Goal: Task Accomplishment & Management: Use online tool/utility

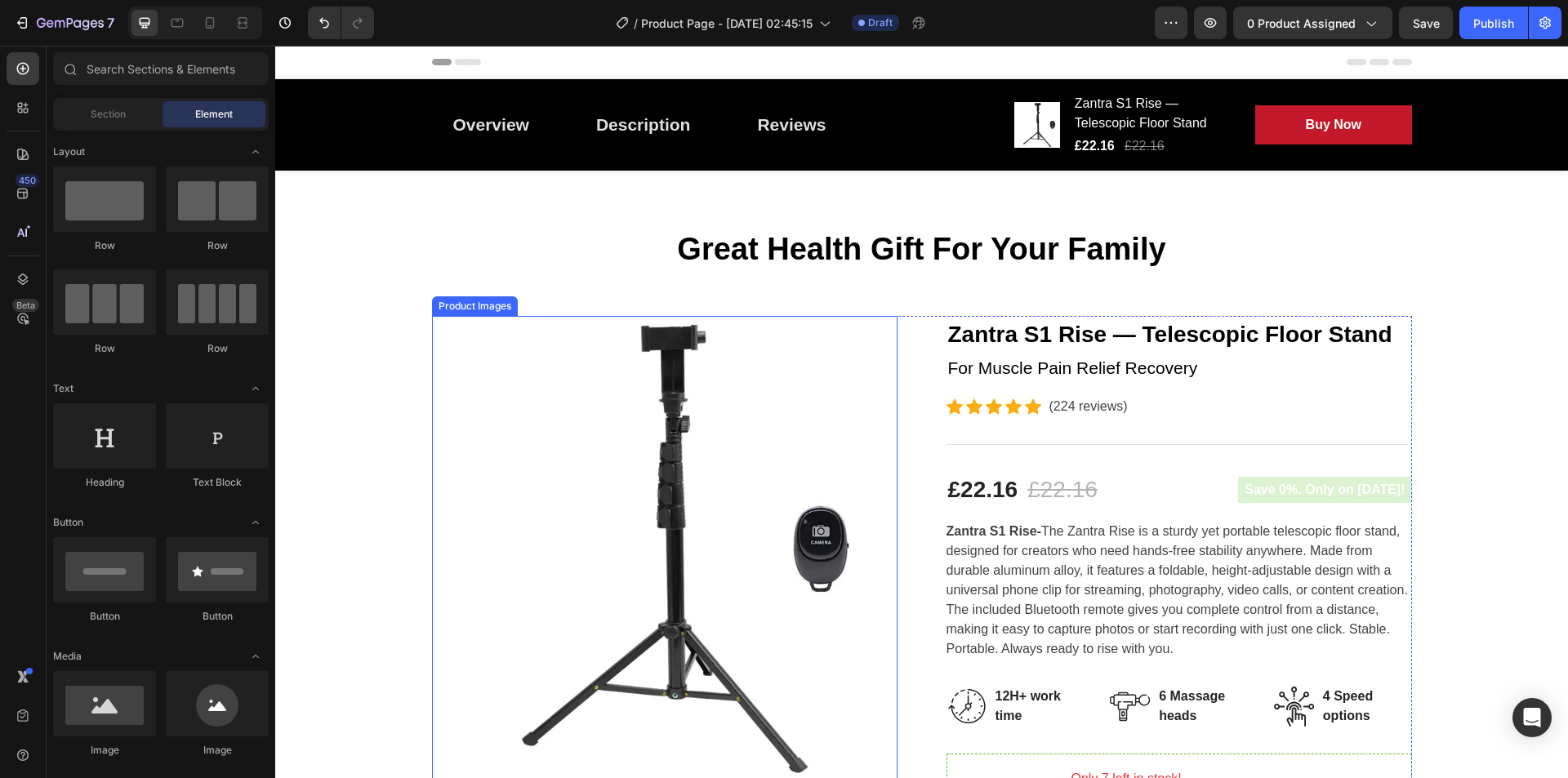
click at [683, 383] on img at bounding box center [665, 549] width 466 height 466
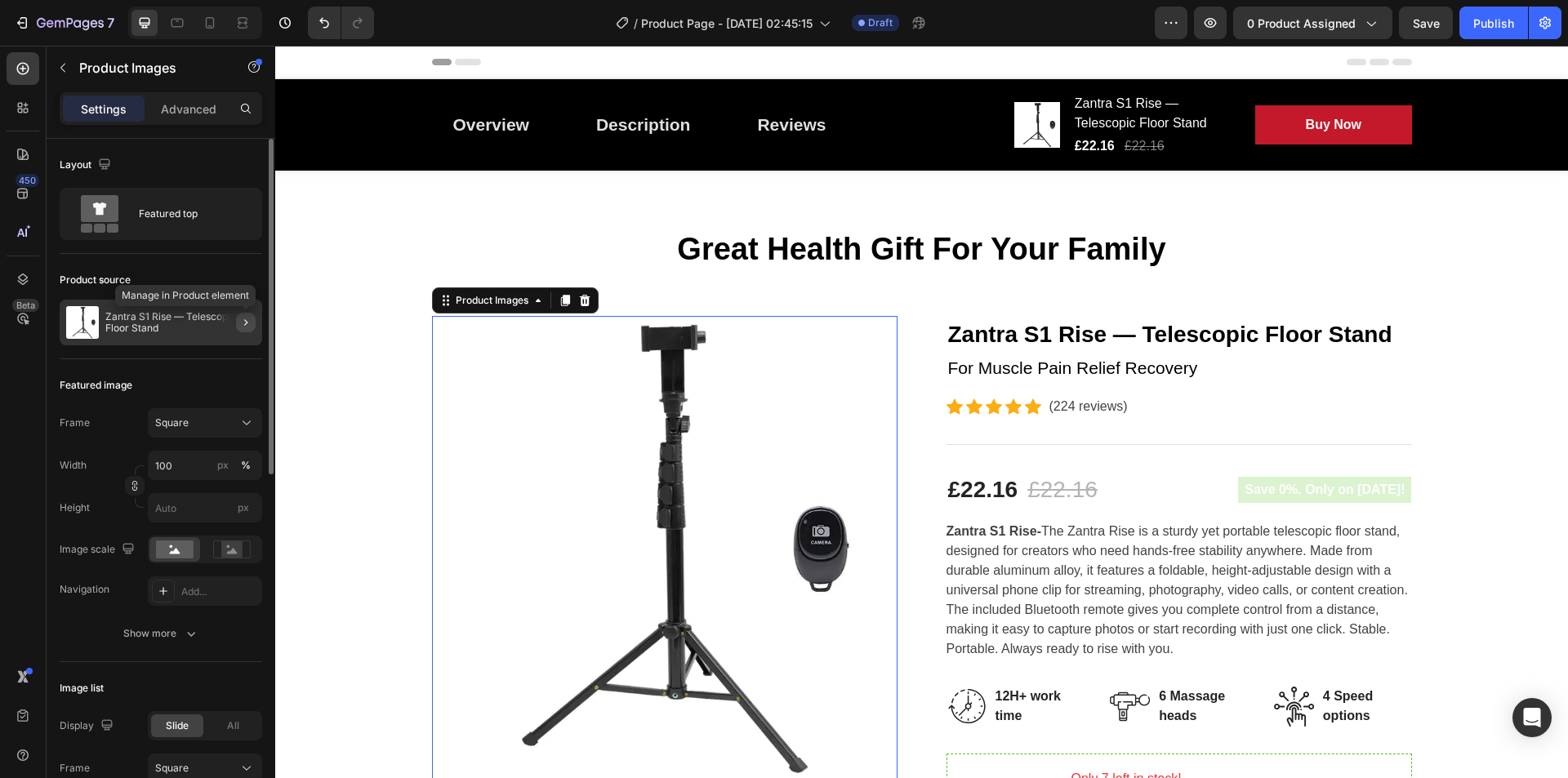
click at [237, 316] on button "button" at bounding box center [246, 323] width 20 height 20
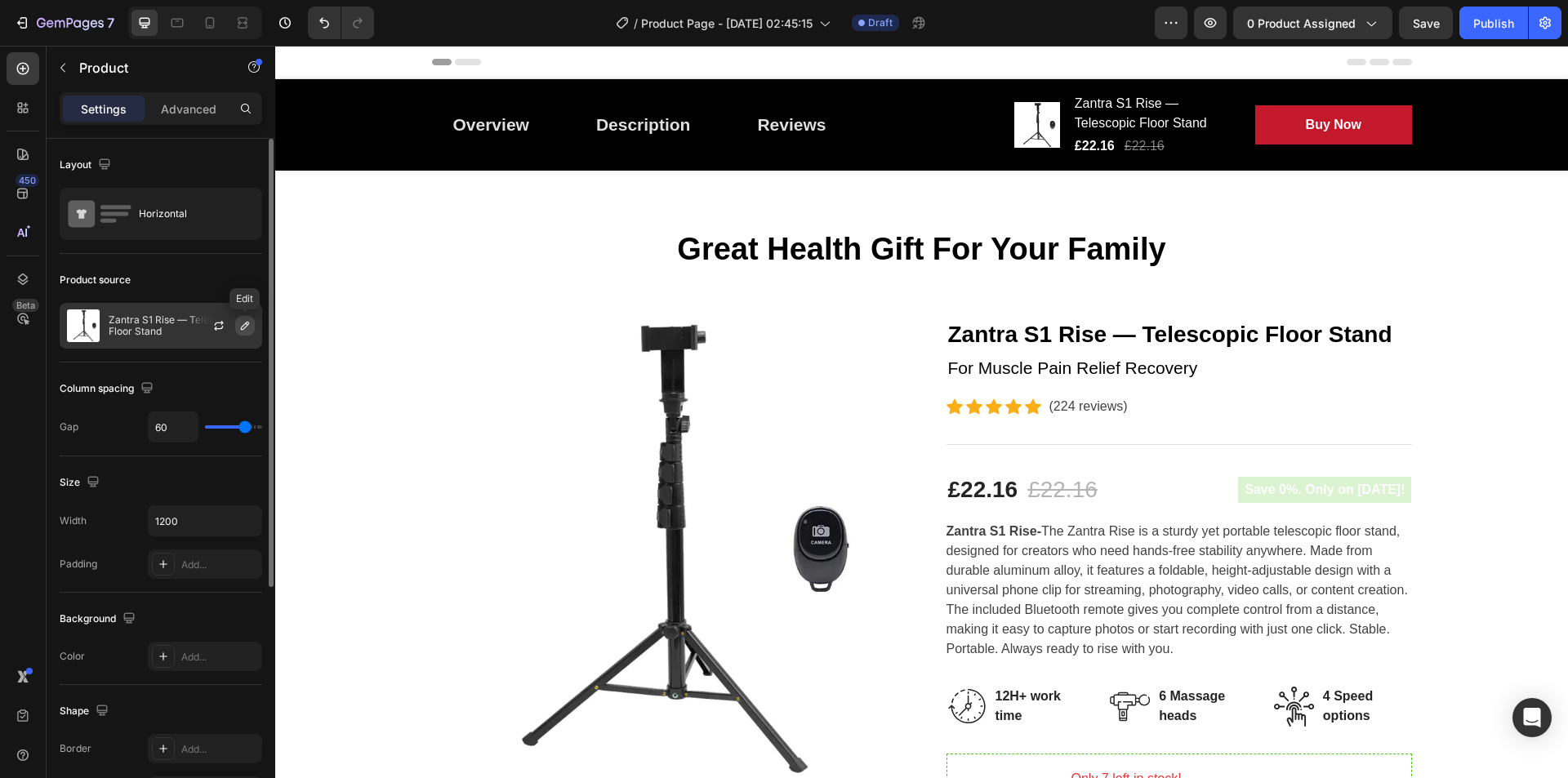
click at [245, 326] on icon "button" at bounding box center [245, 326] width 13 height 13
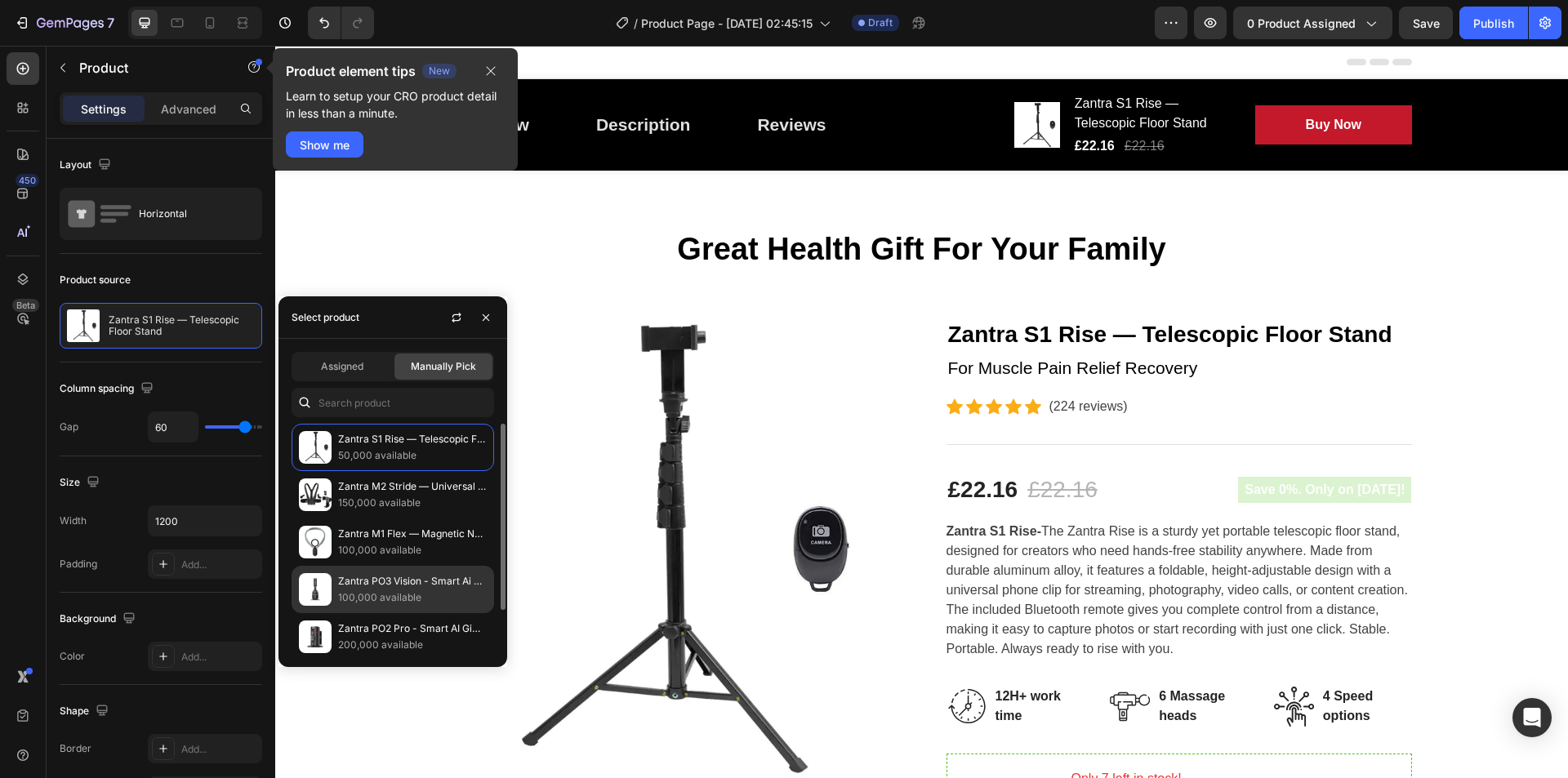
click at [416, 574] on p "Zantra PO3 Vision - Smart Ai Gimbal" at bounding box center [412, 582] width 149 height 16
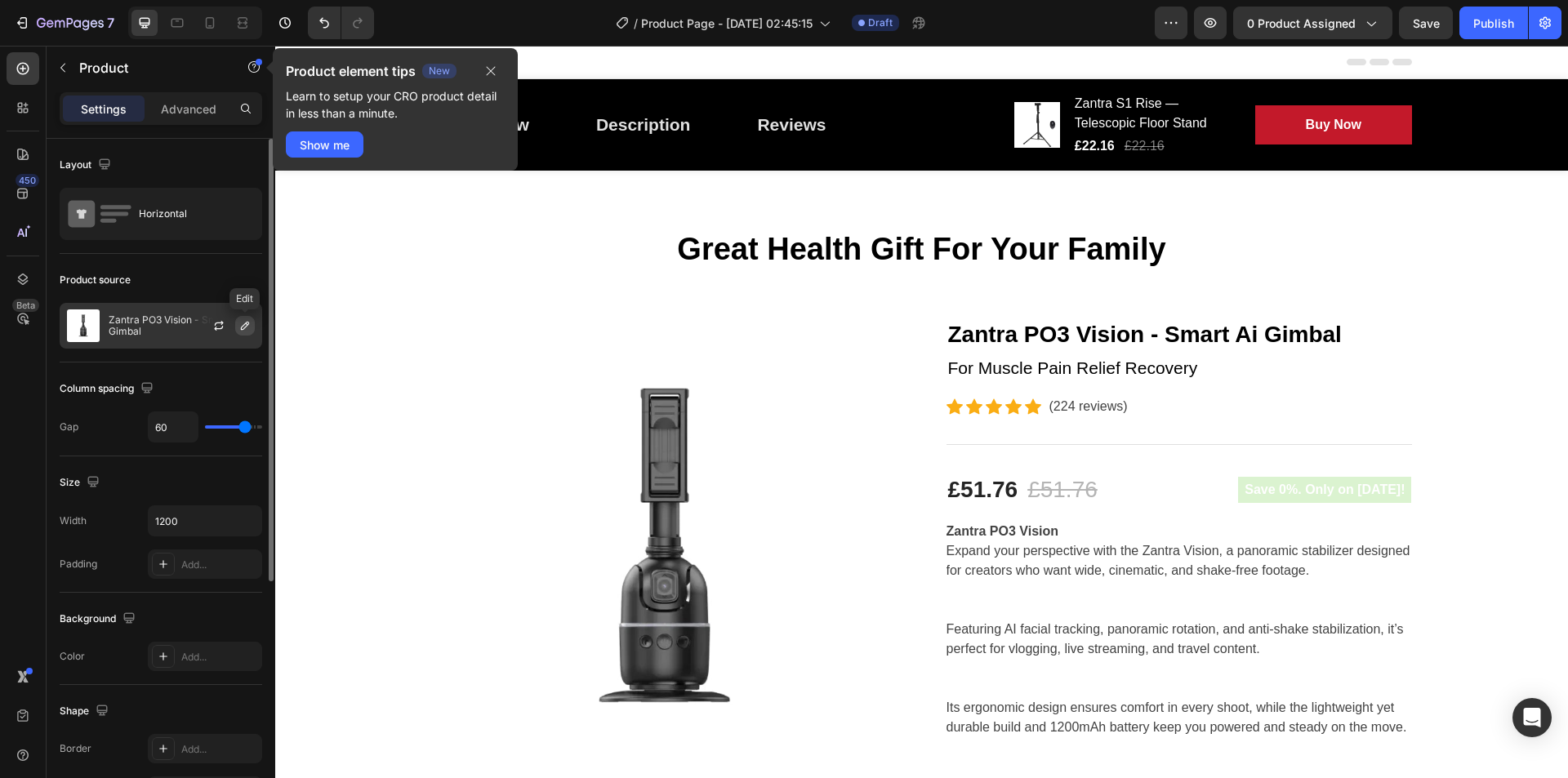
click at [246, 325] on icon "button" at bounding box center [245, 326] width 13 height 13
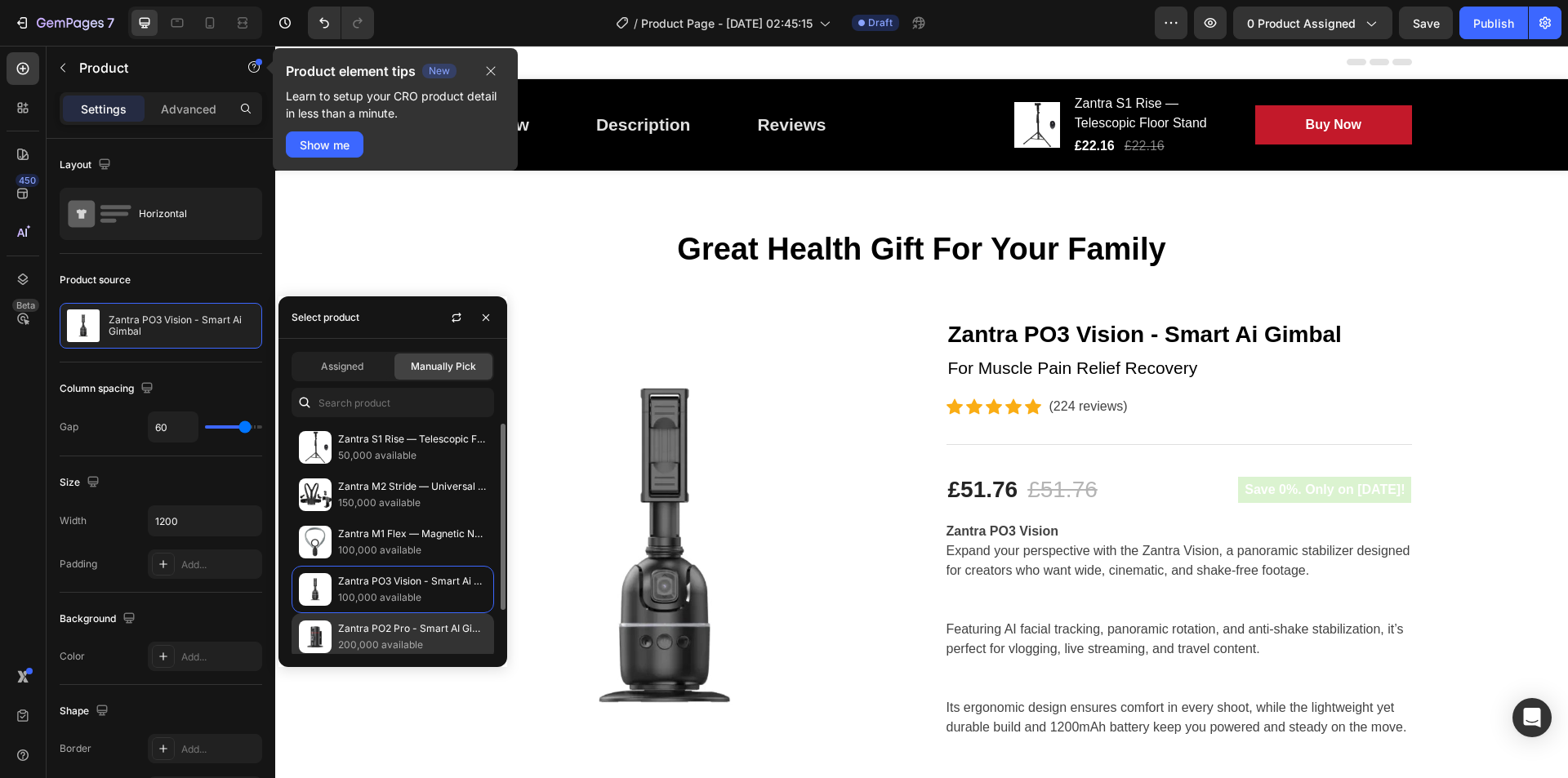
click at [381, 626] on p "Zantra PO2 Pro - Smart AI Gimbal" at bounding box center [412, 629] width 149 height 16
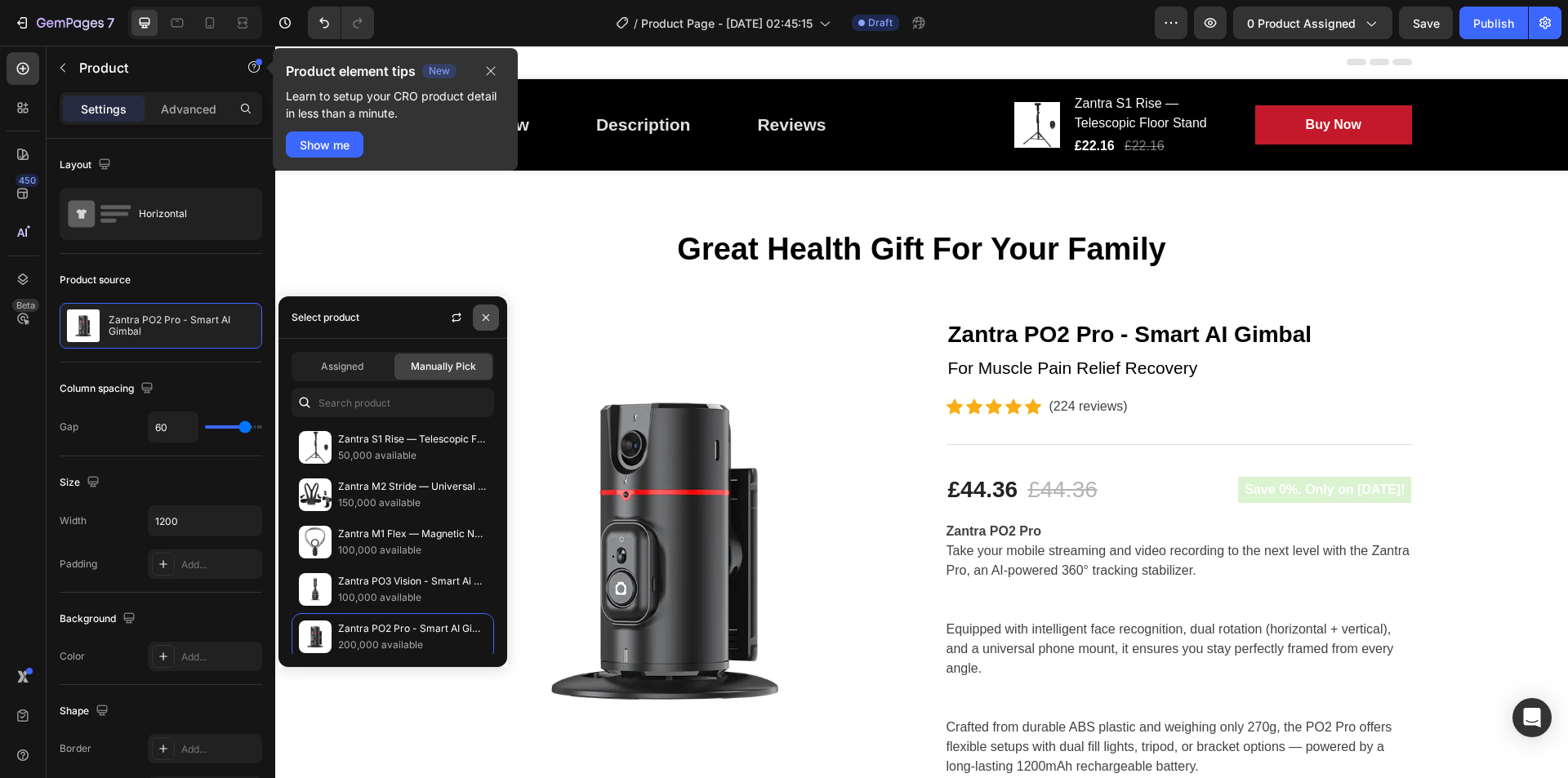
click at [487, 319] on icon "button" at bounding box center [485, 316] width 6 height 6
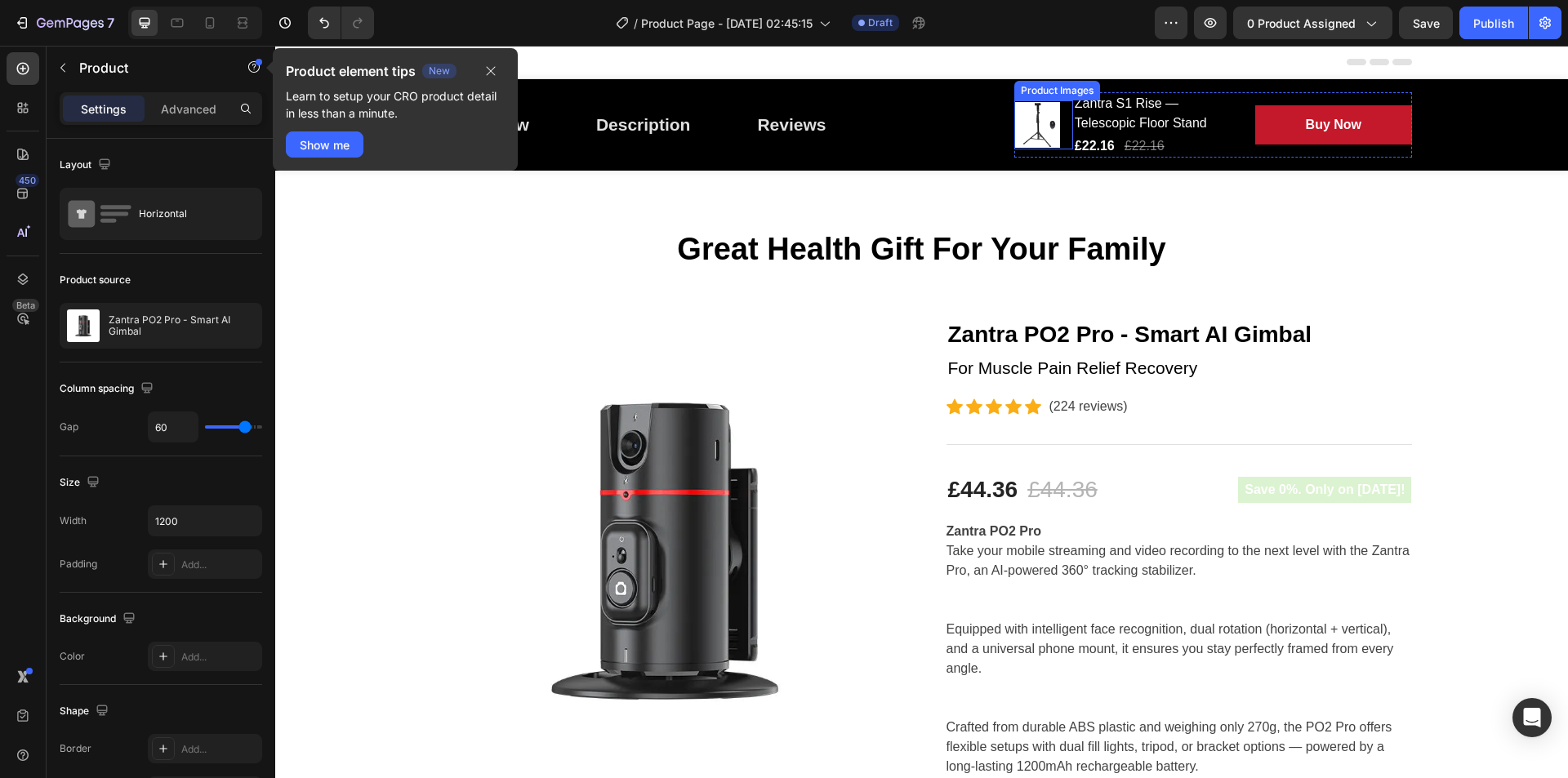
click at [1015, 115] on img at bounding box center [1037, 124] width 46 height 46
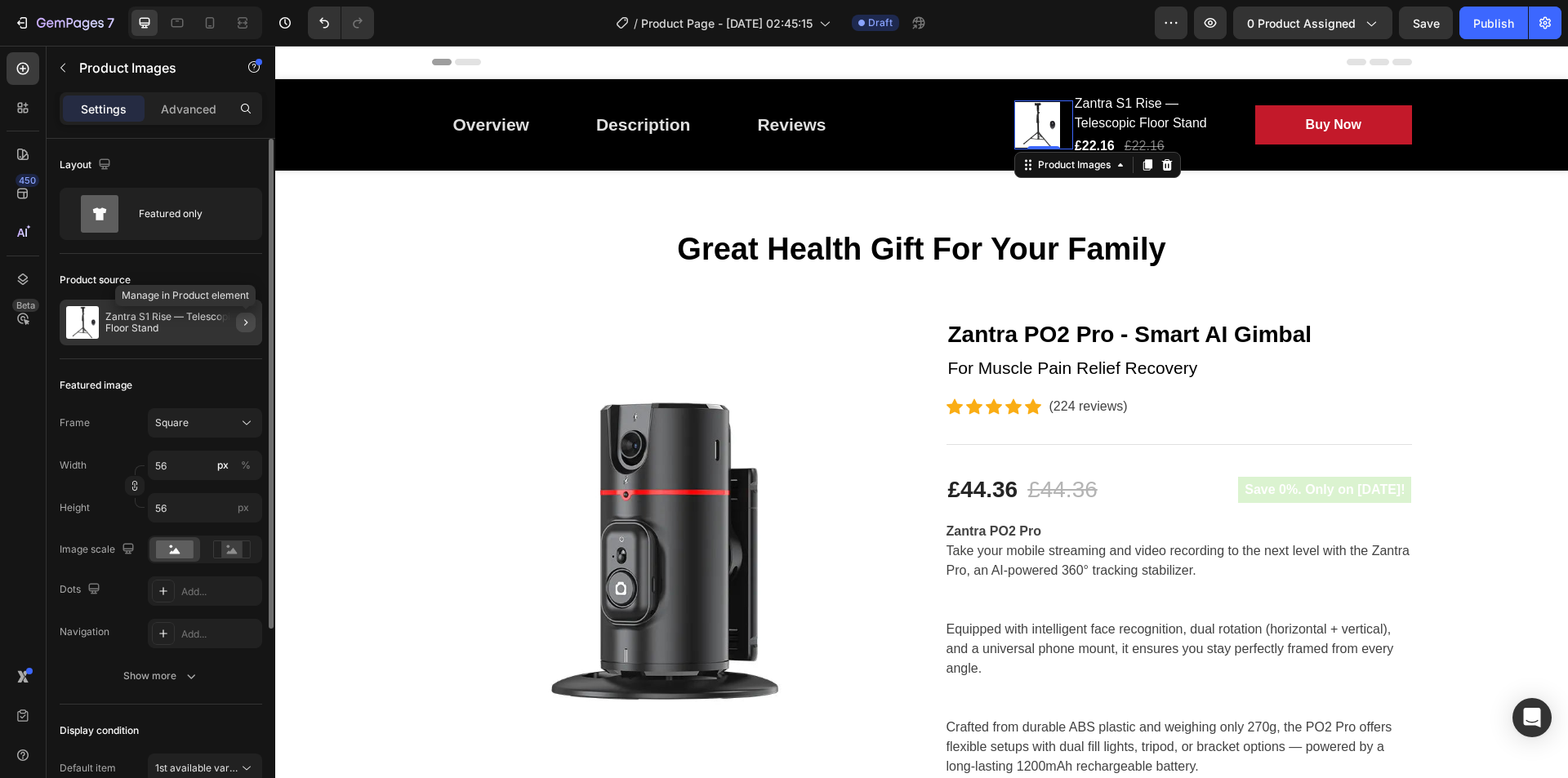
click at [239, 322] on icon "button" at bounding box center [245, 322] width 13 height 13
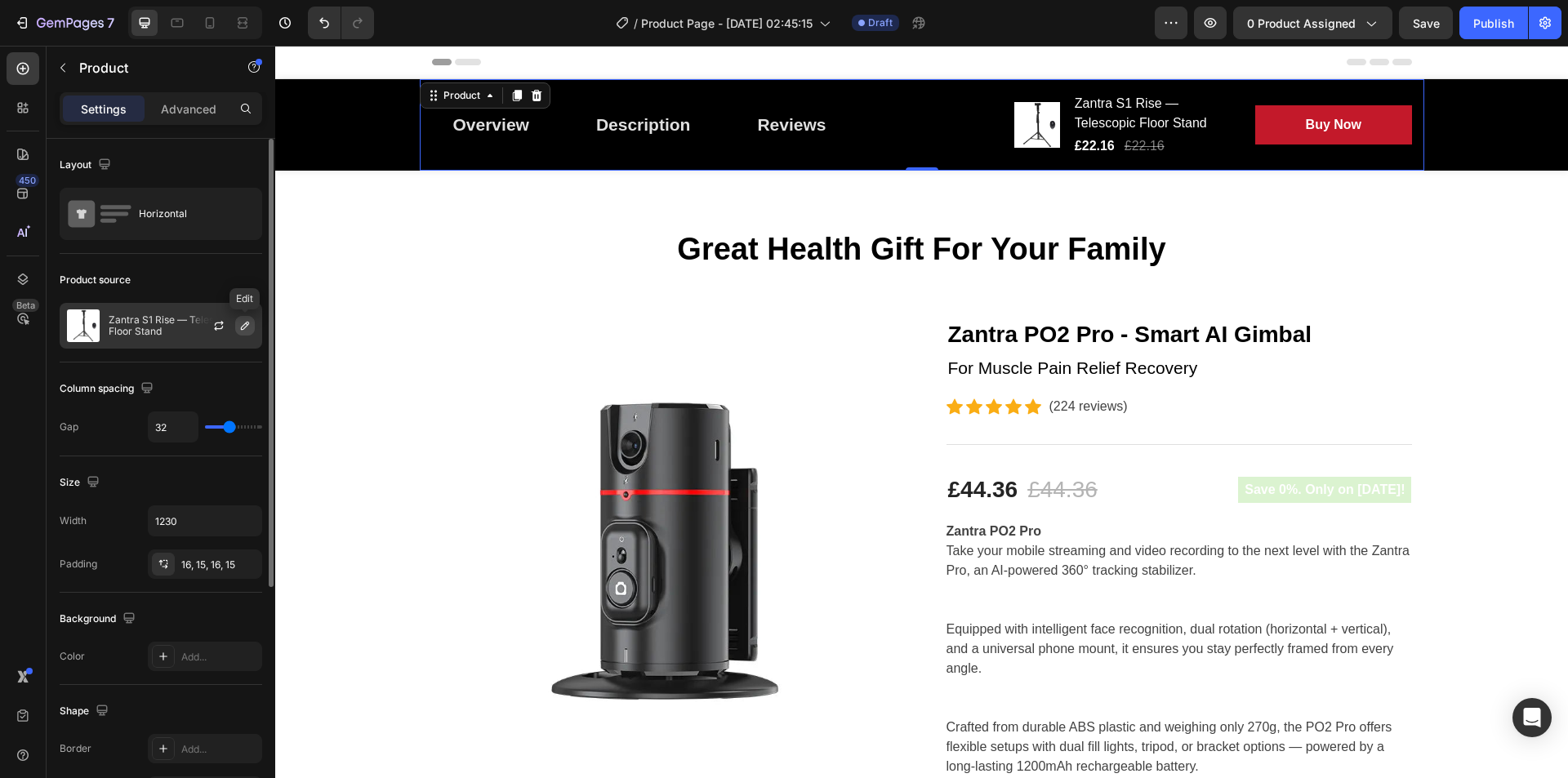
click at [241, 323] on icon "button" at bounding box center [245, 326] width 13 height 13
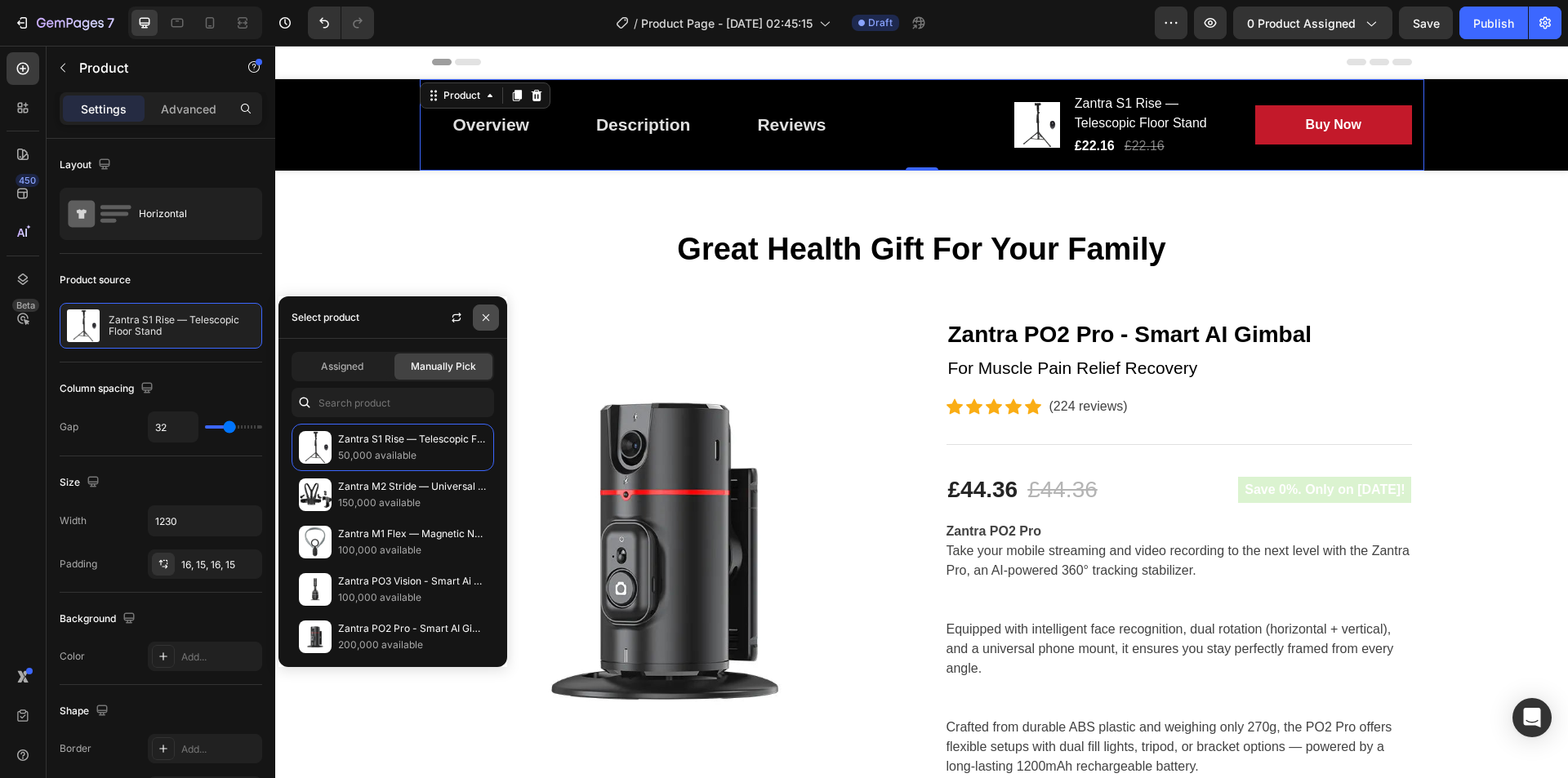
click at [482, 321] on icon "button" at bounding box center [485, 318] width 13 height 13
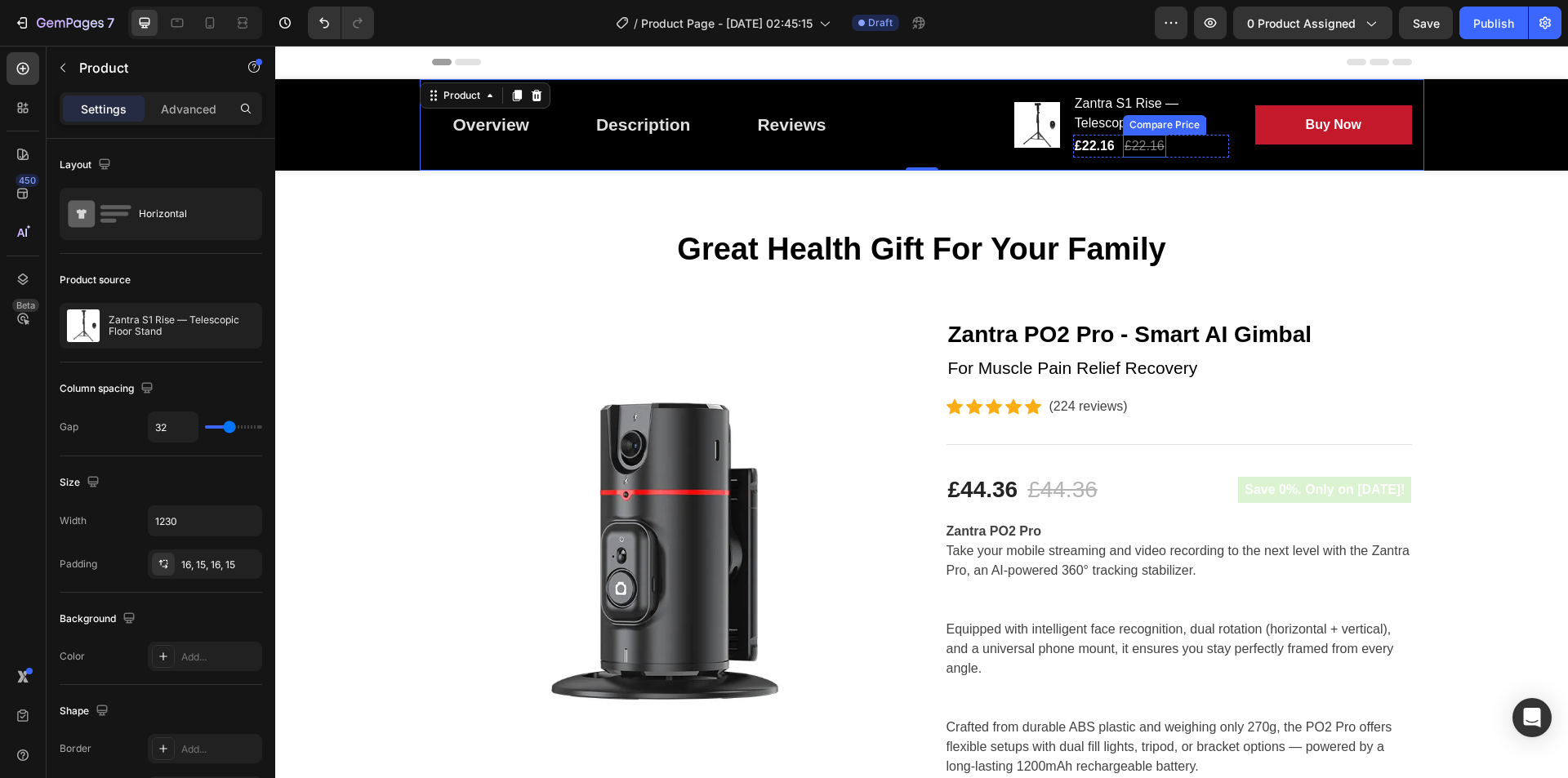
click at [1131, 140] on div "£22.16" at bounding box center [1144, 146] width 44 height 23
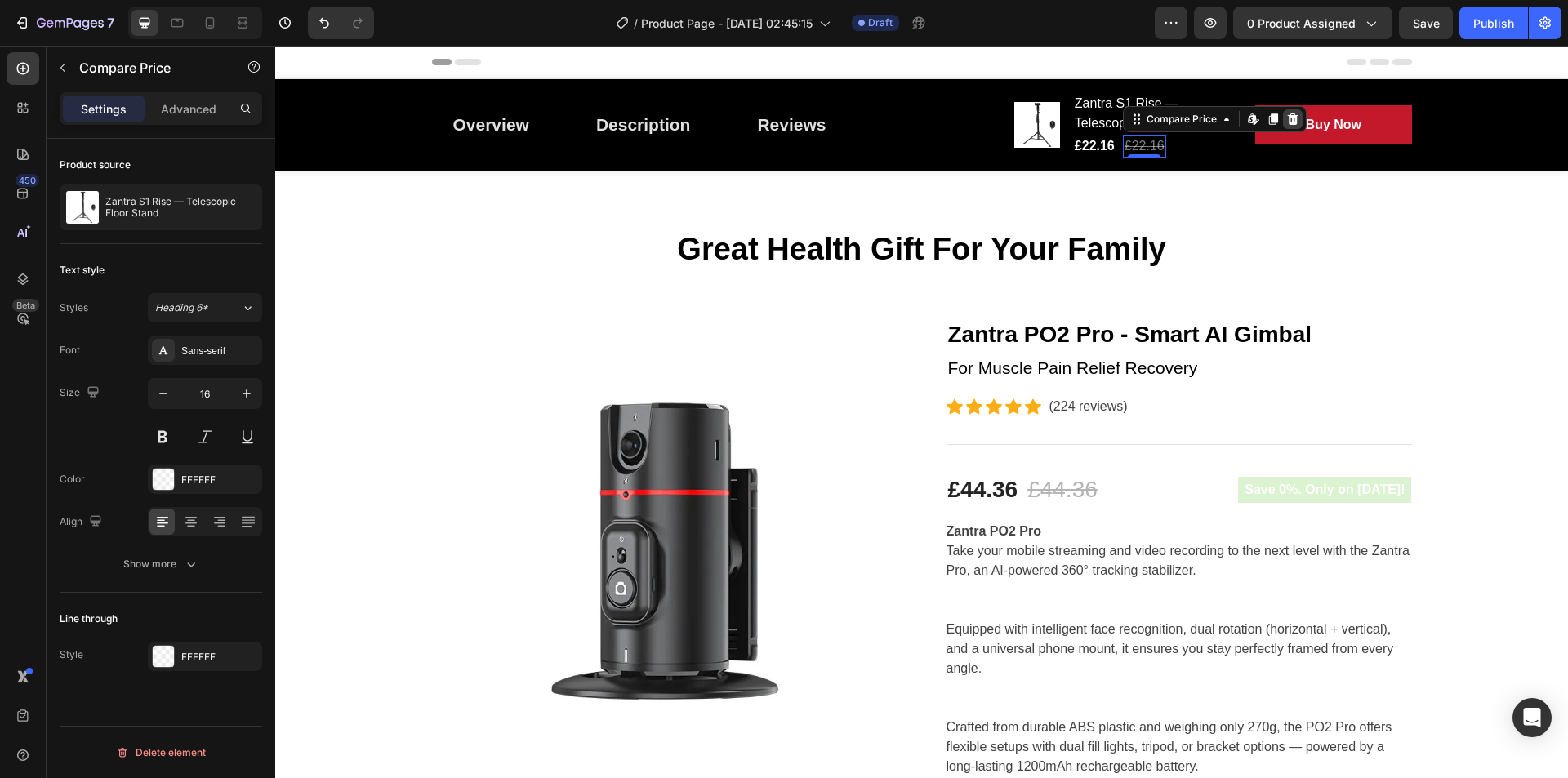
click at [1287, 120] on icon at bounding box center [1293, 119] width 13 height 13
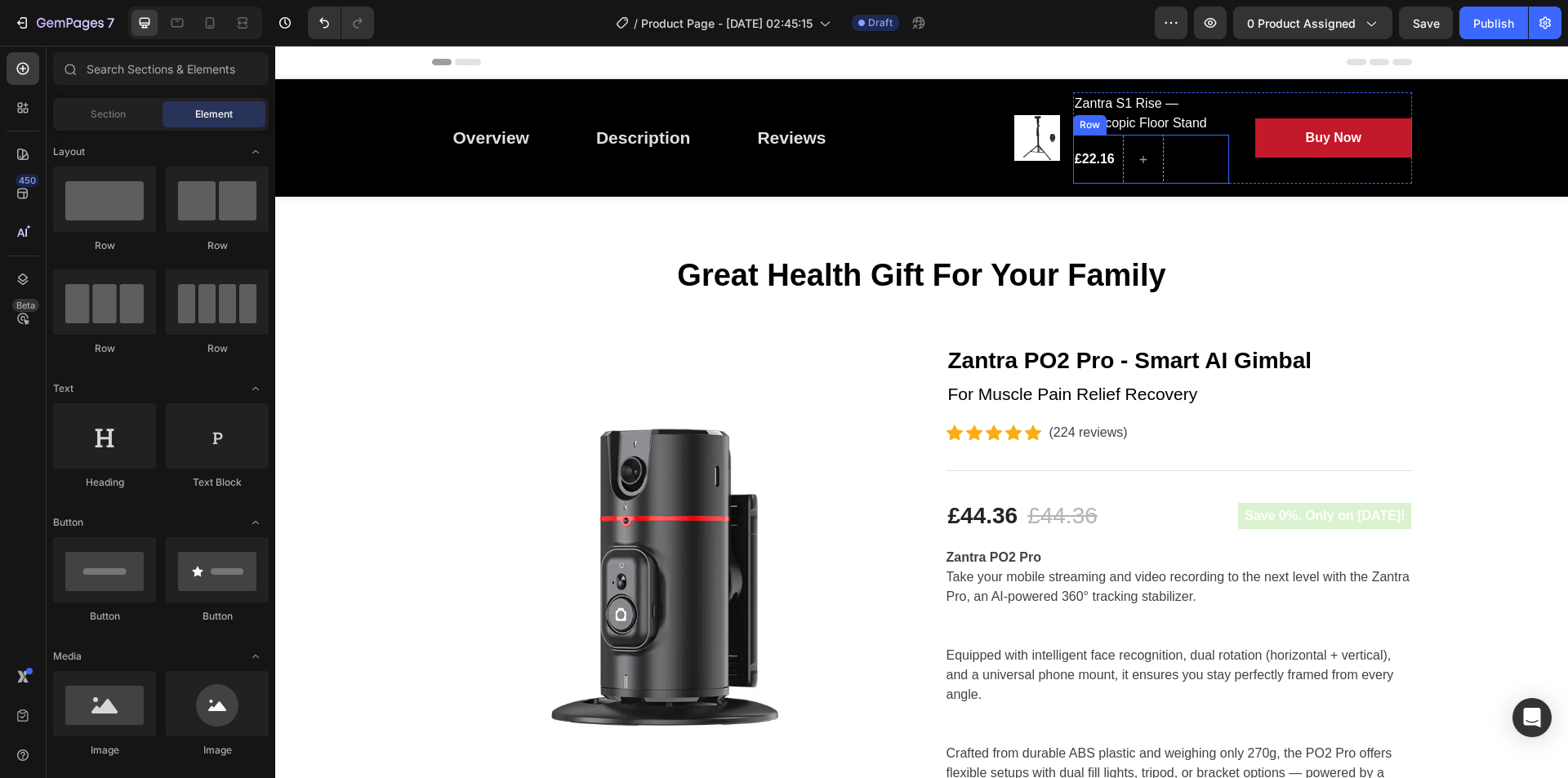
click at [1184, 154] on div "£22.16 Product Price Product Price Row" at bounding box center [1151, 159] width 156 height 49
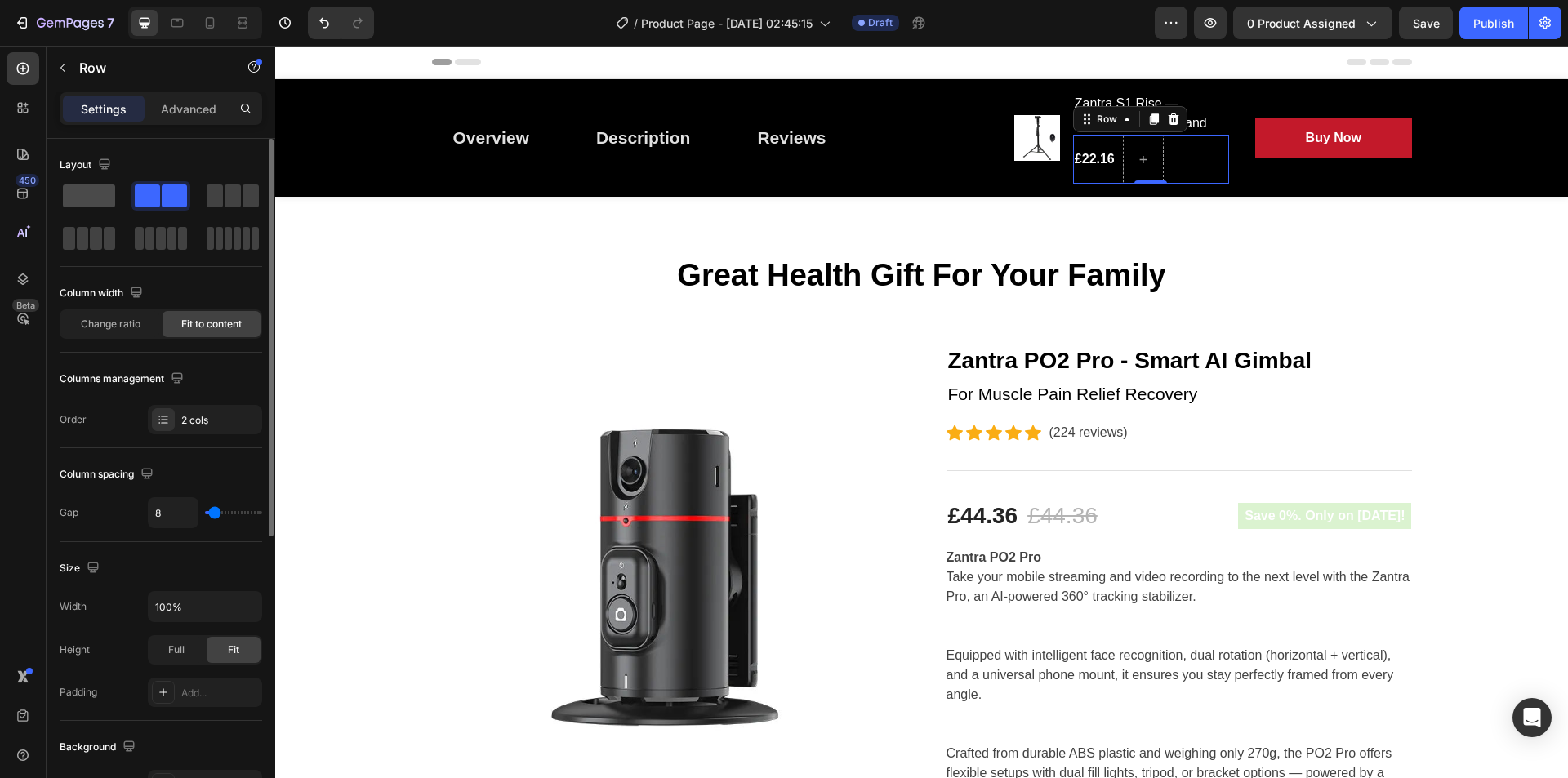
click at [131, 183] on div at bounding box center [161, 195] width 59 height 29
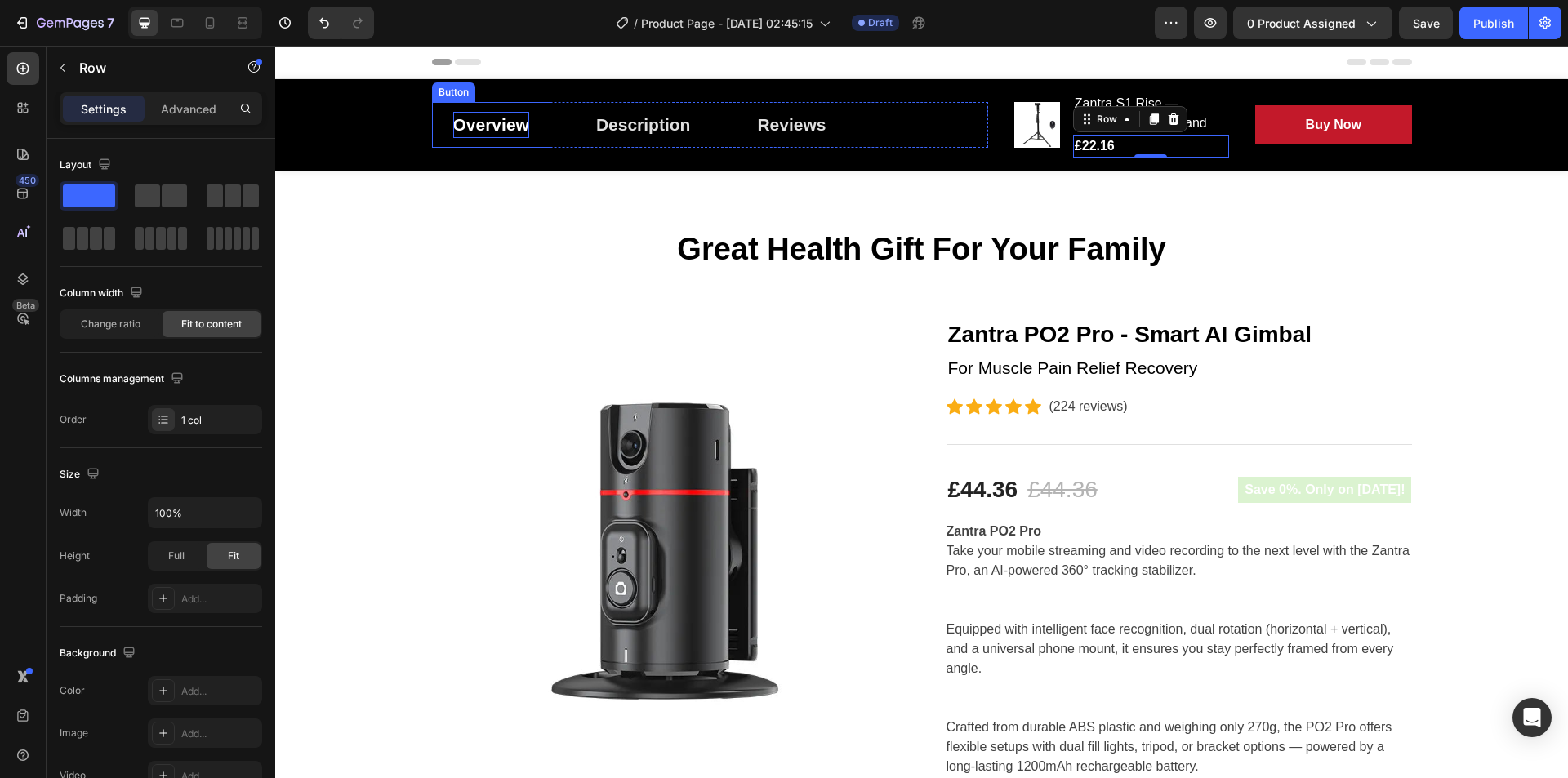
click at [501, 123] on div "Overview" at bounding box center [491, 124] width 76 height 26
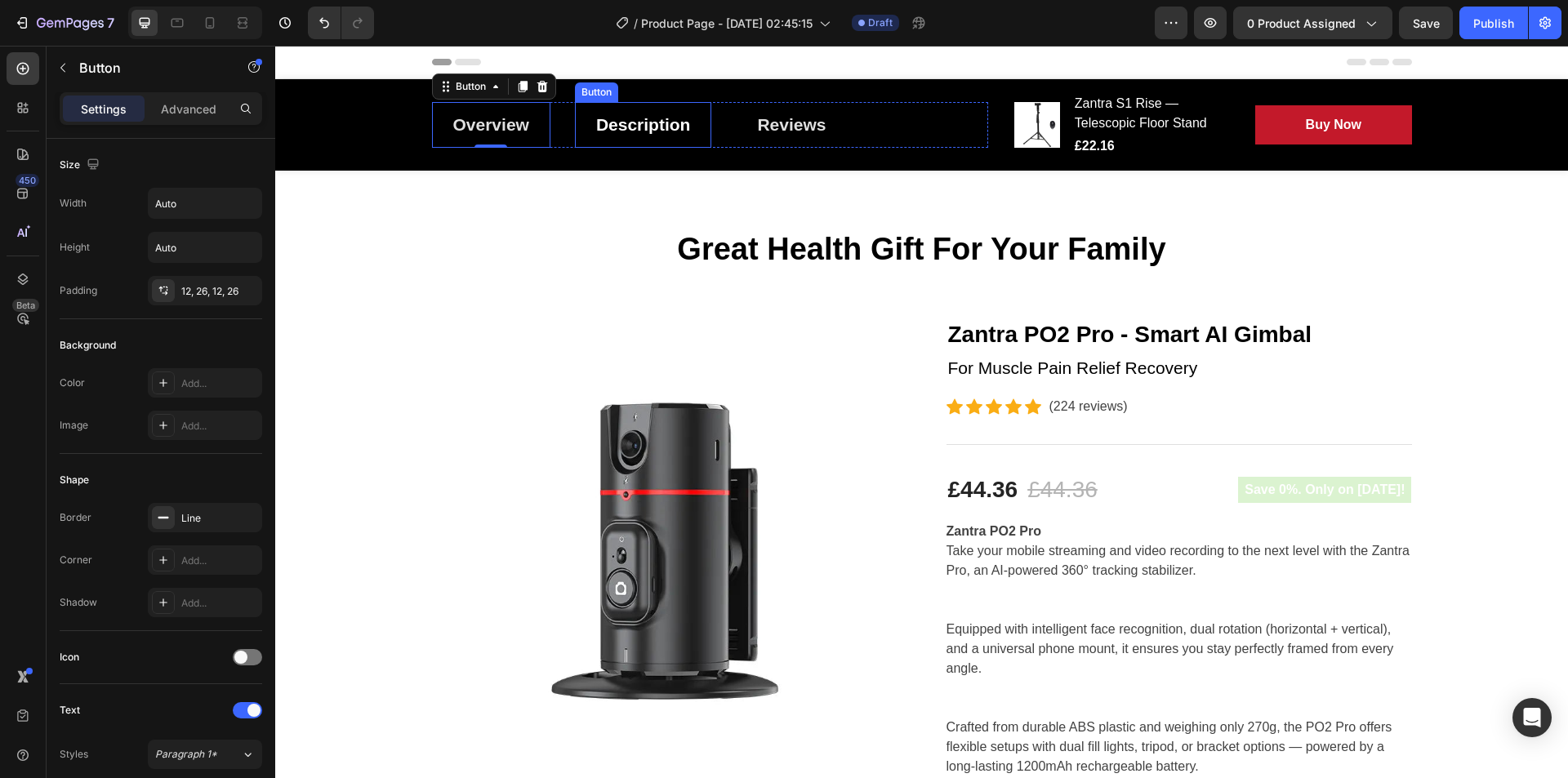
click at [579, 119] on link "Description" at bounding box center [643, 124] width 137 height 46
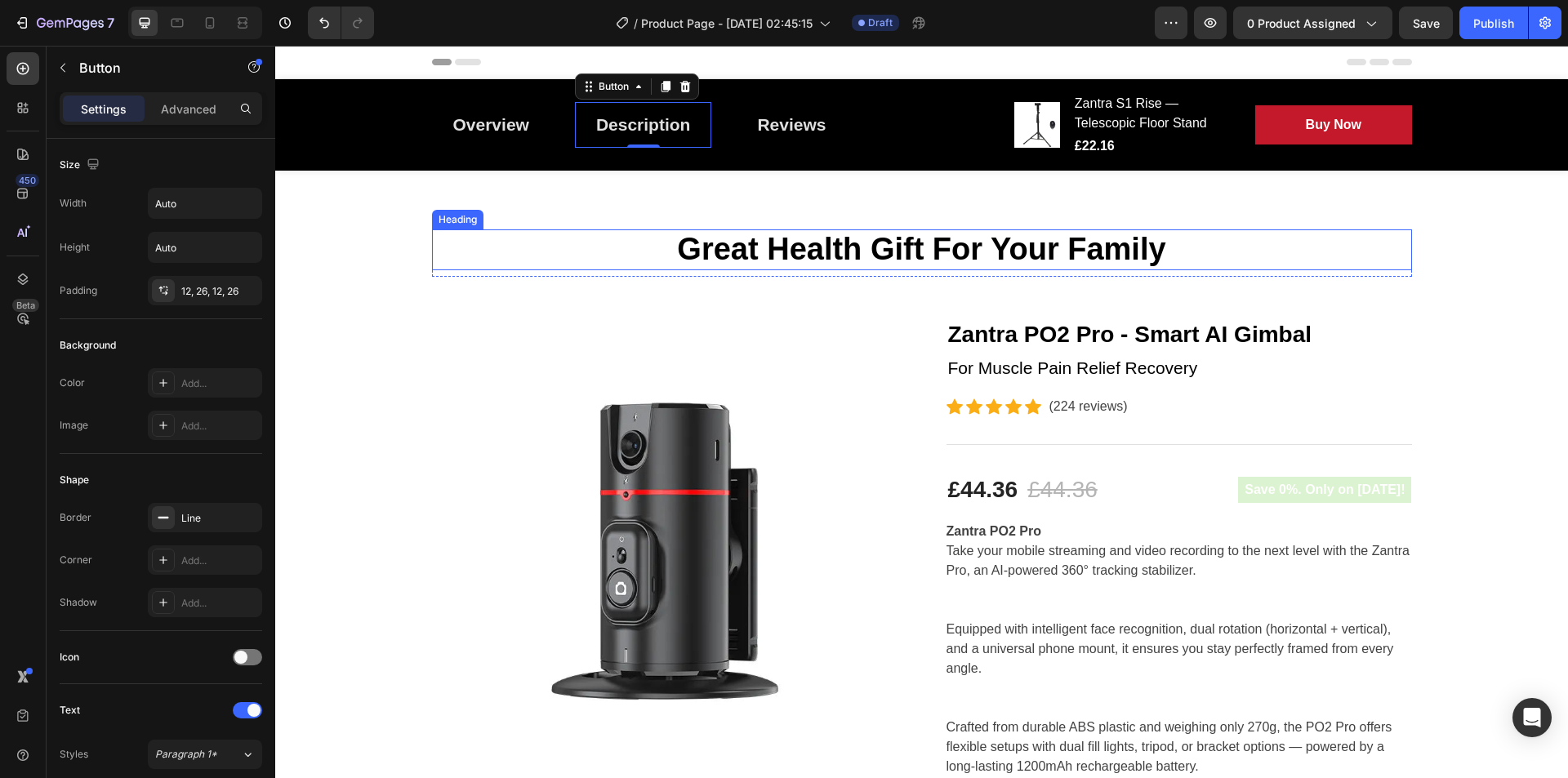
click at [804, 248] on p "Great Health Gift For Your Family" at bounding box center [922, 250] width 977 height 37
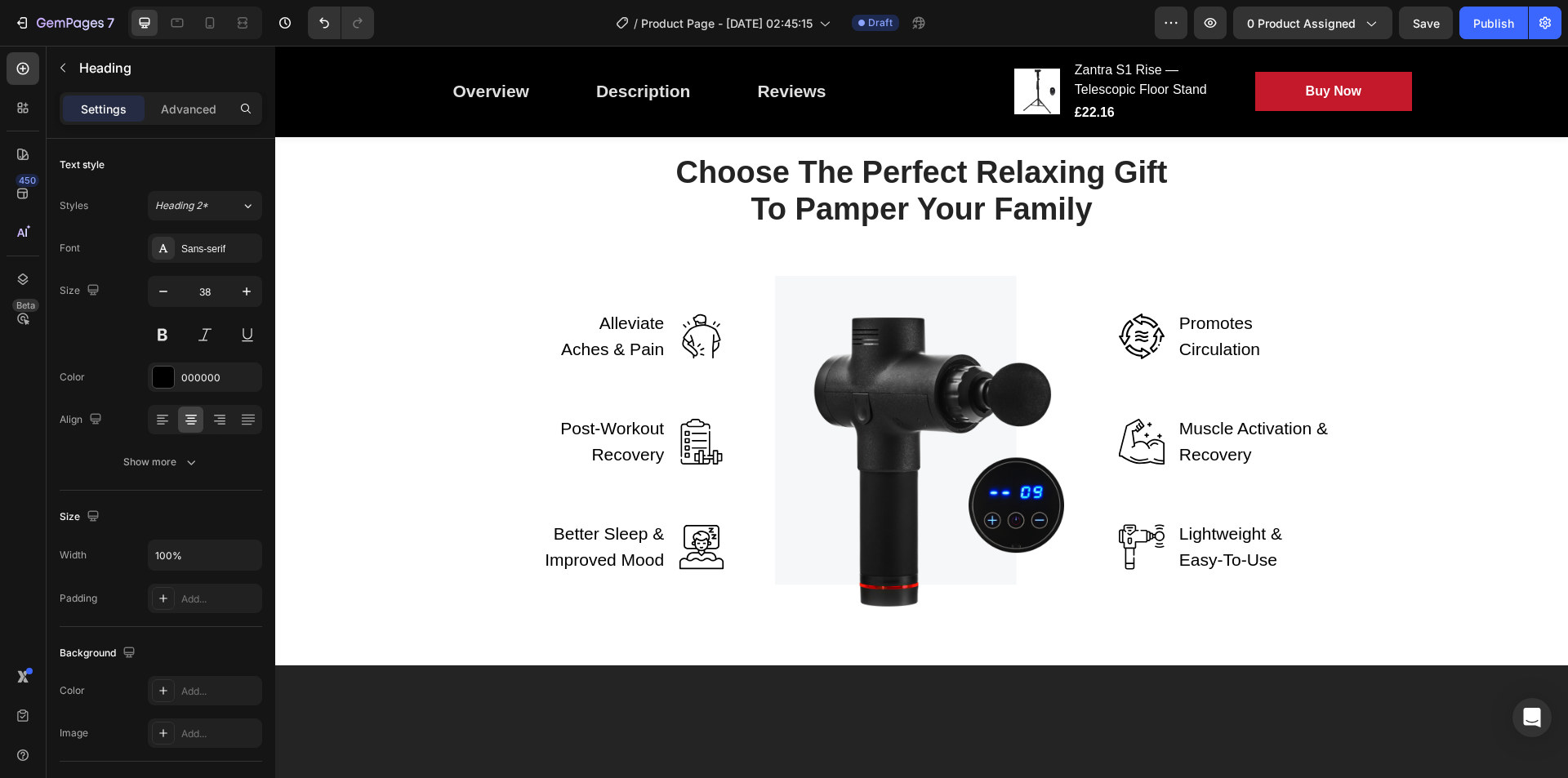
scroll to position [2246, 0]
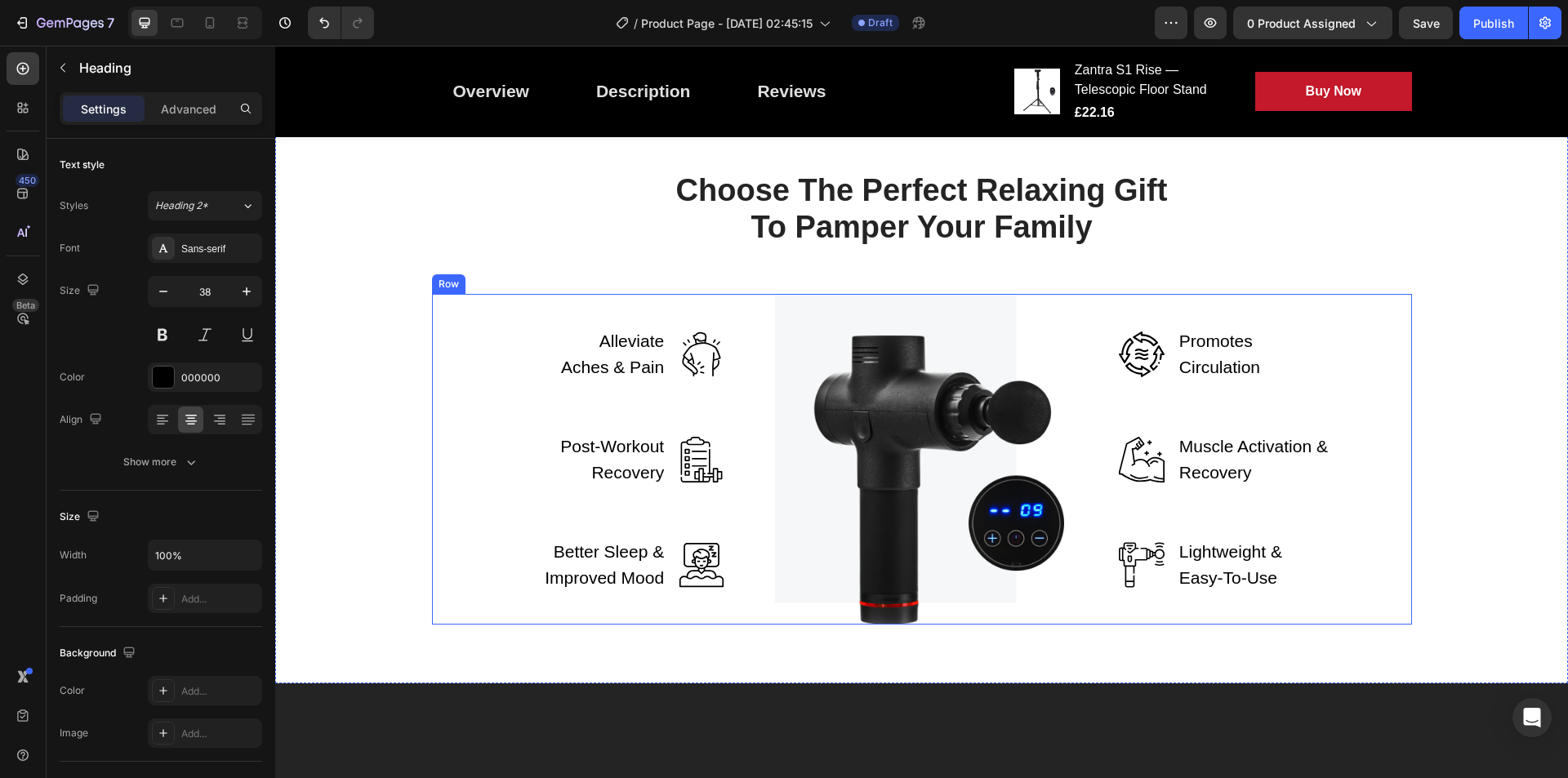
click at [445, 418] on div "Alleviate Aches & Pain Text block Image Row Post-Workout Recovery Text block Im…" at bounding box center [578, 459] width 294 height 331
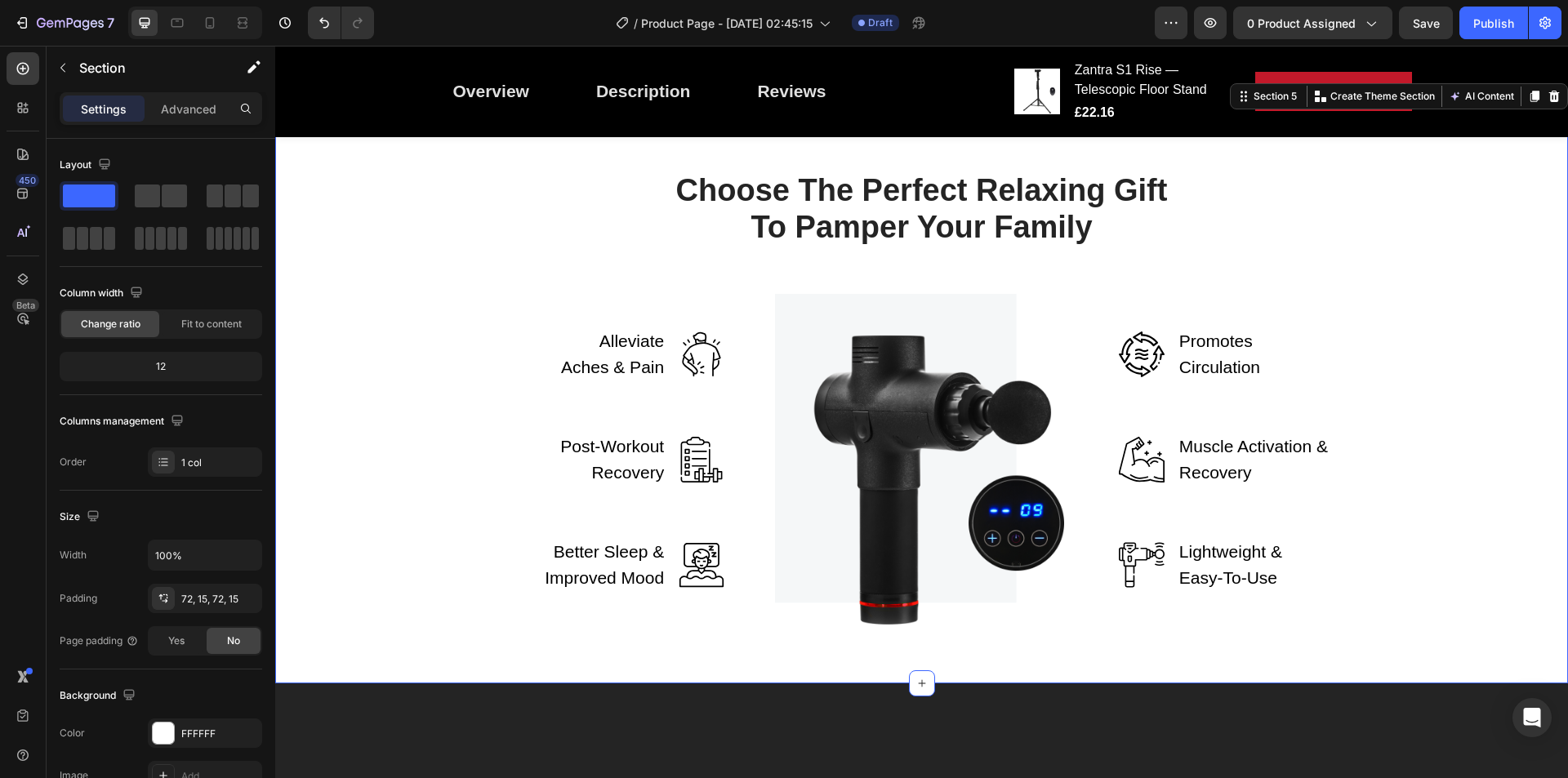
click at [574, 289] on div "Choose The Perfect Relaxing Gift To Pamper Your Family Heading Row Alleviate Ac…" at bounding box center [921, 398] width 1268 height 455
click at [1555, 110] on div "Section 5 You can create reusable sections Create Theme Section AI Content Writ…" at bounding box center [1398, 95] width 338 height 26
click at [1549, 102] on icon at bounding box center [1555, 96] width 11 height 12
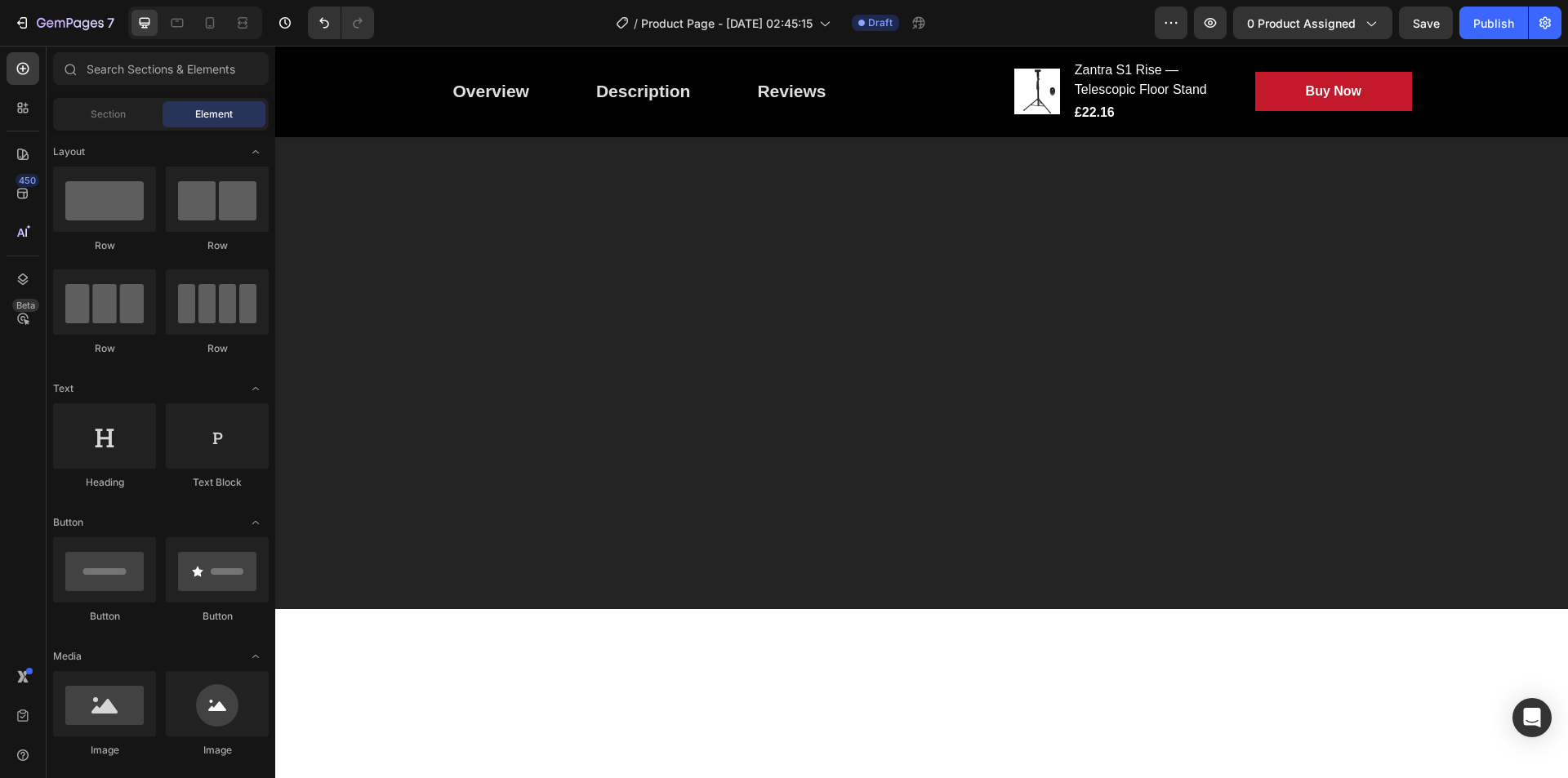
click at [945, 407] on div at bounding box center [921, 360] width 1268 height 380
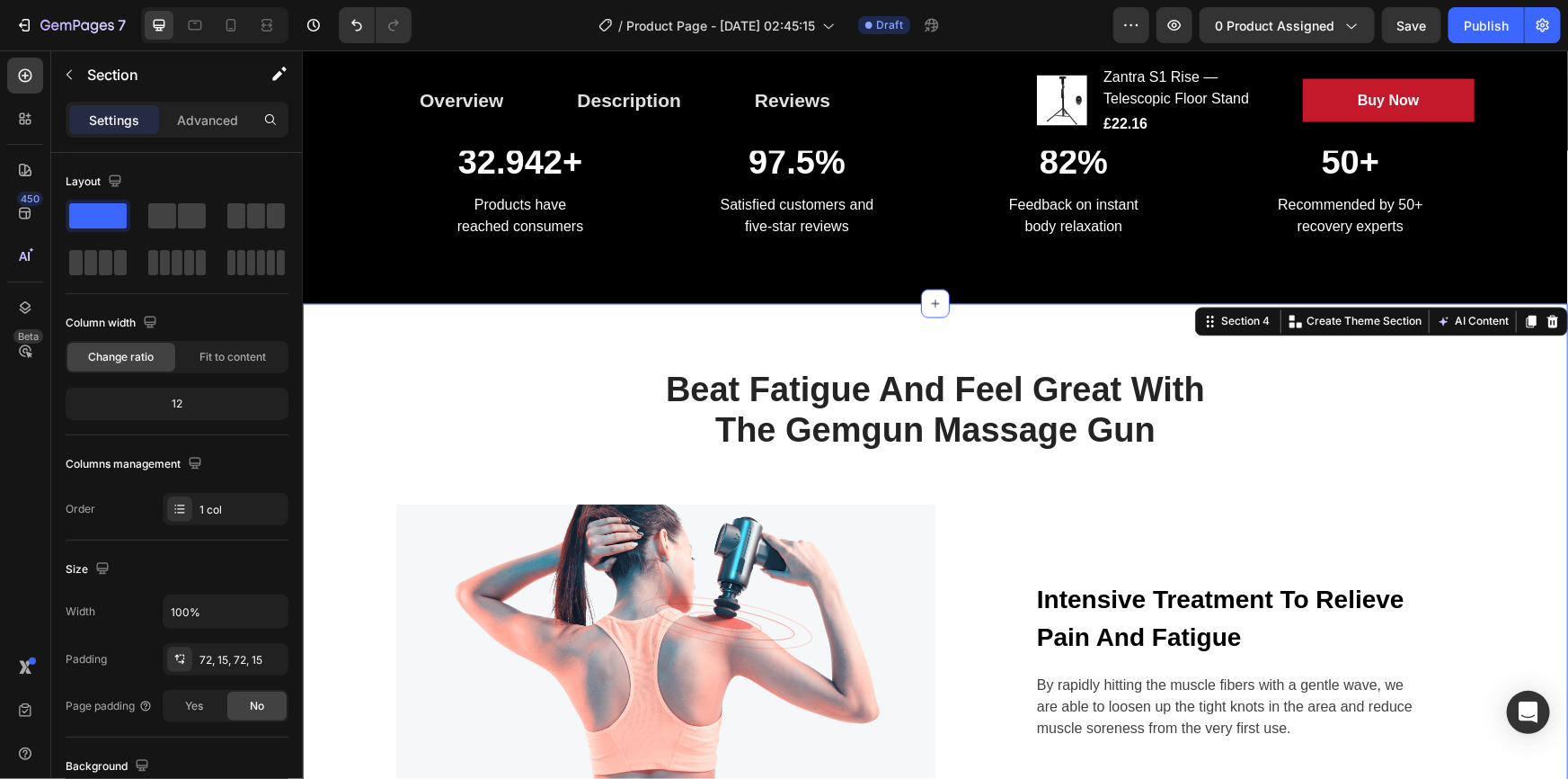
scroll to position [1497, 0]
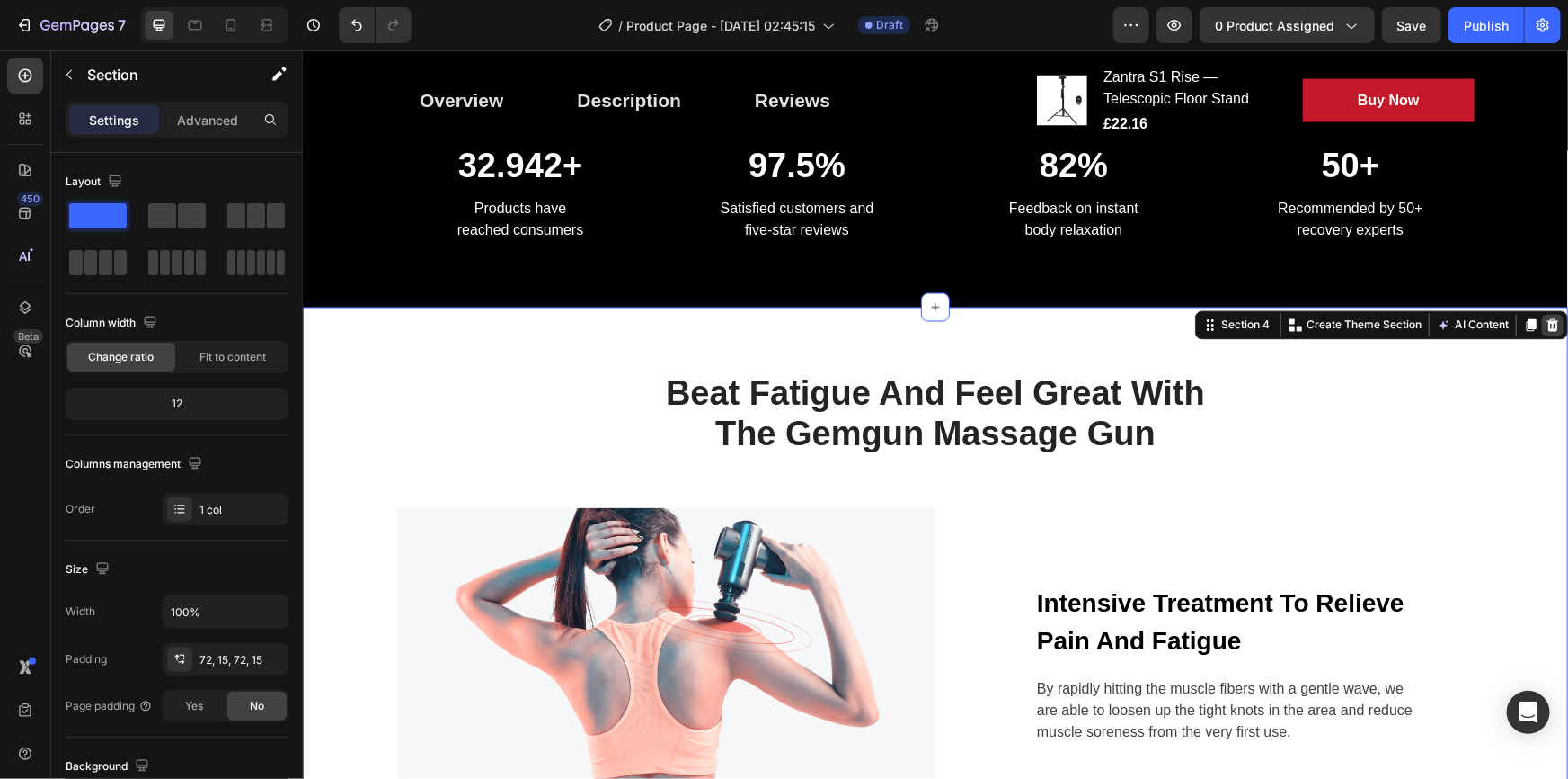
click at [1546, 331] on icon at bounding box center [1552, 324] width 12 height 13
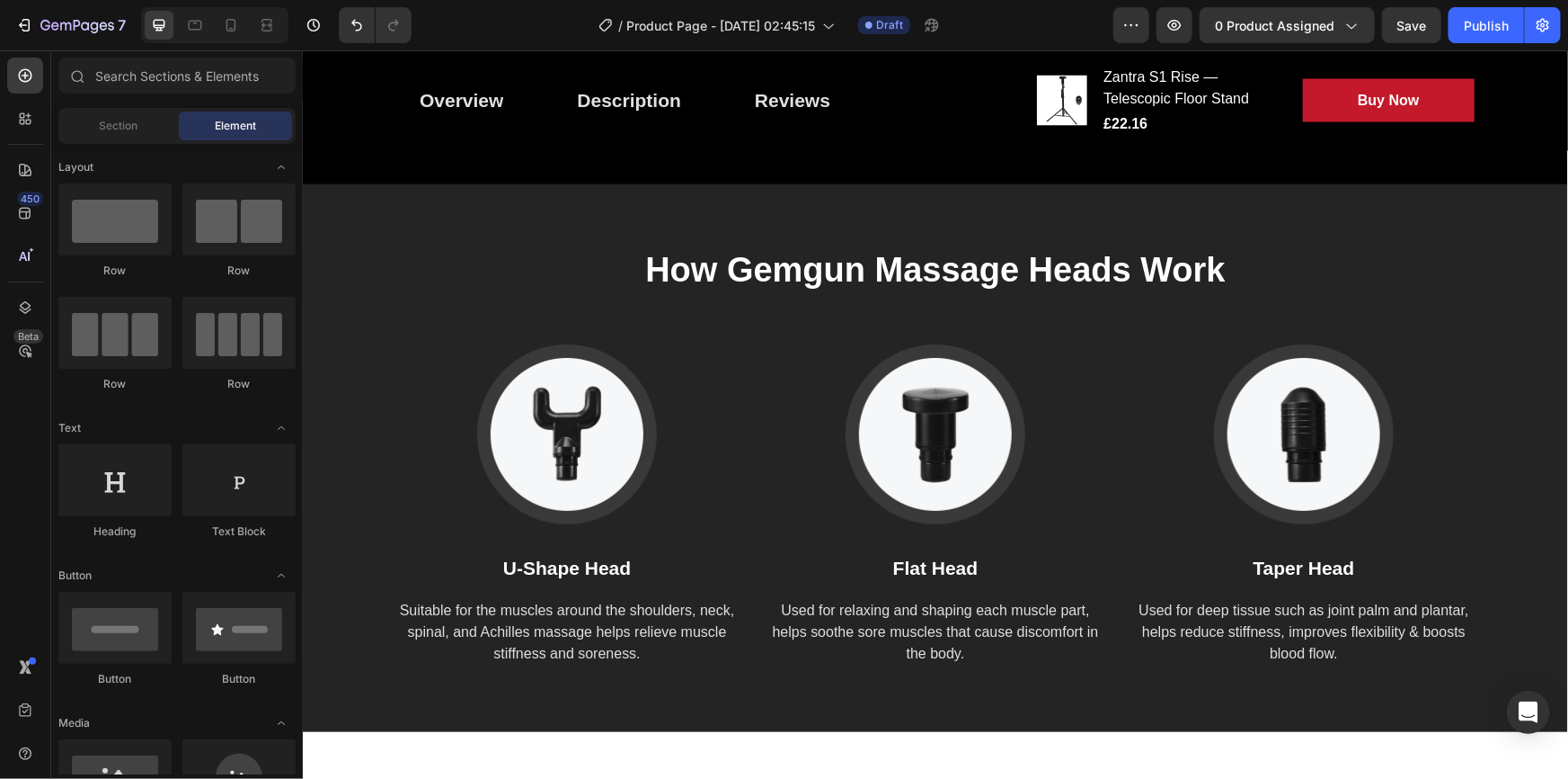
scroll to position [1648, 0]
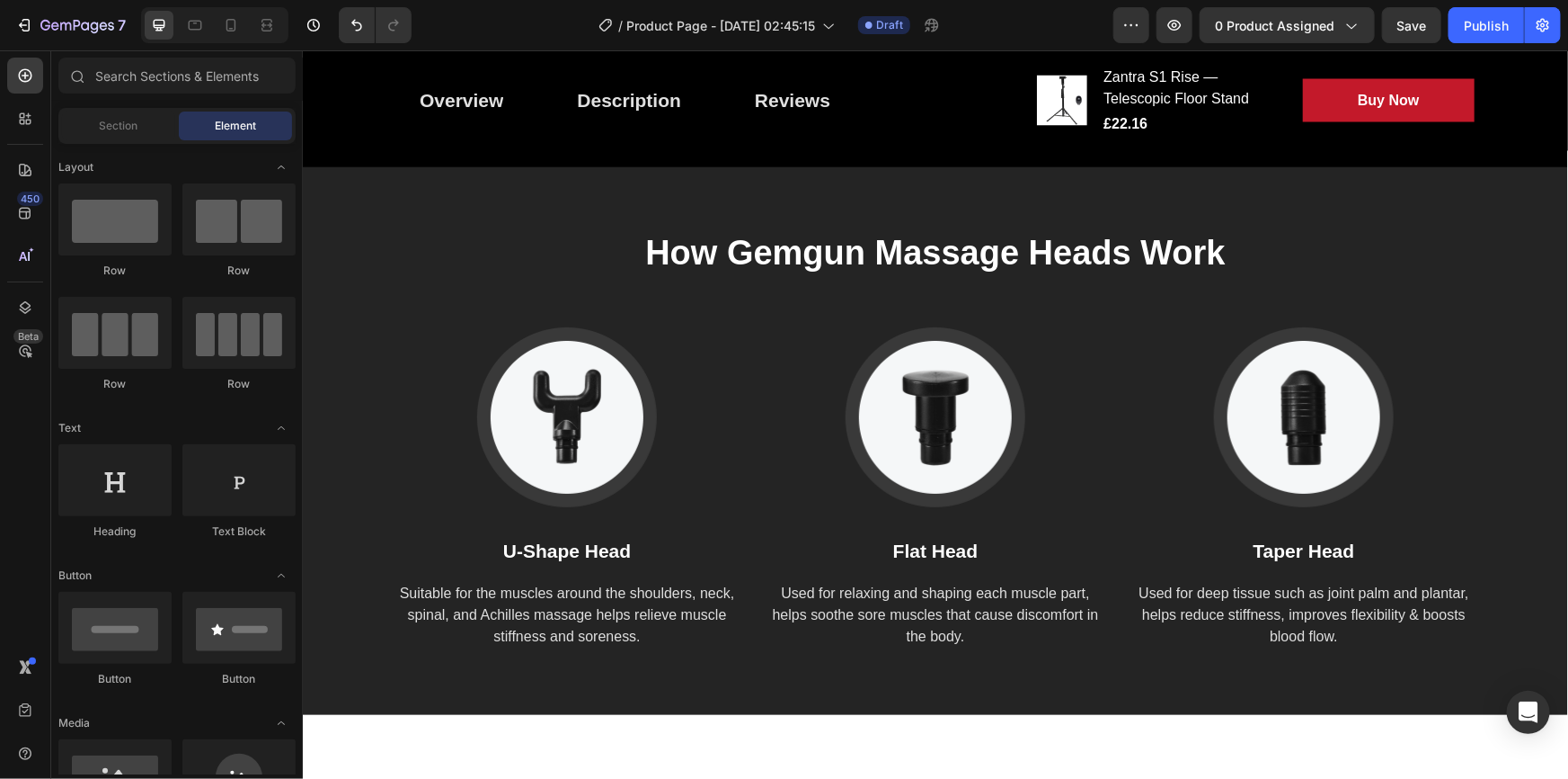
click at [1046, 351] on div at bounding box center [935, 416] width 342 height 180
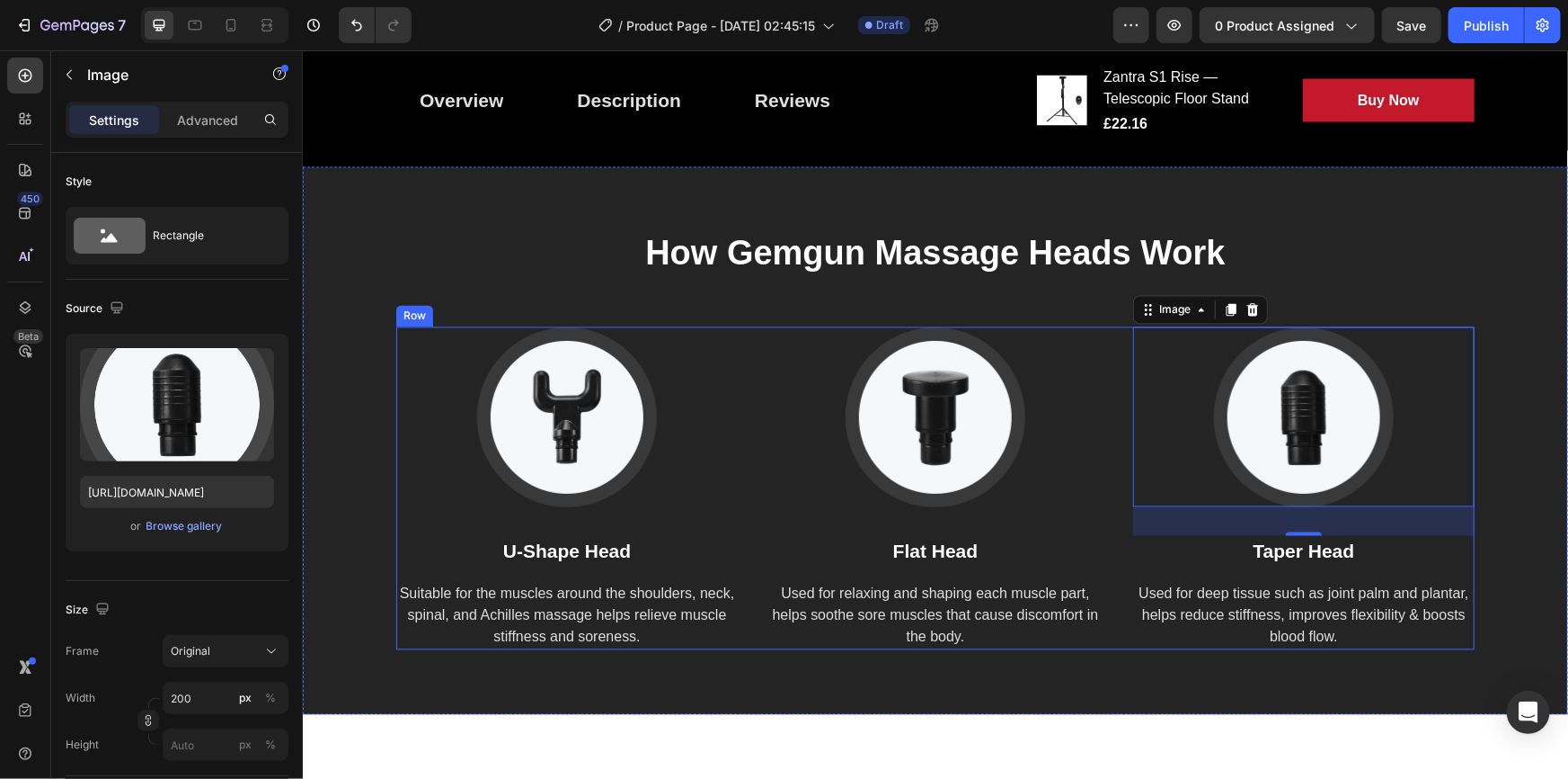
click at [1110, 530] on div "Image U-Shape Head Text block Suitable for the muscles around the shoulders, ne…" at bounding box center [935, 487] width 1078 height 323
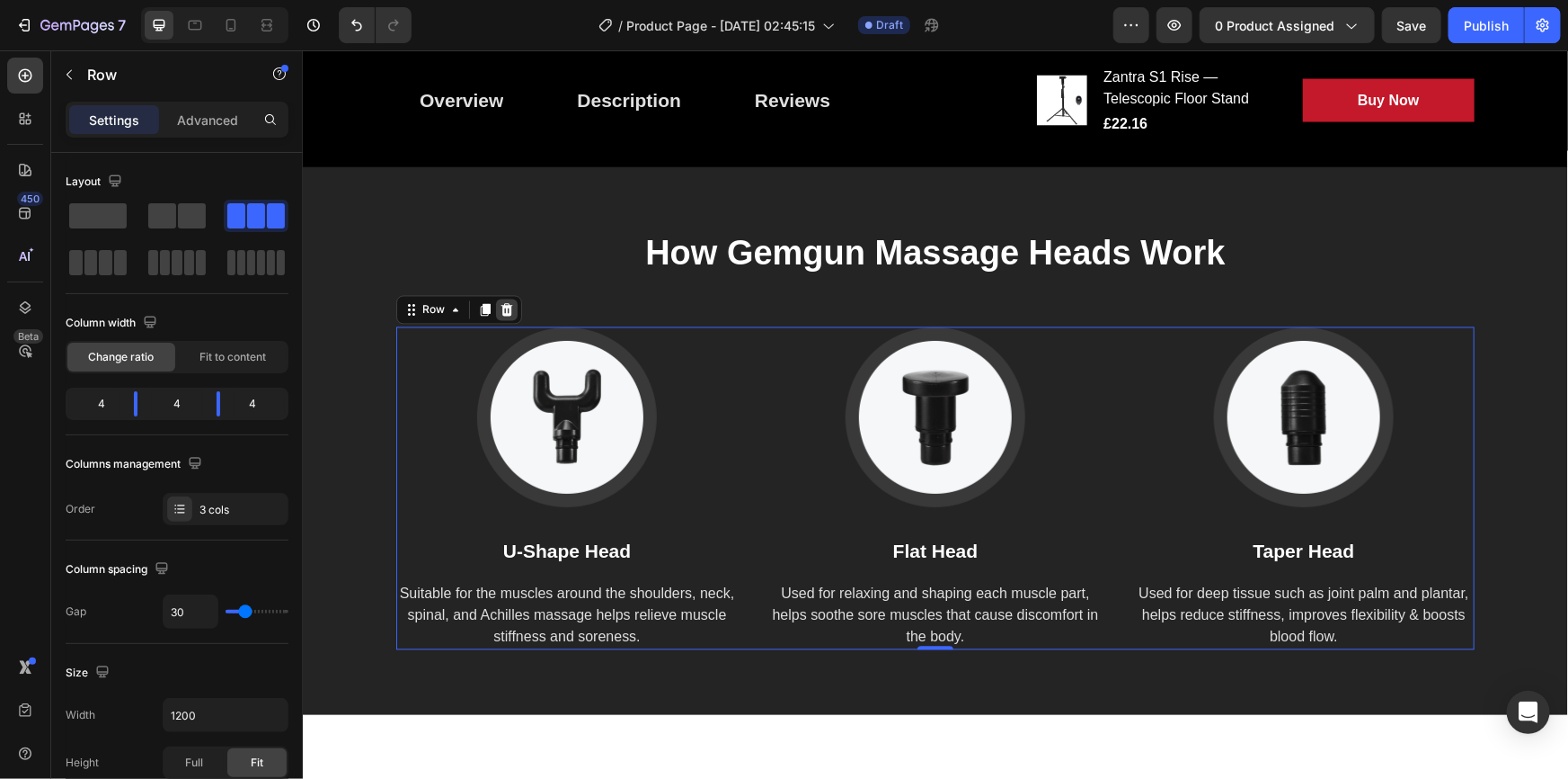
click at [499, 309] on icon at bounding box center [506, 309] width 15 height 15
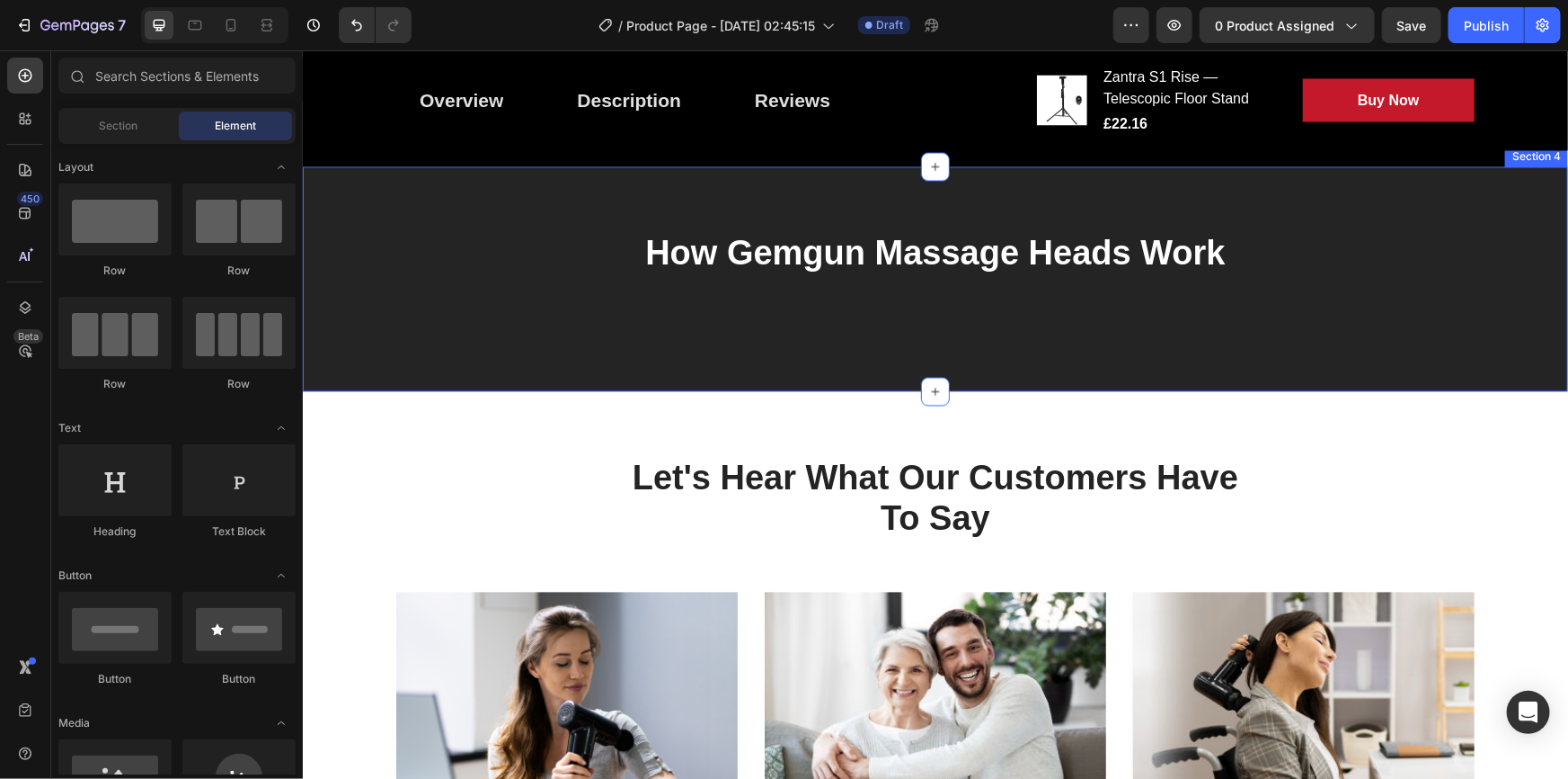
click at [746, 334] on div "How Gemgun Massage Heads Work Heading Section 4" at bounding box center [935, 278] width 1266 height 225
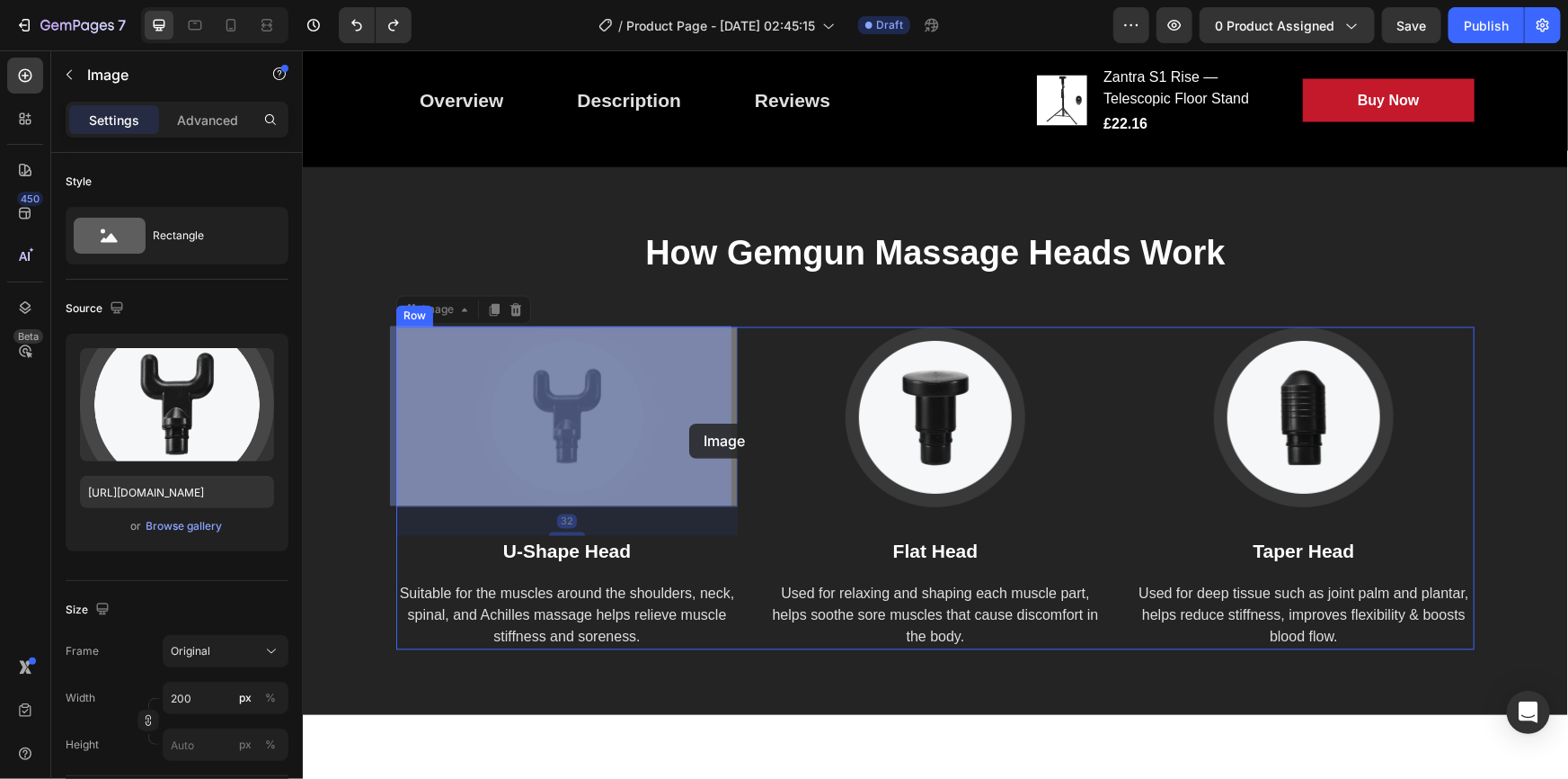
drag, startPoint x: 664, startPoint y: 401, endPoint x: 688, endPoint y: 422, distance: 31.9
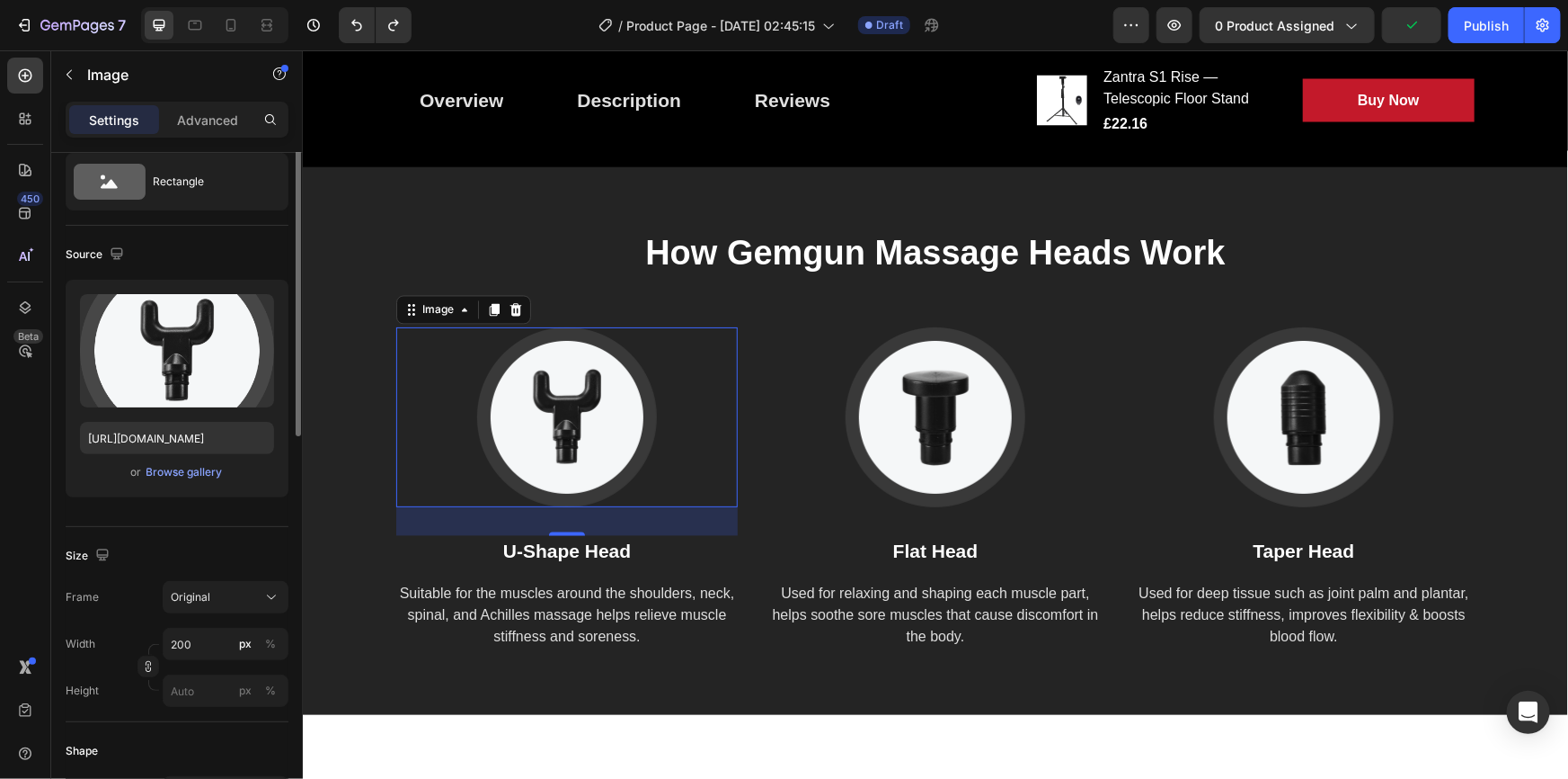
scroll to position [0, 0]
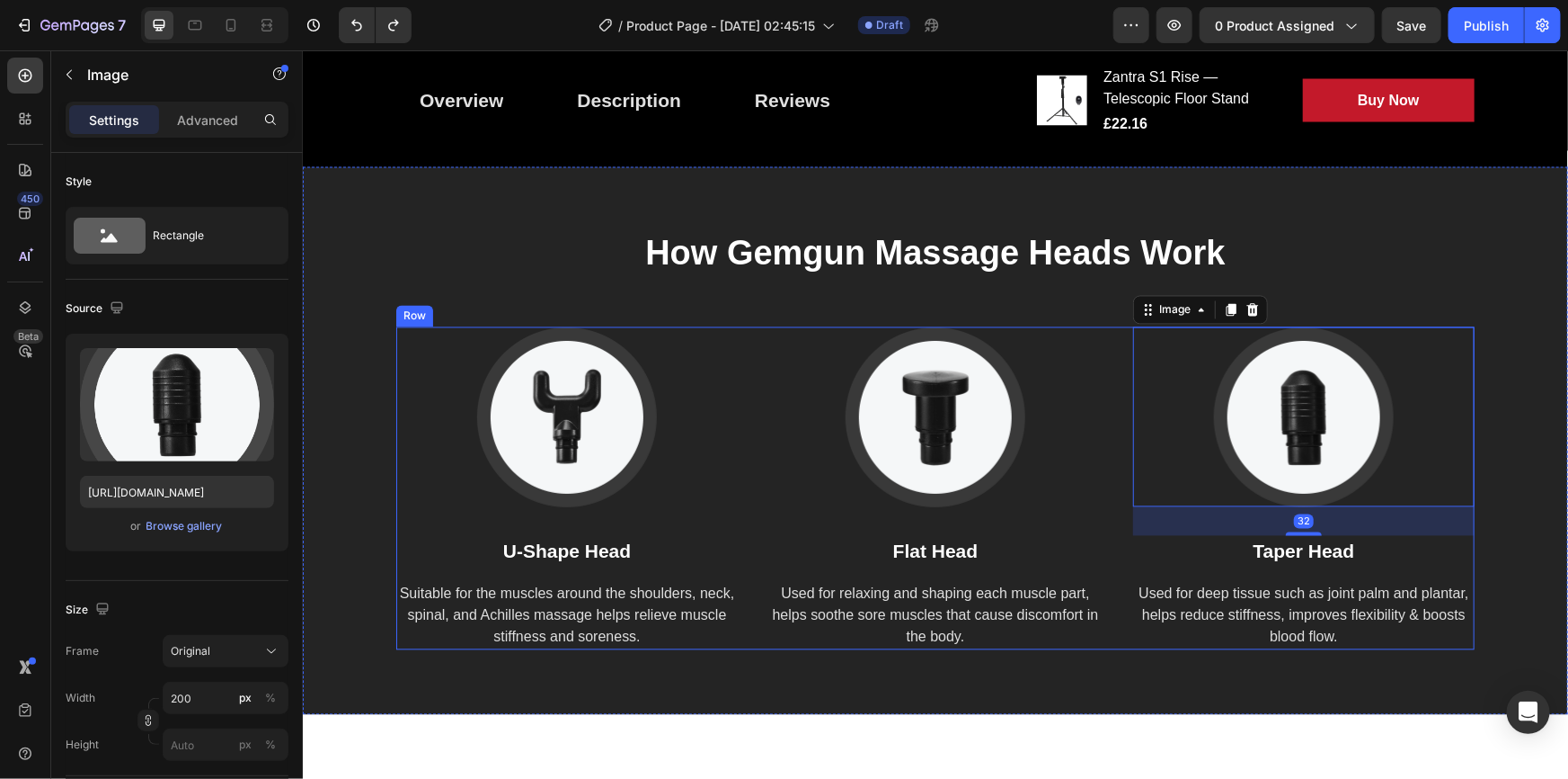
click at [1105, 633] on div "Image U-Shape Head Text block Suitable for the muscles around the shoulders, ne…" at bounding box center [935, 487] width 1078 height 323
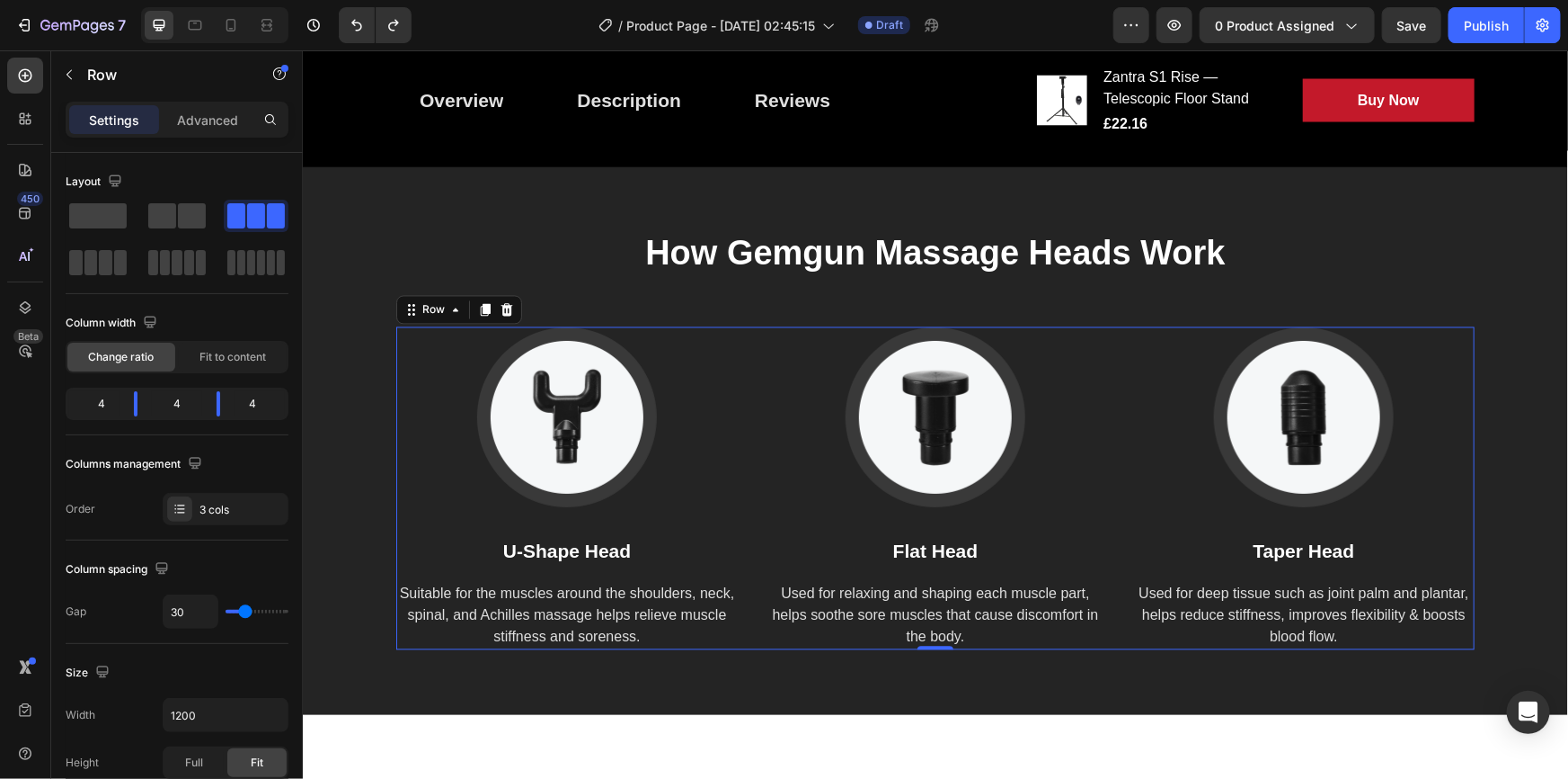
click at [1105, 633] on div "Image U-Shape Head Text block Suitable for the muscles around the shoulders, ne…" at bounding box center [935, 487] width 1078 height 323
click at [501, 307] on icon at bounding box center [507, 308] width 12 height 13
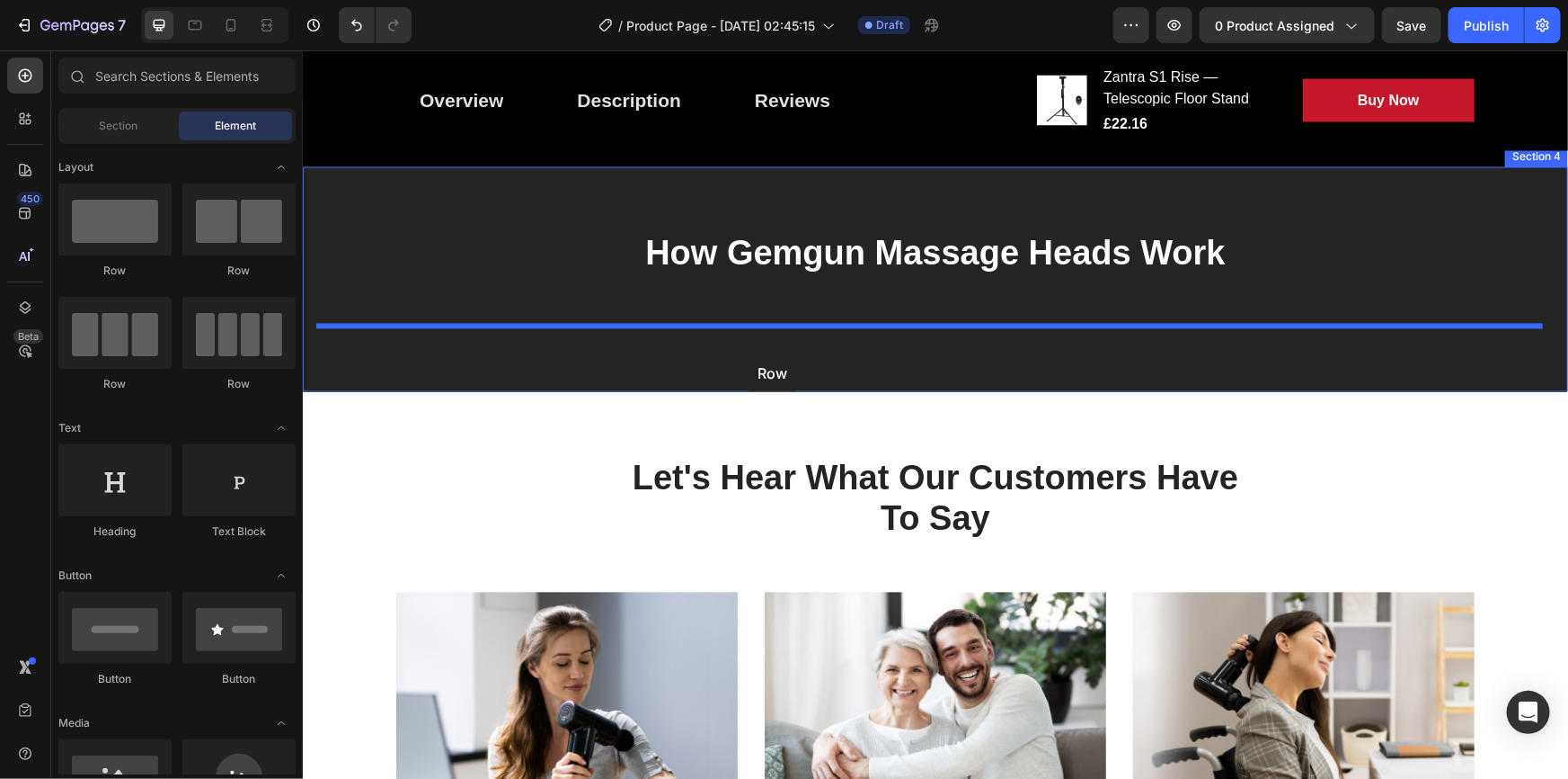
drag, startPoint x: 414, startPoint y: 247, endPoint x: 742, endPoint y: 356, distance: 345.6
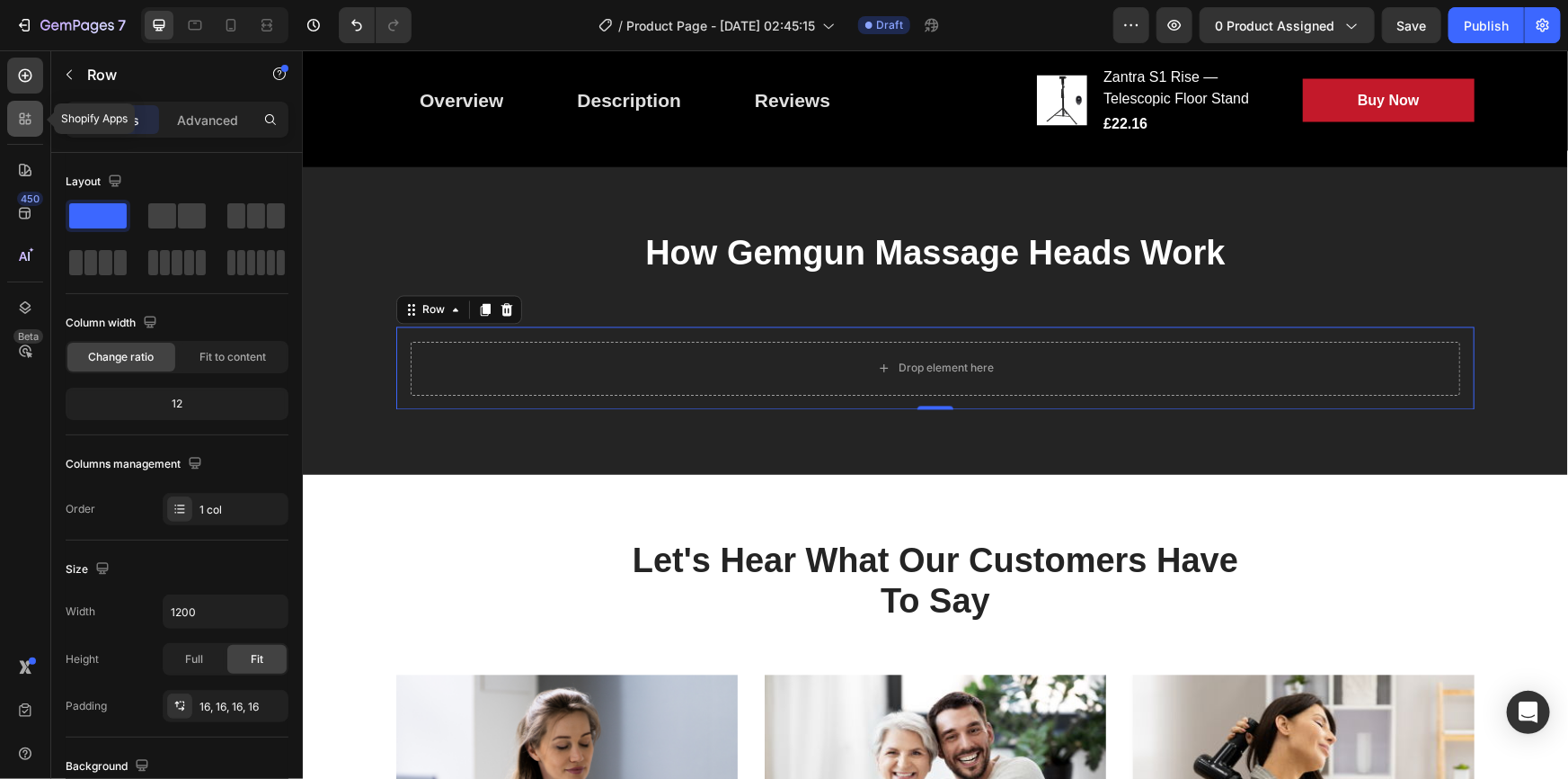
click at [9, 113] on div at bounding box center [25, 119] width 36 height 36
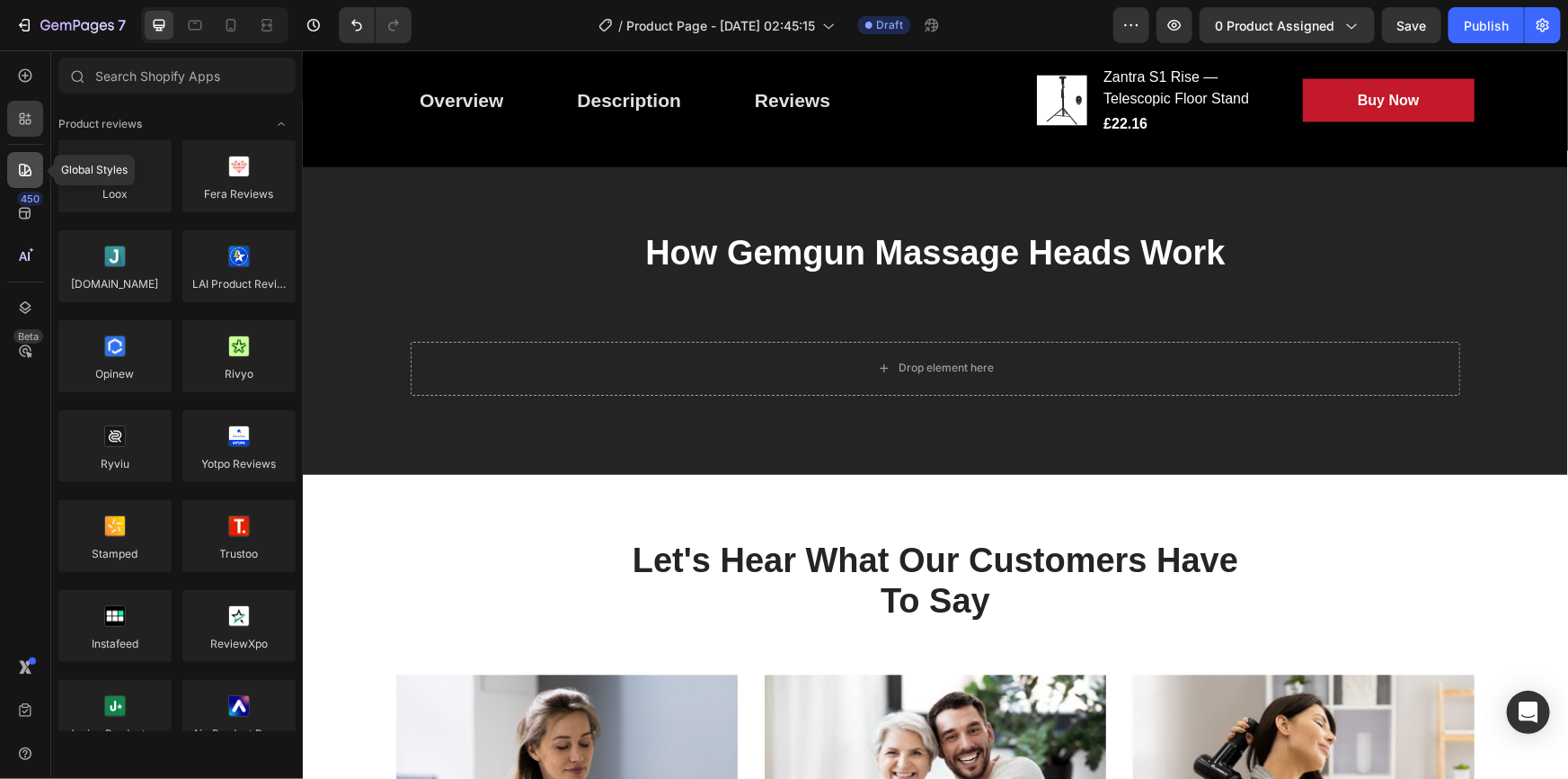
click at [29, 169] on icon at bounding box center [25, 170] width 13 height 13
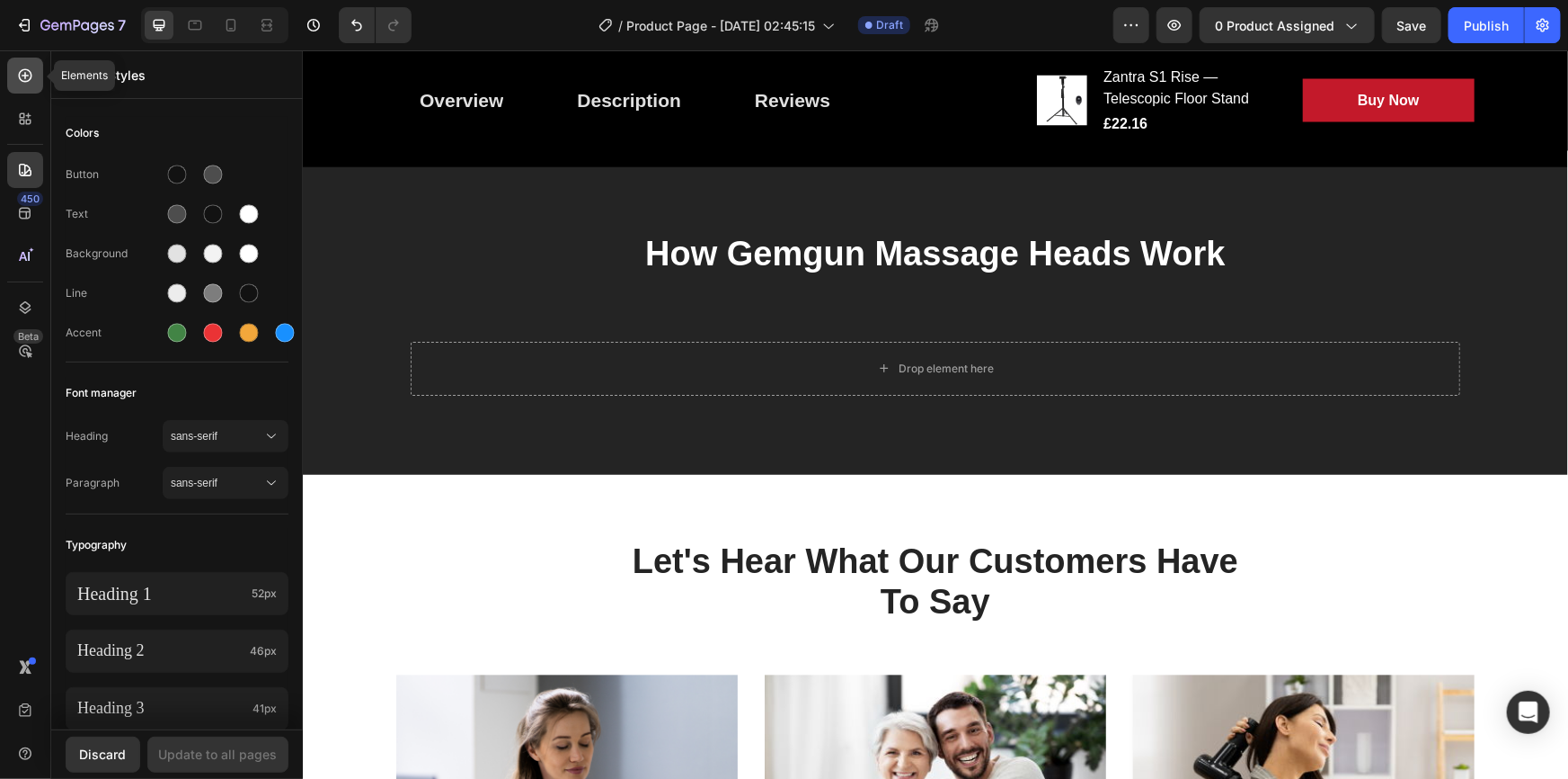
click at [27, 80] on icon at bounding box center [25, 76] width 18 height 18
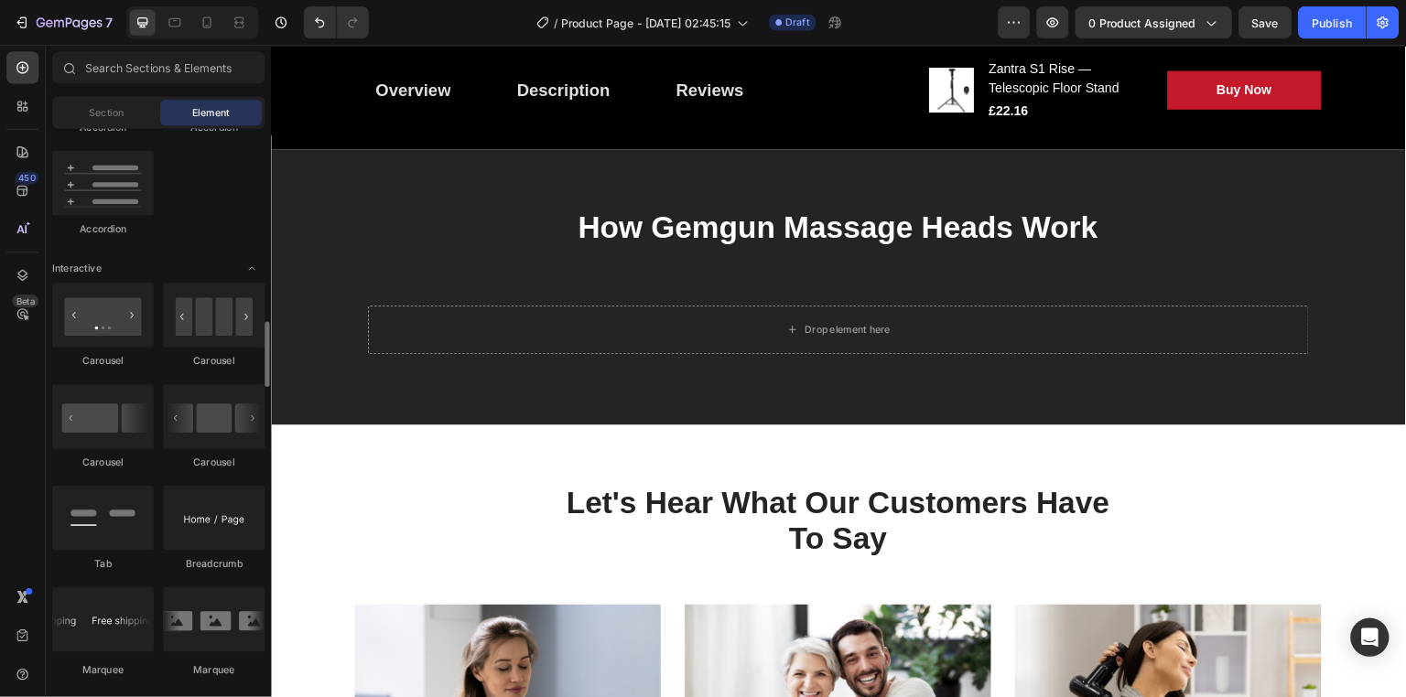
scroll to position [1691, 0]
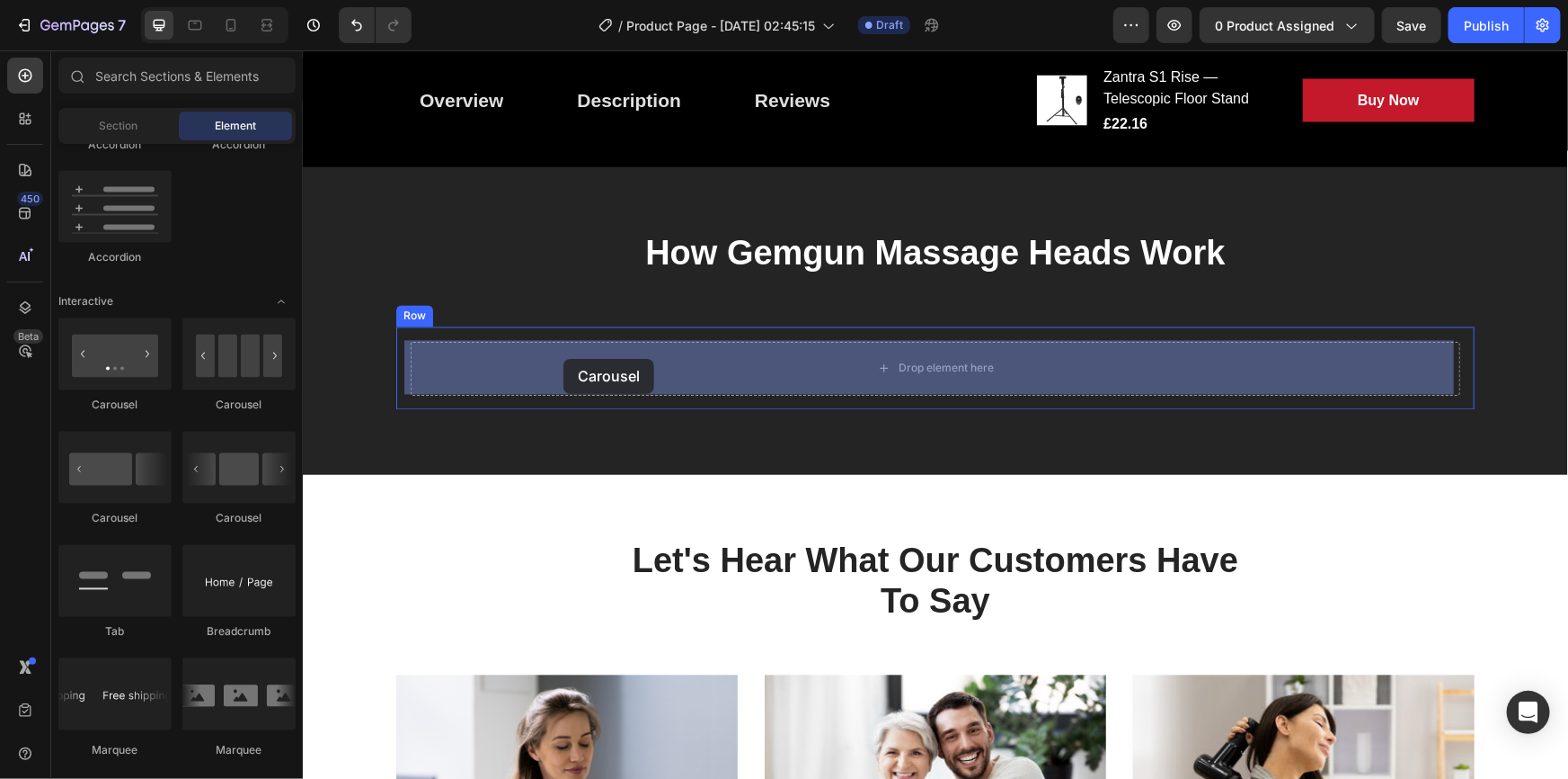
drag, startPoint x: 541, startPoint y: 403, endPoint x: 563, endPoint y: 358, distance: 50.1
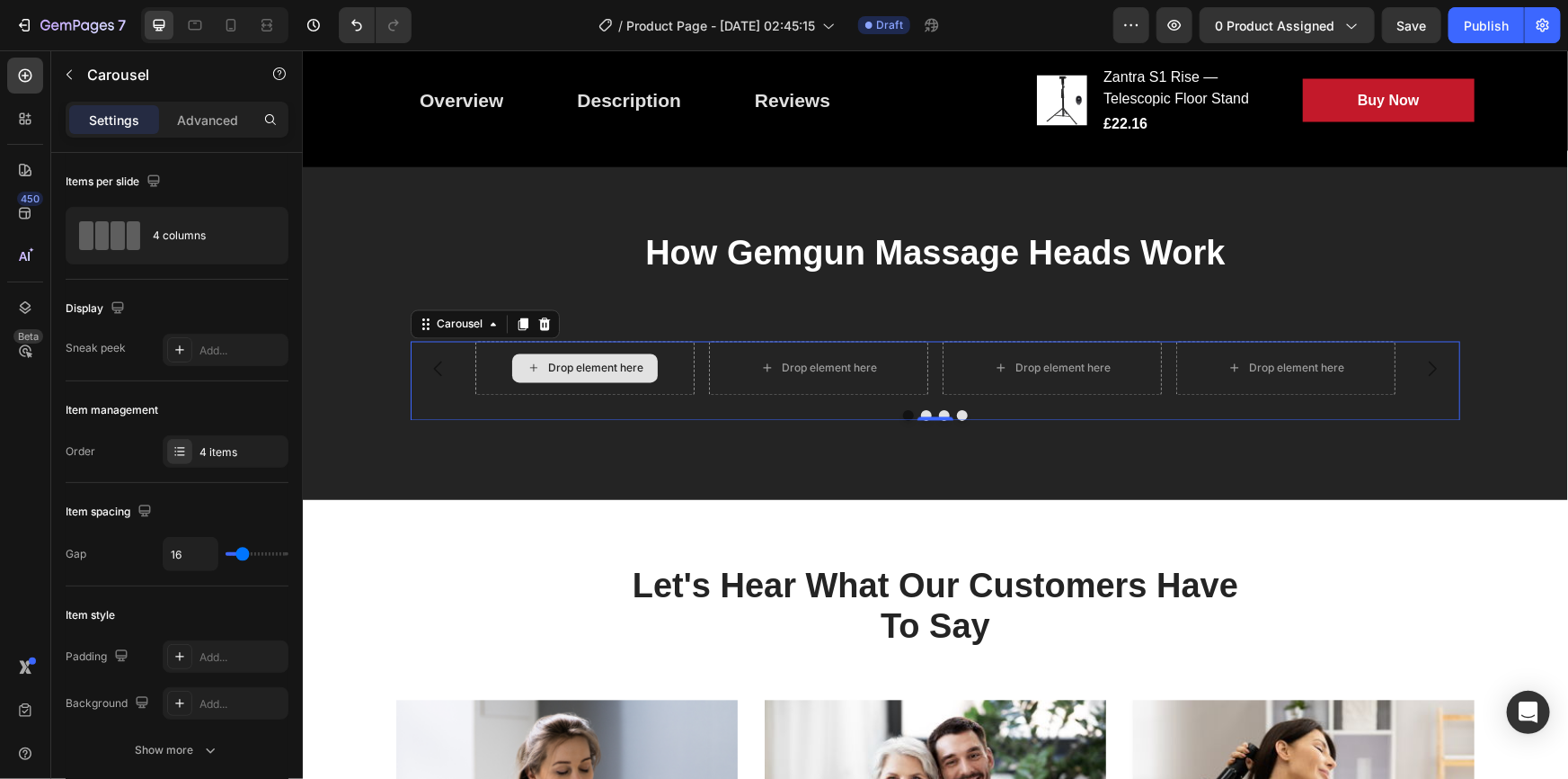
click at [595, 370] on div "Drop element here" at bounding box center [594, 367] width 95 height 15
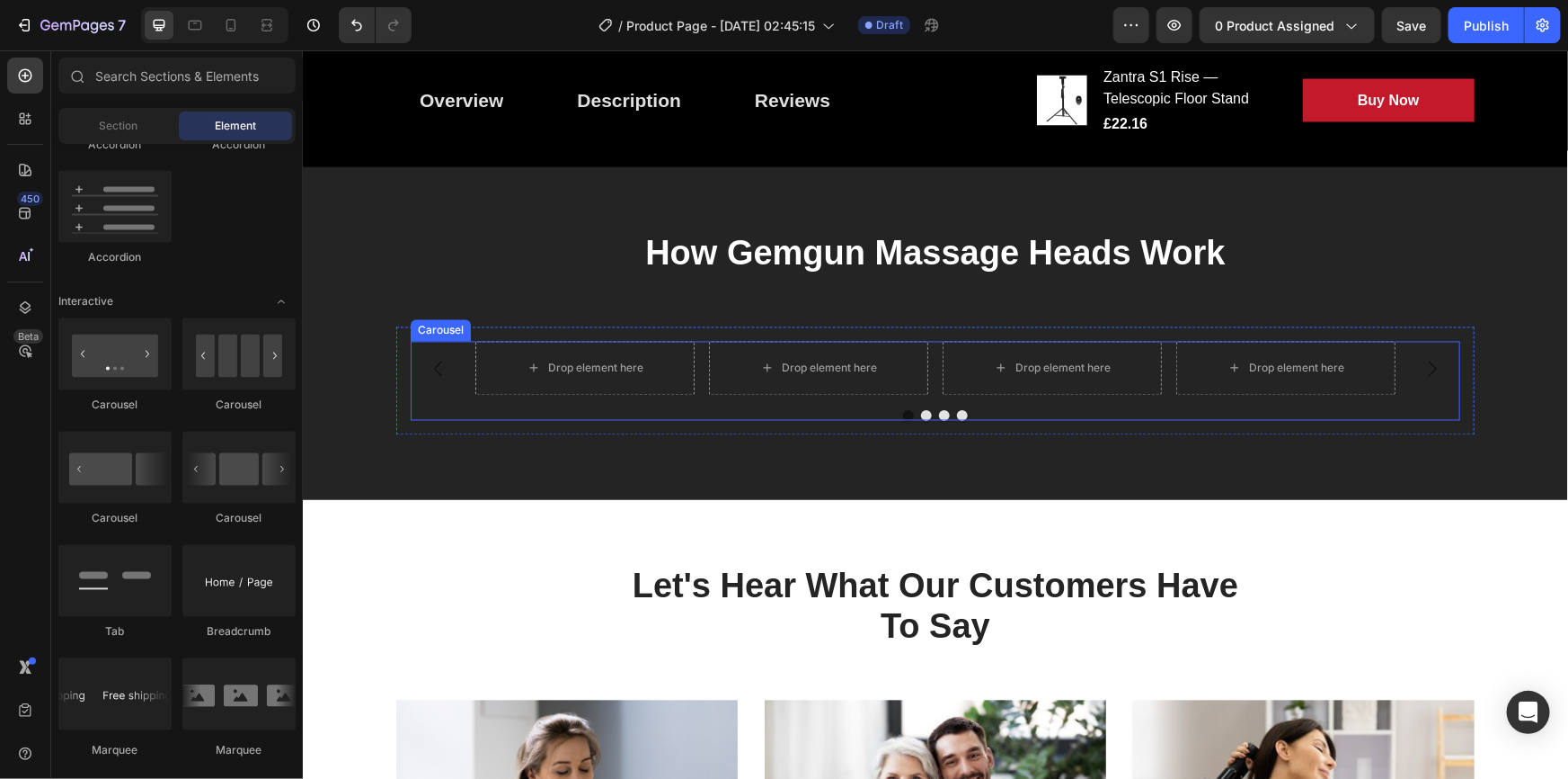
click at [920, 413] on button "Dot" at bounding box center [925, 414] width 11 height 11
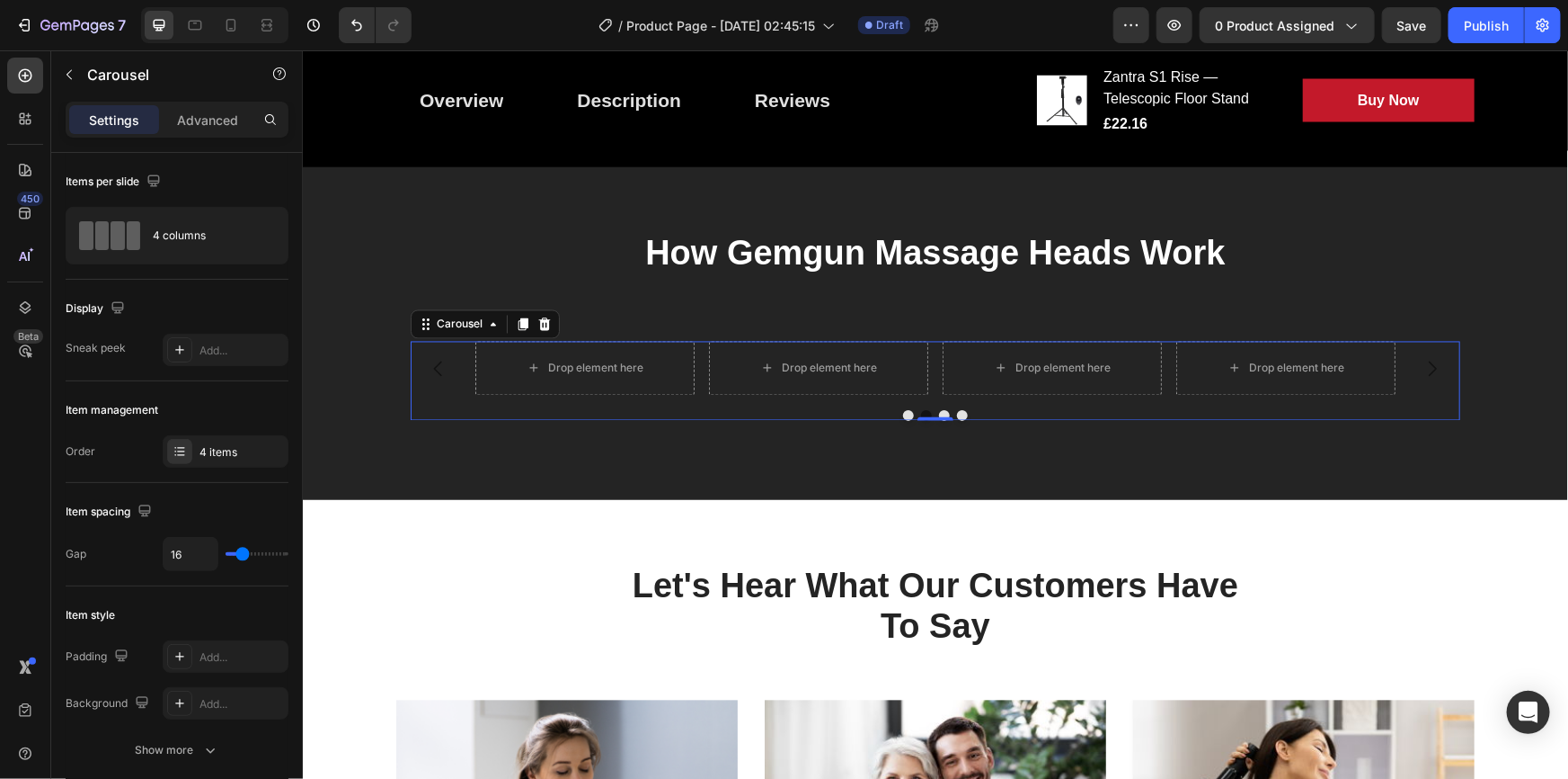
click at [956, 415] on button "Dot" at bounding box center [961, 414] width 11 height 11
click at [902, 417] on button "Dot" at bounding box center [907, 414] width 11 height 11
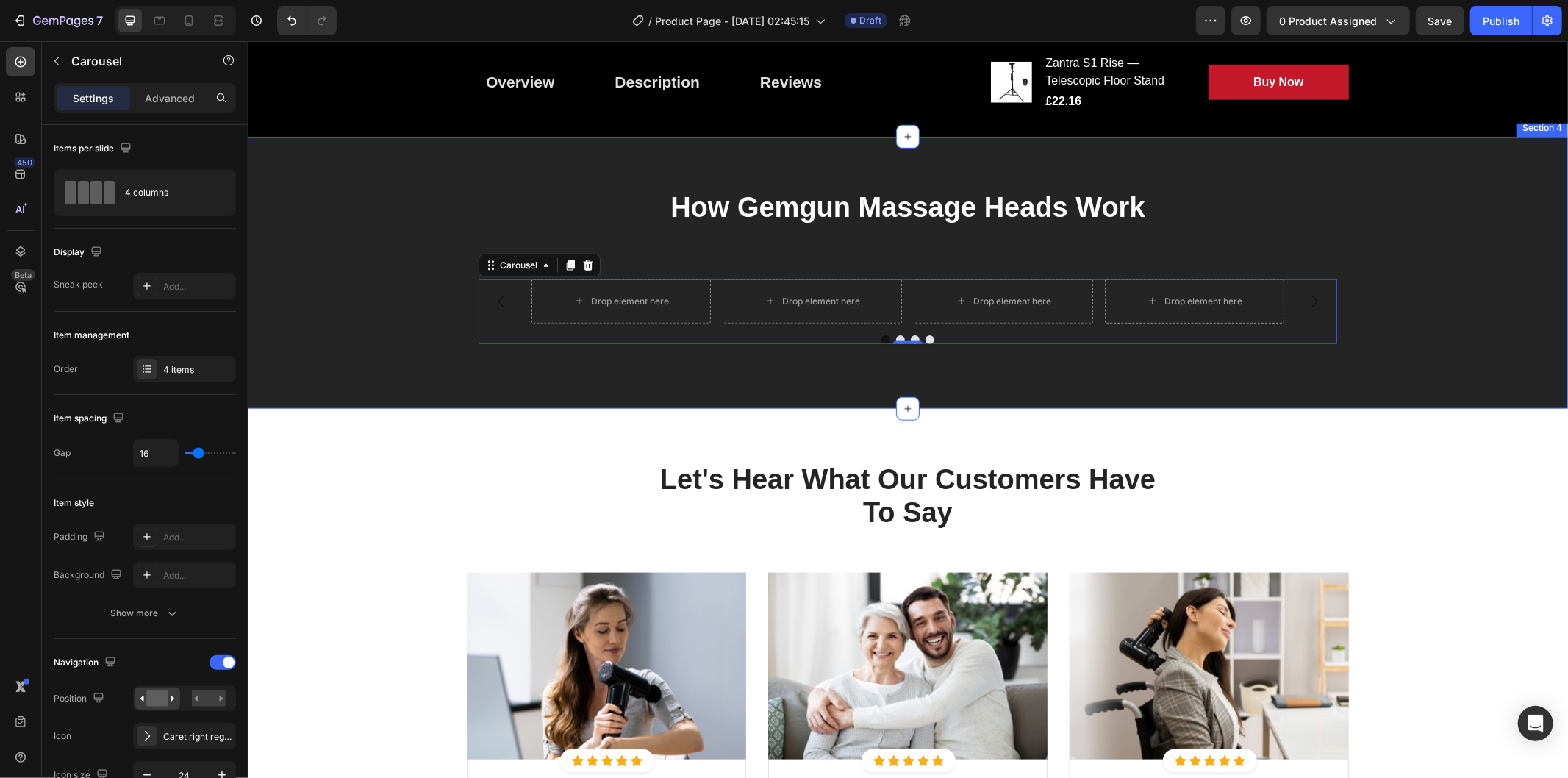
scroll to position [1355, 0]
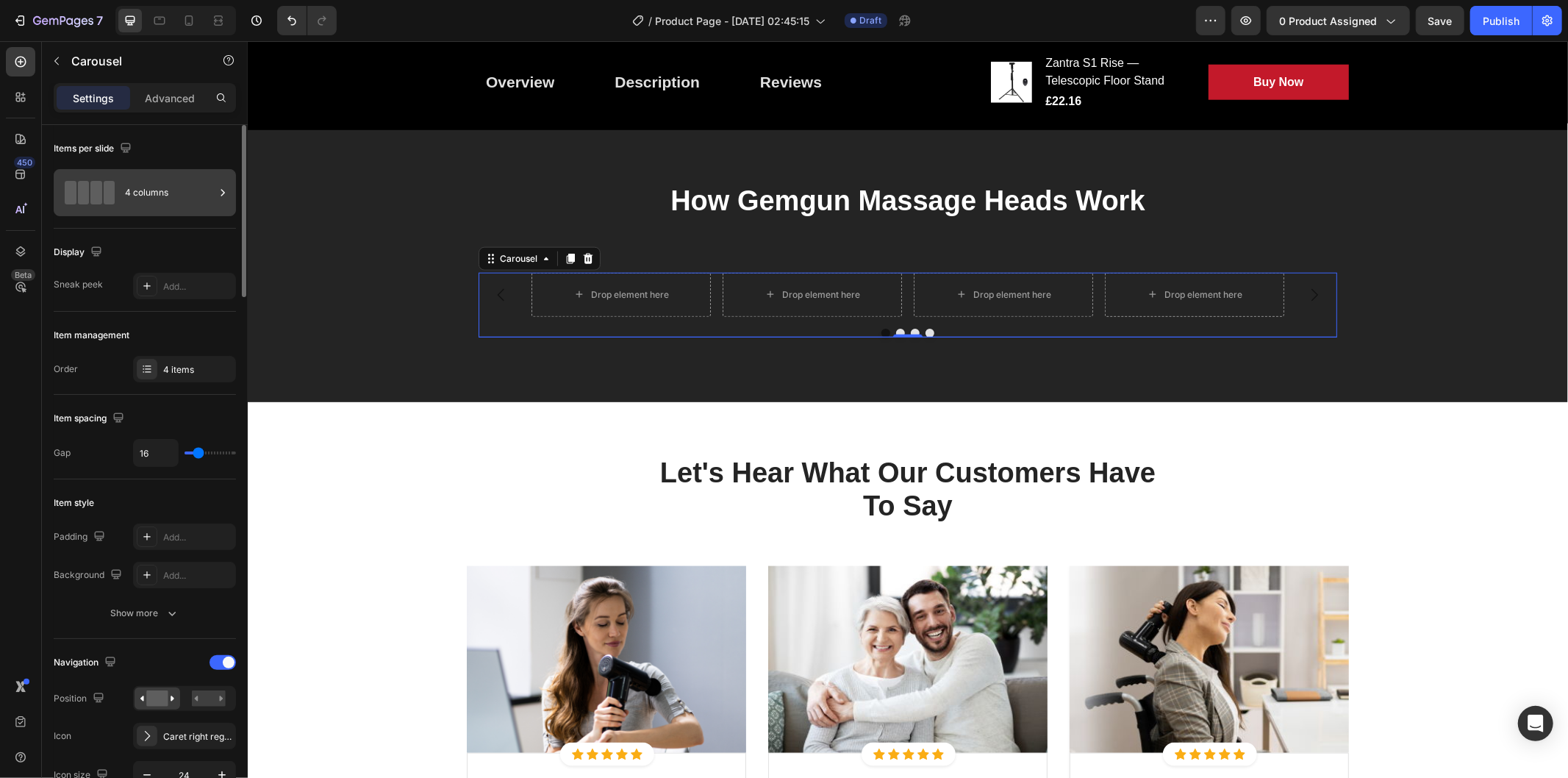
click at [210, 193] on div "4 columns" at bounding box center [170, 193] width 90 height 34
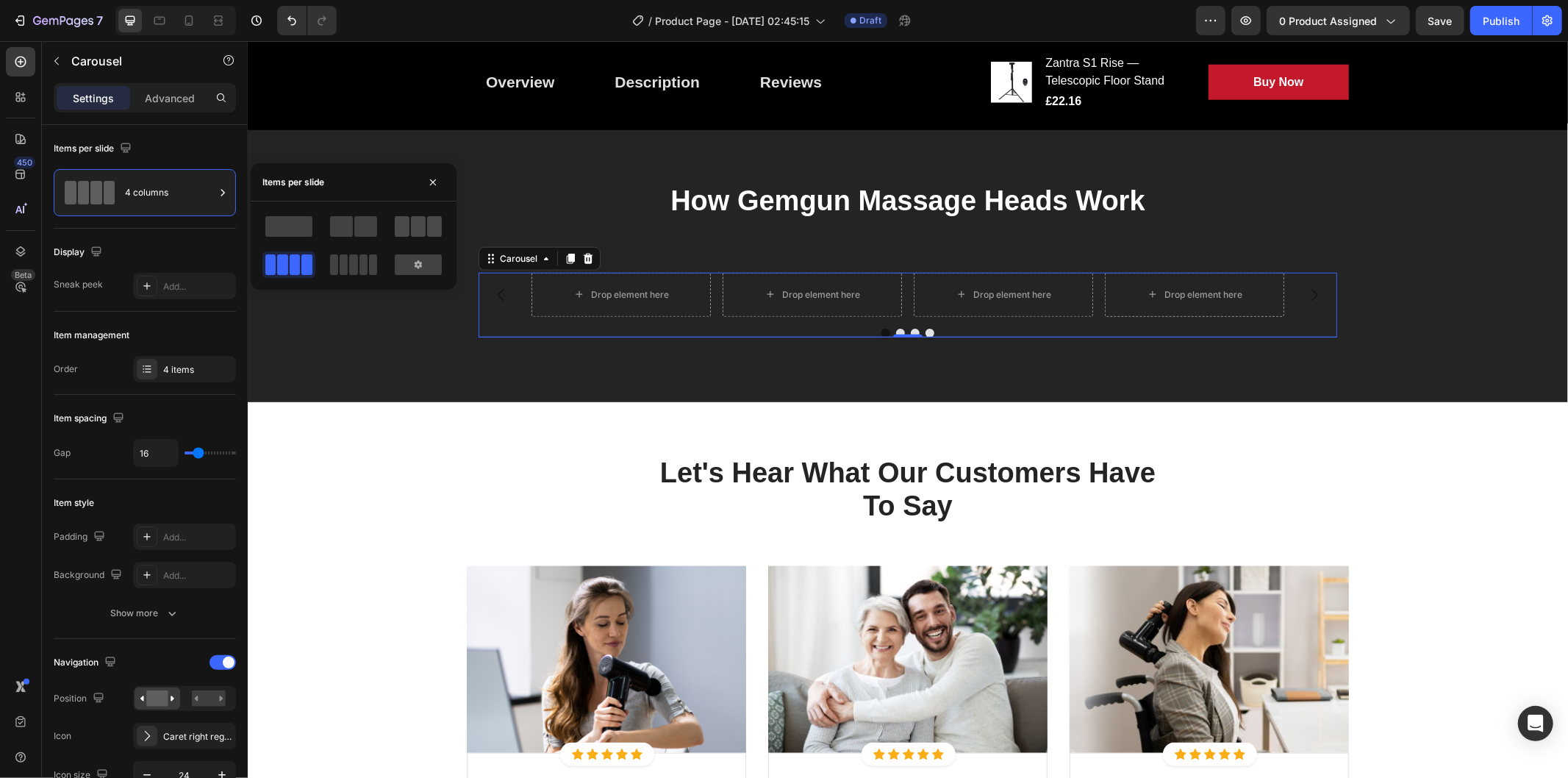
click at [368, 255] on span at bounding box center [364, 265] width 8 height 21
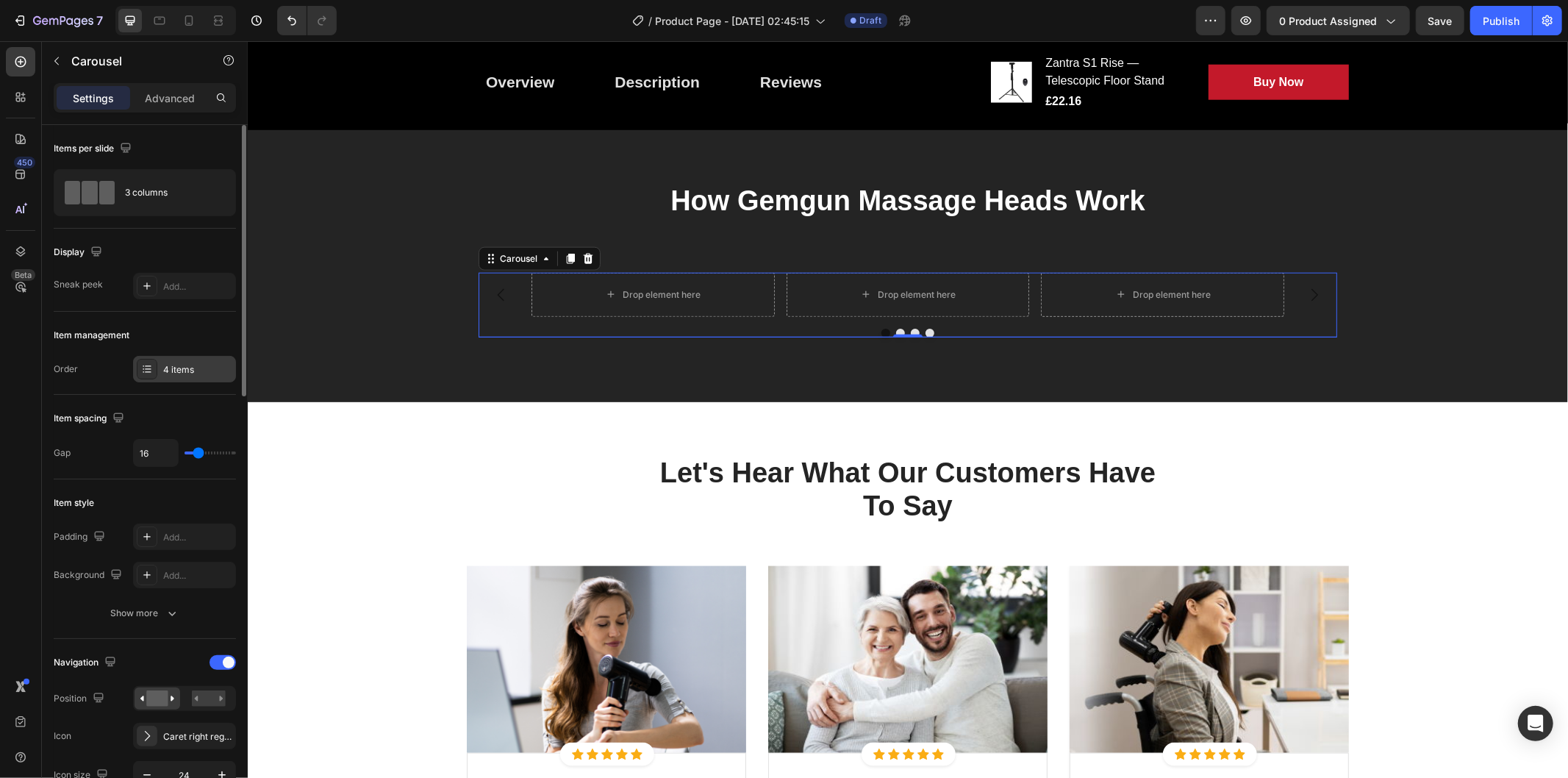
click at [149, 369] on icon at bounding box center [147, 369] width 6 height 1
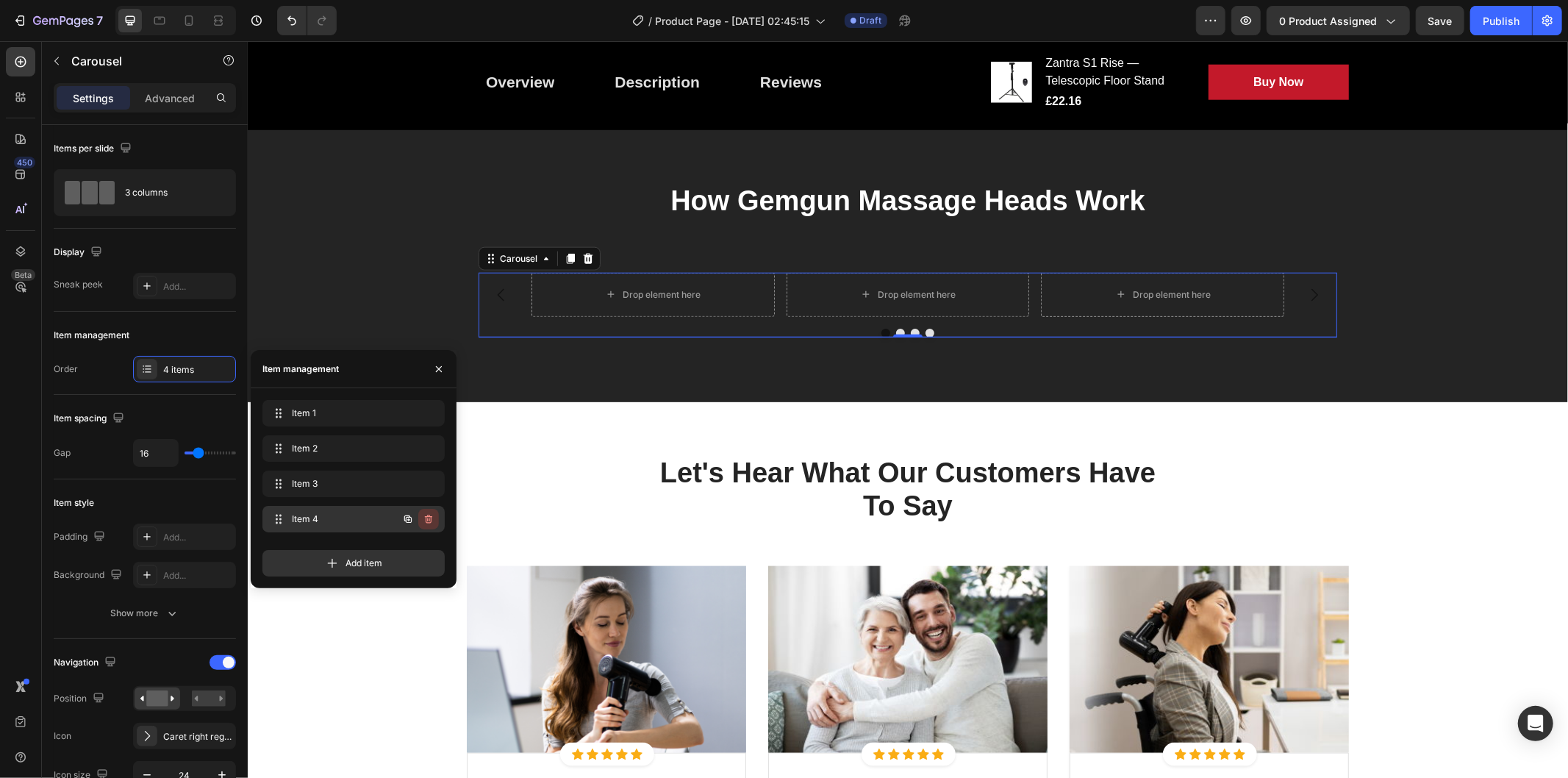
click at [430, 517] on icon "button" at bounding box center [428, 519] width 7 height 9
click at [430, 517] on div "Delete" at bounding box center [419, 519] width 27 height 13
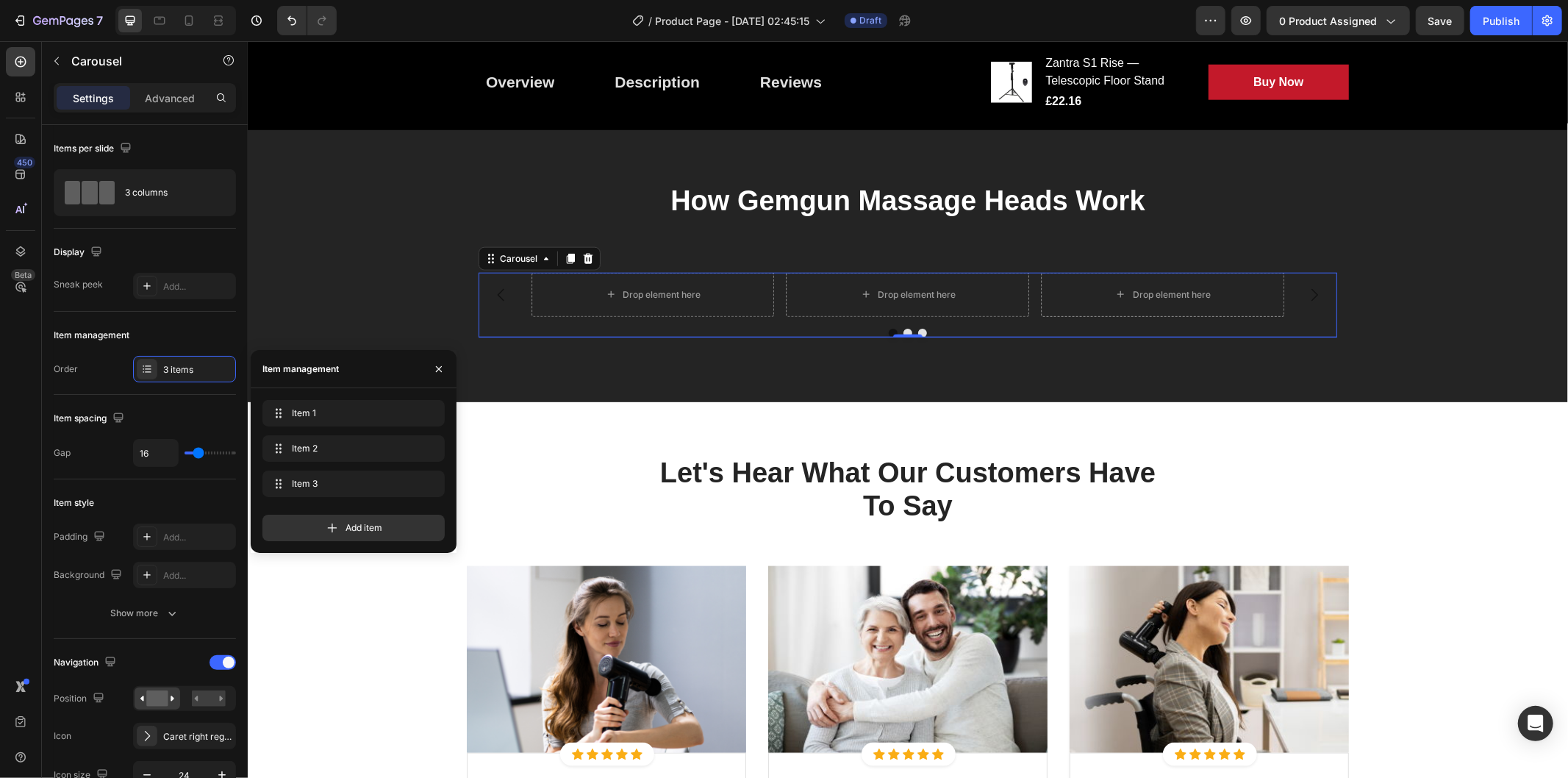
click at [430, 517] on div "Add item" at bounding box center [353, 528] width 182 height 27
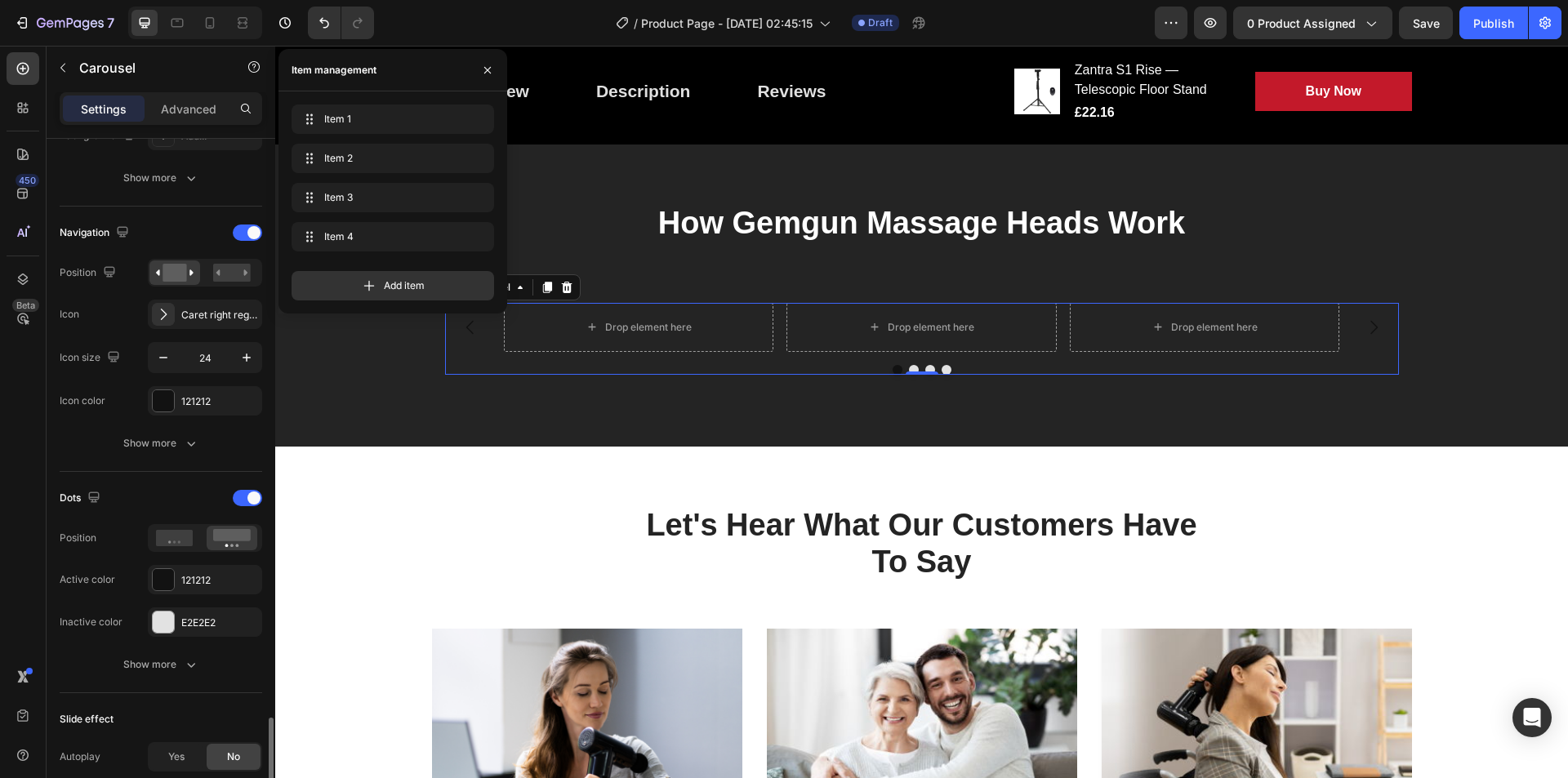
scroll to position [824, 0]
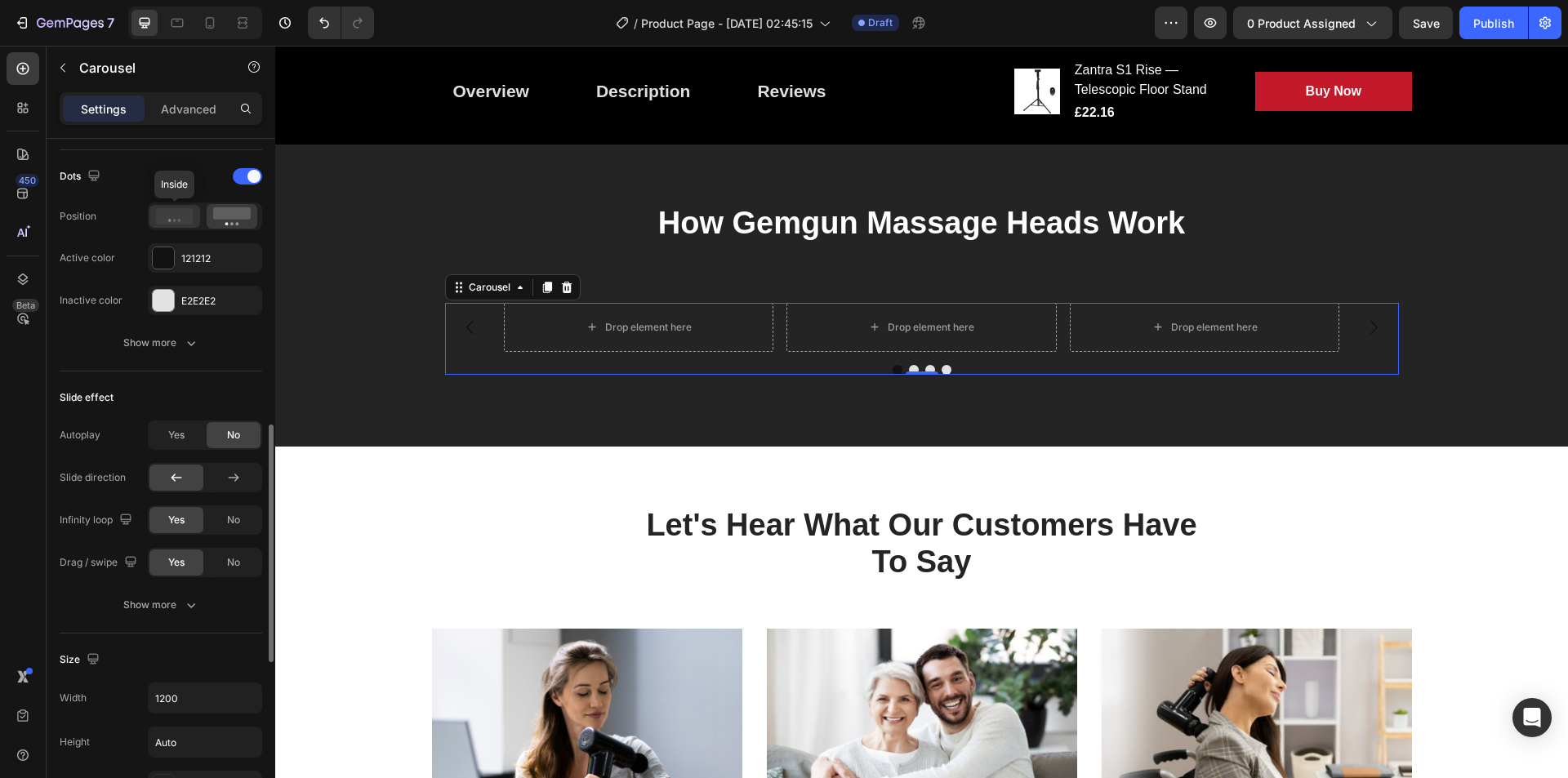
click at [181, 211] on icon at bounding box center [175, 216] width 37 height 16
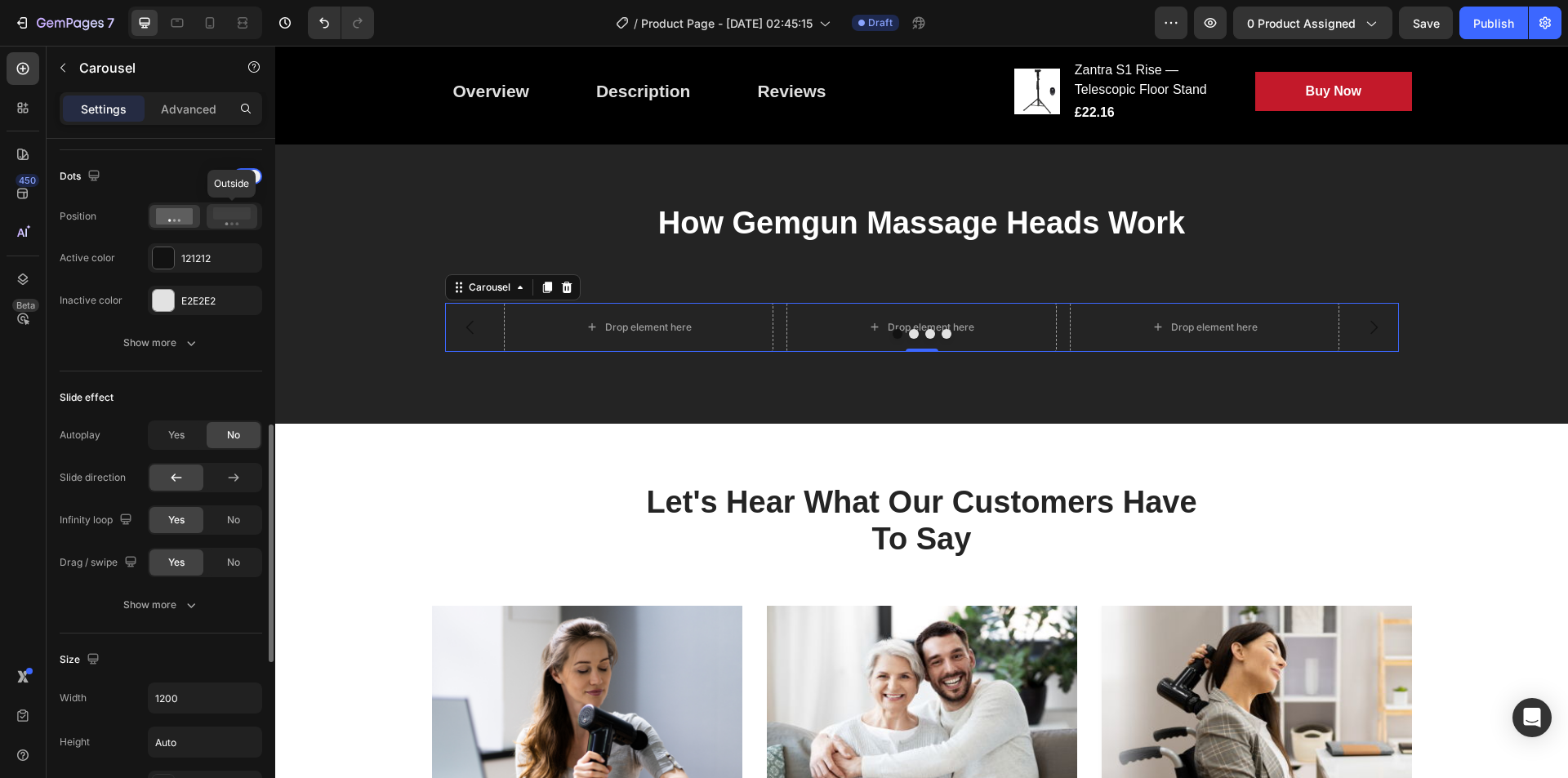
drag, startPoint x: 234, startPoint y: 207, endPoint x: 13, endPoint y: 299, distance: 239.4
click at [234, 207] on div at bounding box center [232, 216] width 51 height 24
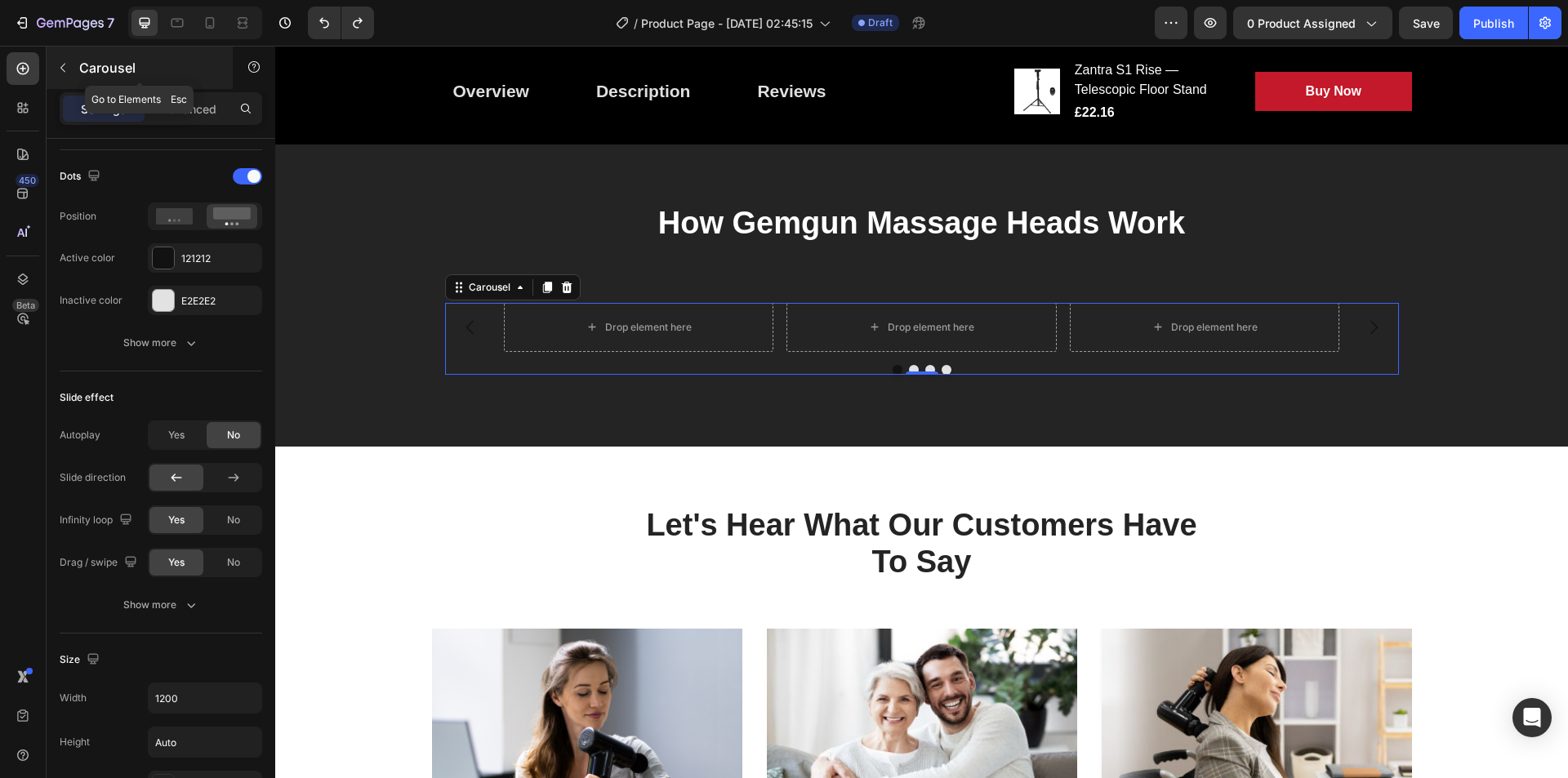
click at [66, 68] on icon "button" at bounding box center [62, 68] width 13 height 13
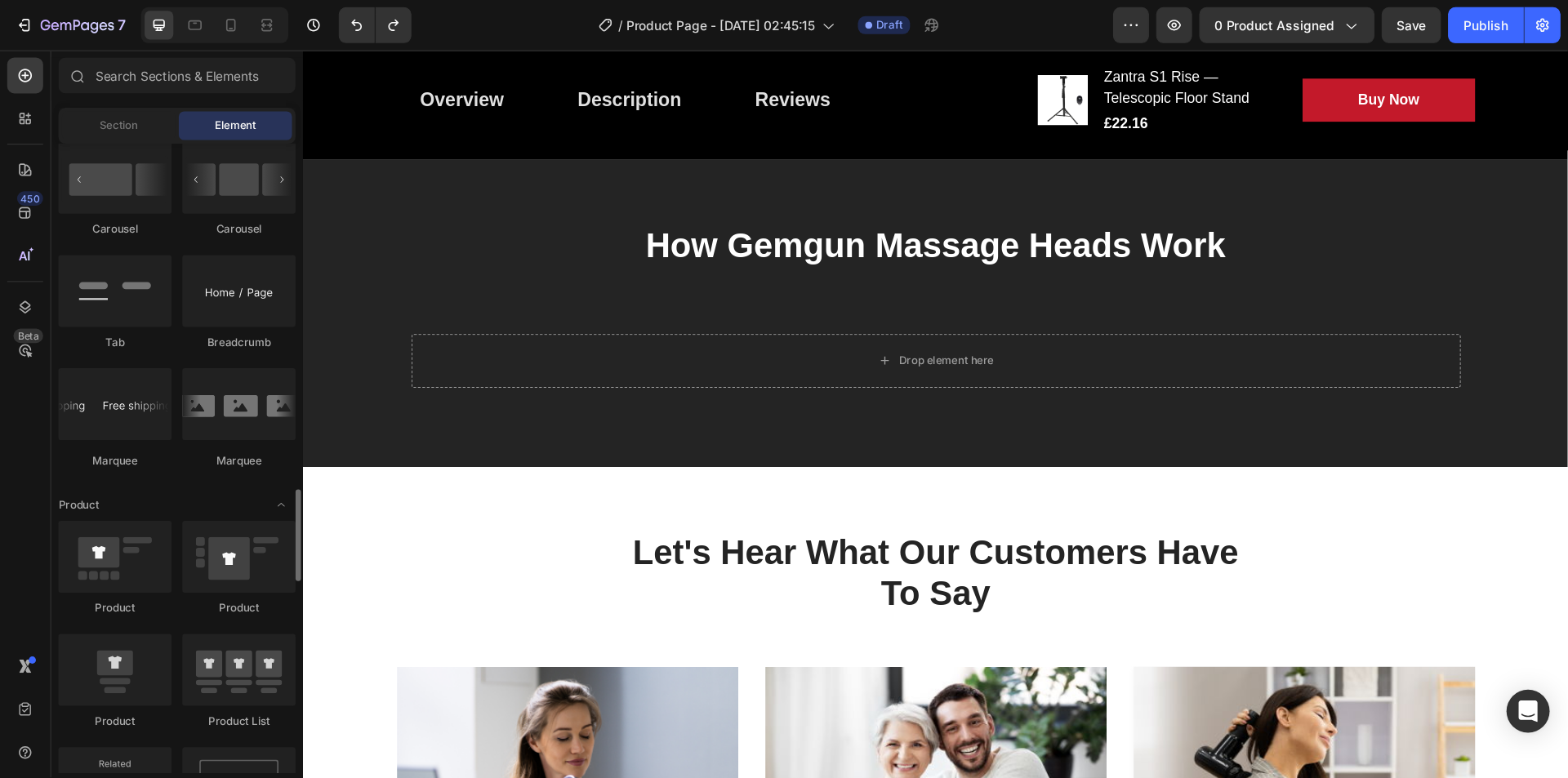
scroll to position [1846, 0]
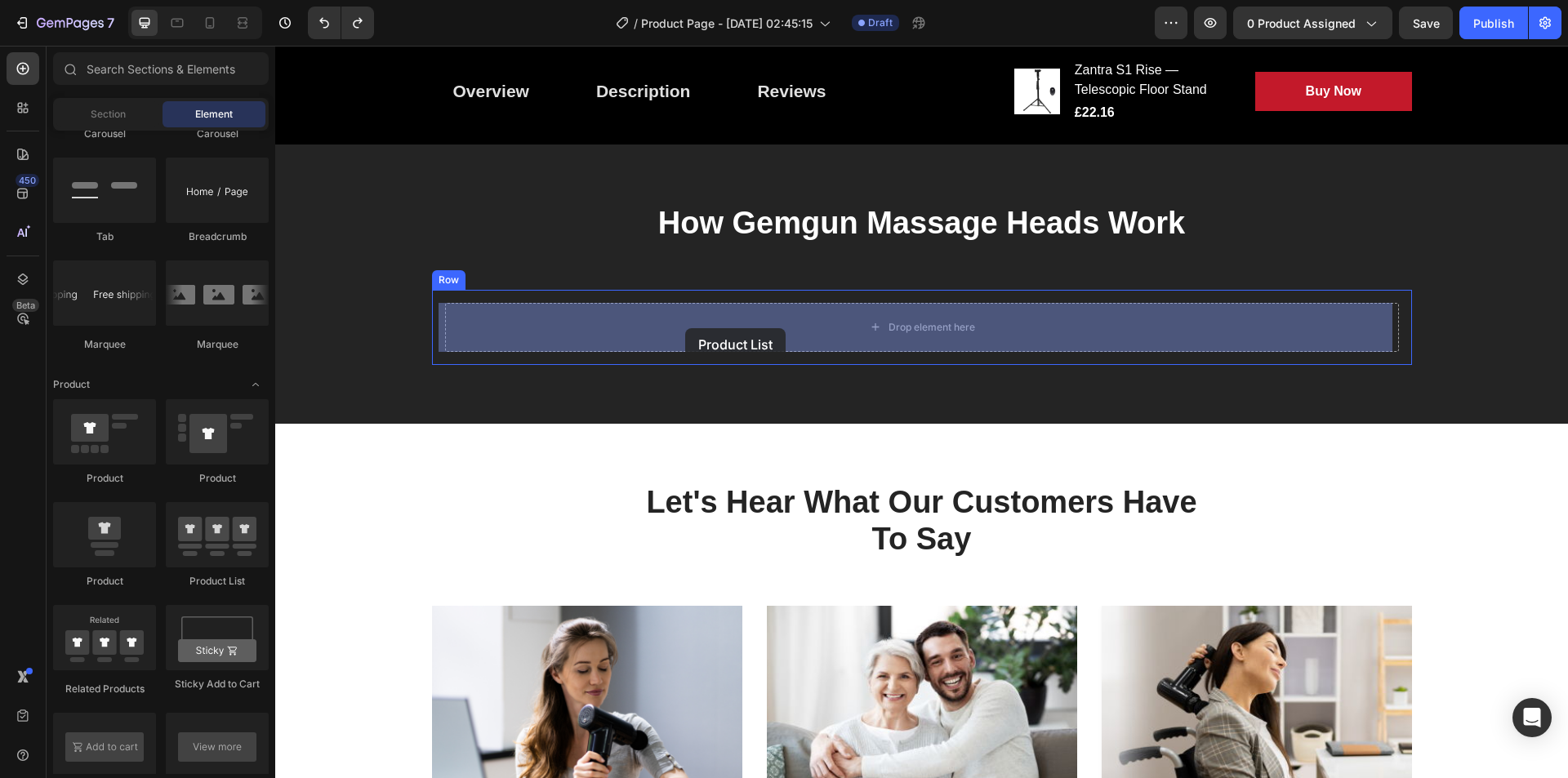
drag, startPoint x: 485, startPoint y: 603, endPoint x: 683, endPoint y: 330, distance: 337.2
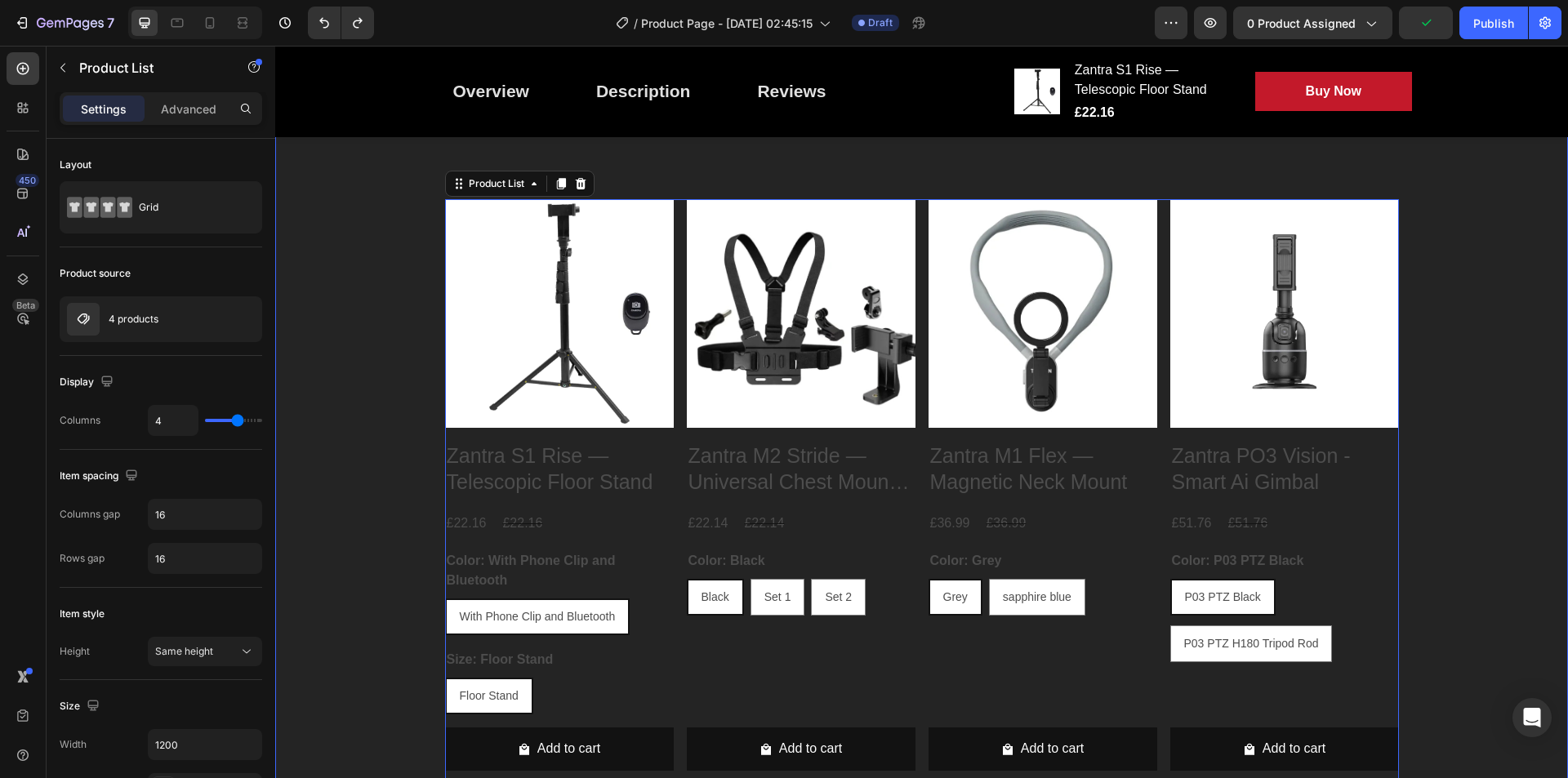
scroll to position [1437, 0]
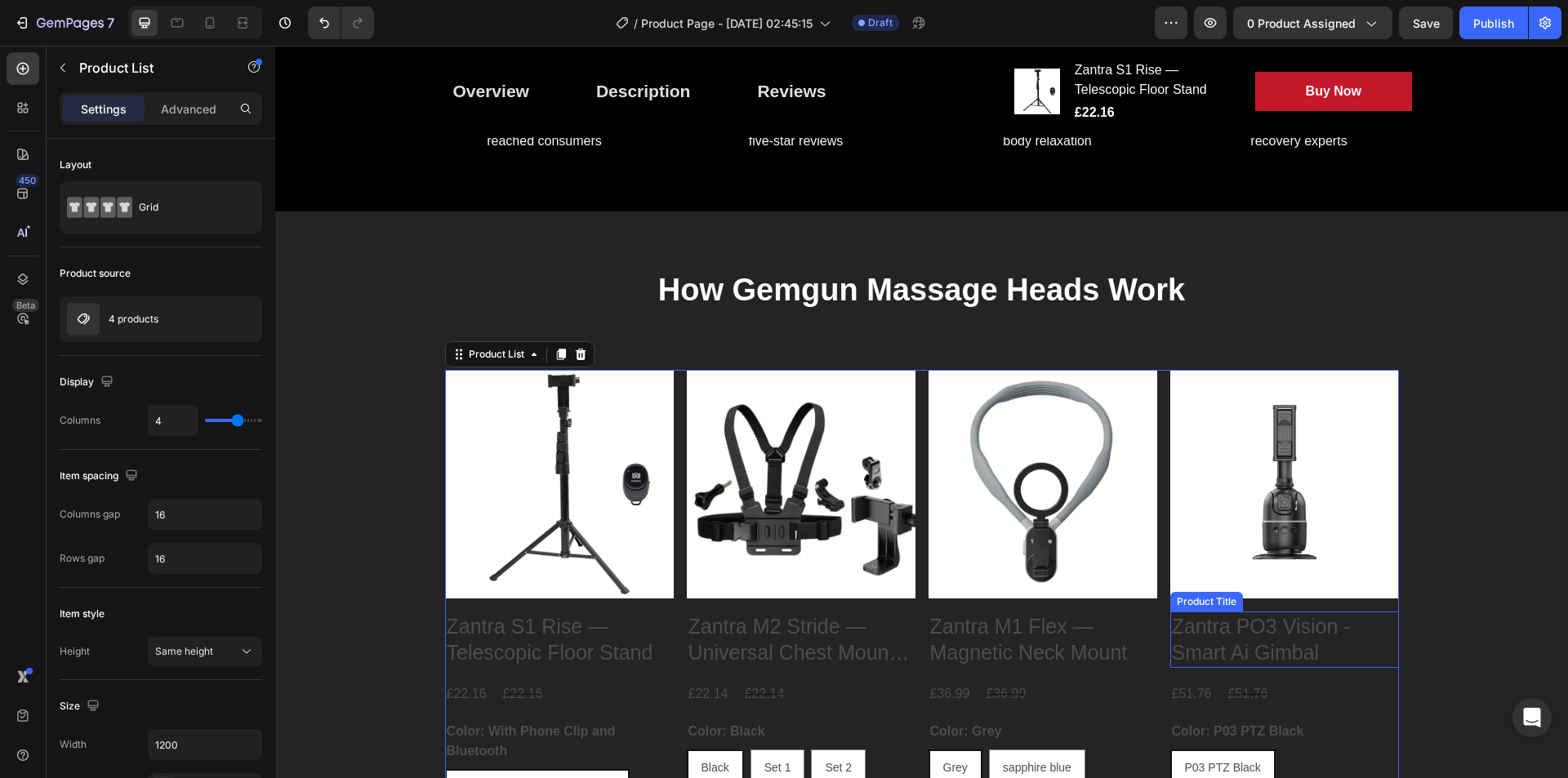
click at [674, 647] on h2 "Zantra PO3 Vision - Smart Ai Gimbal" at bounding box center [560, 640] width 228 height 56
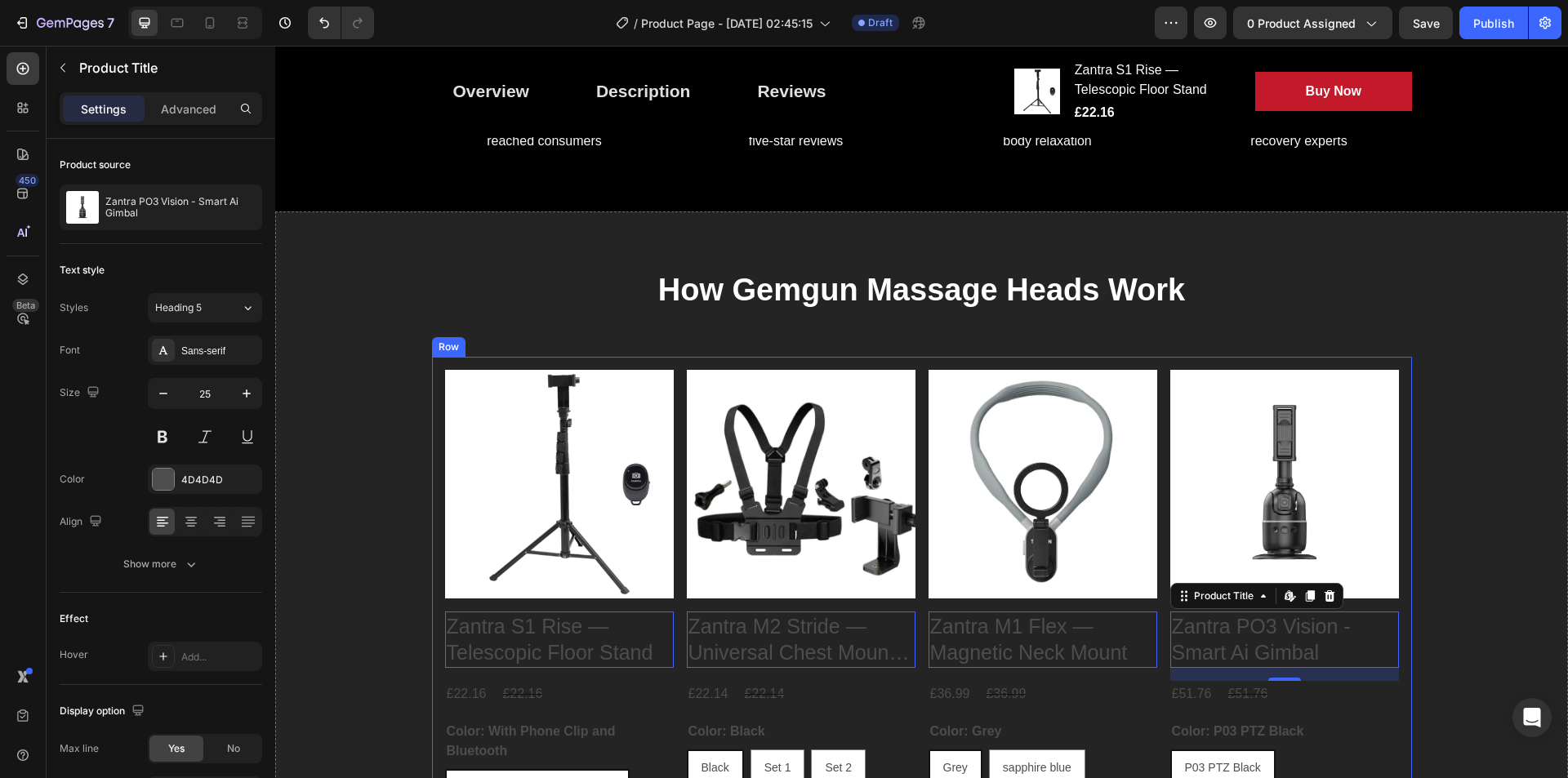
click at [1402, 387] on div "Product Images Zantra S1 Rise — Telescopic Floor Stand Product Title Edit conte…" at bounding box center [922, 663] width 980 height 612
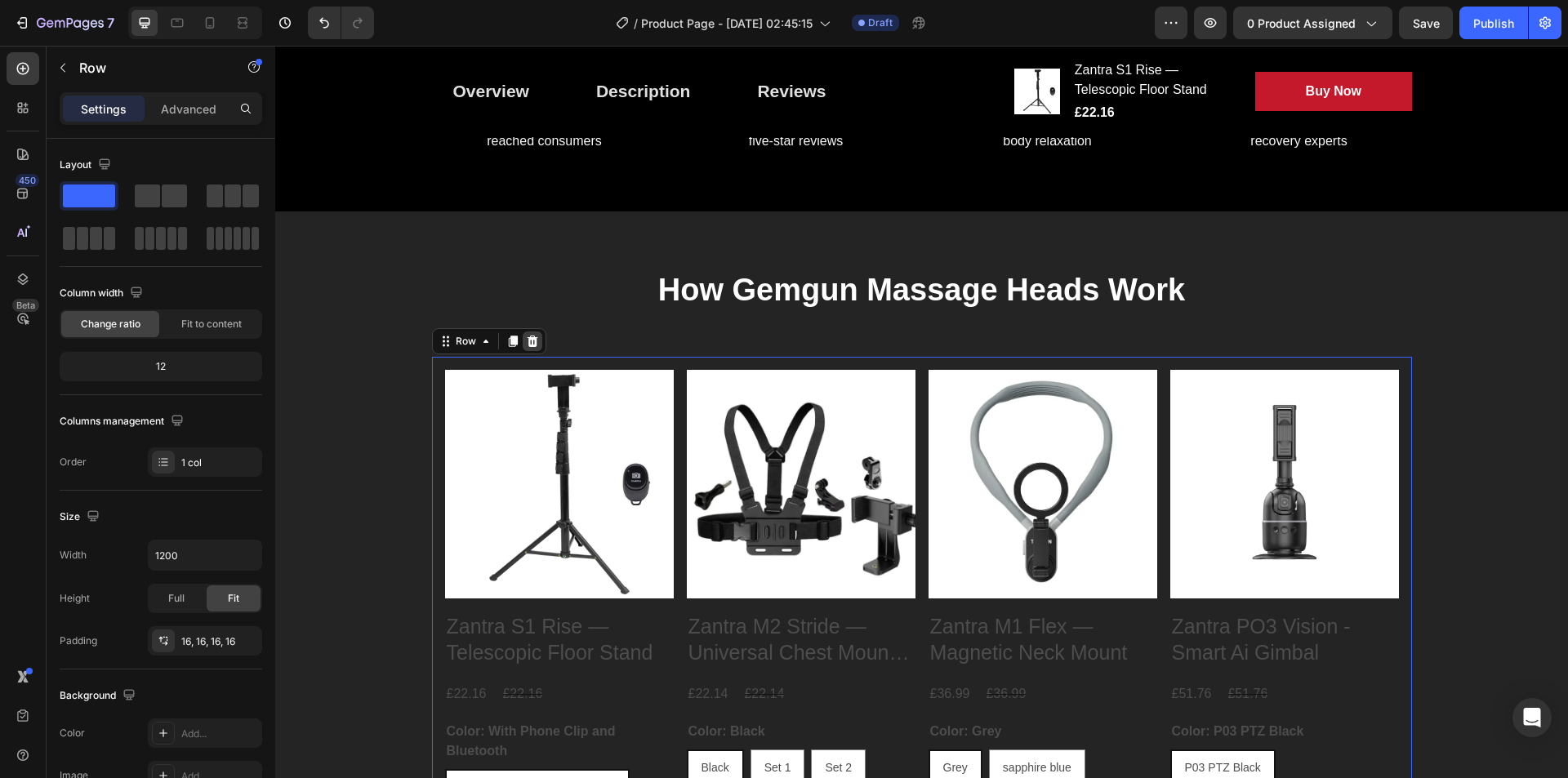
click at [527, 338] on icon at bounding box center [532, 341] width 11 height 12
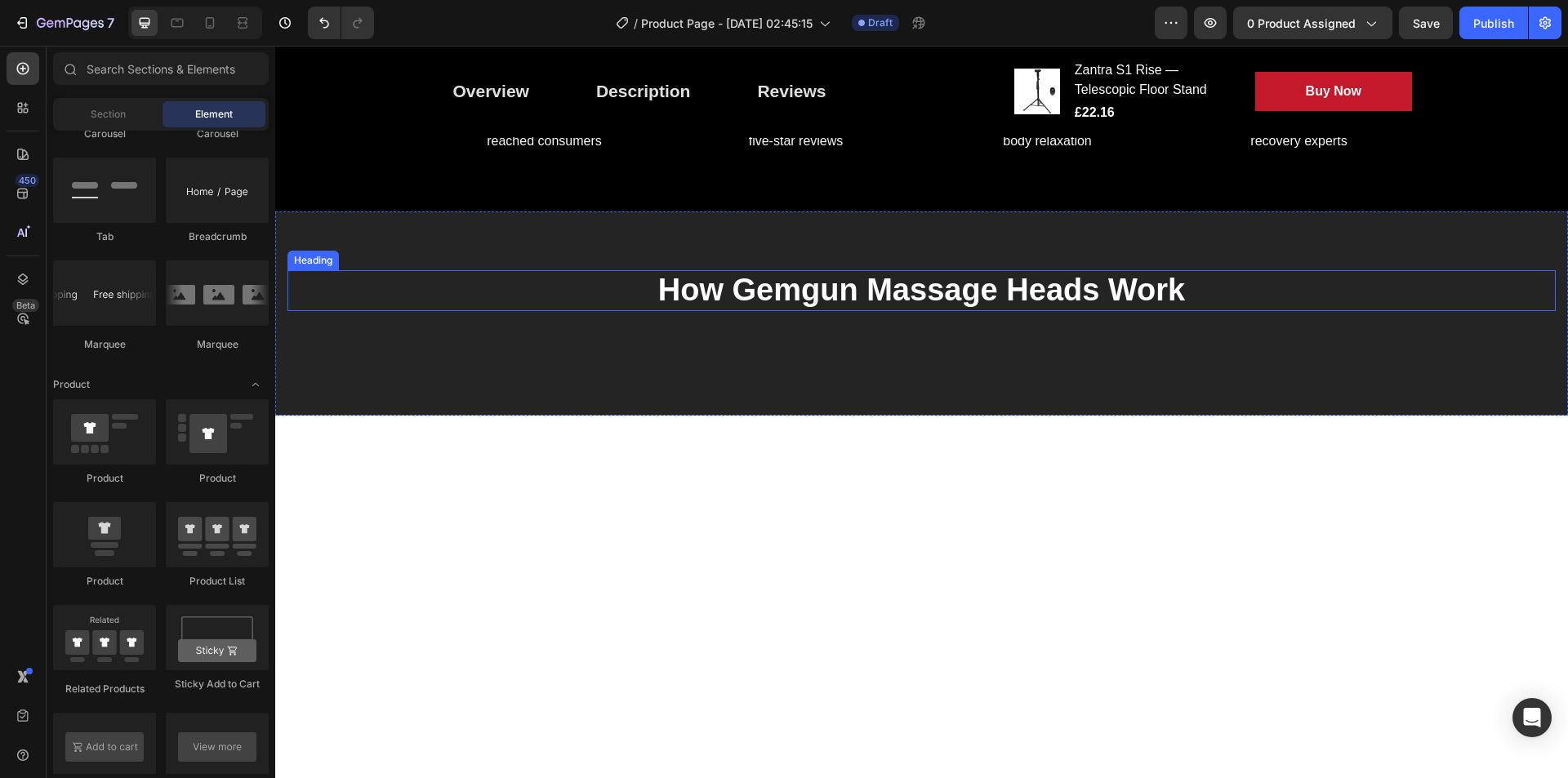
click at [495, 275] on p "How Gemgun Massage Heads Work" at bounding box center [922, 291] width 1265 height 37
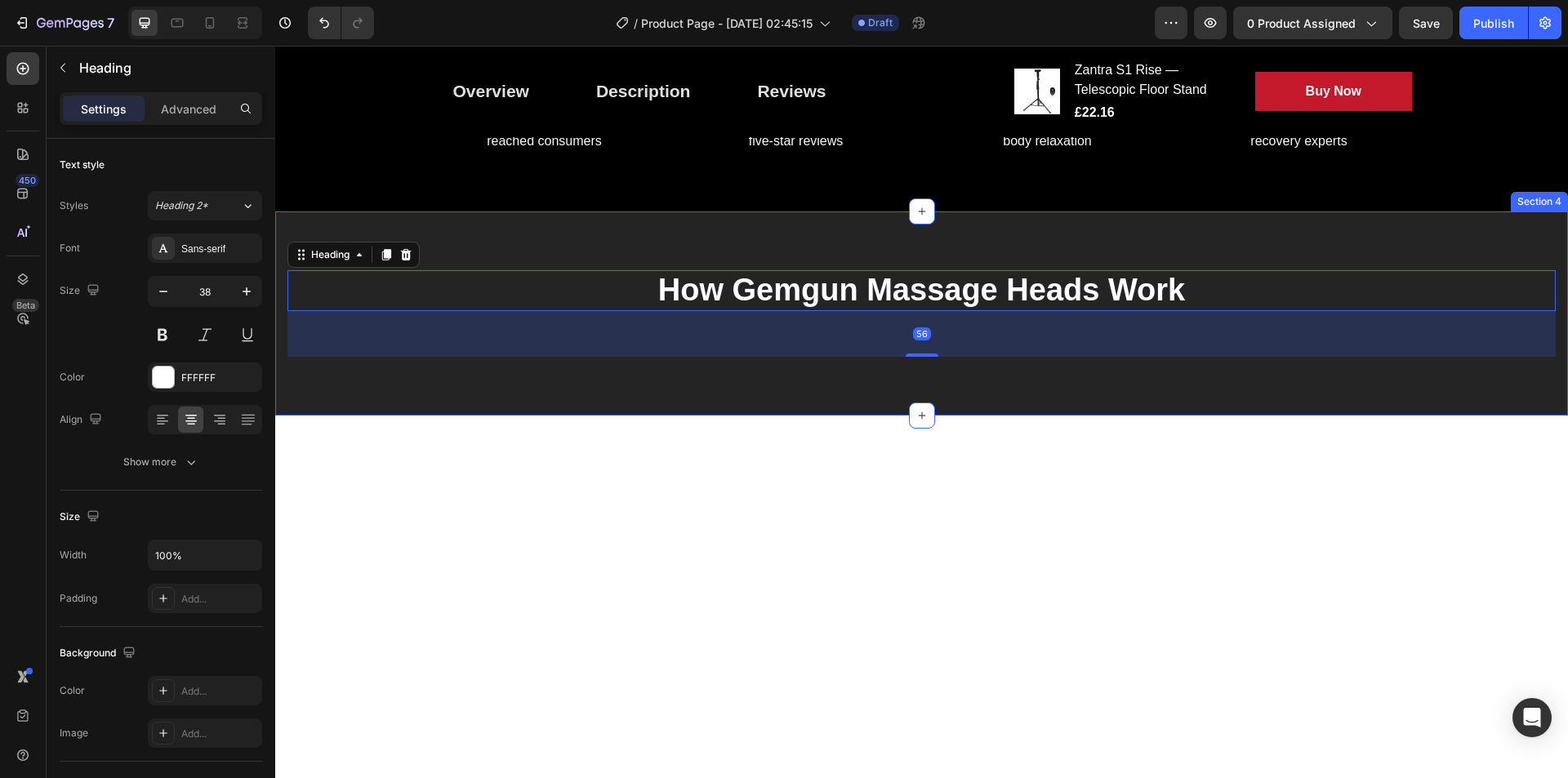
click at [503, 248] on div "How Gemgun Massage Heads Work Heading 56 Section 4" at bounding box center [921, 313] width 1293 height 204
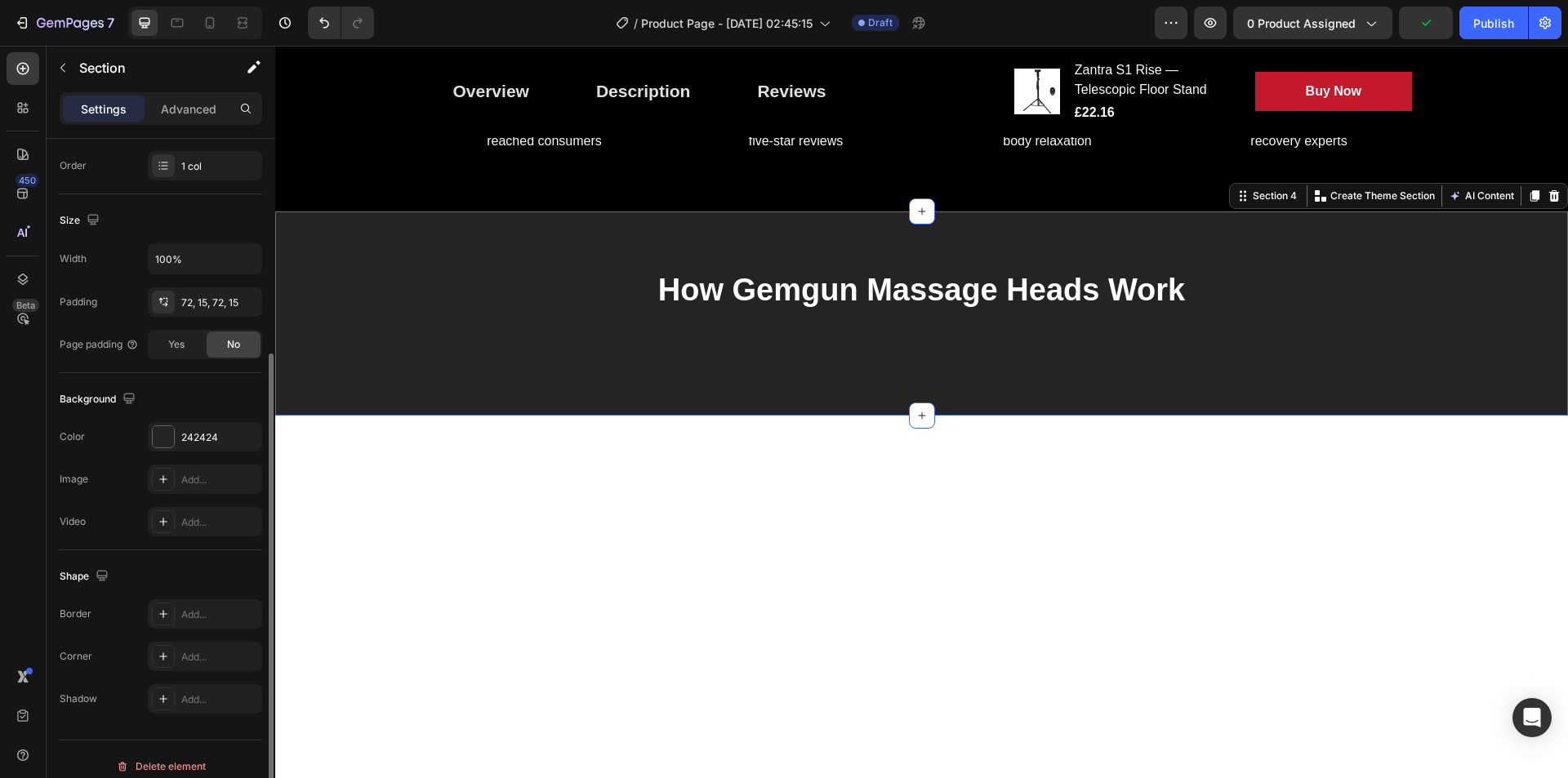
scroll to position [310, 0]
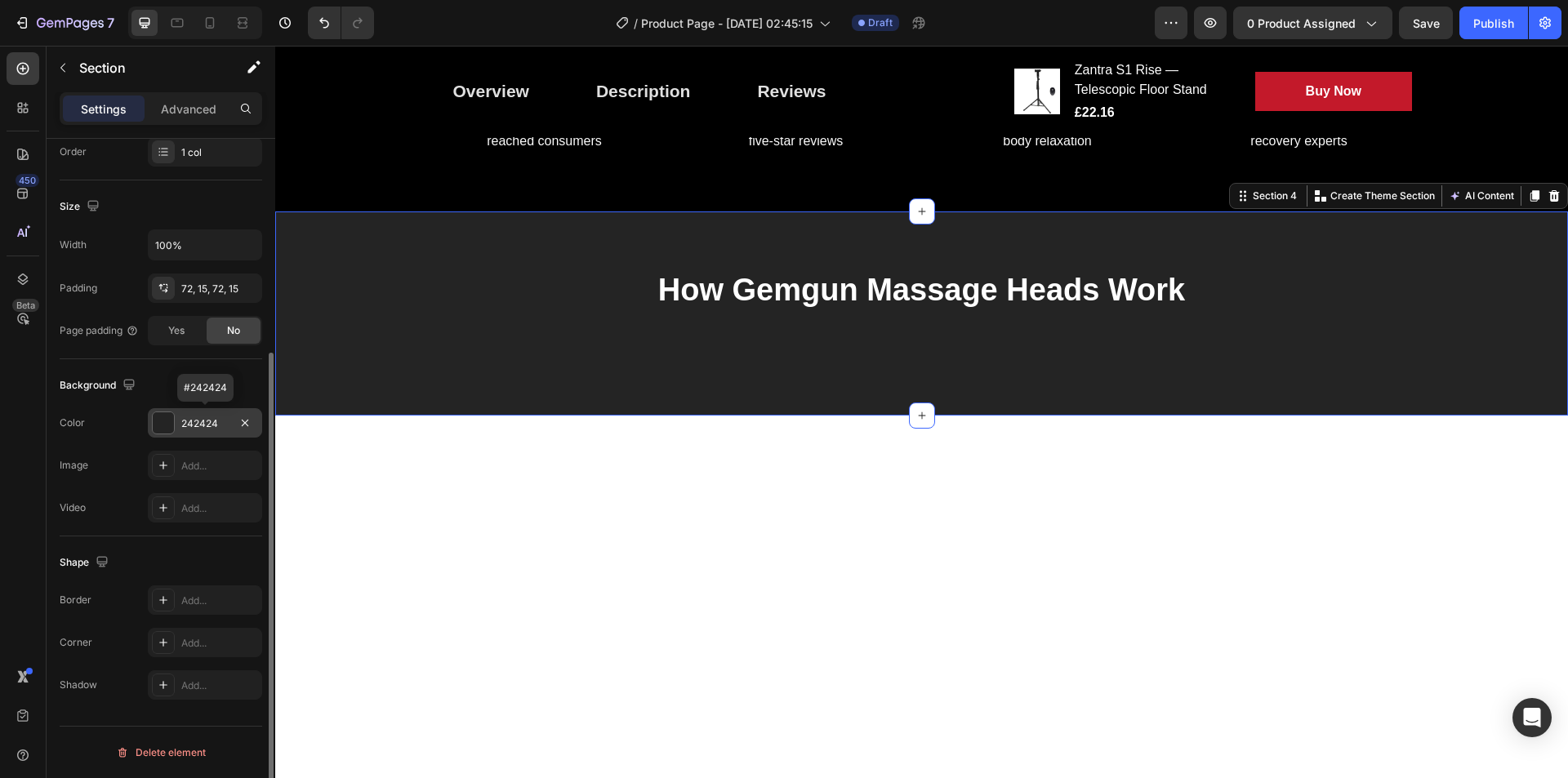
click at [167, 421] on div at bounding box center [163, 423] width 21 height 21
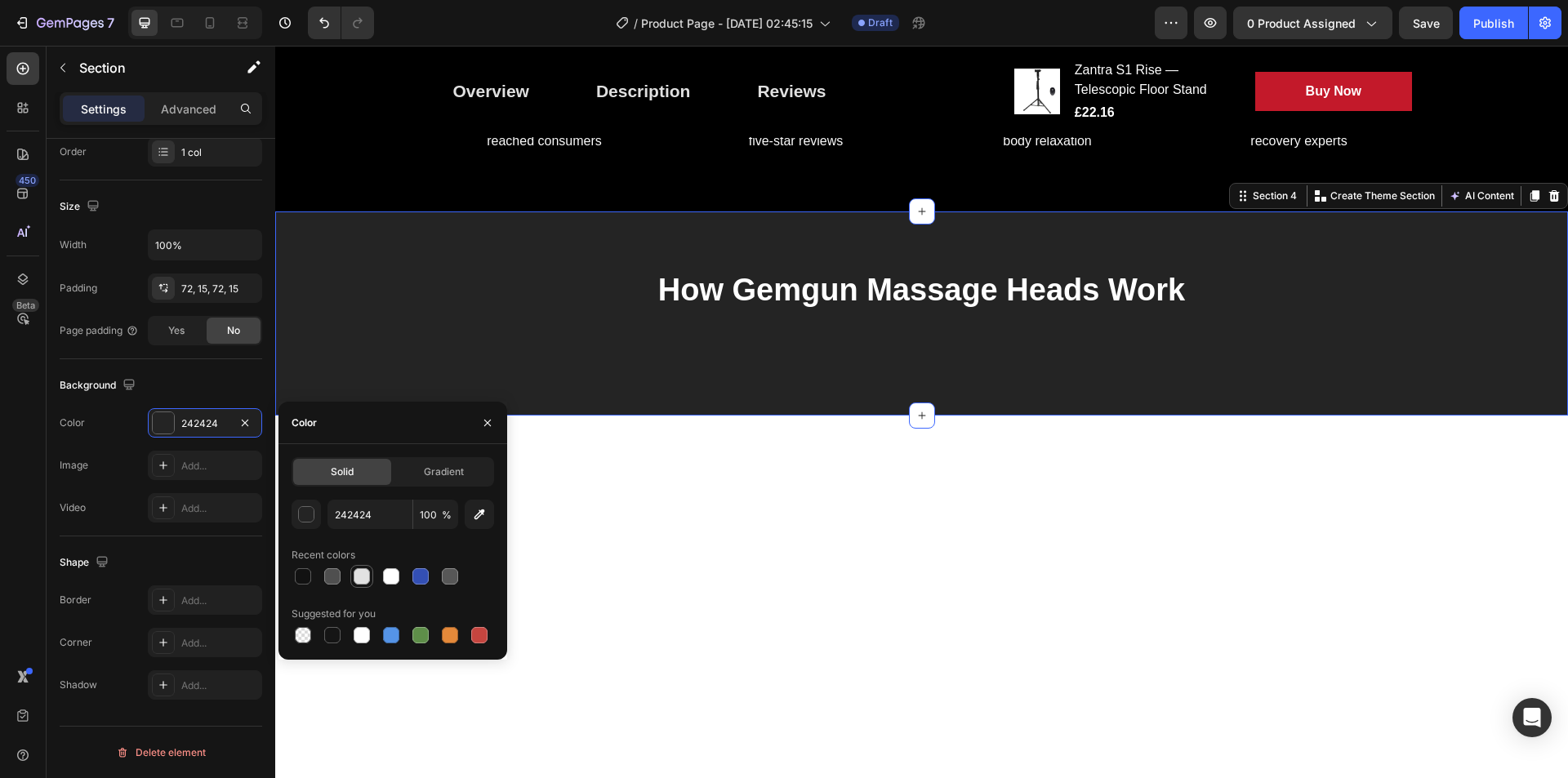
click at [366, 571] on div at bounding box center [361, 576] width 16 height 16
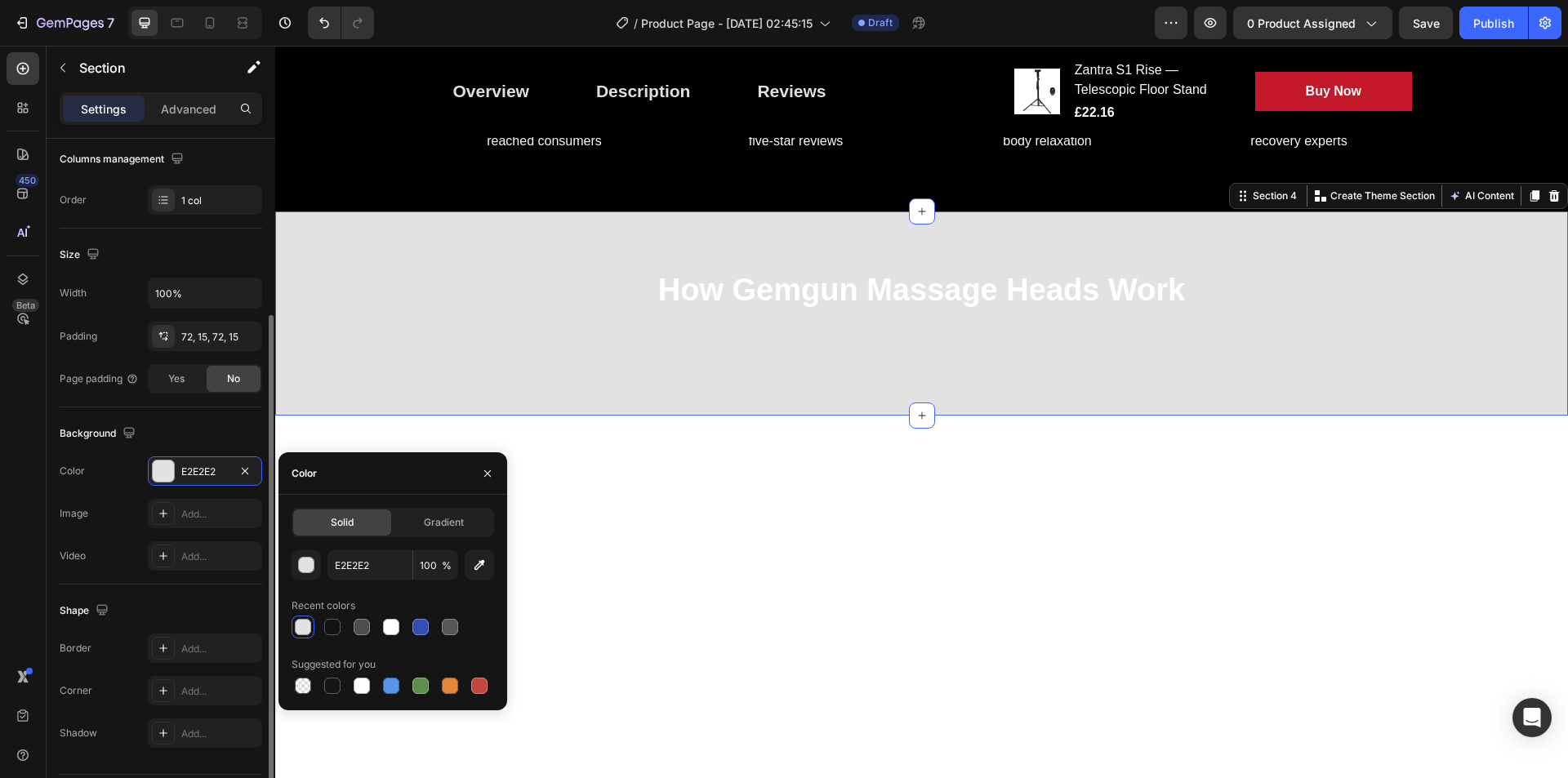
scroll to position [264, 0]
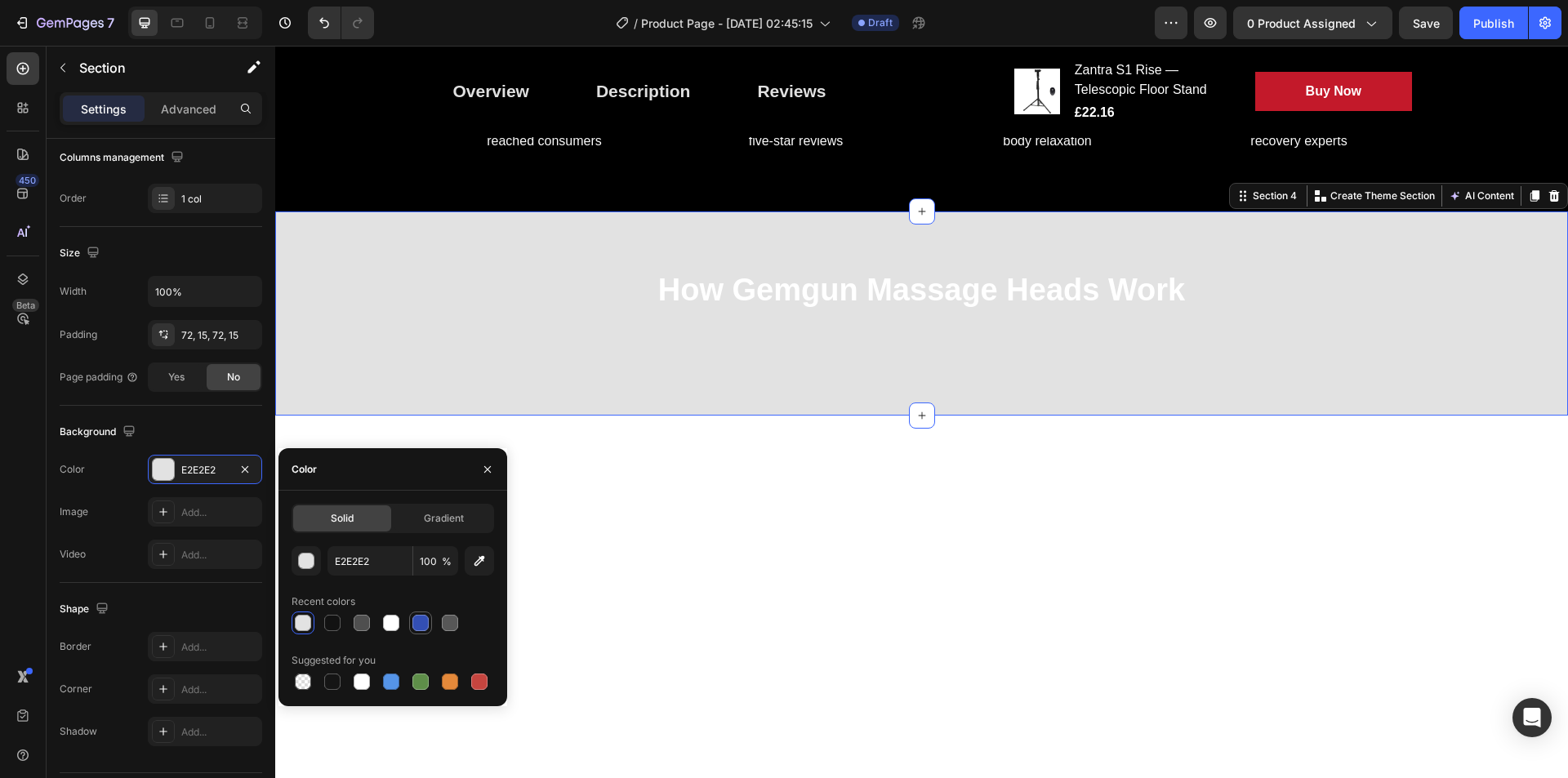
click at [415, 619] on div at bounding box center [420, 623] width 16 height 16
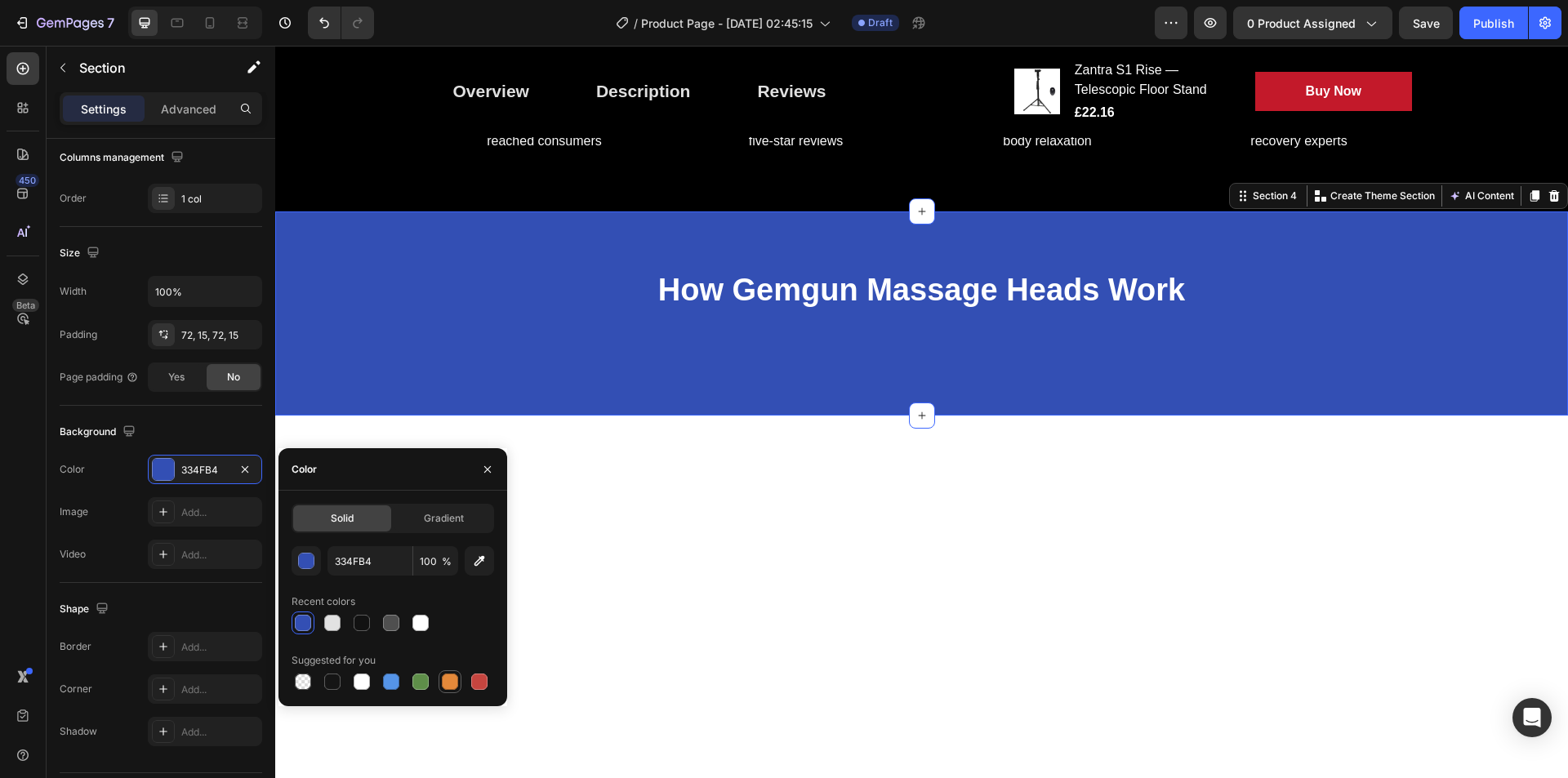
drag, startPoint x: 457, startPoint y: 679, endPoint x: 508, endPoint y: 481, distance: 204.5
click at [457, 679] on div at bounding box center [450, 682] width 16 height 16
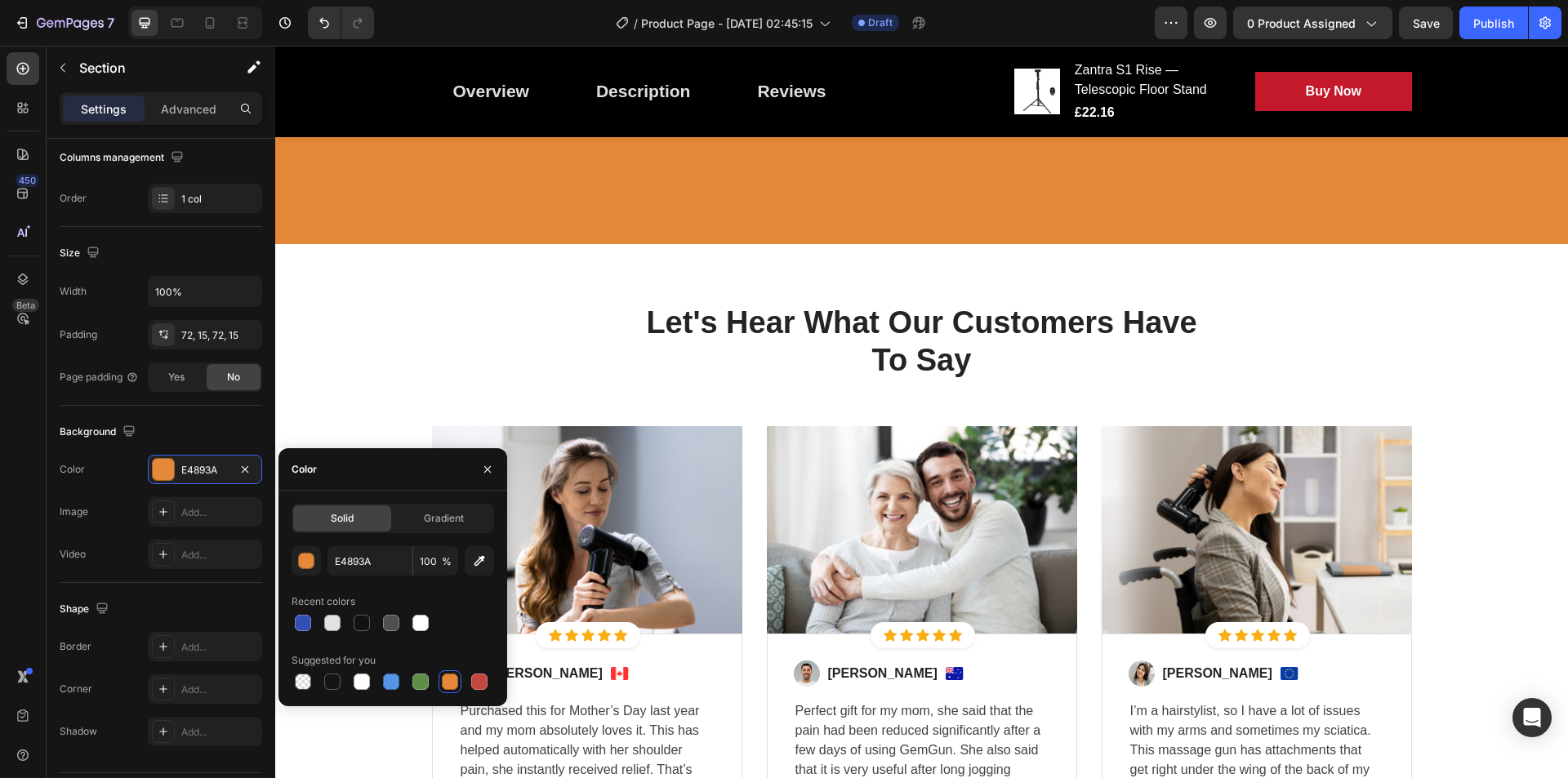
scroll to position [1592, 0]
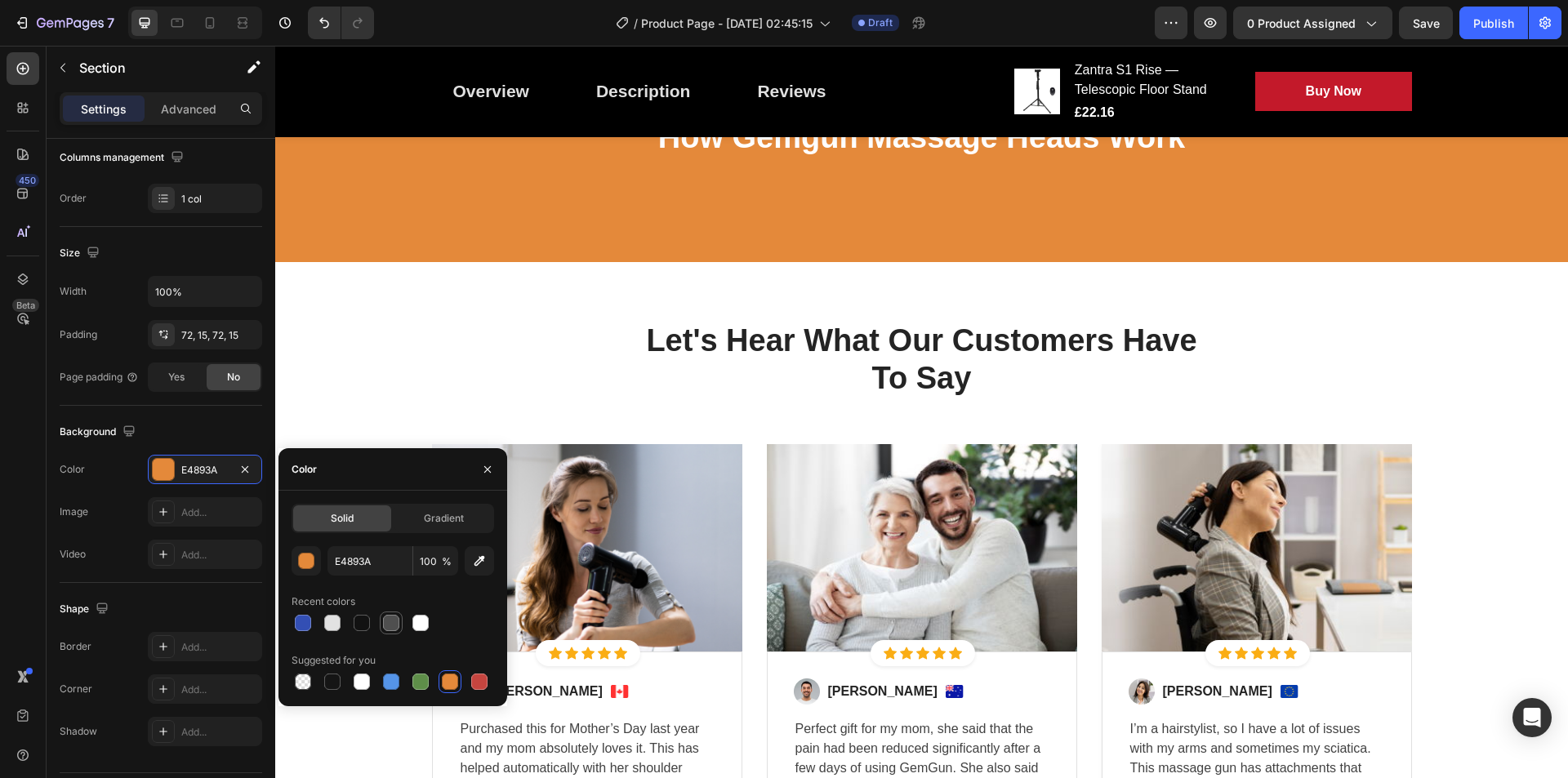
click at [388, 622] on div at bounding box center [391, 623] width 16 height 16
type input "4F4F4F"
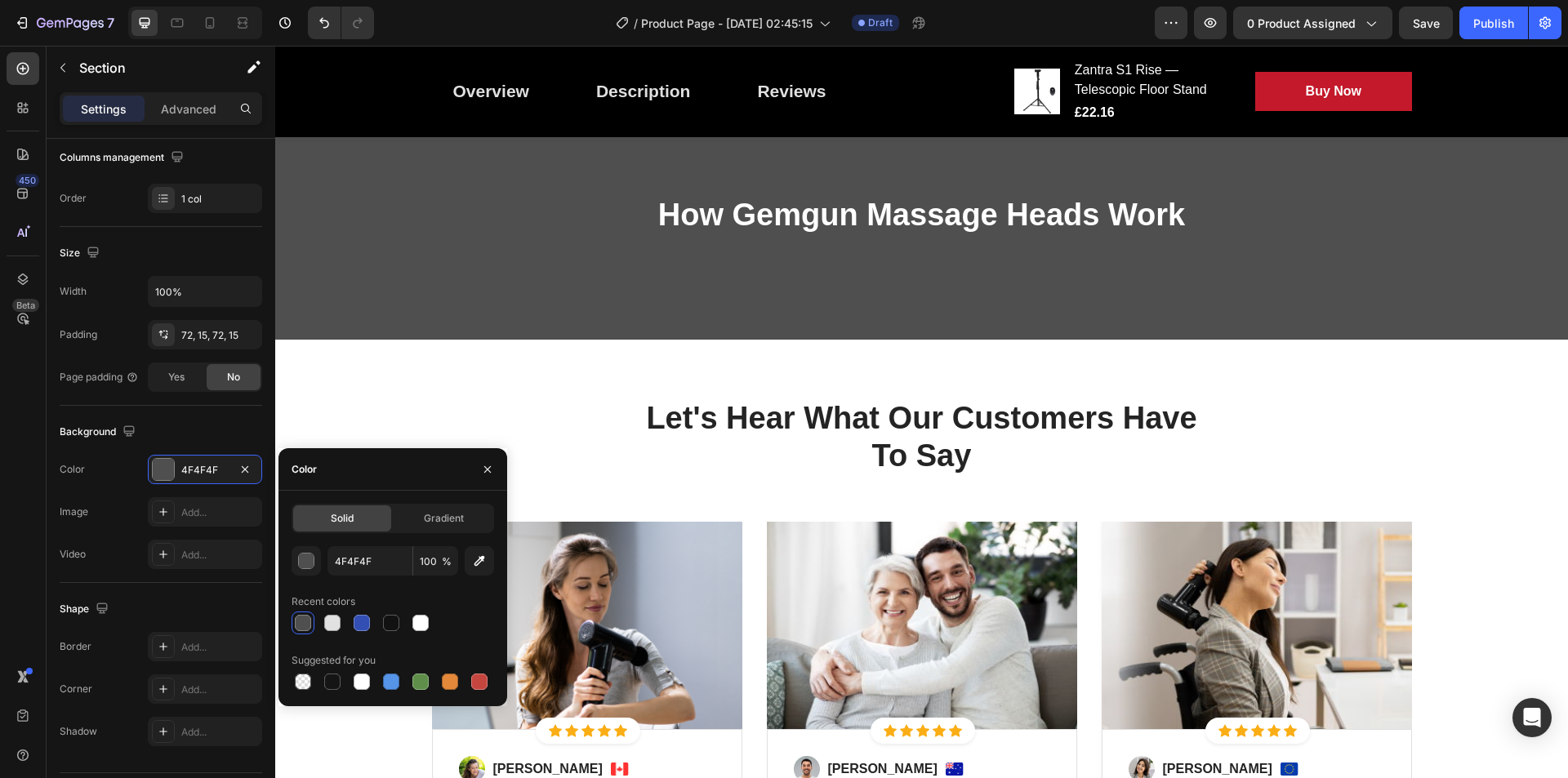
scroll to position [1517, 0]
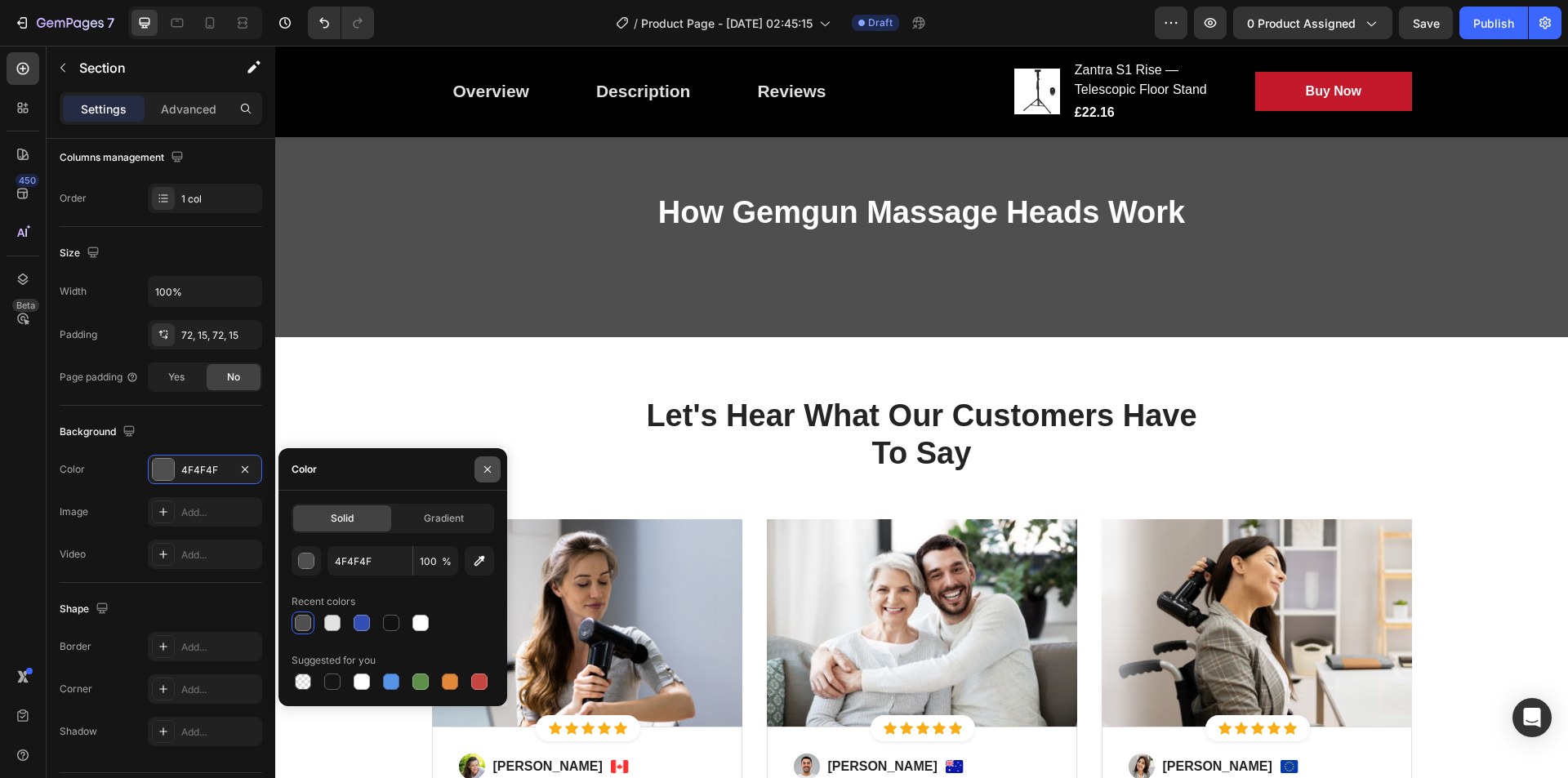
click at [489, 458] on button "button" at bounding box center [487, 469] width 26 height 26
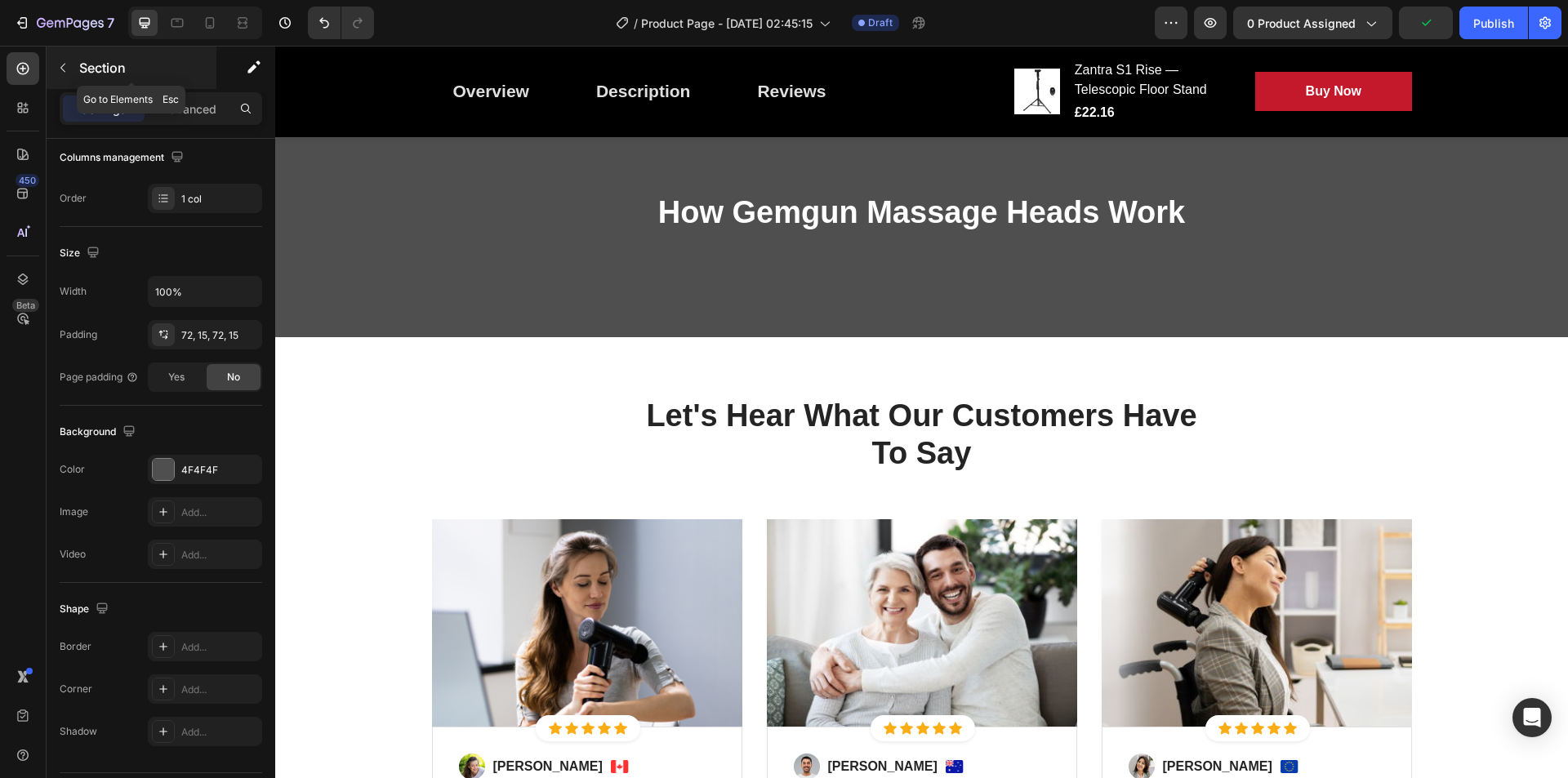
click at [74, 62] on button "button" at bounding box center [62, 67] width 26 height 26
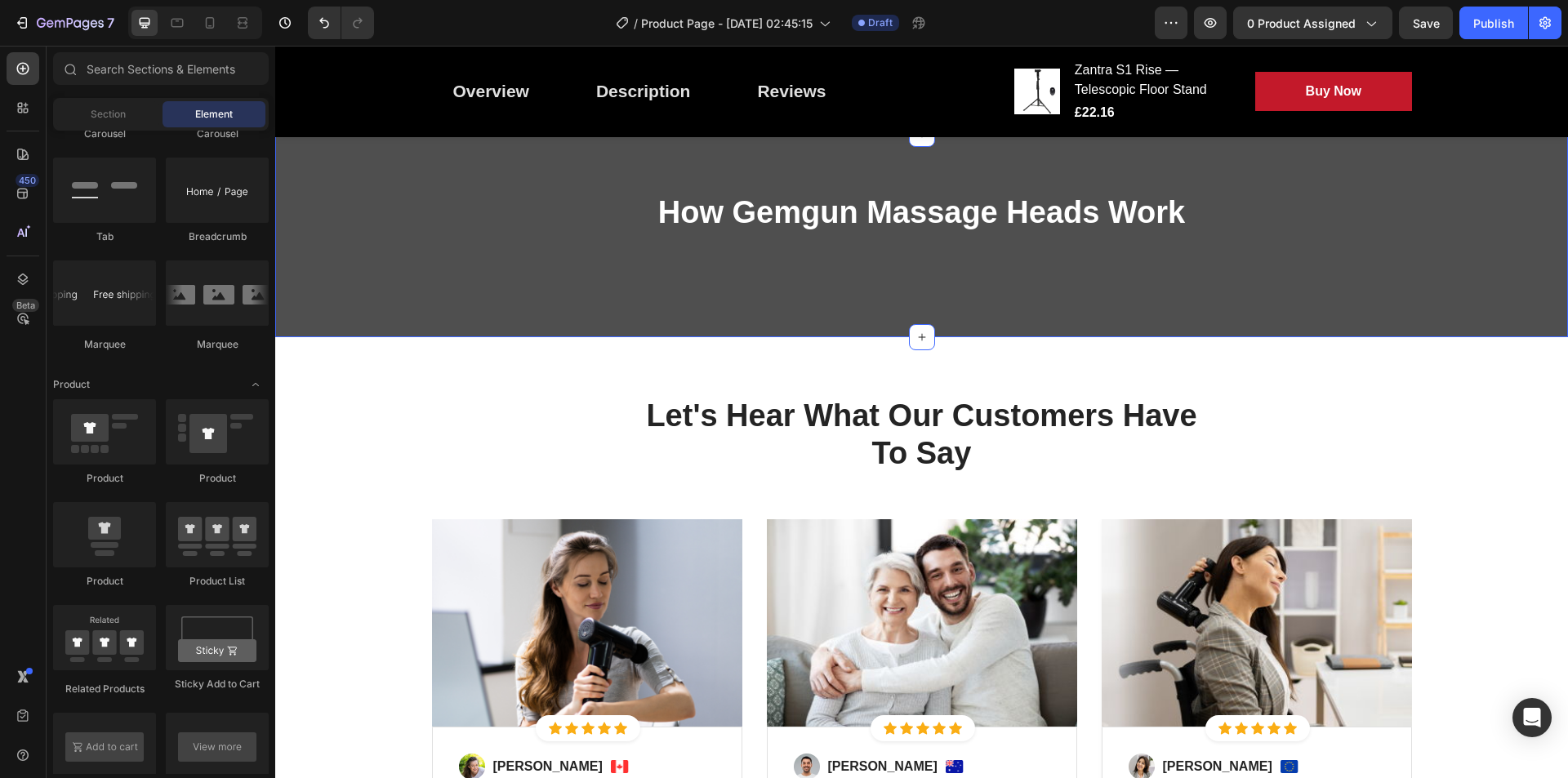
click at [647, 271] on div "How Gemgun Massage Heads Work Heading" at bounding box center [921, 236] width 1268 height 87
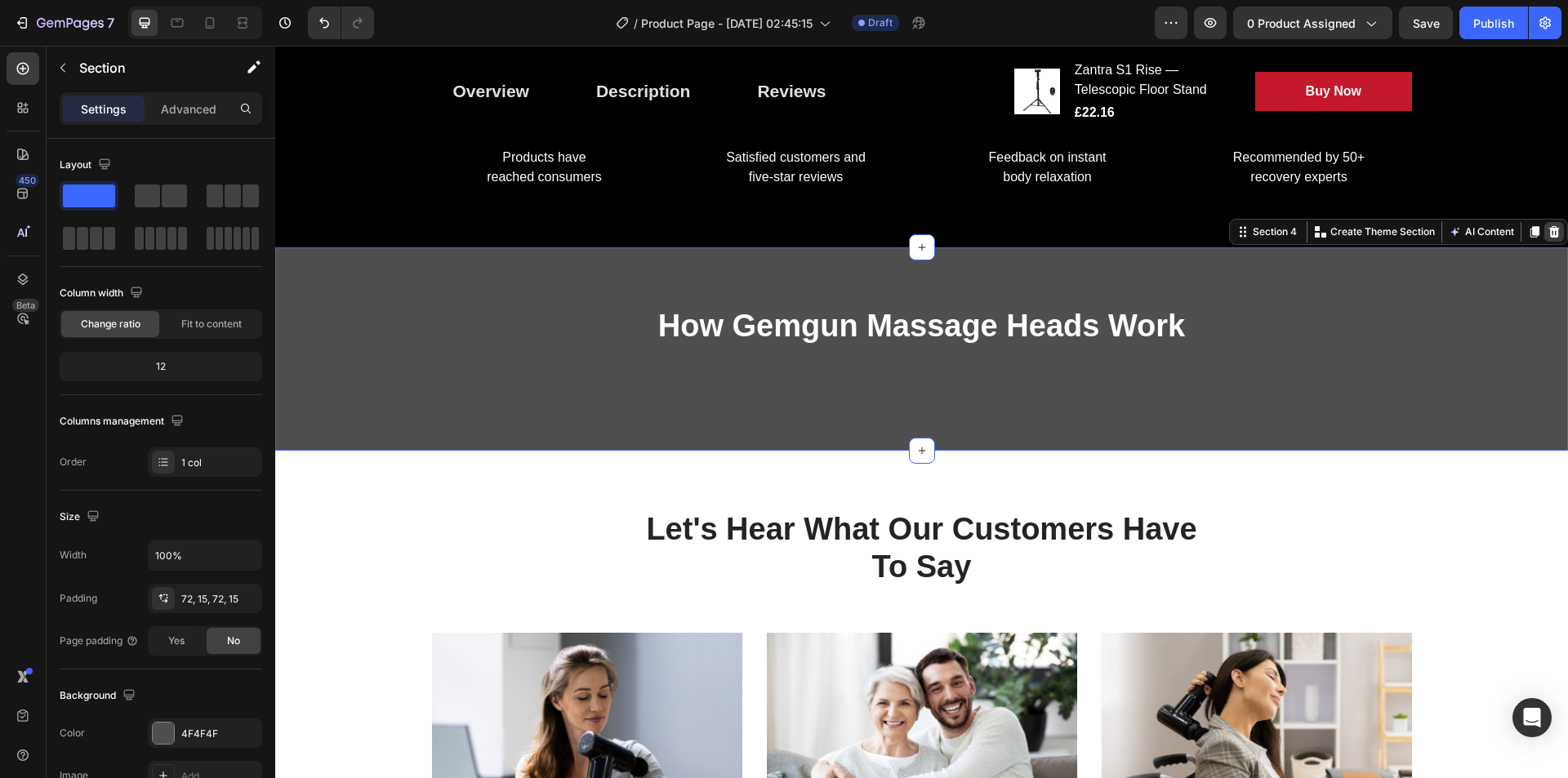
scroll to position [1389, 0]
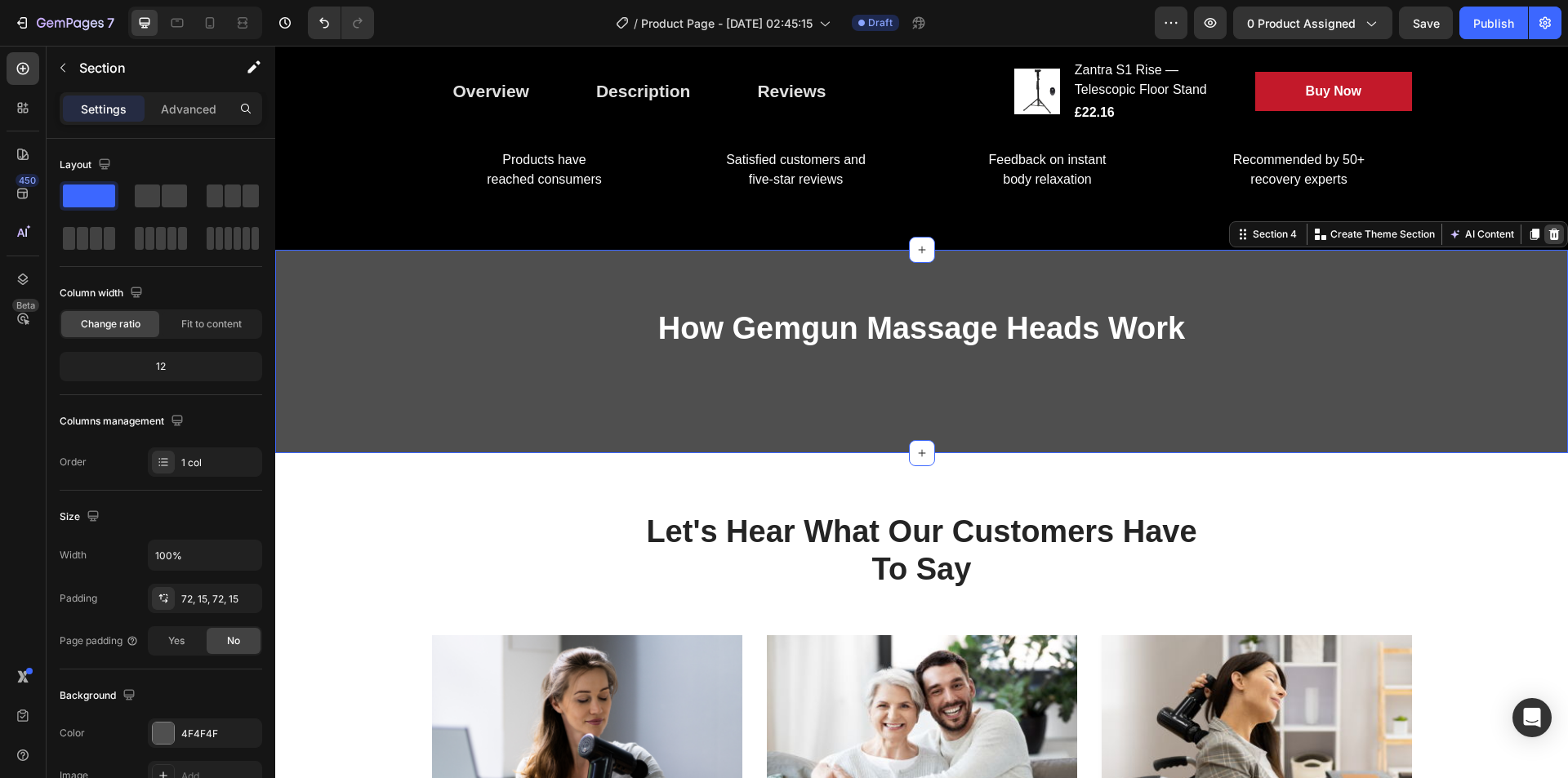
click at [1547, 239] on icon at bounding box center [1554, 234] width 13 height 13
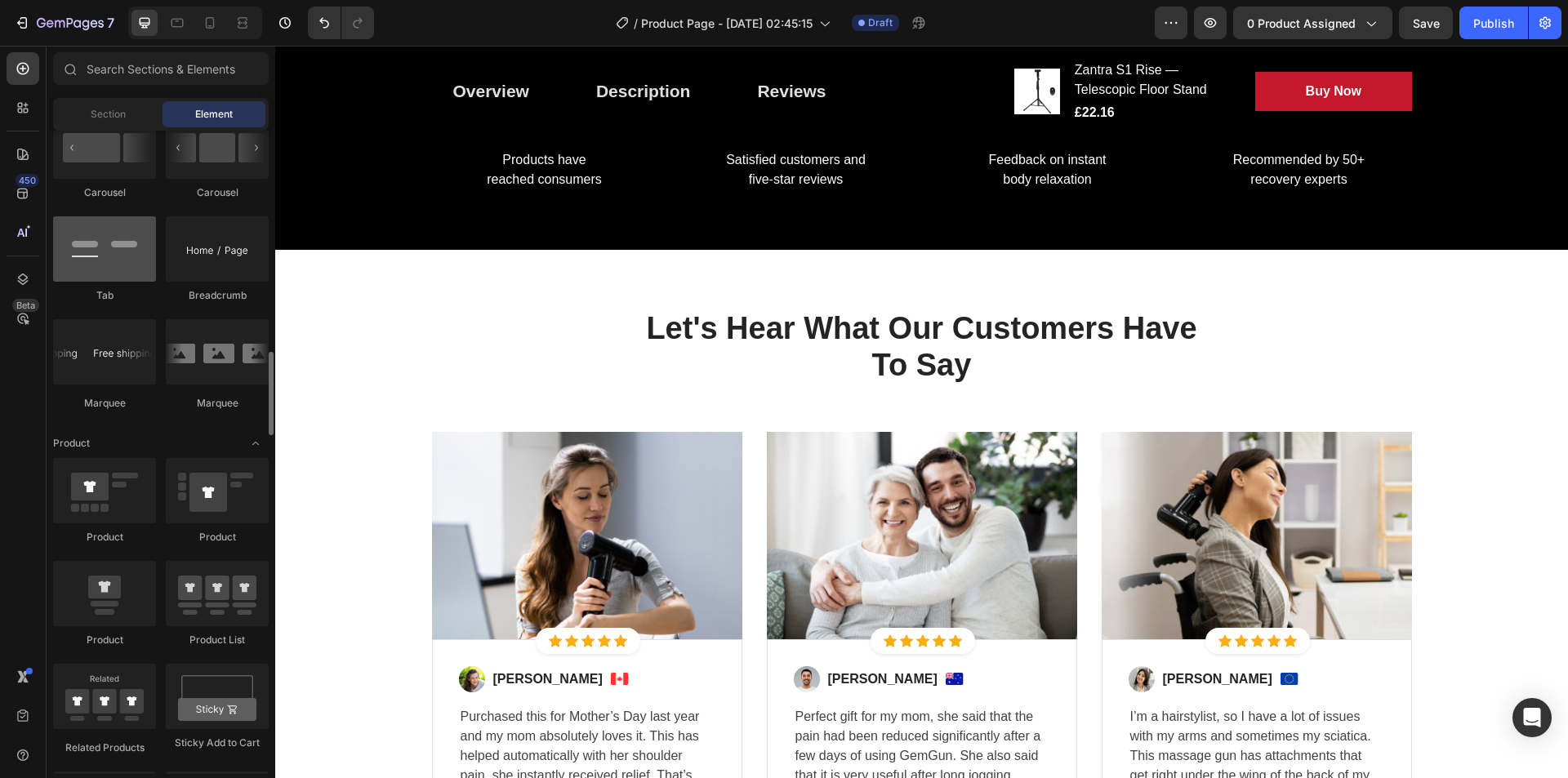
scroll to position [1778, 0]
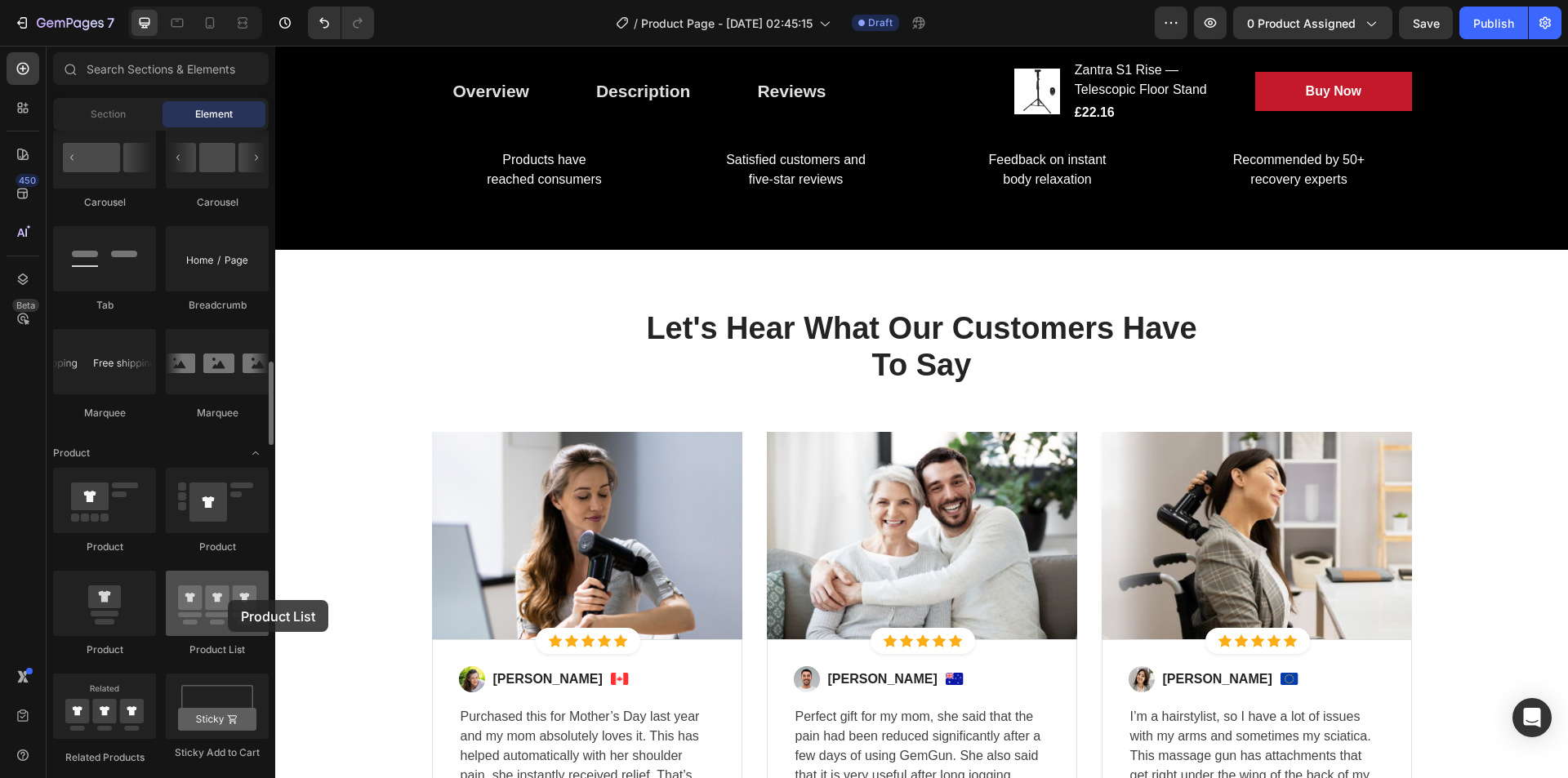
click at [228, 600] on div at bounding box center [217, 603] width 103 height 65
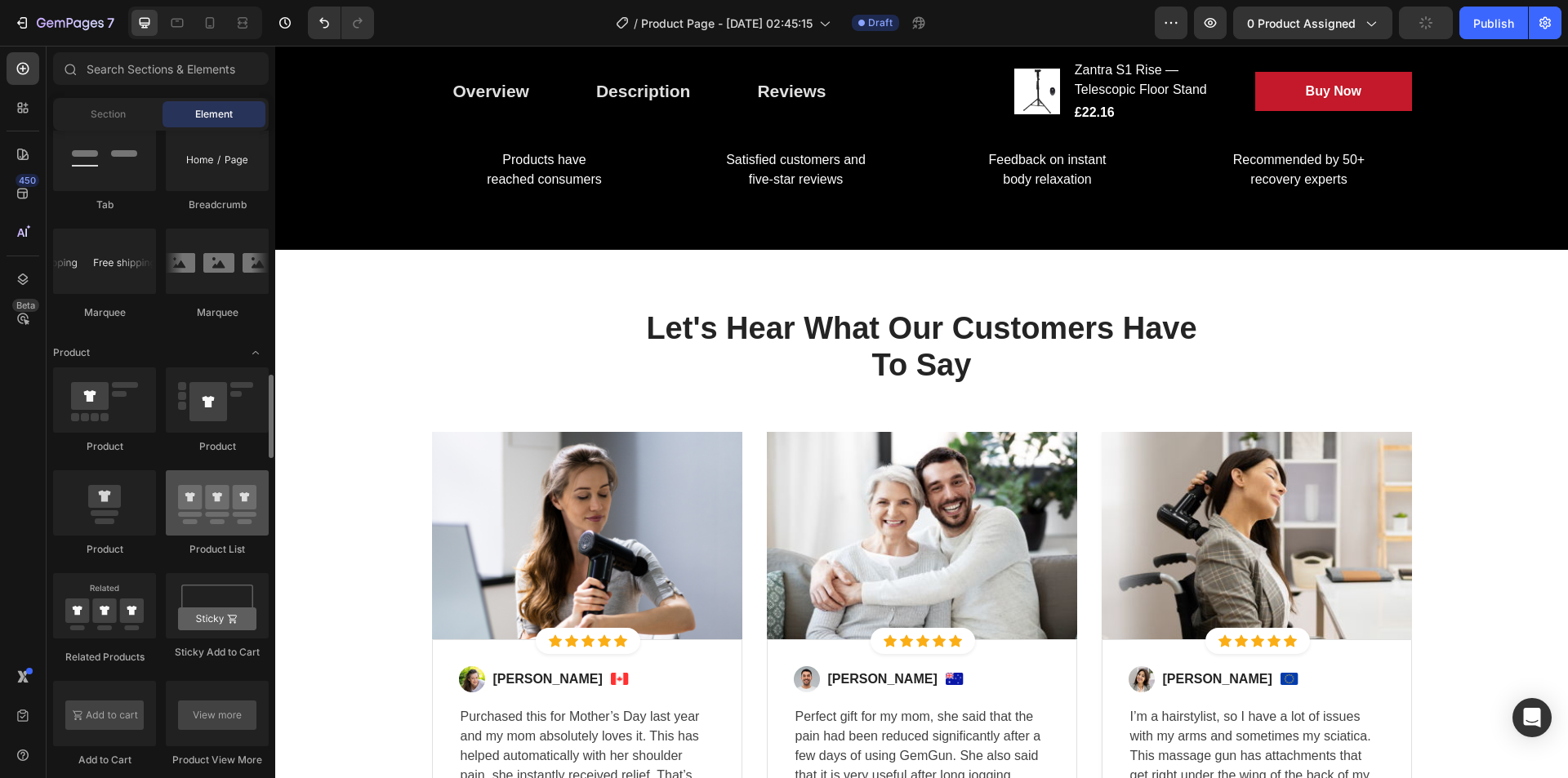
scroll to position [1880, 0]
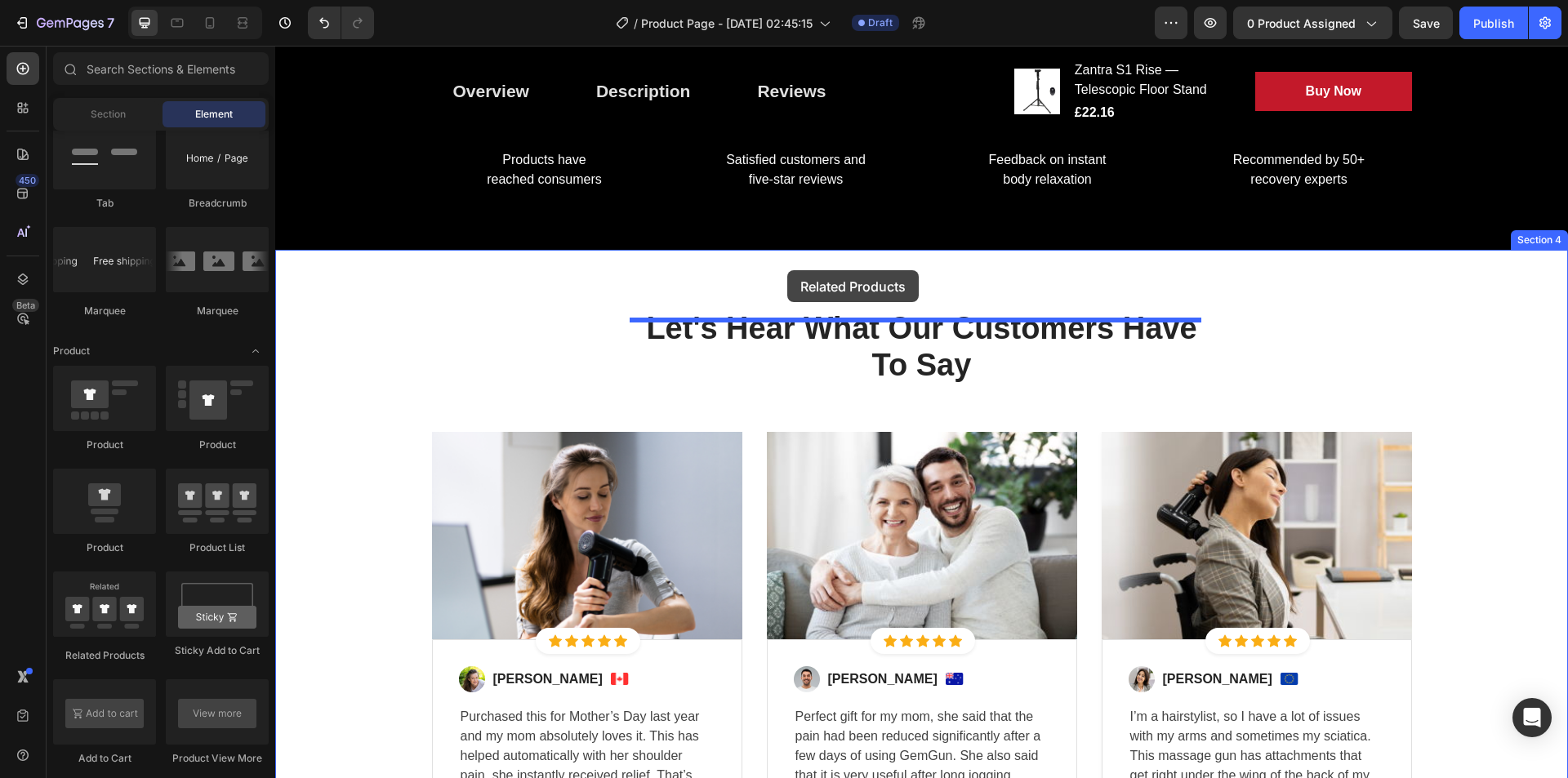
drag, startPoint x: 389, startPoint y: 653, endPoint x: 787, endPoint y: 270, distance: 552.4
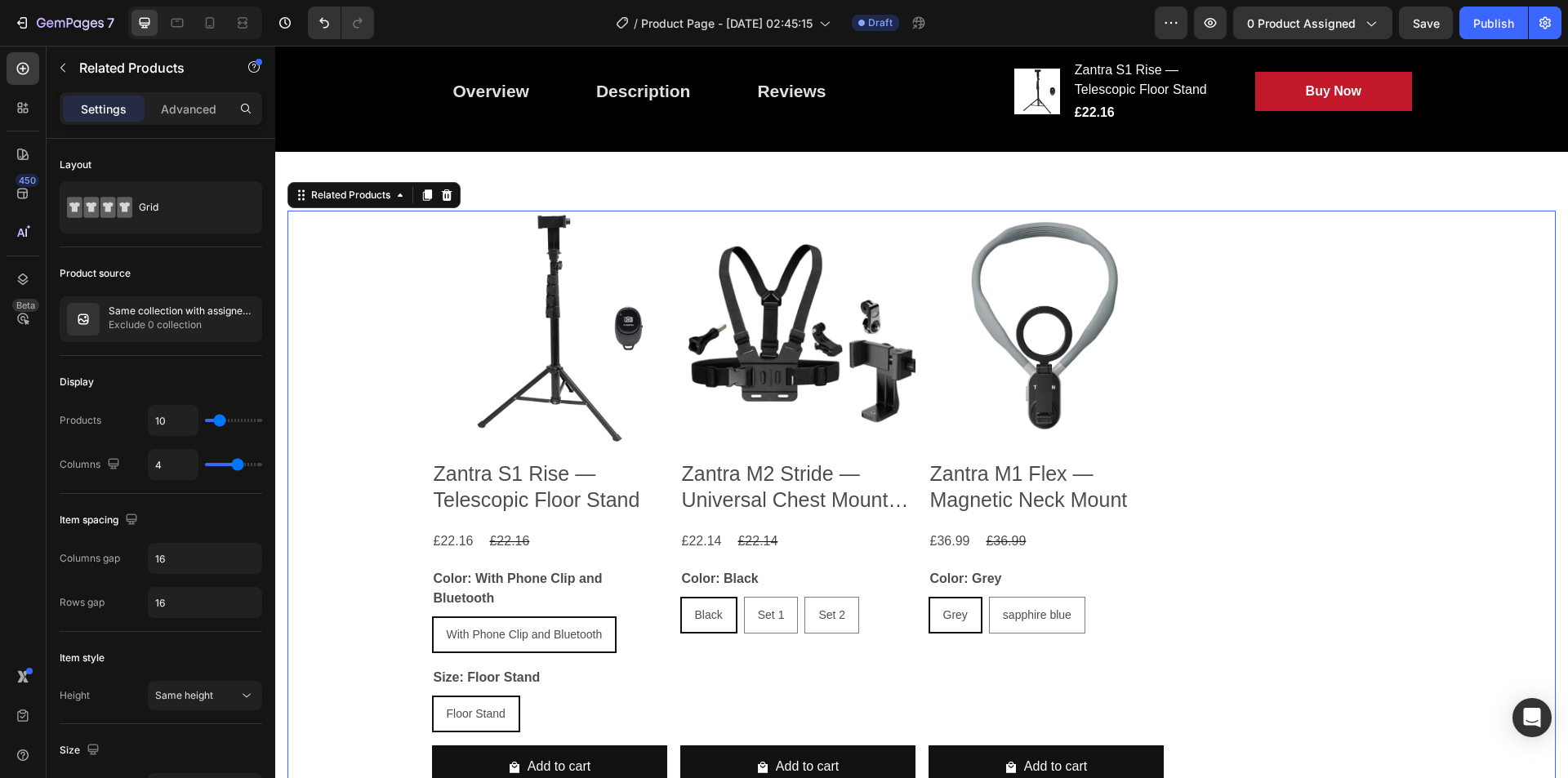
scroll to position [1486, 0]
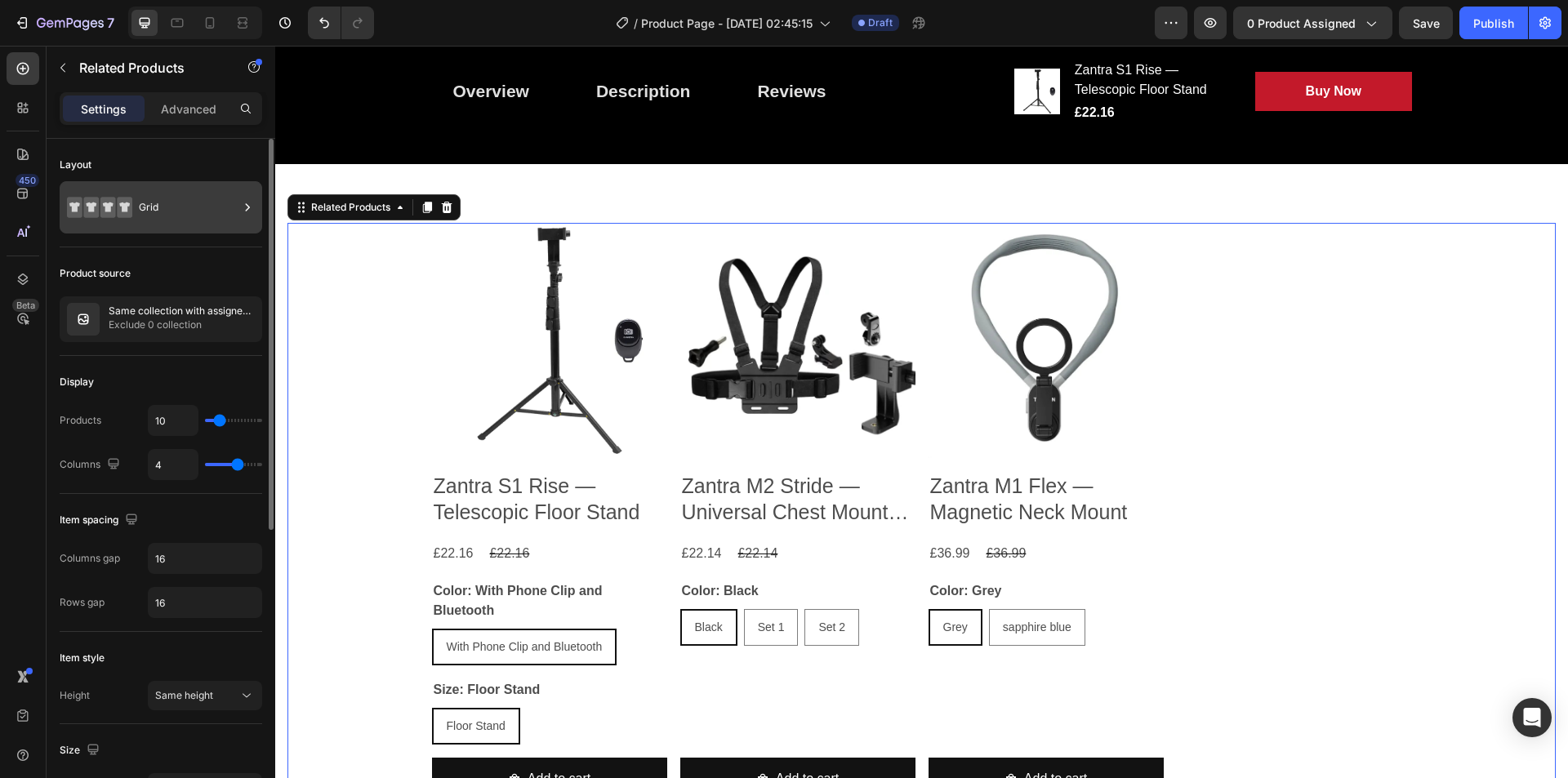
click at [252, 211] on icon at bounding box center [247, 207] width 16 height 16
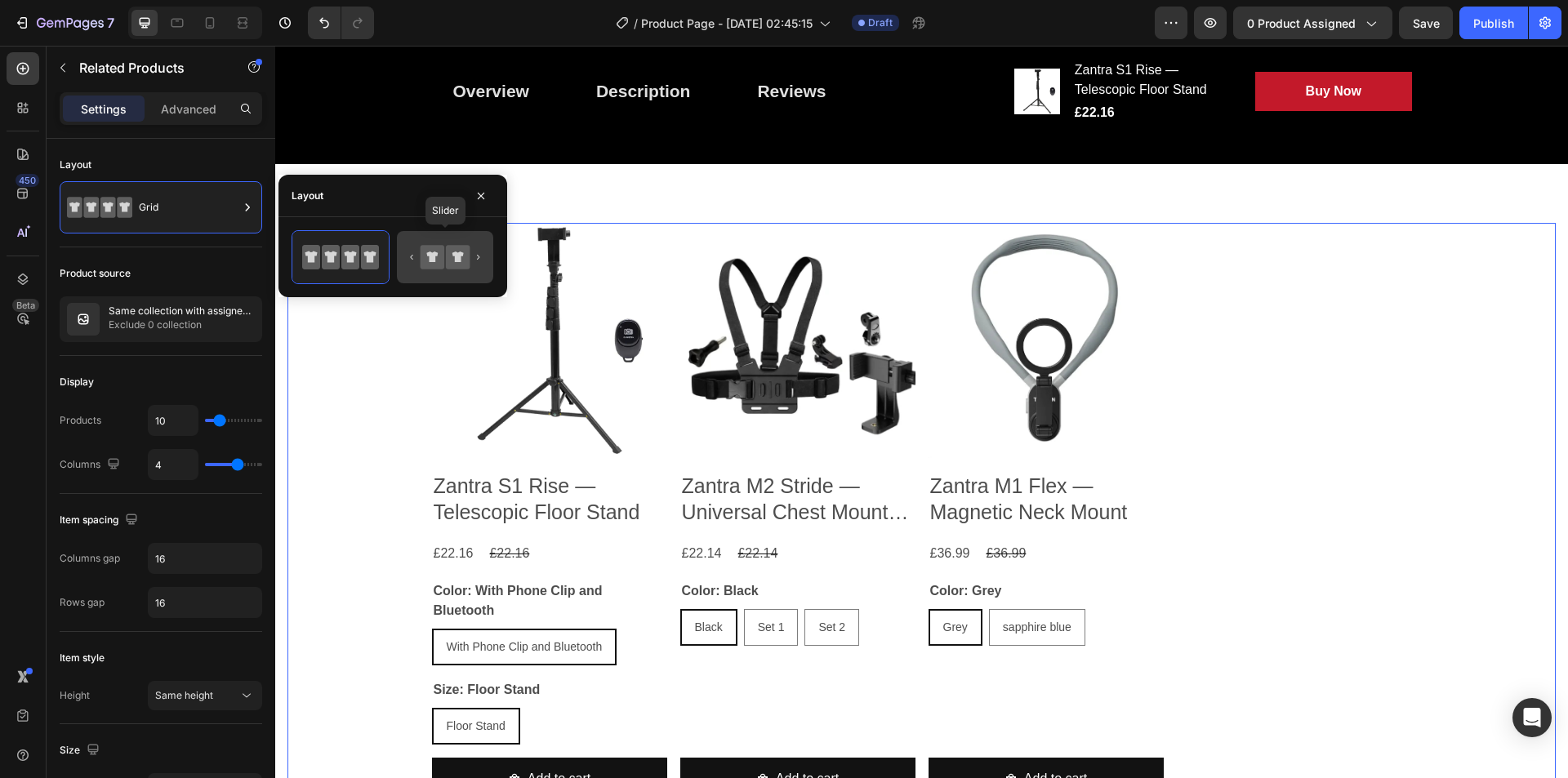
click at [428, 252] on icon at bounding box center [432, 257] width 24 height 24
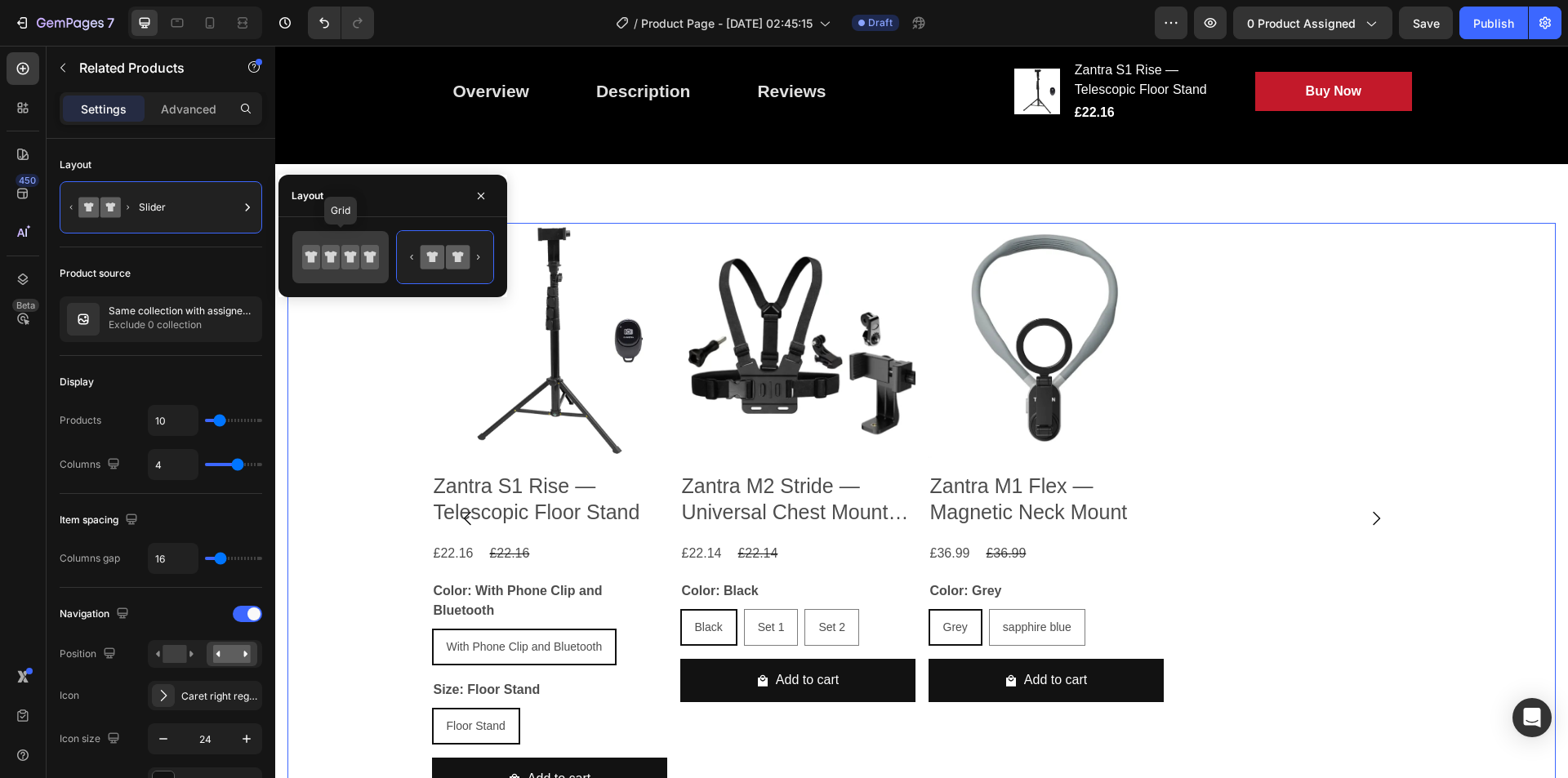
click at [352, 244] on icon at bounding box center [341, 257] width 77 height 33
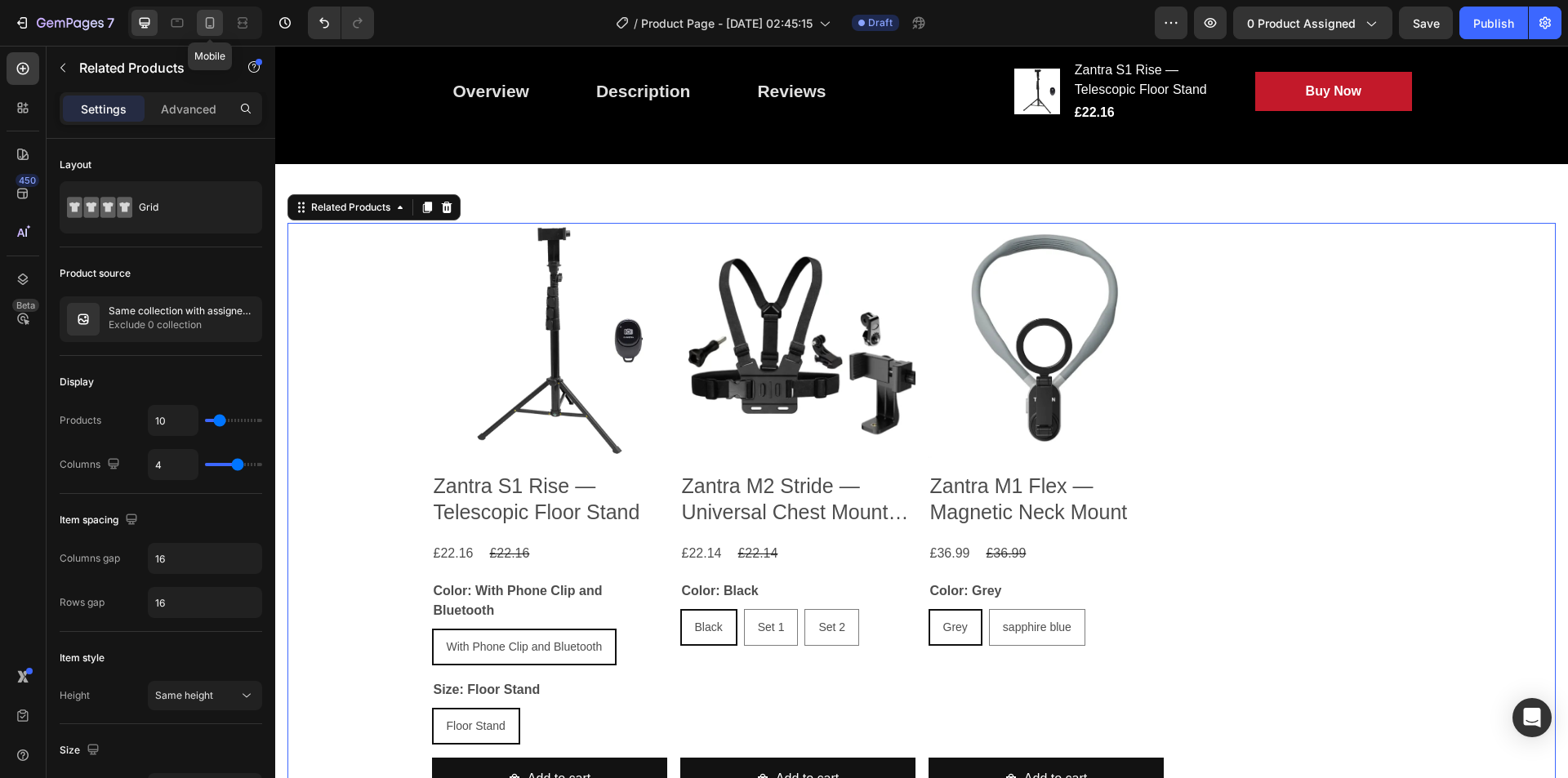
click at [200, 19] on div at bounding box center [210, 22] width 26 height 26
type input "2"
type input "100%"
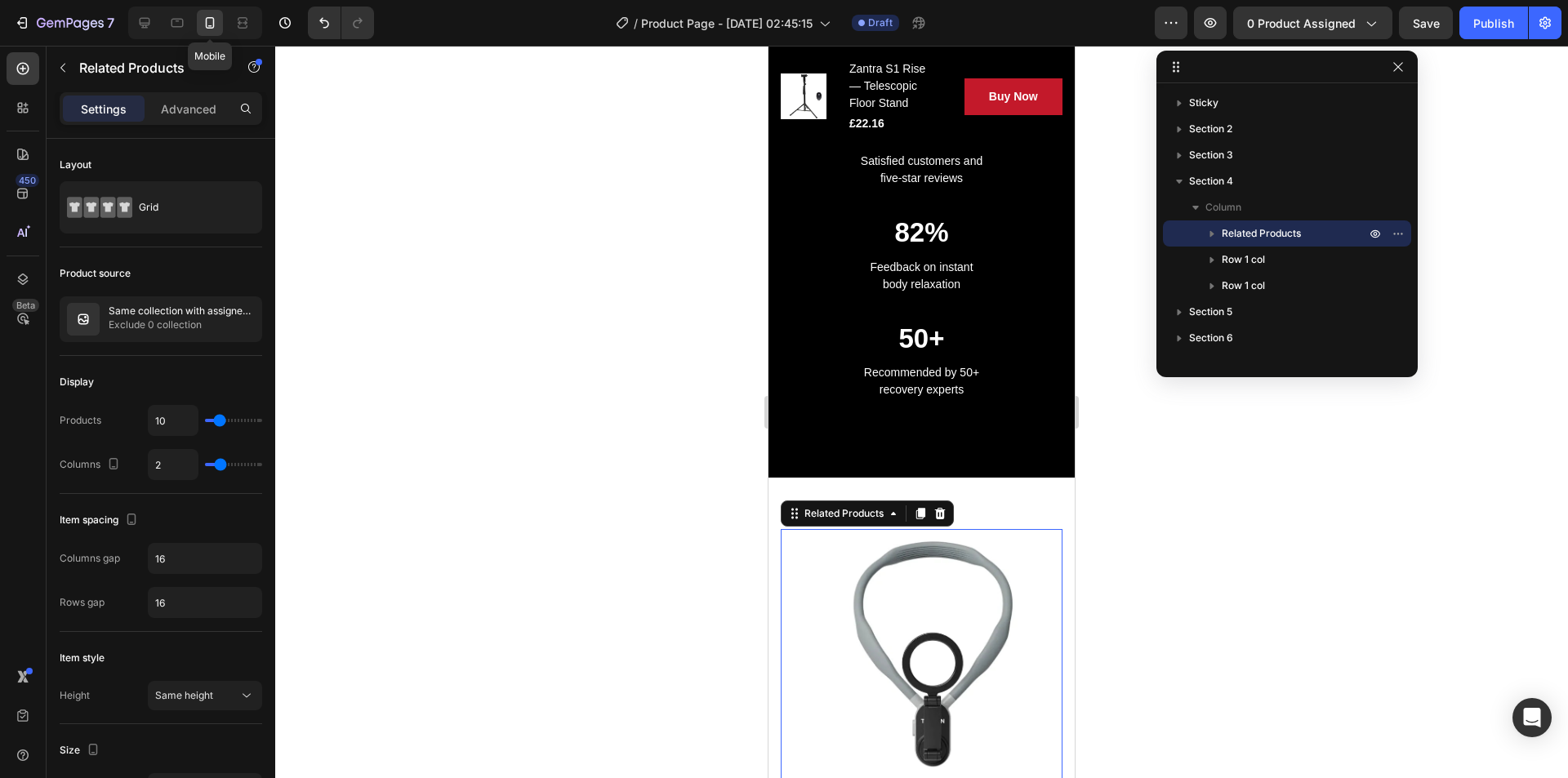
scroll to position [1913, 0]
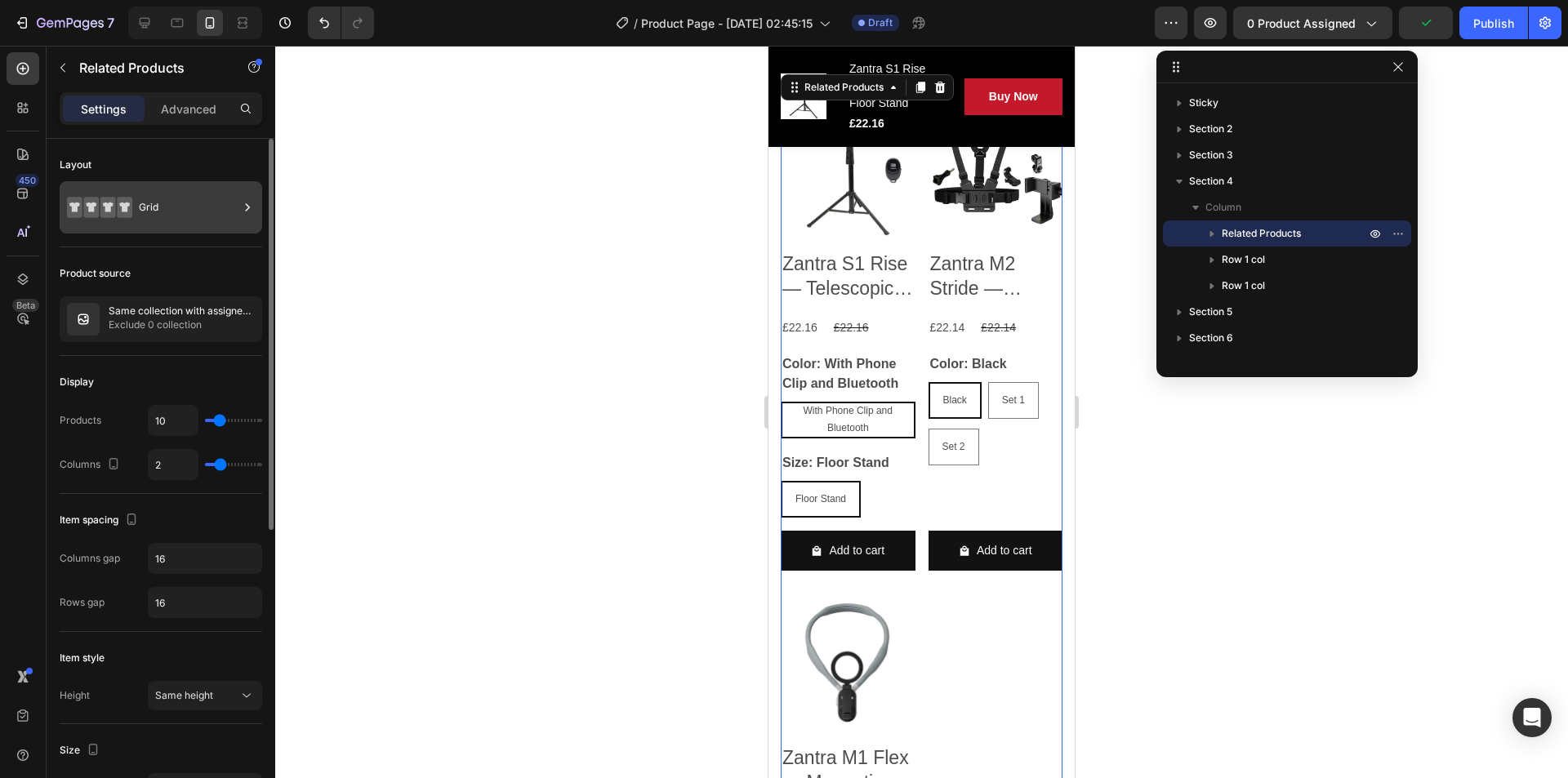
click at [239, 211] on icon at bounding box center [247, 207] width 16 height 16
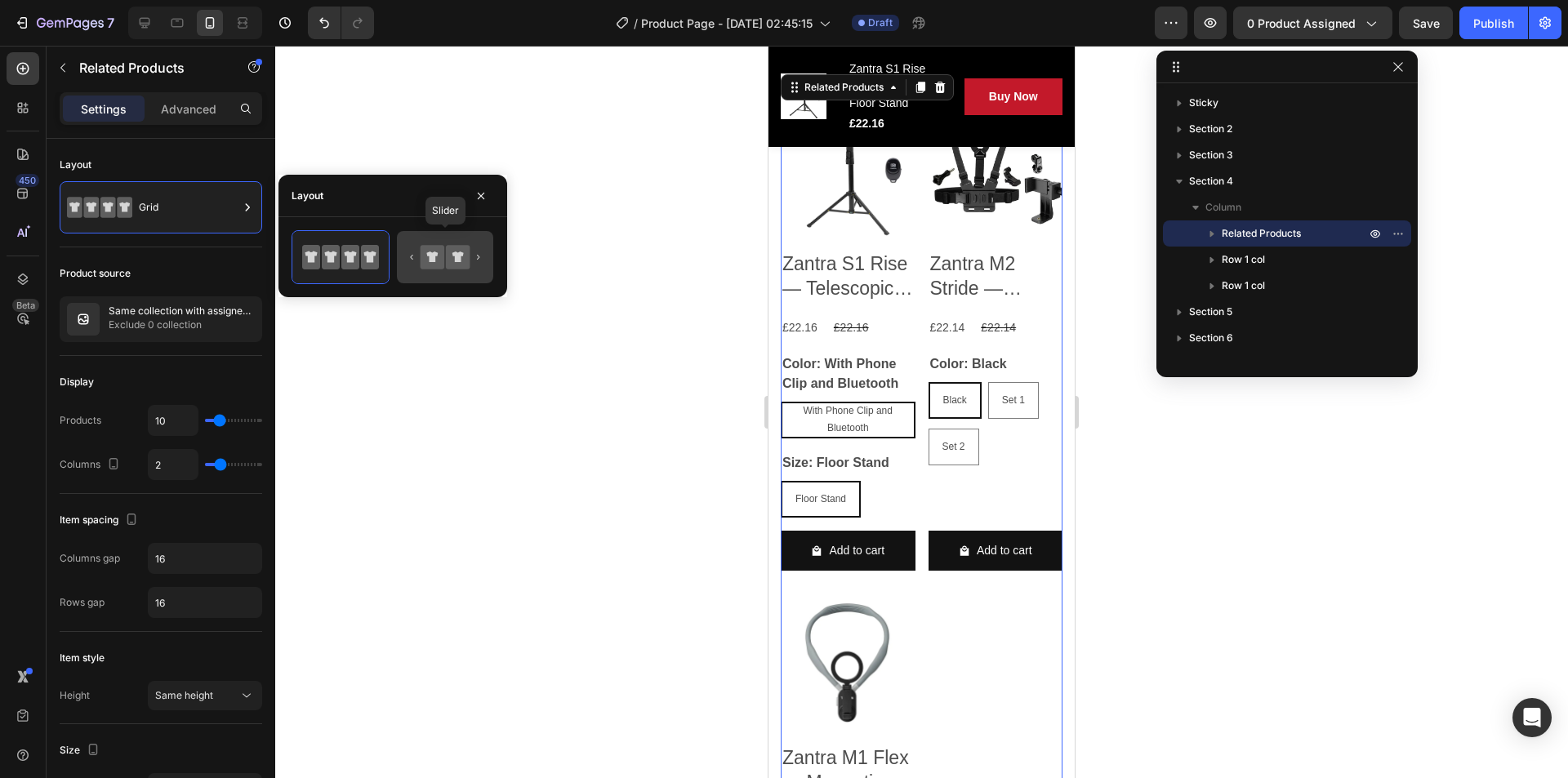
click at [448, 269] on icon at bounding box center [458, 257] width 24 height 24
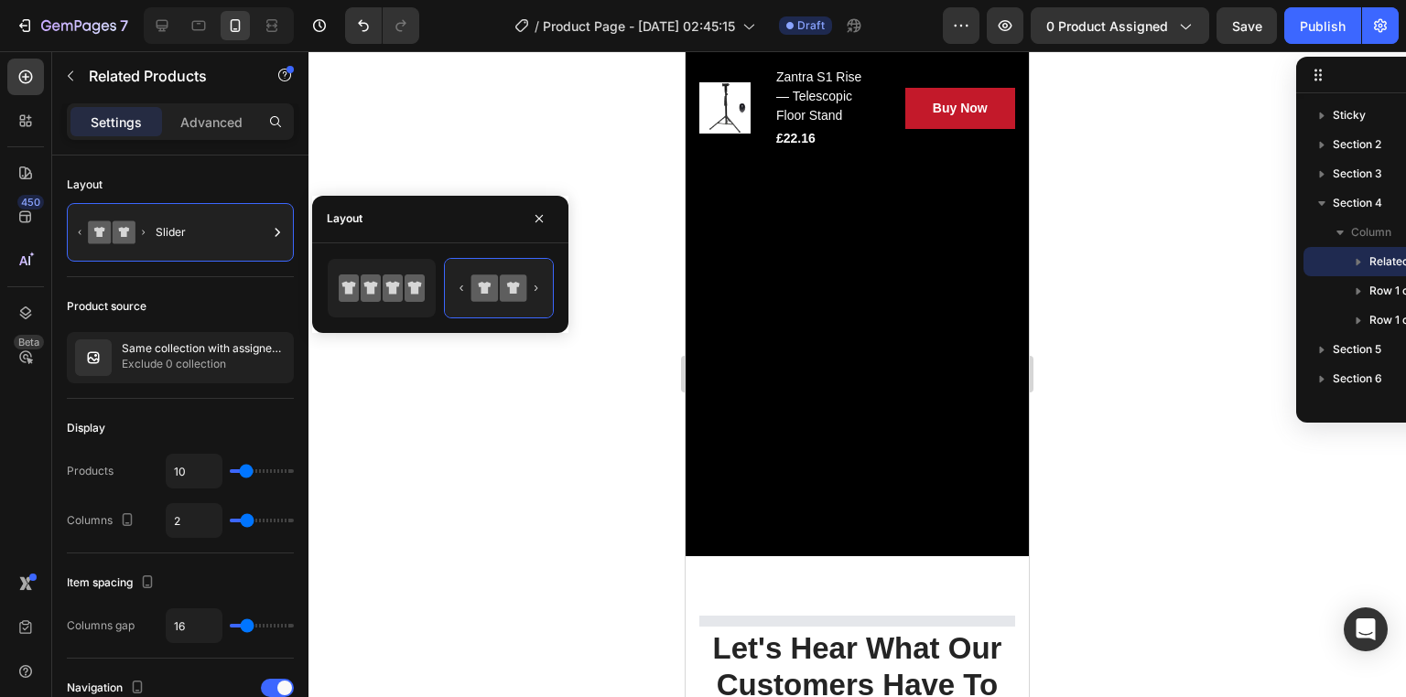
scroll to position [2829, 0]
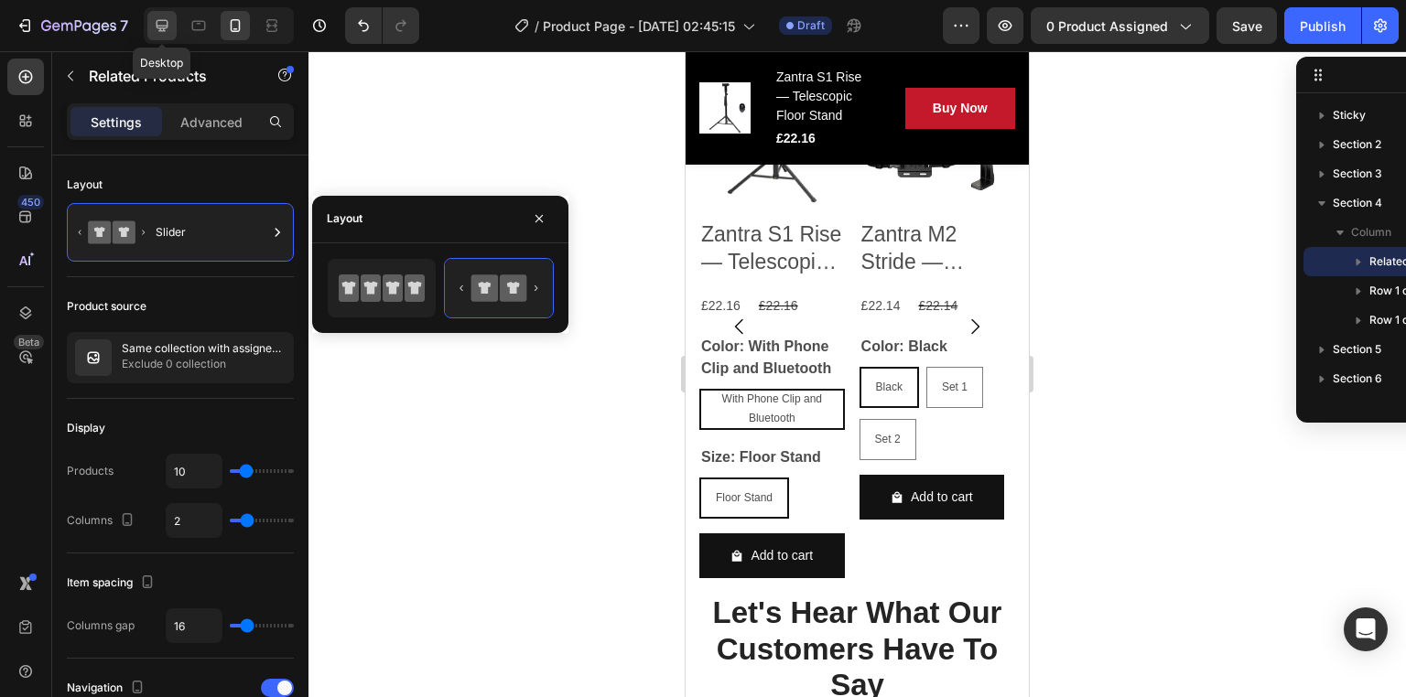
click at [168, 37] on div at bounding box center [161, 25] width 29 height 29
type input "4"
type input "1200"
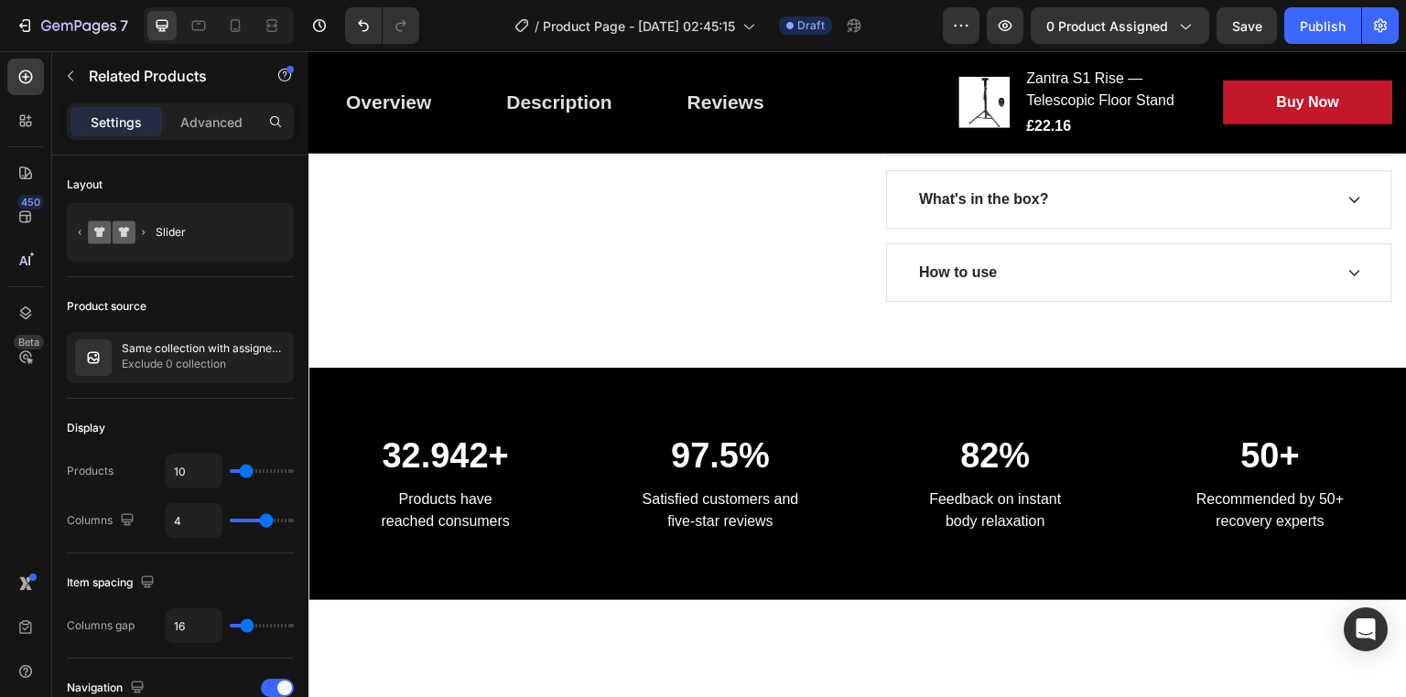
scroll to position [1084, 0]
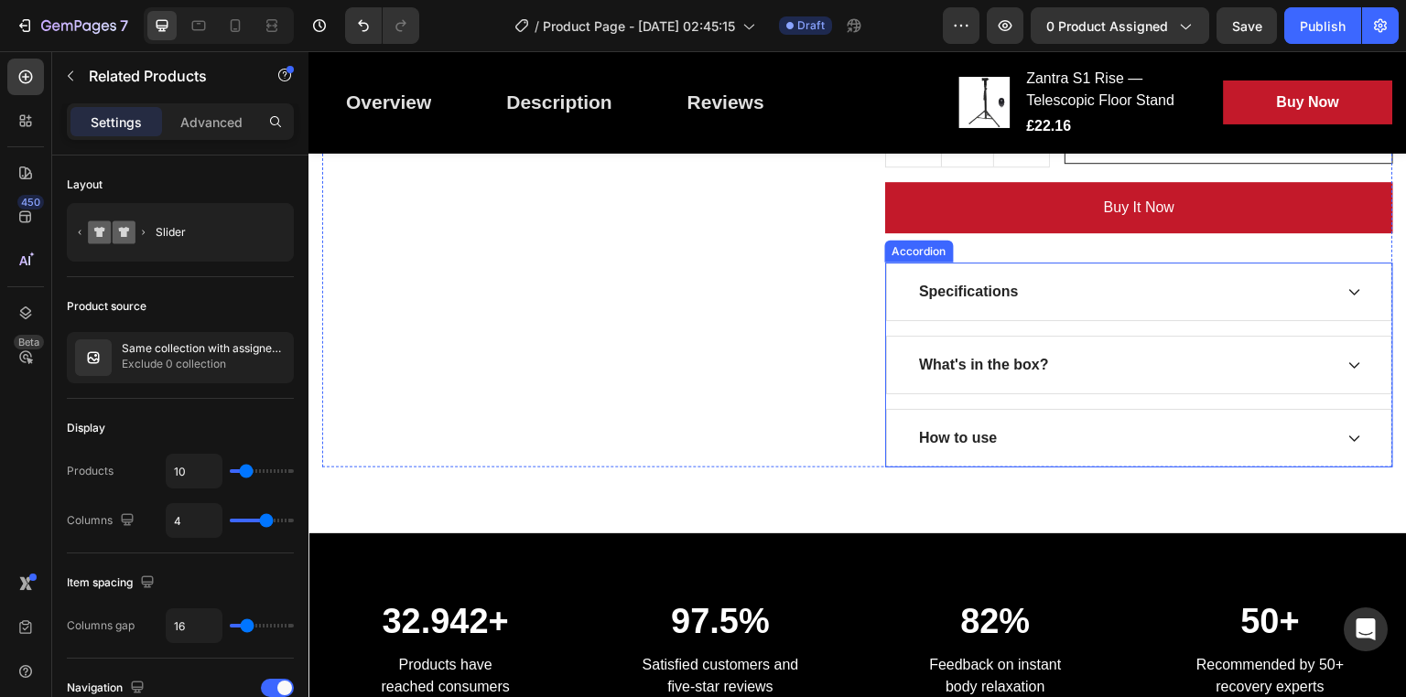
click at [1035, 278] on div "Specifications" at bounding box center [1124, 291] width 416 height 27
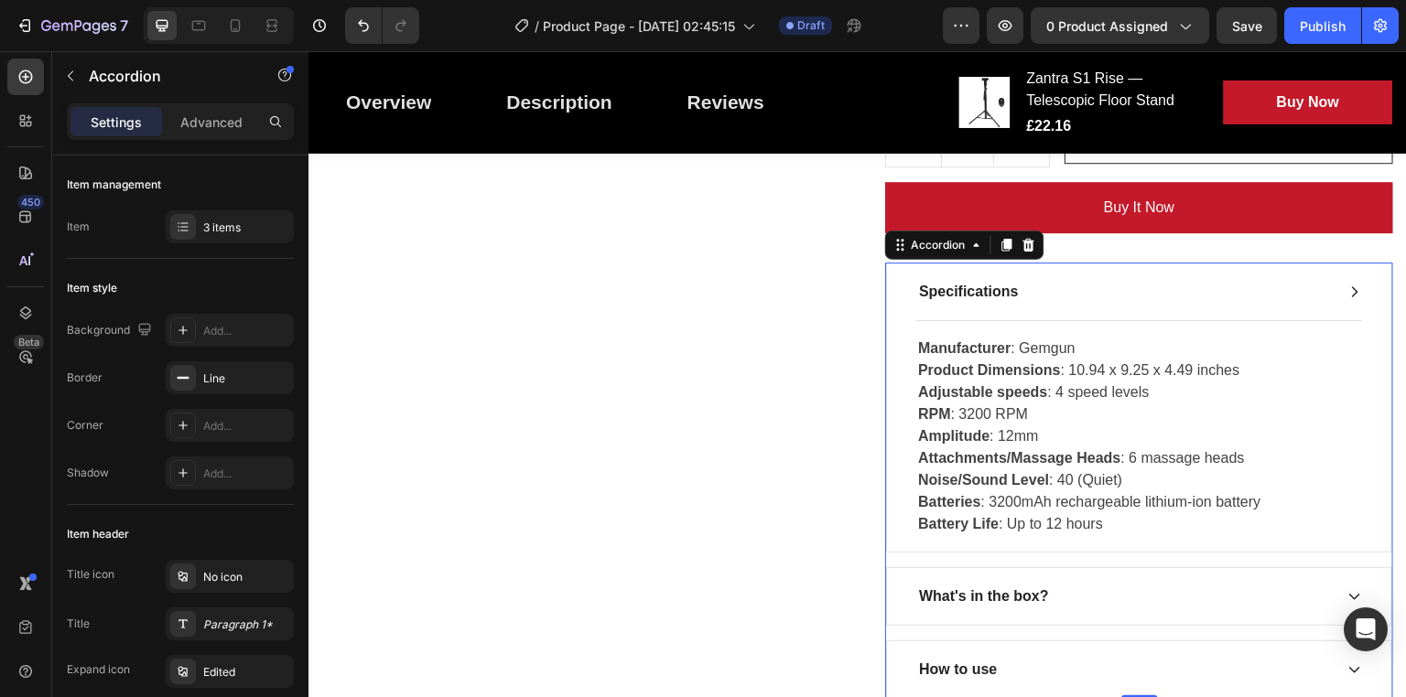
click at [1354, 286] on div "Specifications" at bounding box center [1139, 292] width 504 height 57
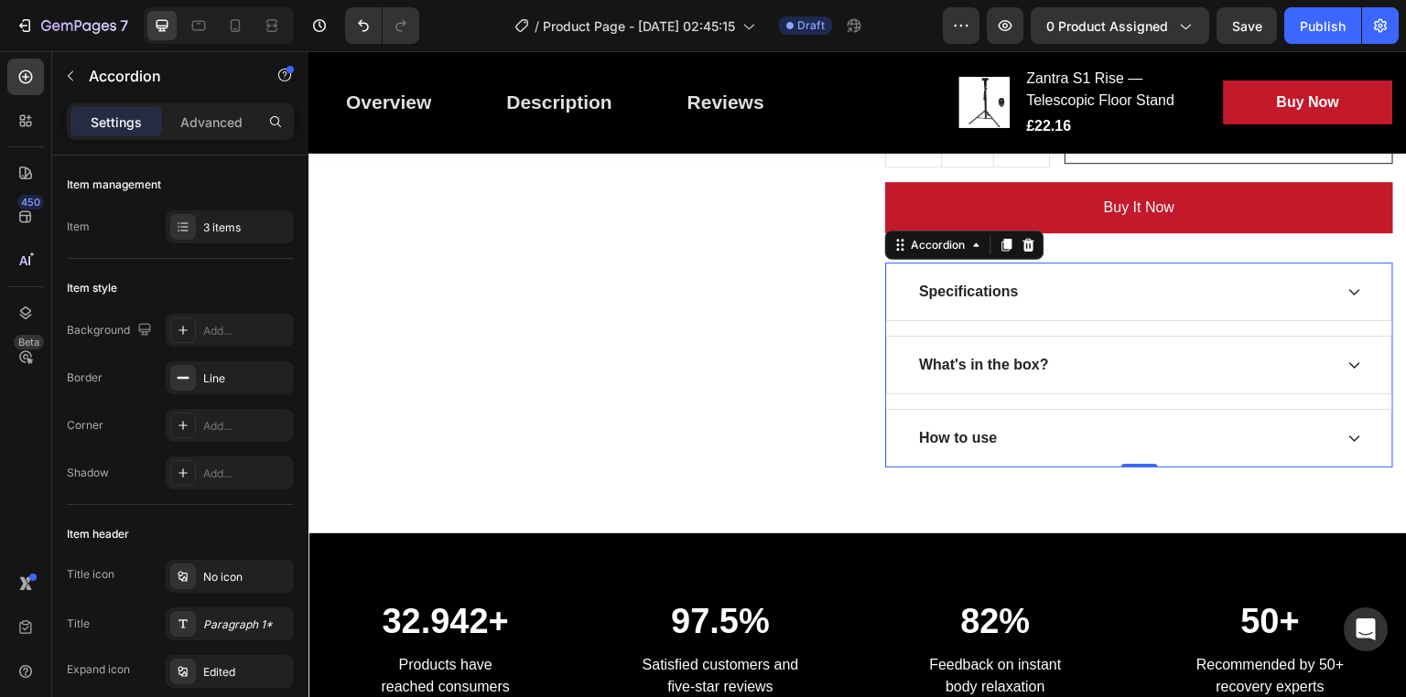
click at [1333, 352] on div "What's in the box?" at bounding box center [1139, 365] width 504 height 57
click at [1350, 360] on icon at bounding box center [1354, 365] width 15 height 15
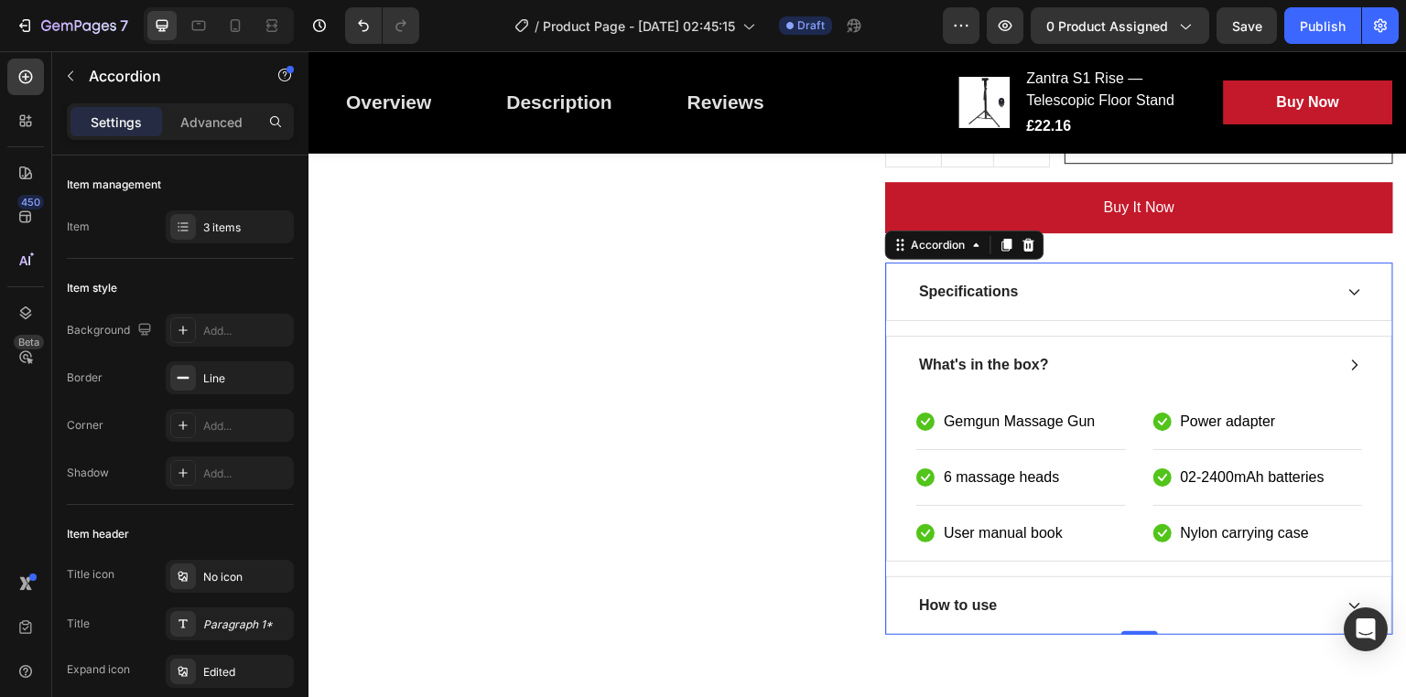
click at [1350, 360] on icon at bounding box center [1354, 365] width 15 height 15
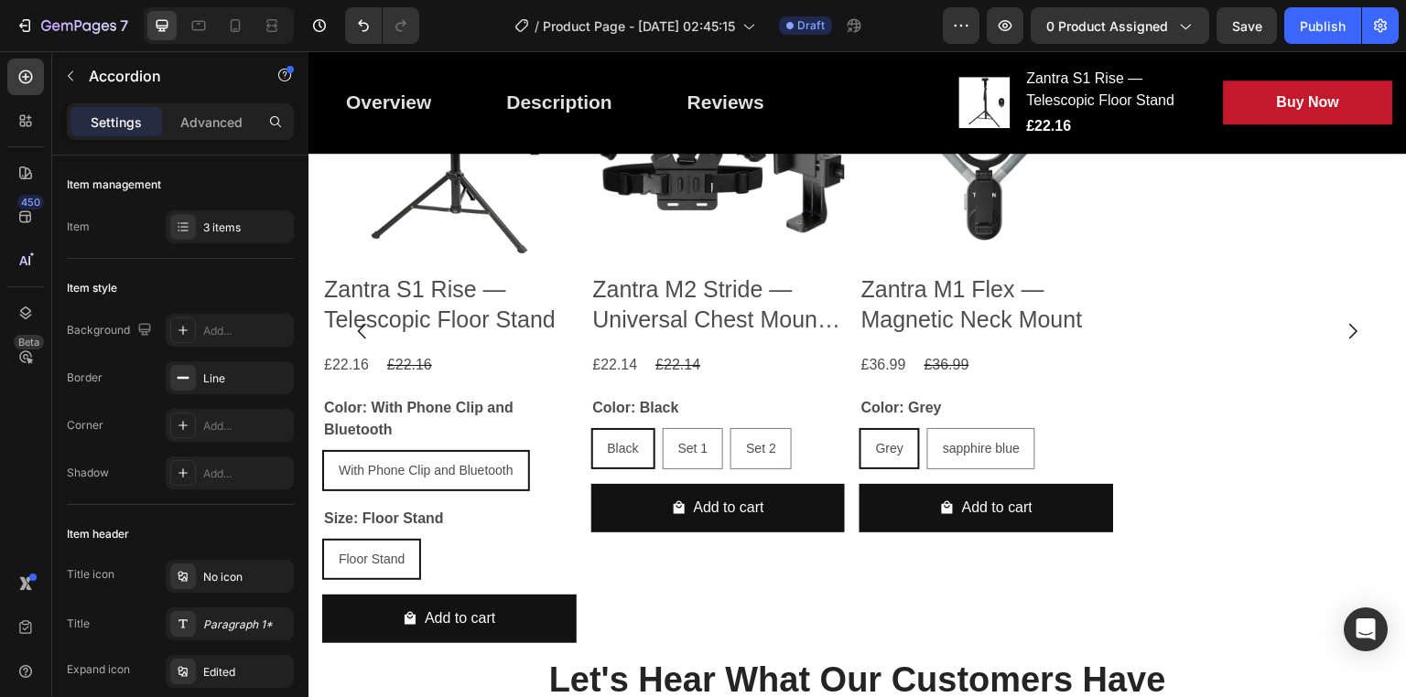
scroll to position [1909, 0]
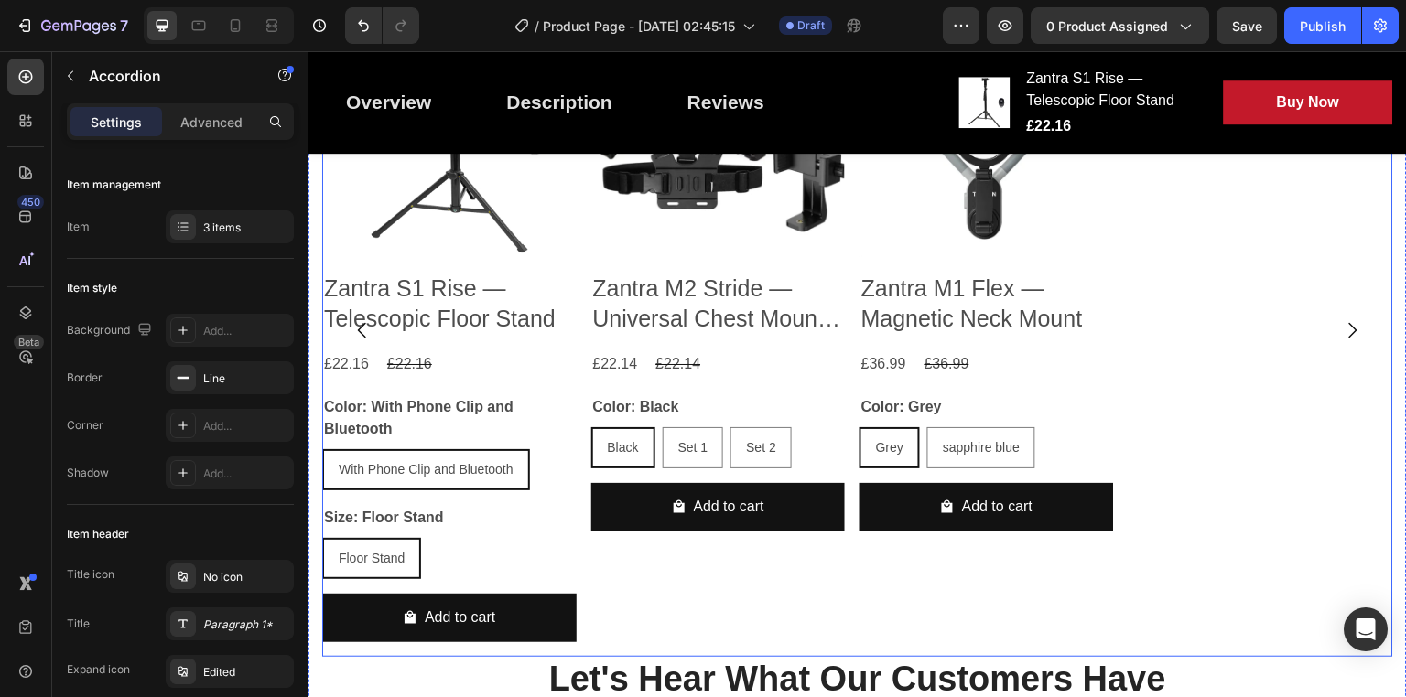
click at [1264, 295] on div "Product Images Zantra S1 Rise — Telescopic Floor Stand Product Title £22.16 Pro…" at bounding box center [857, 331] width 1071 height 654
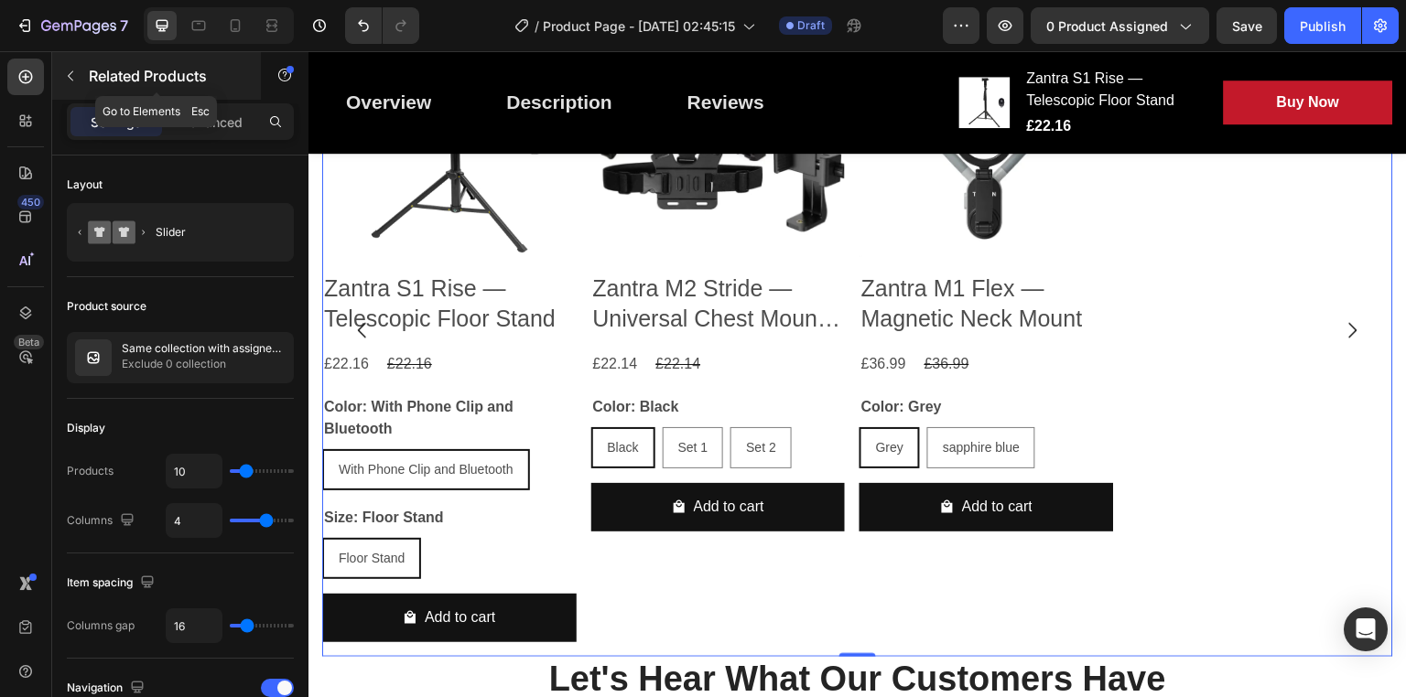
click at [61, 66] on button "button" at bounding box center [70, 75] width 29 height 29
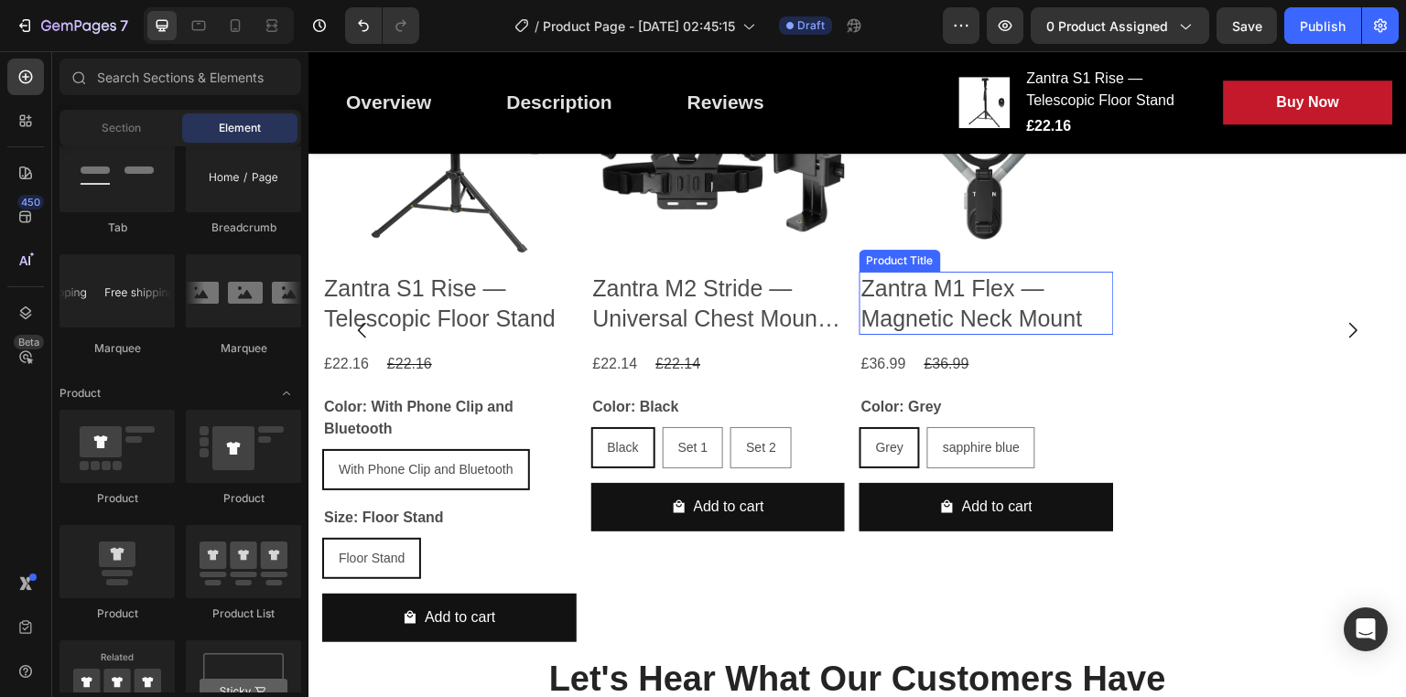
click at [577, 308] on h2 "Zantra M1 Flex — Magnetic Neck Mount" at bounding box center [449, 303] width 254 height 63
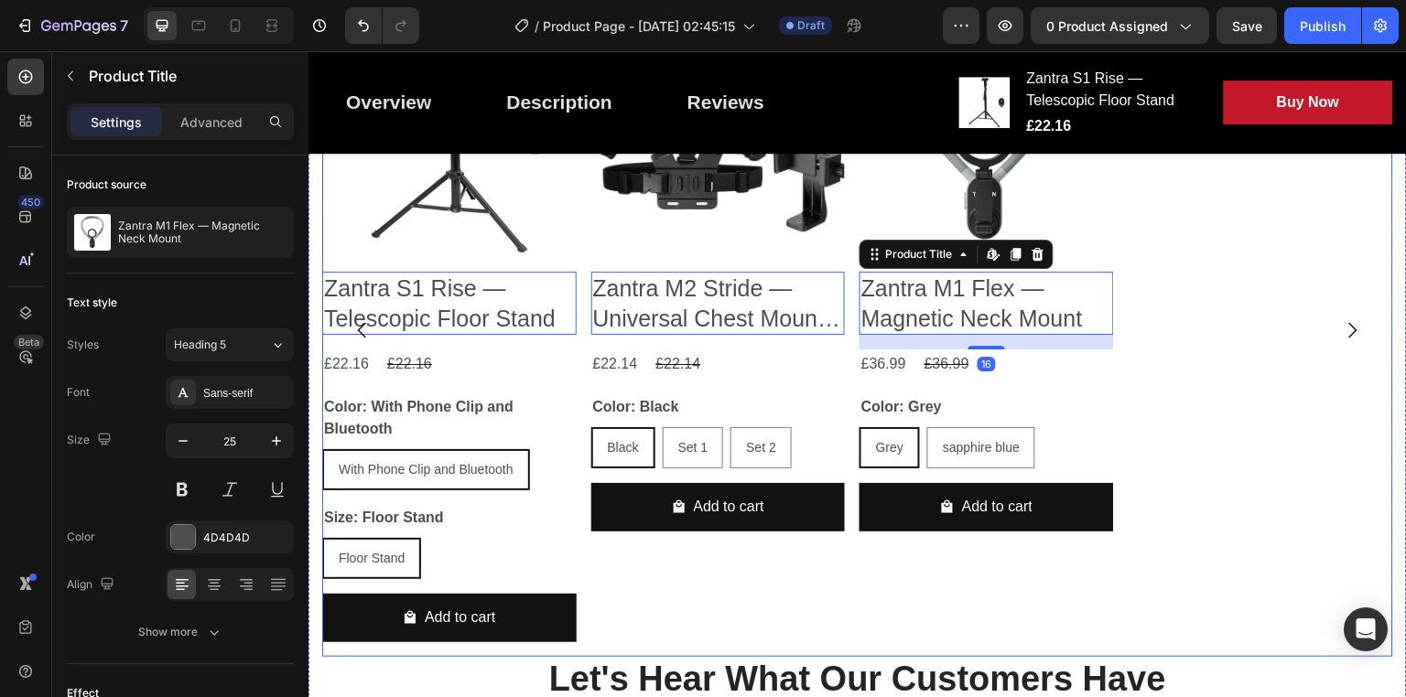
click at [1147, 297] on div "Product Images Zantra S1 Rise — Telescopic Floor Stand Product Title Edit conte…" at bounding box center [857, 331] width 1071 height 654
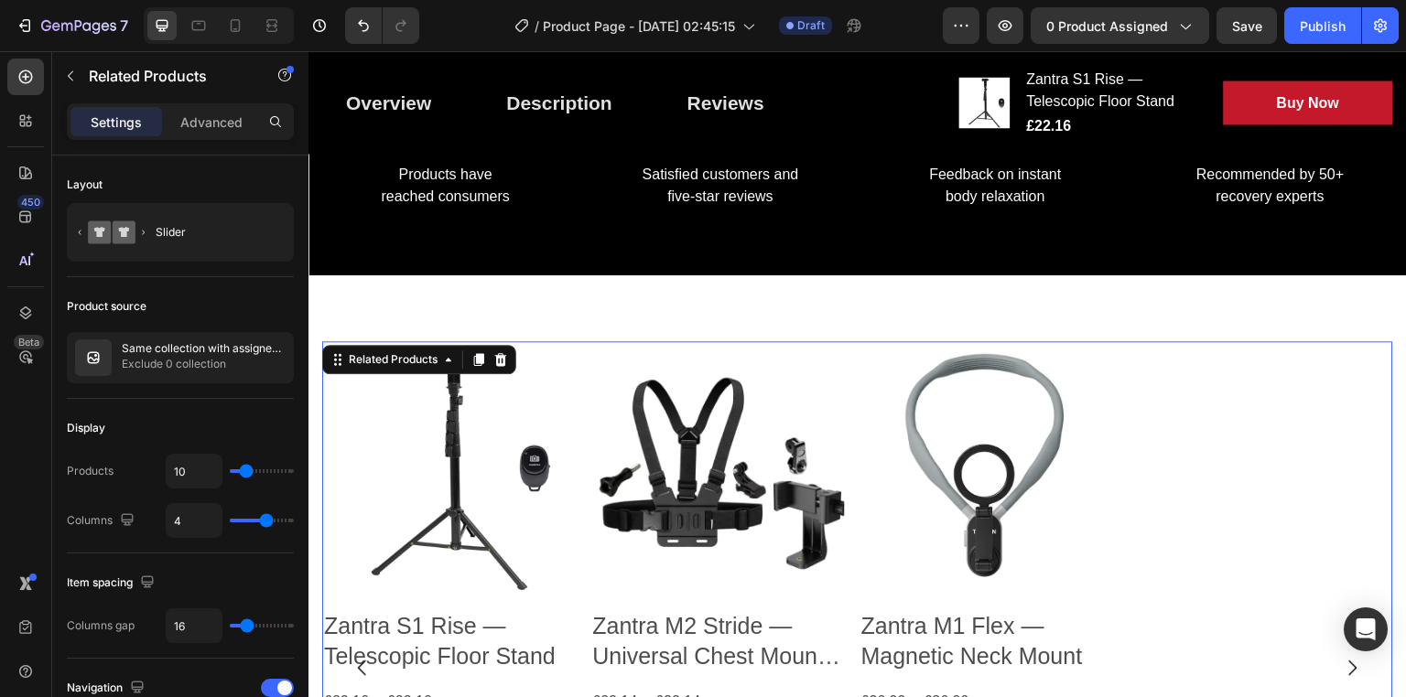
scroll to position [1568, 0]
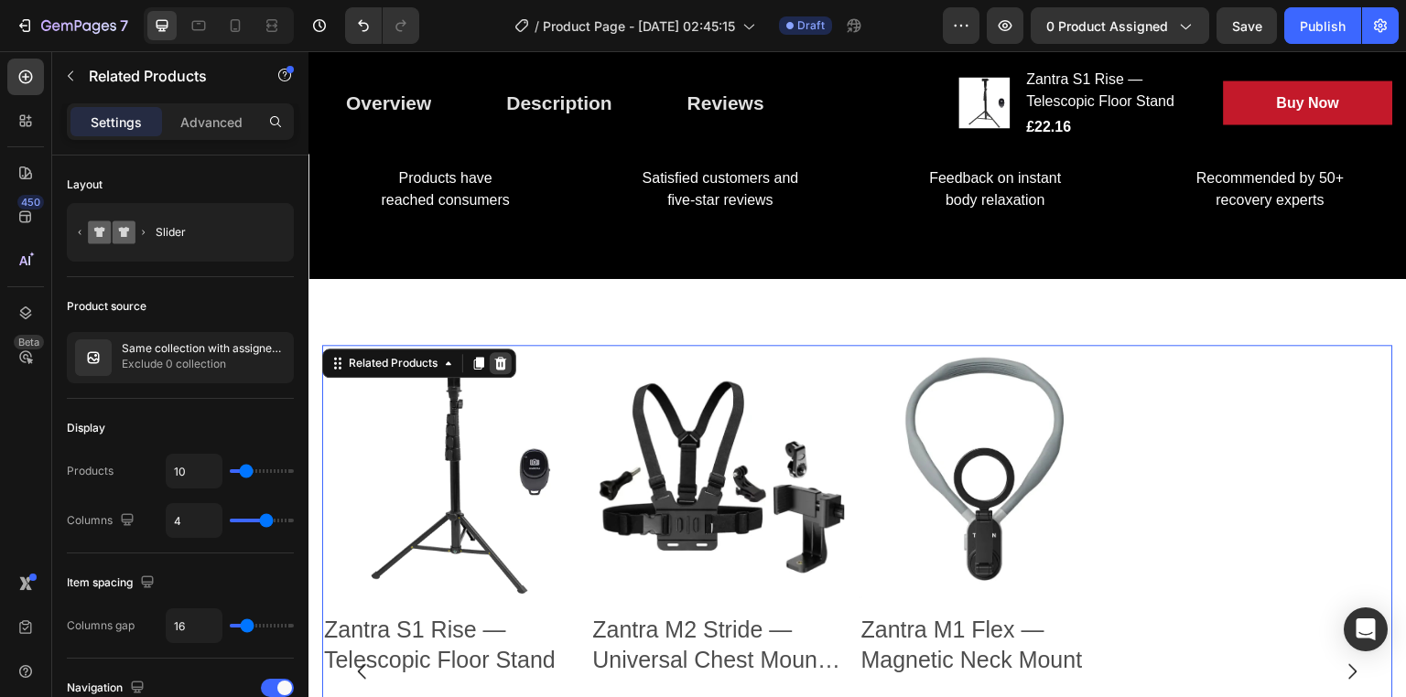
click at [508, 367] on div at bounding box center [501, 363] width 22 height 22
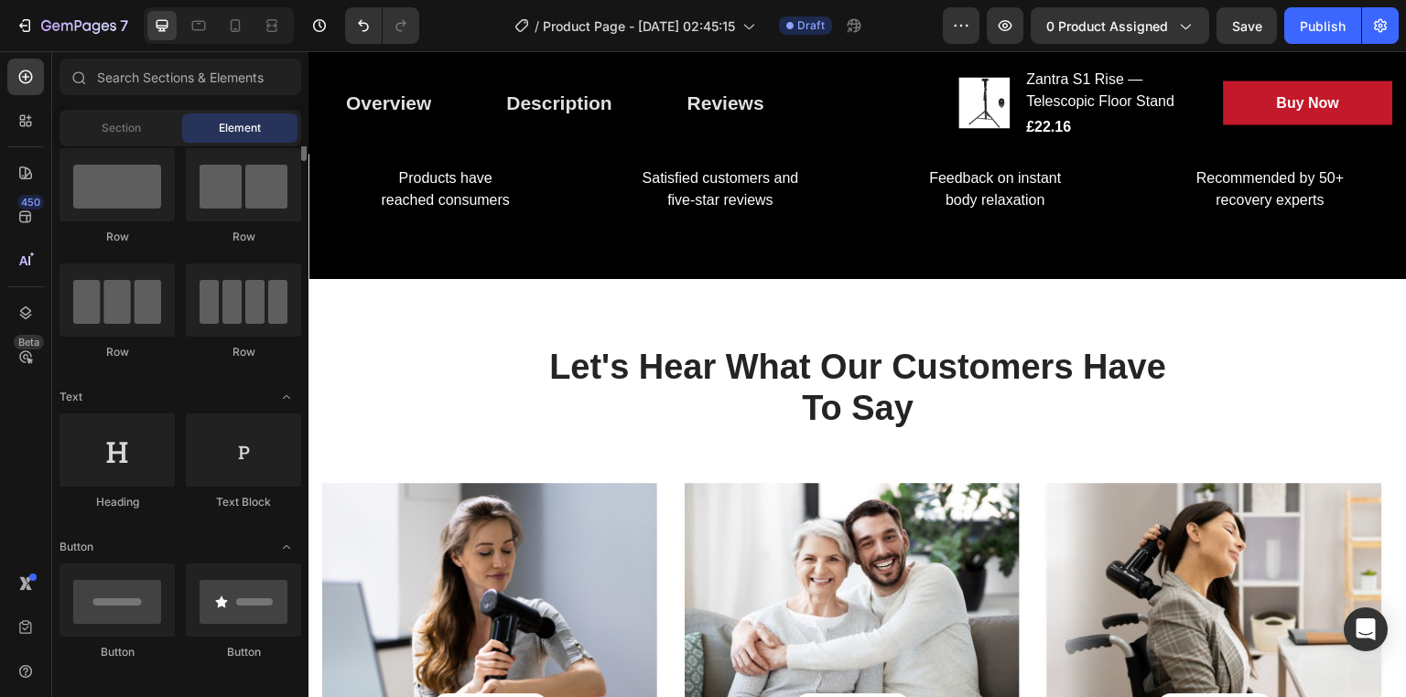
scroll to position [0, 0]
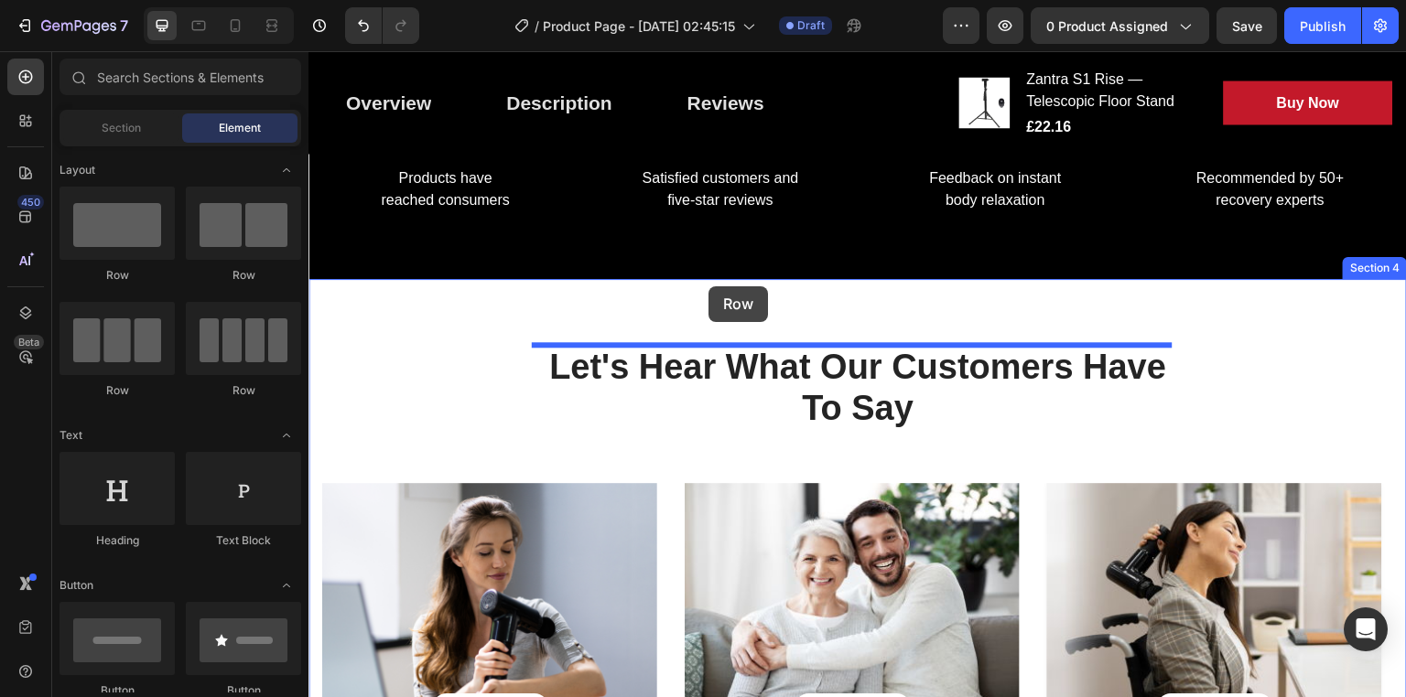
drag, startPoint x: 437, startPoint y: 279, endPoint x: 708, endPoint y: 286, distance: 271.9
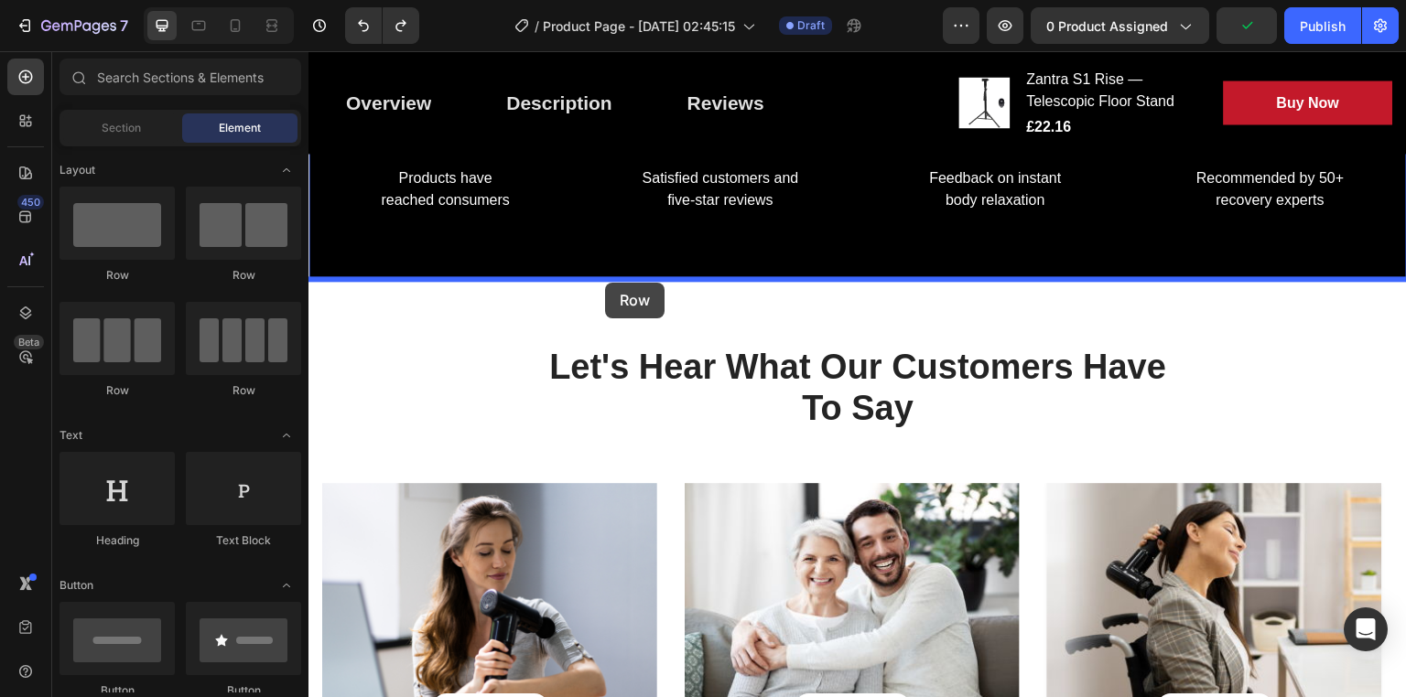
drag, startPoint x: 426, startPoint y: 259, endPoint x: 605, endPoint y: 283, distance: 181.0
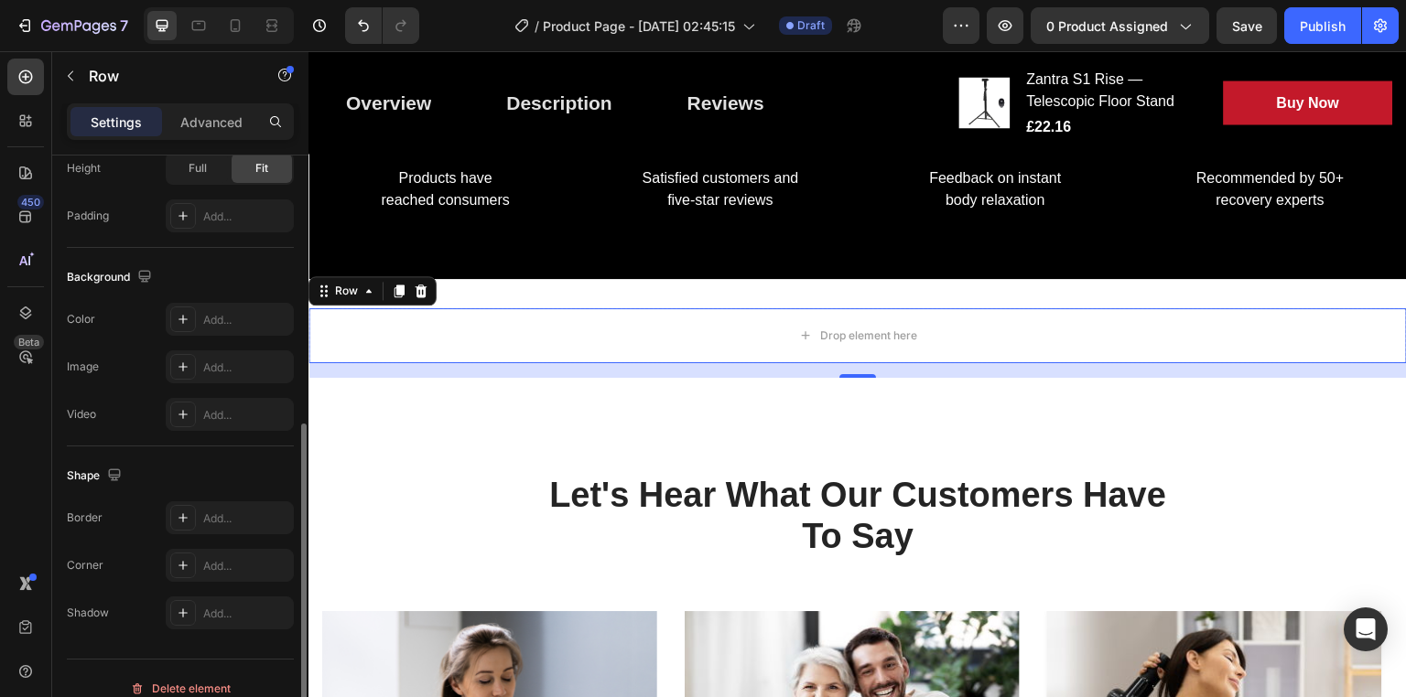
scroll to position [520, 0]
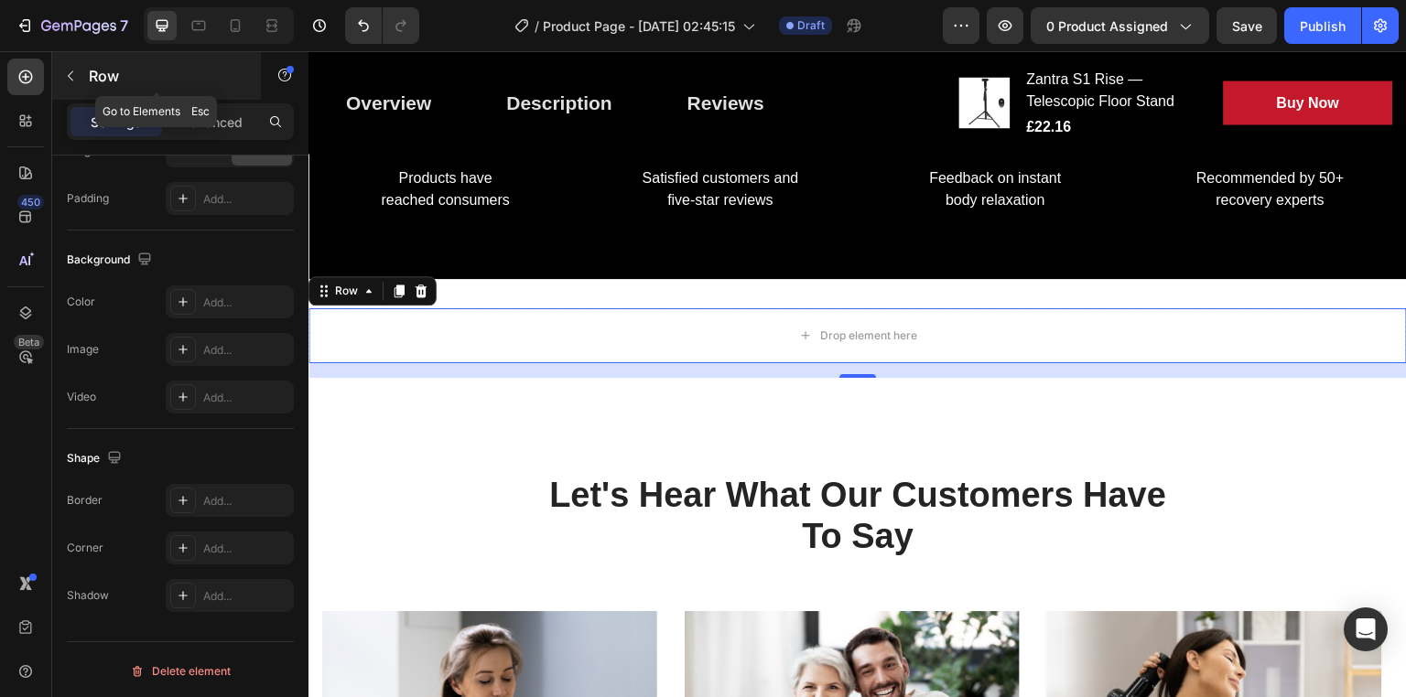
click at [73, 77] on icon "button" at bounding box center [70, 76] width 15 height 15
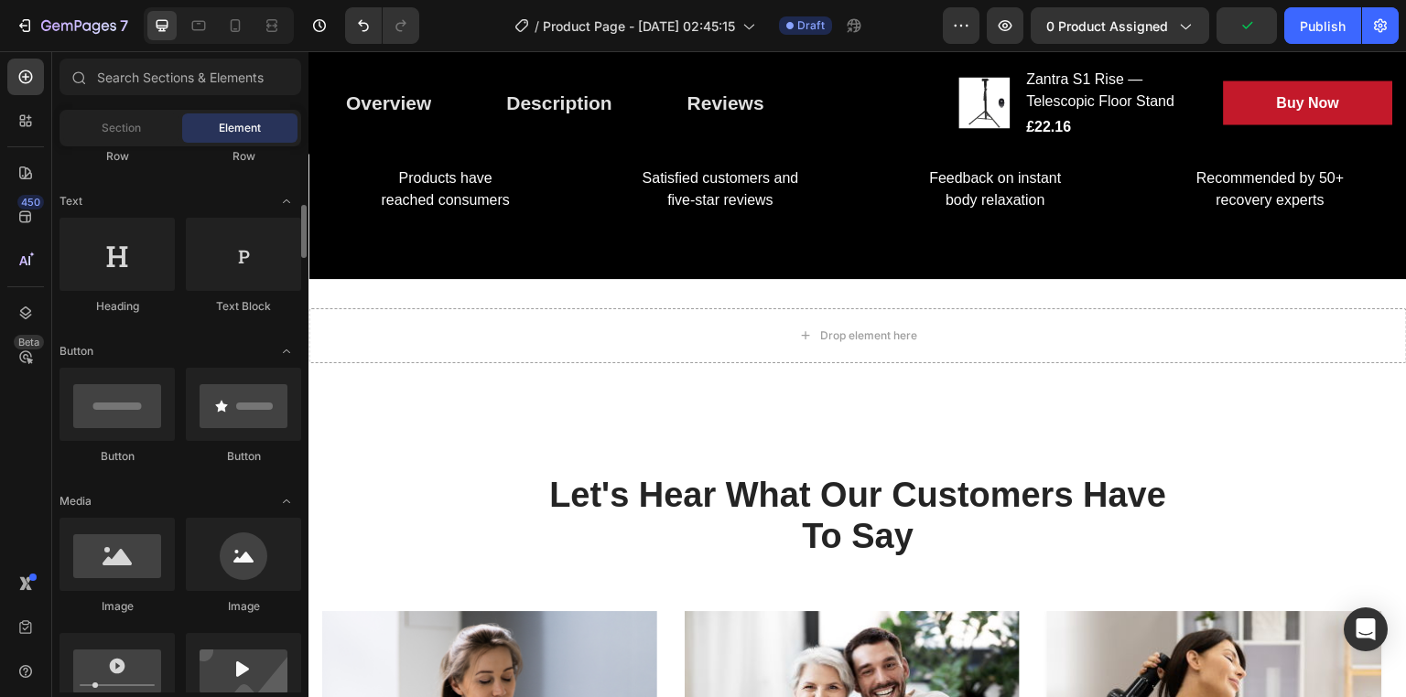
scroll to position [229, 0]
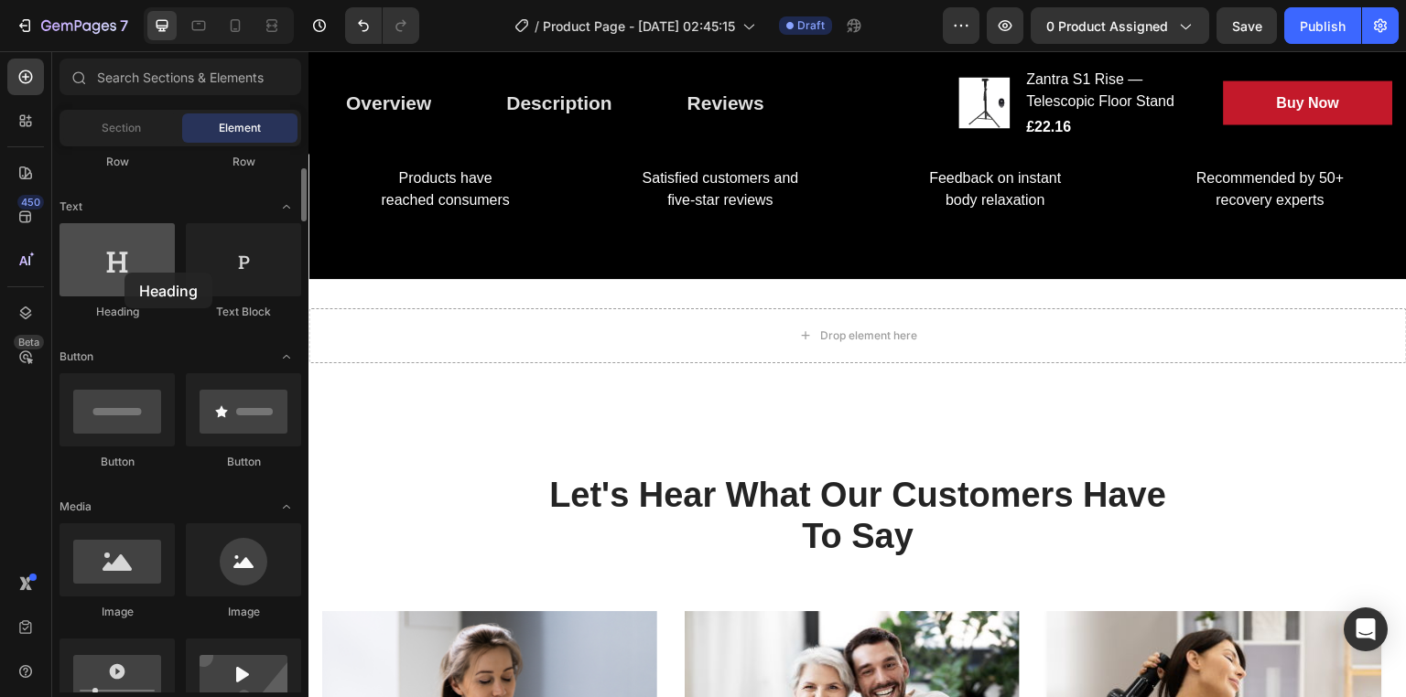
drag, startPoint x: 113, startPoint y: 264, endPoint x: 123, endPoint y: 271, distance: 11.7
click at [123, 271] on div at bounding box center [116, 259] width 115 height 73
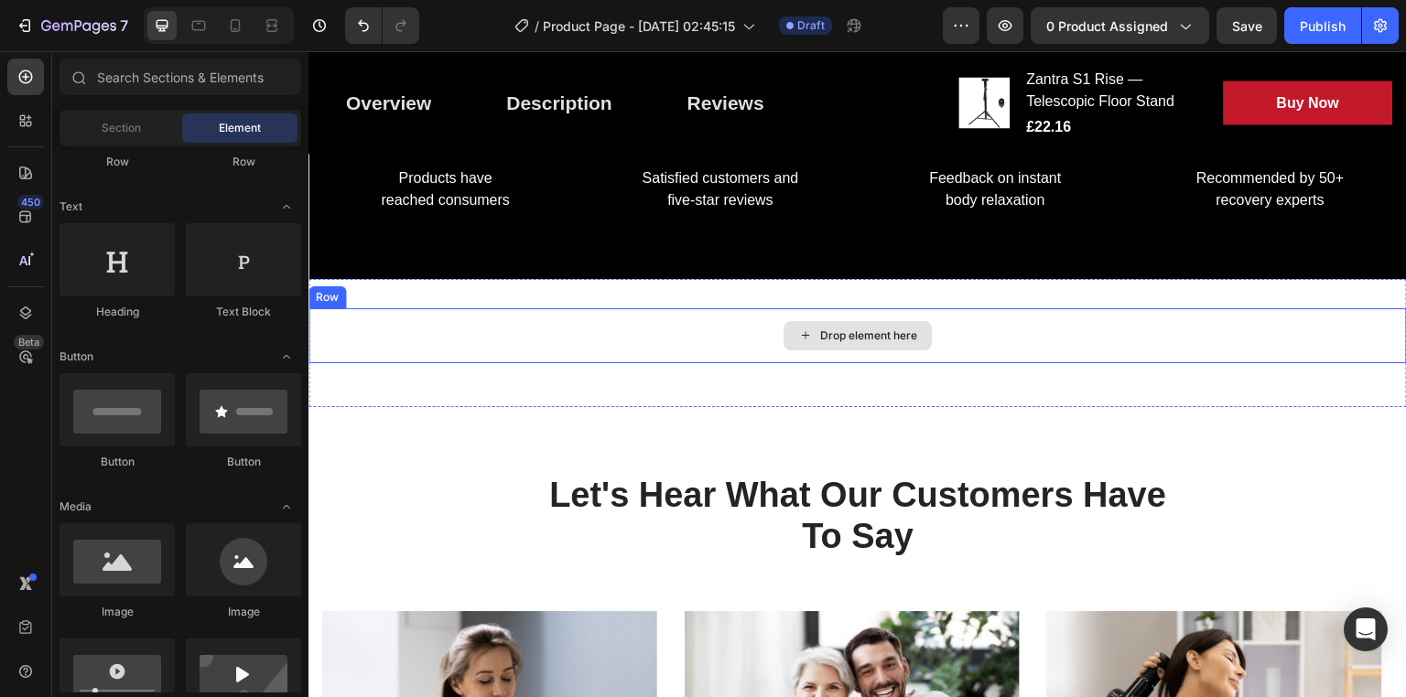
click at [516, 341] on div "Drop element here" at bounding box center [857, 335] width 1098 height 55
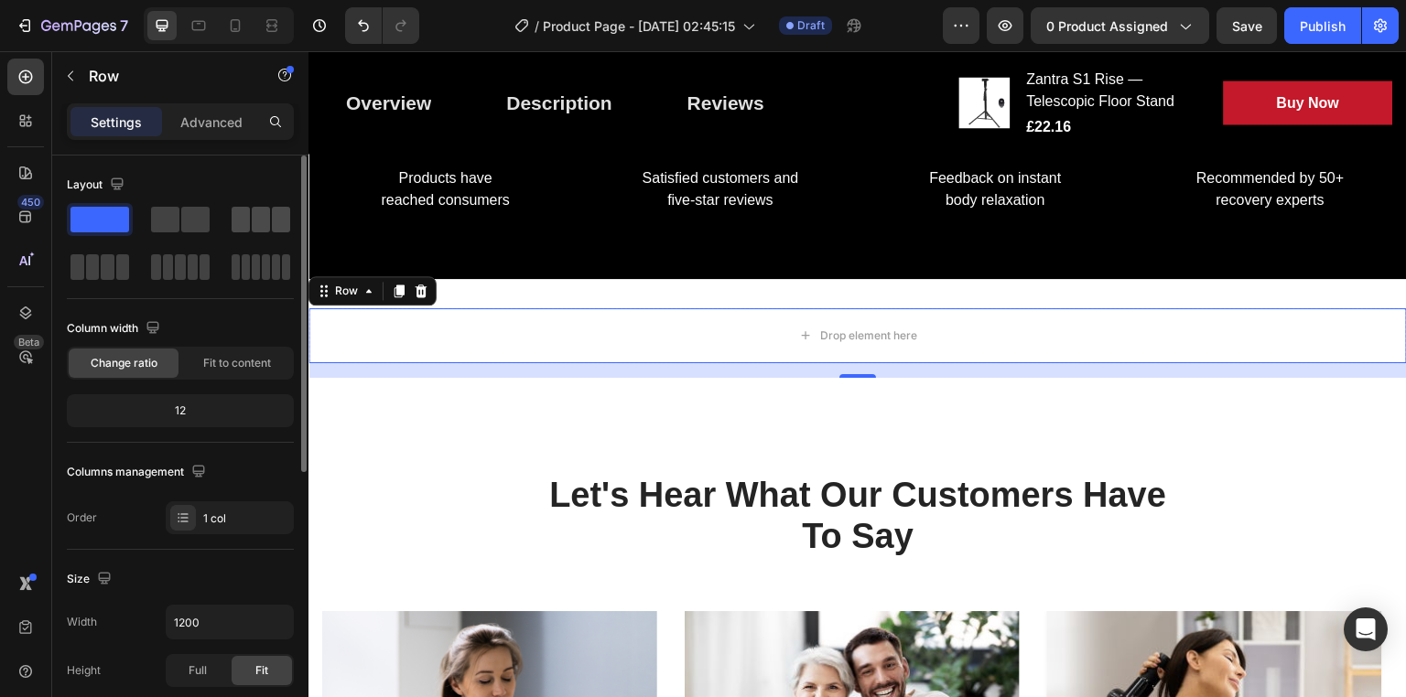
click at [239, 215] on span at bounding box center [241, 220] width 18 height 26
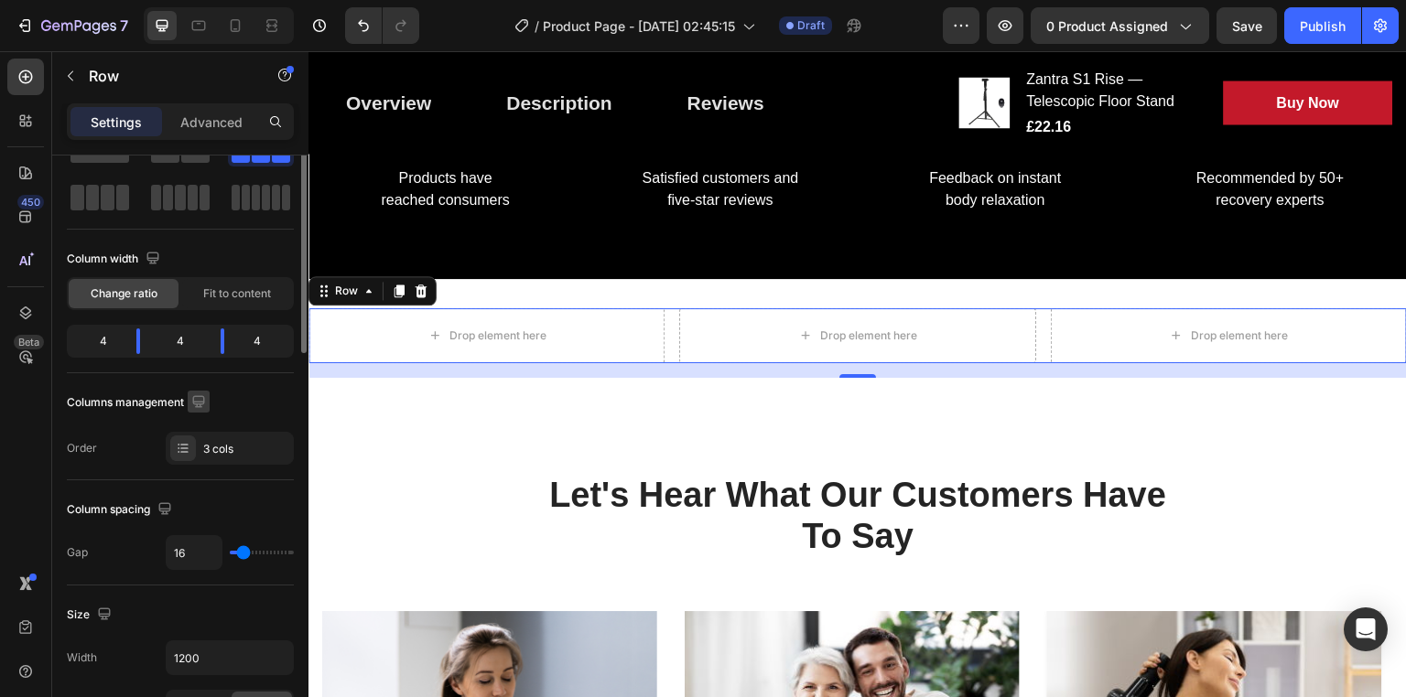
scroll to position [0, 0]
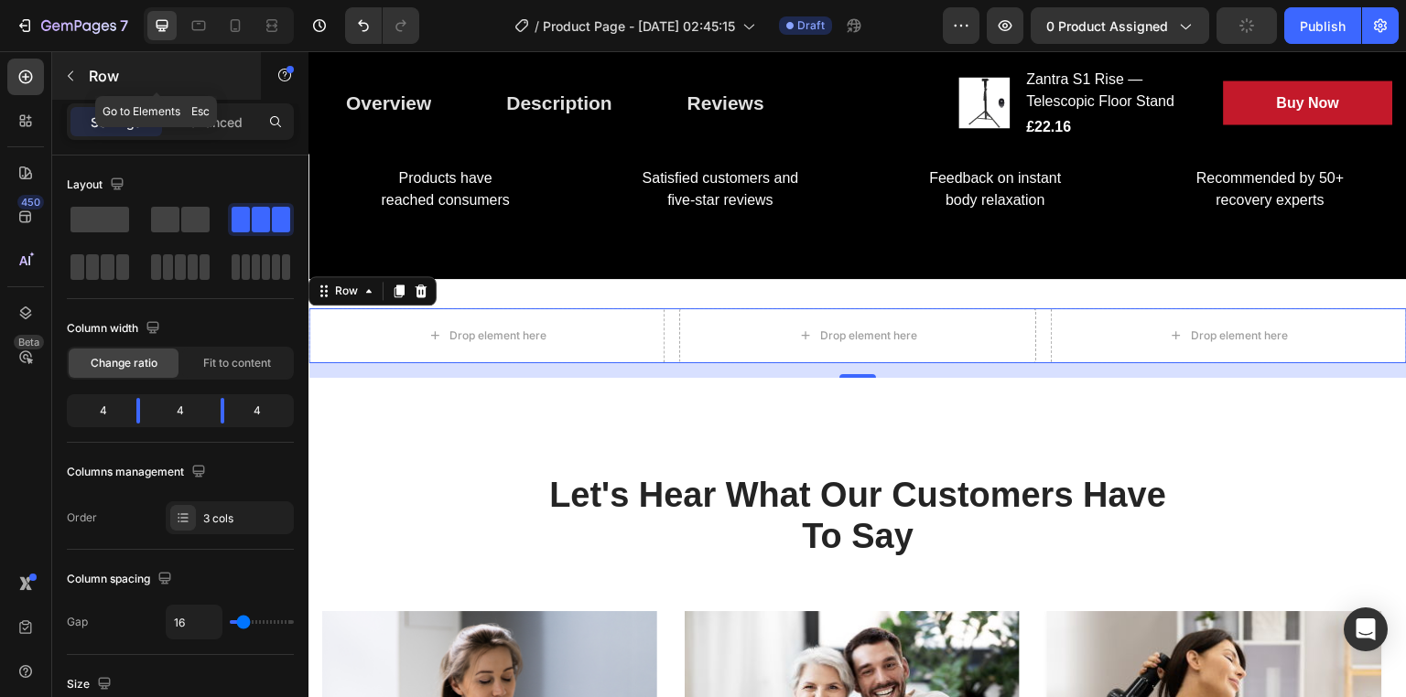
click at [67, 66] on button "button" at bounding box center [70, 75] width 29 height 29
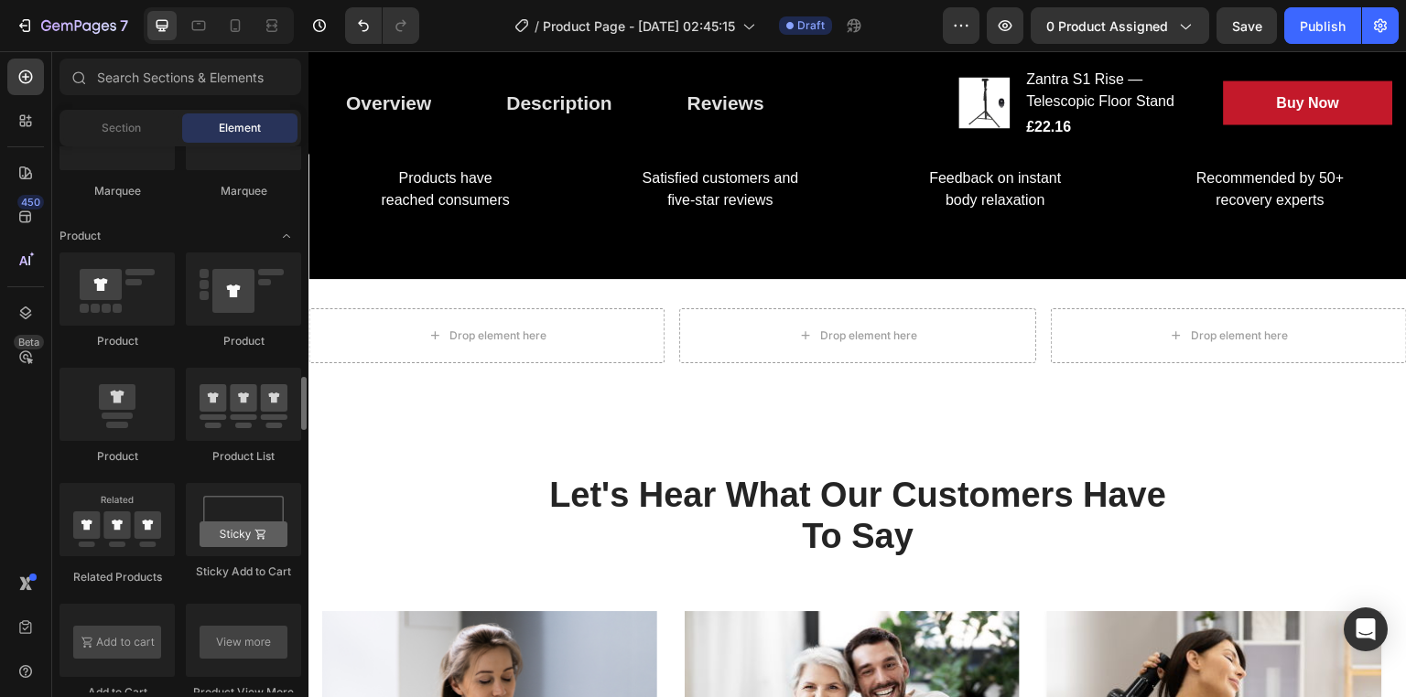
scroll to position [2276, 0]
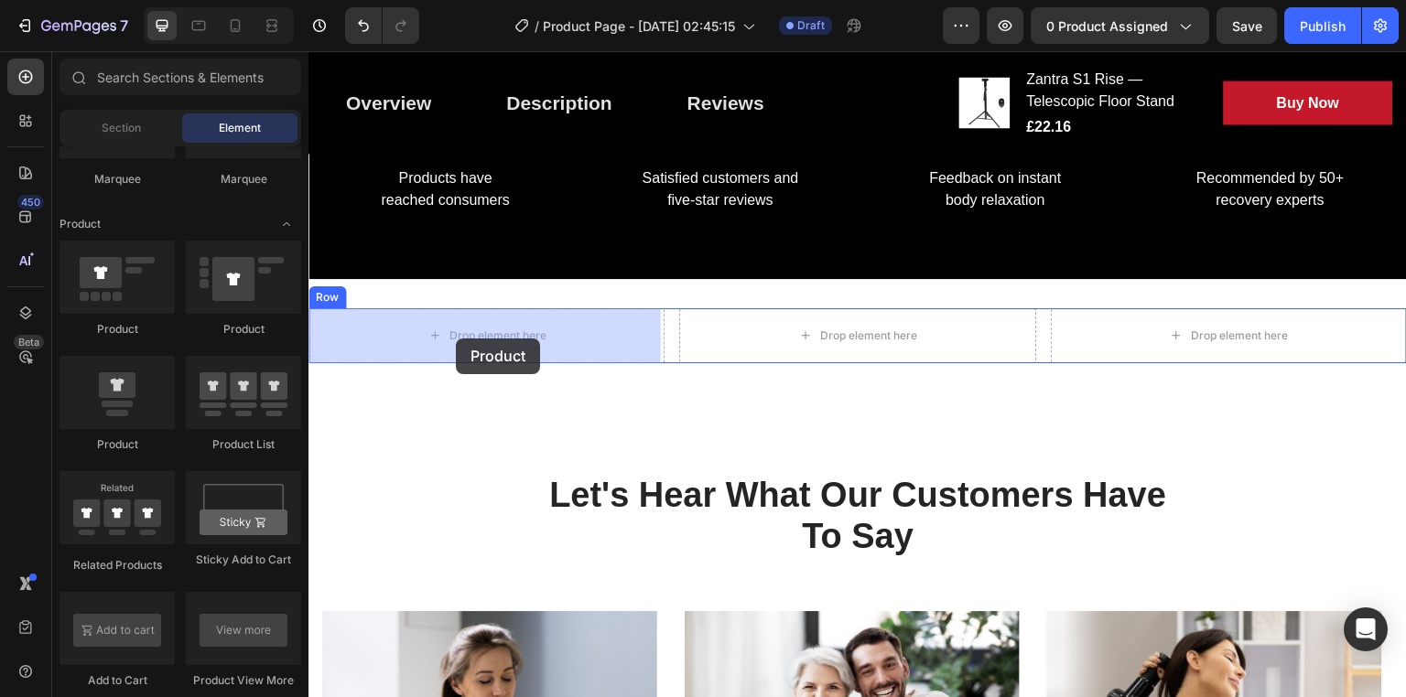
drag, startPoint x: 429, startPoint y: 435, endPoint x: 456, endPoint y: 336, distance: 102.4
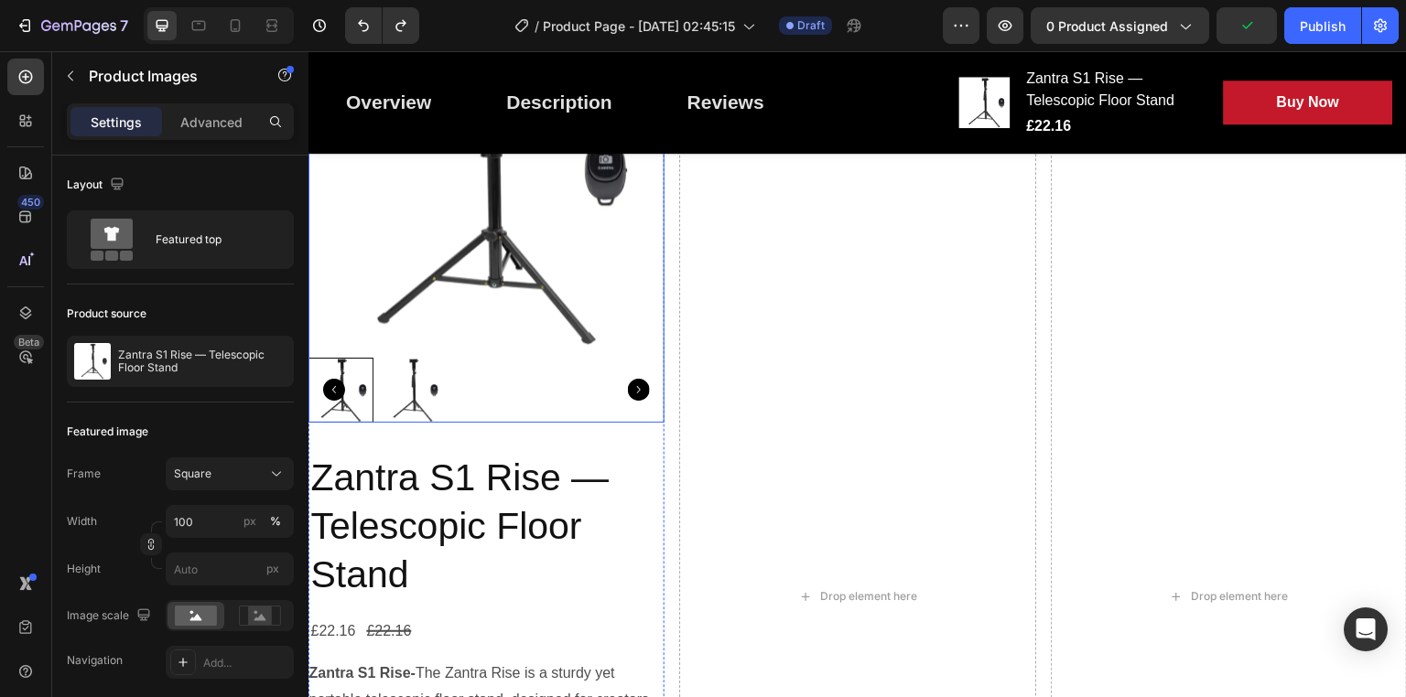
scroll to position [1542, 0]
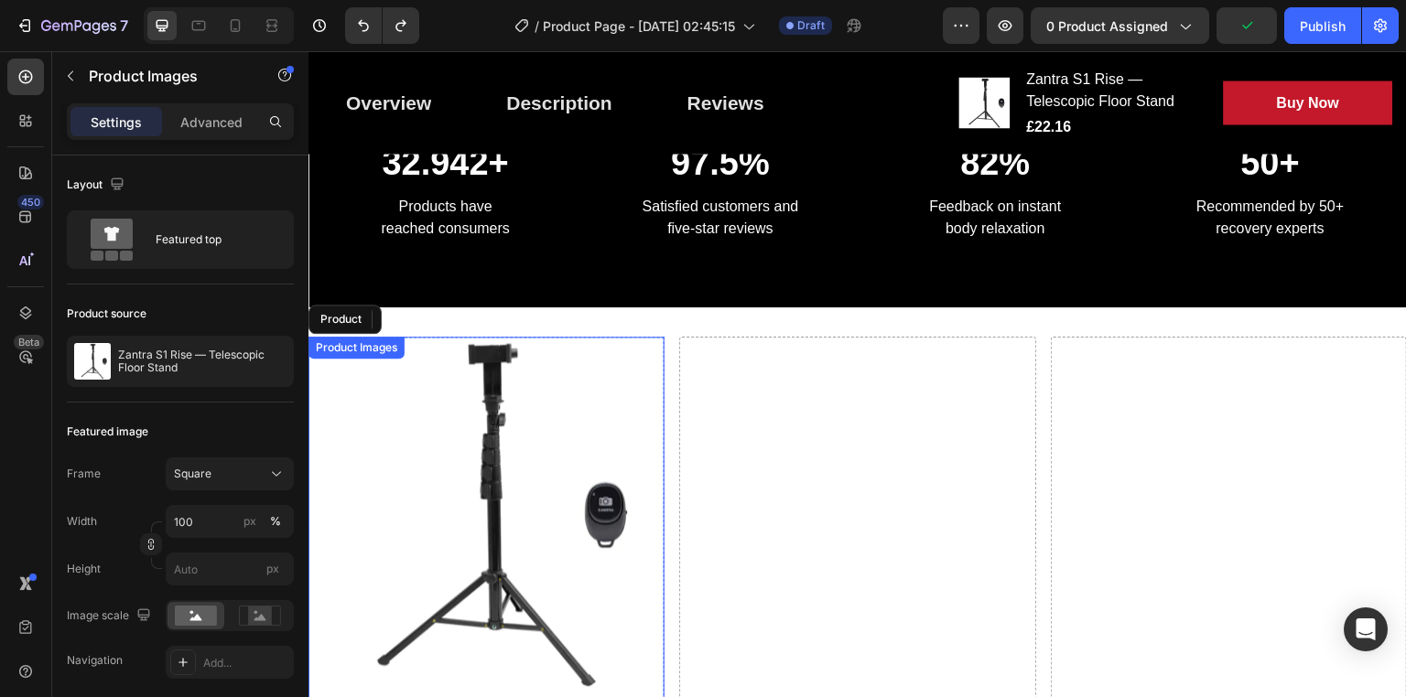
click at [590, 369] on img at bounding box center [486, 515] width 356 height 356
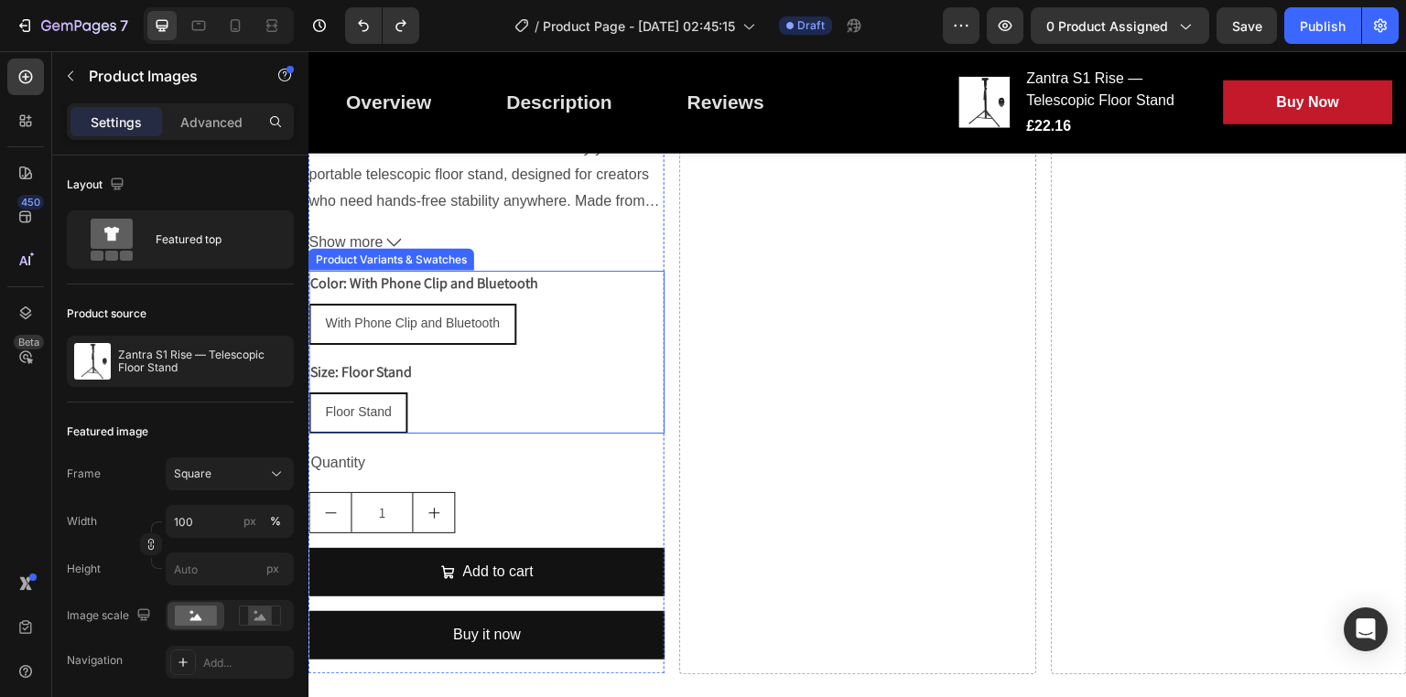
scroll to position [2730, 0]
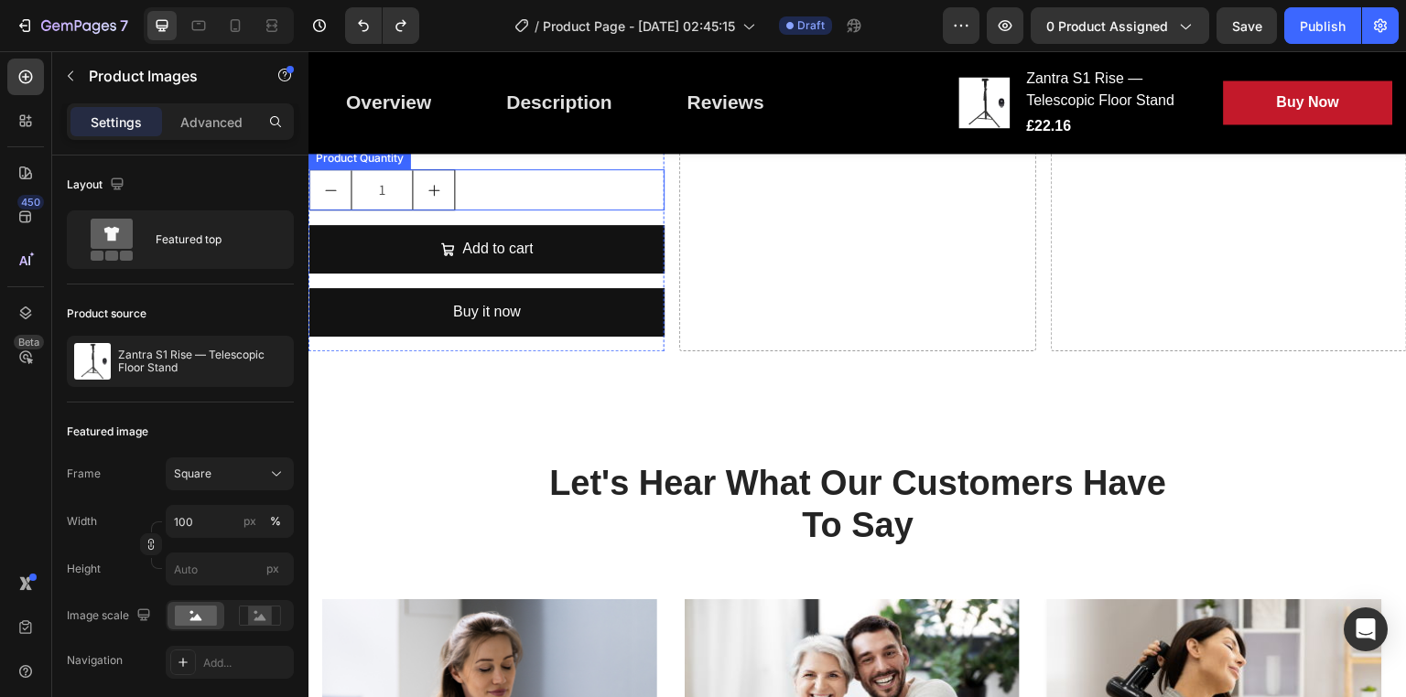
click at [608, 201] on div "1" at bounding box center [486, 189] width 356 height 41
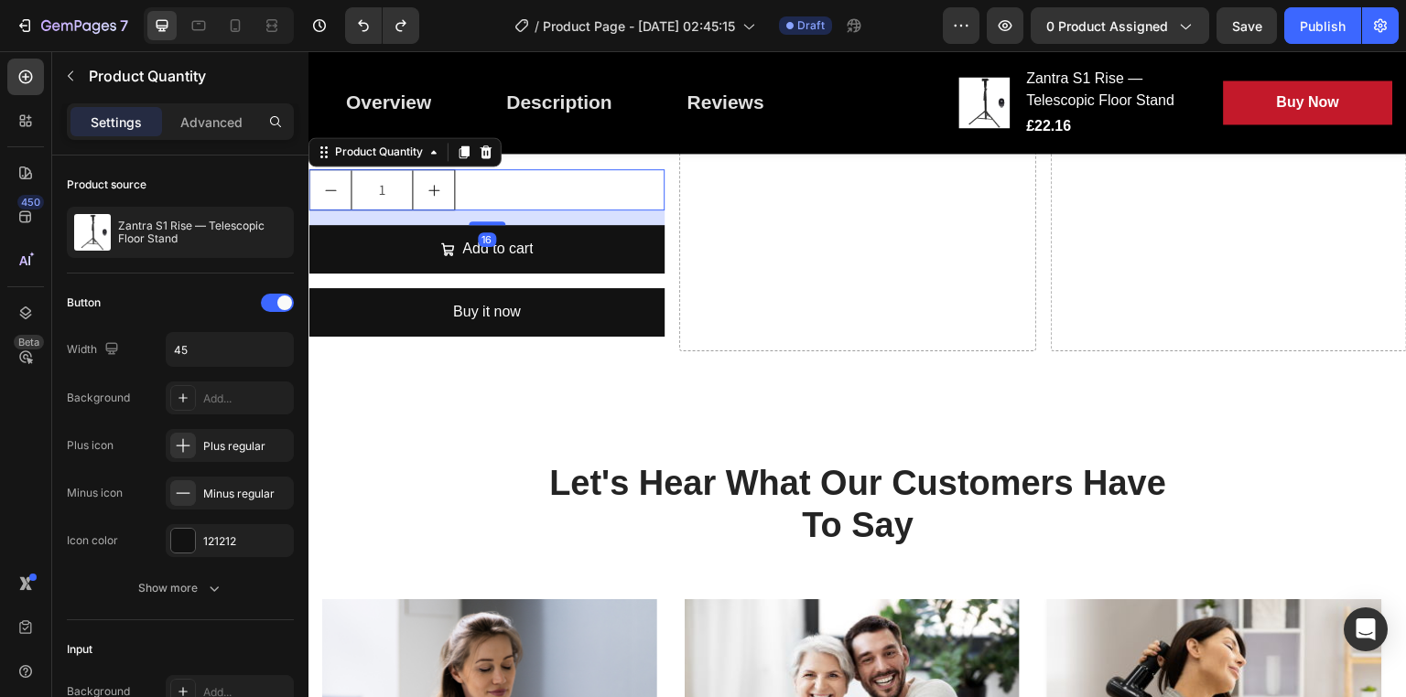
click at [656, 212] on div "16" at bounding box center [486, 218] width 356 height 15
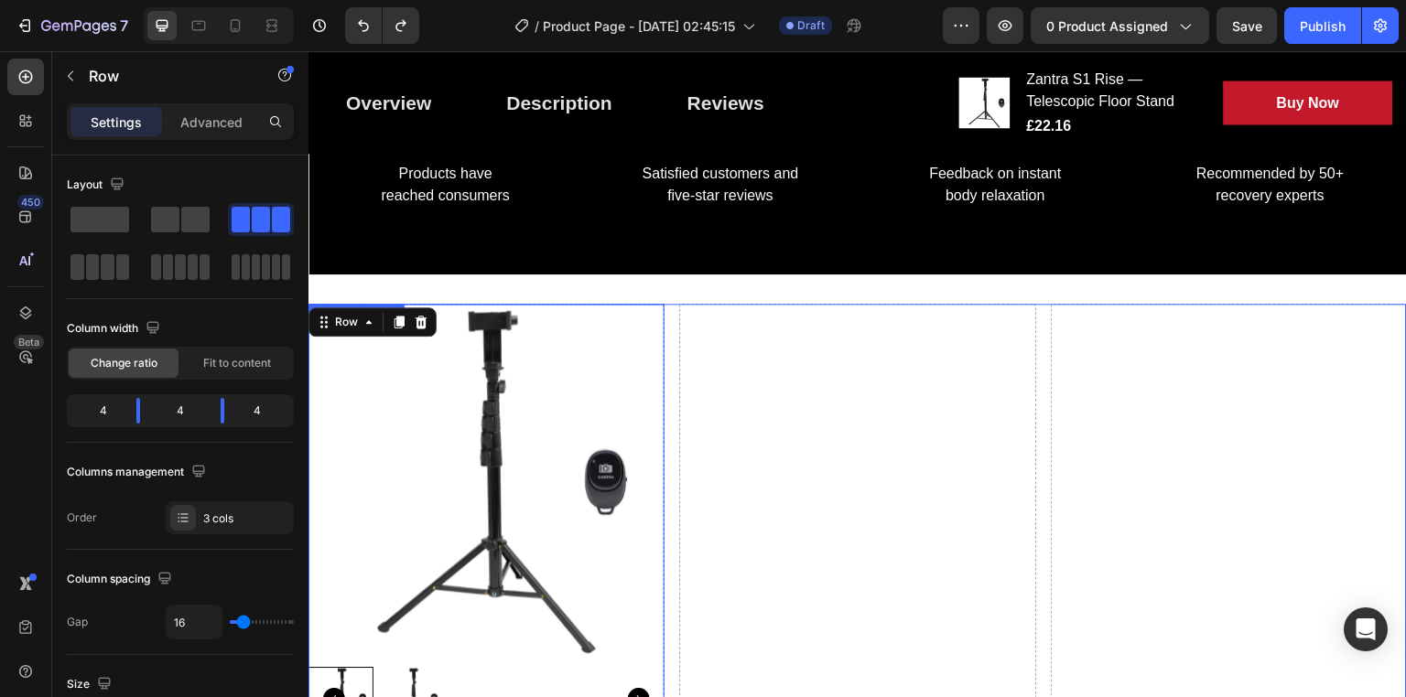
scroll to position [1564, 0]
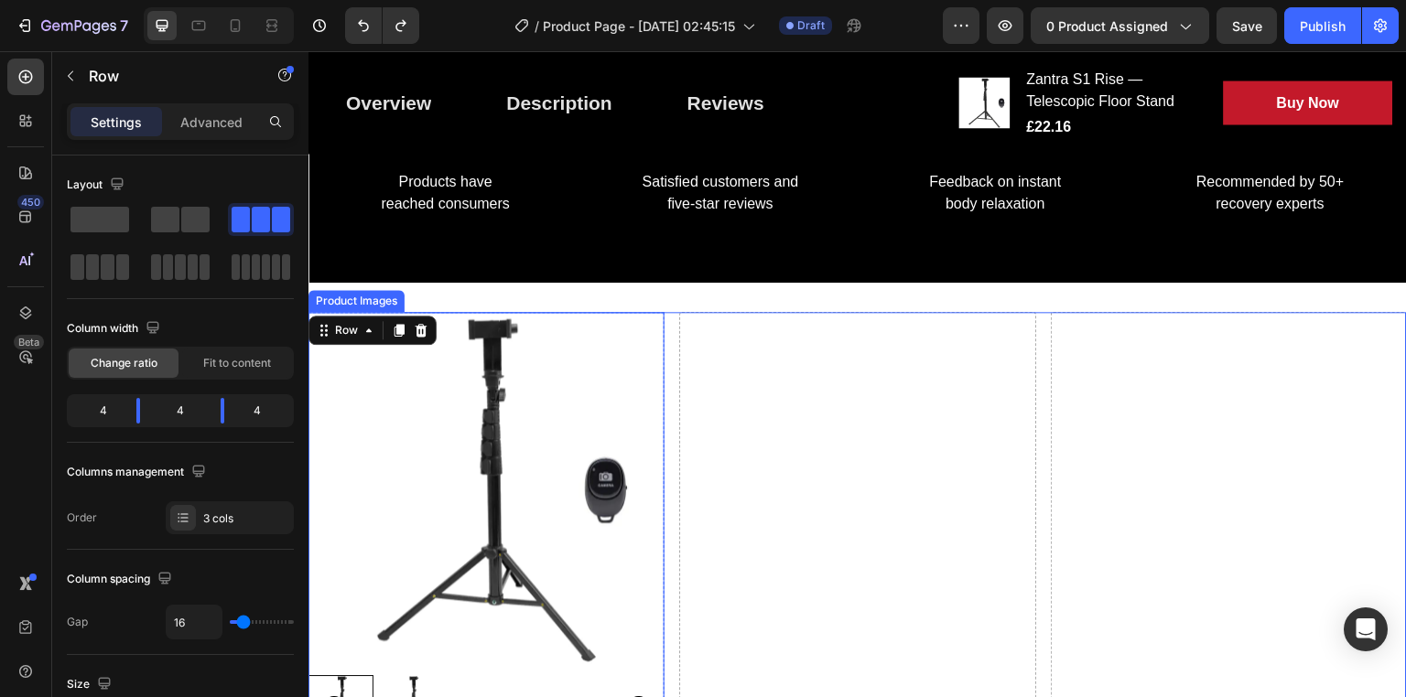
click at [653, 374] on img at bounding box center [486, 490] width 356 height 356
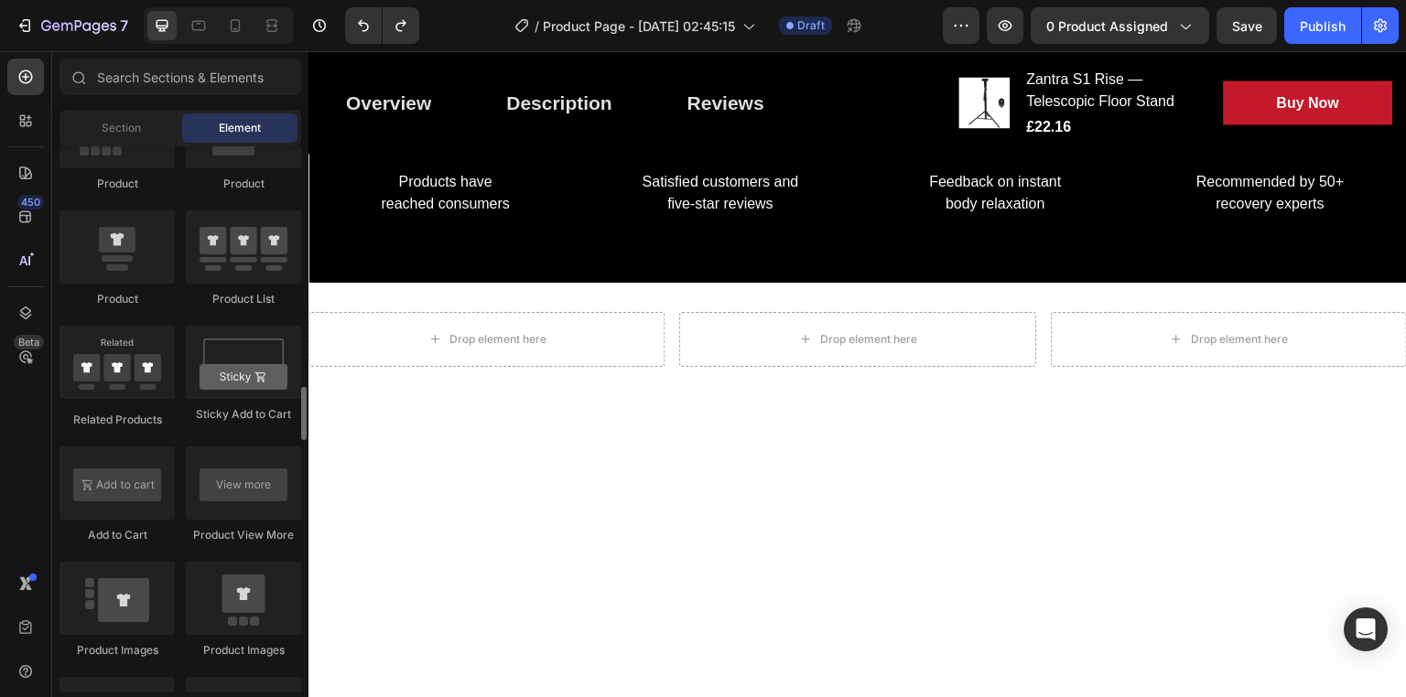
scroll to position [2424, 0]
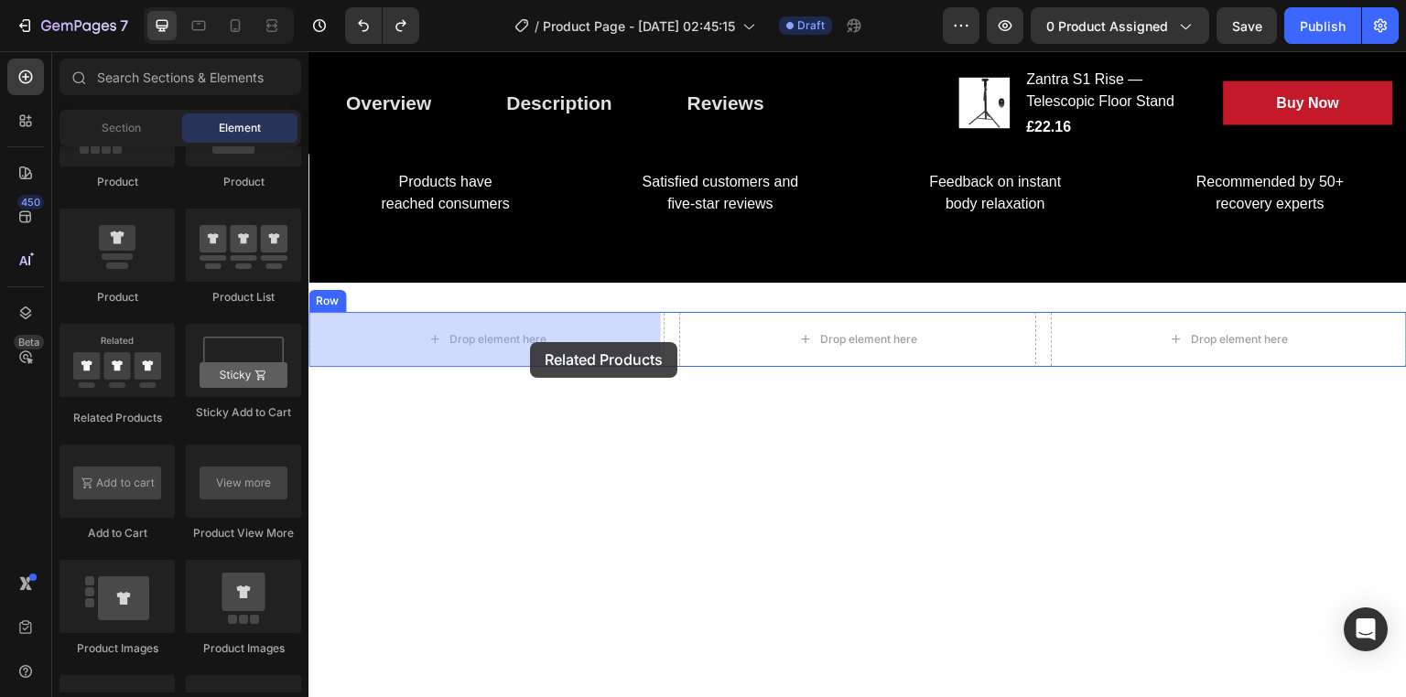
drag, startPoint x: 444, startPoint y: 442, endPoint x: 530, endPoint y: 342, distance: 131.7
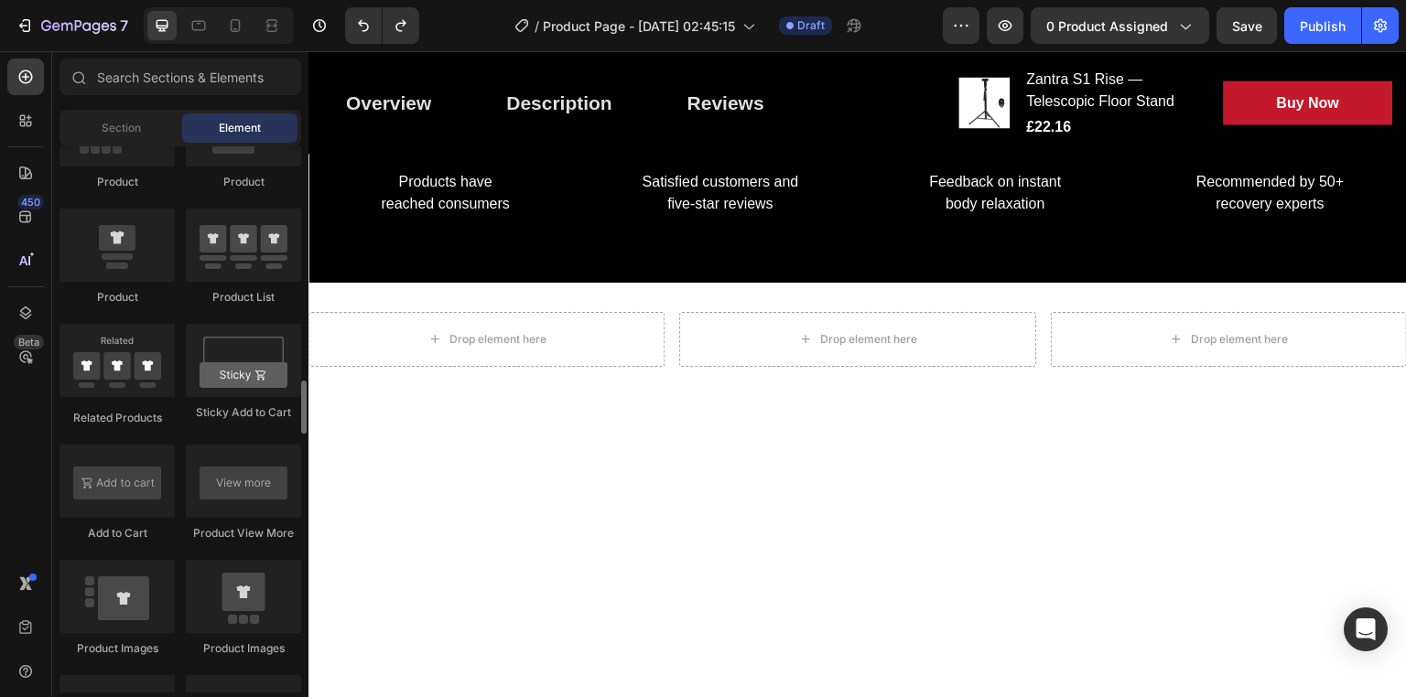
scroll to position [2405, 0]
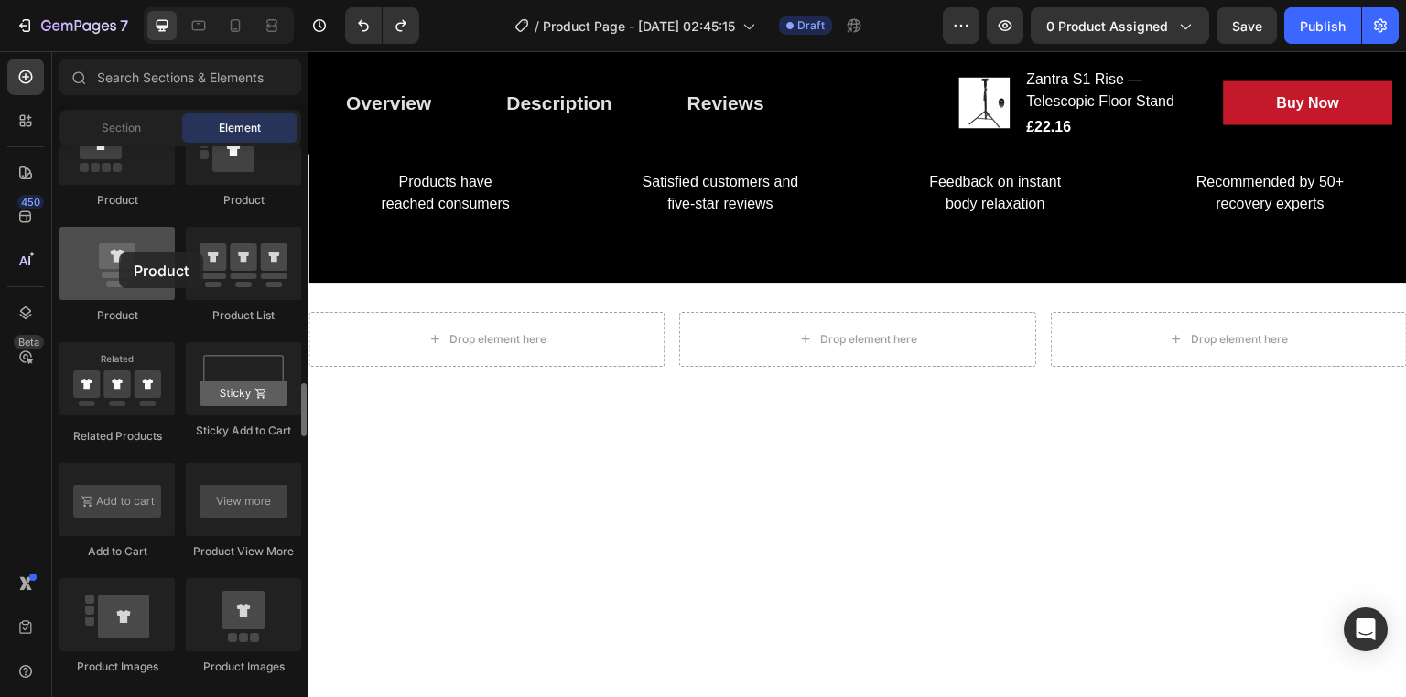
click at [119, 253] on div at bounding box center [116, 263] width 115 height 73
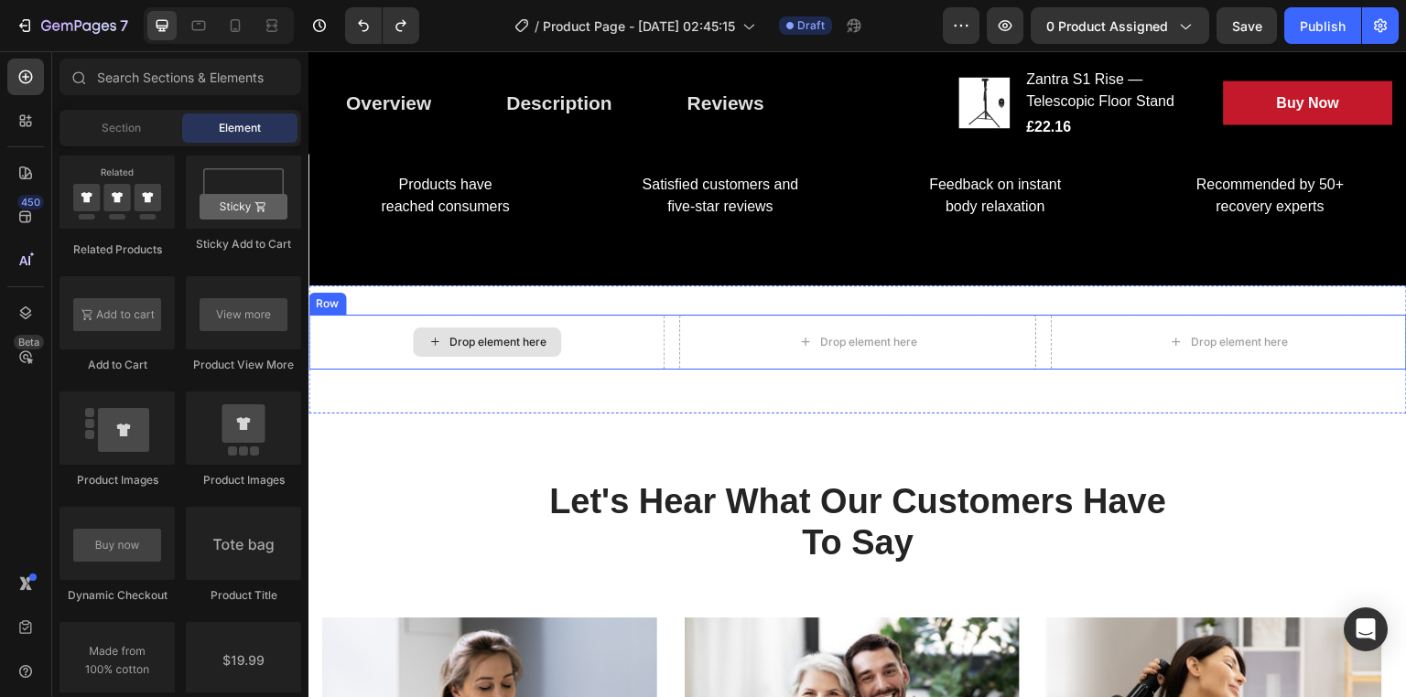
scroll to position [1474, 0]
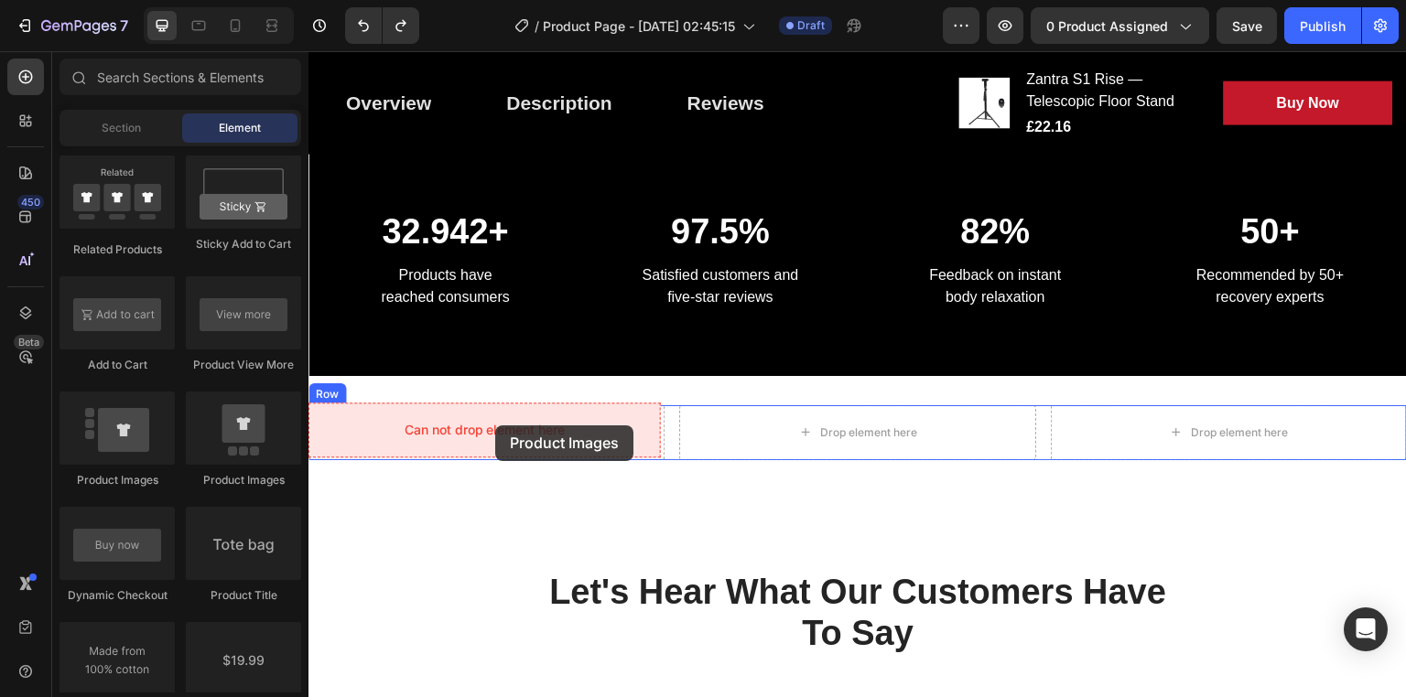
drag, startPoint x: 454, startPoint y: 469, endPoint x: 494, endPoint y: 425, distance: 59.6
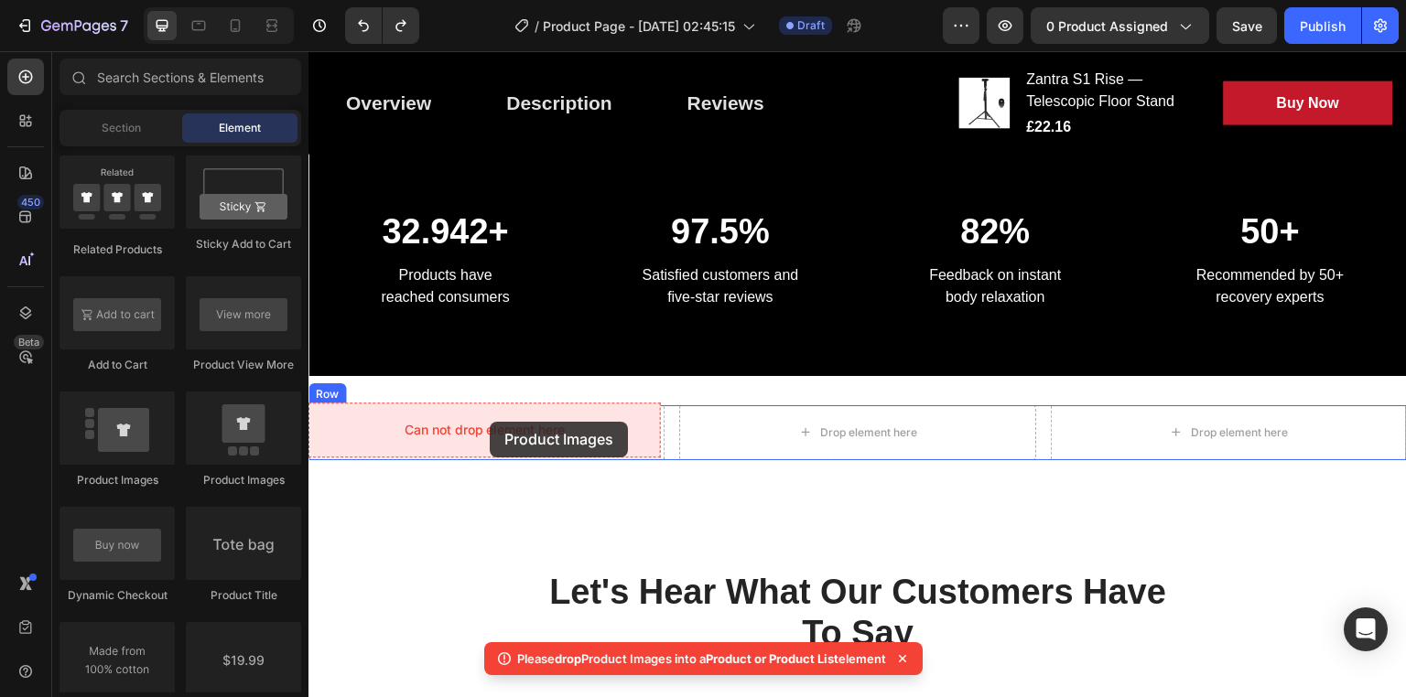
drag, startPoint x: 647, startPoint y: 497, endPoint x: 490, endPoint y: 422, distance: 174.4
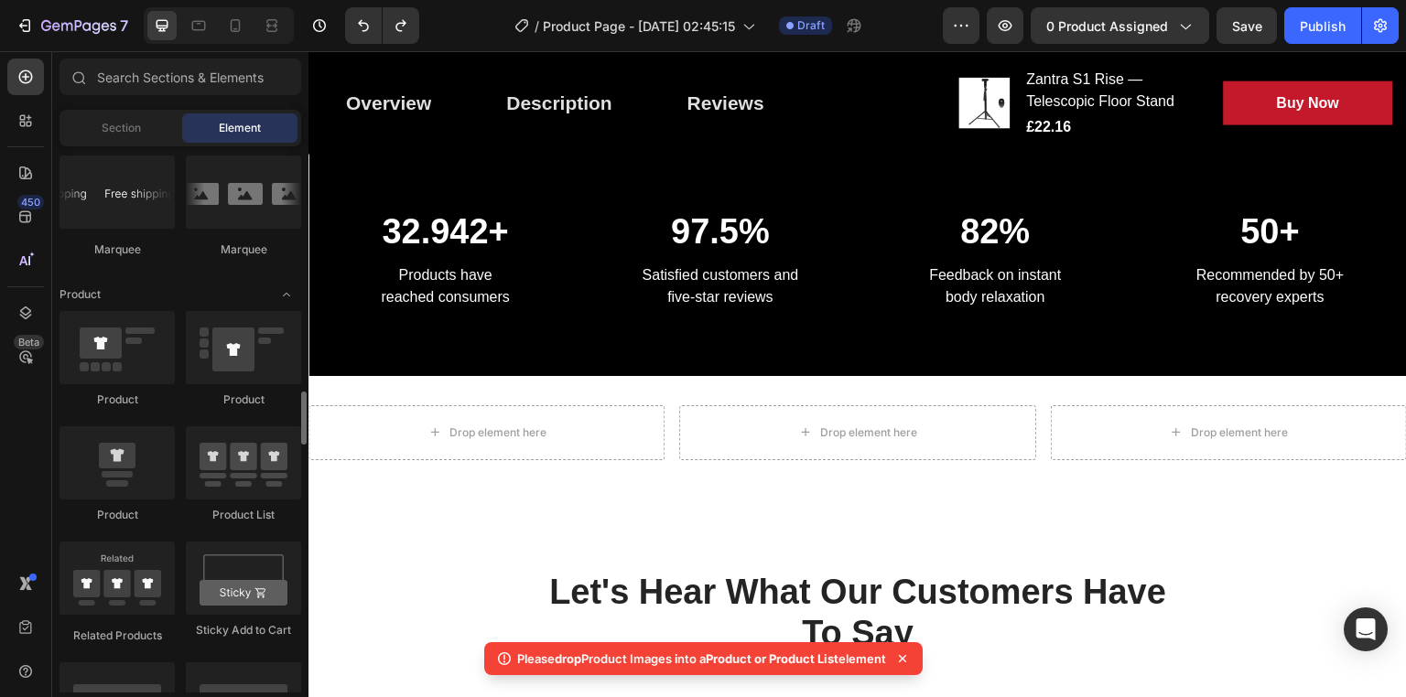
scroll to position [2241, 0]
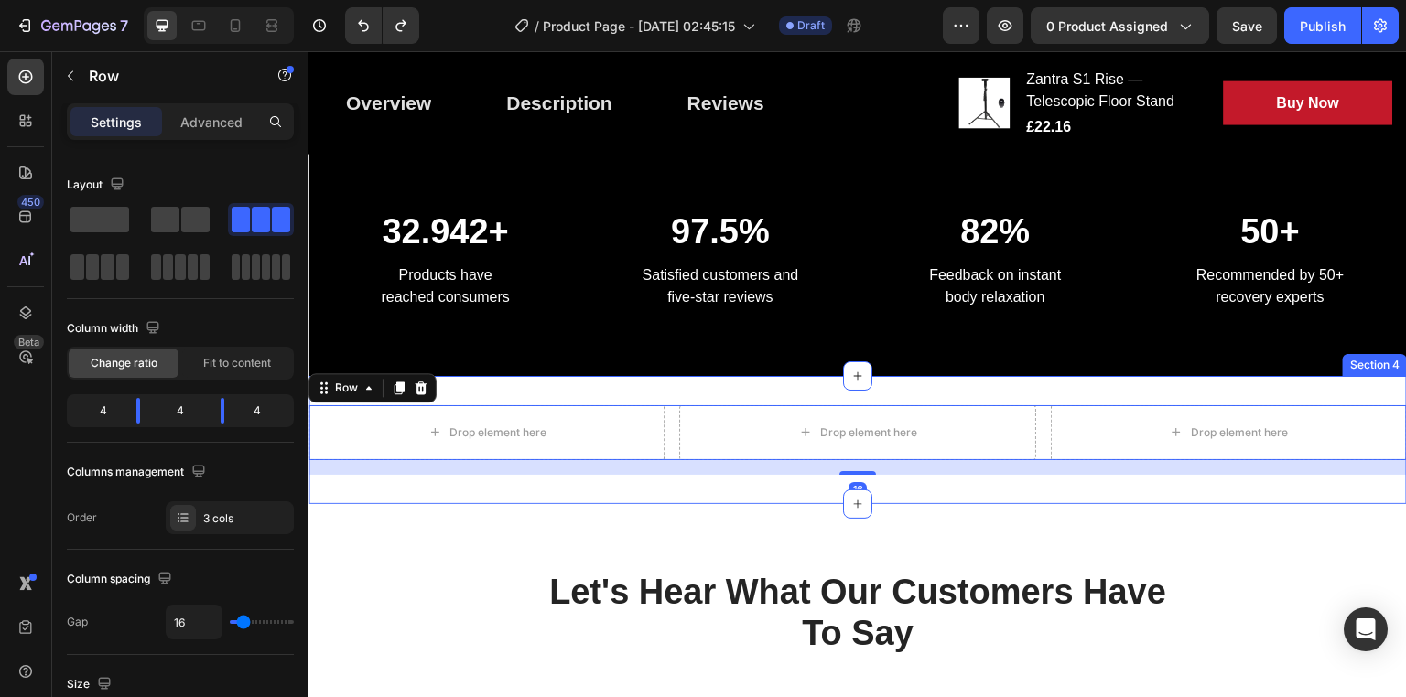
click at [595, 477] on div "Drop element here Drop element here Drop element here Row 16 Section 4" at bounding box center [857, 440] width 1098 height 128
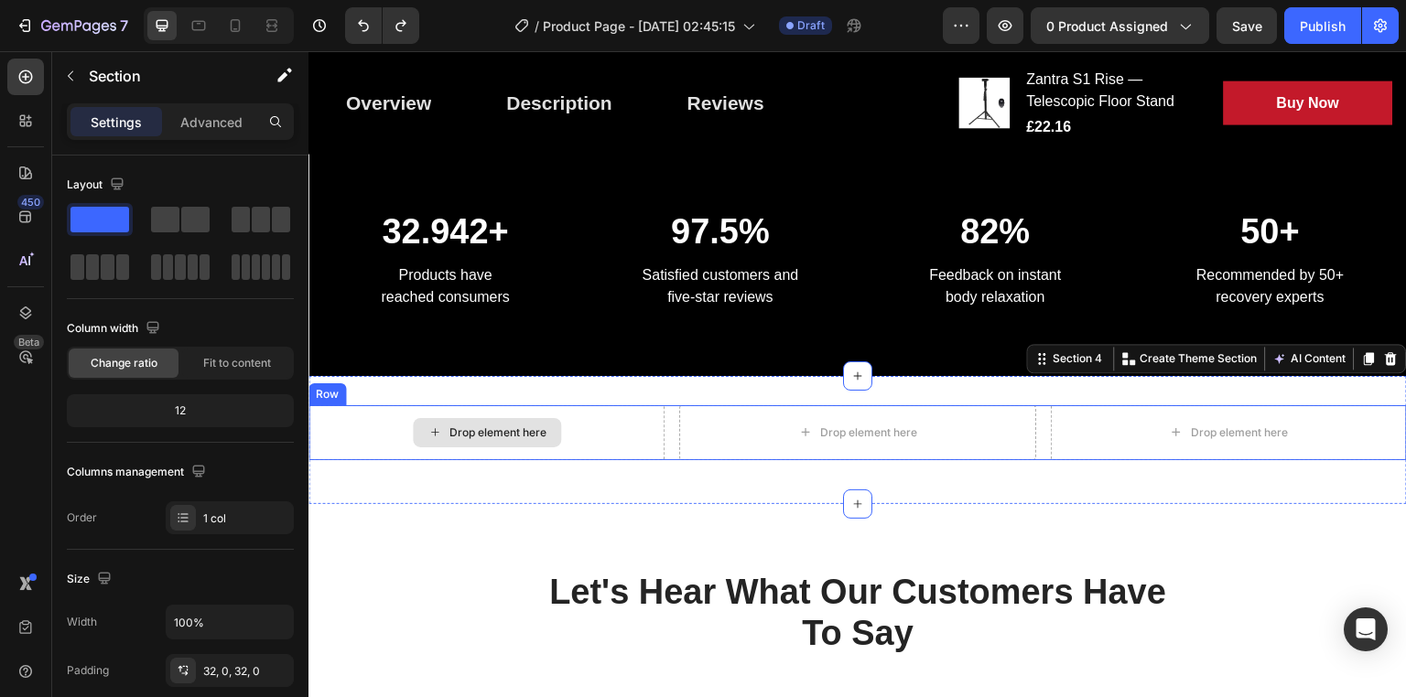
click at [584, 451] on div "Drop element here" at bounding box center [486, 432] width 356 height 55
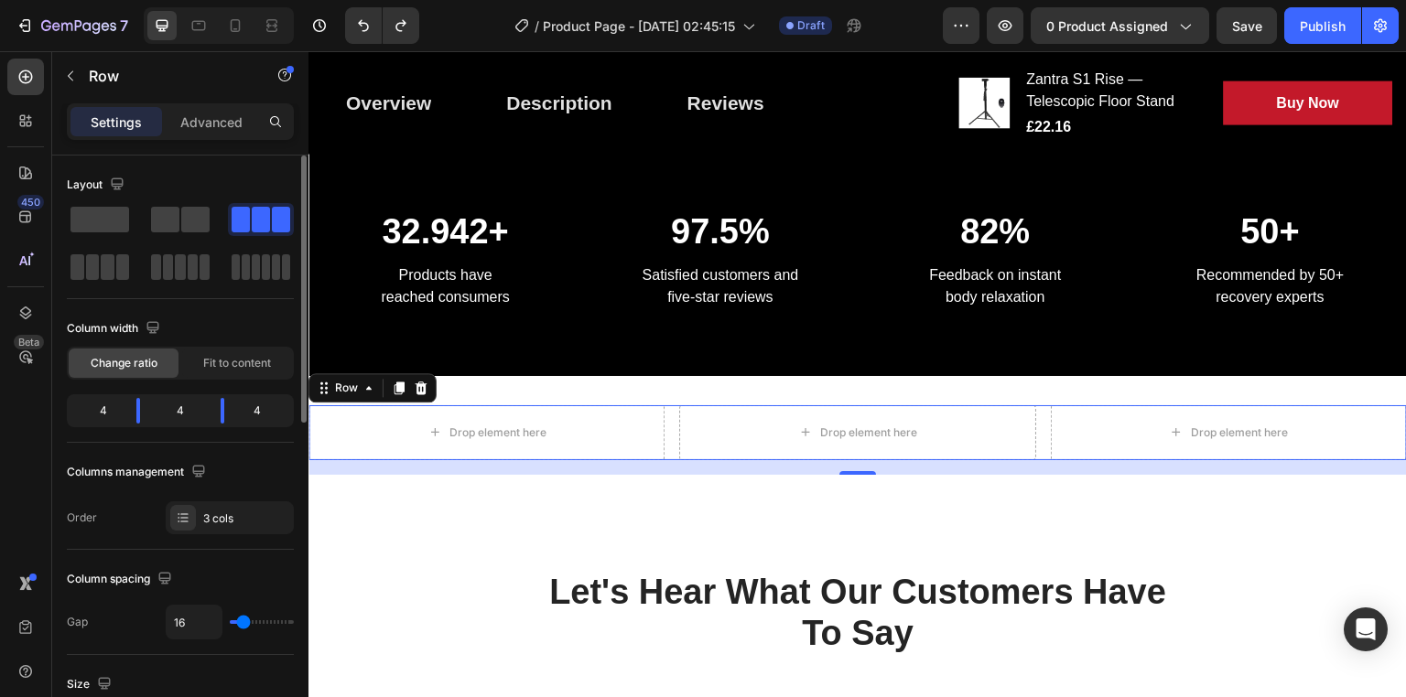
click at [106, 210] on span at bounding box center [99, 220] width 59 height 26
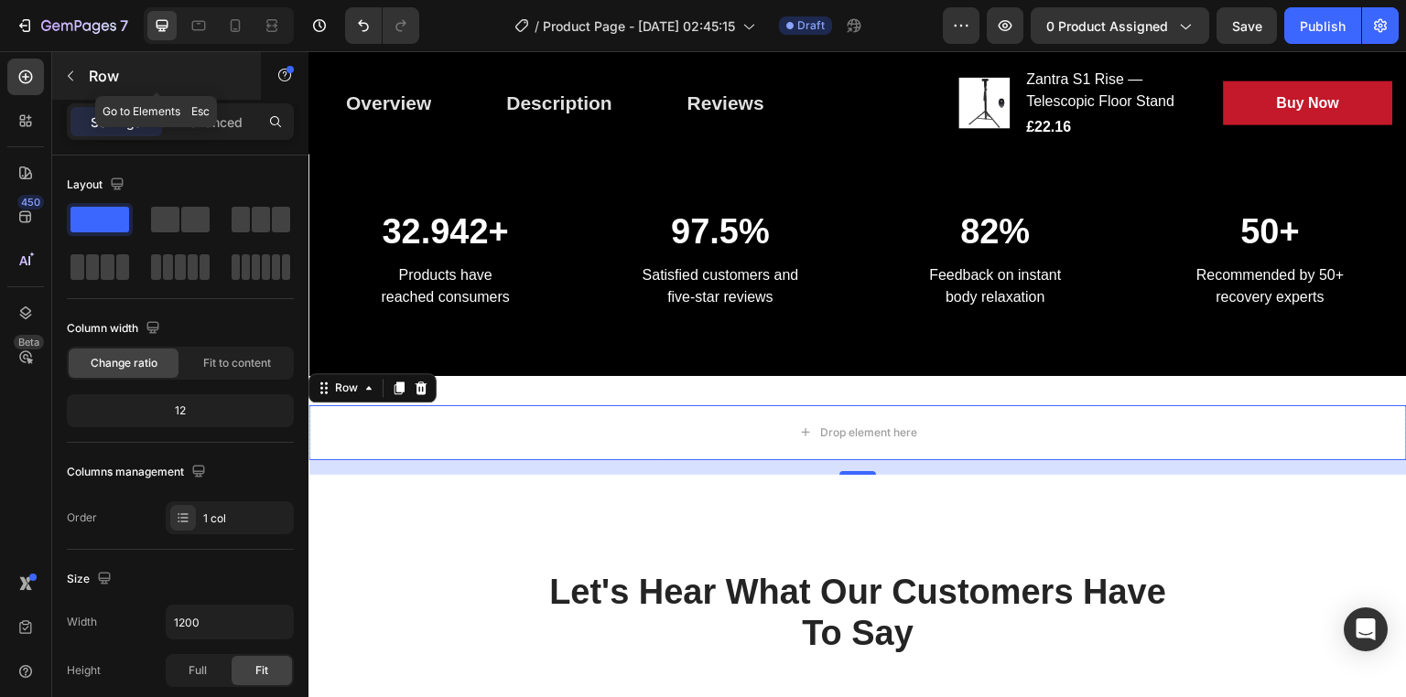
click at [72, 71] on icon "button" at bounding box center [70, 76] width 5 height 10
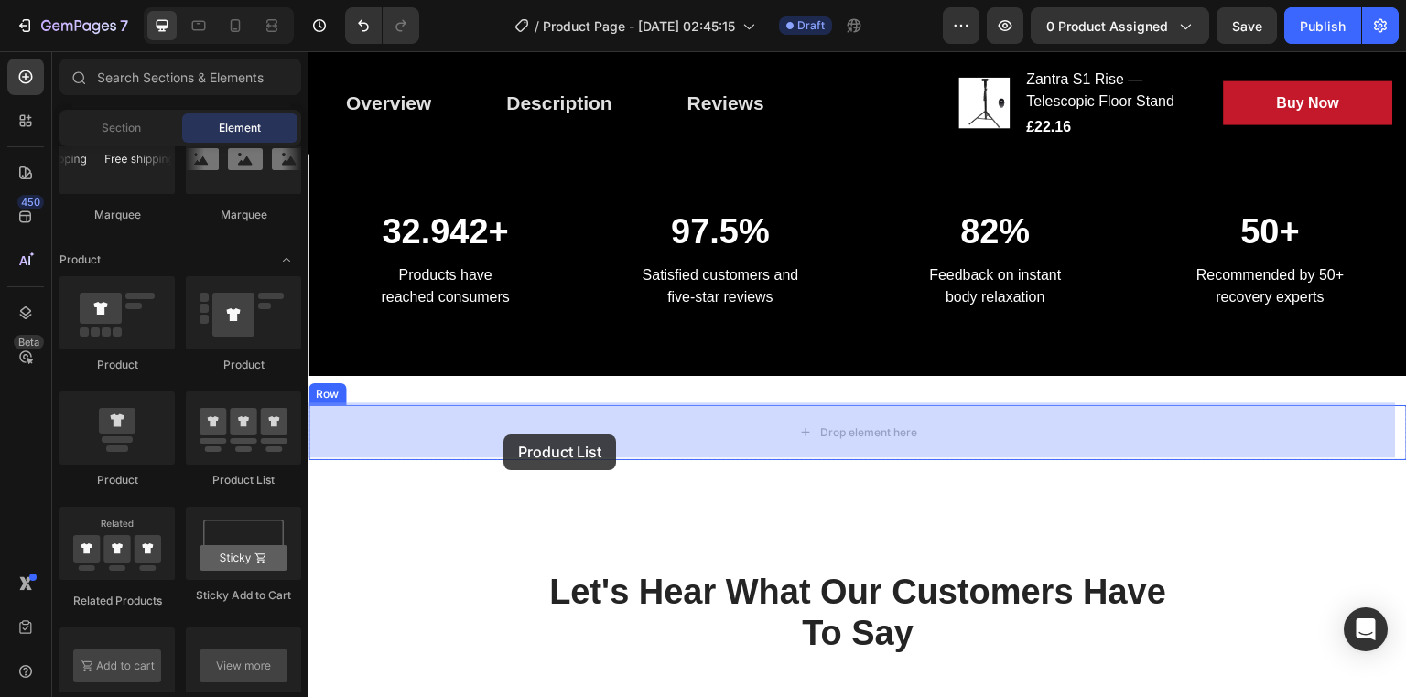
drag, startPoint x: 551, startPoint y: 481, endPoint x: 504, endPoint y: 435, distance: 66.0
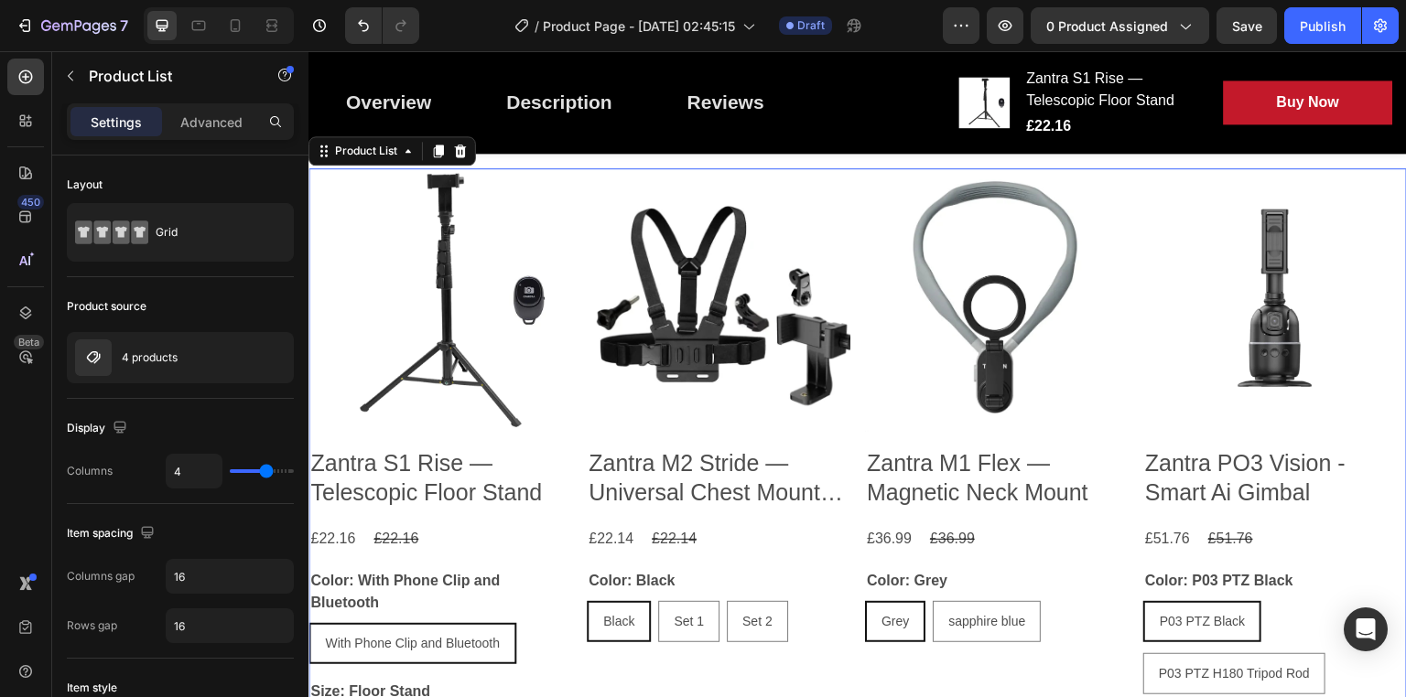
scroll to position [1743, 0]
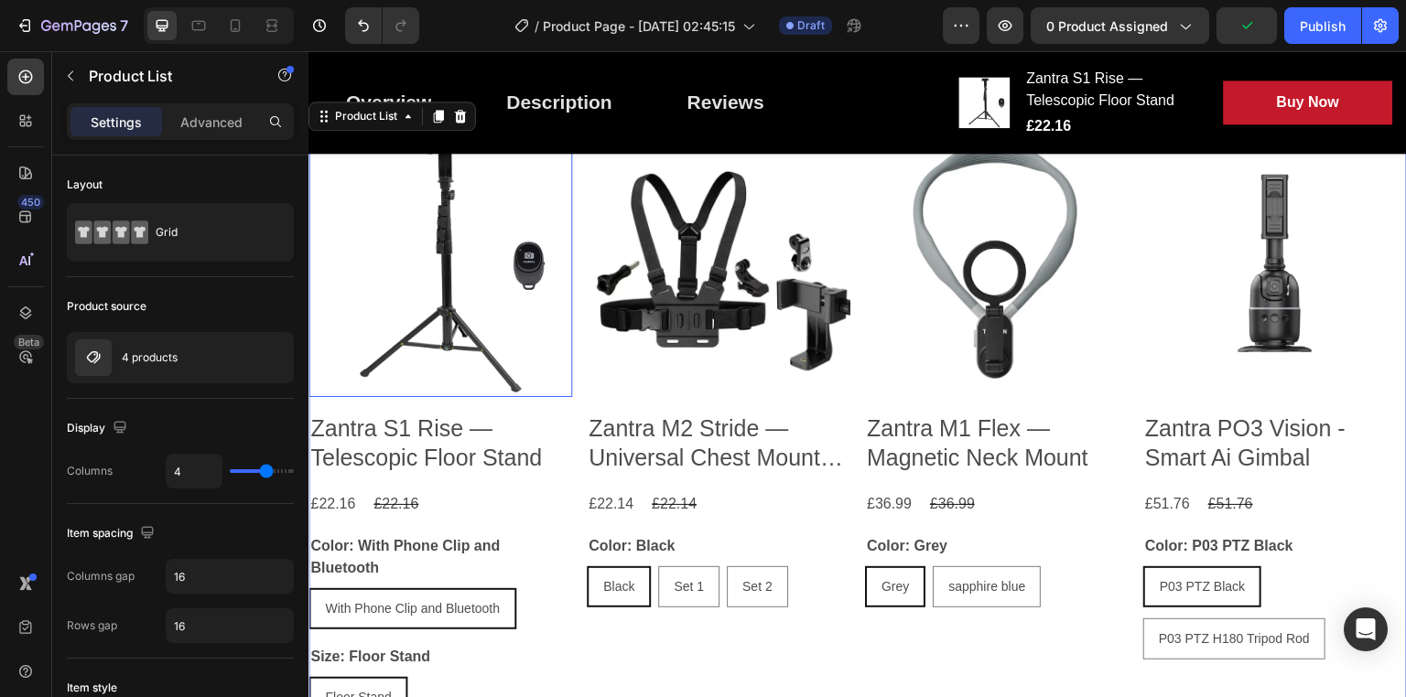
click at [432, 280] on img at bounding box center [440, 266] width 264 height 264
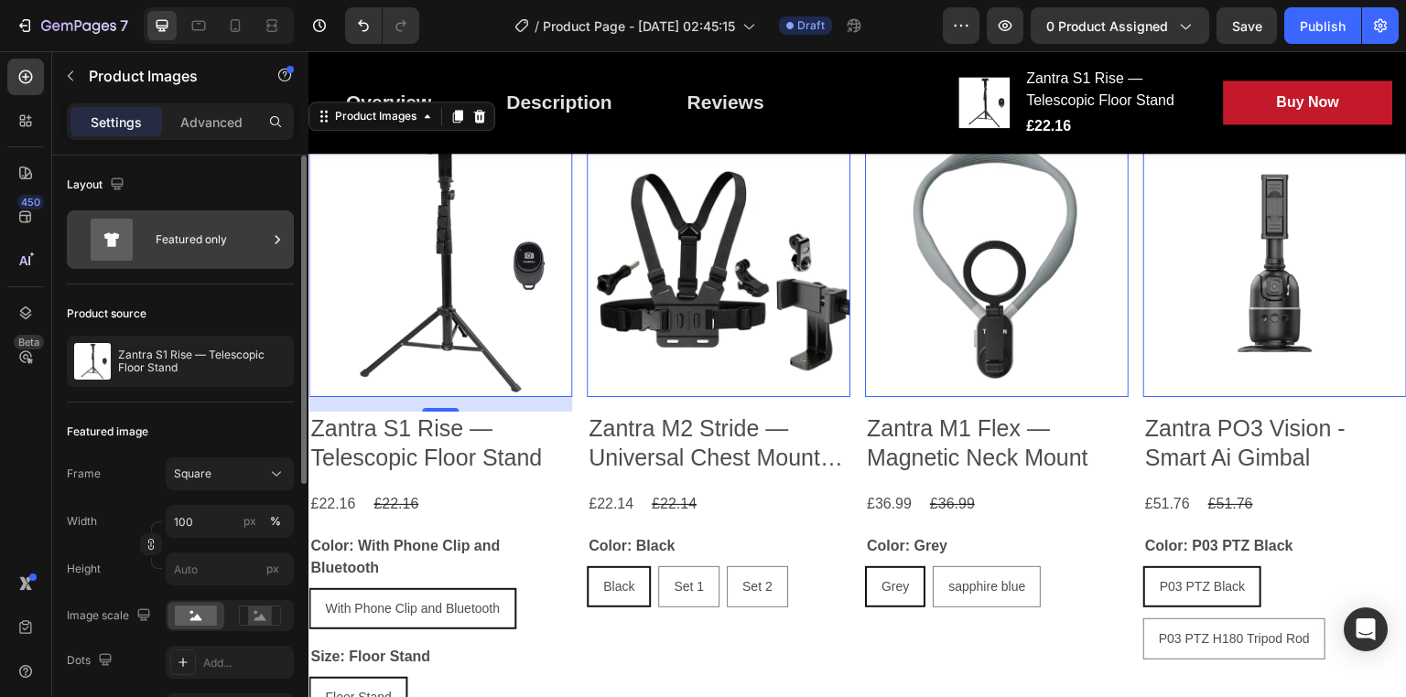
click at [278, 237] on icon at bounding box center [277, 240] width 18 height 18
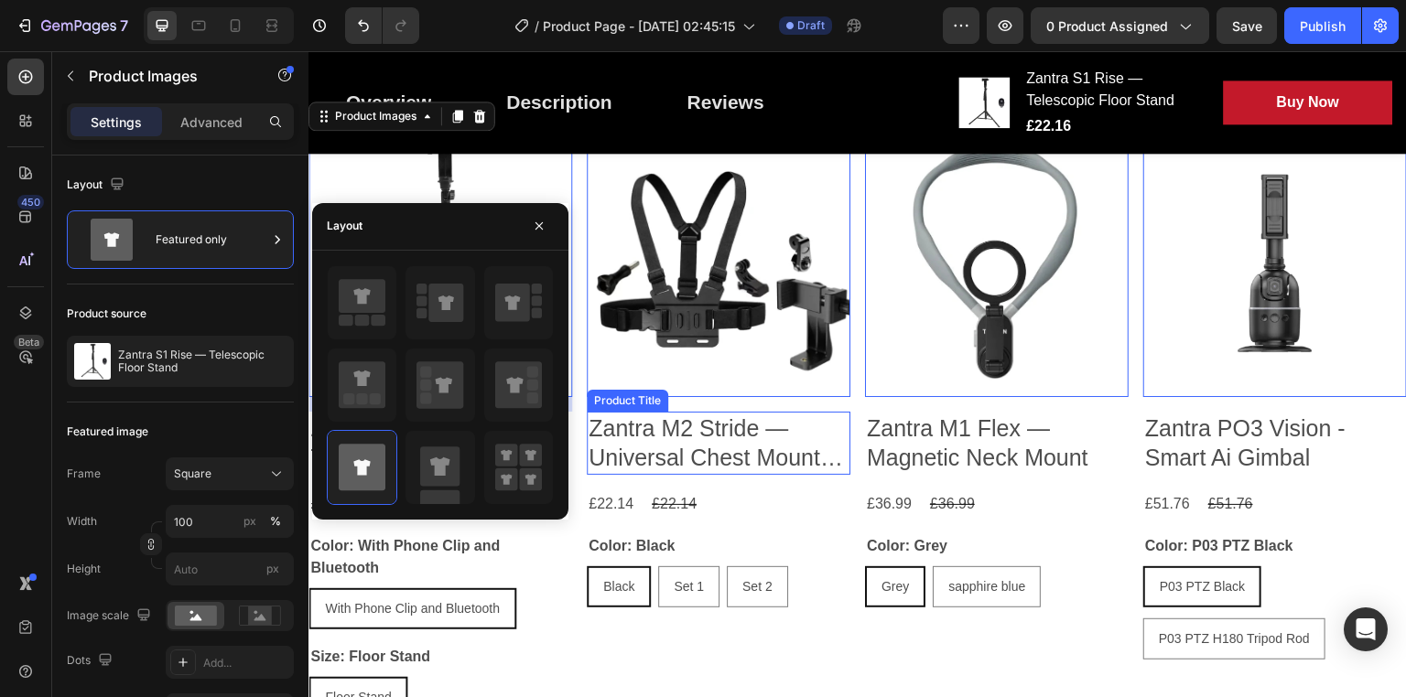
click at [572, 429] on h2 "Zantra M2 Stride — Universal Chest Mount Harness" at bounding box center [440, 443] width 264 height 63
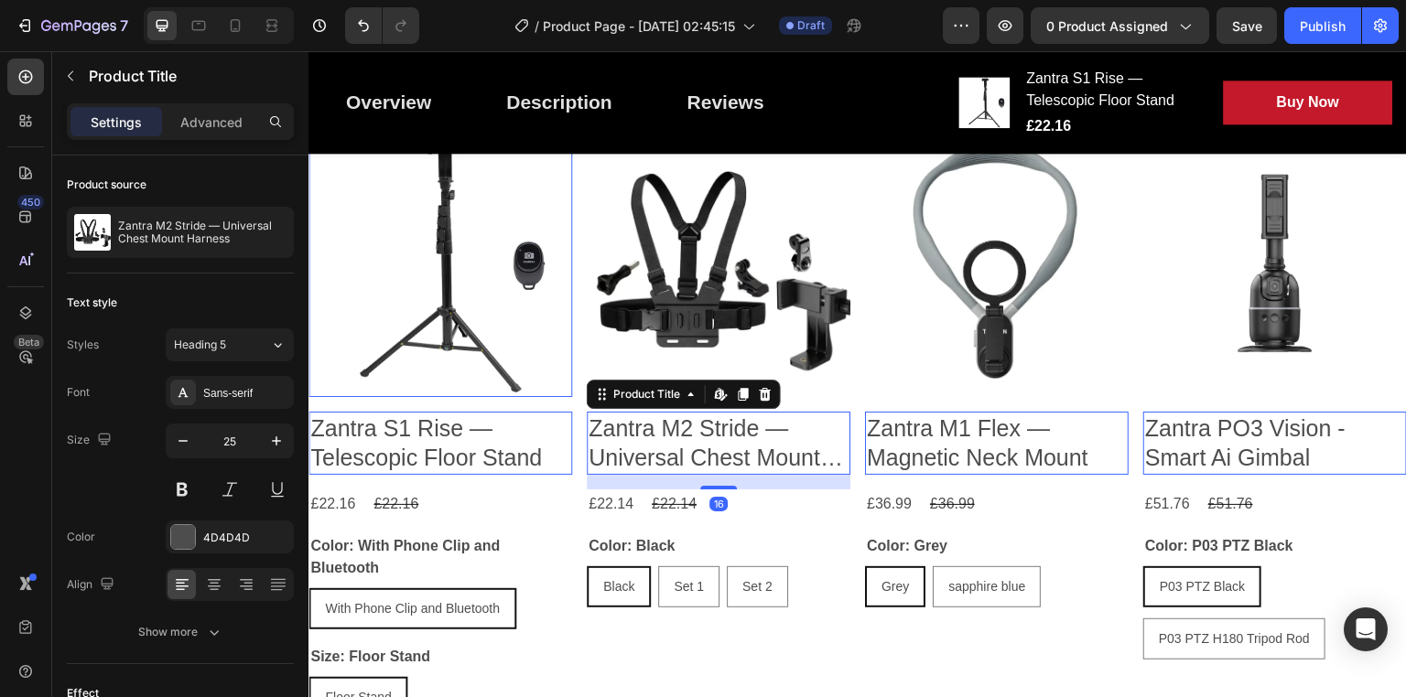
click at [417, 297] on img at bounding box center [440, 266] width 264 height 264
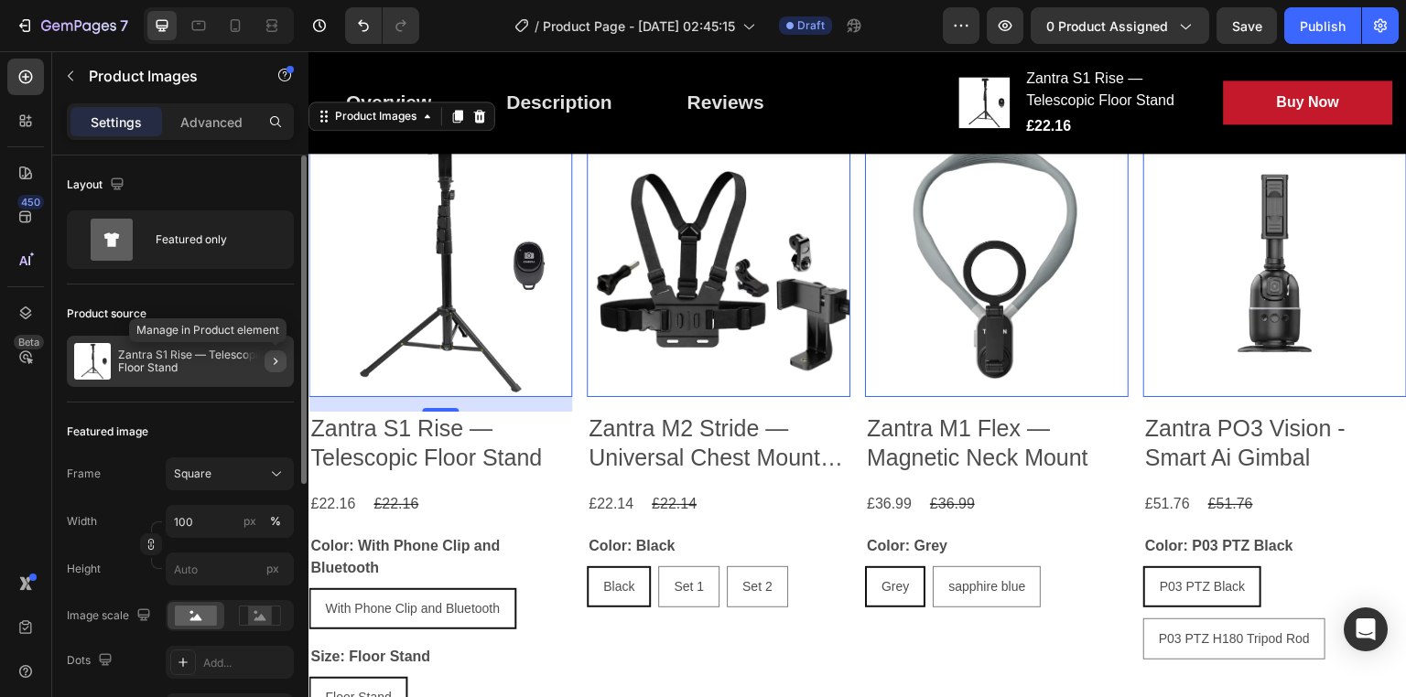
click at [282, 358] on icon "button" at bounding box center [275, 361] width 15 height 15
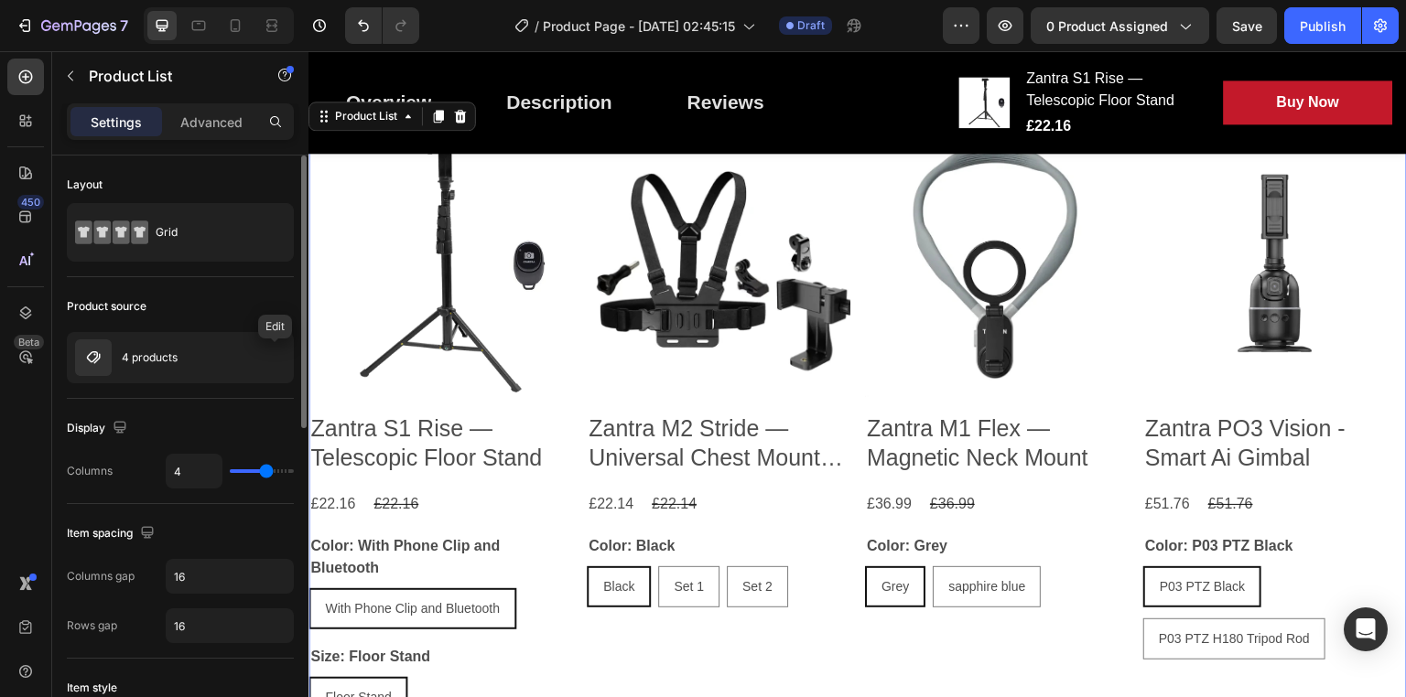
click at [0, 0] on button "button" at bounding box center [0, 0] width 0 height 0
click at [273, 353] on icon "button" at bounding box center [274, 358] width 15 height 15
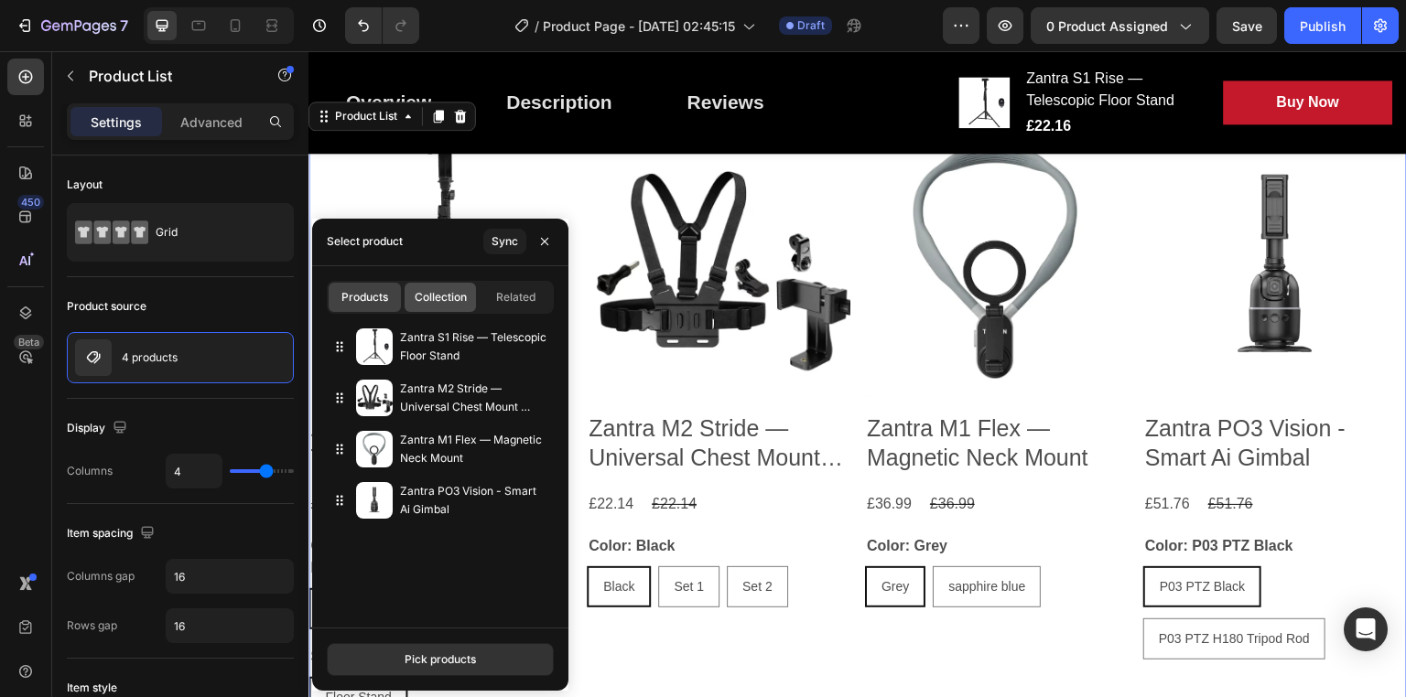
click at [451, 290] on span "Collection" at bounding box center [441, 297] width 52 height 16
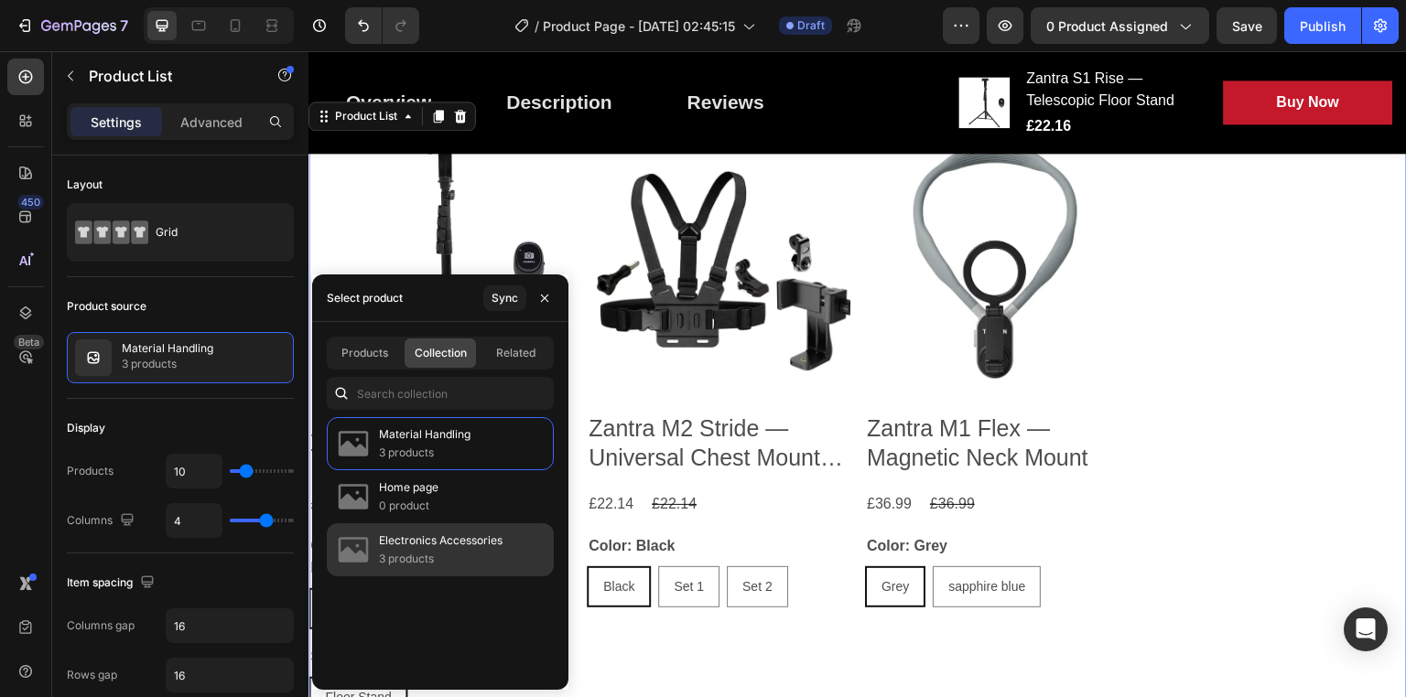
click at [456, 550] on p "3 products" at bounding box center [441, 559] width 124 height 18
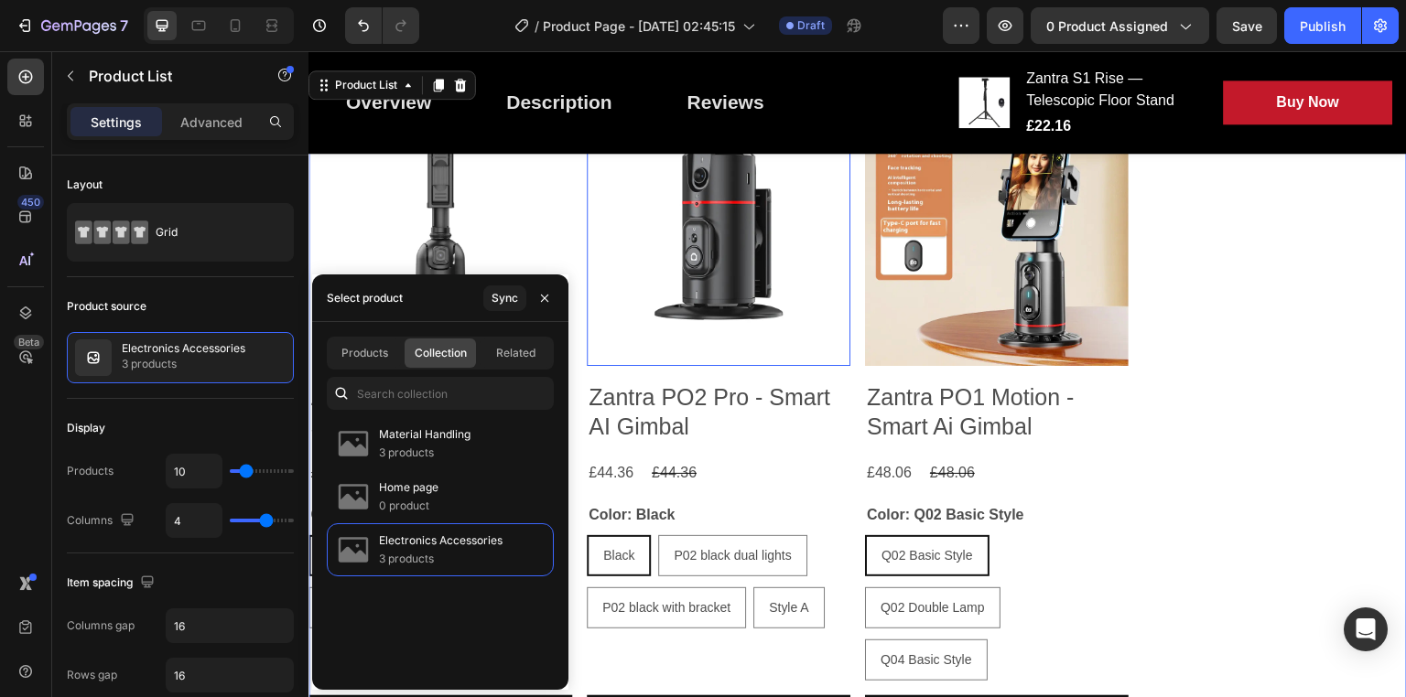
scroll to position [1776, 0]
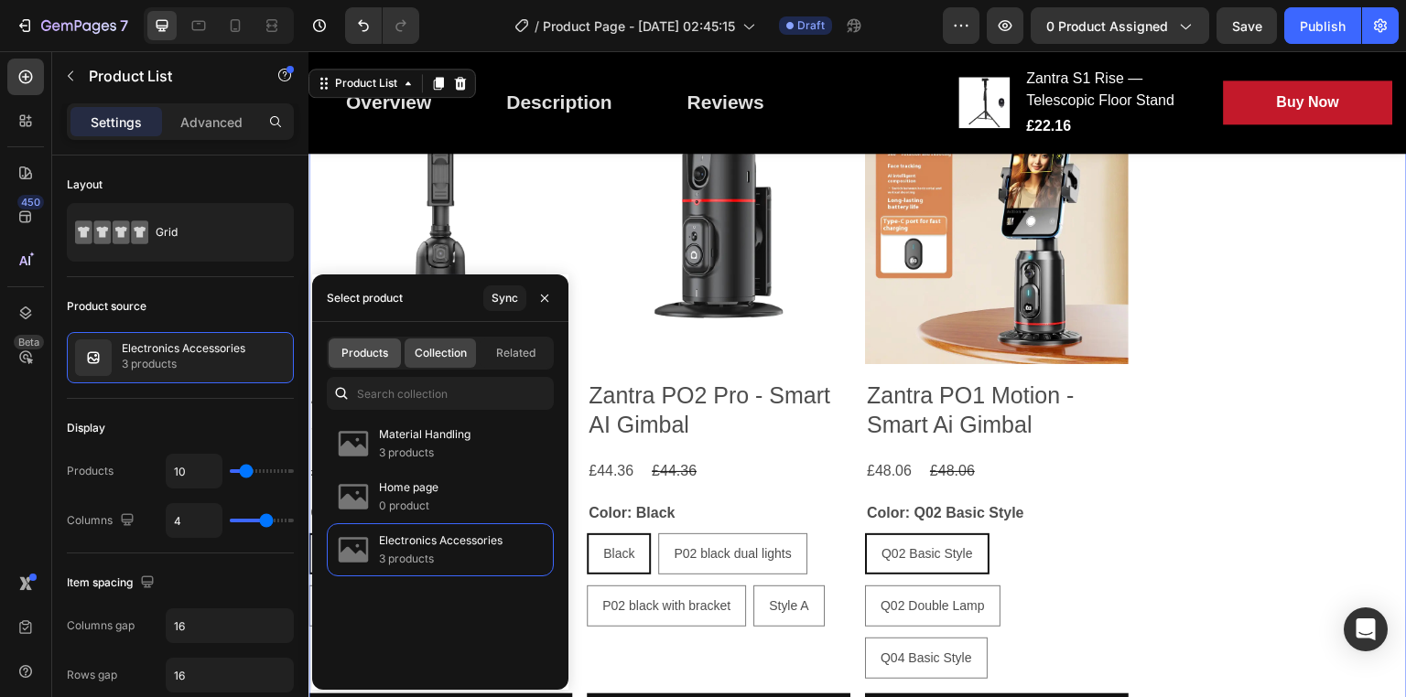
click at [387, 363] on div "Products" at bounding box center [365, 353] width 72 height 29
type input "4"
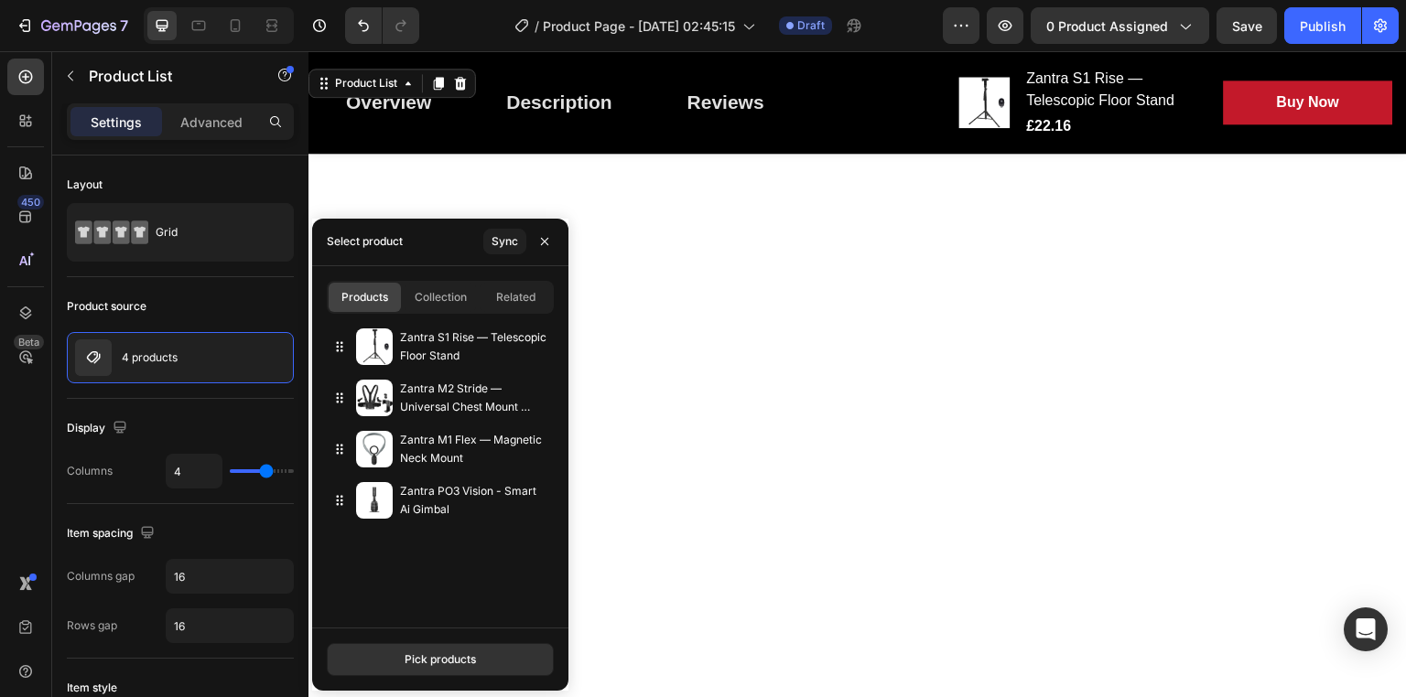
click at [387, 363] on img at bounding box center [374, 347] width 37 height 37
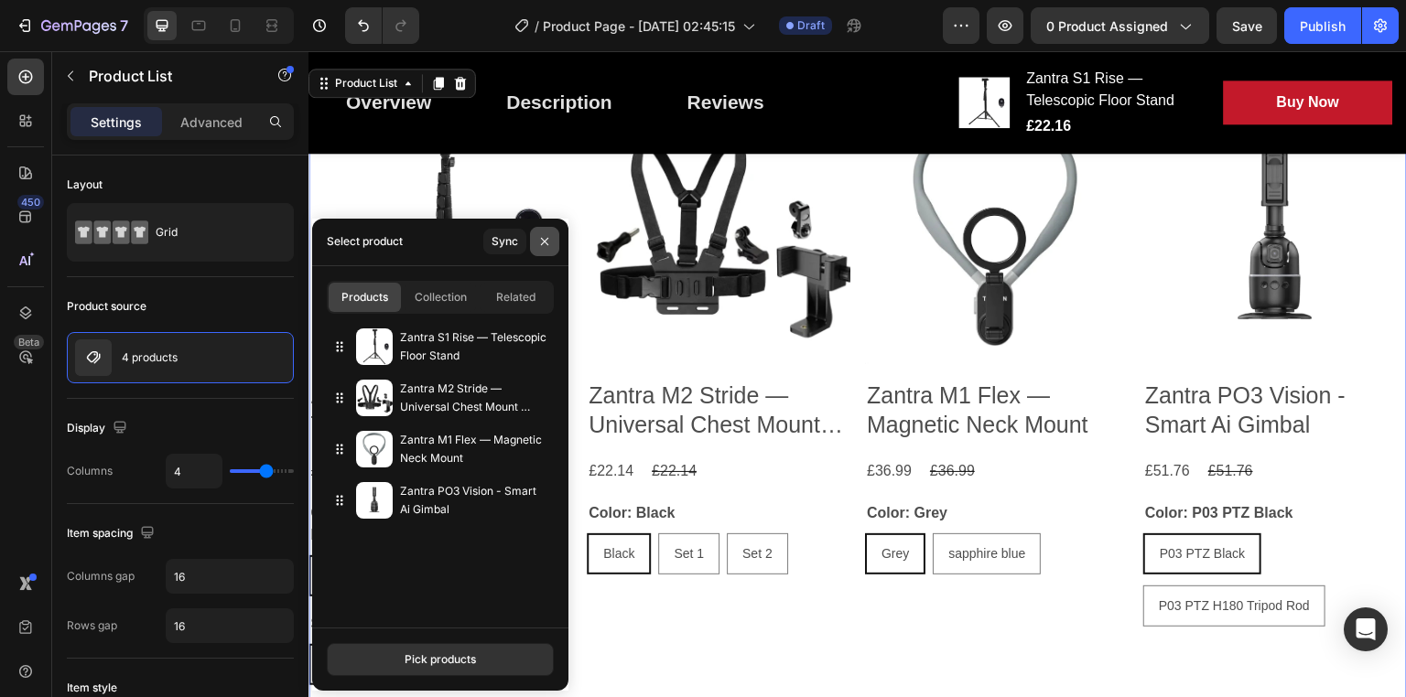
click at [542, 242] on icon "button" at bounding box center [544, 241] width 15 height 15
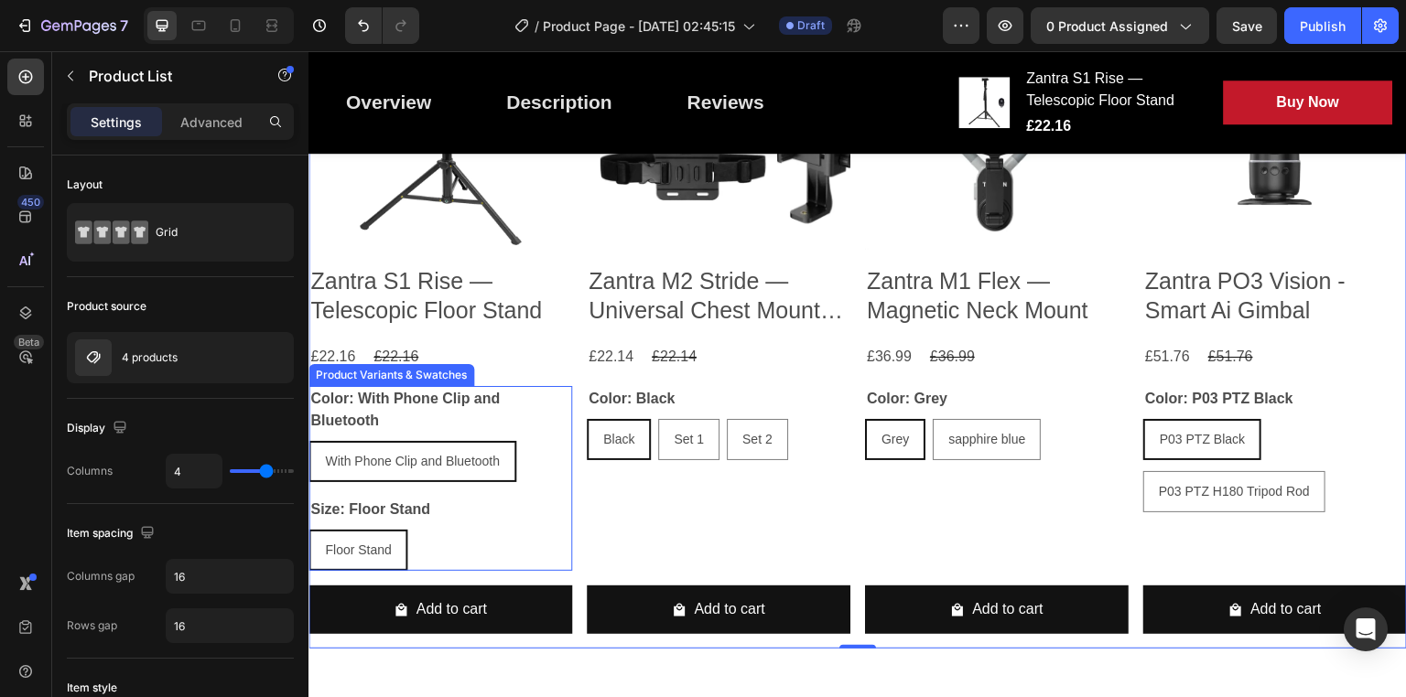
scroll to position [1891, 0]
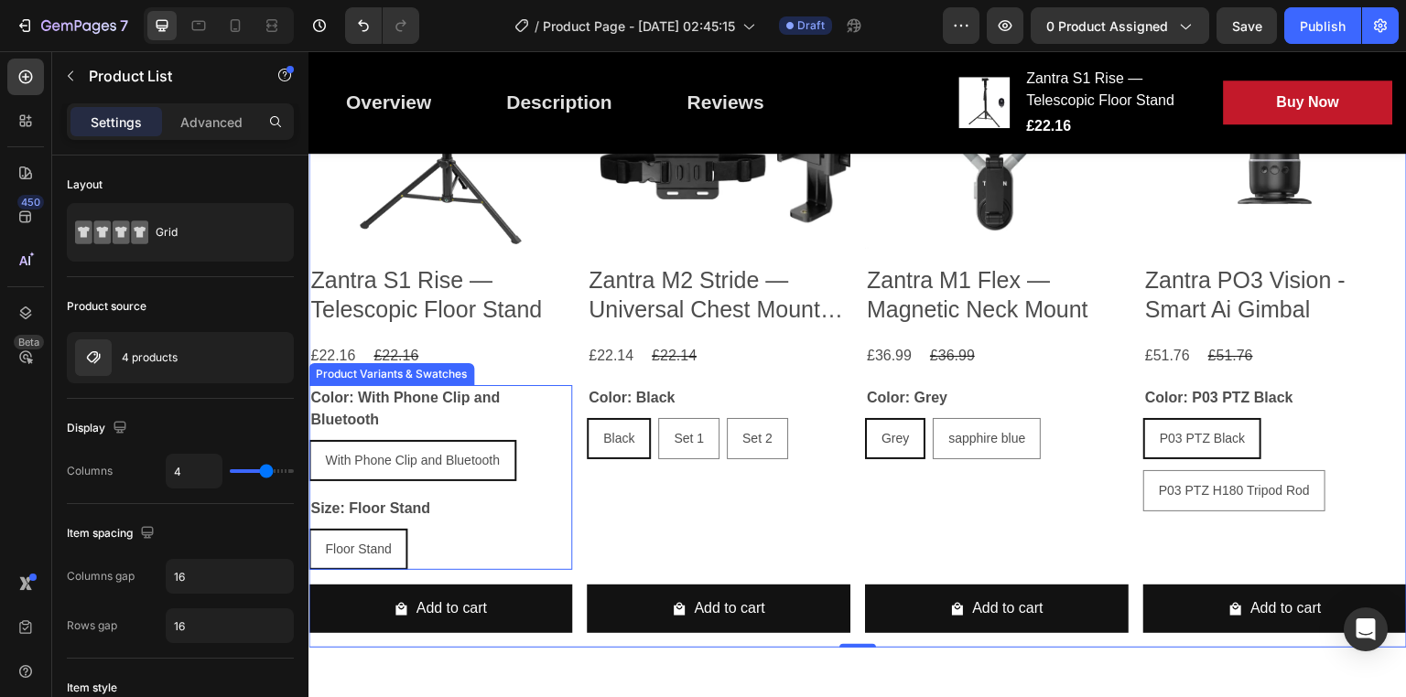
click at [478, 507] on div "Size: Floor Stand Floor Stand Floor Stand Floor Stand" at bounding box center [440, 533] width 264 height 74
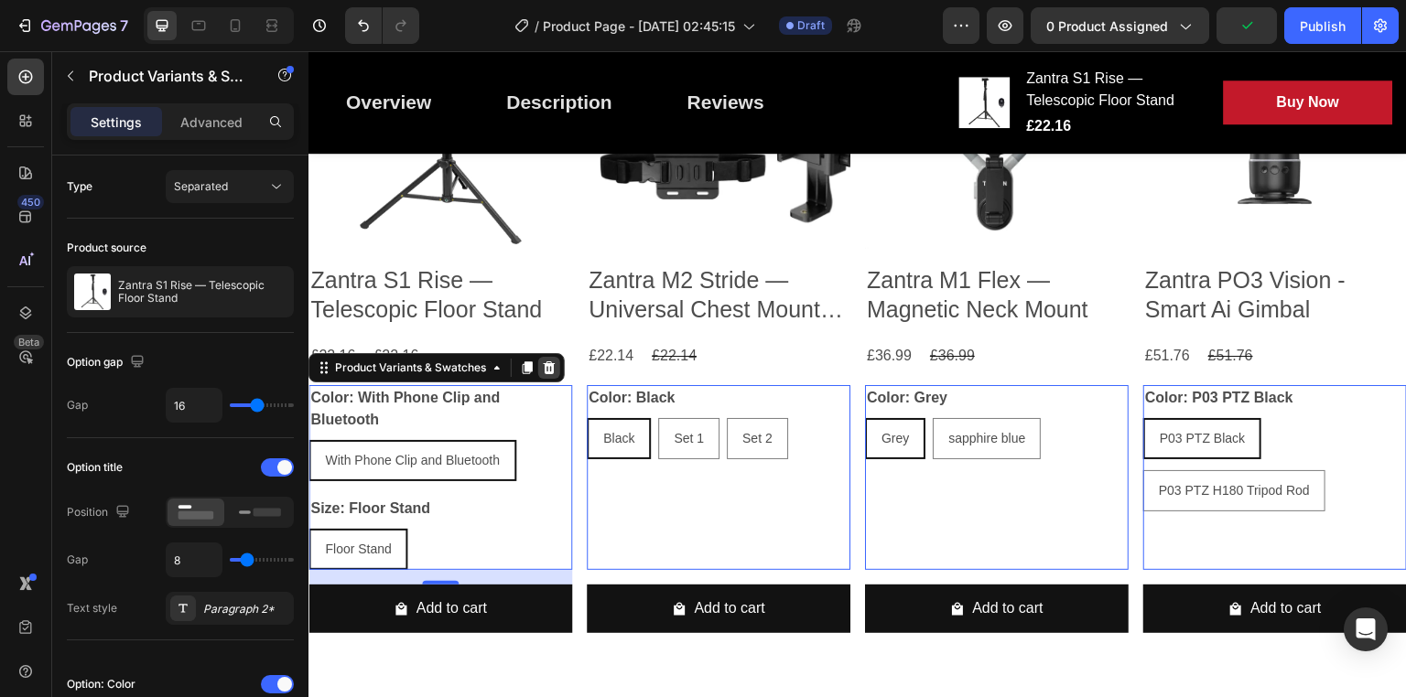
click at [549, 367] on icon at bounding box center [550, 368] width 12 height 13
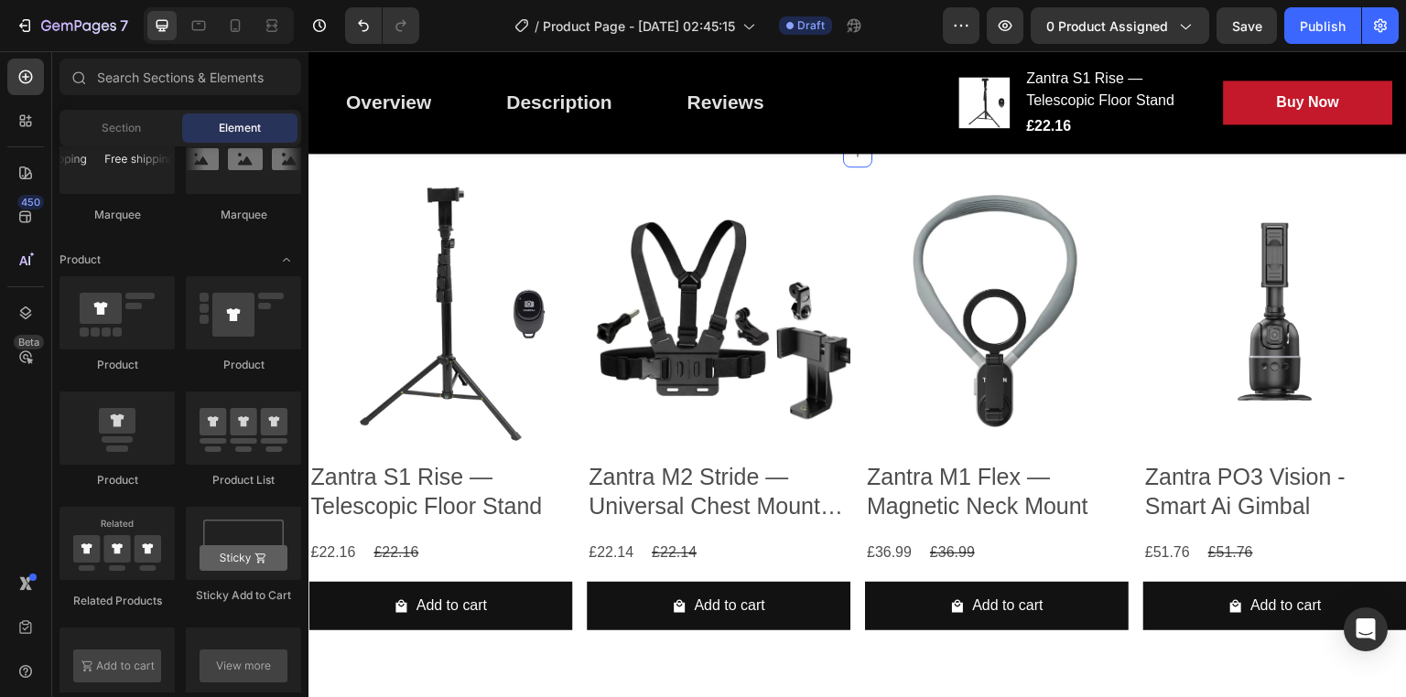
scroll to position [1545, 0]
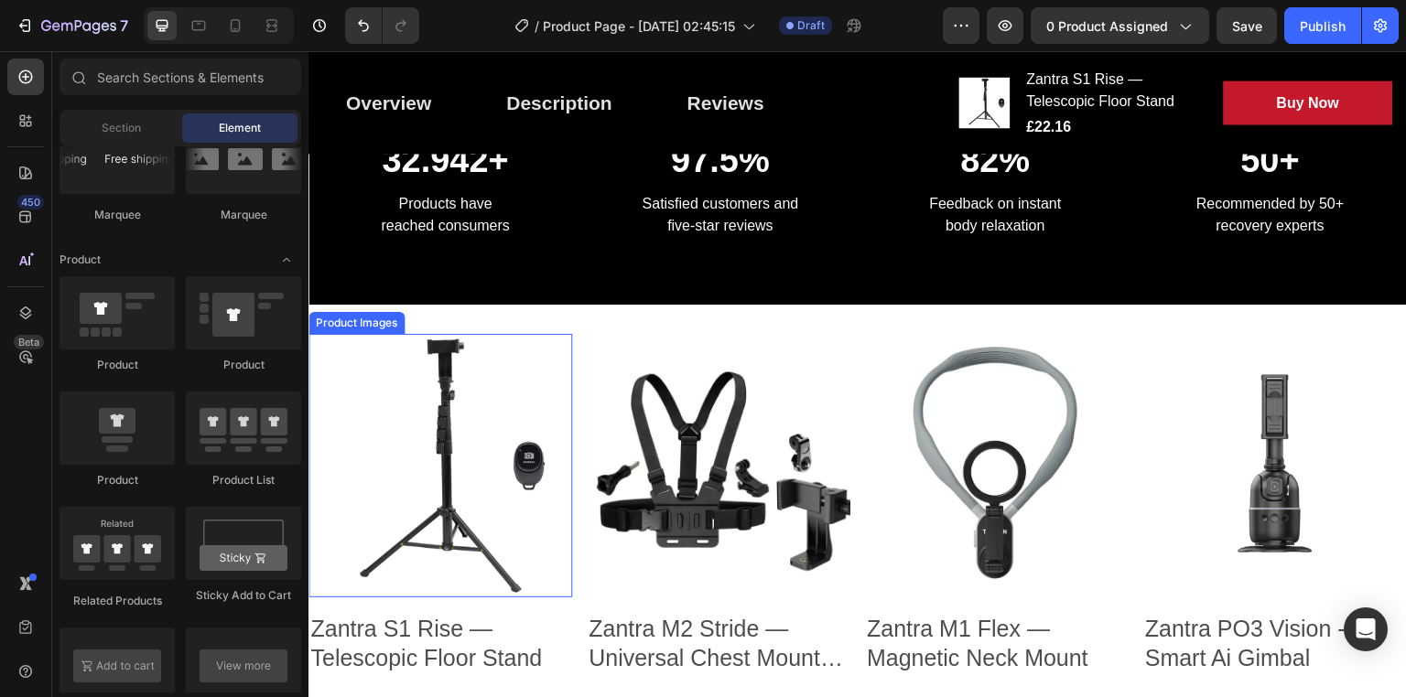
click at [377, 436] on img at bounding box center [440, 466] width 264 height 264
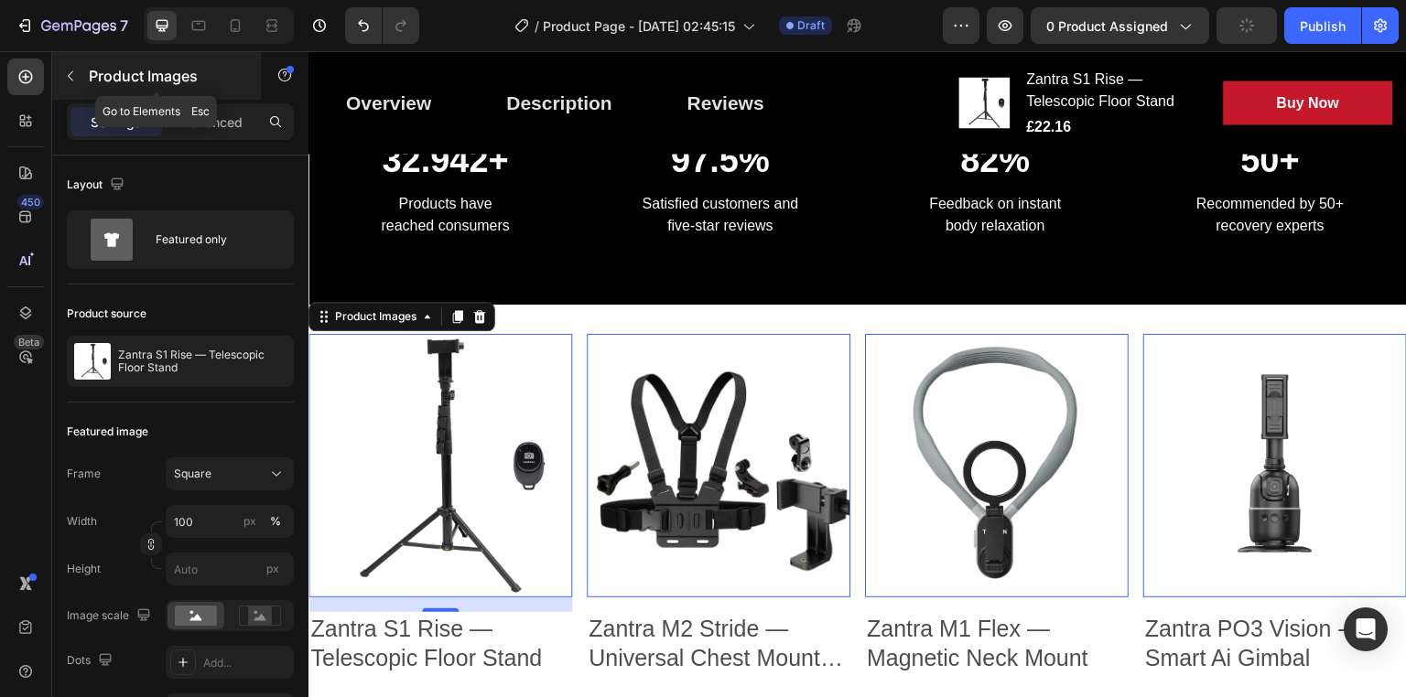
click at [73, 75] on icon "button" at bounding box center [70, 76] width 15 height 15
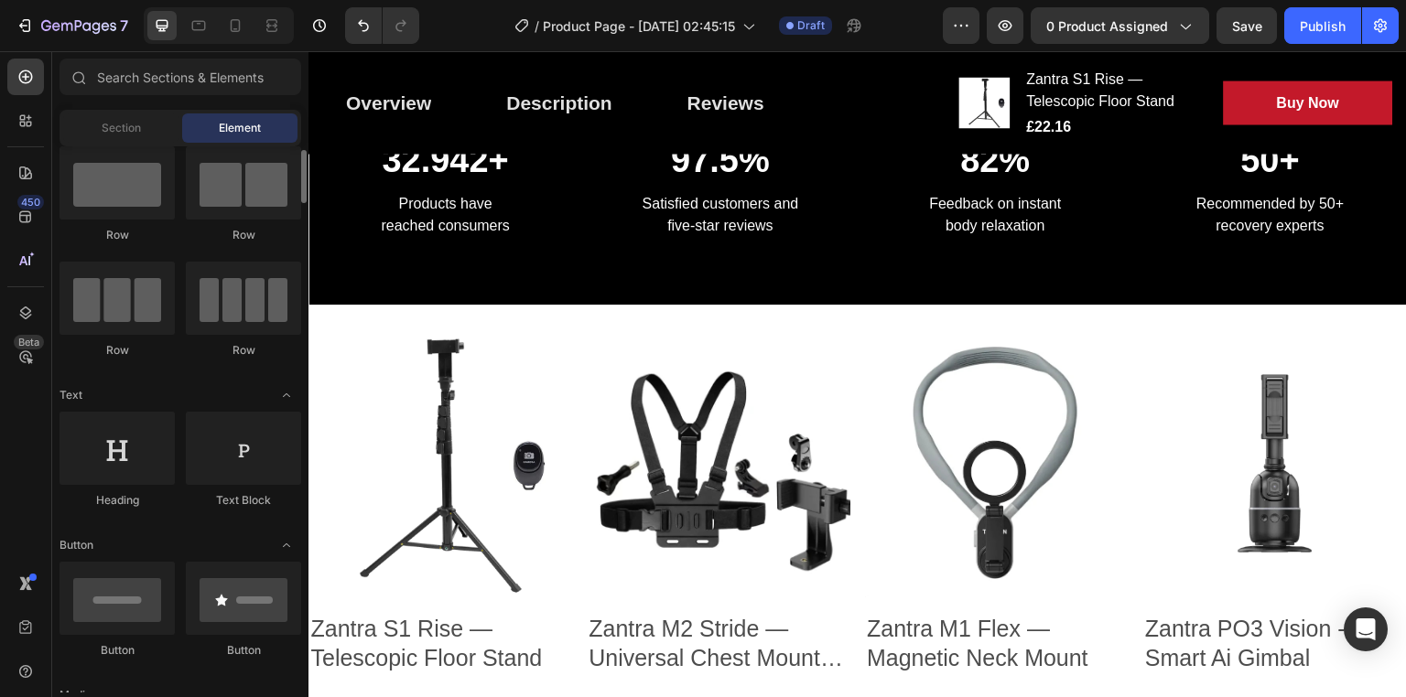
scroll to position [0, 0]
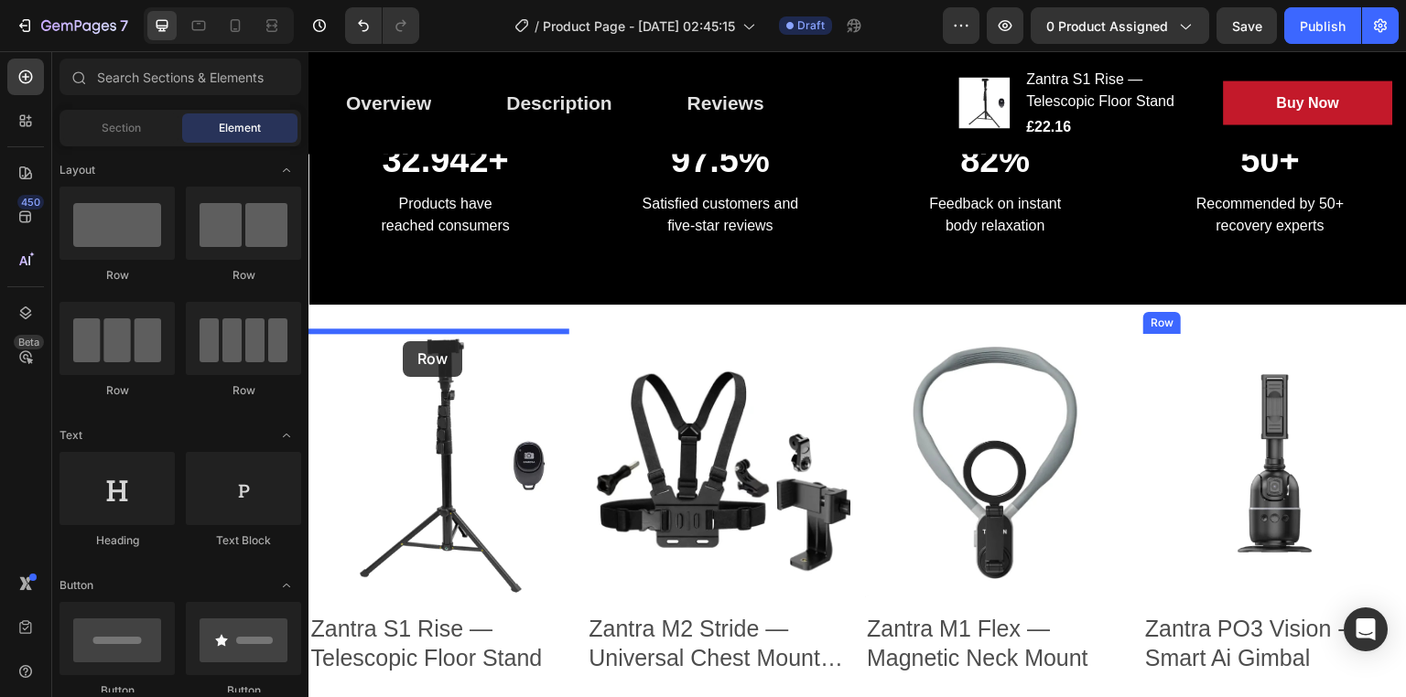
drag, startPoint x: 419, startPoint y: 260, endPoint x: 403, endPoint y: 341, distance: 83.1
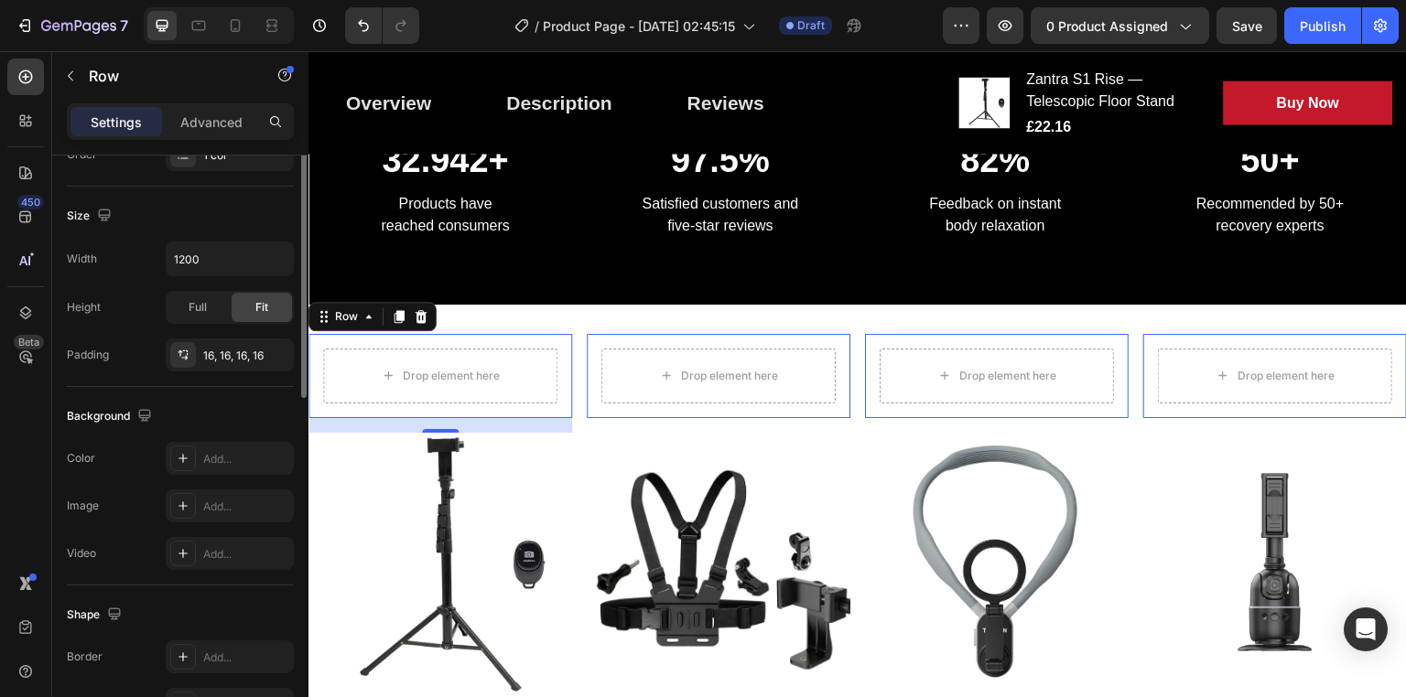
scroll to position [520, 0]
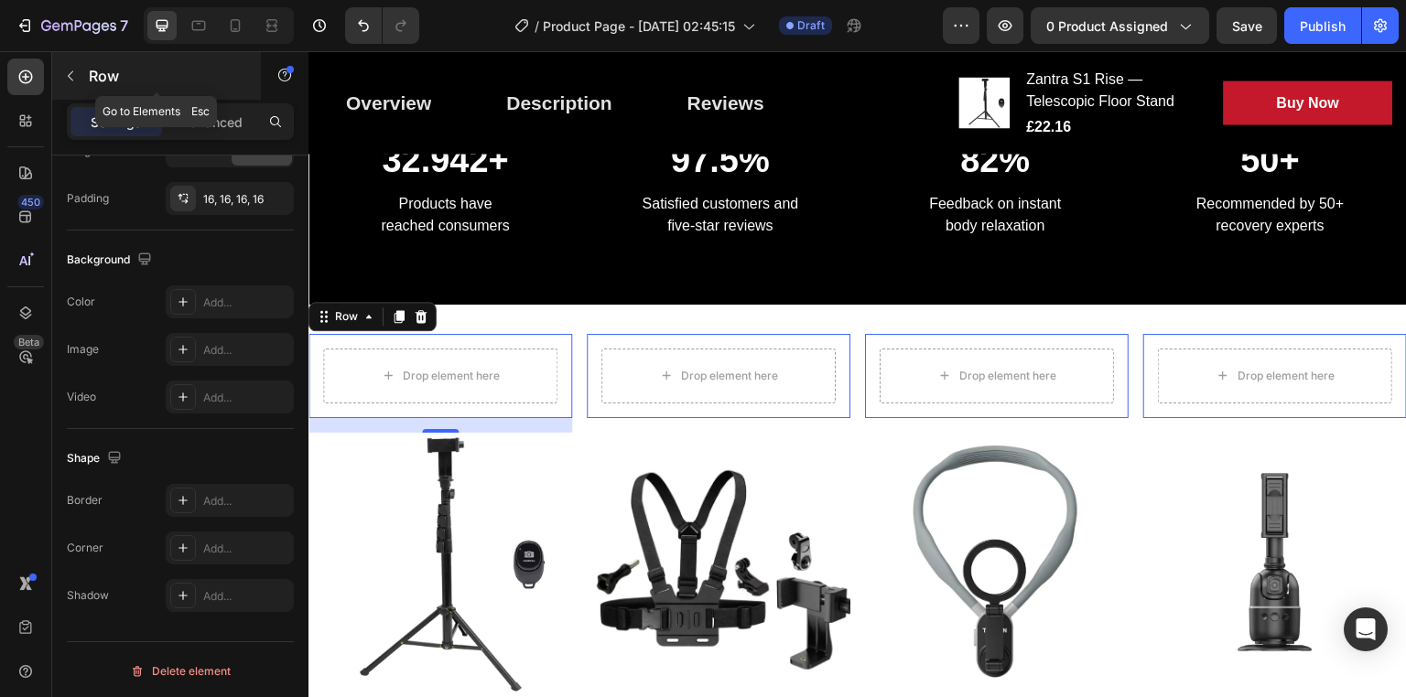
click at [64, 73] on icon "button" at bounding box center [70, 76] width 15 height 15
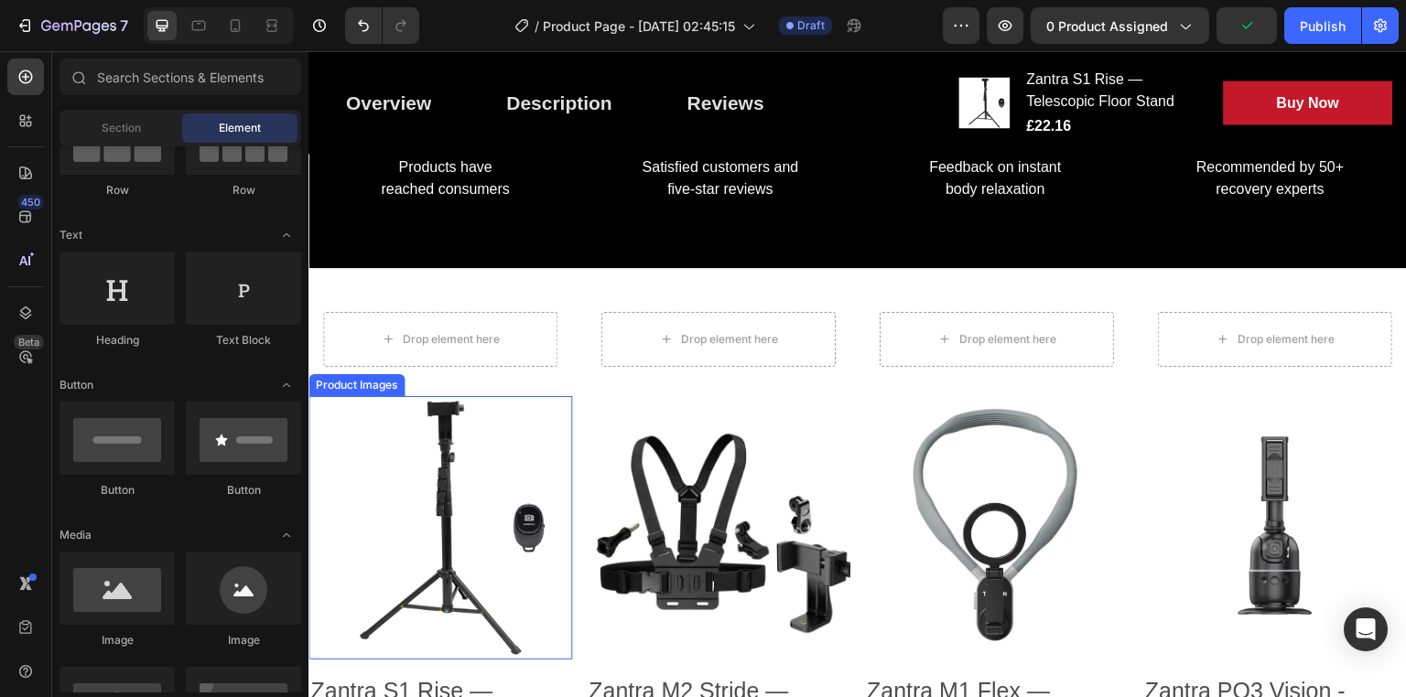
scroll to position [1577, 0]
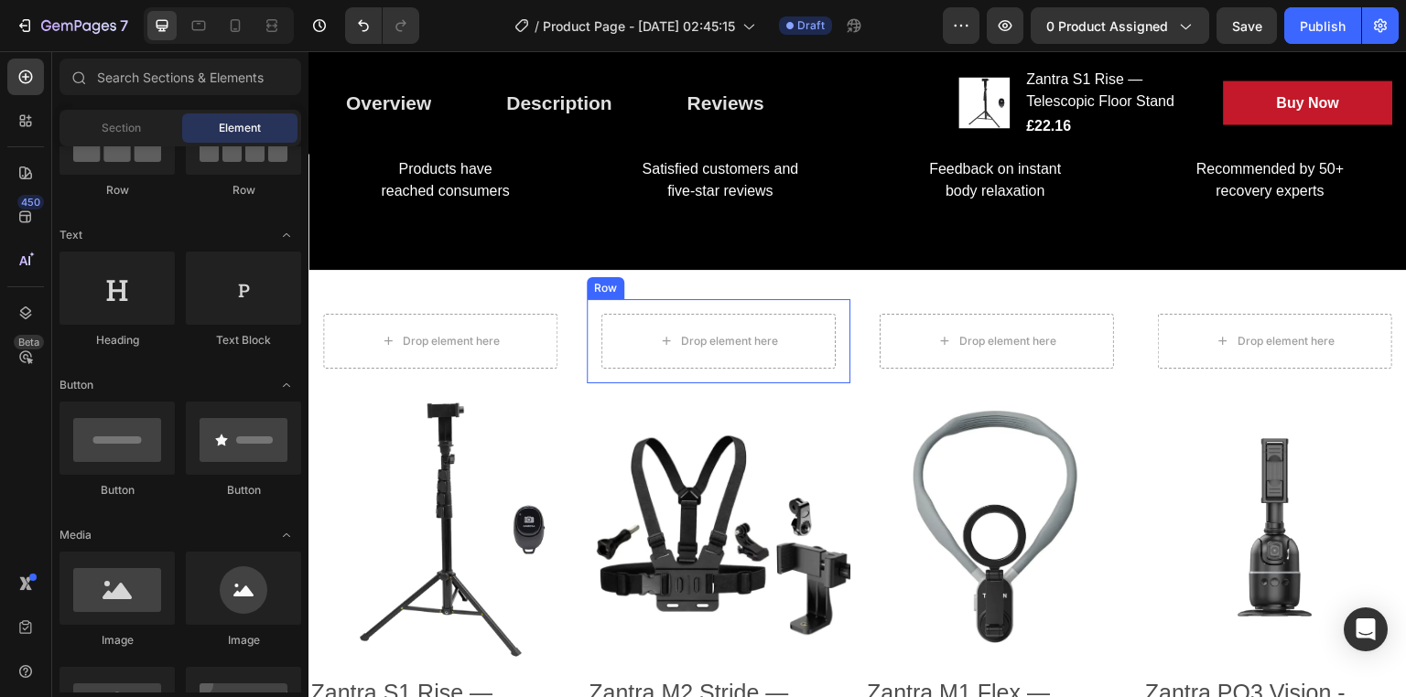
click at [572, 330] on div "Drop element here Row" at bounding box center [440, 341] width 264 height 84
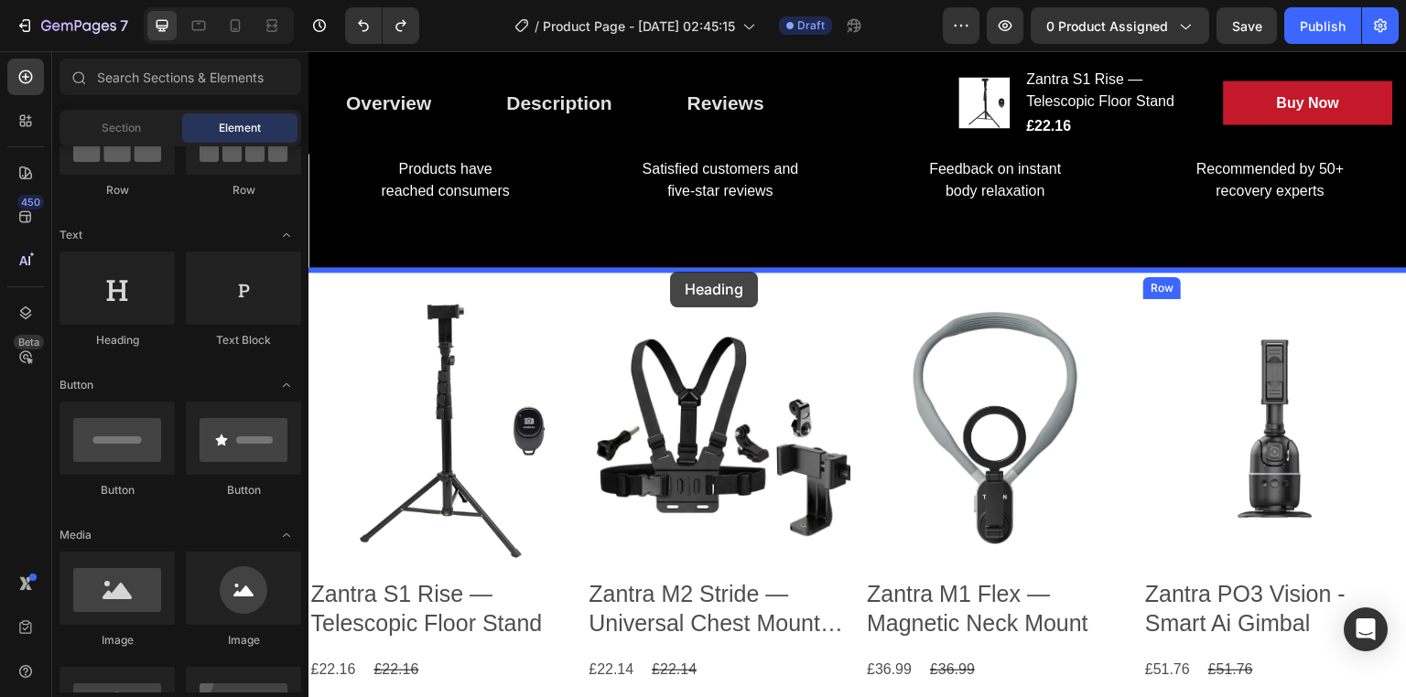
drag, startPoint x: 429, startPoint y: 347, endPoint x: 670, endPoint y: 272, distance: 252.1
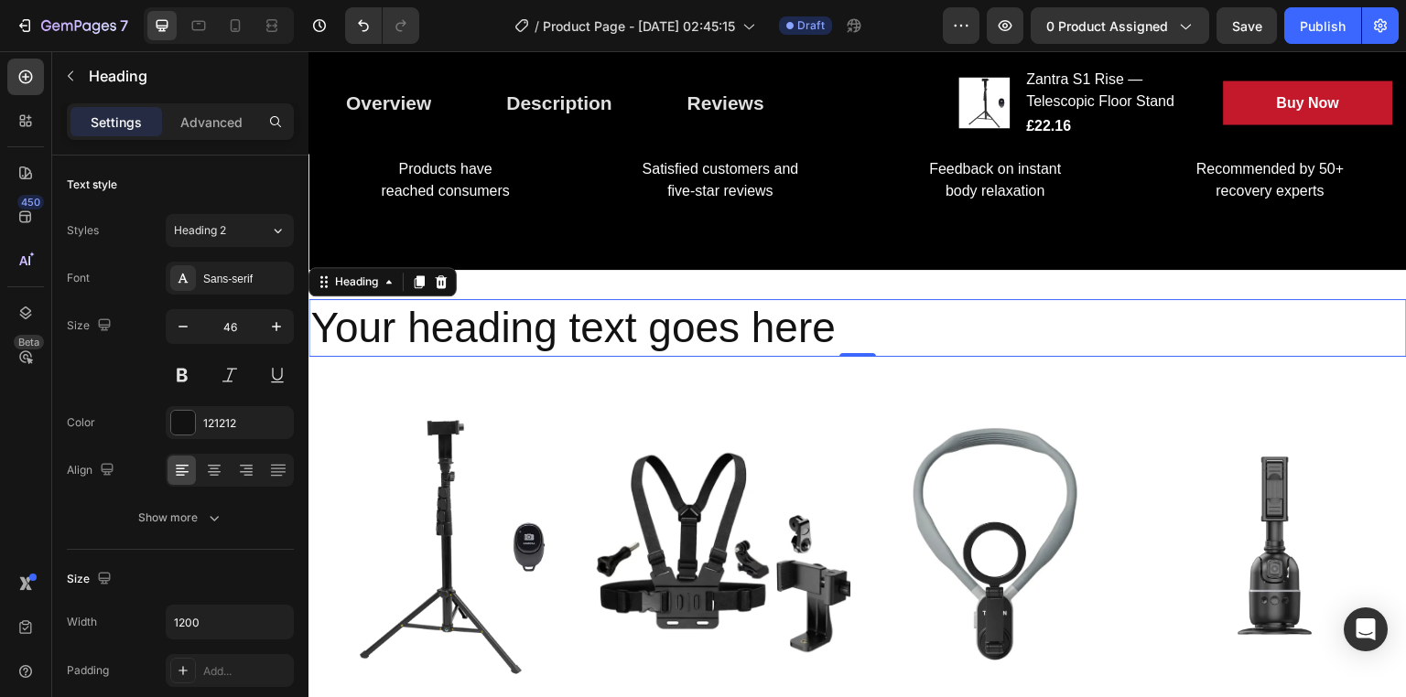
click at [729, 316] on h2 "Your heading text goes here" at bounding box center [857, 328] width 1098 height 59
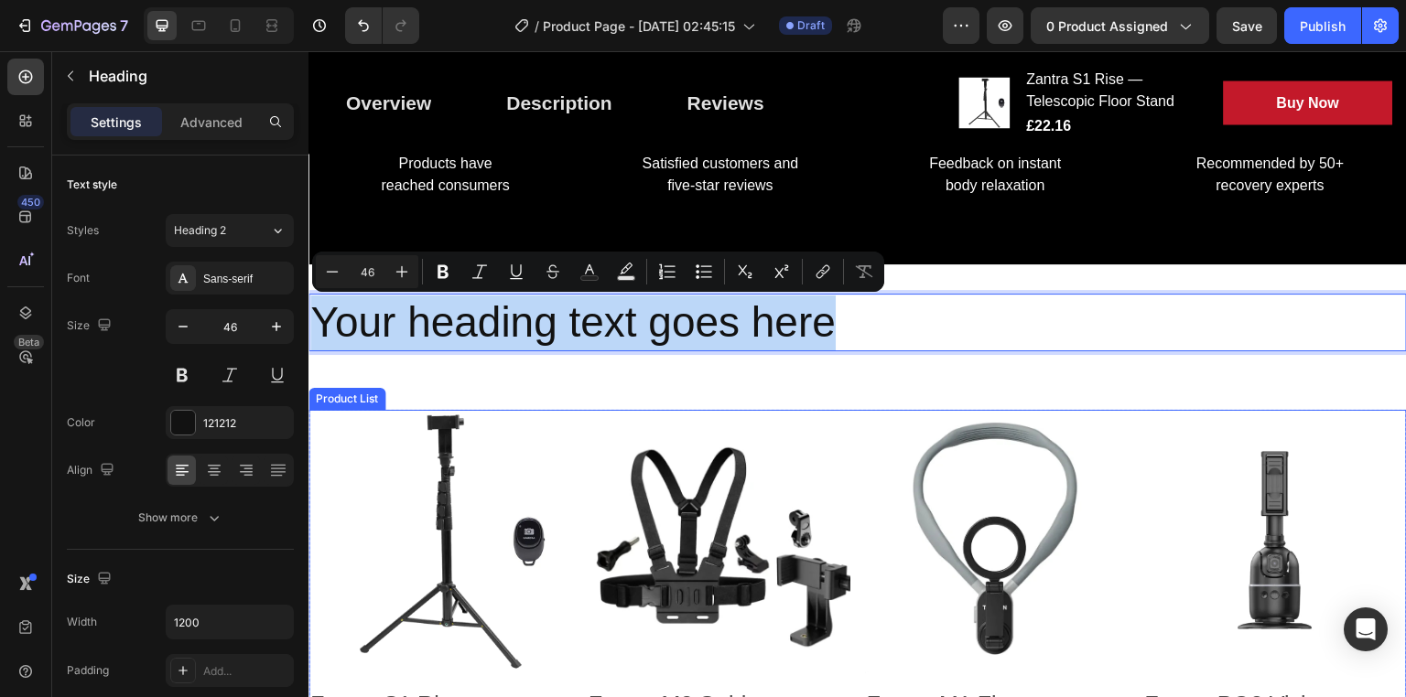
scroll to position [1582, 0]
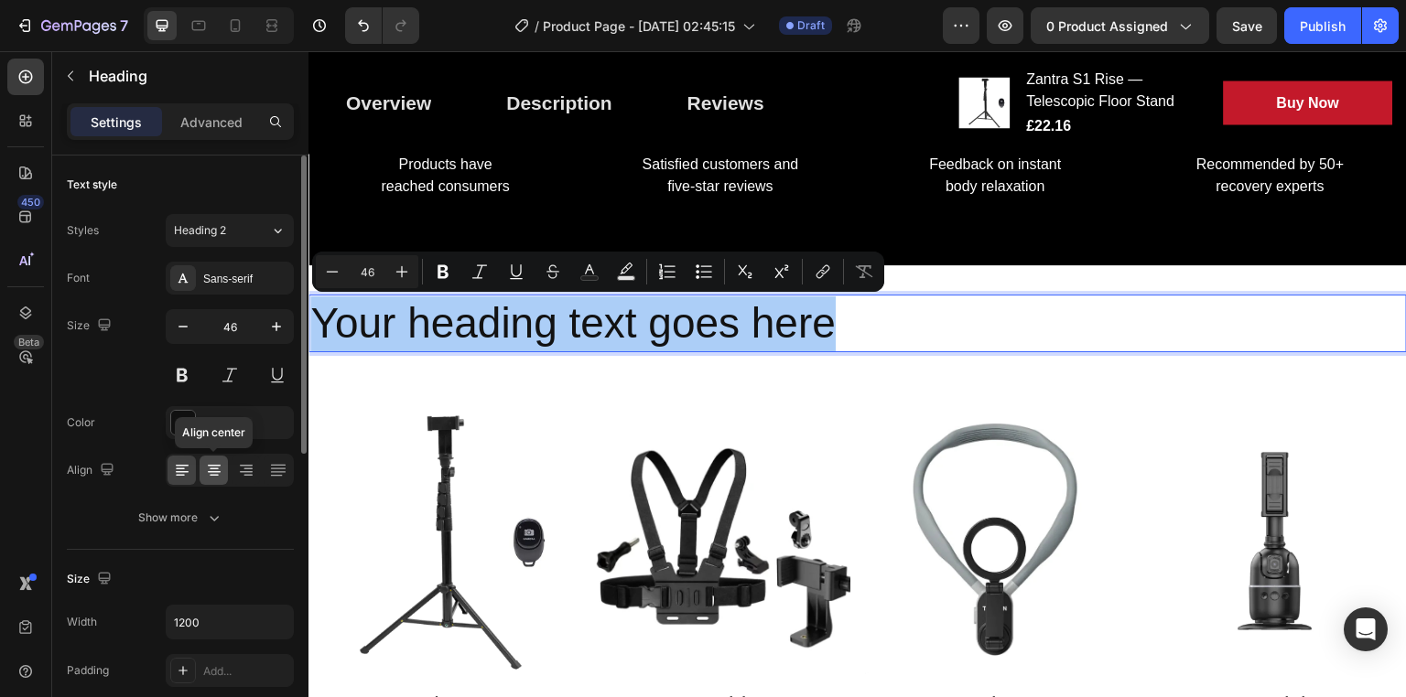
click at [212, 467] on icon at bounding box center [214, 470] width 18 height 18
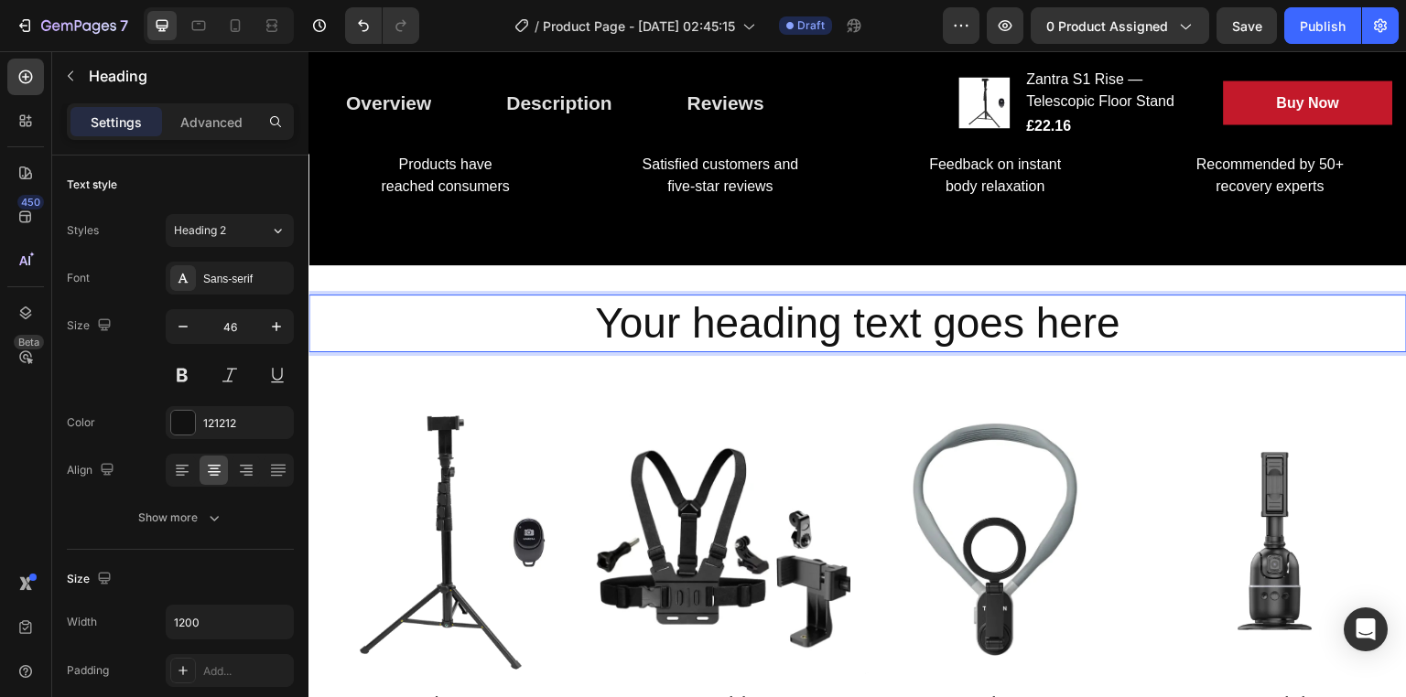
click at [575, 325] on p "Your heading text goes here" at bounding box center [857, 324] width 1095 height 55
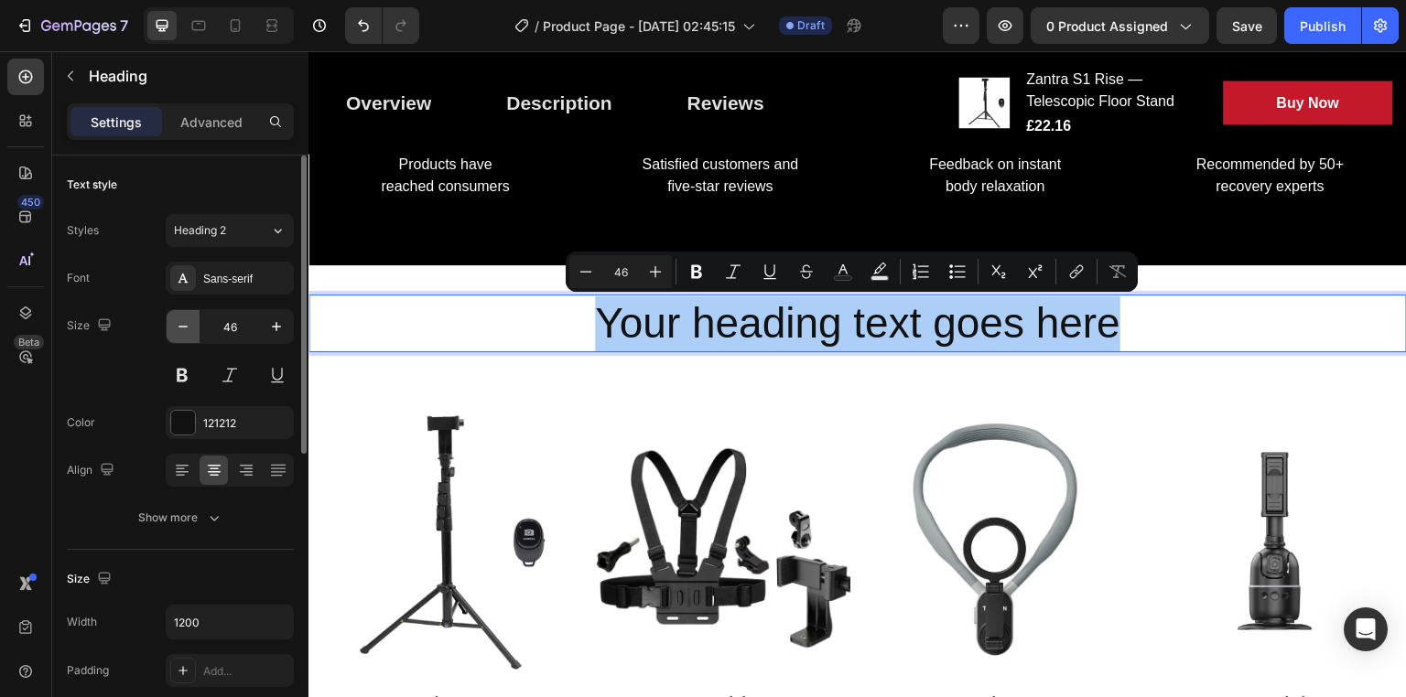
click at [176, 329] on icon "button" at bounding box center [183, 327] width 18 height 18
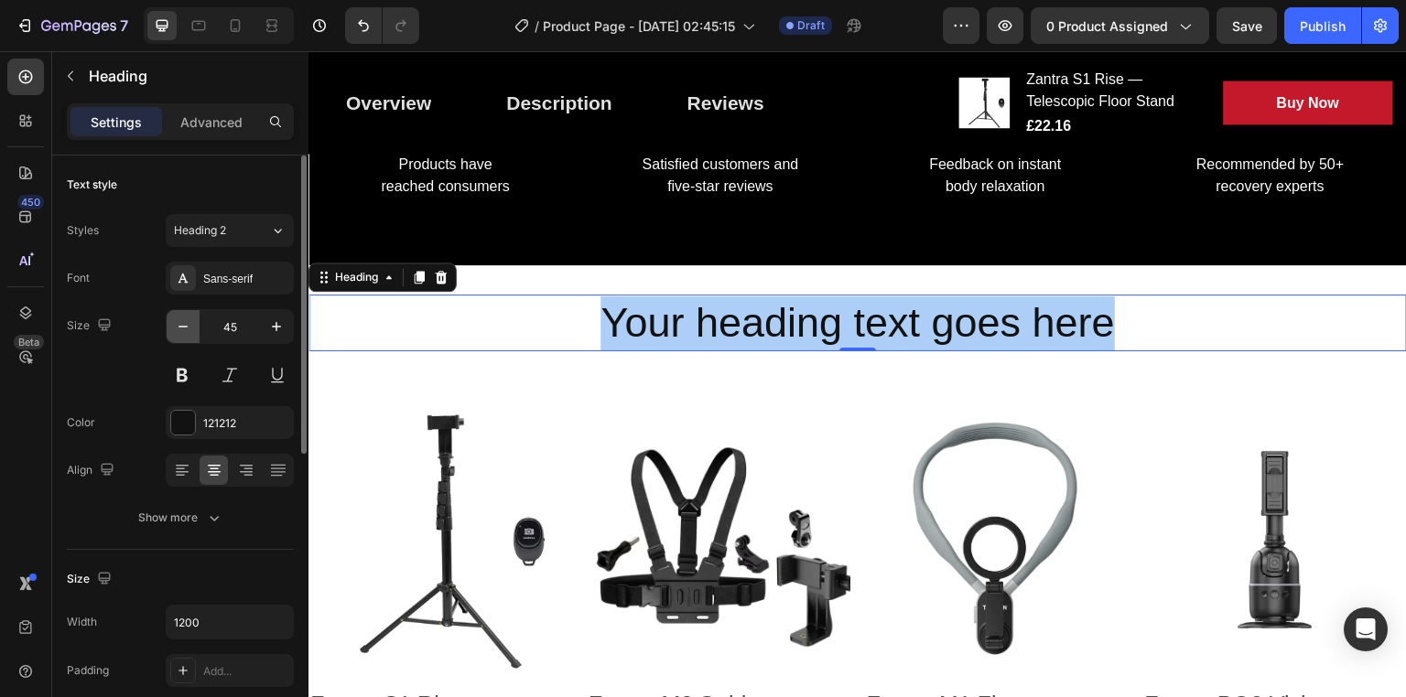
click at [176, 329] on icon "button" at bounding box center [183, 327] width 18 height 18
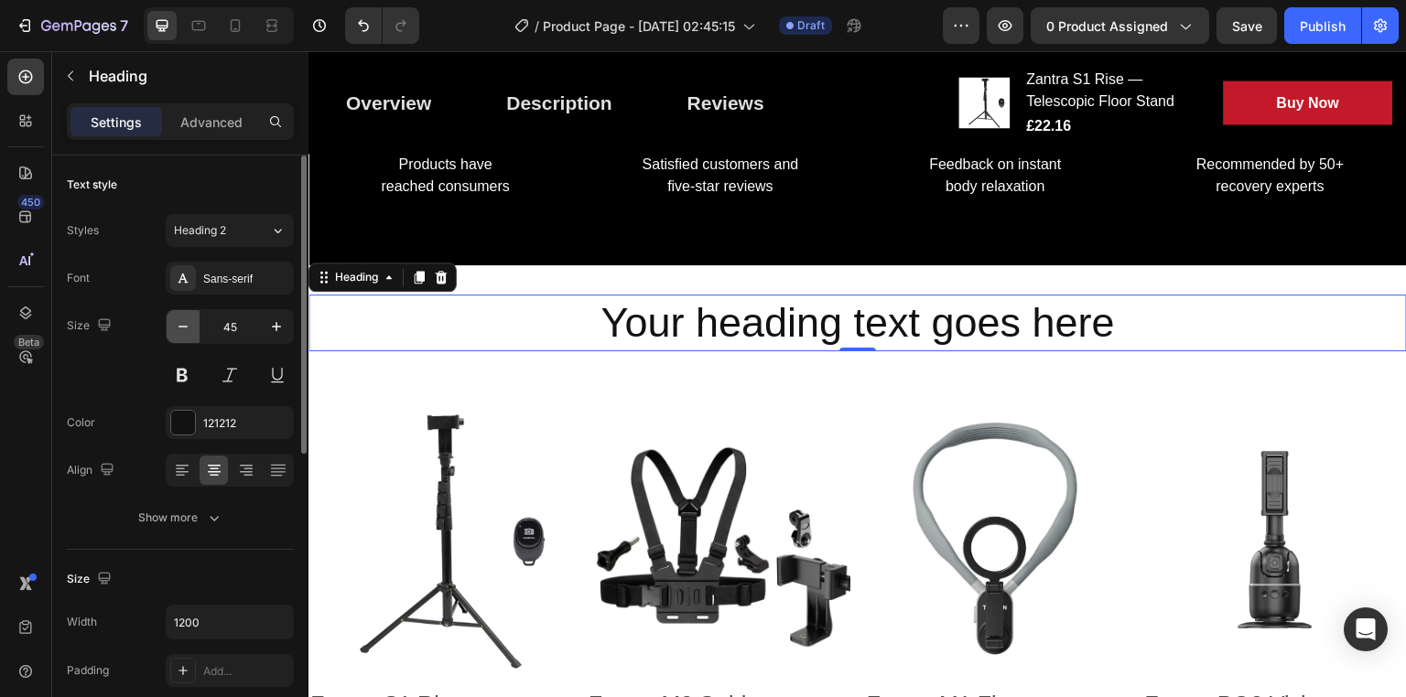
click at [176, 329] on icon "button" at bounding box center [183, 327] width 18 height 18
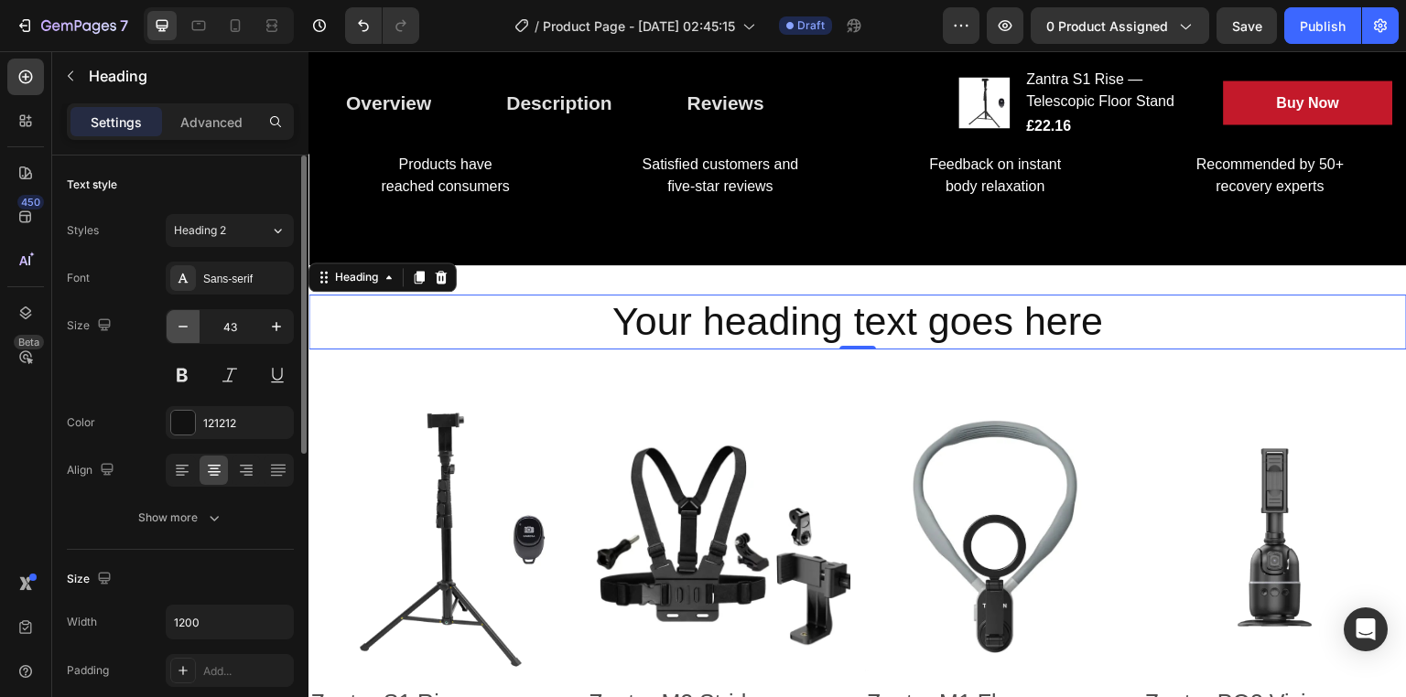
click at [176, 329] on icon "button" at bounding box center [183, 327] width 18 height 18
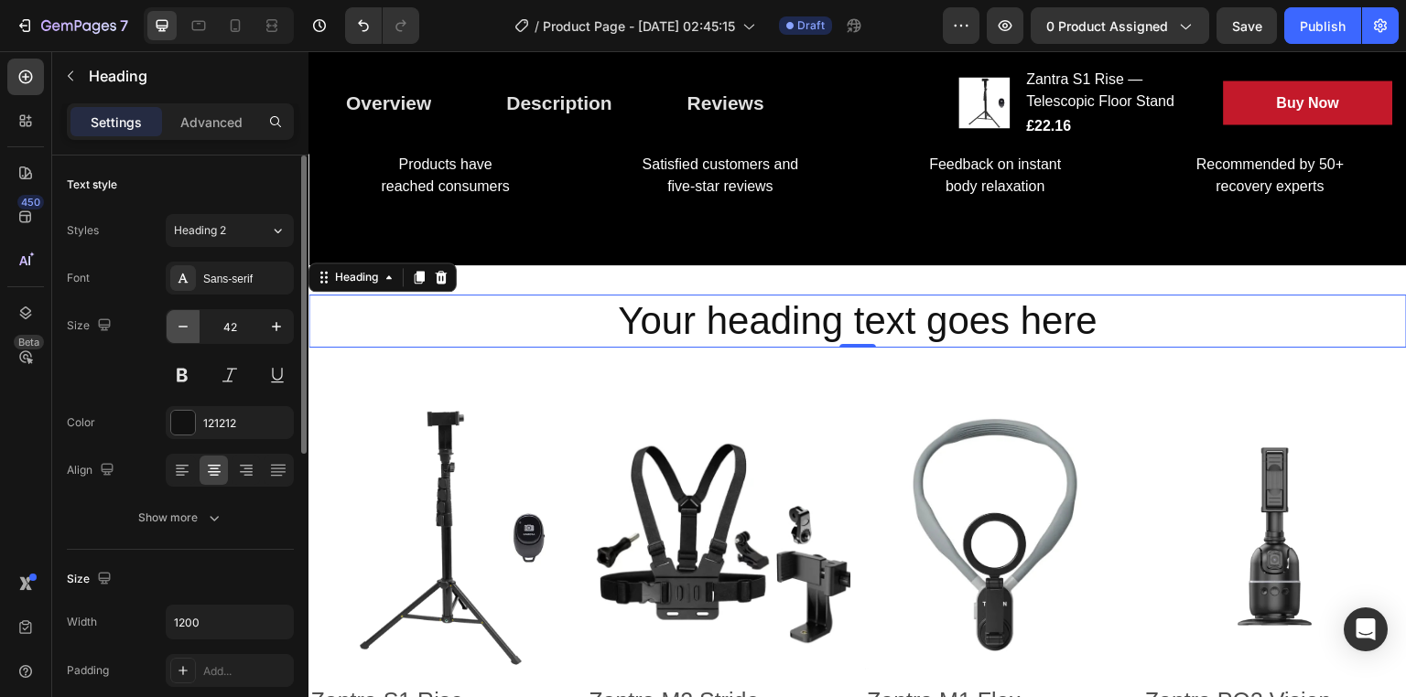
click at [176, 329] on icon "button" at bounding box center [183, 327] width 18 height 18
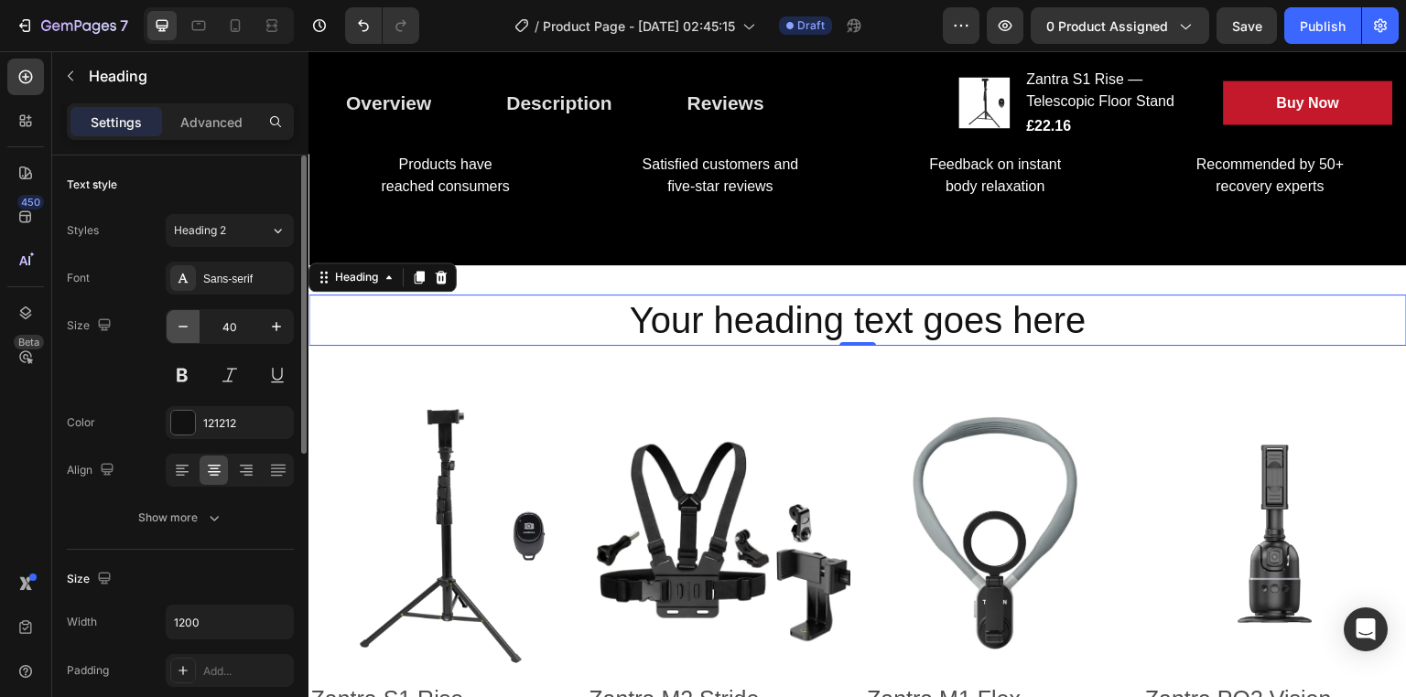
click at [176, 329] on icon "button" at bounding box center [183, 327] width 18 height 18
type input "39"
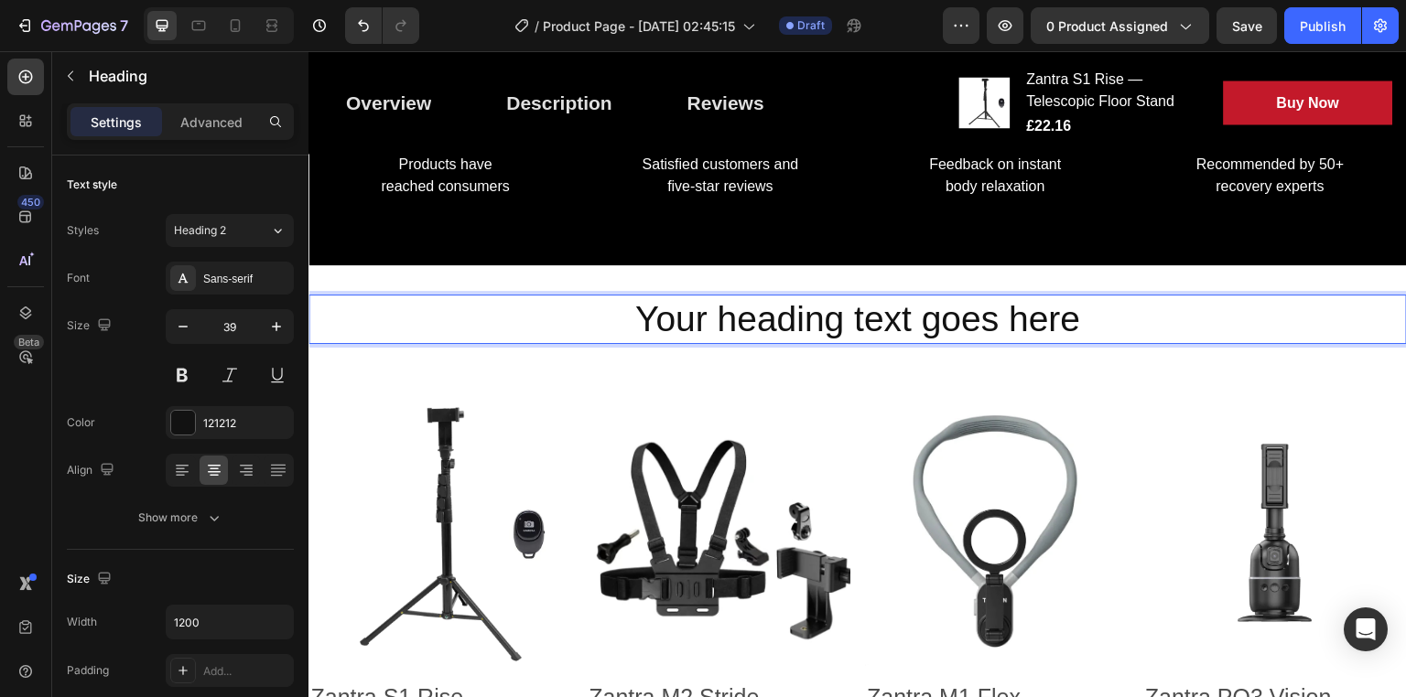
click at [682, 297] on p "Your heading text goes here" at bounding box center [857, 320] width 1095 height 47
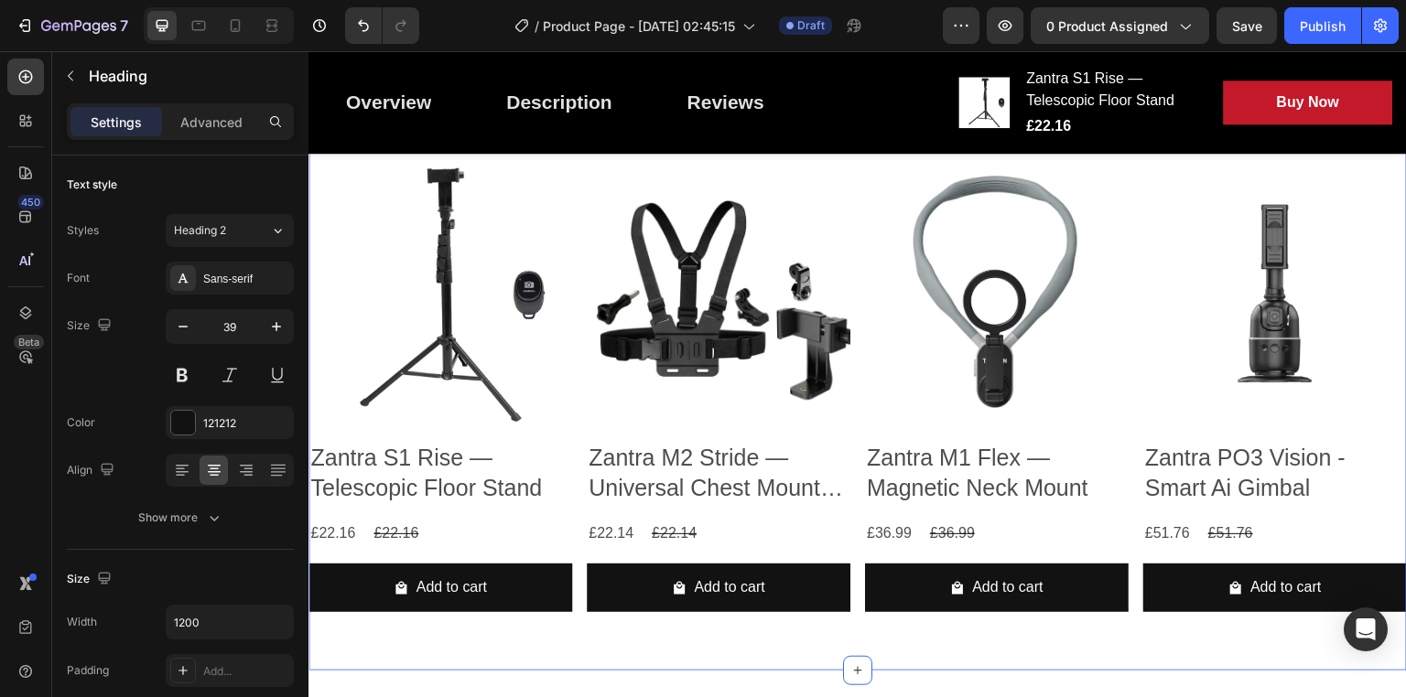
scroll to position [1819, 0]
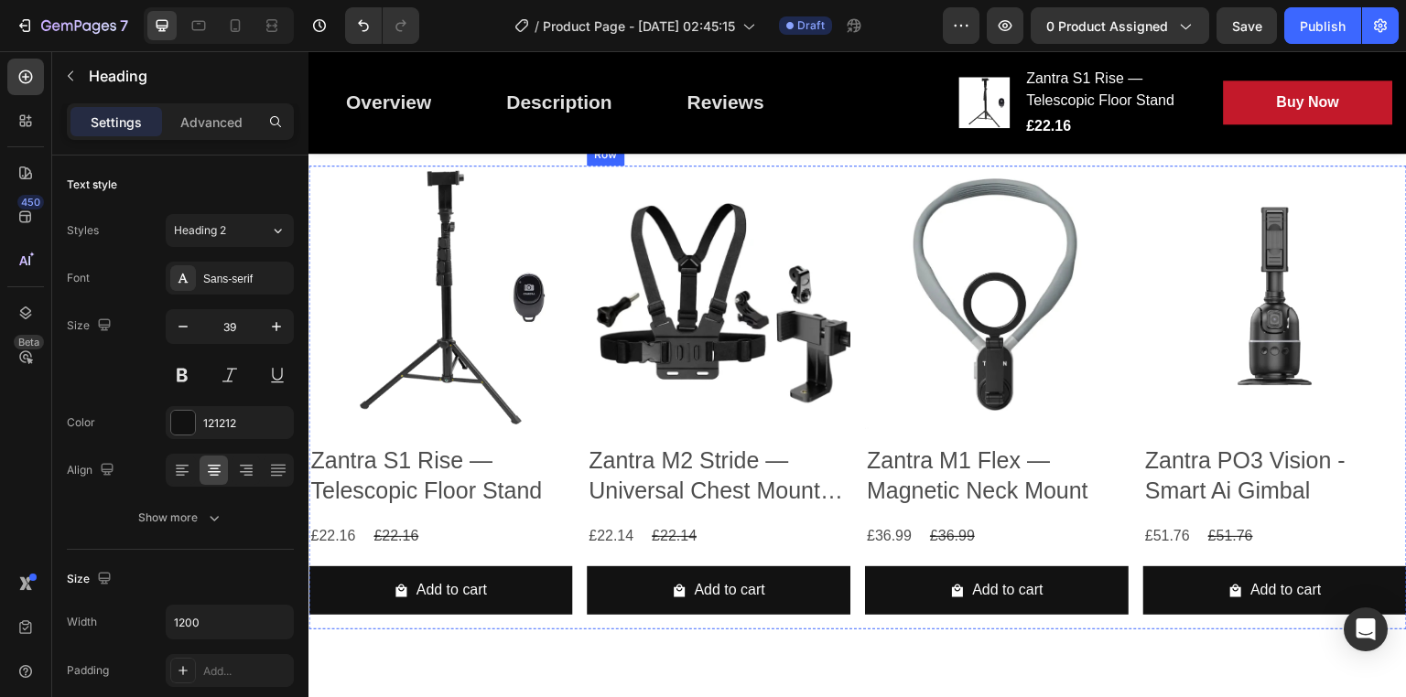
click at [572, 438] on div "Product Images Zantra M2 Stride — Universal Chest Mount Harness Product Title £…" at bounding box center [440, 398] width 264 height 464
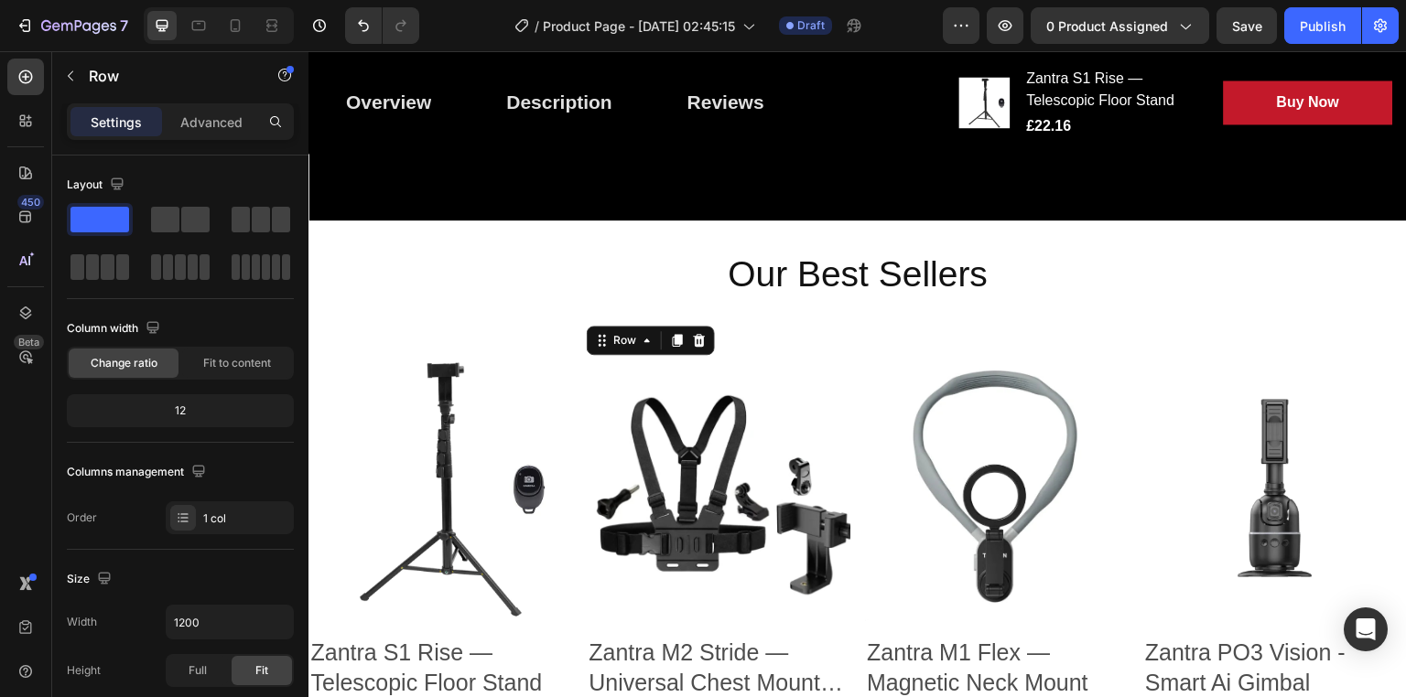
scroll to position [1774, 0]
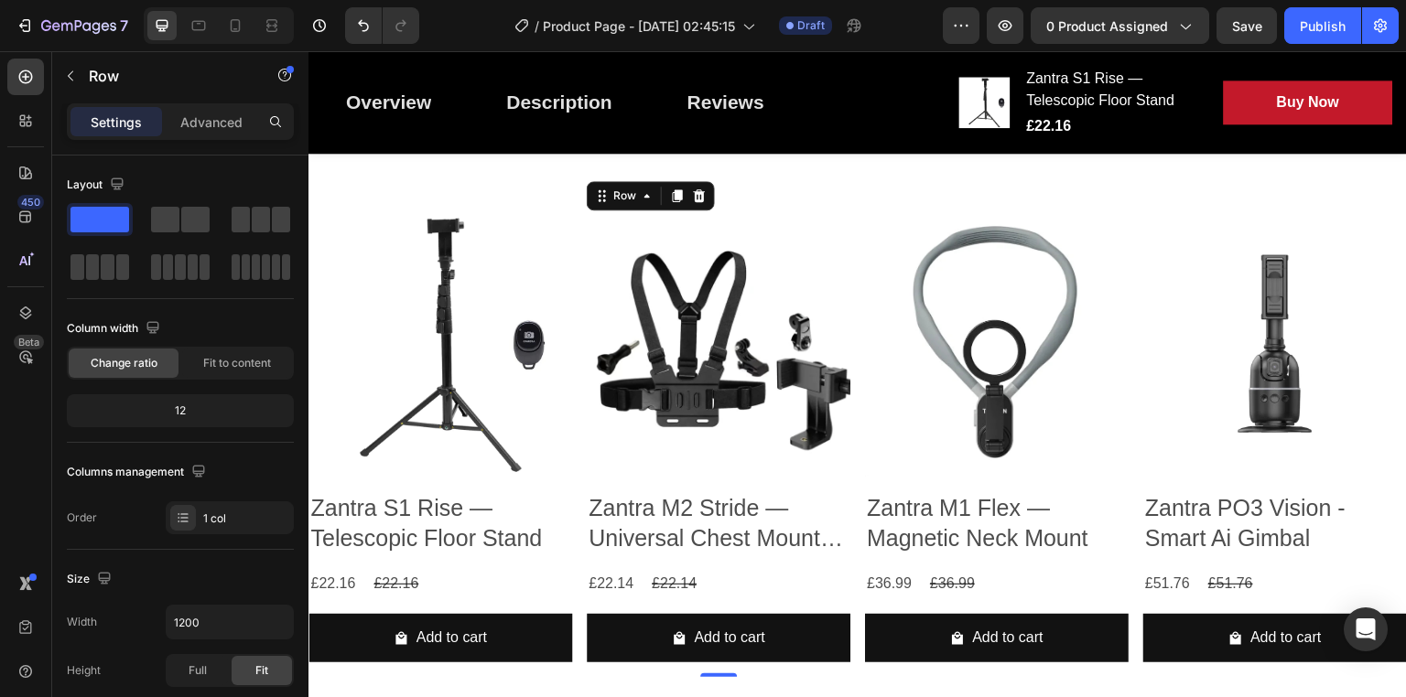
click at [762, 156] on h2 "Our Best Sellers" at bounding box center [857, 130] width 1098 height 50
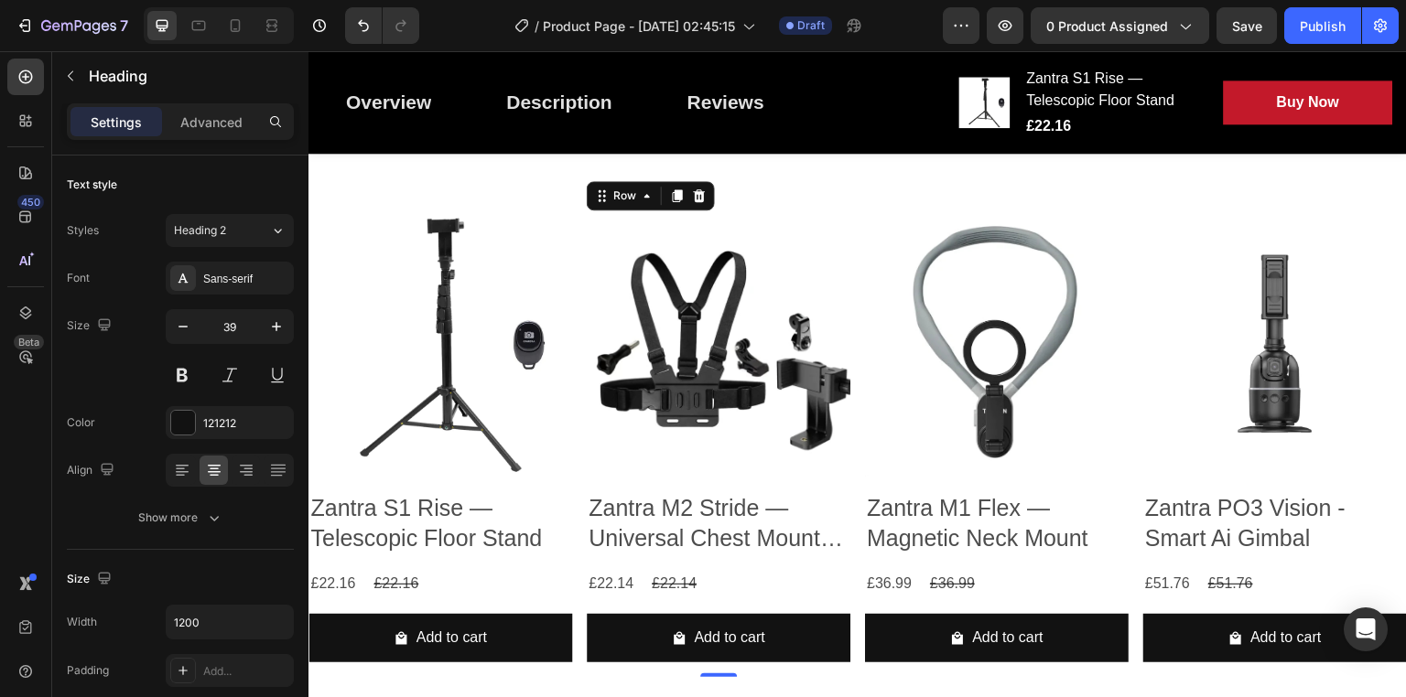
click at [762, 156] on h2 "Our Best Sellers" at bounding box center [857, 130] width 1098 height 50
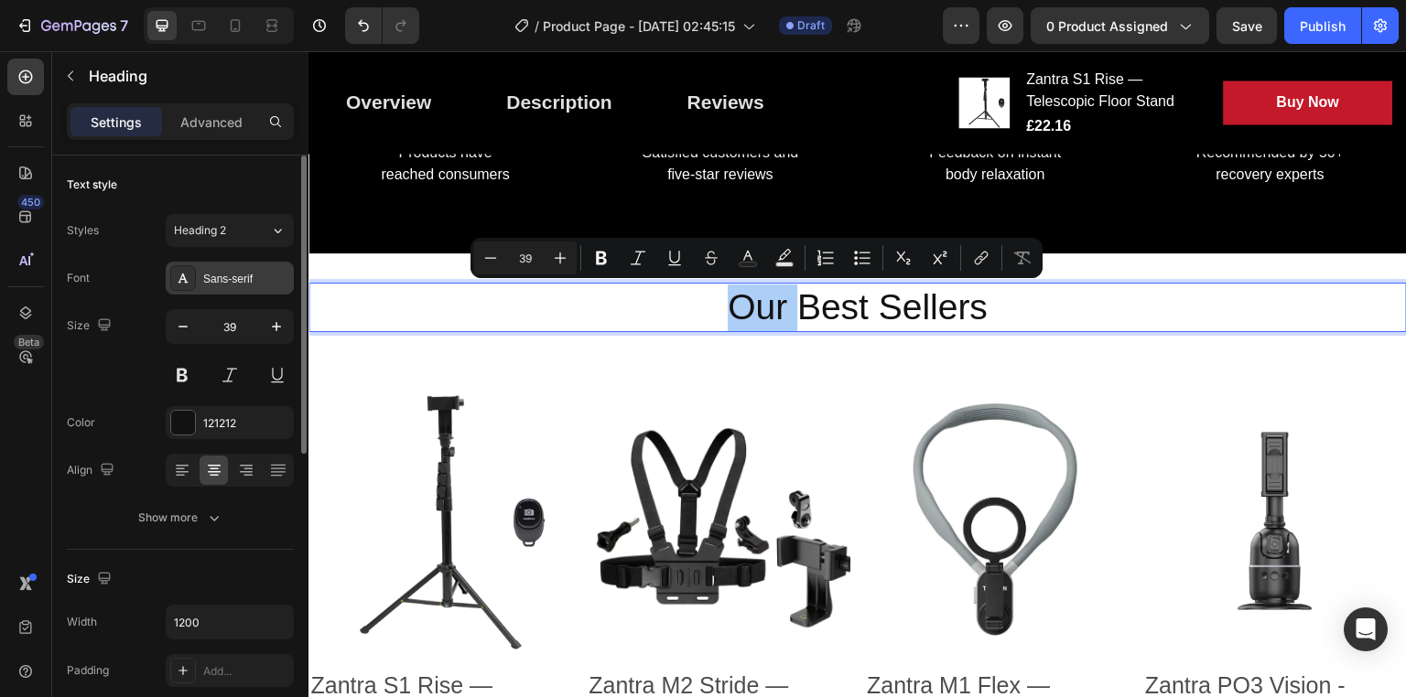
click at [178, 275] on icon at bounding box center [183, 278] width 15 height 15
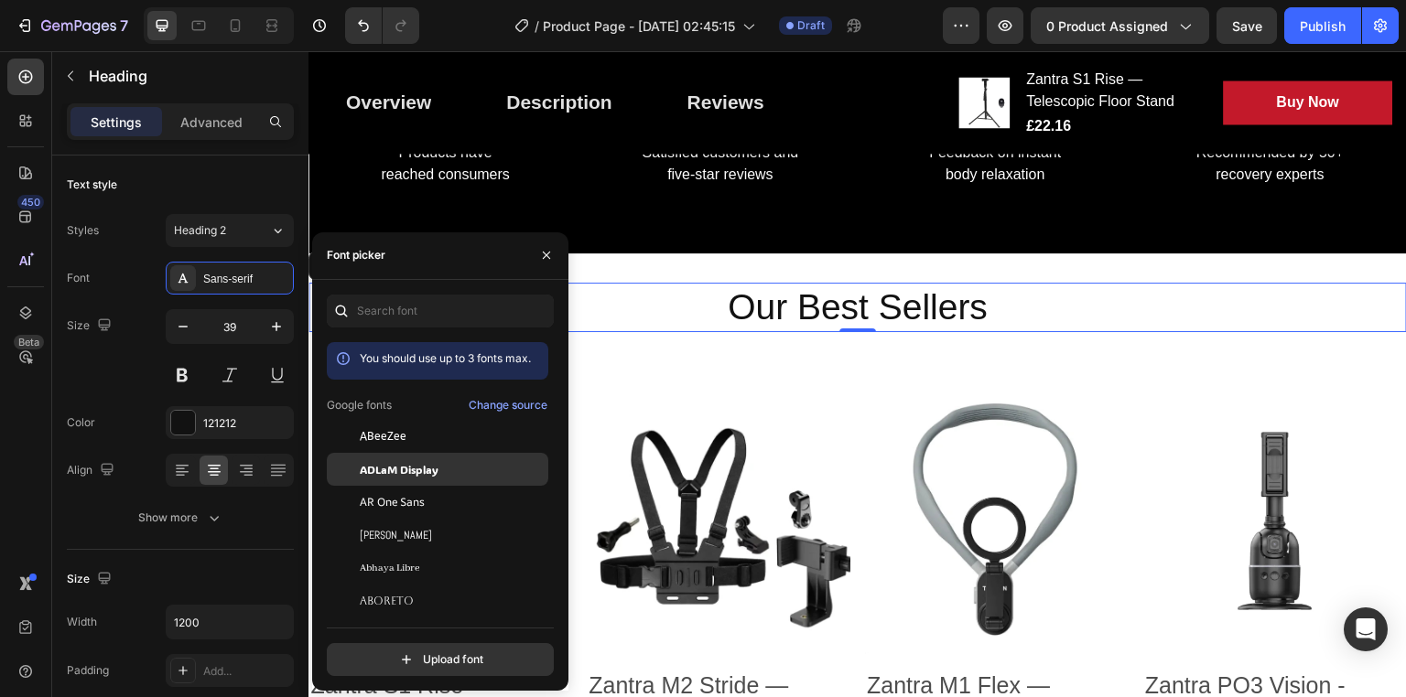
click at [464, 466] on div "ADLaM Display" at bounding box center [452, 469] width 185 height 16
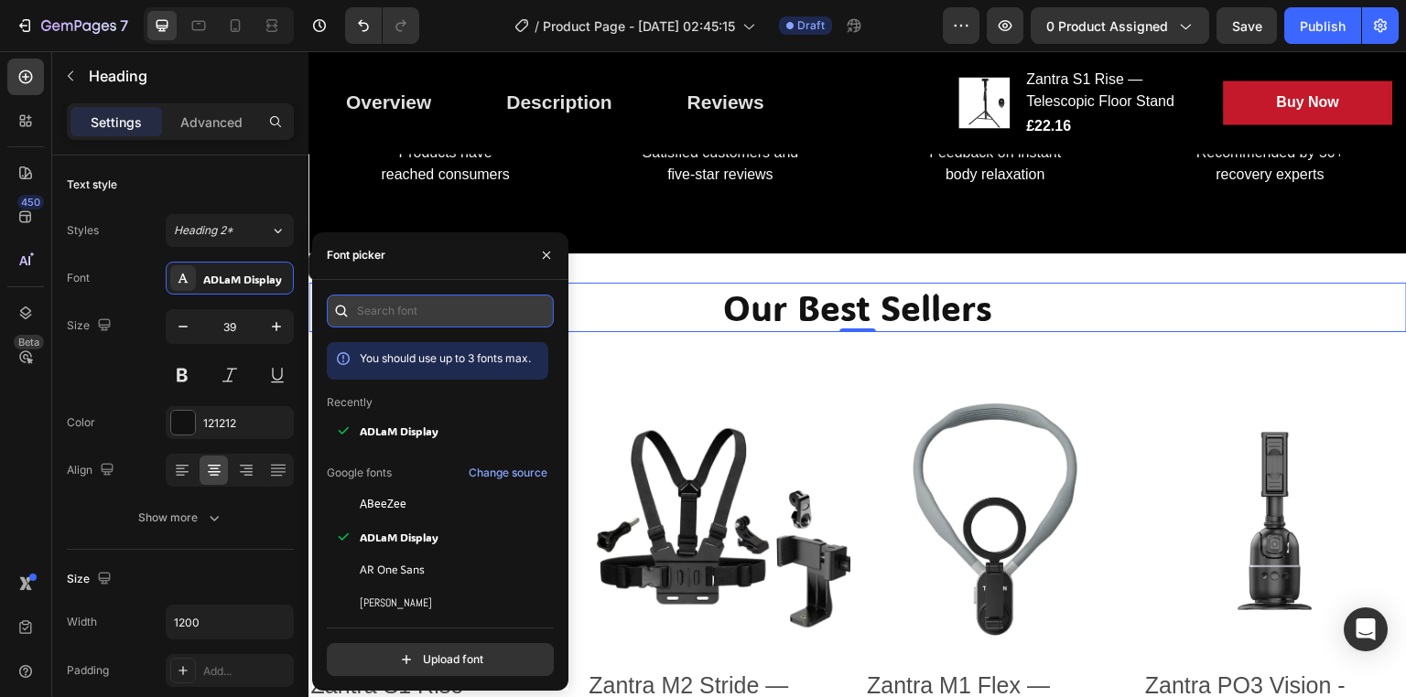
click at [440, 316] on input "text" at bounding box center [440, 311] width 227 height 33
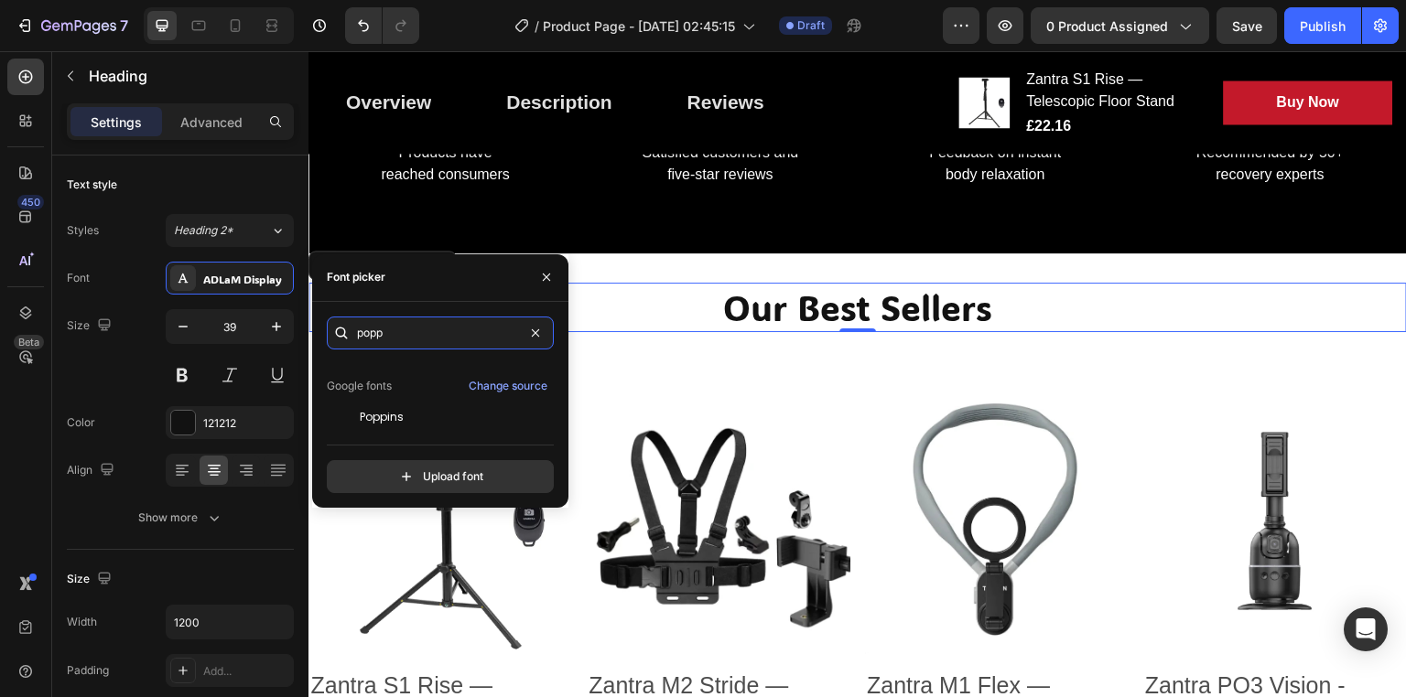
scroll to position [45, 0]
type input "popp"
click at [499, 400] on div "Poppins" at bounding box center [437, 413] width 221 height 33
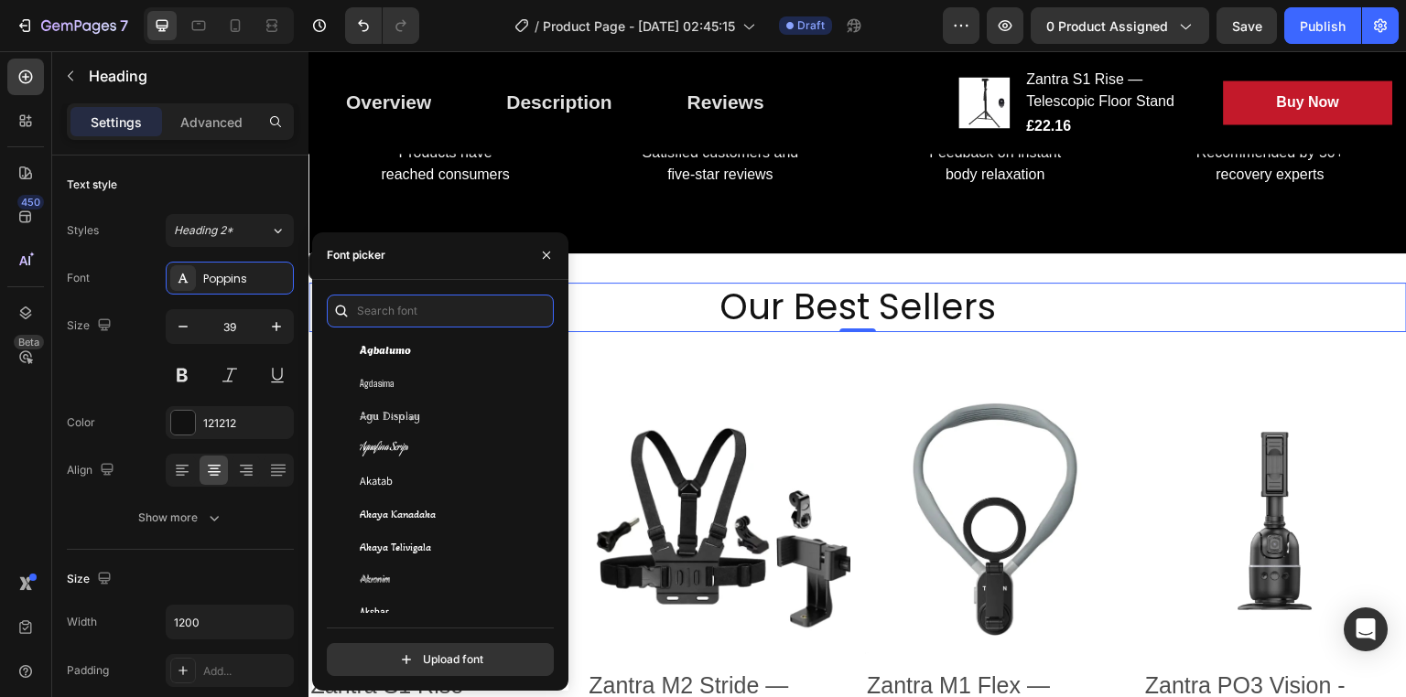
scroll to position [674, 0]
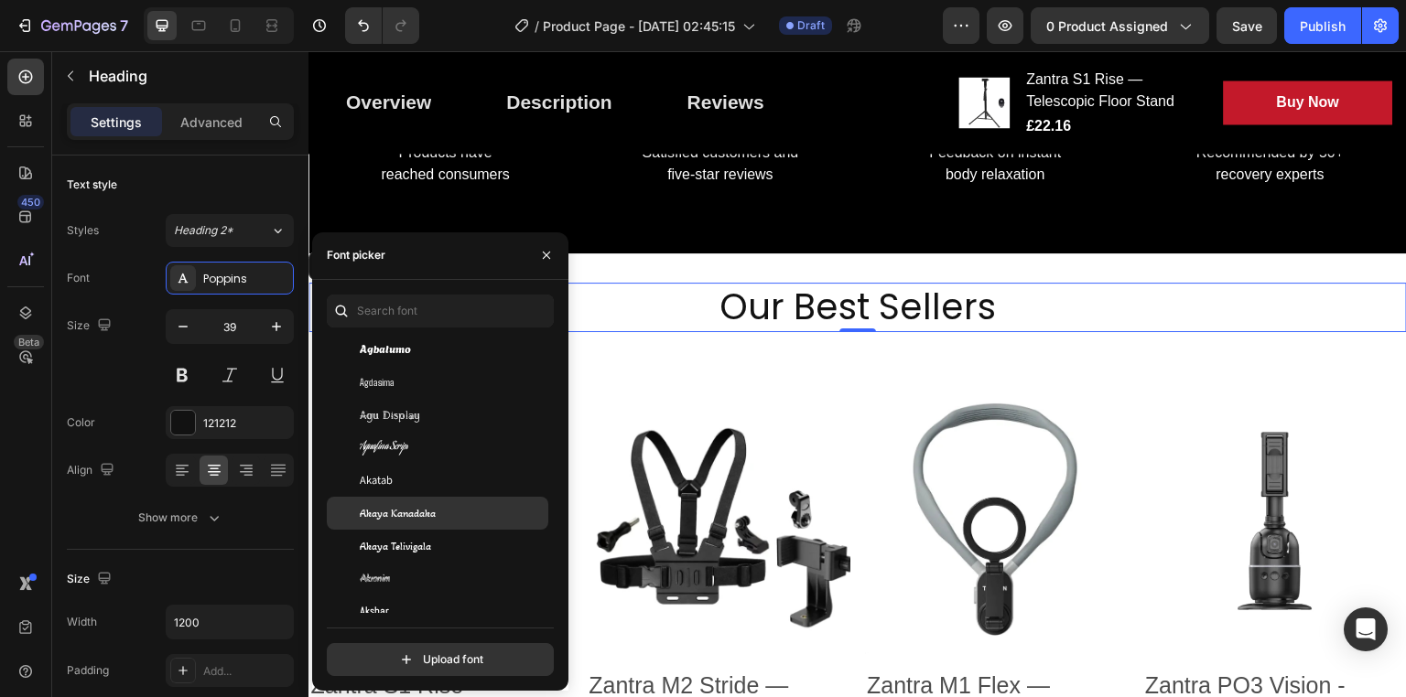
click at [440, 502] on div "Akaya Kanadaka" at bounding box center [437, 513] width 221 height 33
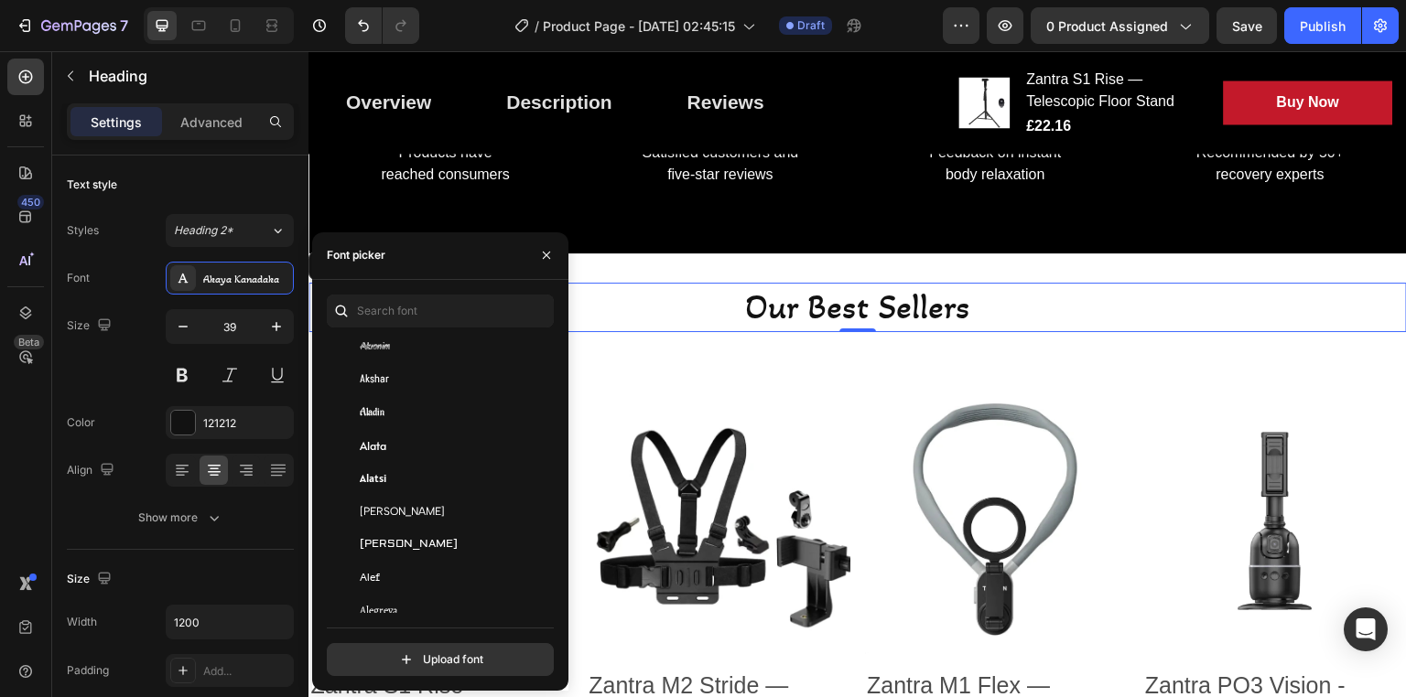
scroll to position [941, 0]
click at [404, 428] on div "Alata" at bounding box center [437, 443] width 221 height 33
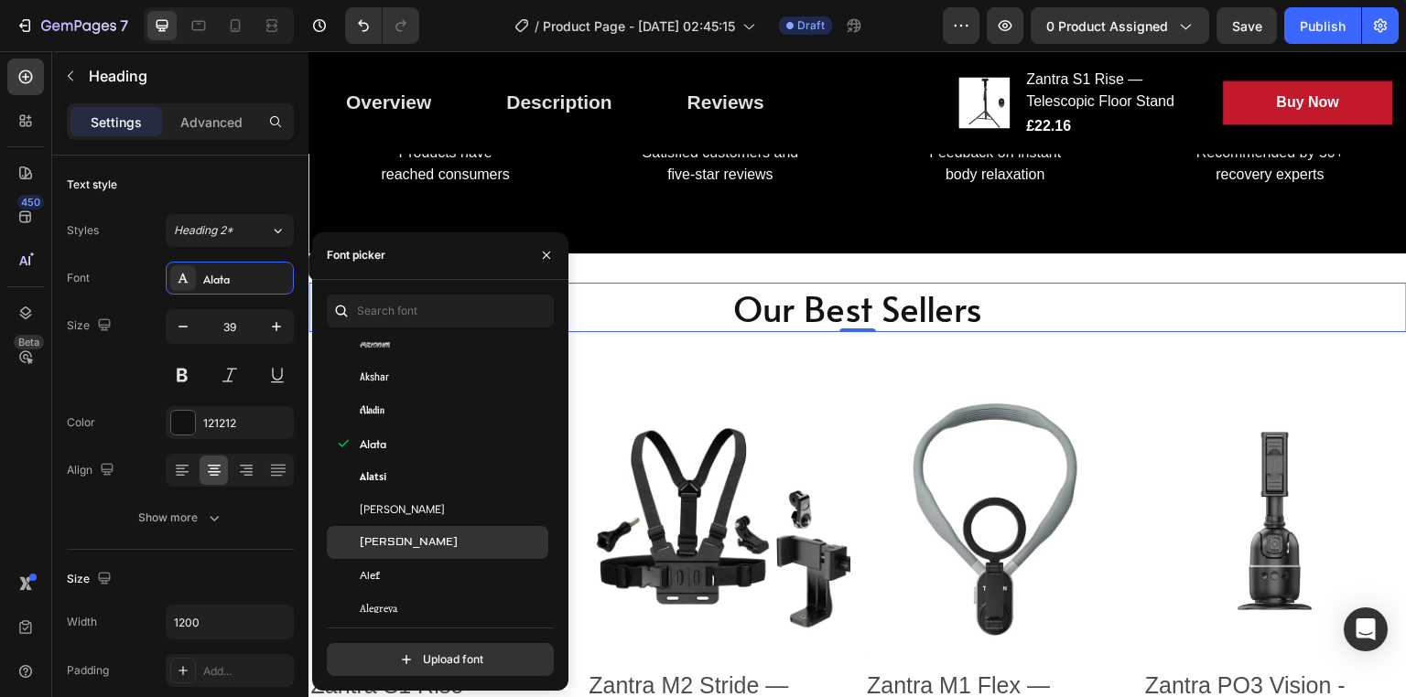
scroll to position [1119, 0]
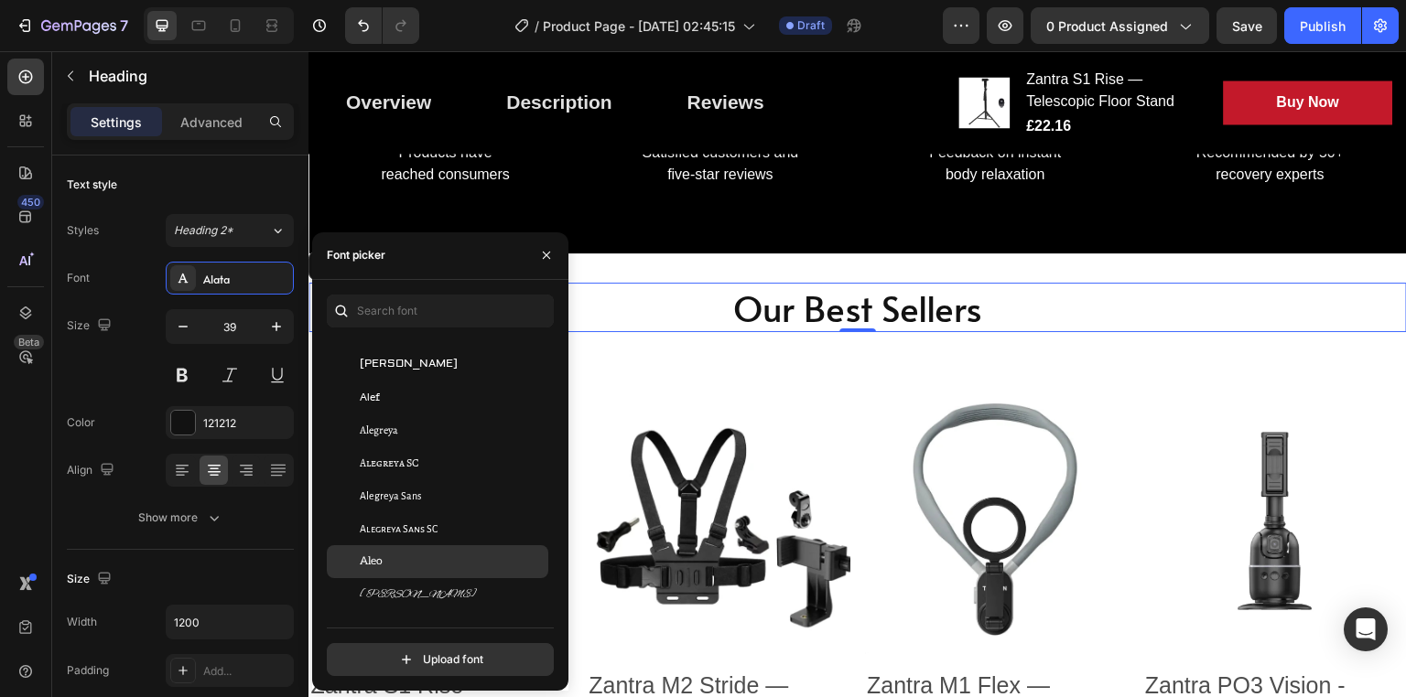
click at [409, 556] on div "Aleo" at bounding box center [452, 562] width 185 height 16
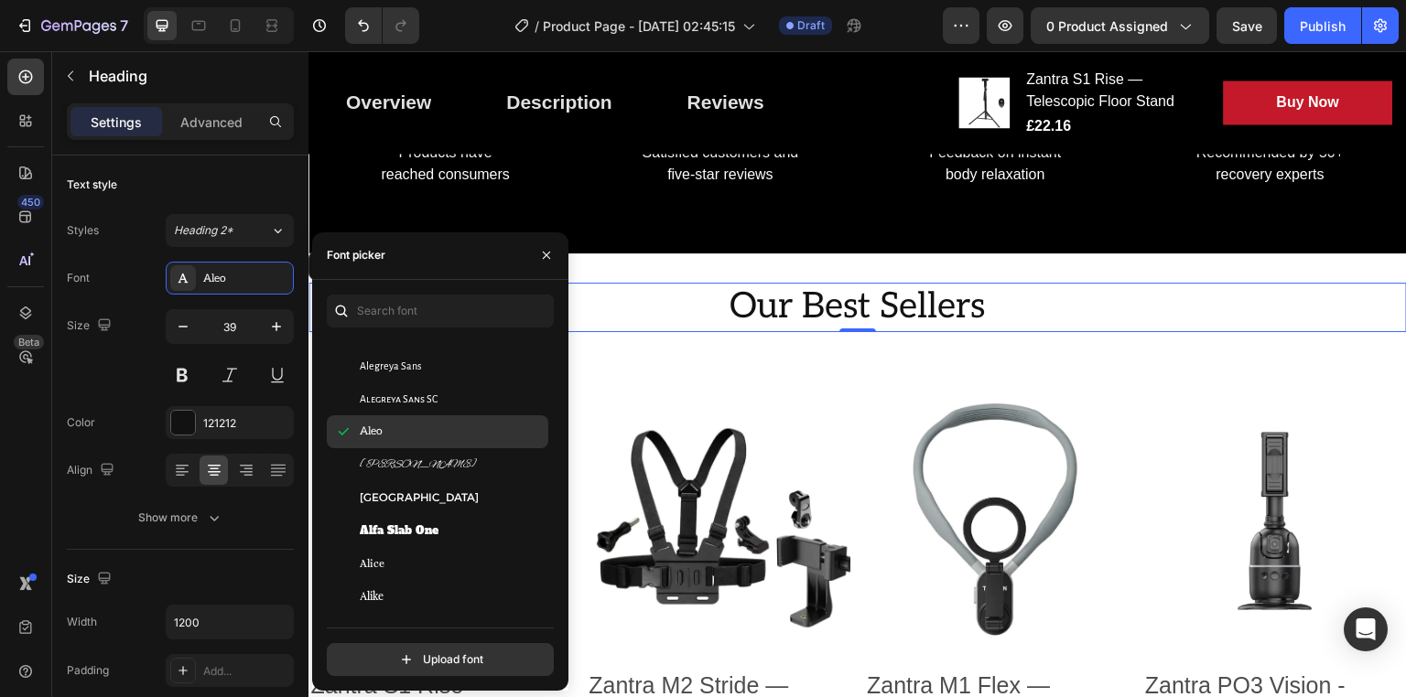
scroll to position [1301, 0]
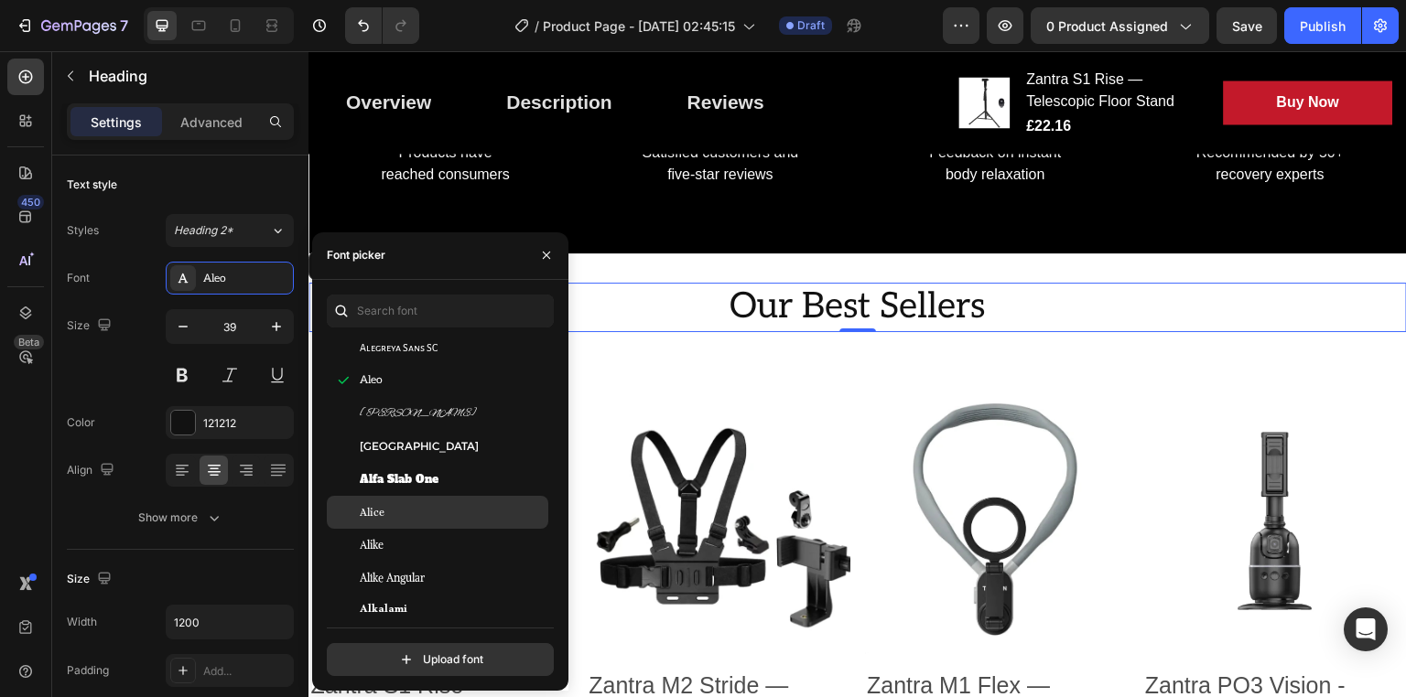
click at [425, 513] on div "Alice" at bounding box center [452, 512] width 185 height 16
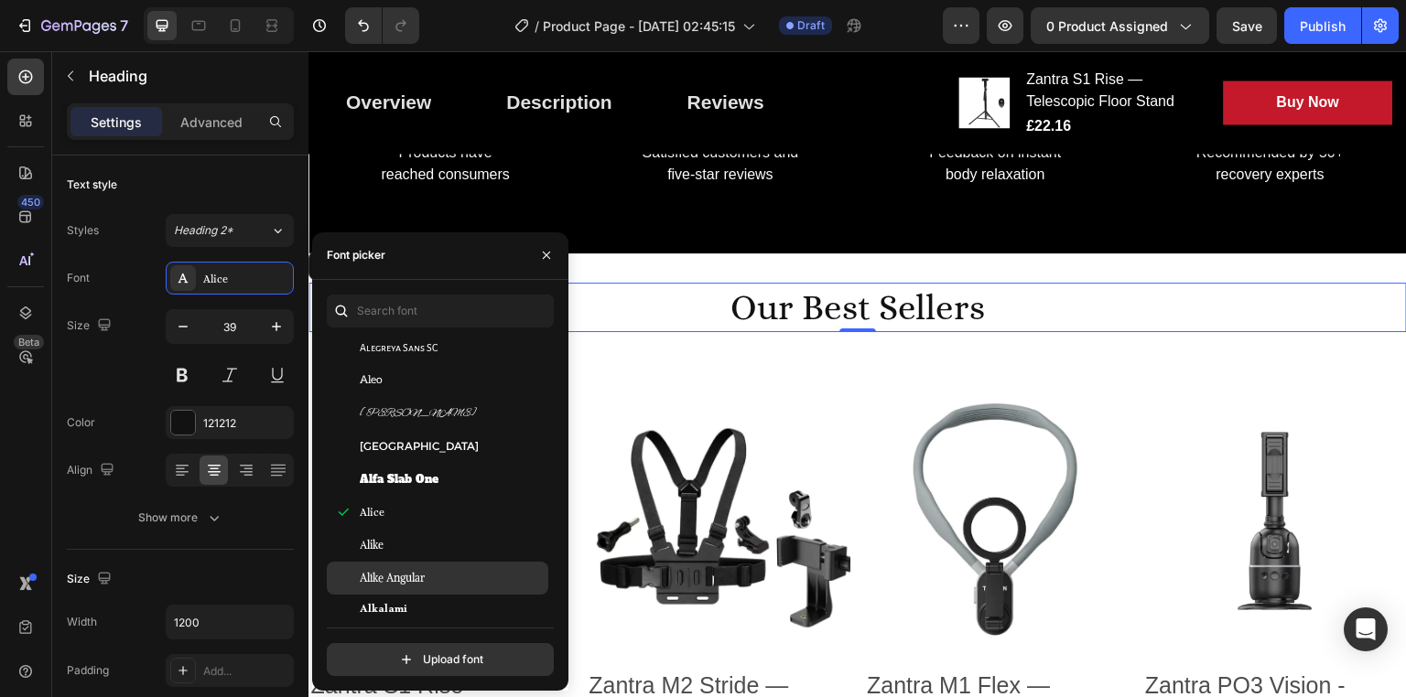
click at [425, 573] on span "Alike Angular" at bounding box center [392, 578] width 65 height 16
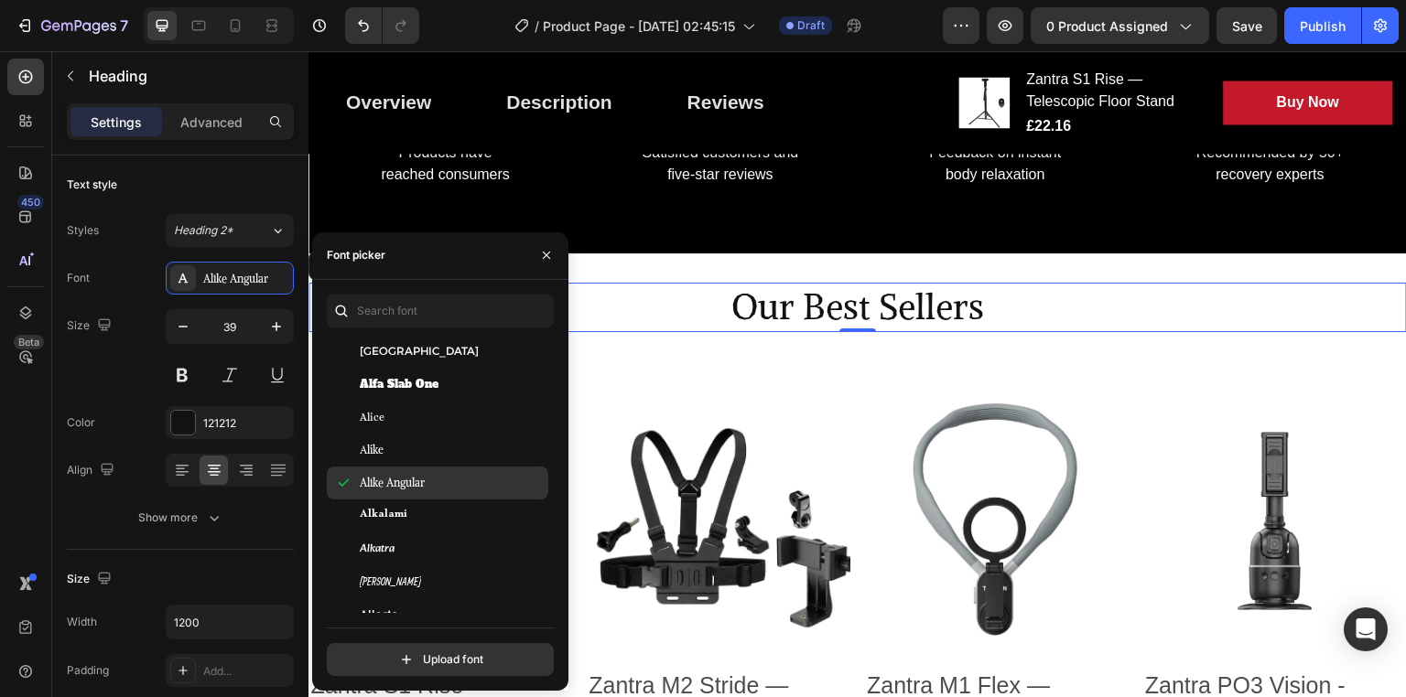
scroll to position [1479, 0]
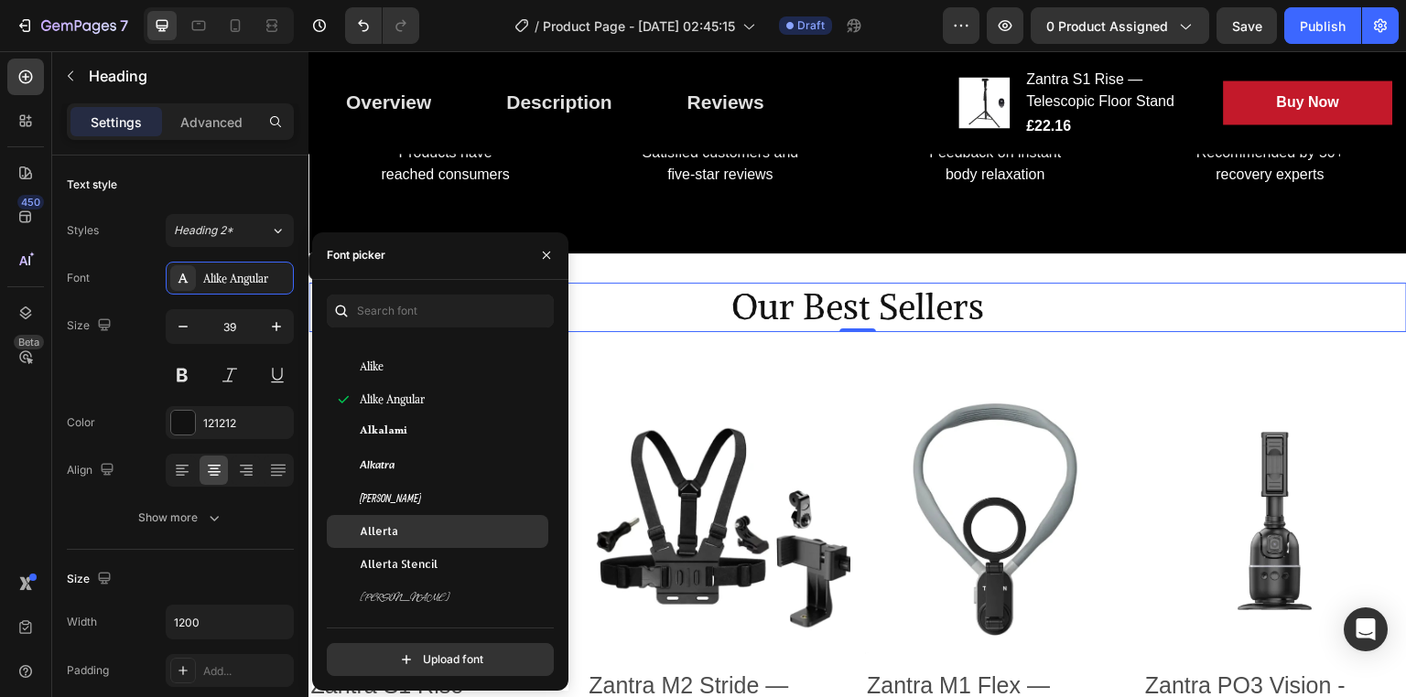
click at [414, 531] on div "Allerta" at bounding box center [452, 532] width 185 height 16
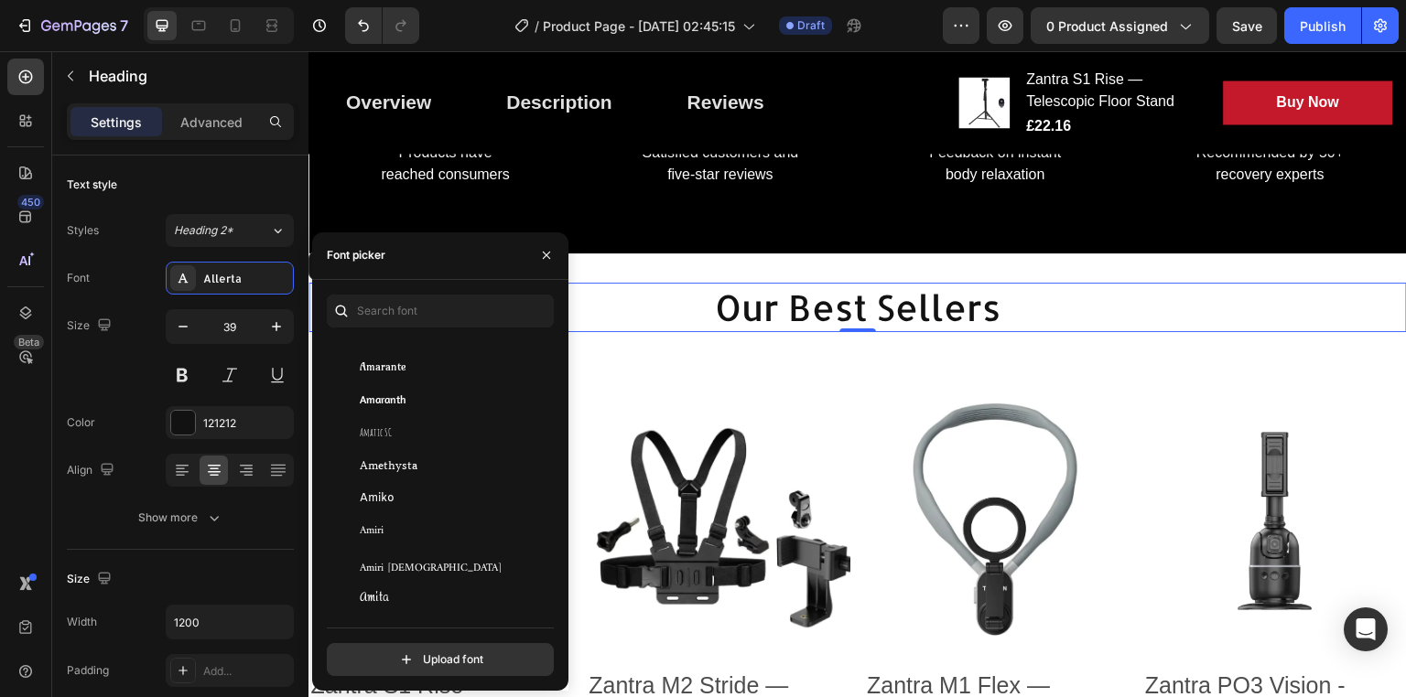
scroll to position [1842, 0]
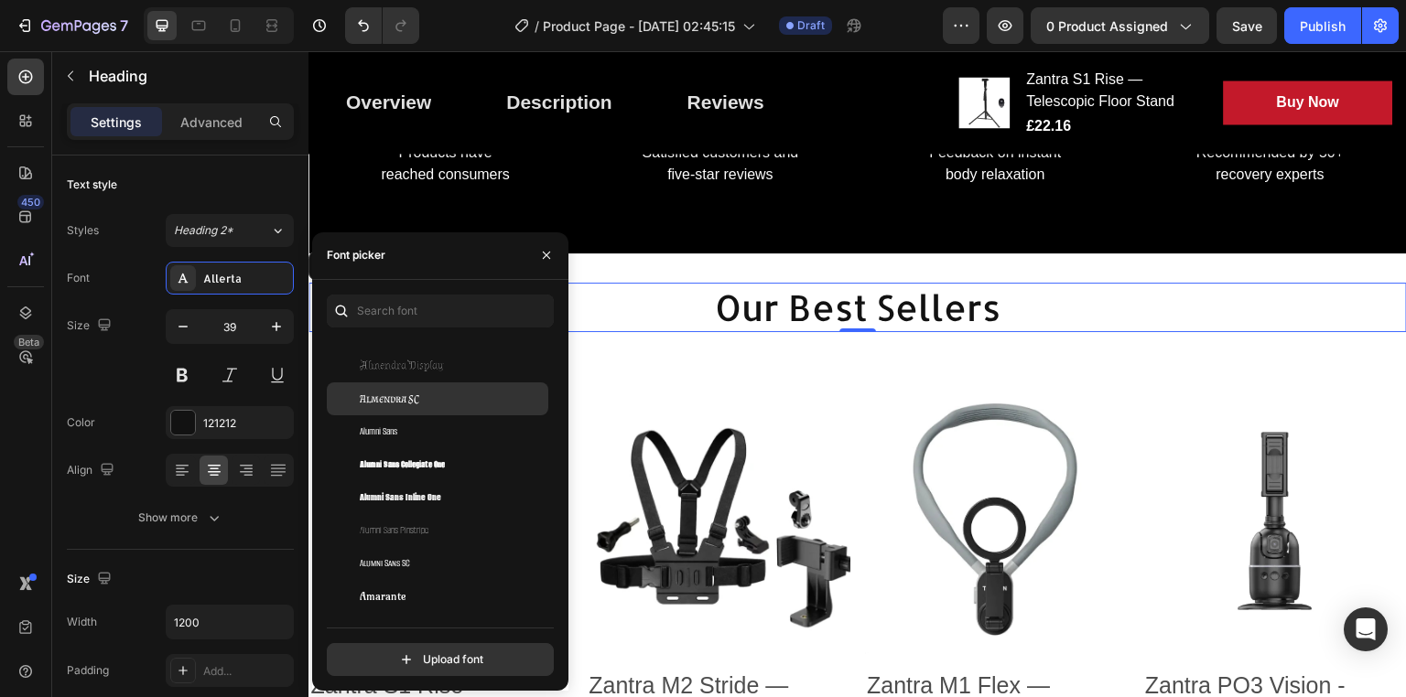
click at [434, 400] on div "Almendra SC" at bounding box center [452, 399] width 185 height 16
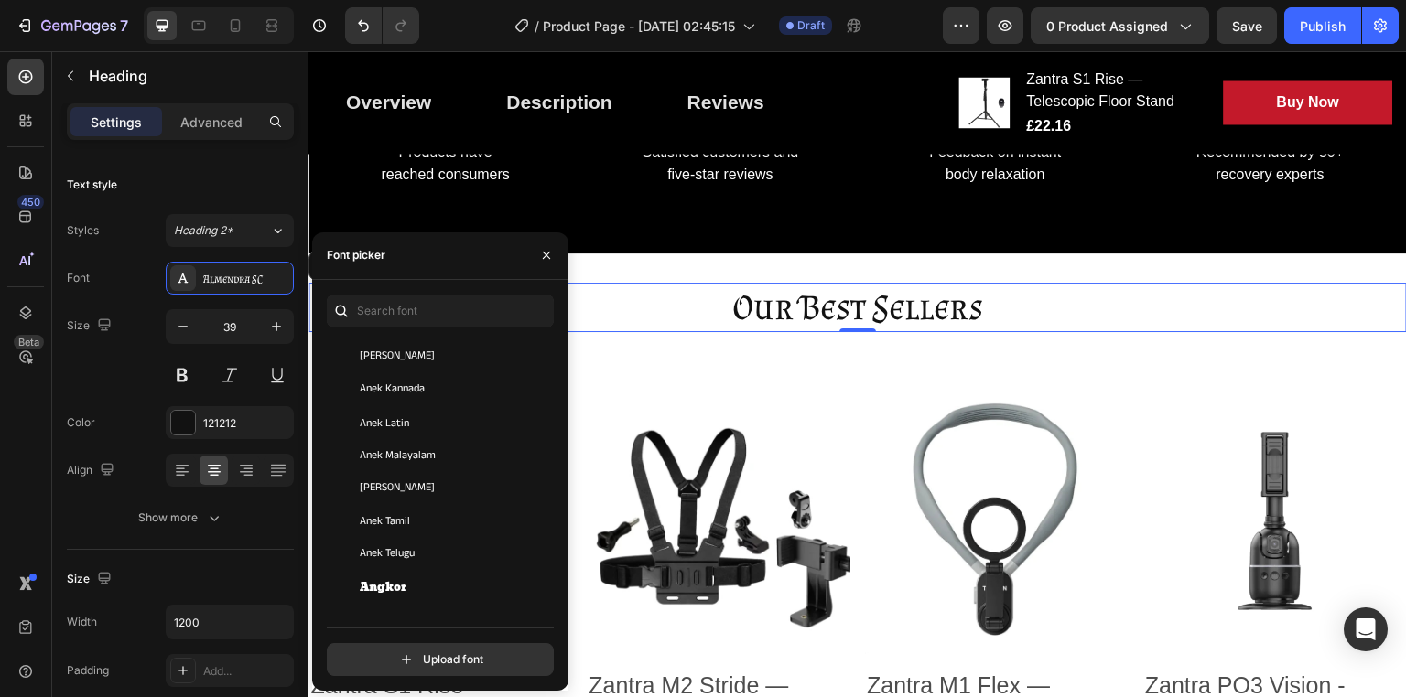
scroll to position [2726, 0]
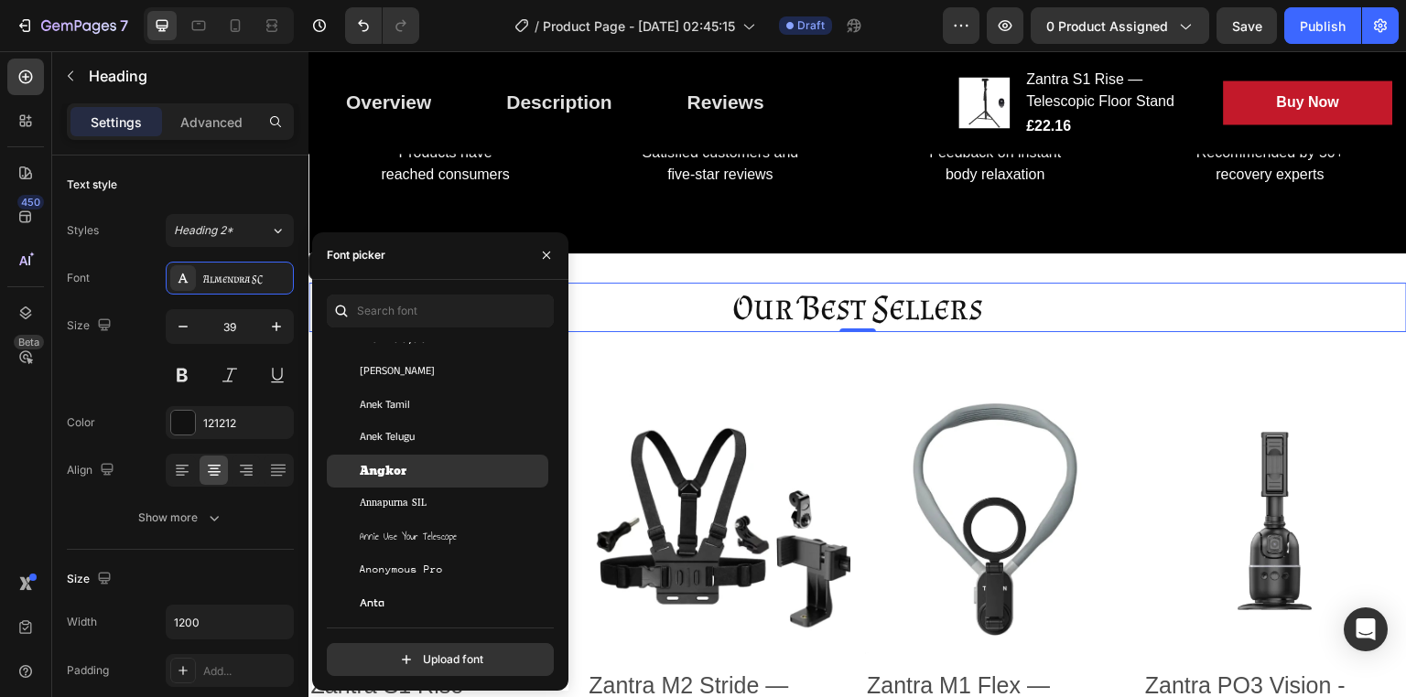
click at [402, 465] on span "Angkor" at bounding box center [383, 471] width 47 height 16
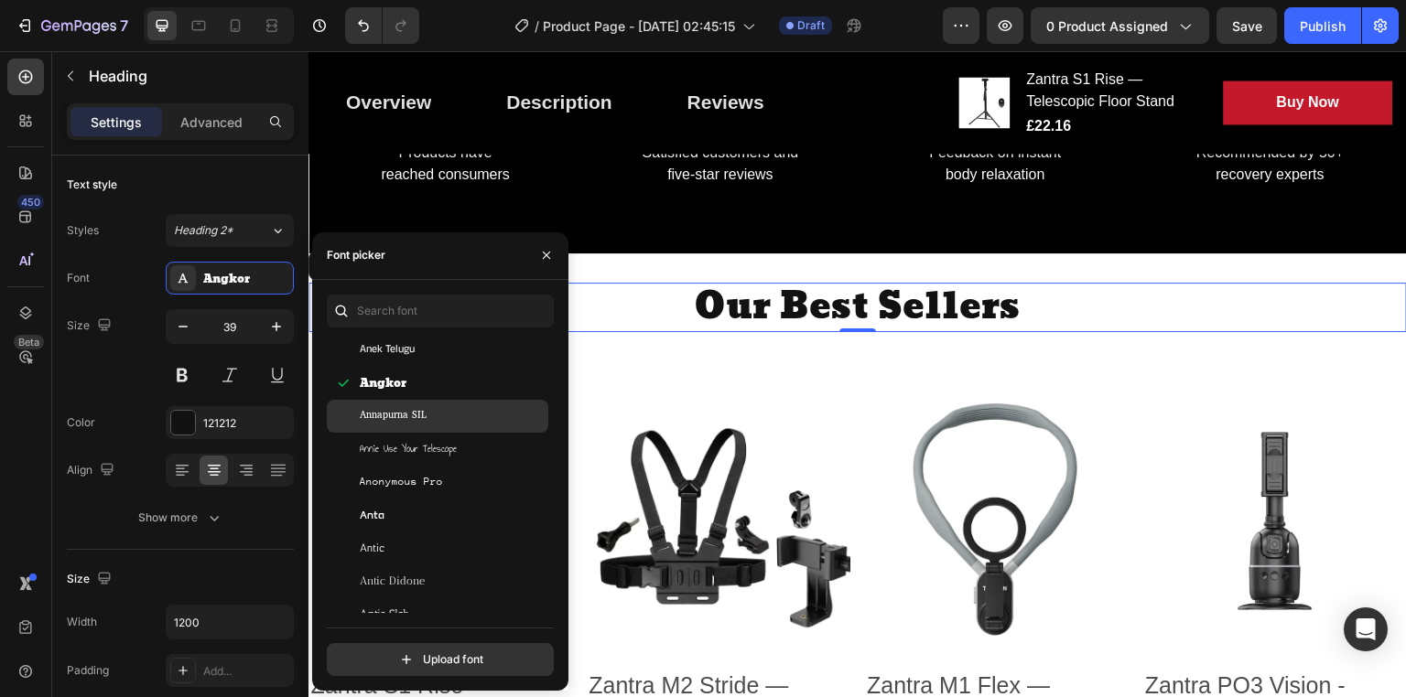
scroll to position [2830, 0]
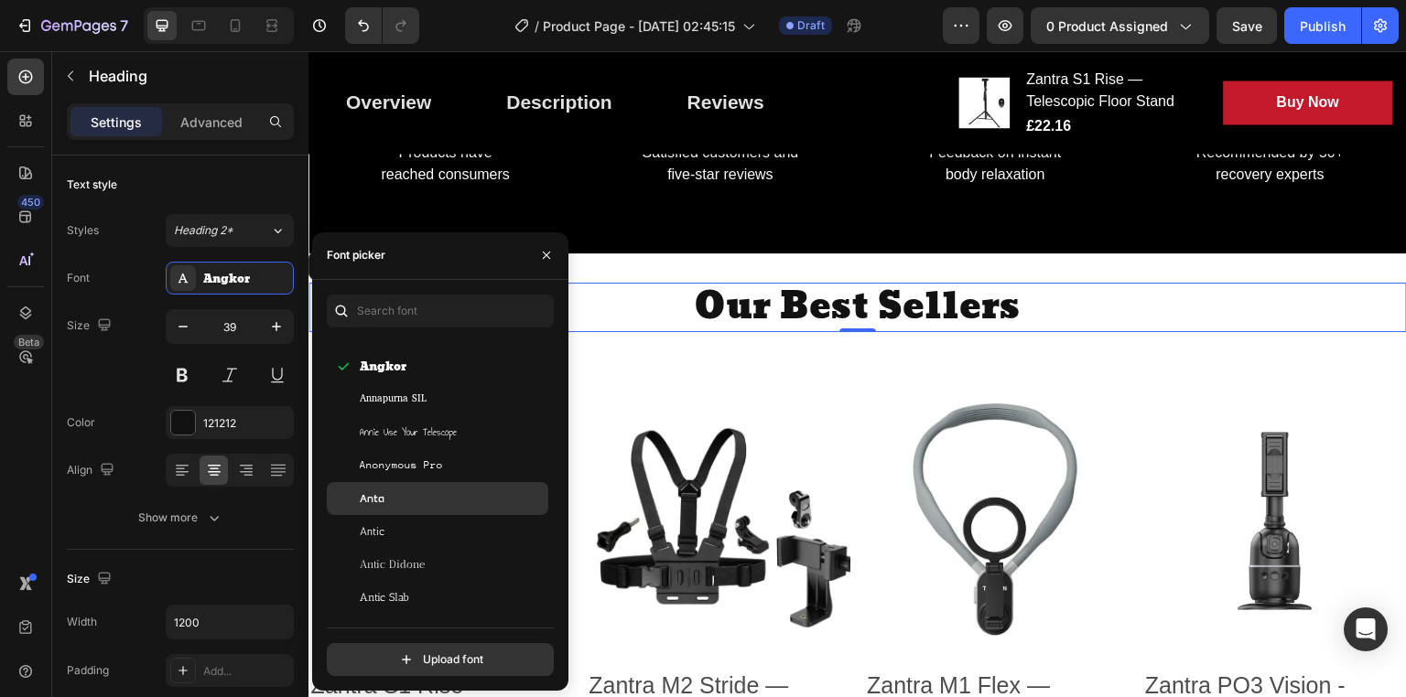
click at [420, 492] on div "Anta" at bounding box center [452, 499] width 185 height 16
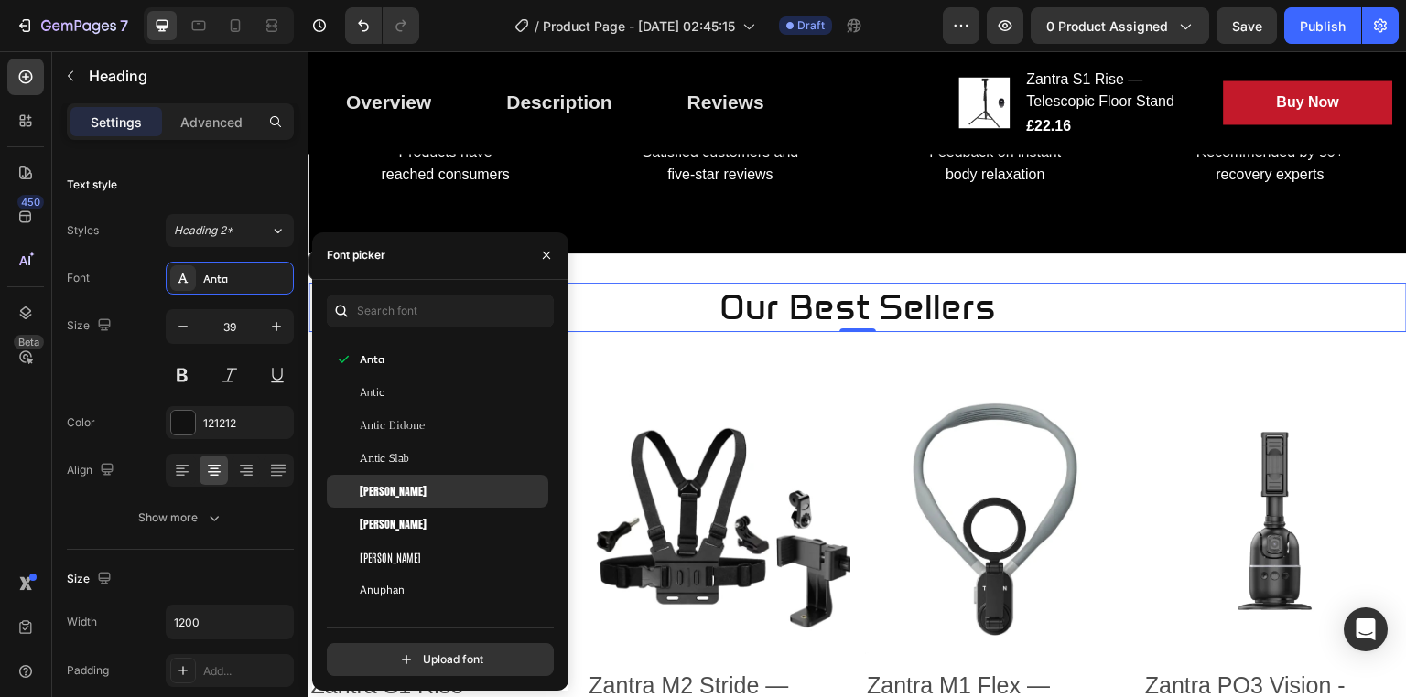
scroll to position [3046, 0]
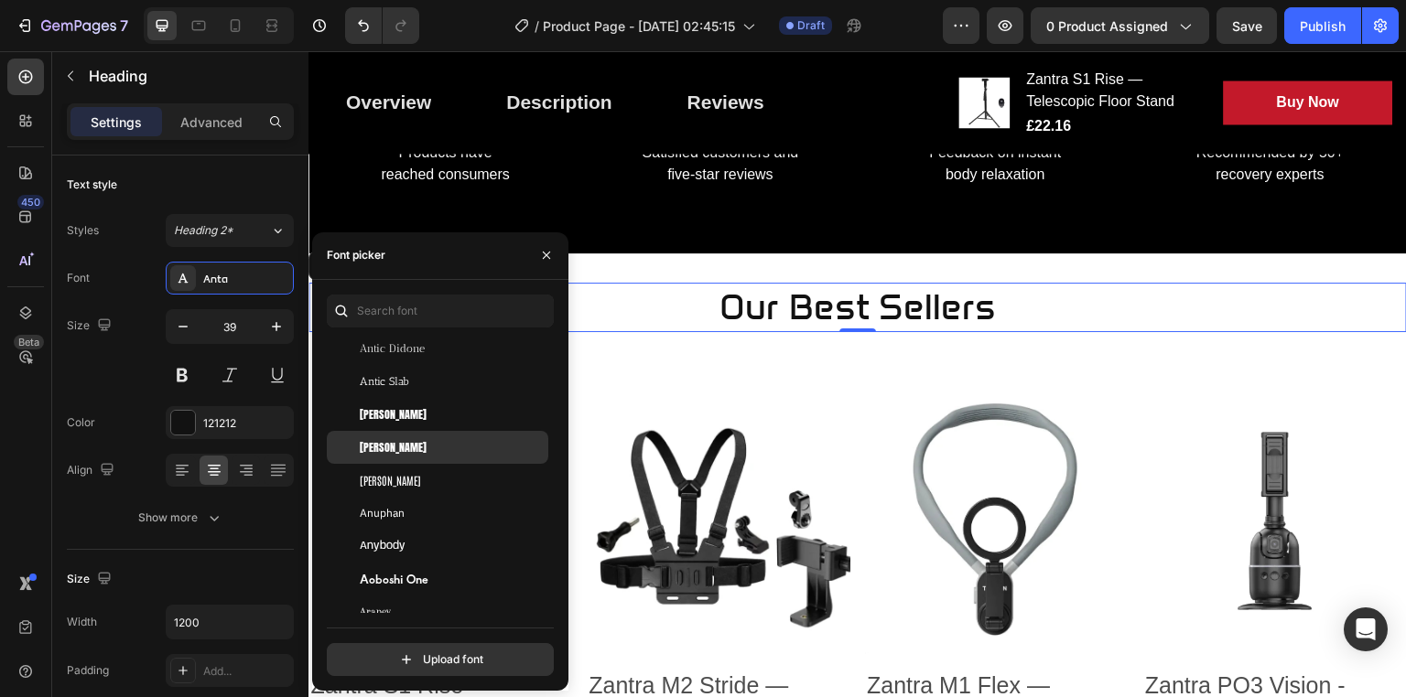
click at [402, 450] on div "Anton SC" at bounding box center [452, 447] width 185 height 16
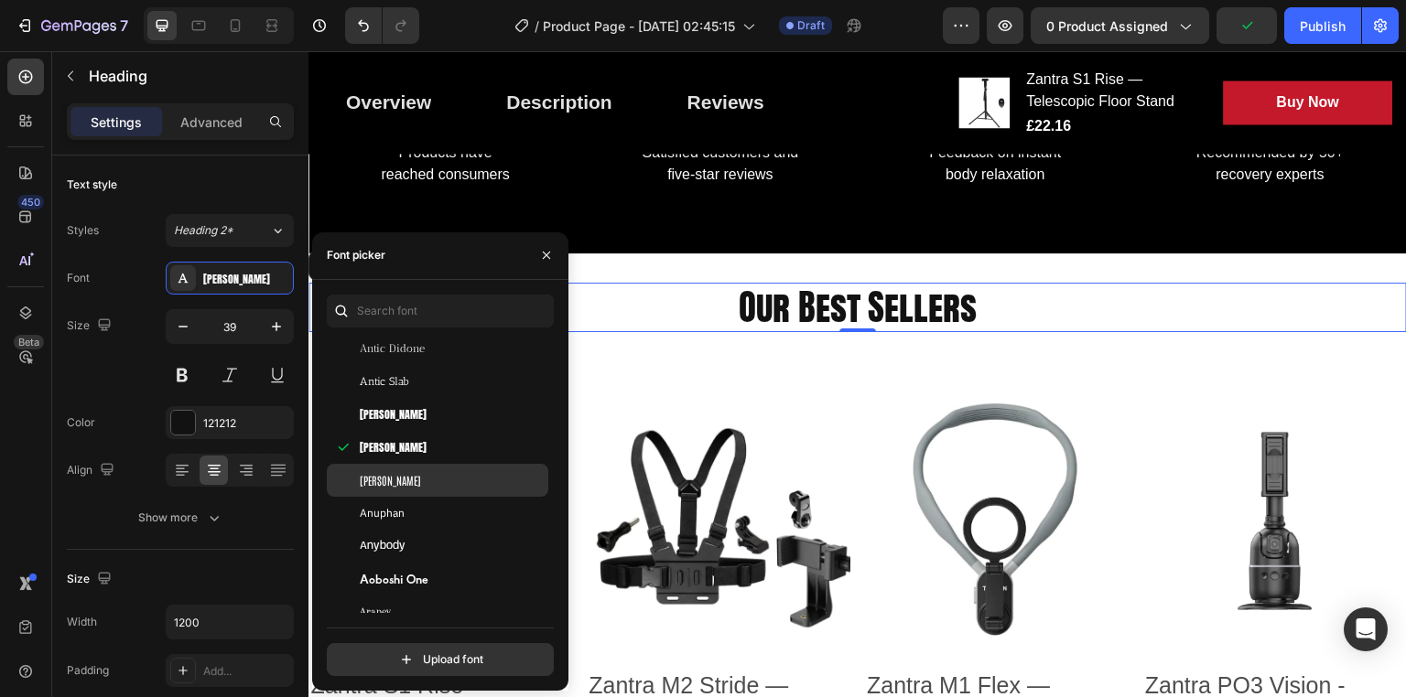
click at [409, 491] on div "Antonio" at bounding box center [437, 480] width 221 height 33
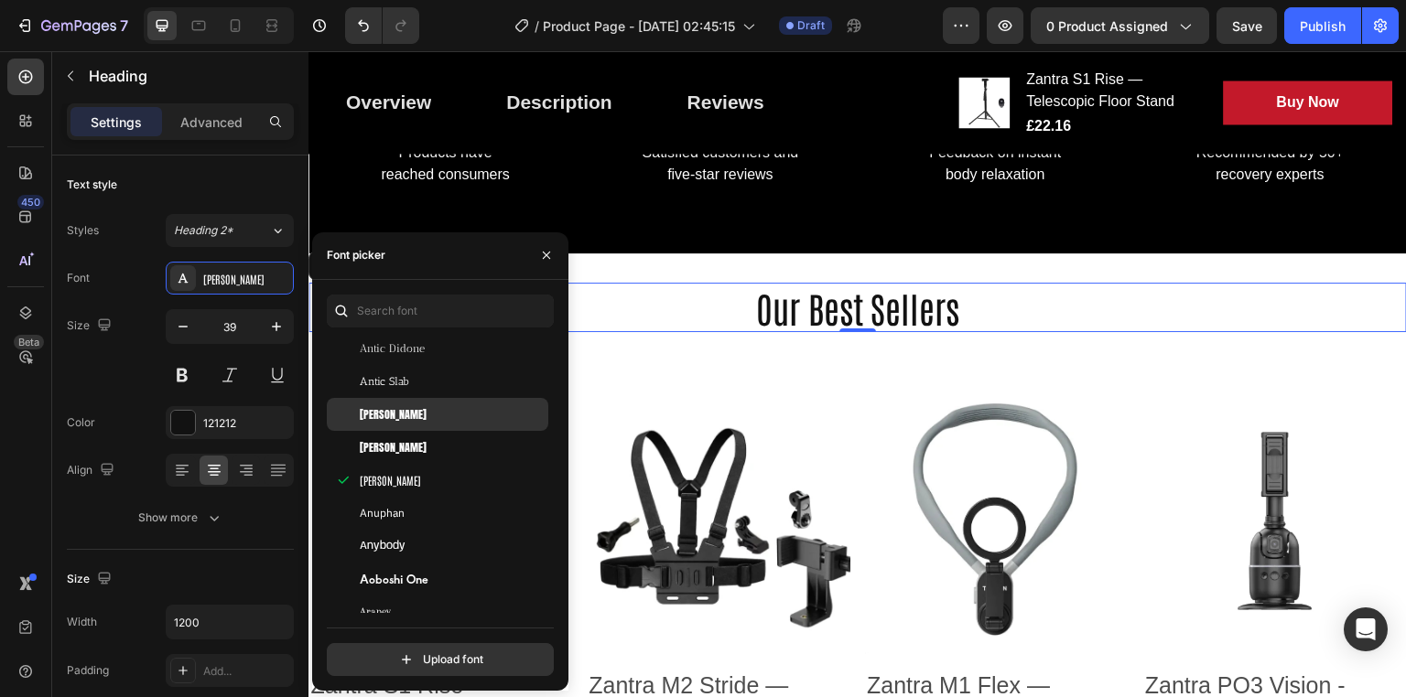
click at [410, 427] on div "Anton" at bounding box center [437, 414] width 221 height 33
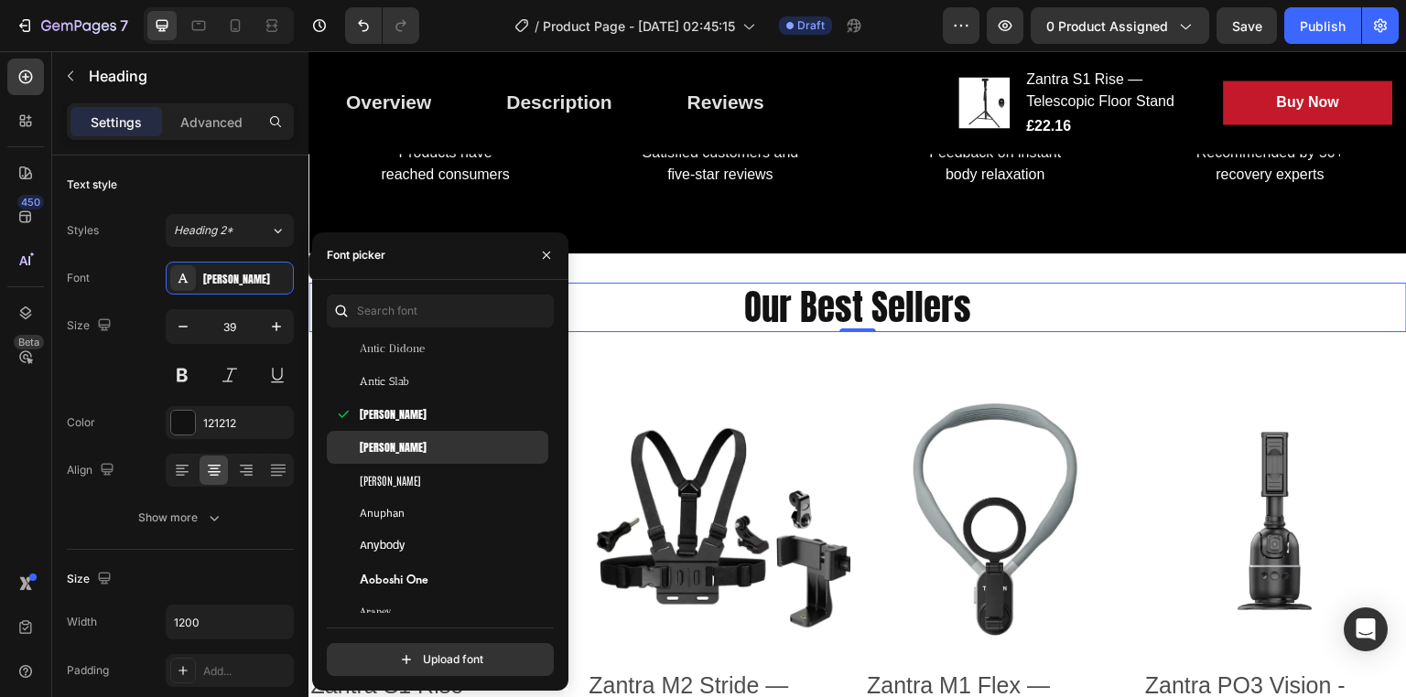
click at [412, 448] on div "Anton SC" at bounding box center [452, 447] width 185 height 16
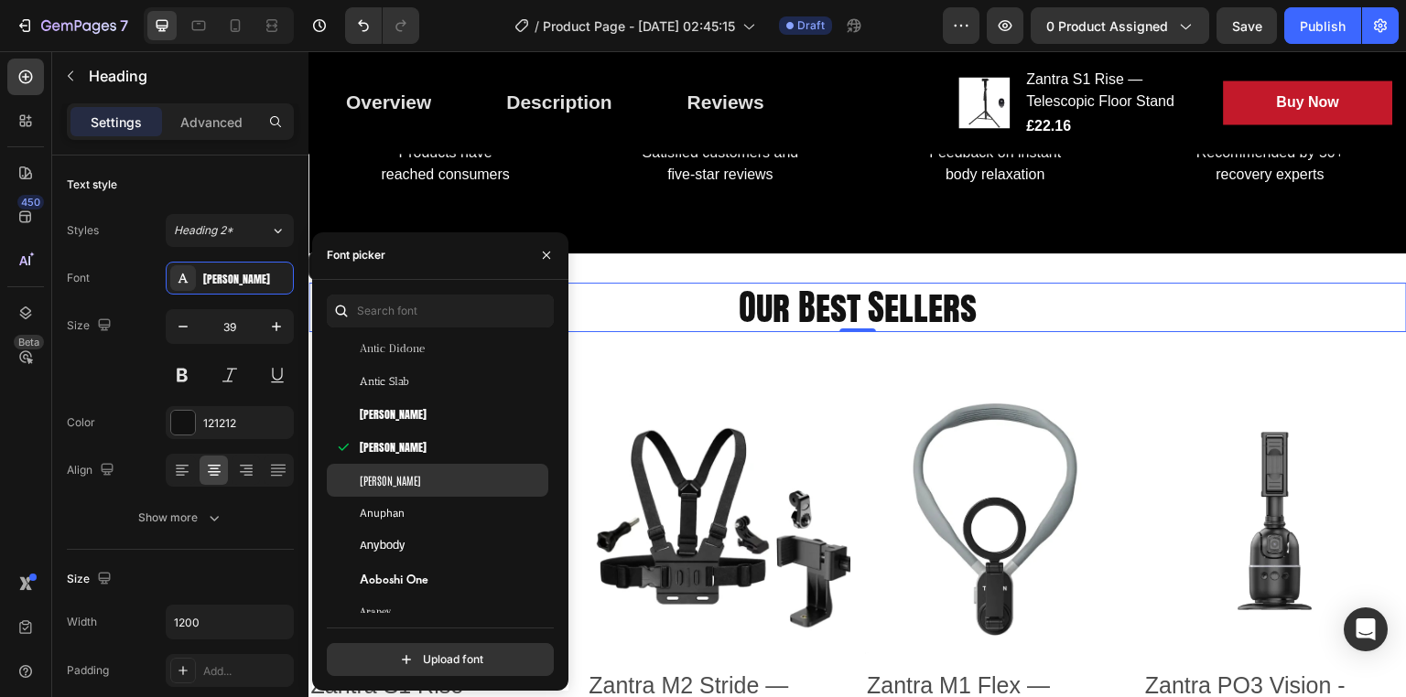
scroll to position [3133, 0]
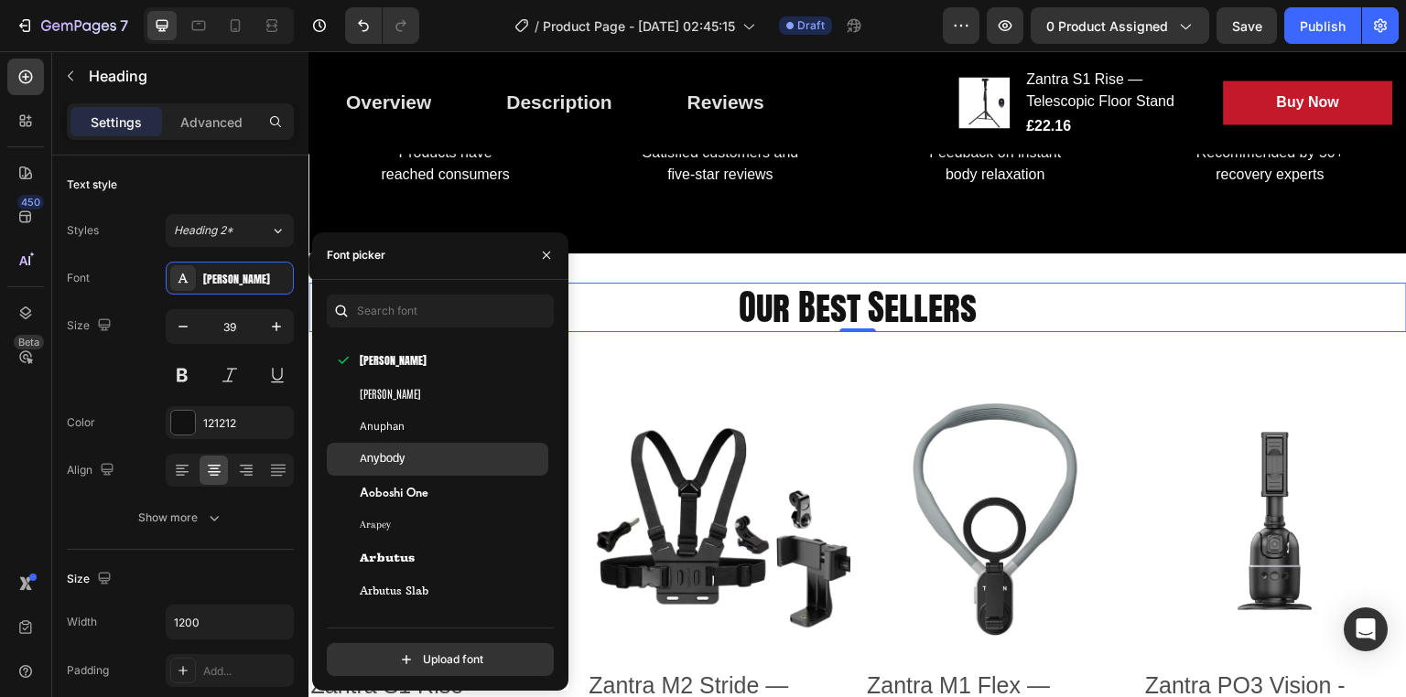
click at [410, 462] on div "Anybody" at bounding box center [452, 459] width 185 height 16
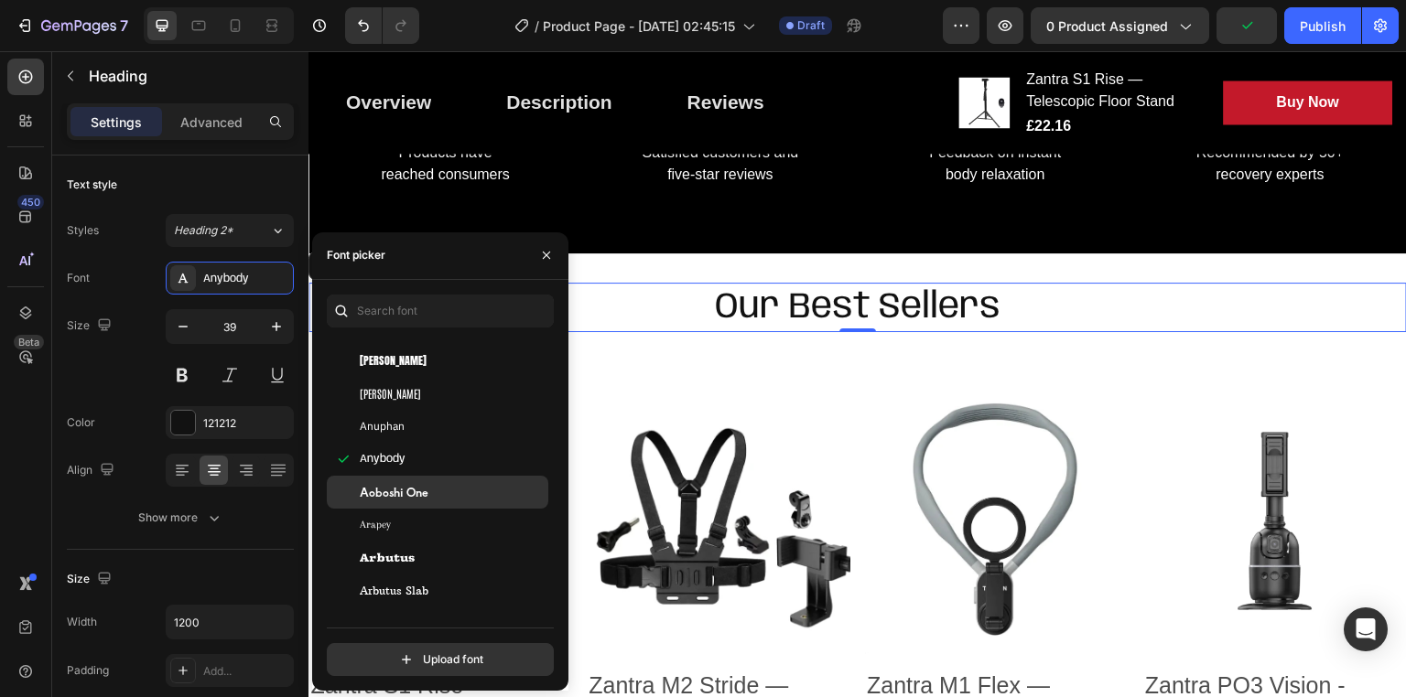
click at [416, 490] on span "Aoboshi One" at bounding box center [394, 492] width 69 height 16
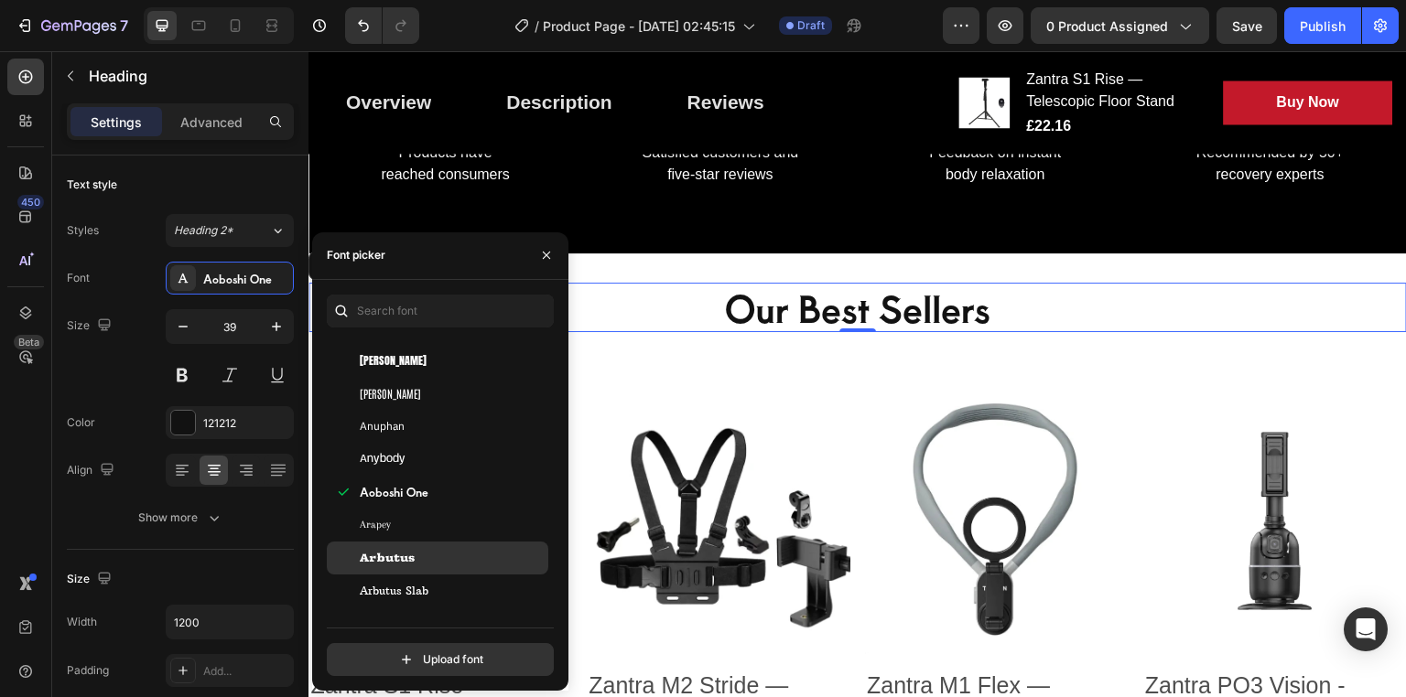
click at [425, 561] on div "Arbutus" at bounding box center [452, 558] width 185 height 16
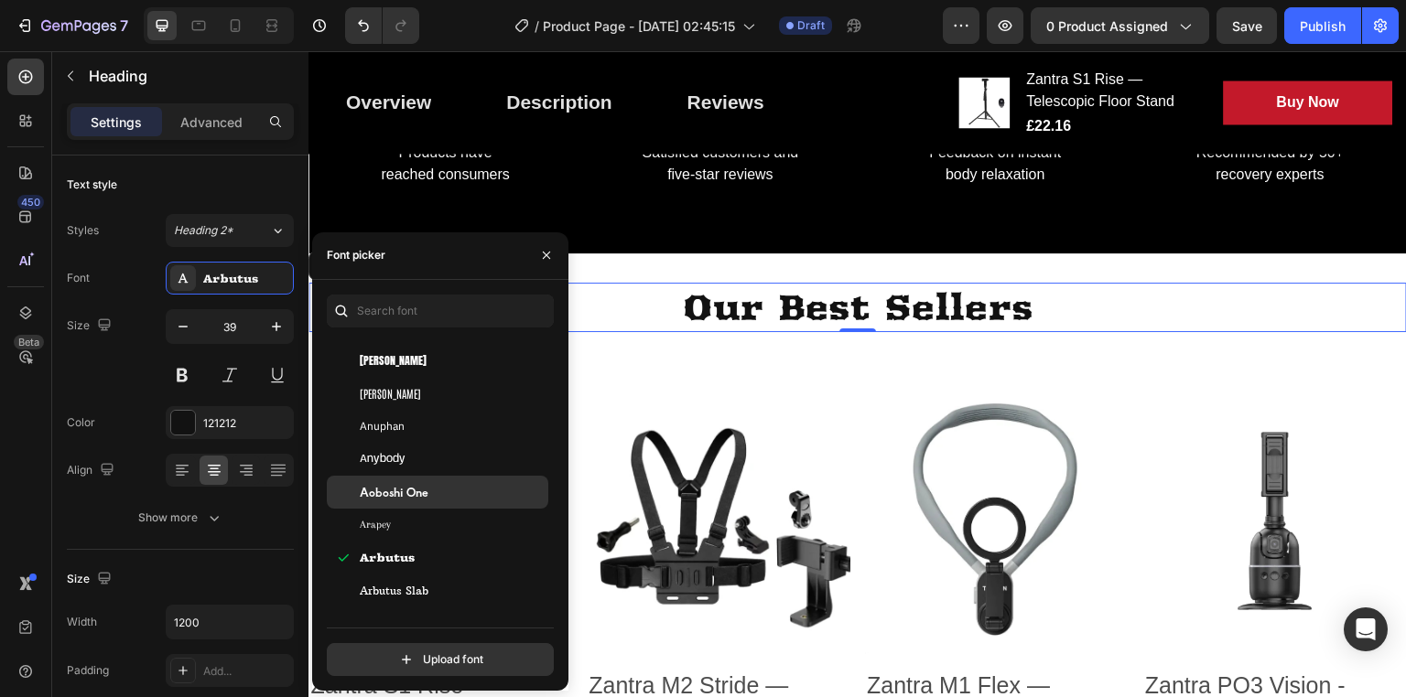
scroll to position [3042, 0]
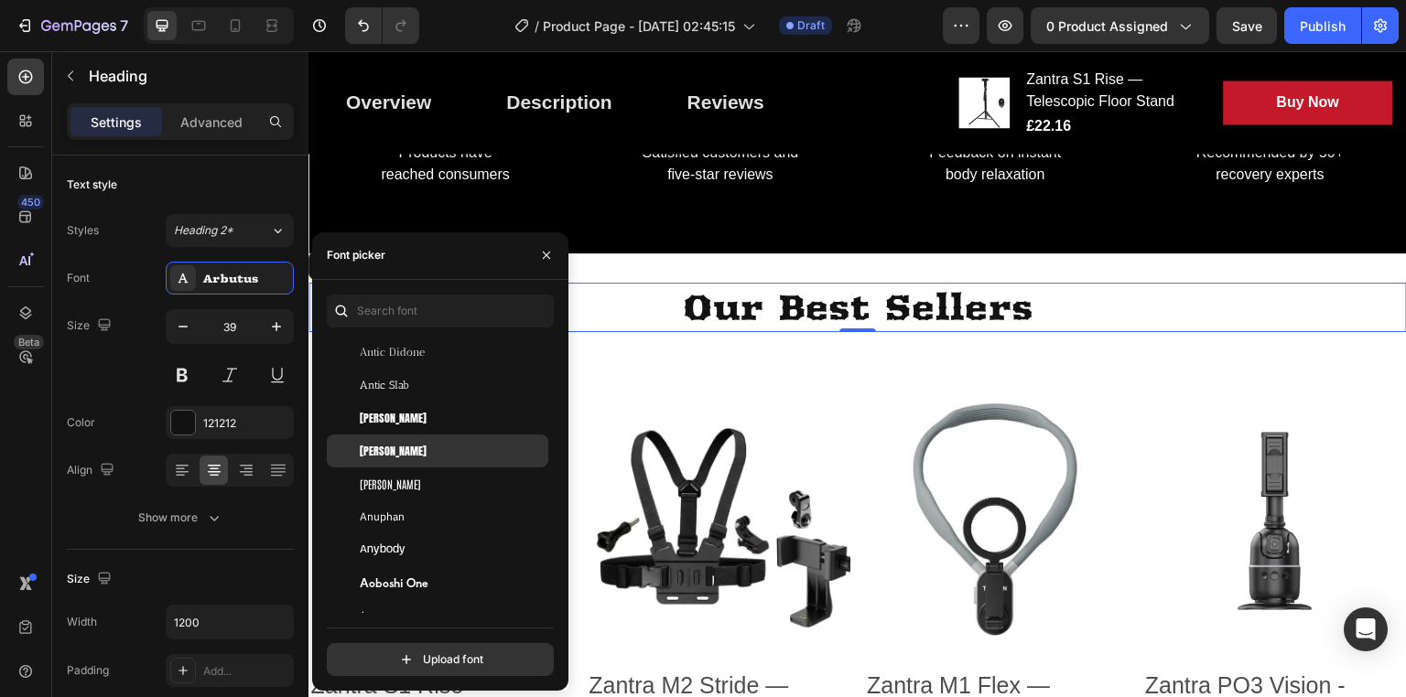
click at [439, 457] on div "Anton SC" at bounding box center [452, 451] width 185 height 16
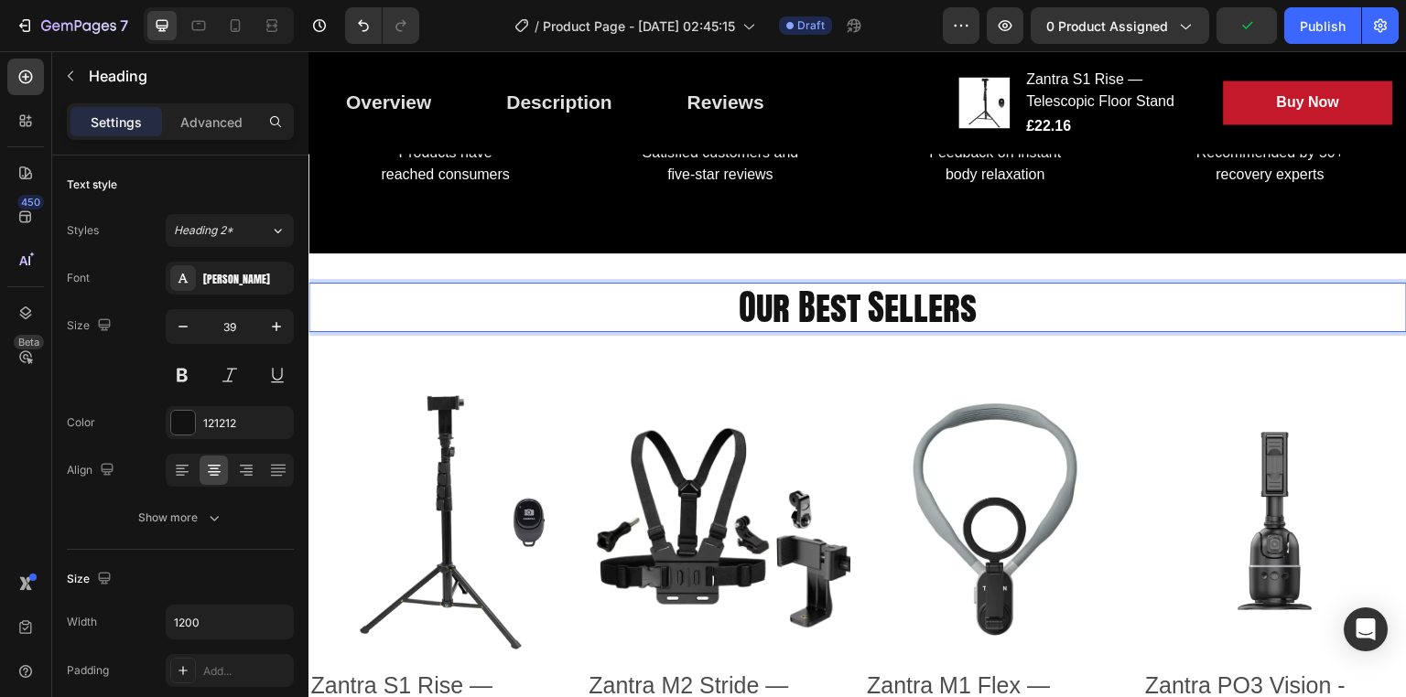
click at [749, 296] on p "Our Best Sellers" at bounding box center [857, 308] width 1095 height 47
click at [887, 304] on p "our best Sellers" at bounding box center [857, 308] width 1095 height 47
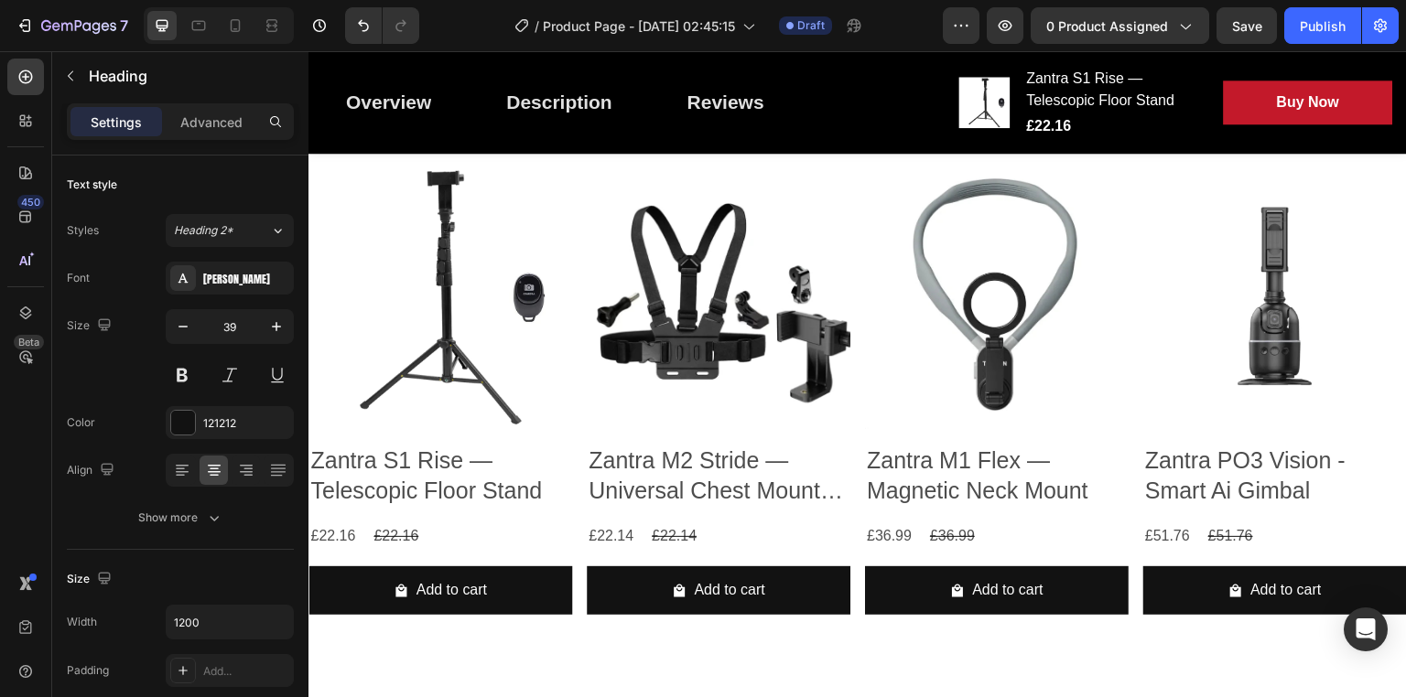
click at [403, 471] on h2 "Zantra S1 Rise — Telescopic Floor Stand" at bounding box center [440, 475] width 264 height 63
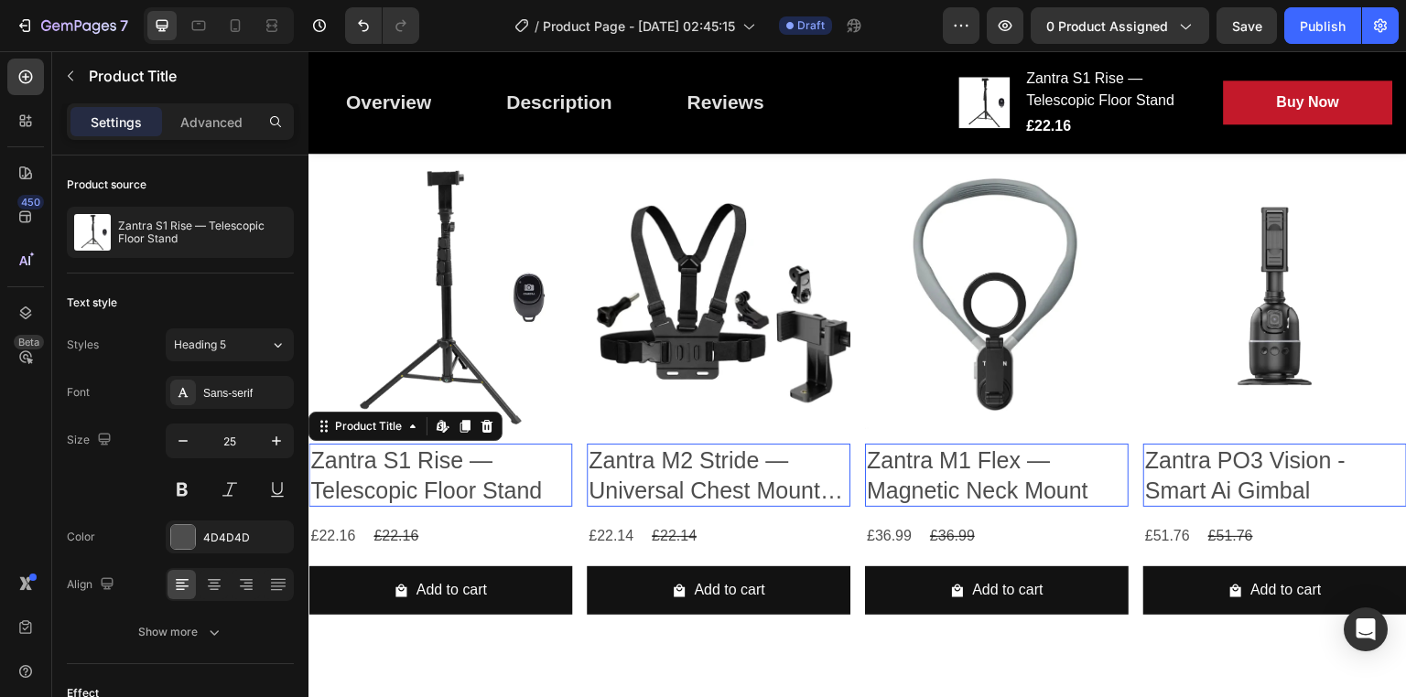
scroll to position [1823, 0]
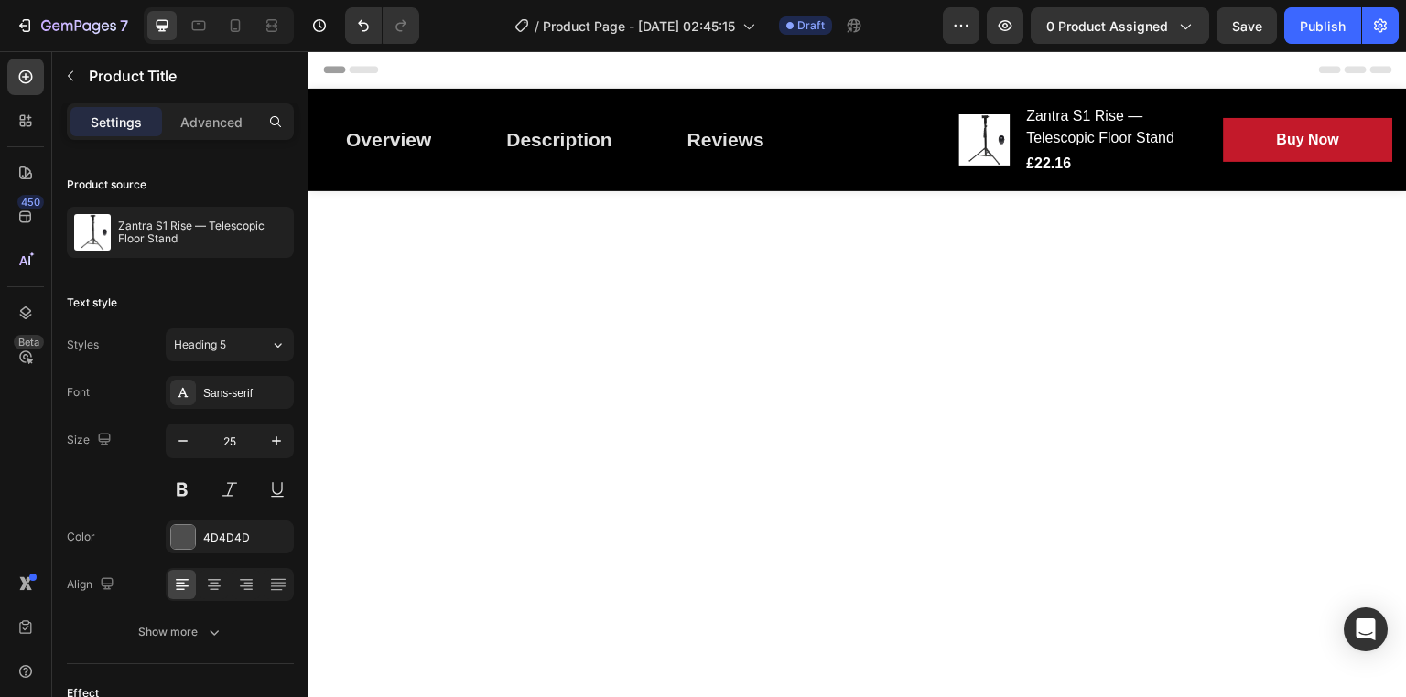
scroll to position [1823, 0]
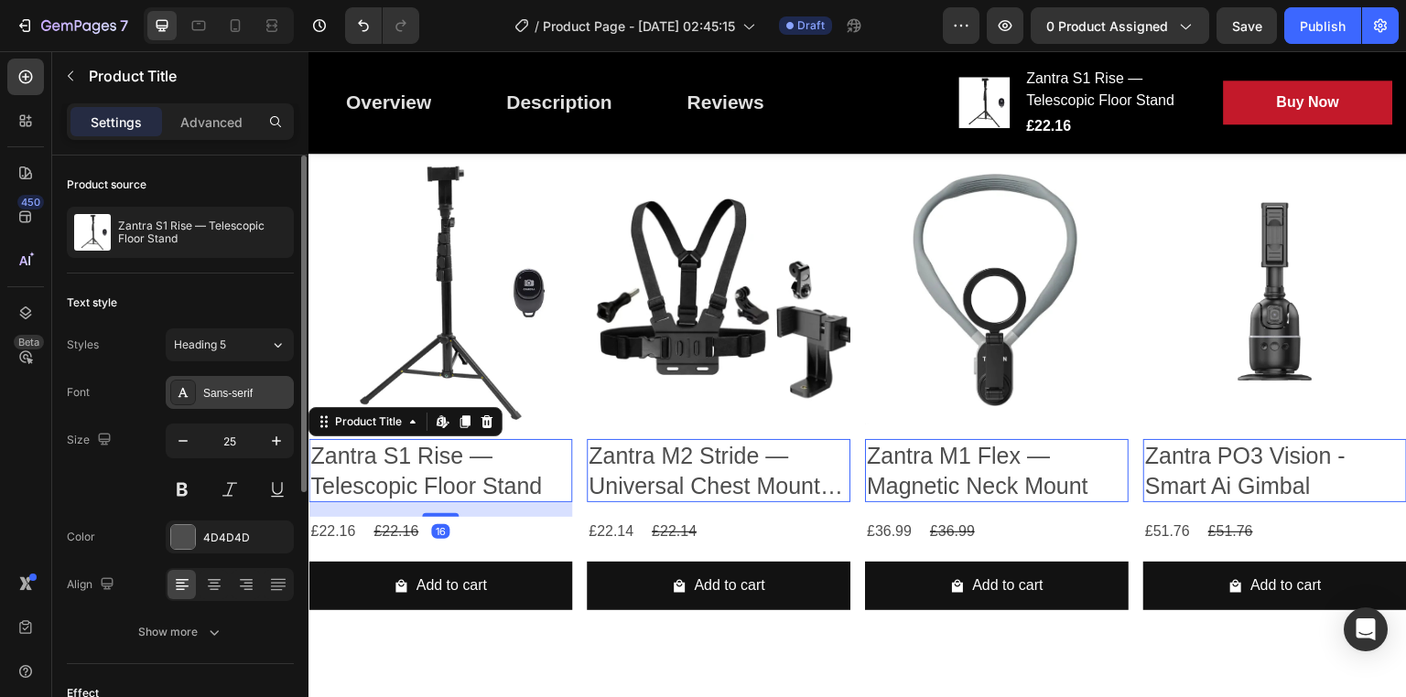
click at [242, 382] on div "Sans-serif" at bounding box center [230, 392] width 128 height 33
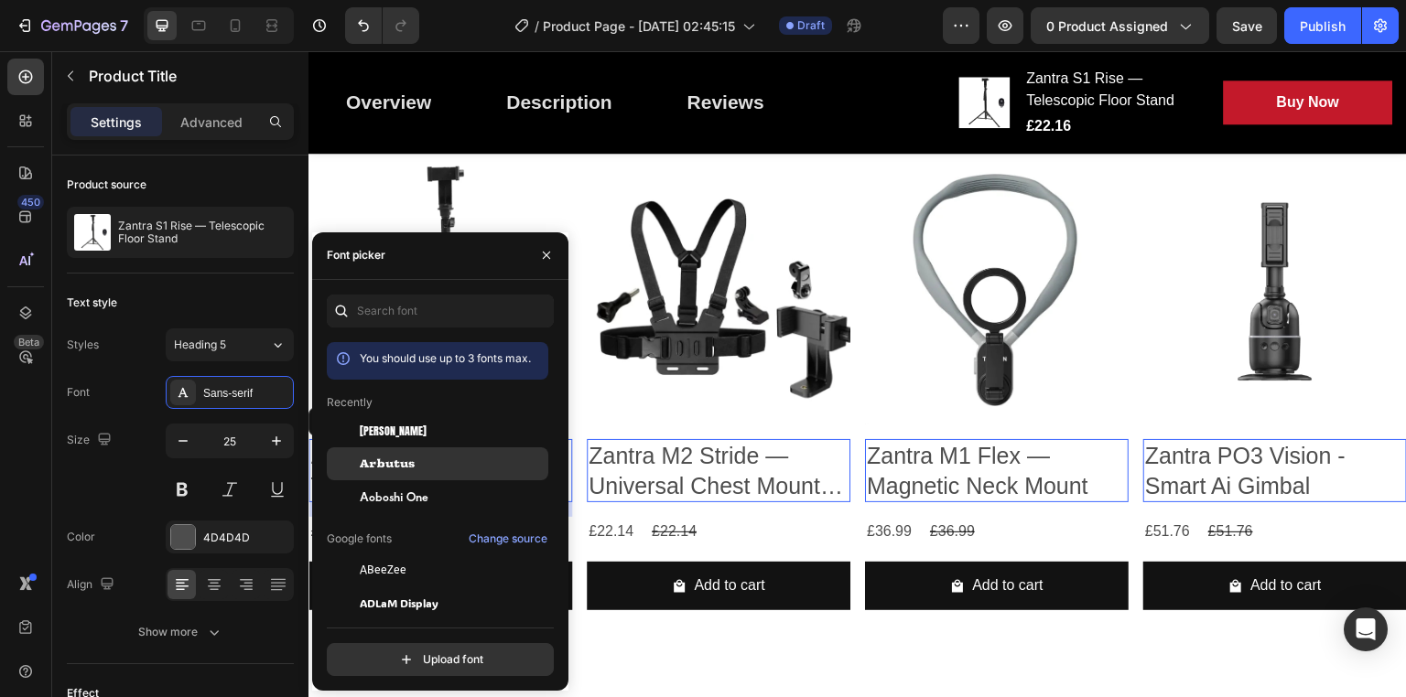
click at [389, 653] on div "Arbutus" at bounding box center [437, 669] width 221 height 33
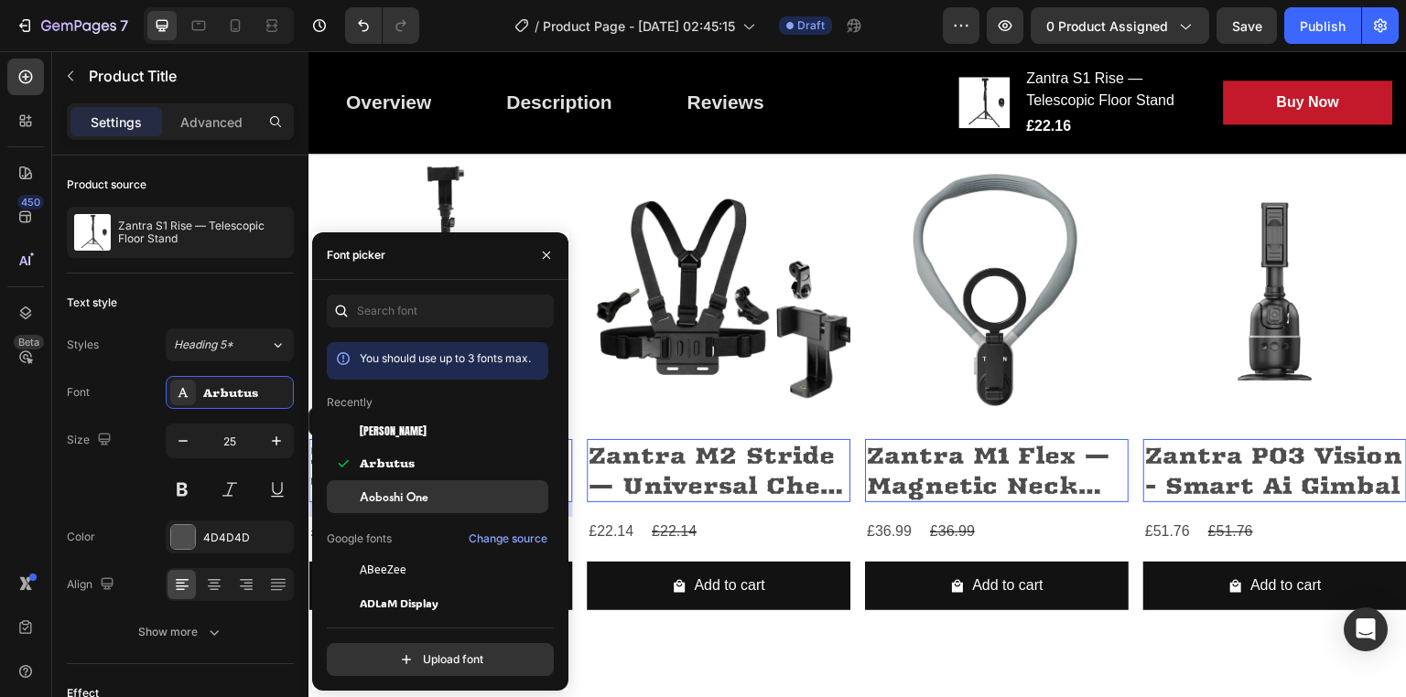
click at [439, 502] on div "Aoboshi One" at bounding box center [452, 497] width 185 height 16
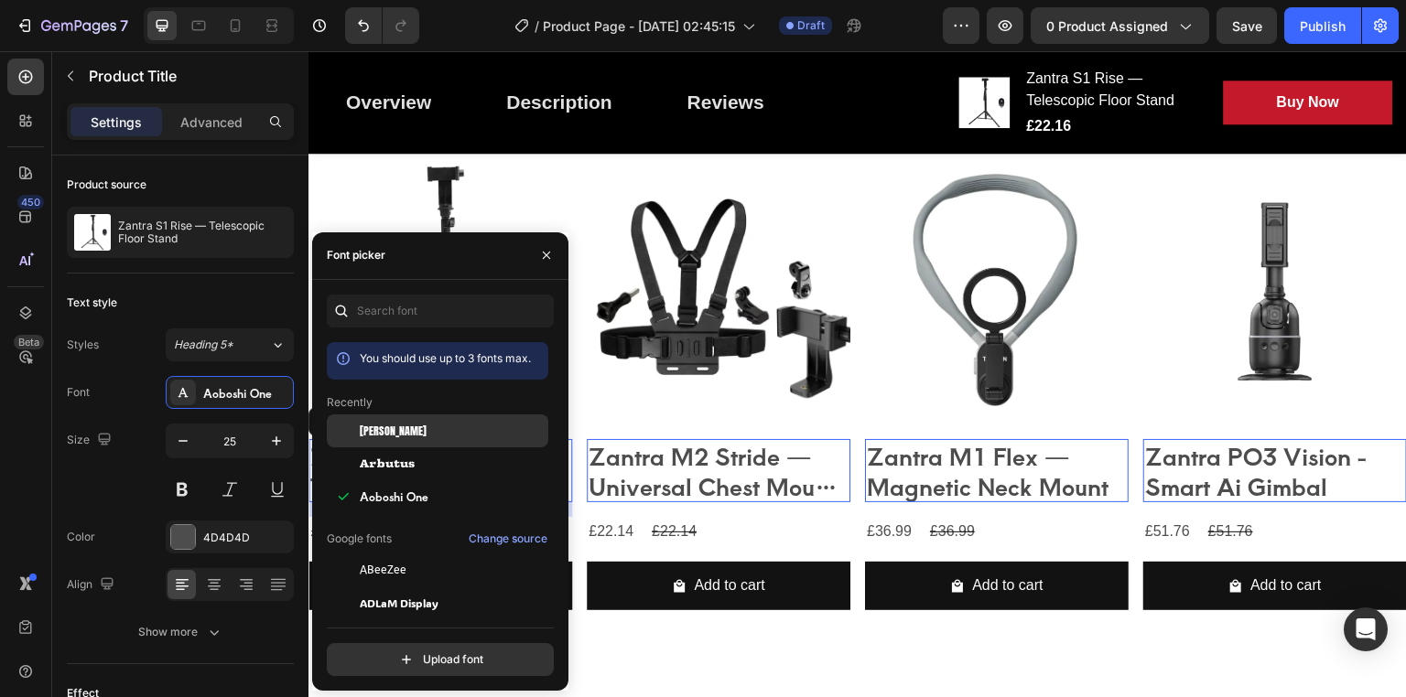
click at [405, 432] on div "Anton SC" at bounding box center [452, 431] width 185 height 16
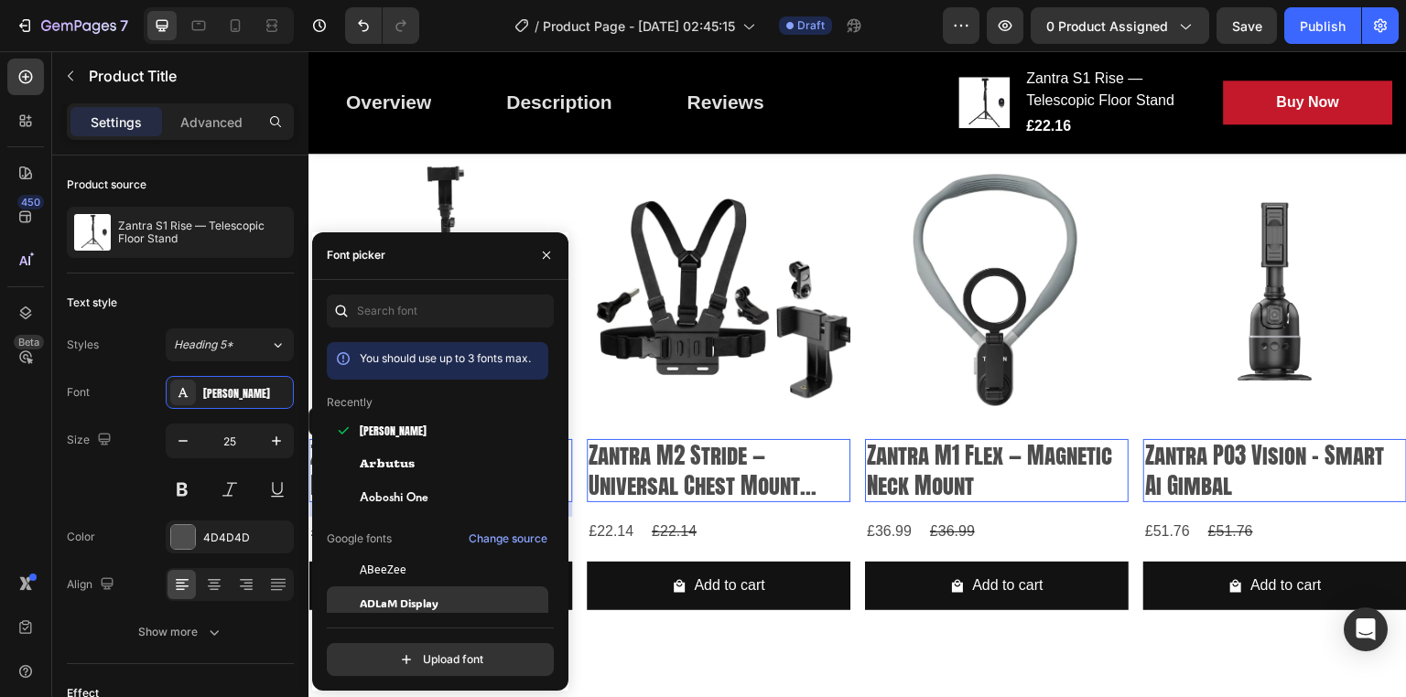
click at [423, 596] on span "ADLaM Display" at bounding box center [399, 603] width 79 height 16
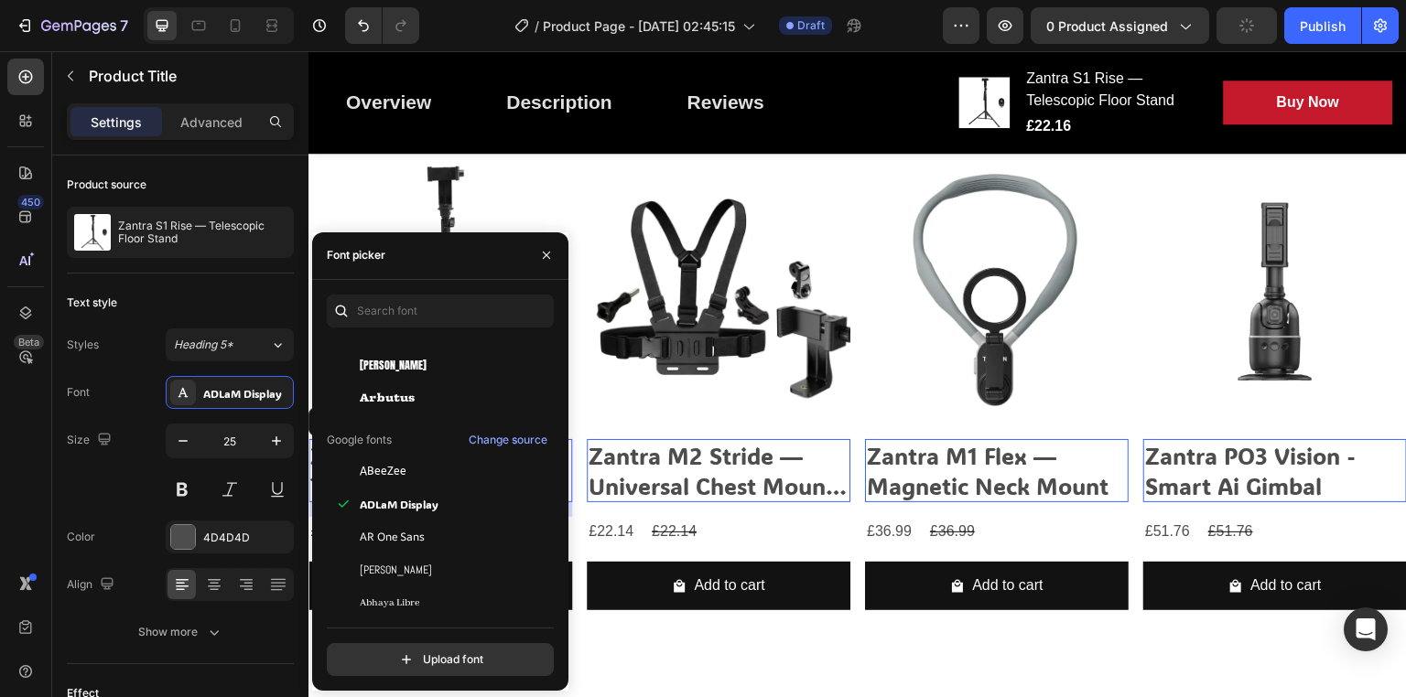
scroll to position [123, 0]
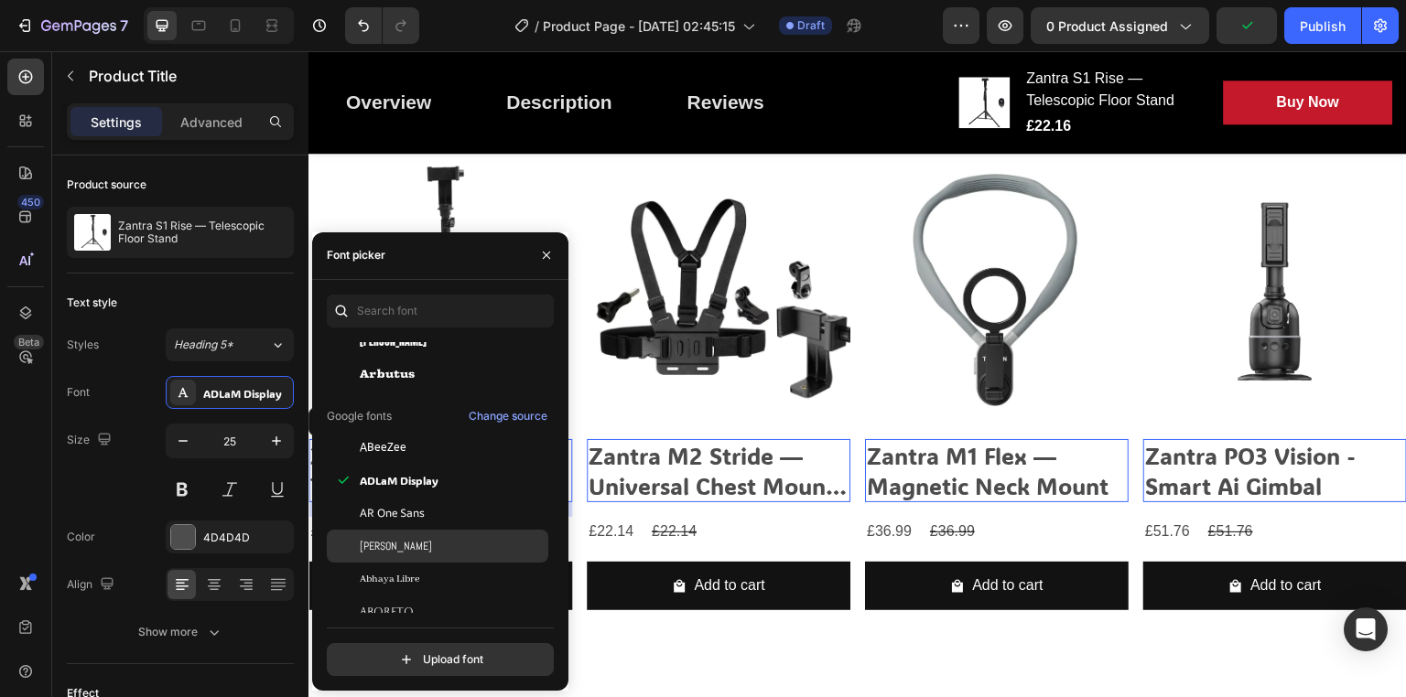
click at [414, 548] on div "[PERSON_NAME]" at bounding box center [452, 546] width 185 height 16
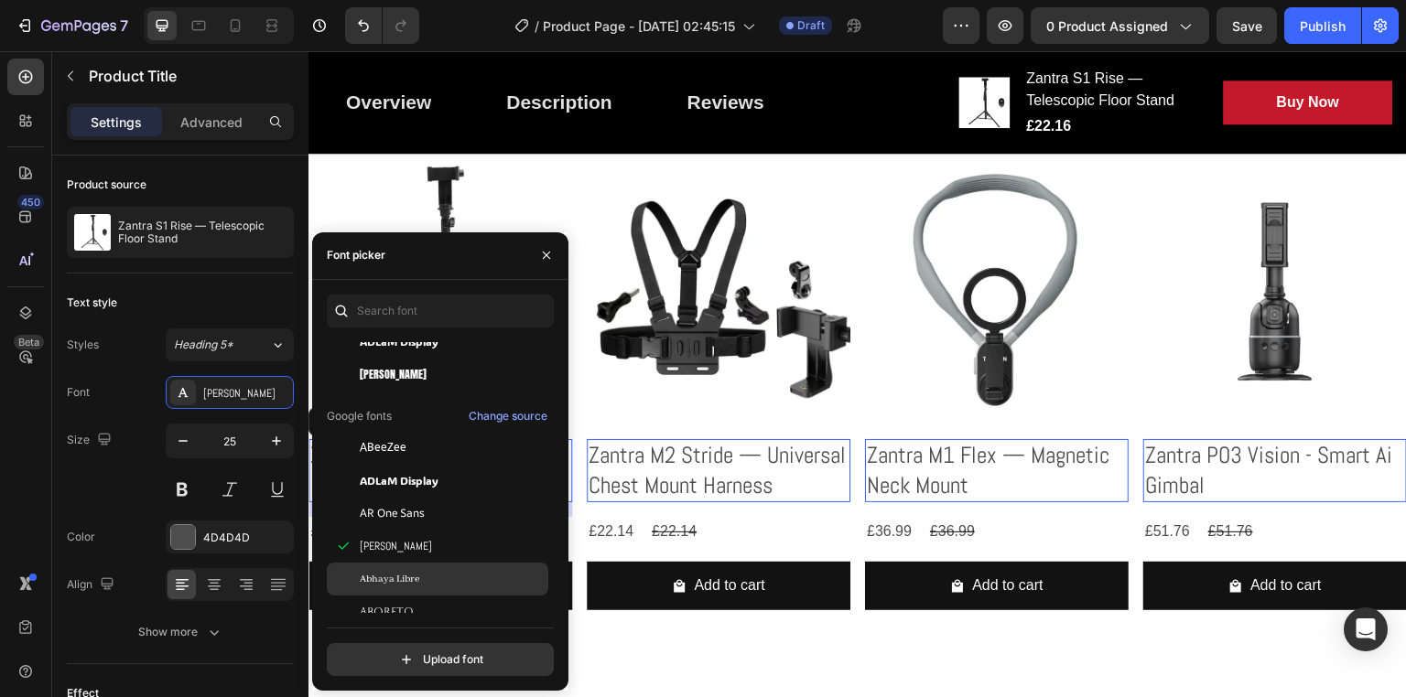
click at [425, 578] on div "Abhaya Libre" at bounding box center [452, 579] width 185 height 16
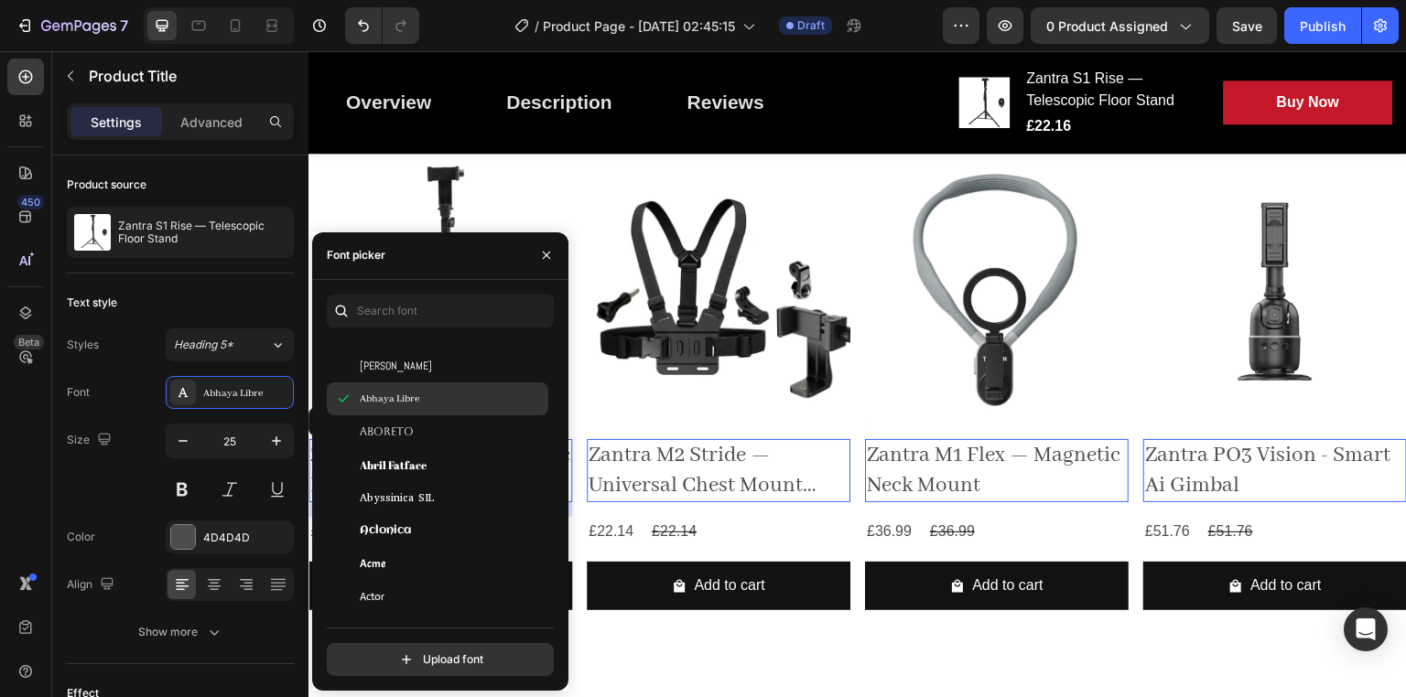
scroll to position [319, 0]
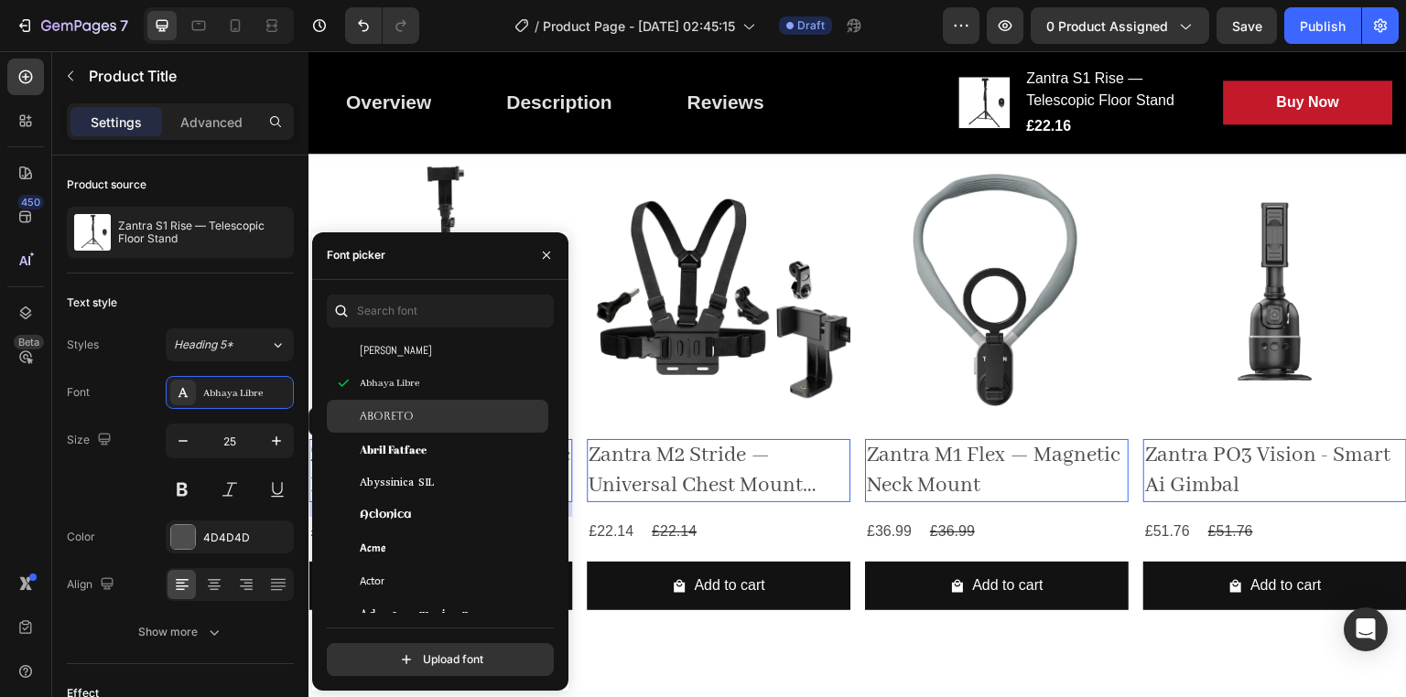
click at [403, 416] on span "Aboreto" at bounding box center [387, 416] width 54 height 16
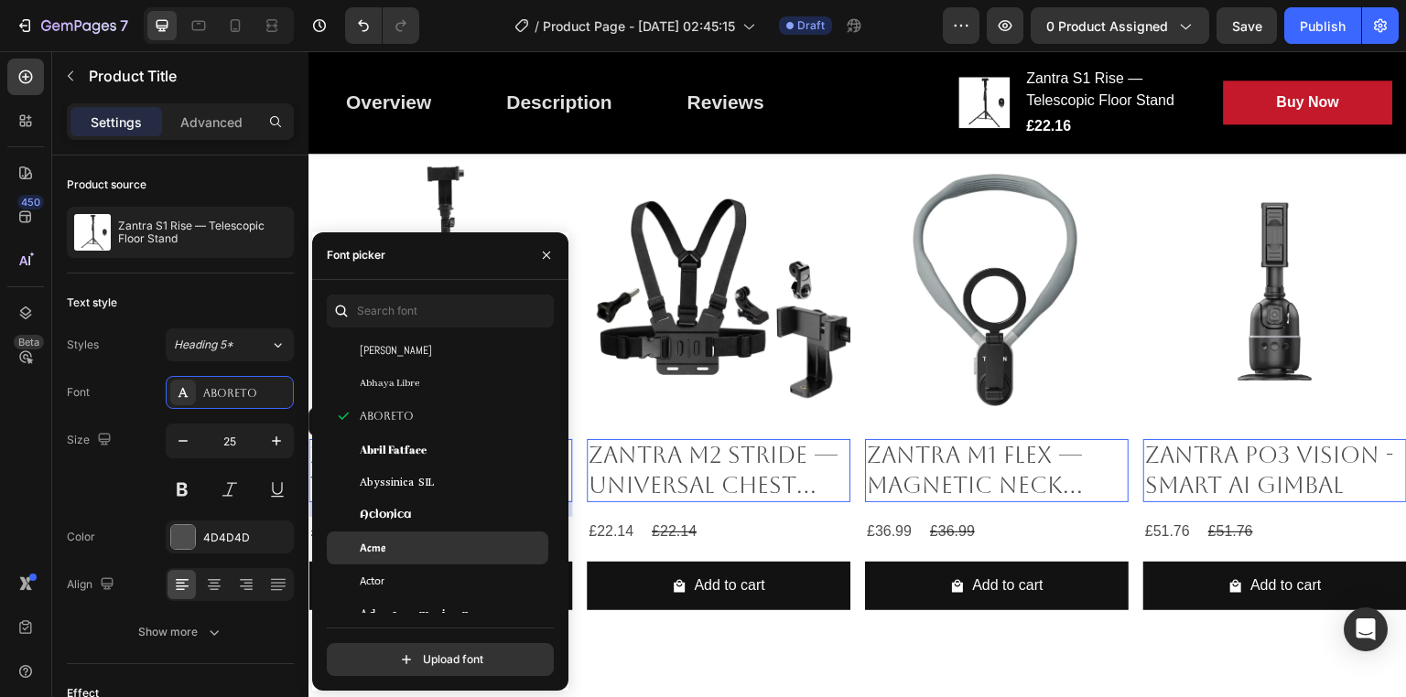
click at [438, 556] on div "Acme" at bounding box center [437, 548] width 221 height 33
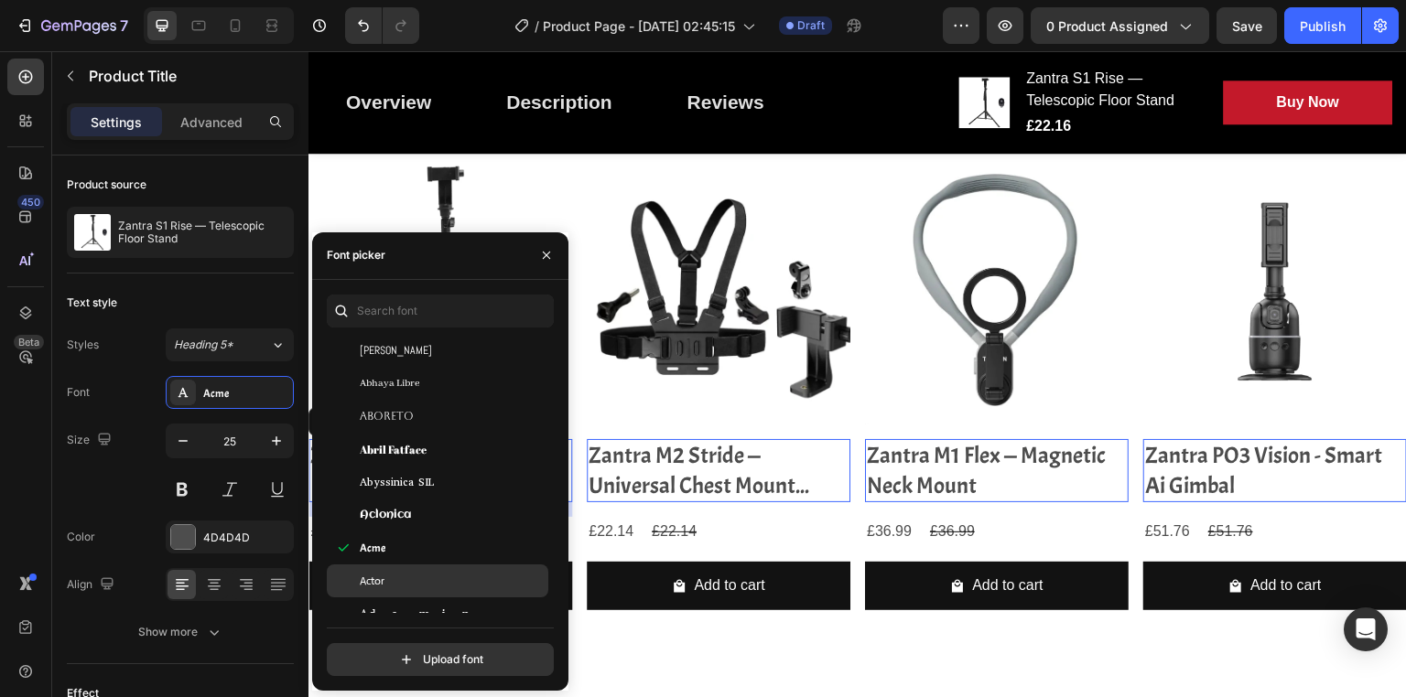
click at [436, 570] on div "Actor" at bounding box center [437, 581] width 221 height 33
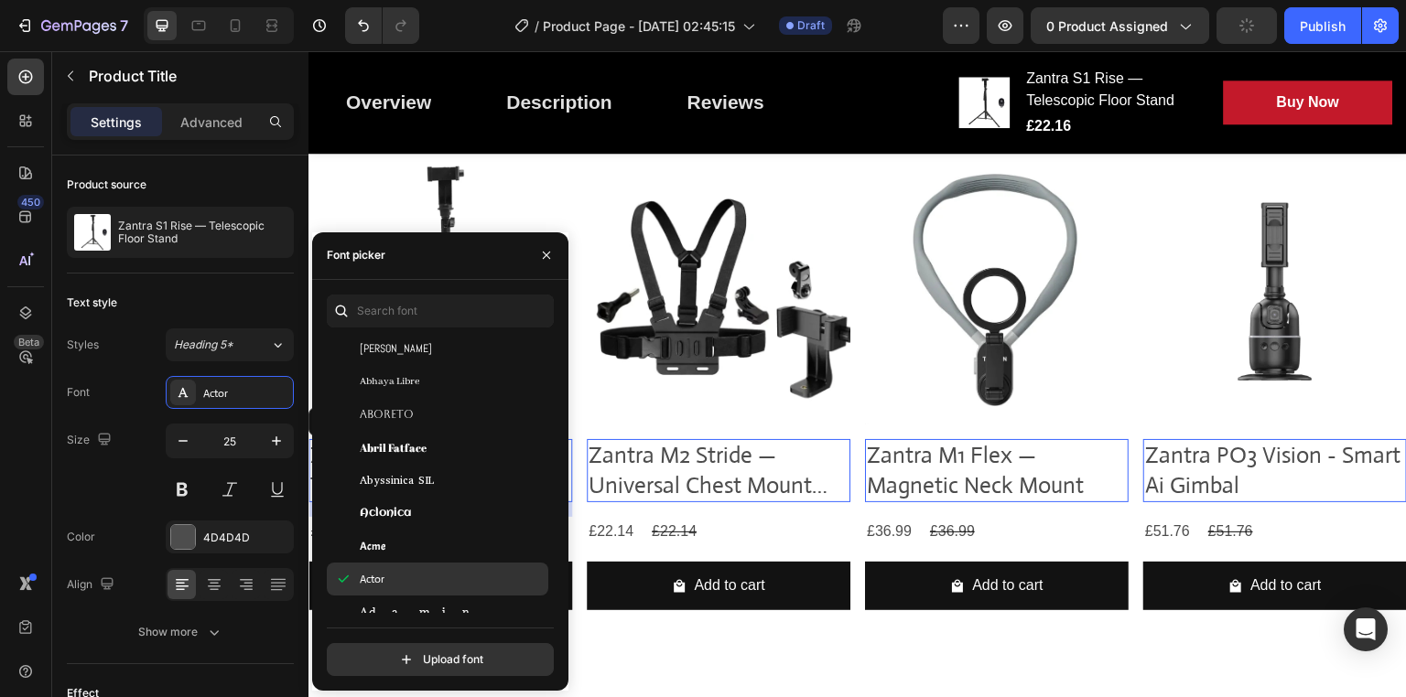
scroll to position [457, 0]
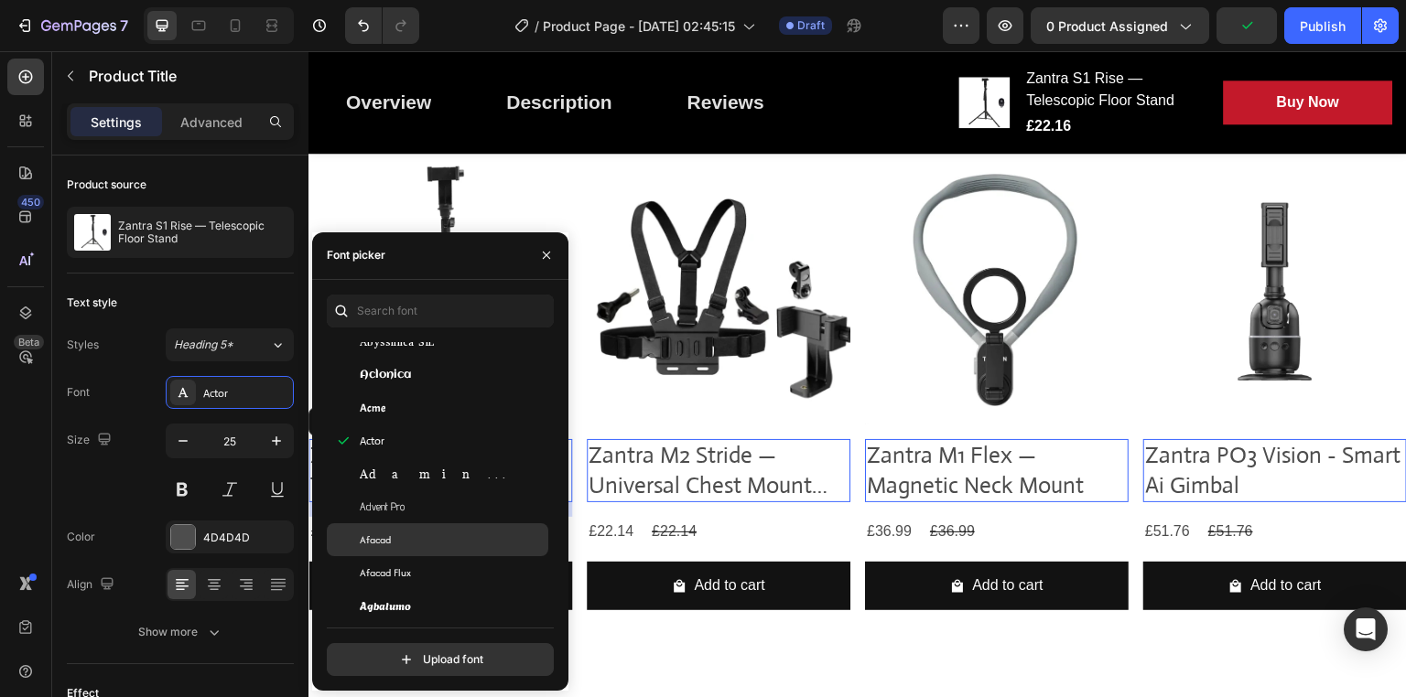
click at [422, 546] on div "Afacad" at bounding box center [452, 540] width 185 height 16
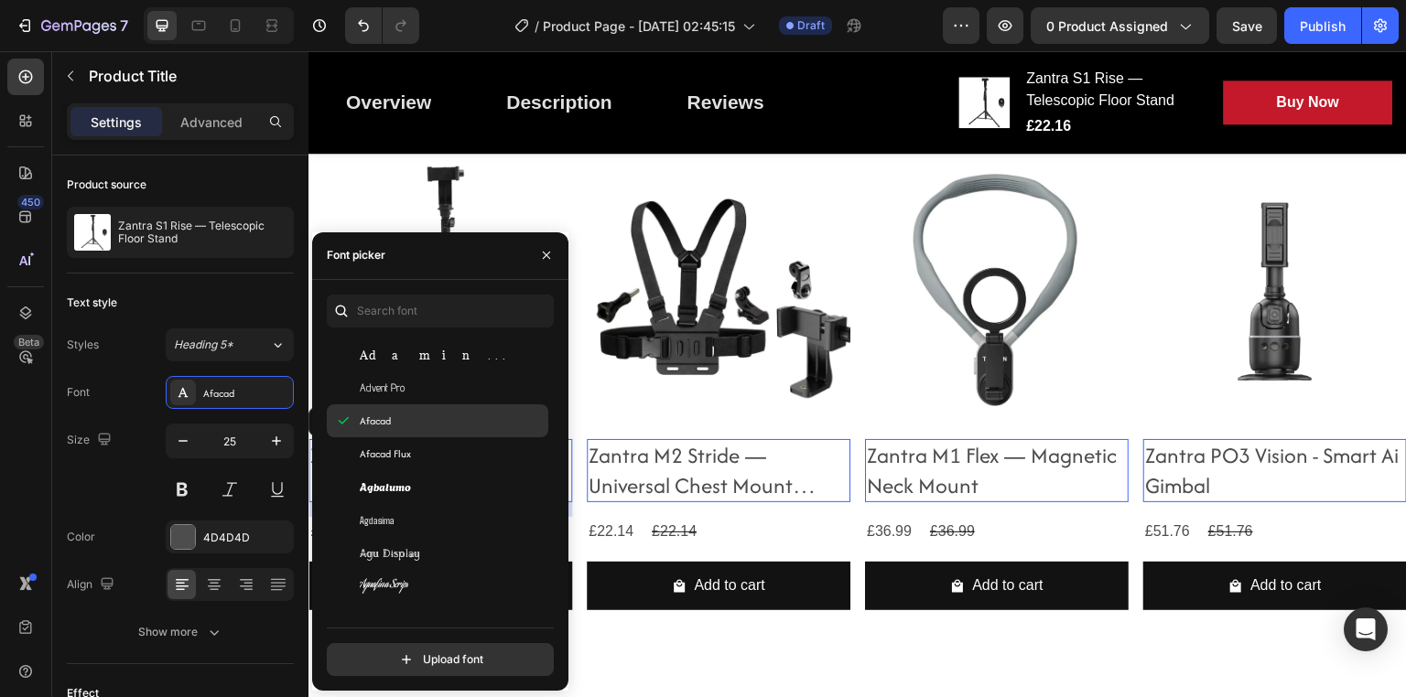
scroll to position [571, 0]
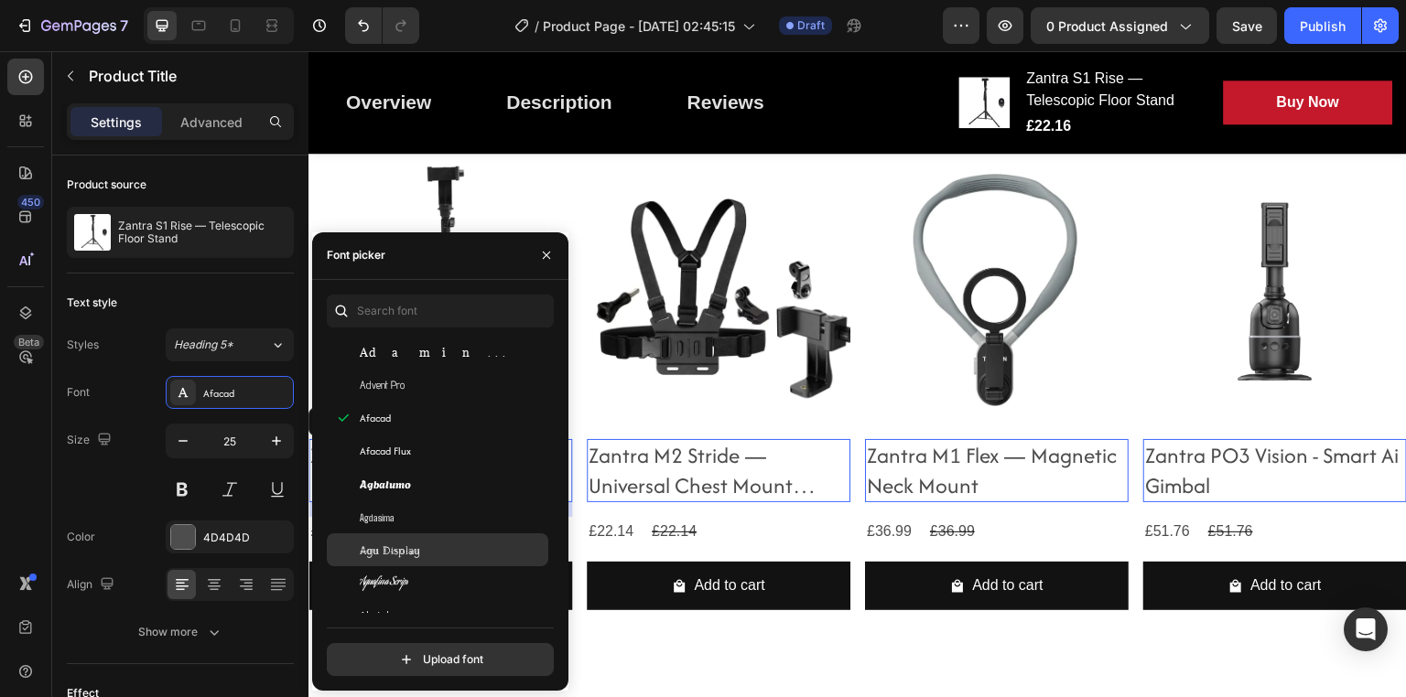
click at [407, 543] on span "Agu Display" at bounding box center [390, 550] width 60 height 16
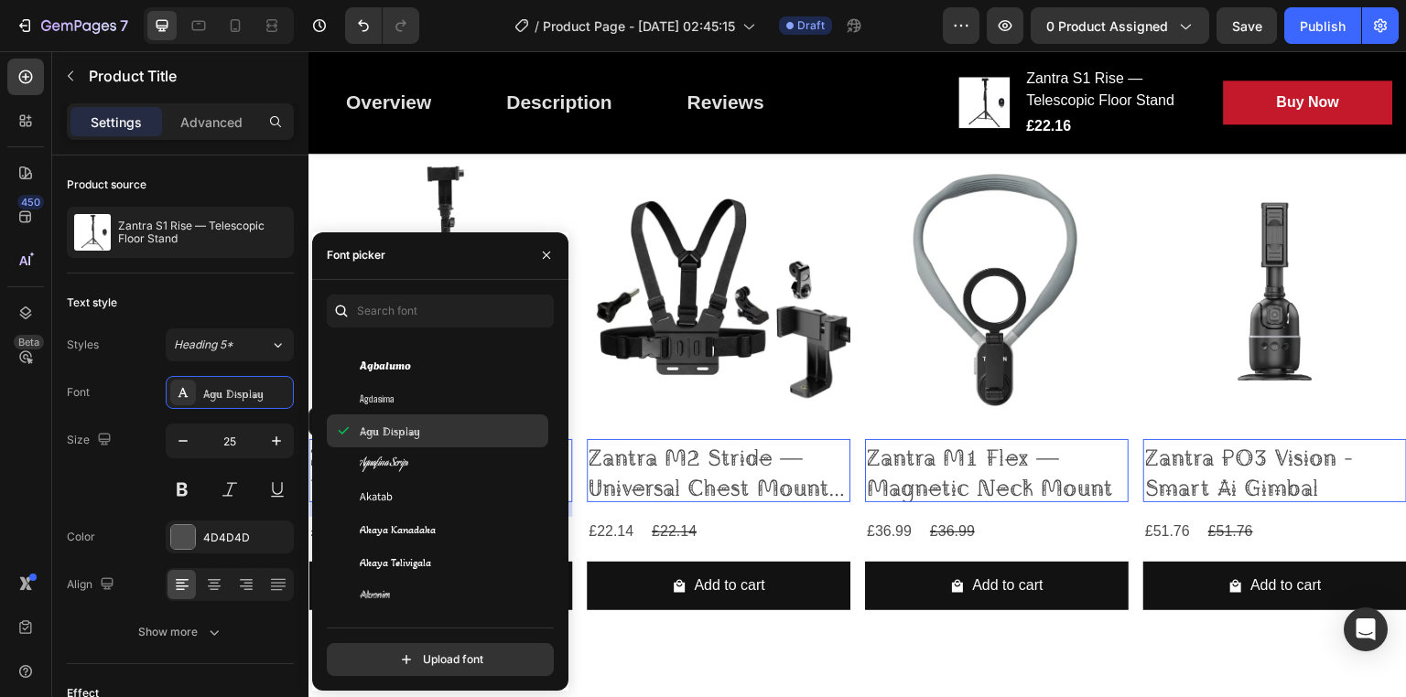
scroll to position [698, 0]
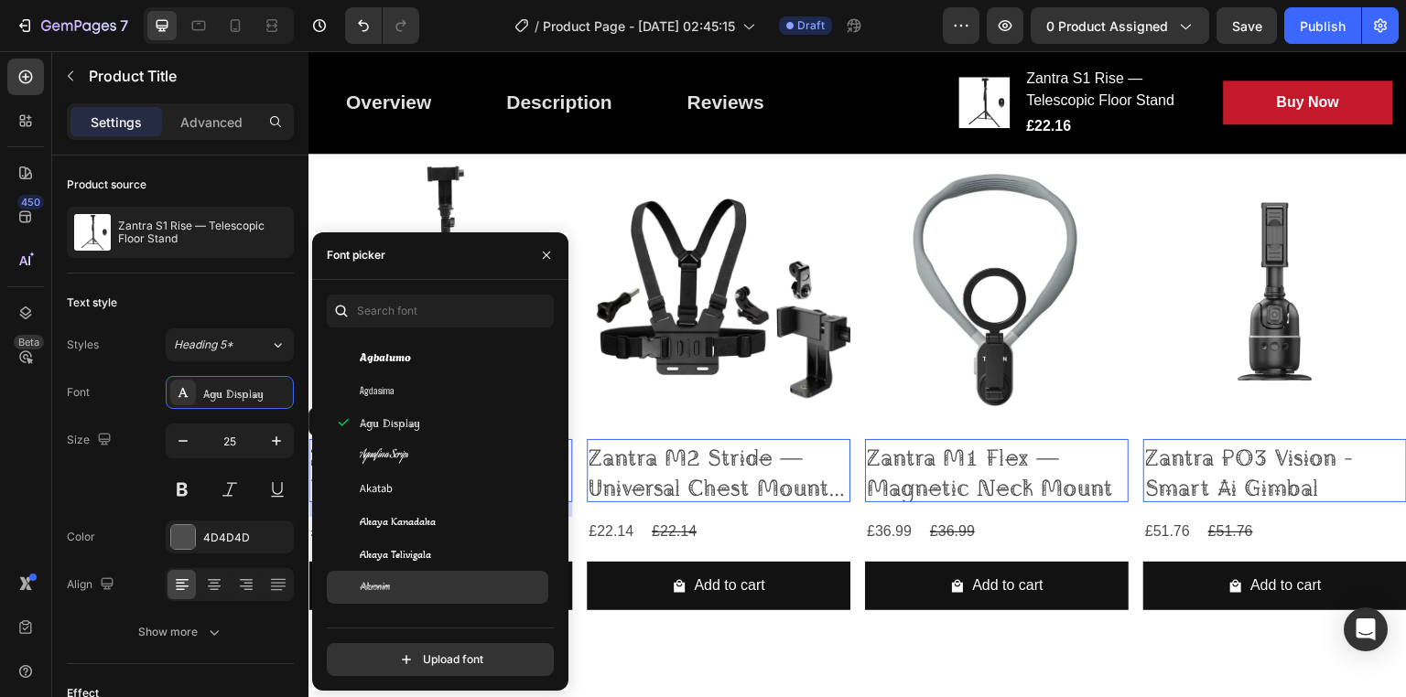
click at [430, 582] on div "Akronim" at bounding box center [452, 587] width 185 height 16
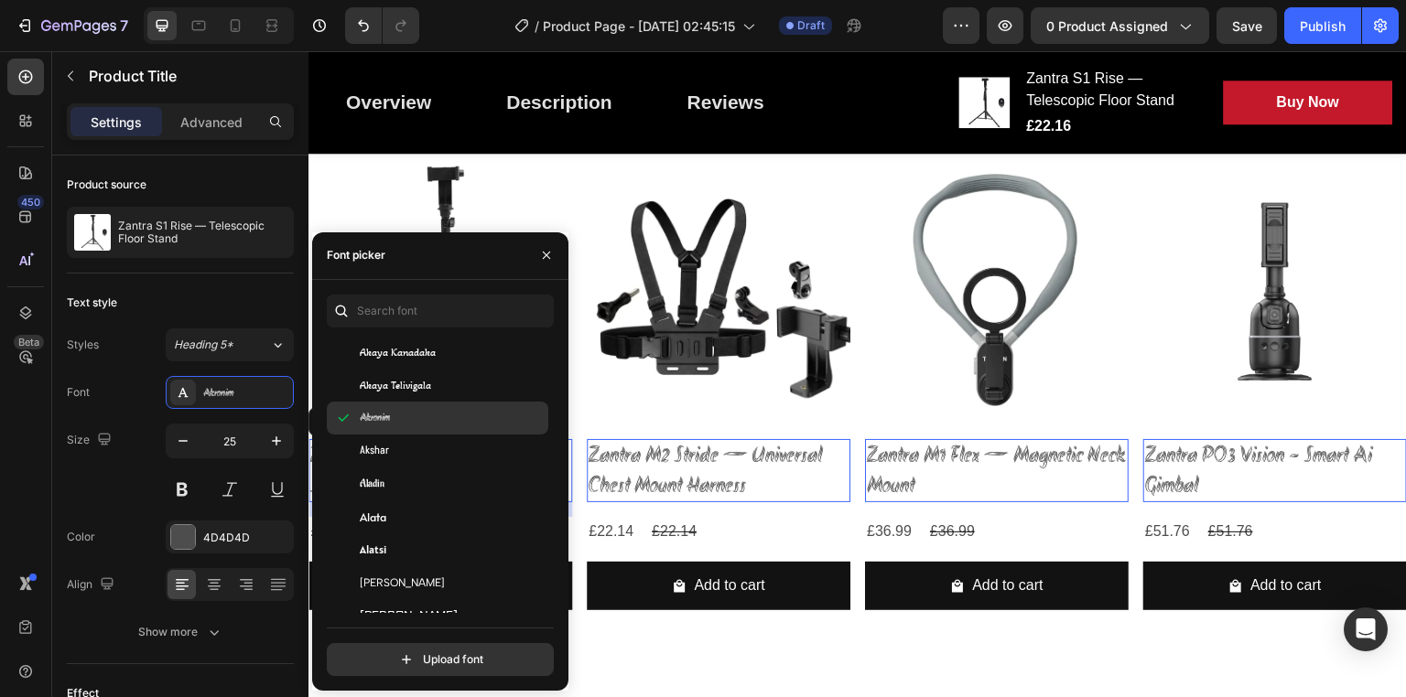
scroll to position [870, 0]
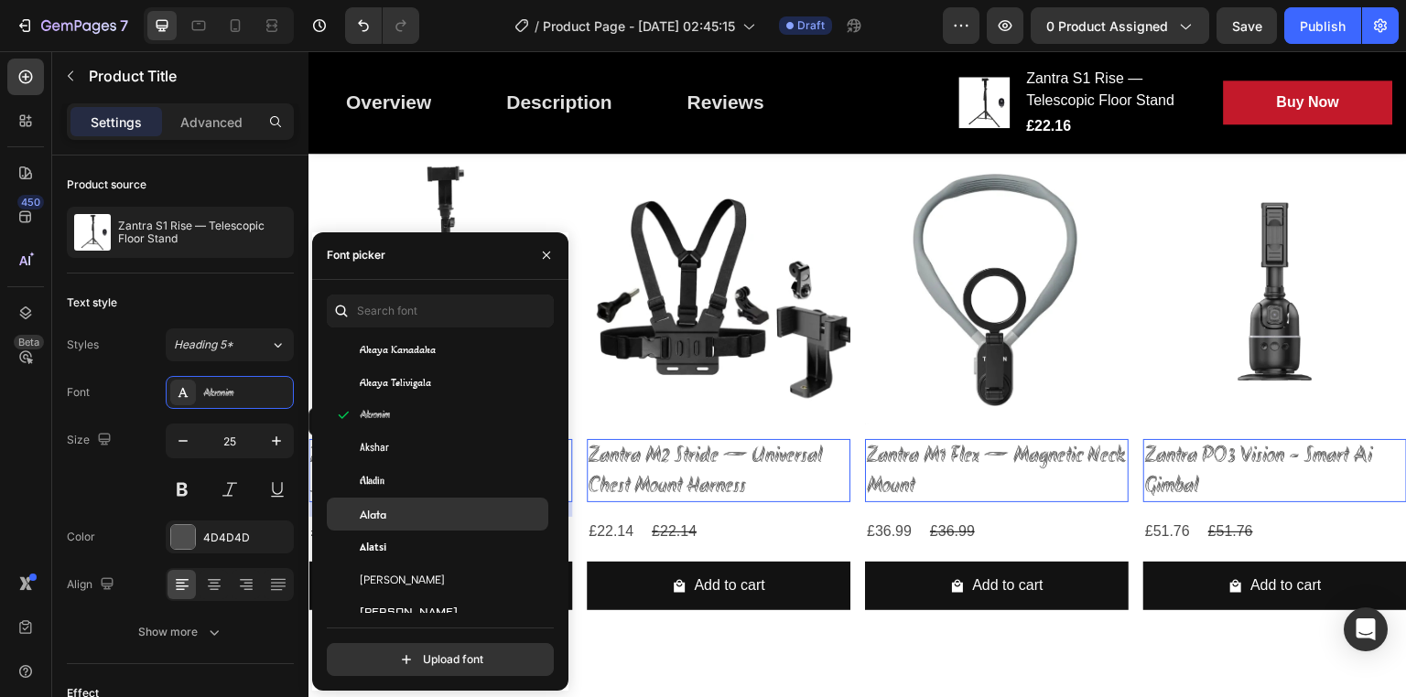
click at [412, 506] on div "Alata" at bounding box center [452, 514] width 185 height 16
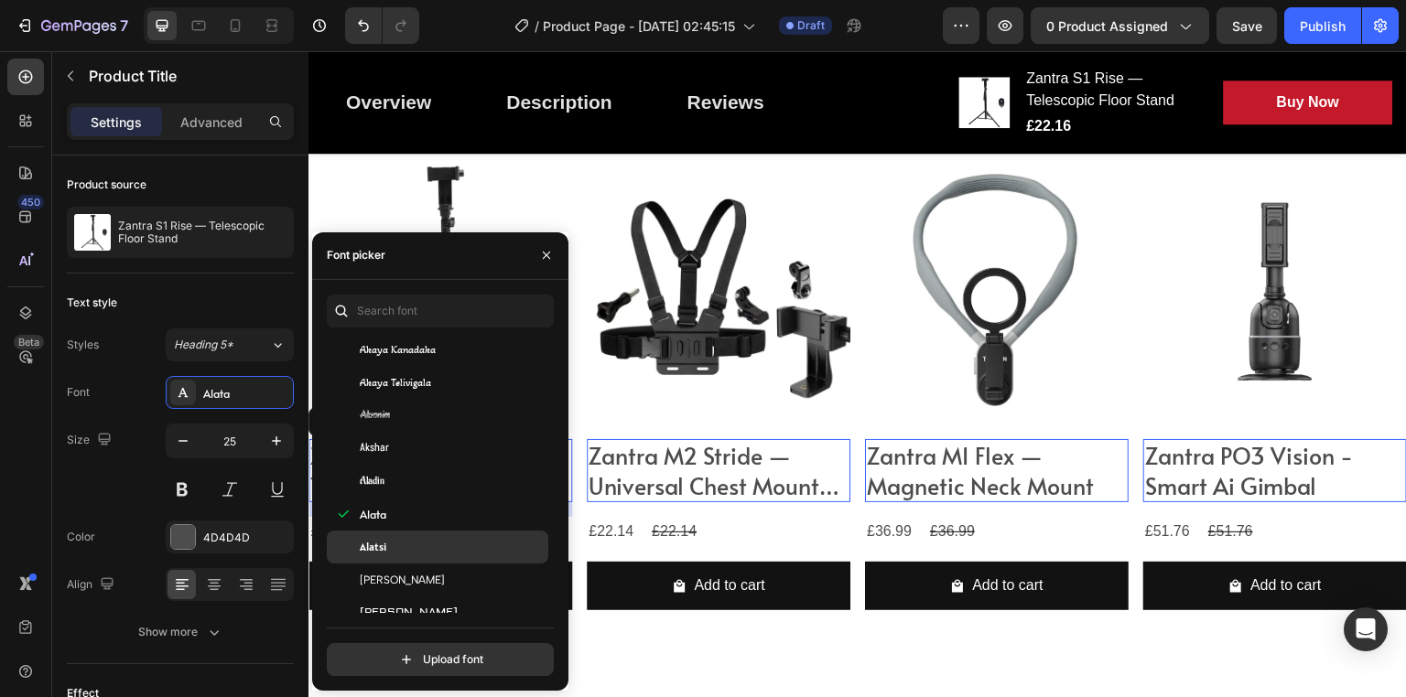
click at [419, 539] on div "Alatsi" at bounding box center [452, 547] width 185 height 16
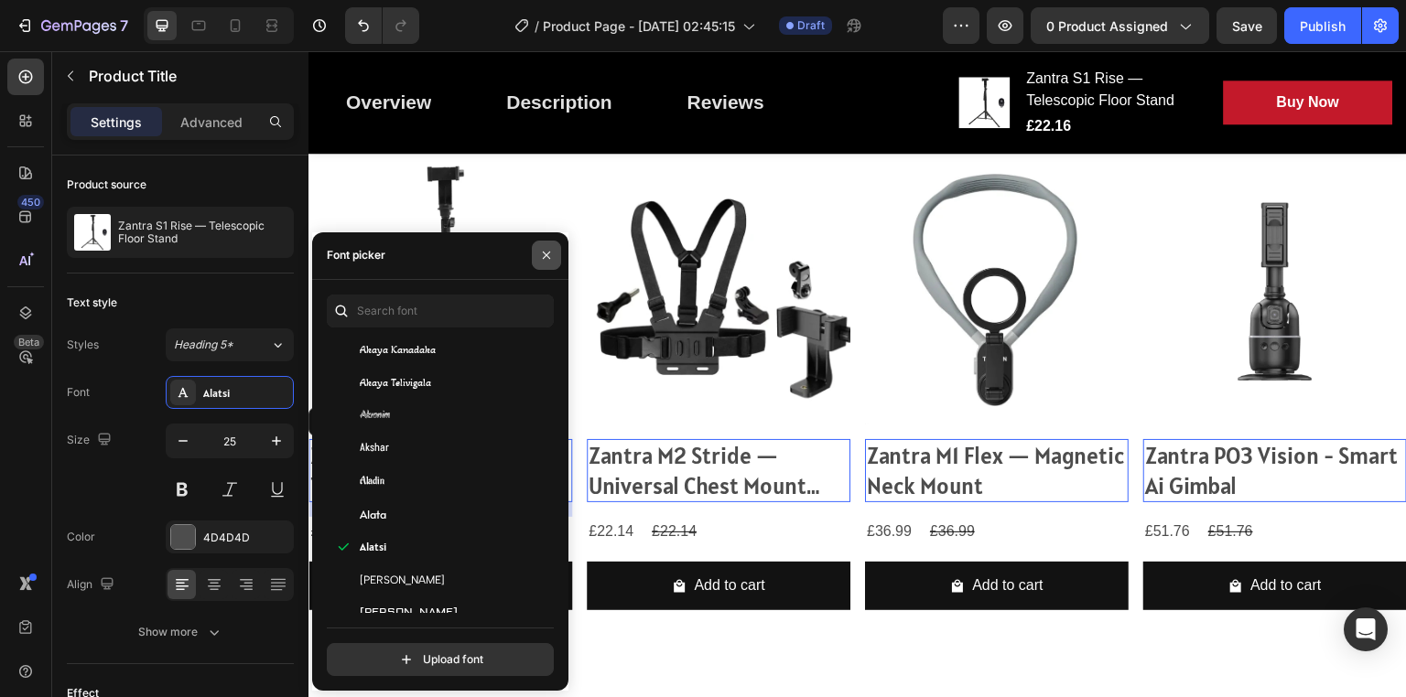
click at [542, 260] on icon "button" at bounding box center [546, 255] width 15 height 15
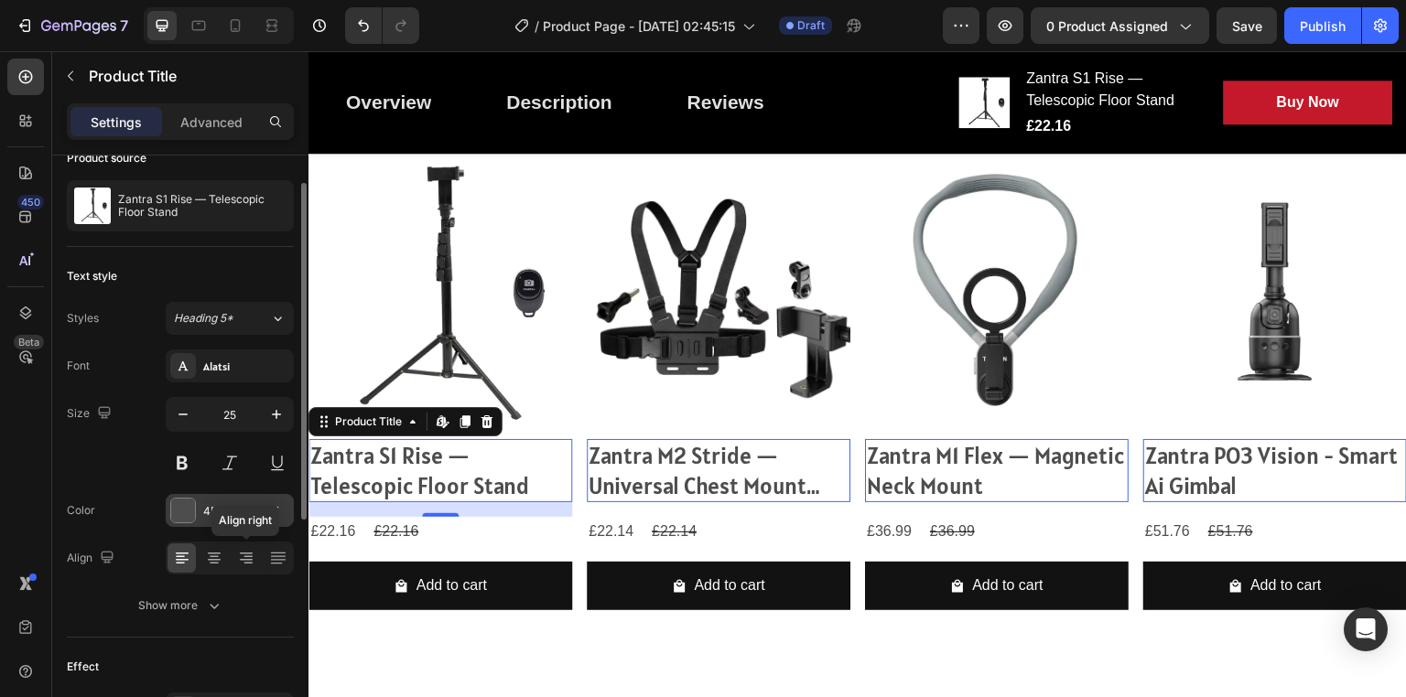
scroll to position [35, 0]
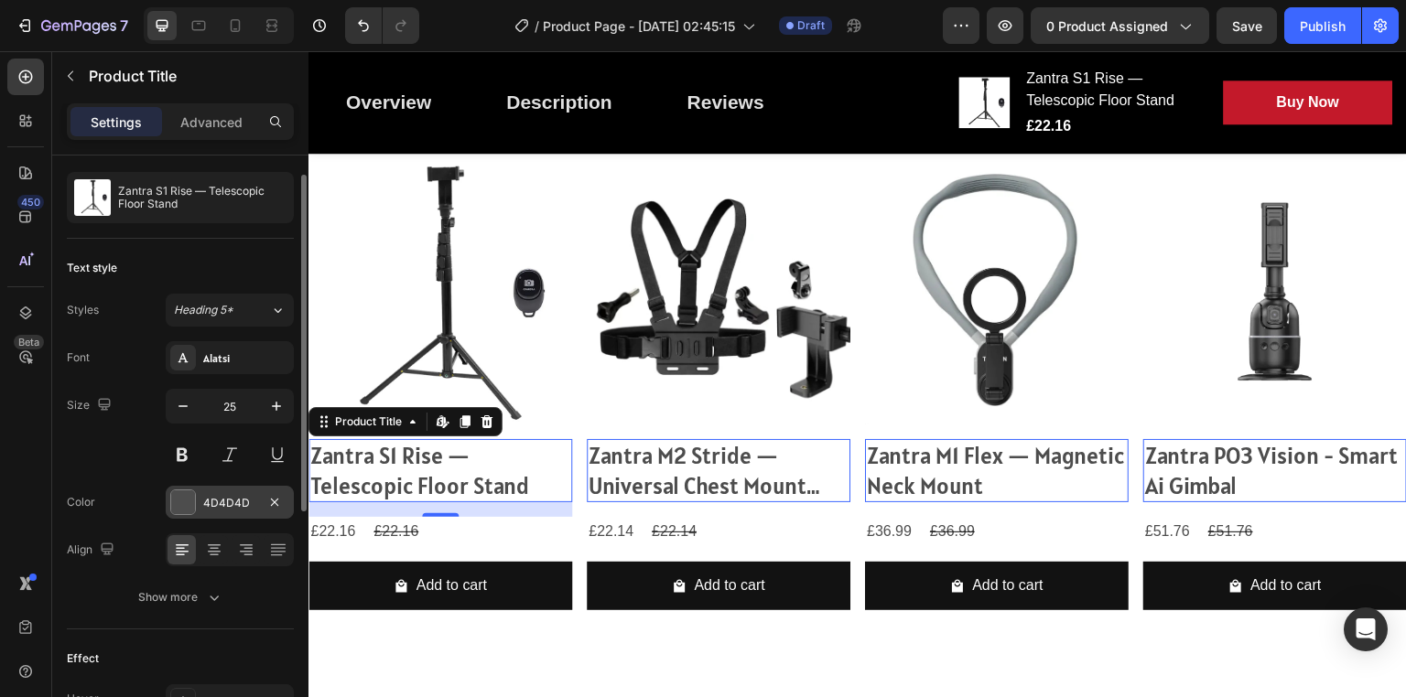
click at [190, 509] on div at bounding box center [183, 503] width 24 height 24
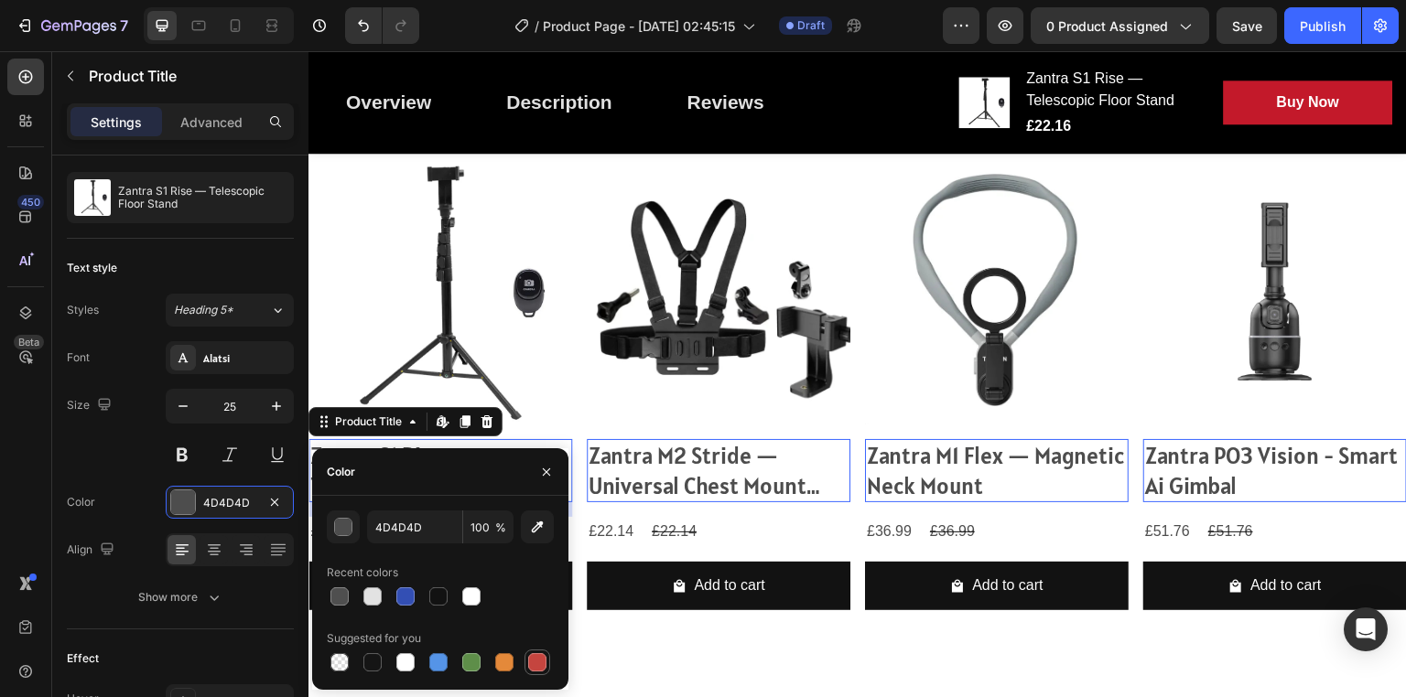
click at [541, 659] on div at bounding box center [537, 663] width 18 height 18
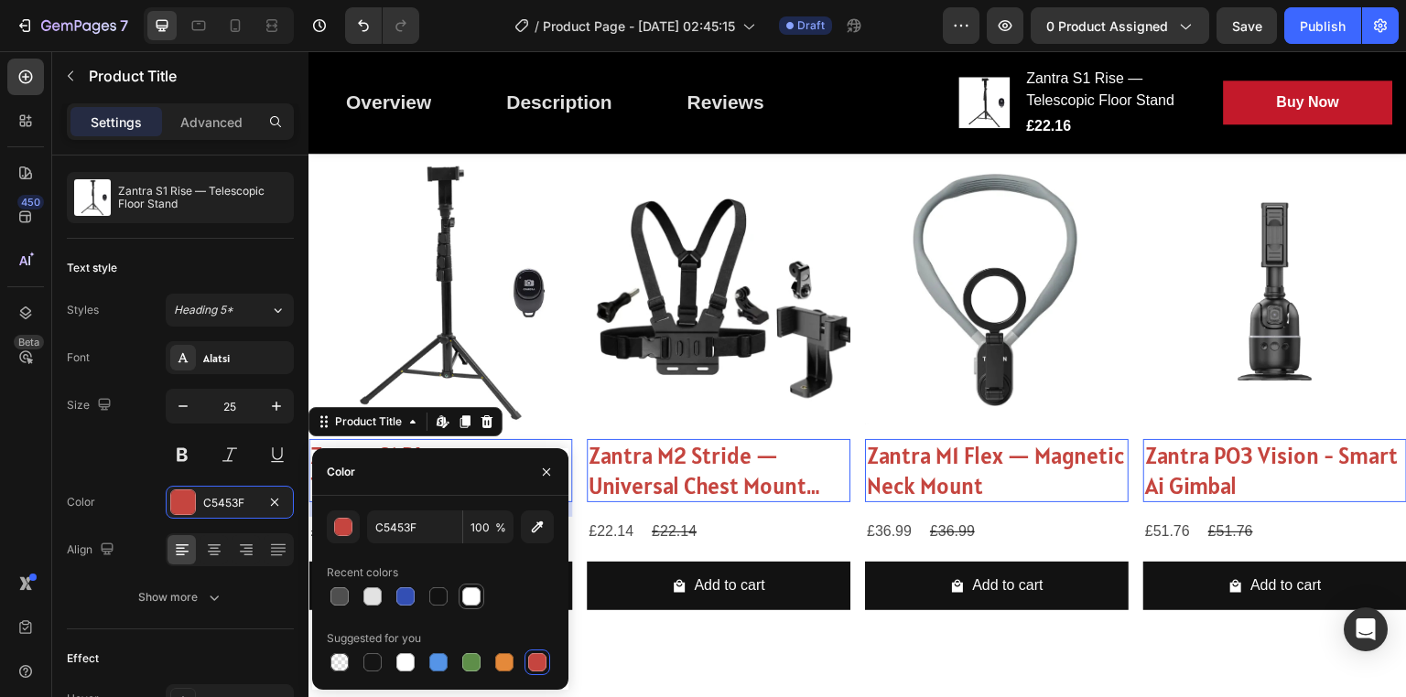
click at [469, 597] on div at bounding box center [471, 597] width 18 height 18
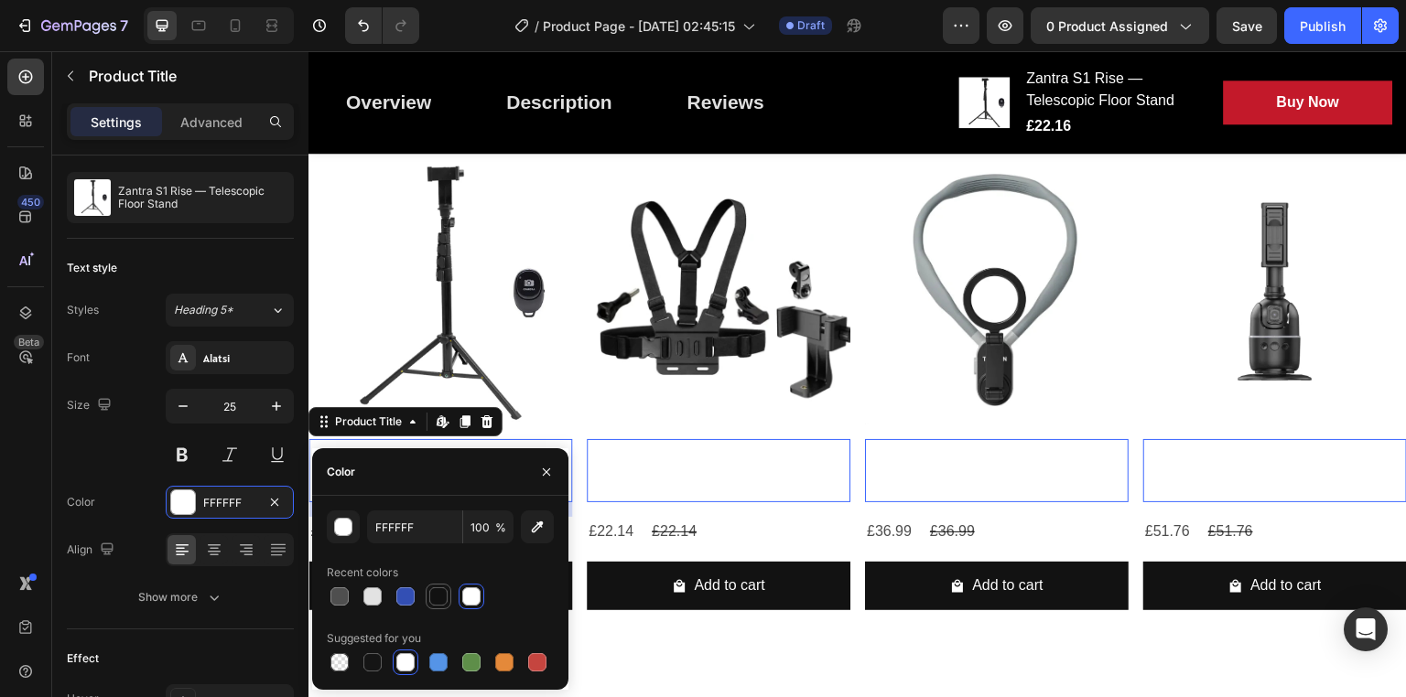
click at [434, 601] on div at bounding box center [438, 597] width 18 height 18
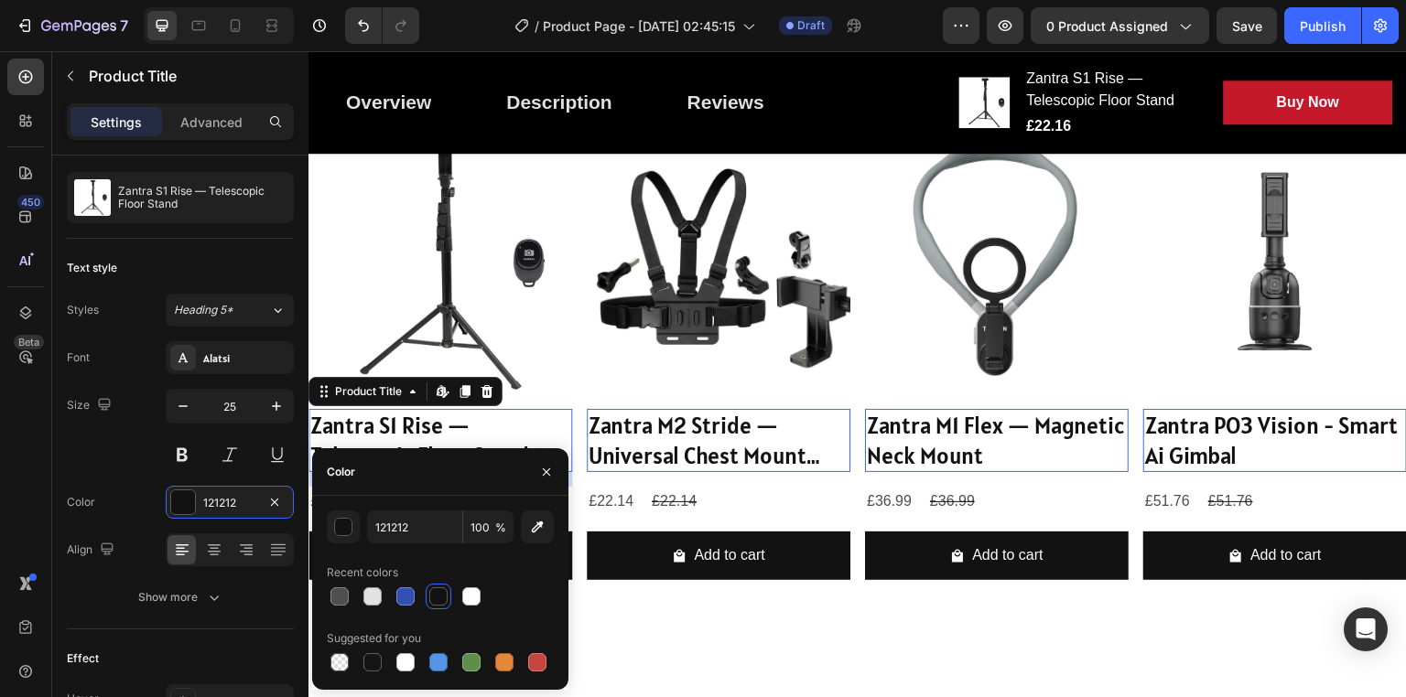
scroll to position [1875, 0]
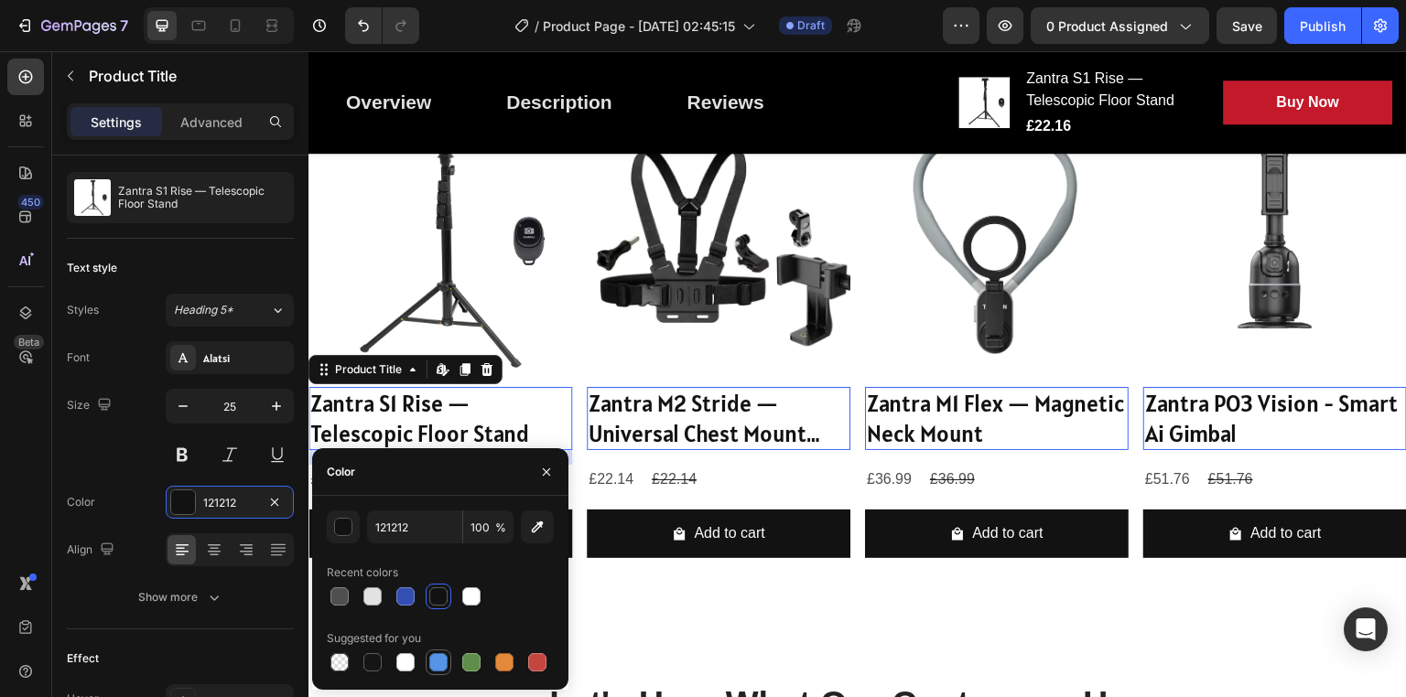
click at [429, 666] on div at bounding box center [438, 663] width 18 height 18
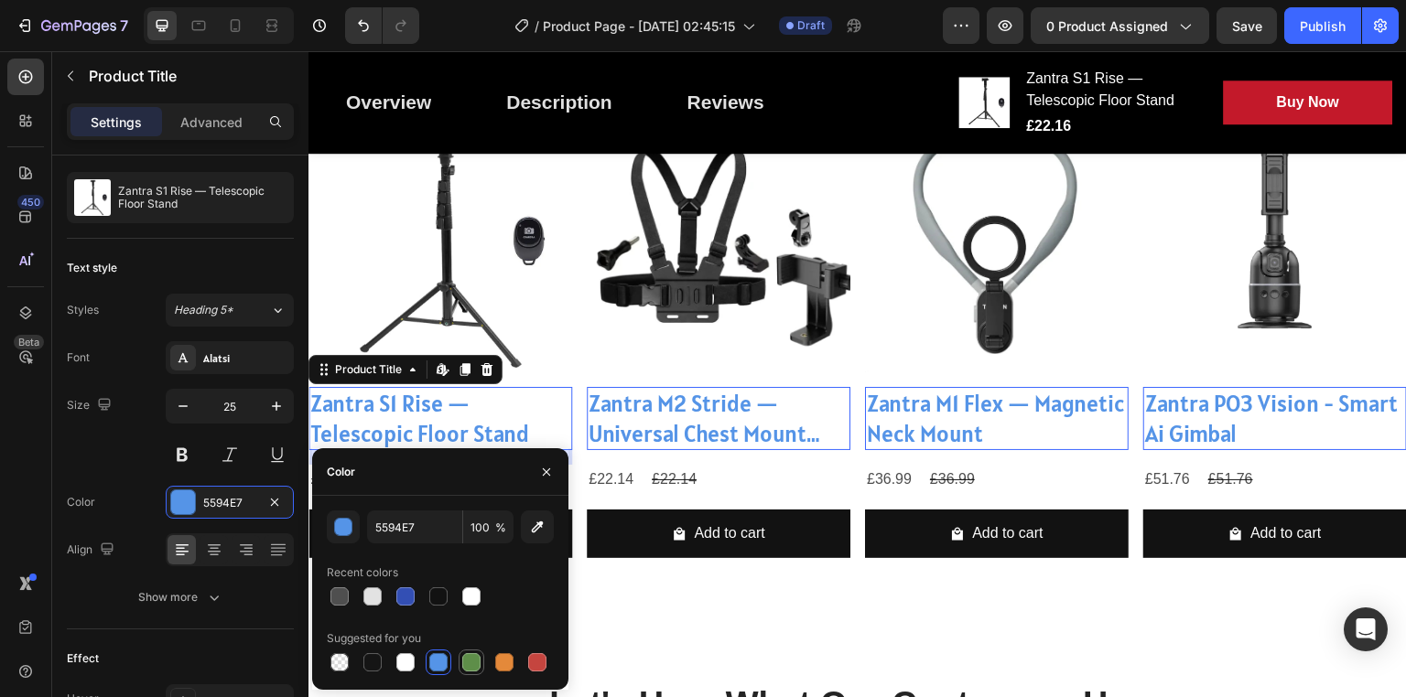
click at [480, 661] on div at bounding box center [471, 663] width 18 height 18
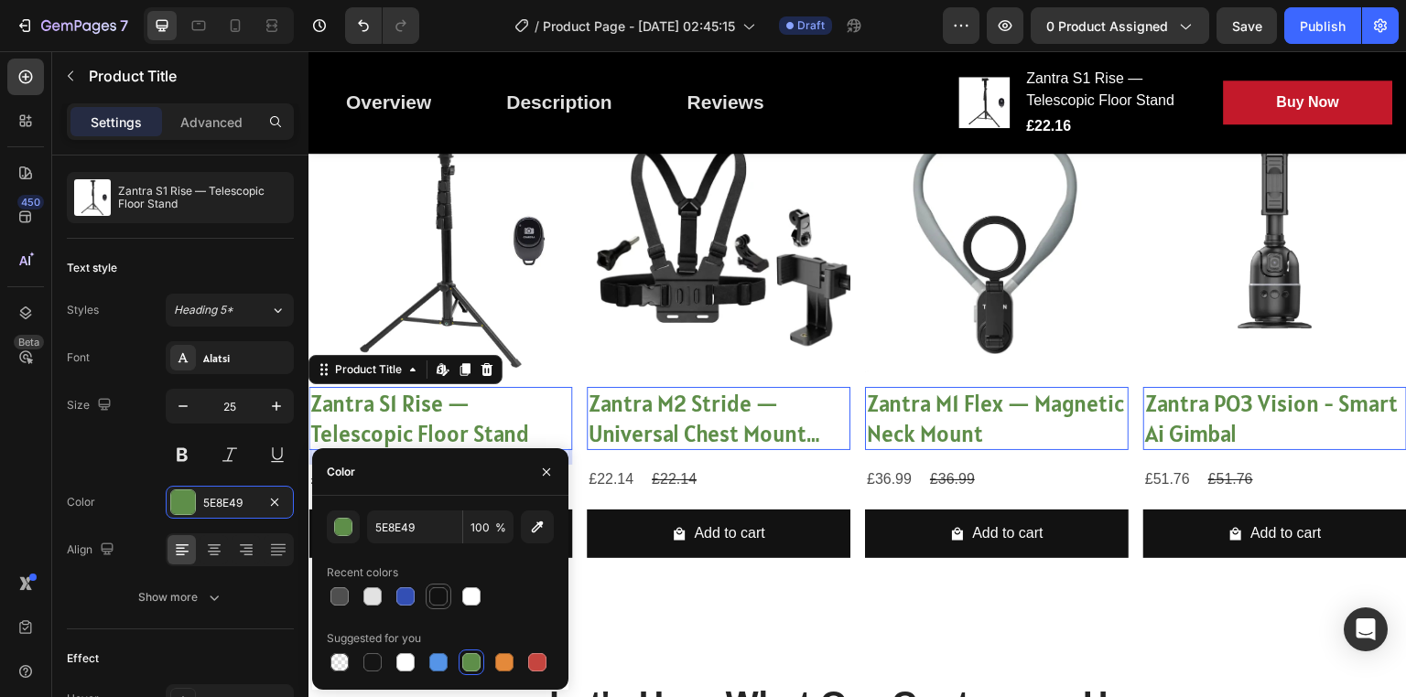
click at [442, 606] on div at bounding box center [438, 597] width 22 height 22
type input "121212"
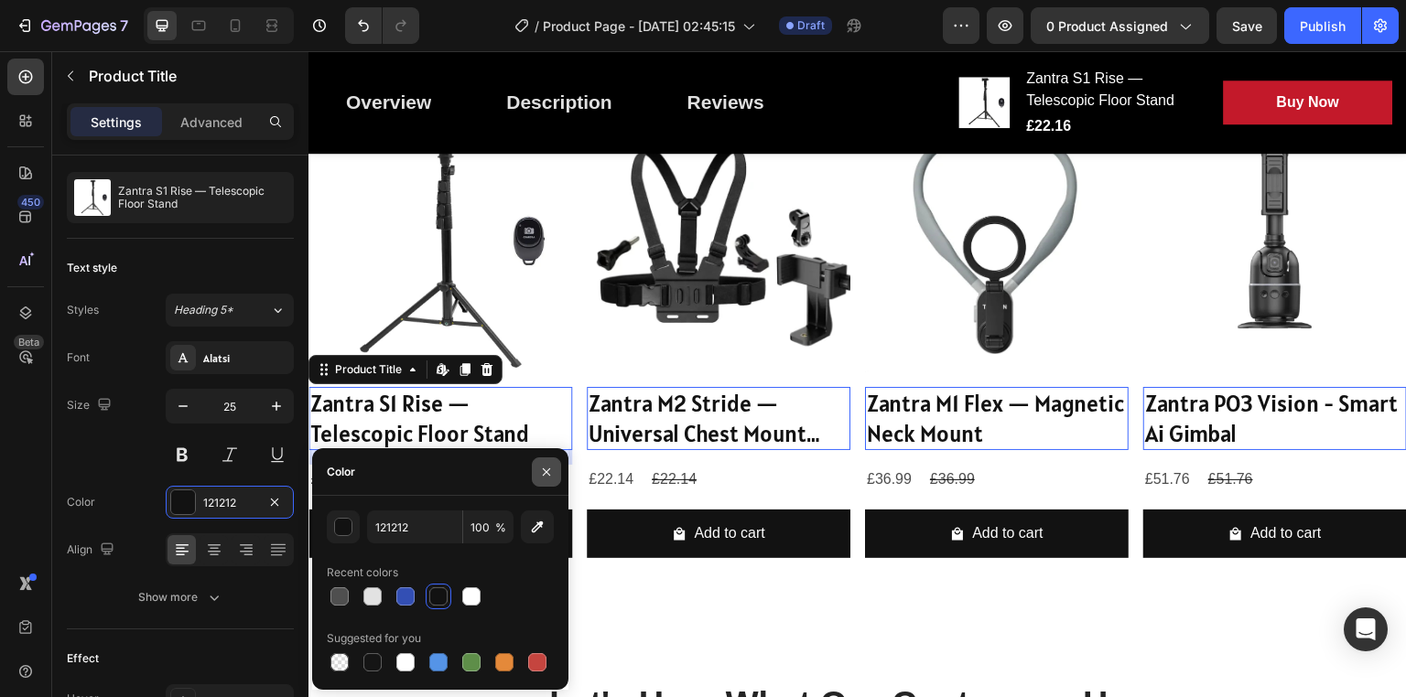
click at [554, 479] on button "button" at bounding box center [546, 472] width 29 height 29
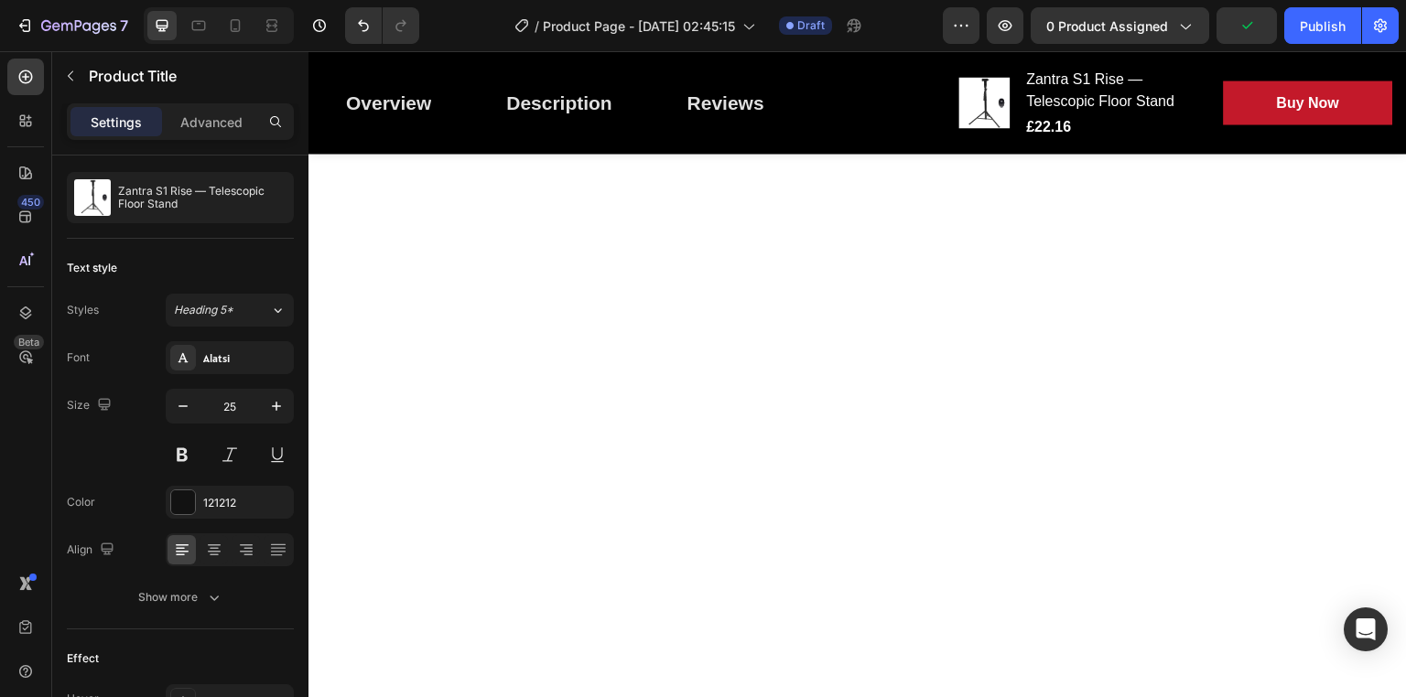
scroll to position [2162, 0]
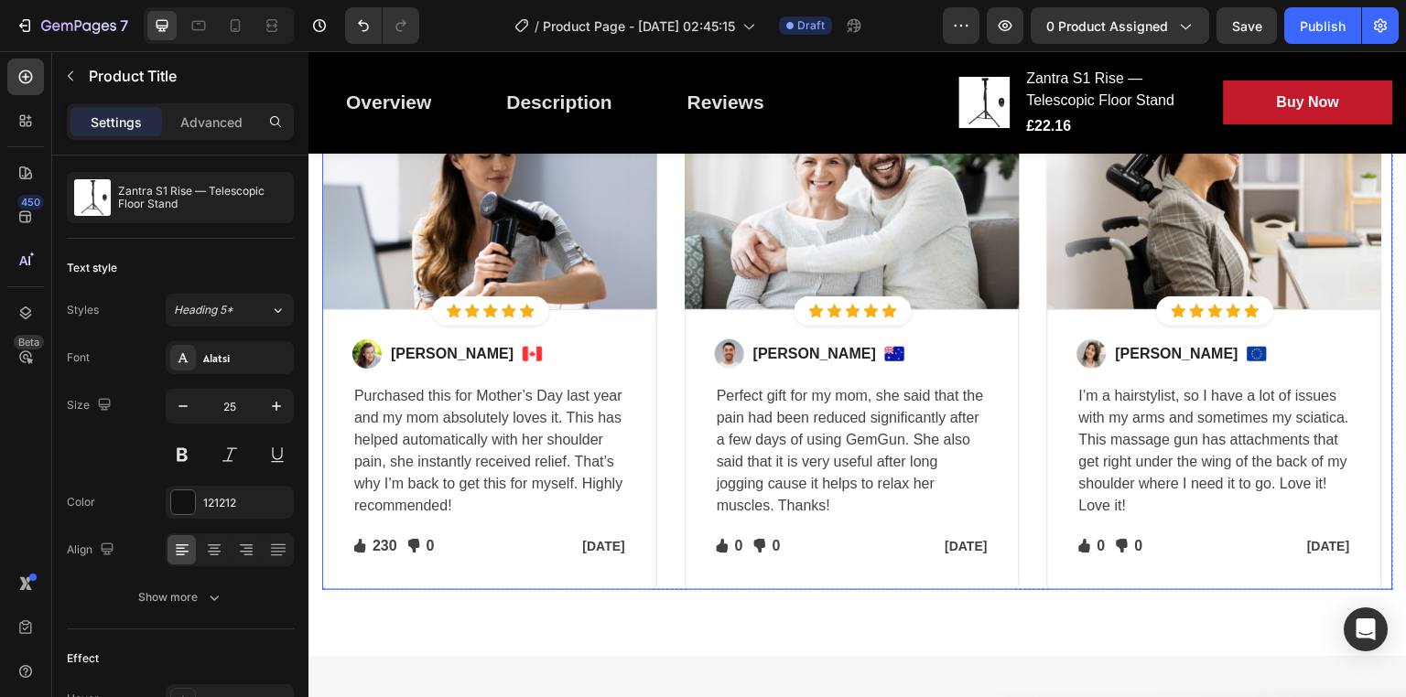
click at [667, 428] on div "Image Icon Icon Icon Icon Icon Icon List Hoz Row Row Image Regina Moore Text bl…" at bounding box center [857, 338] width 1071 height 504
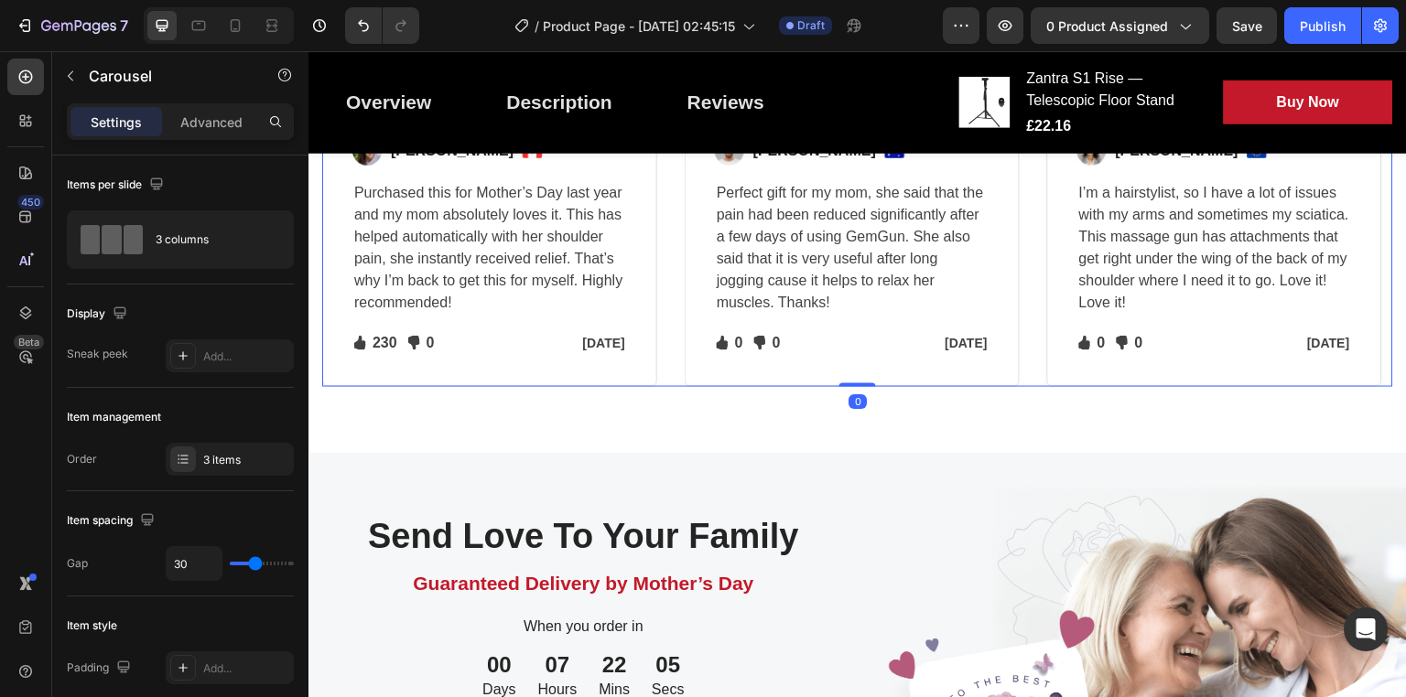
scroll to position [2366, 0]
click at [16, 301] on div at bounding box center [25, 313] width 37 height 37
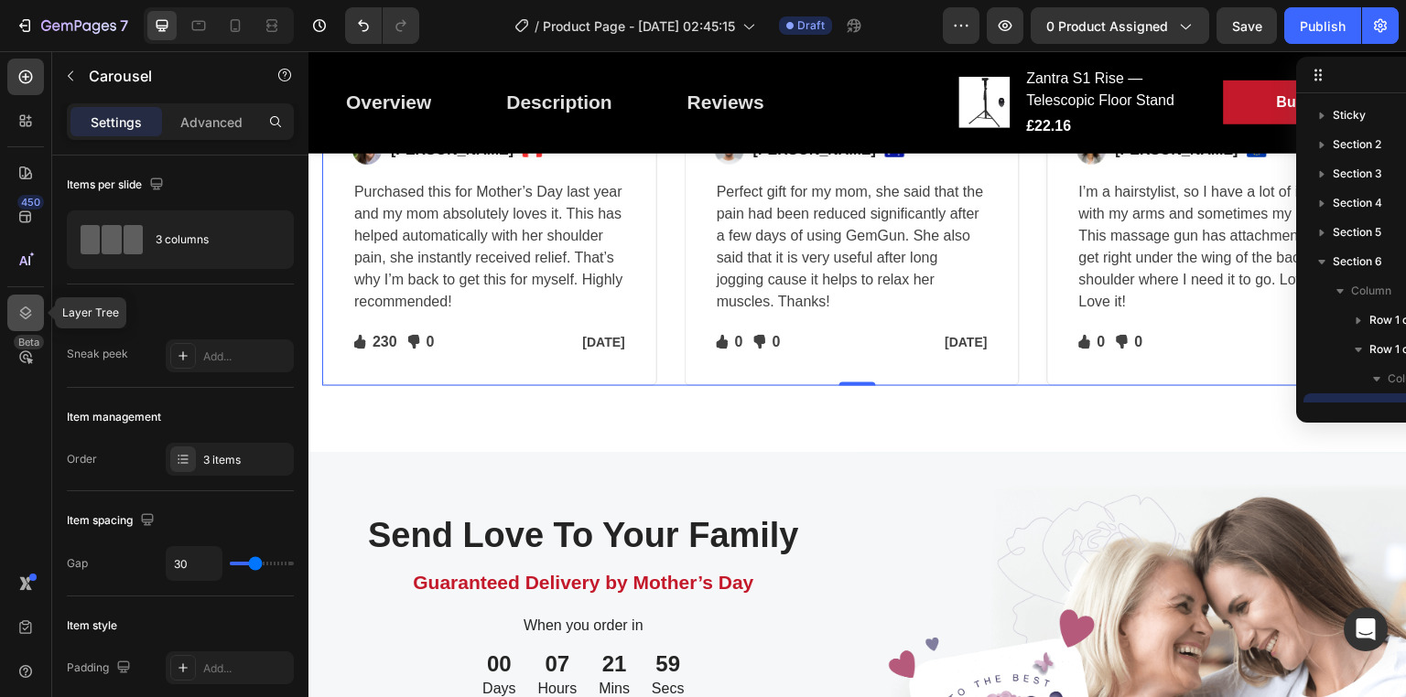
scroll to position [166, 0]
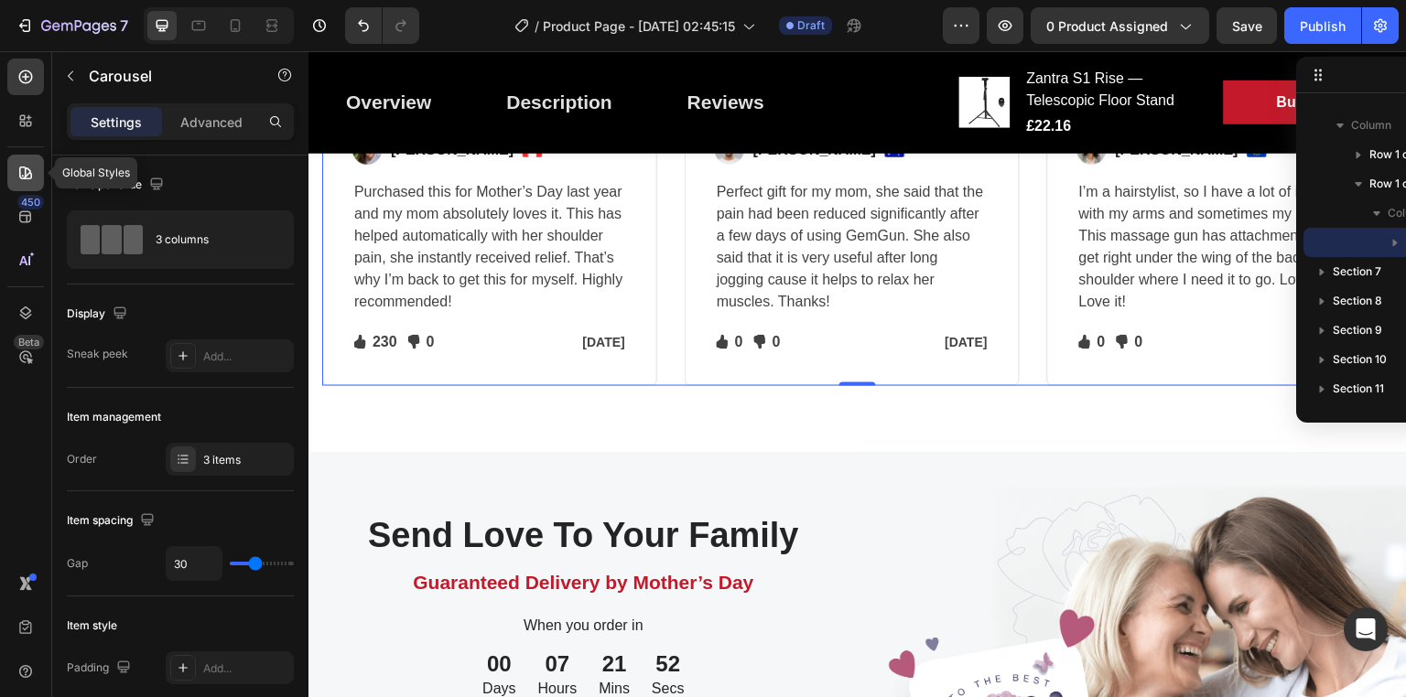
click at [18, 176] on icon at bounding box center [25, 173] width 18 height 18
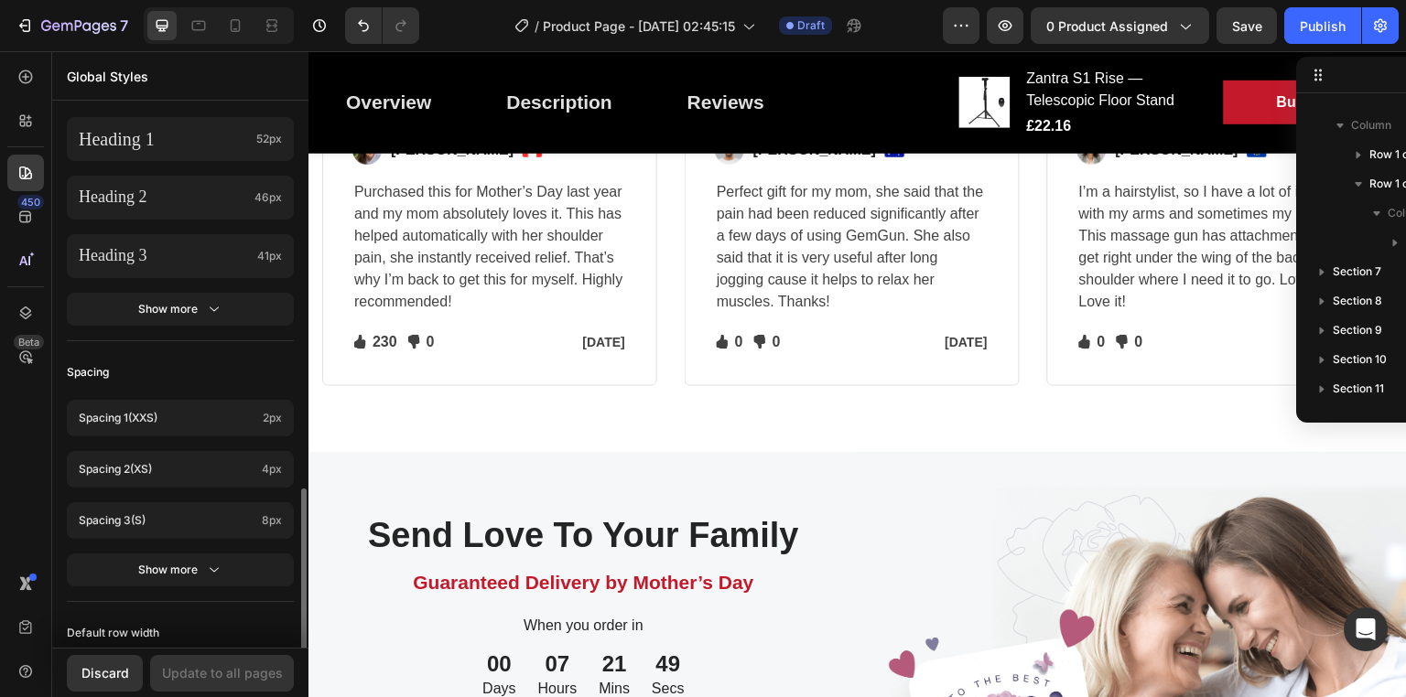
scroll to position [795, 0]
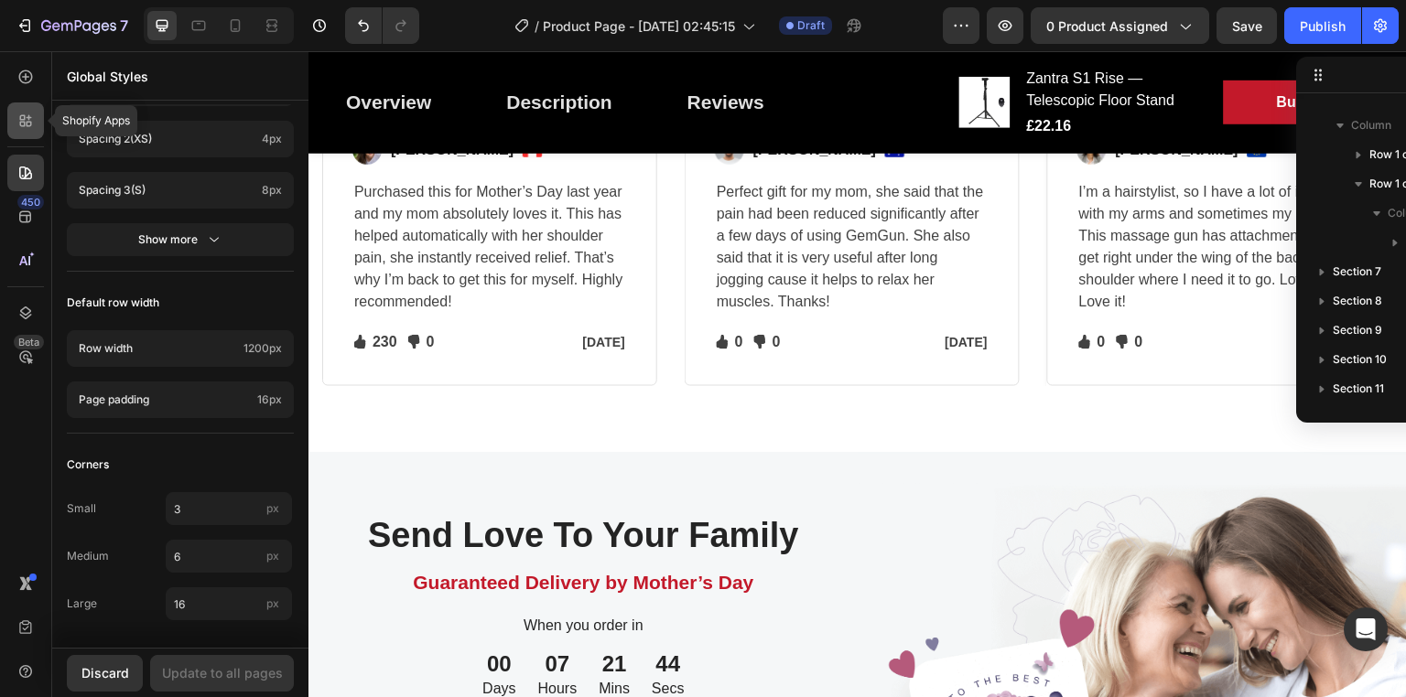
click at [33, 112] on icon at bounding box center [25, 121] width 18 height 18
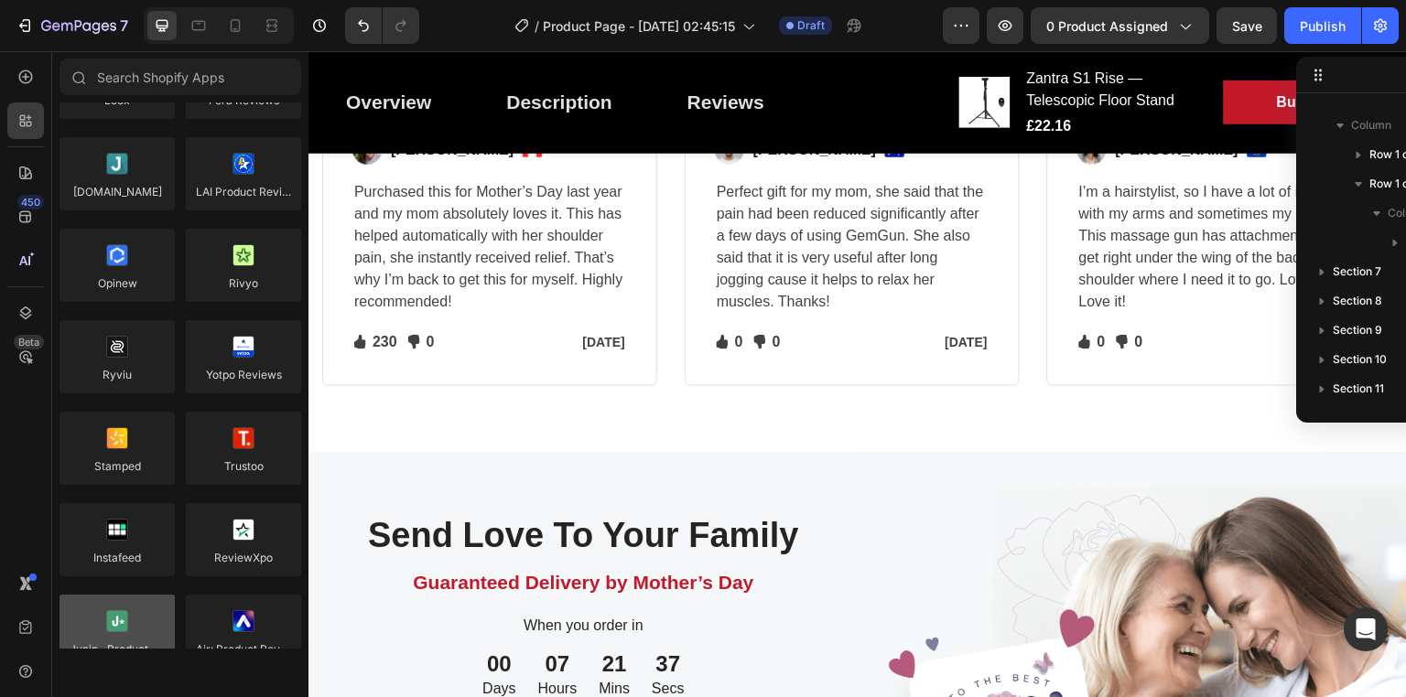
scroll to position [0, 0]
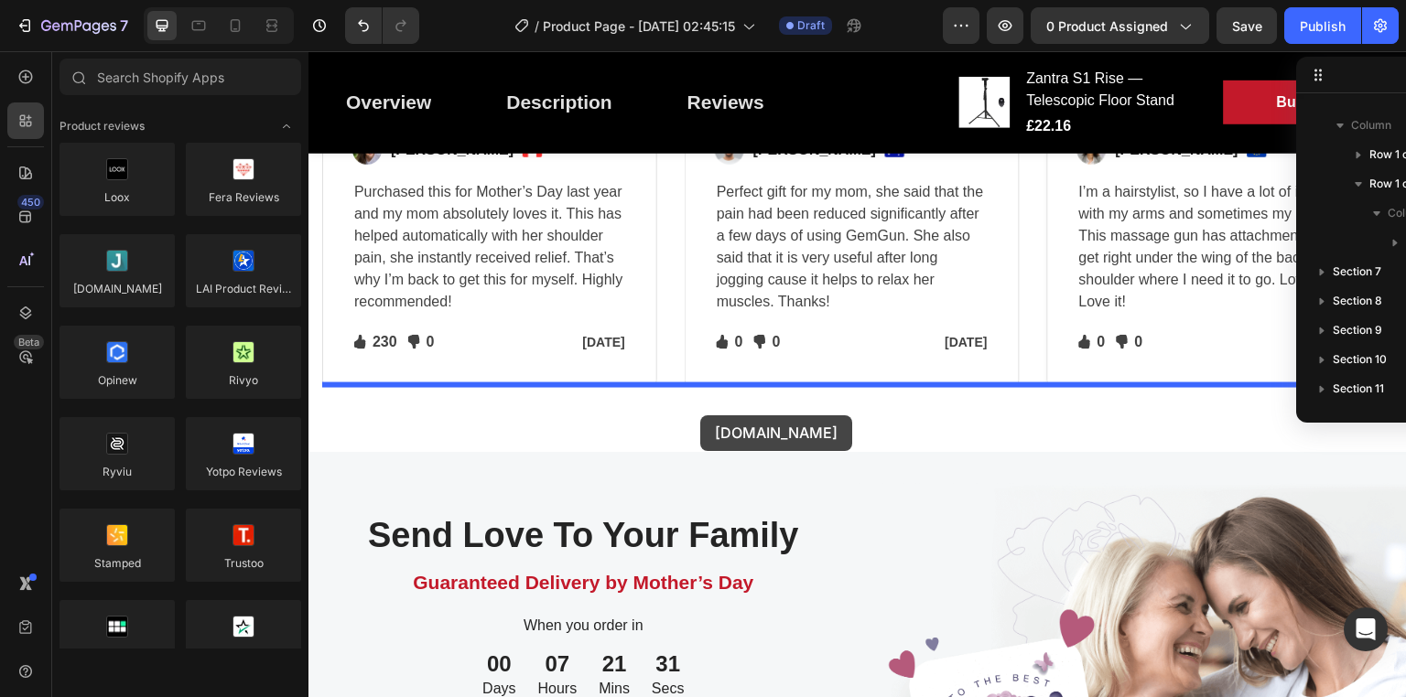
drag, startPoint x: 446, startPoint y: 322, endPoint x: 700, endPoint y: 416, distance: 271.0
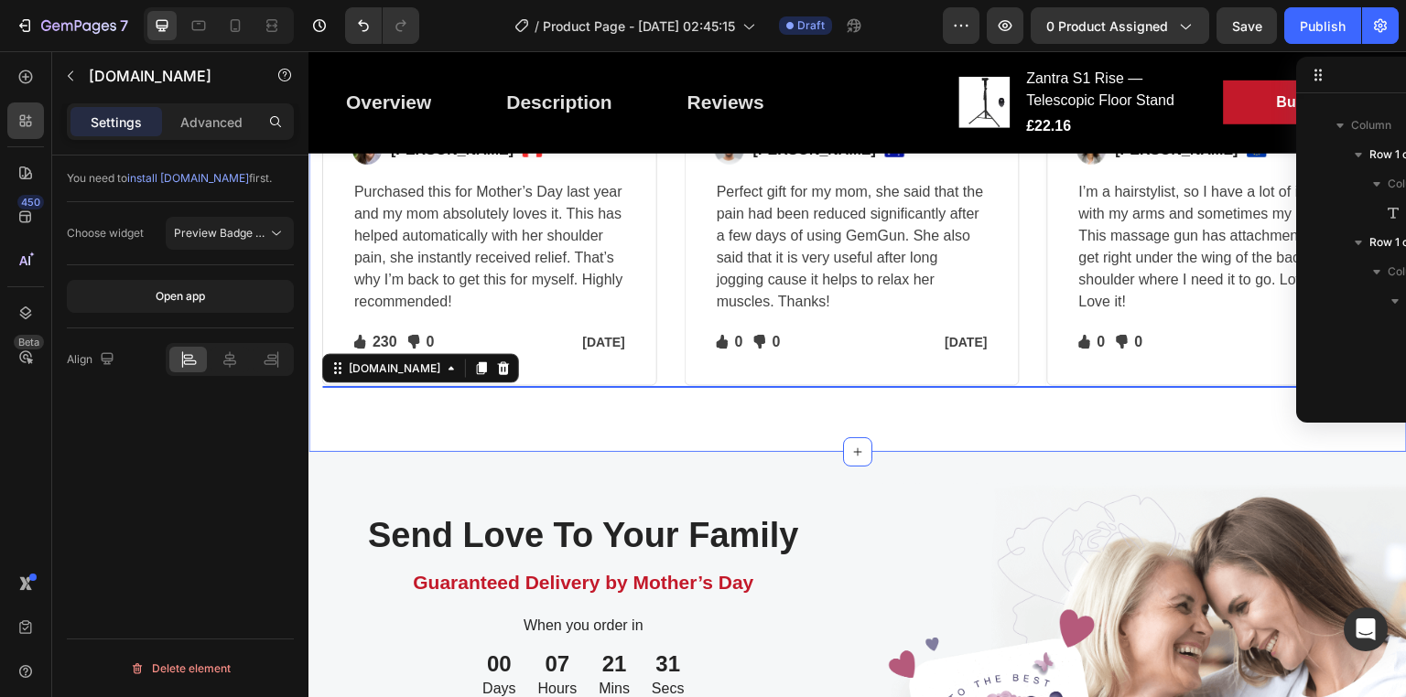
scroll to position [429, 0]
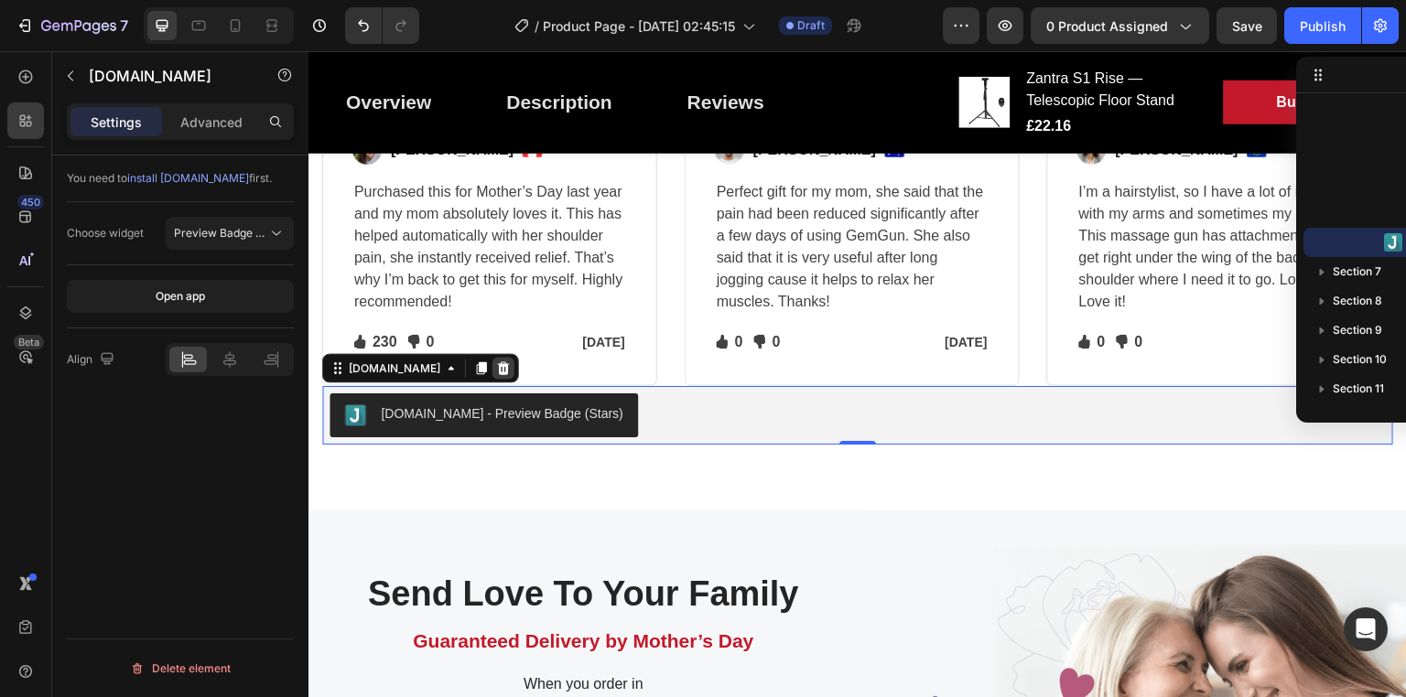
click at [496, 362] on icon at bounding box center [503, 369] width 15 height 15
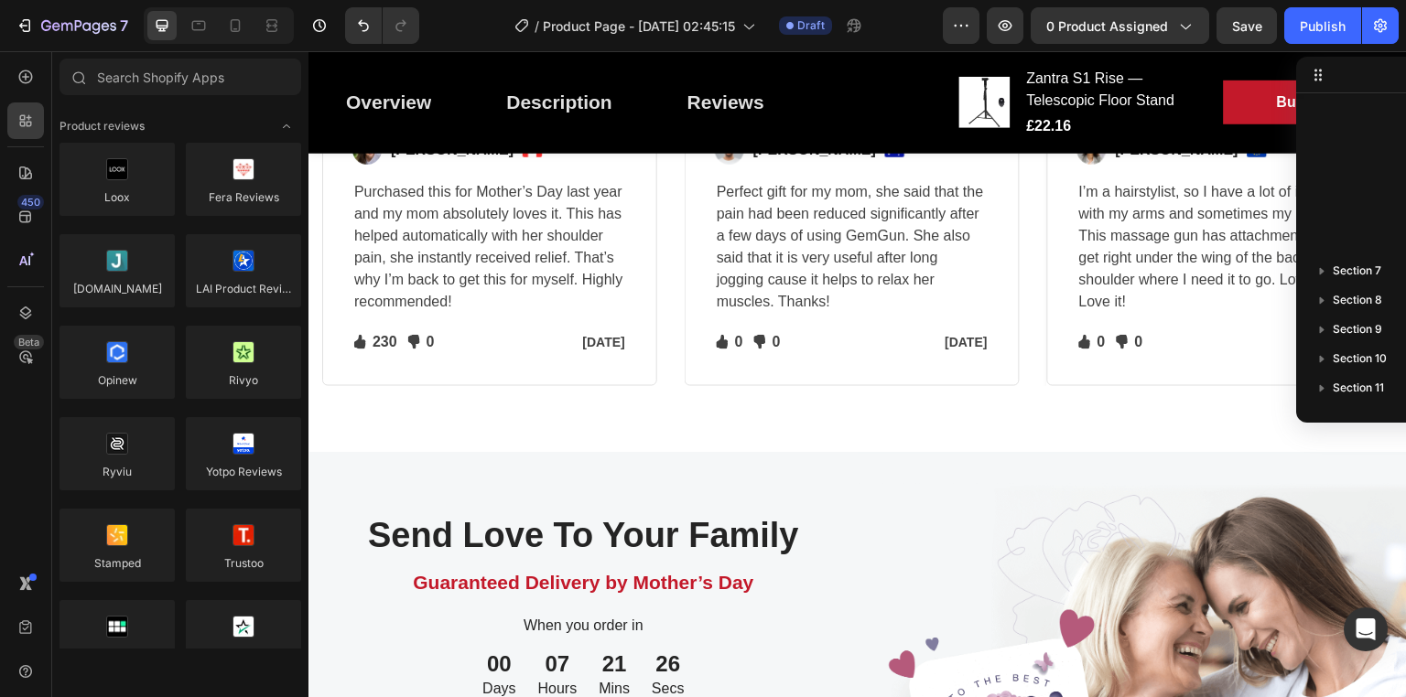
scroll to position [400, 0]
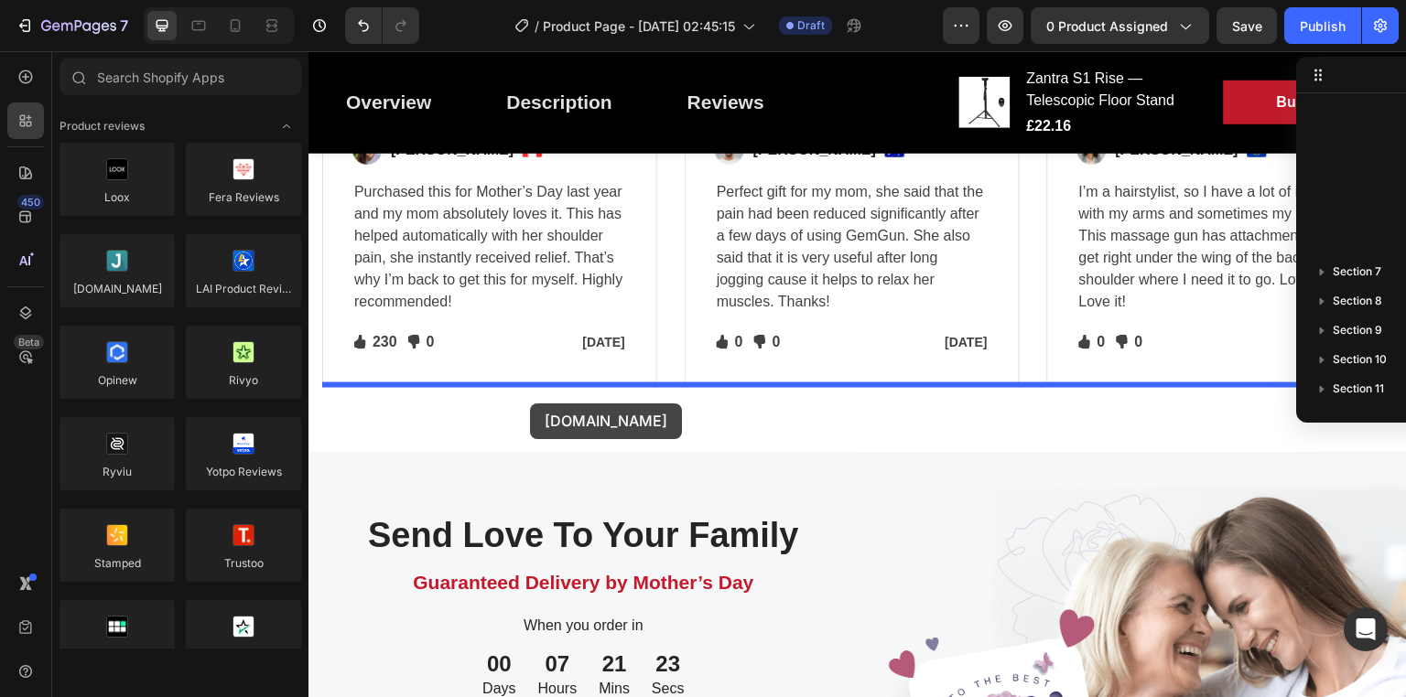
drag, startPoint x: 441, startPoint y: 333, endPoint x: 530, endPoint y: 403, distance: 112.8
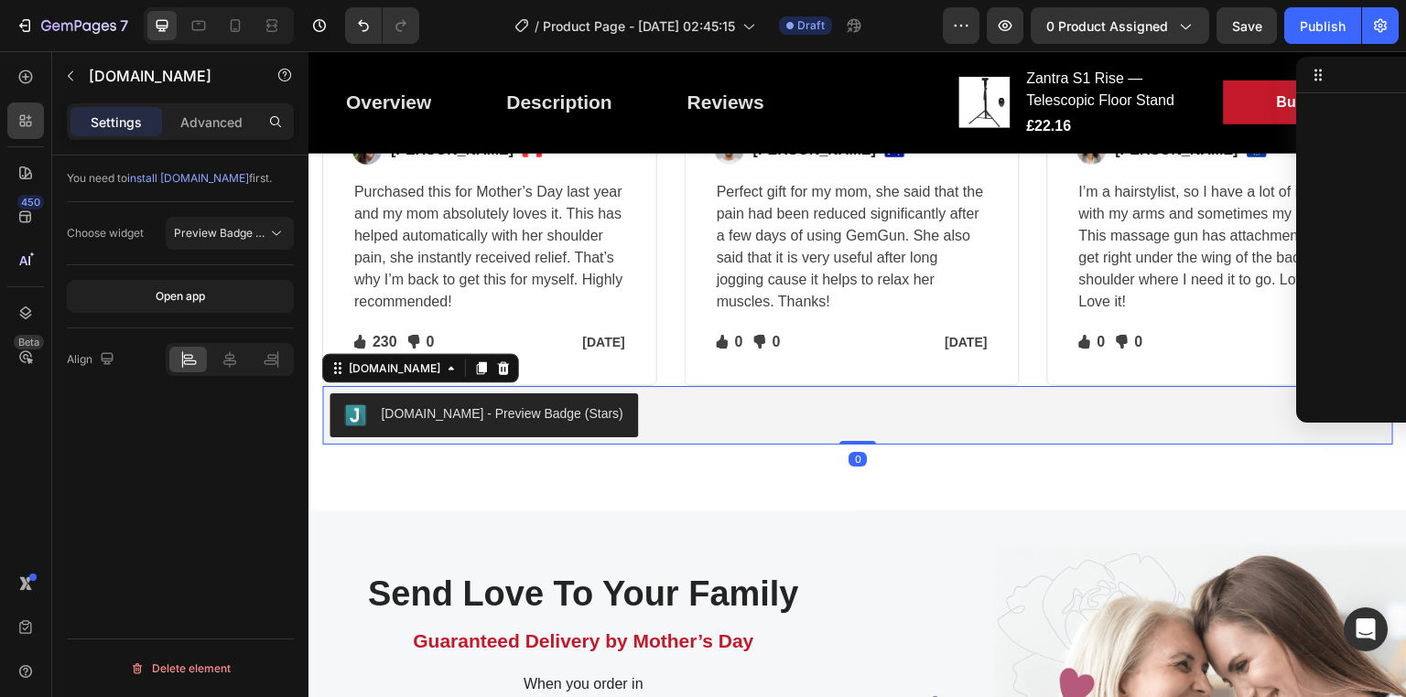
scroll to position [693, 0]
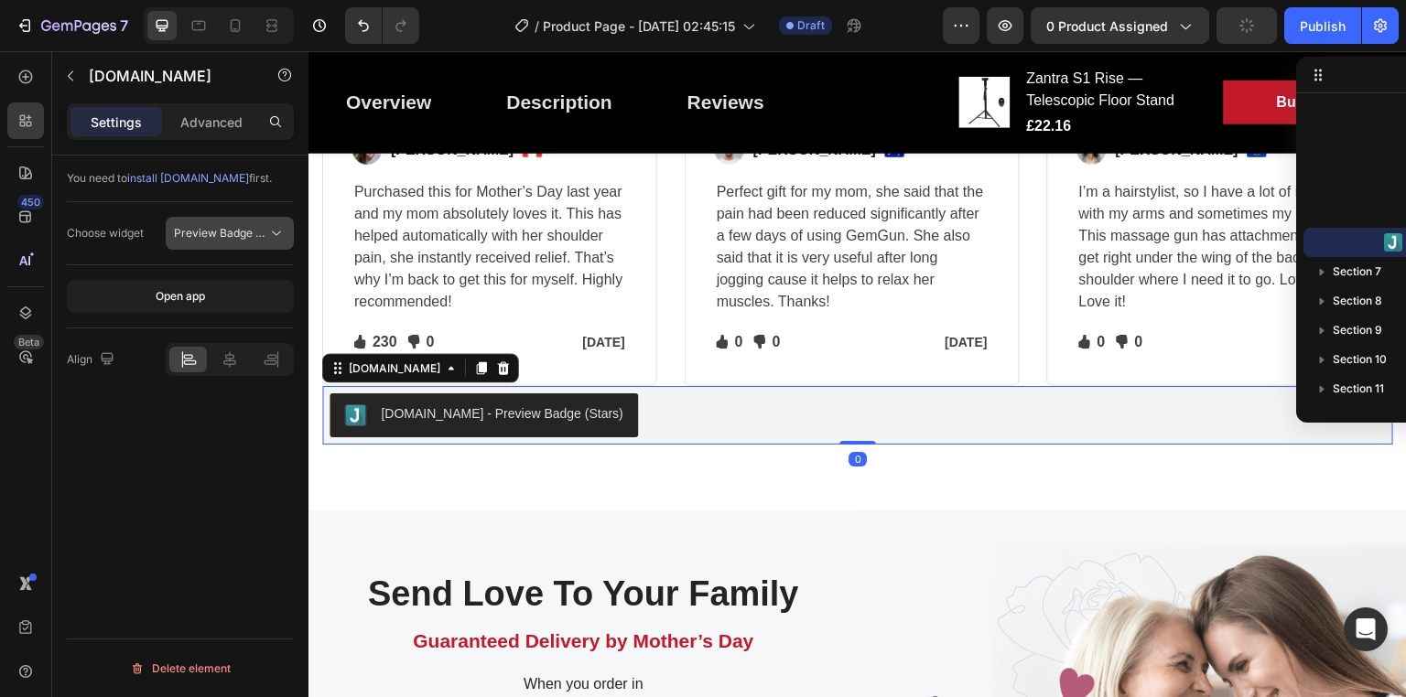
click at [265, 229] on span "Preview Badge (Stars)" at bounding box center [232, 233] width 116 height 14
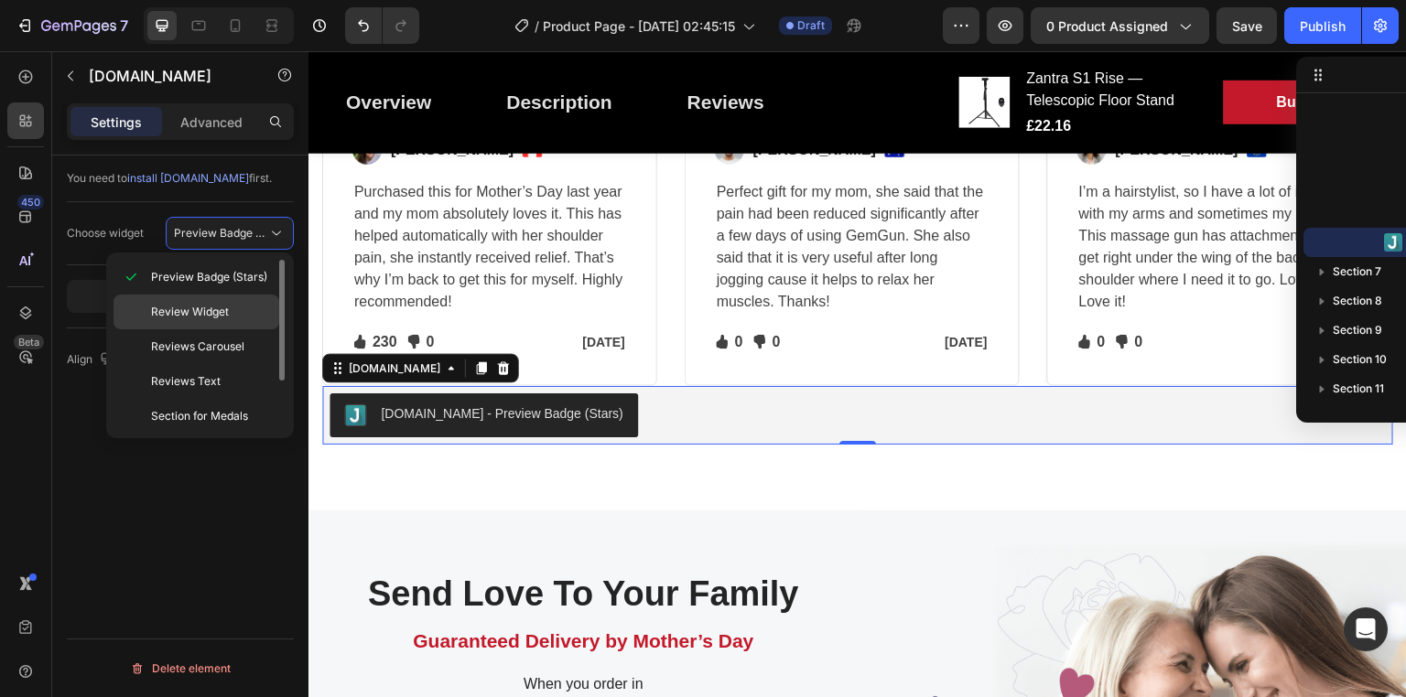
click at [236, 304] on p "Review Widget" at bounding box center [211, 312] width 120 height 16
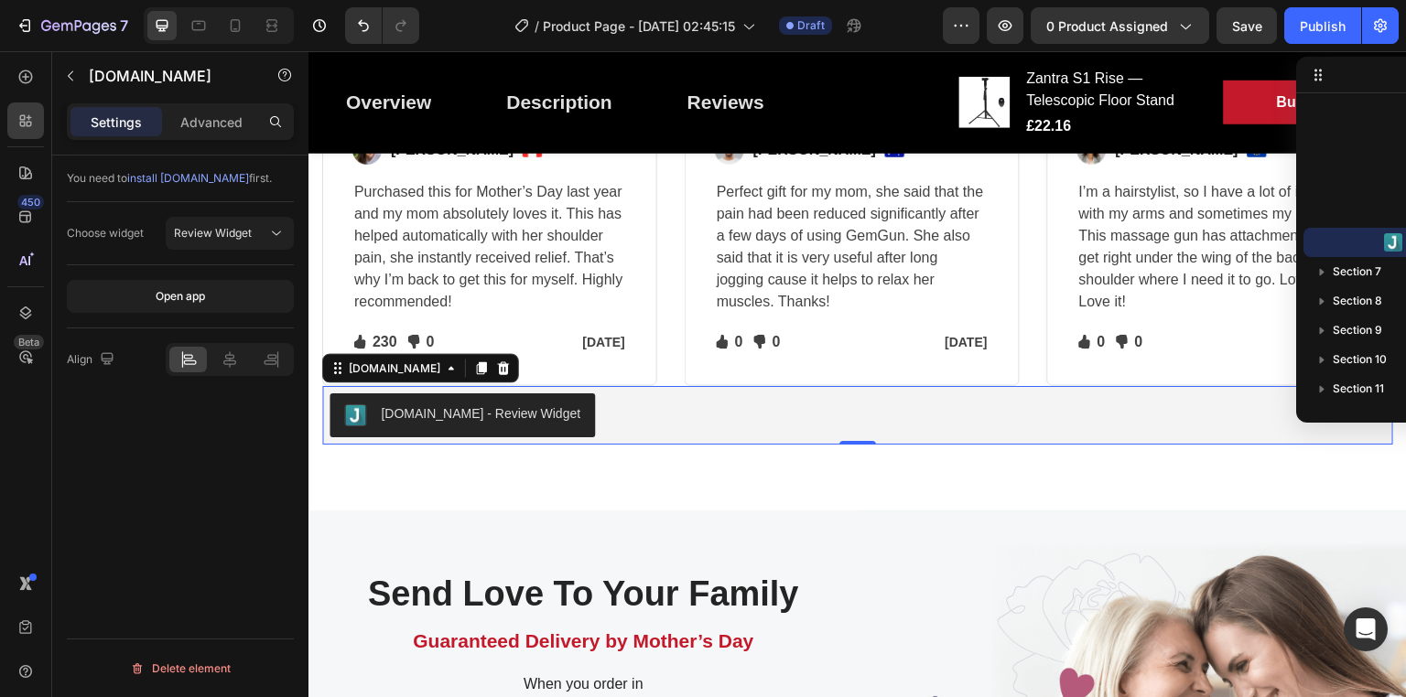
click at [195, 179] on span "install Judge.me" at bounding box center [188, 178] width 122 height 14
click at [481, 420] on div "Judge.me - Review Widget" at bounding box center [481, 414] width 200 height 19
click at [498, 369] on icon at bounding box center [504, 368] width 12 height 13
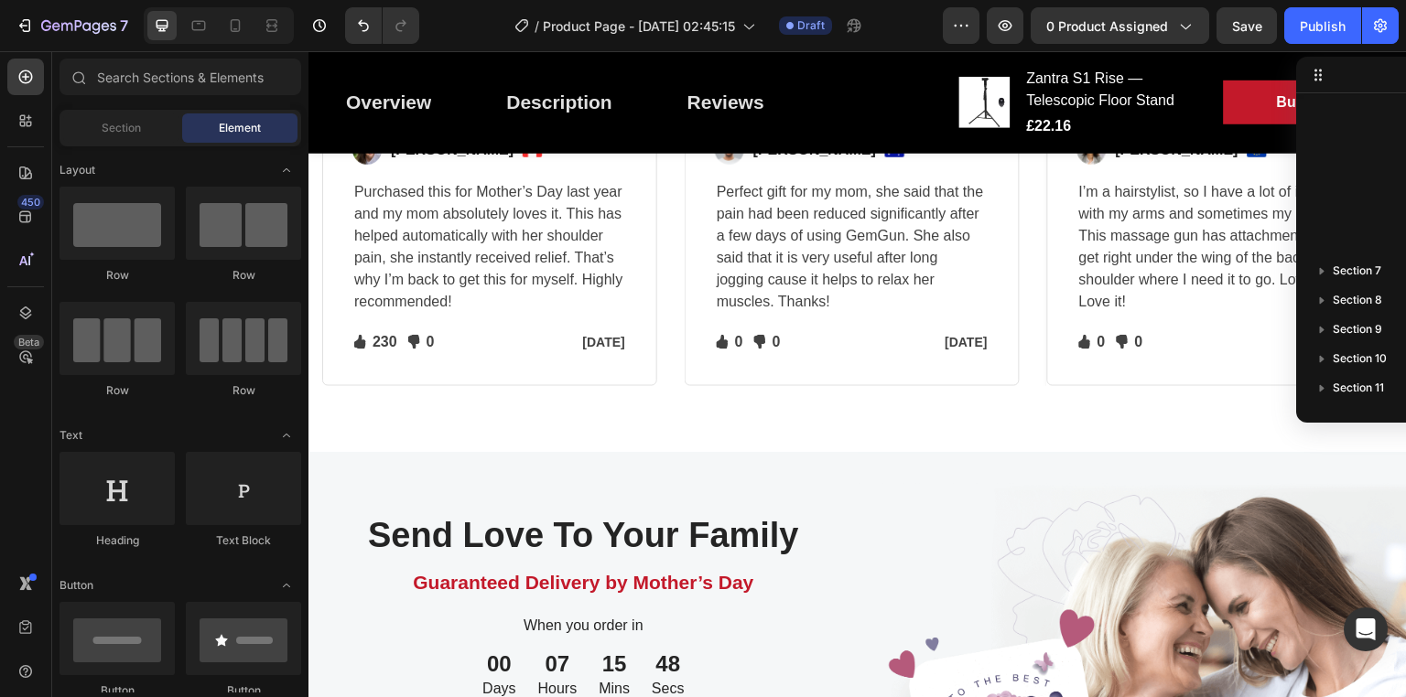
scroll to position [664, 0]
click at [29, 136] on div at bounding box center [25, 121] width 37 height 37
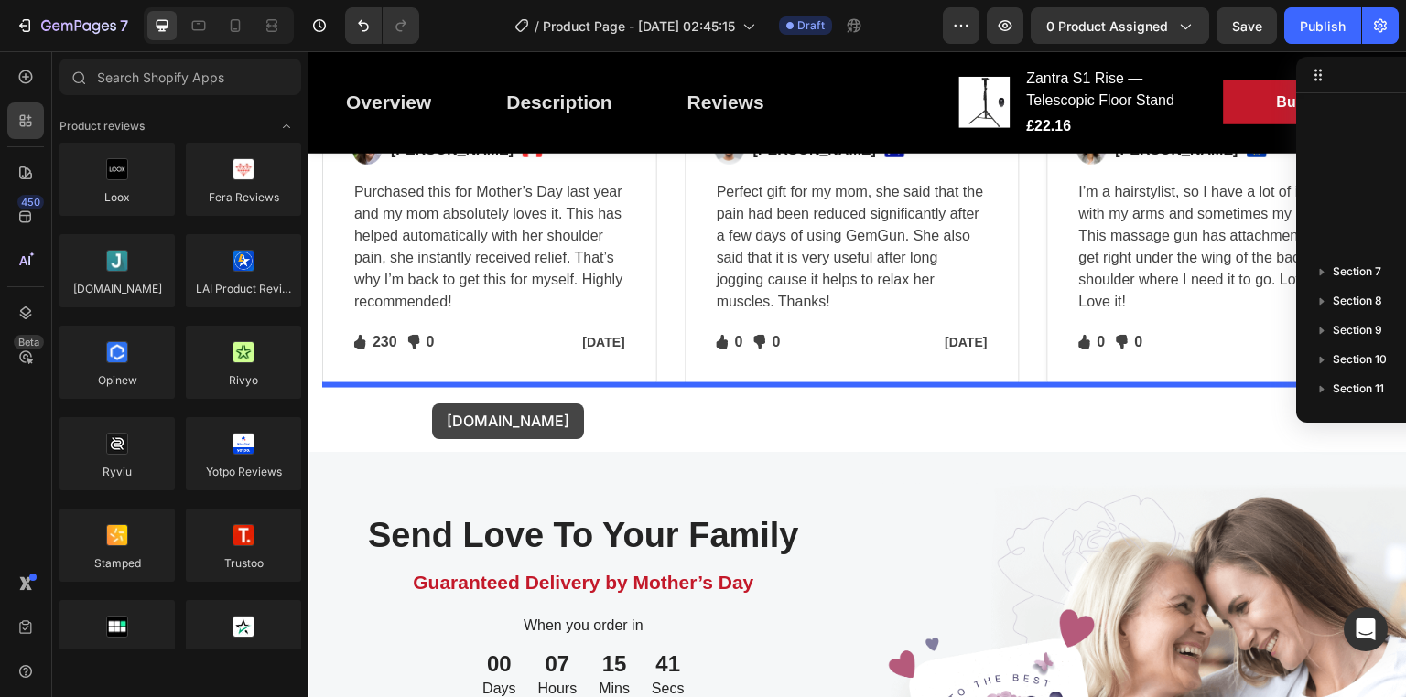
drag, startPoint x: 389, startPoint y: 316, endPoint x: 432, endPoint y: 404, distance: 97.8
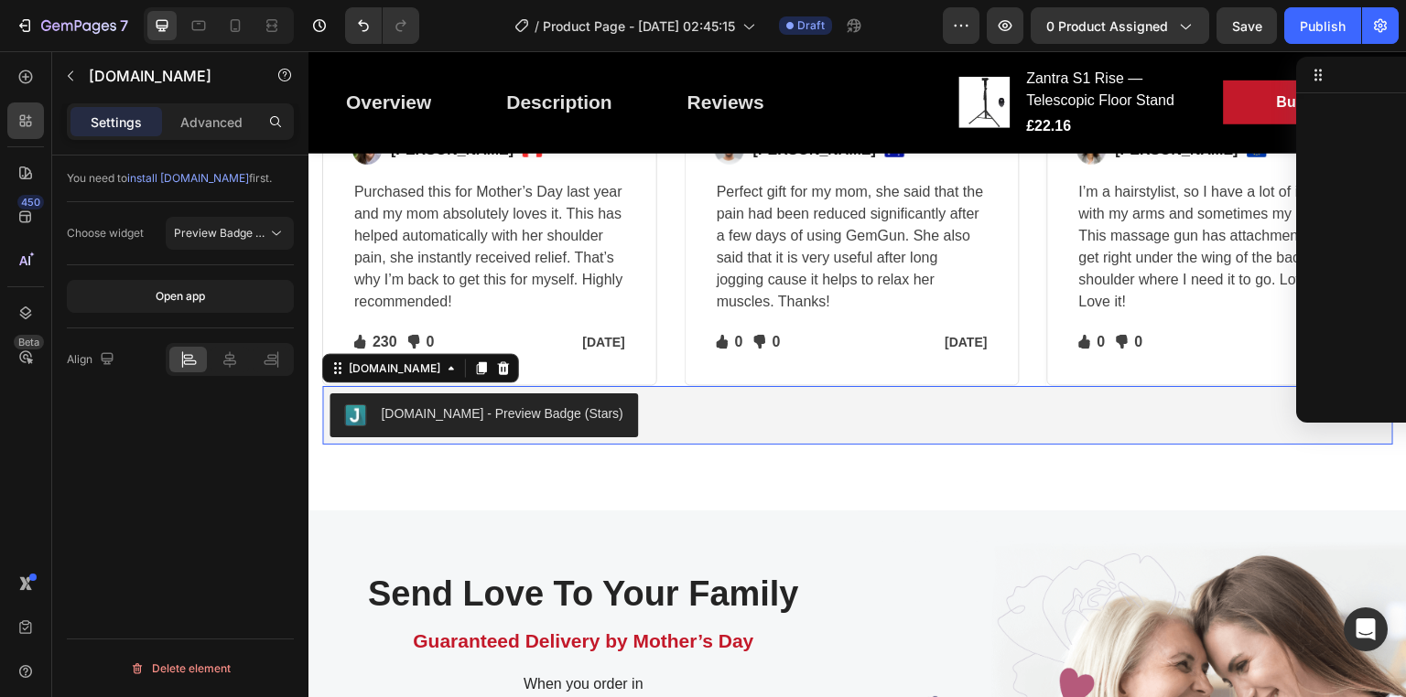
scroll to position [1308, 0]
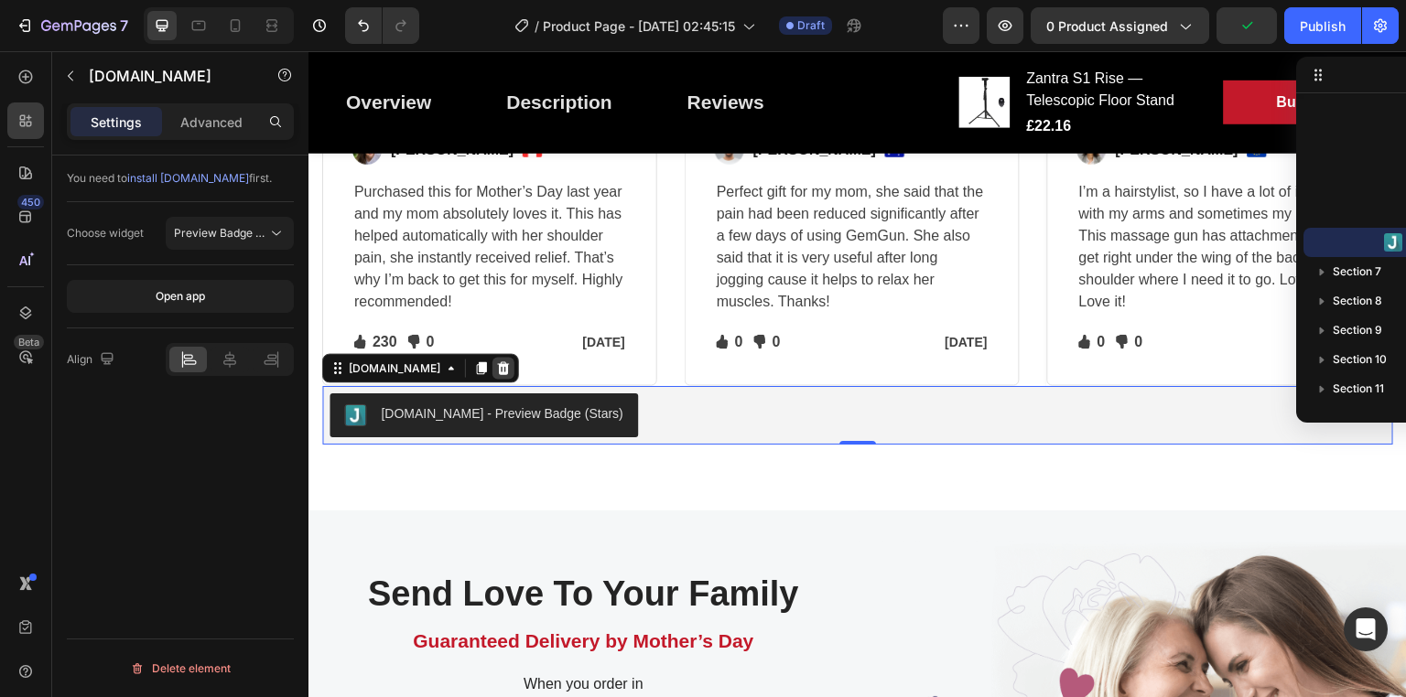
click at [498, 367] on icon at bounding box center [504, 368] width 12 height 13
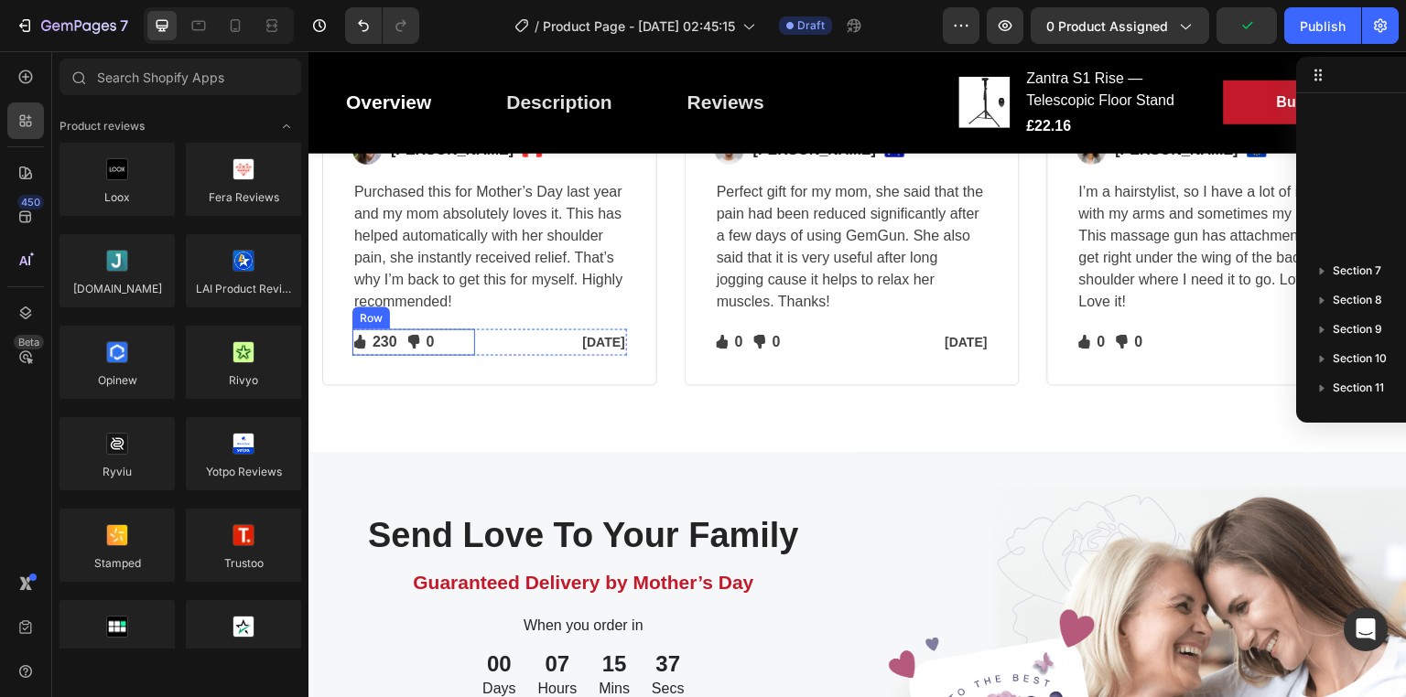
scroll to position [1279, 0]
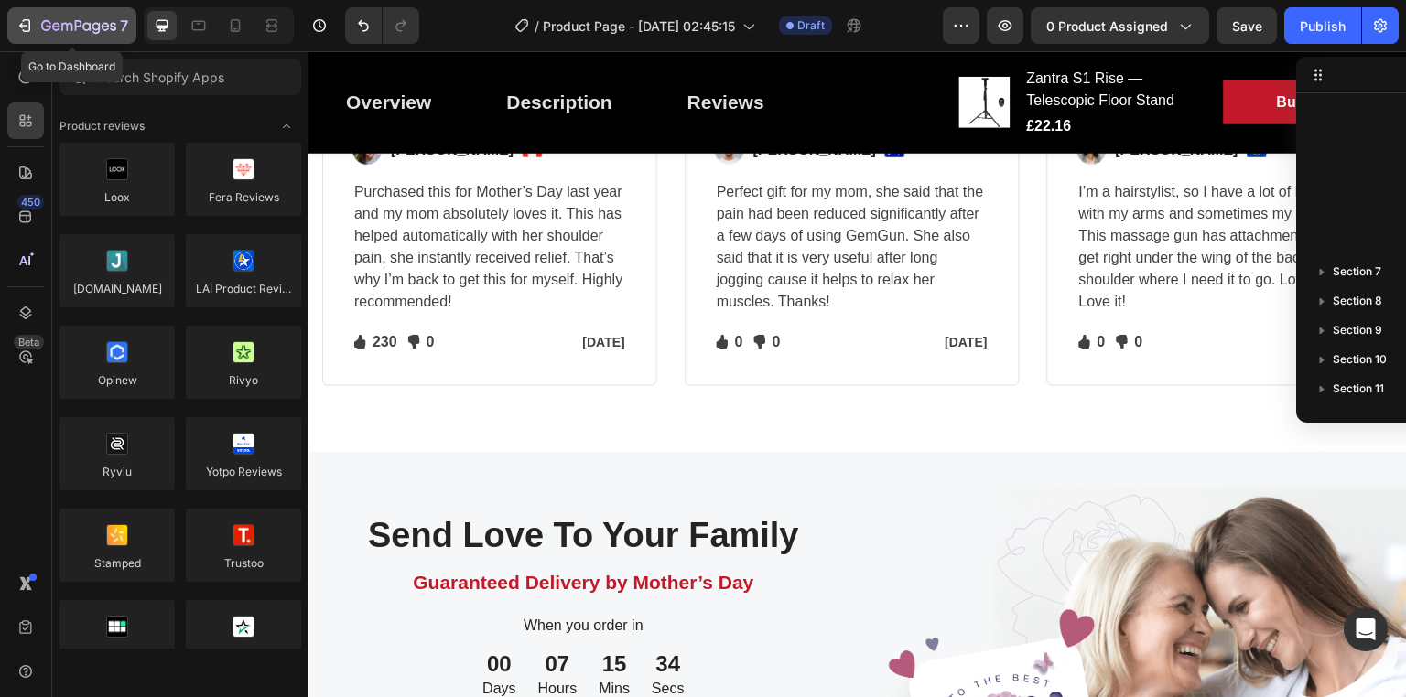
click at [26, 18] on icon "button" at bounding box center [25, 25] width 18 height 18
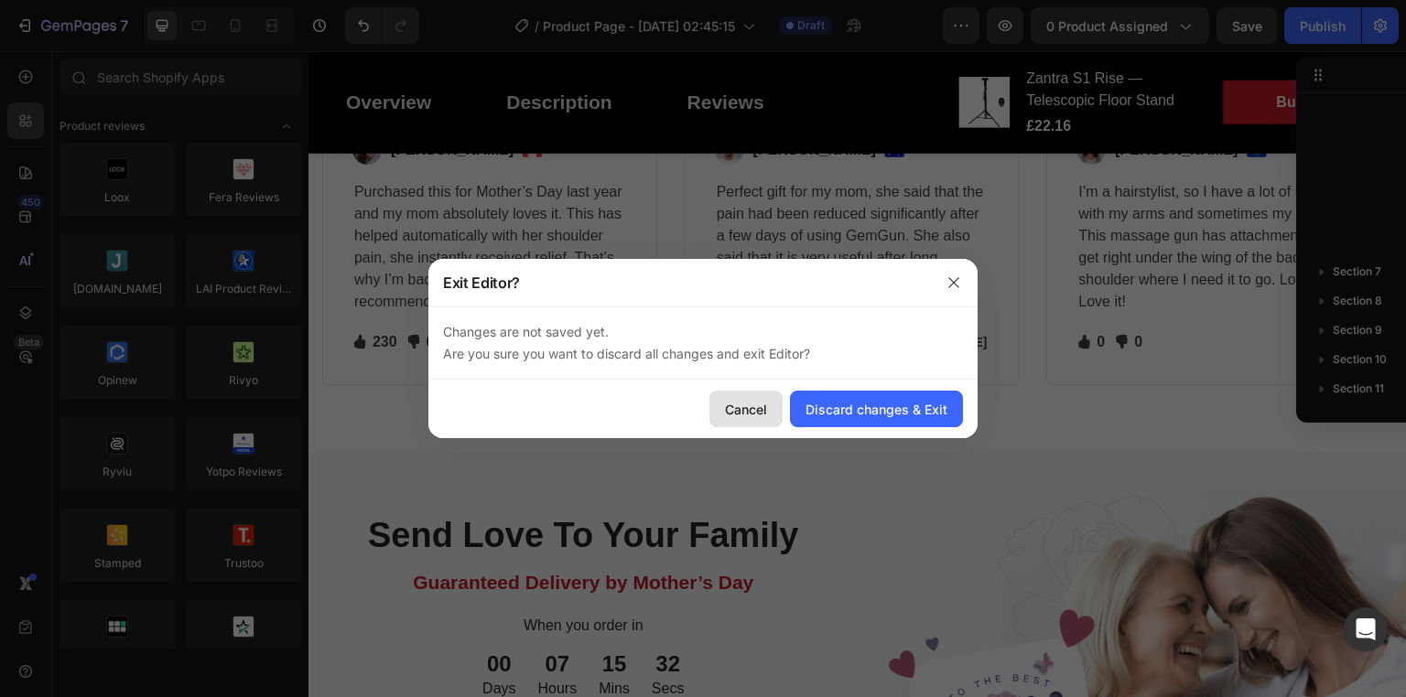
click at [763, 404] on div "Cancel" at bounding box center [746, 409] width 42 height 19
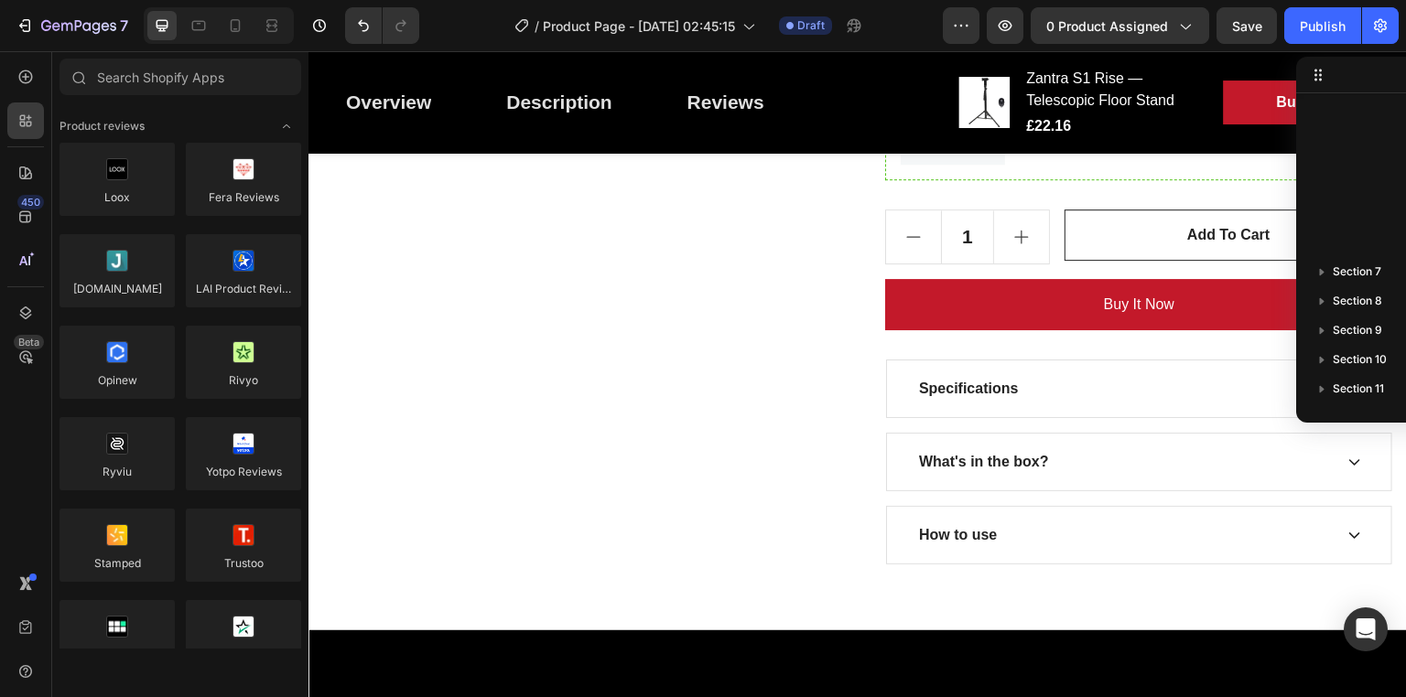
scroll to position [967, 0]
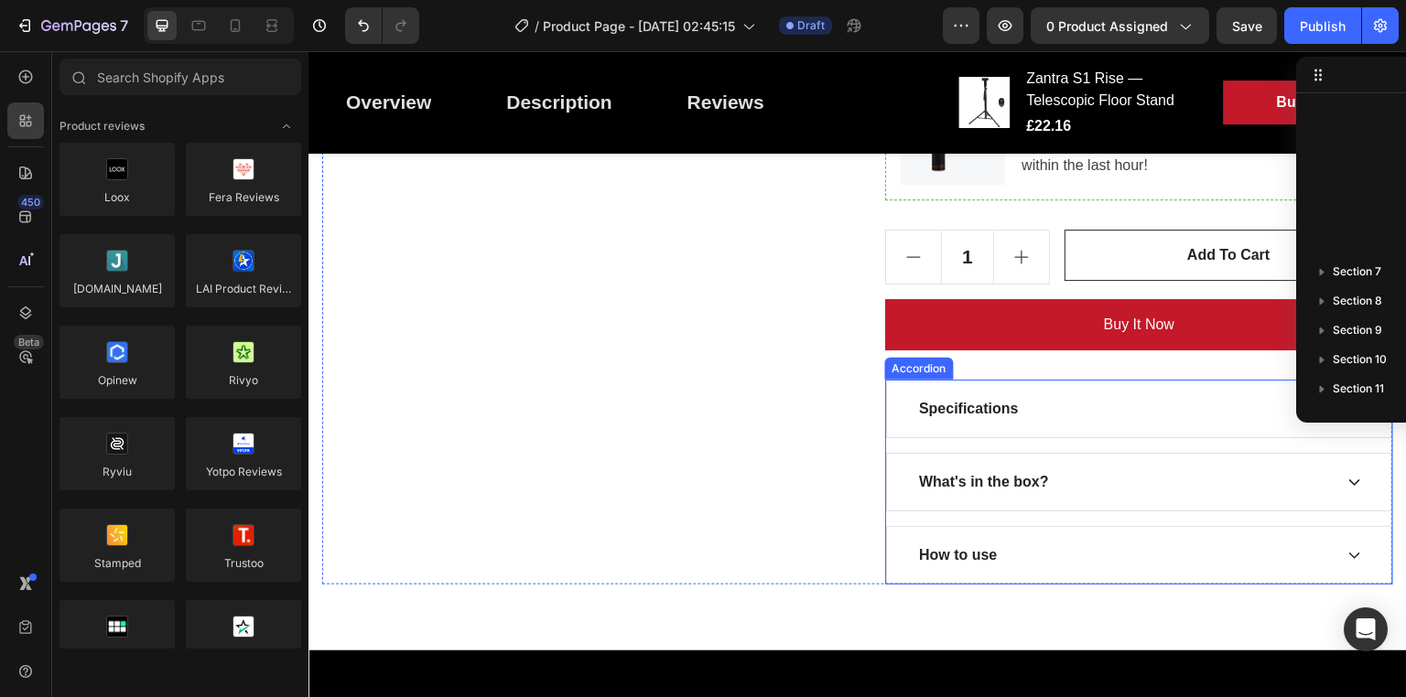
click at [1053, 415] on div "Specifications" at bounding box center [1124, 408] width 416 height 27
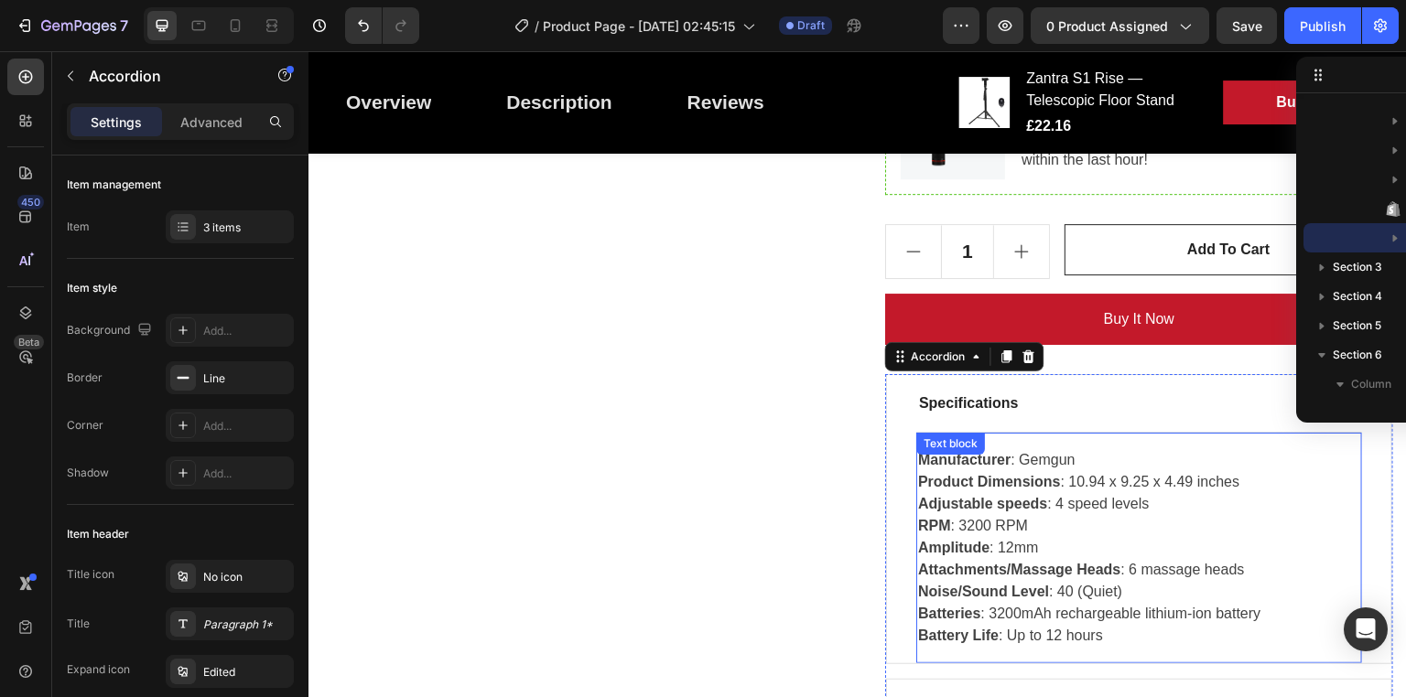
scroll to position [1064, 0]
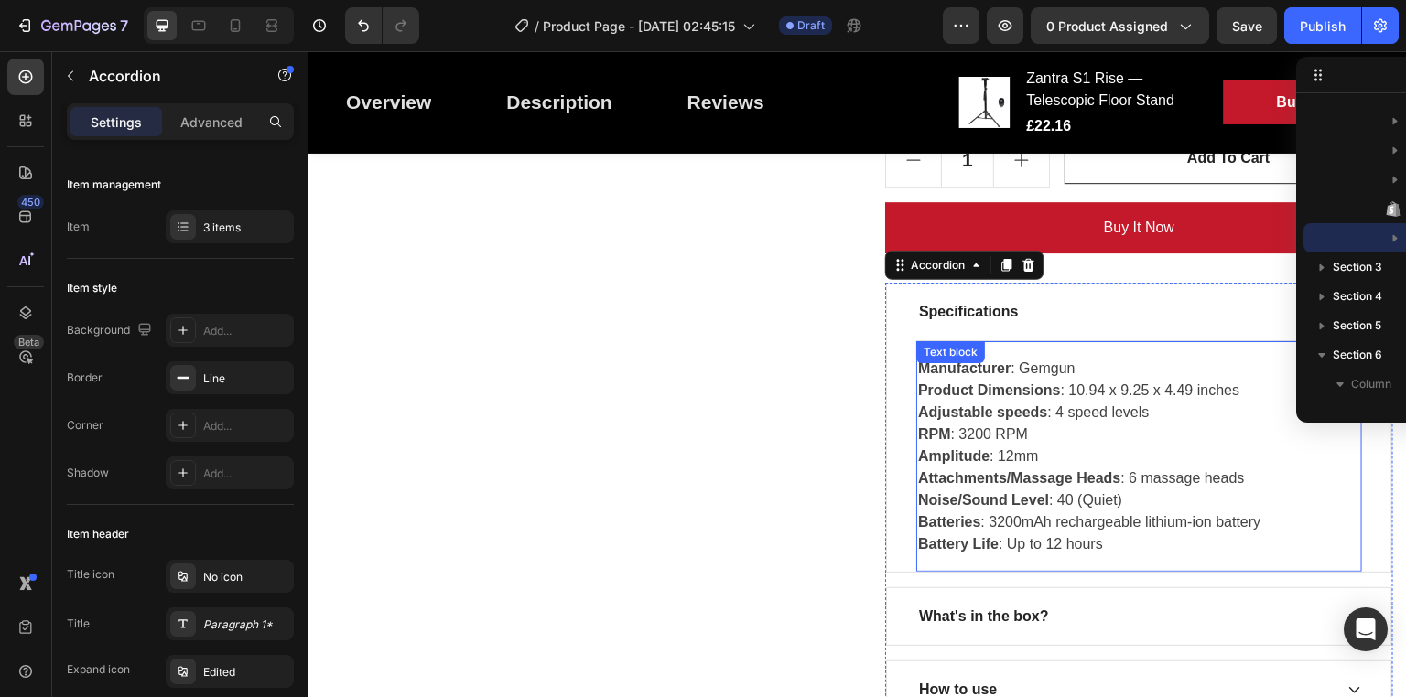
click at [1107, 488] on p "Manufacturer : Gemgun Product Dimensions : 10.94 x 9.25 x 4.49 inches Adjustabl…" at bounding box center [1139, 457] width 442 height 198
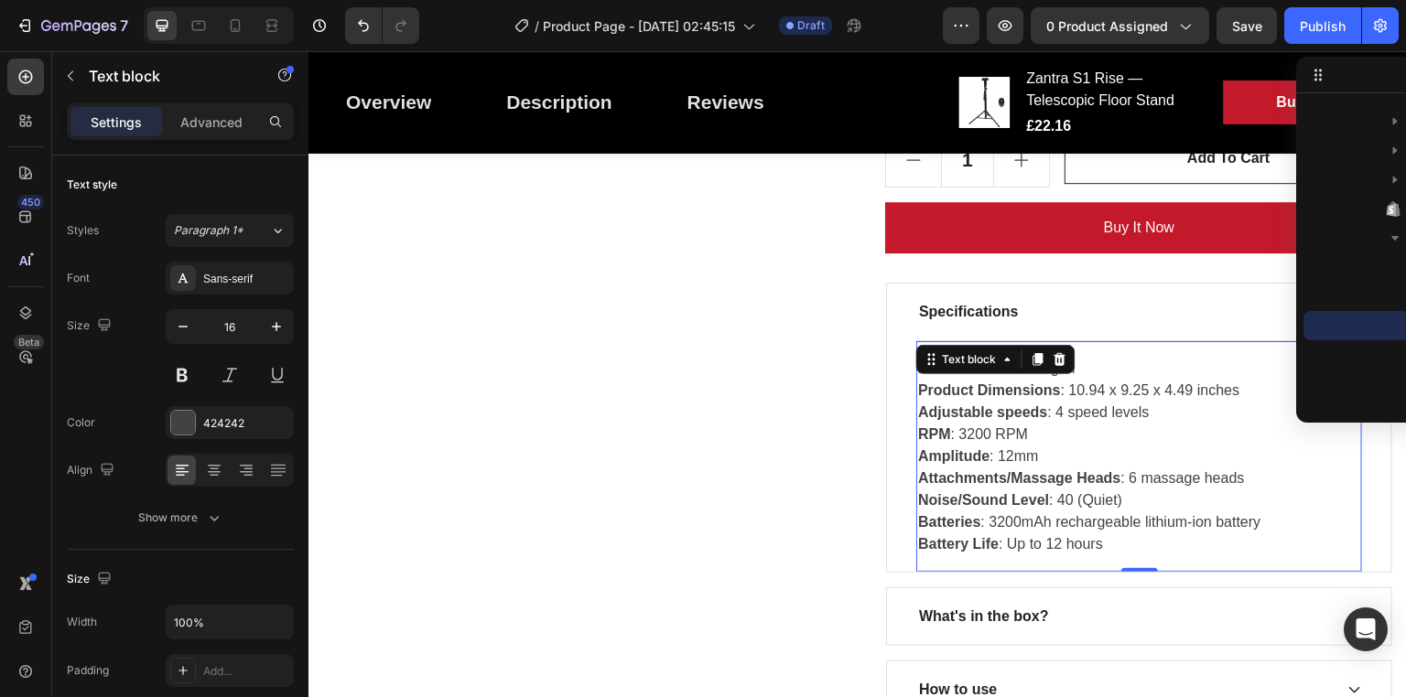
click at [1107, 488] on p "Manufacturer : Gemgun Product Dimensions : 10.94 x 9.25 x 4.49 inches Adjustabl…" at bounding box center [1139, 457] width 442 height 198
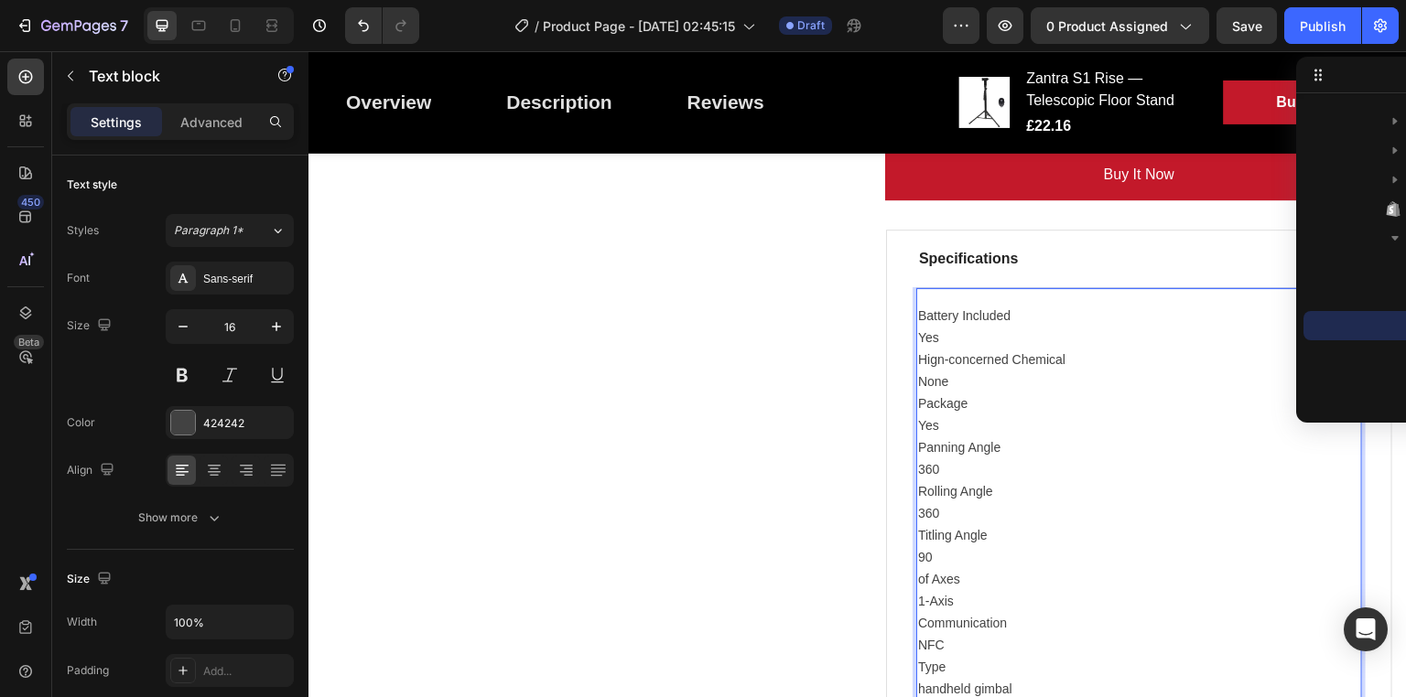
scroll to position [1126, 0]
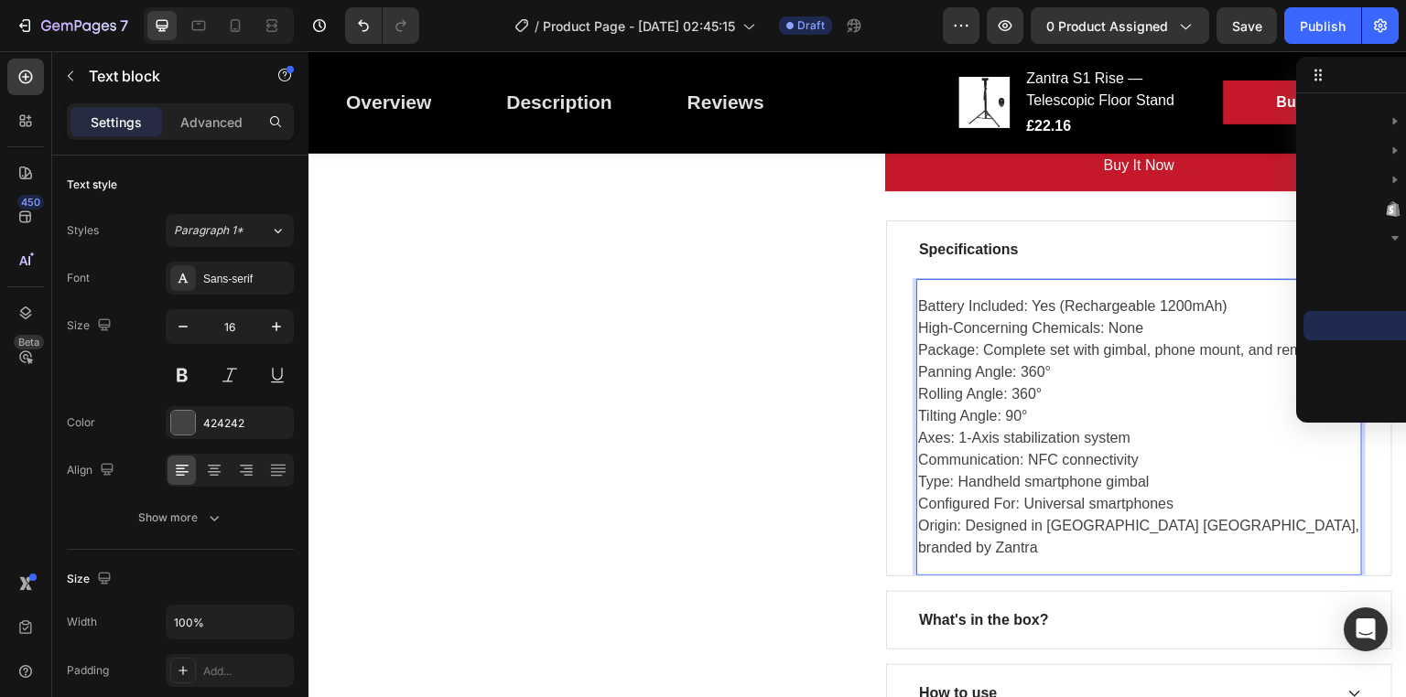
click at [1021, 296] on p "Battery Included: Yes (Rechargeable 1200mAh)" at bounding box center [1139, 307] width 442 height 22
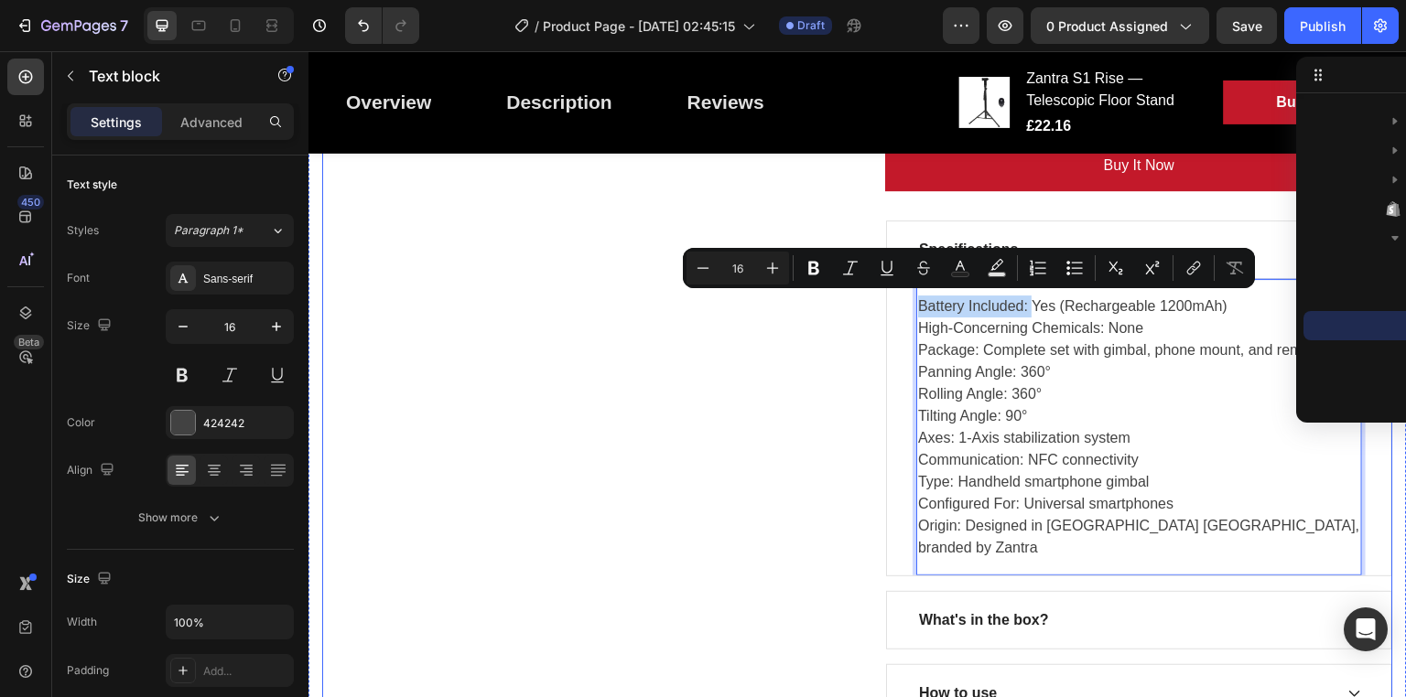
drag, startPoint x: 1028, startPoint y: 302, endPoint x: 876, endPoint y: 303, distance: 151.9
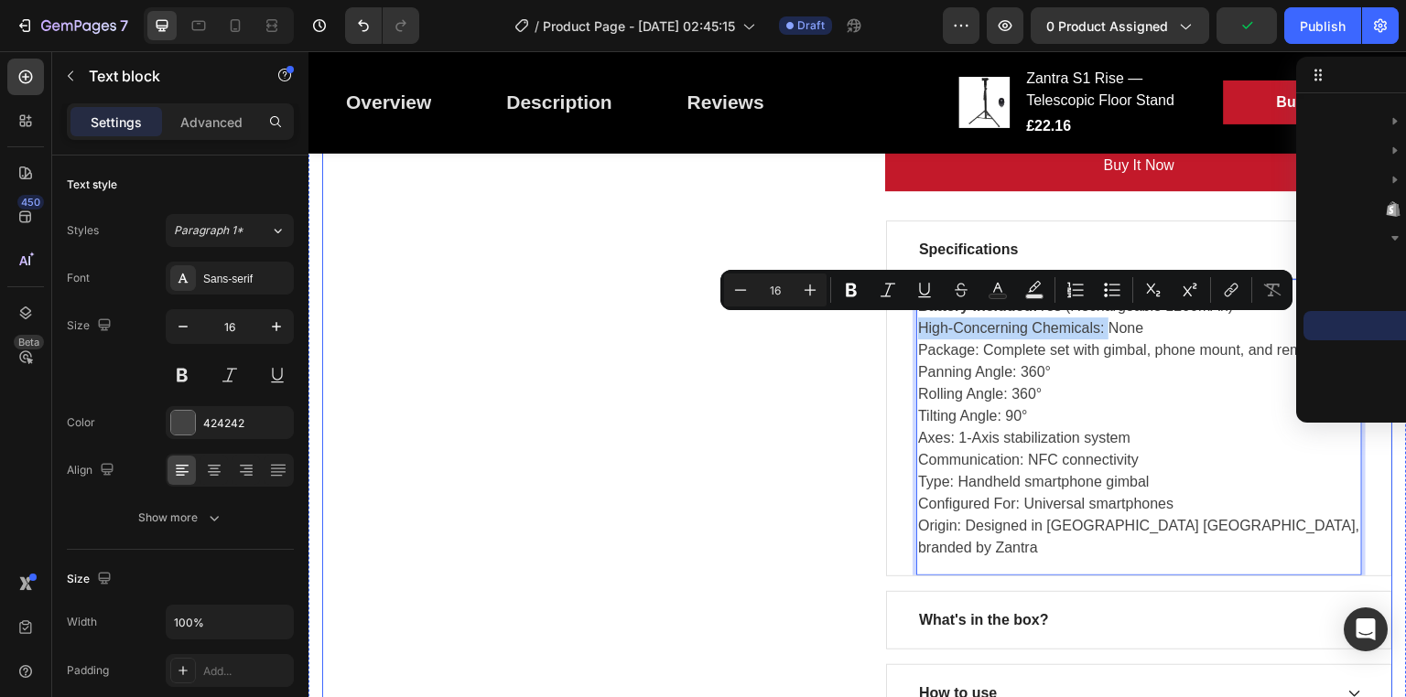
drag, startPoint x: 1101, startPoint y: 324, endPoint x: 863, endPoint y: 338, distance: 238.4
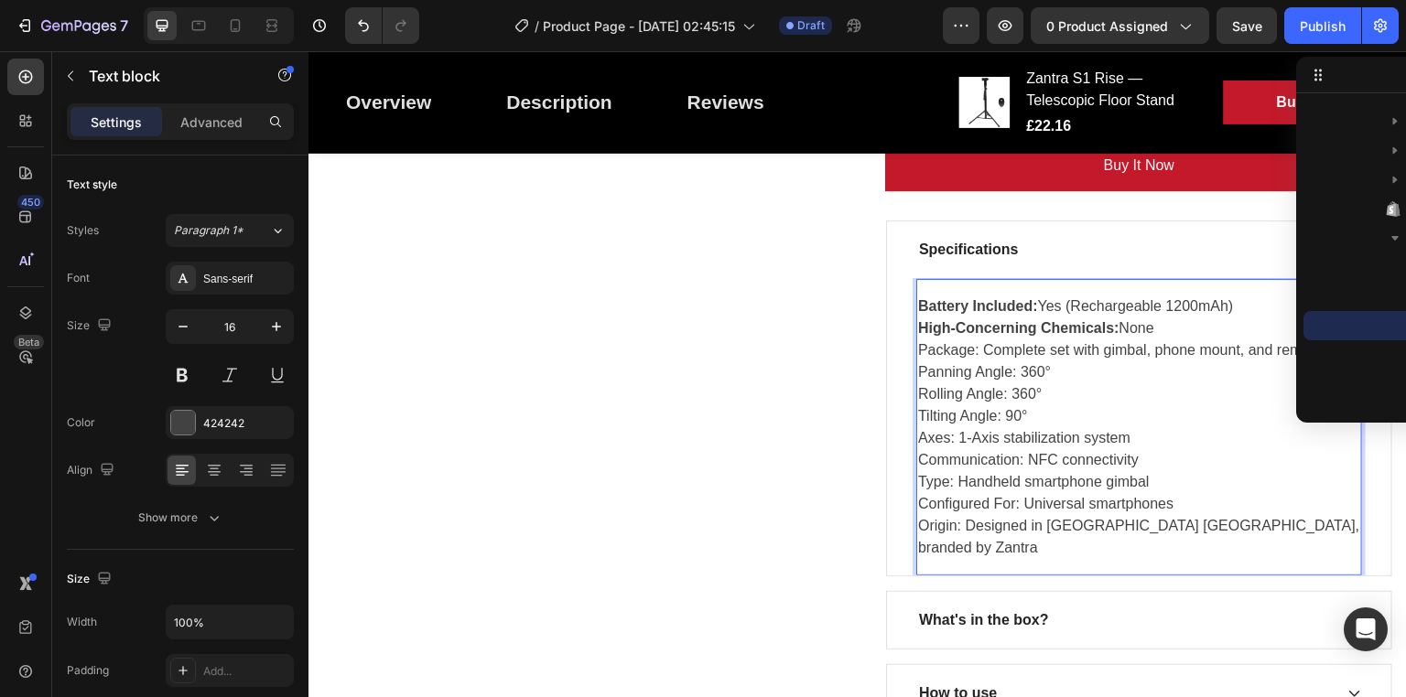
click at [1054, 364] on p "Panning Angle: 360°" at bounding box center [1139, 373] width 442 height 22
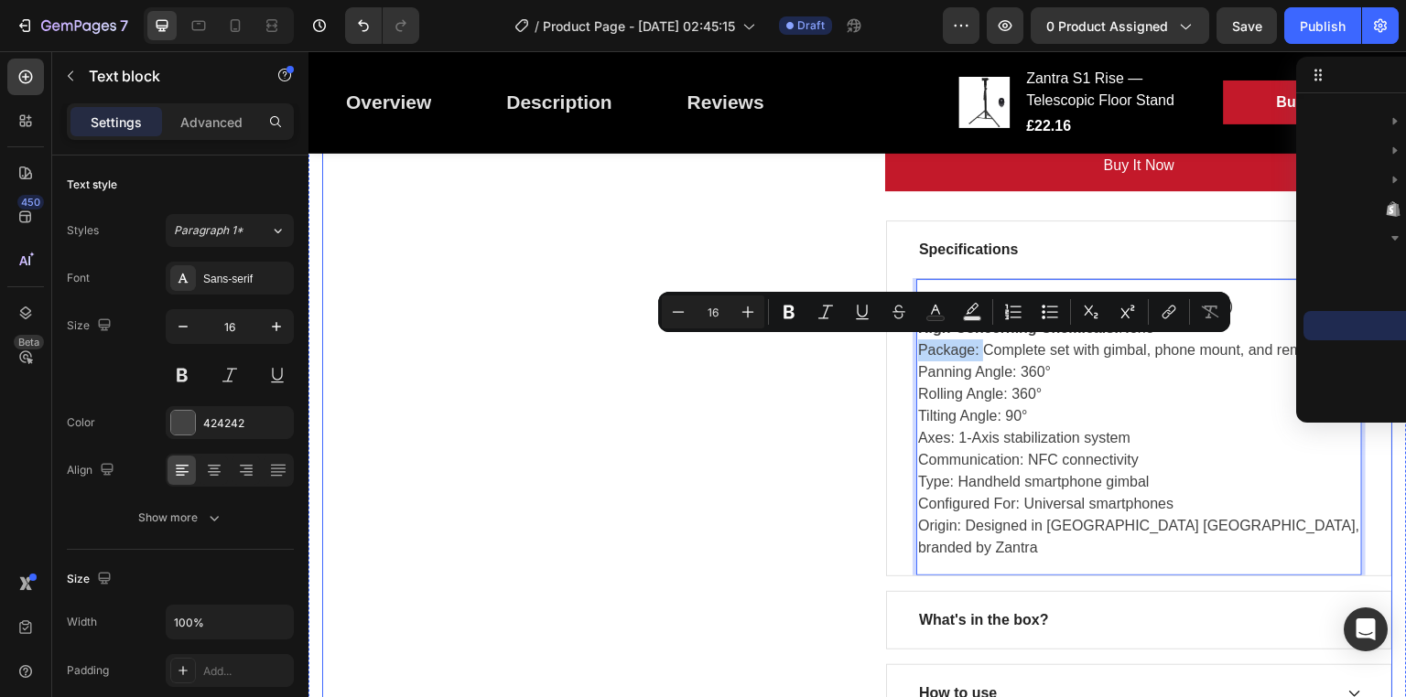
drag, startPoint x: 977, startPoint y: 347, endPoint x: 853, endPoint y: 346, distance: 123.6
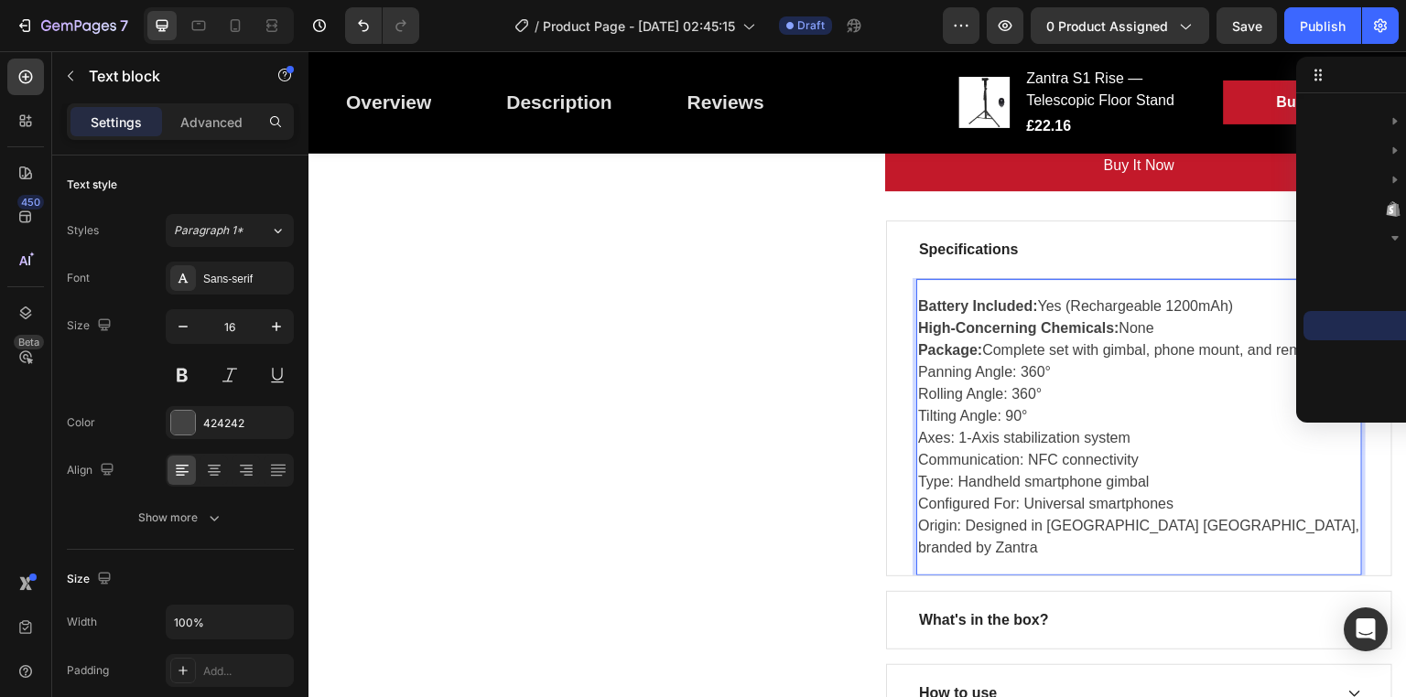
click at [1015, 367] on p "Panning Angle: 360°" at bounding box center [1139, 373] width 442 height 22
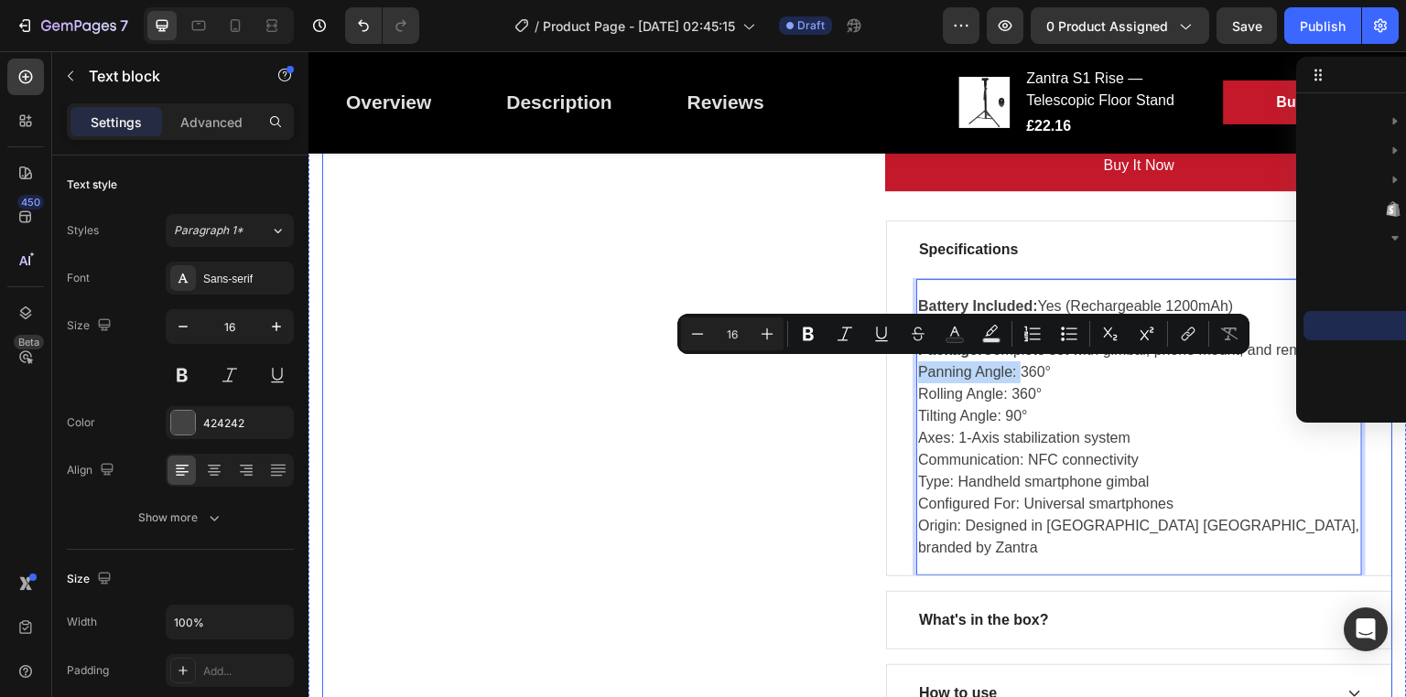
drag, startPoint x: 1015, startPoint y: 367, endPoint x: 875, endPoint y: 363, distance: 140.1
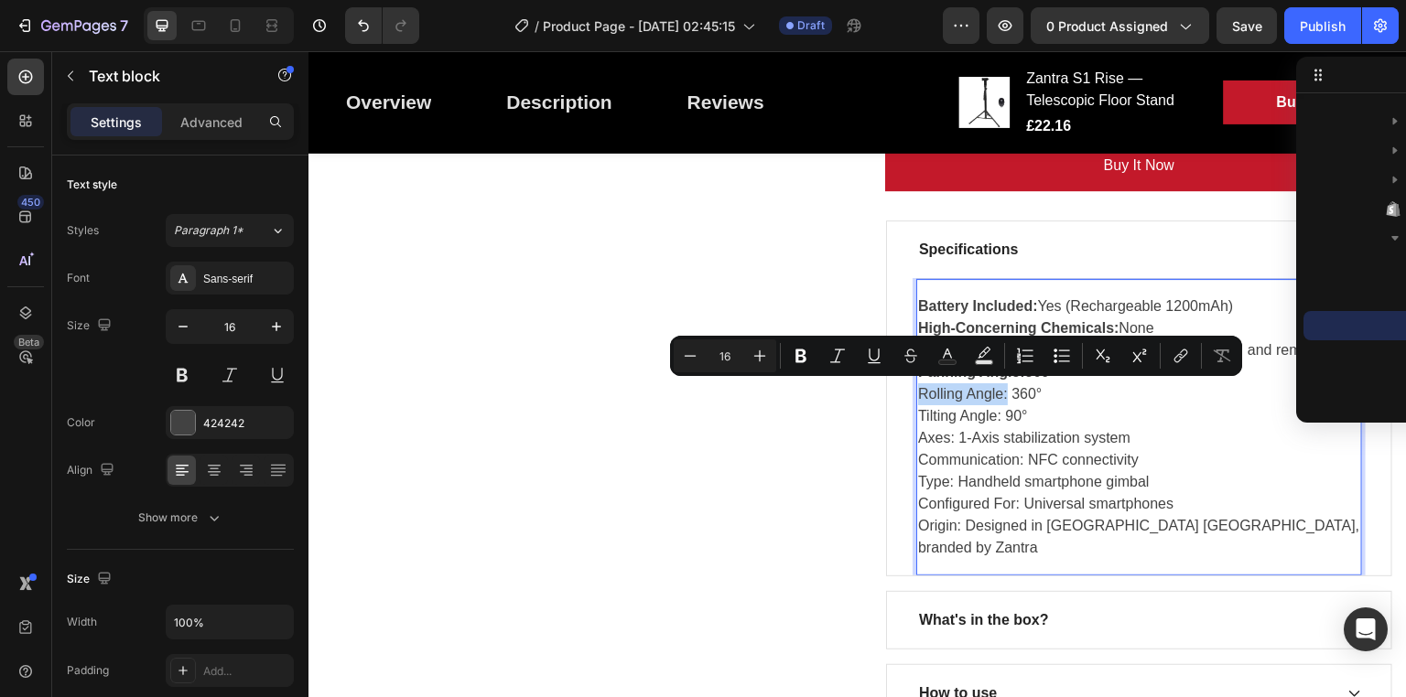
drag, startPoint x: 1001, startPoint y: 388, endPoint x: 913, endPoint y: 388, distance: 87.9
click at [918, 388] on p "Rolling Angle: 360°" at bounding box center [1139, 394] width 442 height 22
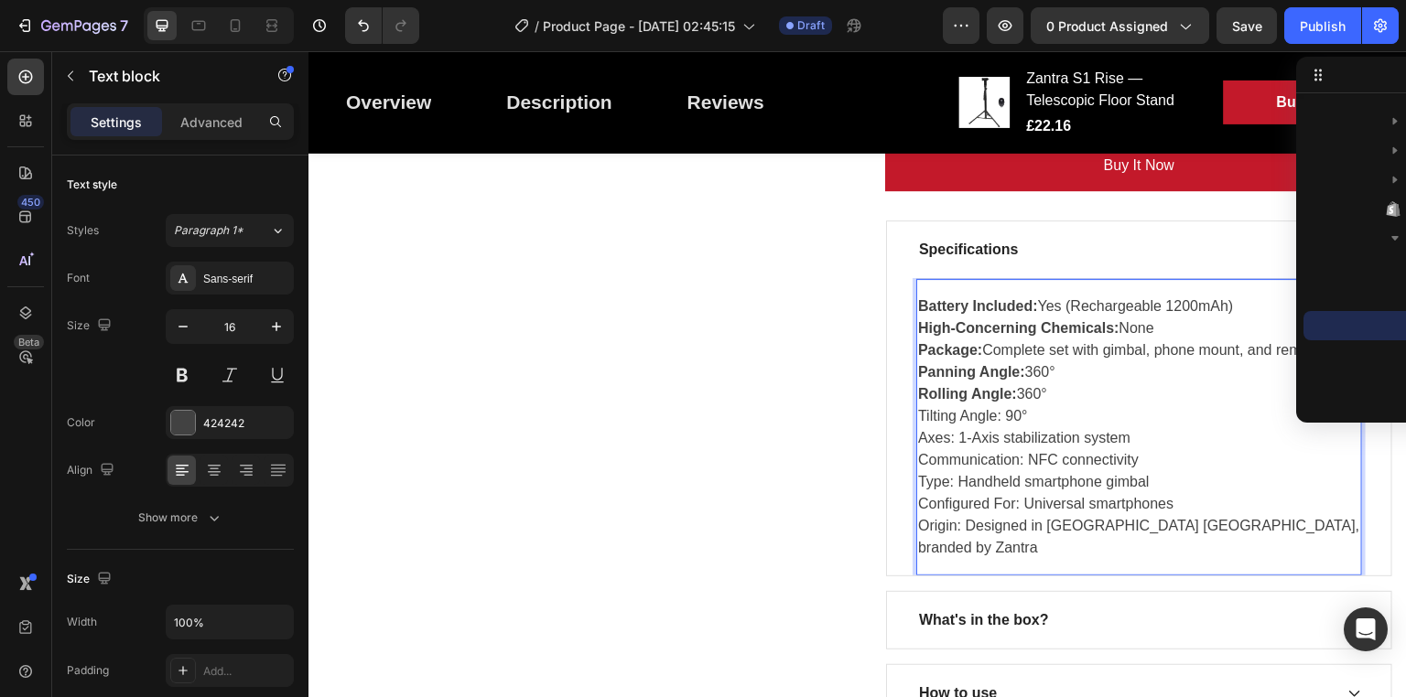
click at [1001, 414] on p "Tilting Angle: 90°" at bounding box center [1139, 416] width 442 height 22
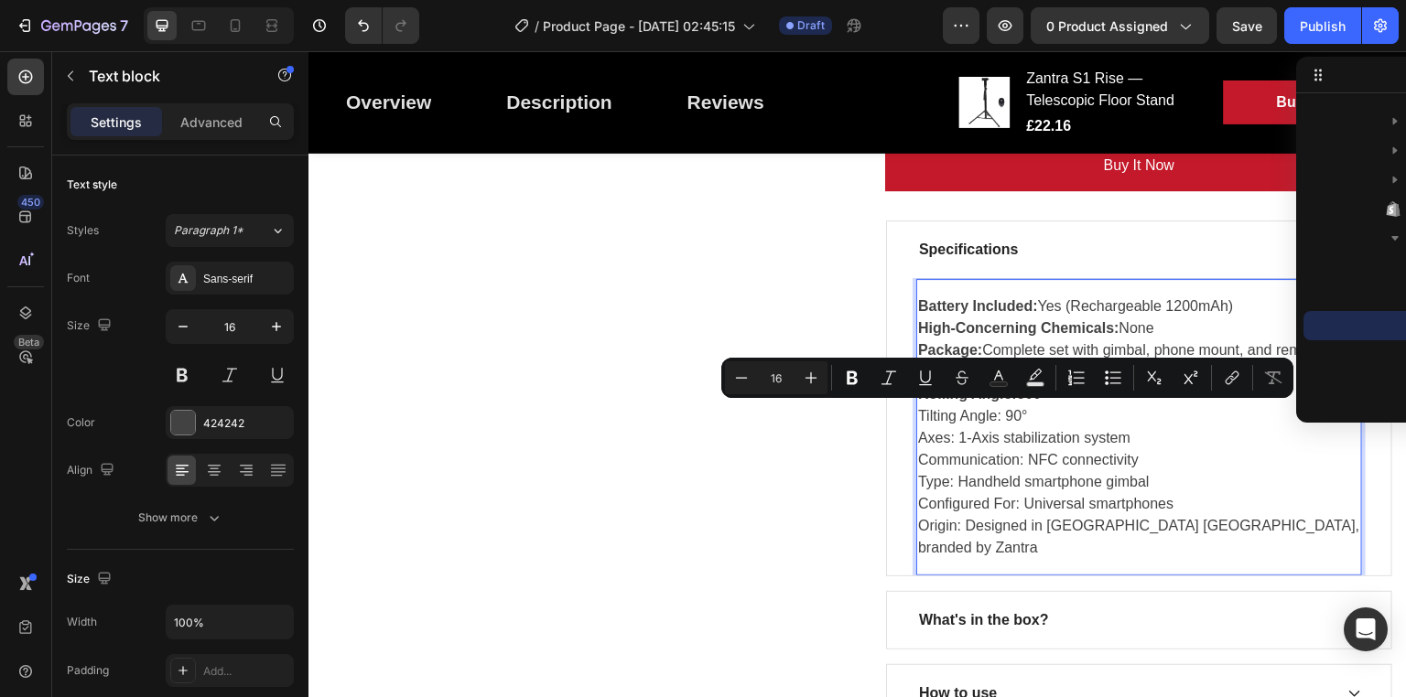
click at [997, 415] on p "Tilting Angle: 90°" at bounding box center [1139, 416] width 442 height 22
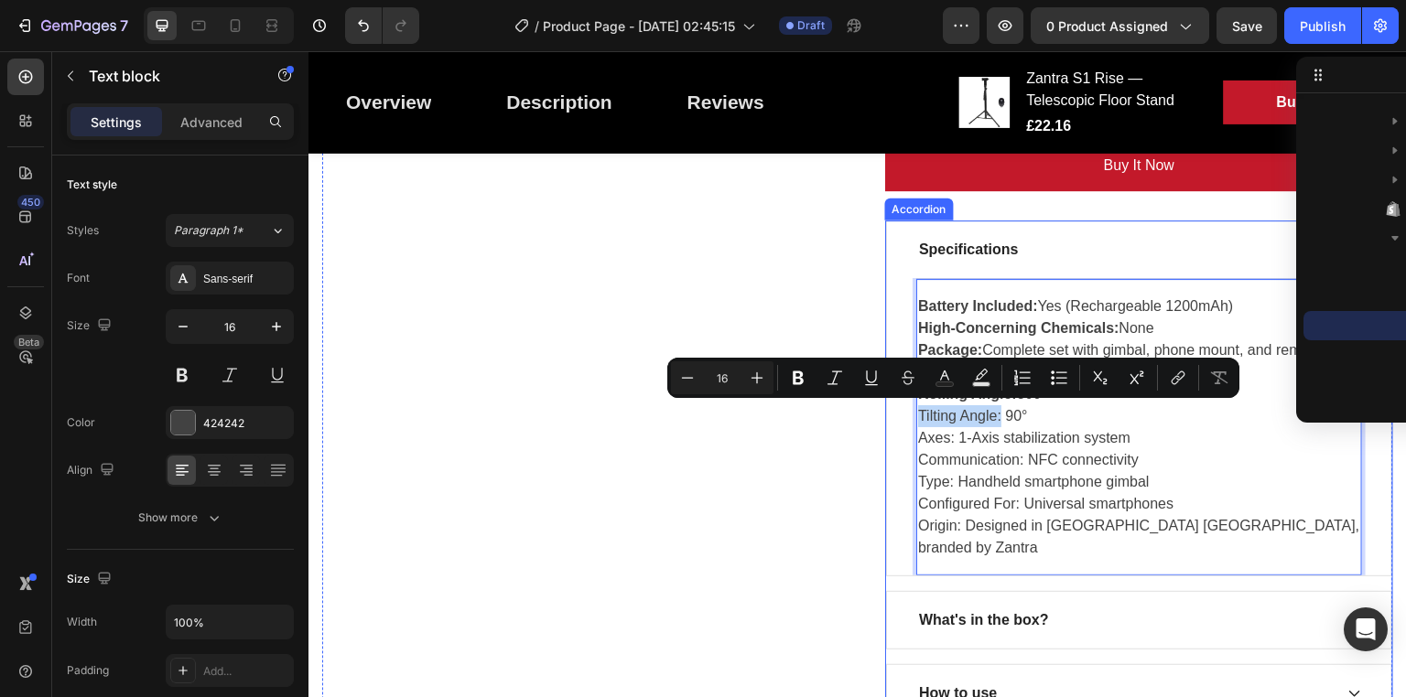
drag, startPoint x: 997, startPoint y: 415, endPoint x: 907, endPoint y: 417, distance: 89.7
click at [907, 417] on div "Battery Included: Yes (Rechargeable 1200mAh) High-Concerning Chemicals: None Pa…" at bounding box center [1139, 426] width 504 height 297
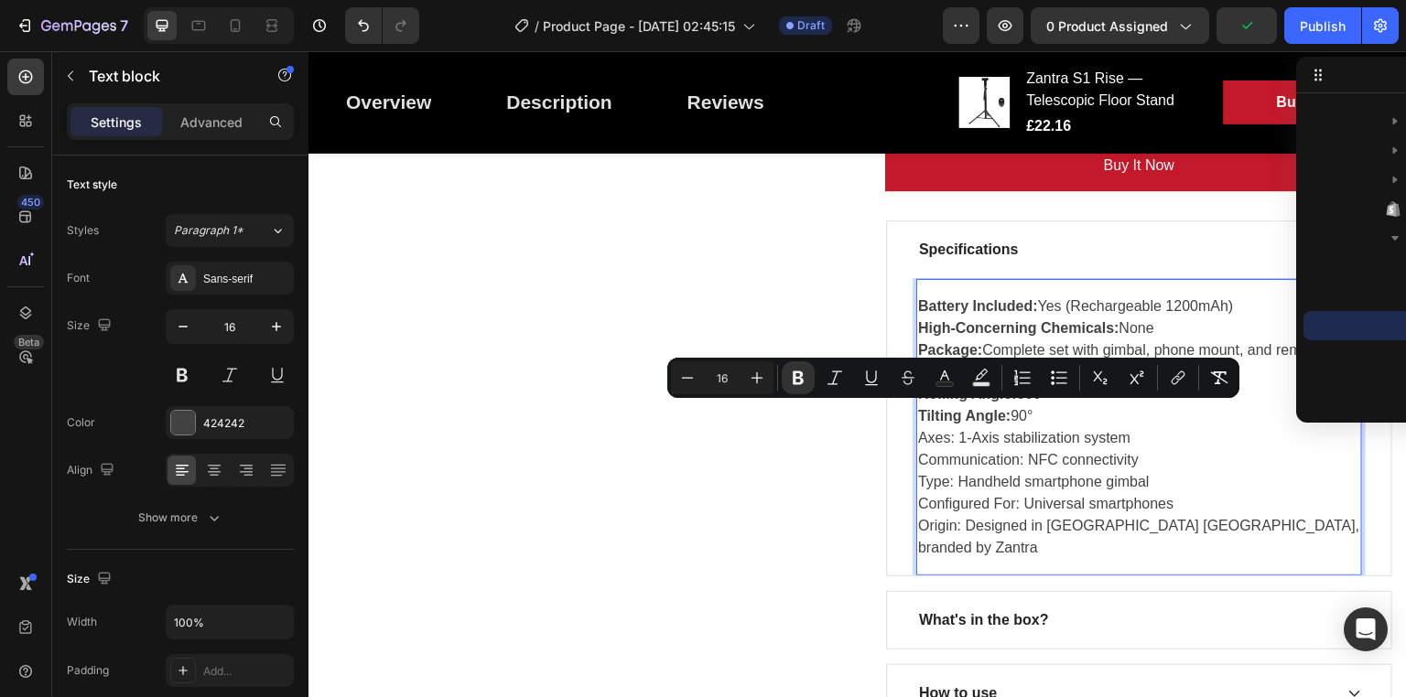
click at [951, 437] on p "Axes: 1-Axis stabilization system" at bounding box center [1139, 438] width 442 height 22
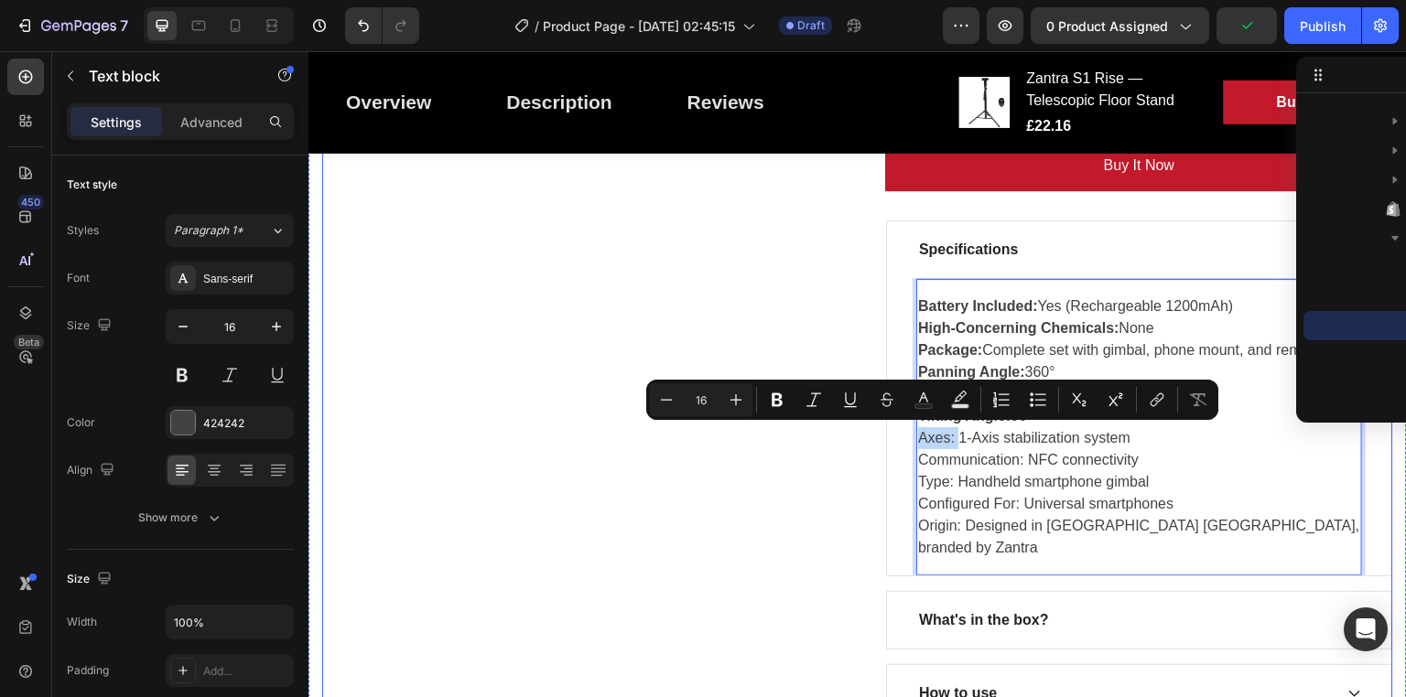
drag, startPoint x: 954, startPoint y: 437, endPoint x: 877, endPoint y: 432, distance: 77.0
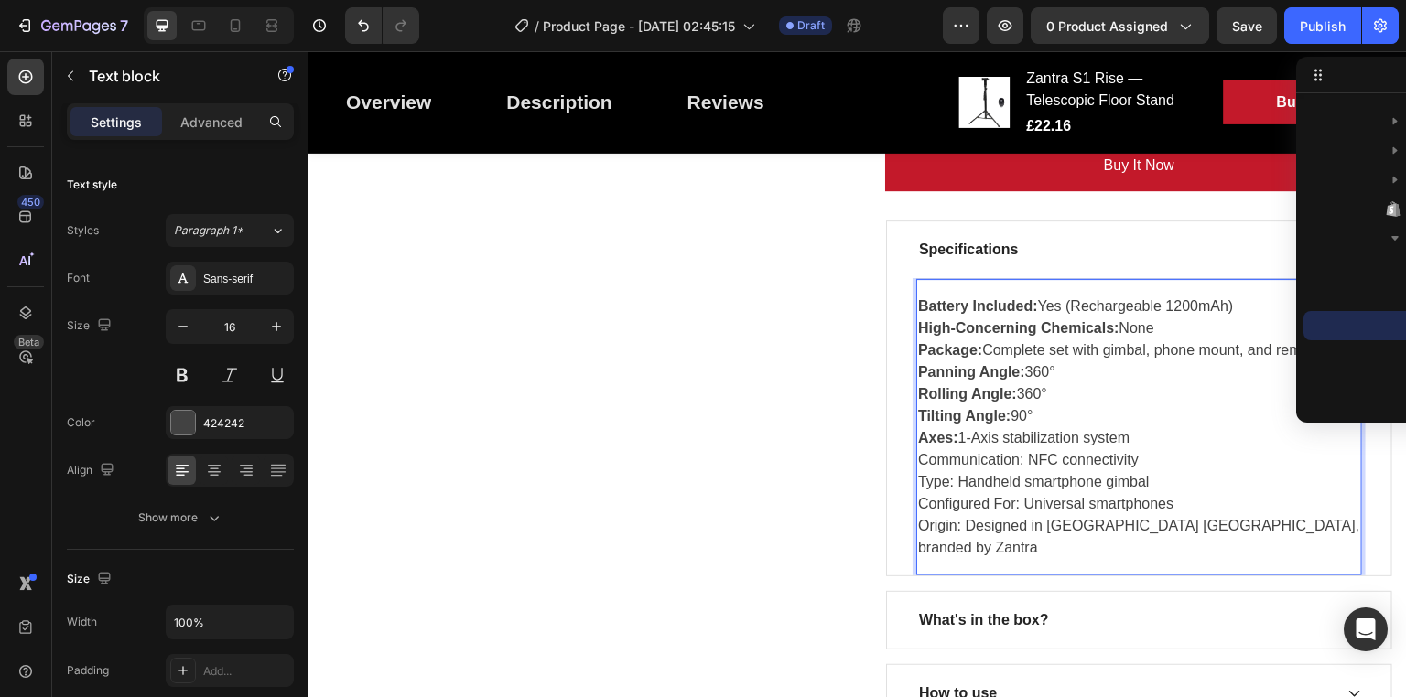
click at [1021, 460] on p "Communication: NFC connectivity" at bounding box center [1139, 460] width 442 height 22
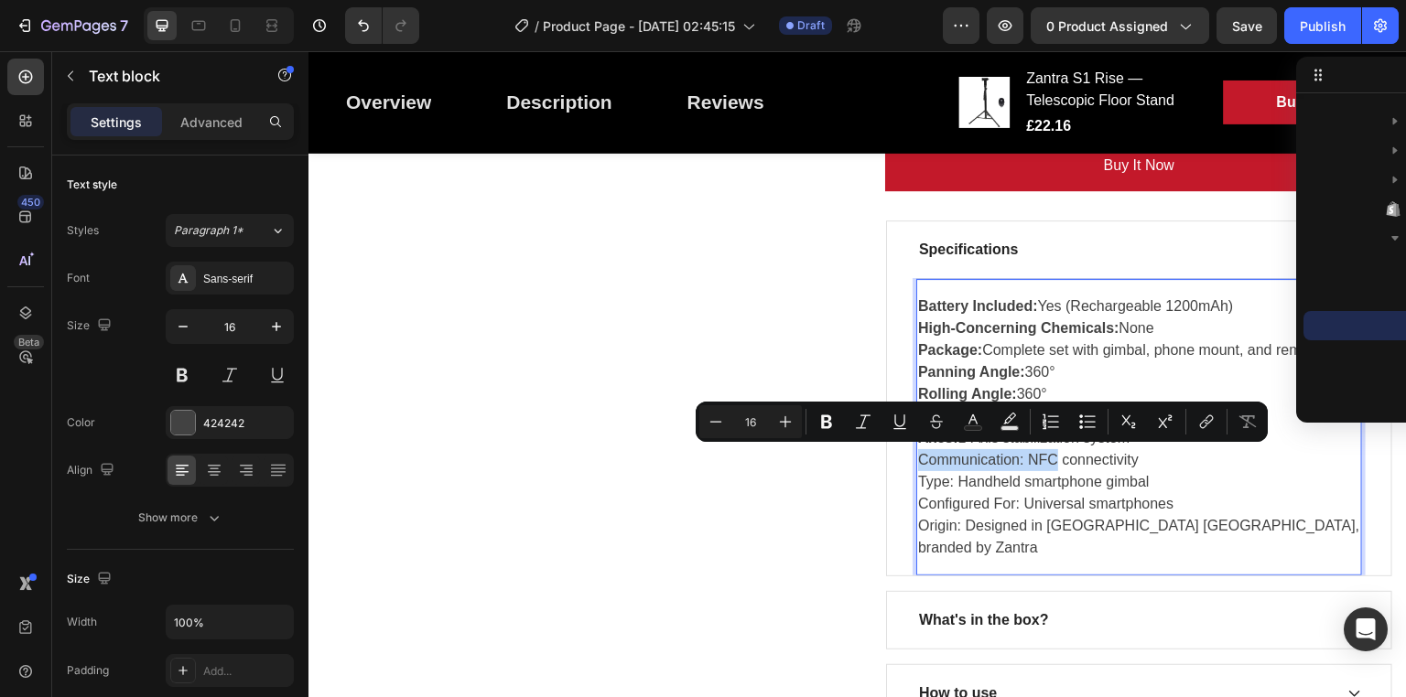
drag, startPoint x: 1021, startPoint y: 460, endPoint x: 947, endPoint y: 463, distance: 74.2
click at [947, 463] on p "Communication: NFC connectivity" at bounding box center [1139, 460] width 442 height 22
click at [1005, 456] on p "Communication: NFC connectivity" at bounding box center [1139, 460] width 442 height 22
drag, startPoint x: 1021, startPoint y: 455, endPoint x: 913, endPoint y: 455, distance: 108.0
click at [918, 455] on p "Communication: NFC connectivity" at bounding box center [1139, 460] width 442 height 22
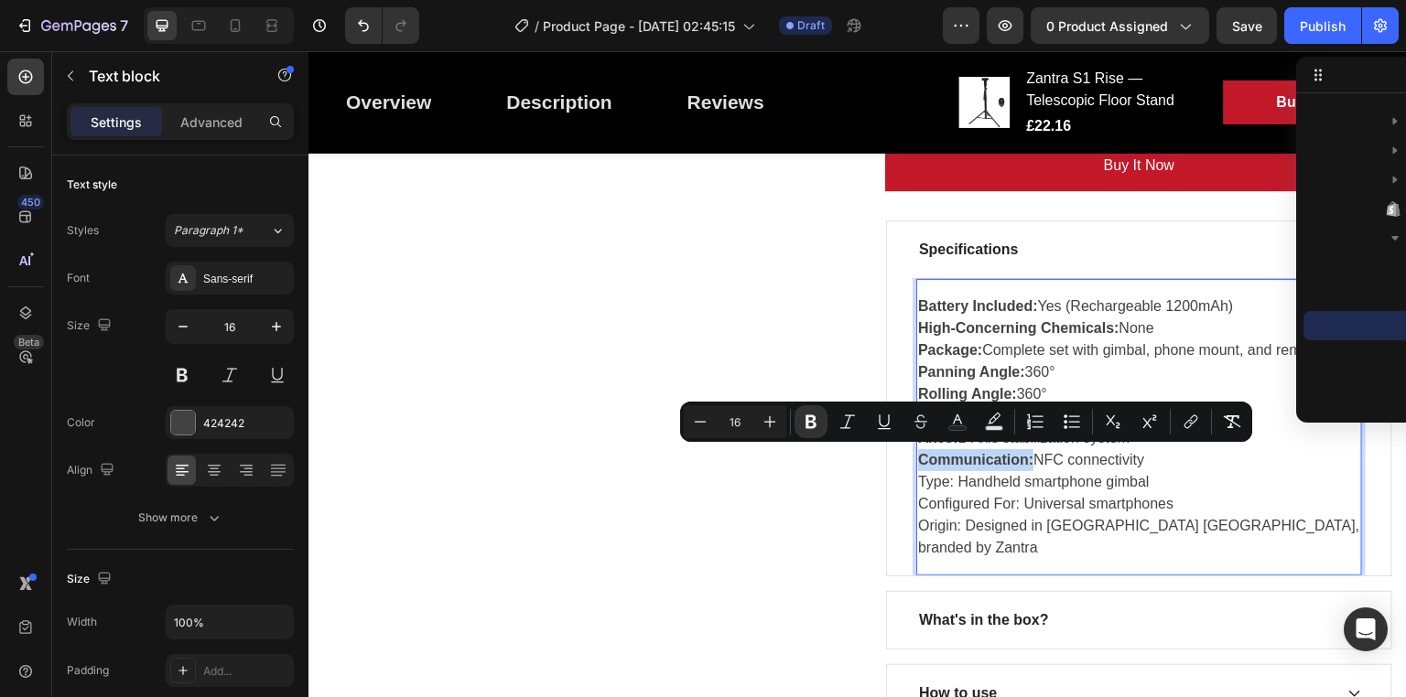
click at [948, 479] on p "Type: Handheld smartphone gimbal" at bounding box center [1139, 482] width 442 height 22
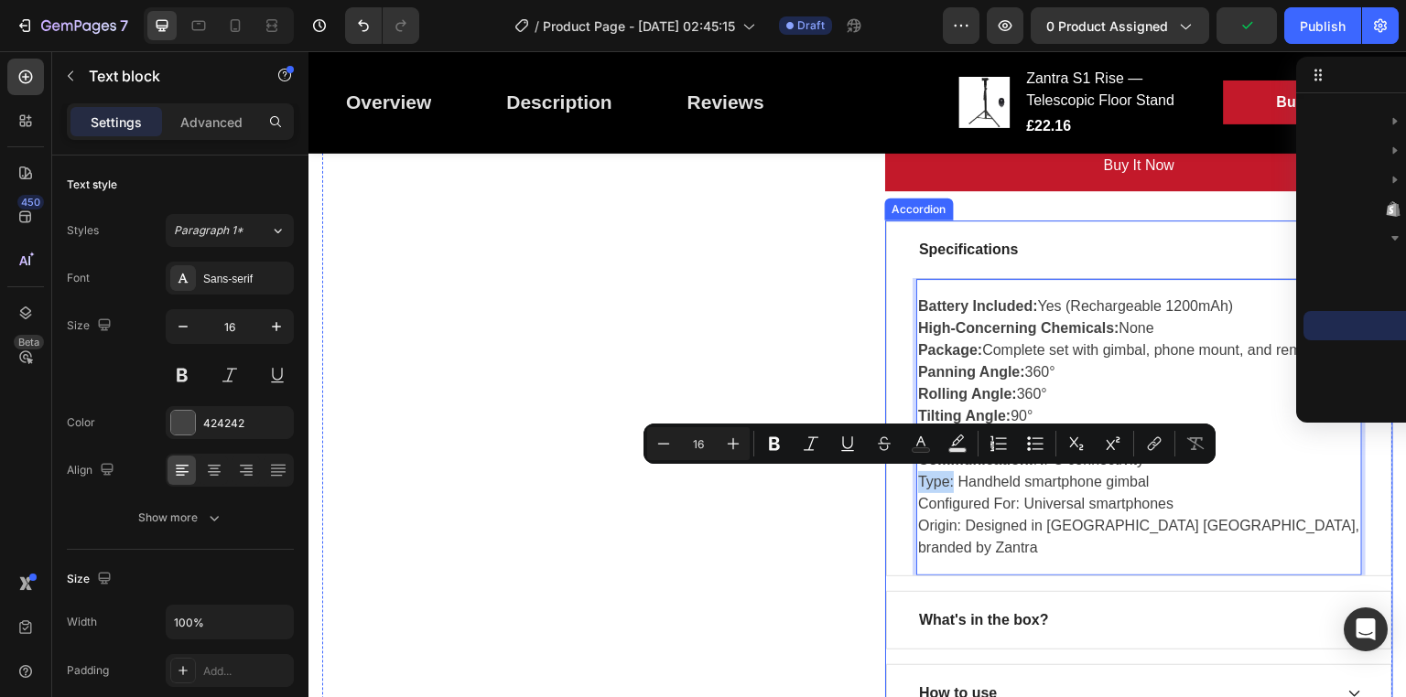
drag, startPoint x: 950, startPoint y: 482, endPoint x: 888, endPoint y: 483, distance: 62.2
click at [888, 483] on div "Battery Included: Yes (Rechargeable 1200mAh) High-Concerning Chemicals: None Pa…" at bounding box center [1139, 426] width 504 height 297
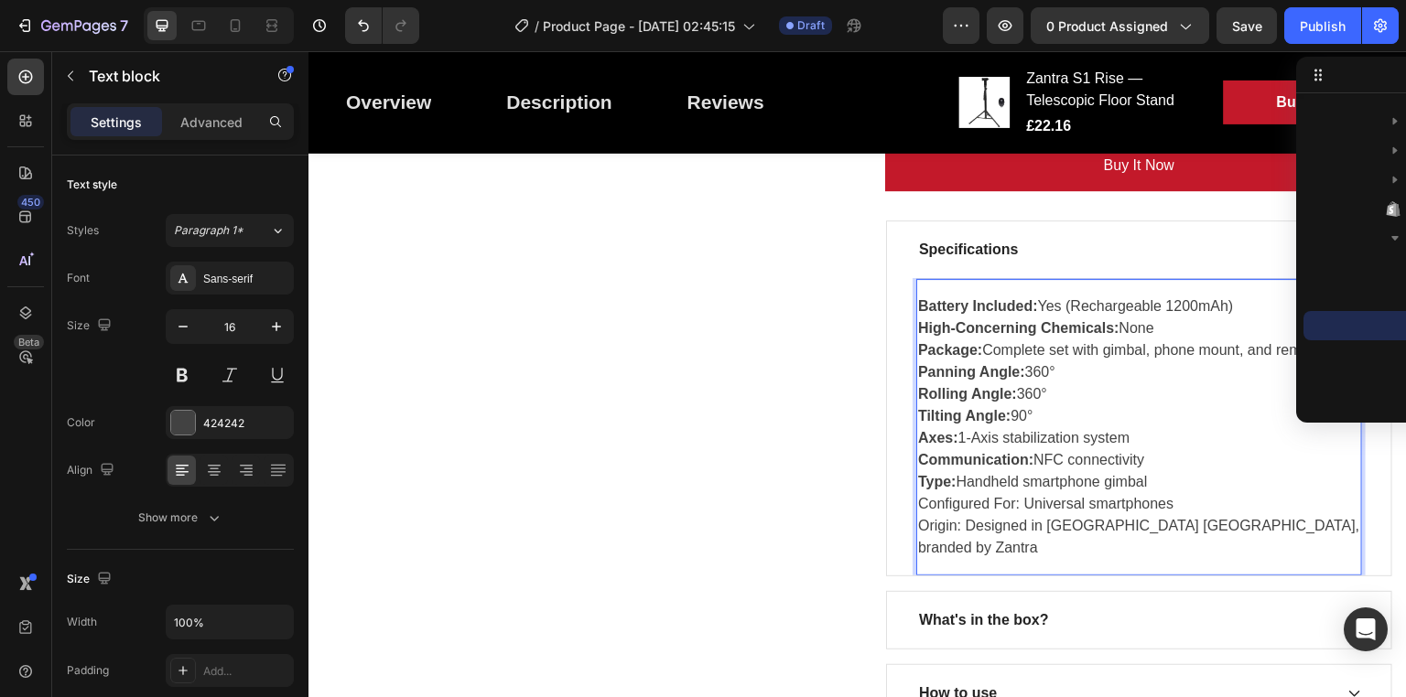
click at [1022, 503] on p "Configured For: Universal smartphones" at bounding box center [1139, 504] width 442 height 22
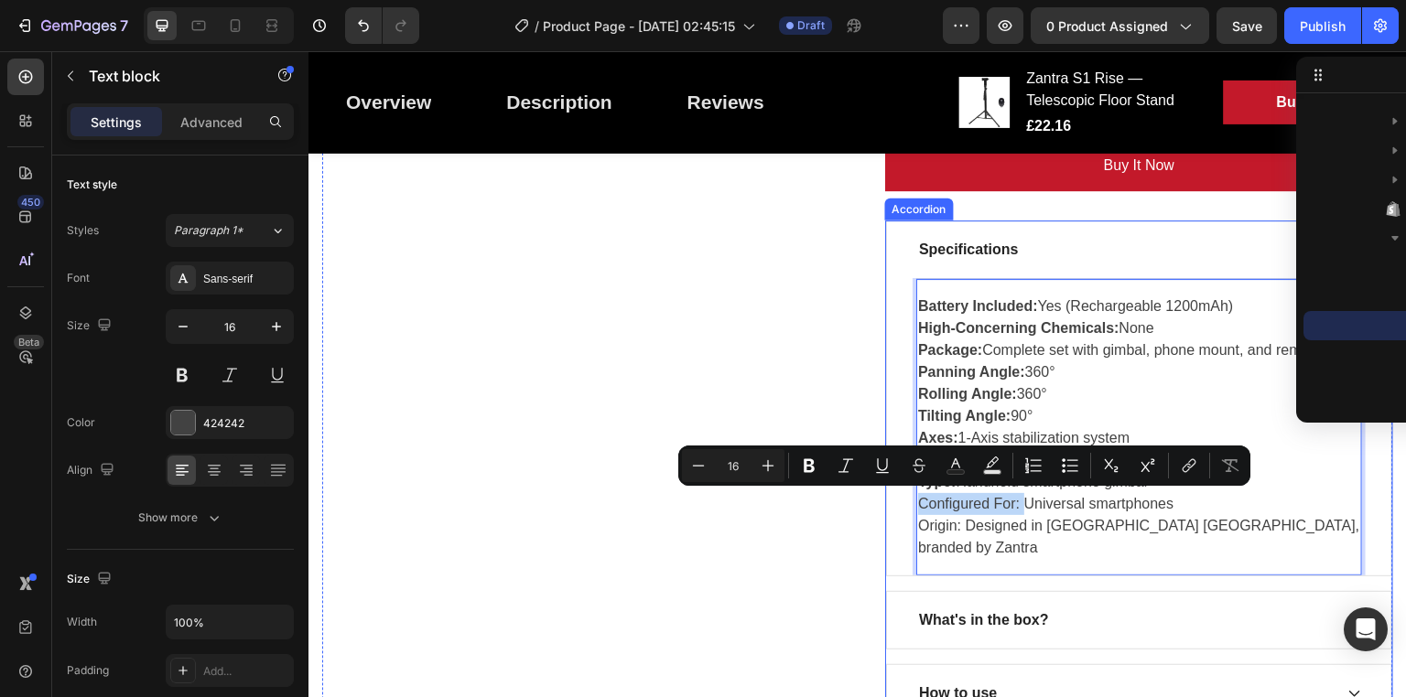
drag, startPoint x: 1017, startPoint y: 503, endPoint x: 891, endPoint y: 513, distance: 125.7
click at [891, 513] on div "Battery Included: Yes (Rechargeable 1200mAh) High-Concerning Chemicals: None Pa…" at bounding box center [1139, 426] width 504 height 297
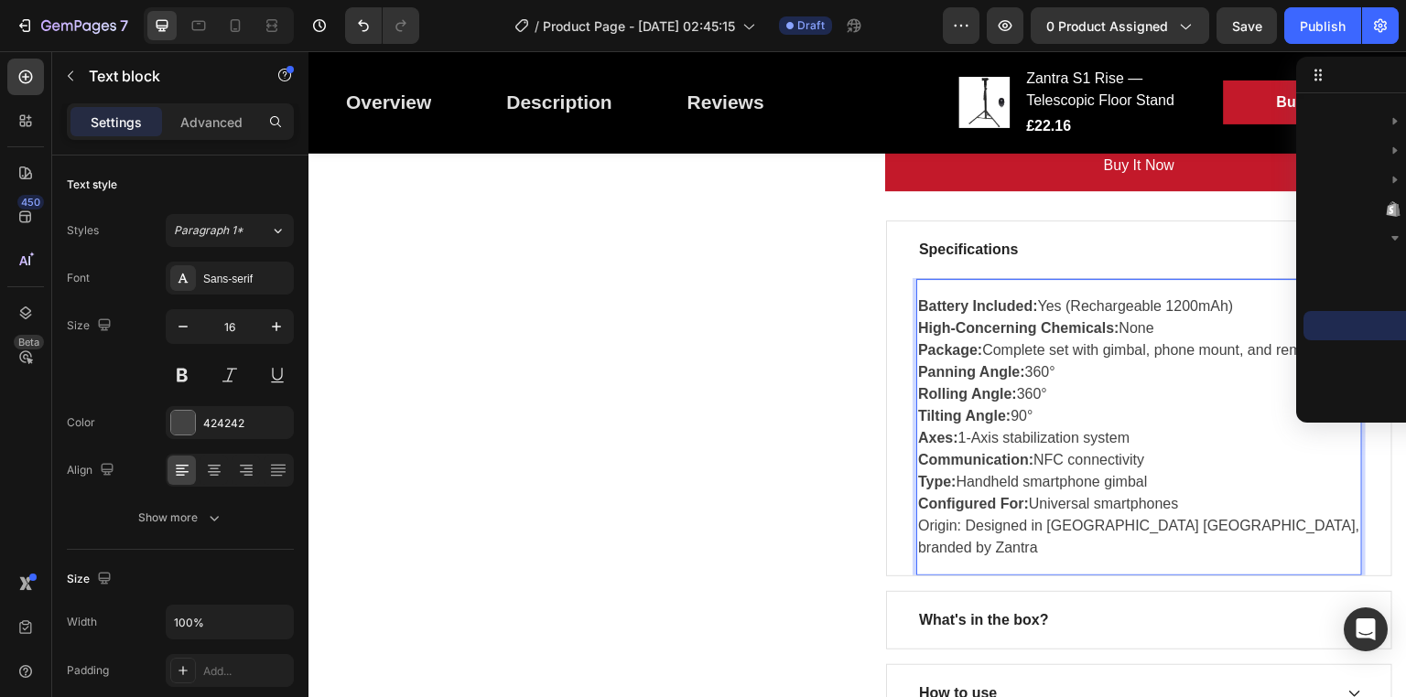
click at [959, 522] on p "Origin: Designed in Mainland China, branded by Zantra" at bounding box center [1139, 537] width 442 height 44
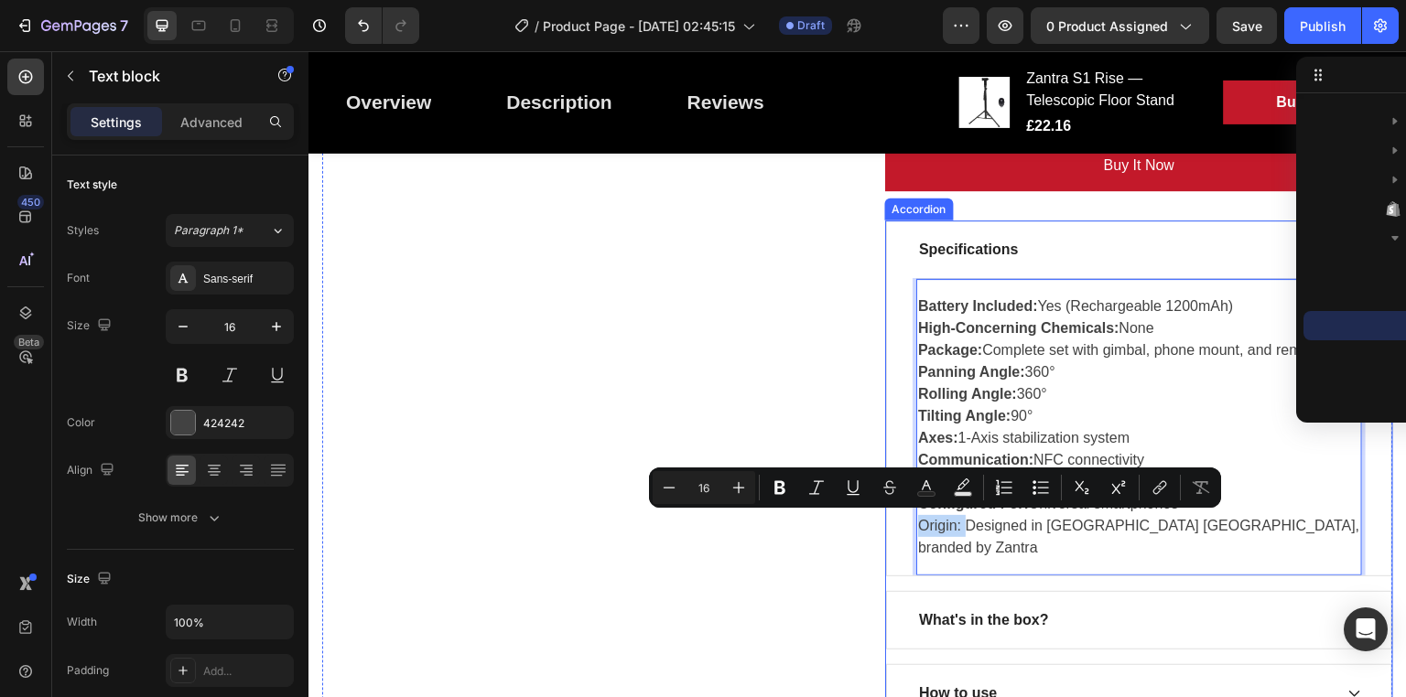
drag, startPoint x: 959, startPoint y: 522, endPoint x: 891, endPoint y: 530, distance: 68.2
click at [891, 530] on div "Battery Included: Yes (Rechargeable 1200mAh) High-Concerning Chemicals: None Pa…" at bounding box center [1139, 426] width 504 height 297
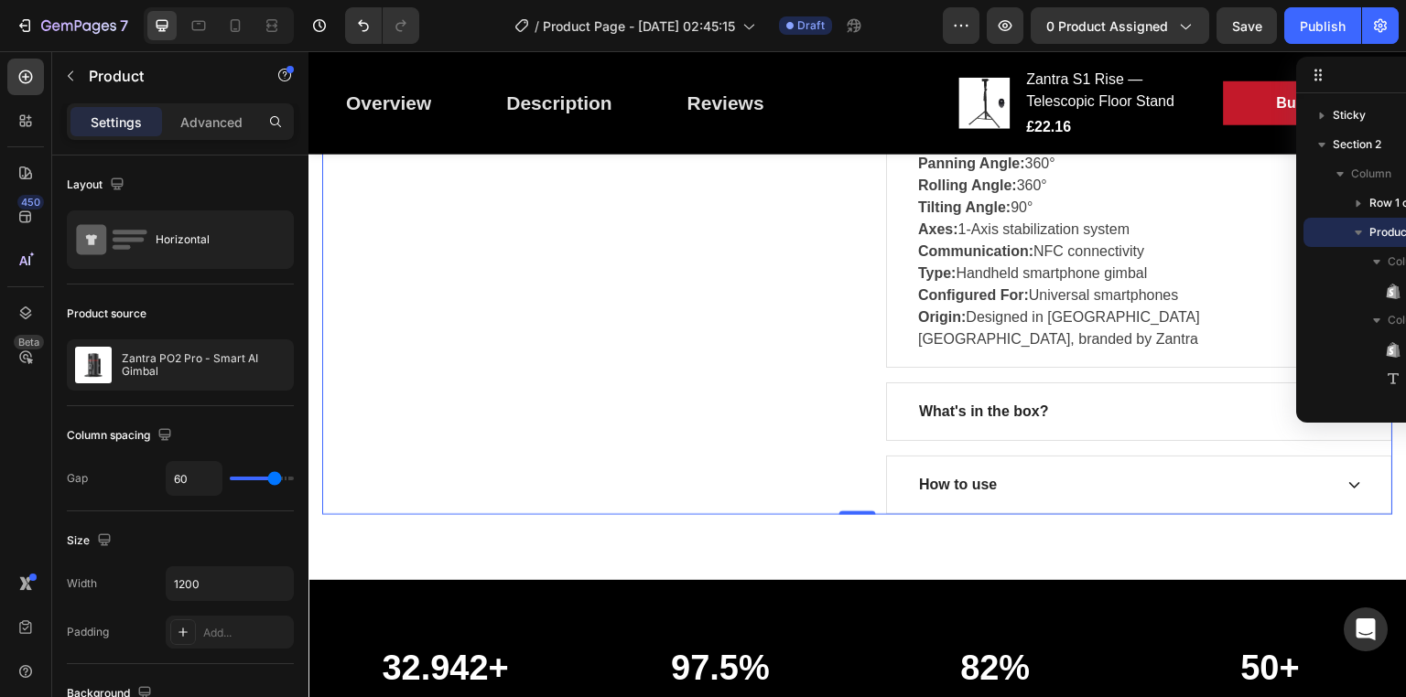
scroll to position [1336, 0]
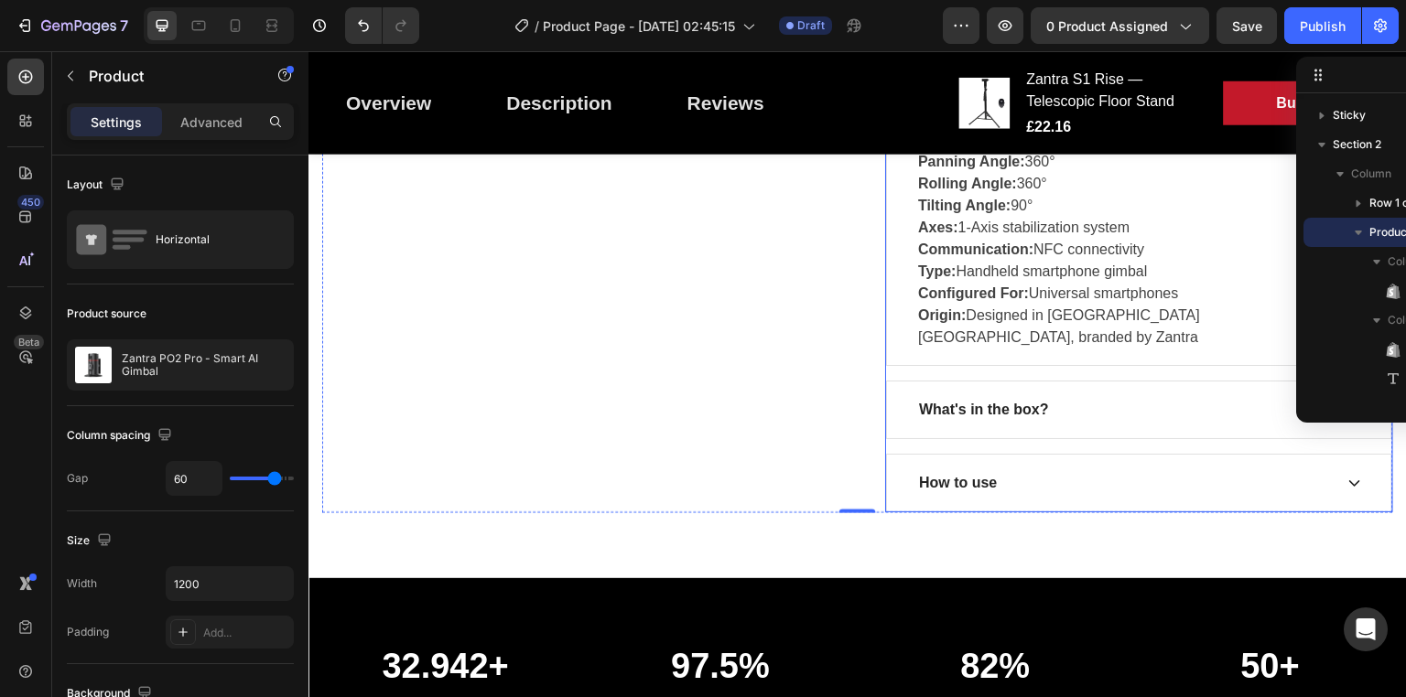
click at [1092, 396] on div "What's in the box?" at bounding box center [1124, 409] width 416 height 27
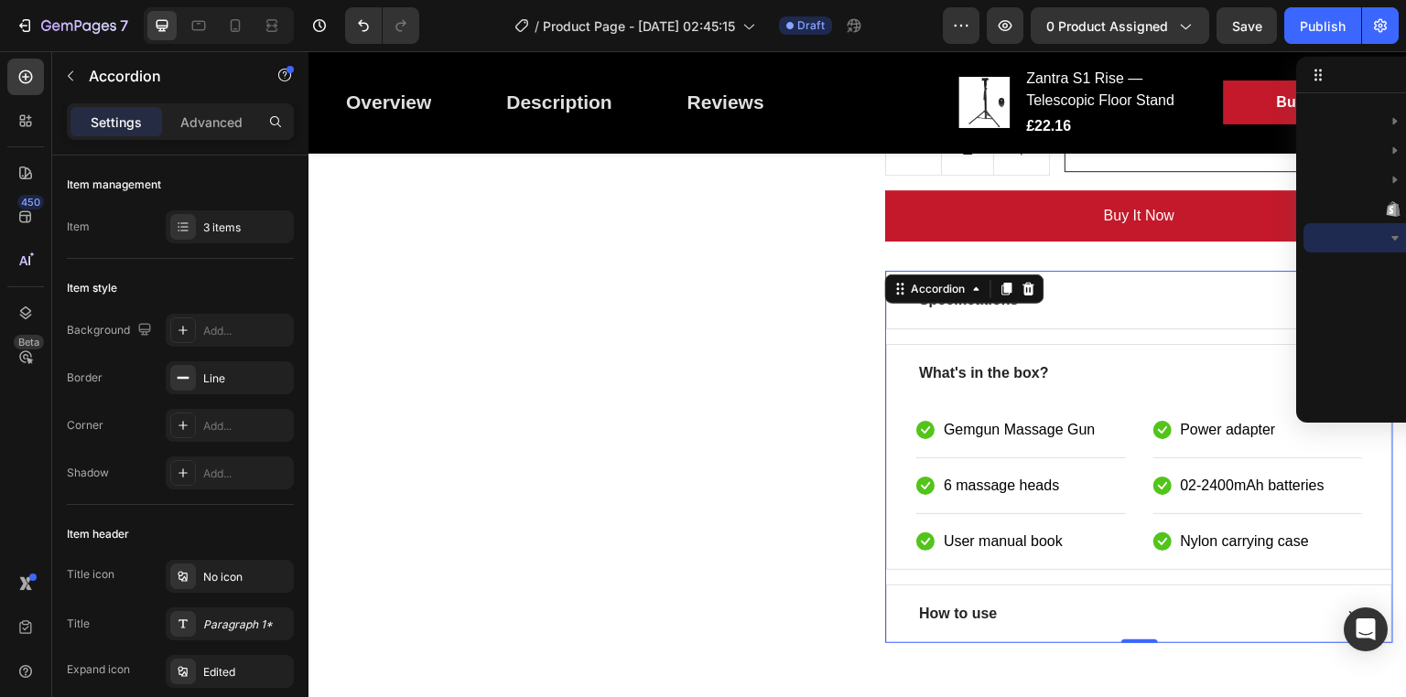
scroll to position [1075, 0]
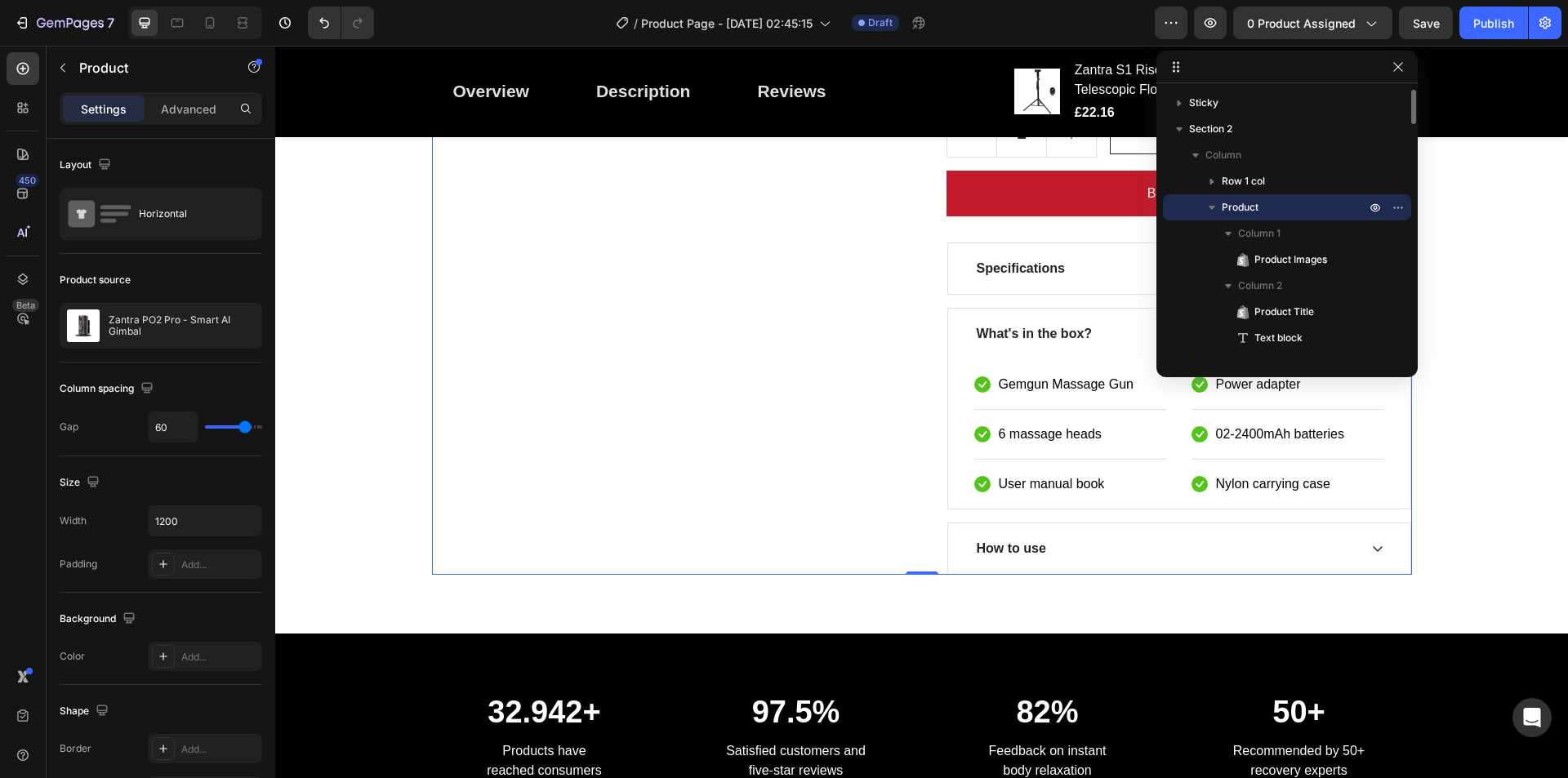
scroll to position [959, 0]
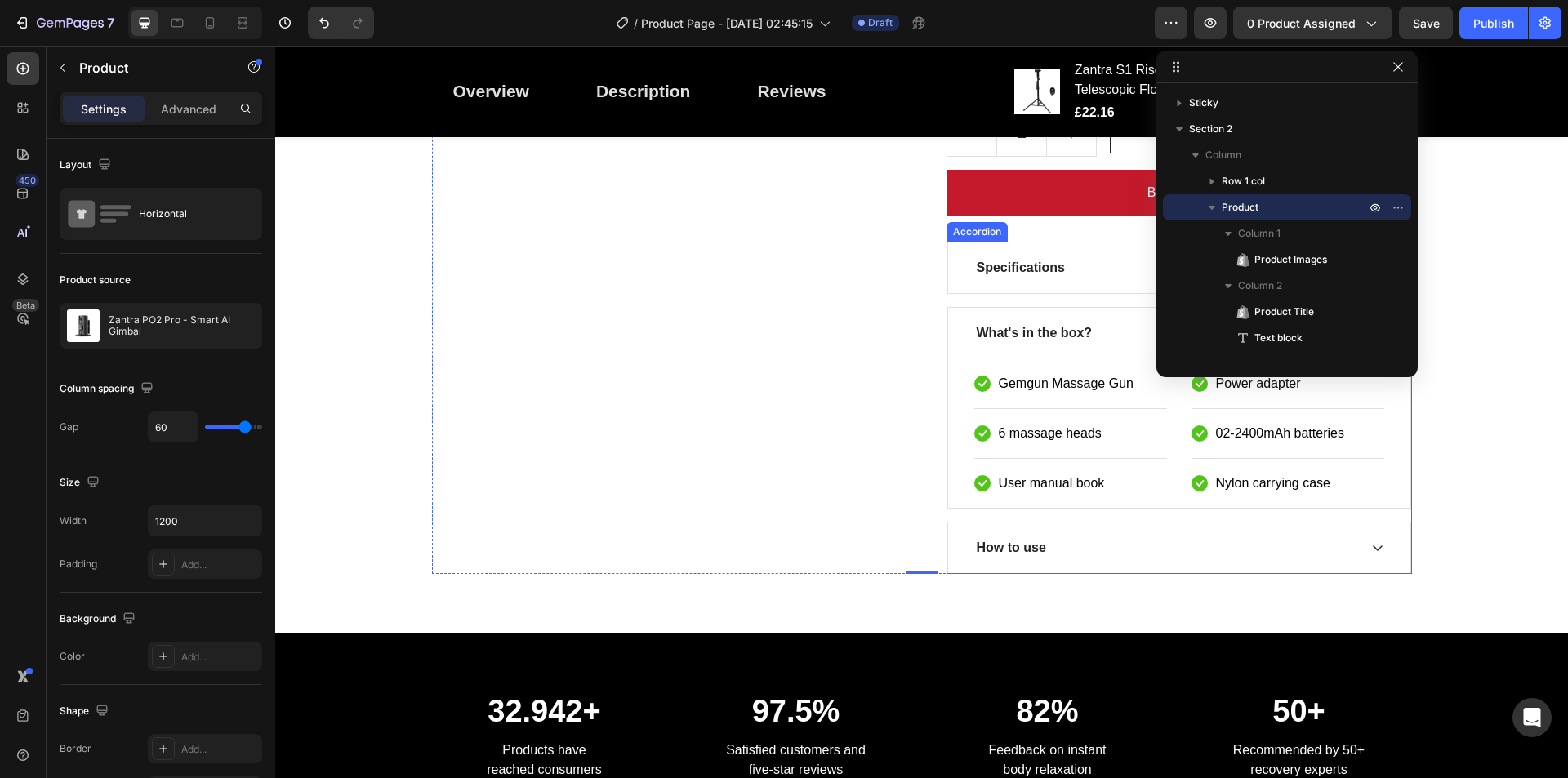
click at [1087, 276] on div "Specifications" at bounding box center [1166, 267] width 384 height 24
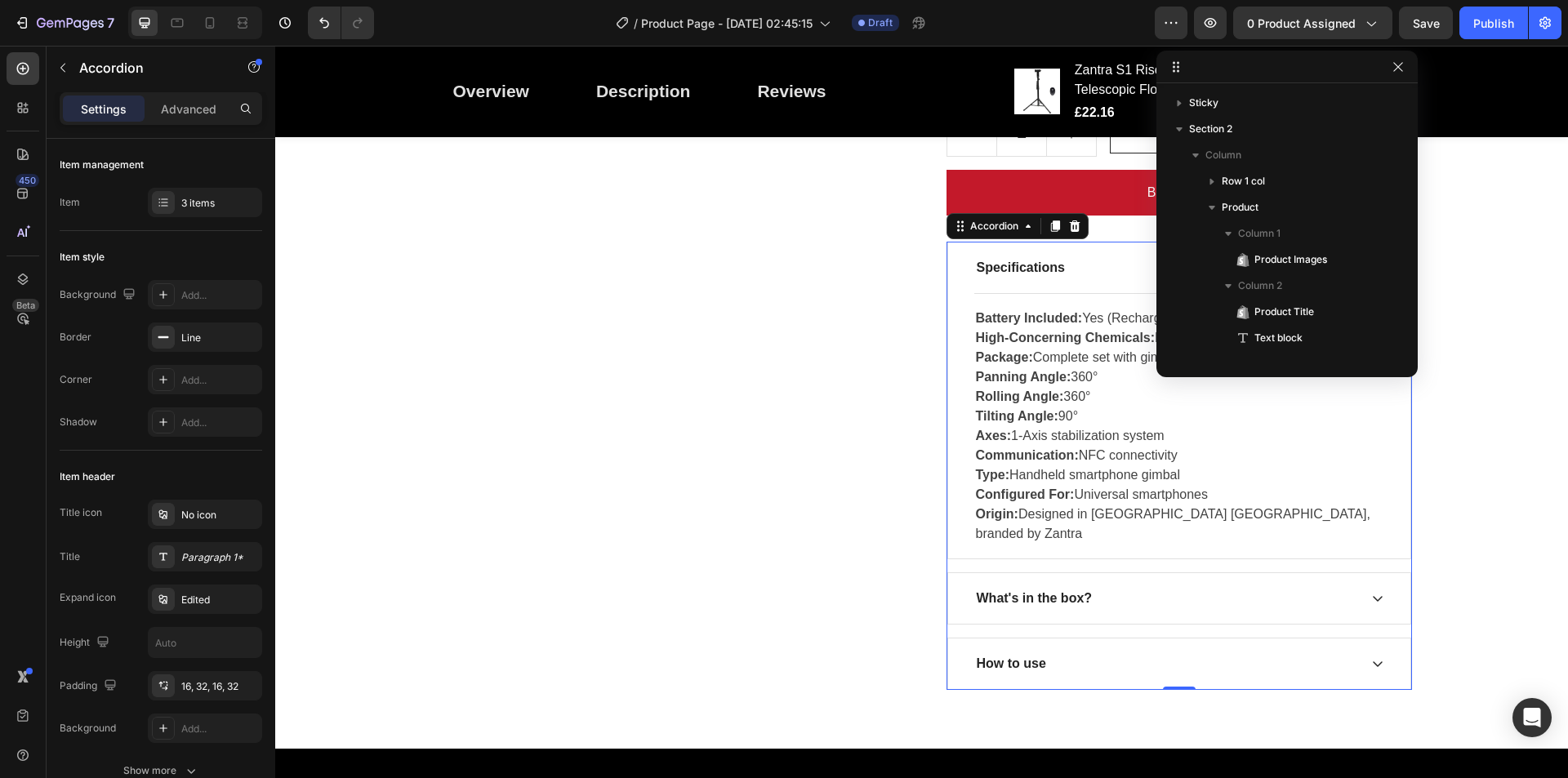
scroll to position [361, 0]
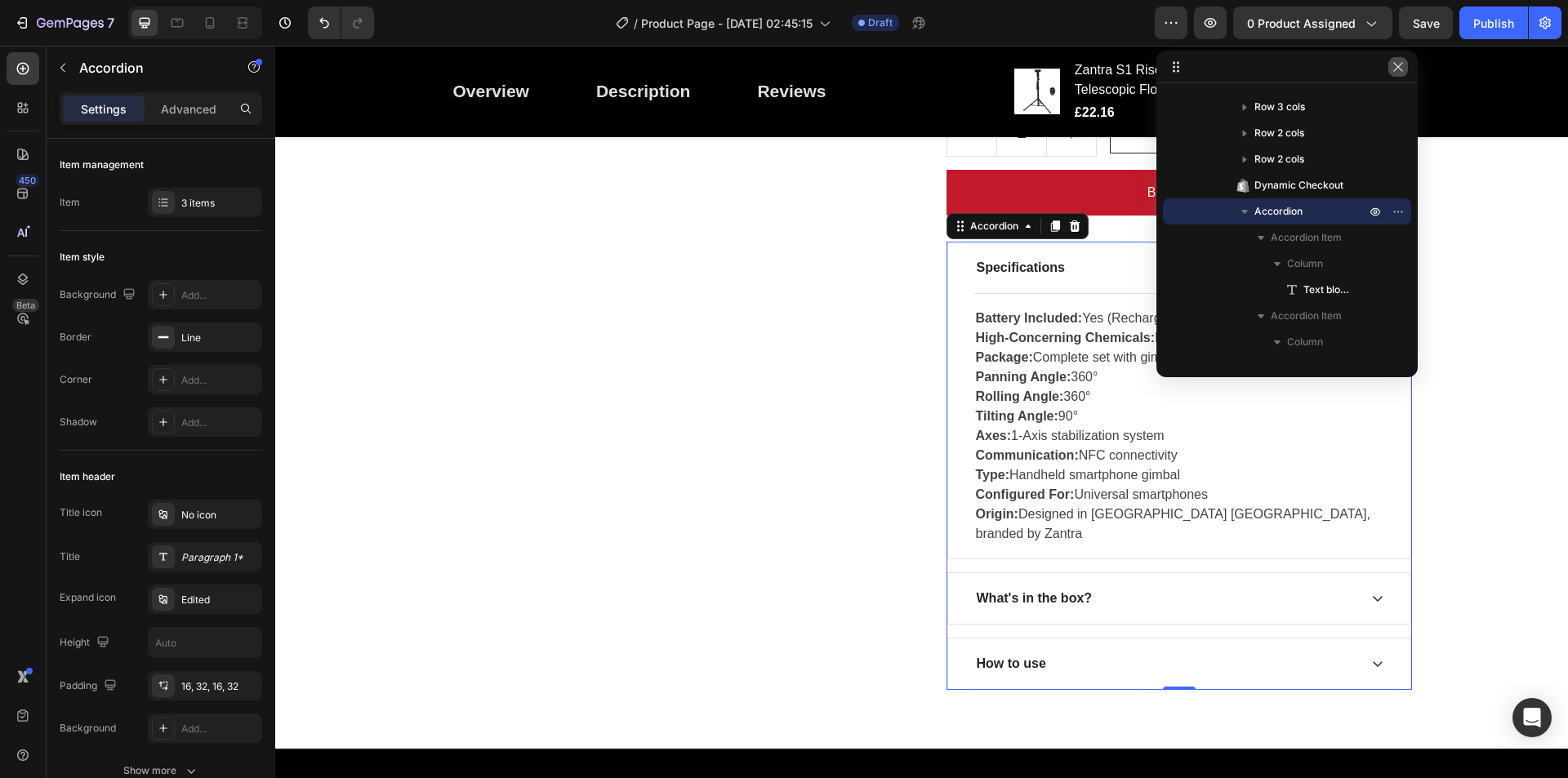
click at [1254, 61] on icon "button" at bounding box center [1398, 67] width 13 height 13
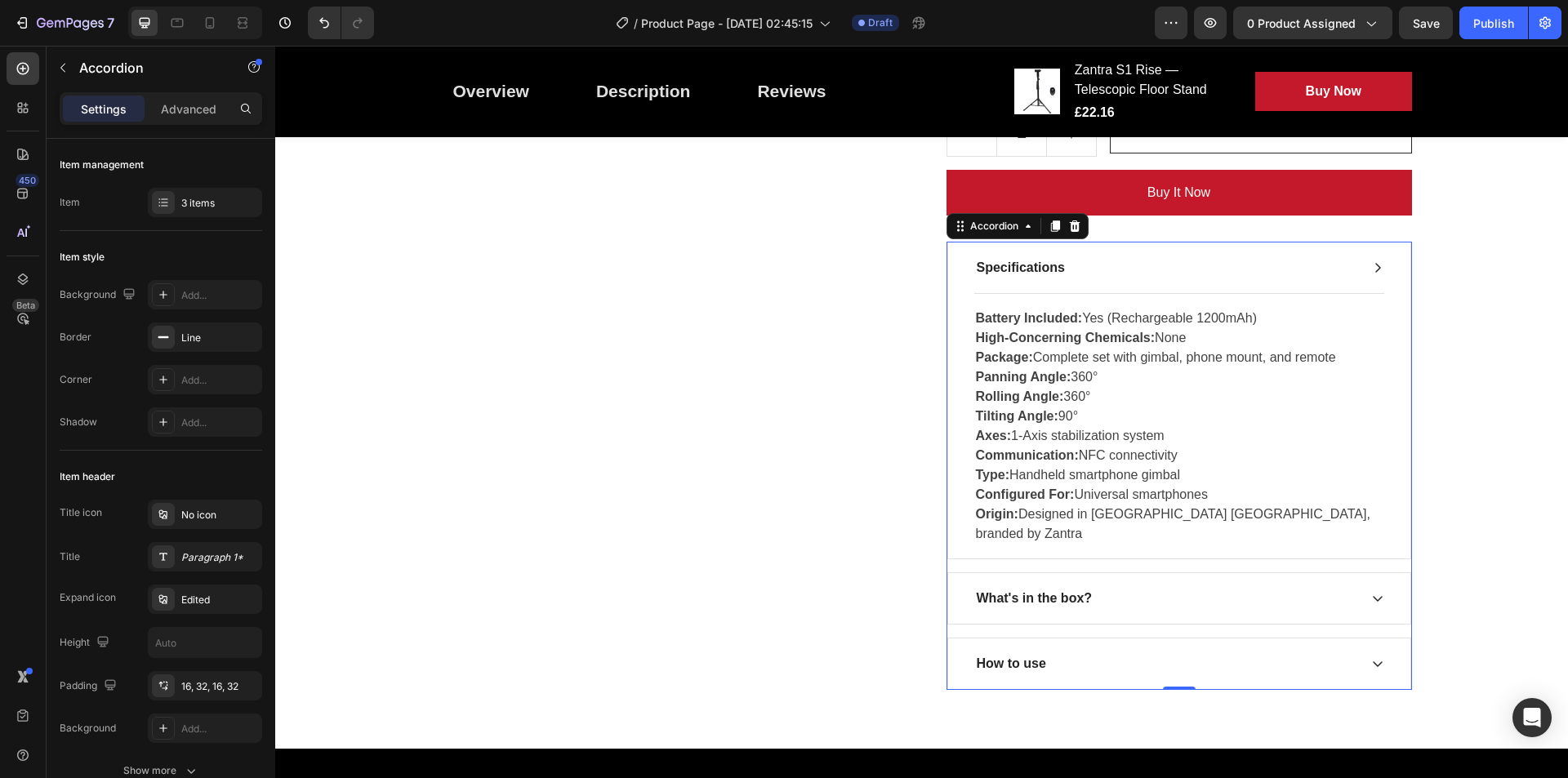
click at [1033, 586] on div "What's in the box?" at bounding box center [1034, 598] width 120 height 24
click at [1125, 586] on div "What's in the box?" at bounding box center [1166, 598] width 384 height 24
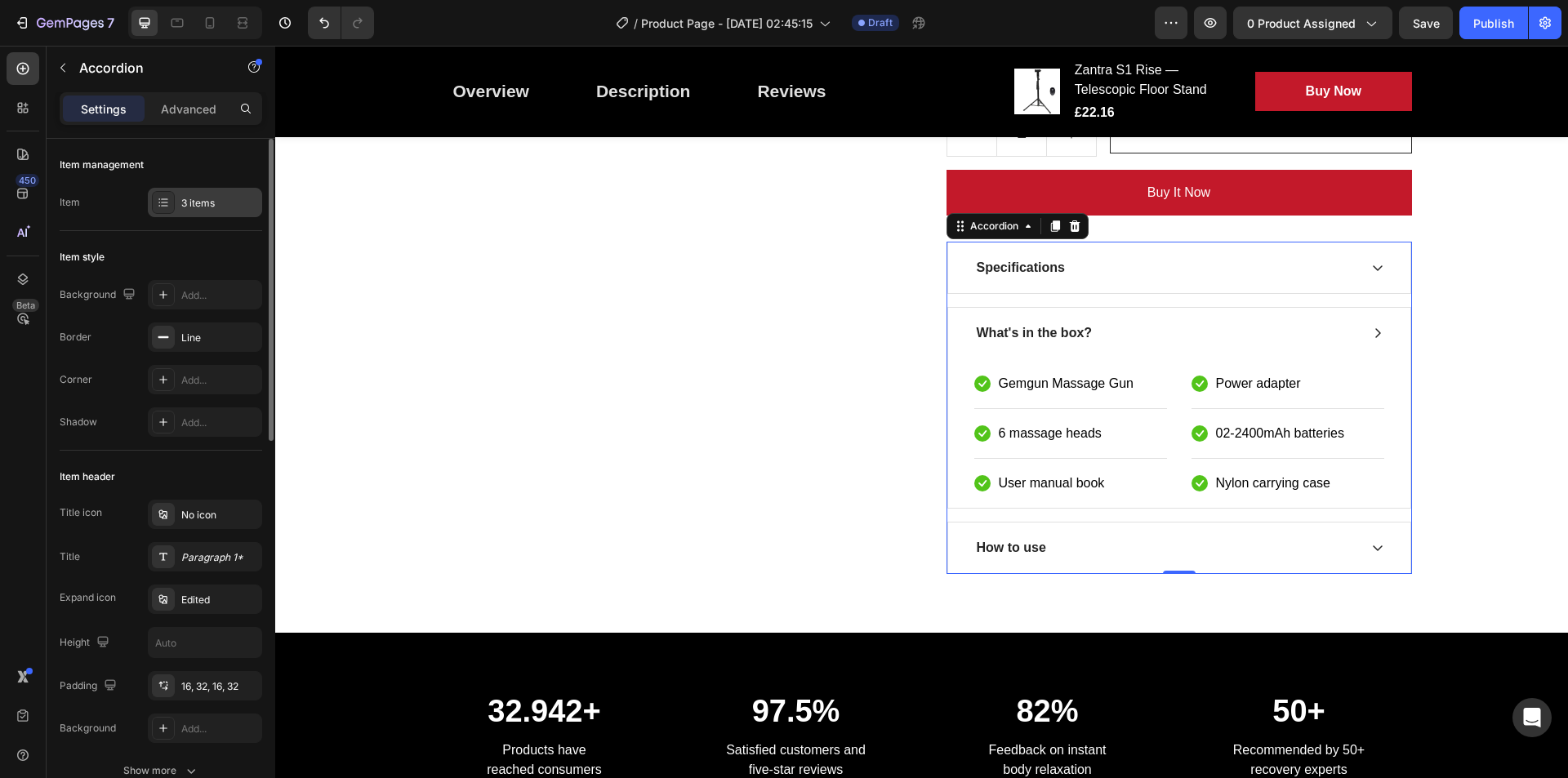
click at [161, 208] on icon at bounding box center [163, 203] width 13 height 13
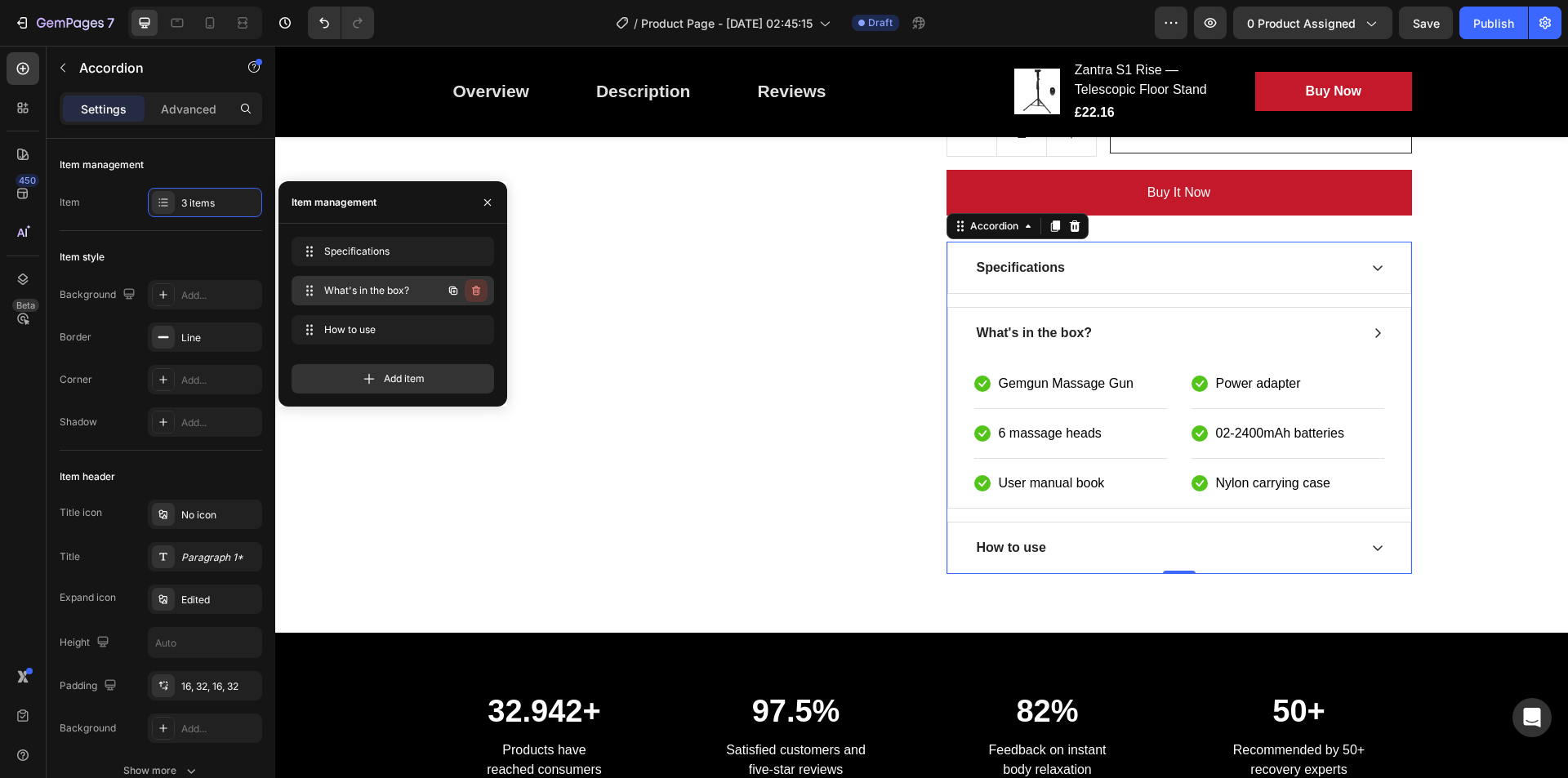
click at [477, 289] on icon "button" at bounding box center [476, 291] width 13 height 13
click at [469, 286] on div "Delete" at bounding box center [465, 291] width 30 height 14
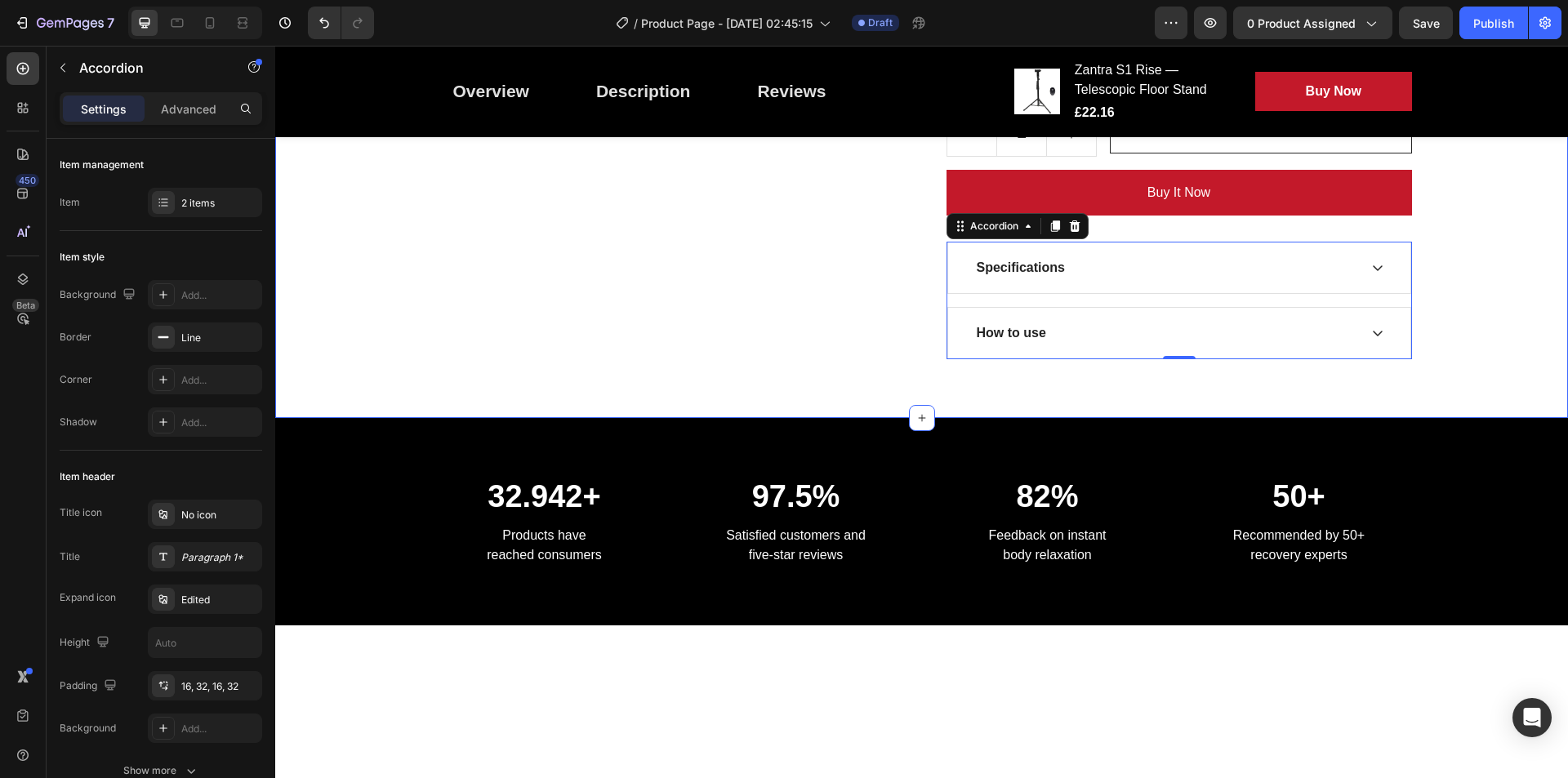
drag, startPoint x: 1491, startPoint y: 292, endPoint x: 1481, endPoint y: 295, distance: 10.4
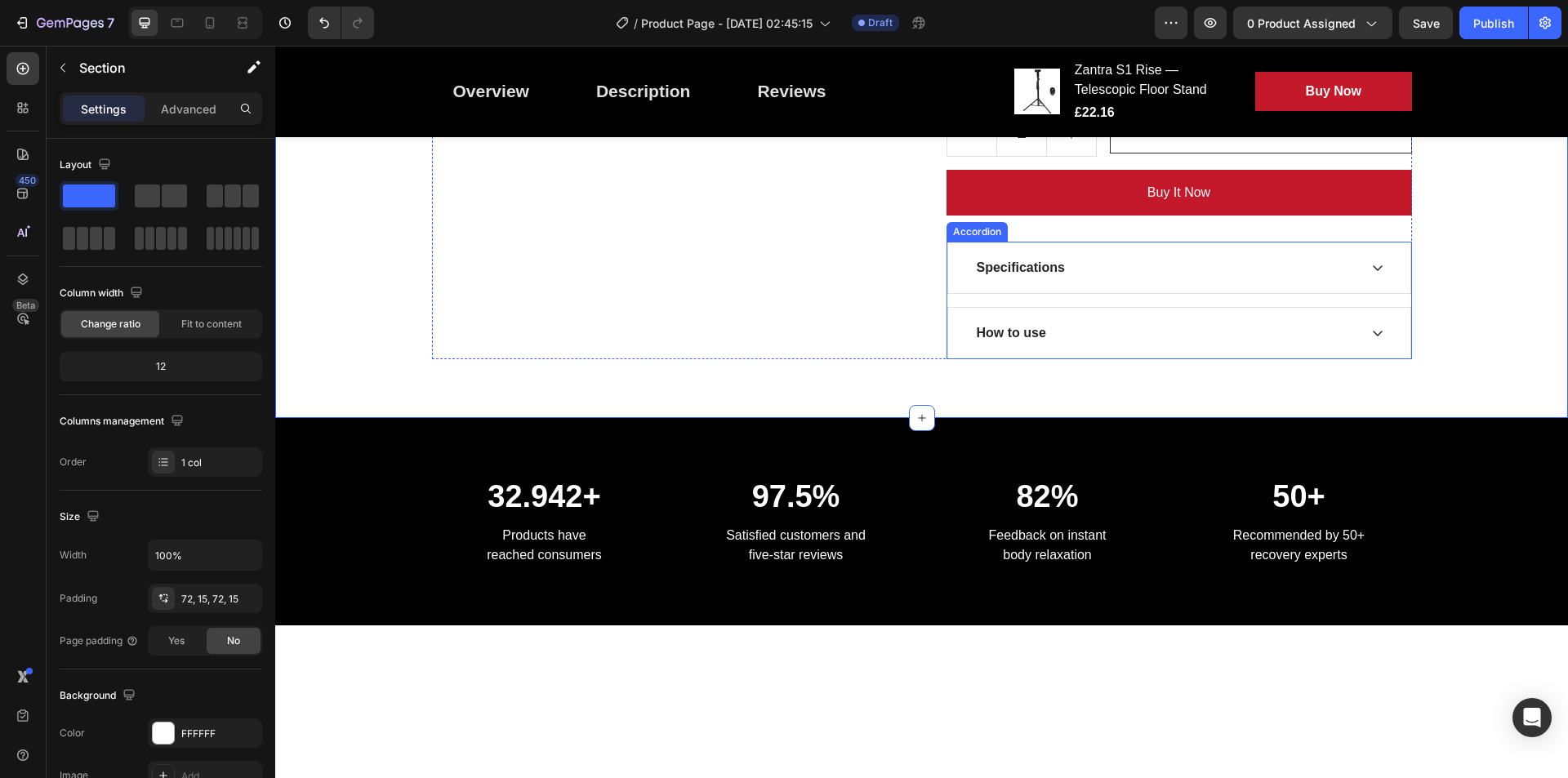
click at [1254, 327] on div "How to use" at bounding box center [1180, 333] width 462 height 51
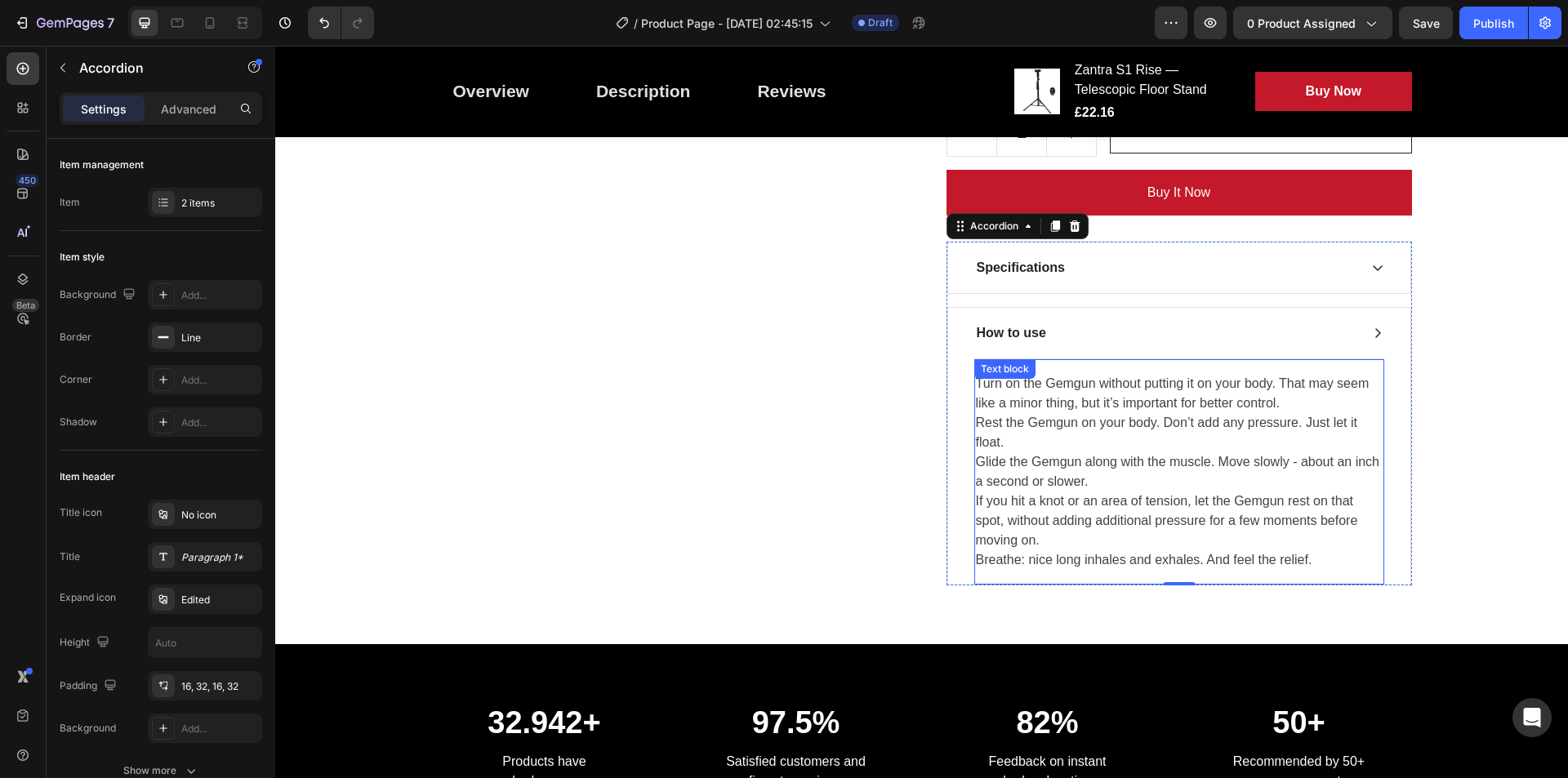
click at [1160, 449] on p "Turn on the Gemgun without putting it on your body. That may seem like a minor …" at bounding box center [1180, 472] width 407 height 196
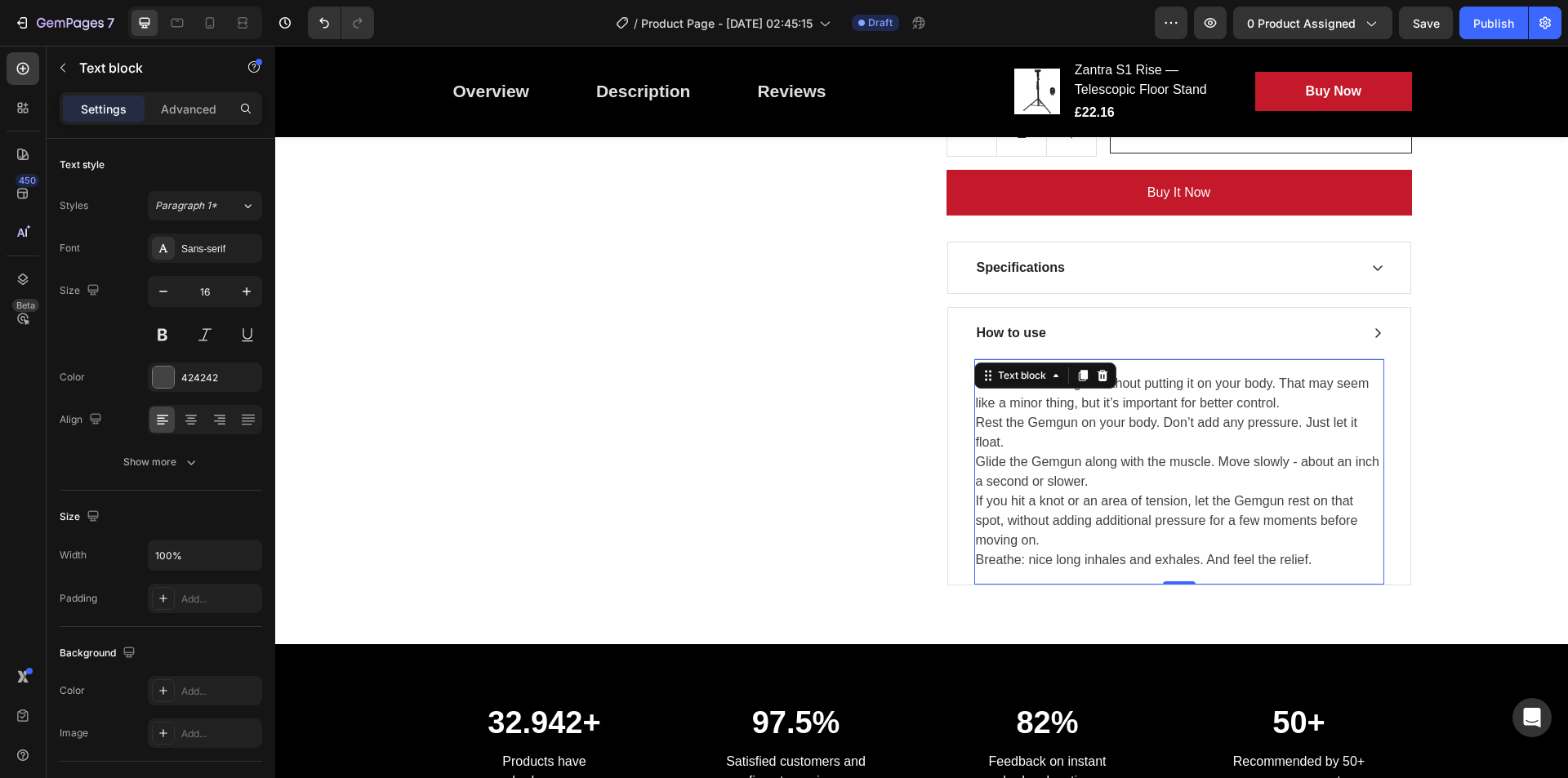
click at [1160, 449] on p "Turn on the Gemgun without putting it on your body. That may seem like a minor …" at bounding box center [1180, 472] width 407 height 196
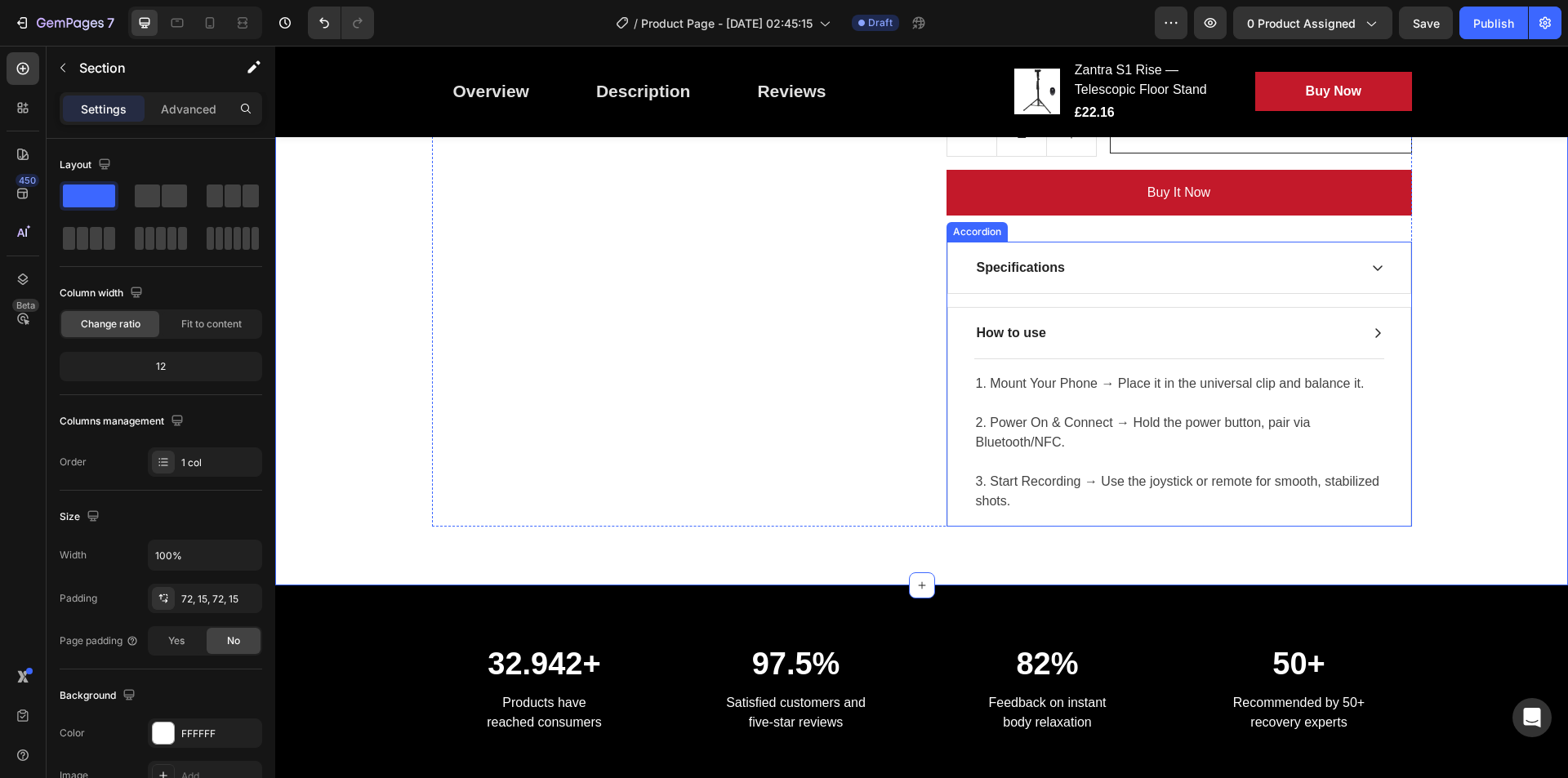
click at [1254, 331] on div "How to use" at bounding box center [1180, 333] width 462 height 51
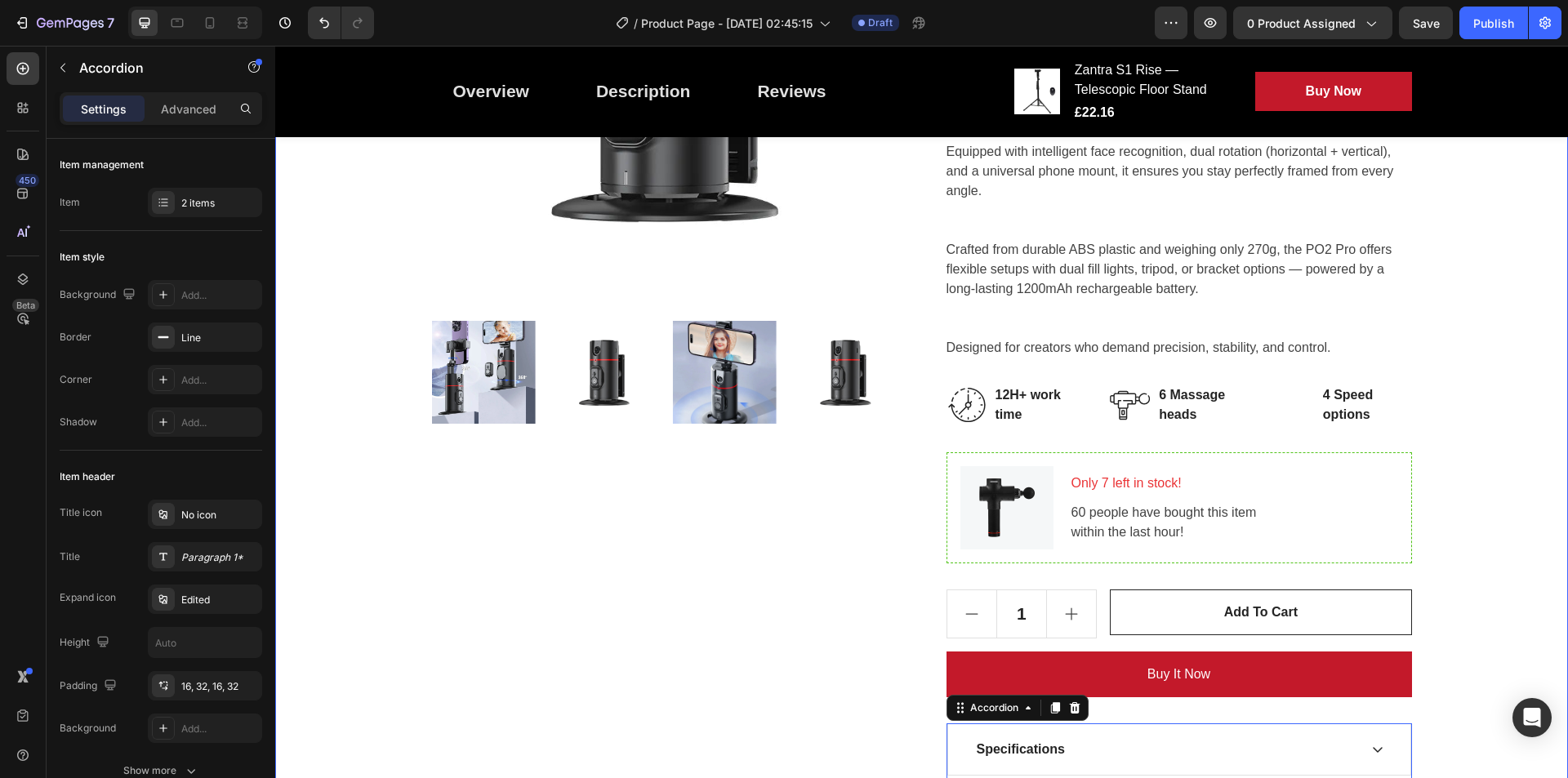
scroll to position [442, 0]
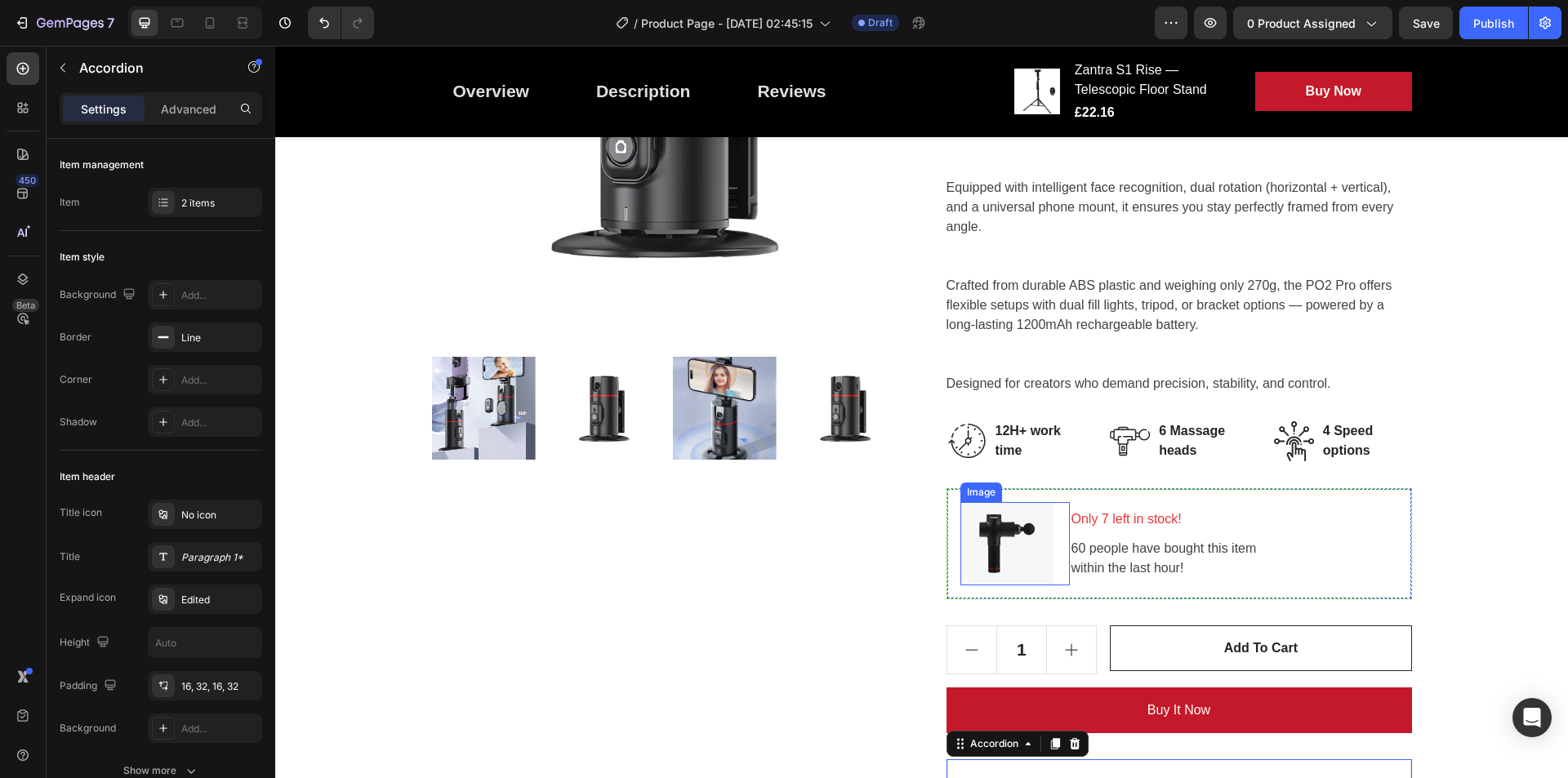
click at [997, 536] on img at bounding box center [1007, 543] width 93 height 83
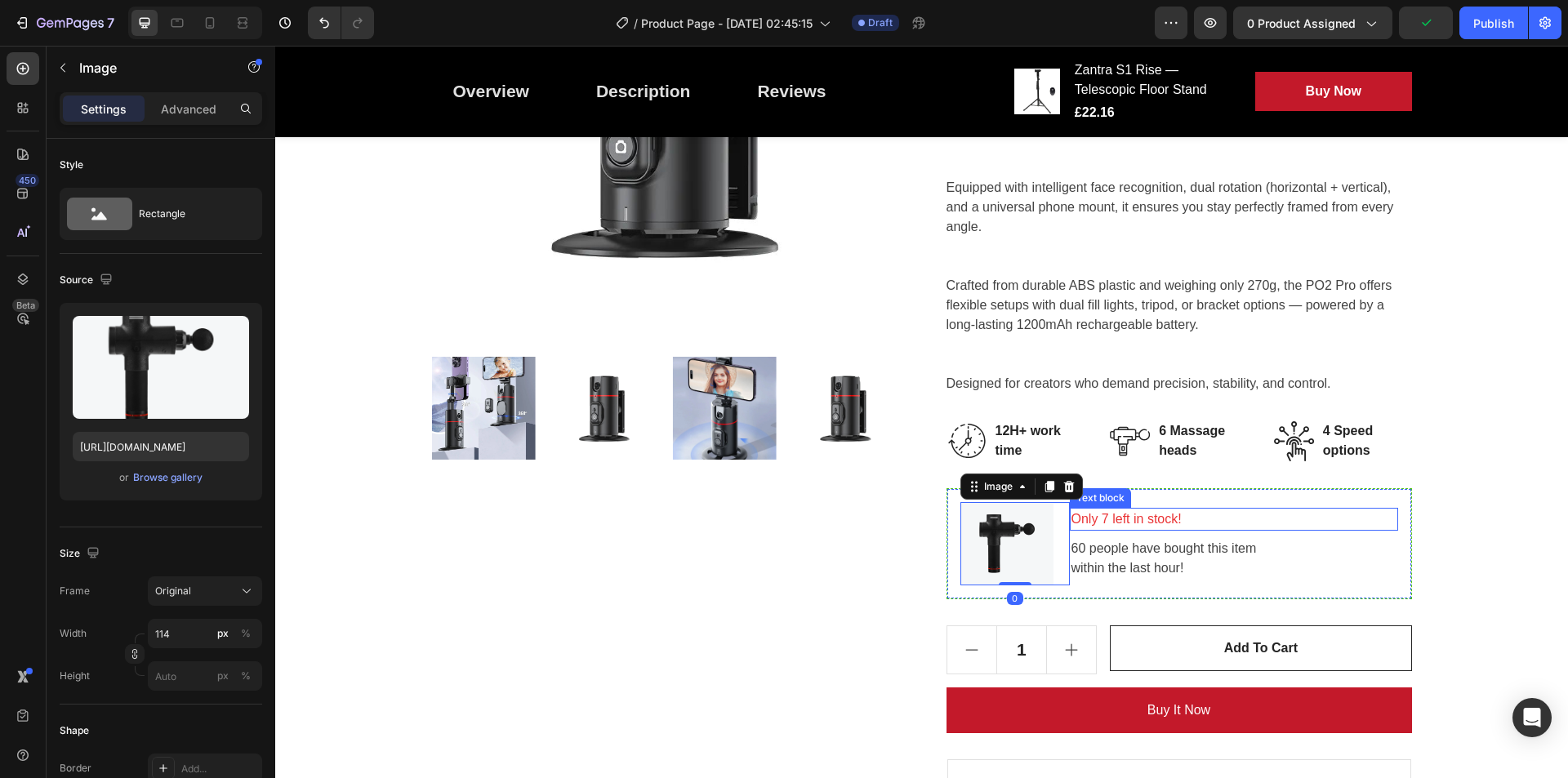
click at [1122, 517] on p "Only 7 left in stock!" at bounding box center [1234, 519] width 325 height 20
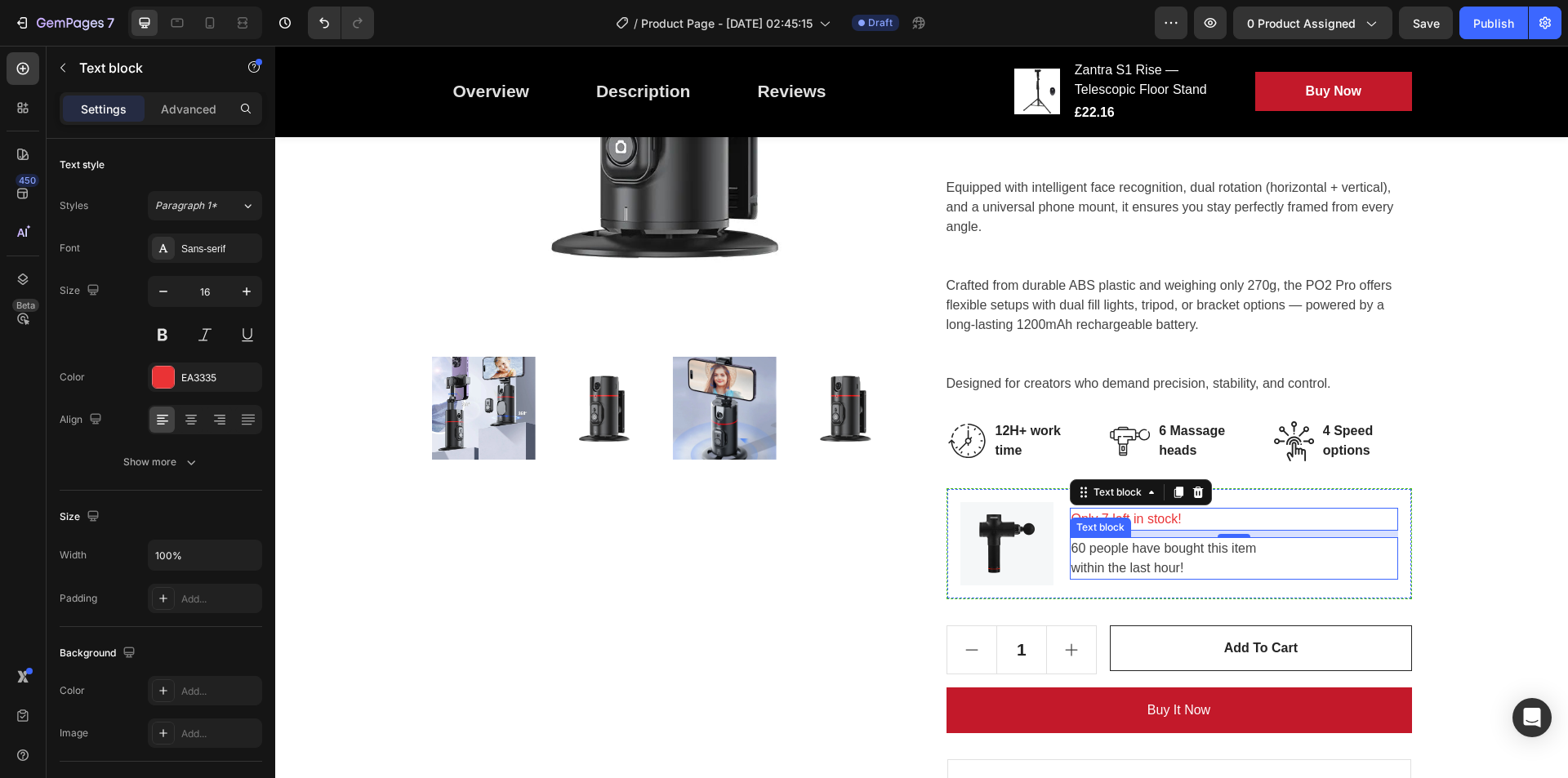
click at [1118, 559] on p "60 people have bought this item within the last hour!" at bounding box center [1234, 559] width 325 height 39
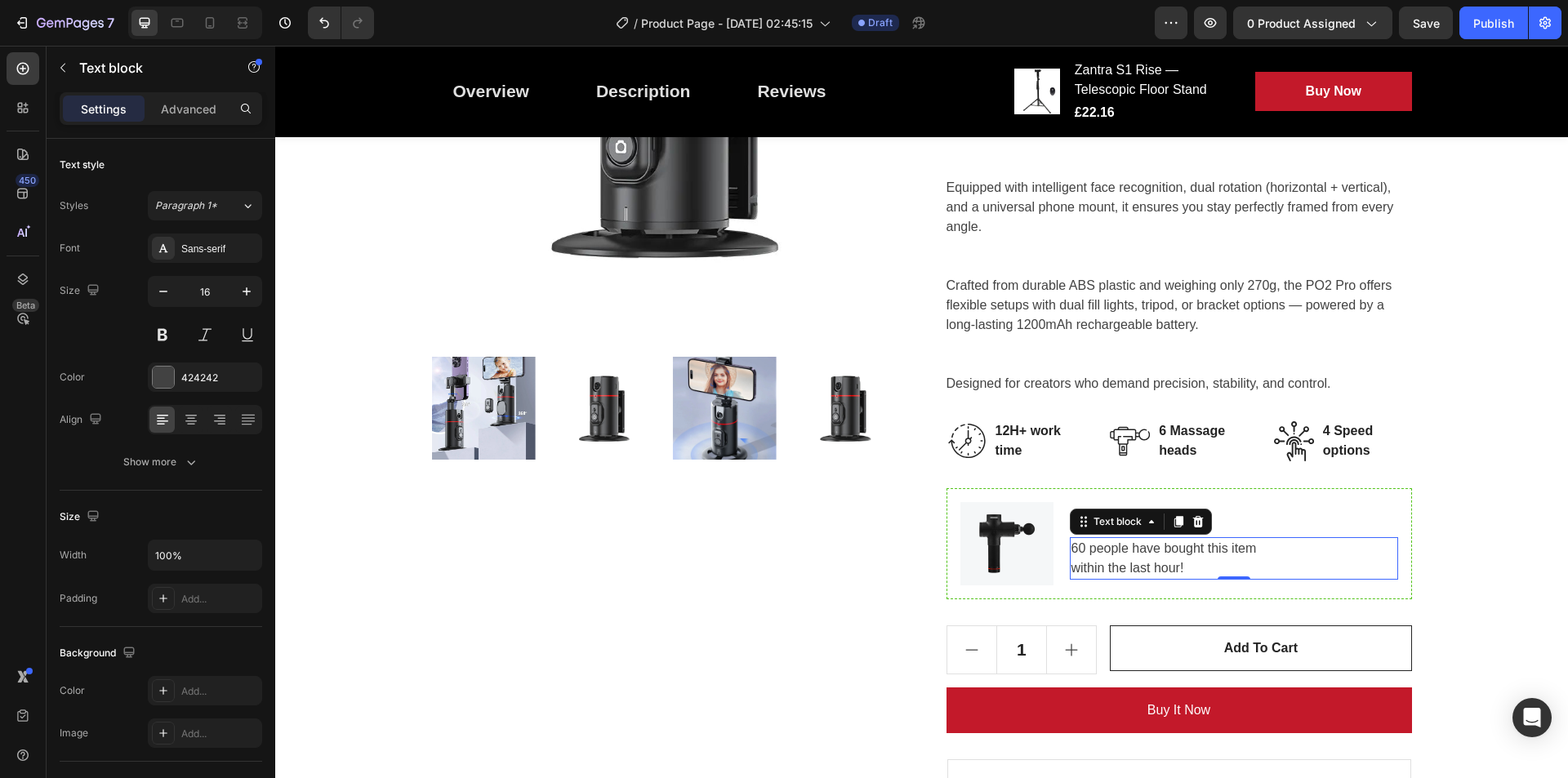
scroll to position [436, 0]
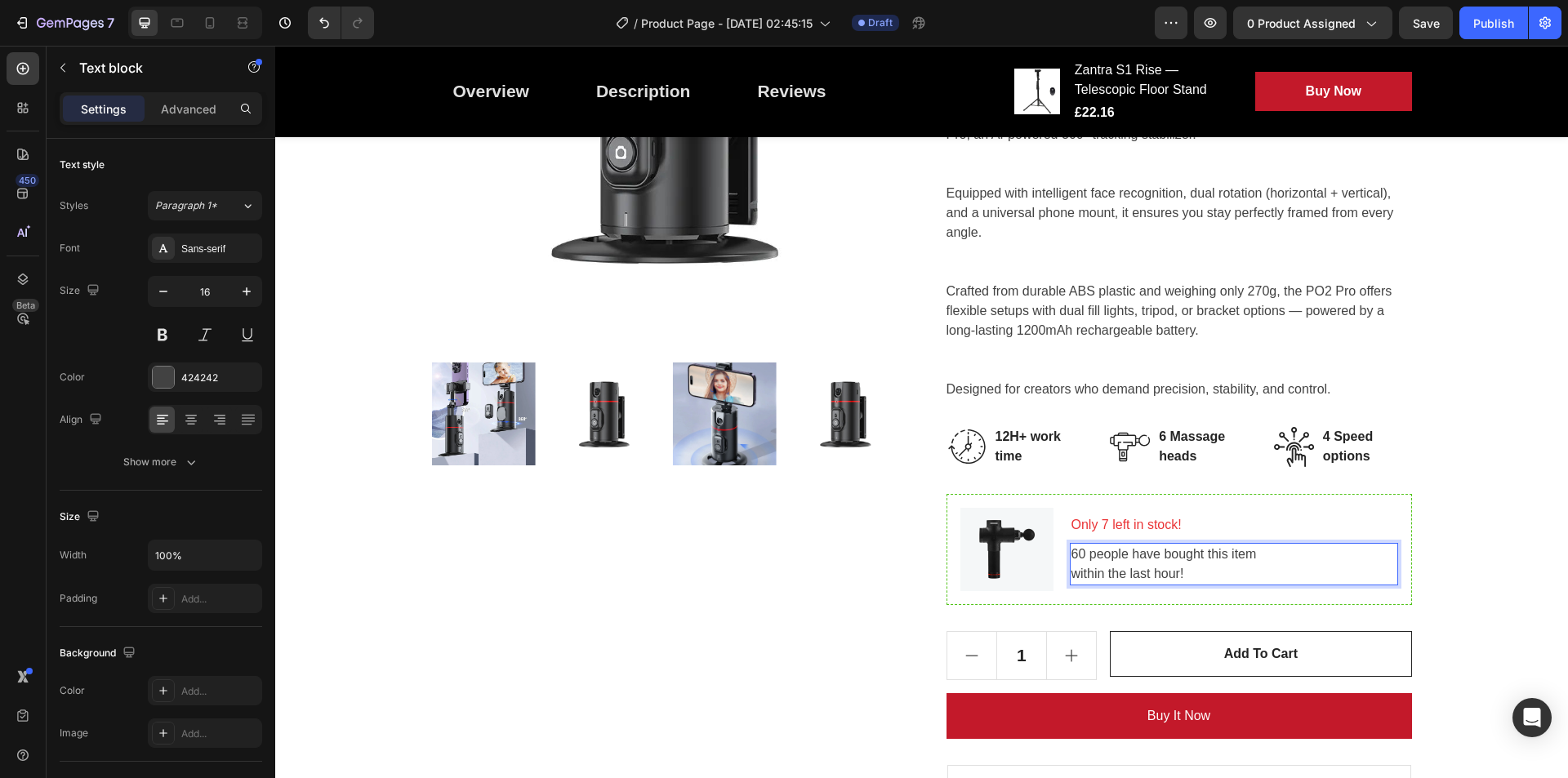
click at [1080, 556] on p "60 people have bought this item within the last hour!" at bounding box center [1234, 564] width 325 height 39
click at [989, 549] on img at bounding box center [1007, 549] width 93 height 83
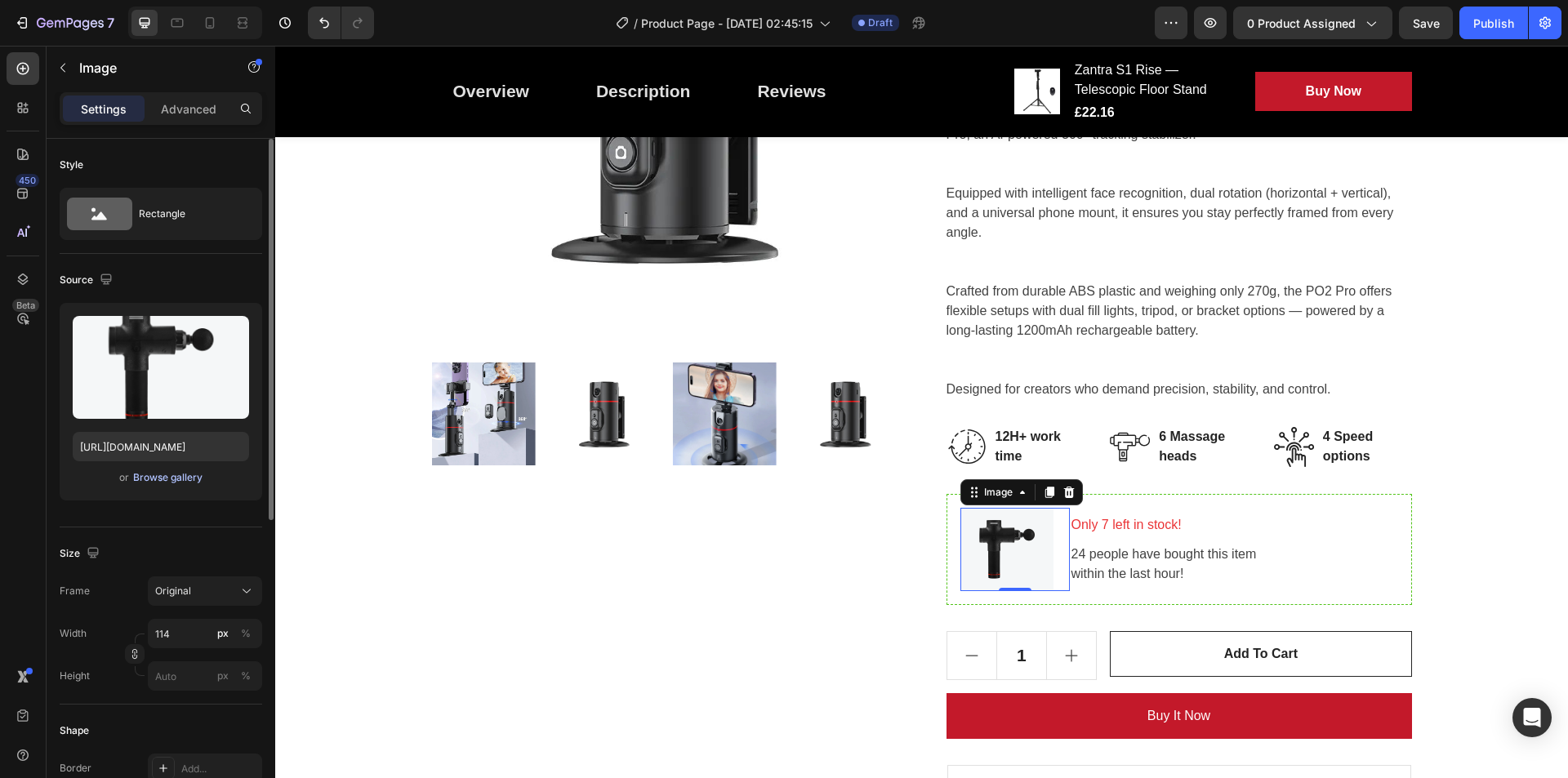
click at [187, 477] on div "Browse gallery" at bounding box center [168, 477] width 70 height 14
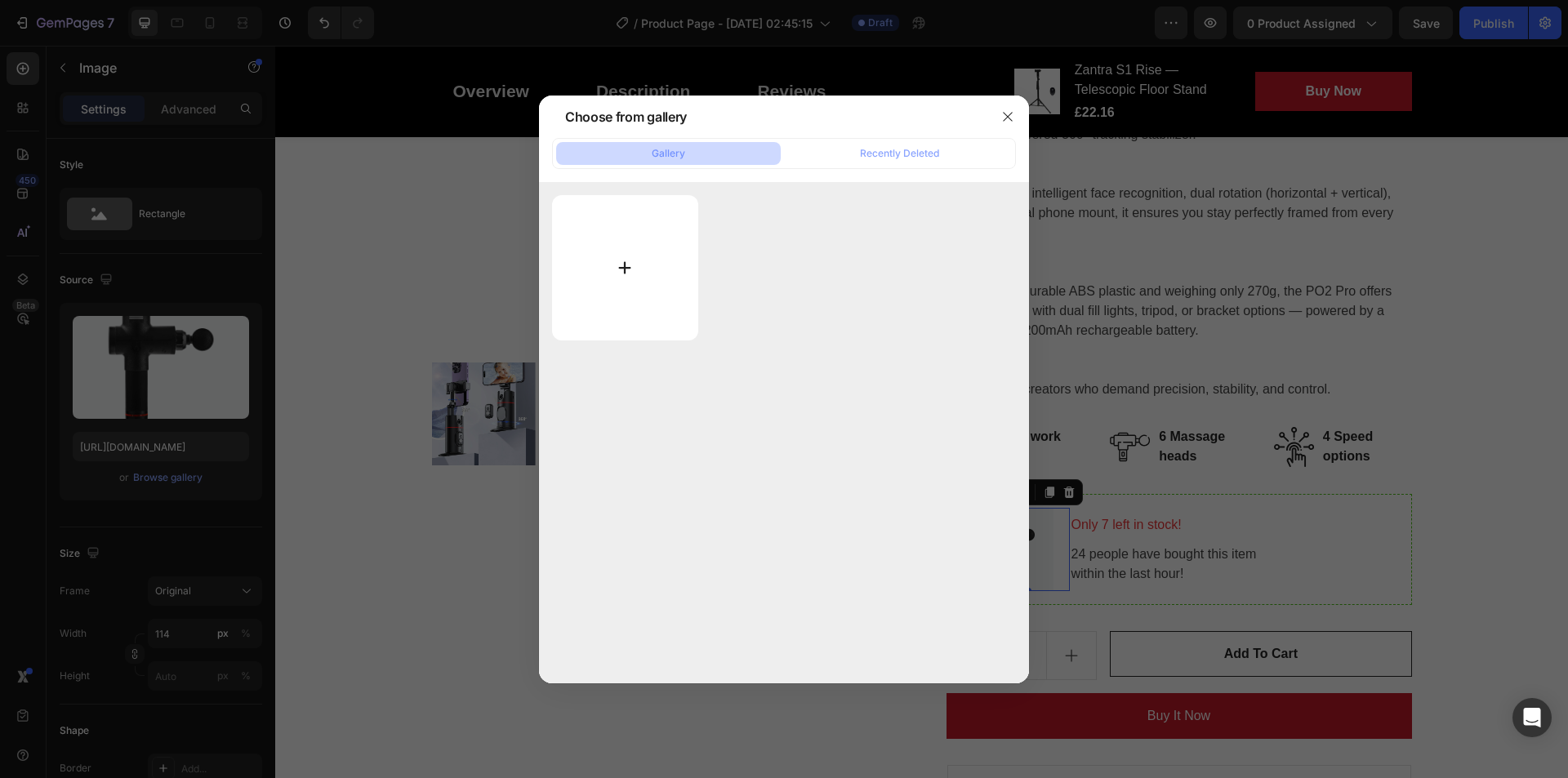
click at [633, 263] on input "file" at bounding box center [626, 268] width 146 height 145
click at [1007, 111] on icon "button" at bounding box center [1008, 117] width 13 height 13
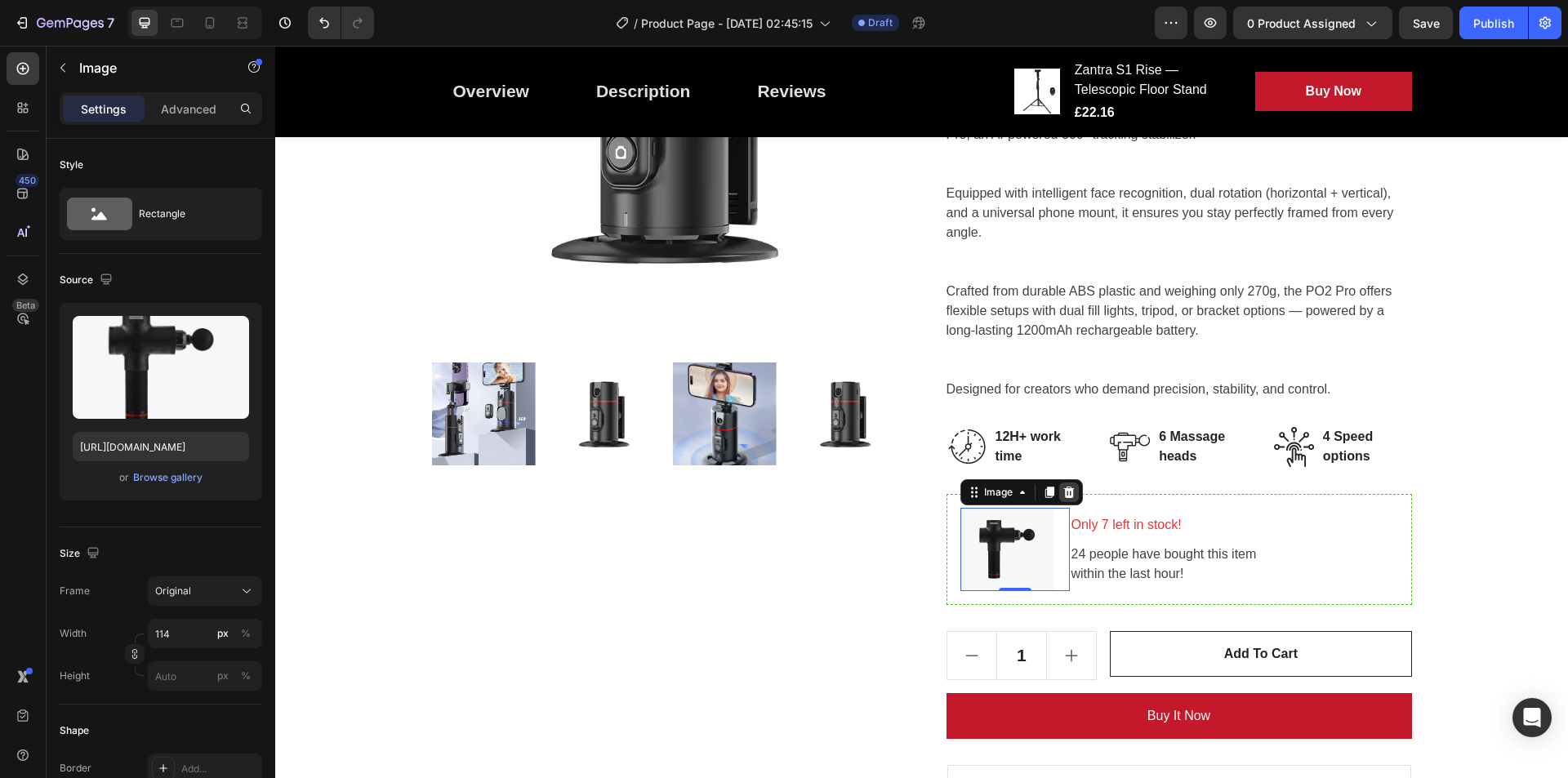
click at [1066, 490] on icon at bounding box center [1069, 492] width 11 height 12
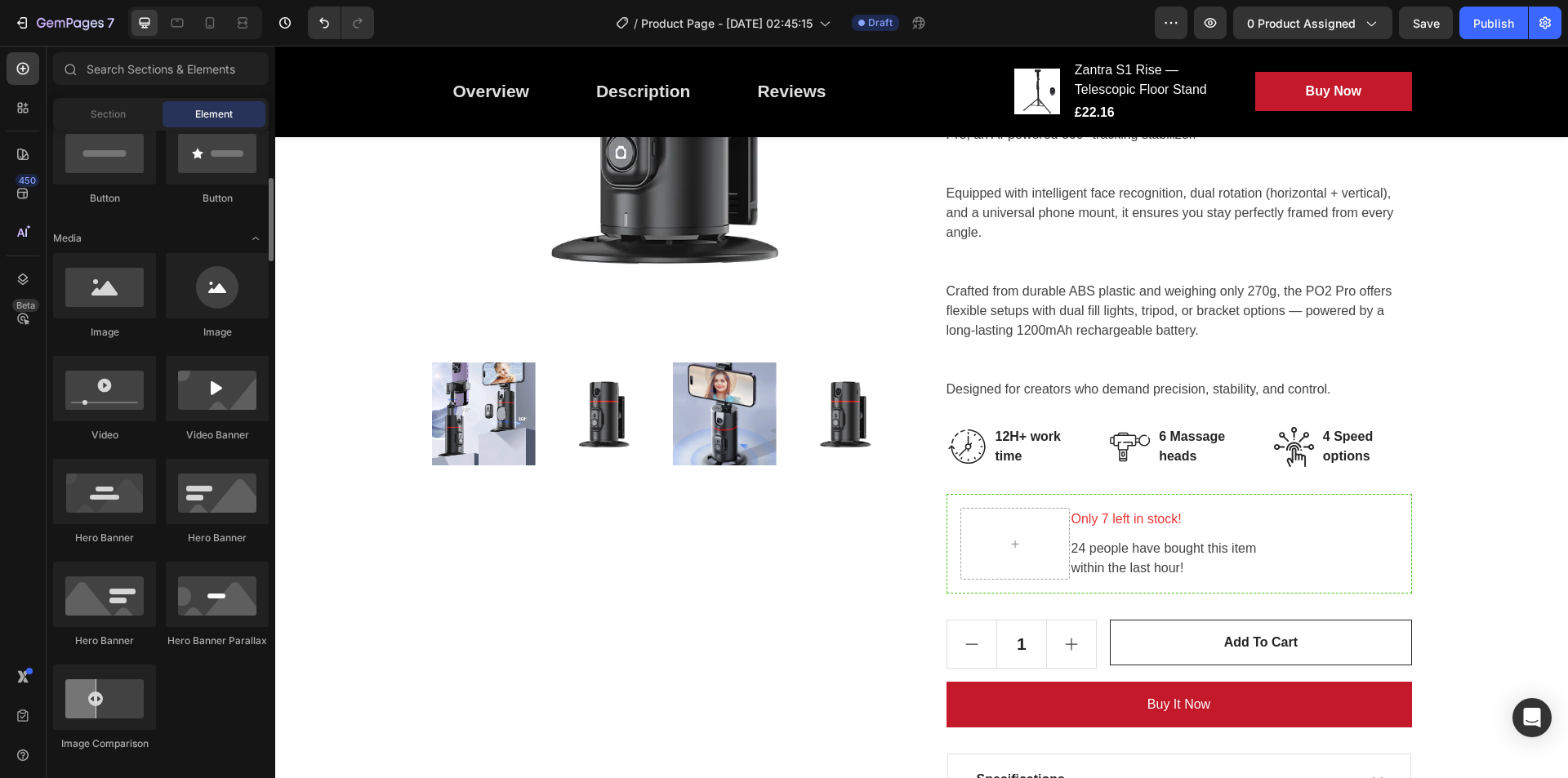
scroll to position [419, 0]
click at [116, 401] on div at bounding box center [104, 386] width 103 height 65
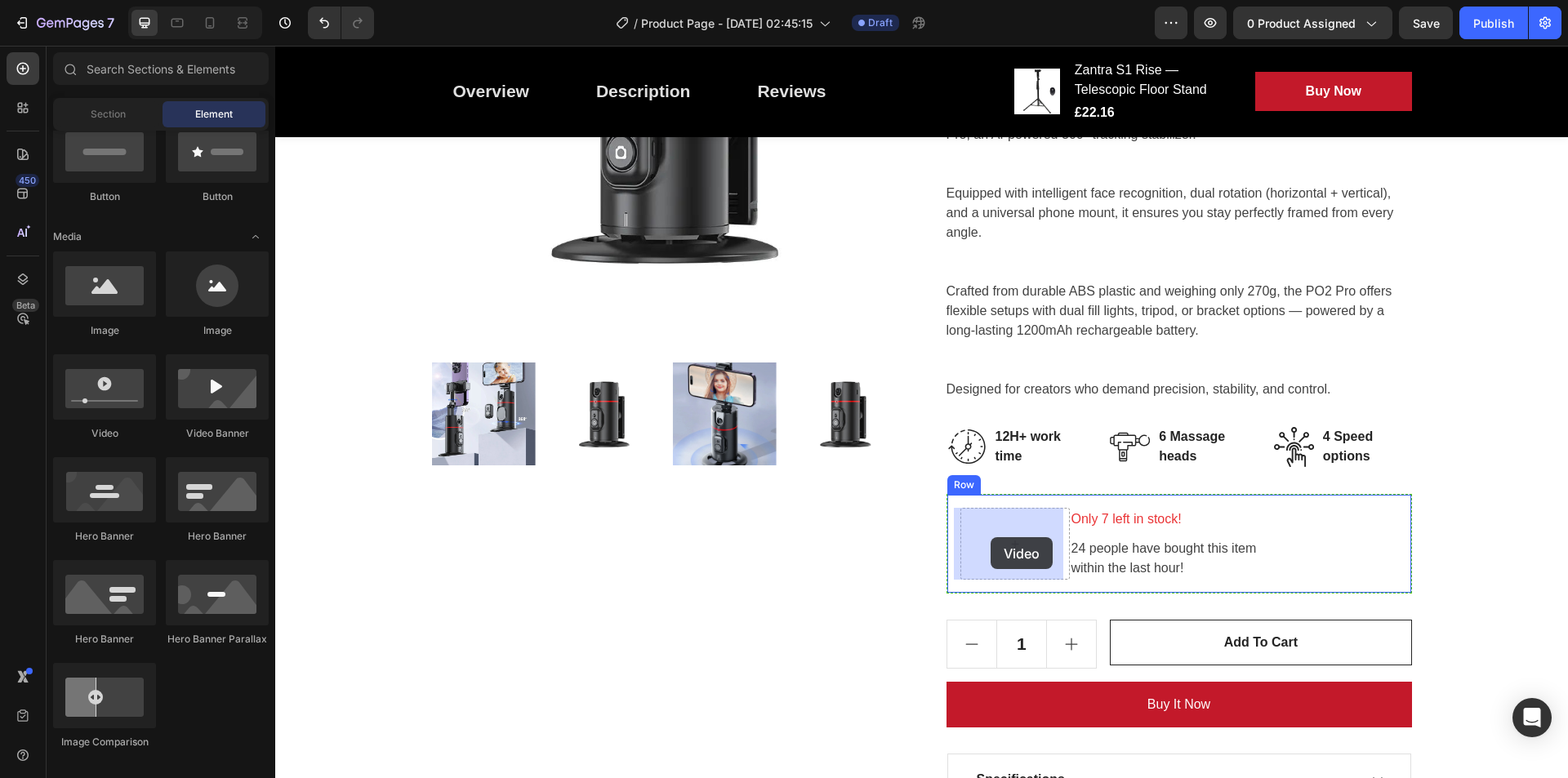
drag, startPoint x: 391, startPoint y: 448, endPoint x: 991, endPoint y: 537, distance: 606.6
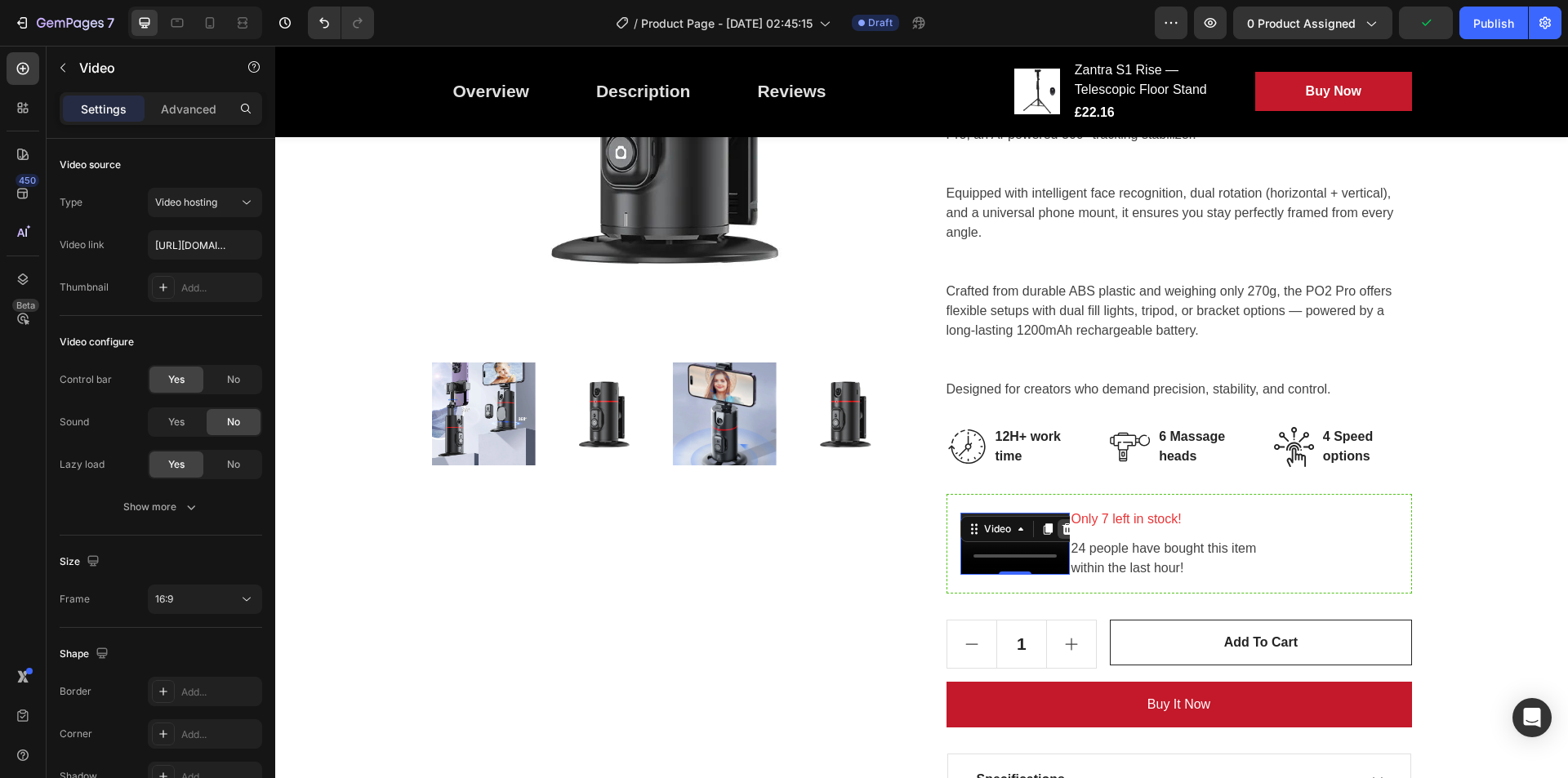
click at [1062, 527] on icon at bounding box center [1067, 529] width 11 height 12
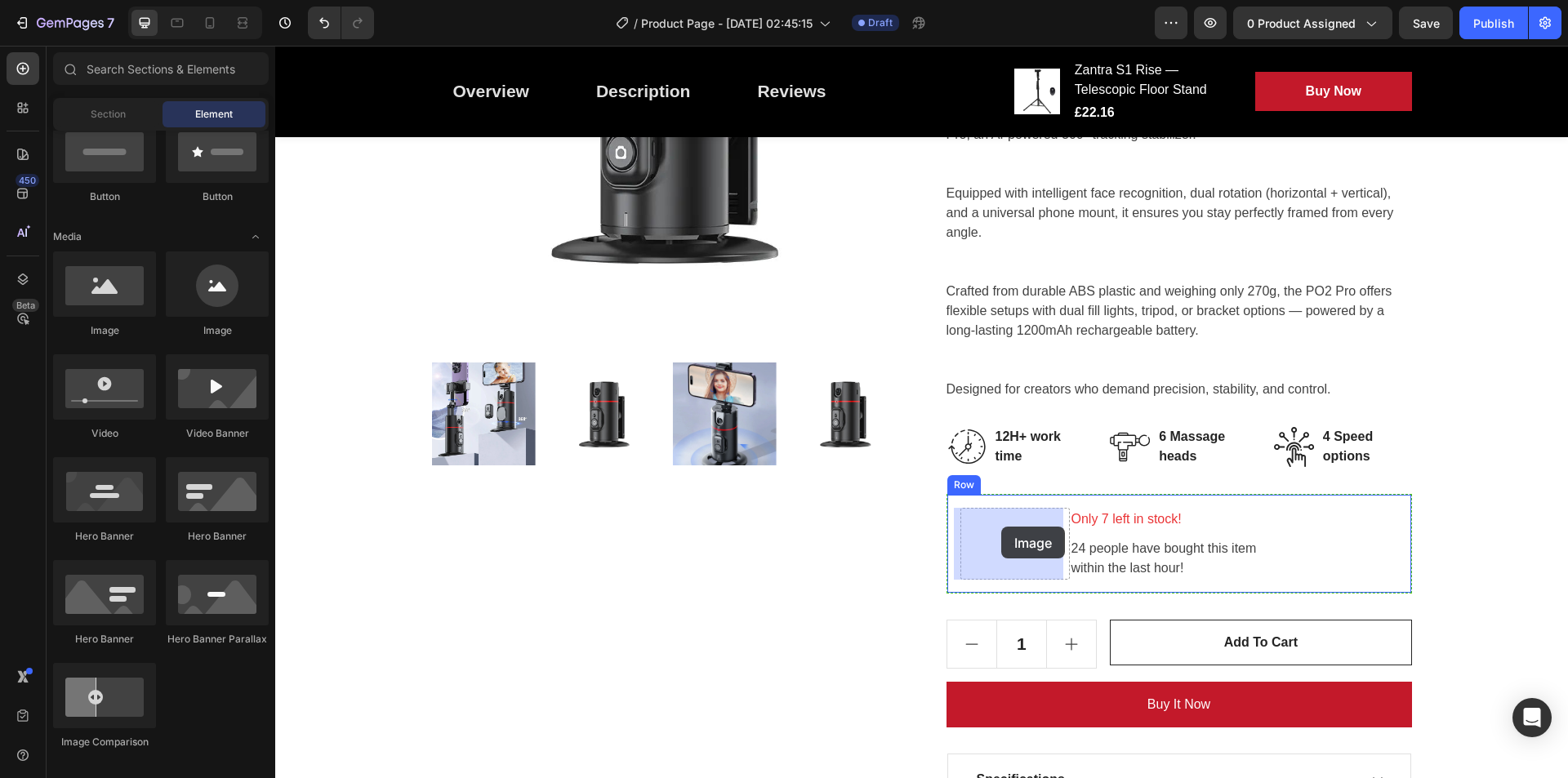
drag, startPoint x: 367, startPoint y: 336, endPoint x: 1001, endPoint y: 526, distance: 661.9
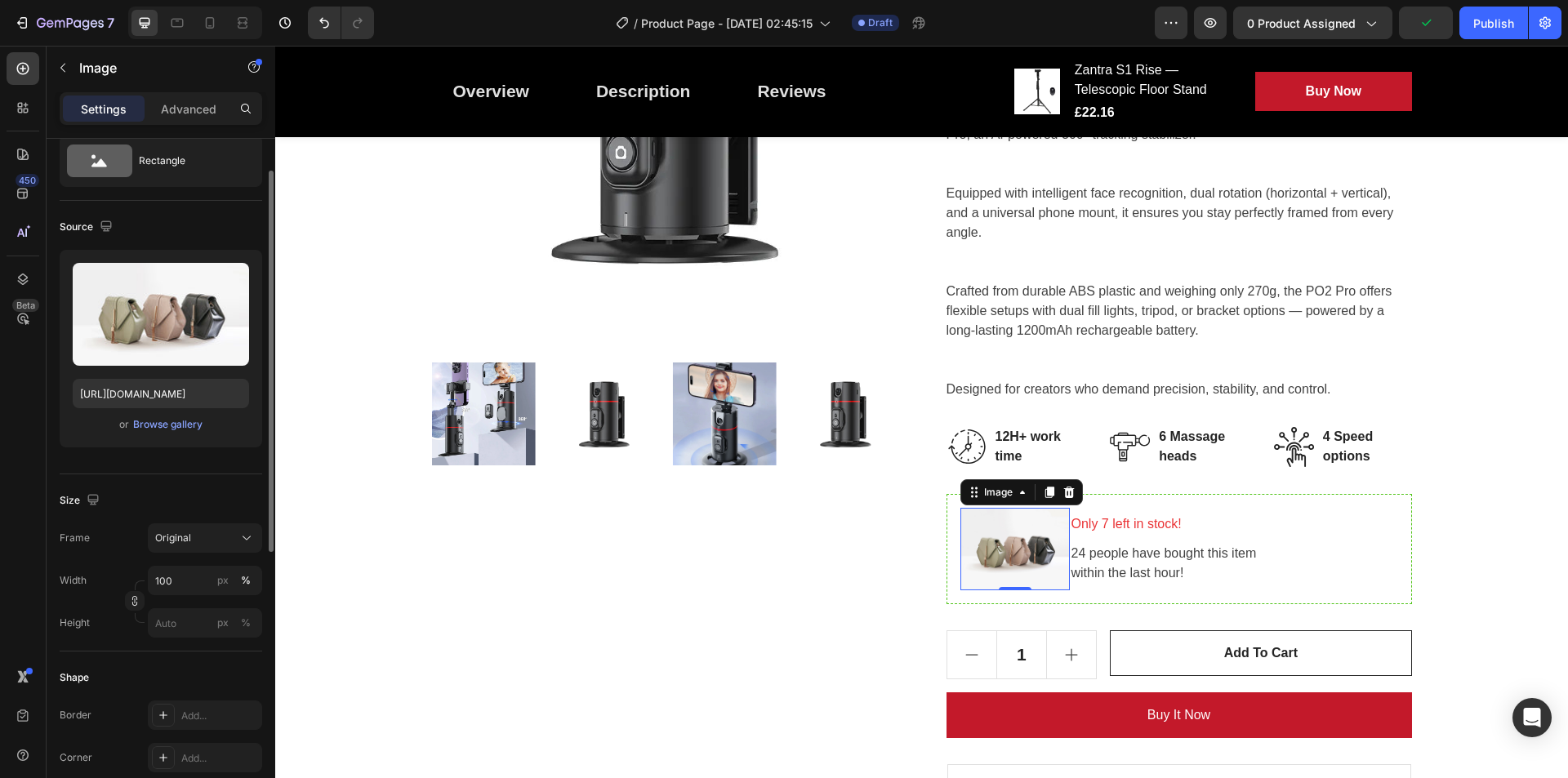
scroll to position [54, 0]
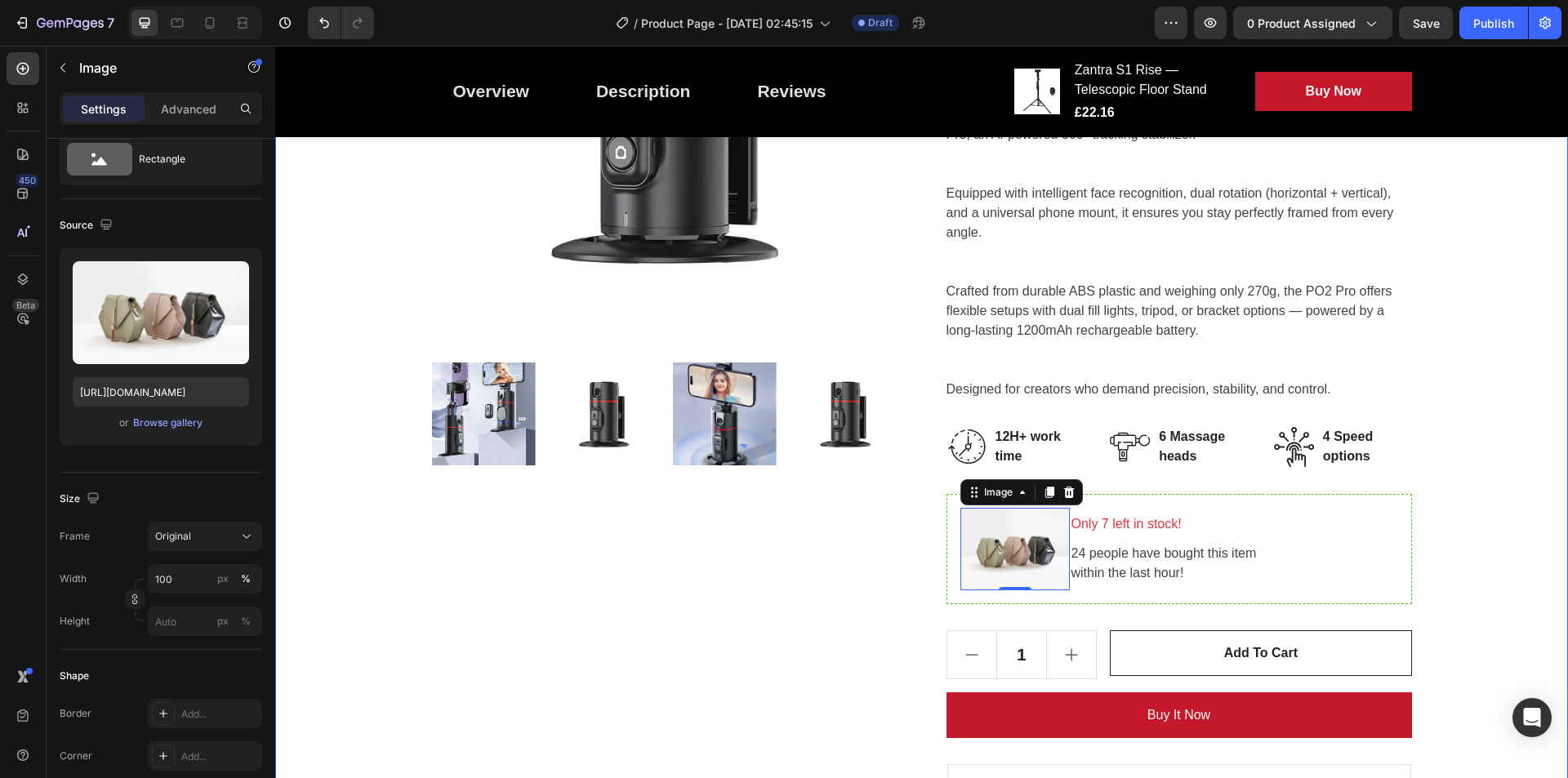
click at [1254, 266] on div "Great Health Gift For Your Family Heading Row Product Images Zantra PO2 Pro - S…" at bounding box center [921, 337] width 1268 height 1088
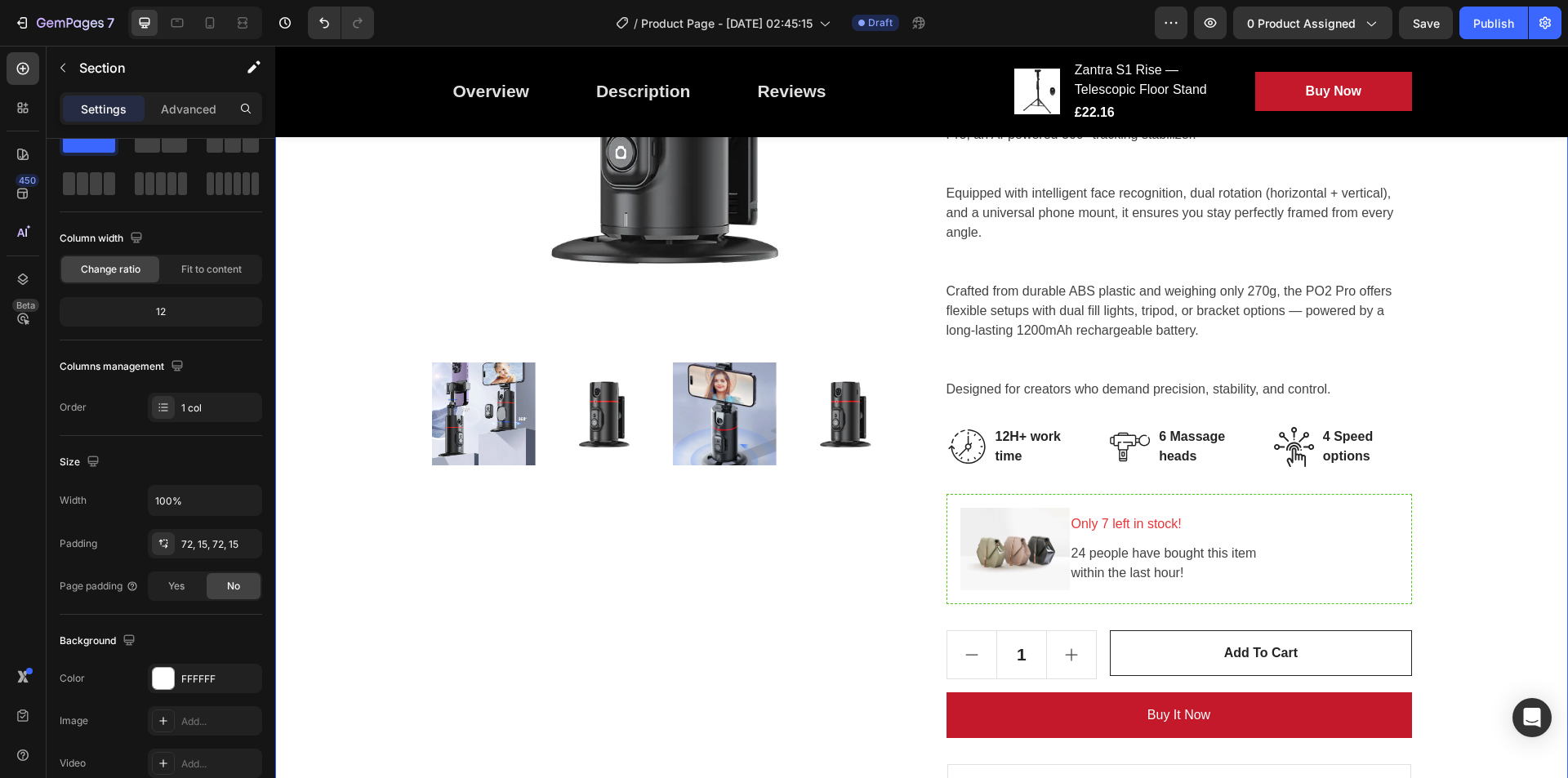
scroll to position [0, 0]
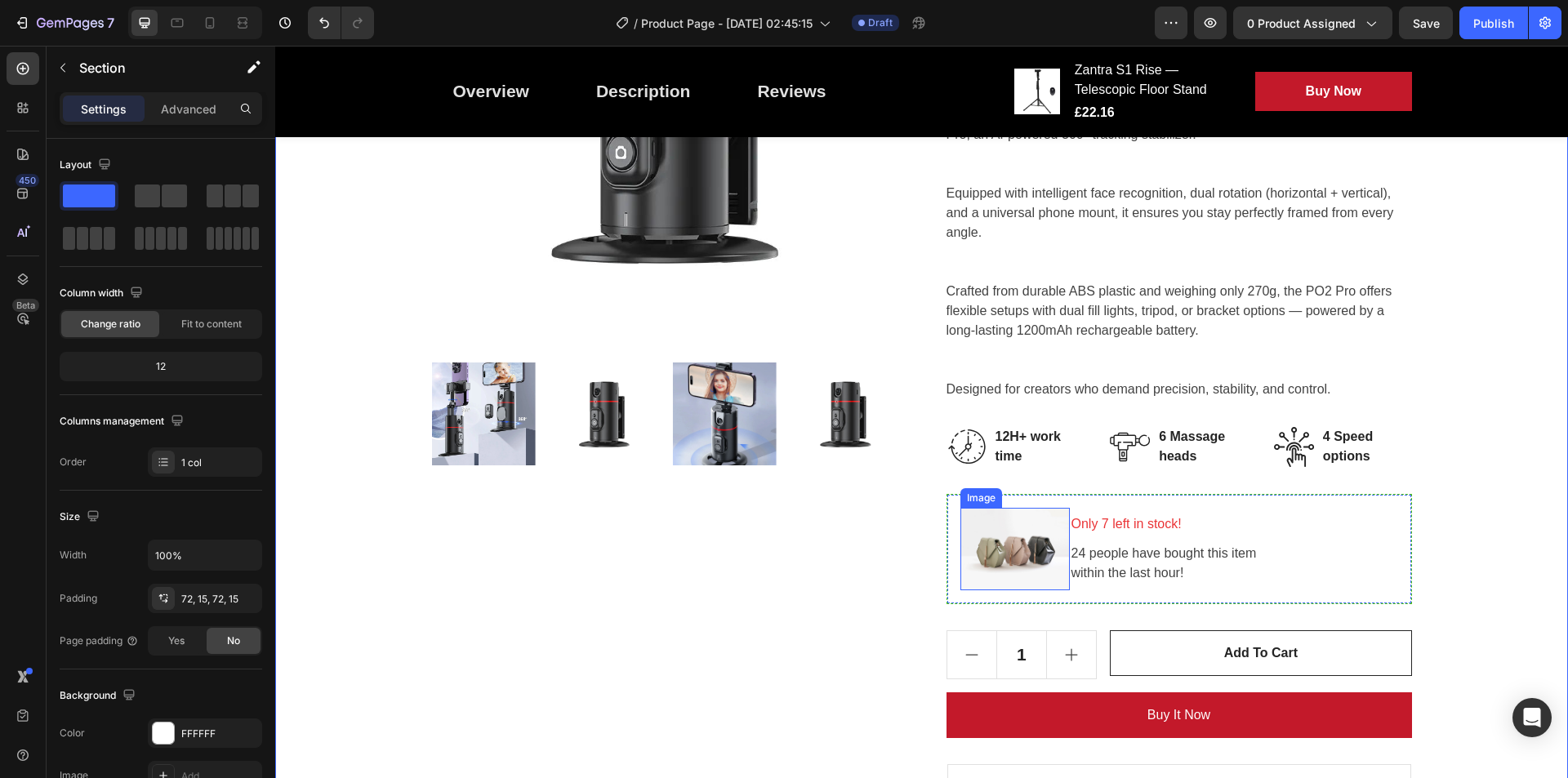
click at [1012, 544] on img at bounding box center [1015, 549] width 110 height 82
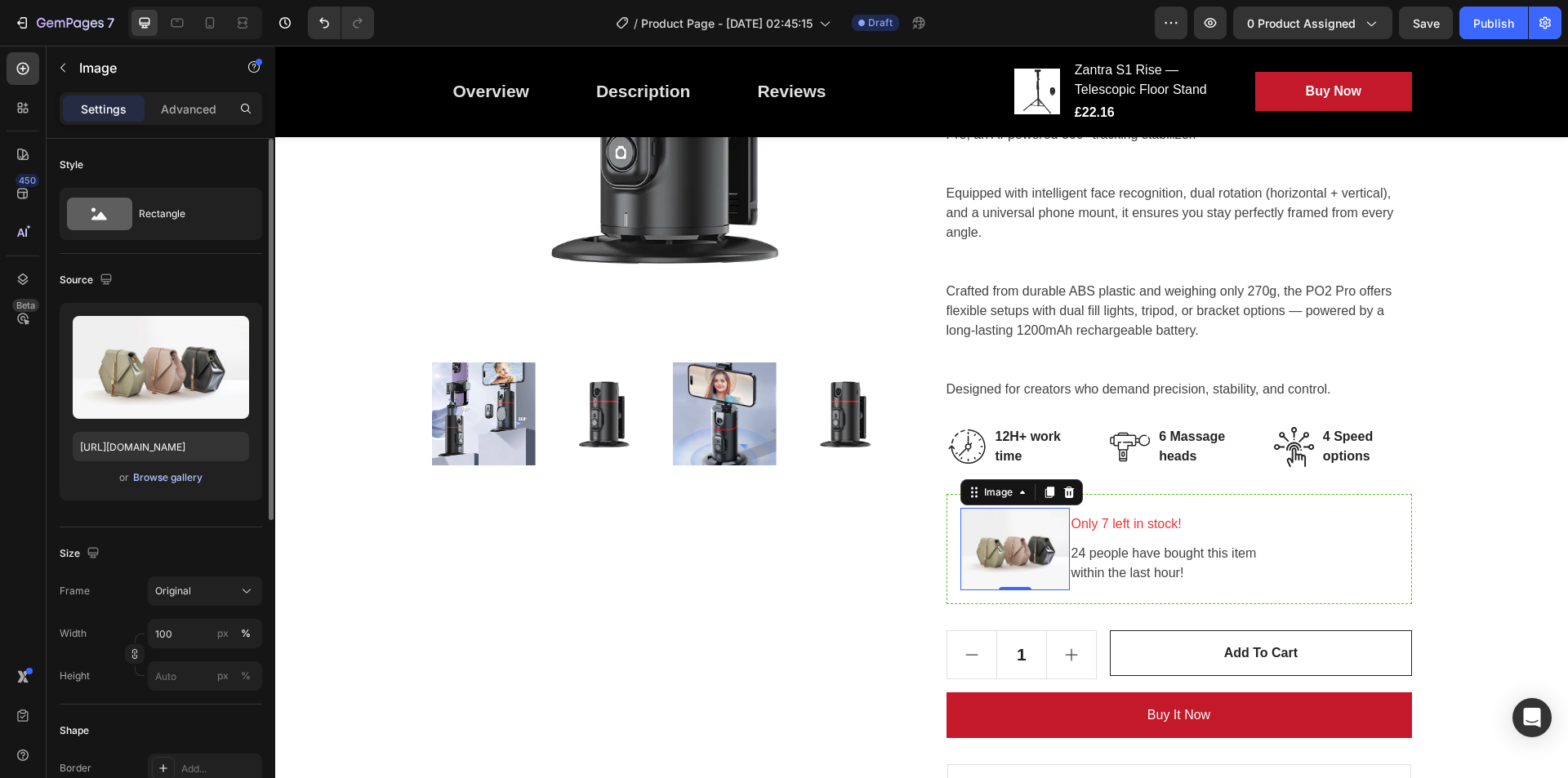
click at [164, 471] on div "Browse gallery" at bounding box center [168, 477] width 70 height 14
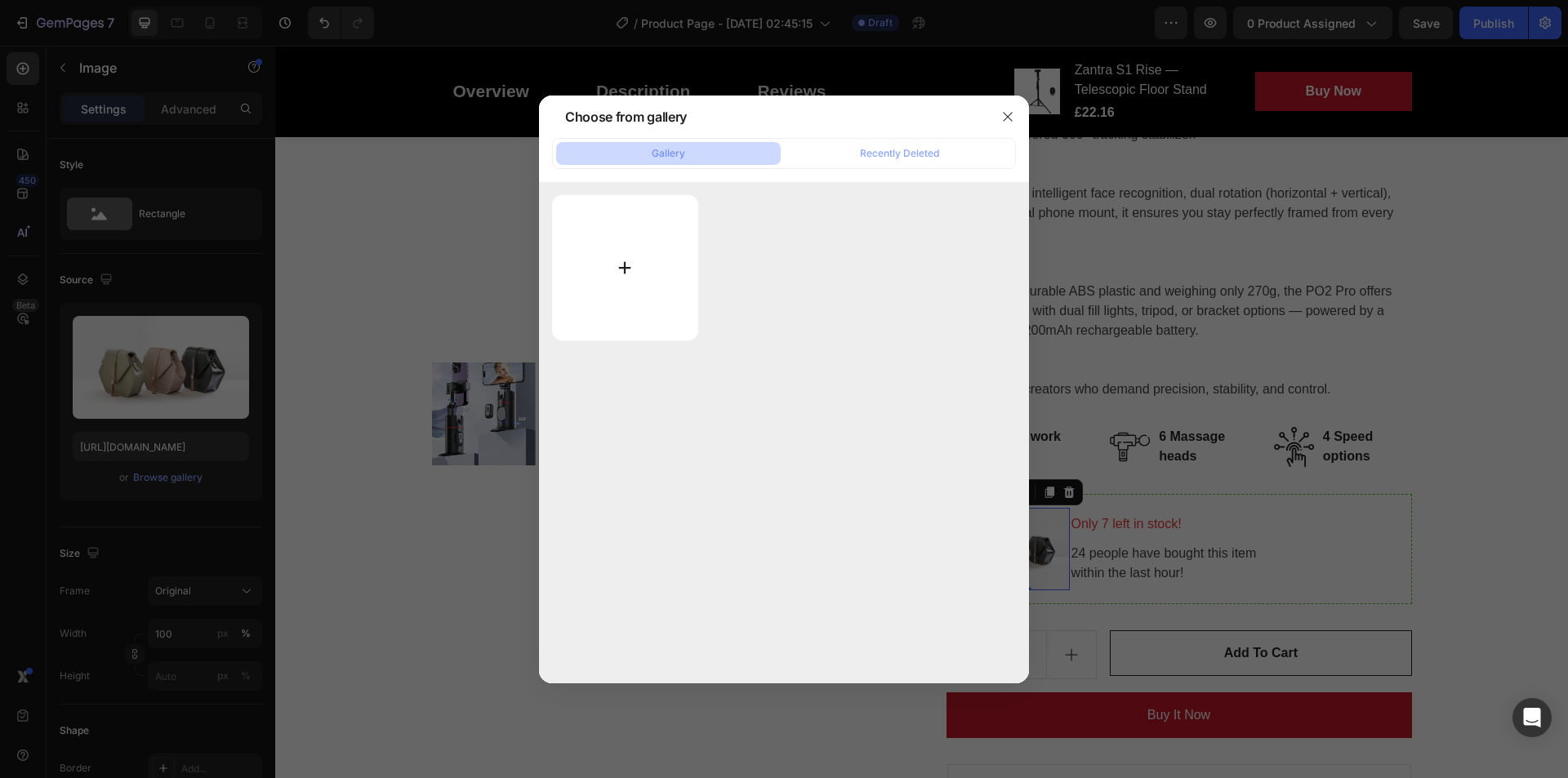
click at [637, 255] on input "file" at bounding box center [626, 268] width 146 height 145
click at [1254, 163] on div at bounding box center [784, 389] width 1568 height 778
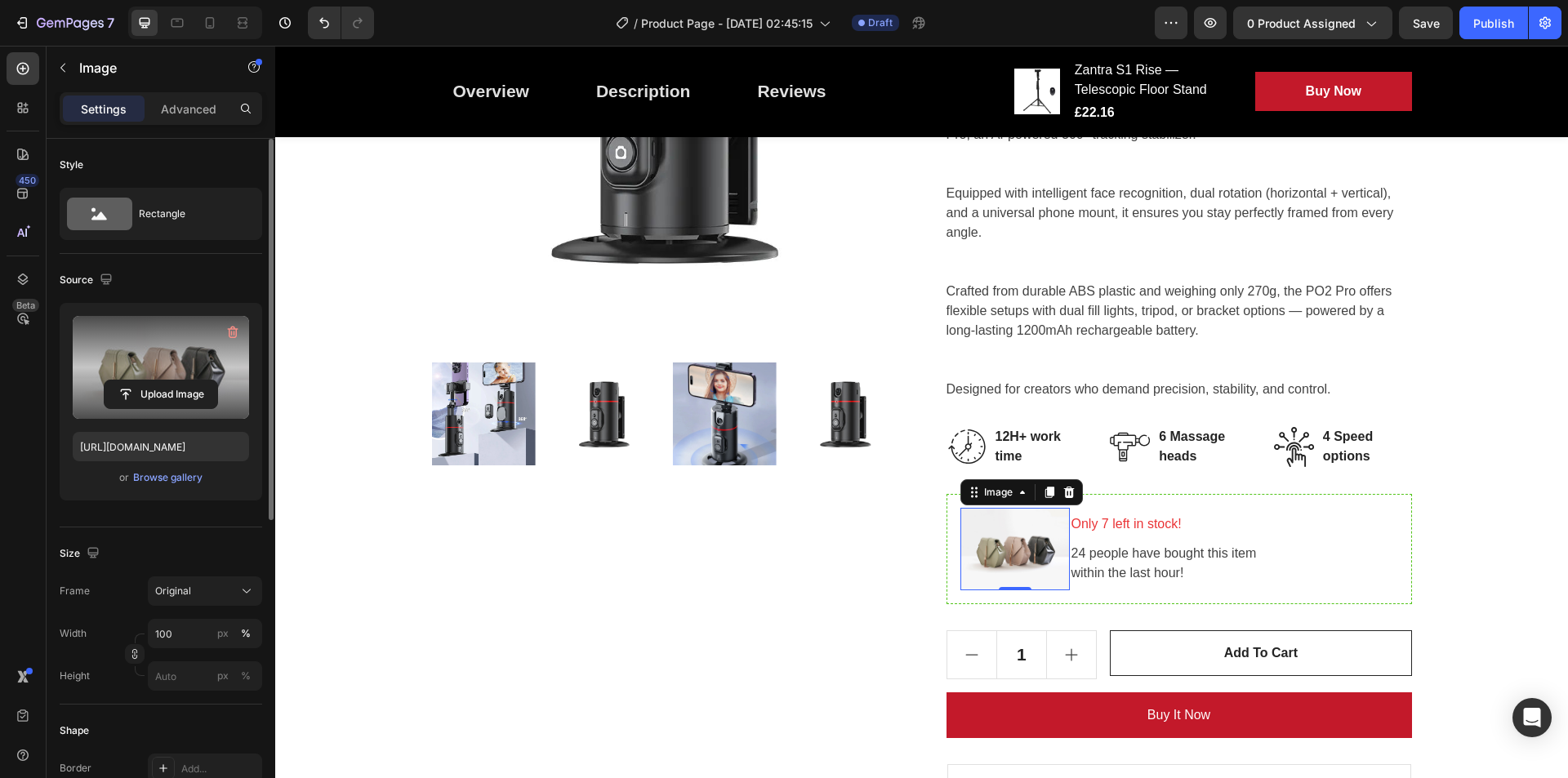
click at [130, 359] on label at bounding box center [161, 367] width 177 height 103
click at [130, 381] on input "file" at bounding box center [161, 394] width 112 height 28
type input "C:\fakepath\S25fe889f8f264b96a0336f7fec7c610aV.jpg_960x960q75.jpg_.avif"
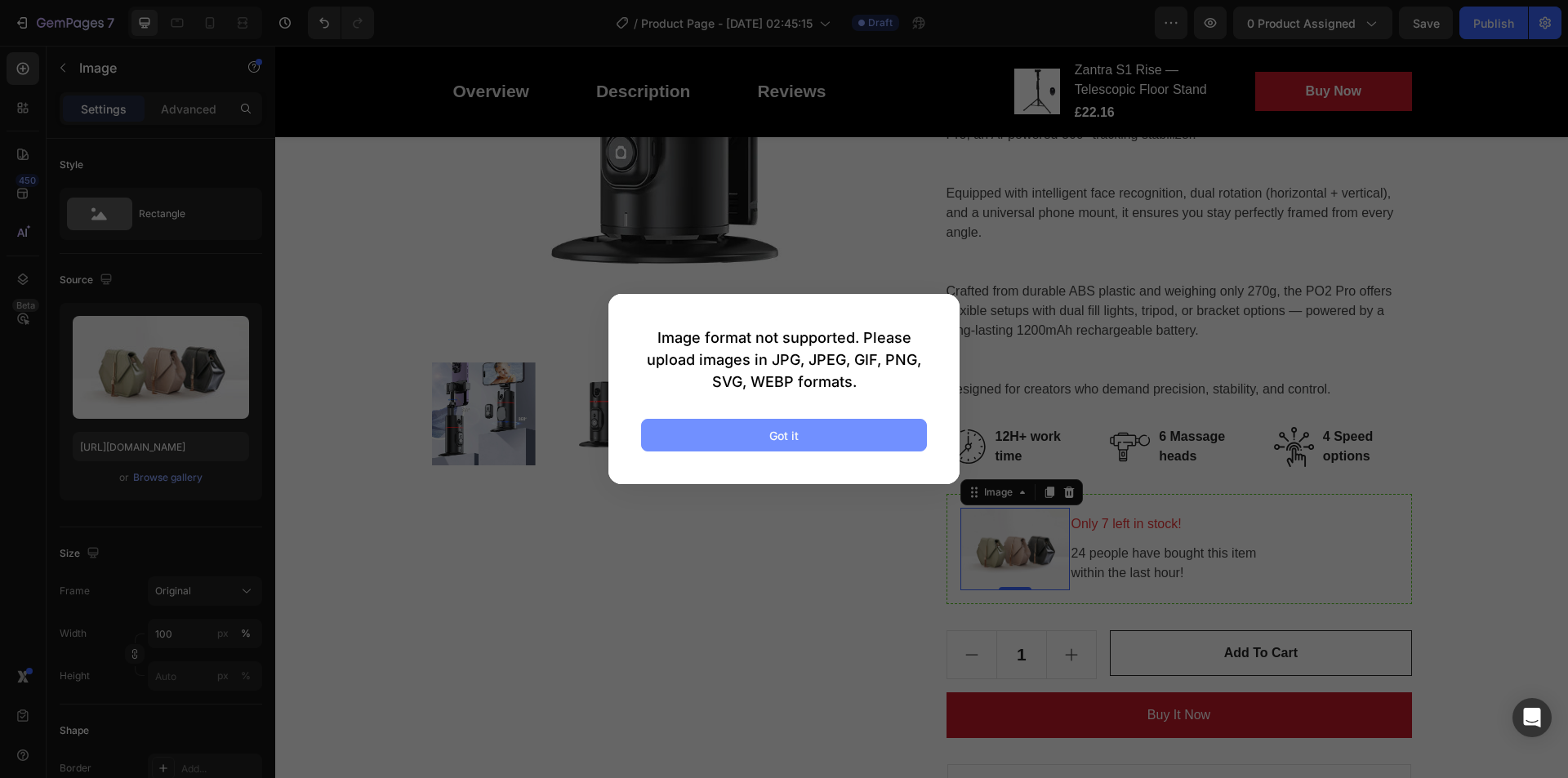
click at [792, 432] on div "Got it" at bounding box center [784, 435] width 29 height 17
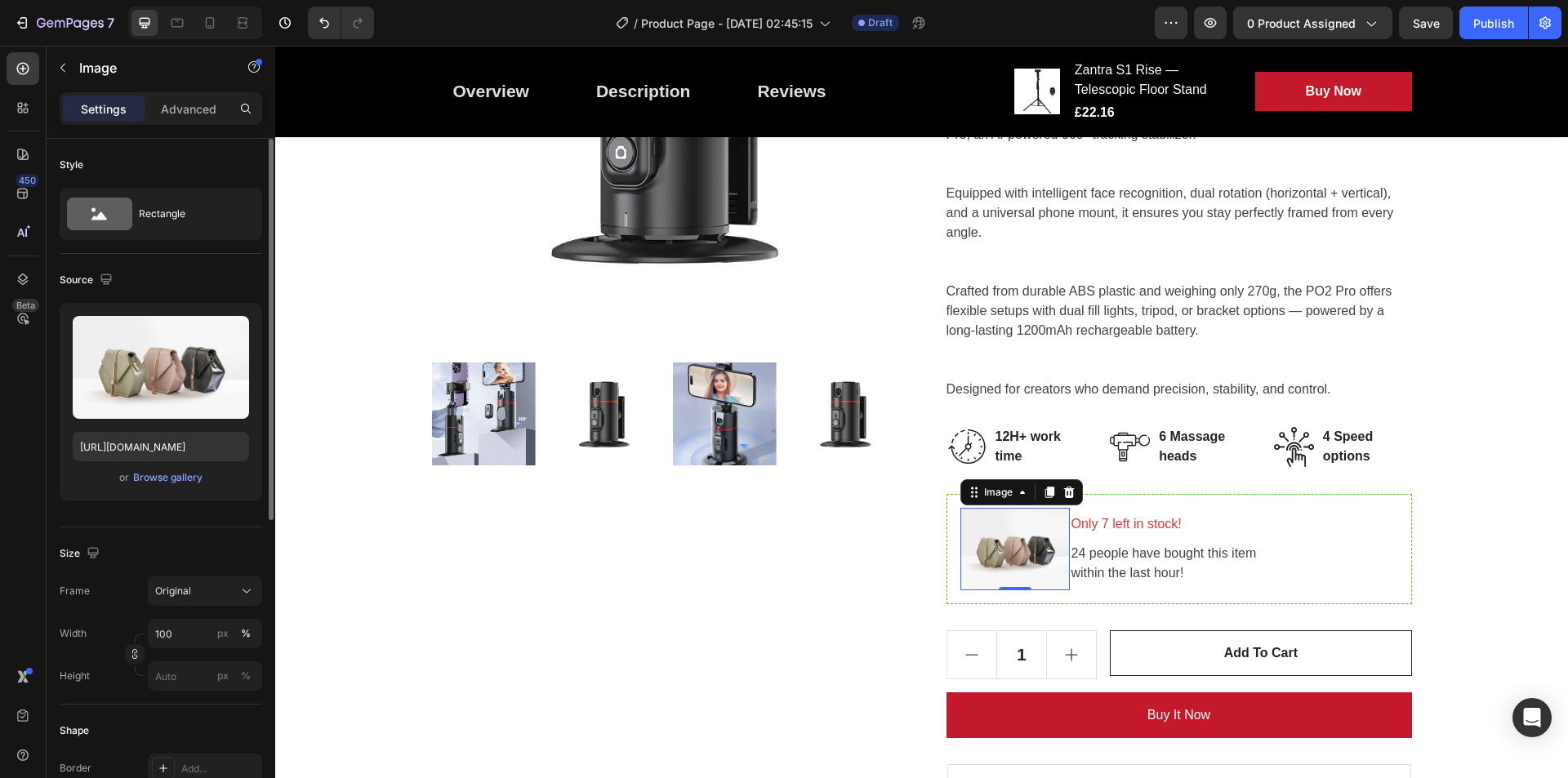
click at [160, 491] on div "Upload Image https://cdn.shopify.com/s/files/1/2005/9307/files/image_demo.jpg o…" at bounding box center [161, 401] width 203 height 197
click at [162, 484] on div "Browse gallery" at bounding box center [168, 477] width 70 height 14
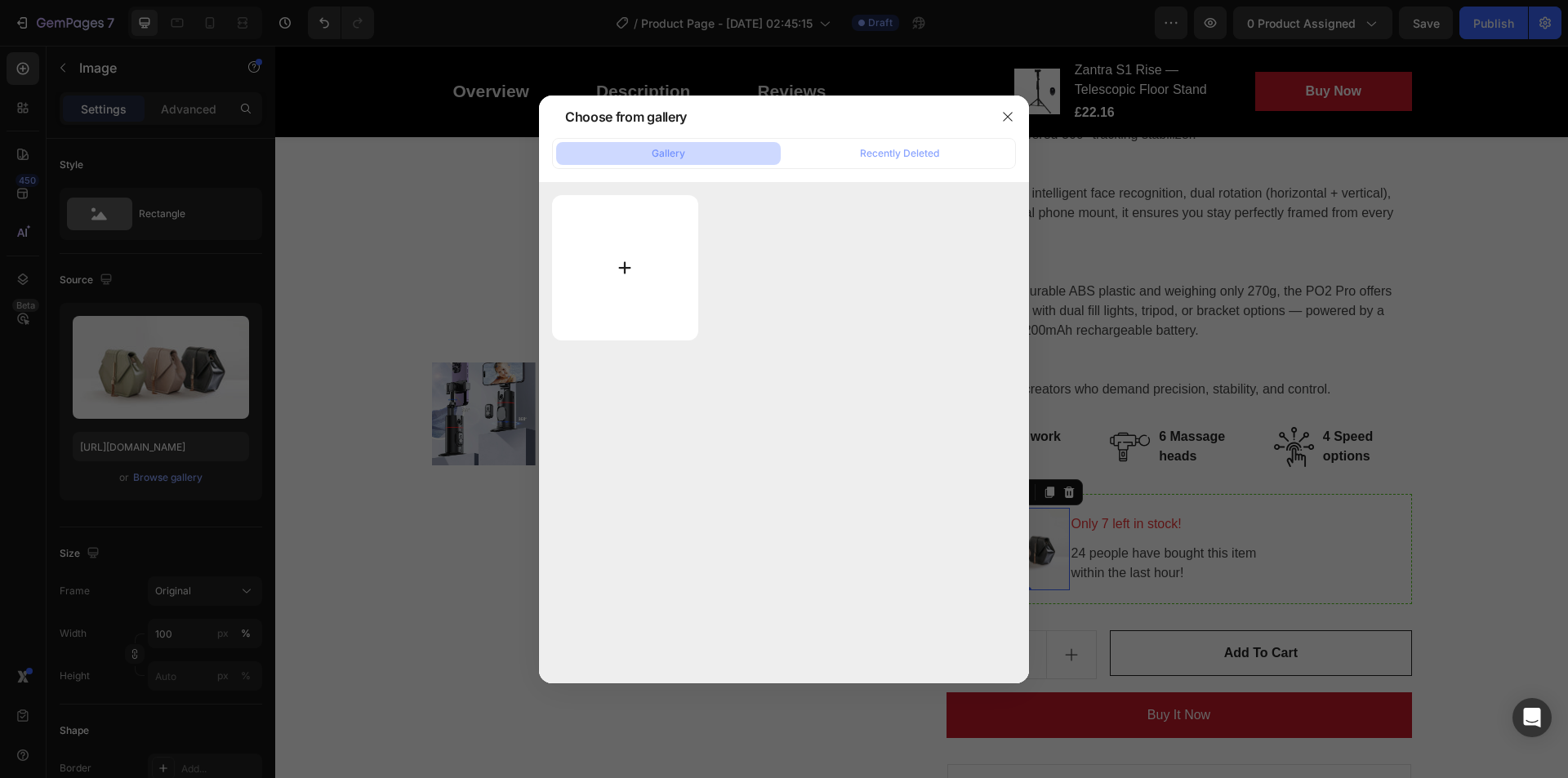
click at [610, 269] on input "file" at bounding box center [626, 268] width 146 height 145
type input "C:\fakepath\A86fa31702a9c4007bb14ed614aa22b30N.jpg_960x960q75.jpg_.jpg"
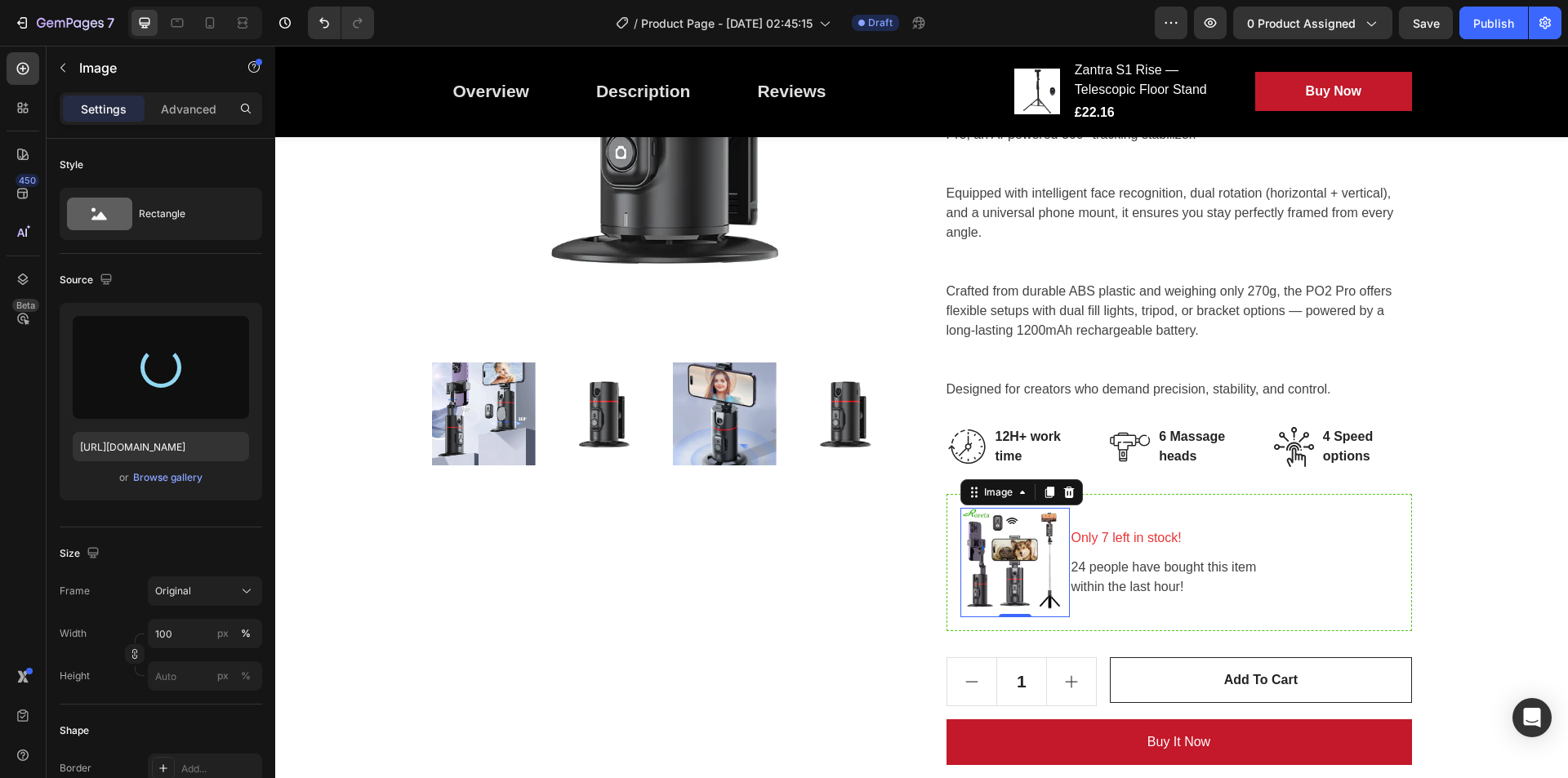
type input "[URL][DOMAIN_NAME]"
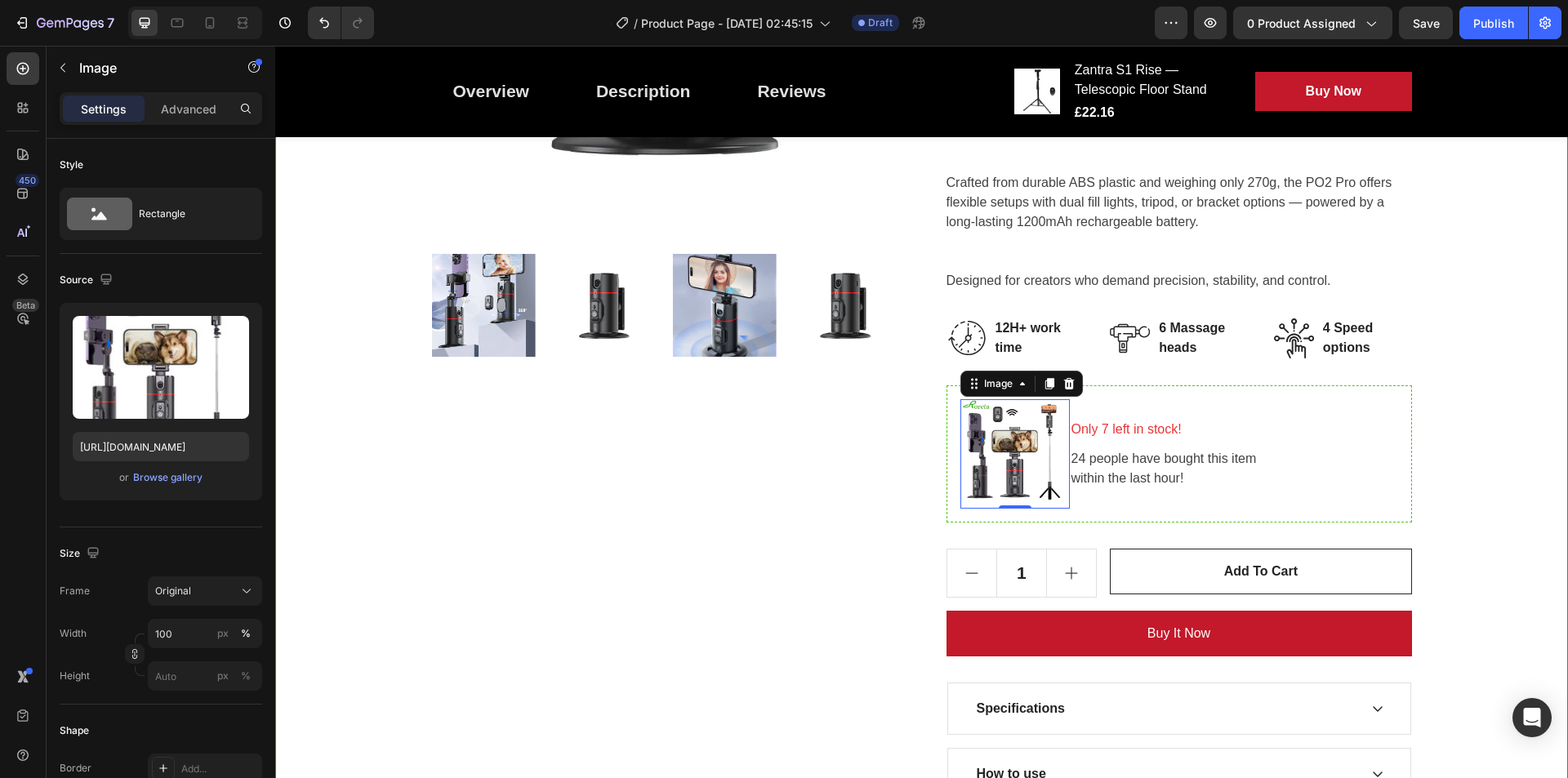
scroll to position [543, 0]
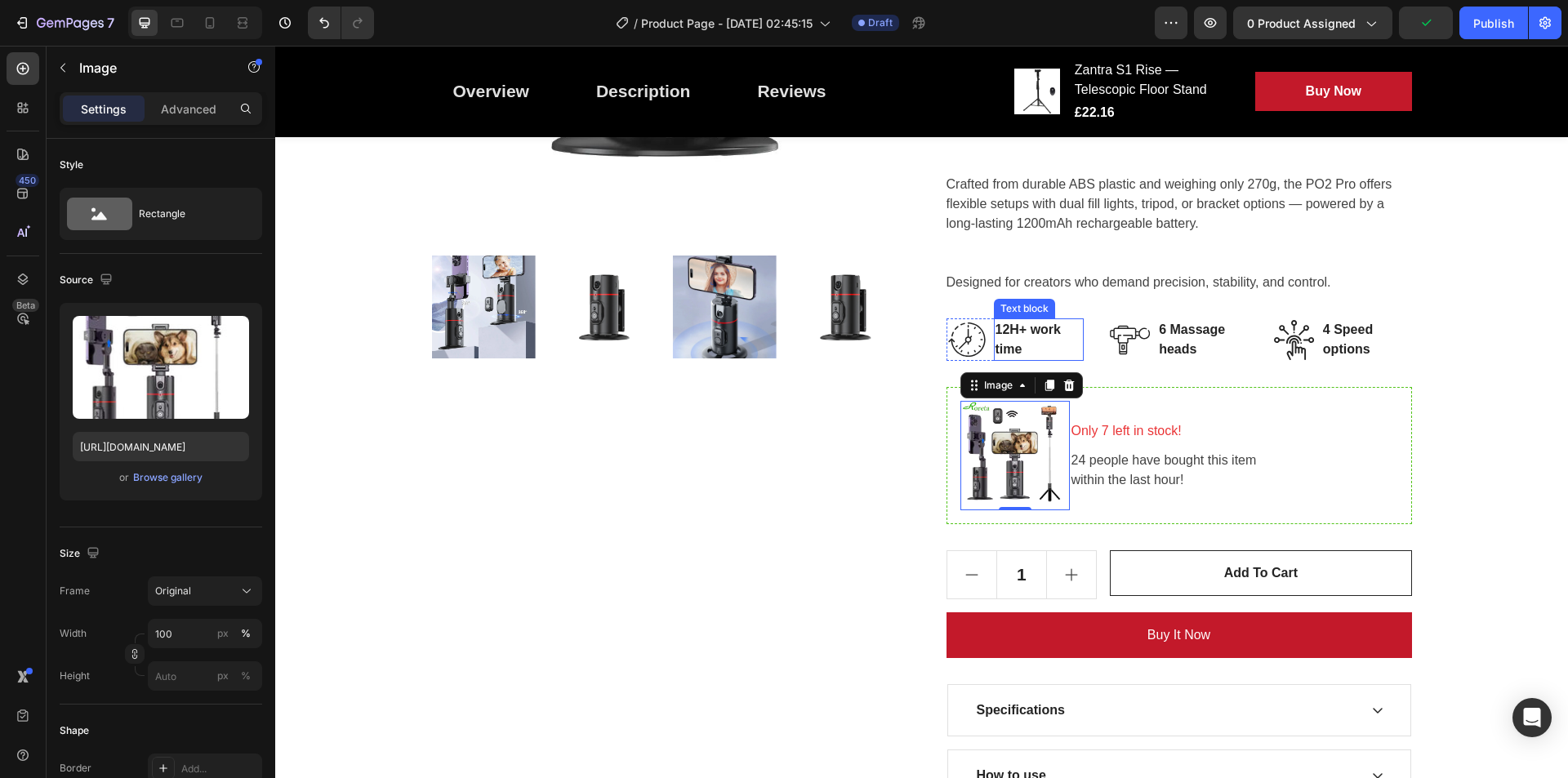
click at [1017, 338] on p "12H+ work time" at bounding box center [1040, 340] width 87 height 39
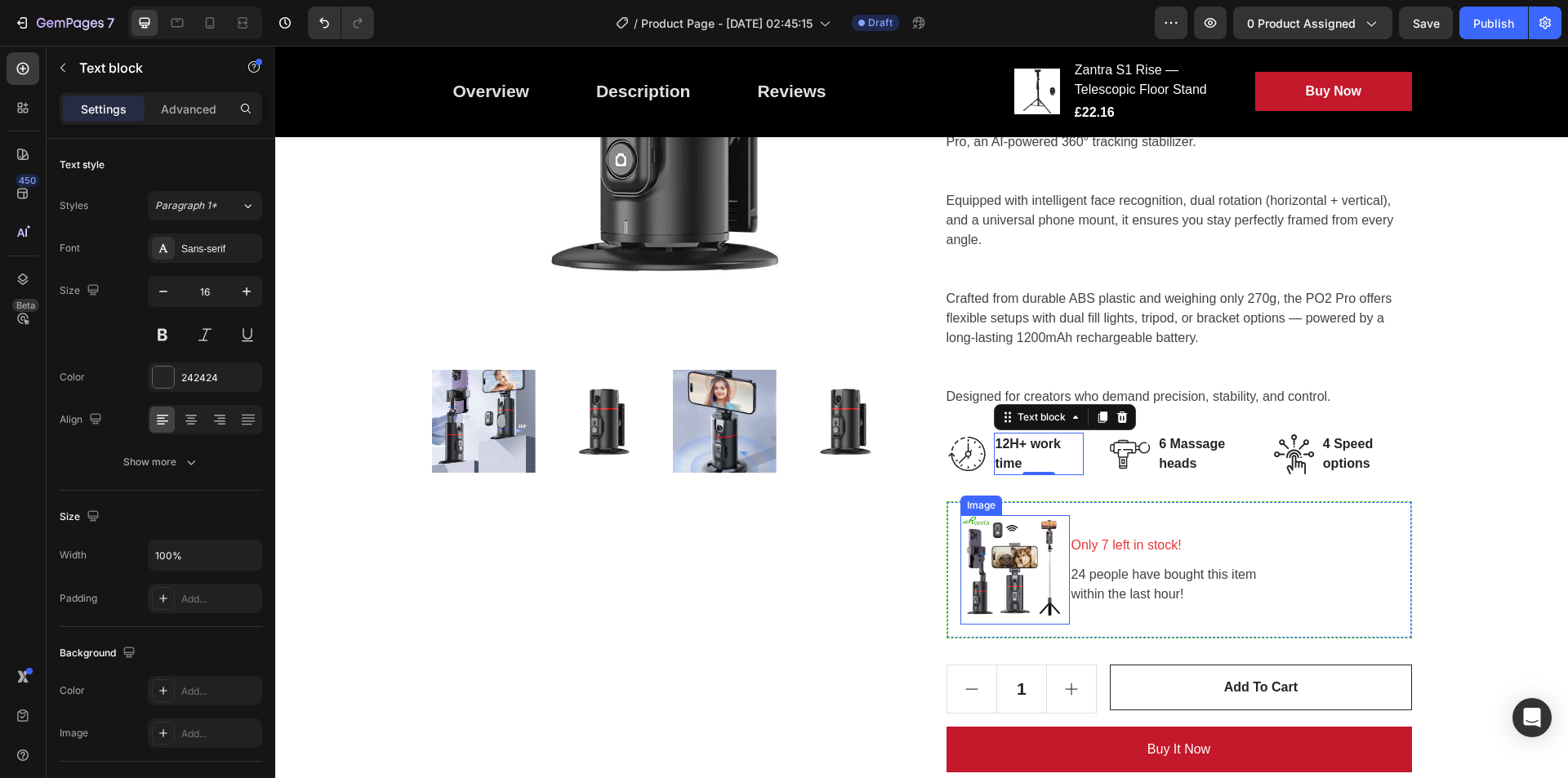
scroll to position [765, 0]
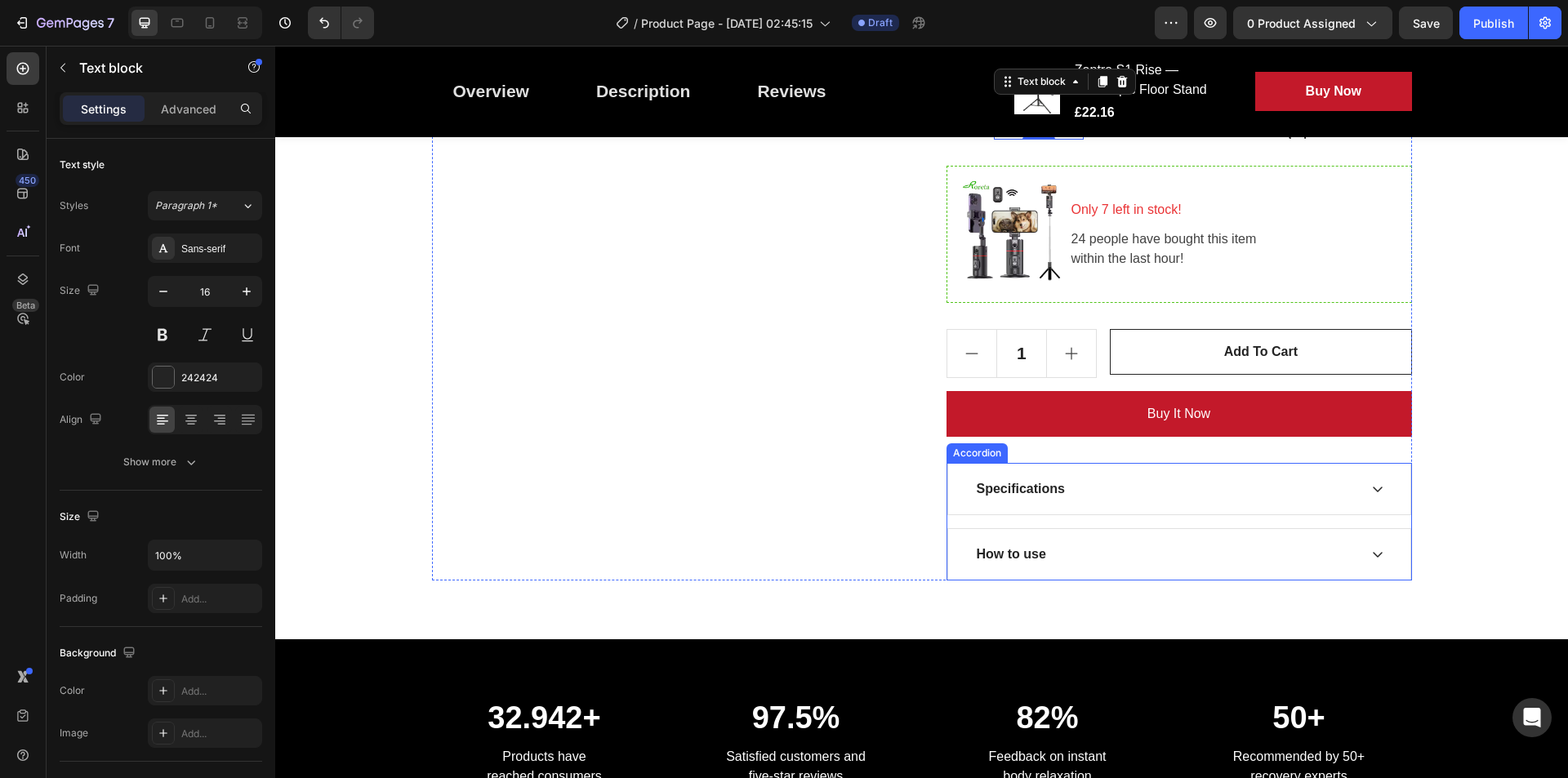
click at [1099, 501] on div "Specifications" at bounding box center [1166, 489] width 384 height 24
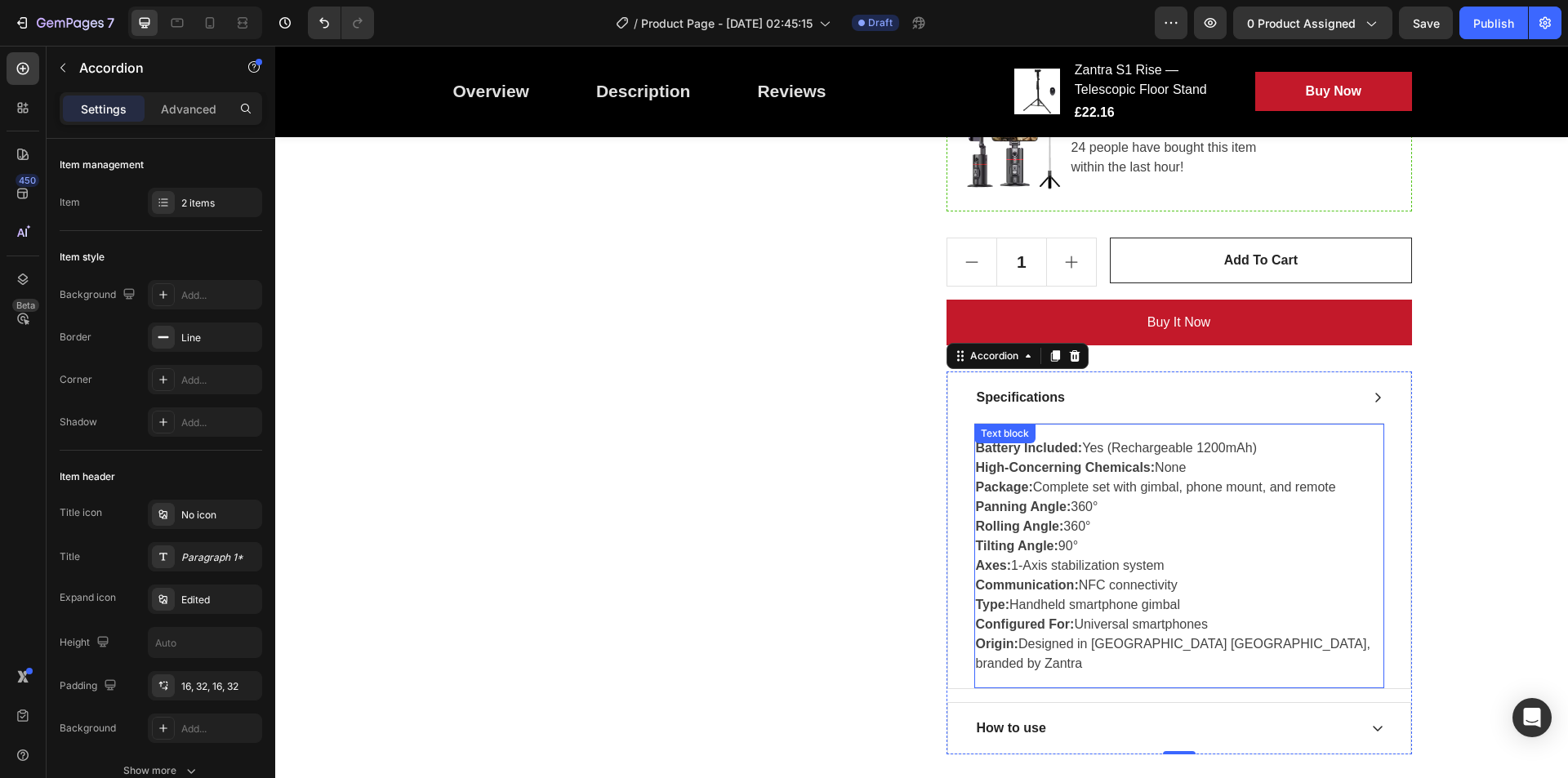
scroll to position [858, 0]
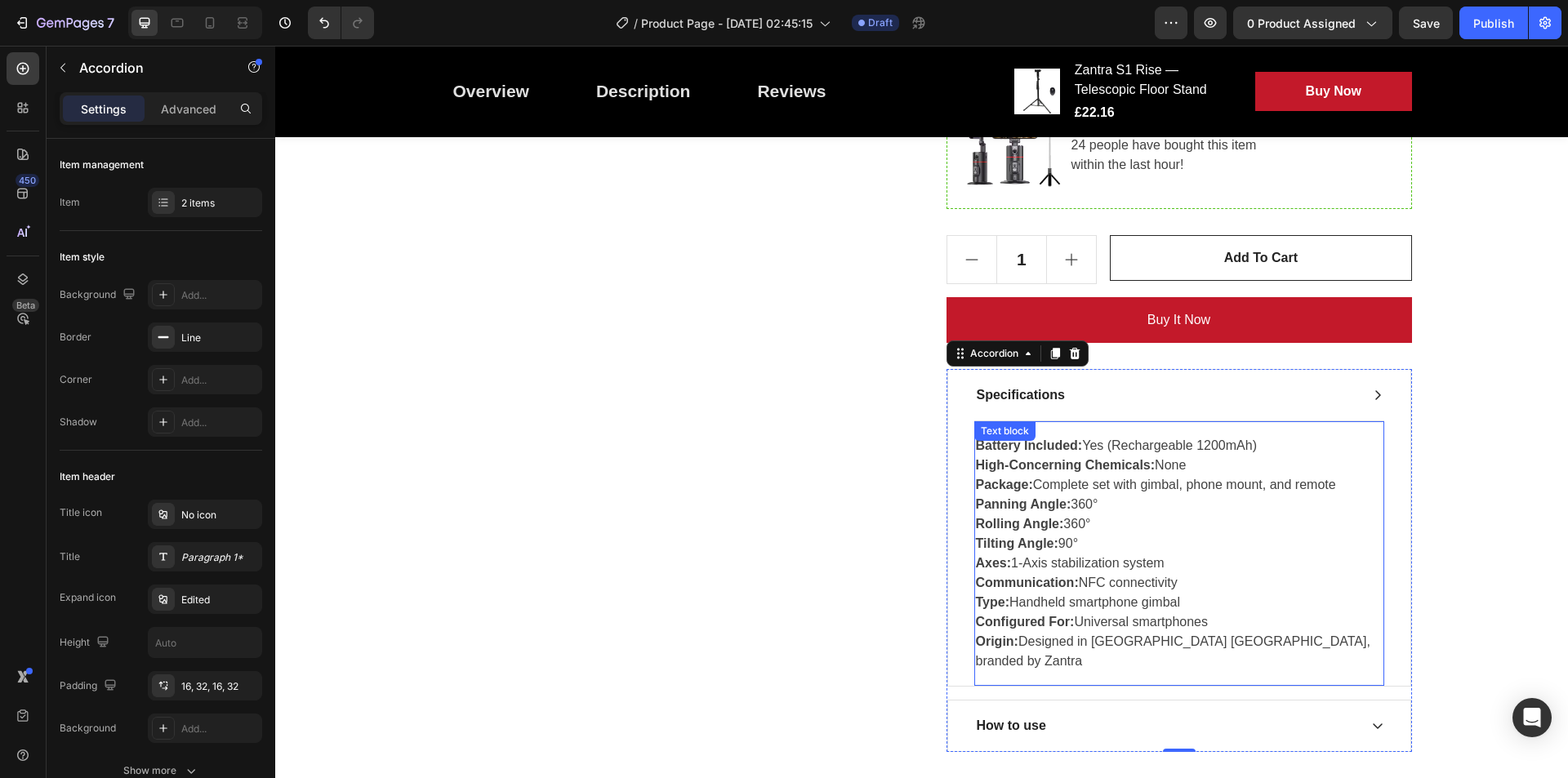
click at [1032, 485] on p "Package: Complete set with gimbal, phone mount, and remote" at bounding box center [1180, 485] width 407 height 20
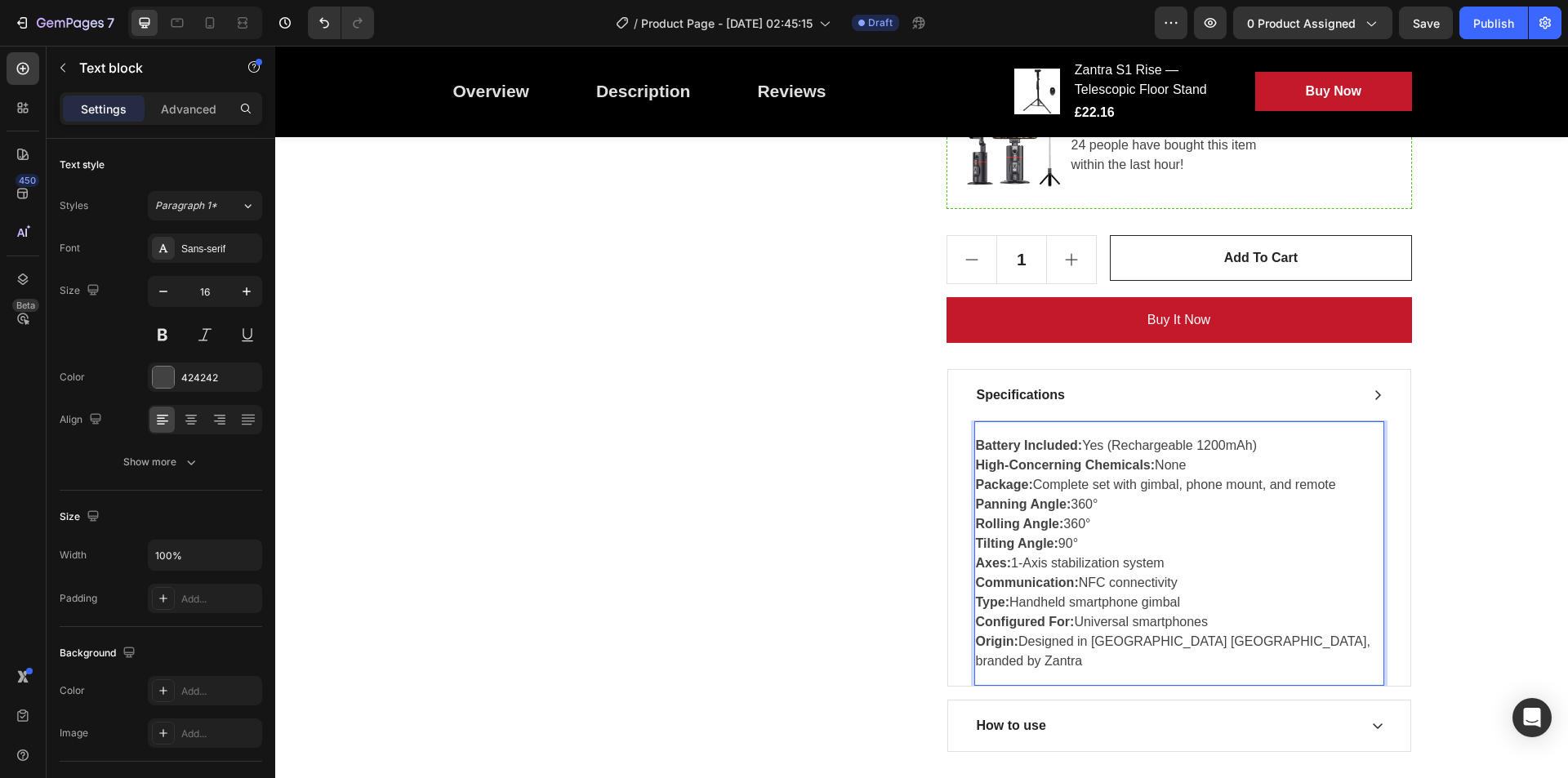
click at [1021, 484] on strong "Package:" at bounding box center [1005, 484] width 57 height 14
click at [1136, 489] on p "Pit works: Complete set with gimbal, phone mount, and remote" at bounding box center [1180, 485] width 407 height 20
click at [1122, 485] on p "Pit works: Complete set with gimbal, phone mount, and remote" at bounding box center [1180, 485] width 407 height 20
click at [1254, 622] on p "Origin: Designed in Mainland China, branded by Zantra" at bounding box center [1180, 651] width 407 height 39
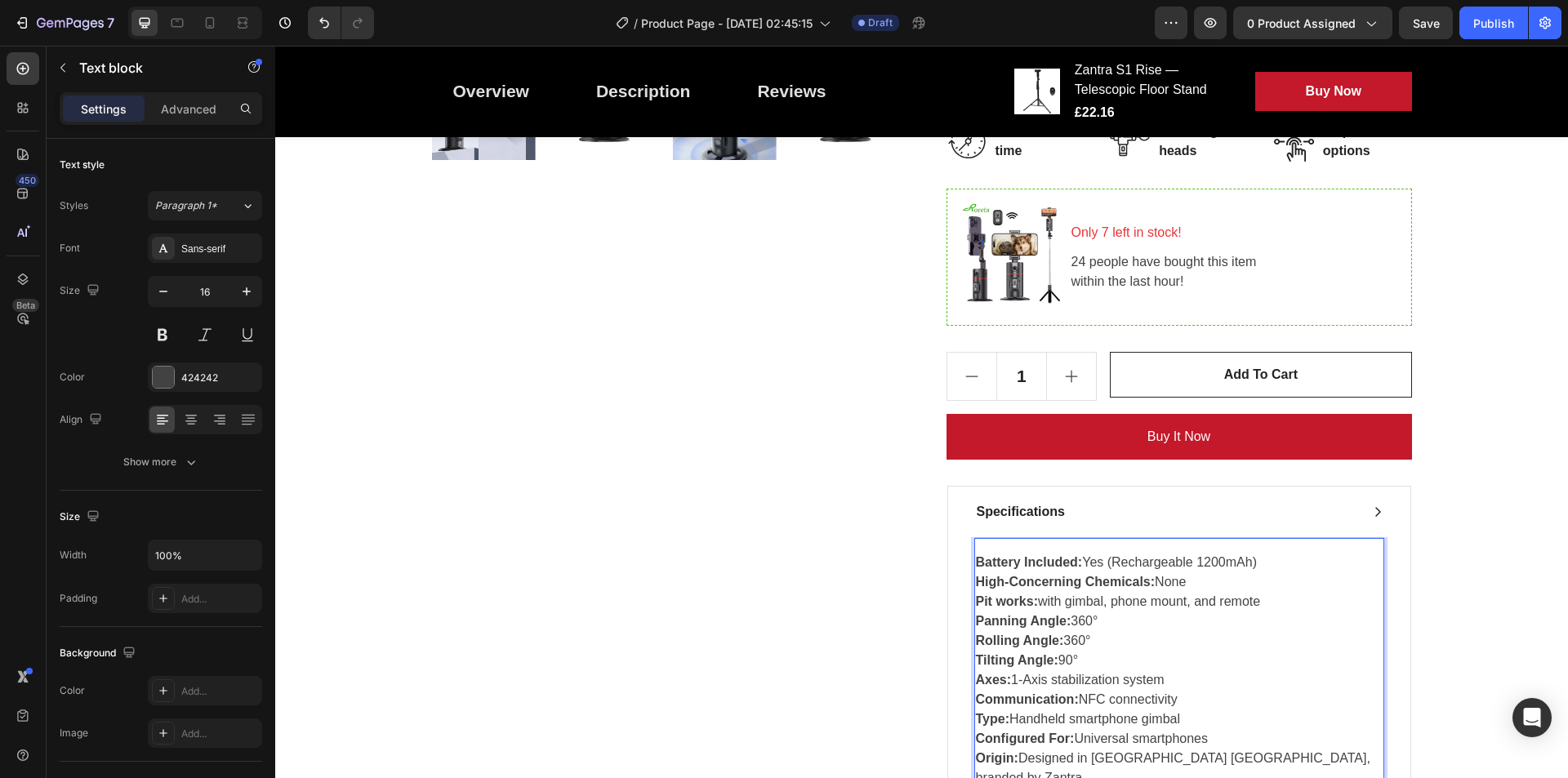
scroll to position [801, 0]
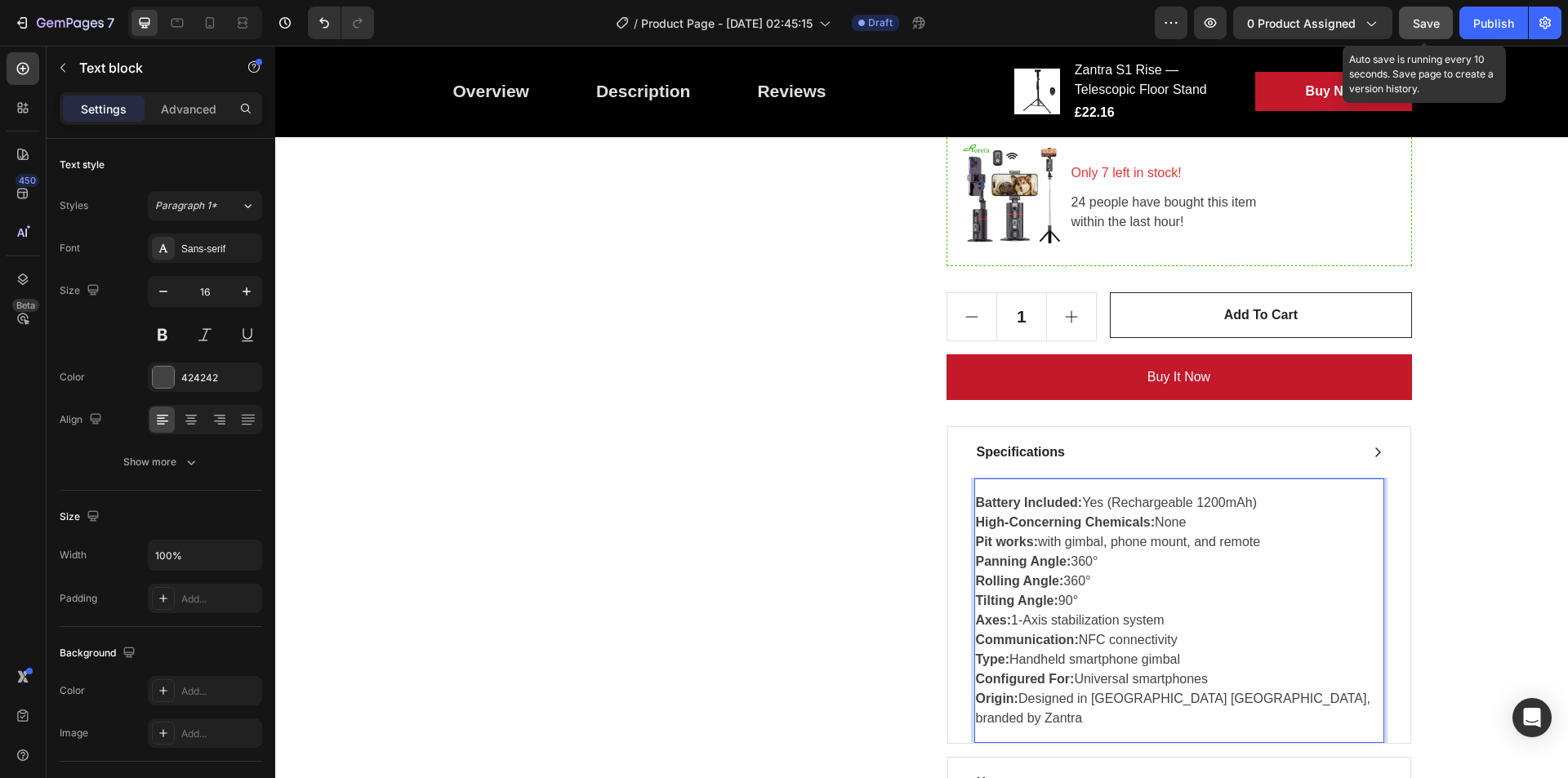
click at [1254, 21] on span "Save" at bounding box center [1426, 23] width 27 height 14
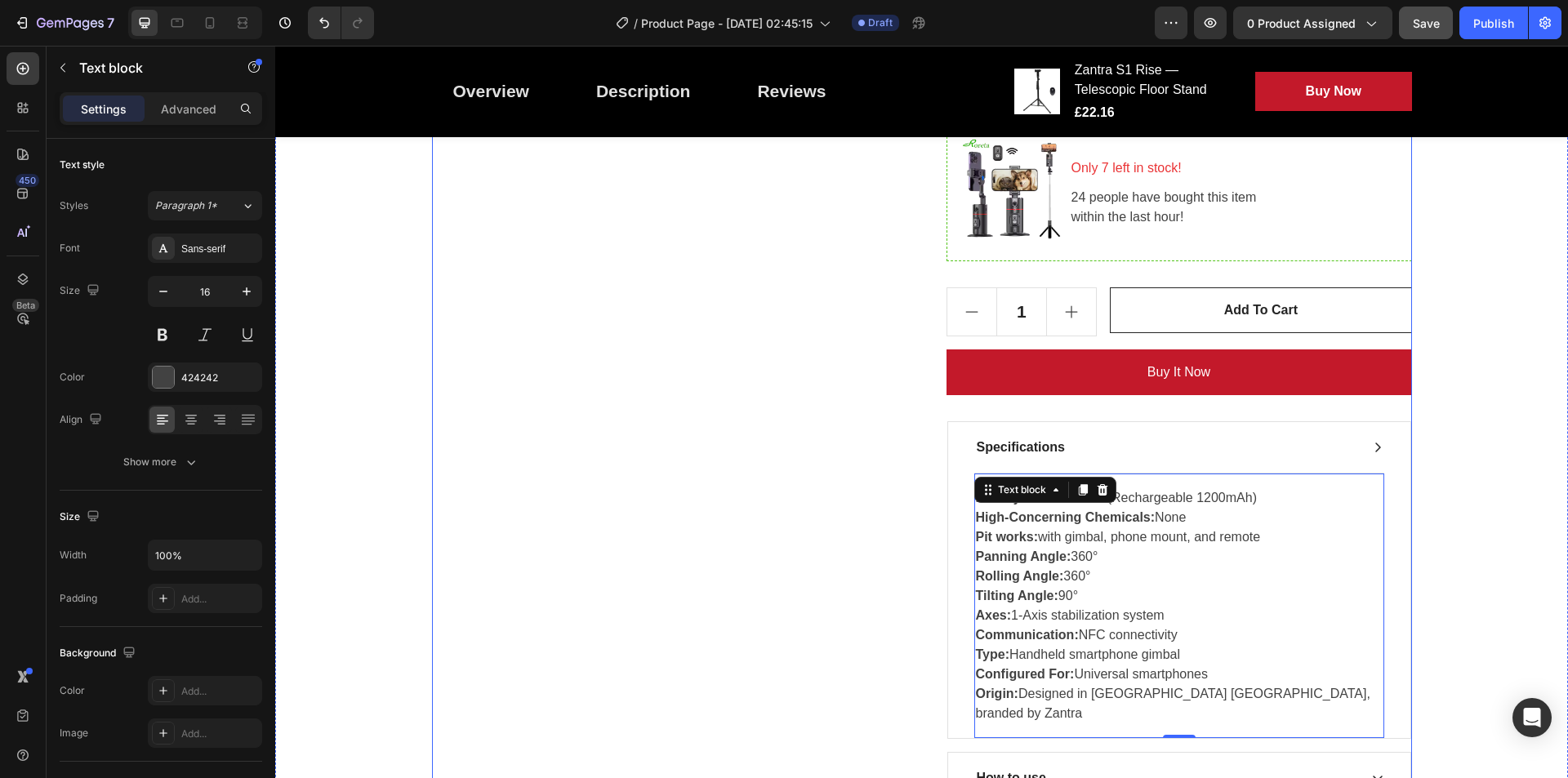
scroll to position [804, 0]
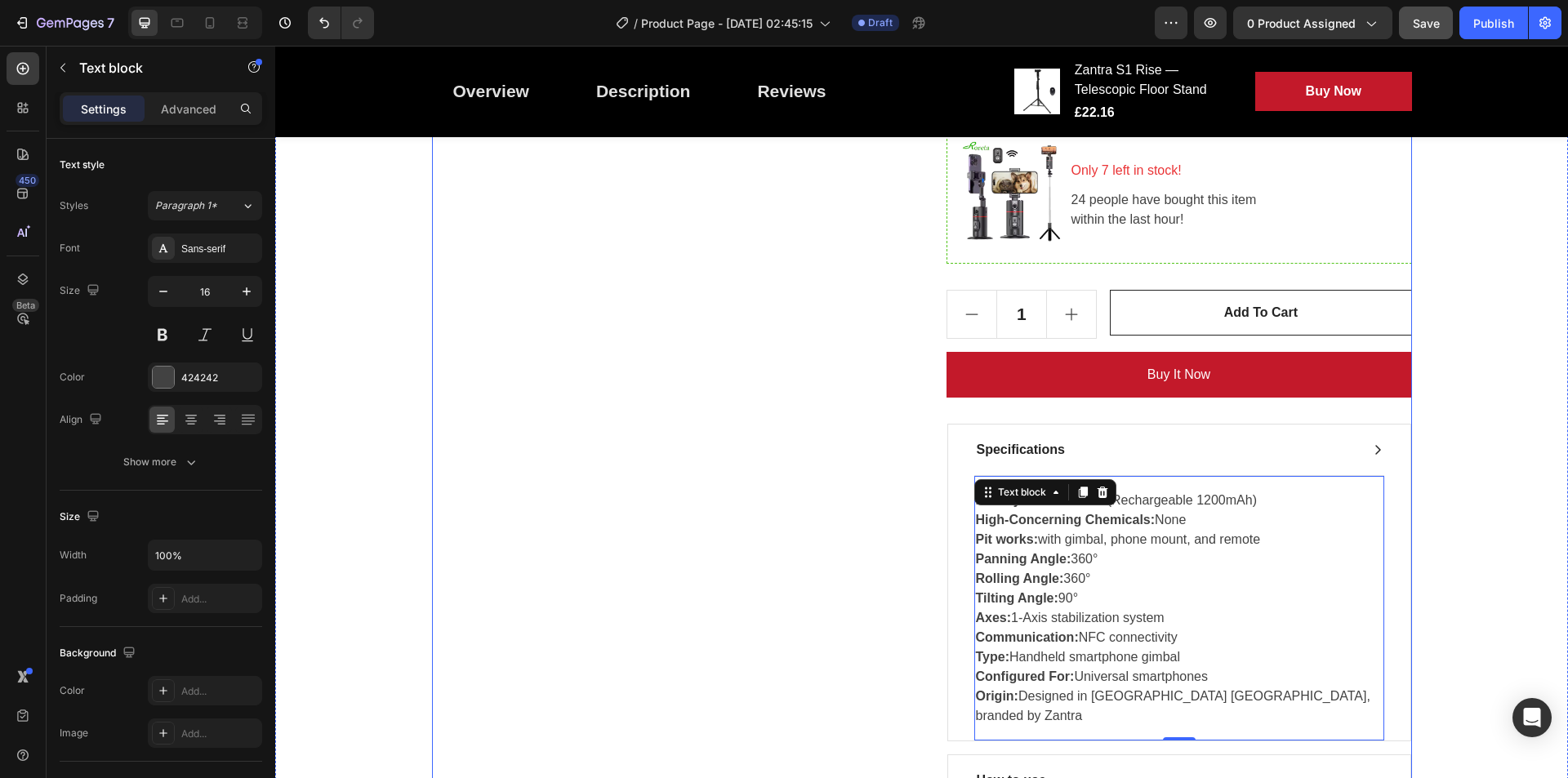
click at [1152, 574] on p "Rolling Angle: 360°" at bounding box center [1180, 579] width 407 height 20
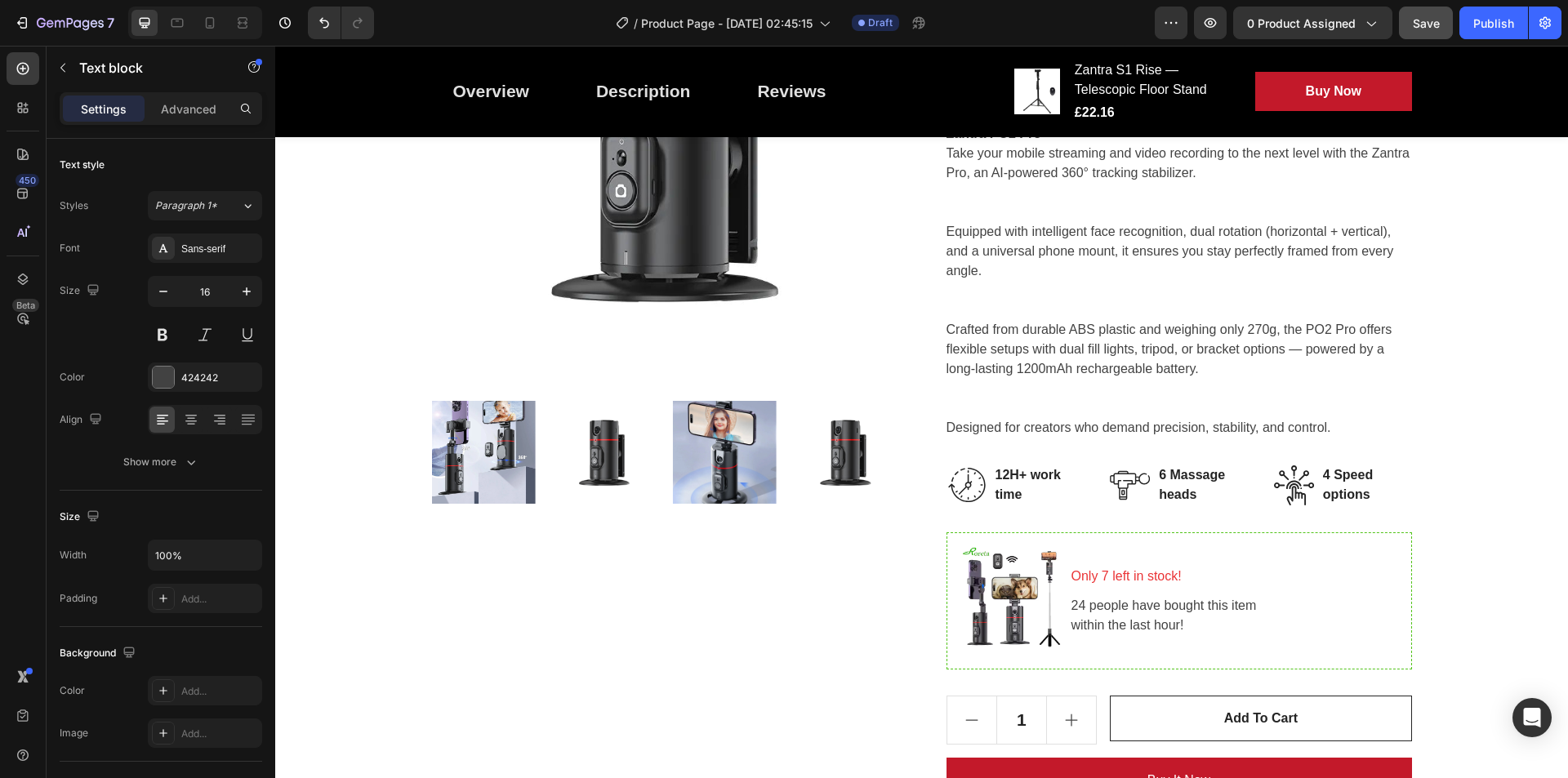
scroll to position [395, 0]
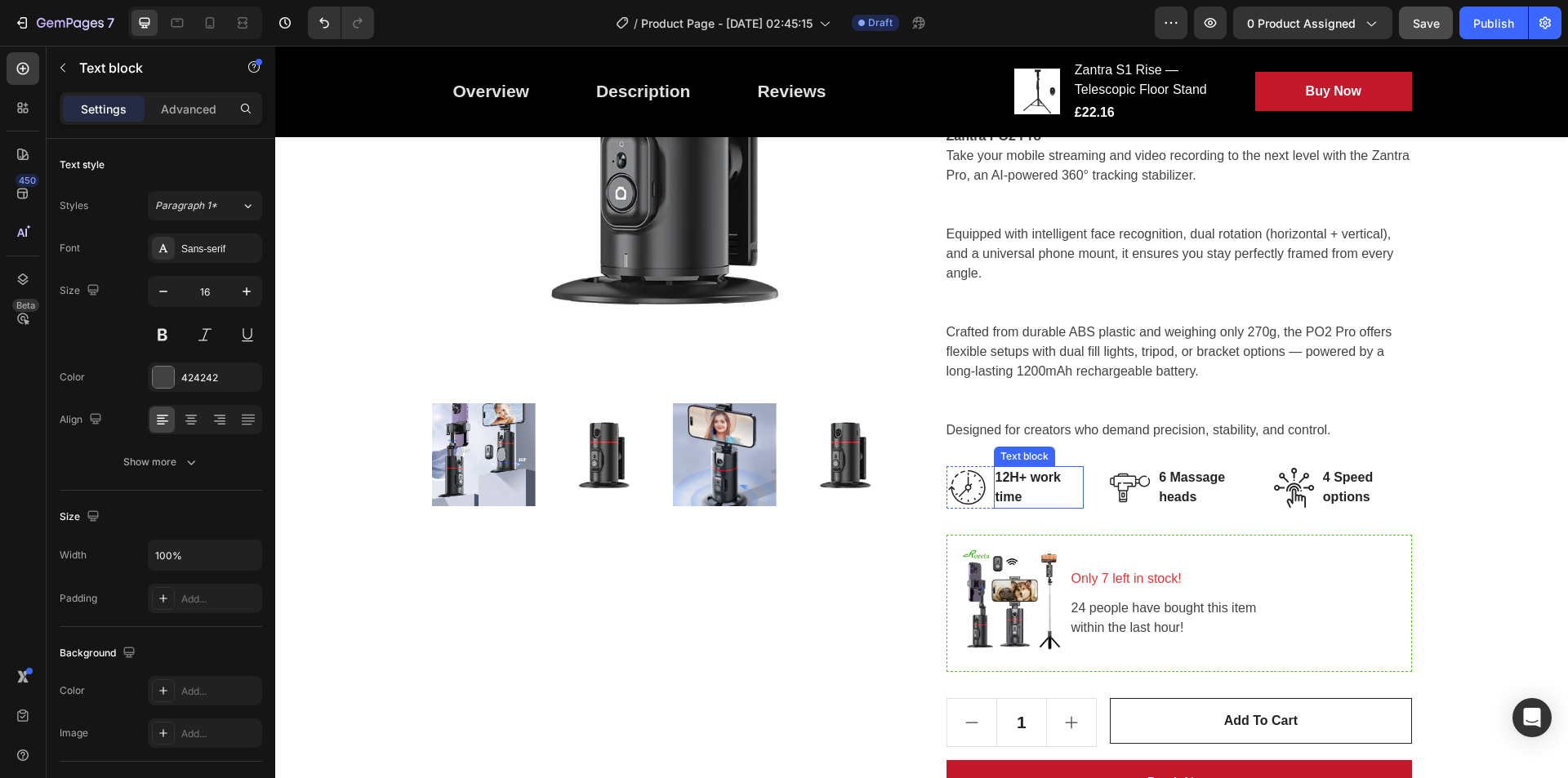
click at [1028, 487] on p "12H+ work time" at bounding box center [1040, 487] width 87 height 39
click at [1015, 475] on p "12H+ work time" at bounding box center [1040, 487] width 87 height 39
click at [1254, 496] on p "4 Speed options" at bounding box center [1367, 487] width 87 height 39
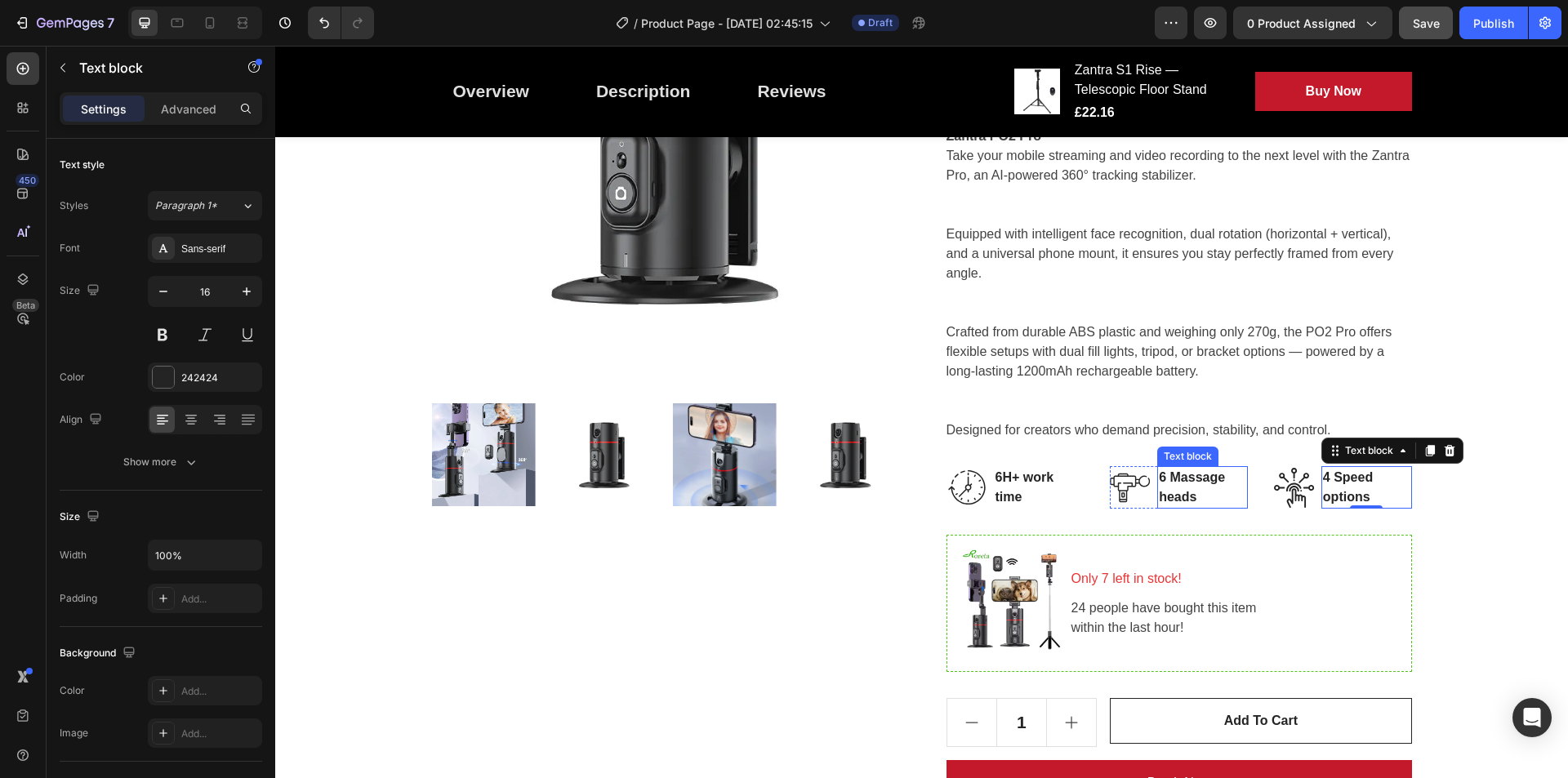
click at [1218, 480] on p "6 Massage heads" at bounding box center [1203, 487] width 87 height 39
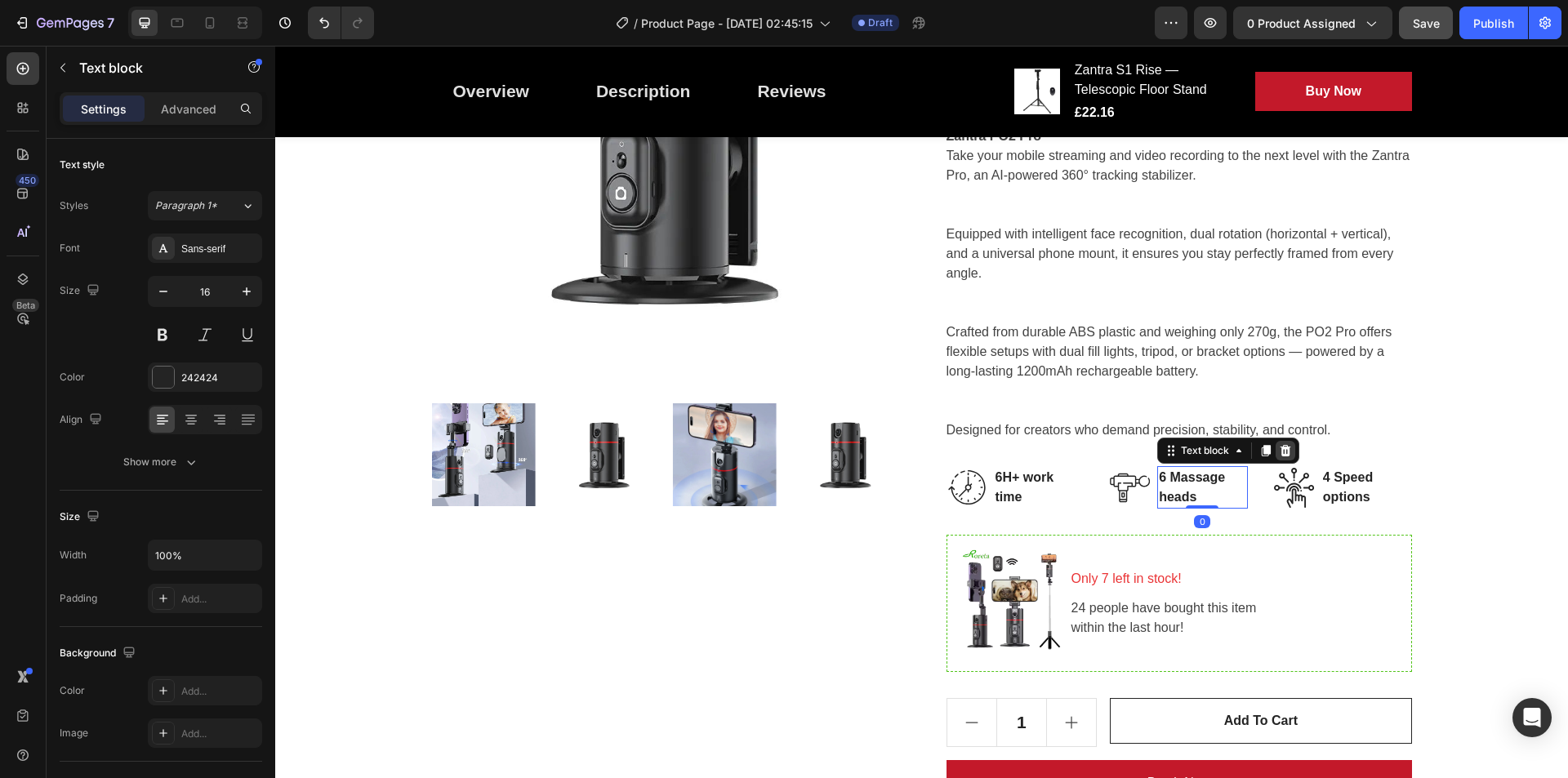
click at [1254, 447] on icon at bounding box center [1286, 451] width 11 height 12
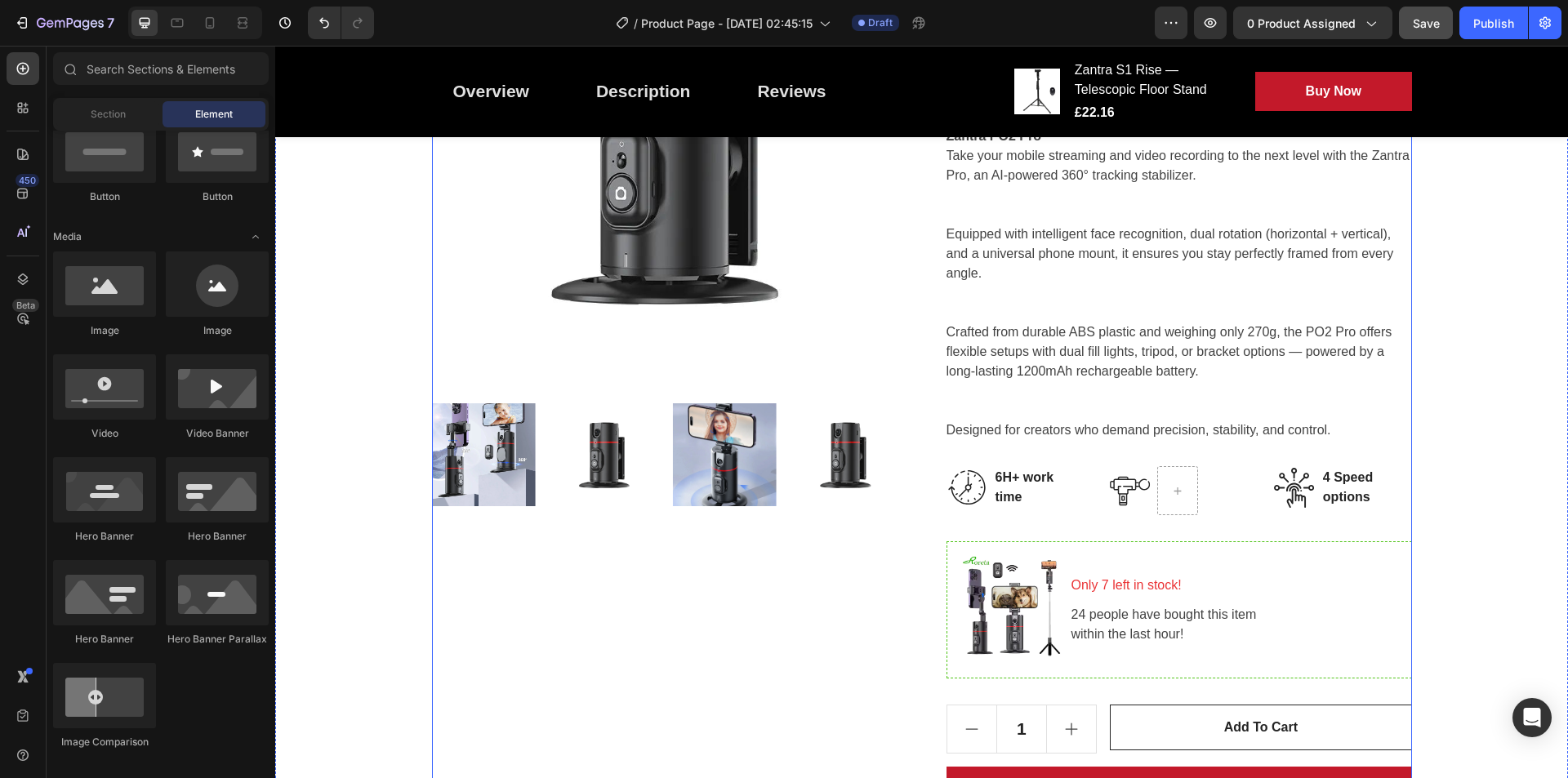
click at [1245, 462] on div "Zantra PO2 Pro - Smart AI Gimbal Product Title For Muscle Pain Relief Recovery …" at bounding box center [1180, 571] width 466 height 1302
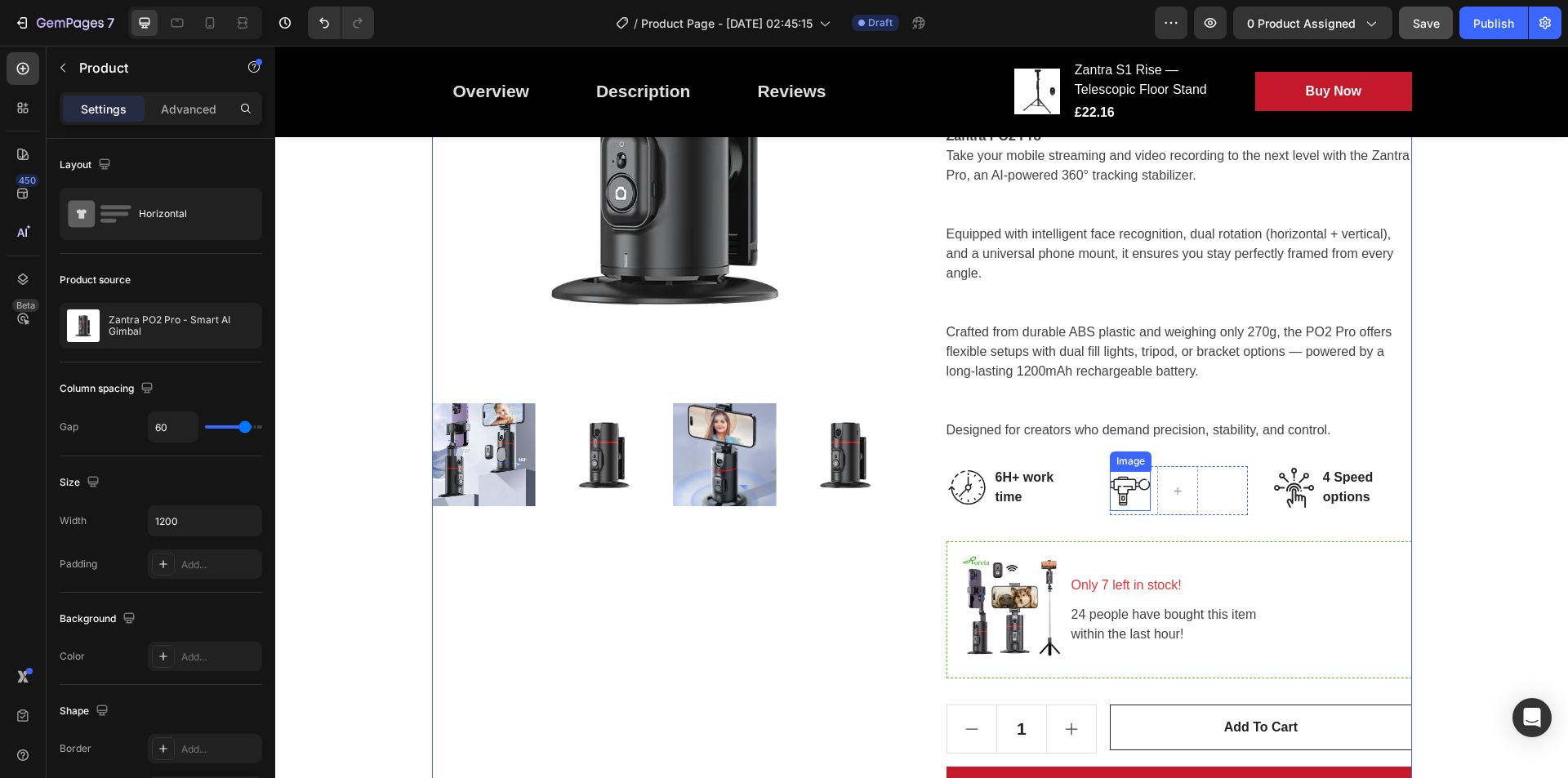
click at [1110, 493] on img at bounding box center [1131, 491] width 41 height 40
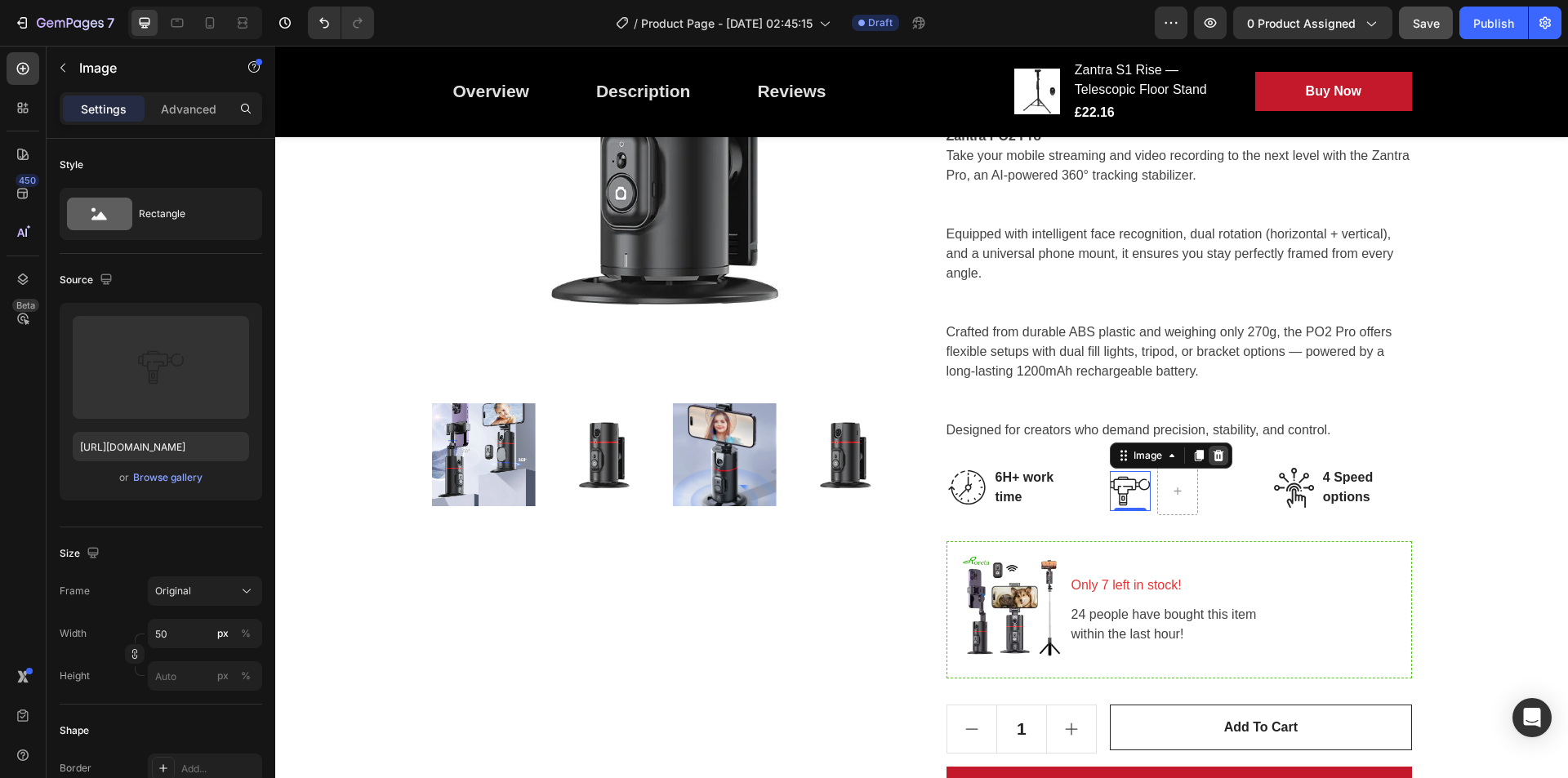
click at [1217, 458] on icon at bounding box center [1219, 454] width 11 height 12
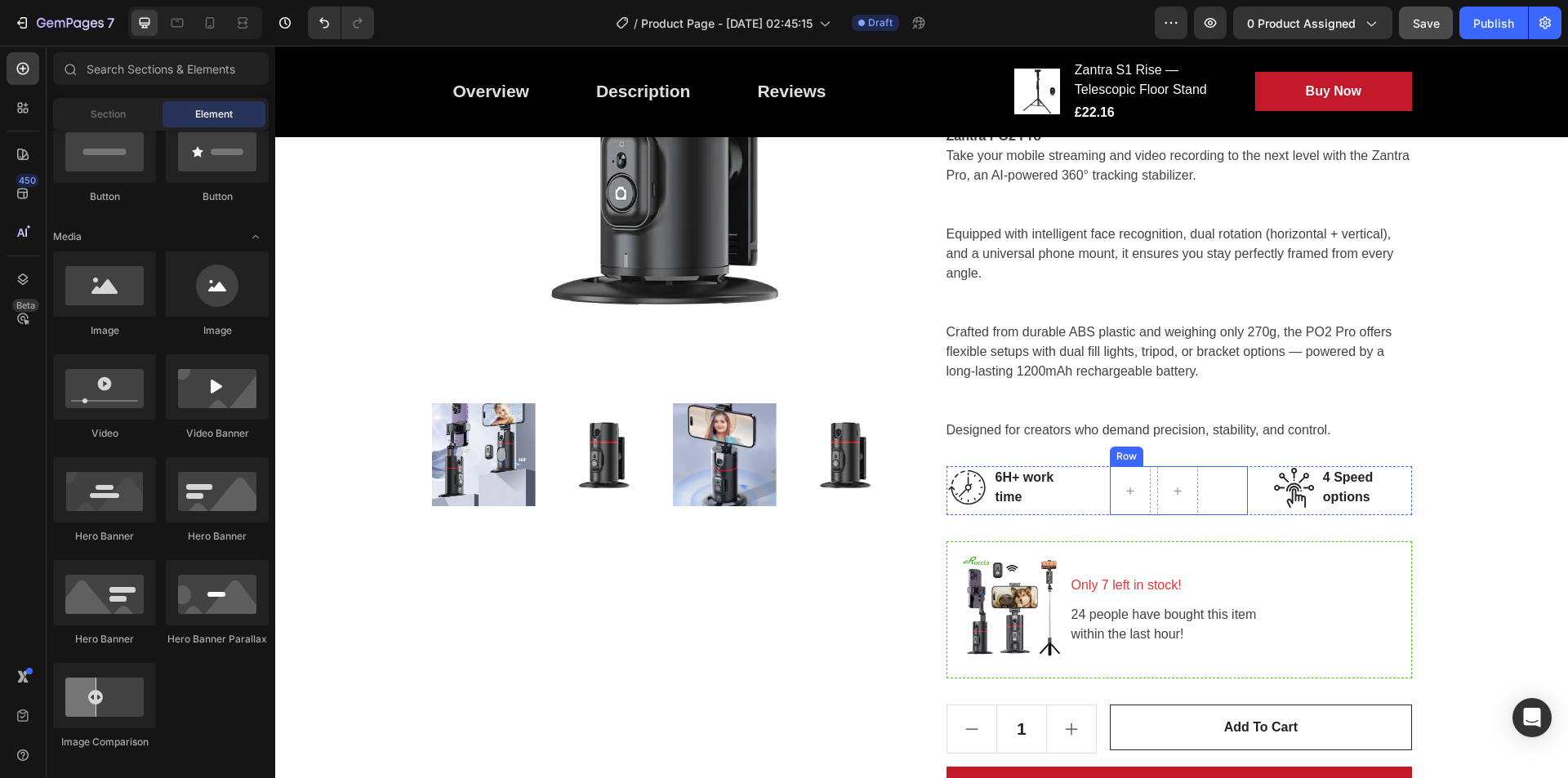
click at [1221, 470] on div "Row" at bounding box center [1179, 491] width 138 height 49
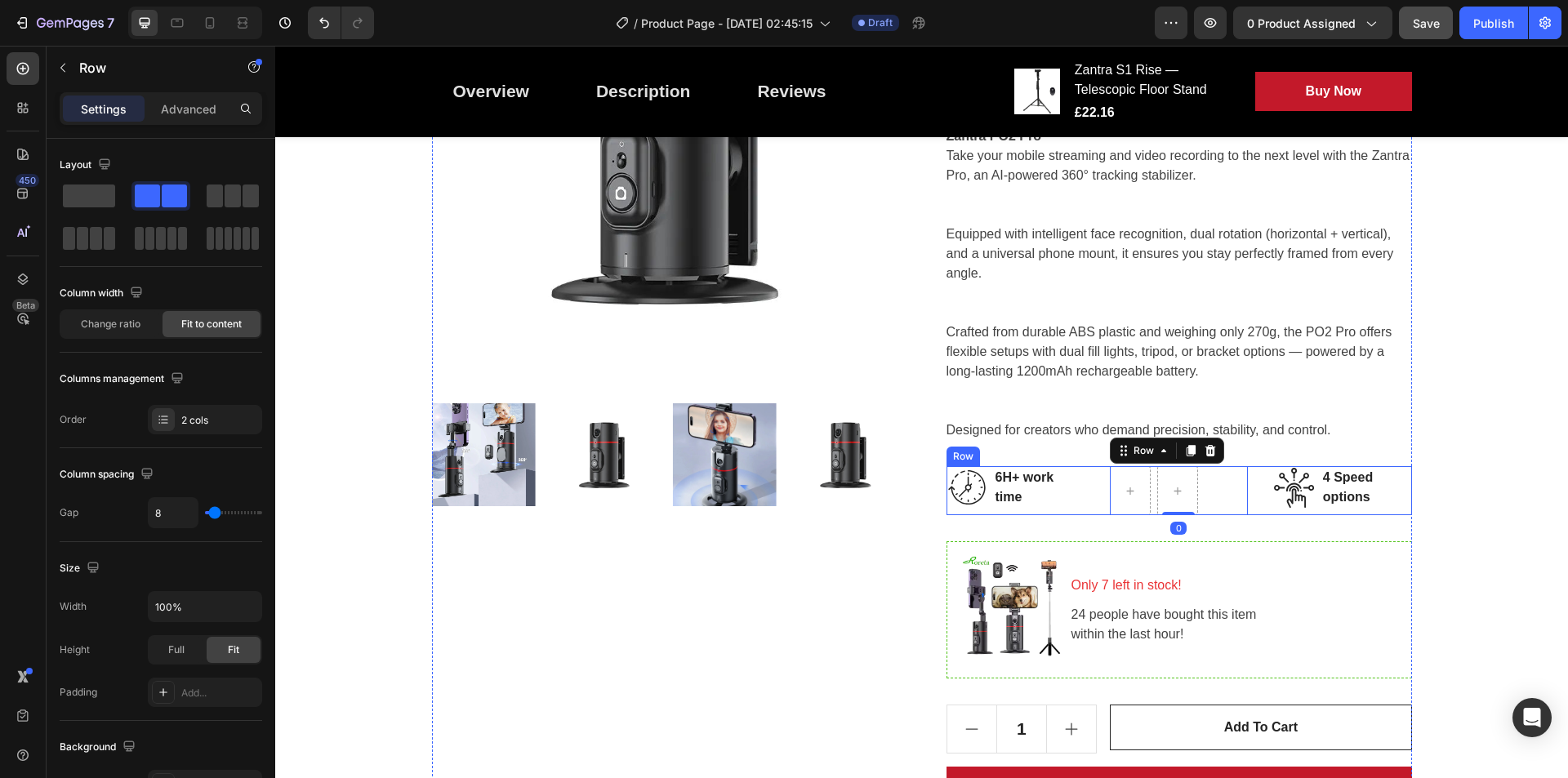
click at [1254, 477] on div "Image 6H+ work time Text block Row Row 0 Image 4 Speed options Text block Row R…" at bounding box center [1180, 491] width 466 height 49
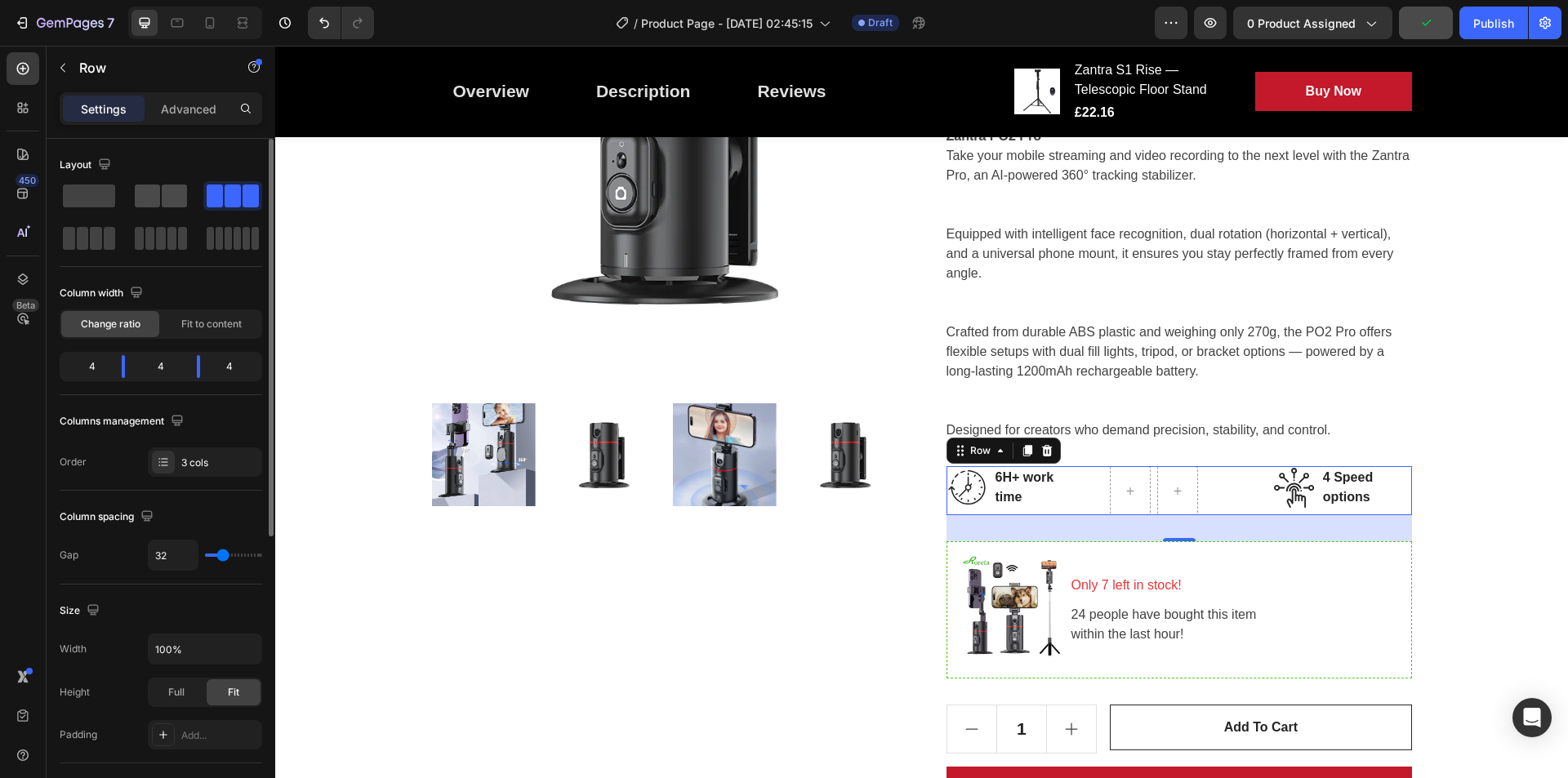
click at [203, 182] on div at bounding box center [233, 195] width 59 height 29
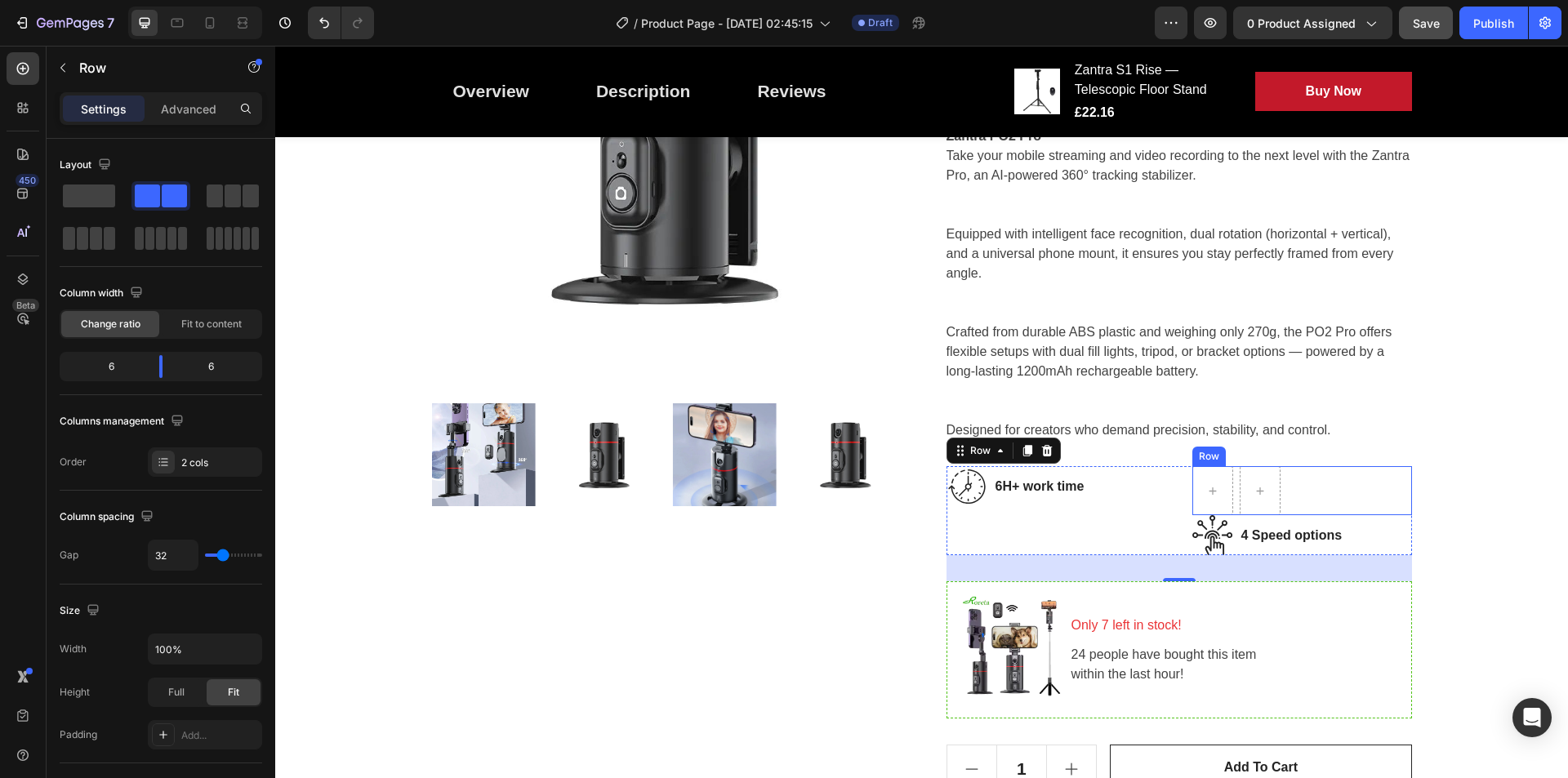
click at [1254, 488] on div "Row" at bounding box center [1302, 491] width 220 height 49
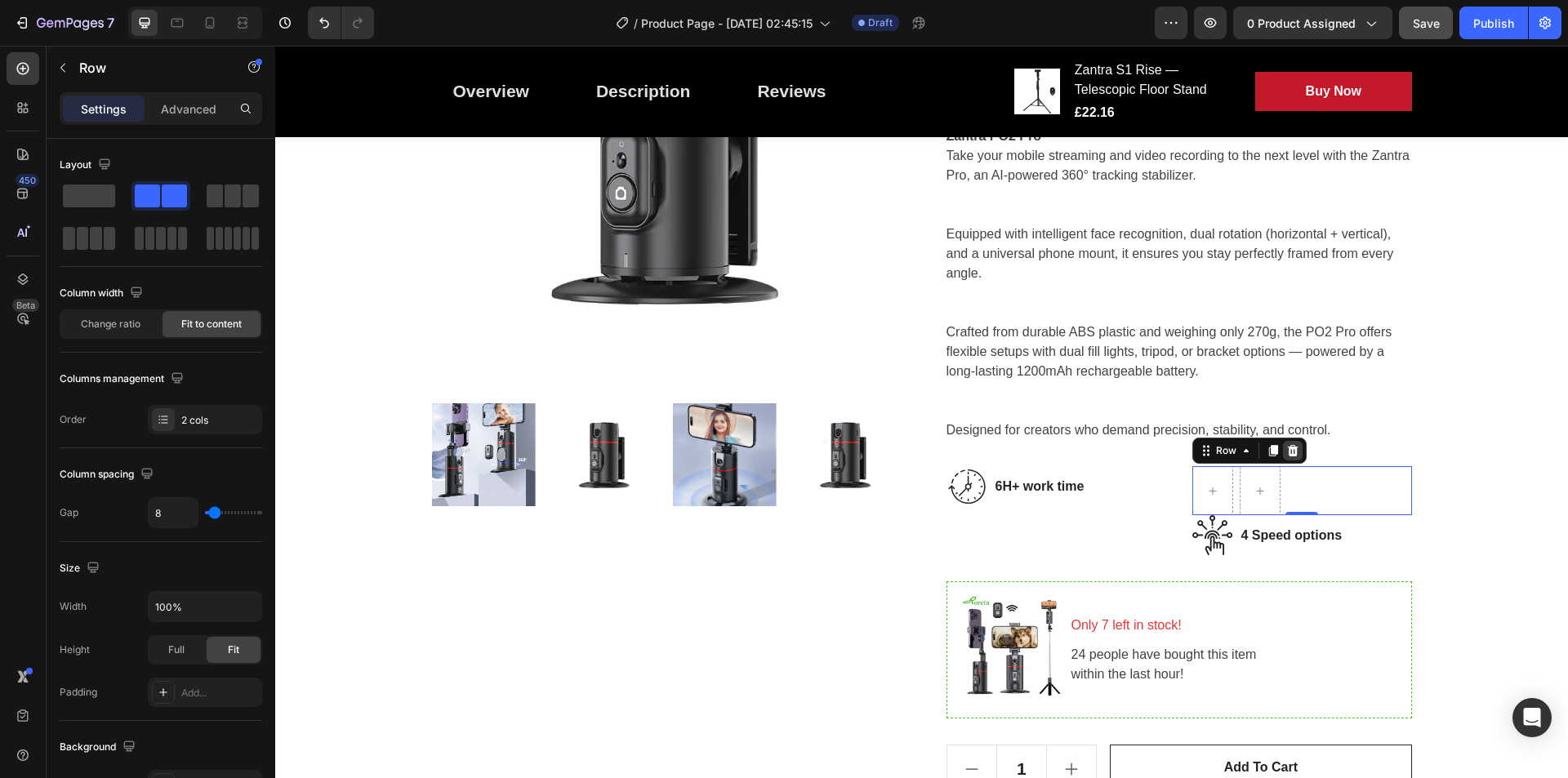
click at [1254, 455] on icon at bounding box center [1292, 451] width 11 height 12
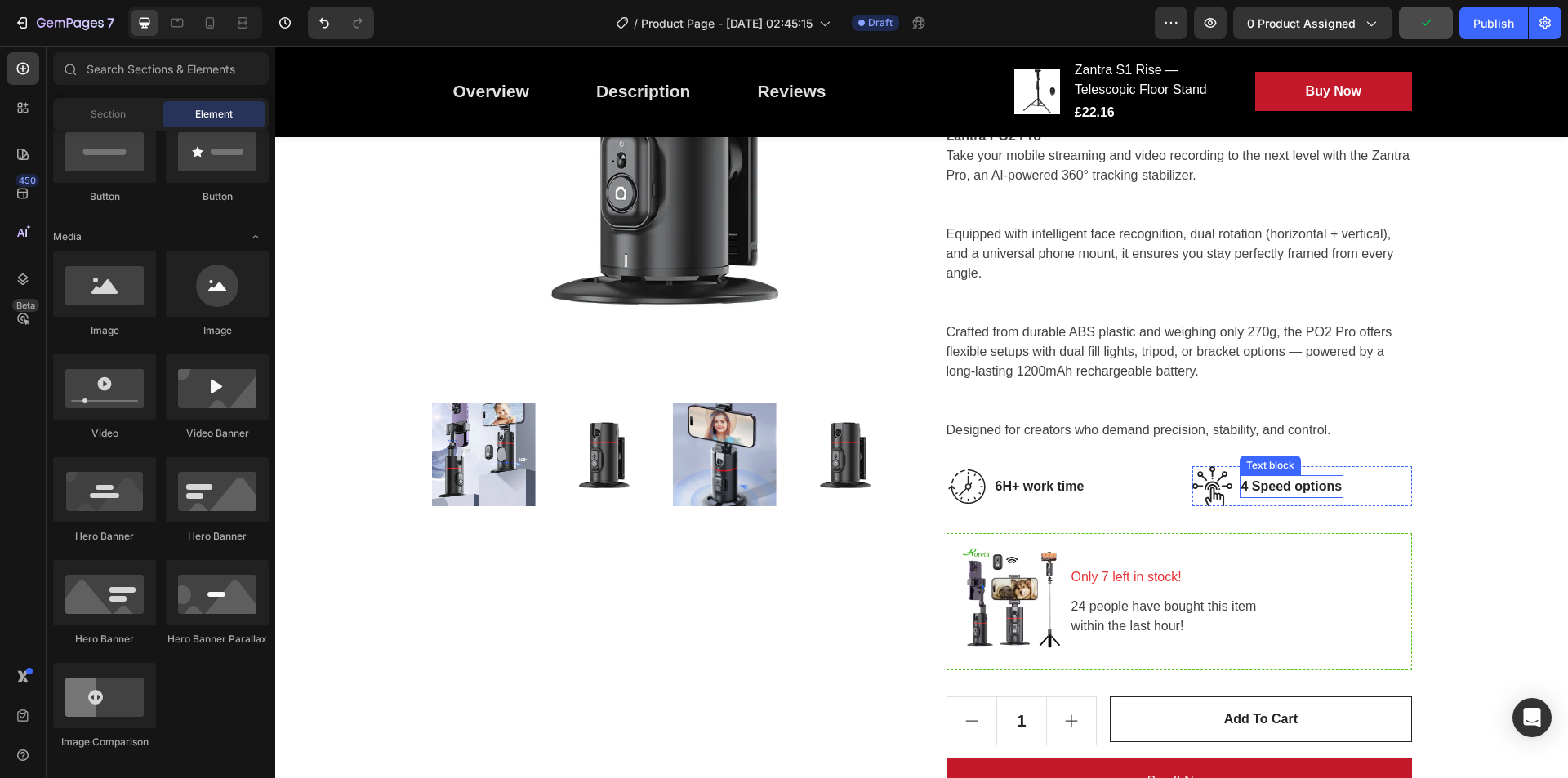
click at [1254, 483] on p "4 Speed options" at bounding box center [1291, 487] width 101 height 20
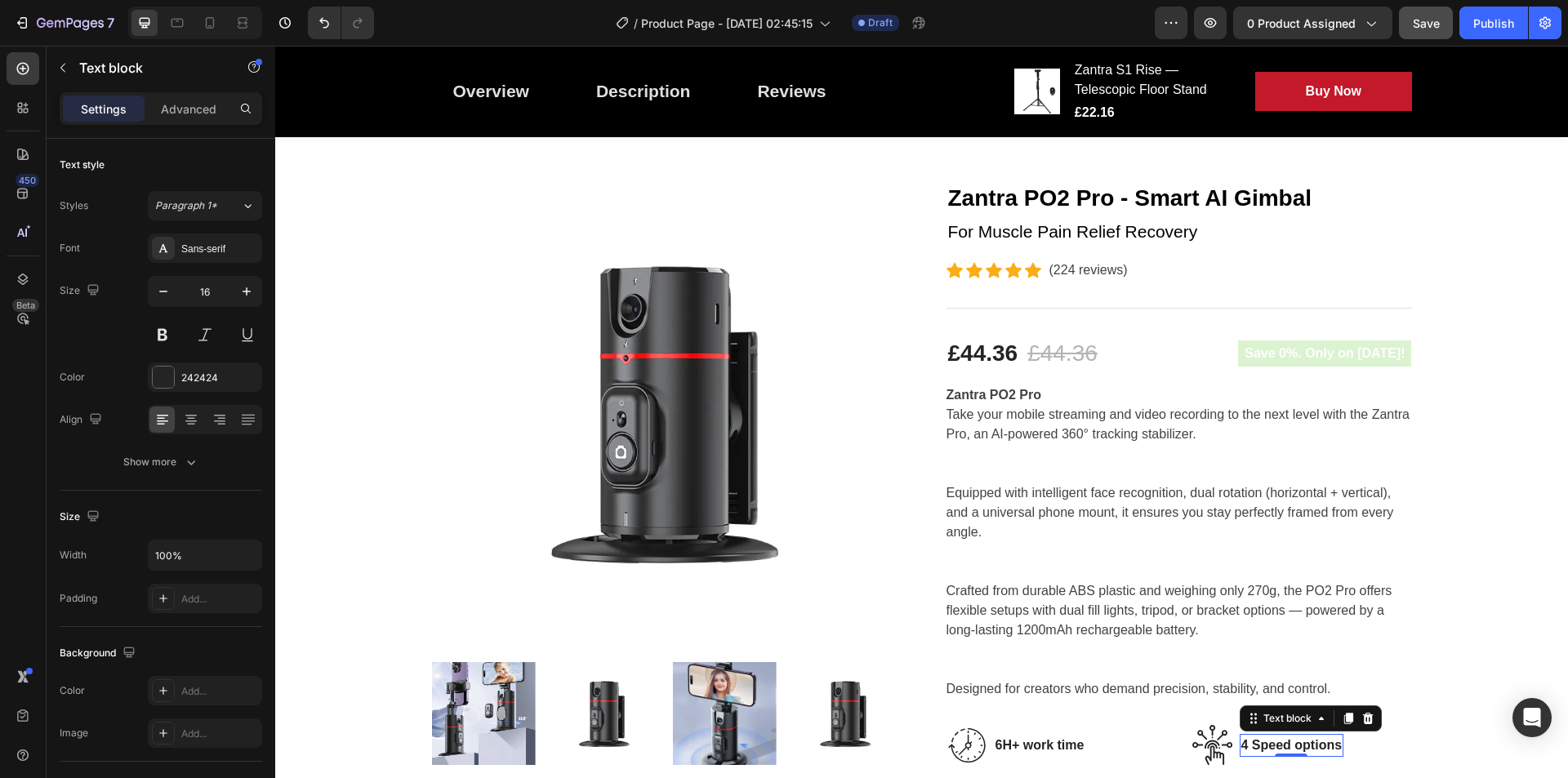
scroll to position [135, 0]
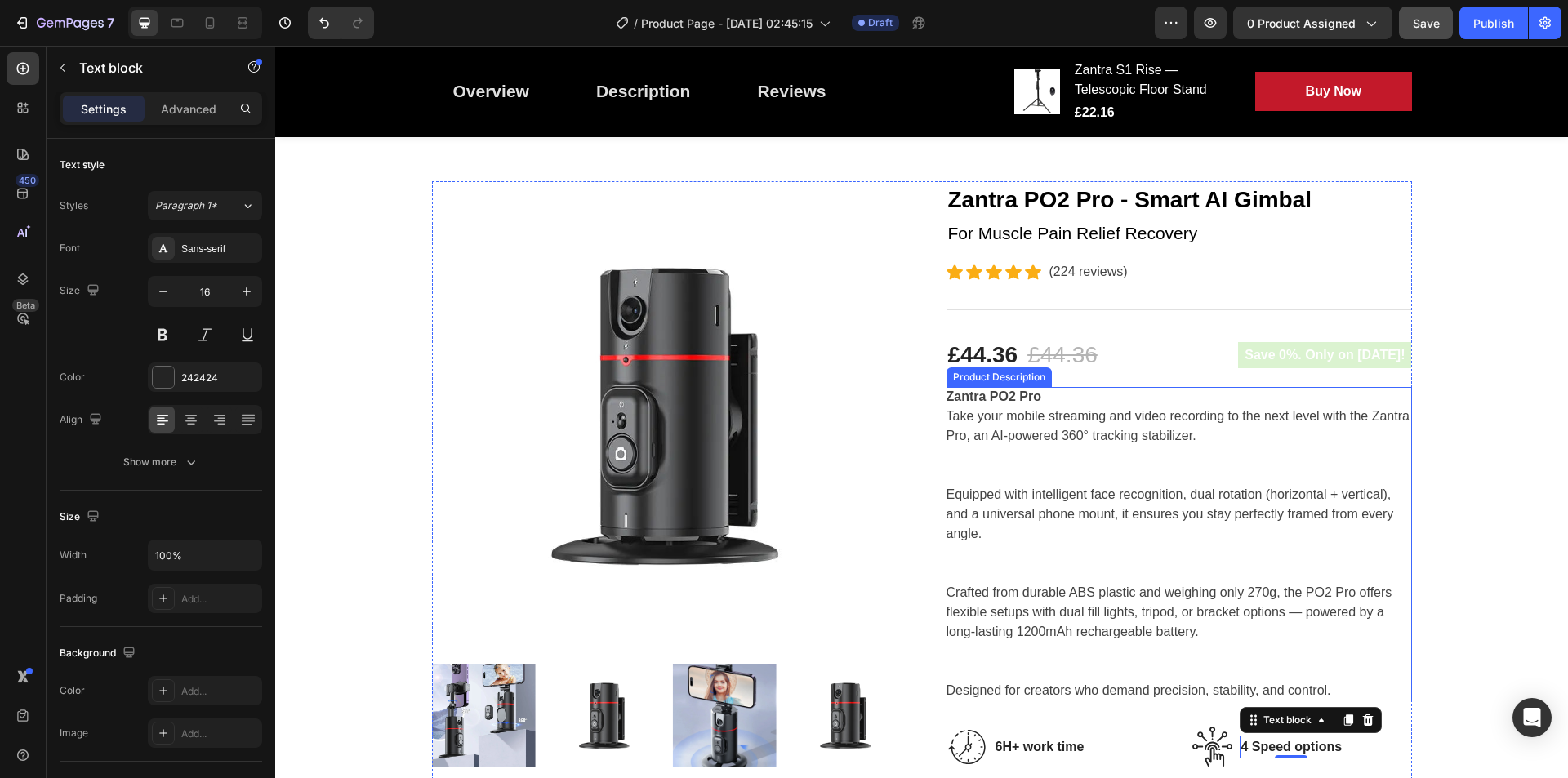
click at [1204, 529] on div "Zantra PO2 Pro Take your mobile streaming and video recording to the next level…" at bounding box center [1180, 543] width 466 height 313
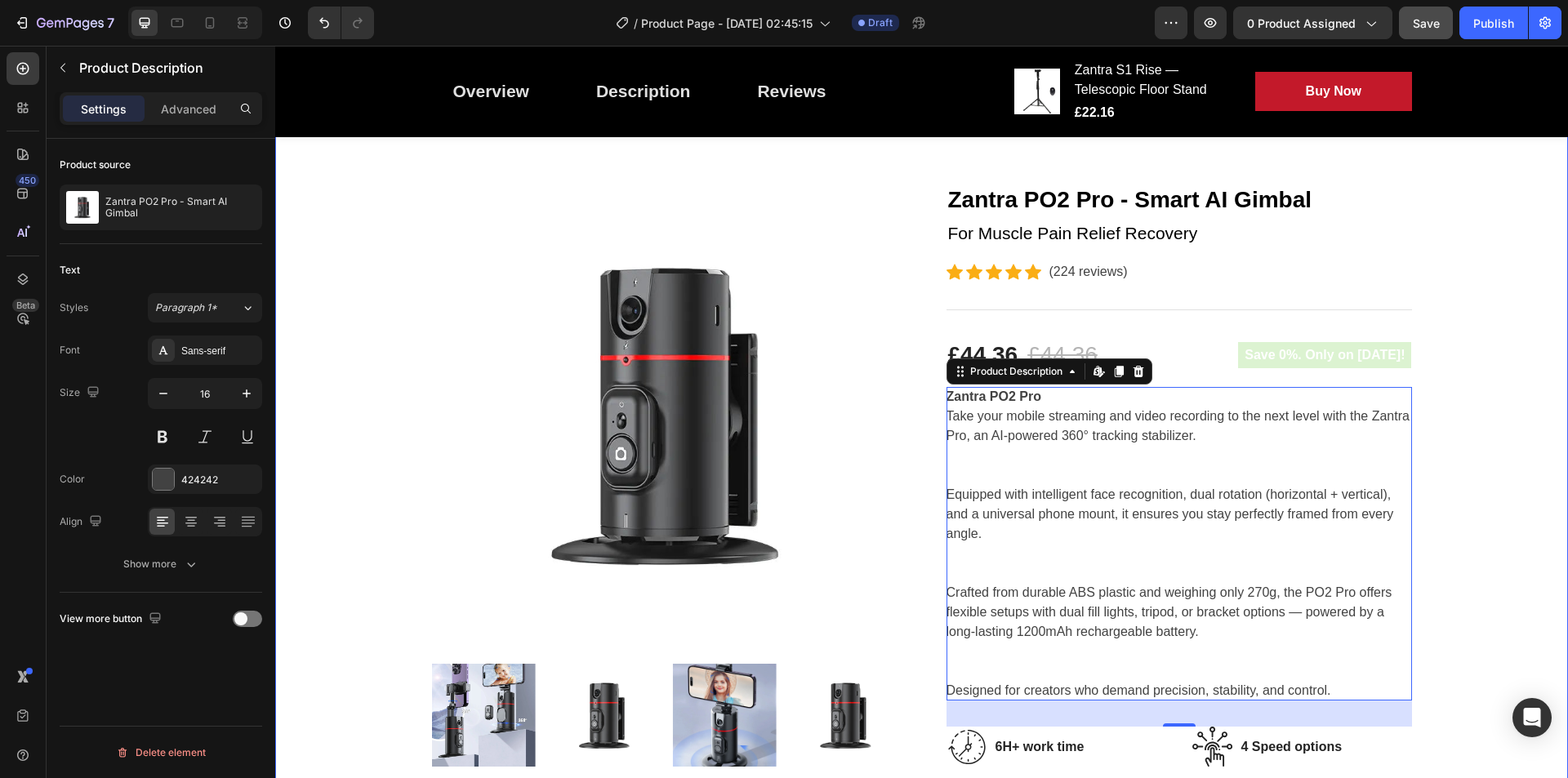
click at [1254, 246] on div "Great Health Gift For Your Family Heading Row Product Images Zantra PO2 Pro - S…" at bounding box center [921, 784] width 1268 height 1379
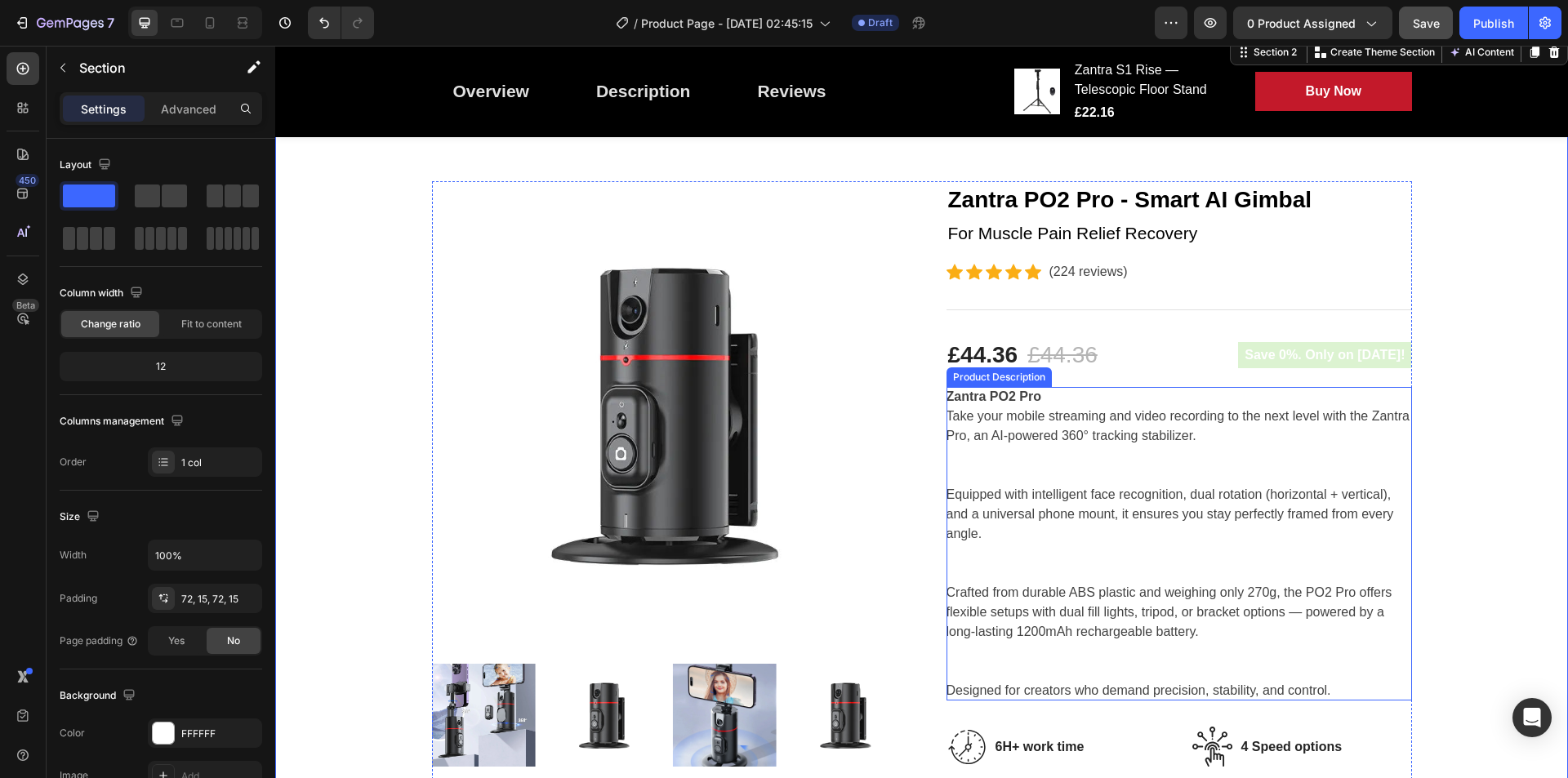
click at [1236, 471] on div "Zantra PO2 Pro Take your mobile streaming and video recording to the next level…" at bounding box center [1180, 543] width 466 height 313
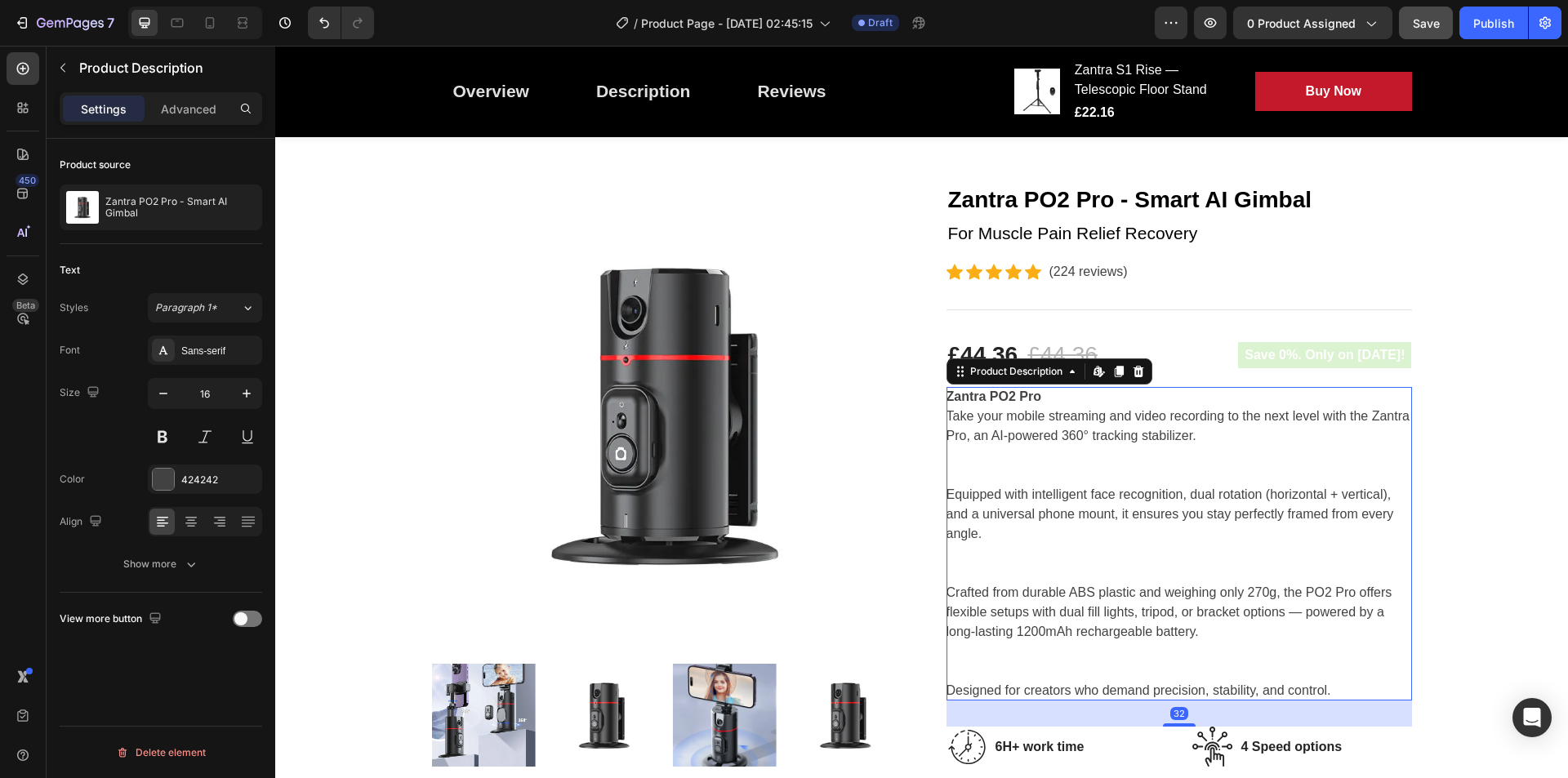
click at [1236, 471] on div "Zantra PO2 Pro Take your mobile streaming and video recording to the next level…" at bounding box center [1180, 543] width 466 height 313
click at [1254, 494] on p "Equipped with intelligent face recognition, dual rotation (horizontal + vertica…" at bounding box center [1171, 513] width 448 height 53
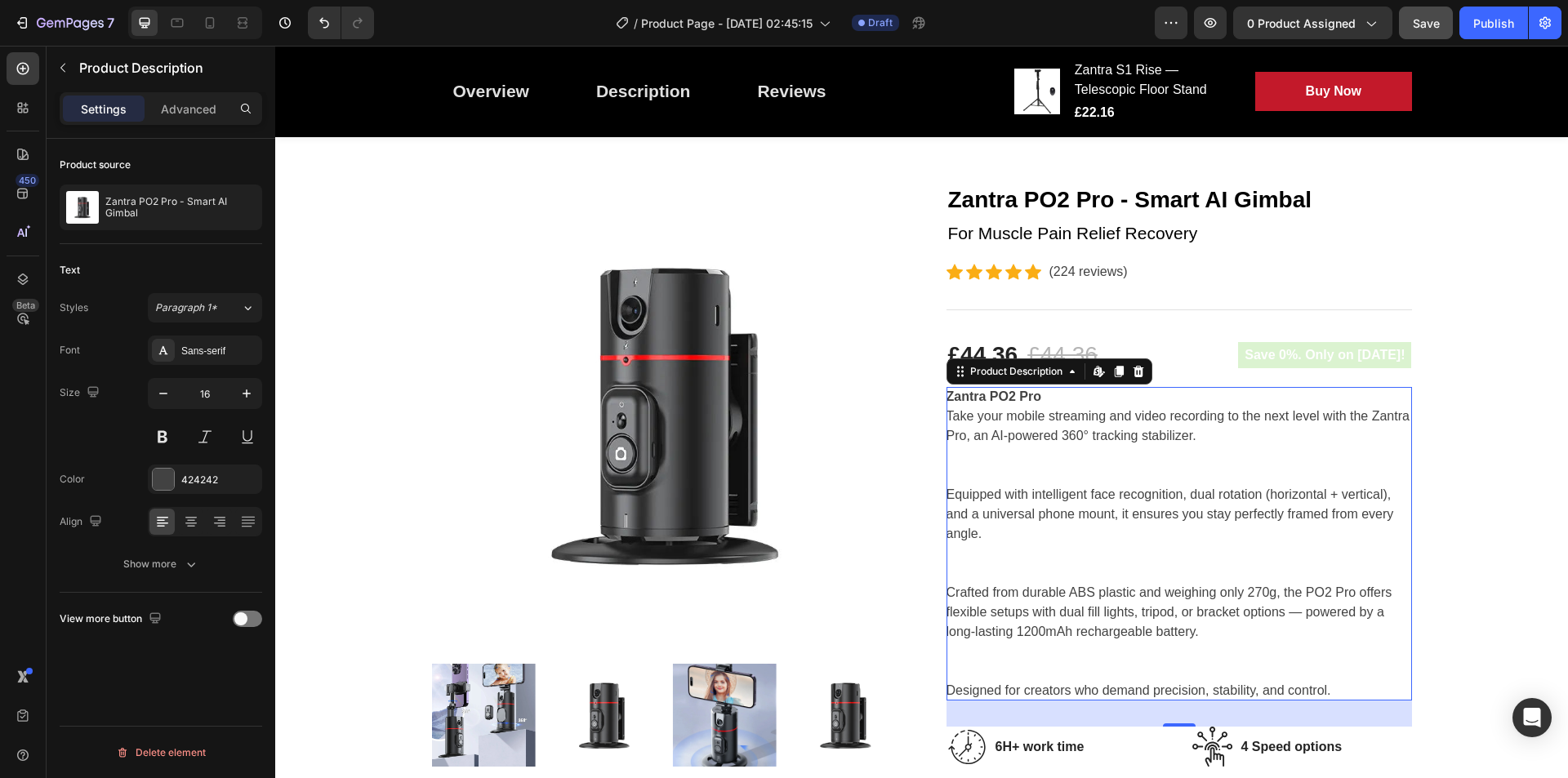
click at [1254, 494] on p "Equipped with intelligent face recognition, dual rotation (horizontal + vertica…" at bounding box center [1171, 513] width 448 height 53
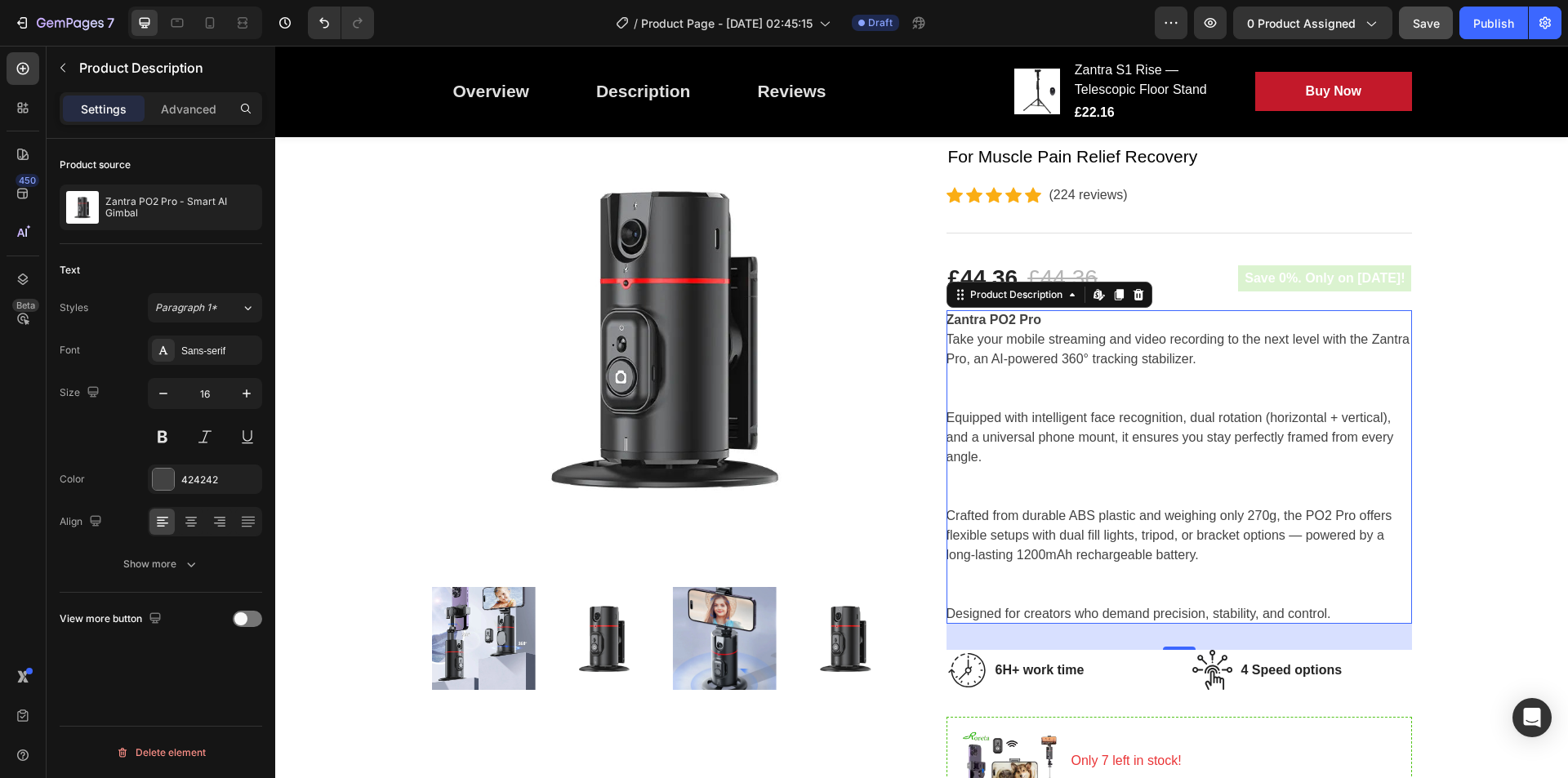
scroll to position [305, 0]
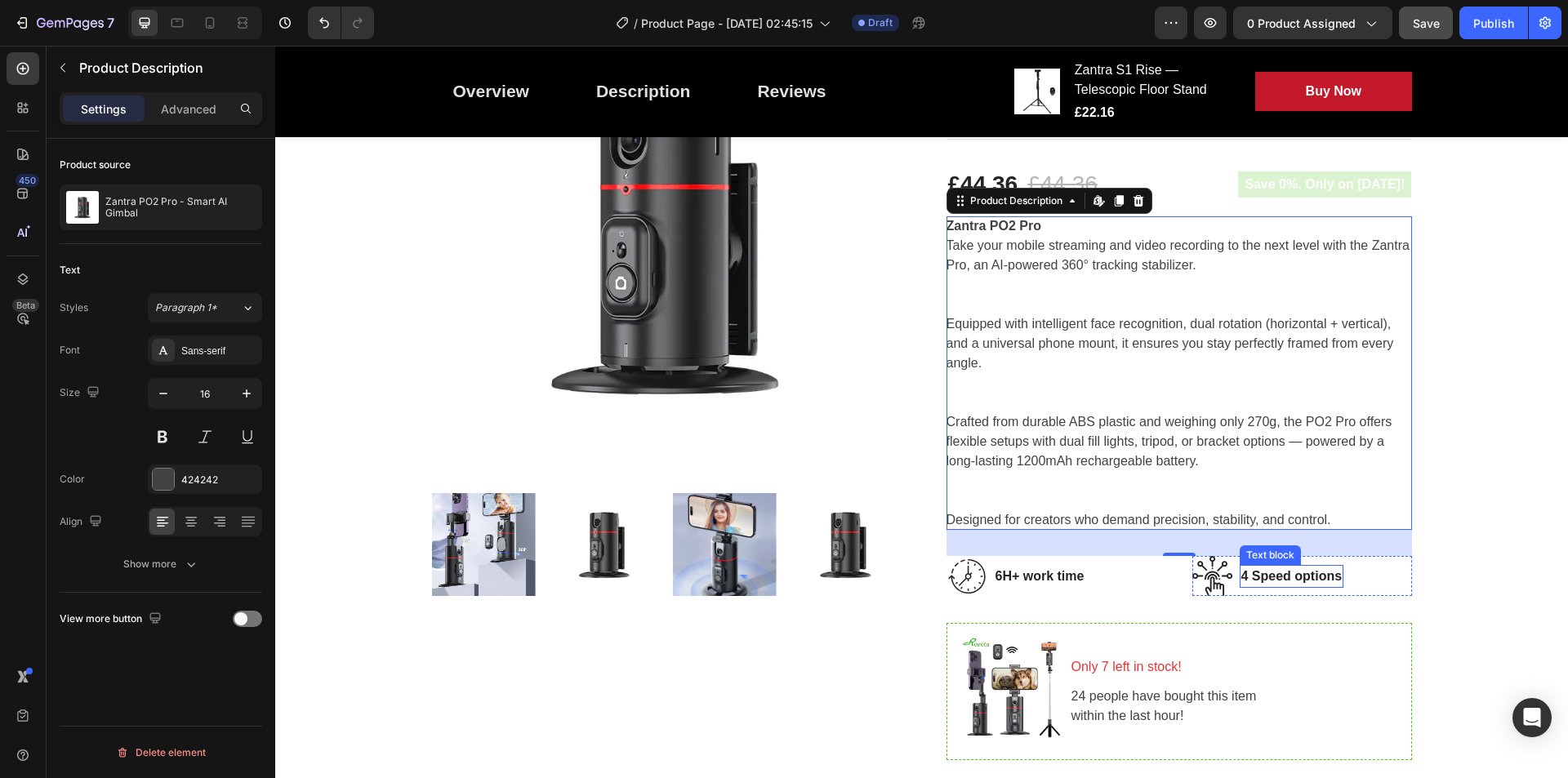
click at [1254, 584] on p "4 Speed options" at bounding box center [1291, 576] width 101 height 20
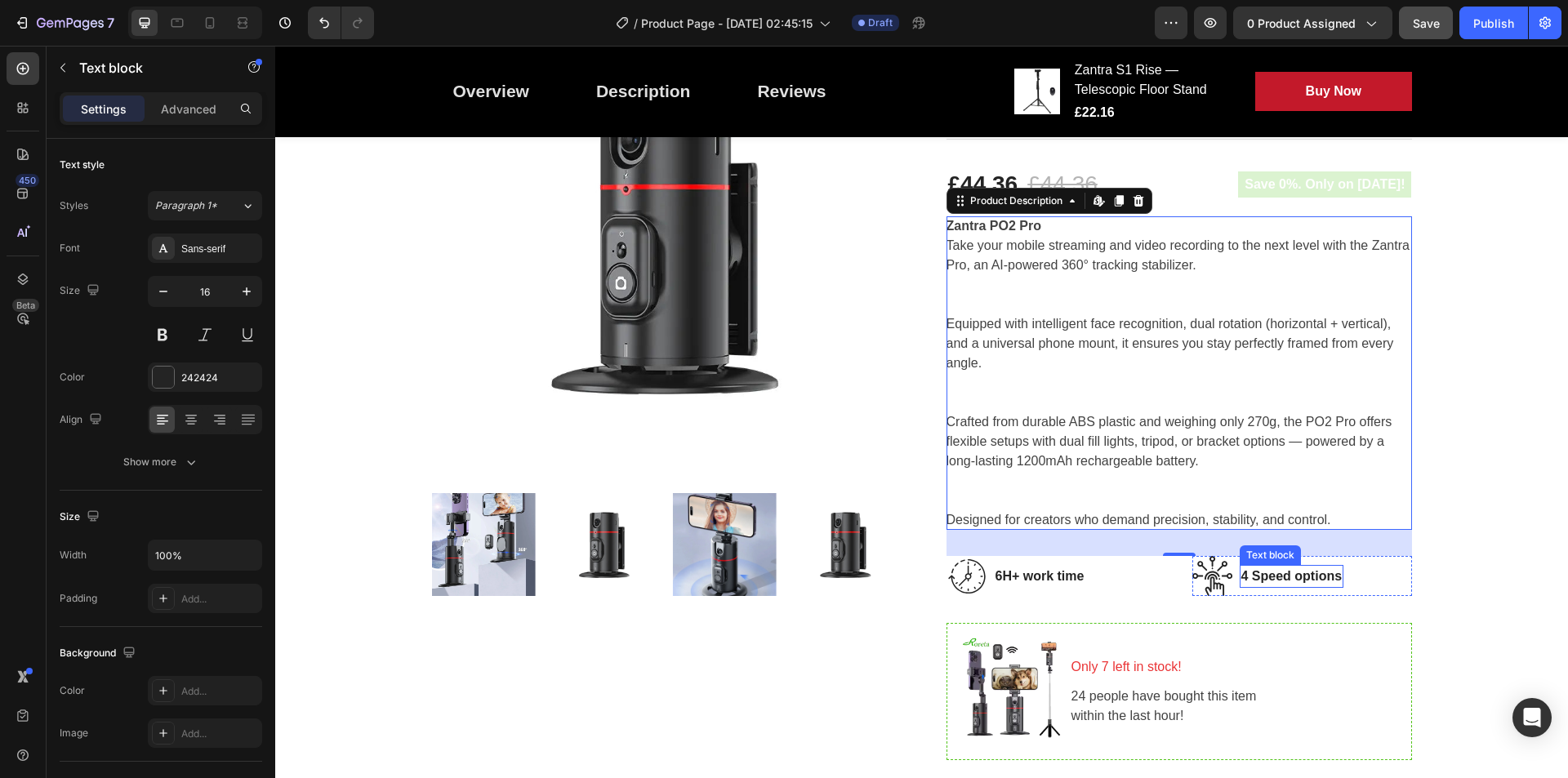
click at [1254, 584] on p "4 Speed options" at bounding box center [1291, 576] width 101 height 20
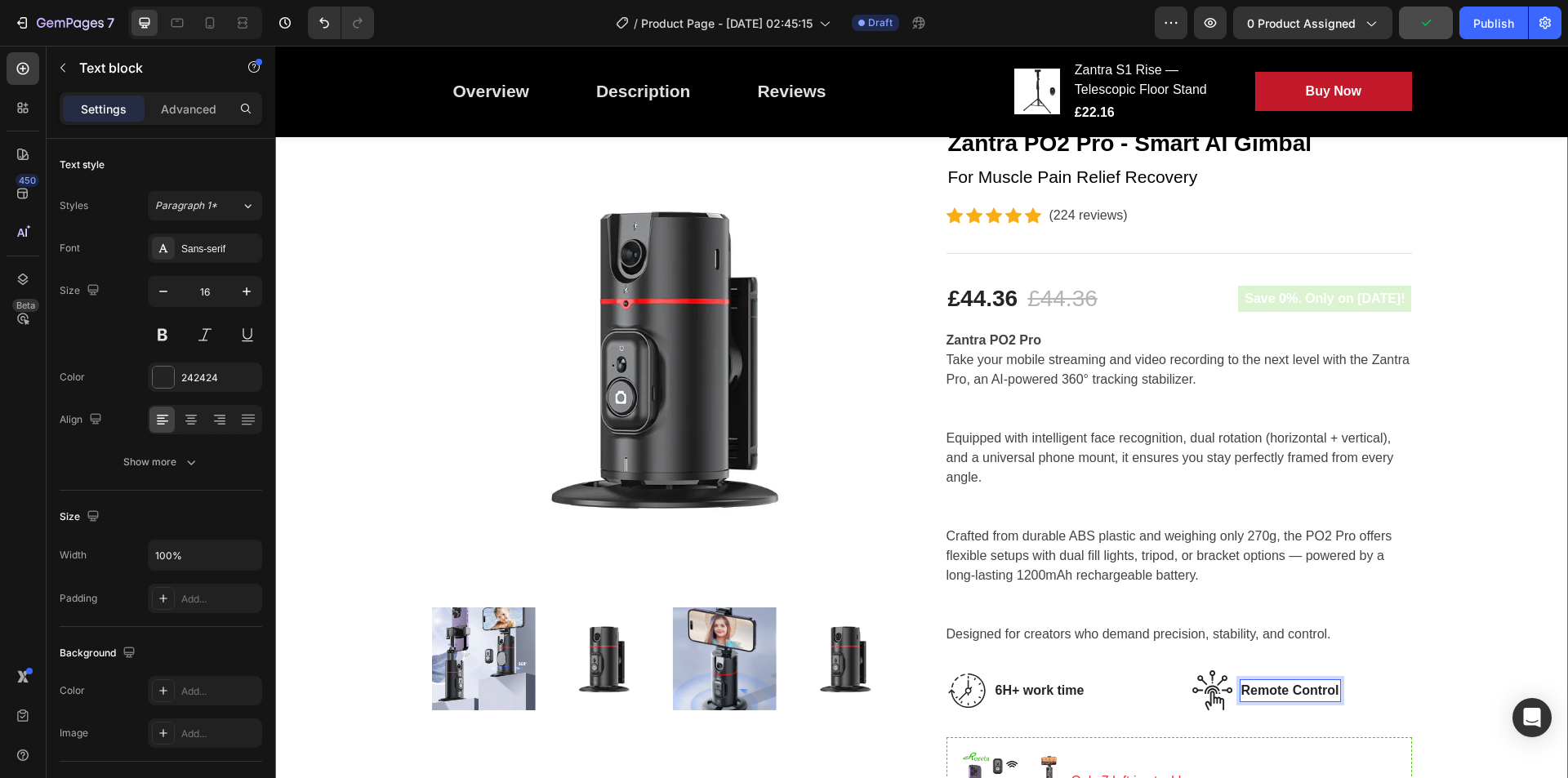
scroll to position [0, 0]
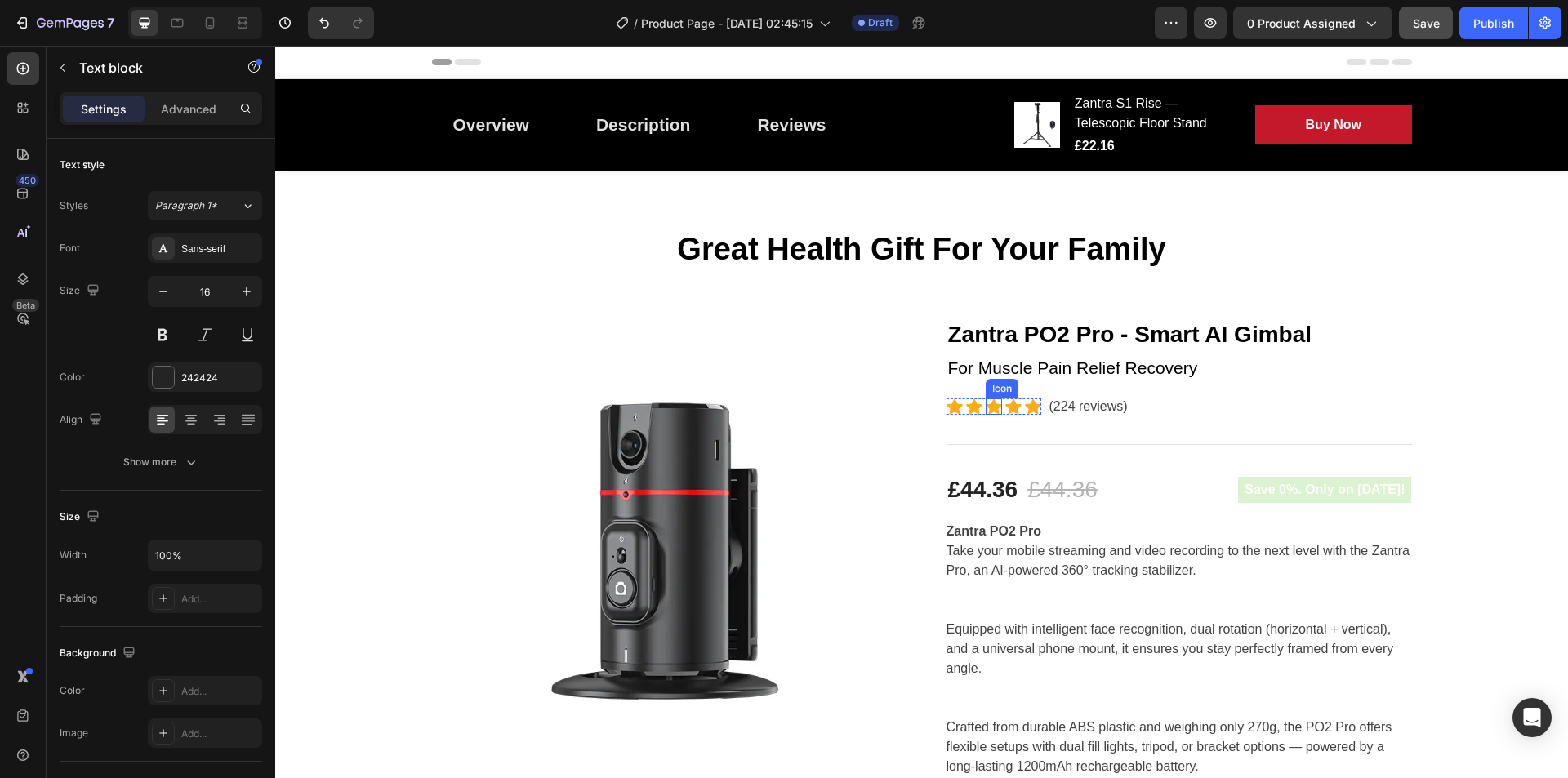
click at [991, 406] on icon at bounding box center [994, 407] width 16 height 15
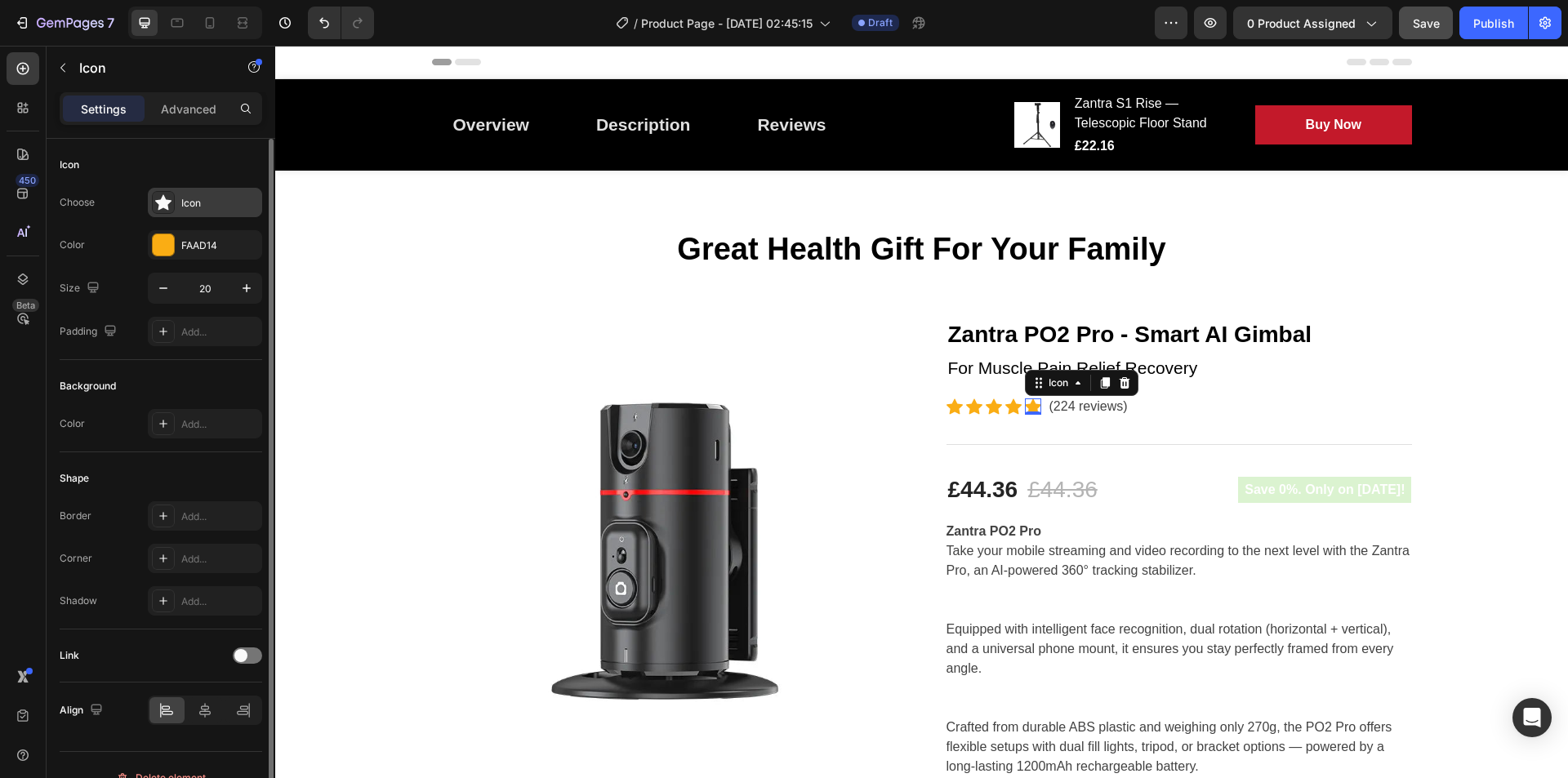
click at [184, 193] on div "Icon" at bounding box center [205, 203] width 114 height 29
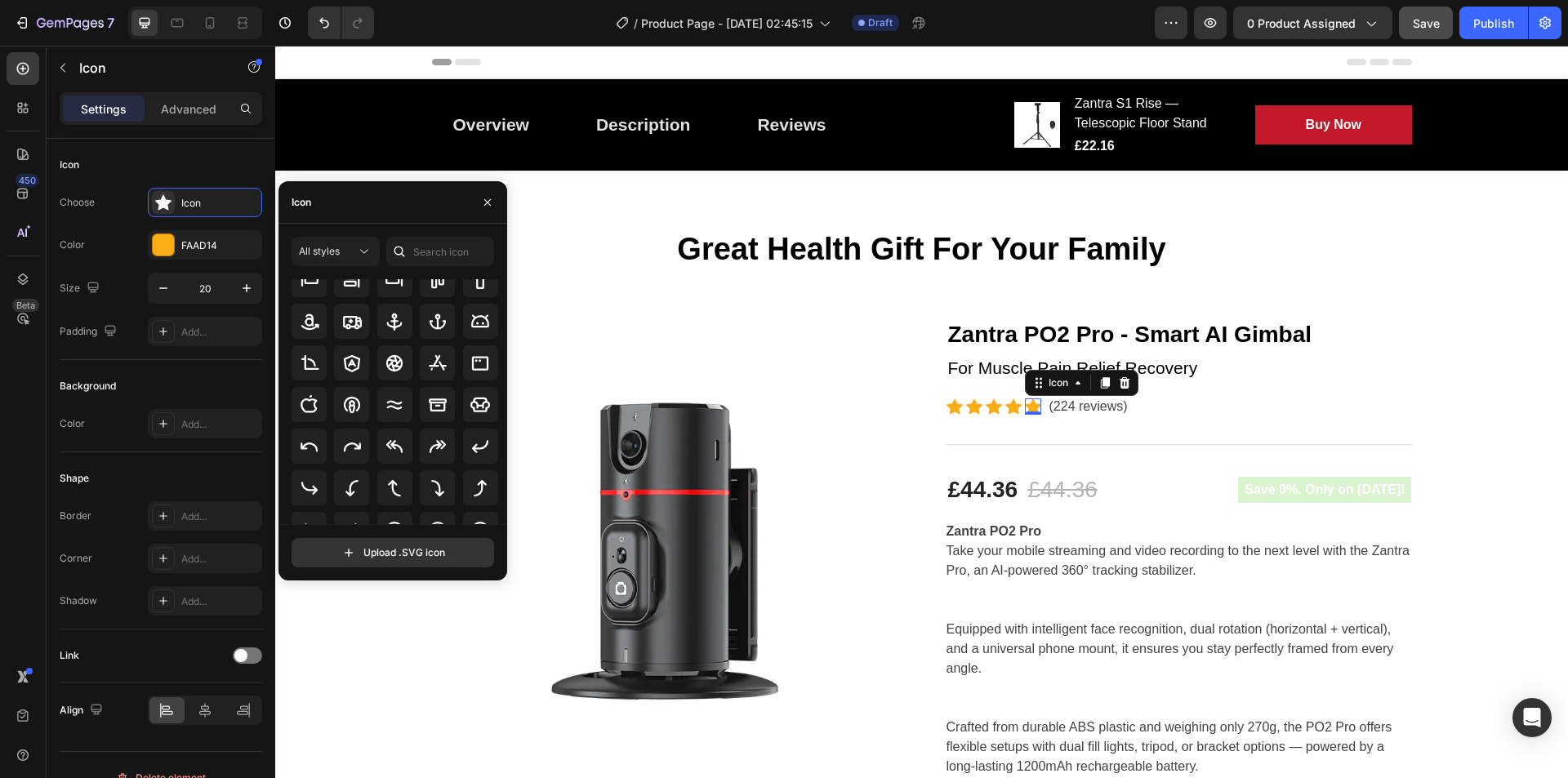
scroll to position [531, 0]
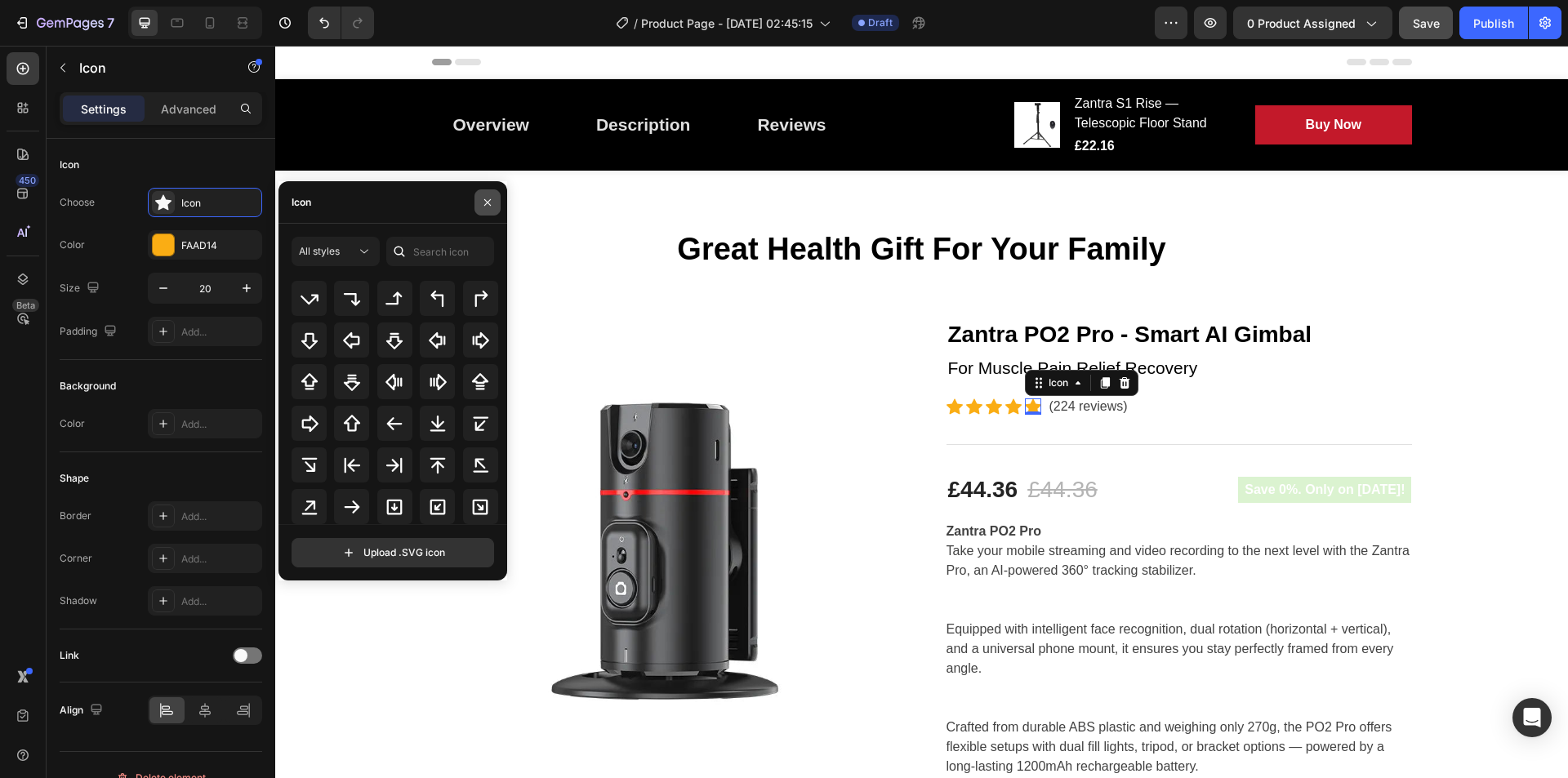
click at [485, 207] on icon "button" at bounding box center [487, 203] width 13 height 13
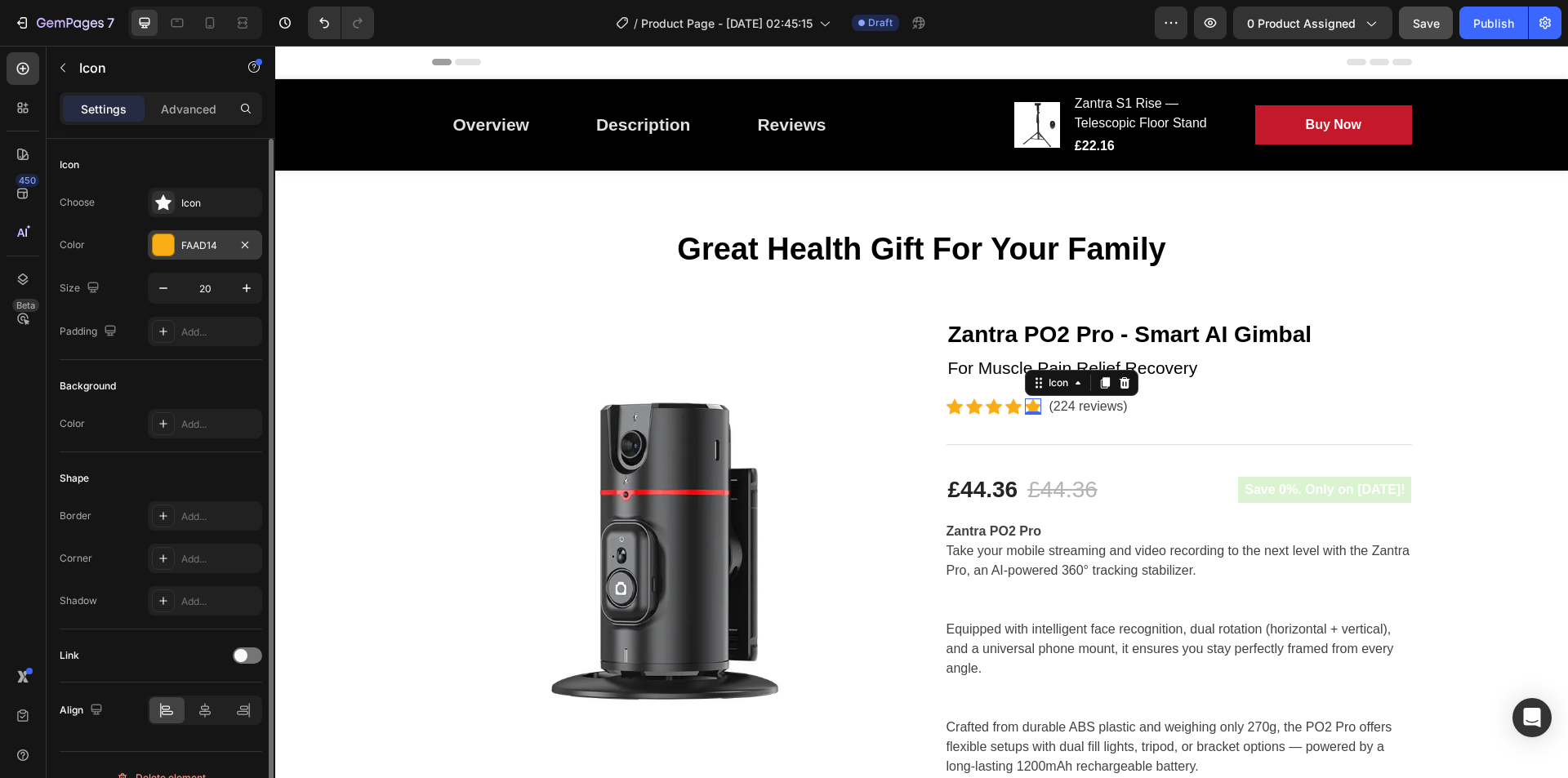
click at [227, 238] on div "FAAD14" at bounding box center [204, 245] width 47 height 14
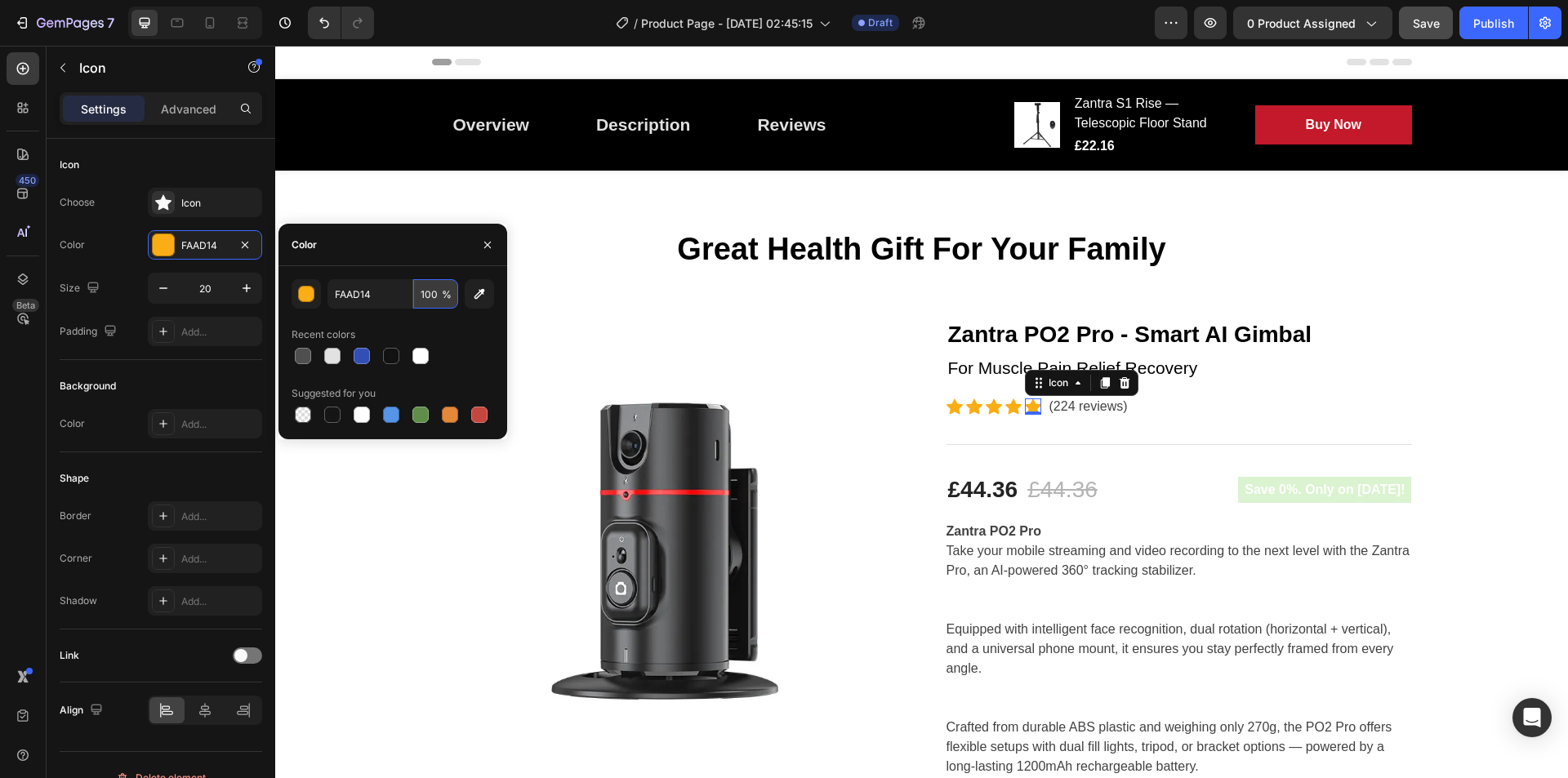
click at [433, 294] on input "100" at bounding box center [436, 294] width 45 height 29
click at [475, 343] on div "Recent colors" at bounding box center [393, 335] width 203 height 26
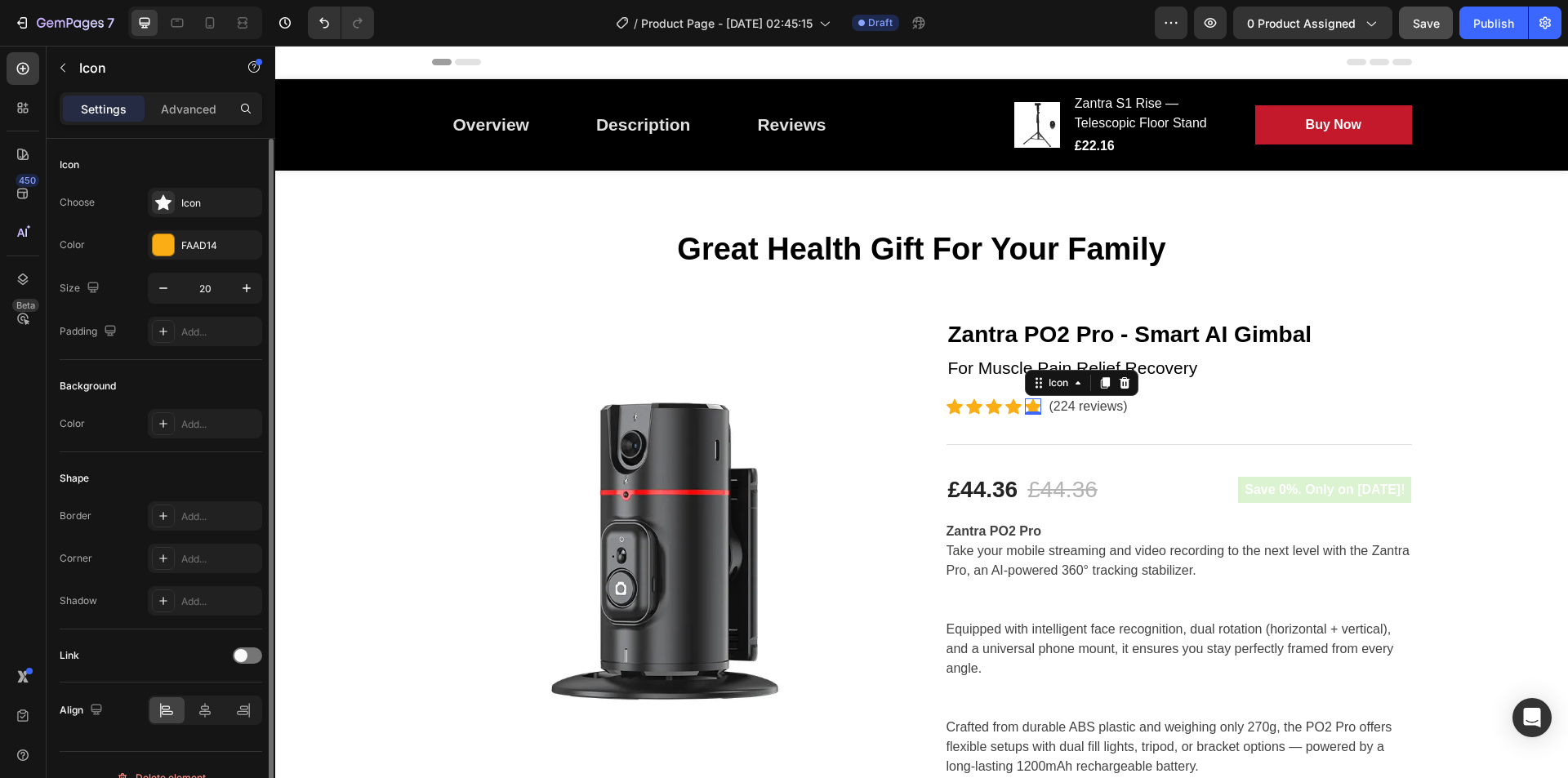
click at [170, 378] on div "Background" at bounding box center [161, 385] width 203 height 26
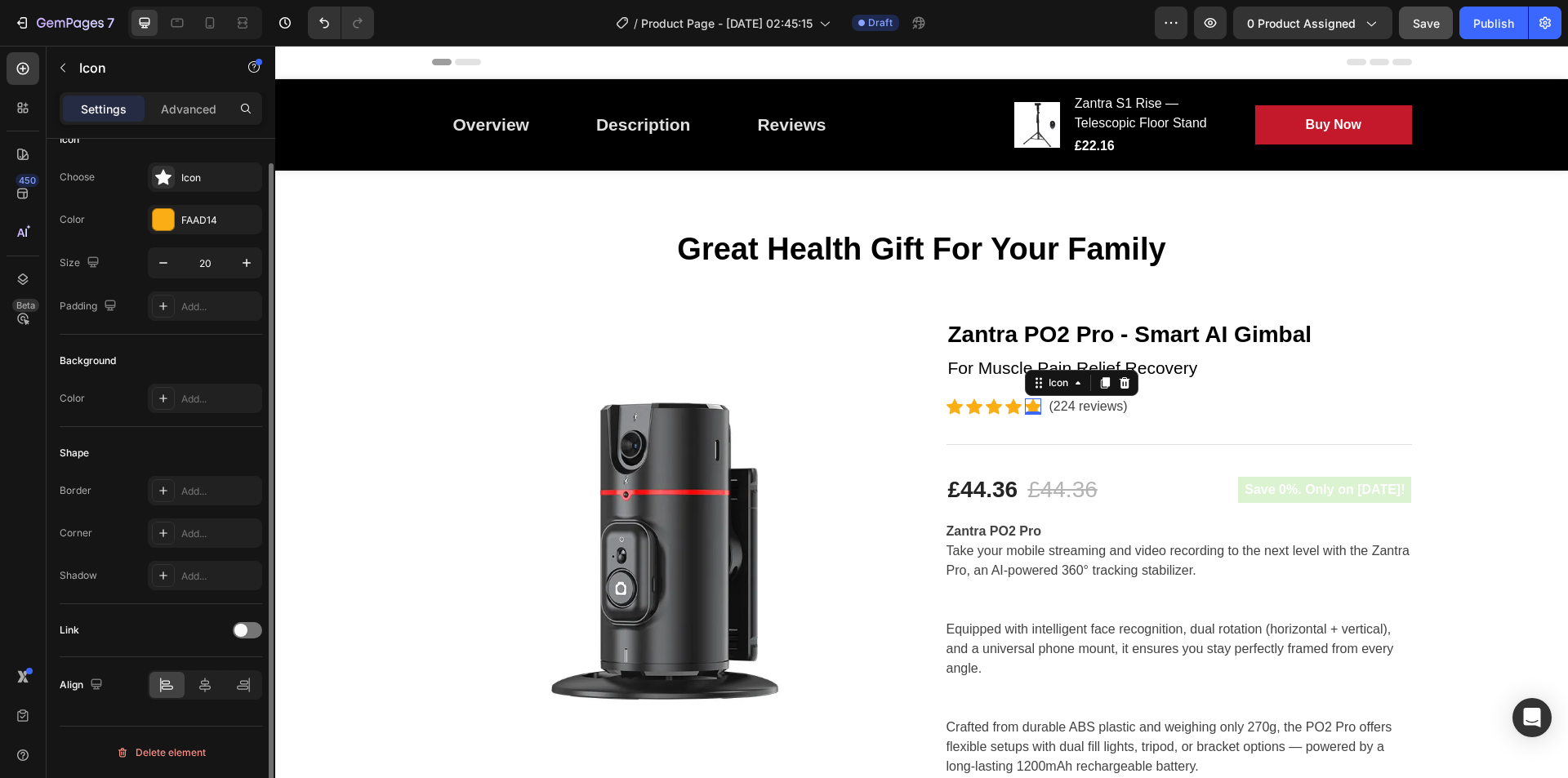
scroll to position [0, 0]
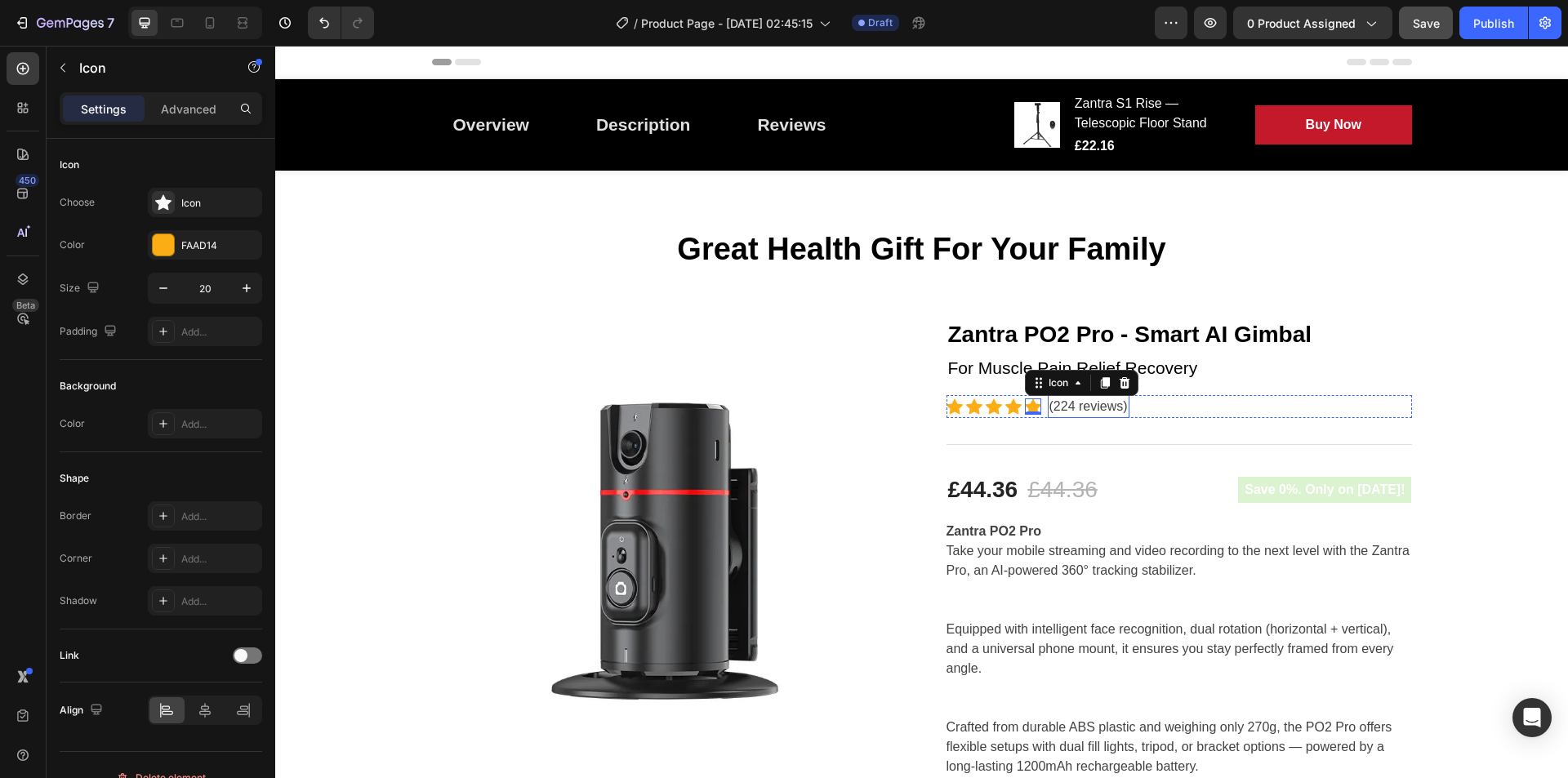
click at [1087, 410] on p "(224 reviews)" at bounding box center [1089, 407] width 79 height 20
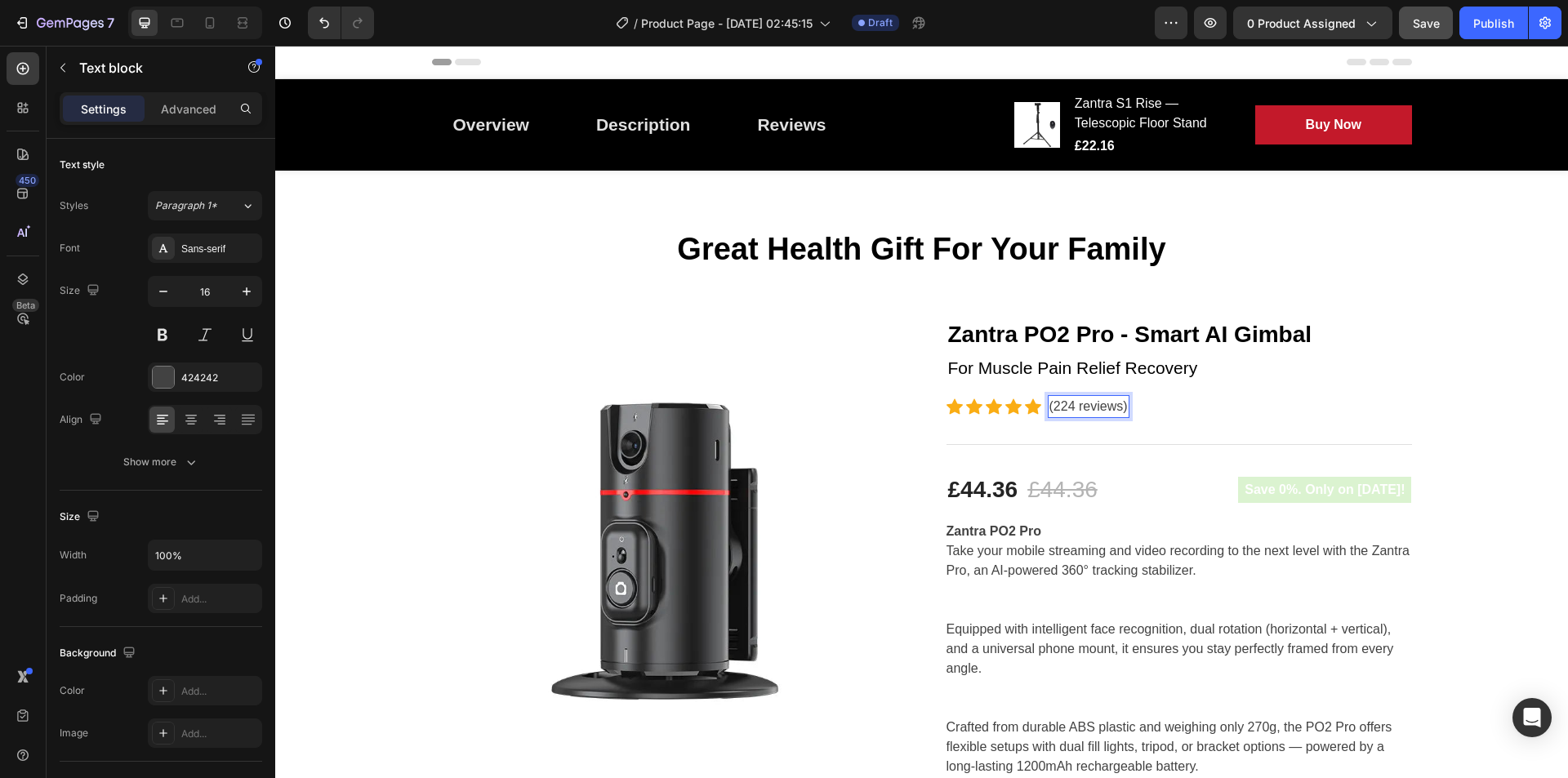
click at [1059, 404] on p "(224 reviews)" at bounding box center [1089, 407] width 79 height 20
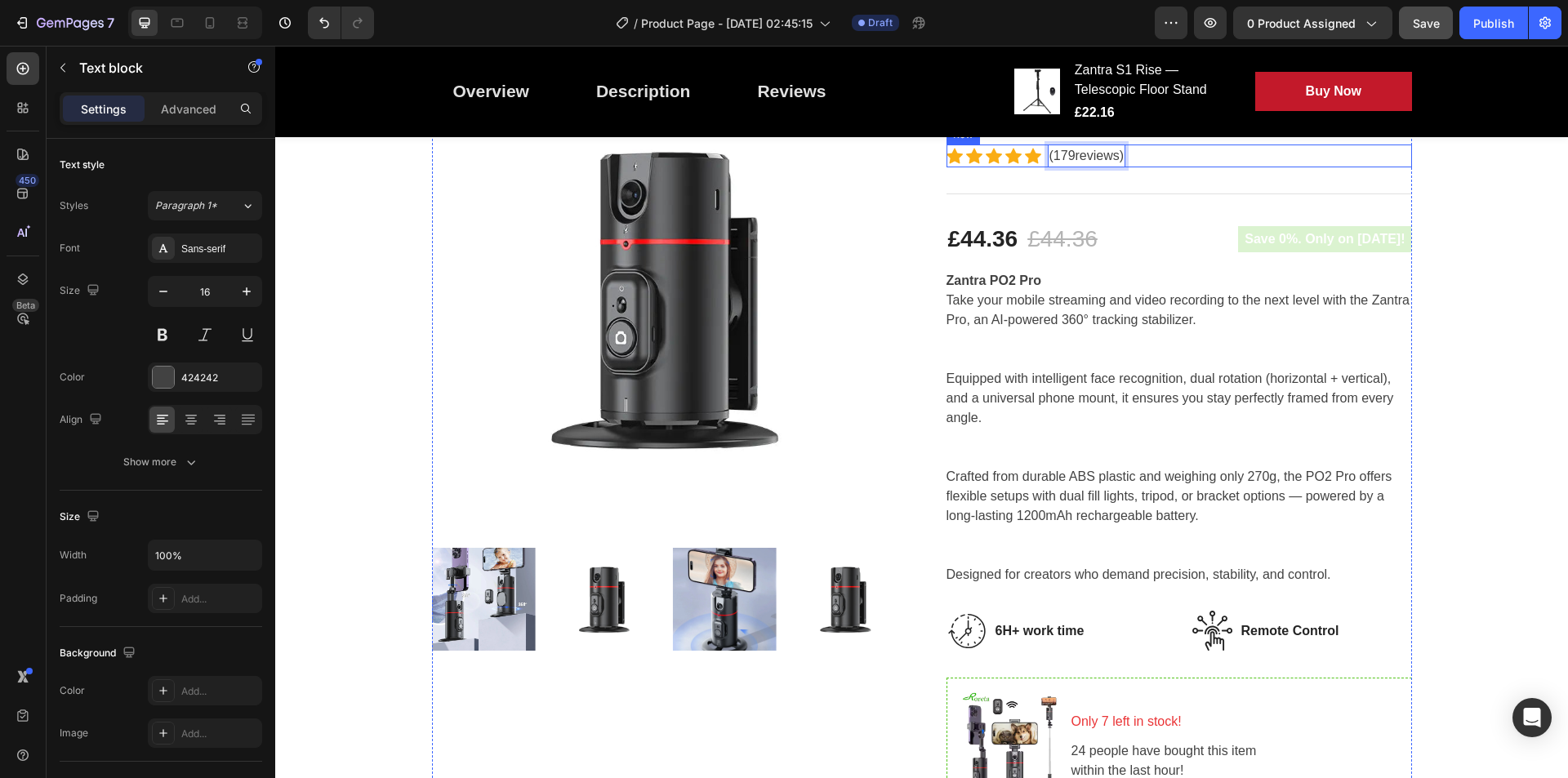
scroll to position [253, 0]
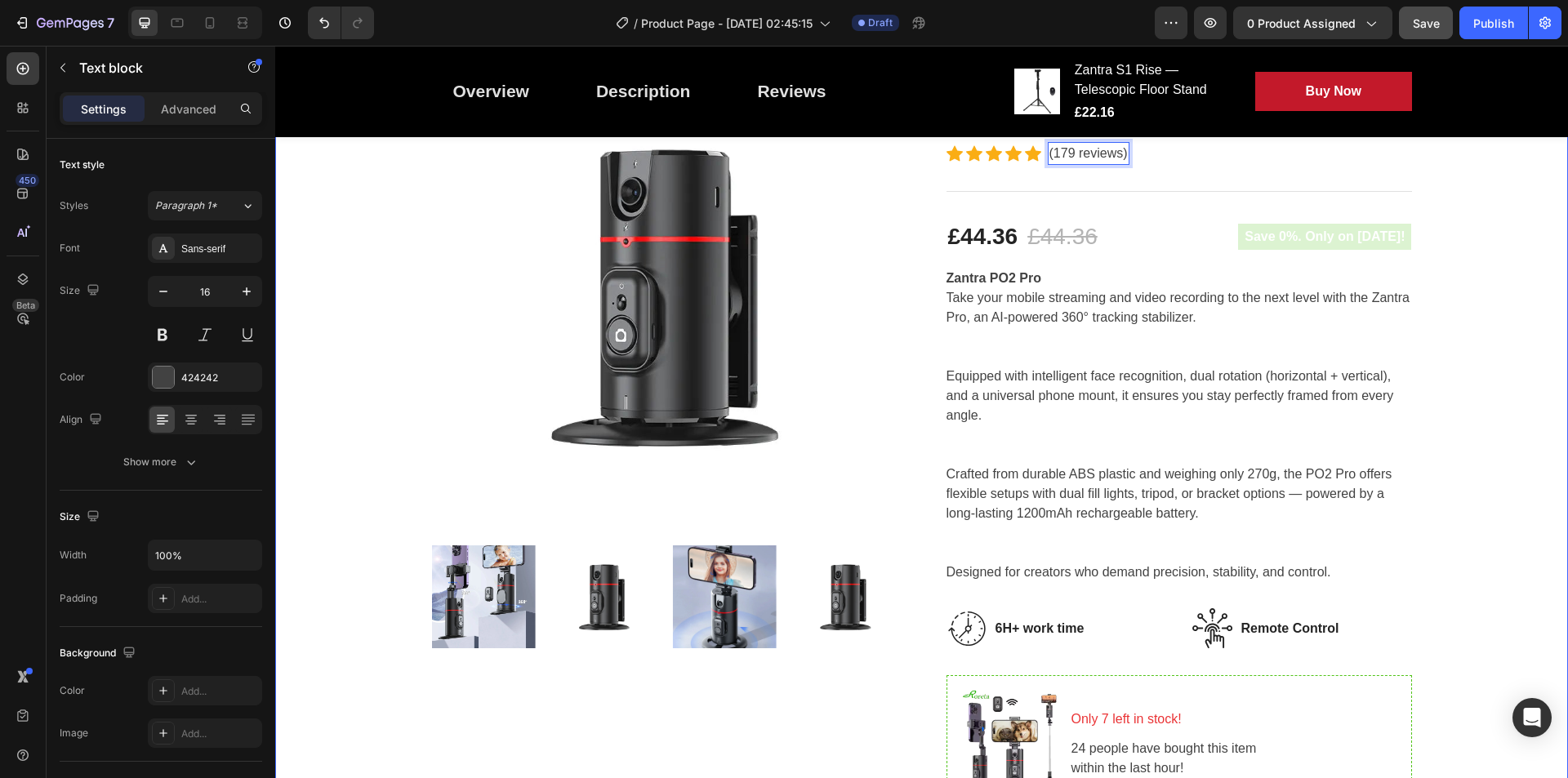
click at [1254, 312] on div "Great Health Gift For Your Family Heading Row Product Images Zantra PO2 Pro - S…" at bounding box center [921, 666] width 1268 height 1379
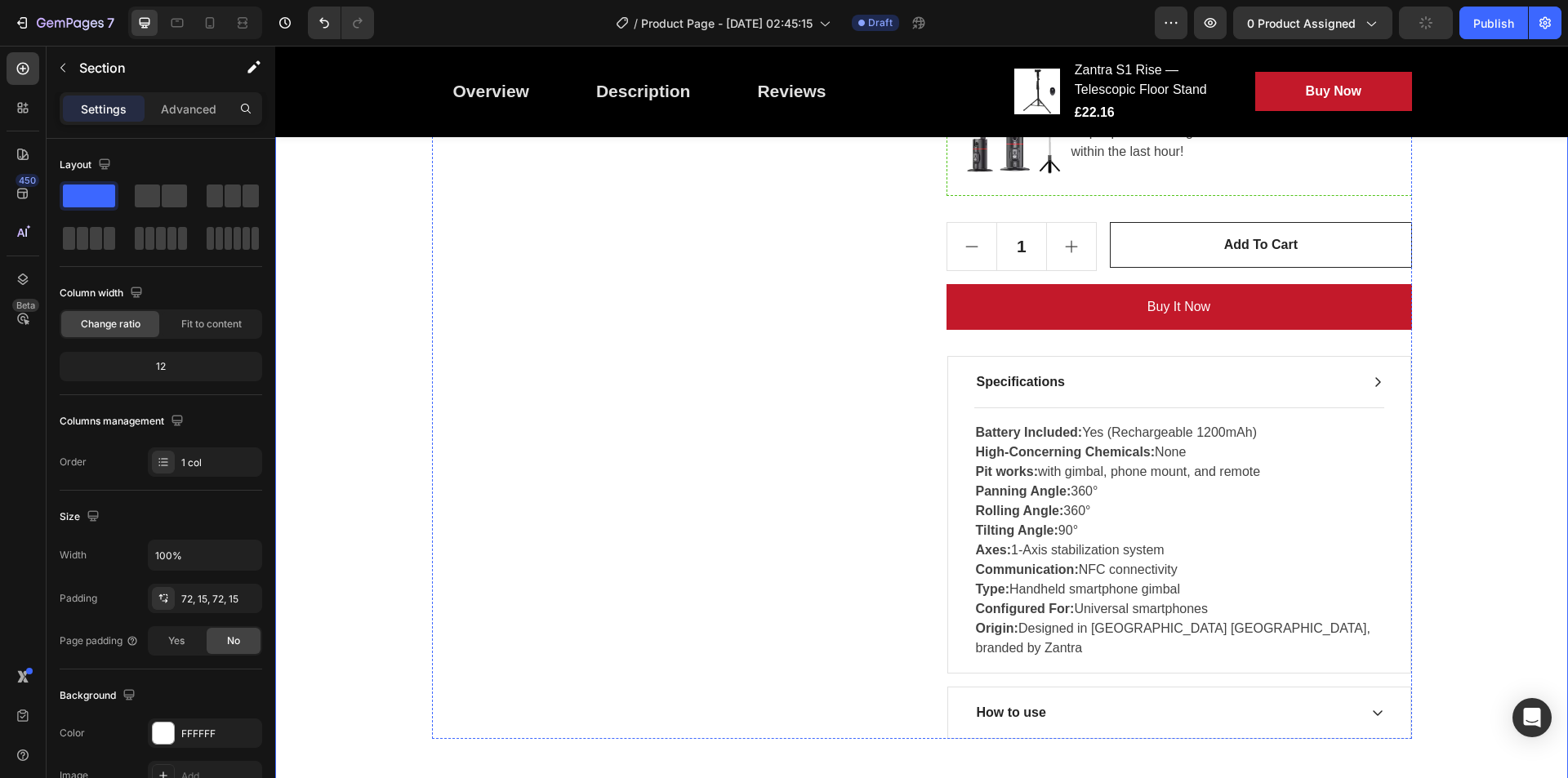
scroll to position [1328, 0]
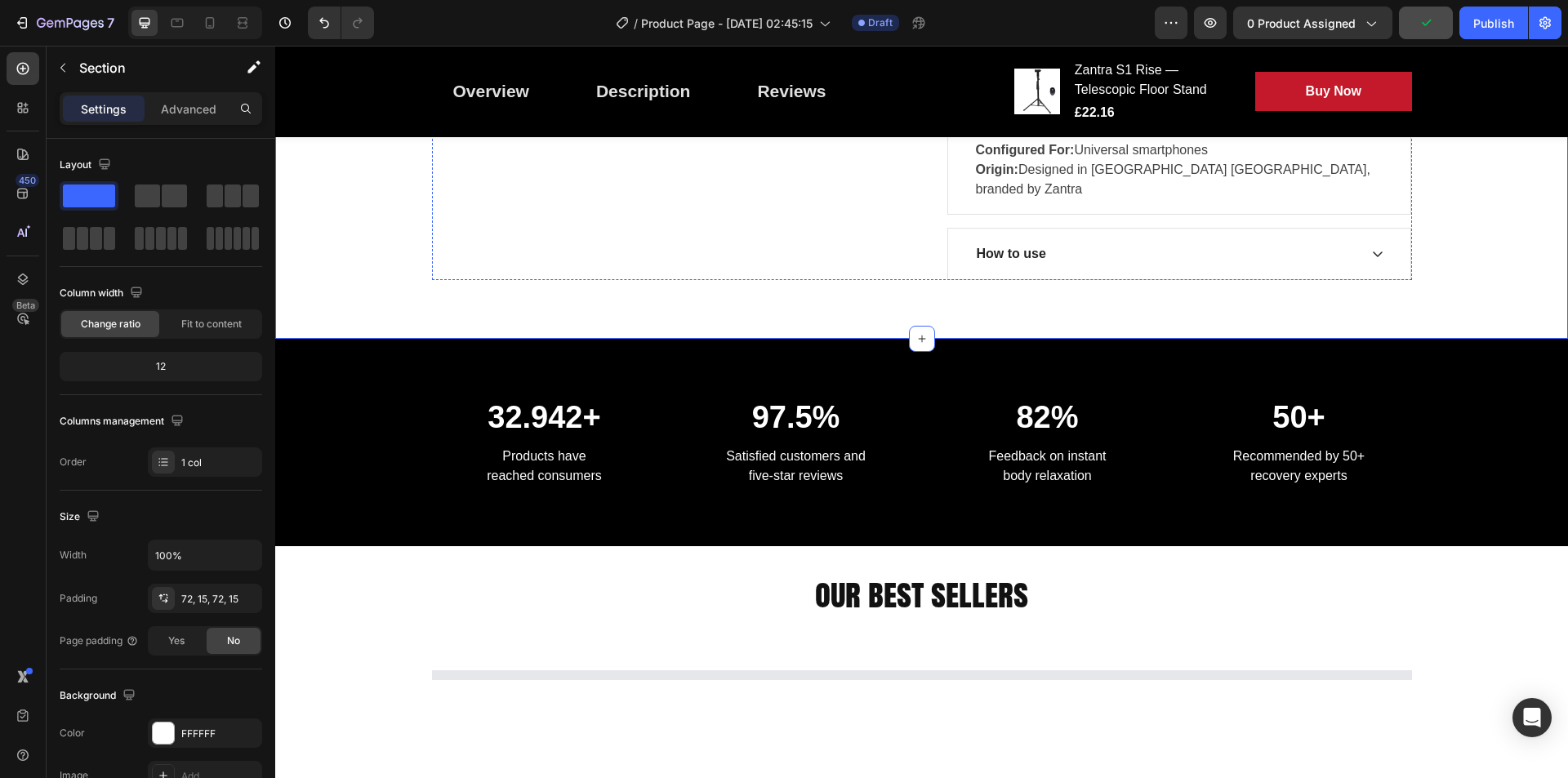
click at [506, 400] on p "32.942+" at bounding box center [544, 418] width 222 height 37
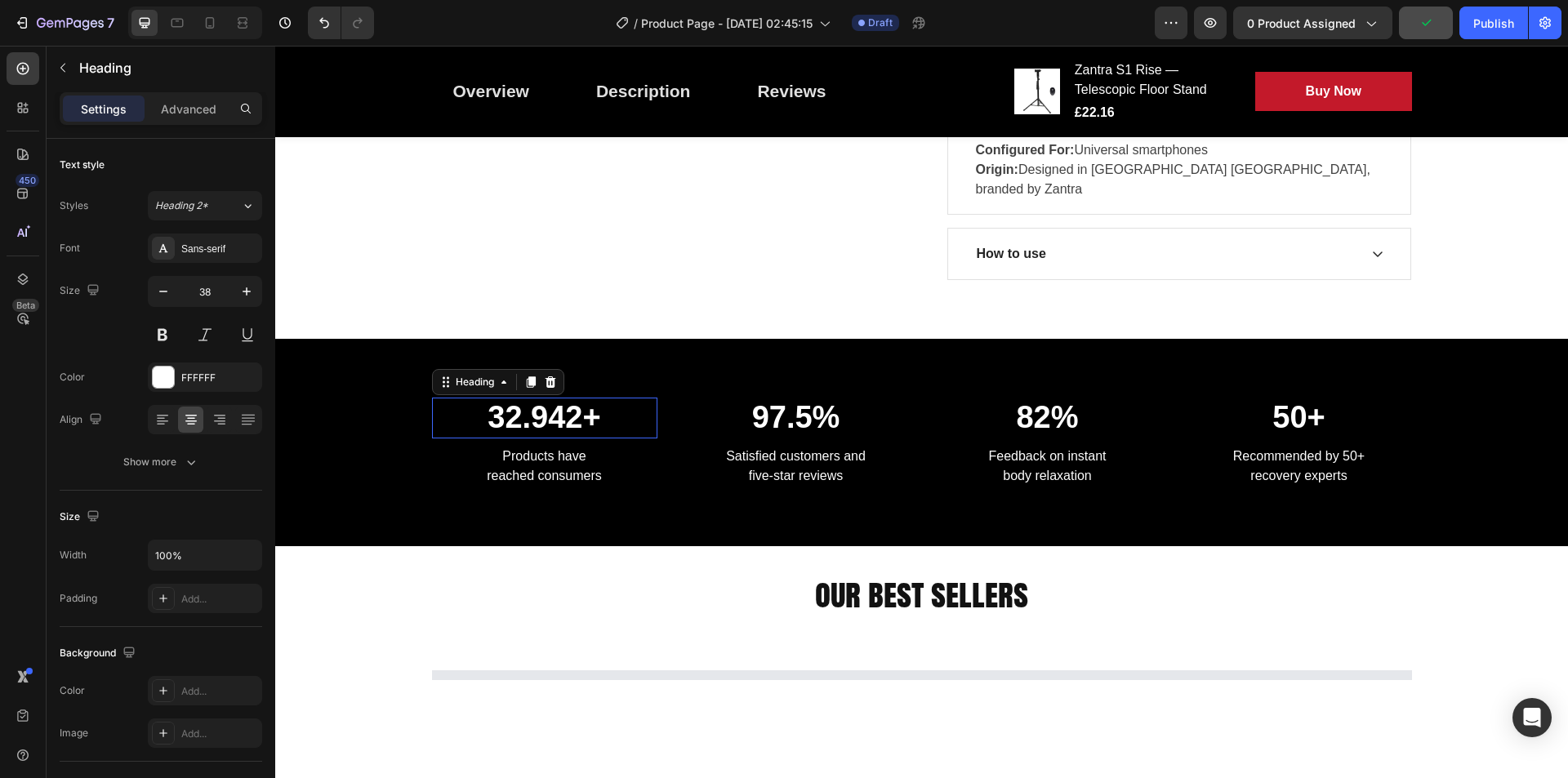
scroll to position [1558, 0]
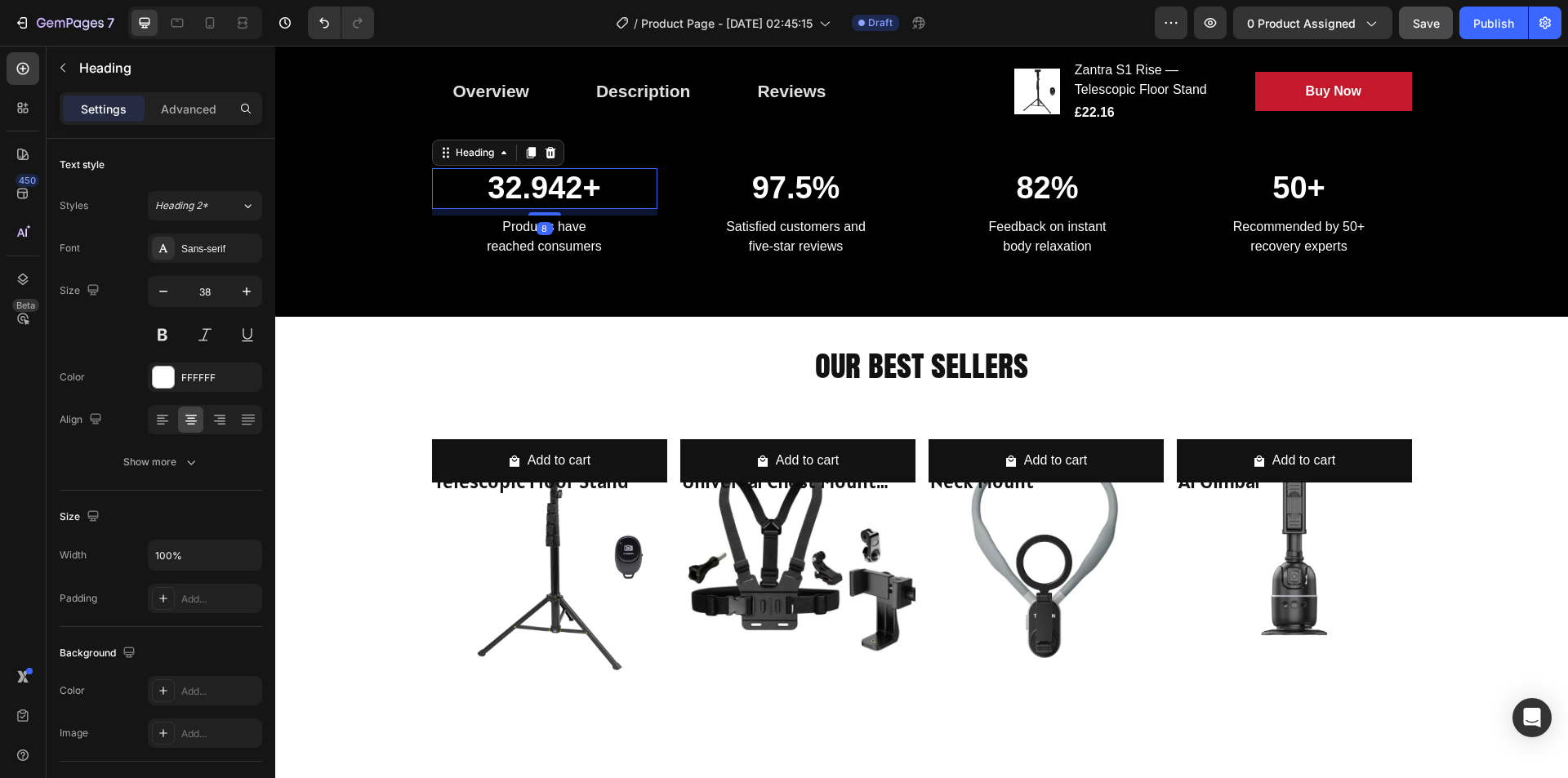
click at [519, 170] on p "32.942+" at bounding box center [544, 188] width 222 height 37
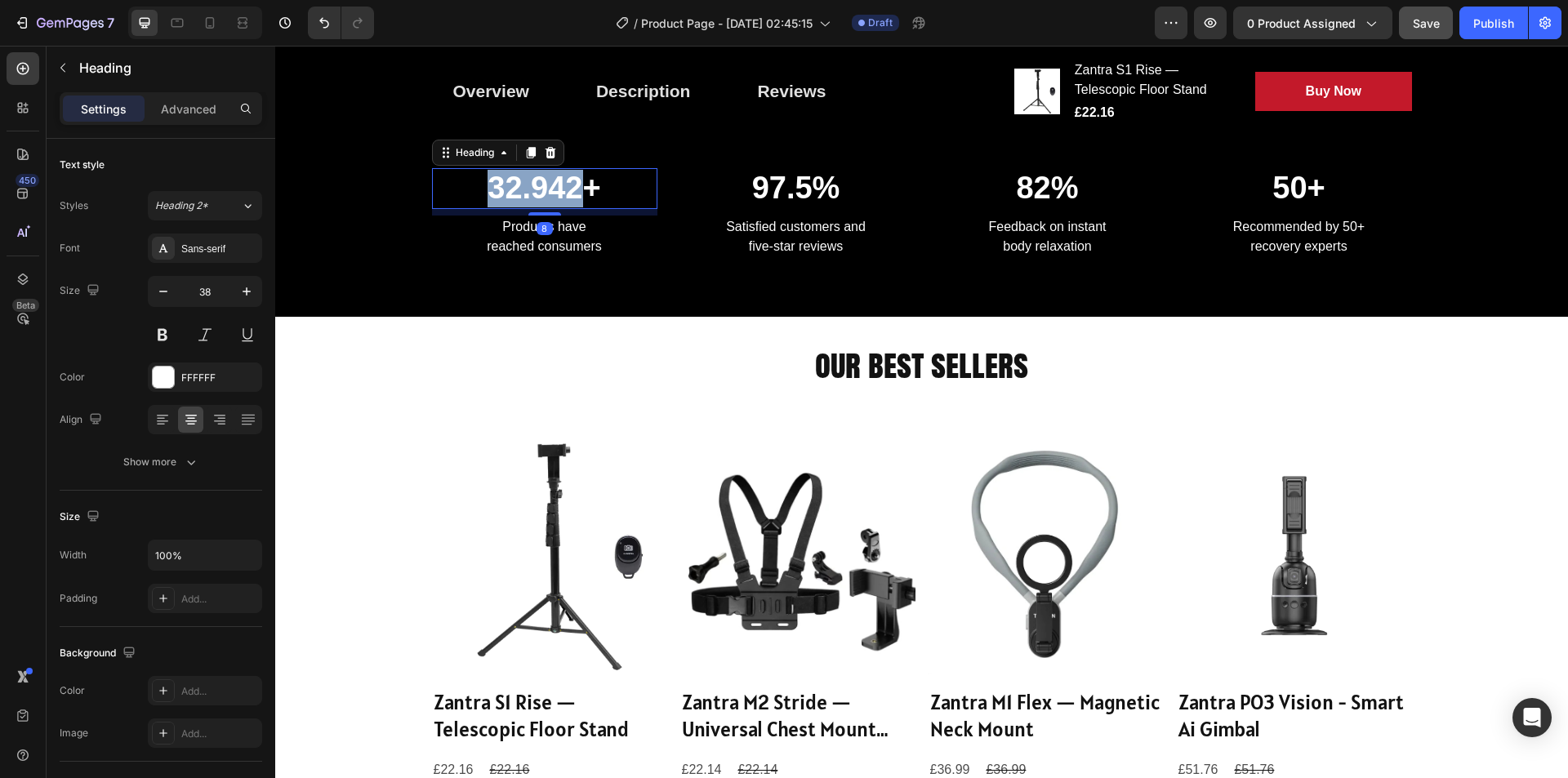
click at [519, 170] on p "32.942+" at bounding box center [544, 188] width 222 height 37
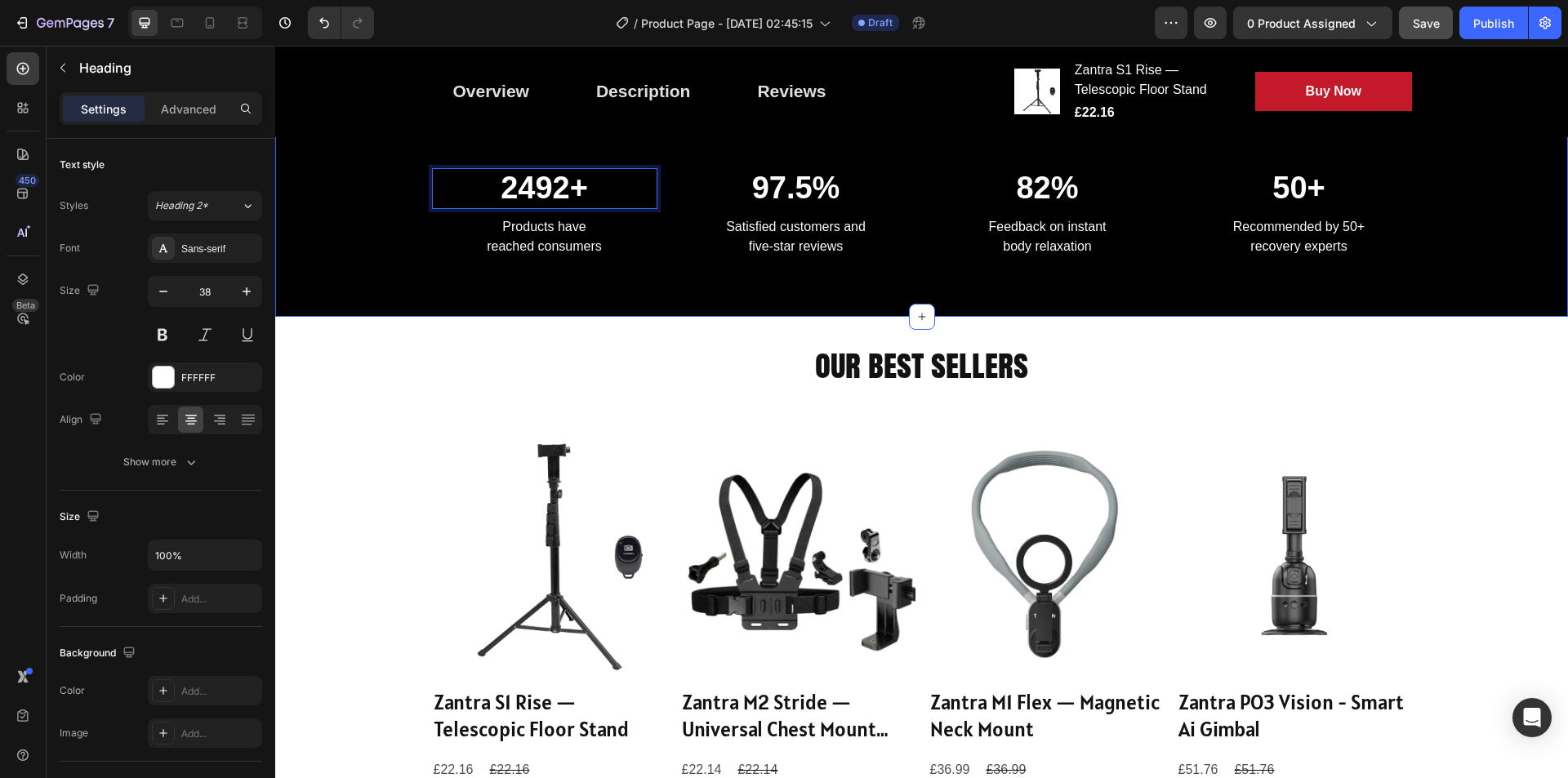
scroll to position [1485, 0]
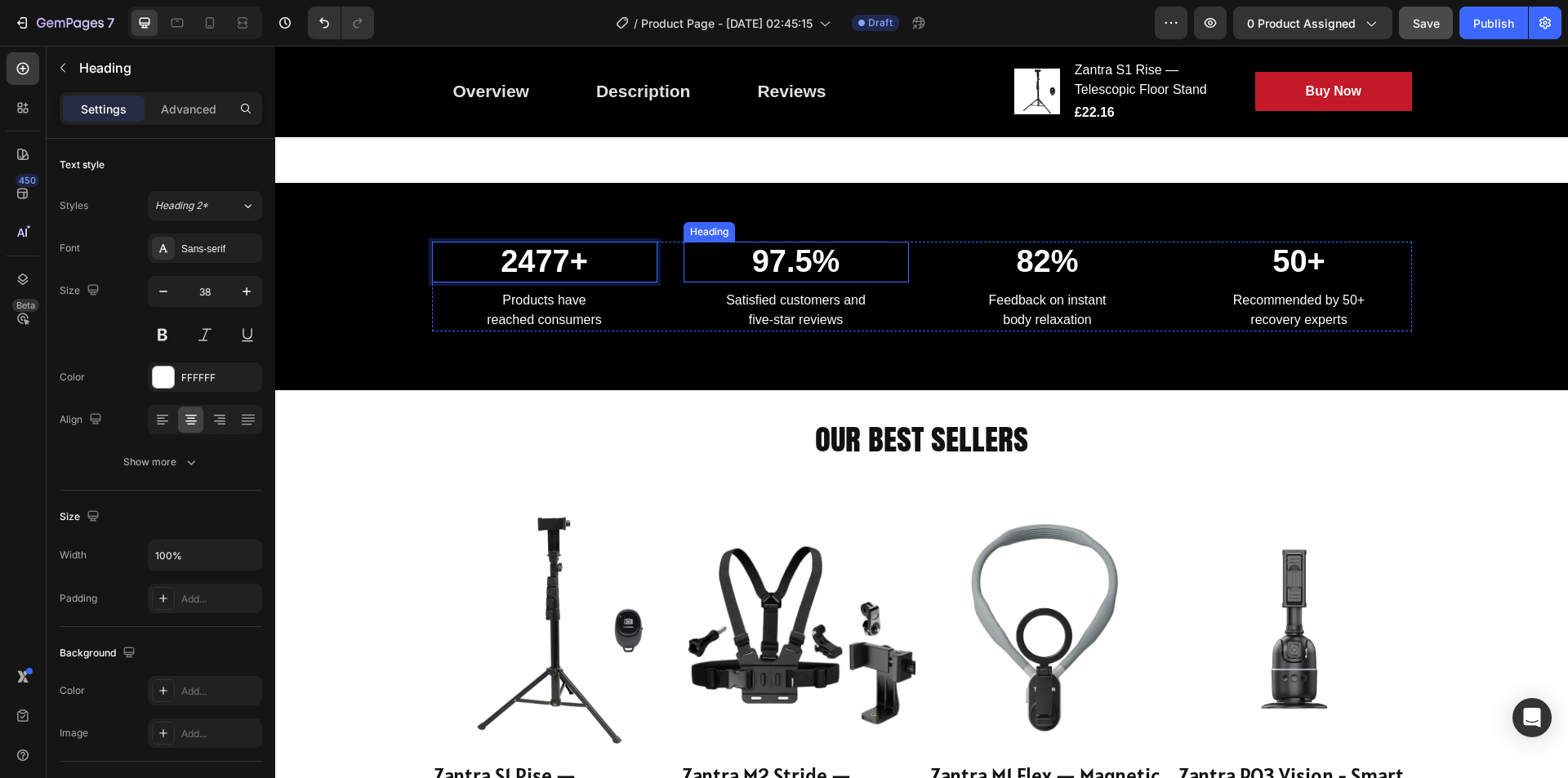
click at [801, 244] on p "97.5%" at bounding box center [796, 262] width 222 height 37
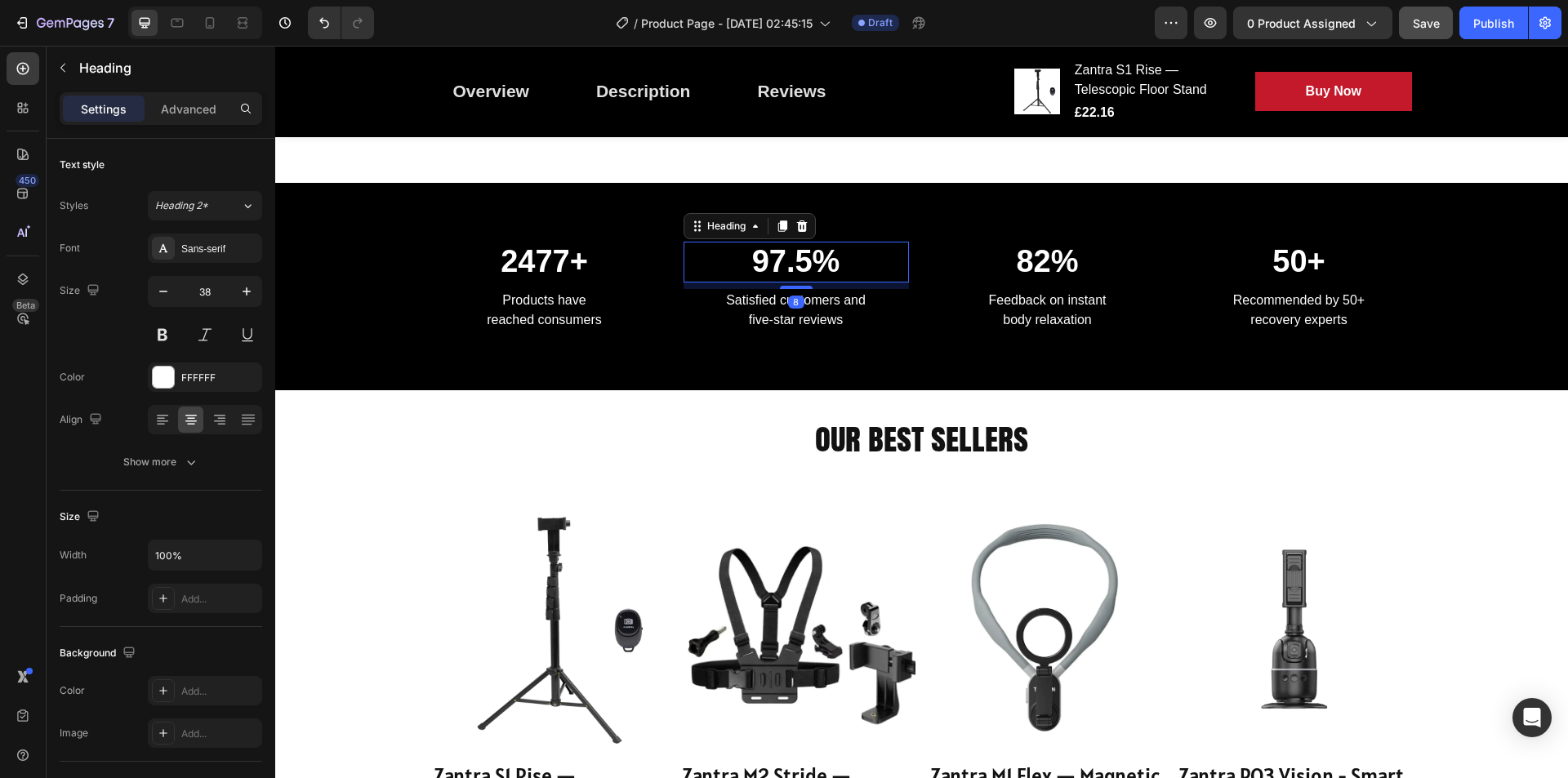
click at [776, 244] on p "97.5%" at bounding box center [796, 262] width 222 height 37
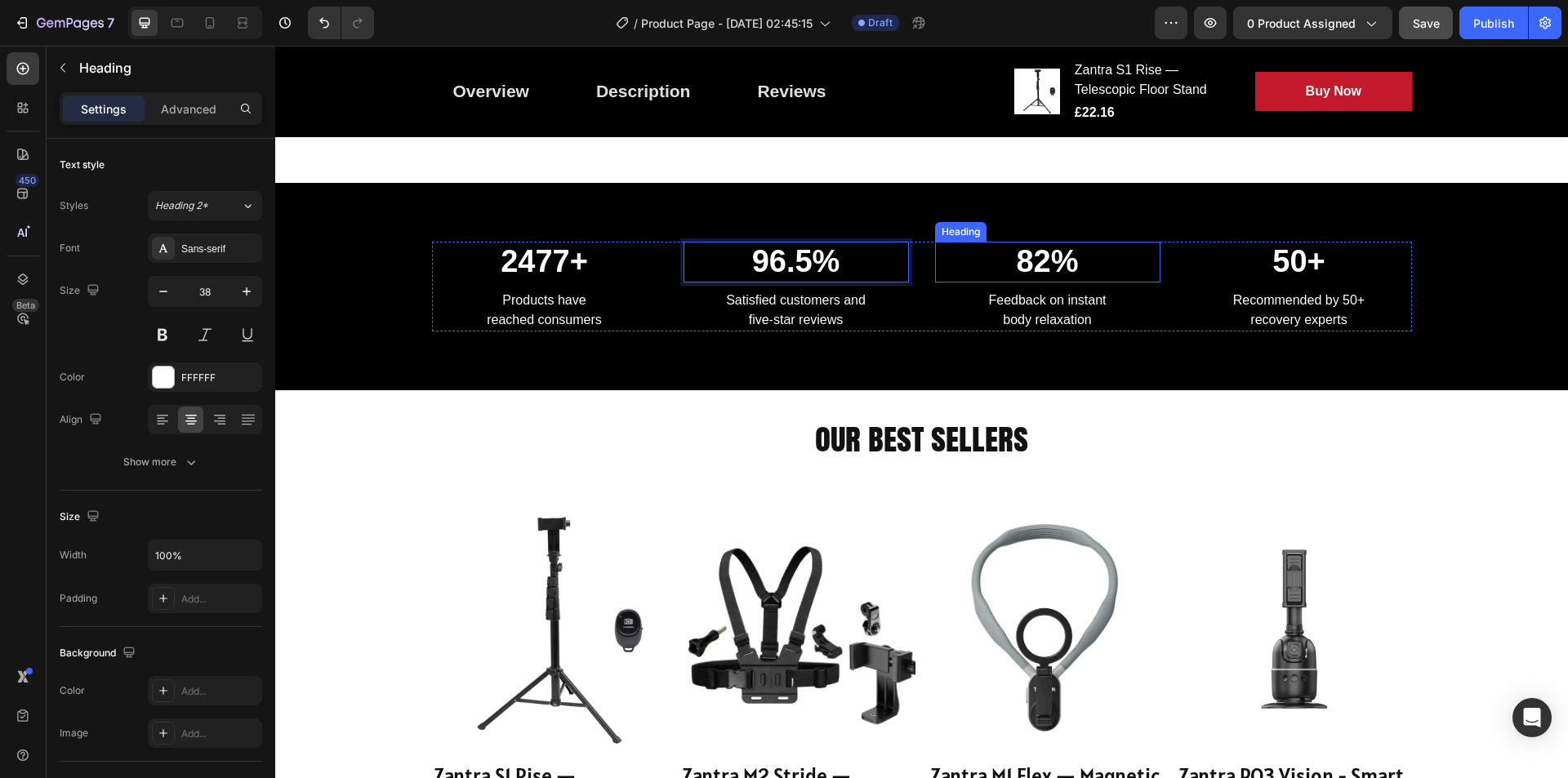
click at [1060, 244] on p "82%" at bounding box center [1048, 262] width 222 height 37
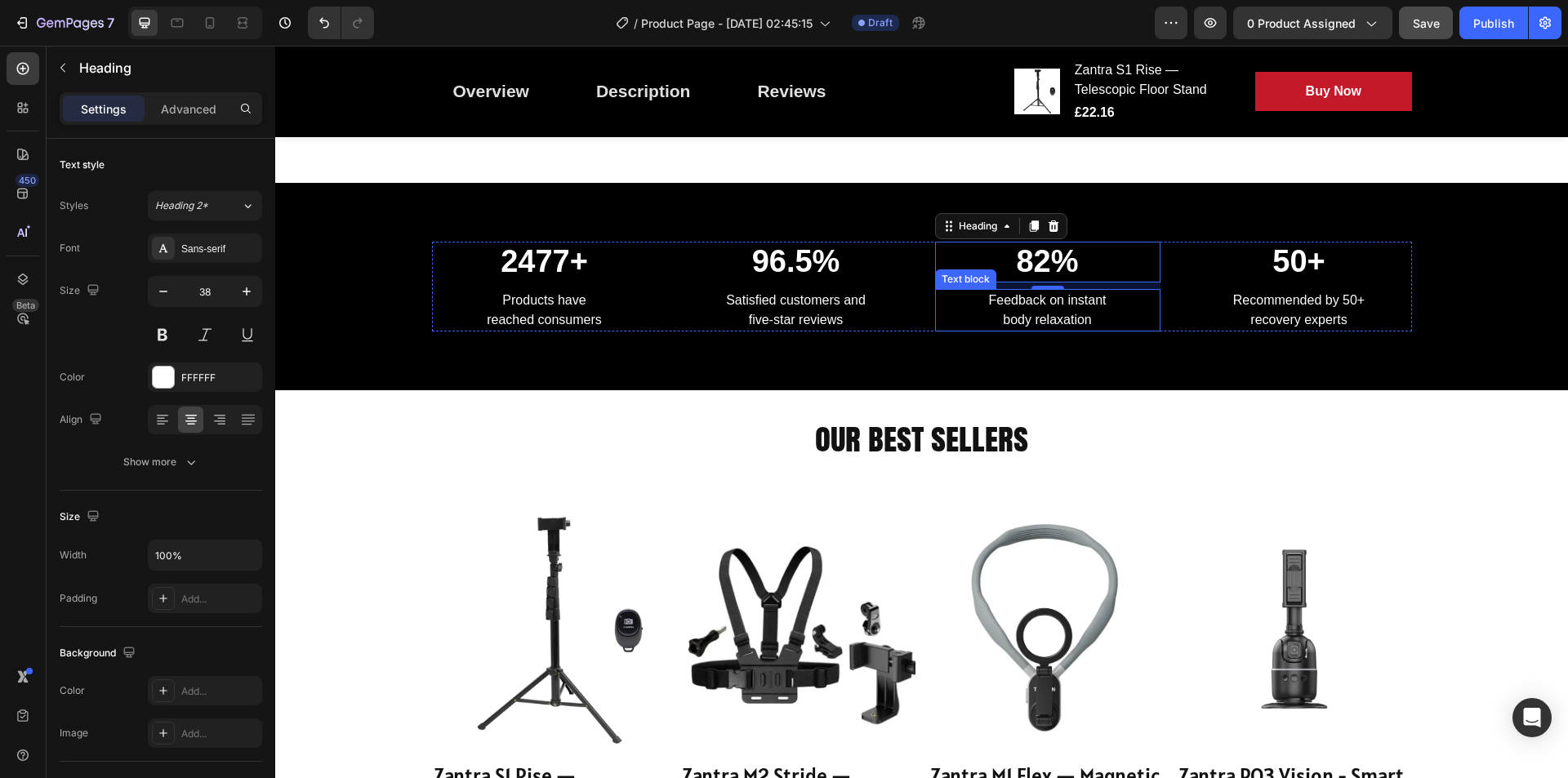
click at [1072, 294] on p "Feedback on instant body relaxation" at bounding box center [1048, 310] width 222 height 39
click at [1109, 300] on p "Feedback on instant body relaxation" at bounding box center [1048, 310] width 222 height 39
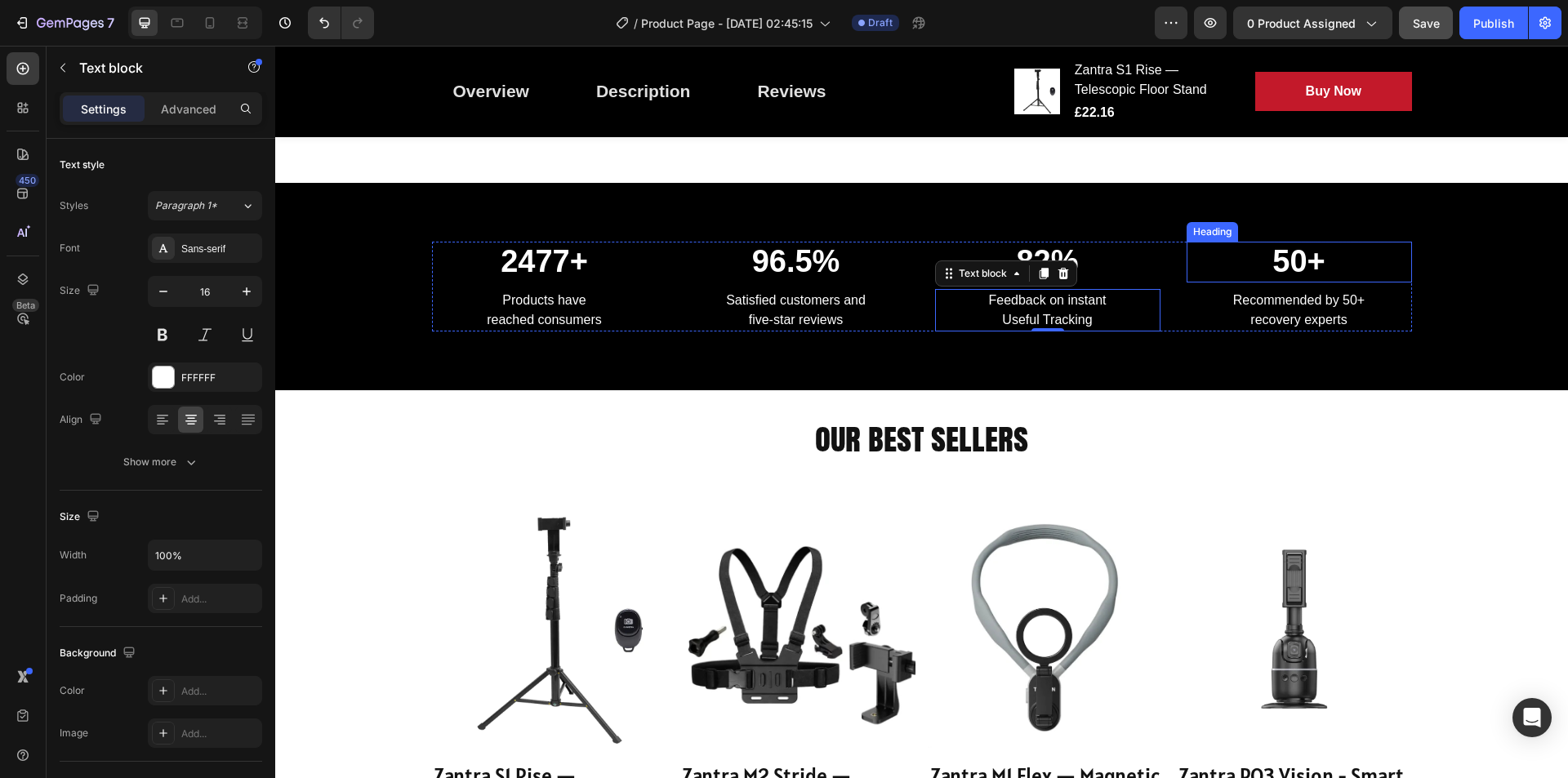
click at [1254, 261] on h2 "50+" at bounding box center [1299, 262] width 226 height 41
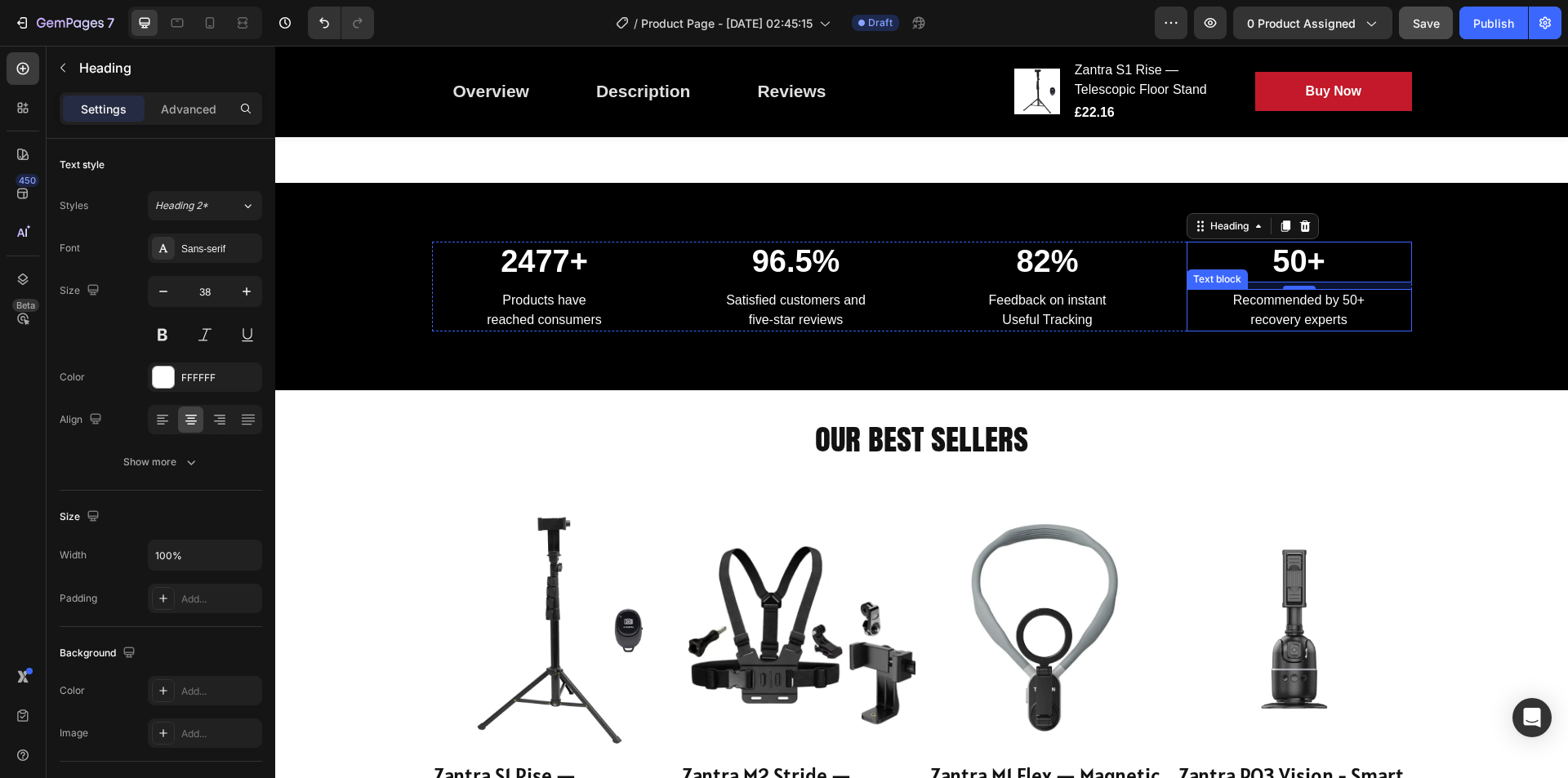
click at [1254, 294] on p "Recommended by 50+ recovery experts" at bounding box center [1299, 310] width 222 height 39
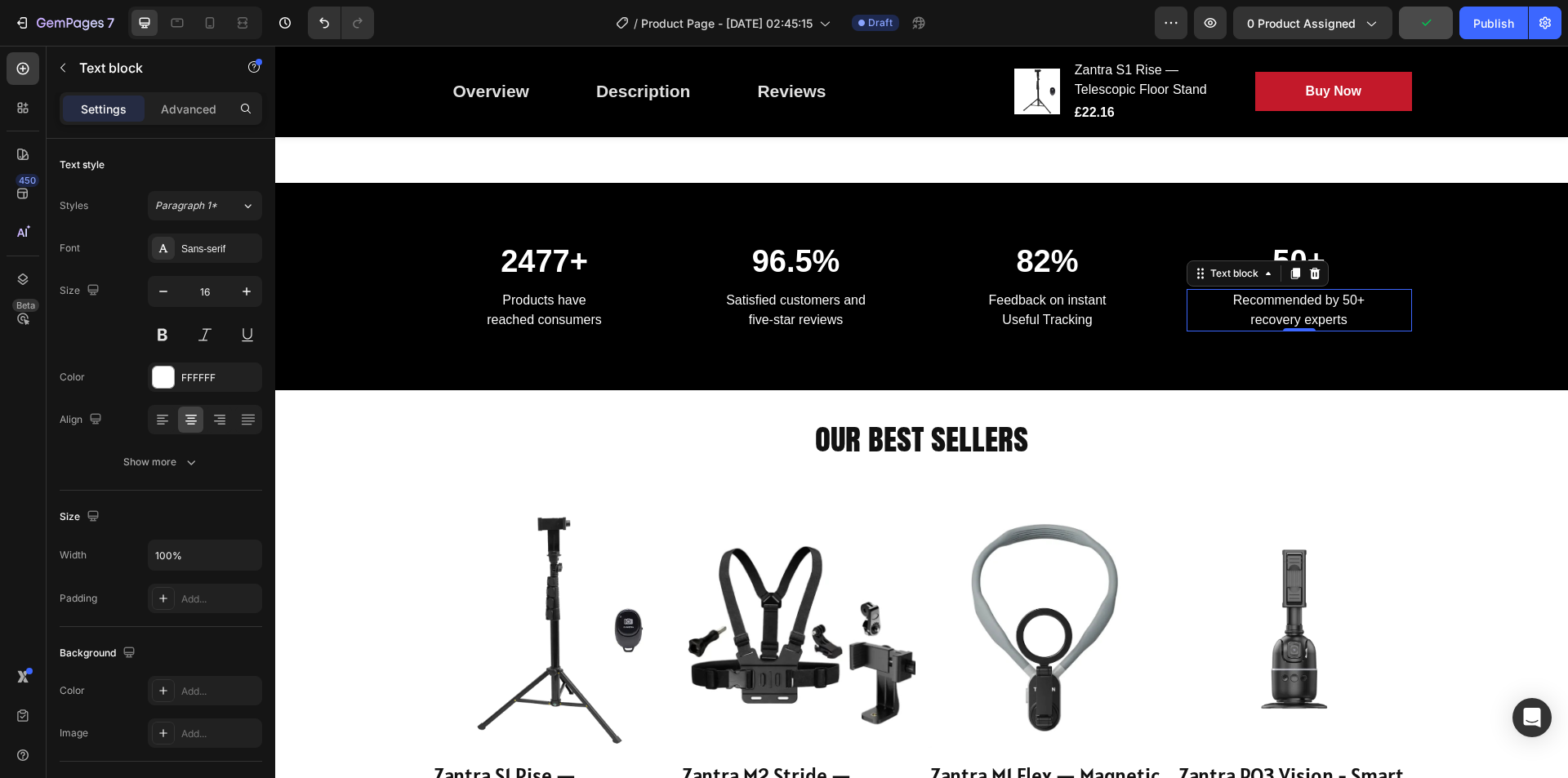
click at [1254, 298] on p "Recommended by 50+ recovery experts" at bounding box center [1299, 310] width 222 height 39
click at [1254, 302] on p "Recommended by 50+ Influences experts" at bounding box center [1299, 310] width 222 height 39
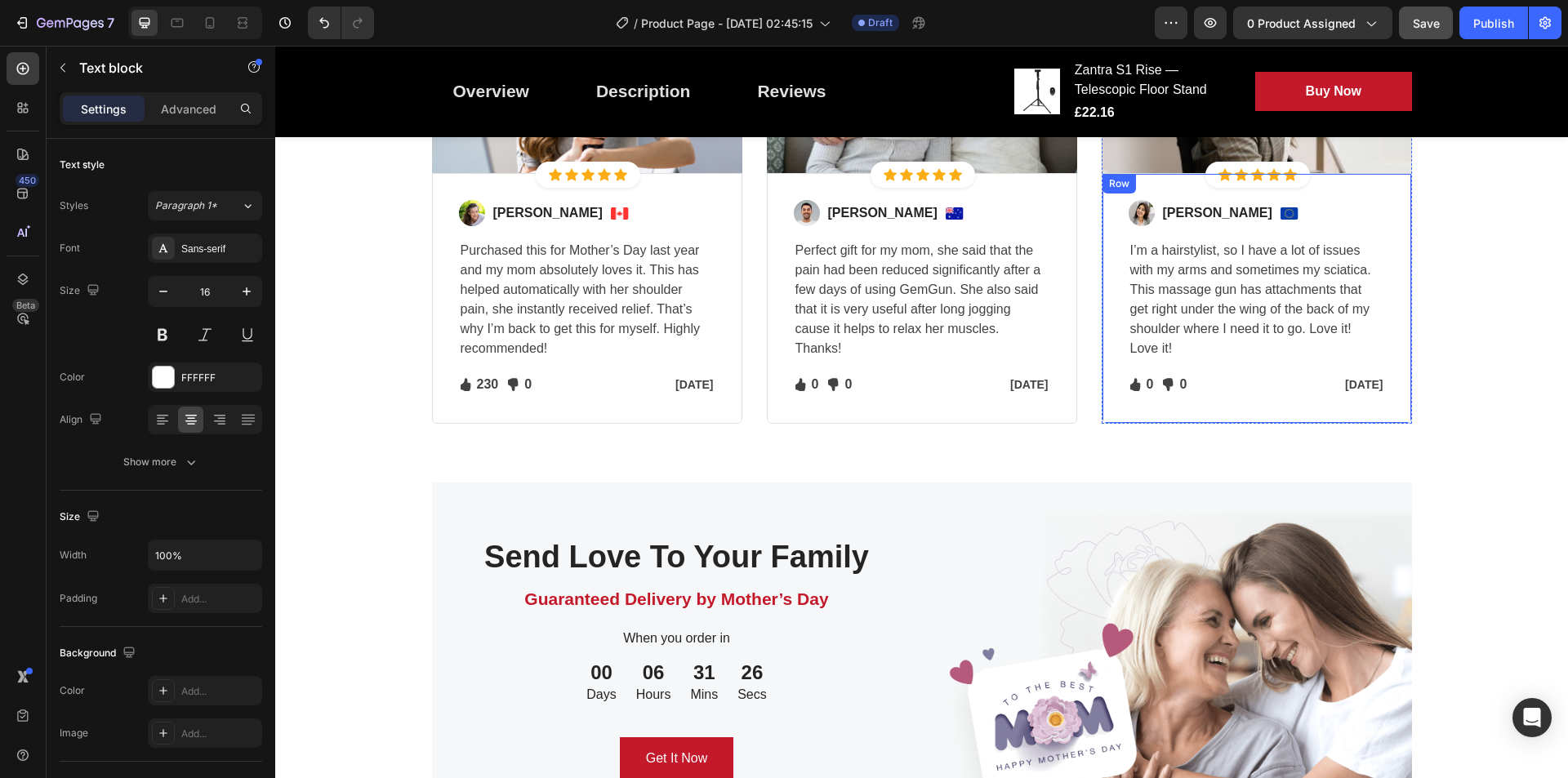
scroll to position [1892, 0]
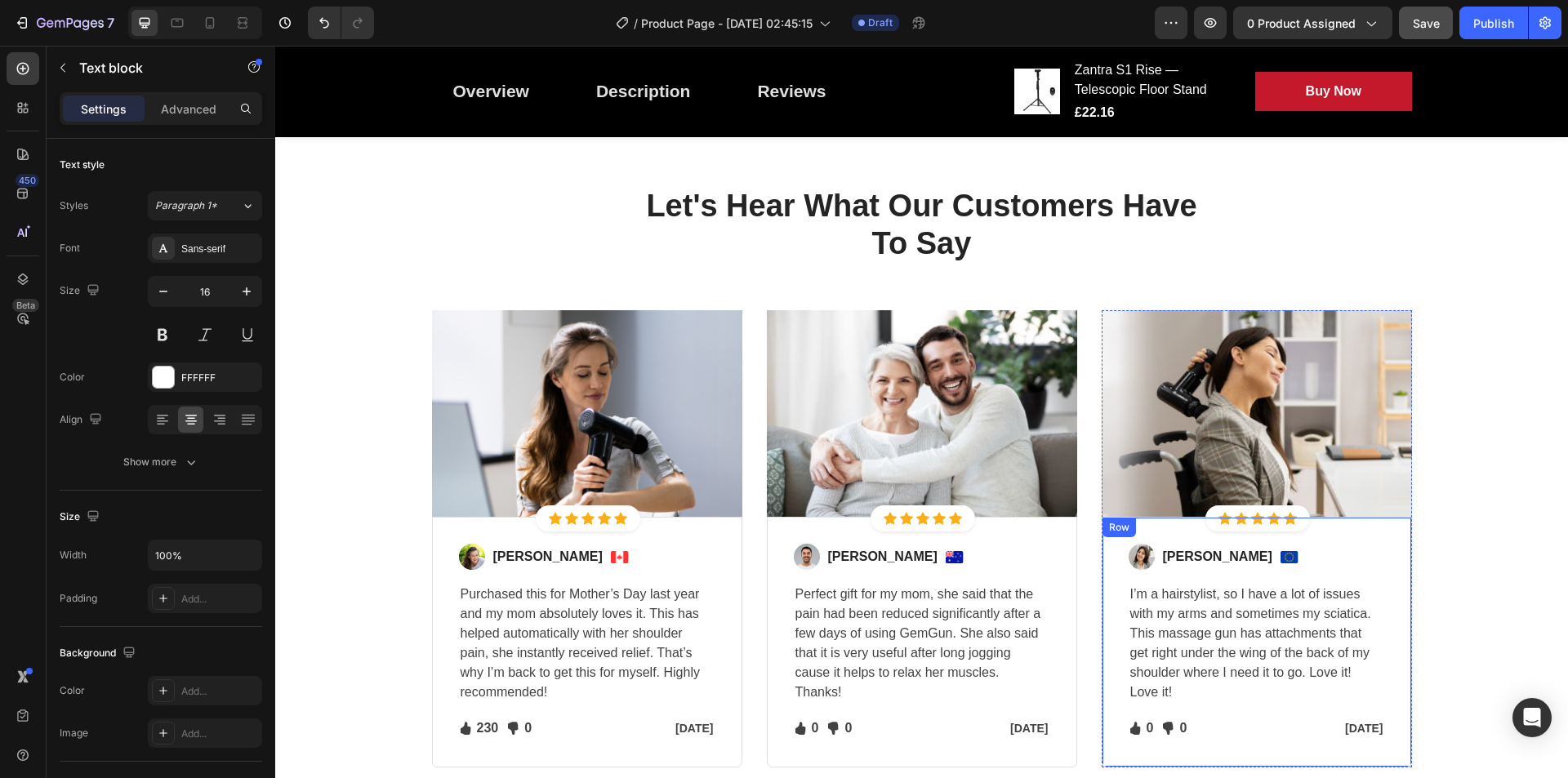
click at [1198, 544] on div "Image Sabrina Miller Text block Image Row I’m a hairstylist, so I have a lot of…" at bounding box center [1257, 642] width 256 height 197
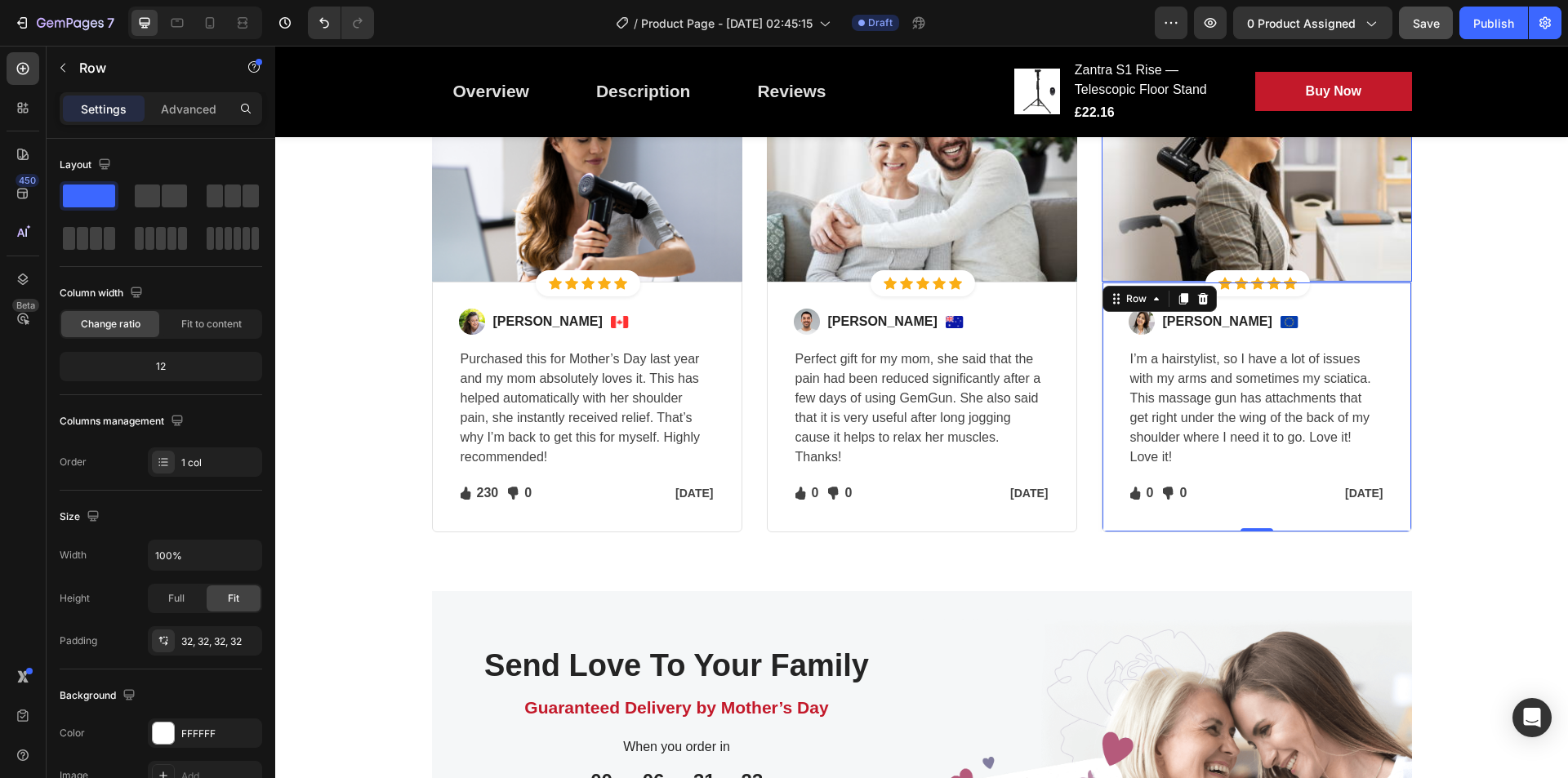
click at [1254, 220] on img at bounding box center [1257, 178] width 311 height 207
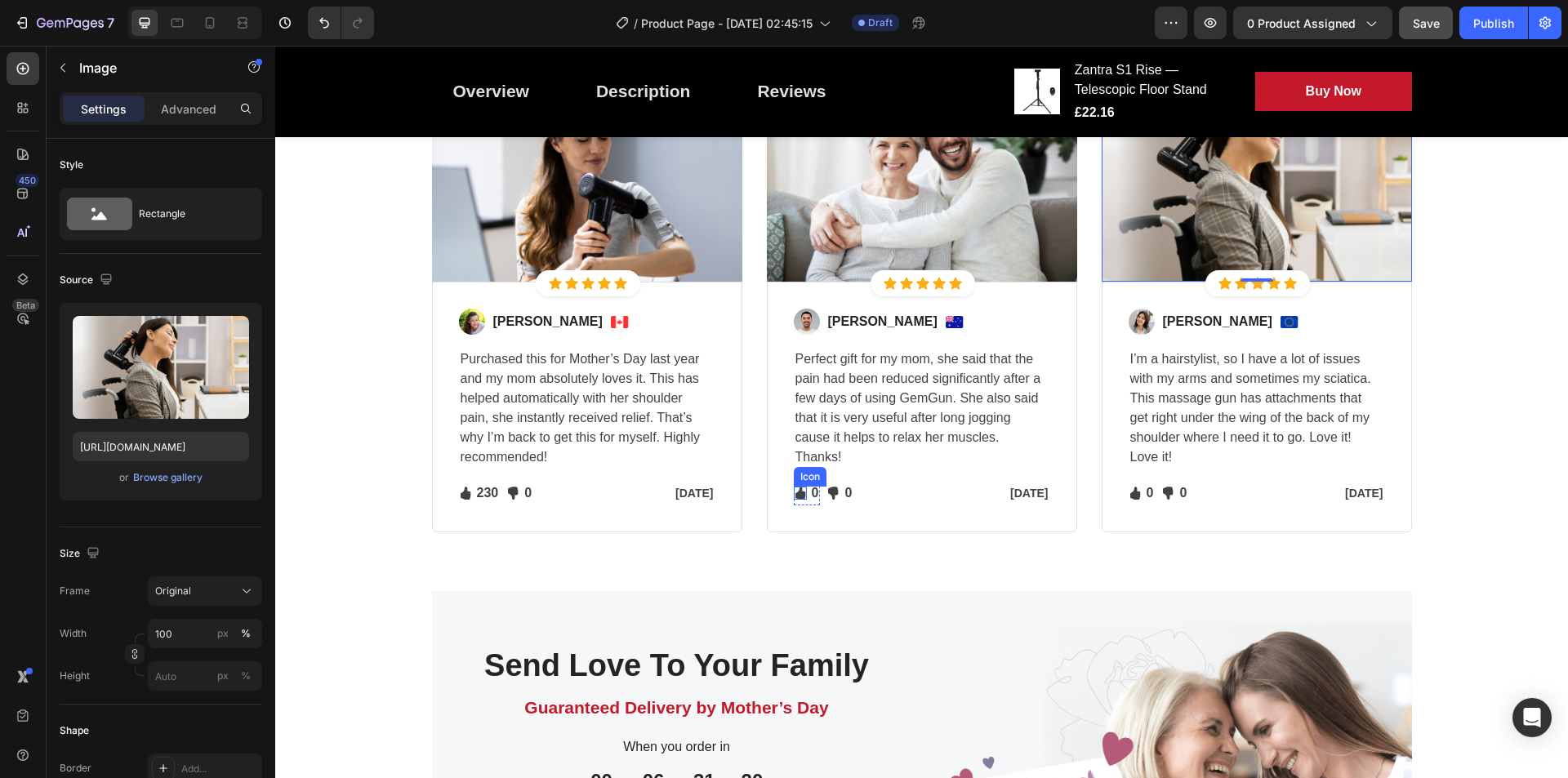
click at [795, 494] on icon at bounding box center [800, 493] width 10 height 13
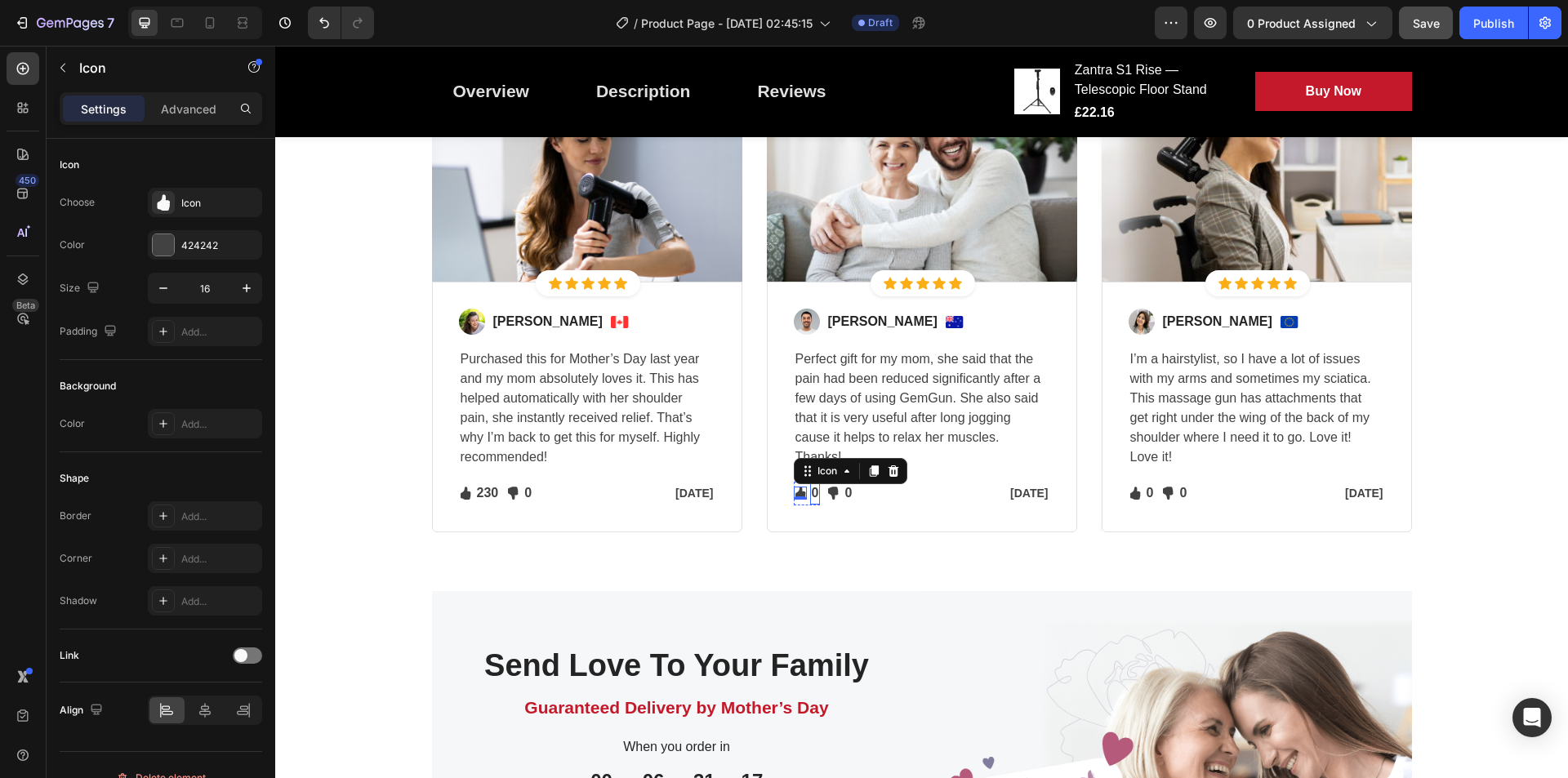
click at [812, 494] on p "0" at bounding box center [816, 493] width 7 height 20
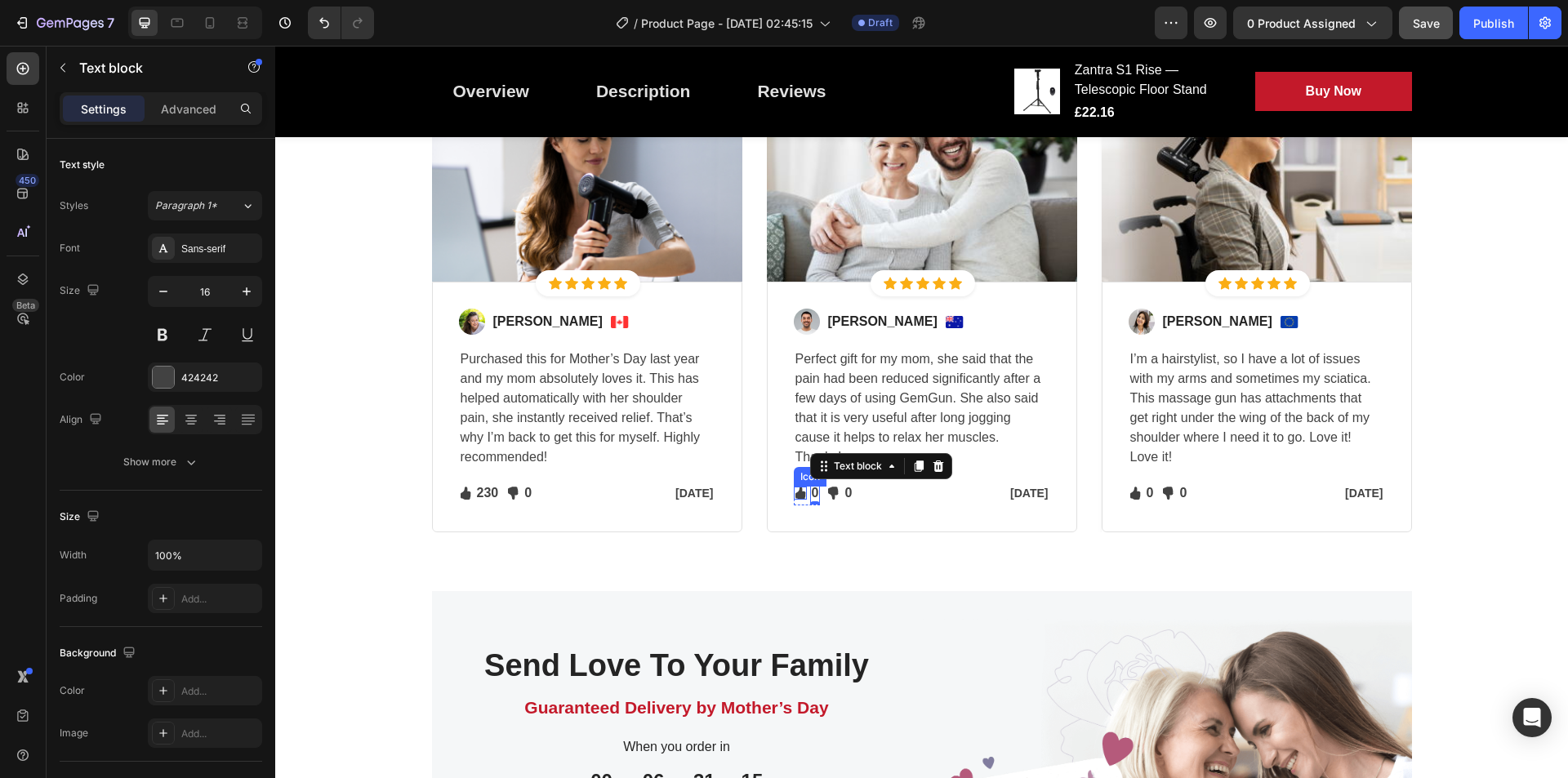
click at [794, 491] on icon at bounding box center [801, 493] width 13 height 13
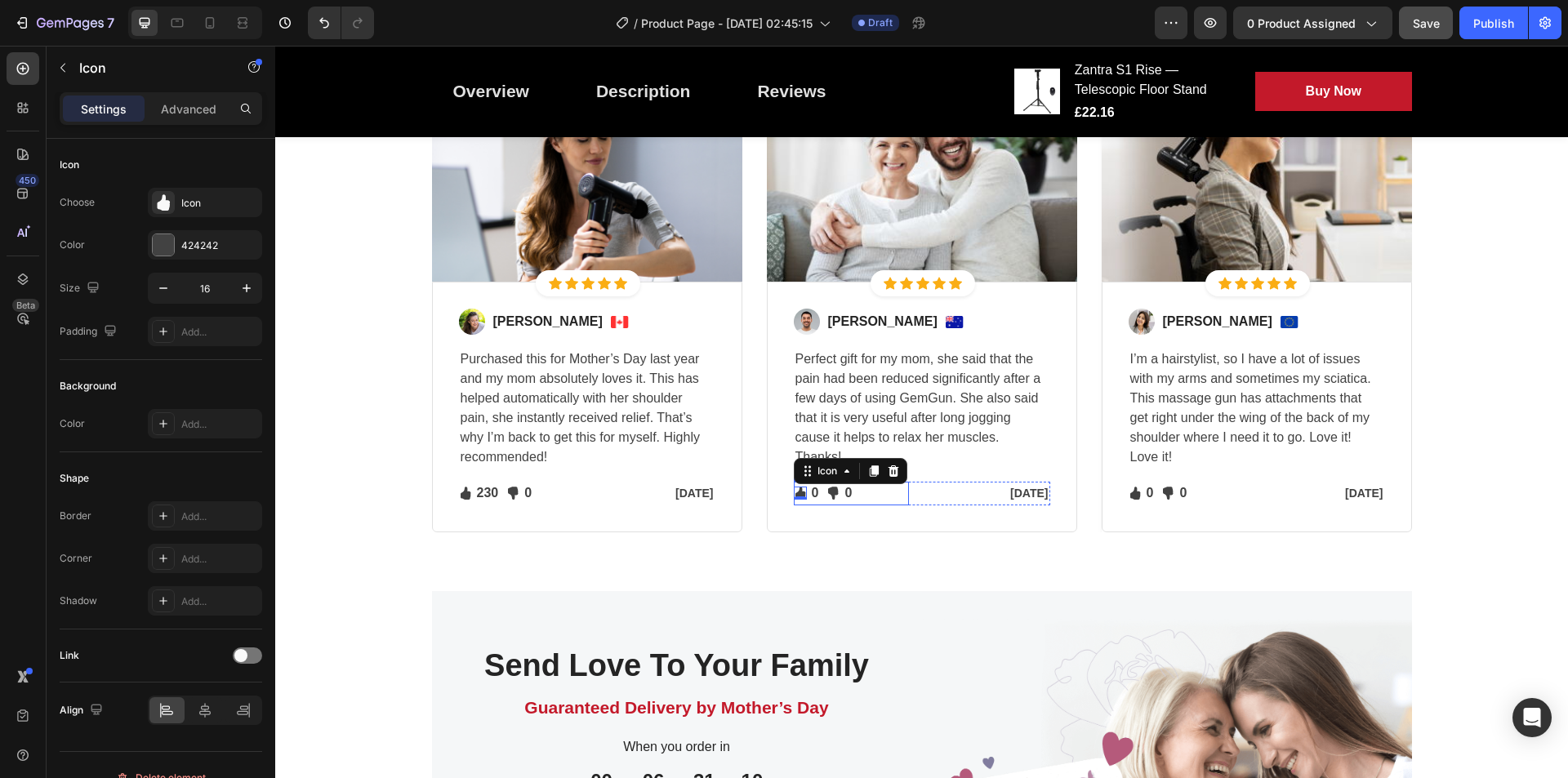
click at [860, 496] on div "Icon 0 0 Text block Icon List Icon 0 Text block Icon List Row" at bounding box center [851, 493] width 115 height 24
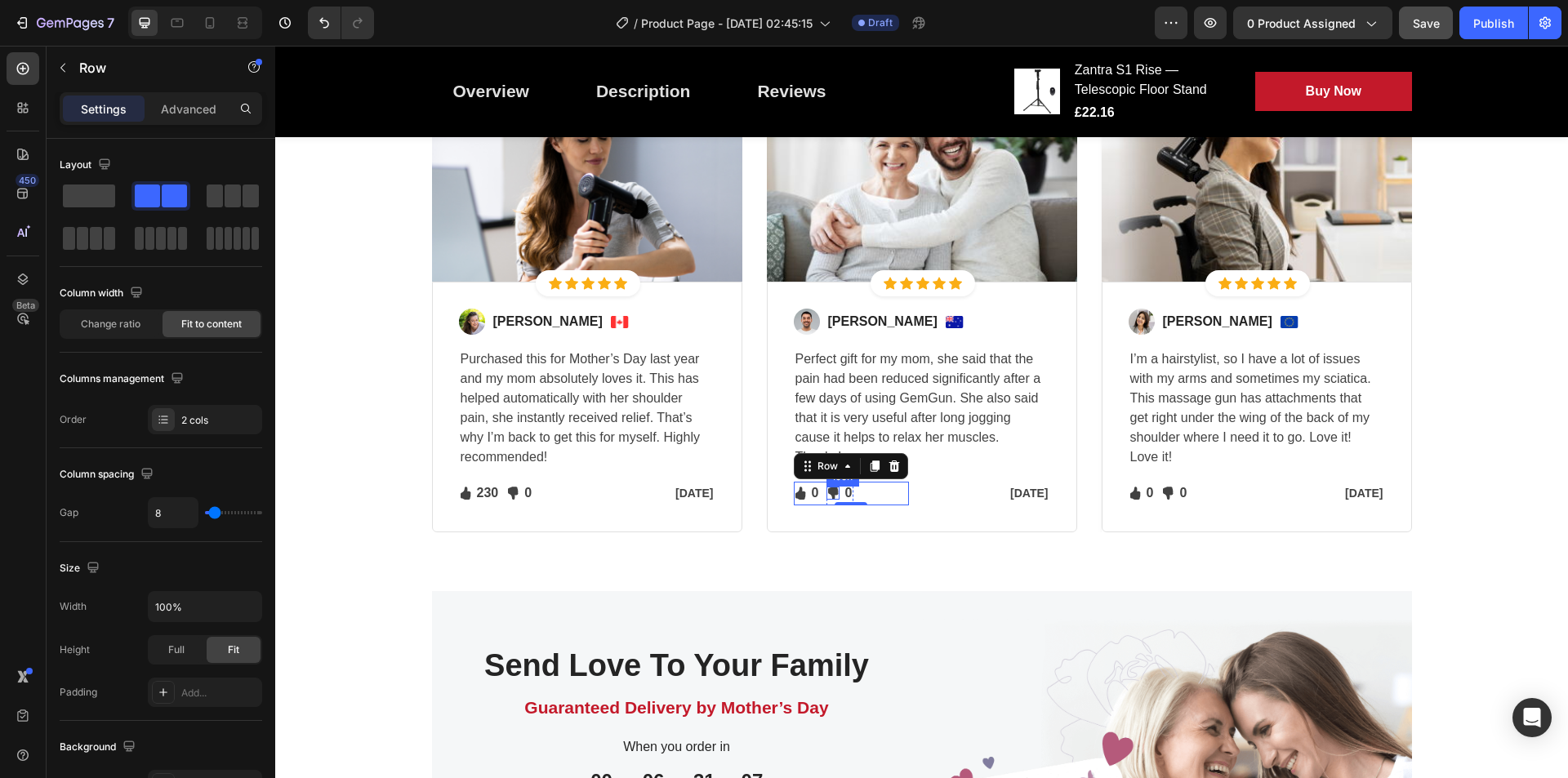
click at [828, 494] on icon at bounding box center [833, 493] width 10 height 13
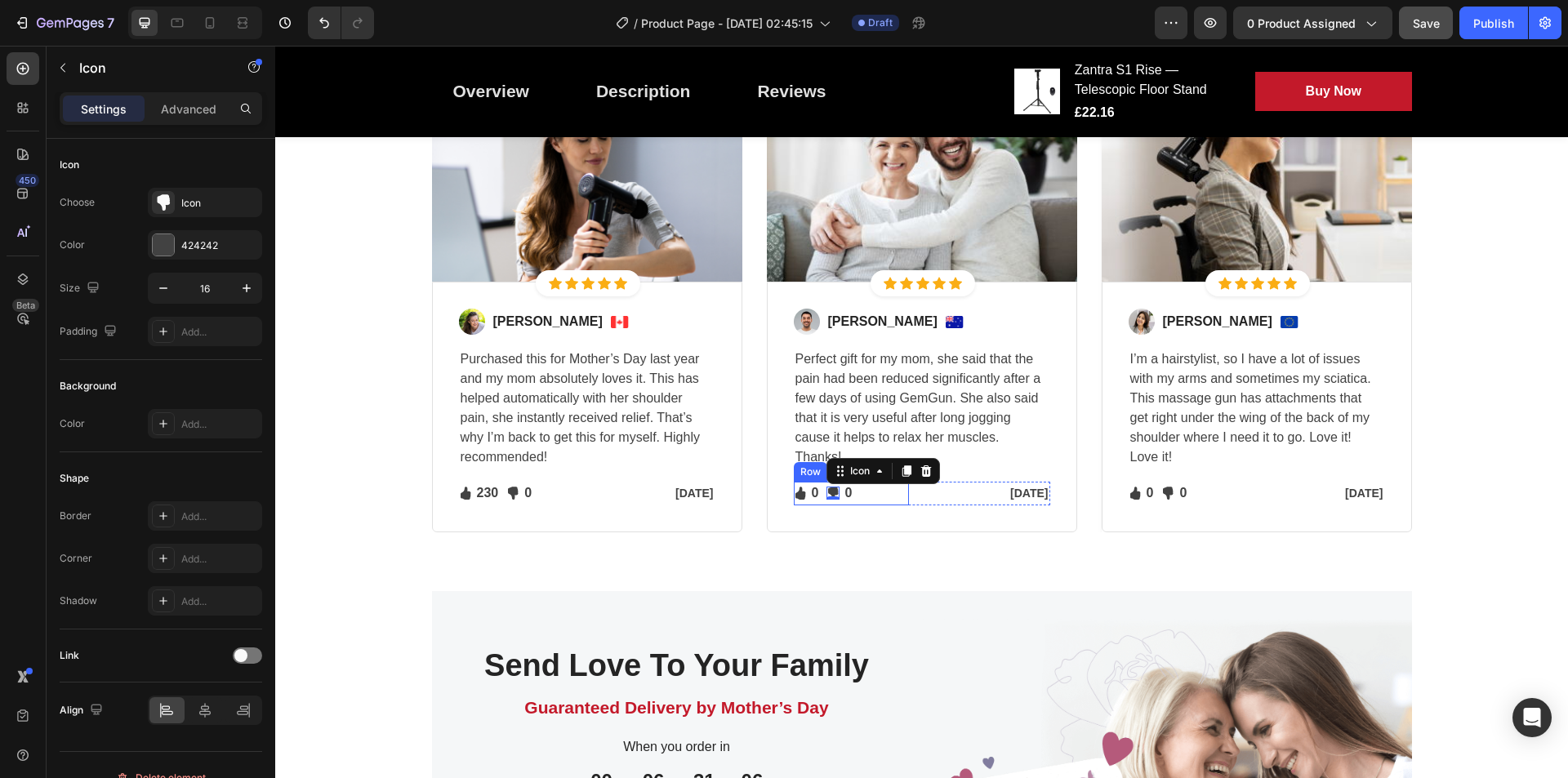
click at [859, 501] on div "Icon 0 Text block Icon List Icon 0 0 Text block Icon List Row" at bounding box center [851, 493] width 115 height 24
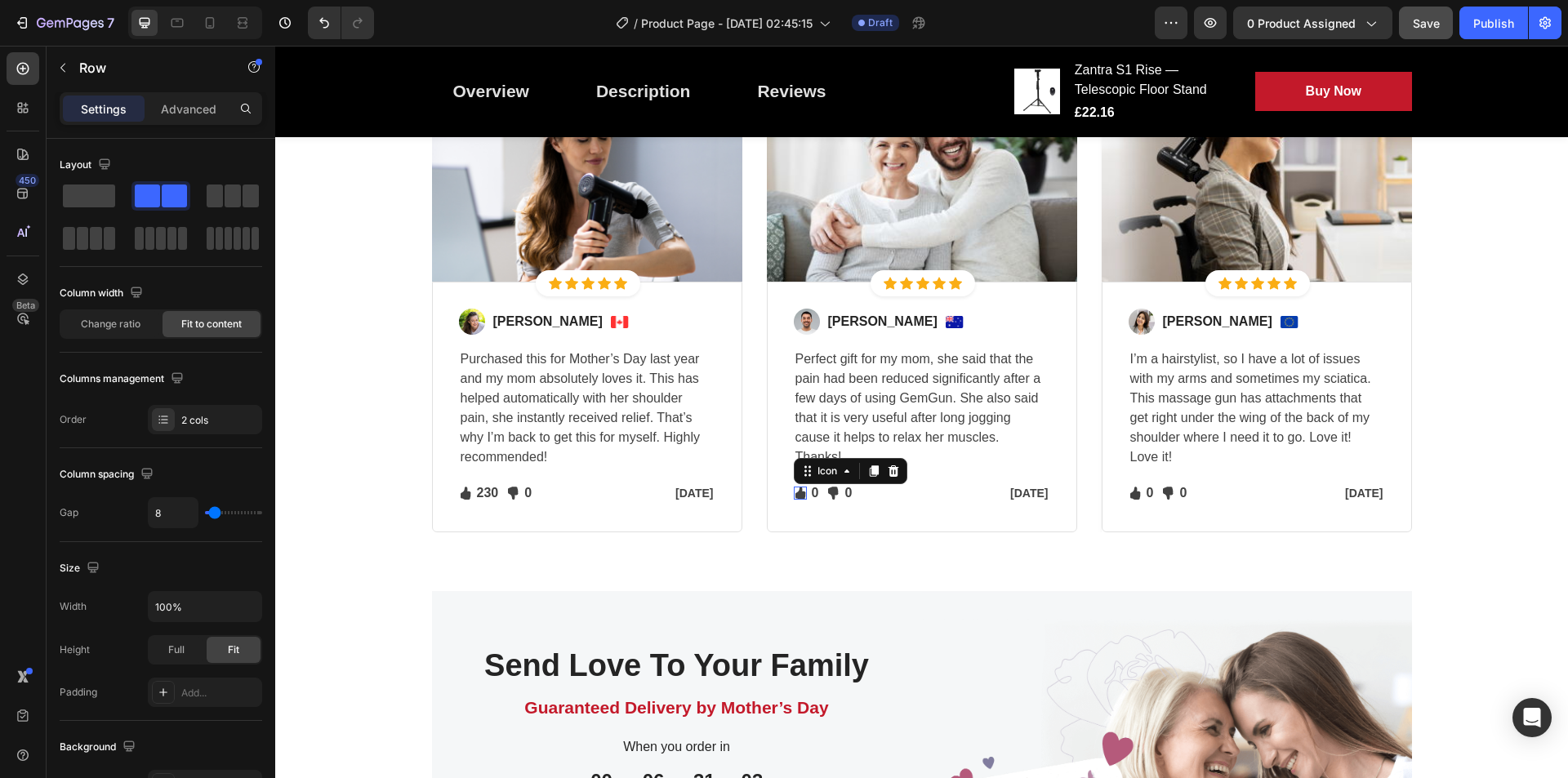
click at [797, 485] on li "Icon 0 0 Text block" at bounding box center [808, 493] width 27 height 23
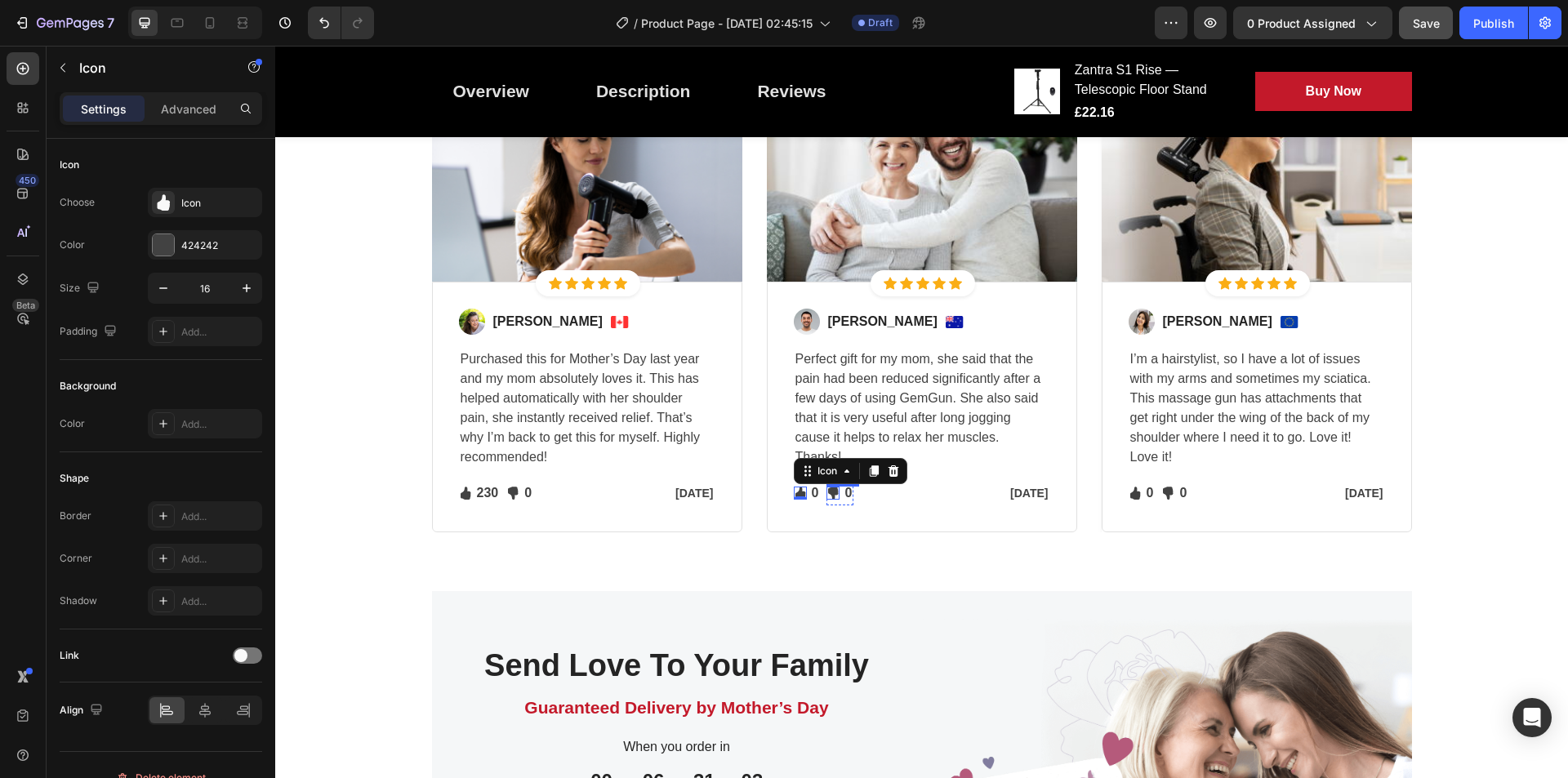
click at [826, 492] on icon at bounding box center [833, 493] width 13 height 13
click at [860, 495] on div "Icon 0 Text block Icon List Icon 0 0 Text block Icon List Row" at bounding box center [851, 493] width 115 height 24
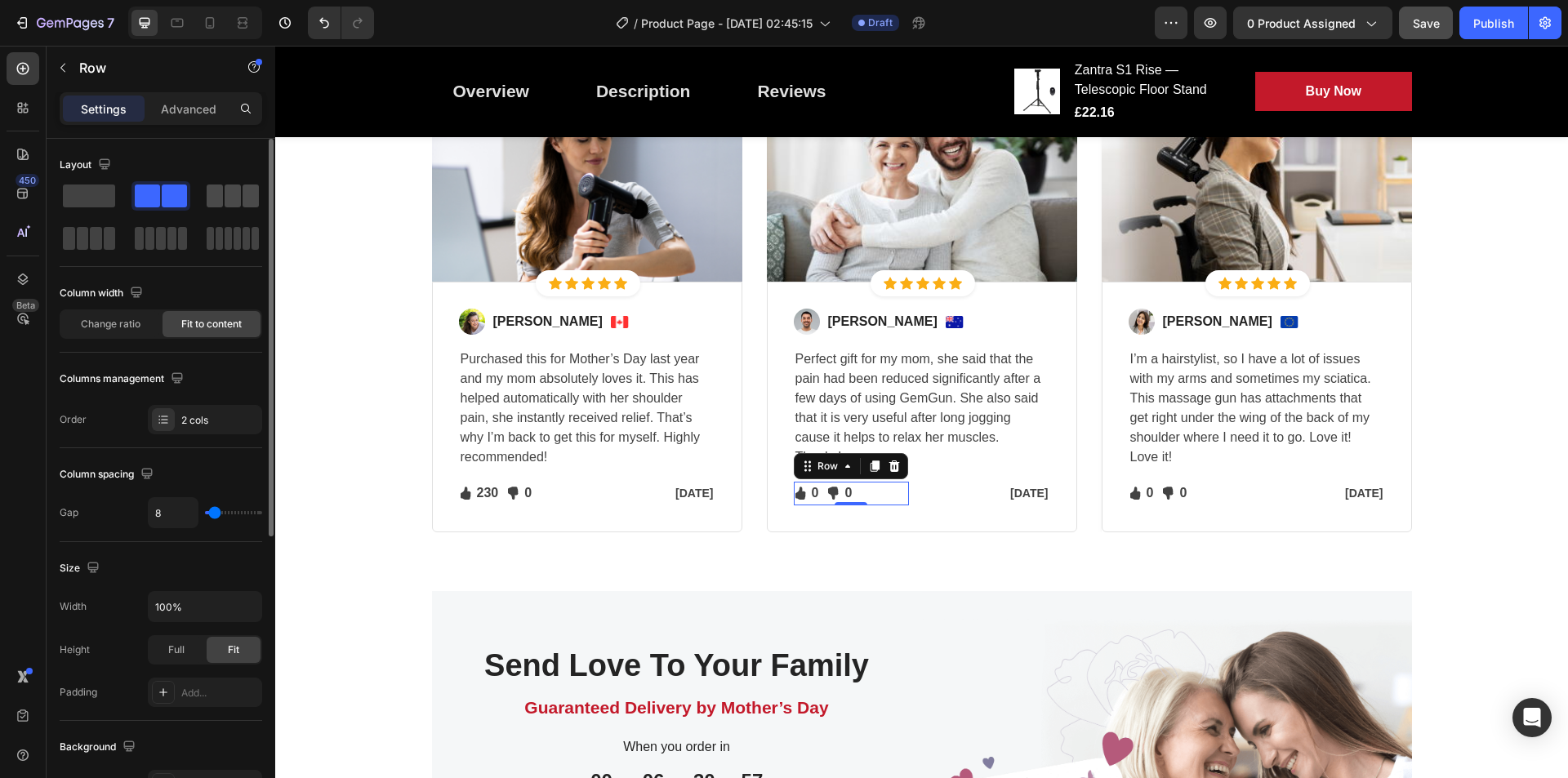
click at [220, 203] on span at bounding box center [215, 196] width 16 height 23
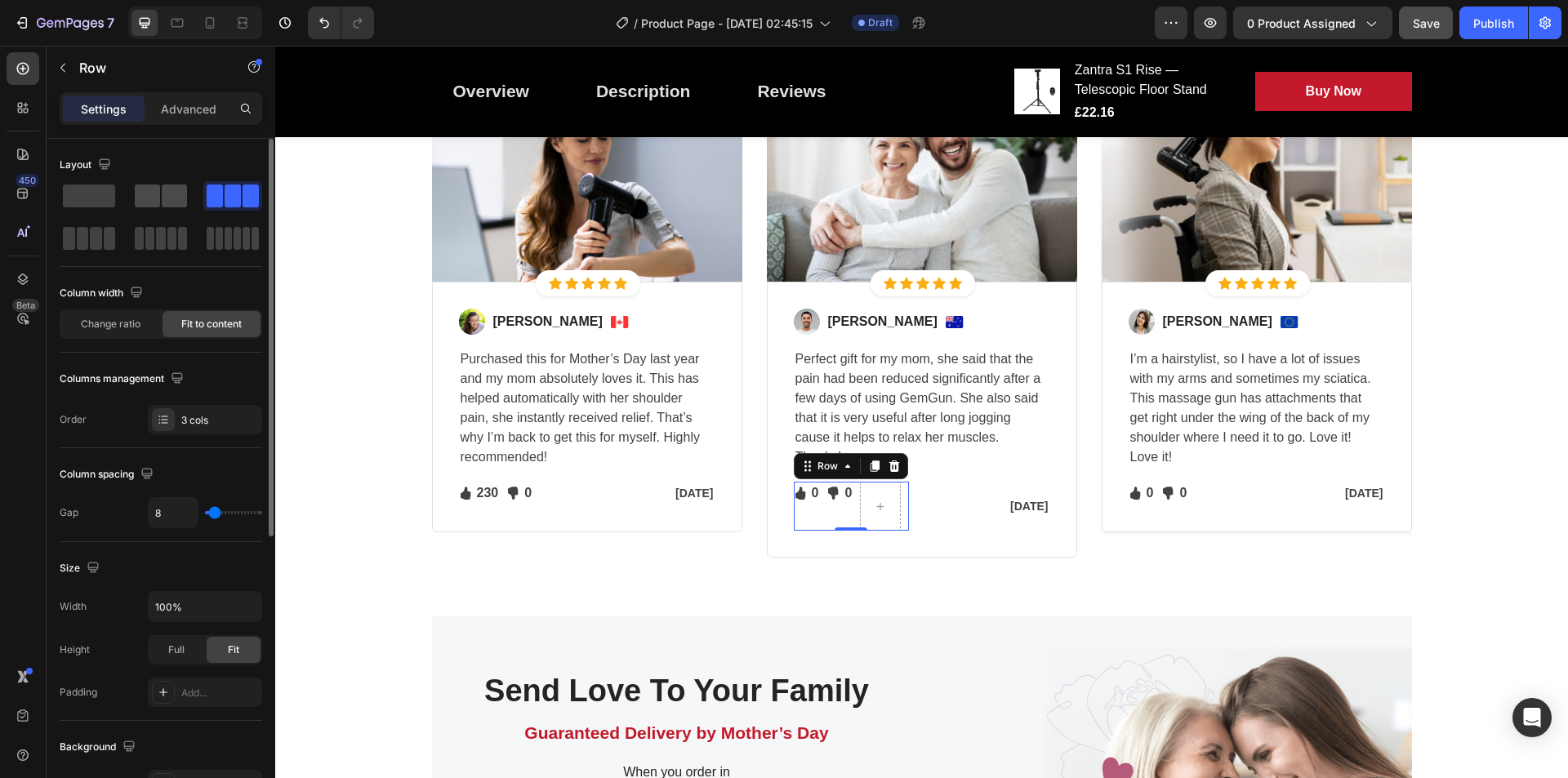
click at [165, 196] on span at bounding box center [174, 196] width 25 height 23
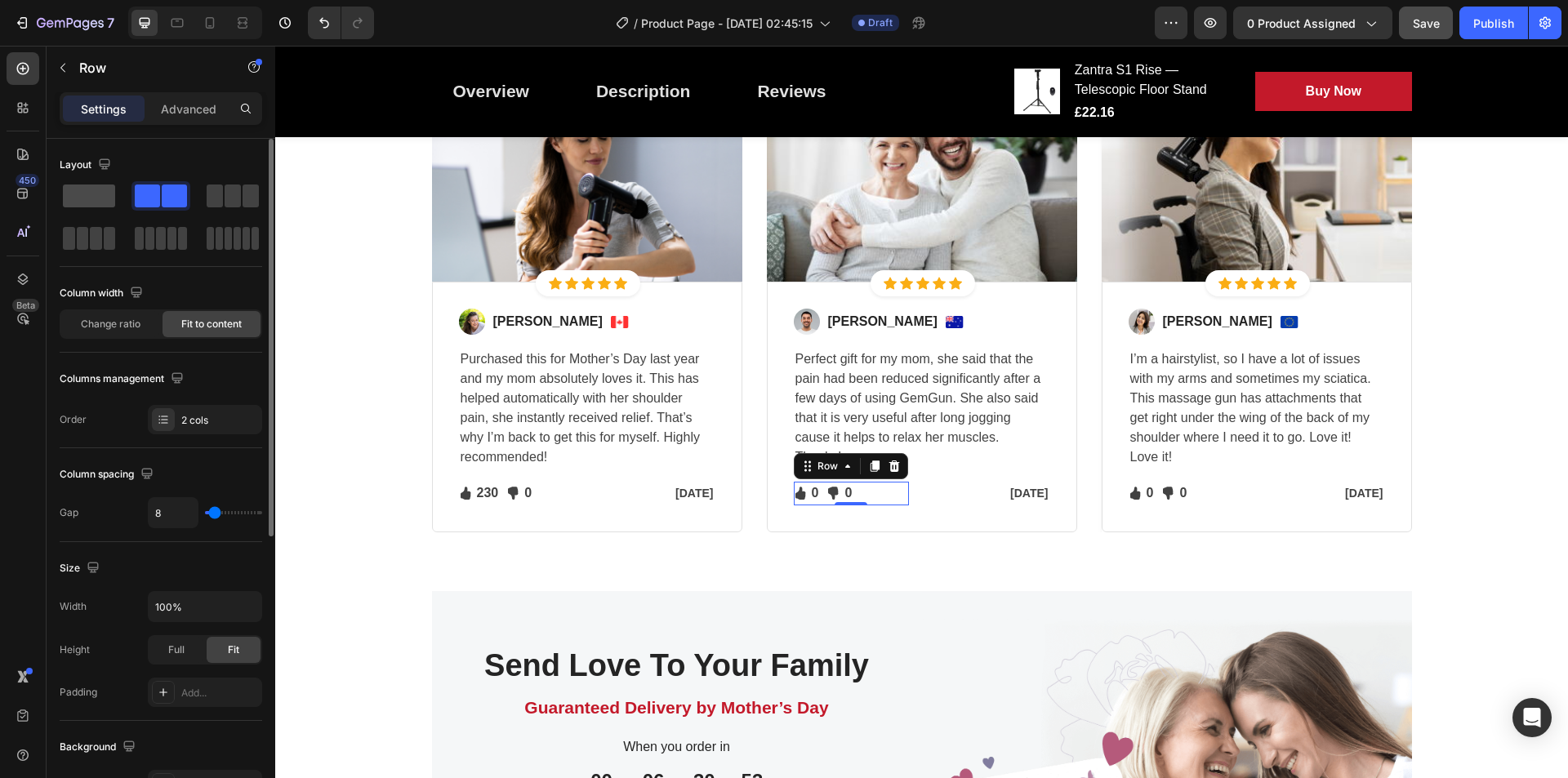
click at [93, 194] on span at bounding box center [88, 196] width 53 height 23
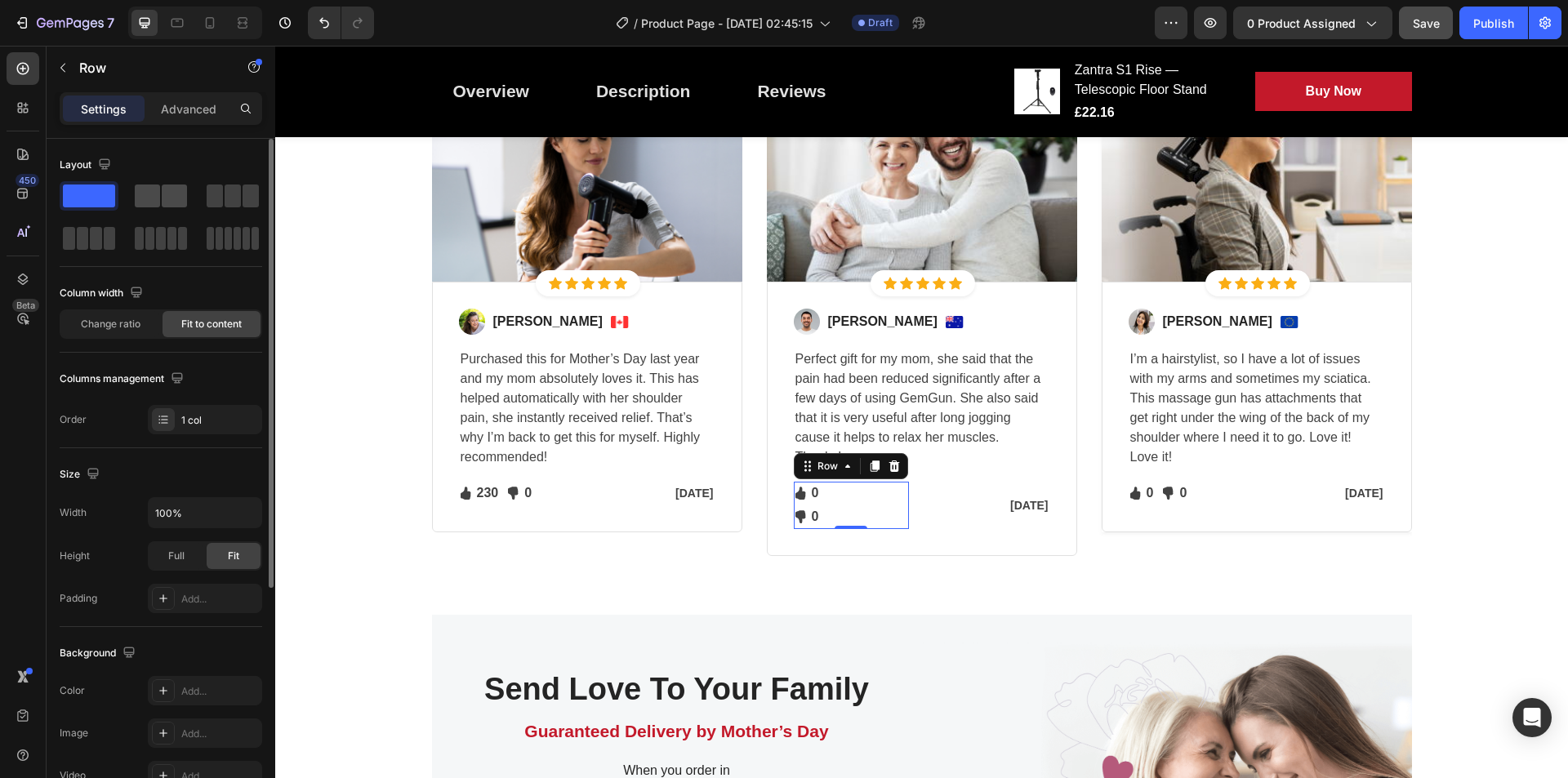
click at [154, 195] on span at bounding box center [147, 196] width 25 height 23
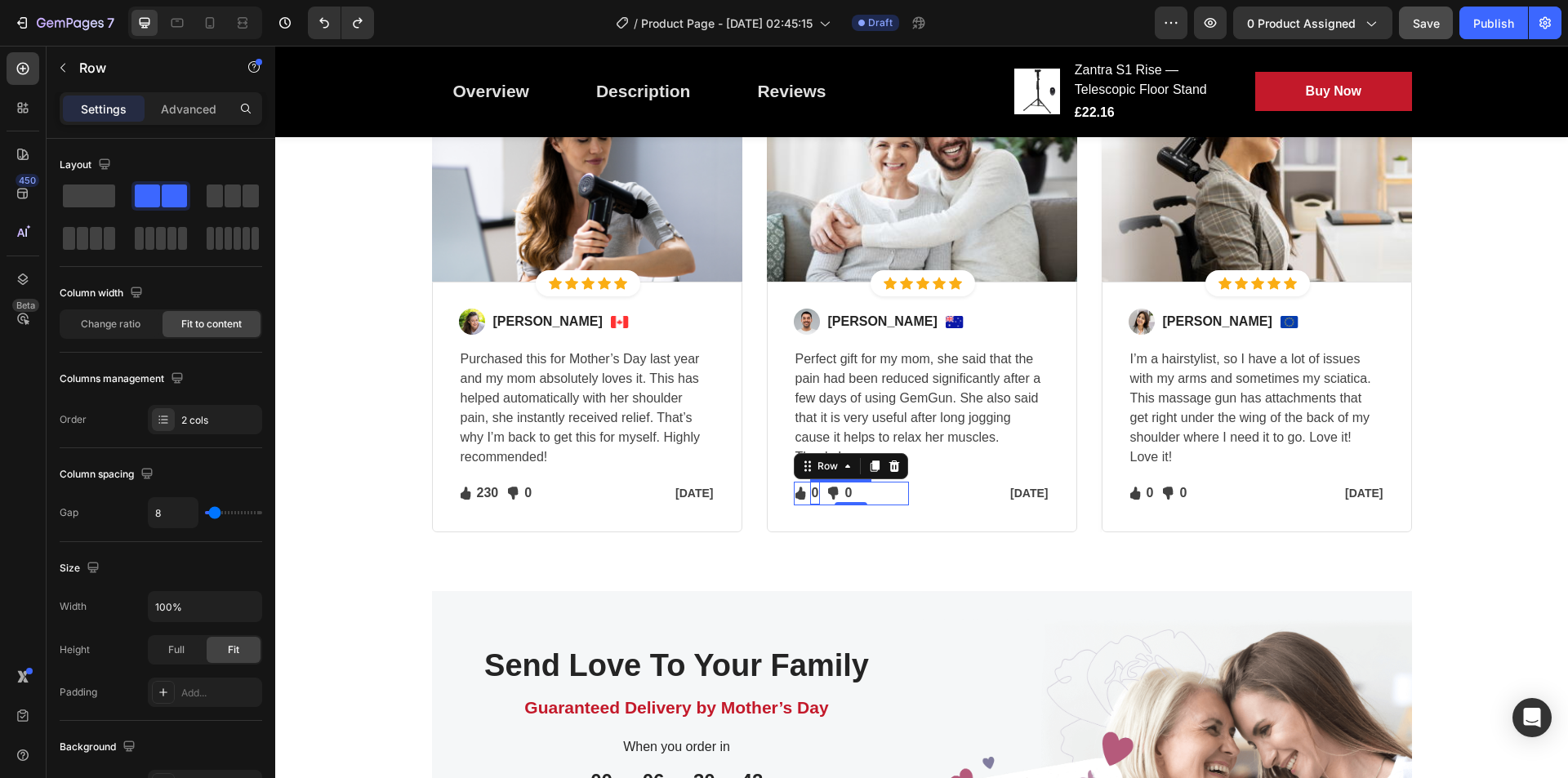
click at [812, 484] on p "0" at bounding box center [816, 493] width 7 height 20
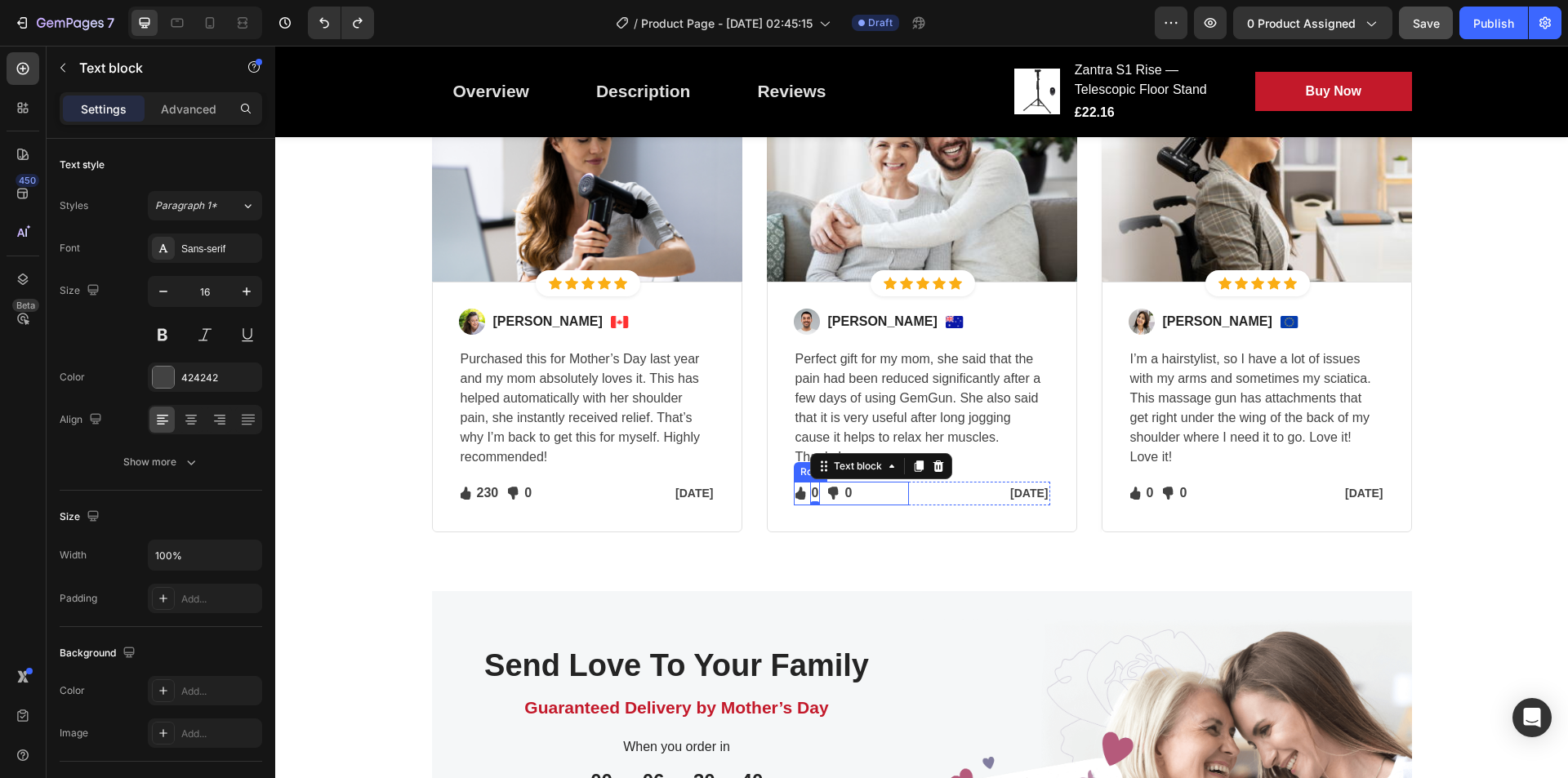
click at [886, 494] on div "Icon 0 Text block 0 Icon List Icon 0 Text block Icon List Row" at bounding box center [851, 493] width 115 height 24
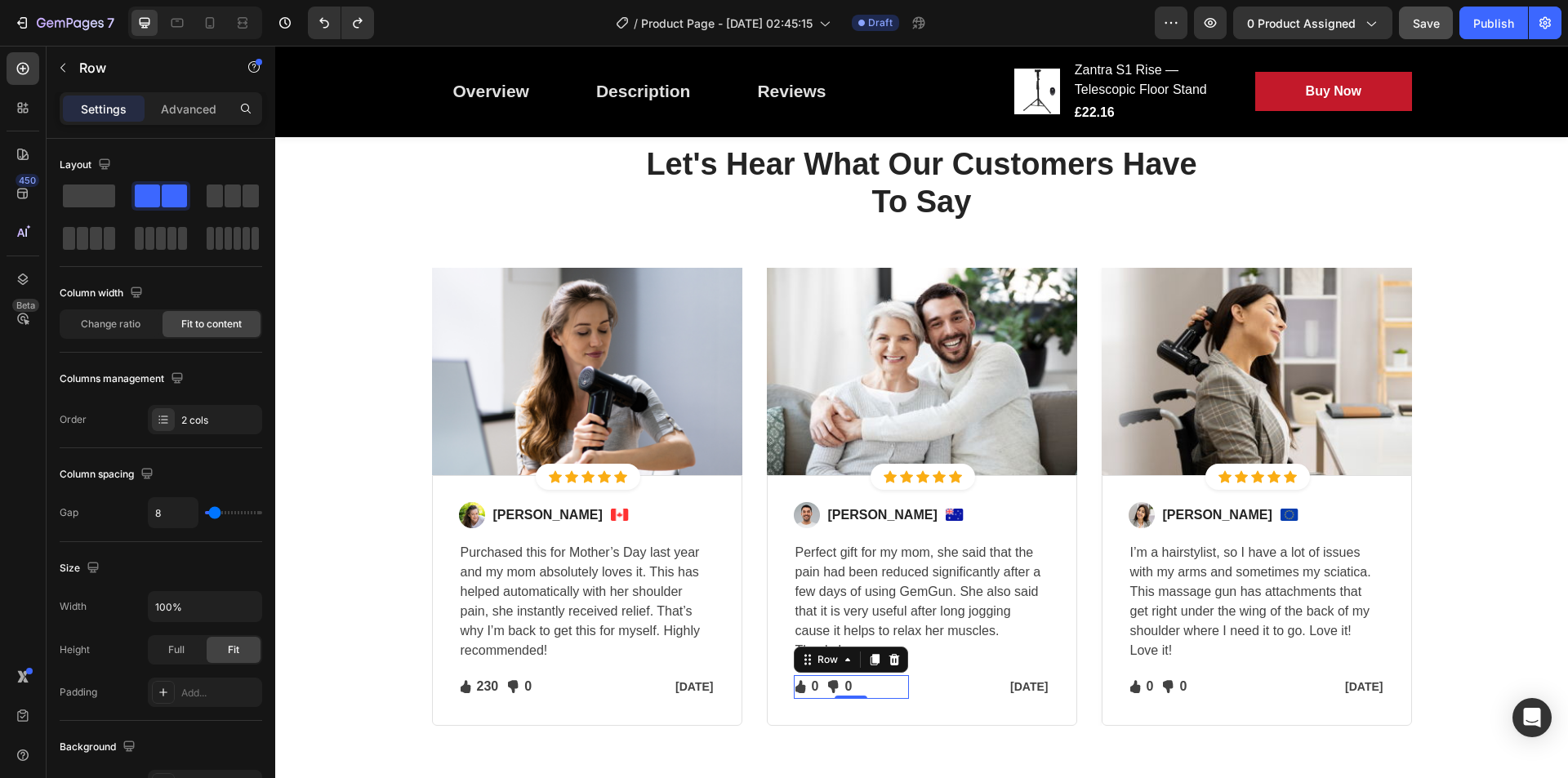
scroll to position [2101, 0]
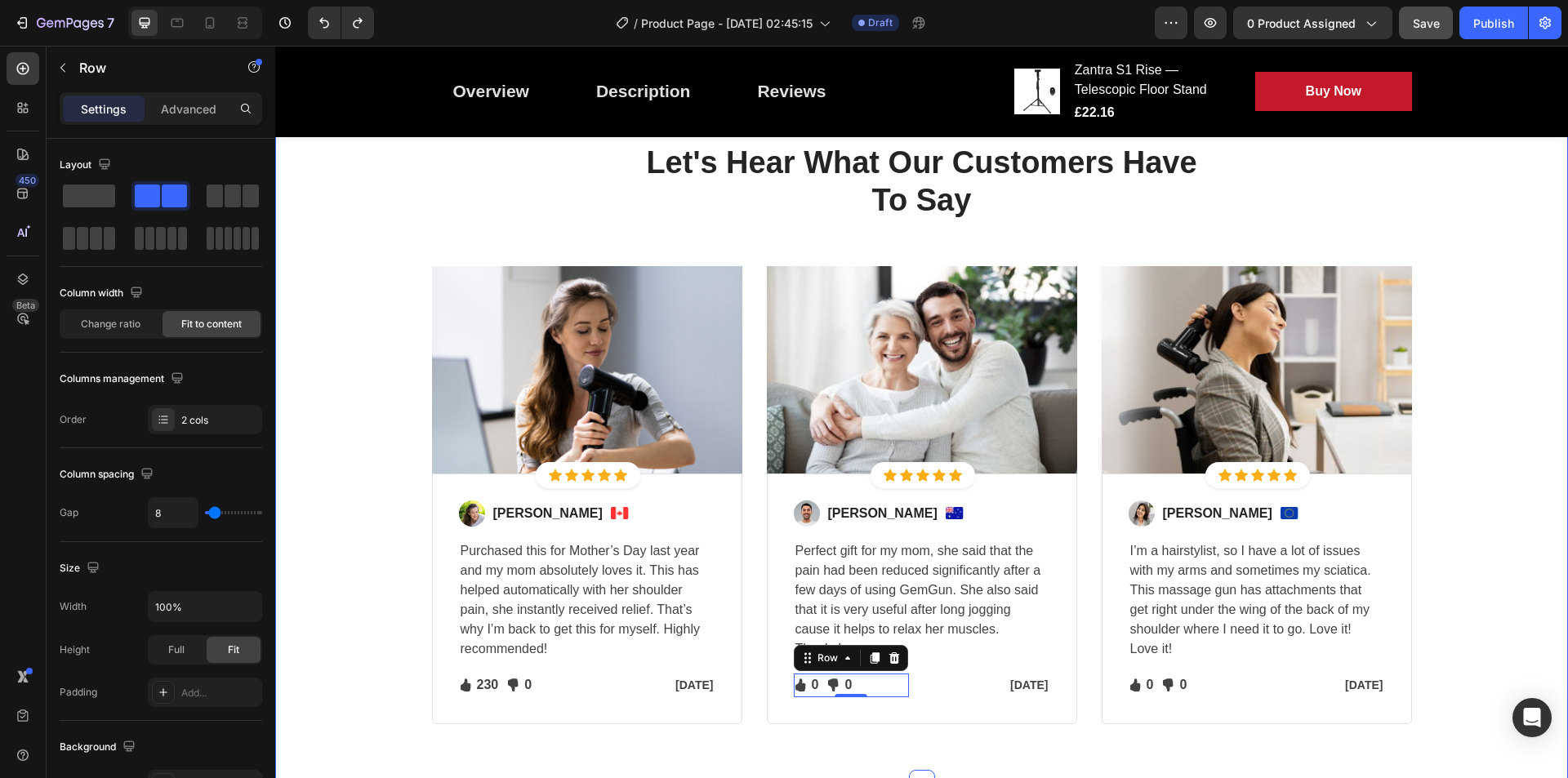
click at [1254, 431] on div "Let's Hear What Our Customers Have To Say Heading Row Image Icon Icon Icon Icon…" at bounding box center [921, 434] width 1268 height 582
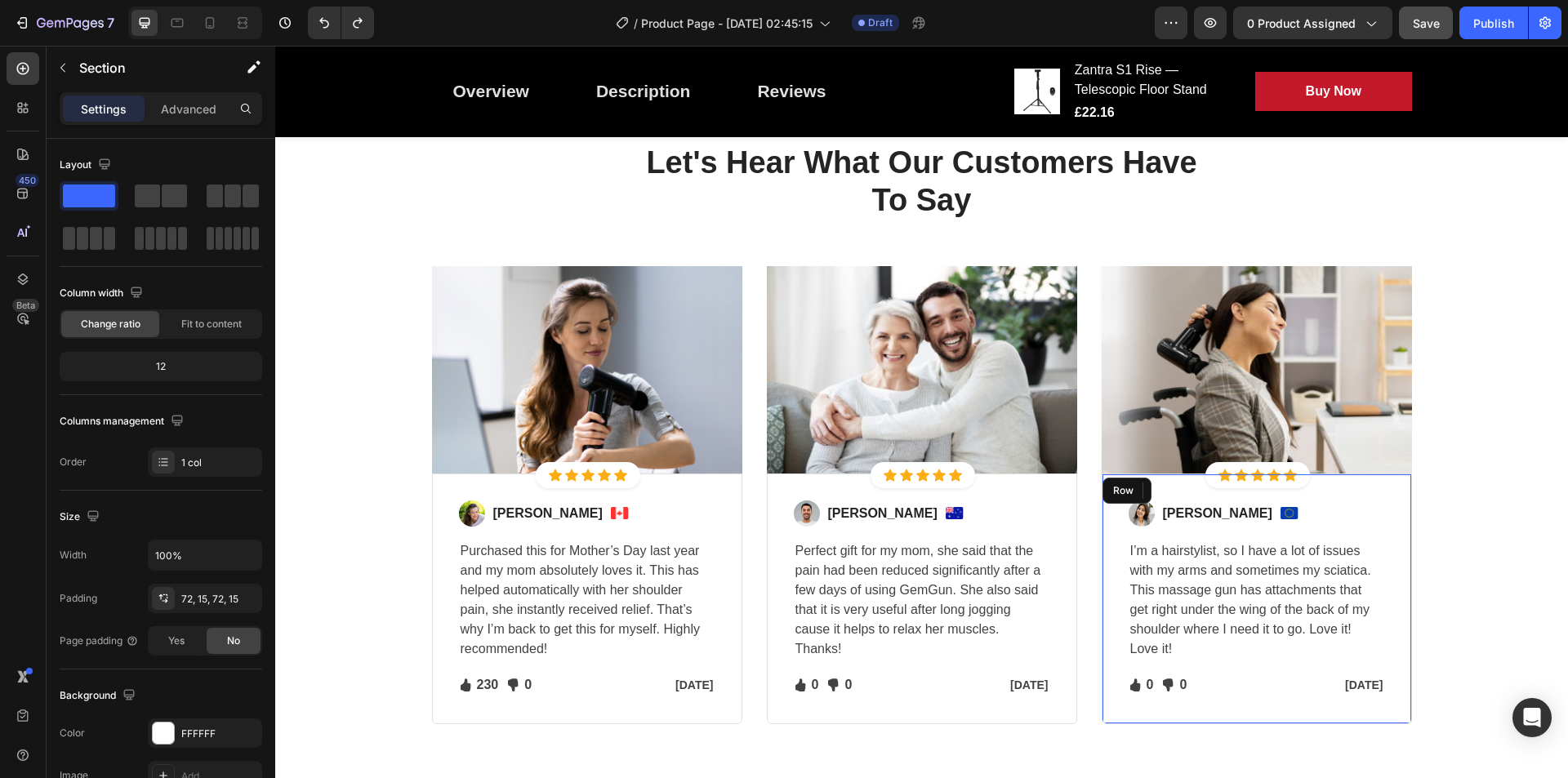
click at [1254, 486] on div "Image Sabrina Miller Text block Image Row I’m a hairstylist, so I have a lot of…" at bounding box center [1257, 599] width 311 height 251
click at [1091, 285] on div "Image Icon Icon Icon Icon Icon Icon List Hoz Row Row Image Regina Moore Text bl…" at bounding box center [922, 494] width 980 height 458
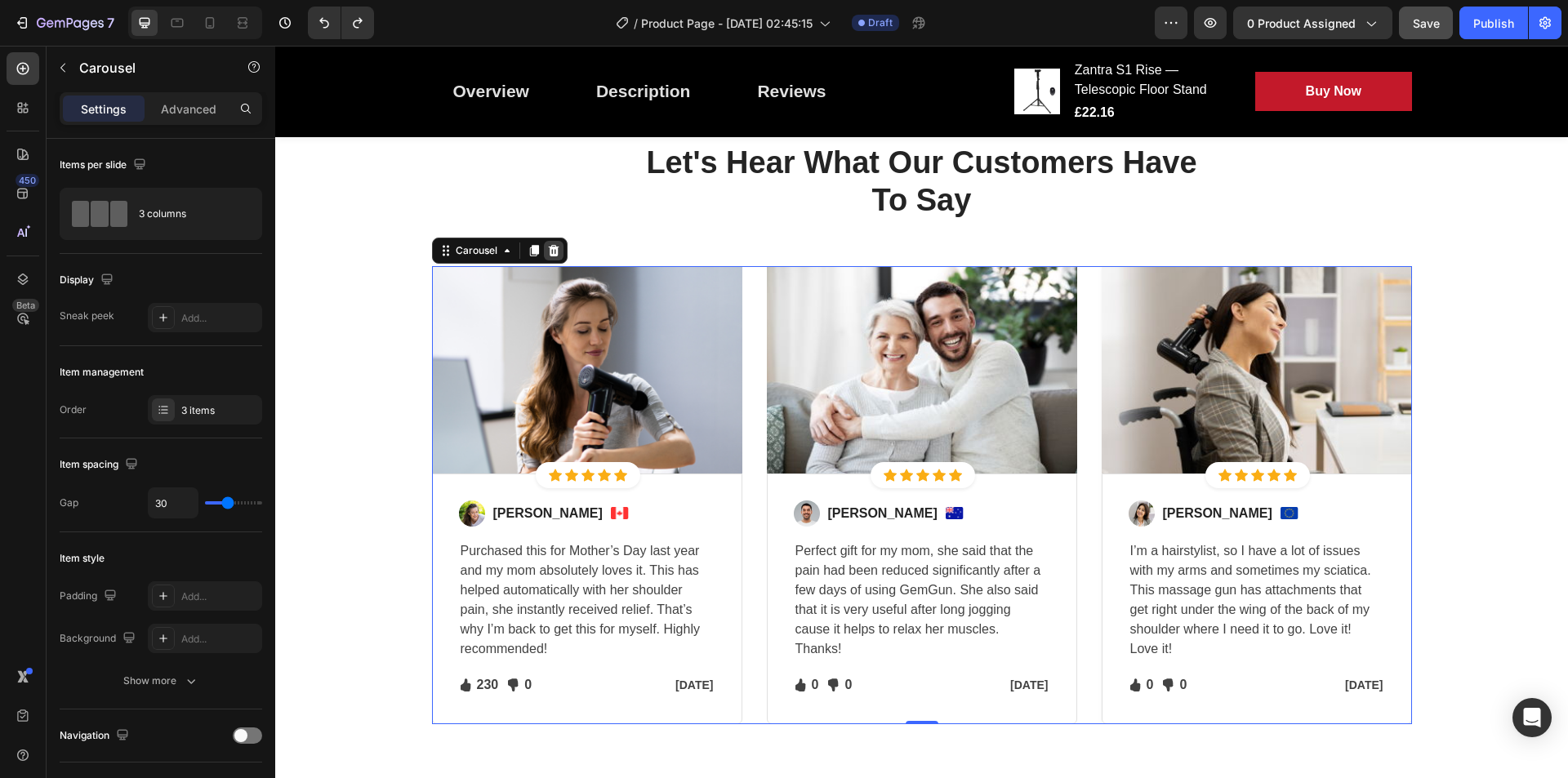
click at [553, 251] on icon at bounding box center [553, 251] width 13 height 13
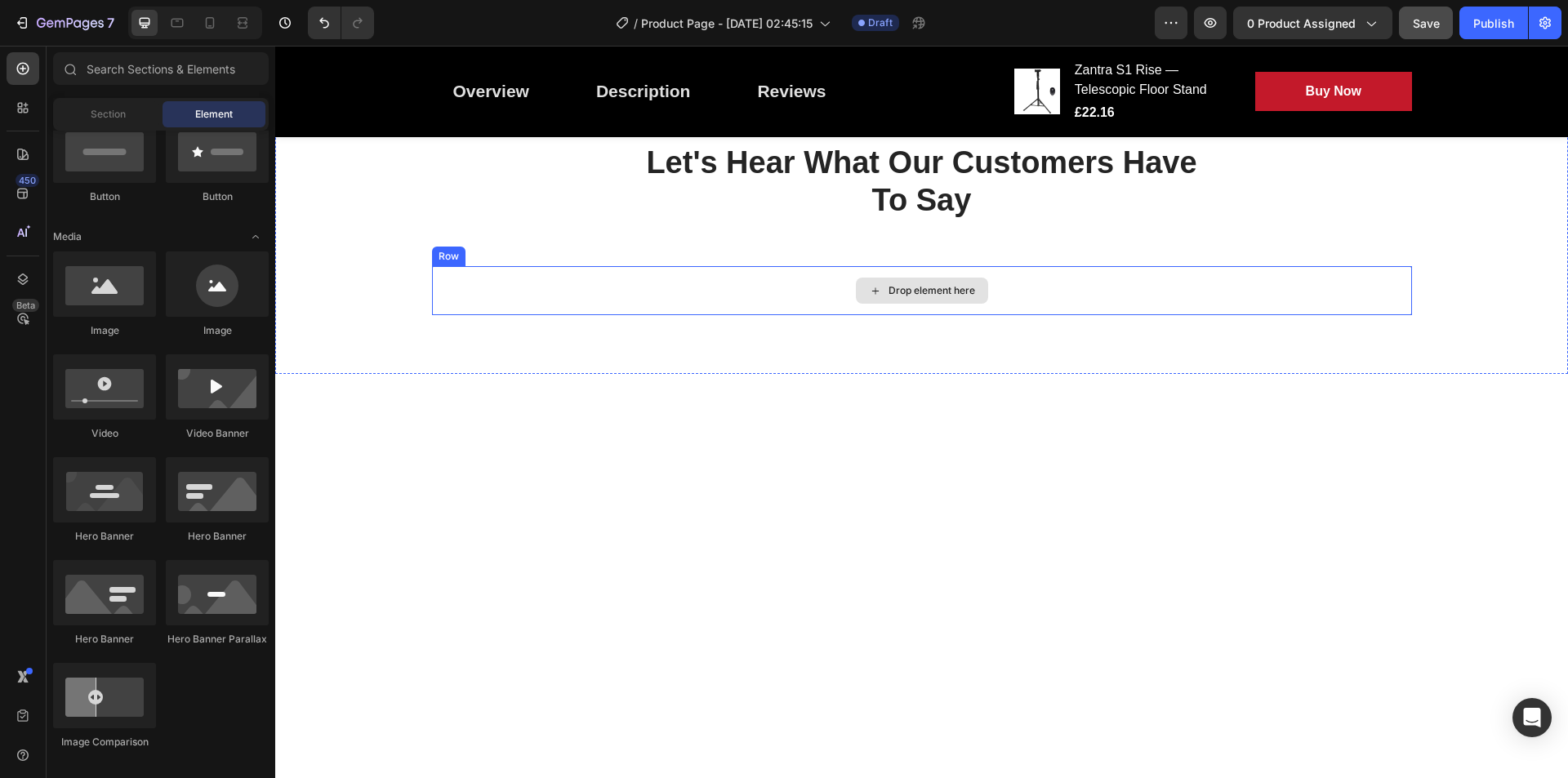
click at [782, 292] on div "Drop element here" at bounding box center [922, 290] width 980 height 49
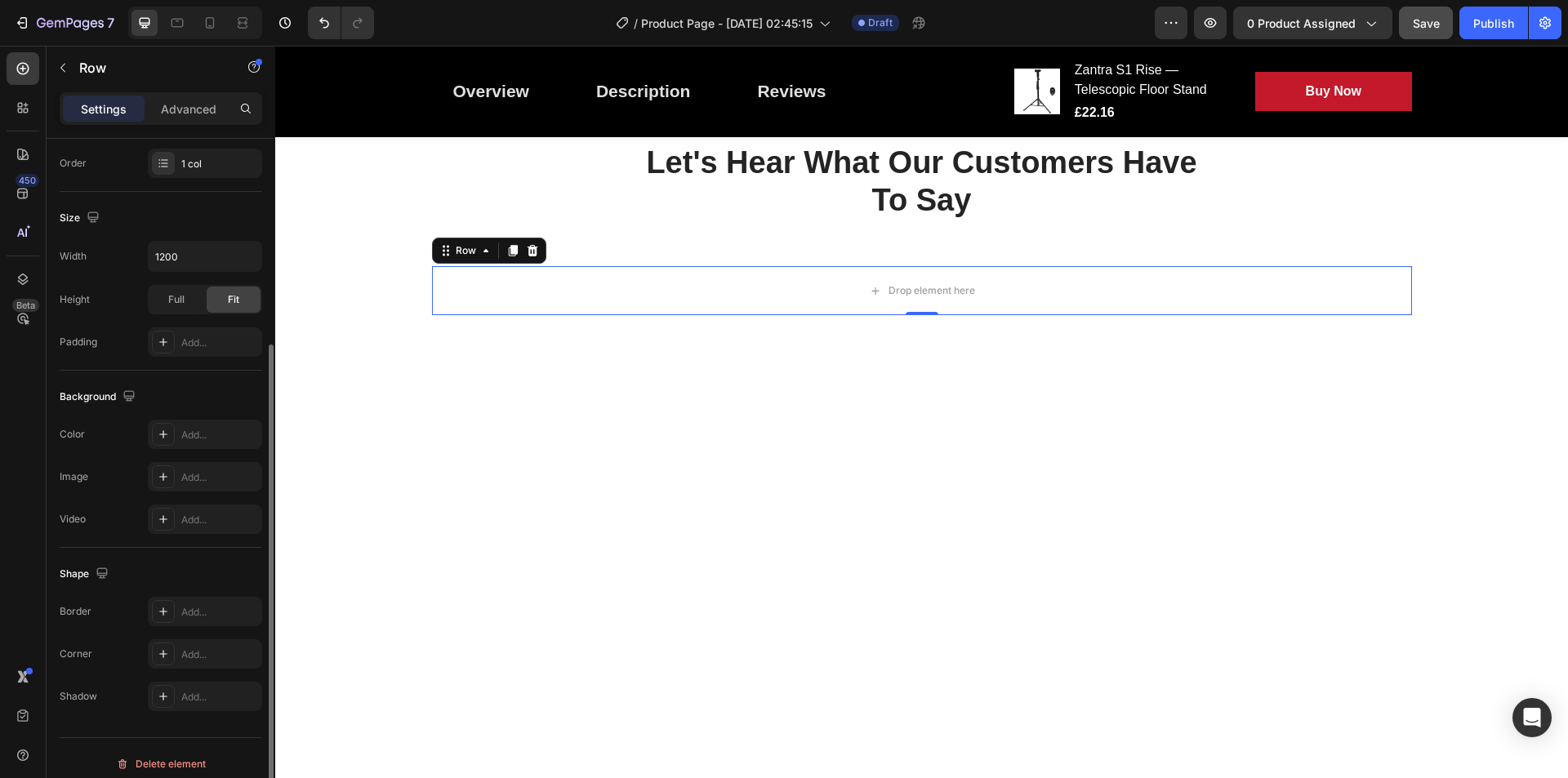
scroll to position [310, 0]
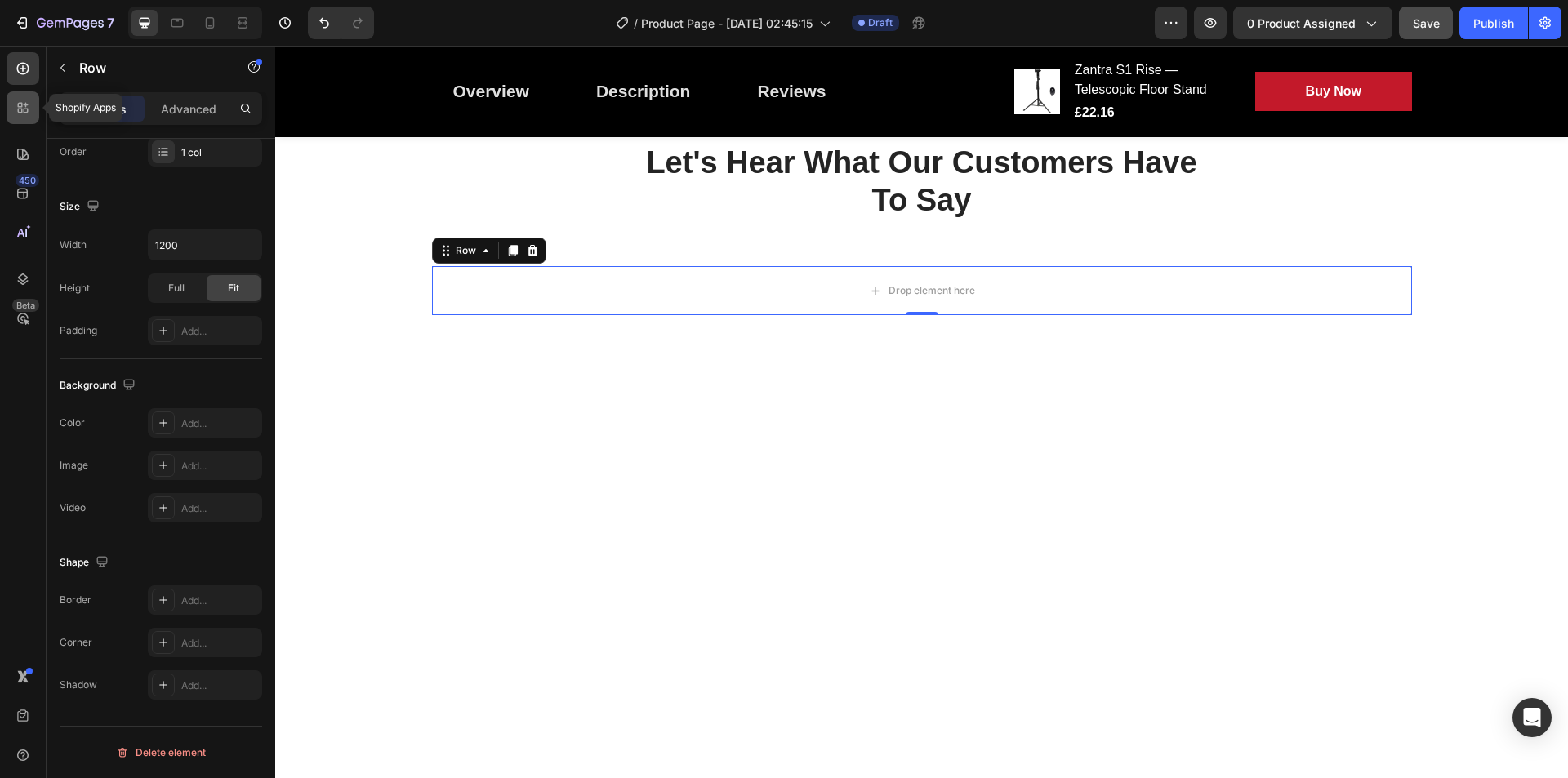
click at [21, 106] on icon at bounding box center [20, 104] width 4 height 4
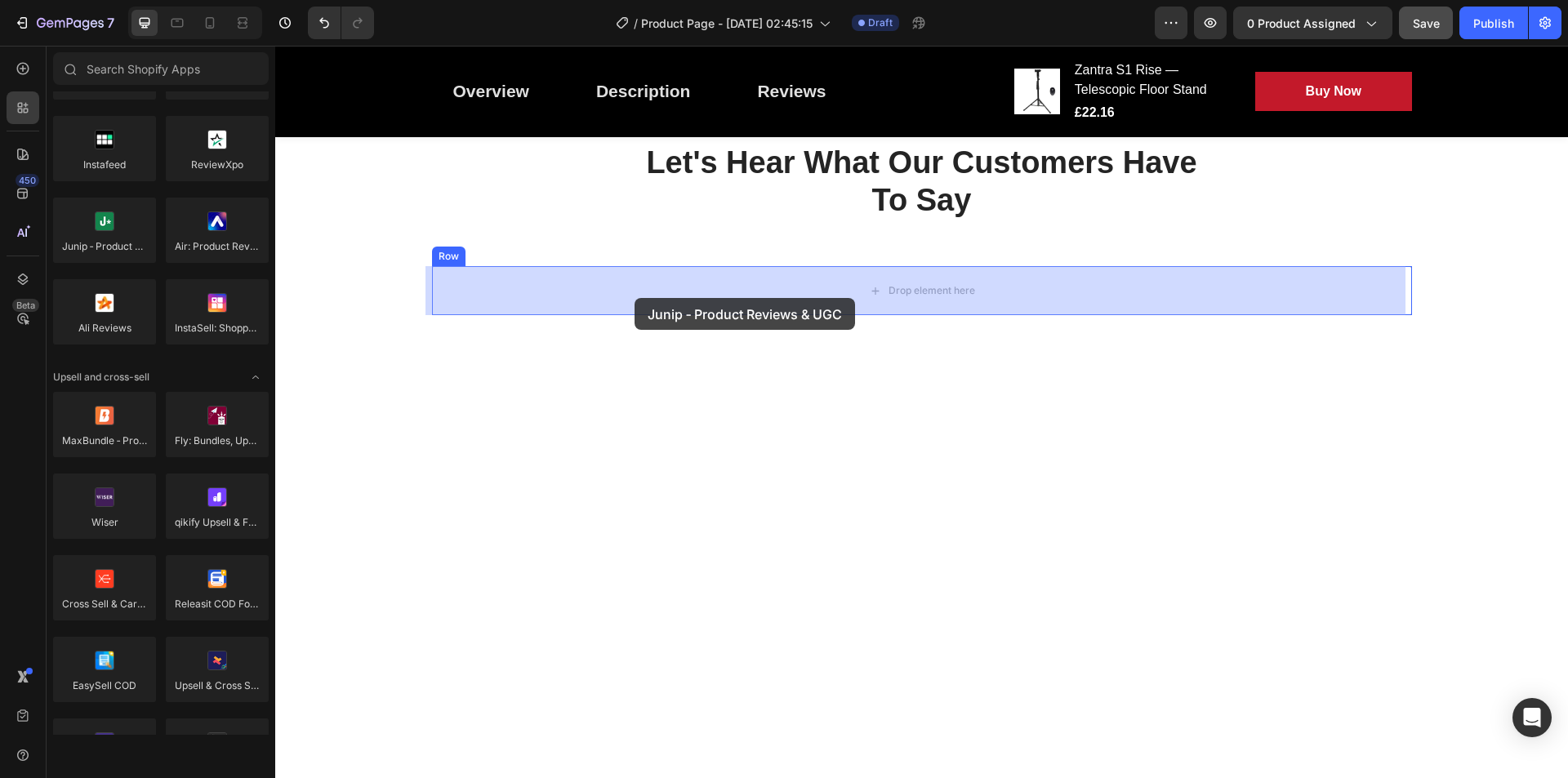
drag, startPoint x: 381, startPoint y: 291, endPoint x: 635, endPoint y: 298, distance: 254.1
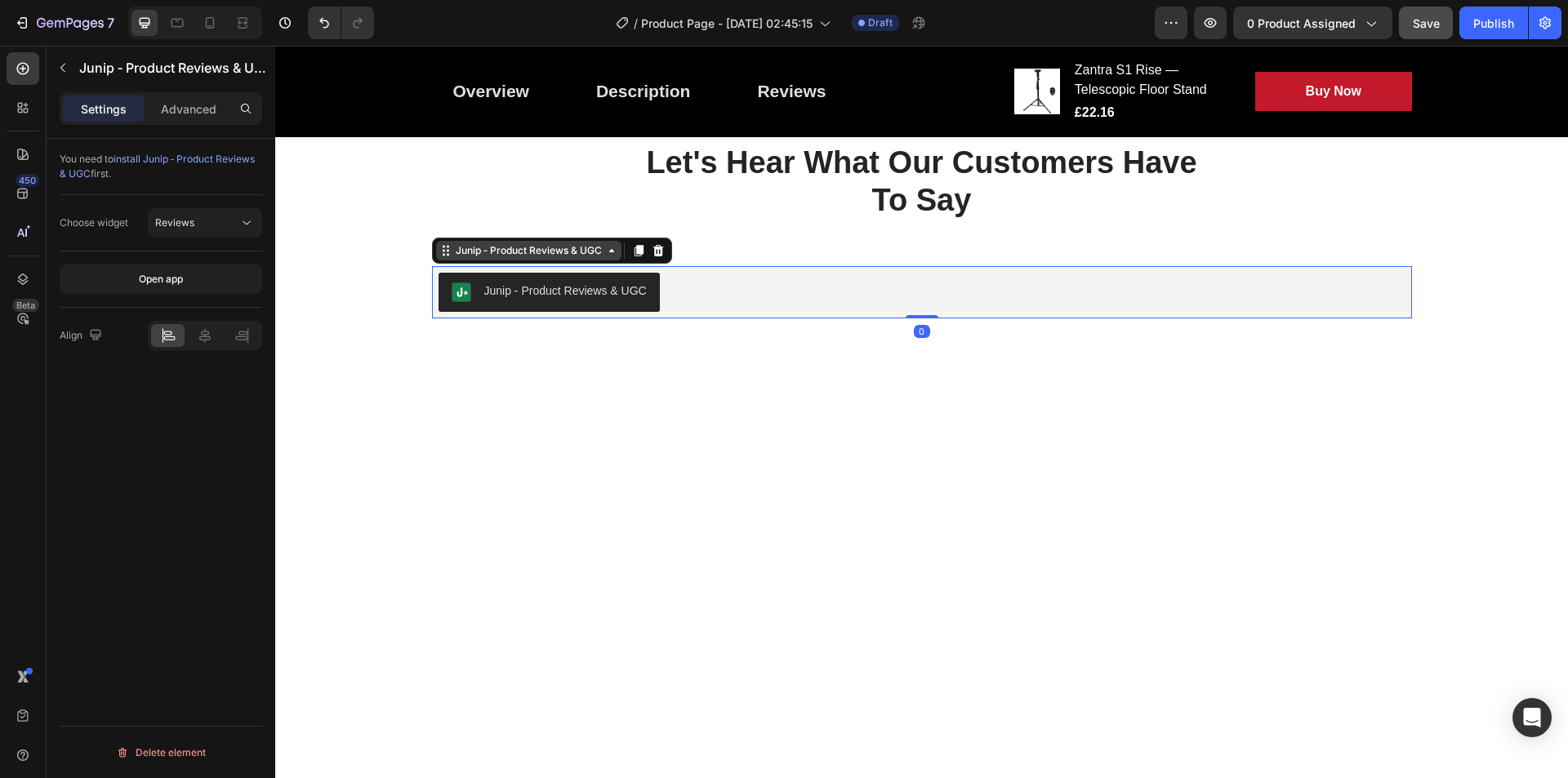
click at [593, 251] on div "Junip ‑ Product Reviews & UGC" at bounding box center [528, 251] width 153 height 14
click at [159, 153] on span "install Junip ‑ Product Reviews & UGC" at bounding box center [157, 166] width 195 height 27
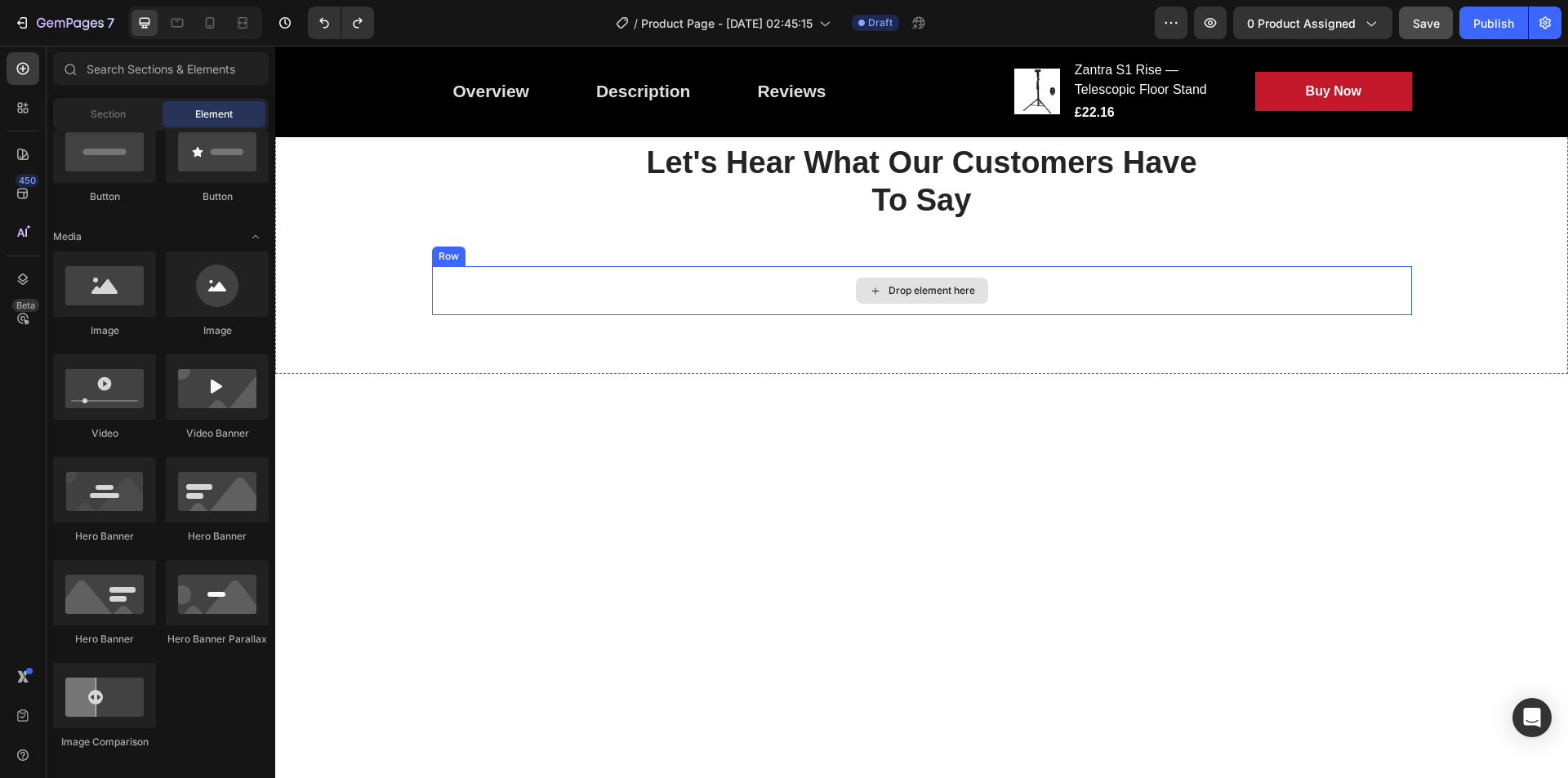
click at [474, 307] on div "Drop element here" at bounding box center [922, 290] width 980 height 49
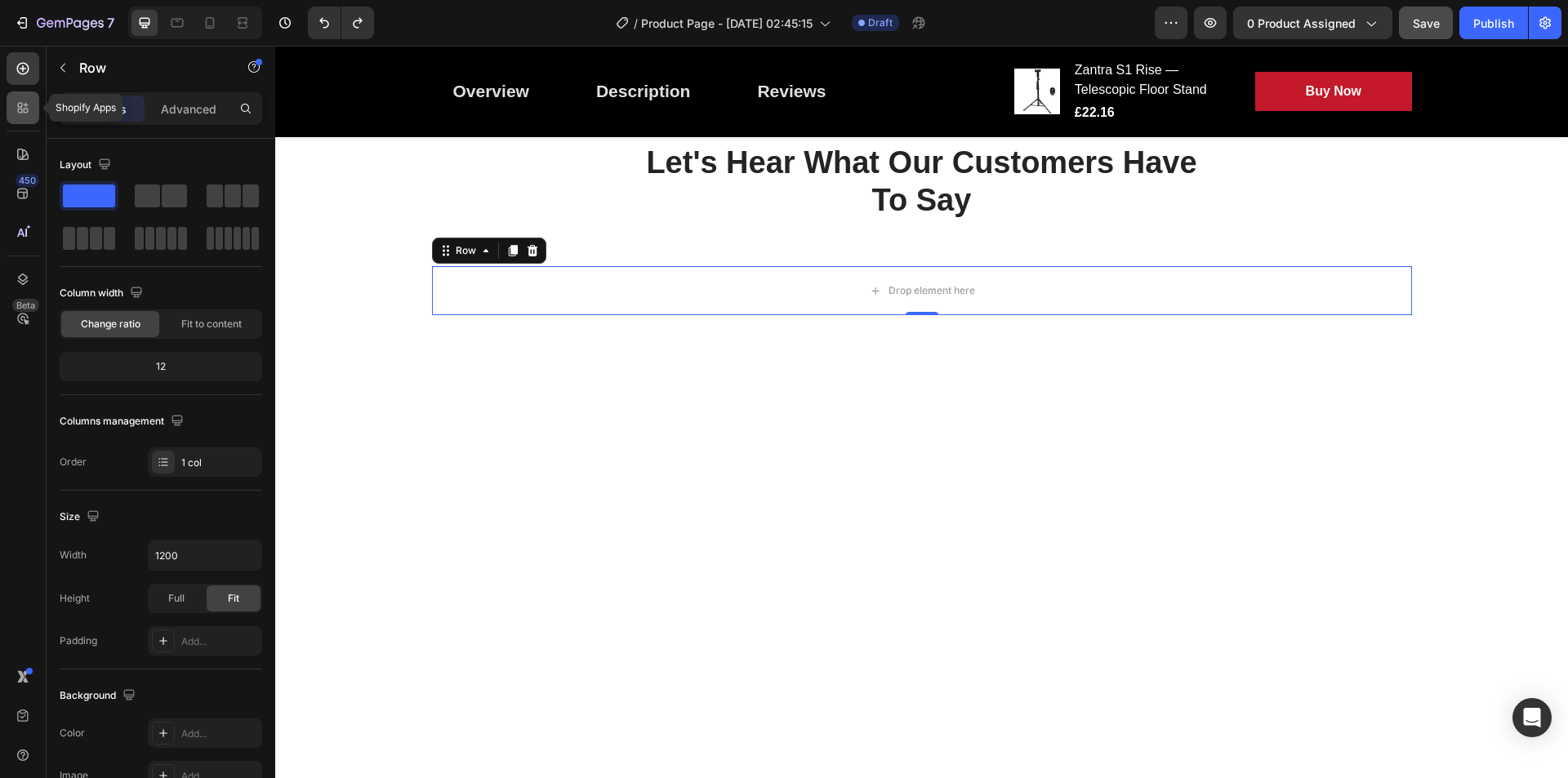
click at [27, 120] on div at bounding box center [22, 108] width 33 height 33
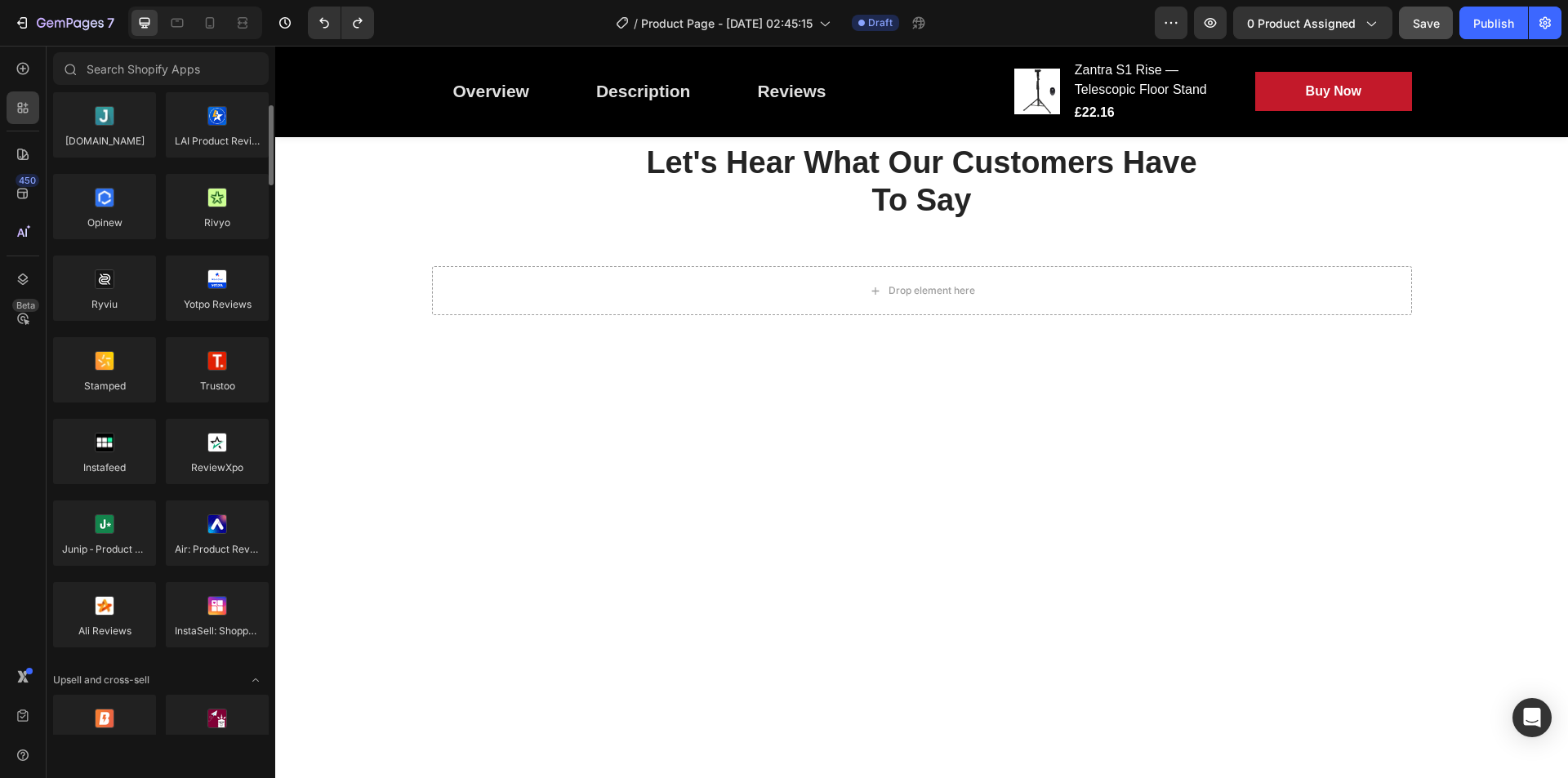
scroll to position [0, 0]
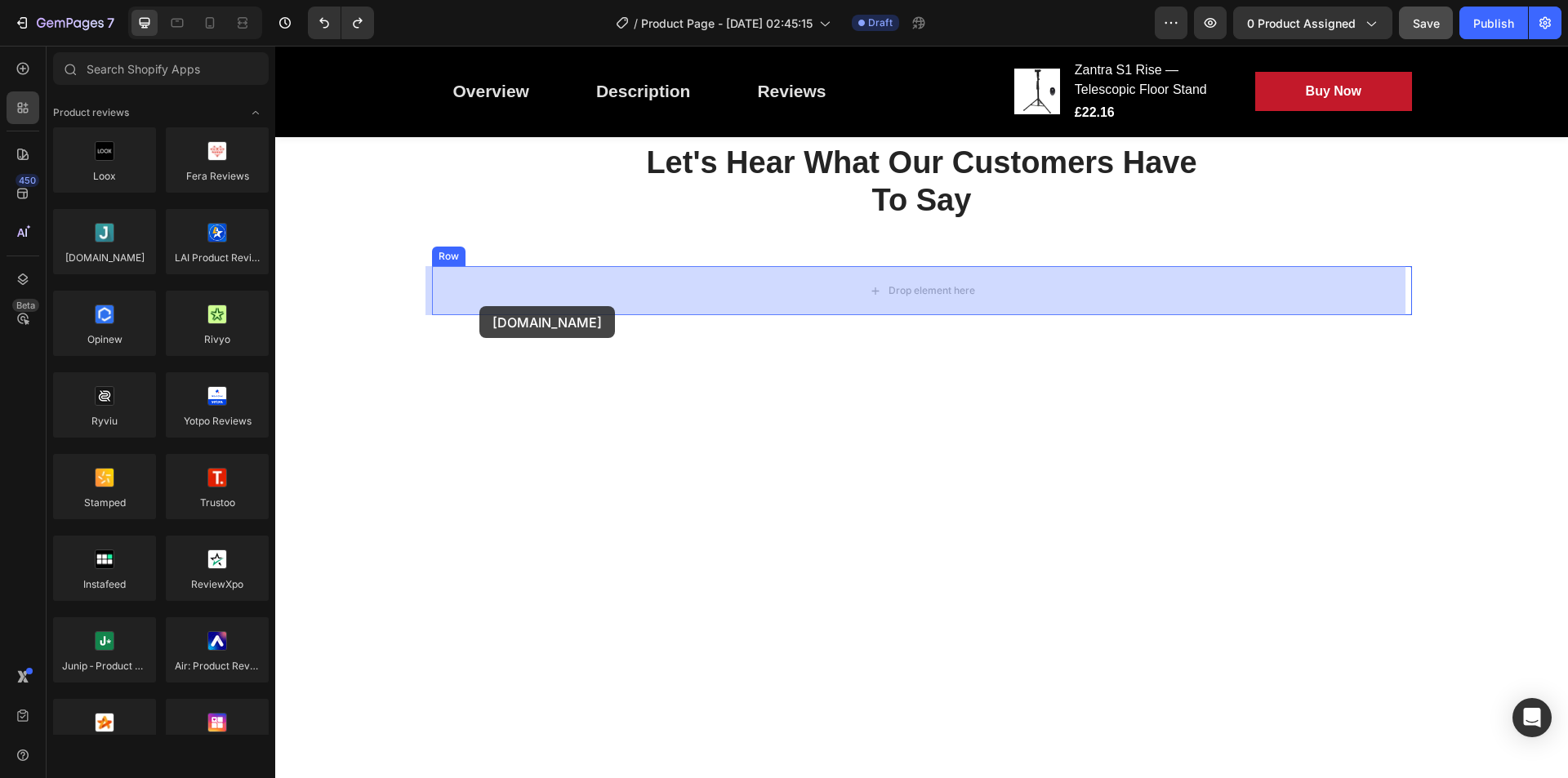
drag, startPoint x: 377, startPoint y: 295, endPoint x: 504, endPoint y: 293, distance: 127.0
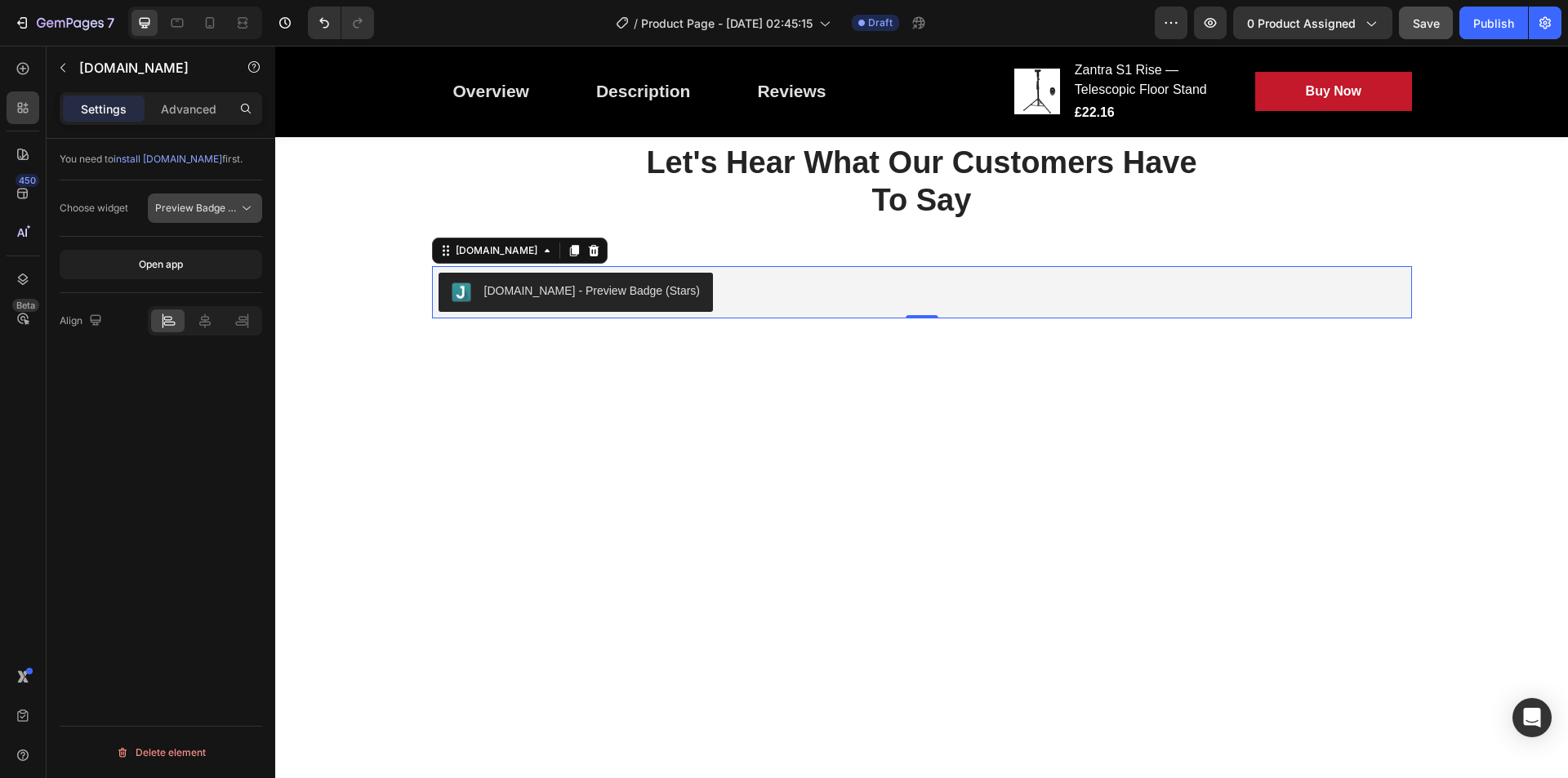
click at [236, 206] on span "Preview Badge (Stars)" at bounding box center [207, 208] width 104 height 12
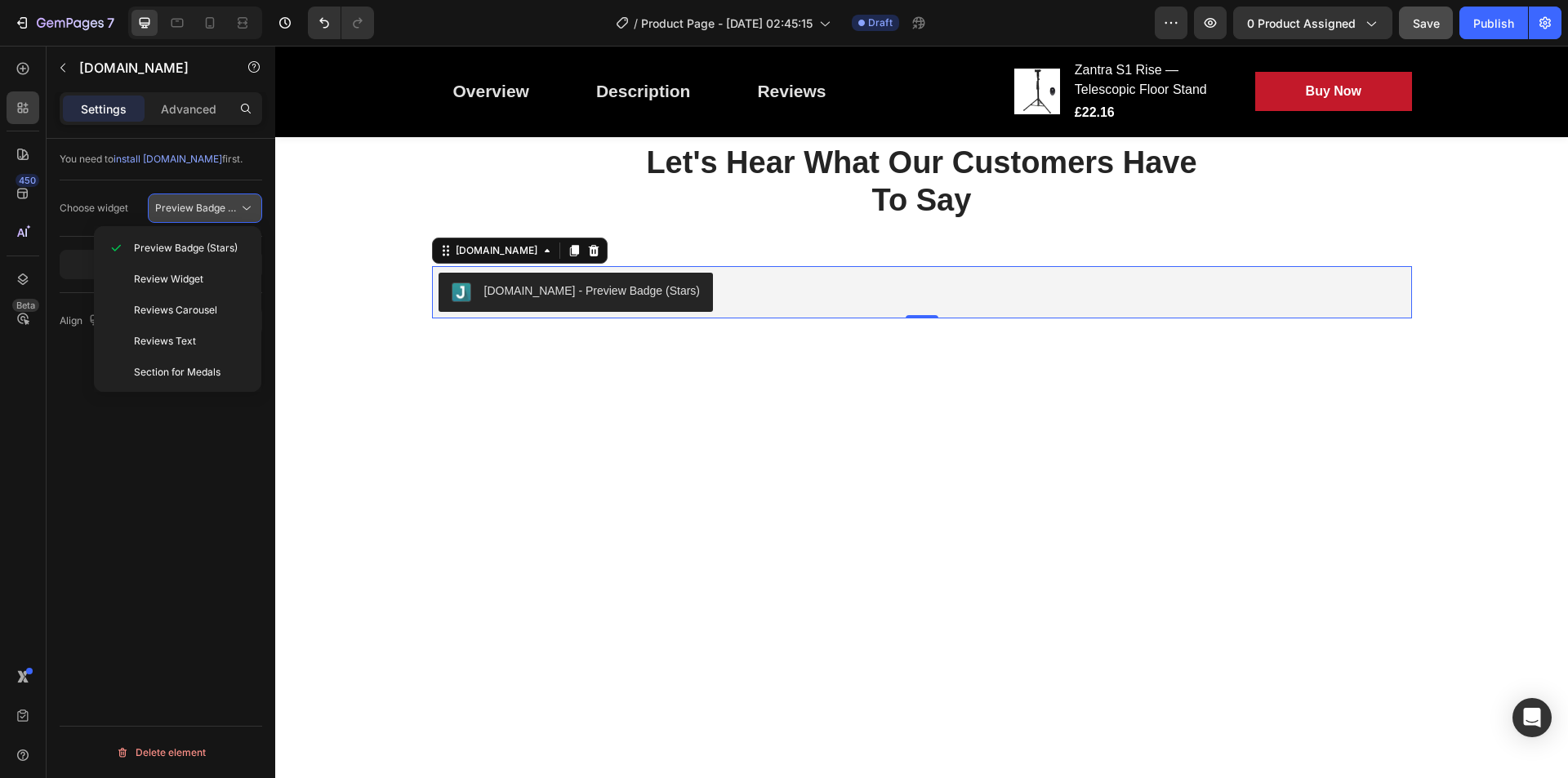
click at [236, 206] on span "Preview Badge (Stars)" at bounding box center [207, 208] width 104 height 12
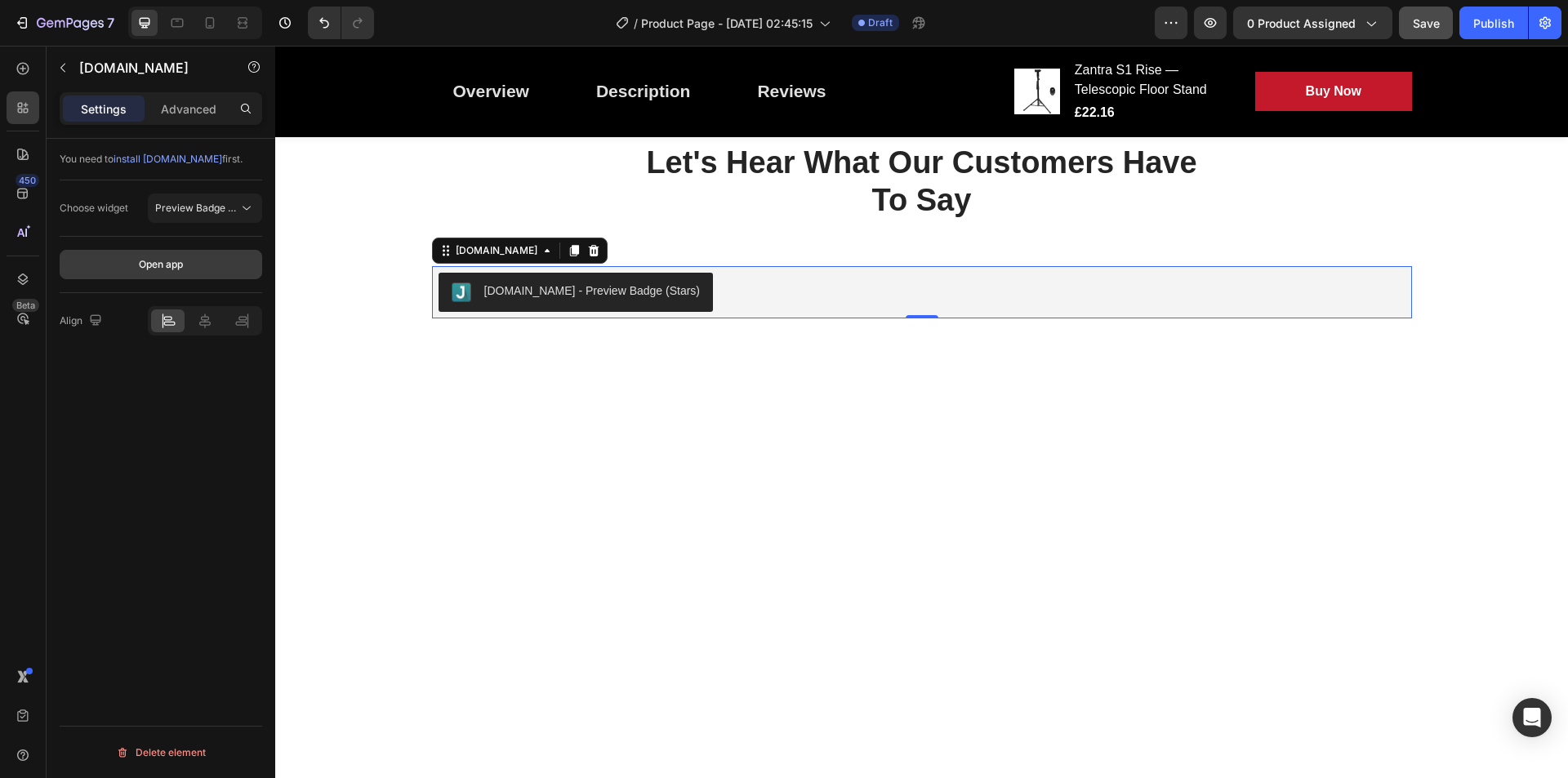
click at [199, 268] on button "Open app" at bounding box center [161, 264] width 203 height 29
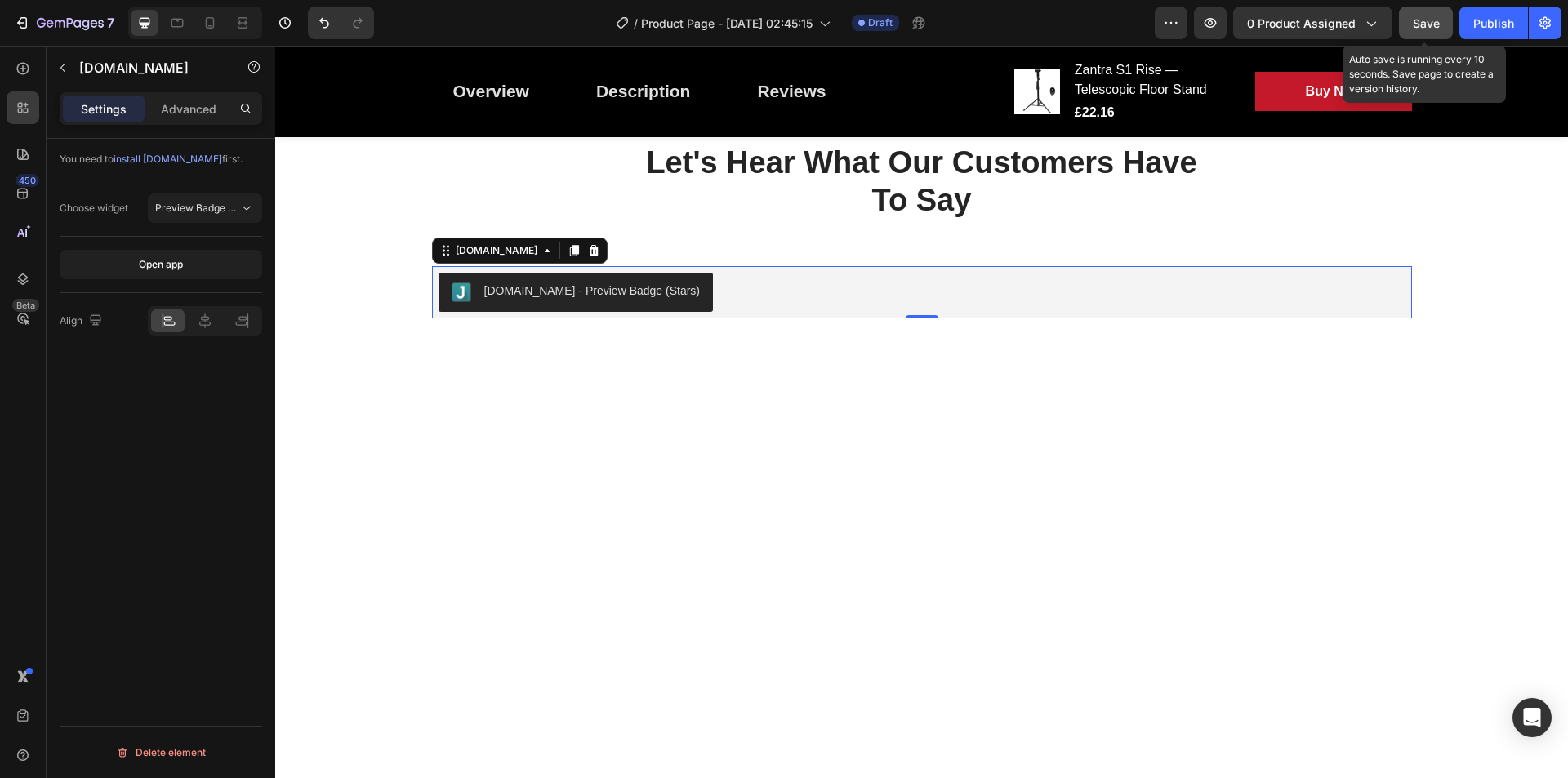
click at [1254, 21] on span "Save" at bounding box center [1426, 23] width 27 height 14
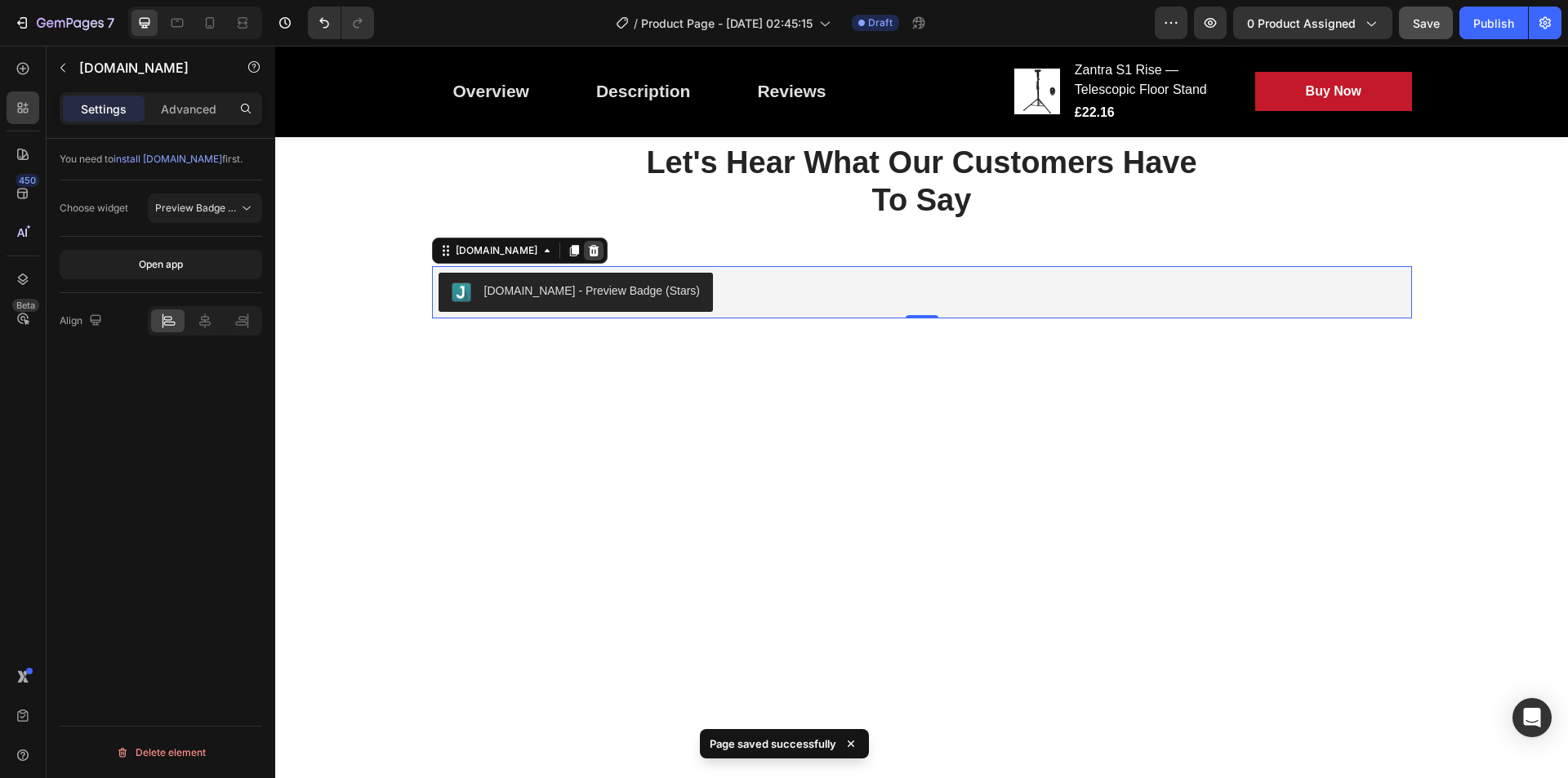
click at [587, 245] on icon at bounding box center [593, 251] width 13 height 13
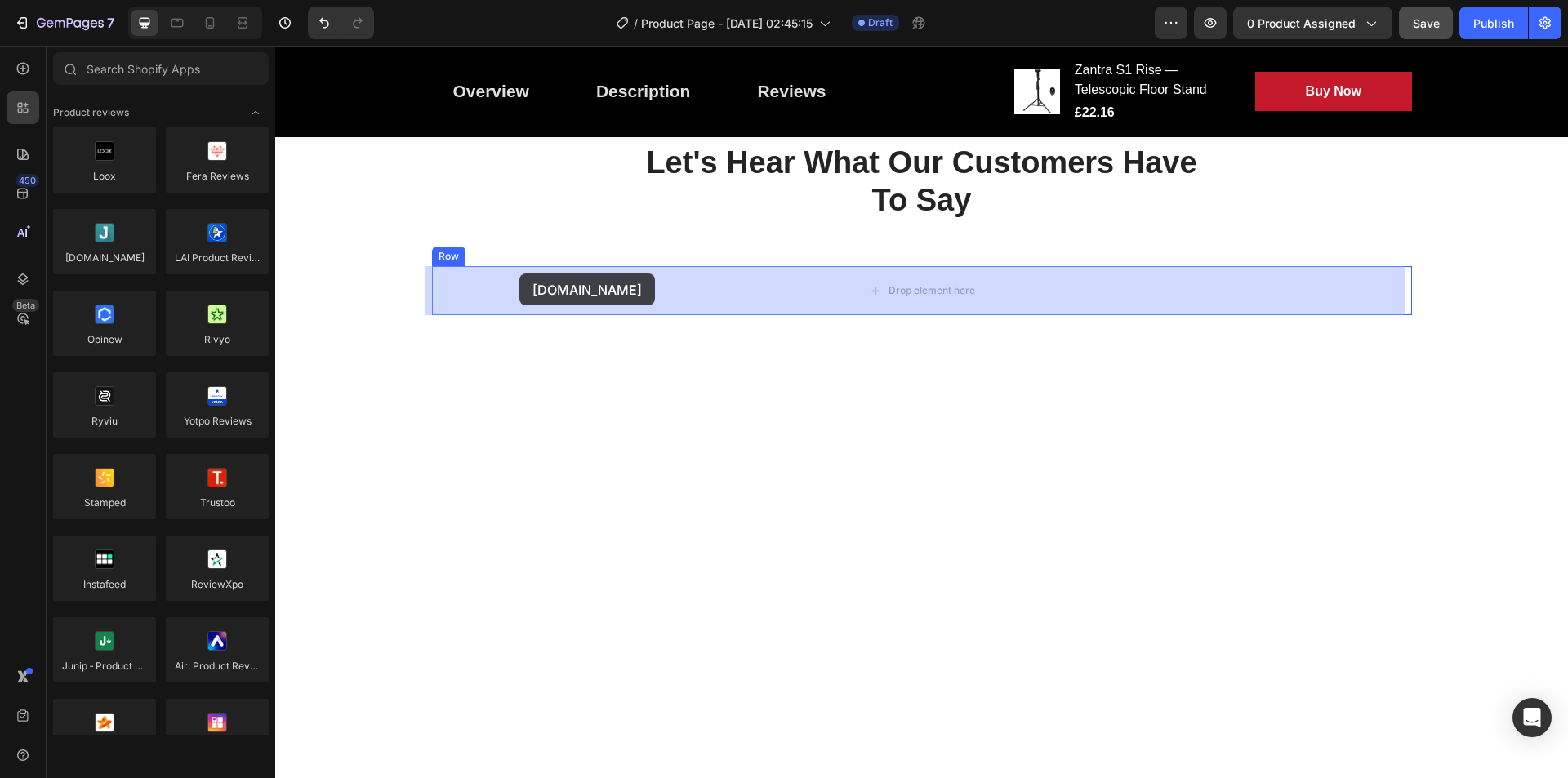
drag, startPoint x: 373, startPoint y: 289, endPoint x: 519, endPoint y: 274, distance: 146.8
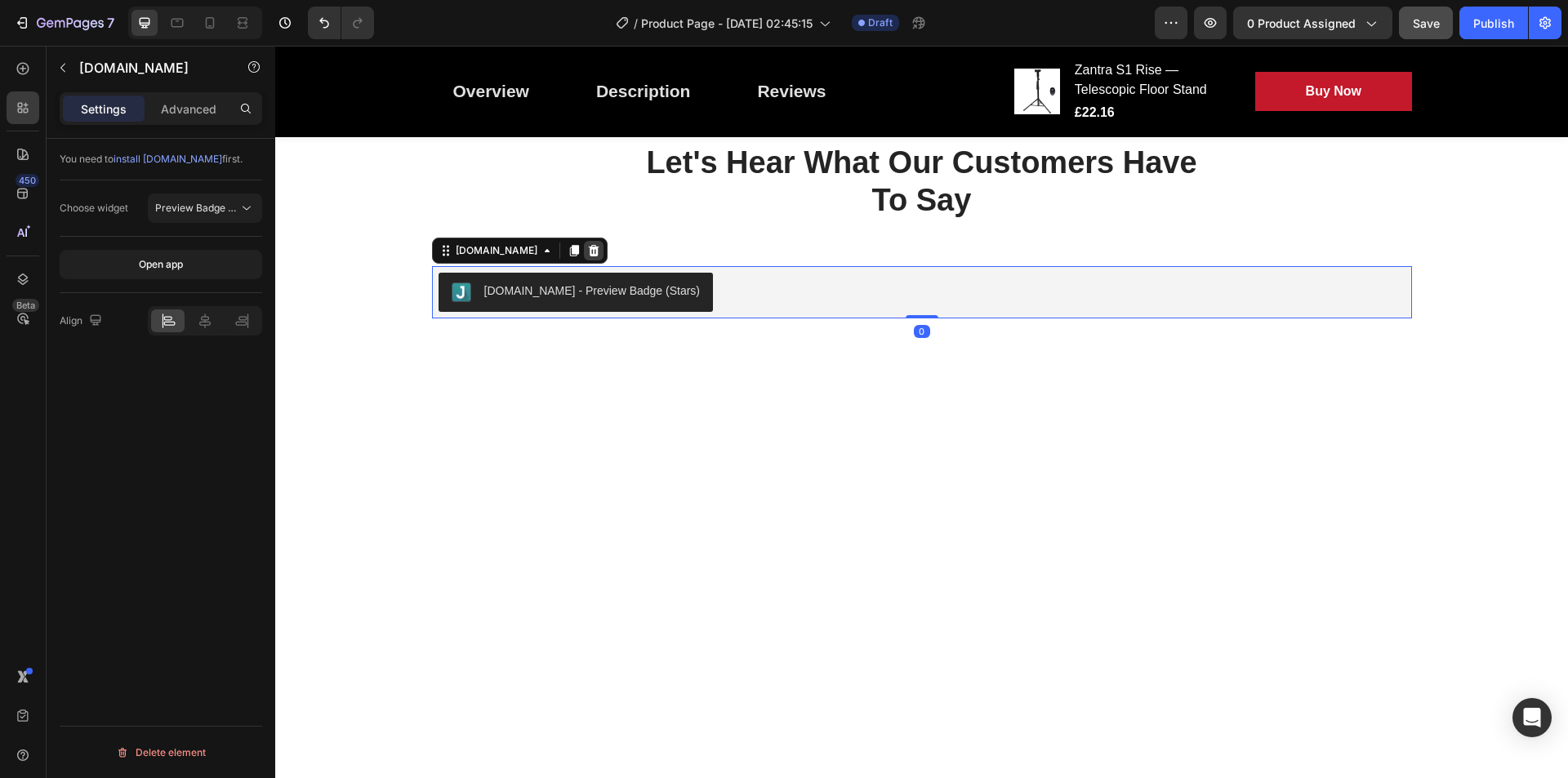
click at [584, 256] on div at bounding box center [593, 251] width 20 height 20
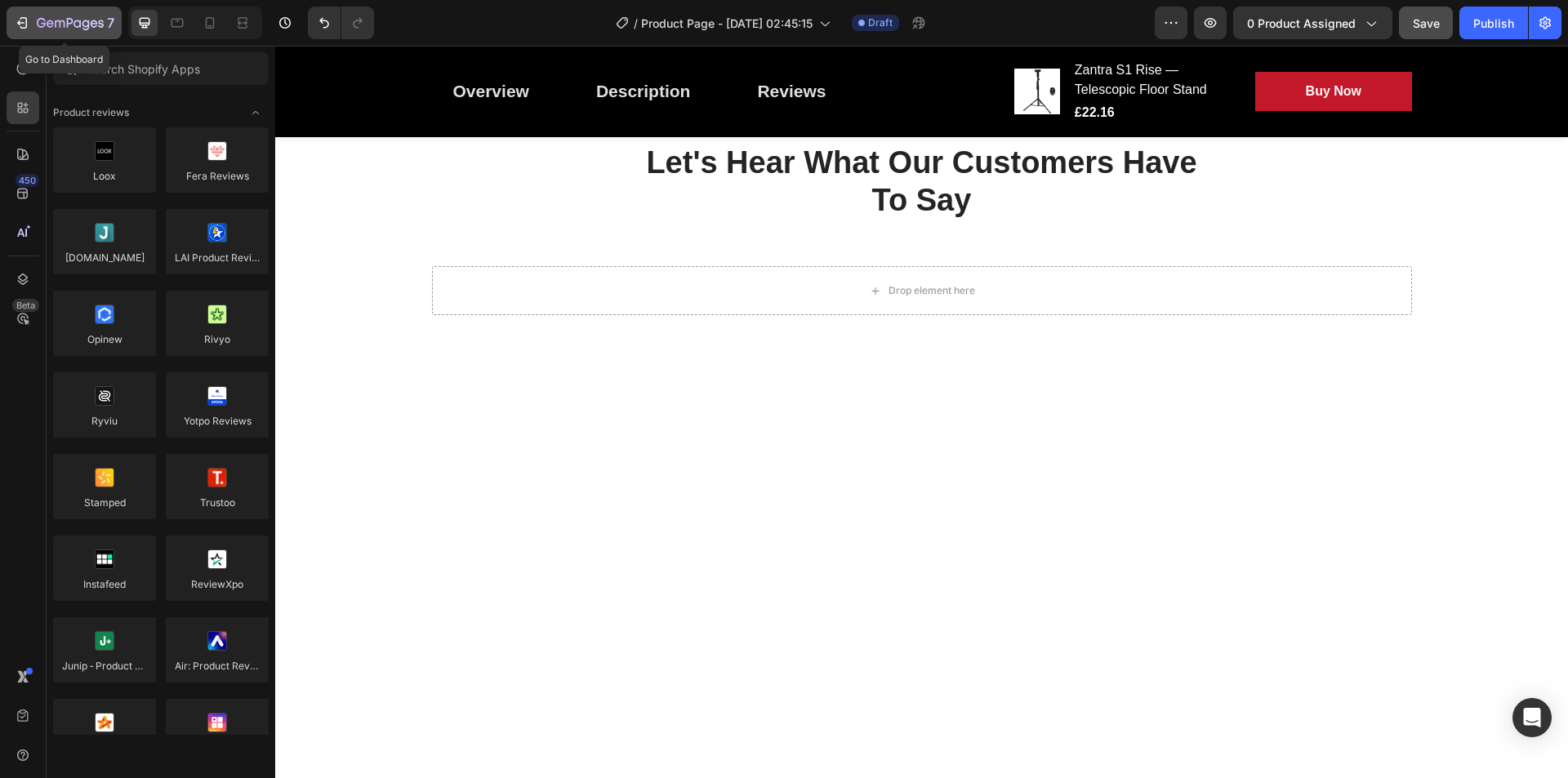
click at [22, 8] on button "7" at bounding box center [63, 22] width 115 height 33
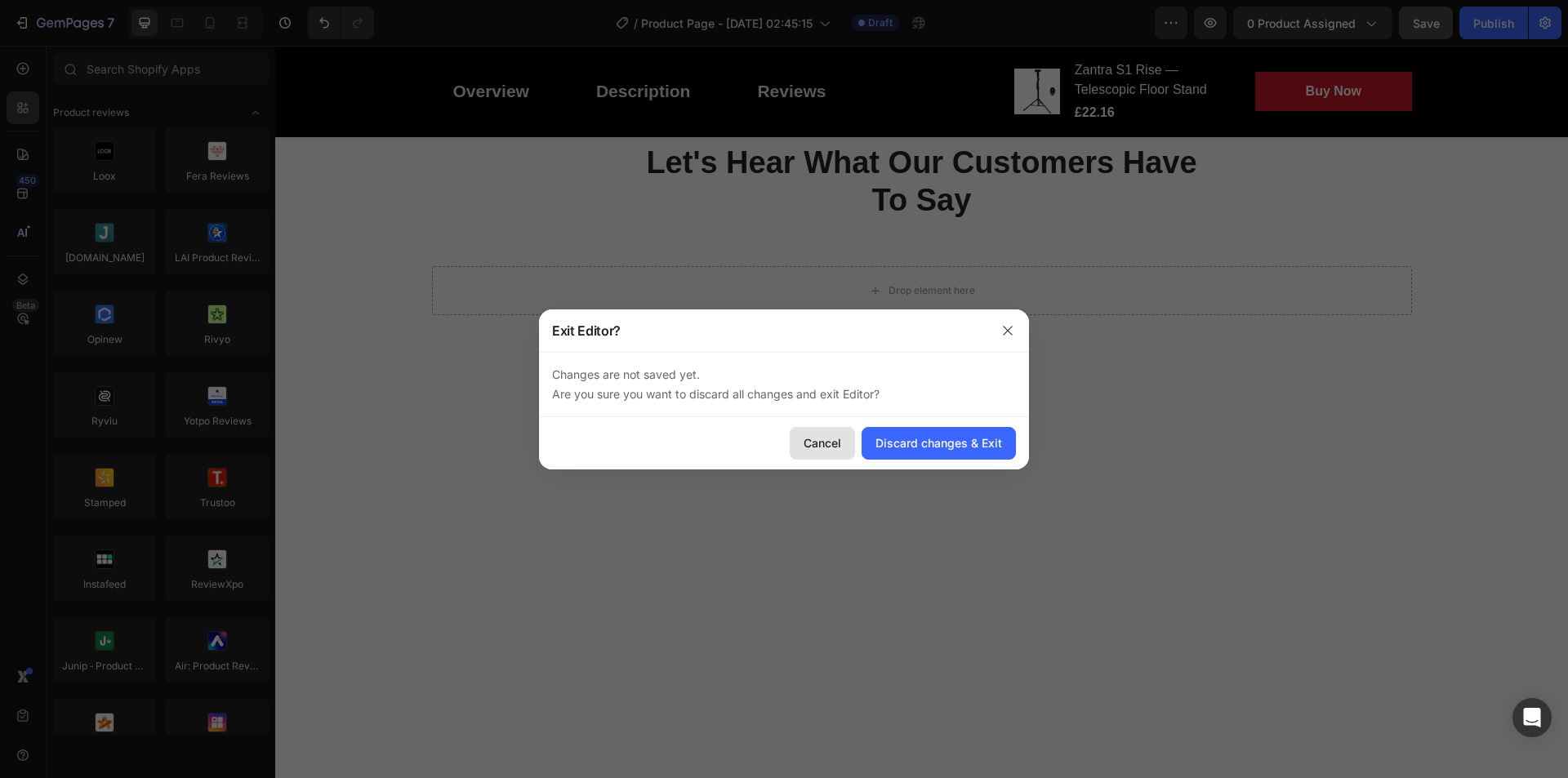
click at [830, 437] on div "Cancel" at bounding box center [823, 443] width 37 height 17
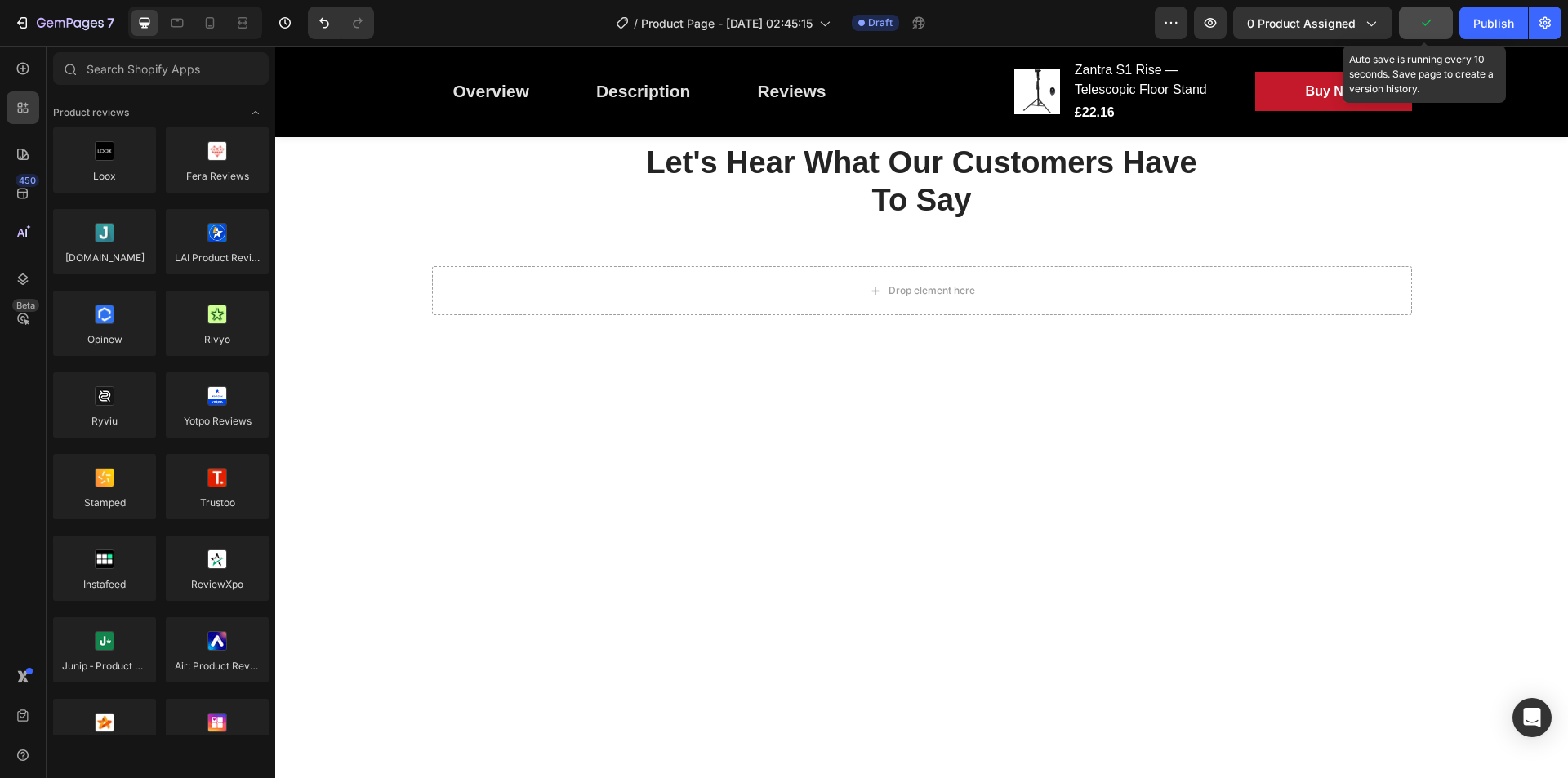
click at [1254, 30] on icon "button" at bounding box center [1426, 22] width 16 height 16
click at [1254, 19] on span "Save" at bounding box center [1426, 23] width 27 height 14
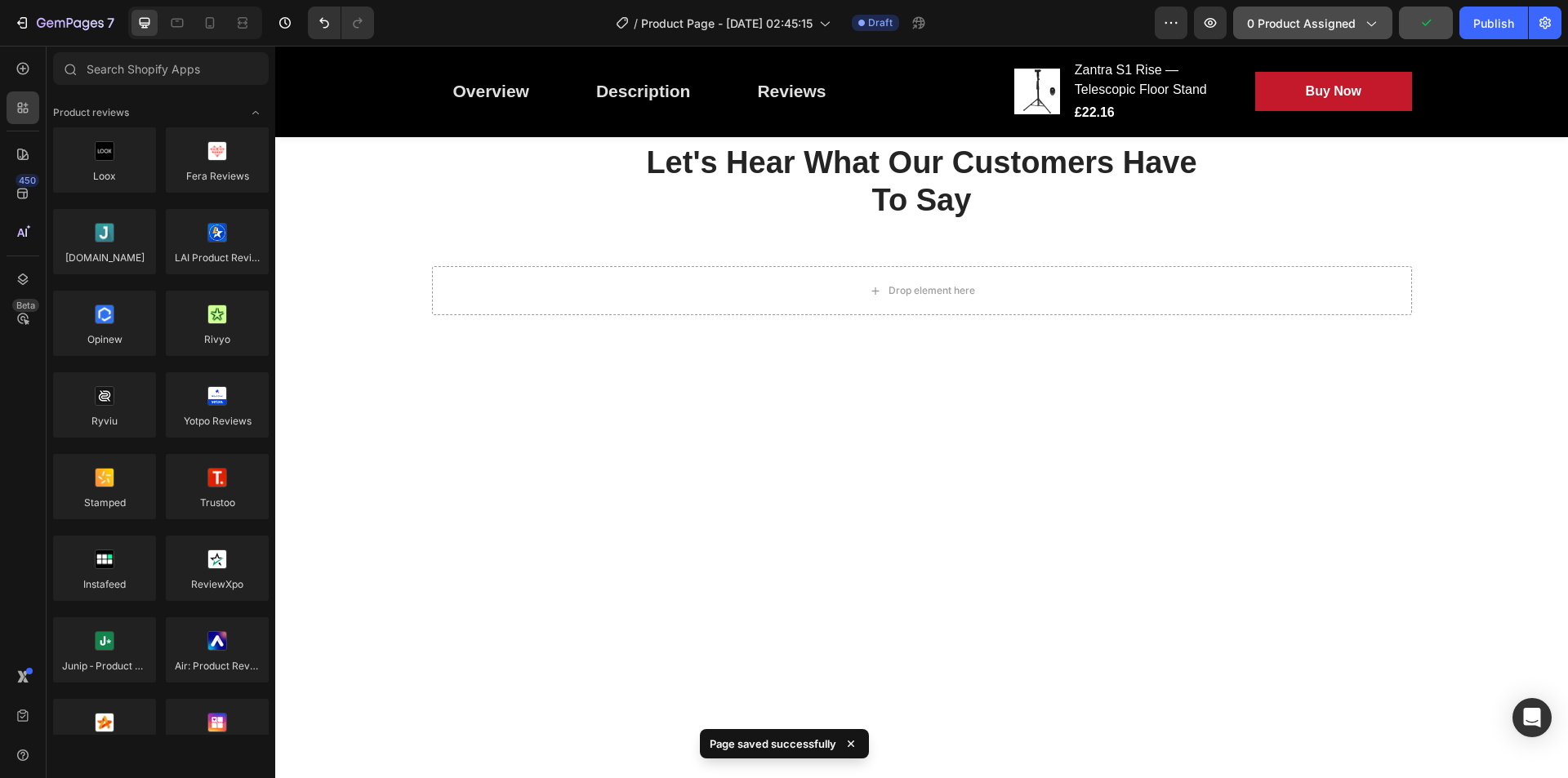
click at [1254, 22] on icon "button" at bounding box center [1371, 22] width 16 height 16
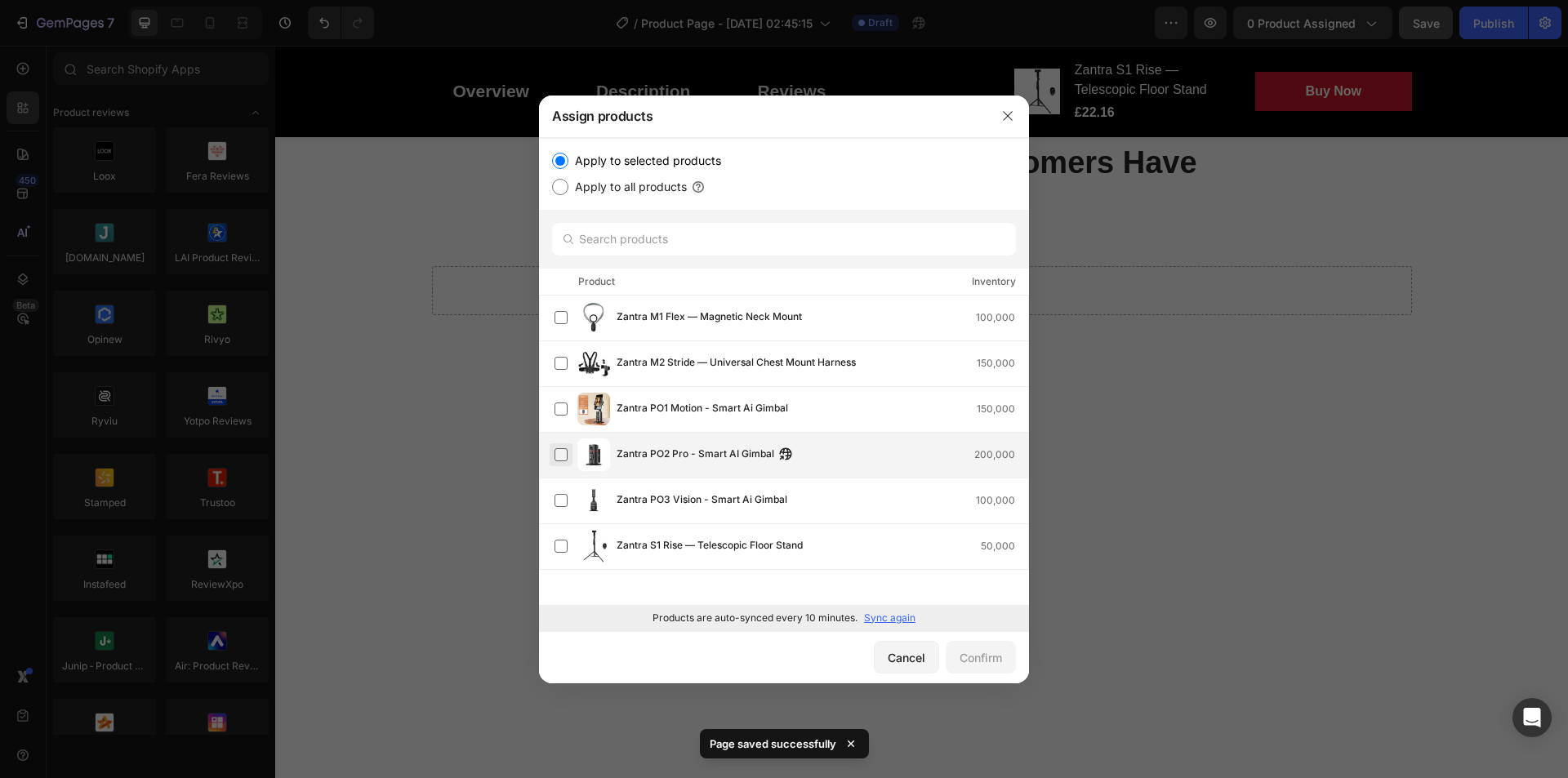
click at [557, 453] on label at bounding box center [560, 454] width 13 height 13
click at [988, 622] on button "Confirm" at bounding box center [981, 657] width 71 height 33
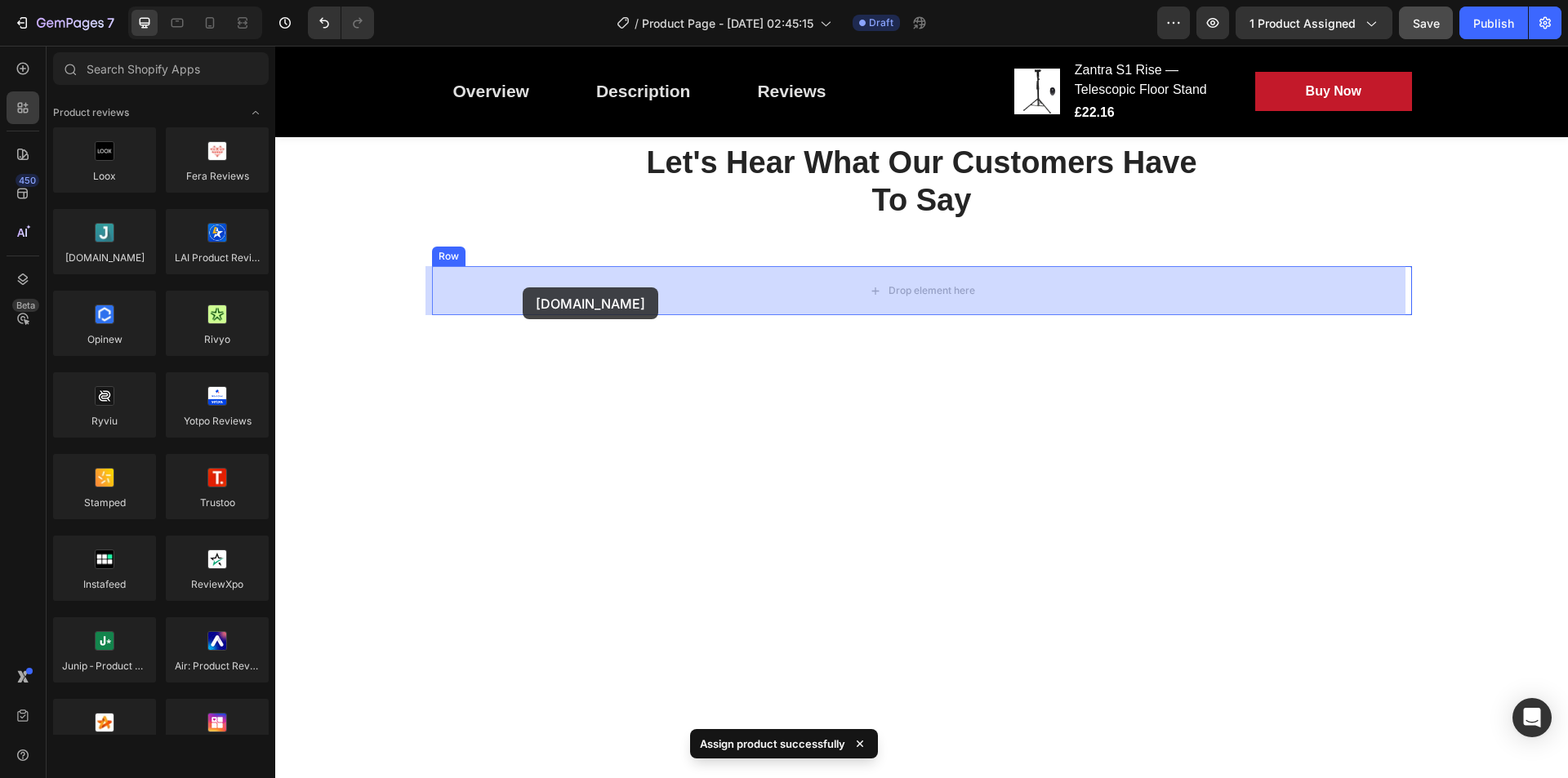
drag, startPoint x: 368, startPoint y: 301, endPoint x: 523, endPoint y: 284, distance: 155.9
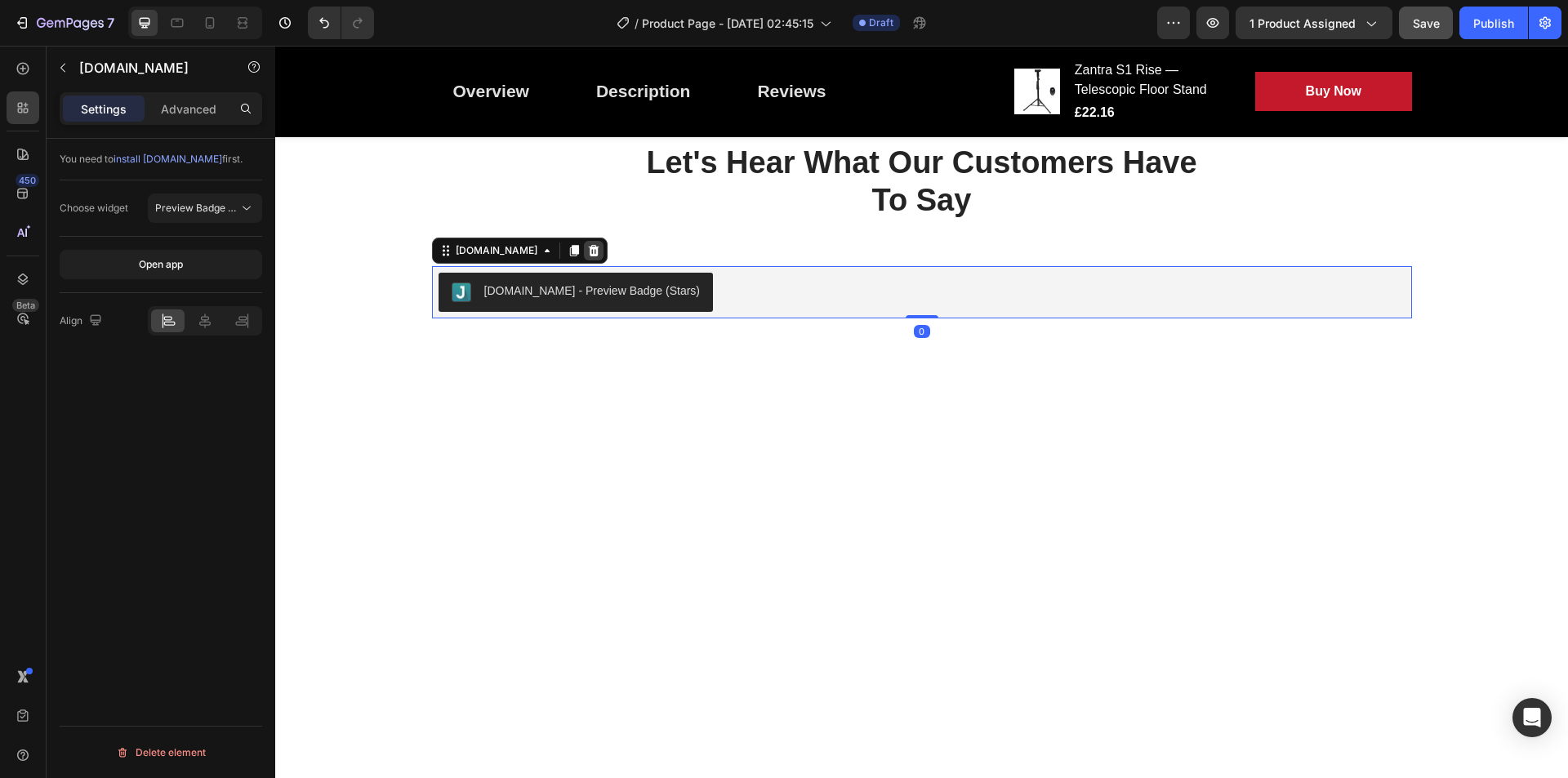
click at [587, 252] on icon at bounding box center [593, 251] width 13 height 13
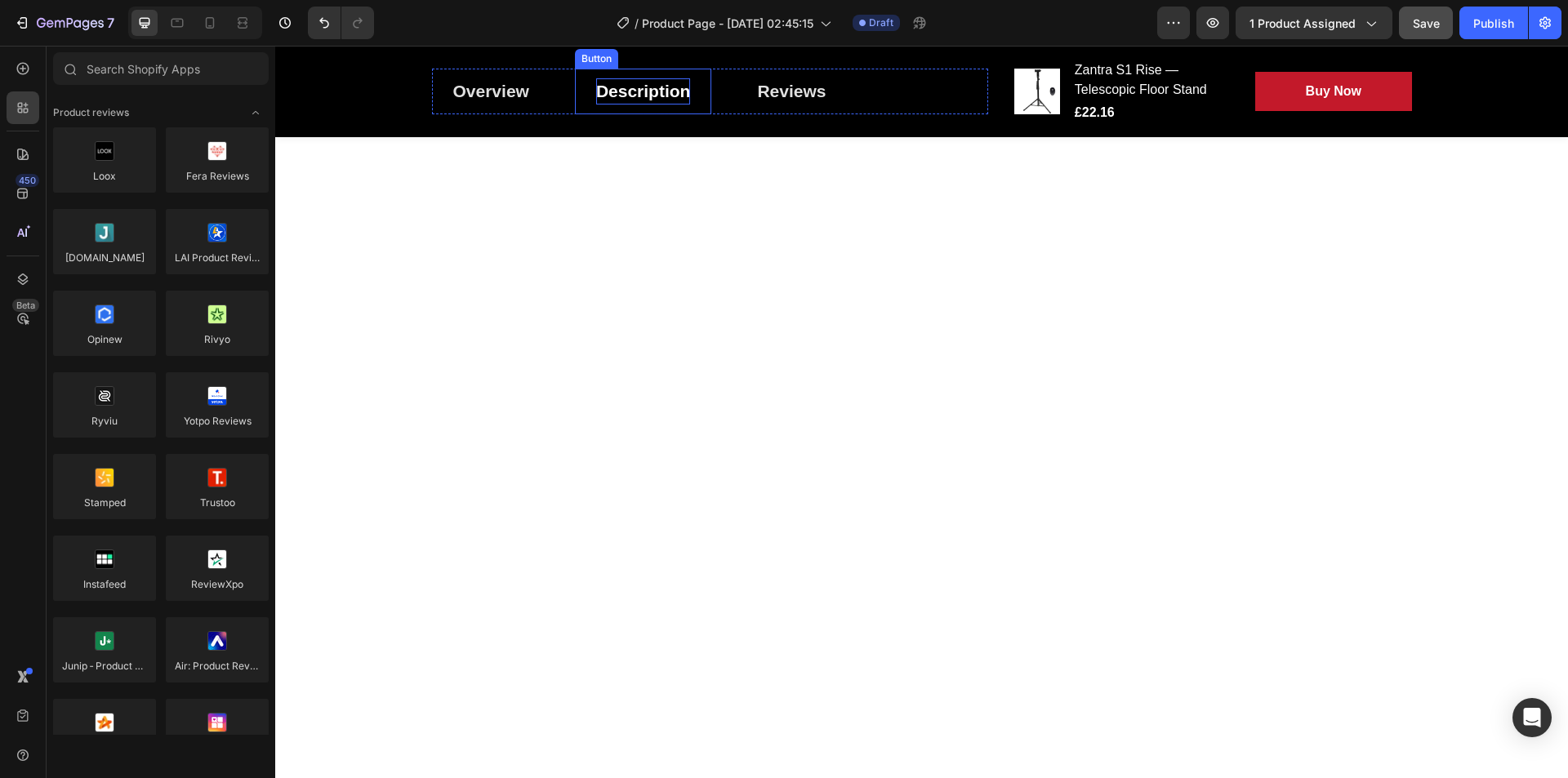
click at [632, 104] on div "Description" at bounding box center [643, 91] width 95 height 26
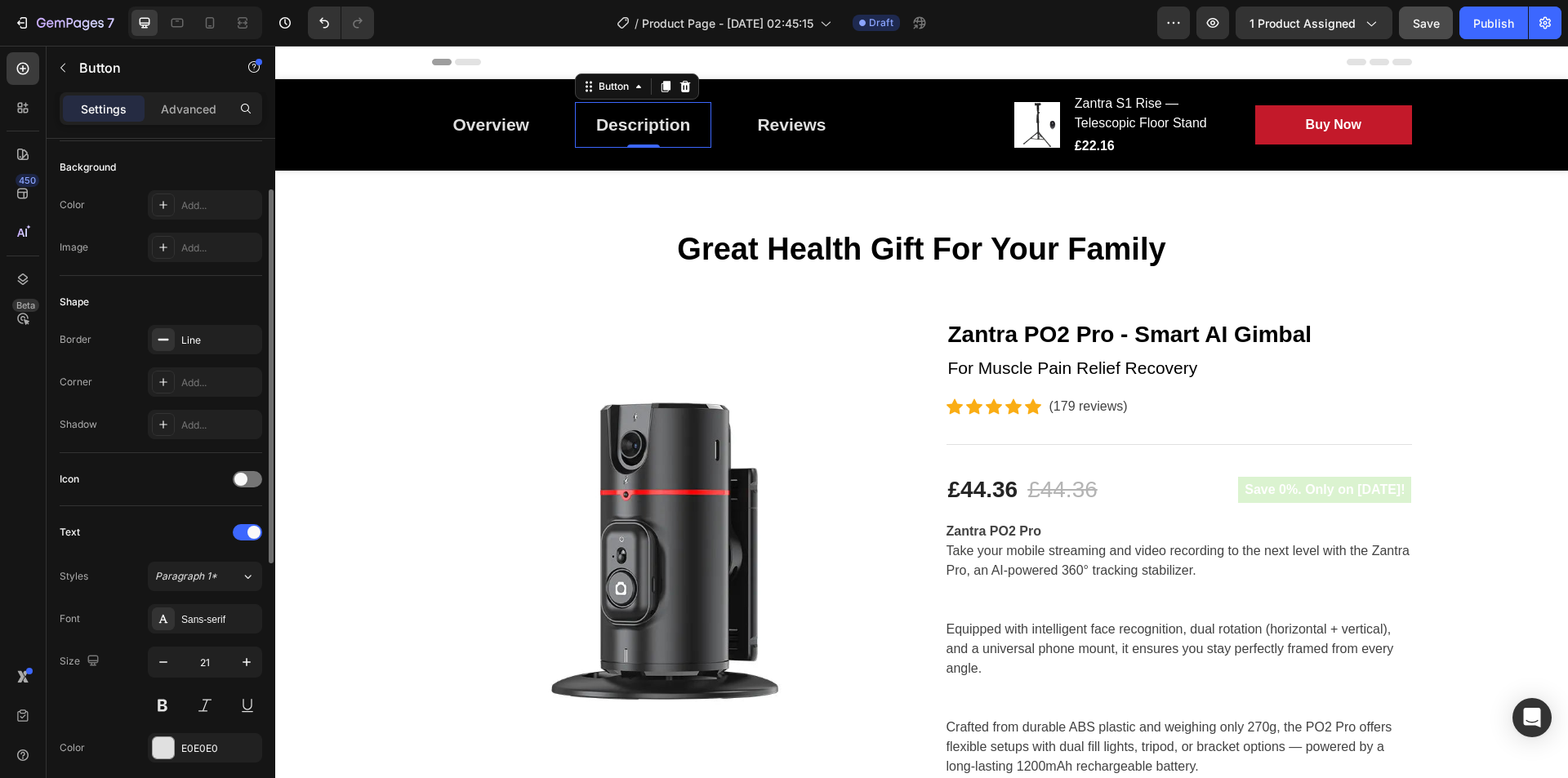
scroll to position [137, 0]
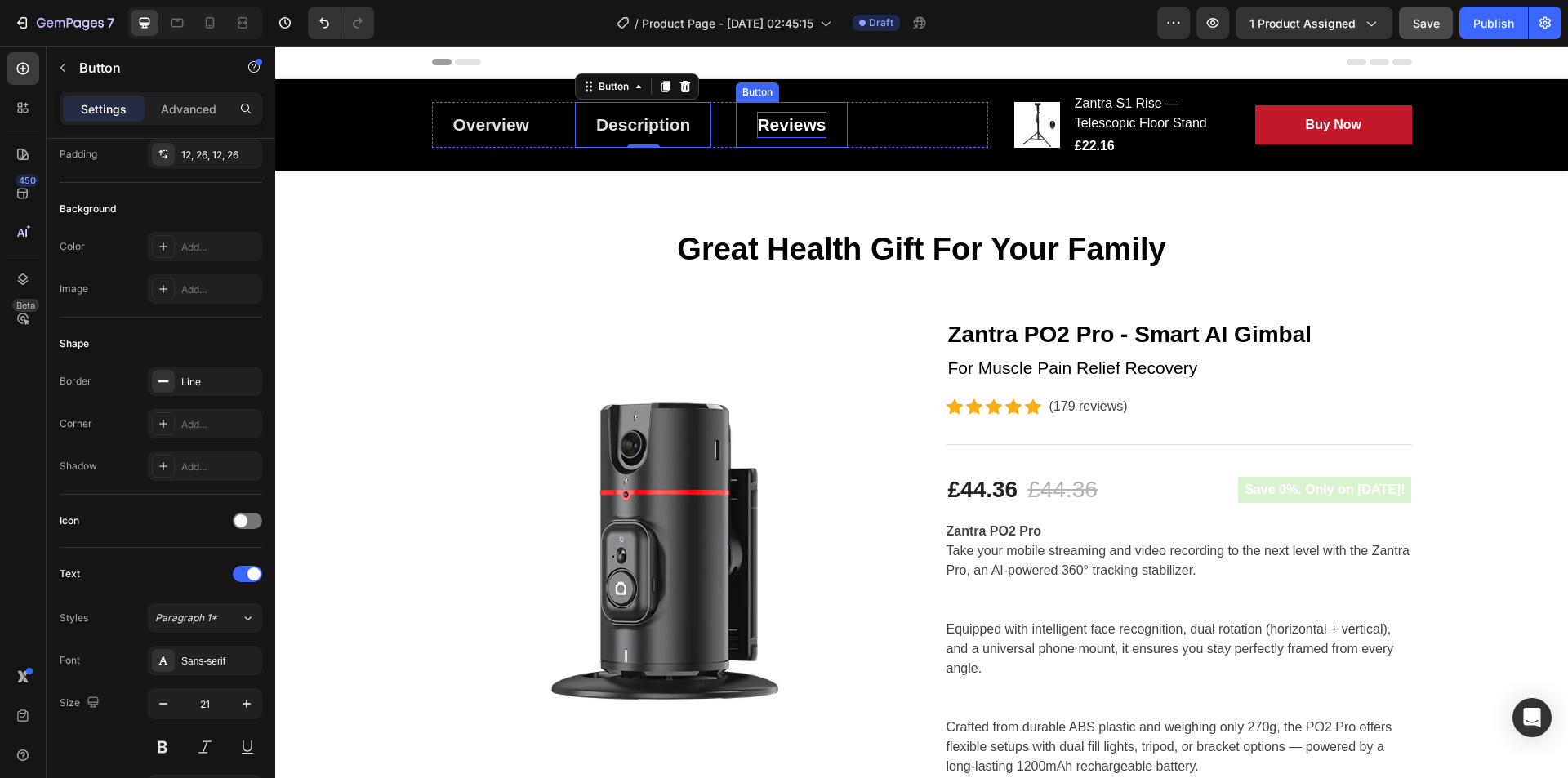
click at [802, 125] on div "Reviews" at bounding box center [791, 124] width 69 height 26
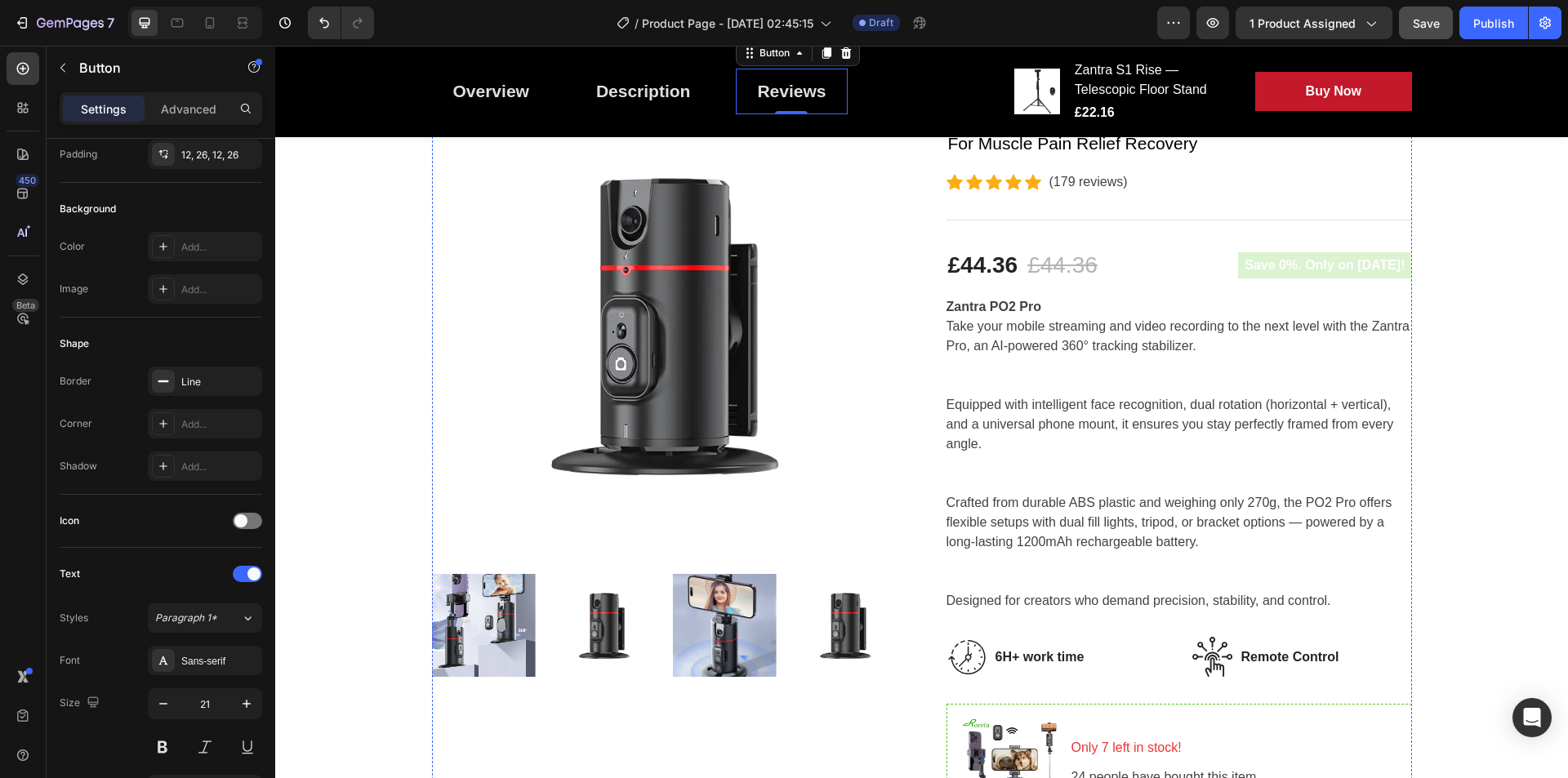
scroll to position [103, 0]
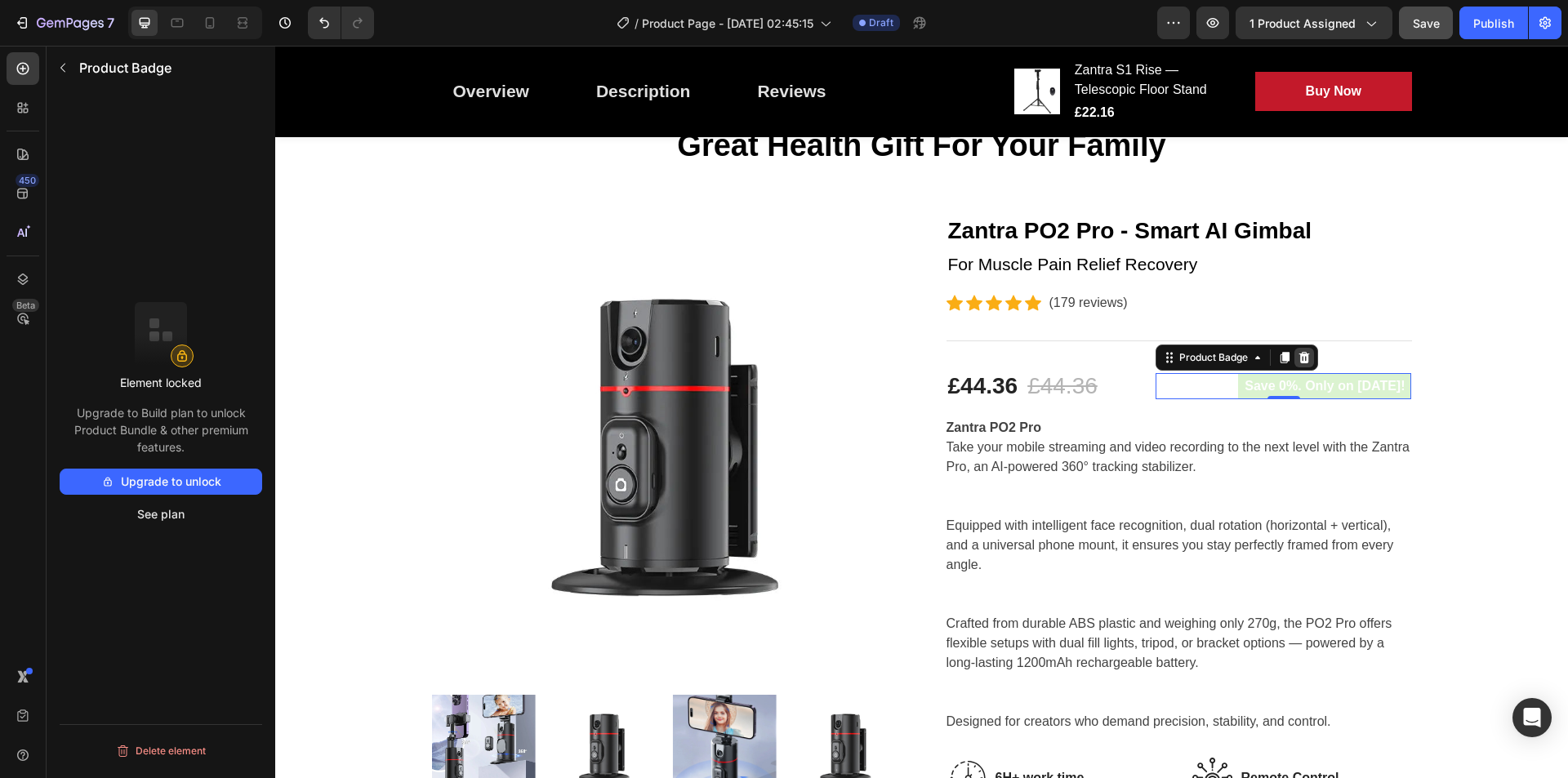
click at [1254, 359] on icon at bounding box center [1304, 357] width 11 height 12
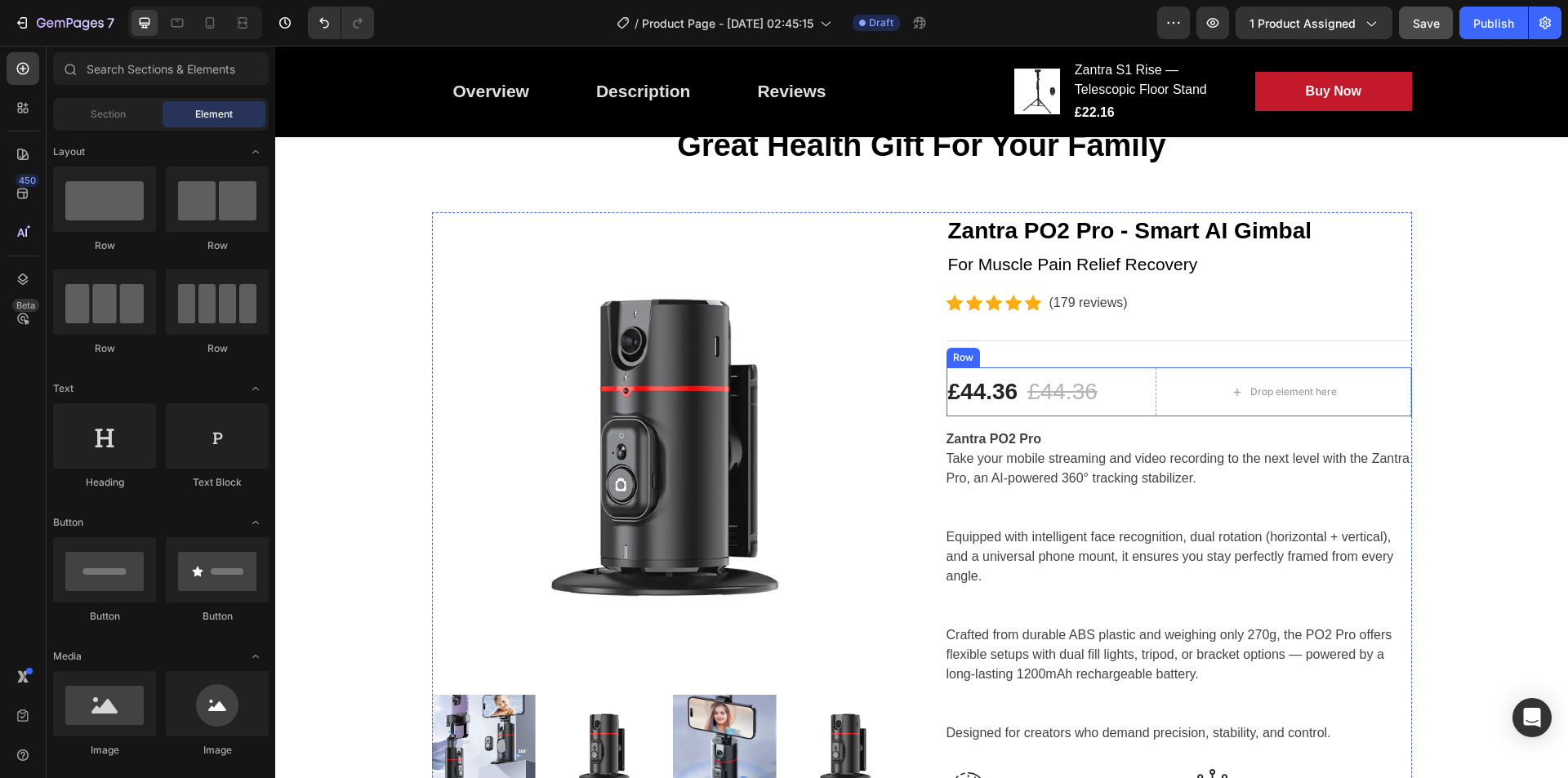
click at [1133, 377] on div "£44.36 Product Price Product Price £44.36 Compare Price Compare Price Row Drop …" at bounding box center [1180, 392] width 466 height 49
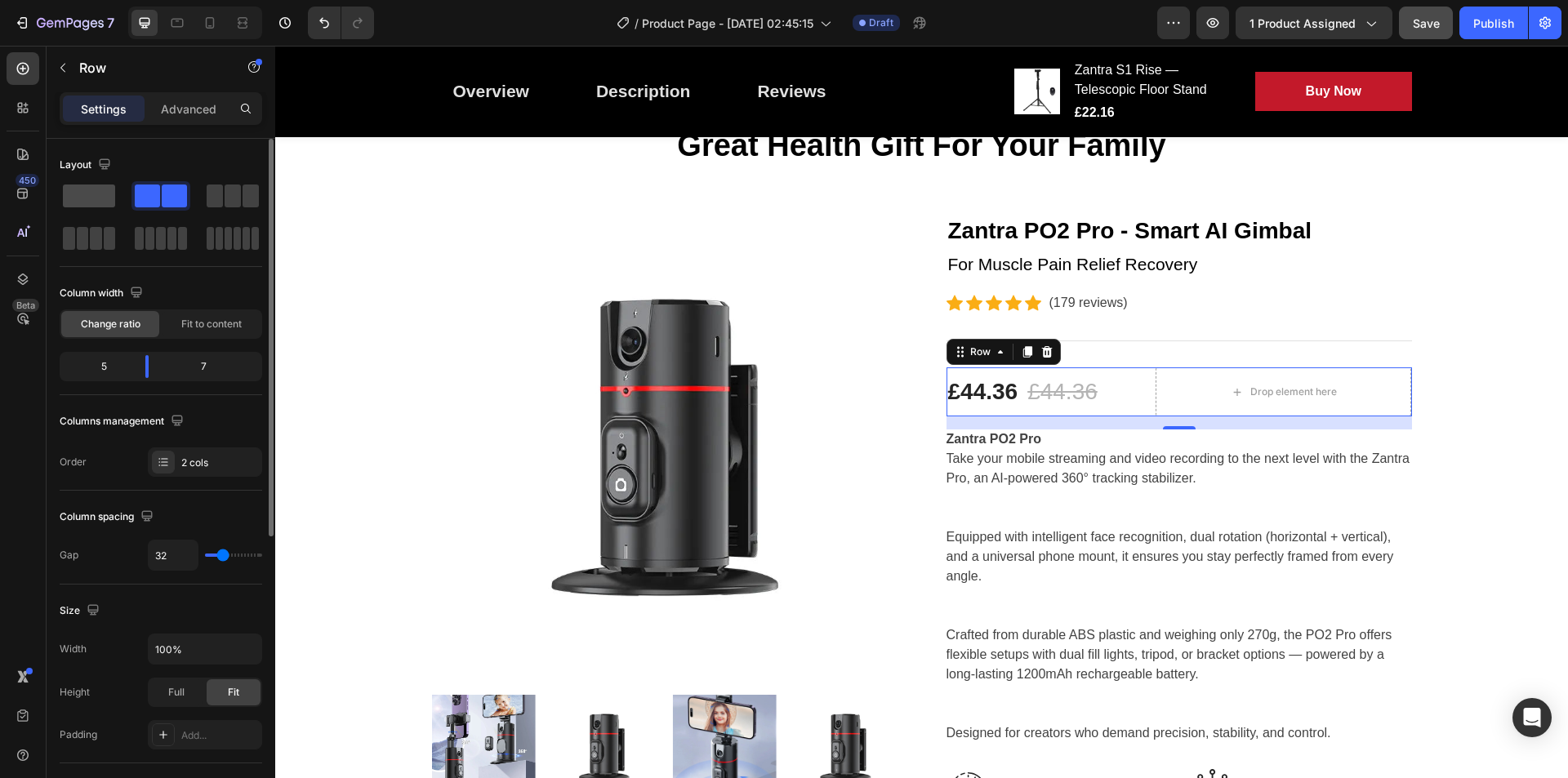
click at [131, 182] on div at bounding box center [161, 195] width 59 height 29
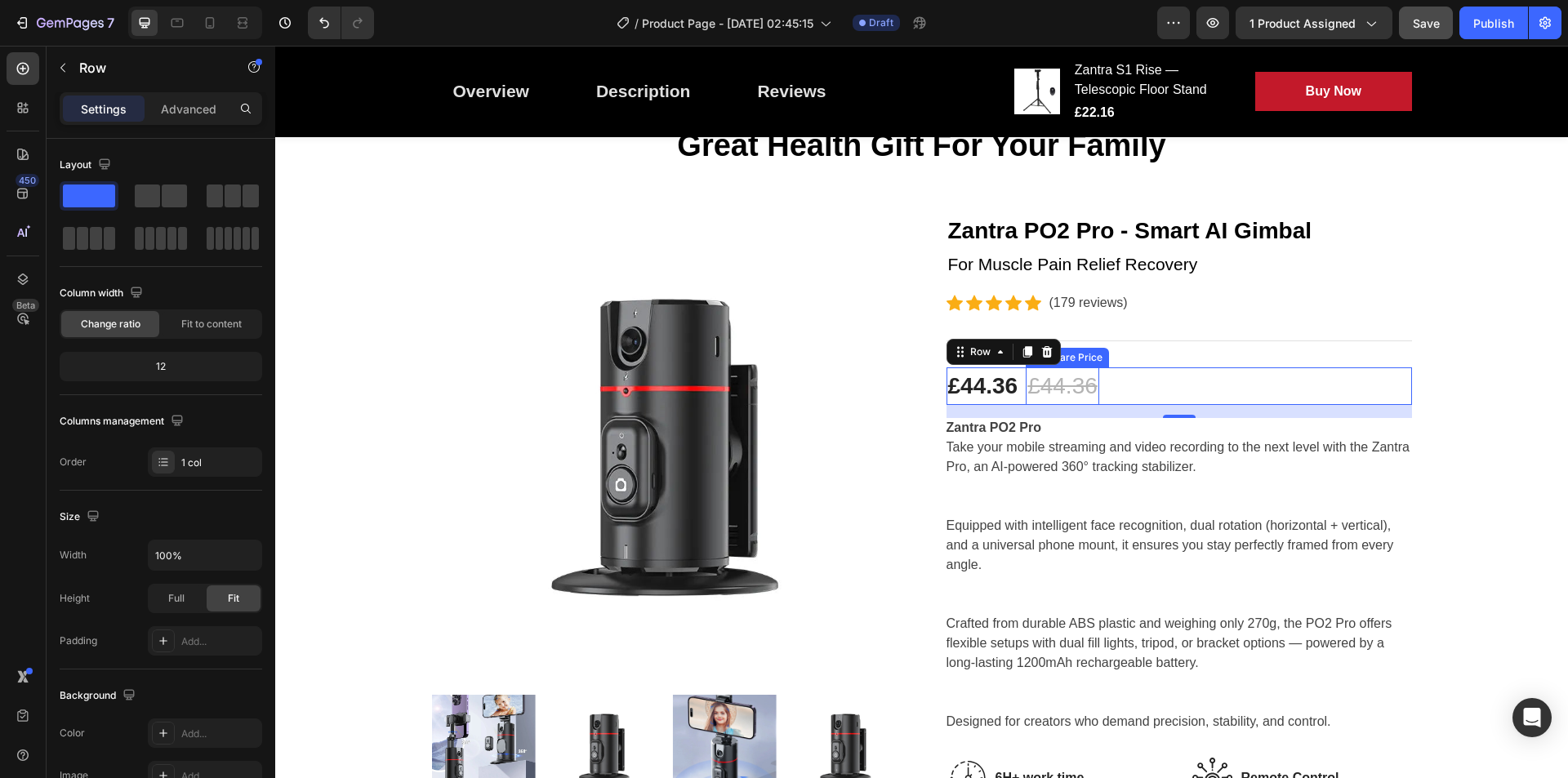
click at [1055, 381] on div "£44.36" at bounding box center [1063, 386] width 73 height 37
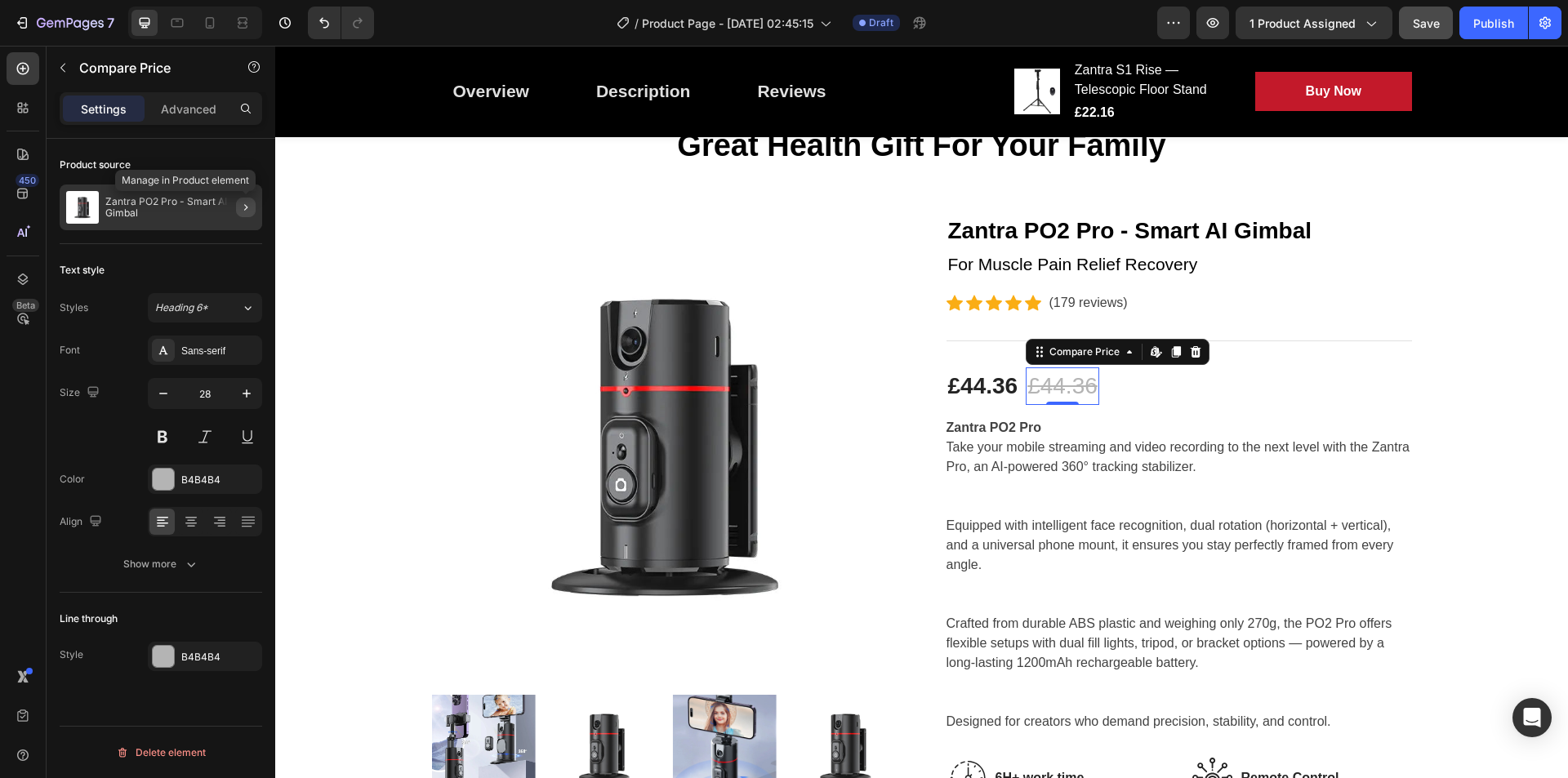
click at [240, 206] on icon "button" at bounding box center [245, 207] width 13 height 13
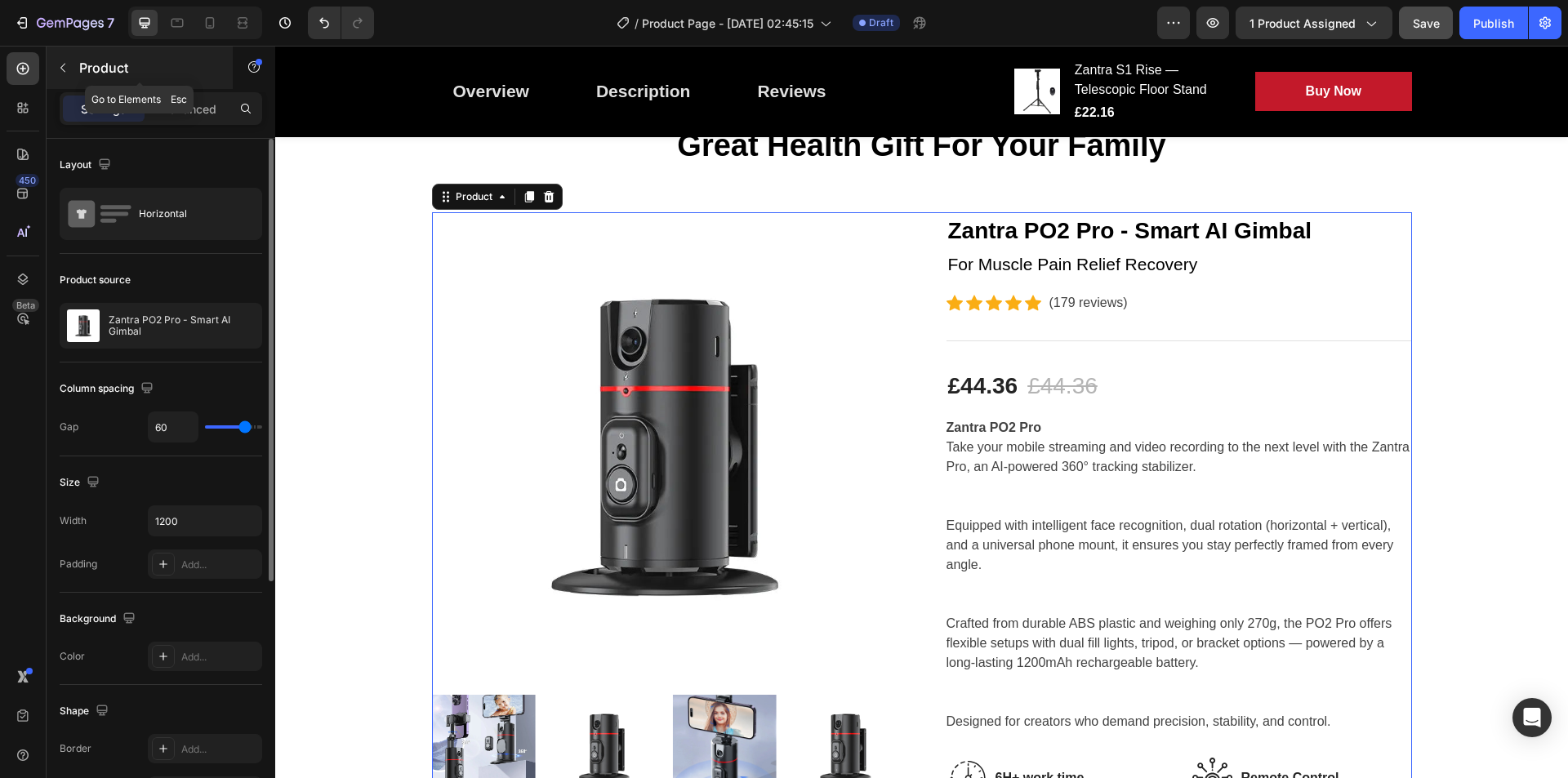
click at [71, 74] on button "button" at bounding box center [62, 67] width 26 height 26
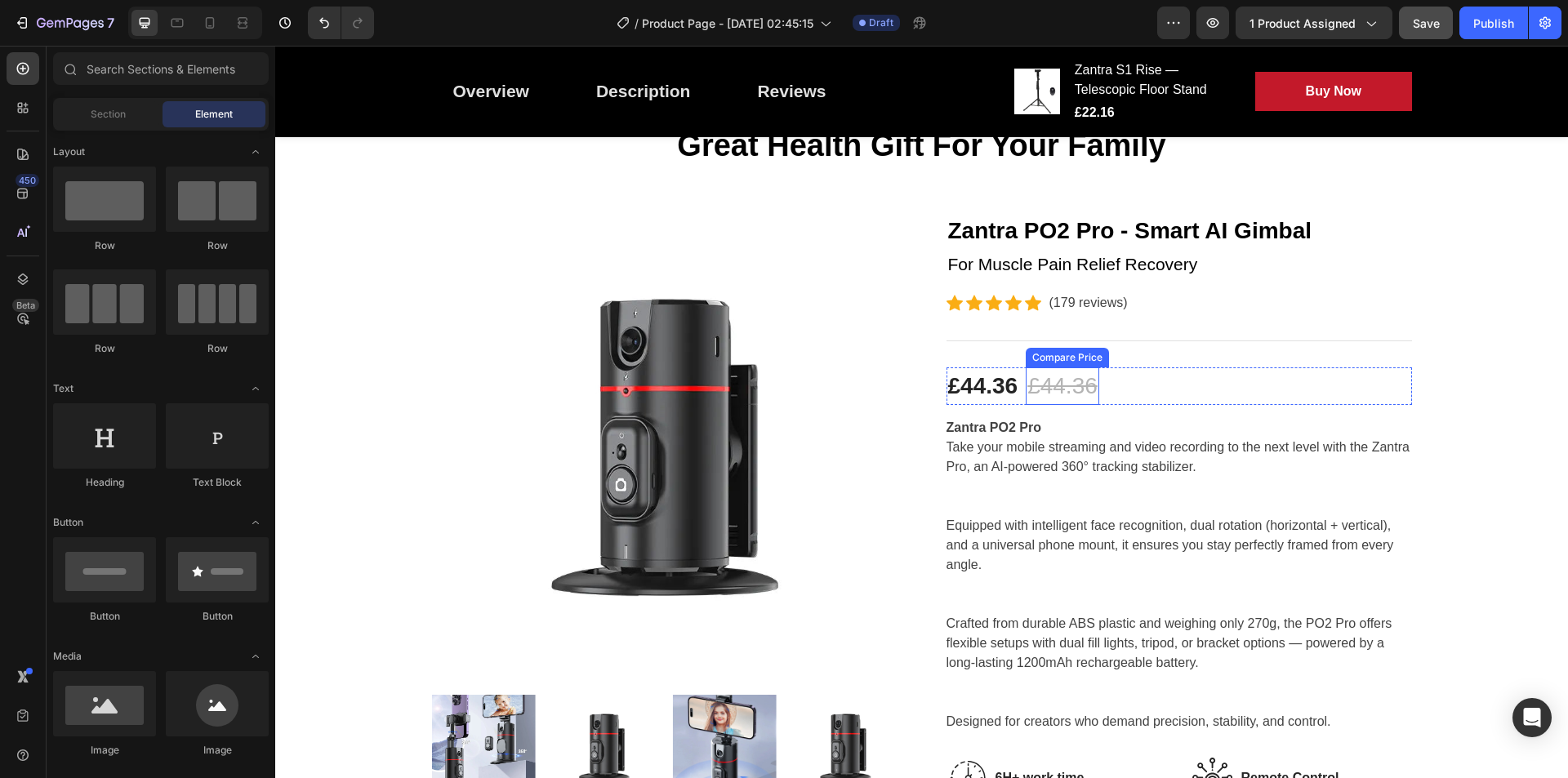
click at [1067, 381] on div "£44.36" at bounding box center [1063, 386] width 73 height 37
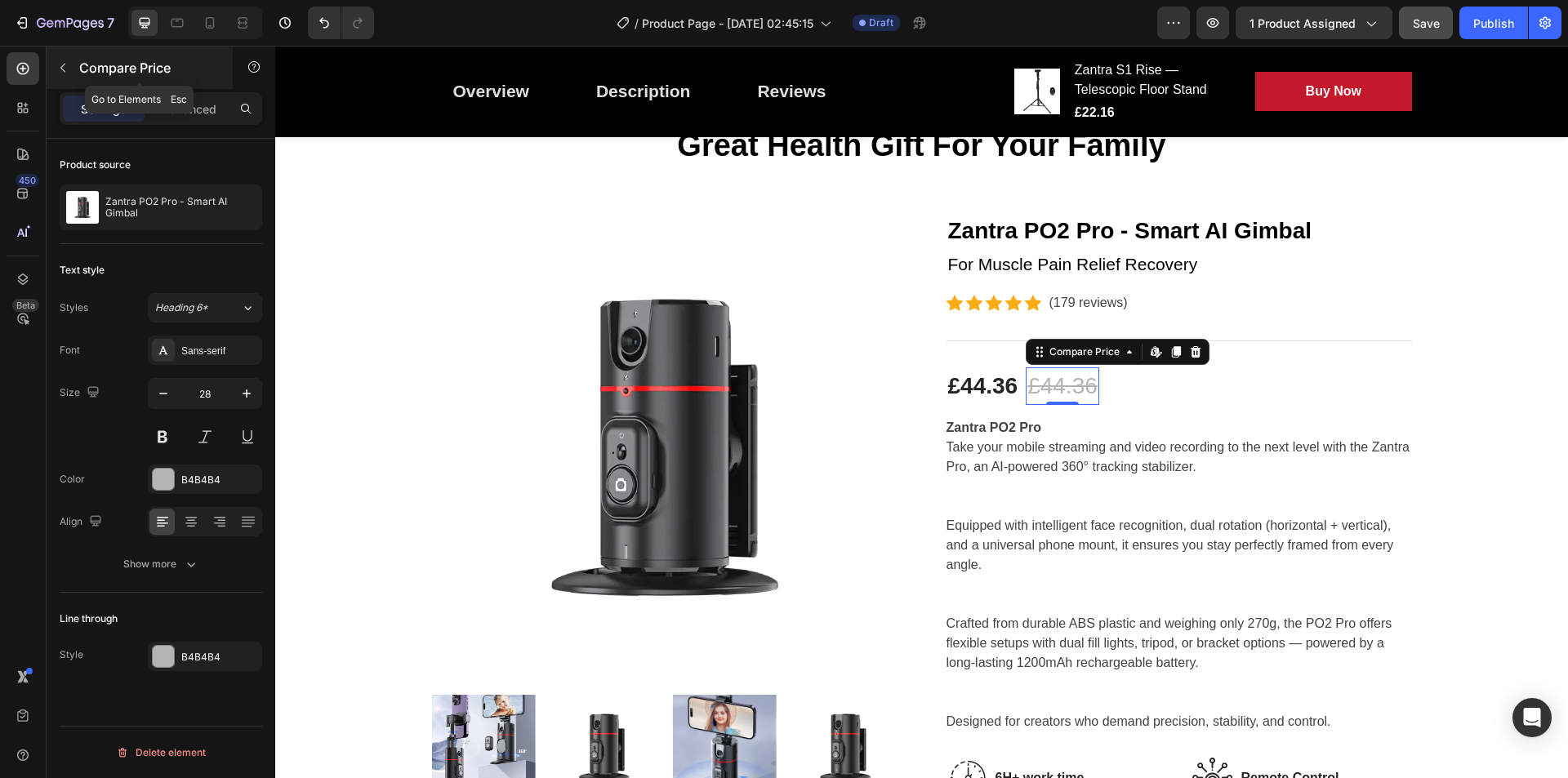
click at [68, 70] on icon "button" at bounding box center [62, 68] width 13 height 13
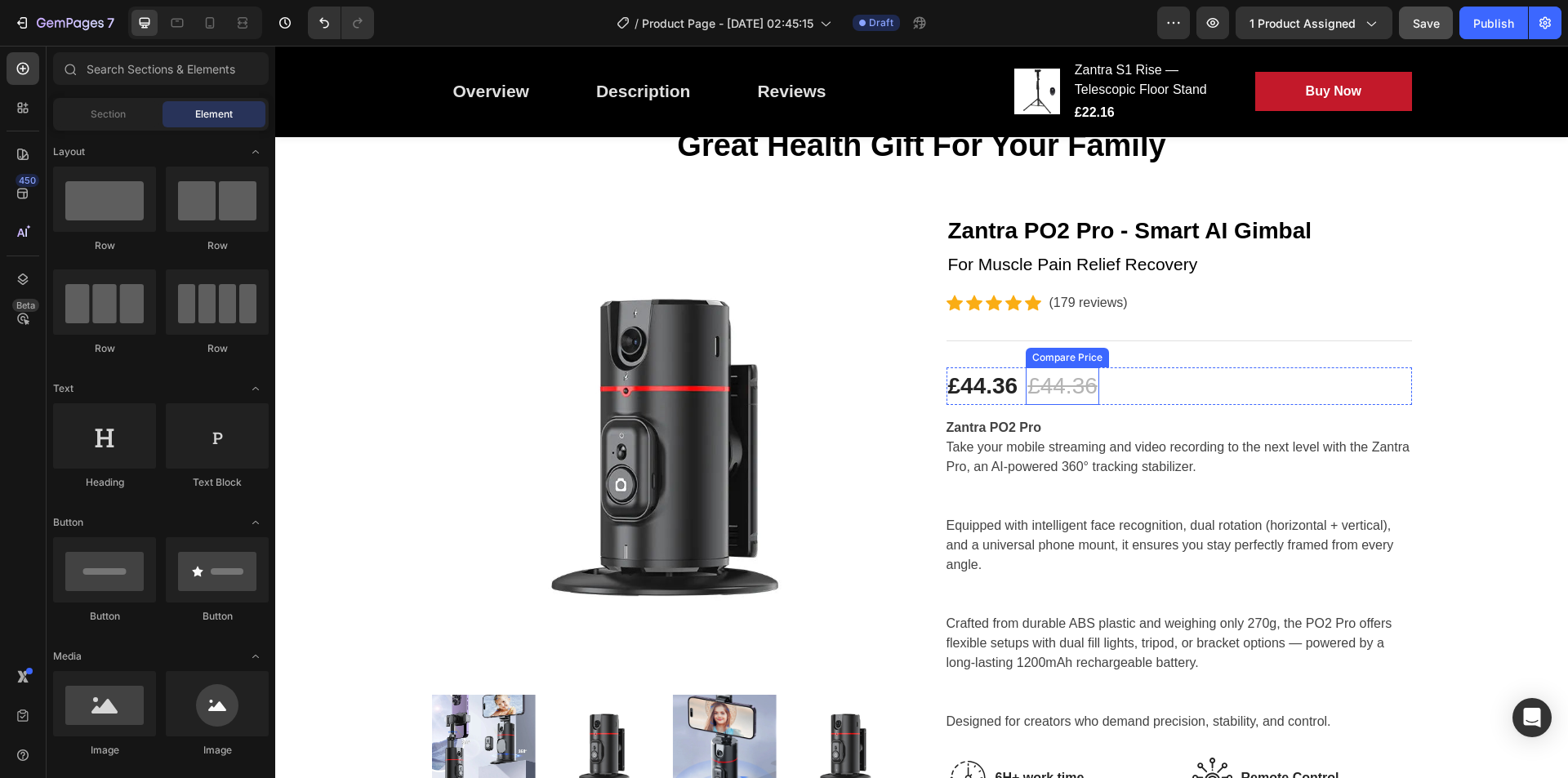
click at [1054, 377] on div "£44.36" at bounding box center [1063, 386] width 73 height 37
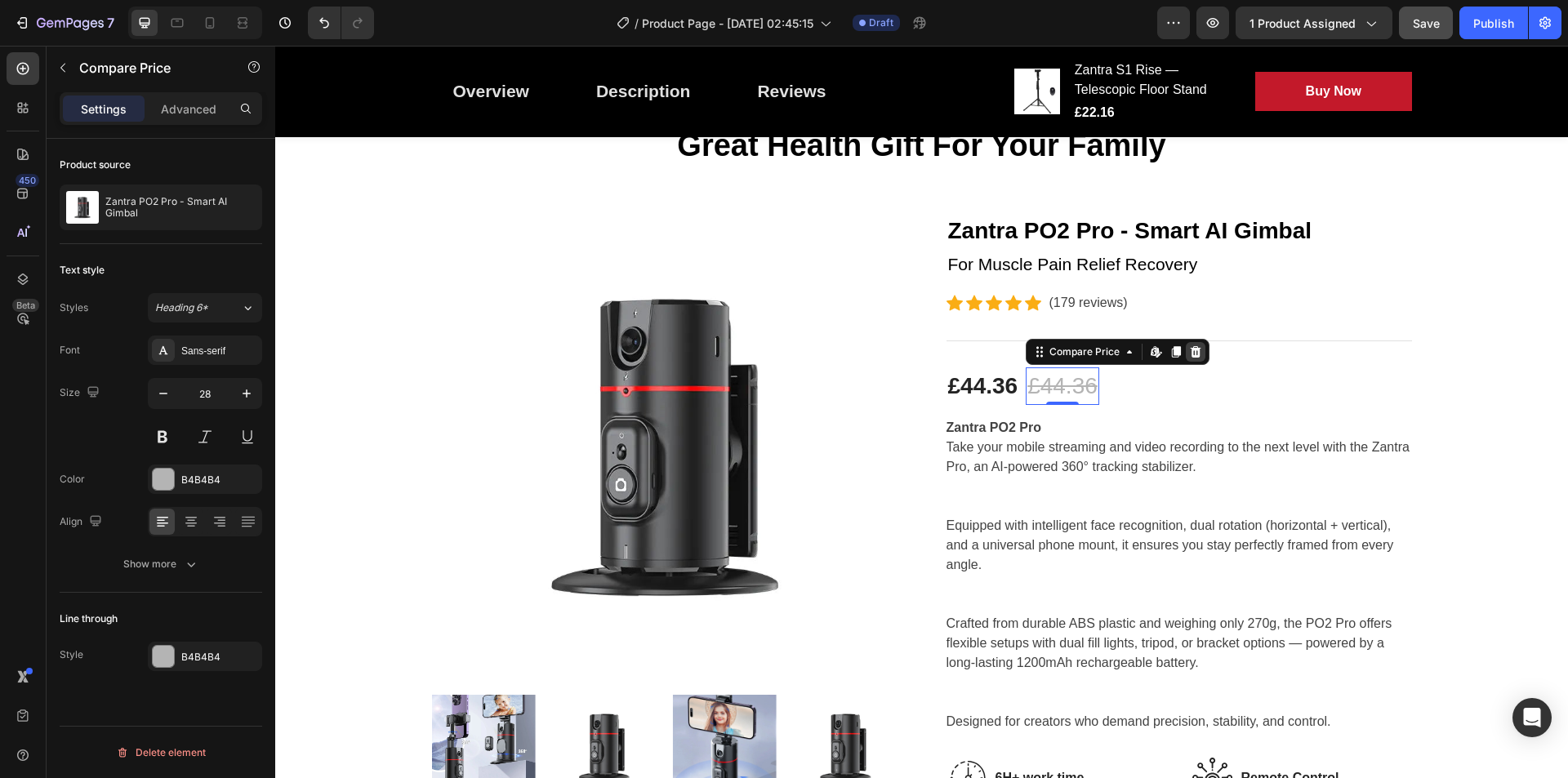
click at [1191, 350] on icon at bounding box center [1196, 352] width 11 height 12
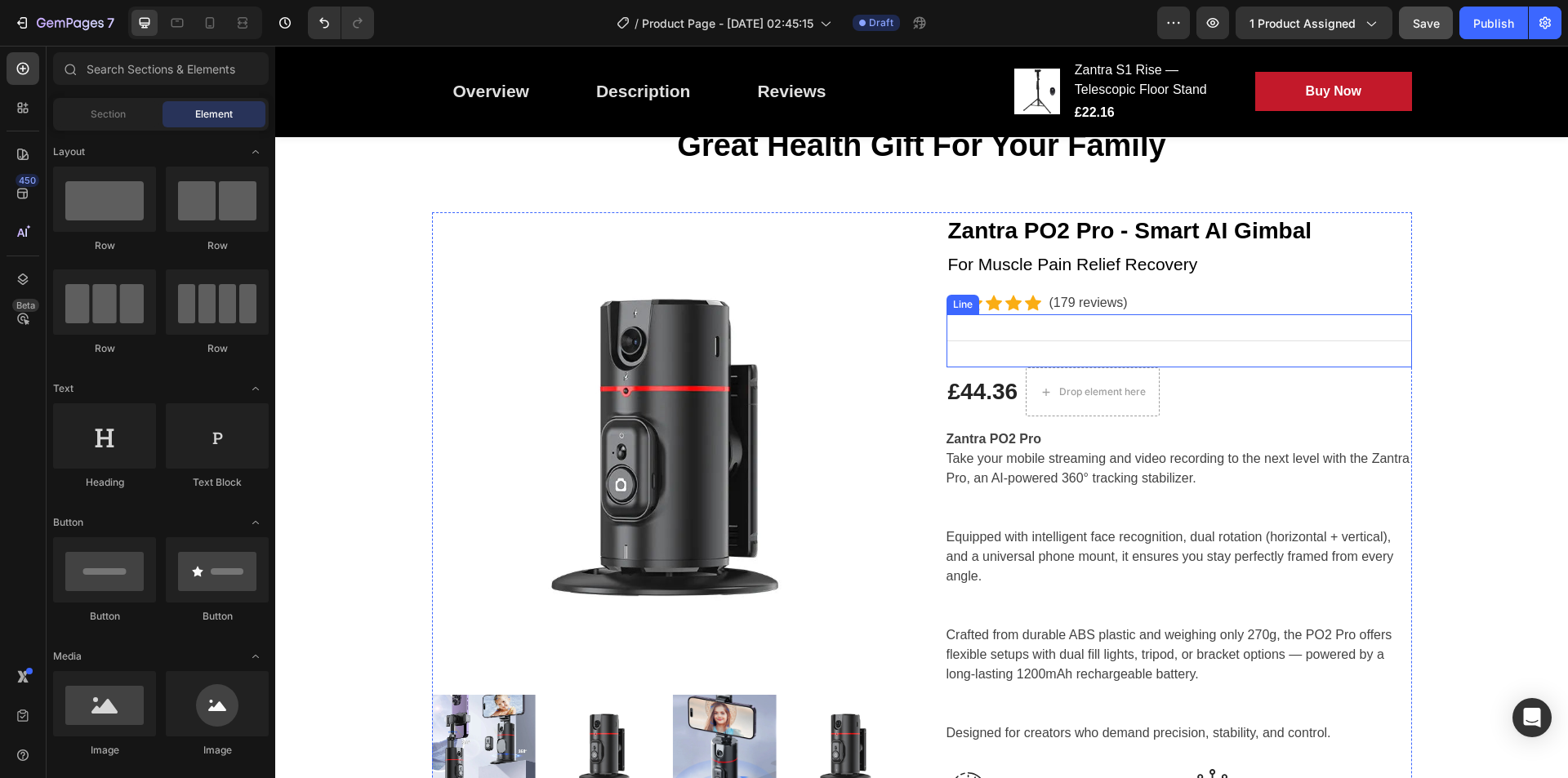
click at [1058, 345] on div "Title Line" at bounding box center [1180, 340] width 466 height 53
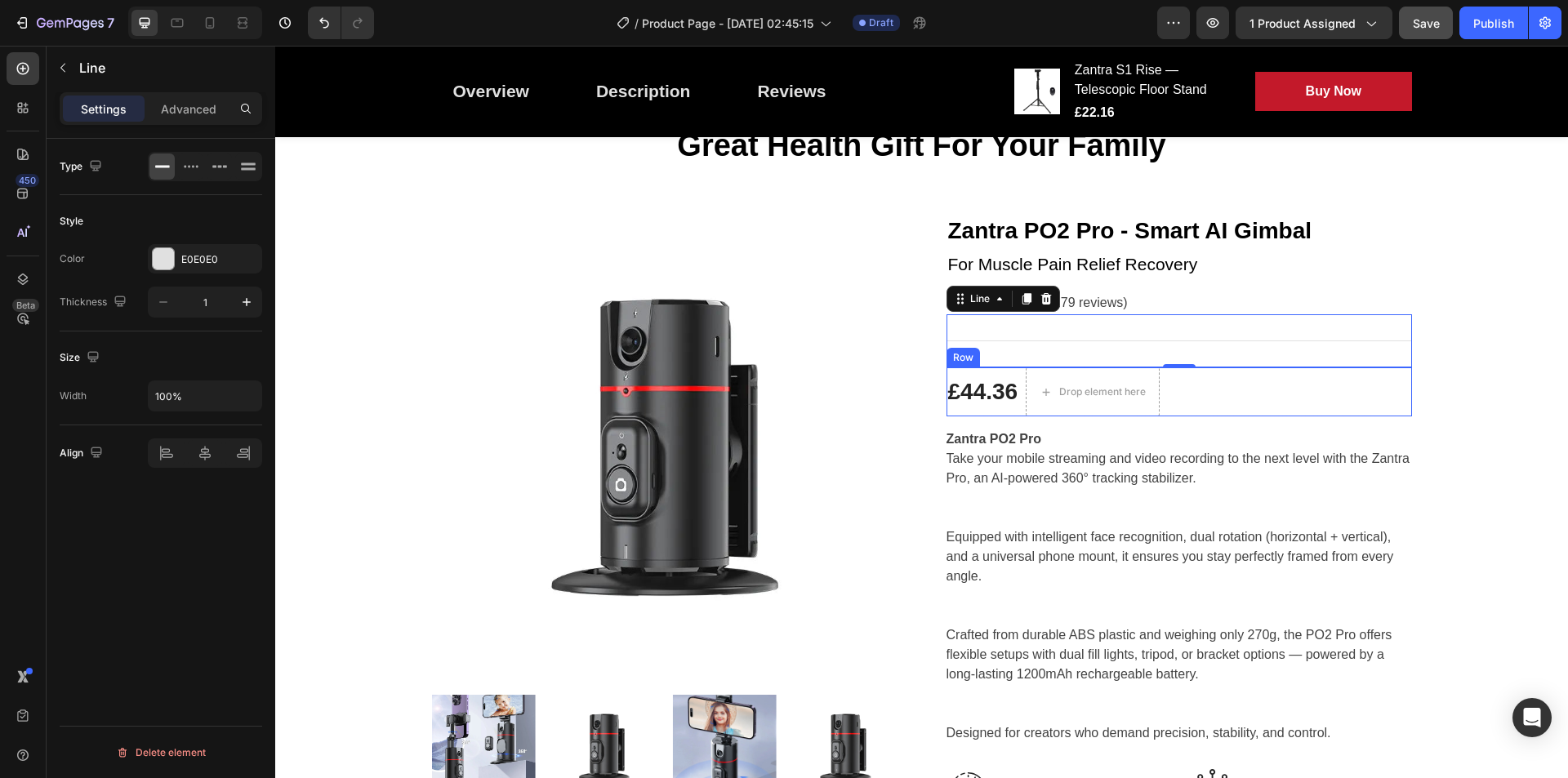
click at [1204, 375] on div "£44.36 Product Price Product Price Drop element here Row" at bounding box center [1180, 392] width 466 height 49
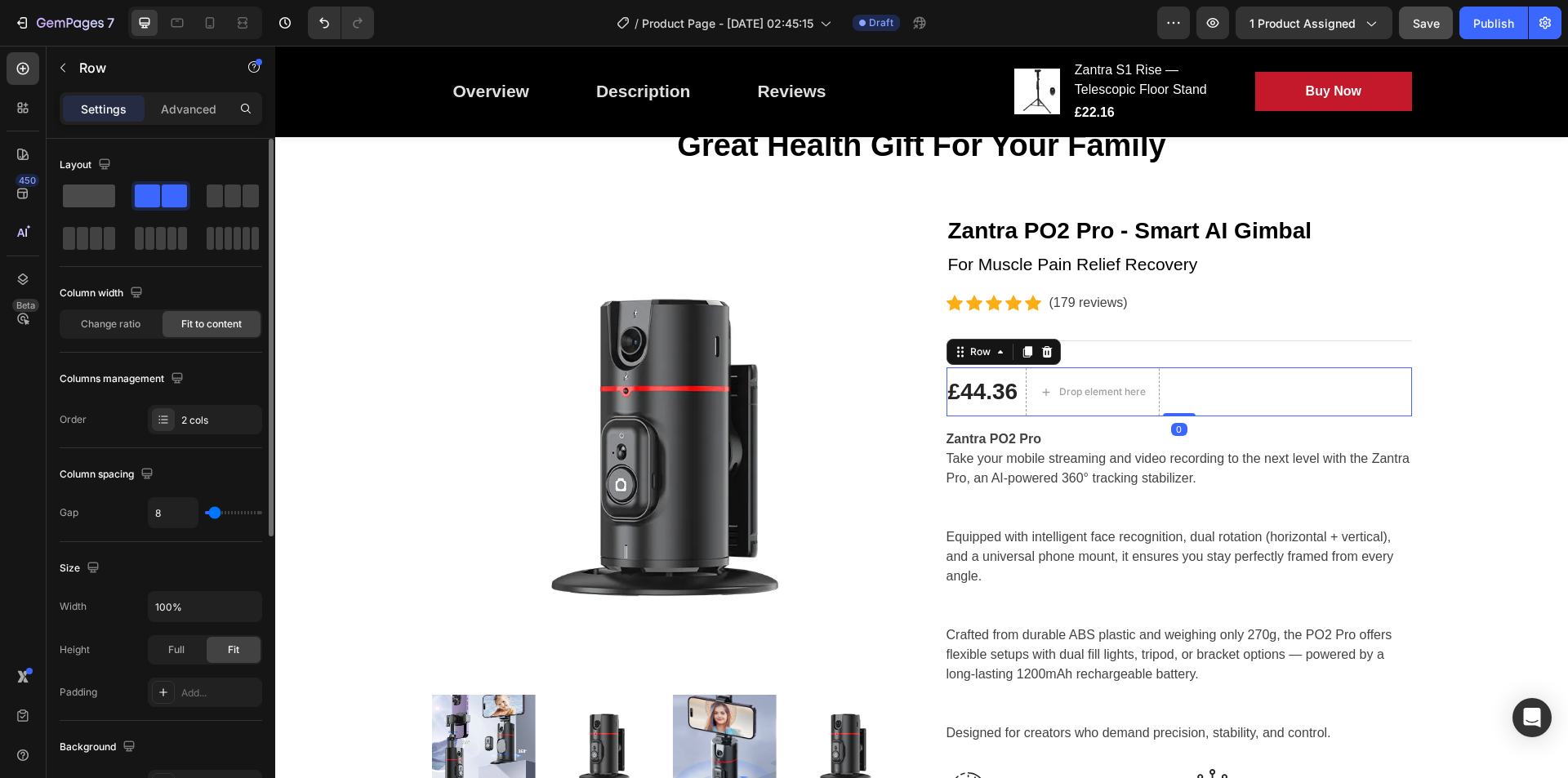
click at [87, 192] on span at bounding box center [88, 196] width 53 height 23
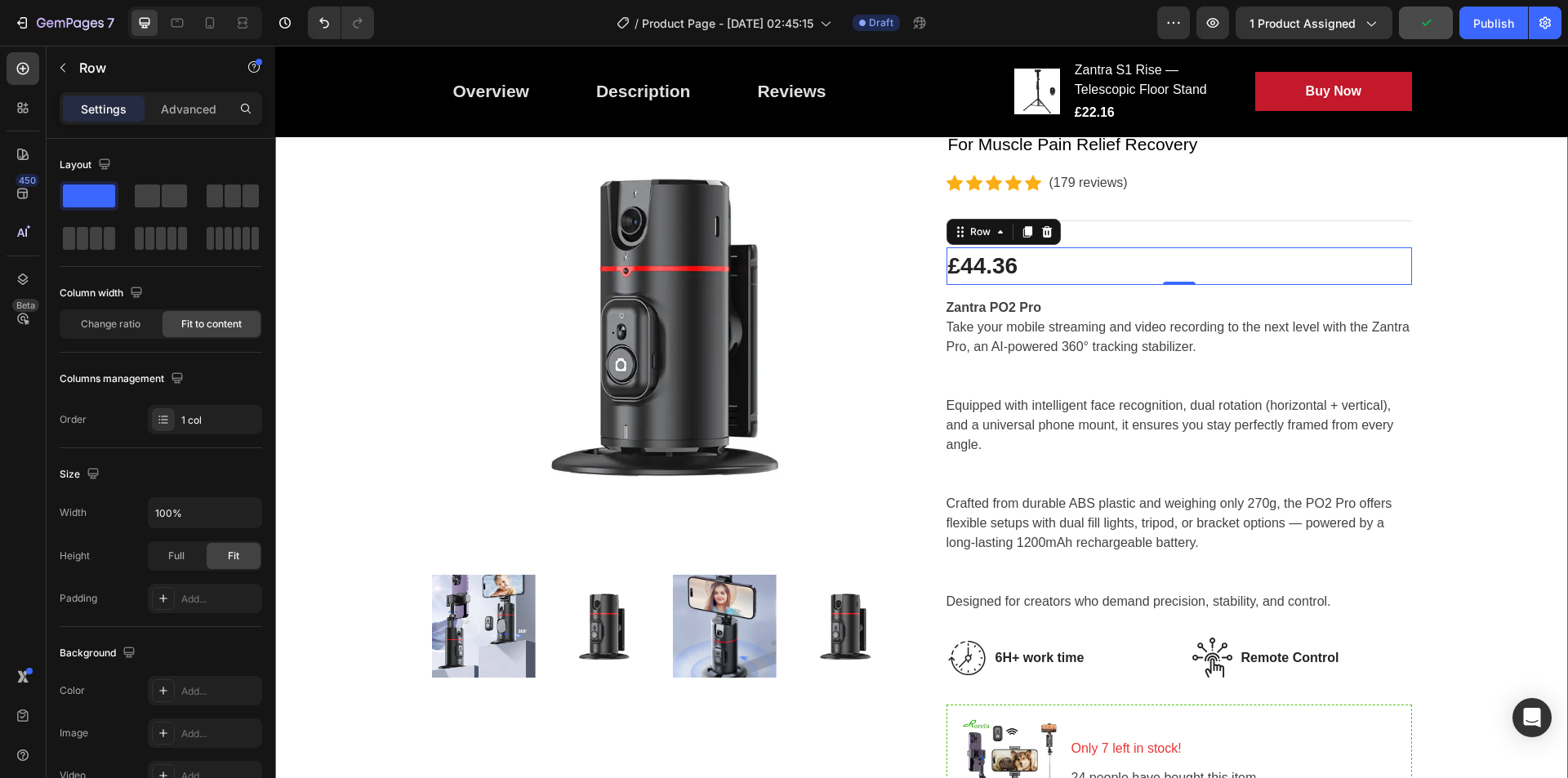
scroll to position [77, 0]
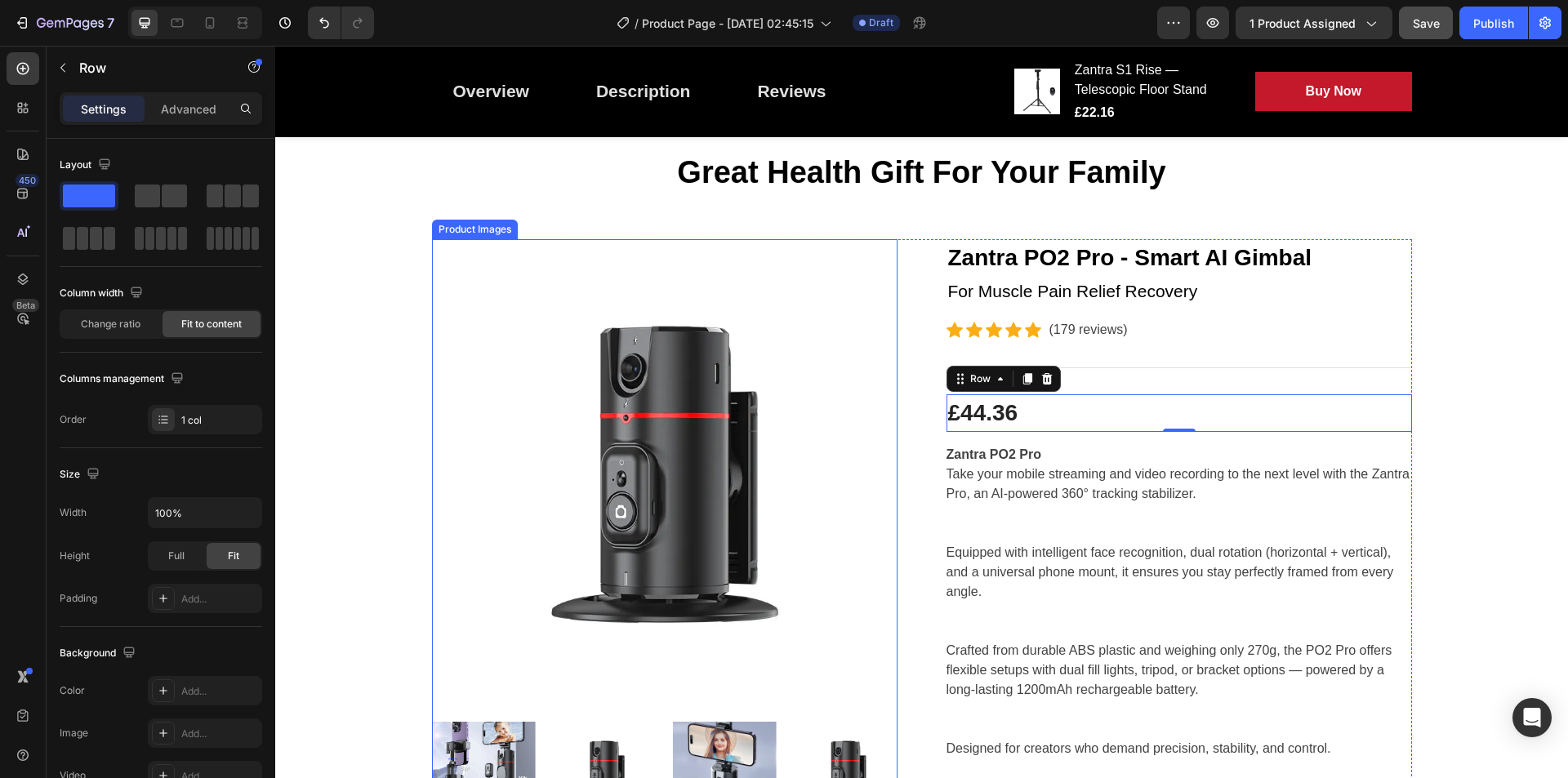
click at [609, 335] on img at bounding box center [665, 472] width 466 height 466
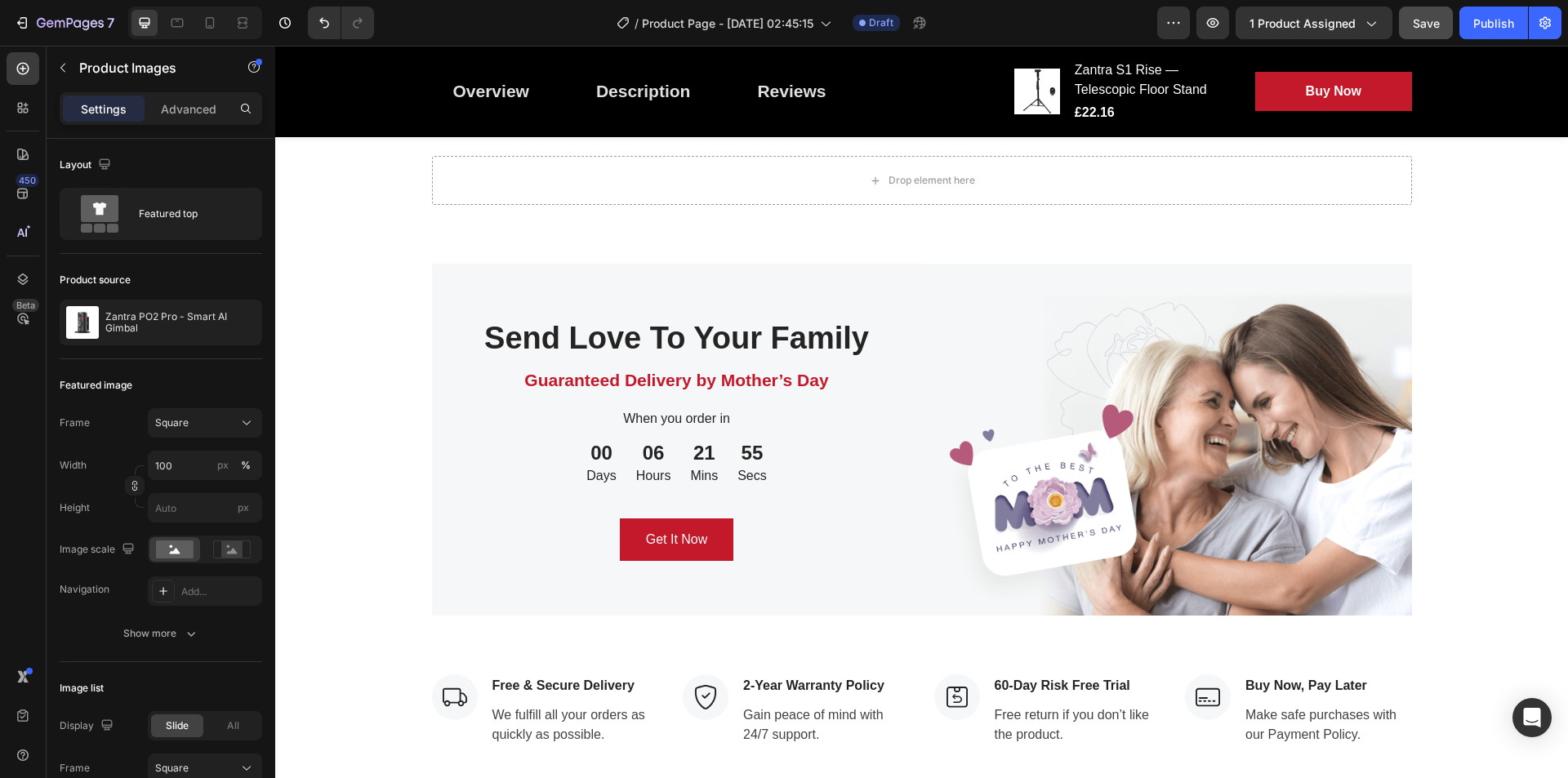
scroll to position [2280, 0]
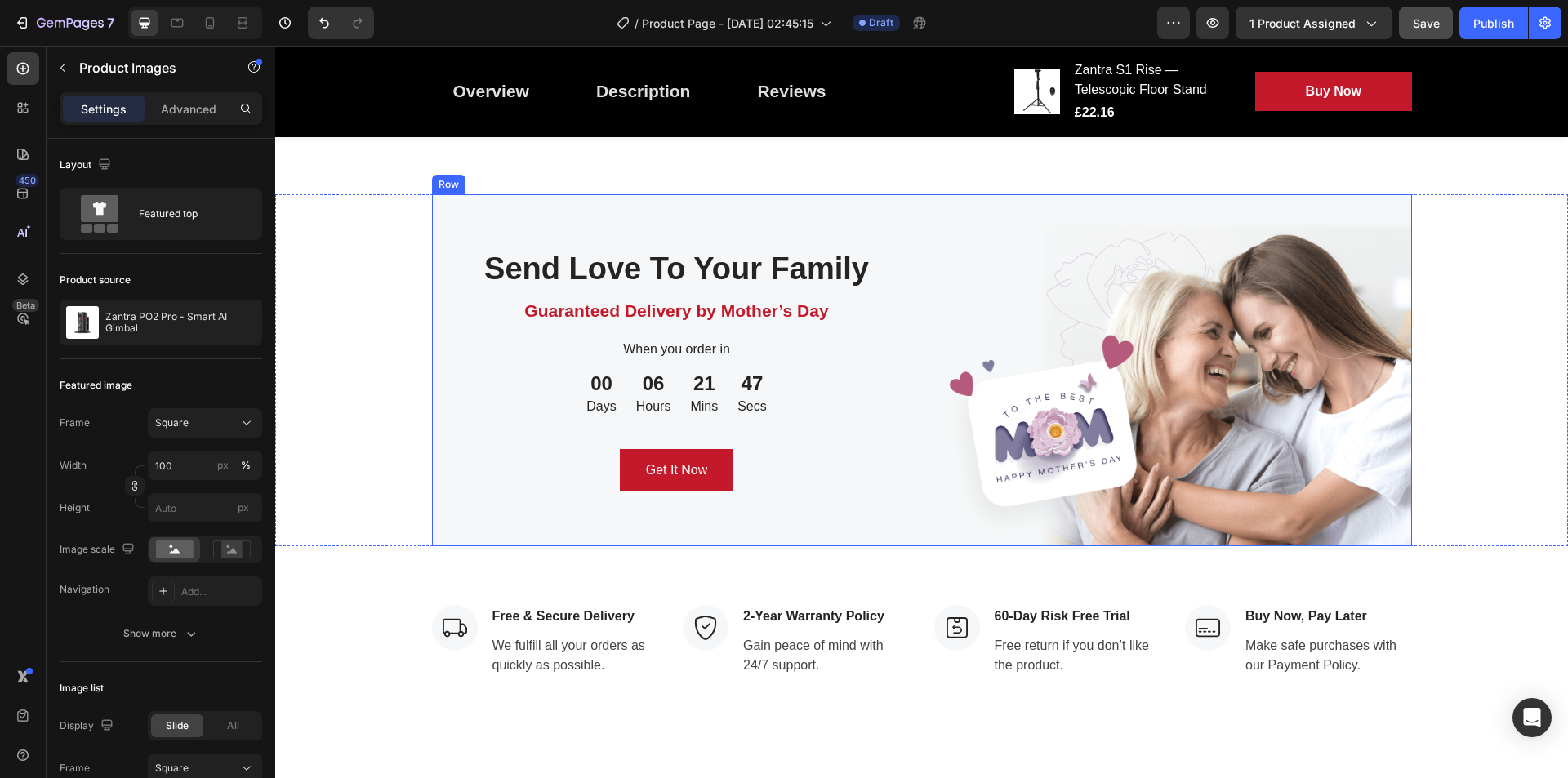
click at [850, 530] on div "Send Love To Your Family Heading Guaranteed Delivery by Mother’s Day Text block…" at bounding box center [676, 370] width 490 height 352
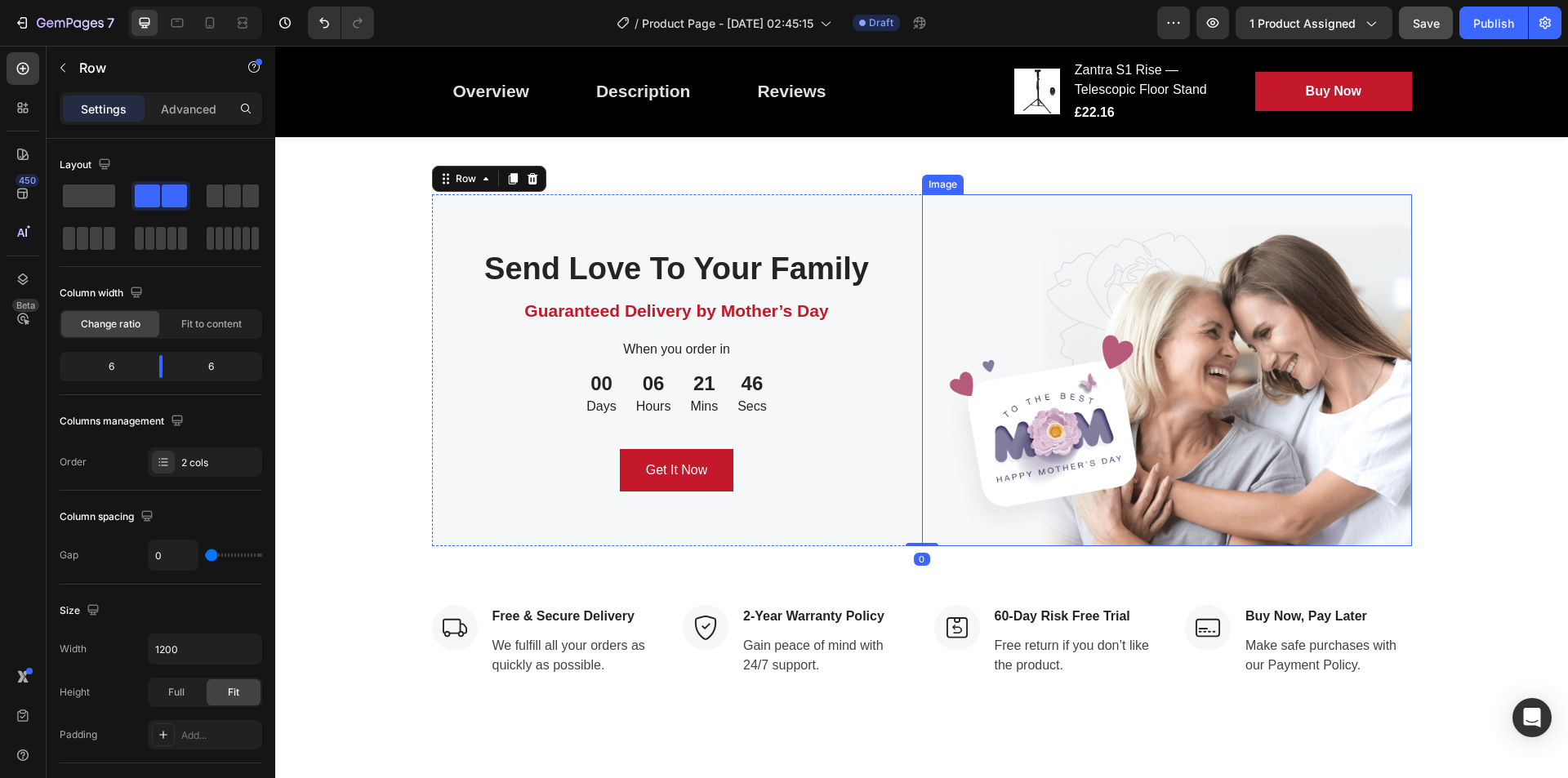
click at [1242, 381] on img at bounding box center [1166, 370] width 490 height 352
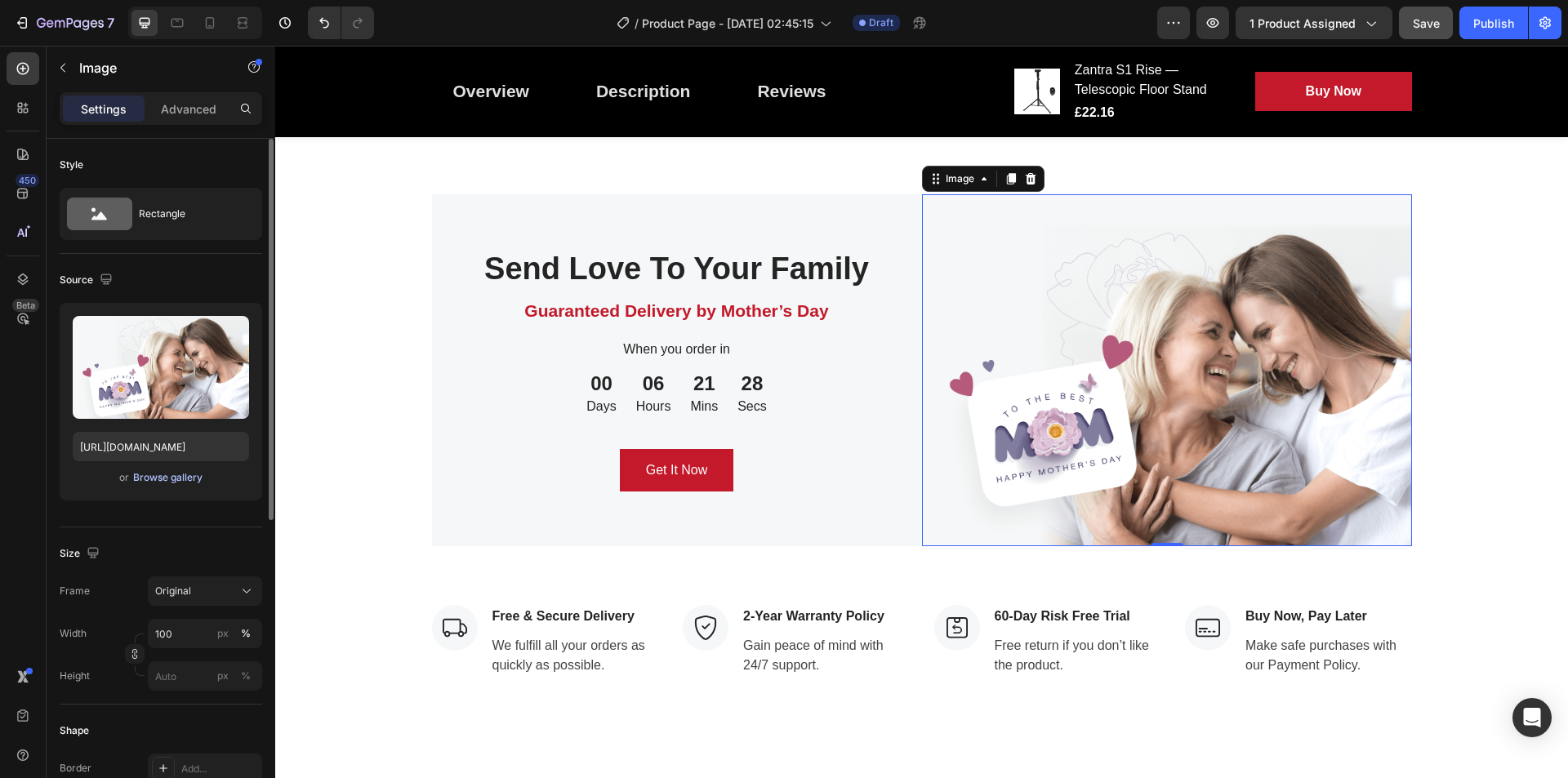
click at [185, 483] on div "Browse gallery" at bounding box center [168, 477] width 70 height 14
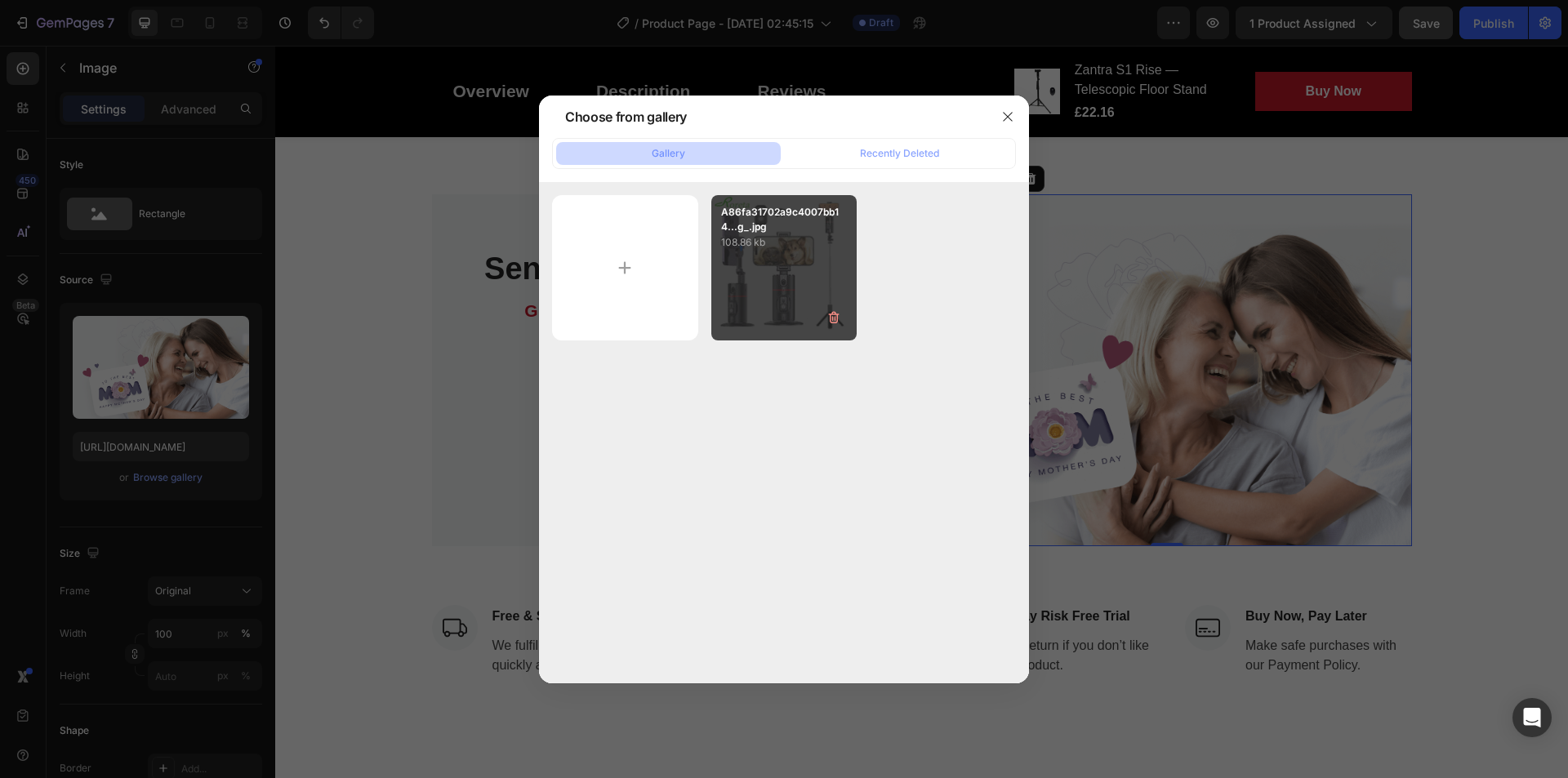
click at [764, 239] on p "108.86 kb" at bounding box center [784, 243] width 127 height 16
type input "[URL][DOMAIN_NAME]"
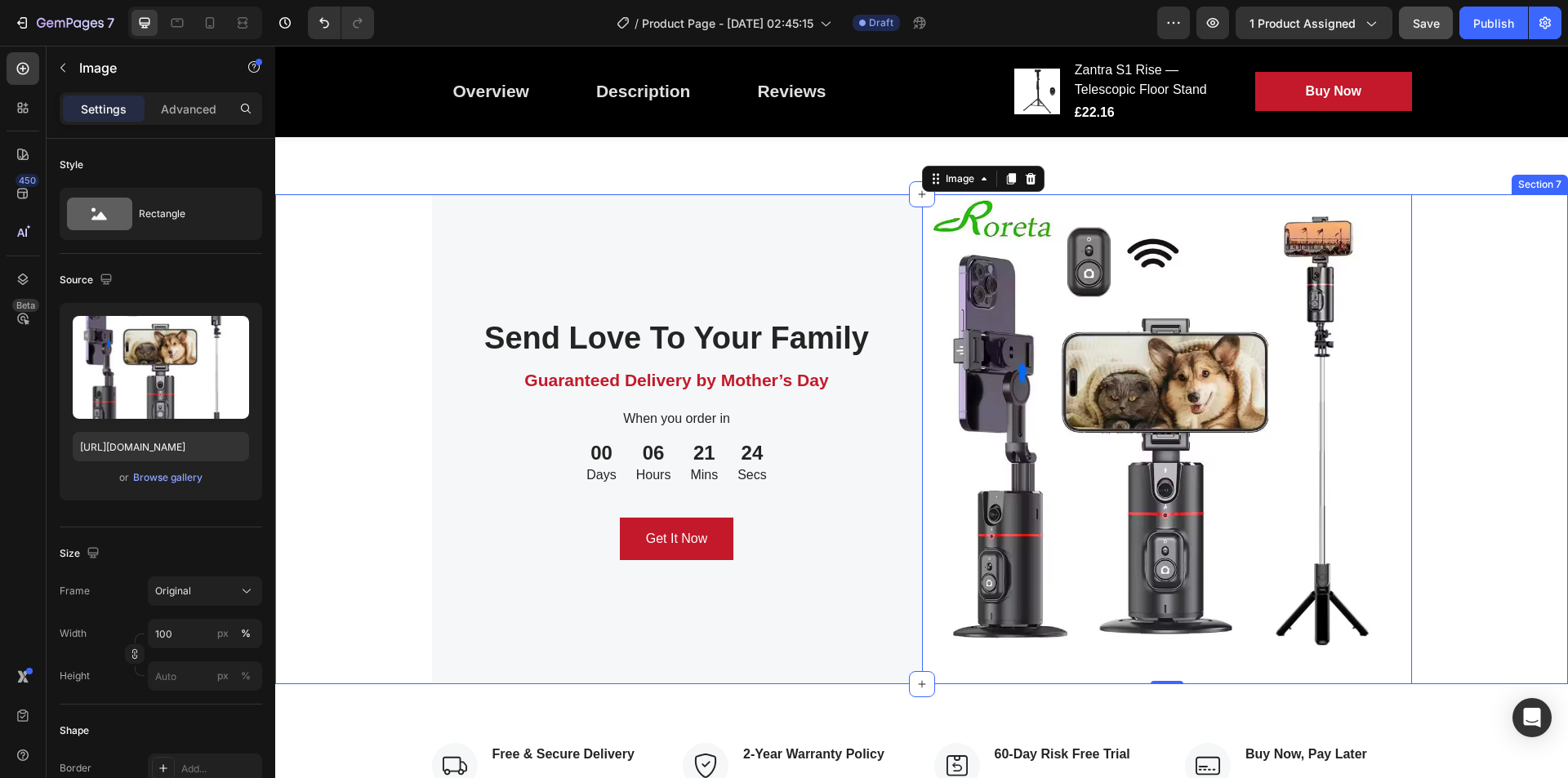
click at [1254, 391] on div "Send Love To Your Family Heading Guaranteed Delivery by Mother’s Day Text block…" at bounding box center [921, 439] width 1293 height 490
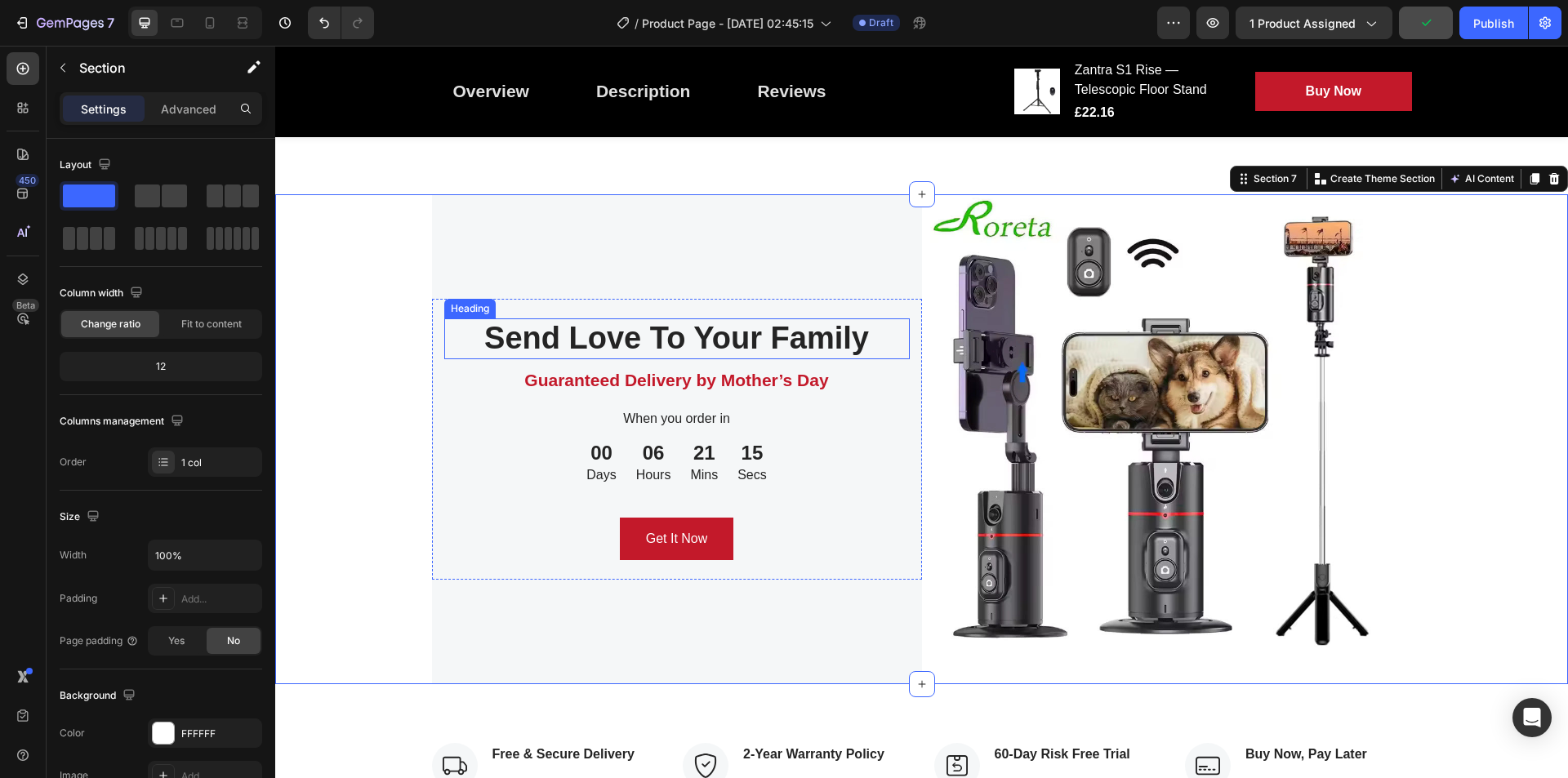
click at [743, 341] on p "Send Love To Your Family" at bounding box center [677, 339] width 462 height 37
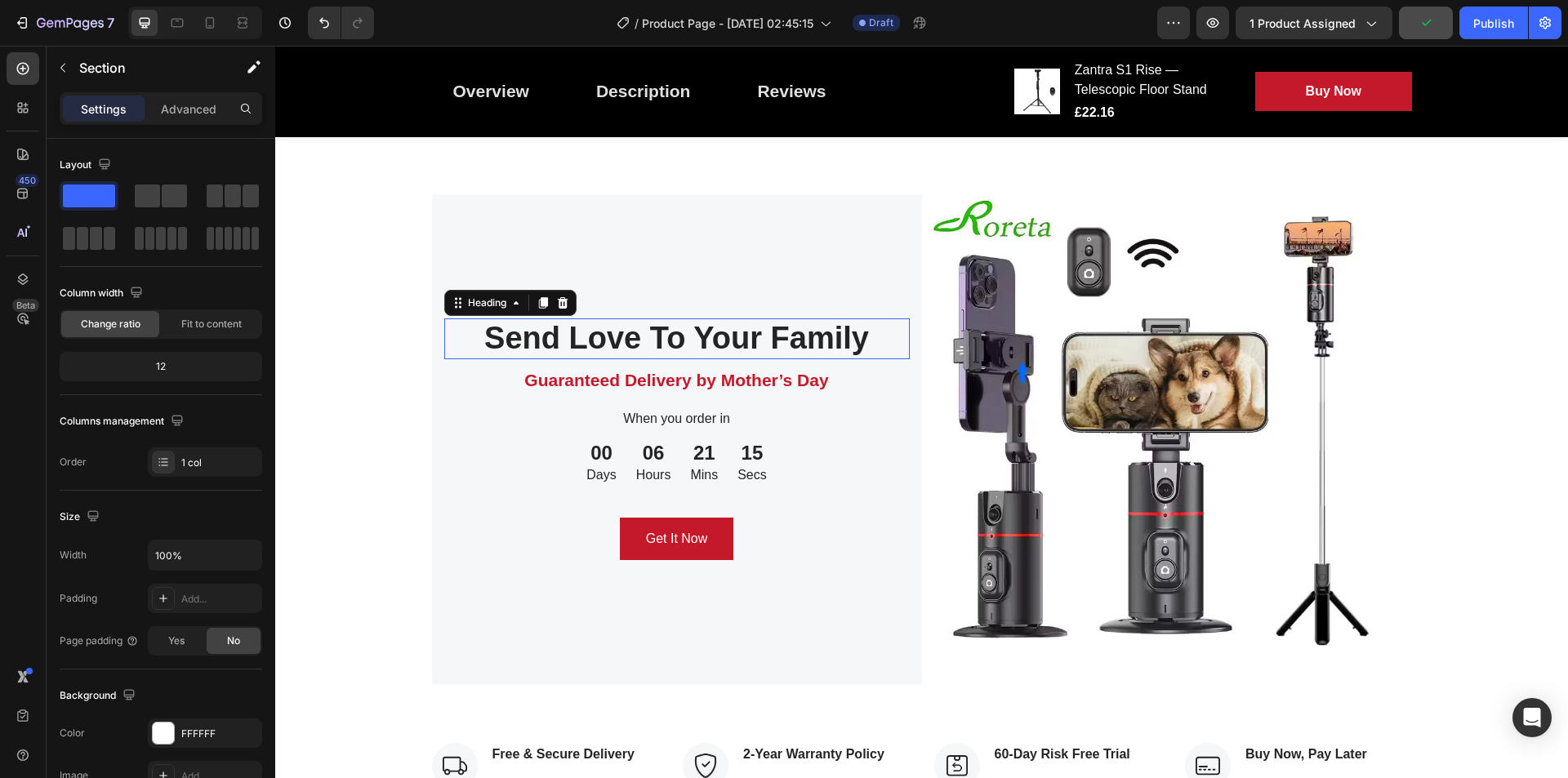
click at [743, 341] on p "Send Love To Your Family" at bounding box center [677, 339] width 462 height 37
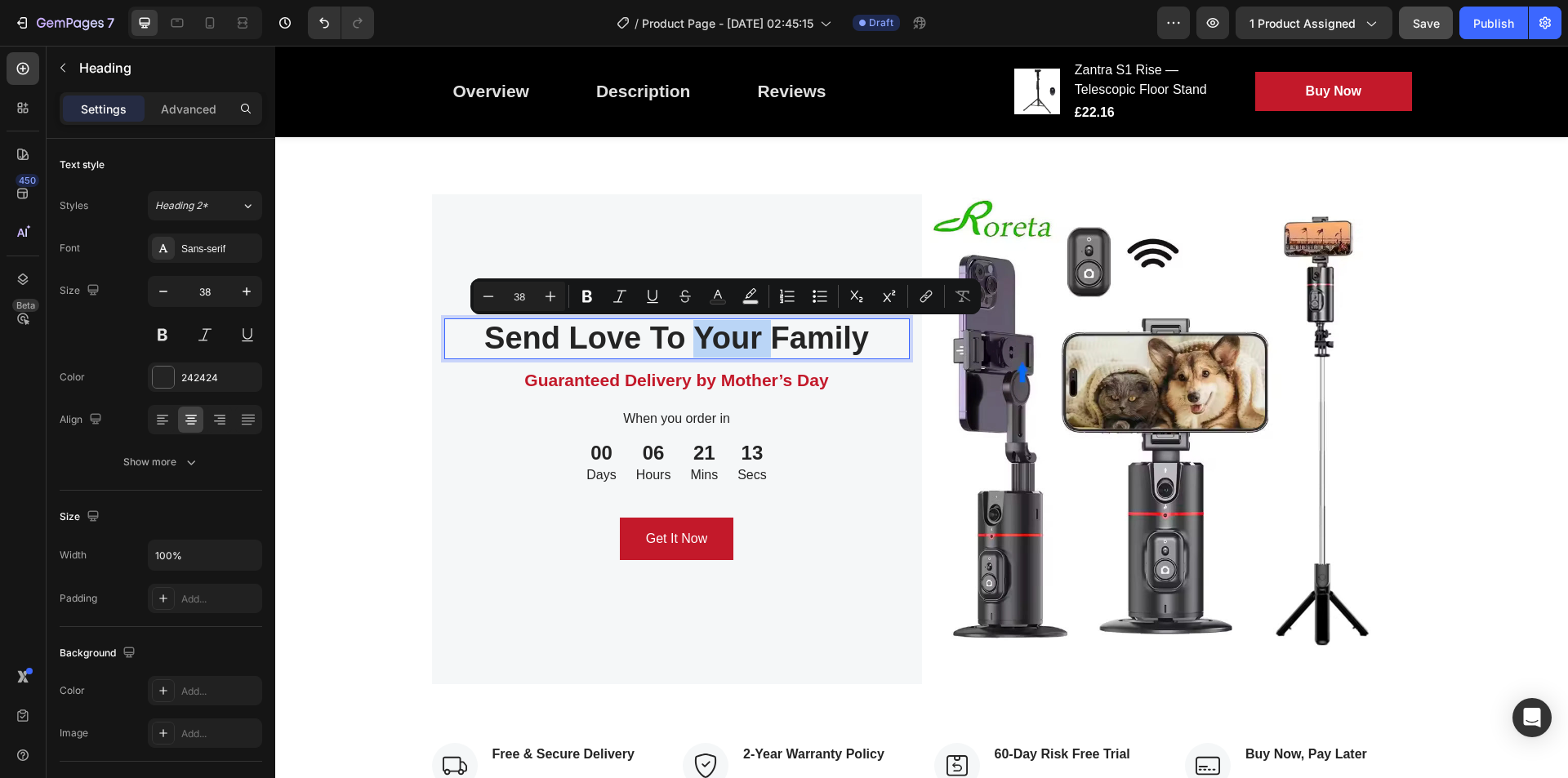
click at [743, 341] on p "Send Love To Your Family" at bounding box center [677, 339] width 462 height 37
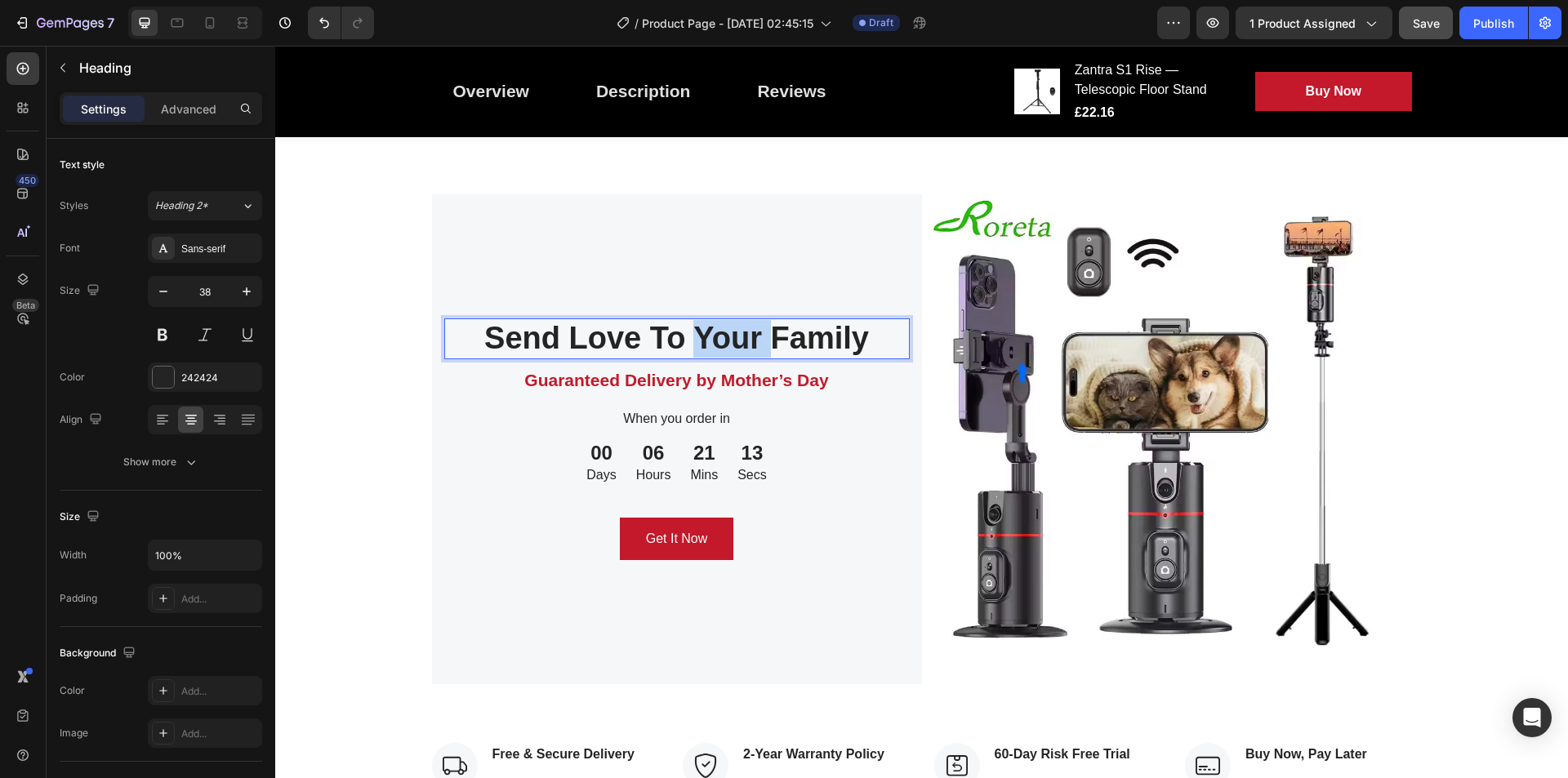
click at [743, 341] on p "Send Love To Your Family" at bounding box center [677, 339] width 462 height 37
click at [629, 341] on p "Send Love To Your Family" at bounding box center [677, 339] width 462 height 37
click at [788, 381] on p "Guaranteed Delivery by Mother’s Day" at bounding box center [677, 380] width 462 height 26
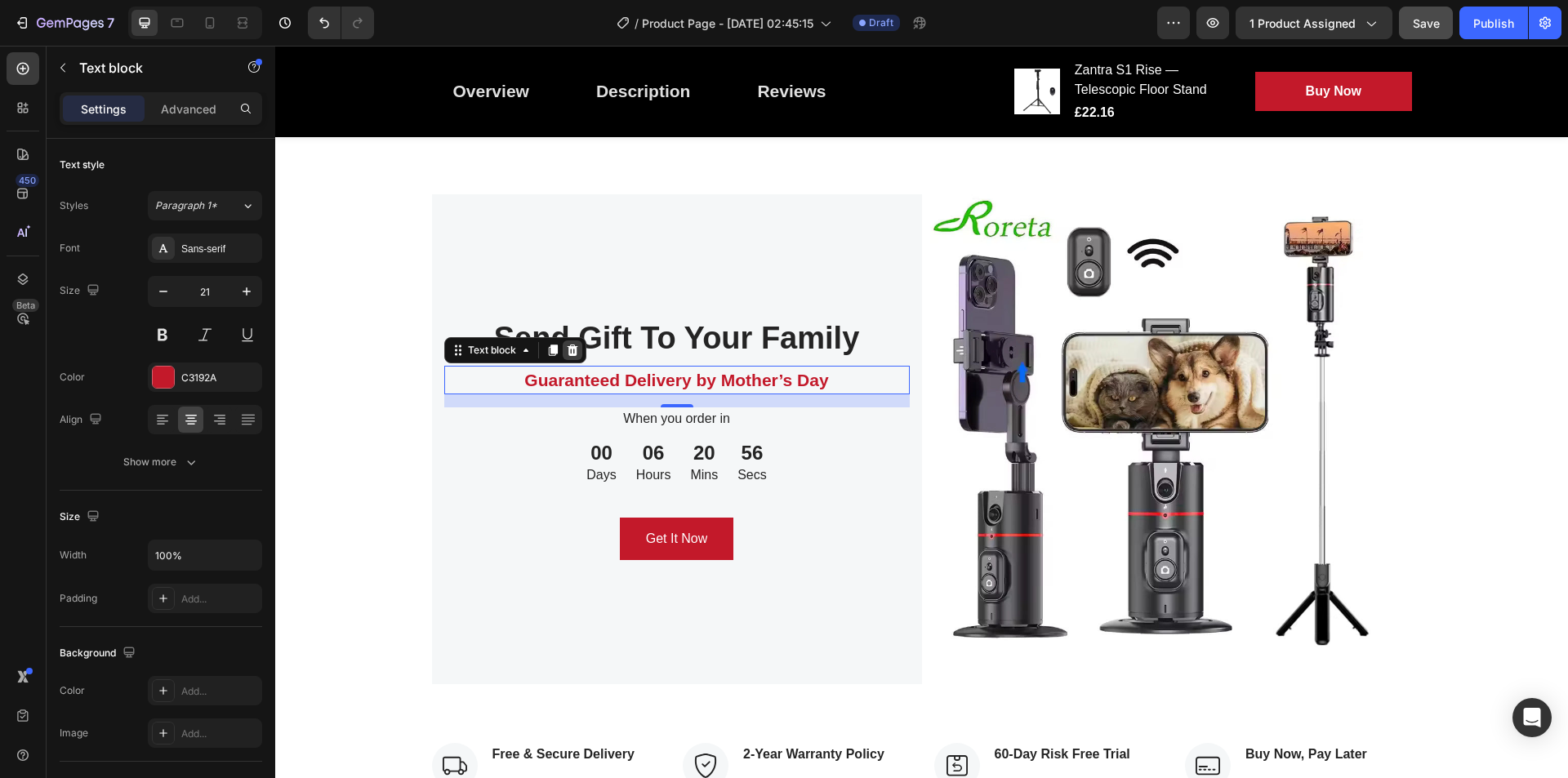
click at [566, 352] on icon at bounding box center [572, 350] width 13 height 13
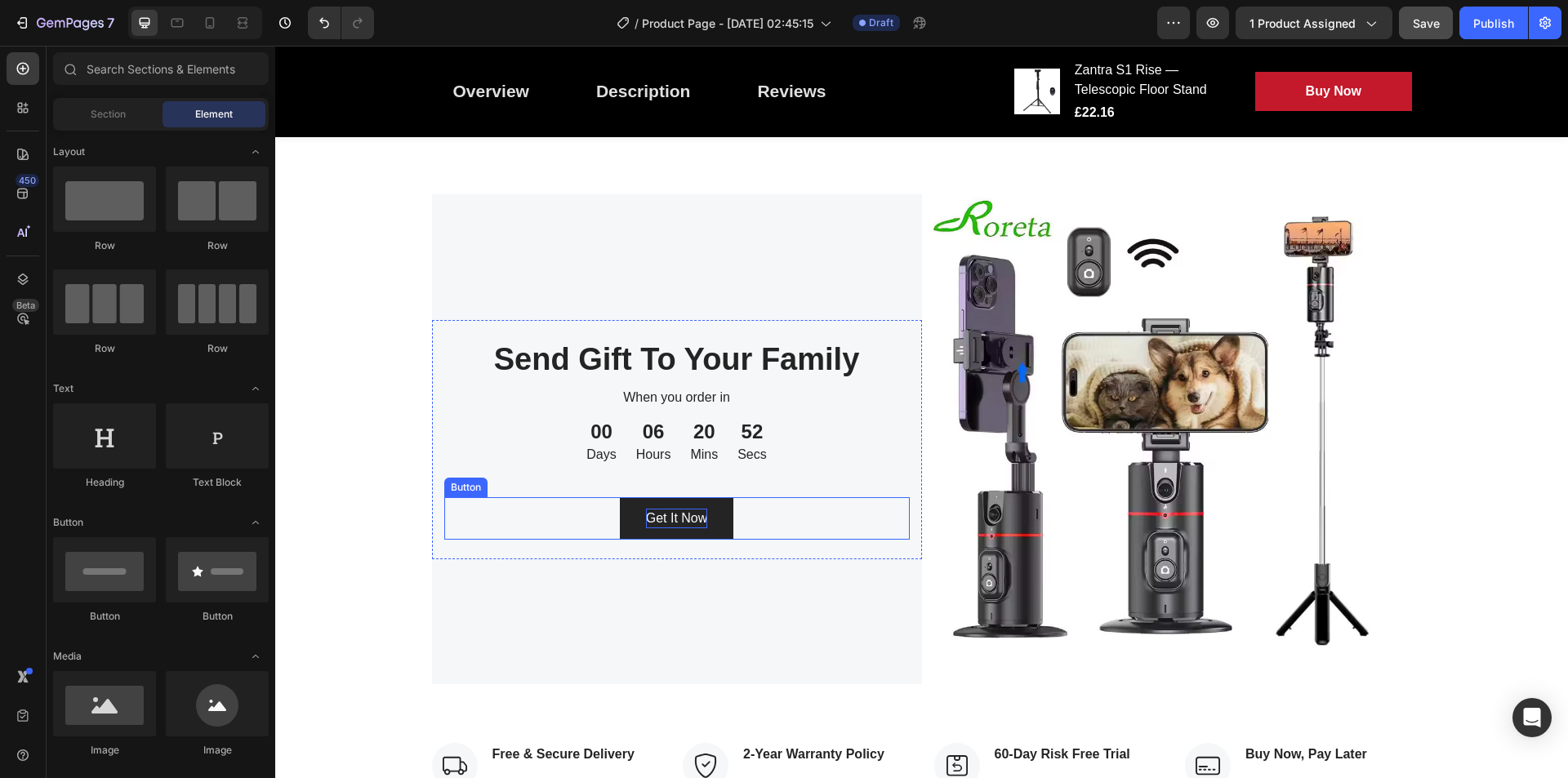
click at [673, 514] on div "Get It Now" at bounding box center [677, 518] width 62 height 20
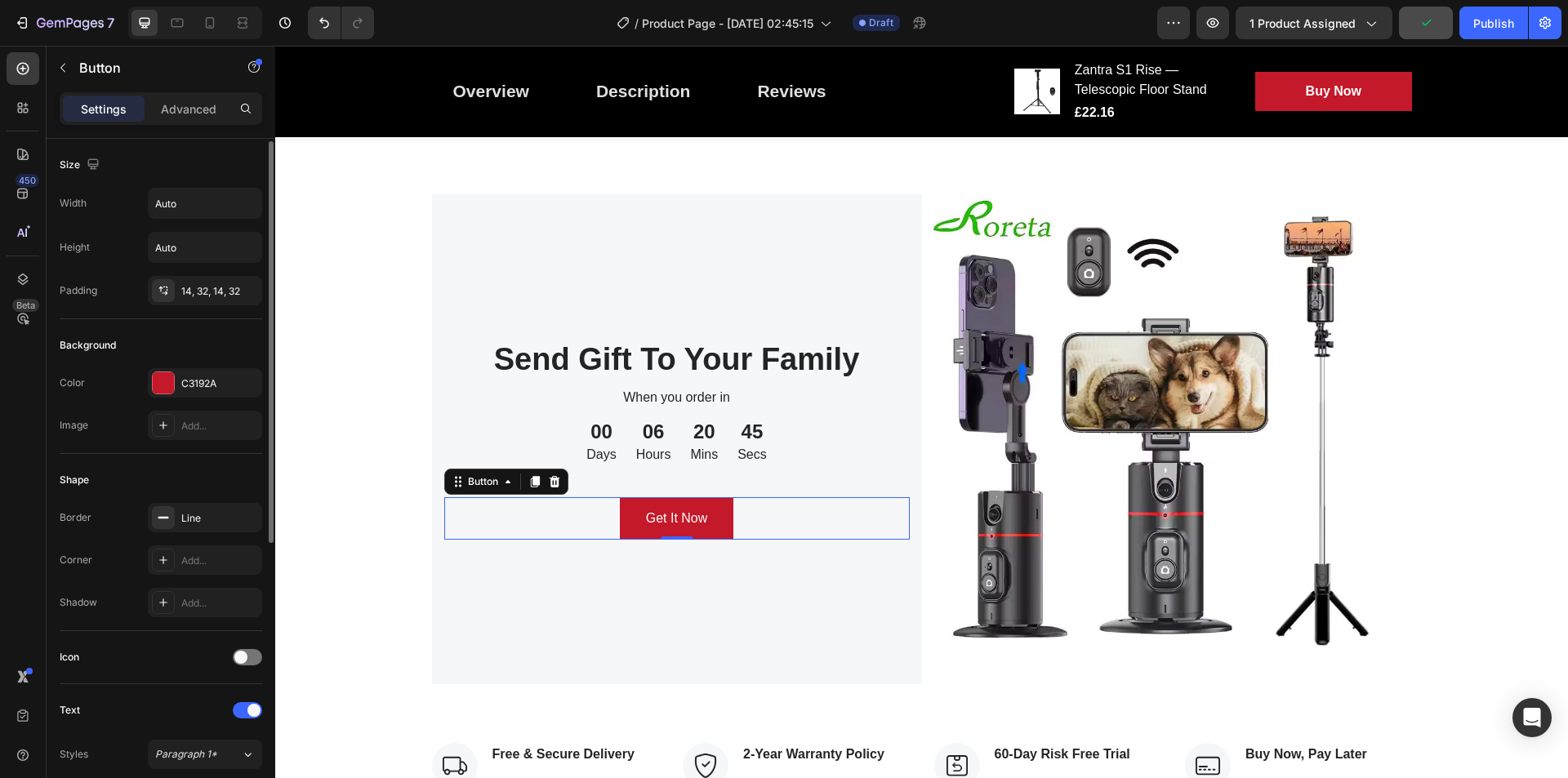
scroll to position [2, 0]
click at [175, 119] on div "Advanced" at bounding box center [189, 108] width 82 height 26
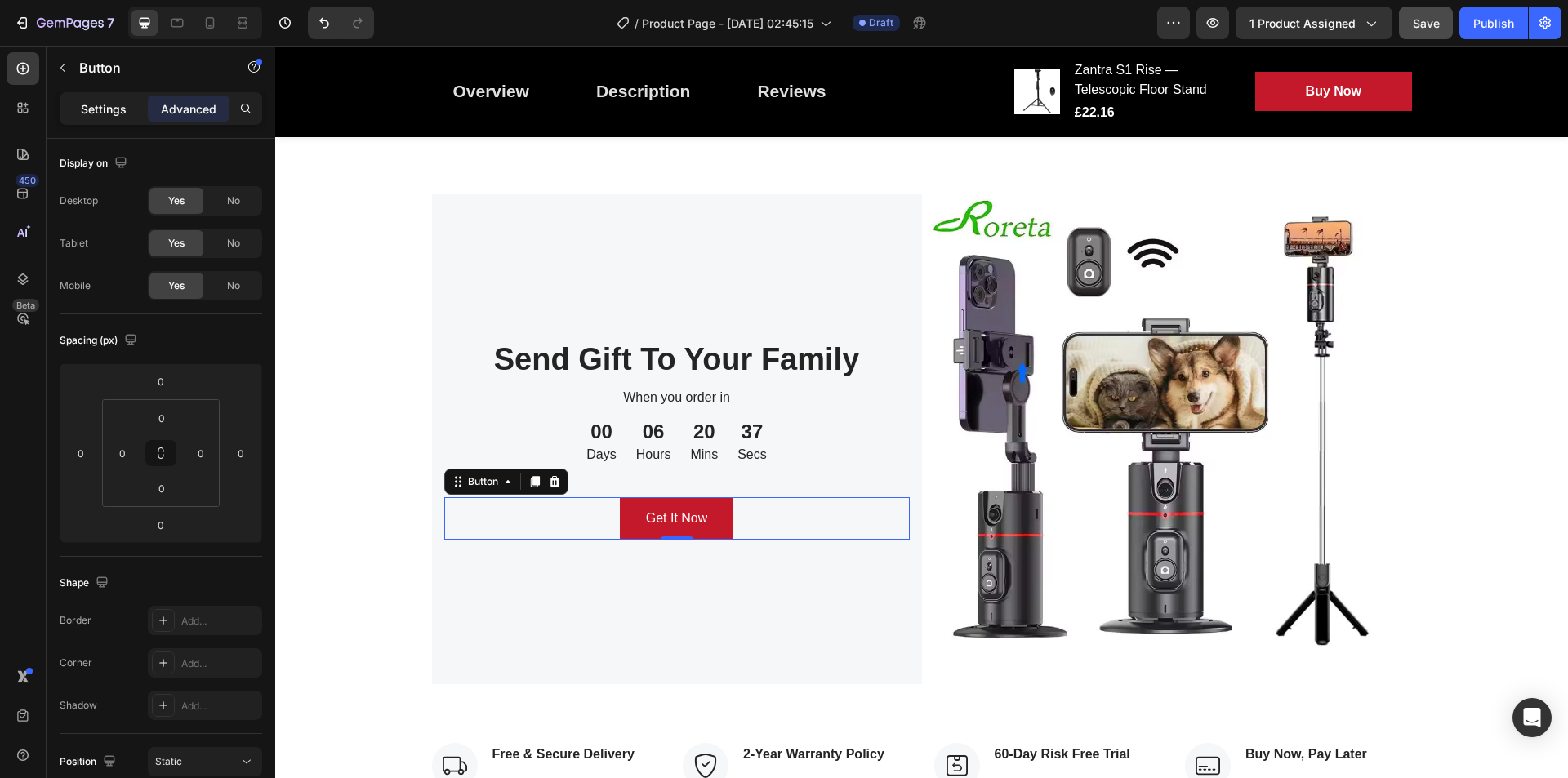
click at [125, 111] on p "Settings" at bounding box center [104, 109] width 46 height 17
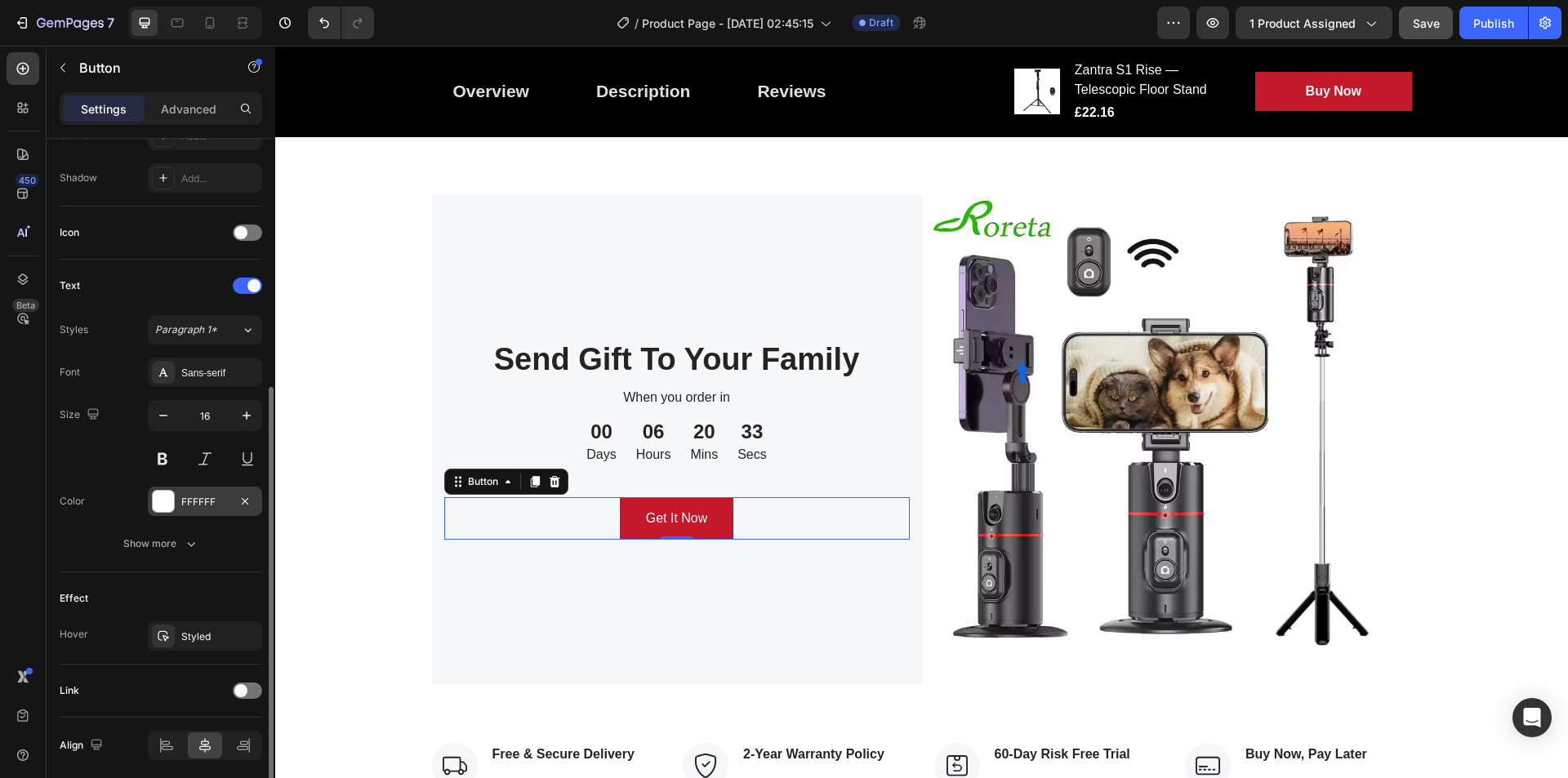
scroll to position [485, 0]
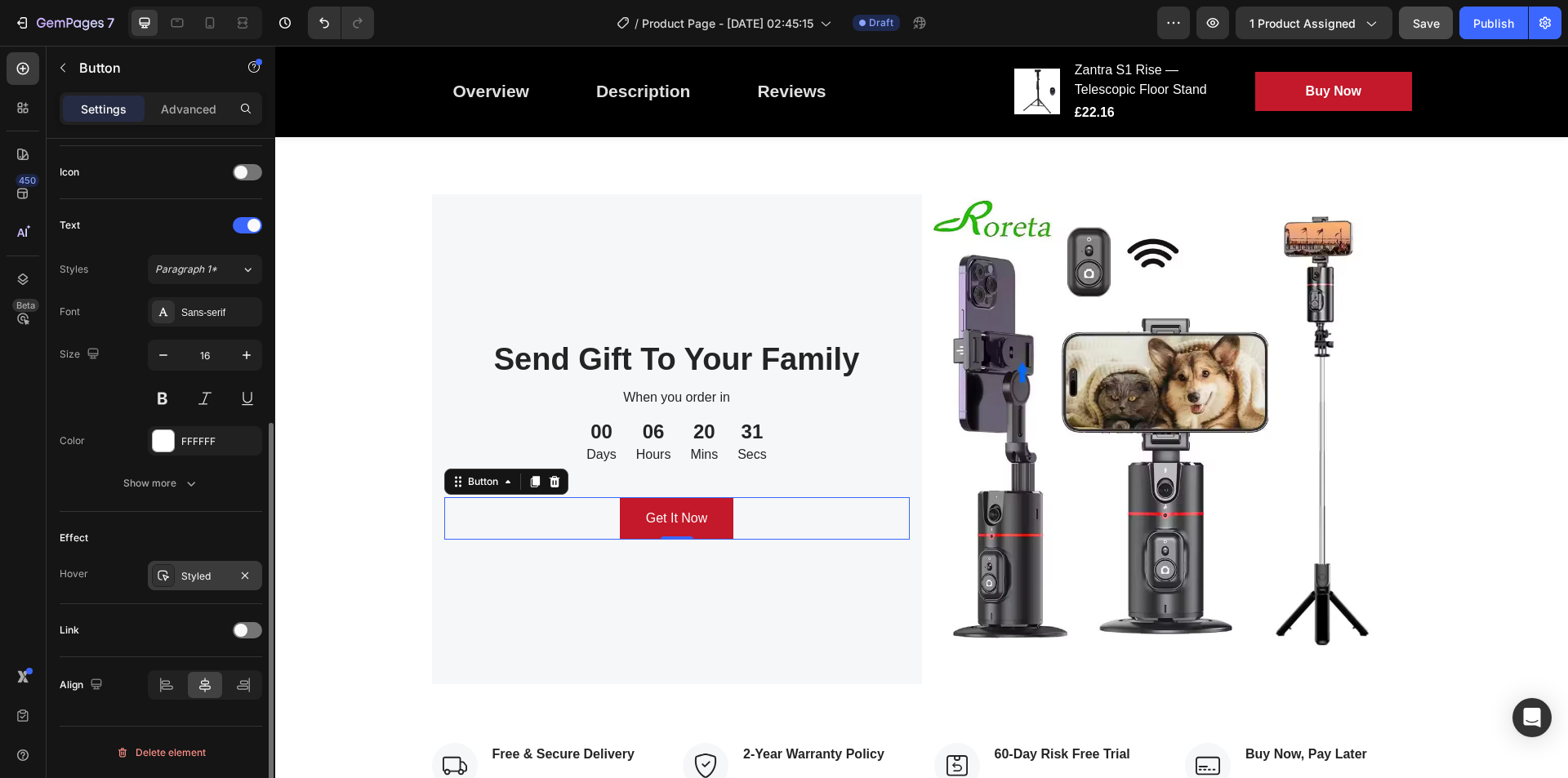
click at [175, 579] on div "Styled" at bounding box center [205, 575] width 114 height 29
click at [137, 525] on div "Effect Hover Styled" at bounding box center [161, 558] width 203 height 92
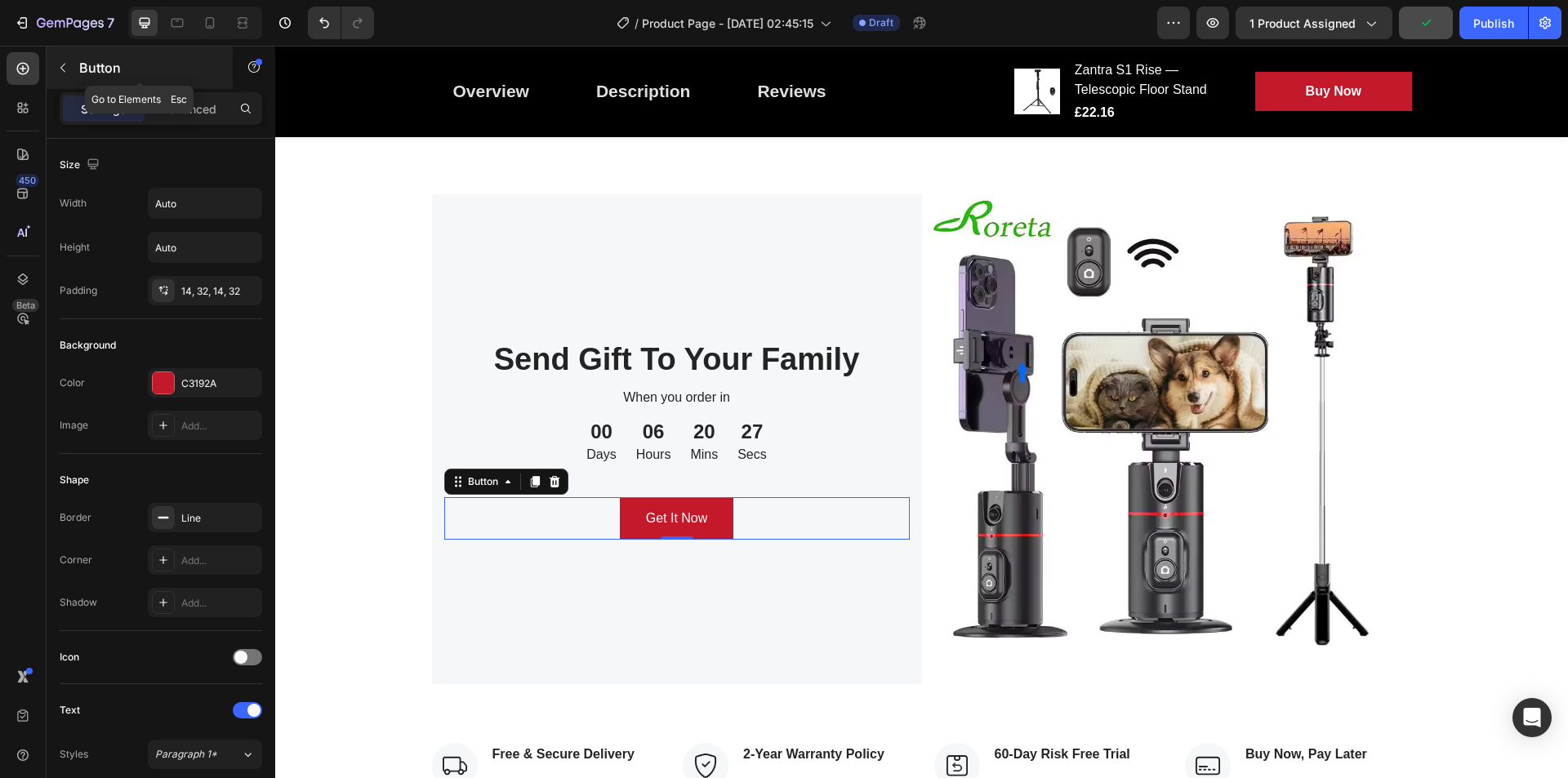
click at [66, 62] on icon "button" at bounding box center [62, 68] width 13 height 13
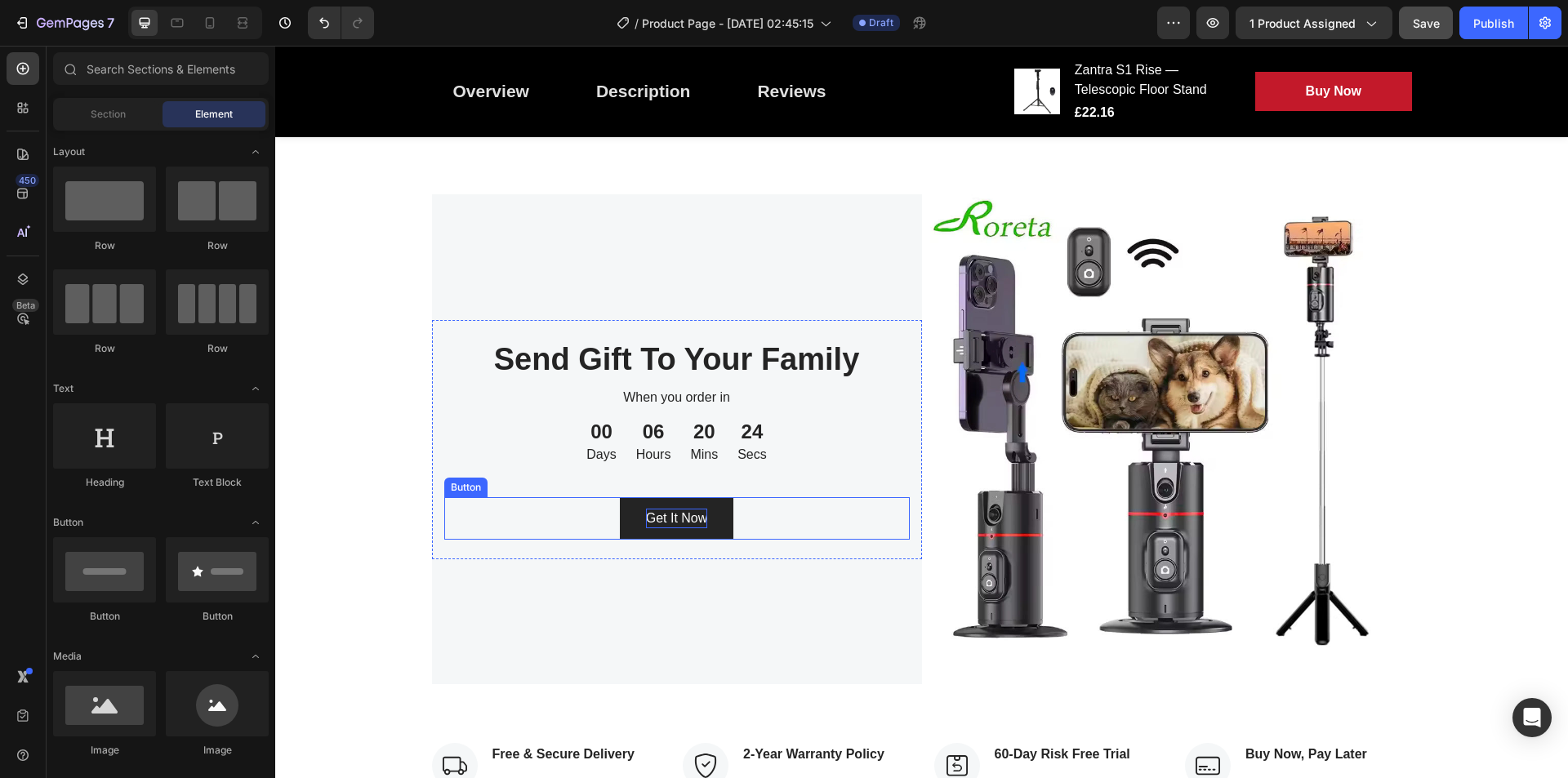
click at [664, 524] on div "Get It Now" at bounding box center [677, 518] width 62 height 20
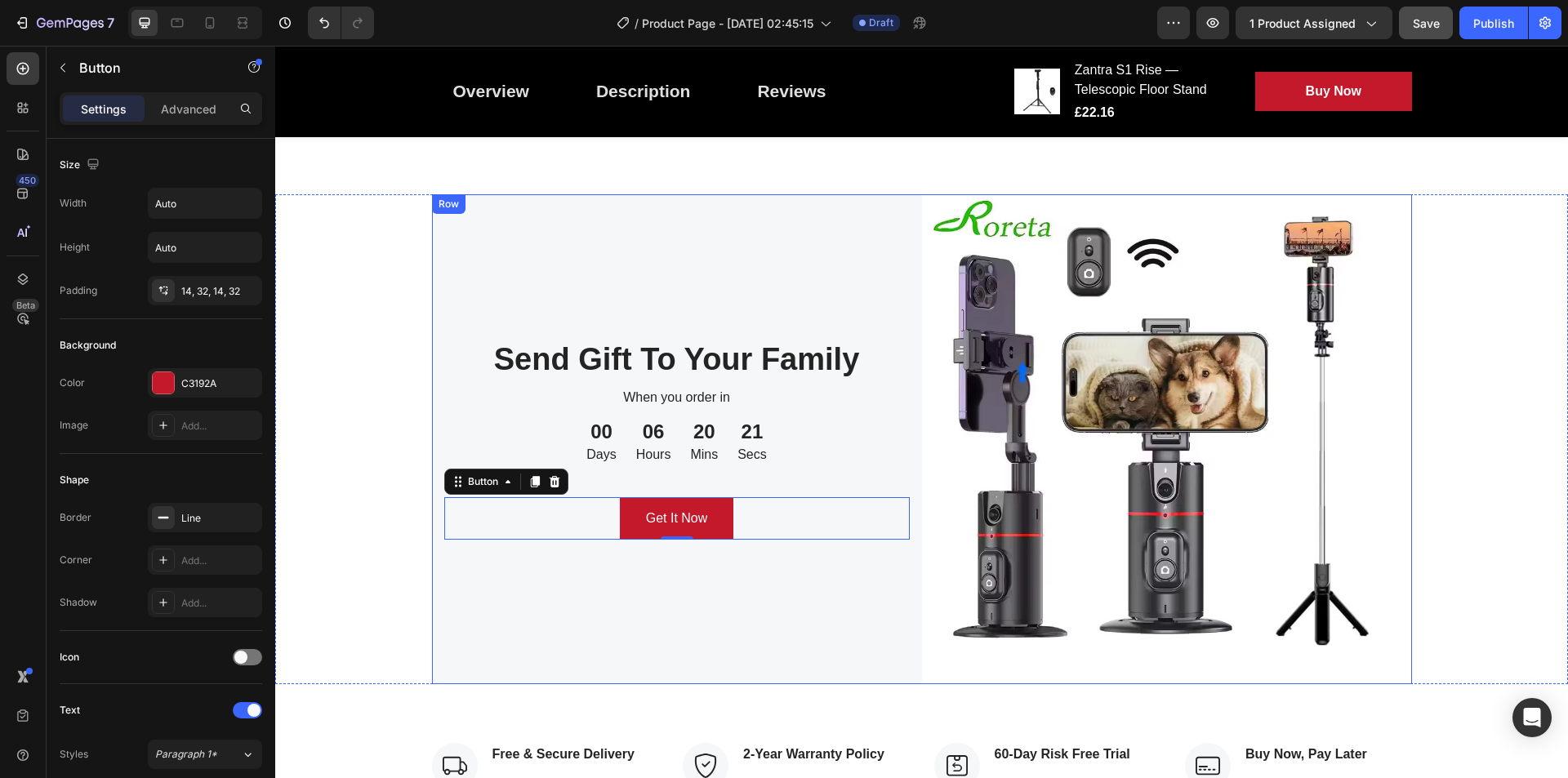
click at [690, 194] on div at bounding box center [921, 49] width 1293 height 290
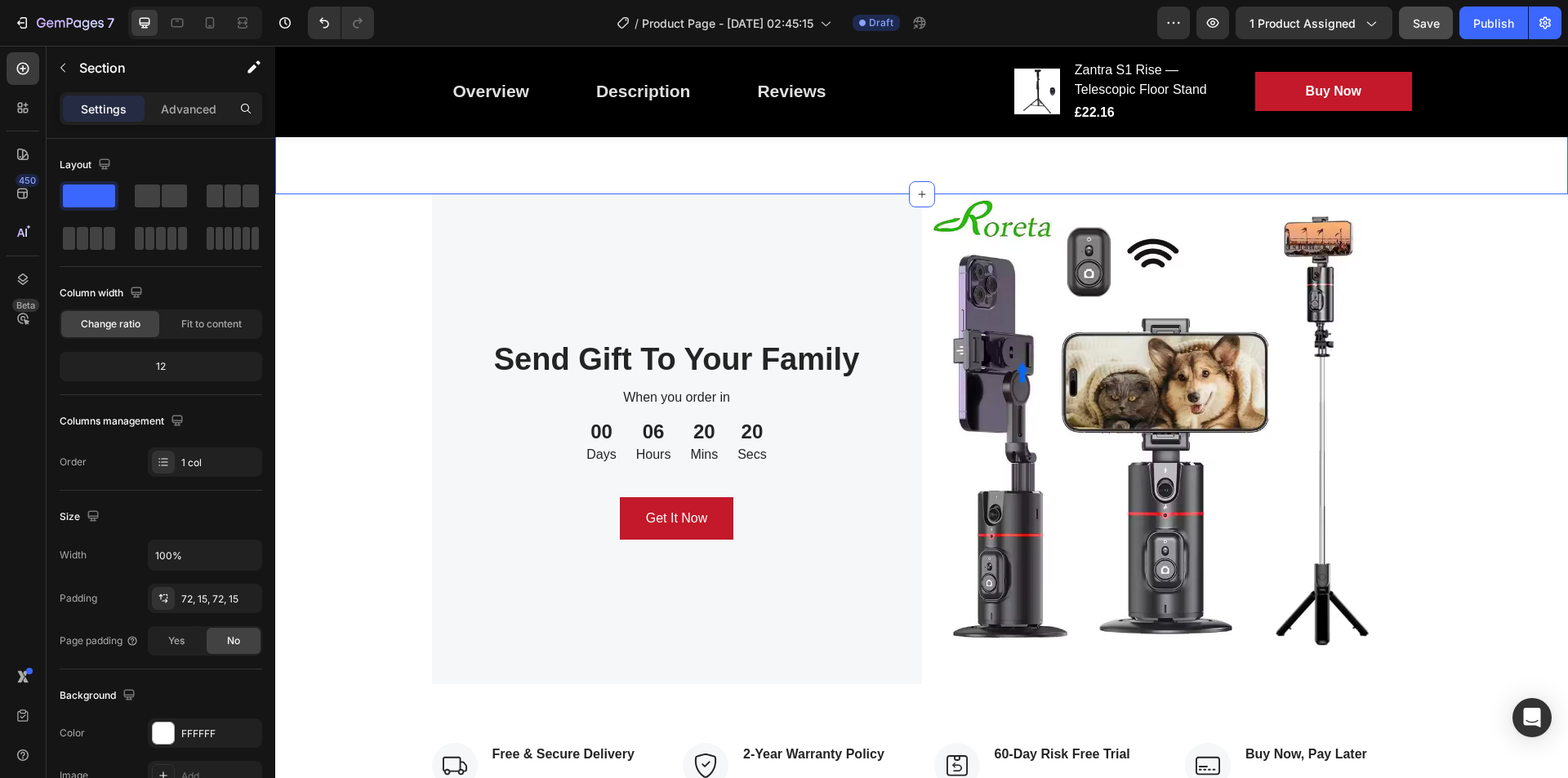
scroll to position [2221, 0]
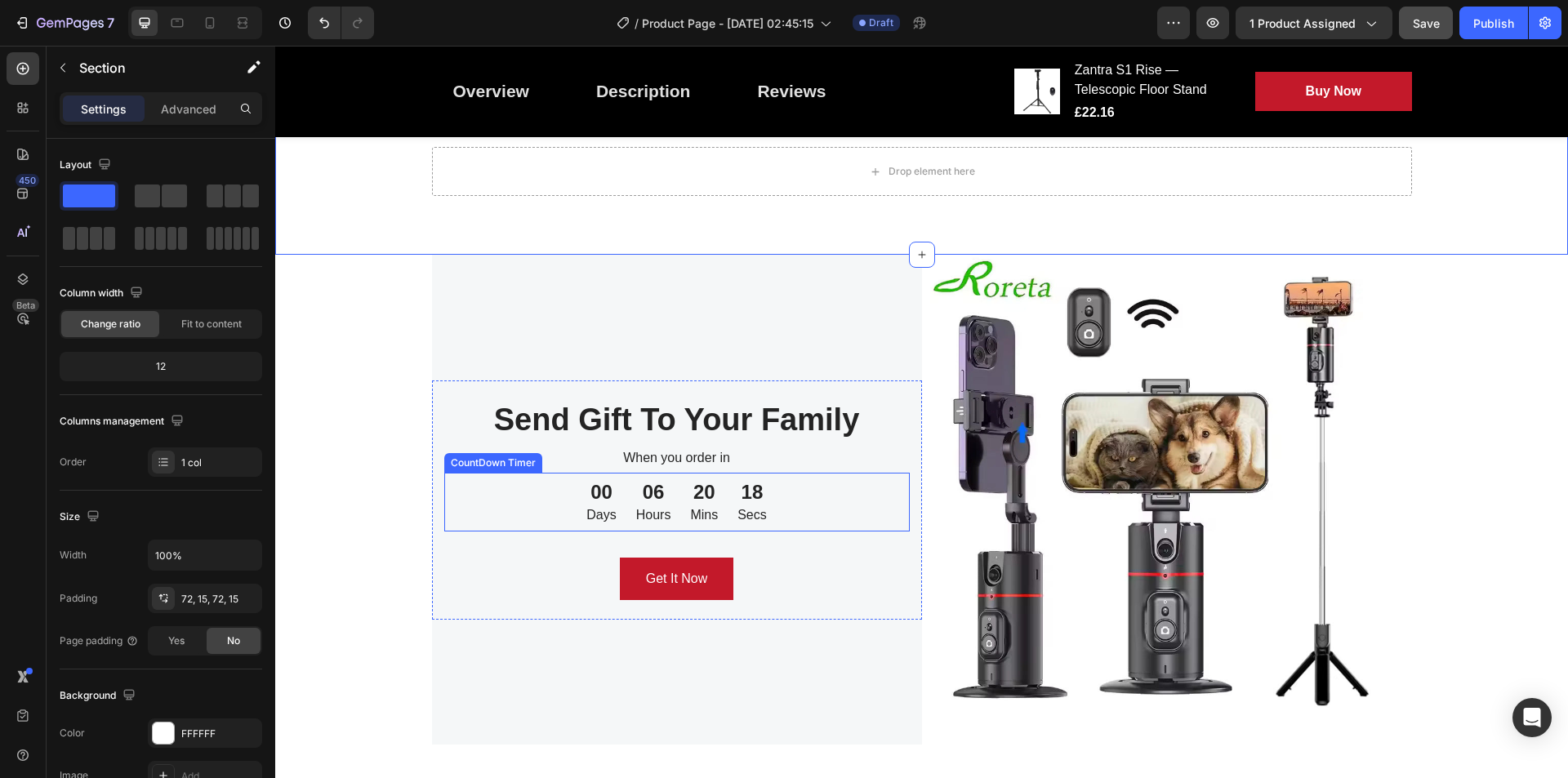
click at [747, 519] on p "Secs" at bounding box center [751, 516] width 29 height 20
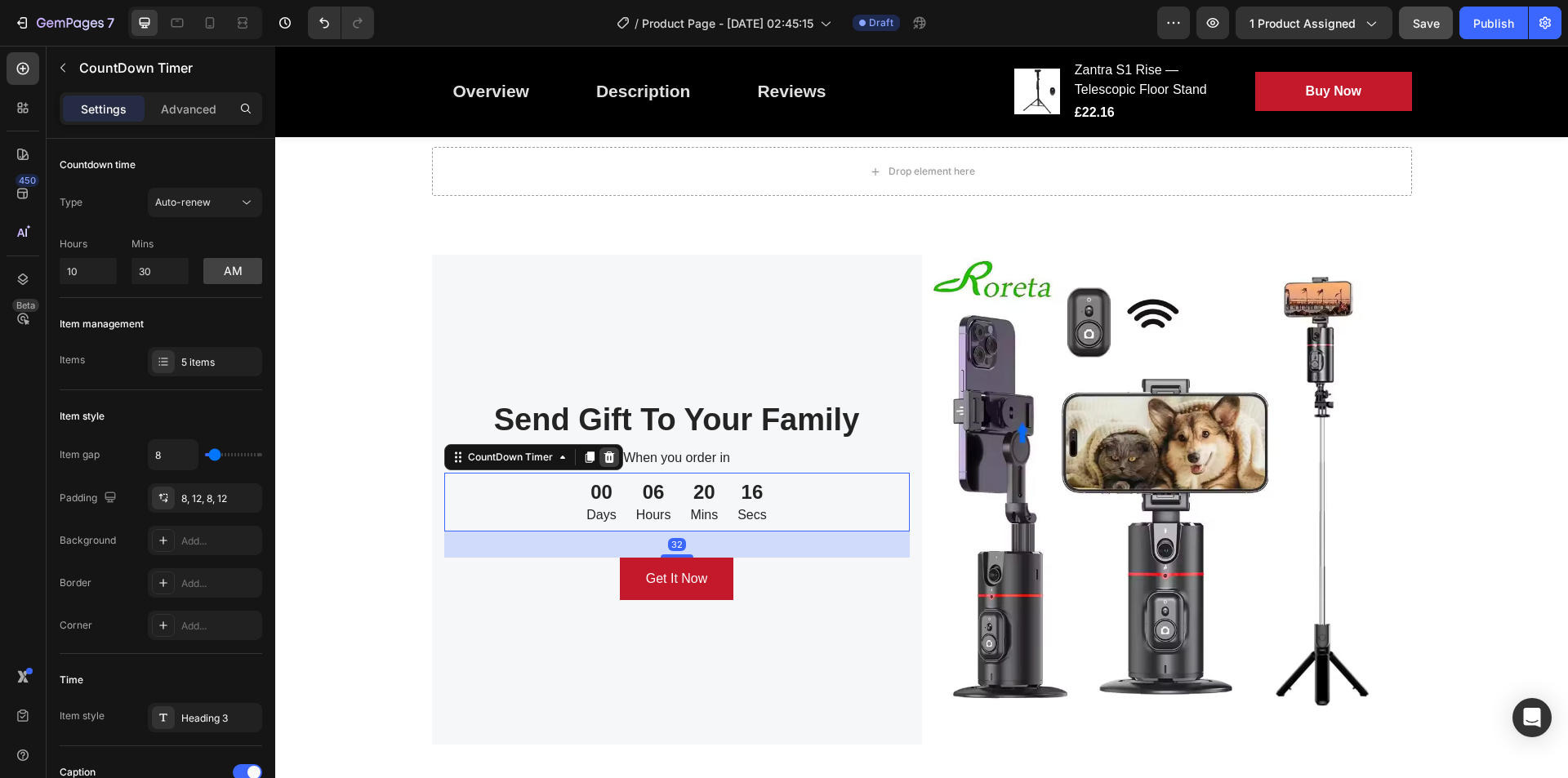
click at [610, 453] on div at bounding box center [610, 458] width 20 height 20
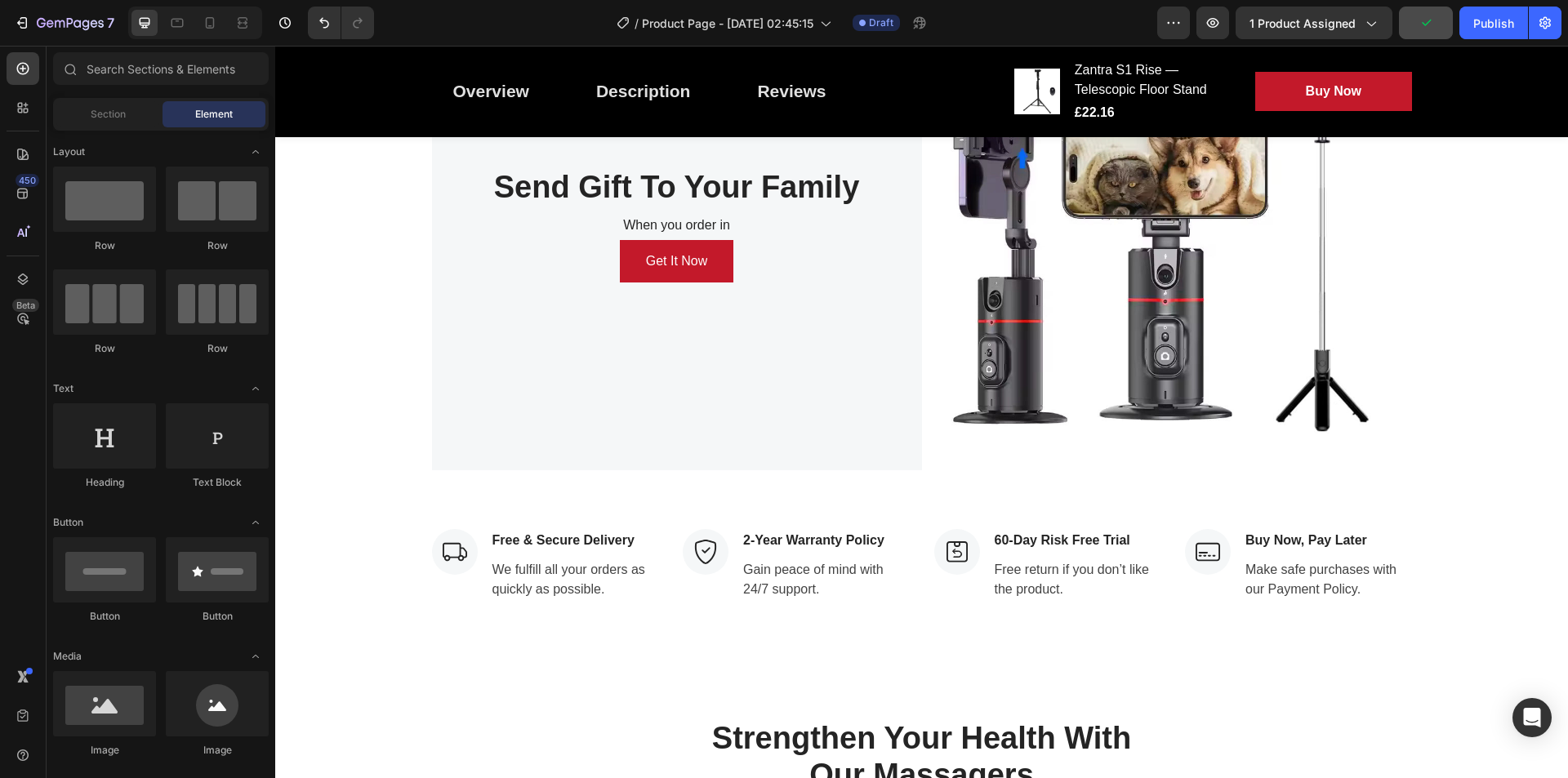
scroll to position [2048, 0]
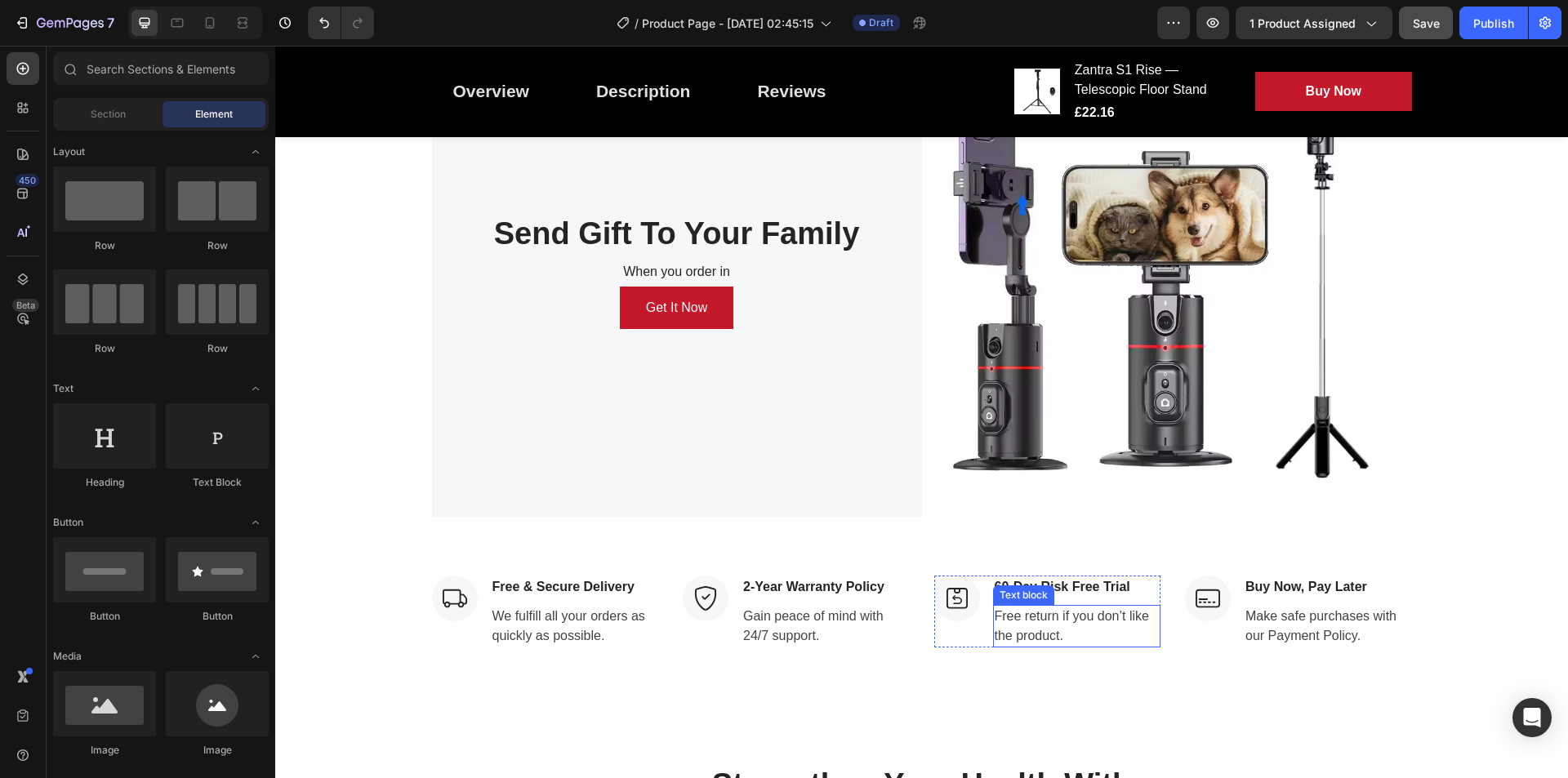
click at [1113, 622] on p "Free return if you don’t like the product." at bounding box center [1077, 626] width 165 height 39
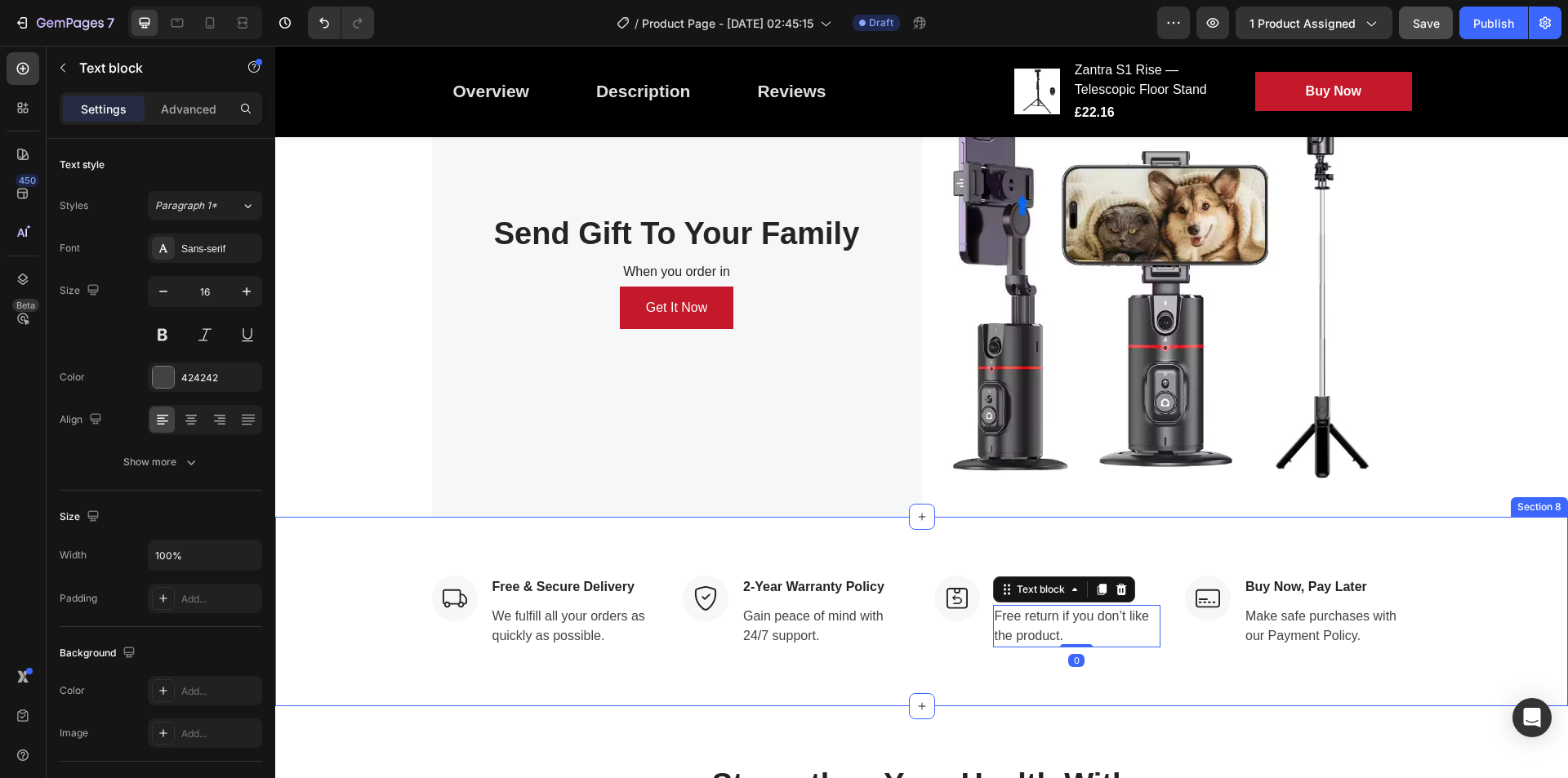
click at [1254, 583] on div "Image Free & Secure Delivery Text block We fulfill all your orders as quickly a…" at bounding box center [921, 611] width 1268 height 72
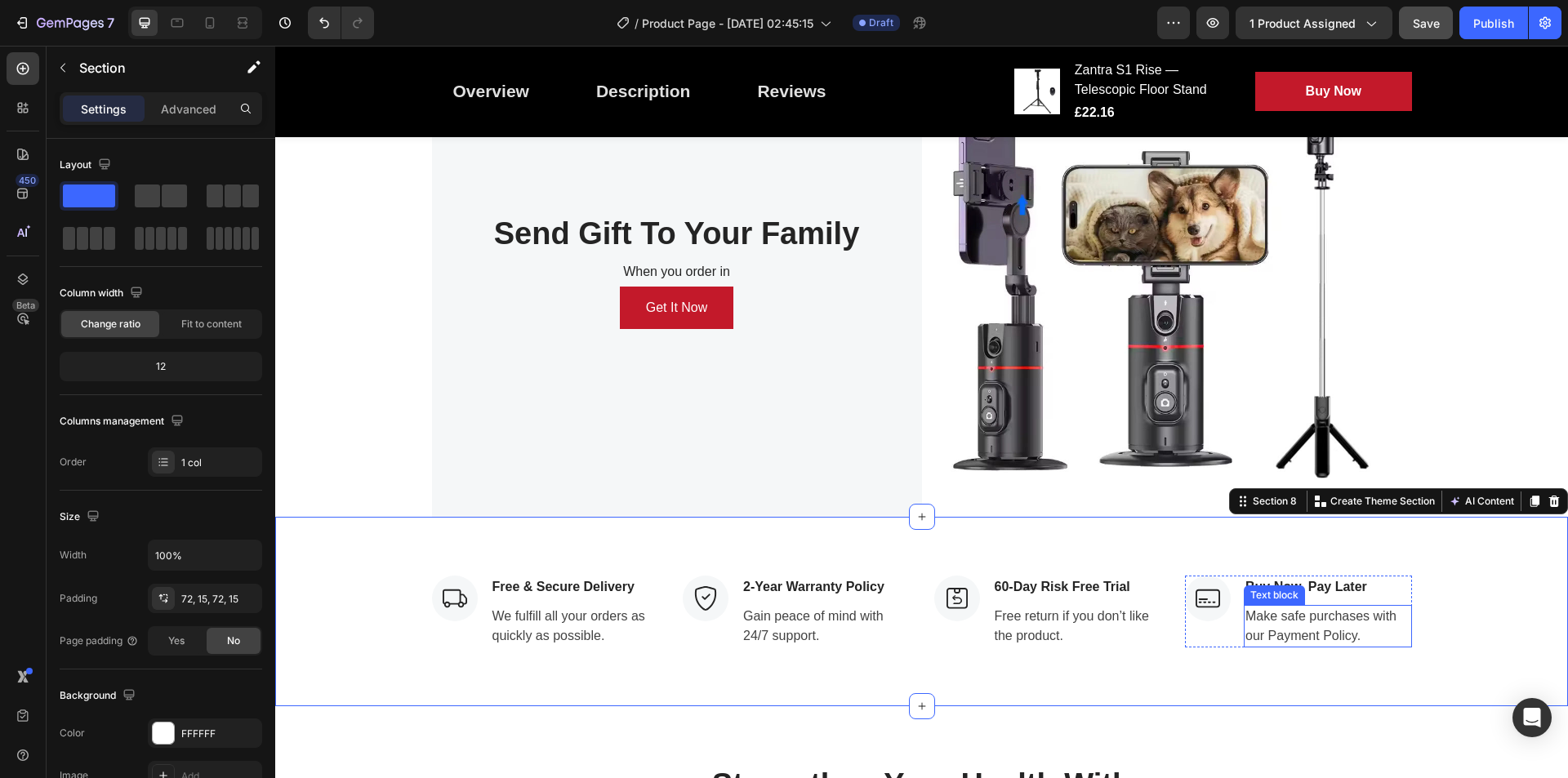
click at [1254, 622] on p "Make safe purchases with our Payment Policy." at bounding box center [1328, 626] width 165 height 39
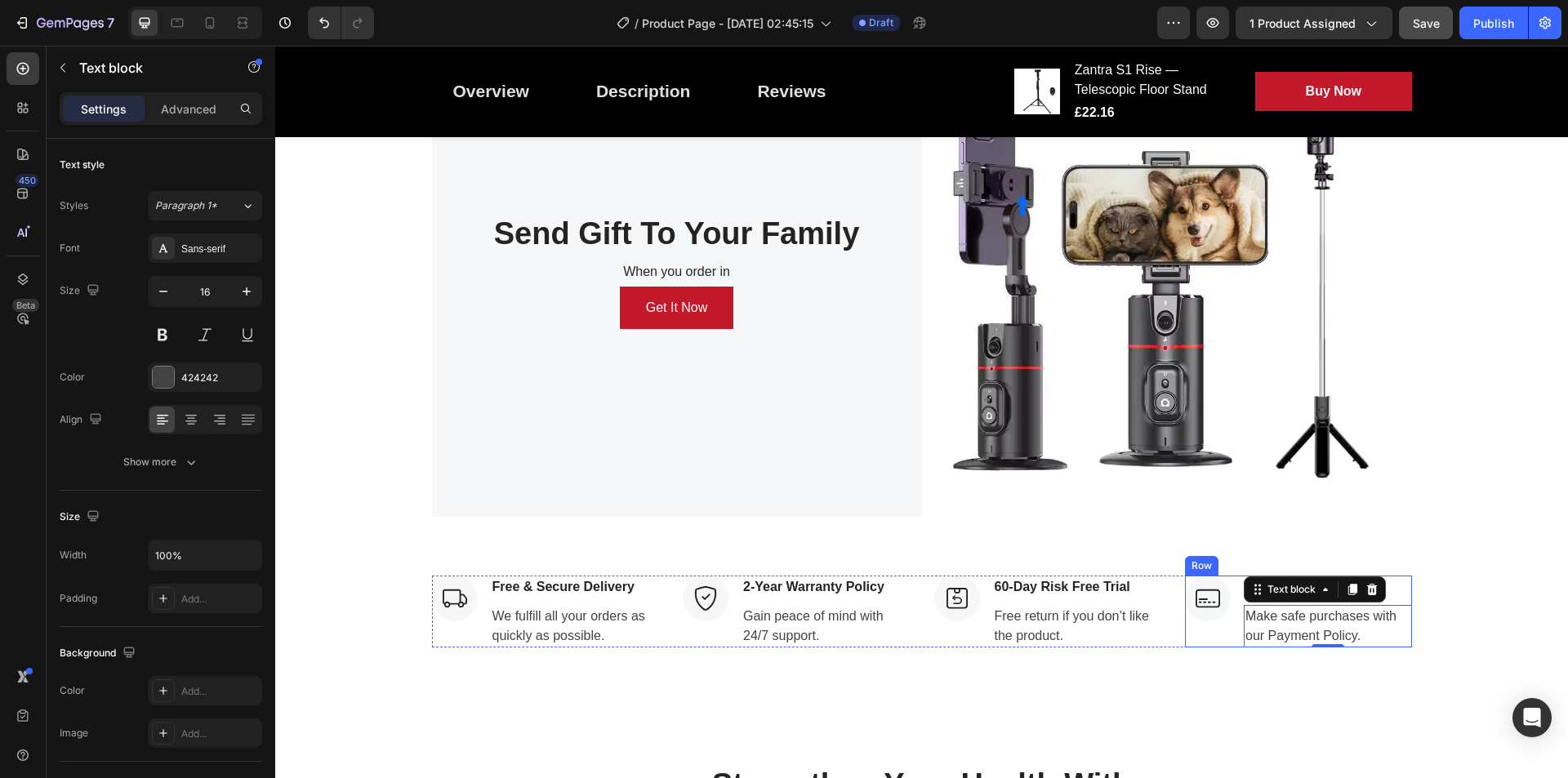
click at [1229, 586] on div "Image Buy Now, Pay Later Text block Make safe purchases with our Payment Policy…" at bounding box center [1298, 611] width 227 height 72
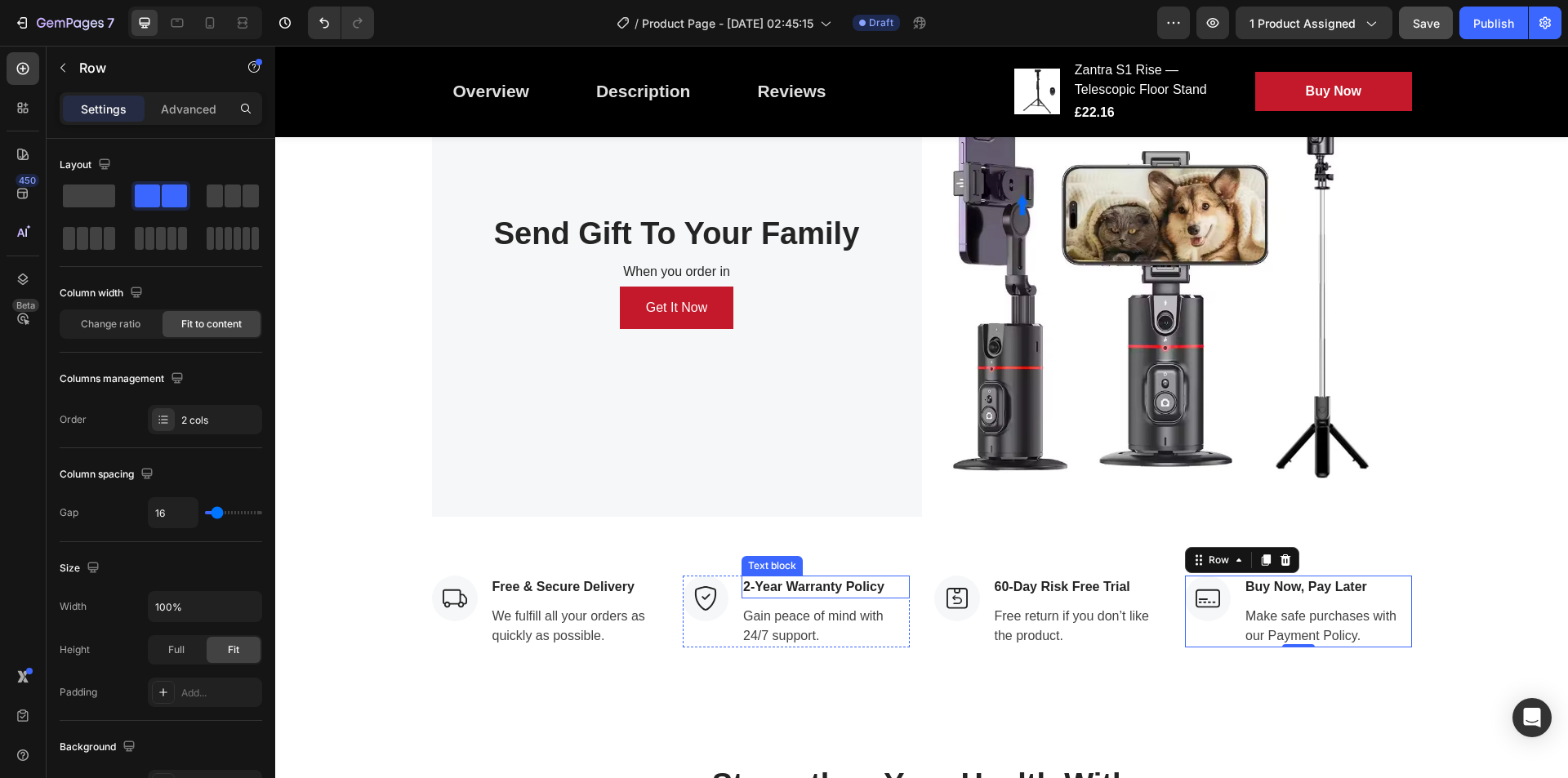
click at [743, 582] on p "2-Year Warranty Policy" at bounding box center [825, 587] width 165 height 20
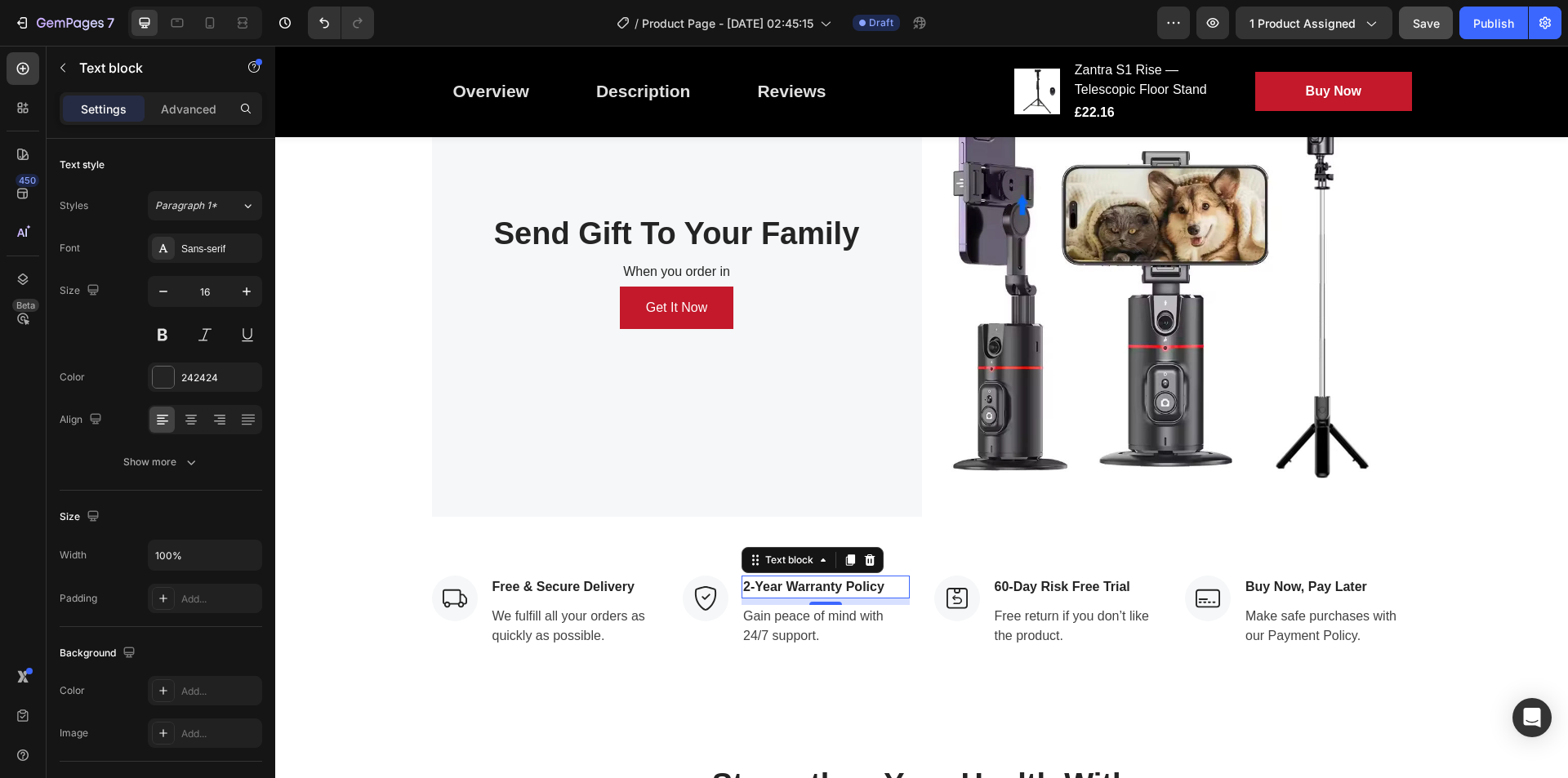
click at [743, 586] on p "2-Year Warranty Policy" at bounding box center [825, 587] width 165 height 20
click at [577, 594] on p "Free & Secure Delivery" at bounding box center [575, 587] width 165 height 20
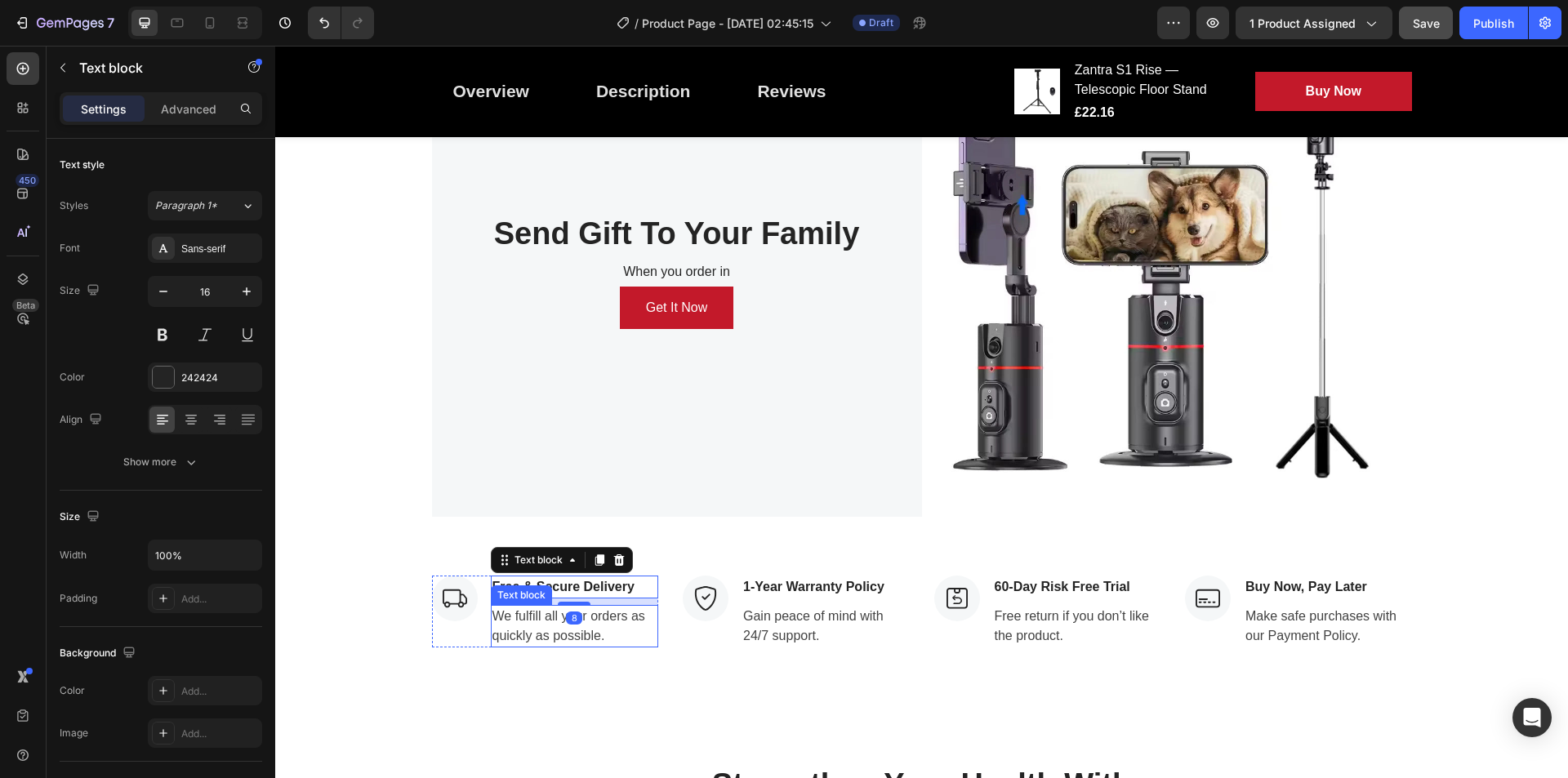
click at [614, 622] on p "We fulfill all your orders as quickly as possible." at bounding box center [575, 626] width 165 height 39
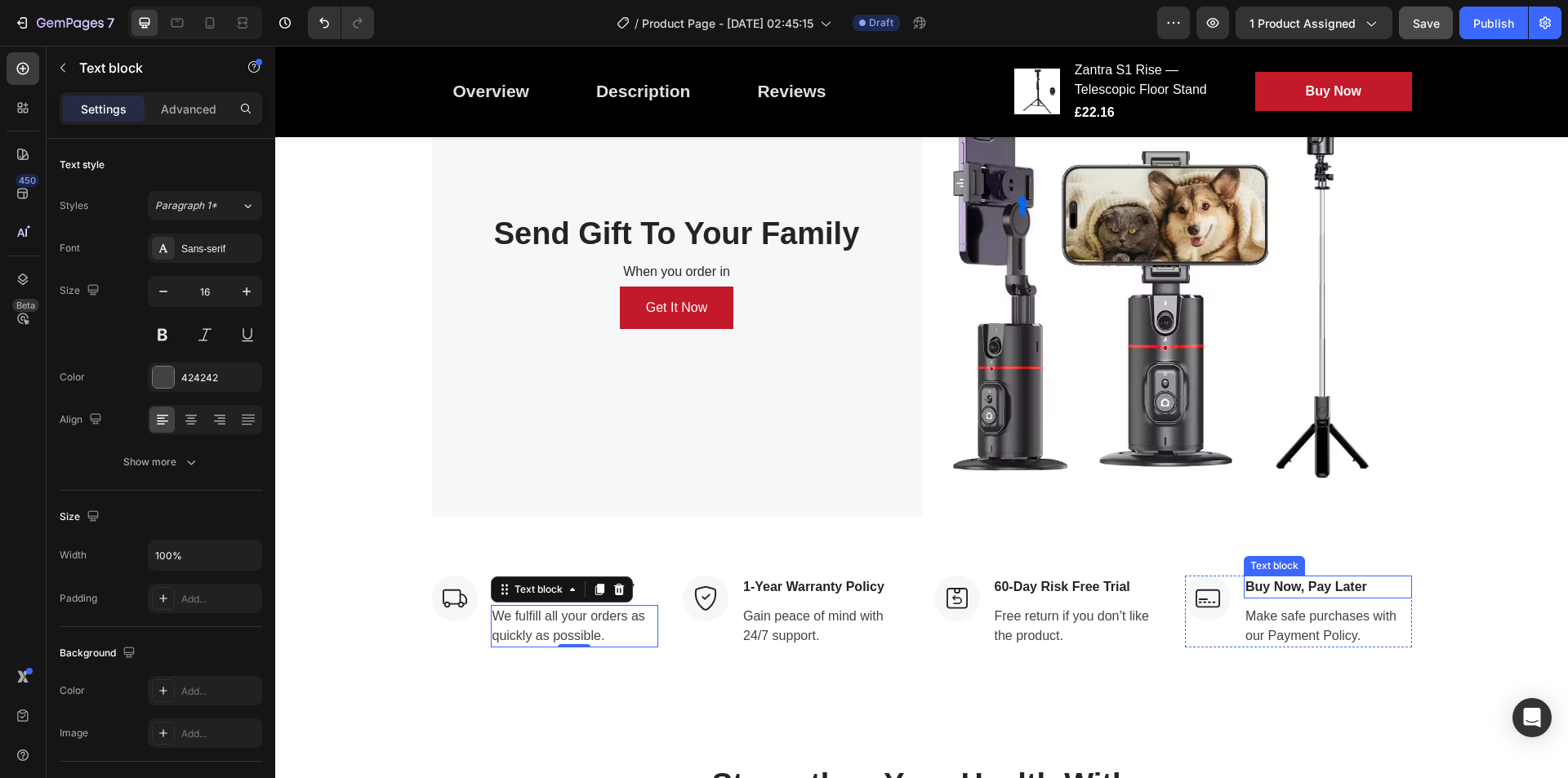
click at [1254, 588] on p "Buy Now, Pay Later" at bounding box center [1328, 587] width 165 height 20
click at [1254, 613] on p "Make safe purchases with our Payment Policy." at bounding box center [1328, 626] width 165 height 39
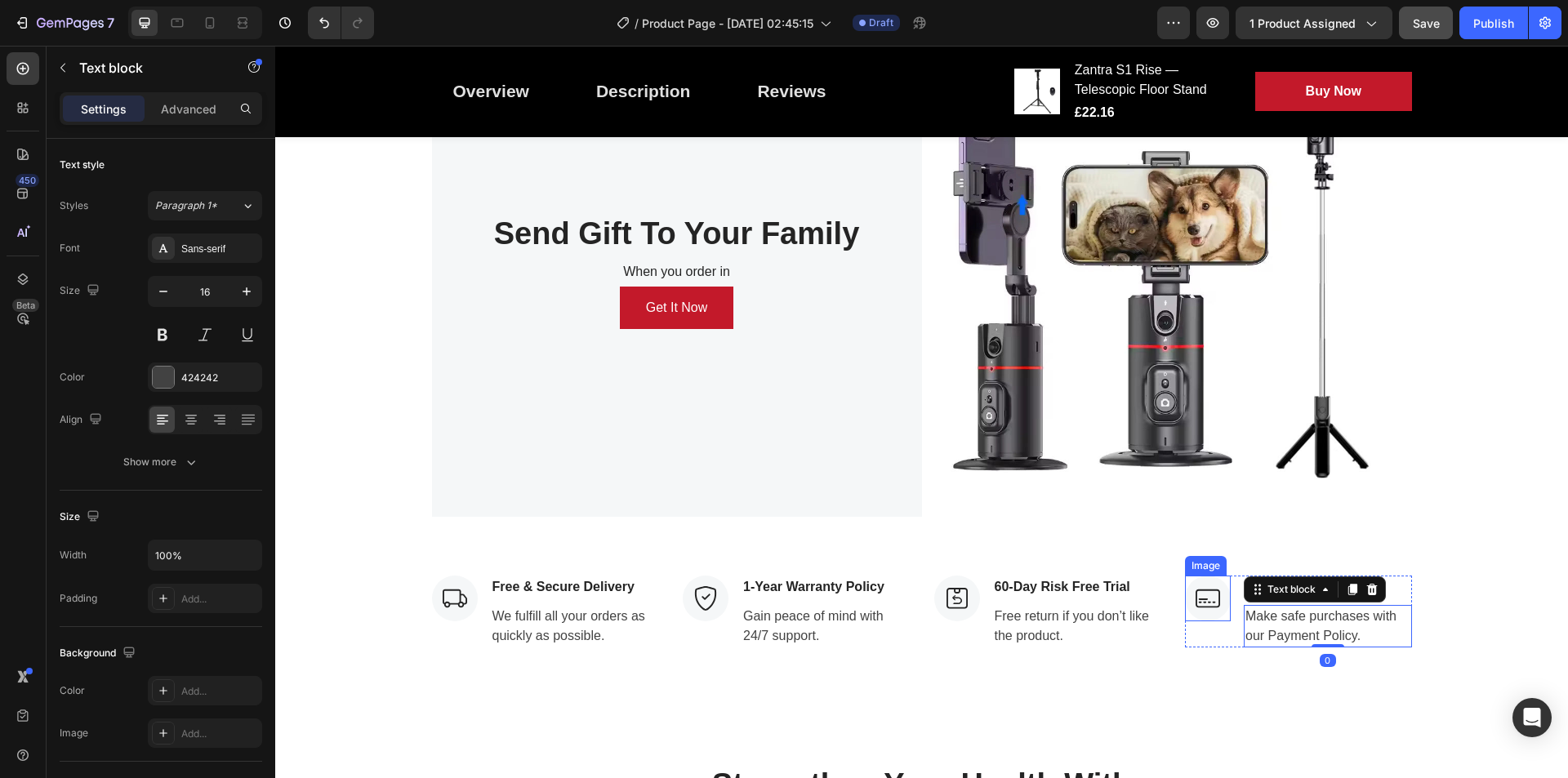
click at [1219, 605] on img at bounding box center [1207, 598] width 46 height 46
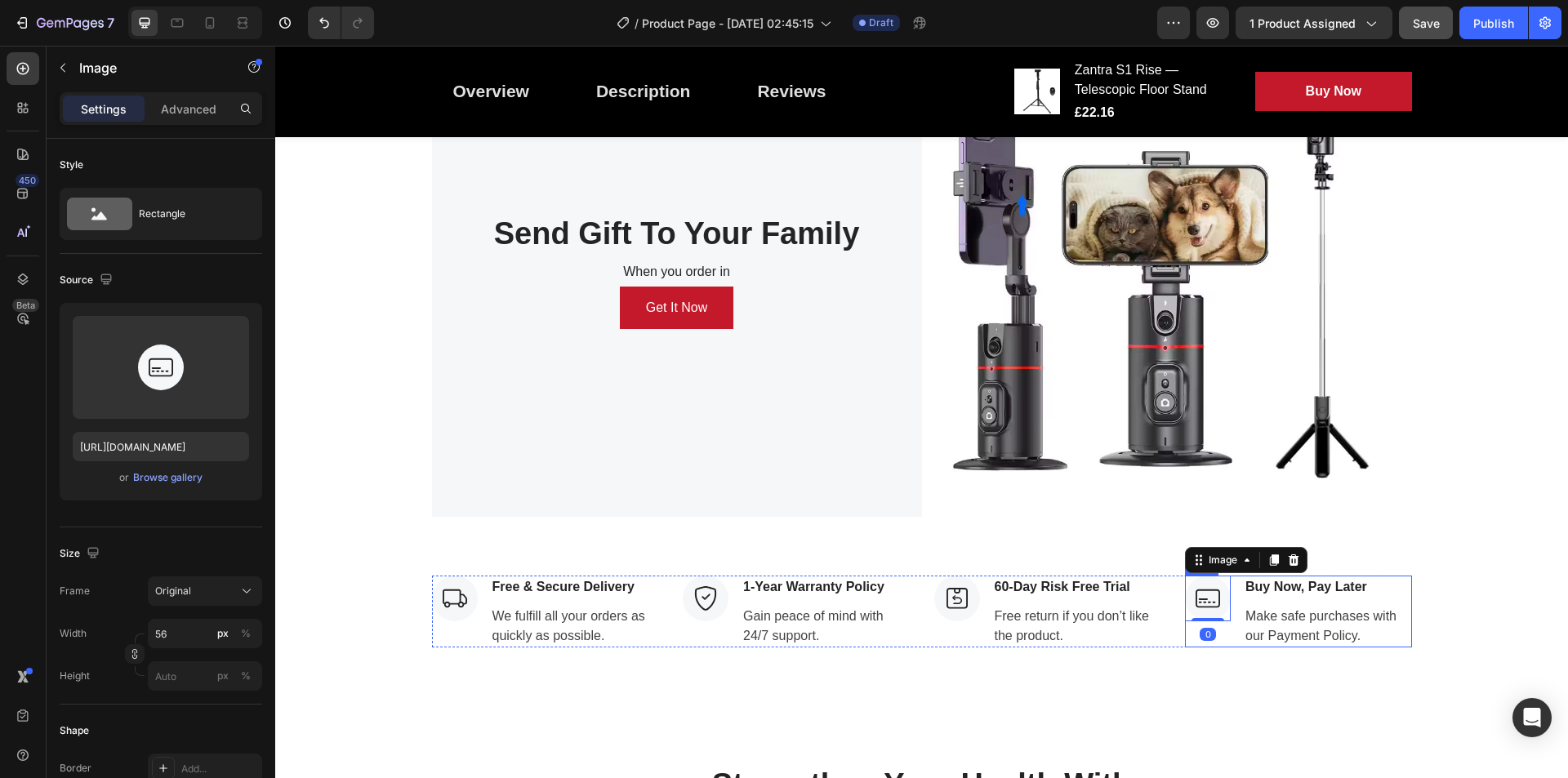
click at [1230, 610] on div "Image 0 Buy Now, Pay Later Text block Make safe purchases with our Payment Poli…" at bounding box center [1298, 611] width 227 height 72
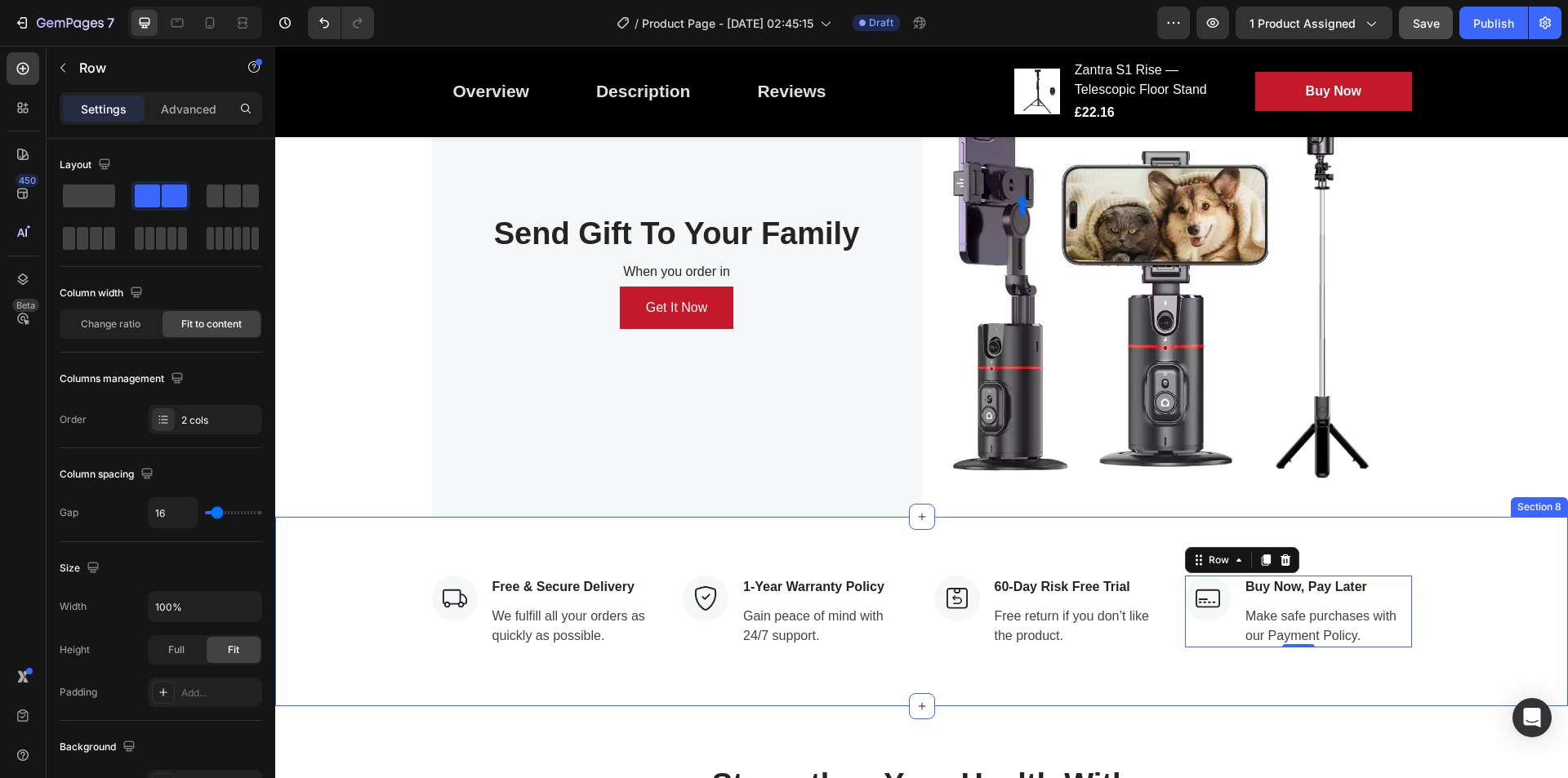
click at [925, 548] on div "Image Free & Secure Delivery Text block We fulfill all your orders as quickly a…" at bounding box center [921, 611] width 1293 height 189
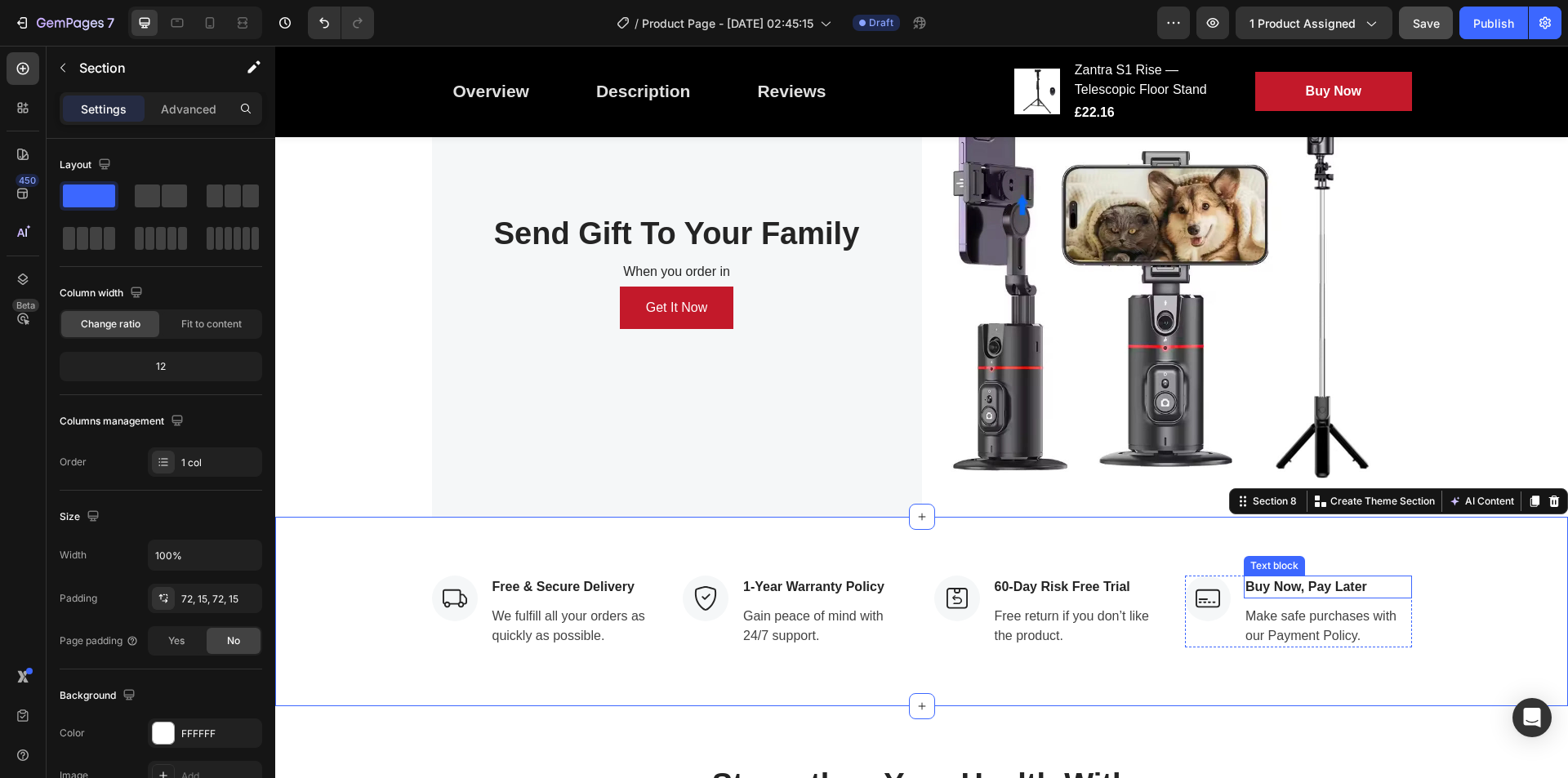
click at [1254, 592] on p "Buy Now, Pay Later" at bounding box center [1328, 587] width 165 height 20
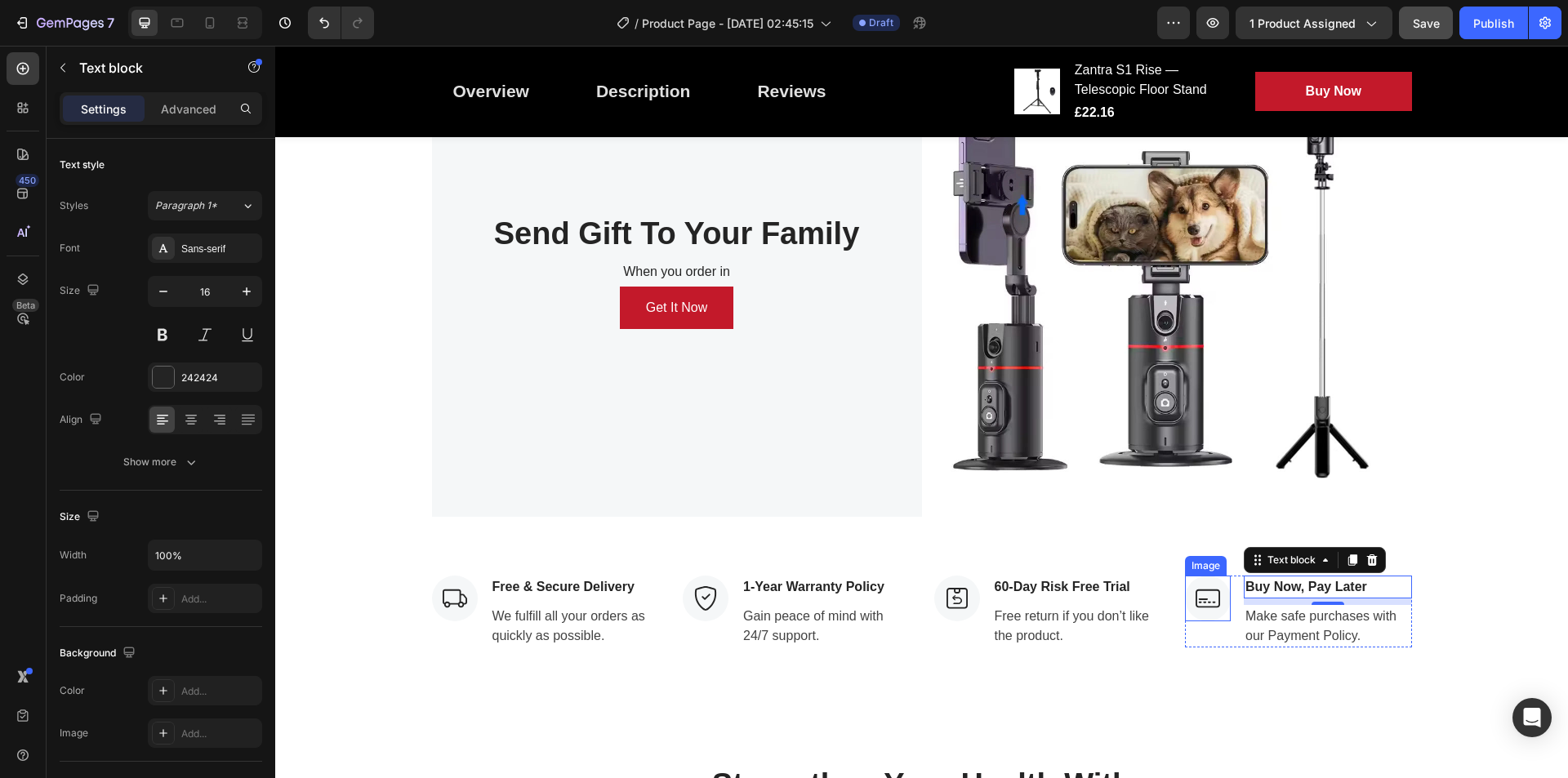
click at [1216, 582] on img at bounding box center [1207, 598] width 46 height 46
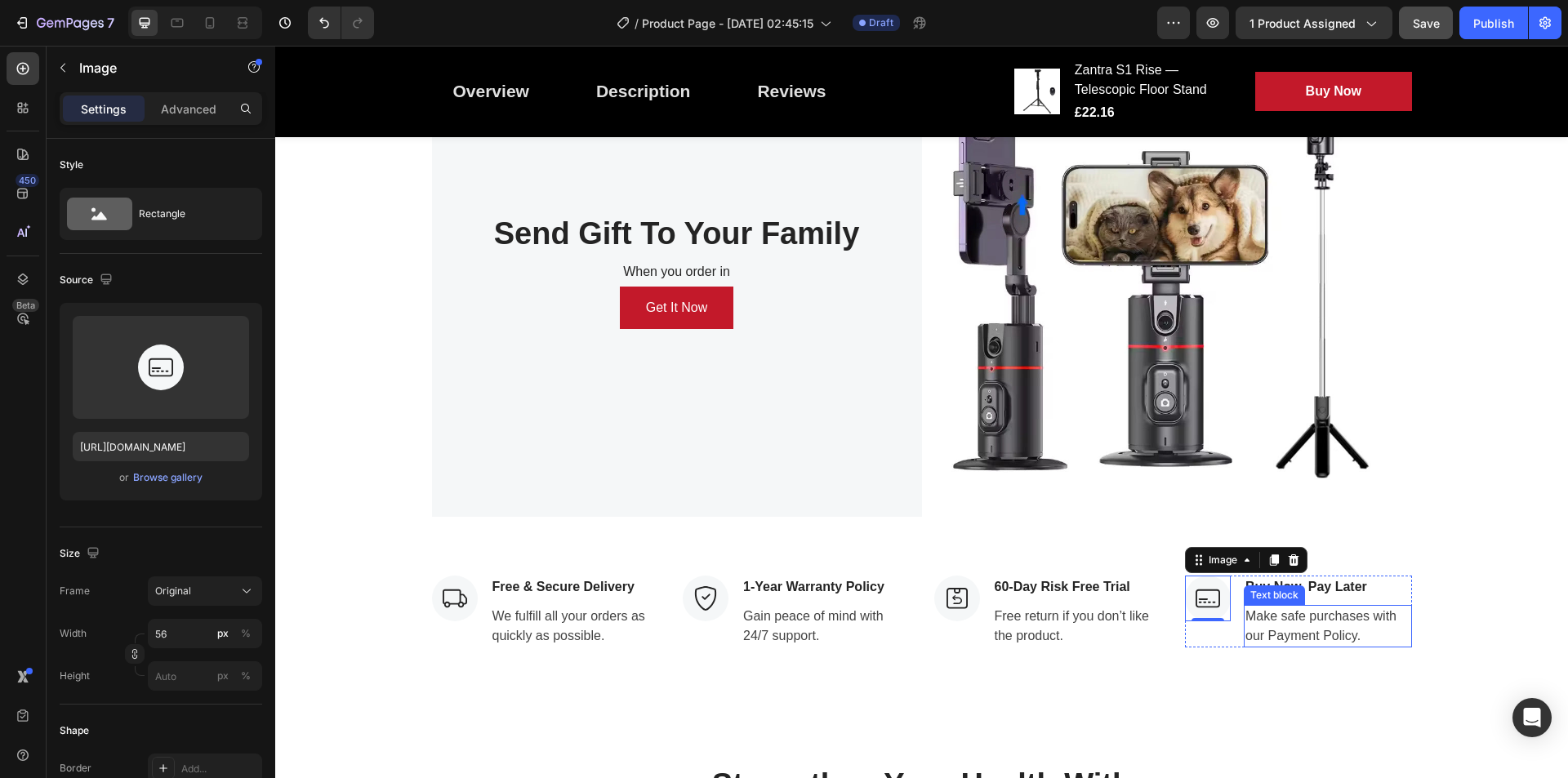
click at [1254, 609] on p "Make safe purchases with our Payment Policy." at bounding box center [1328, 626] width 165 height 39
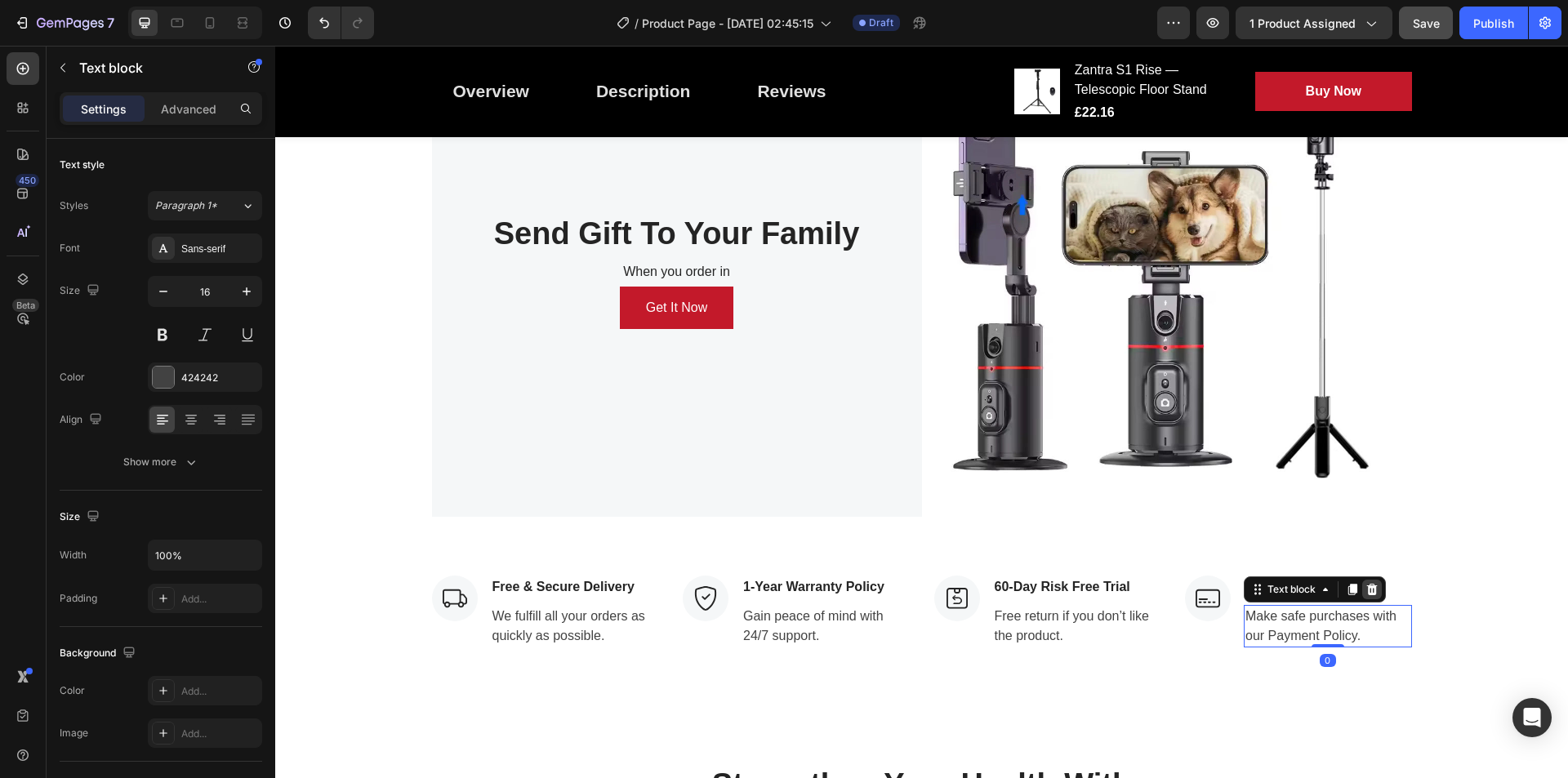
click at [1254, 592] on icon at bounding box center [1372, 590] width 13 height 13
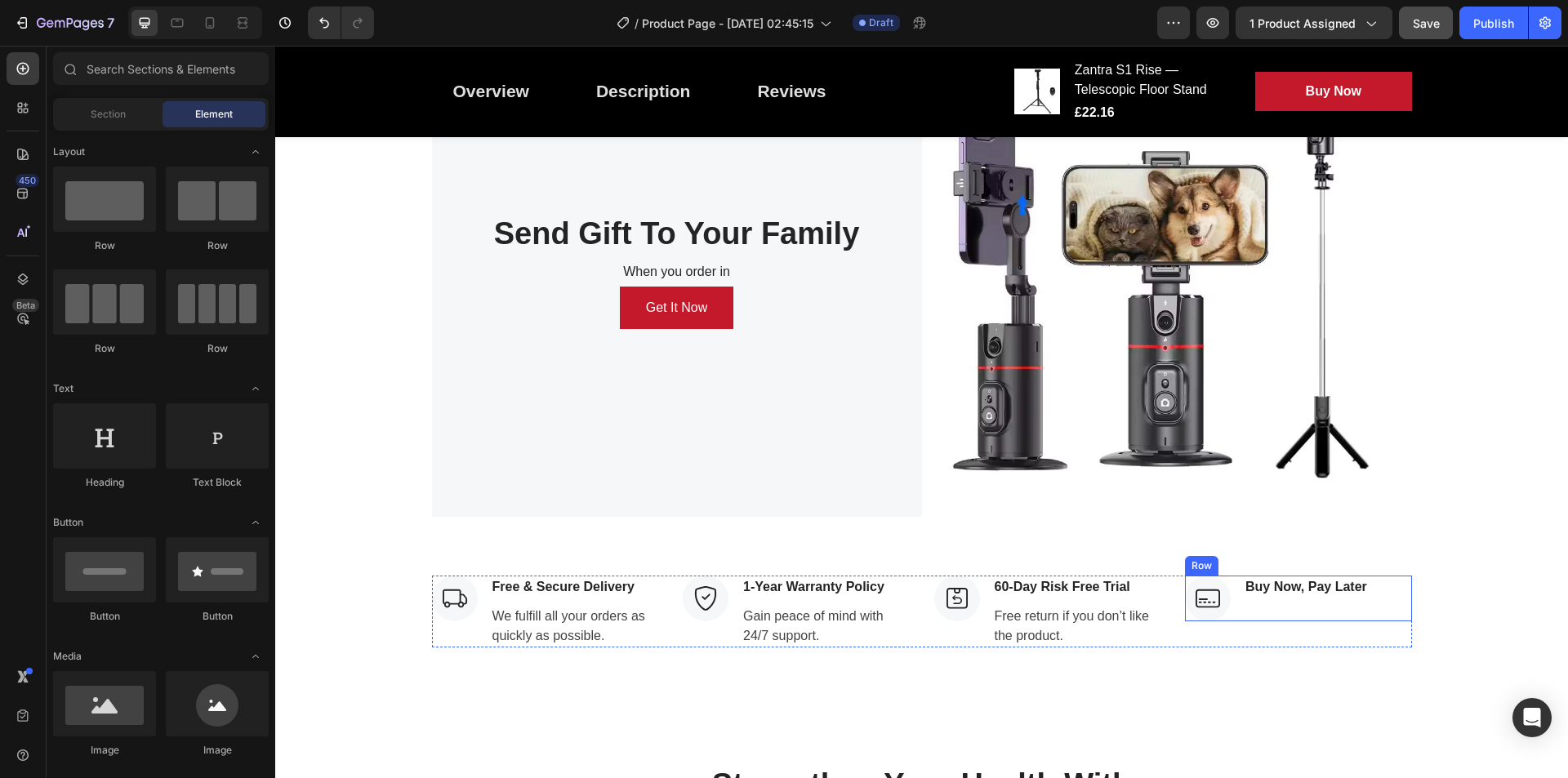
click at [1254, 581] on div "Image Buy Now, Pay Later Text block Row" at bounding box center [1298, 598] width 227 height 46
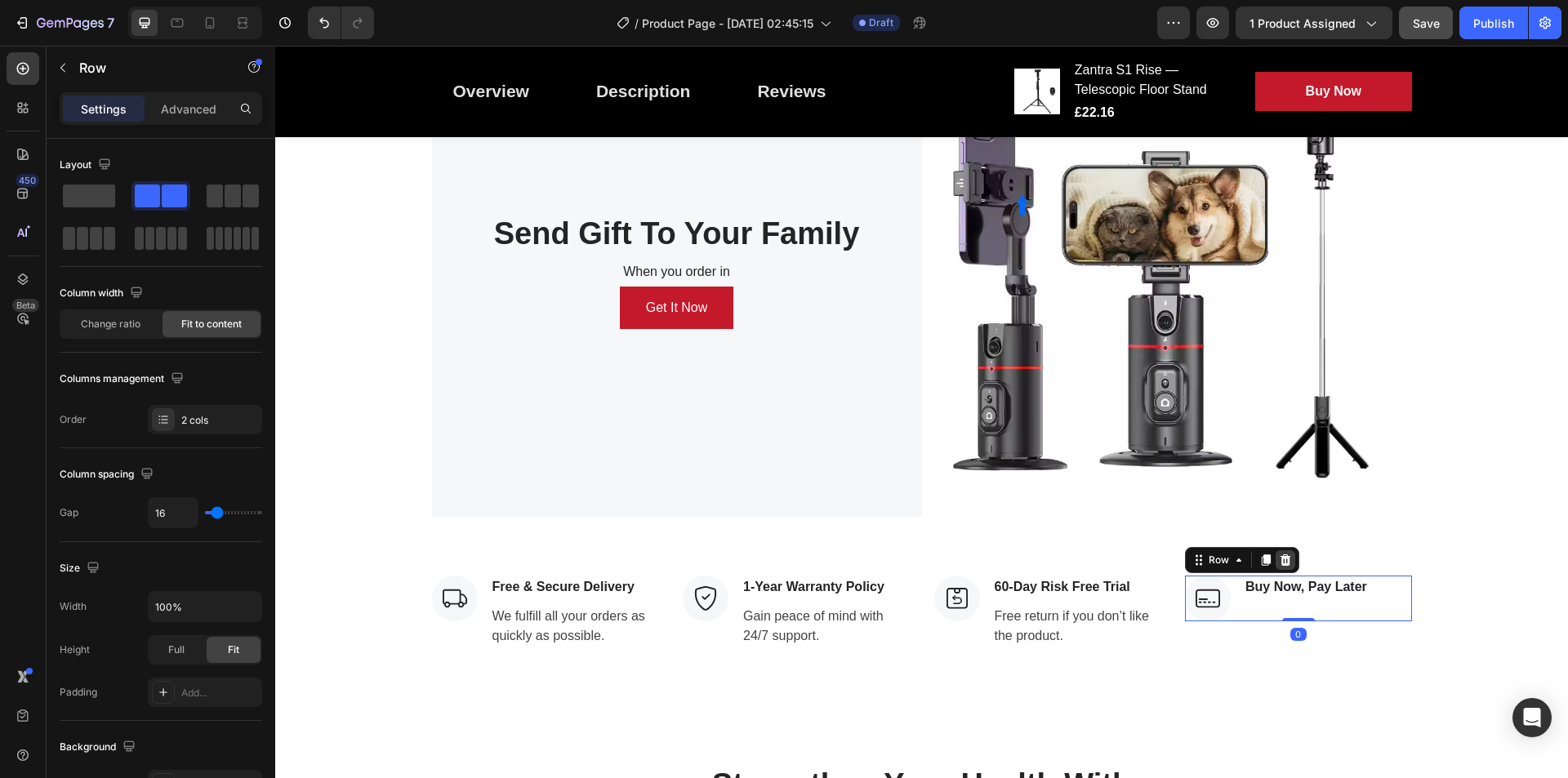
click at [1254, 555] on icon at bounding box center [1285, 560] width 13 height 13
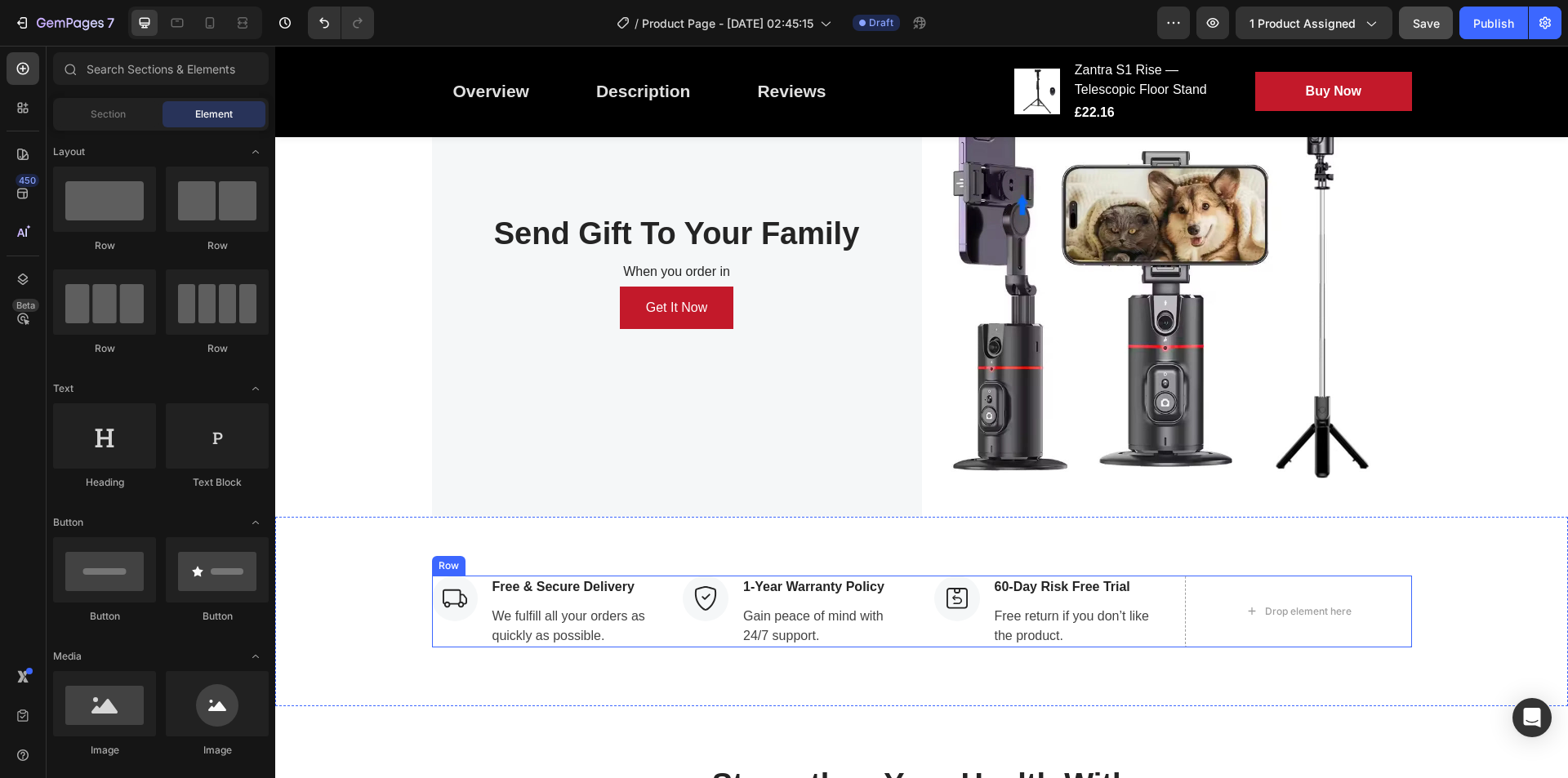
click at [1172, 584] on div "Image Free & Secure Delivery Text block We fulfill all your orders as quickly a…" at bounding box center [922, 611] width 980 height 72
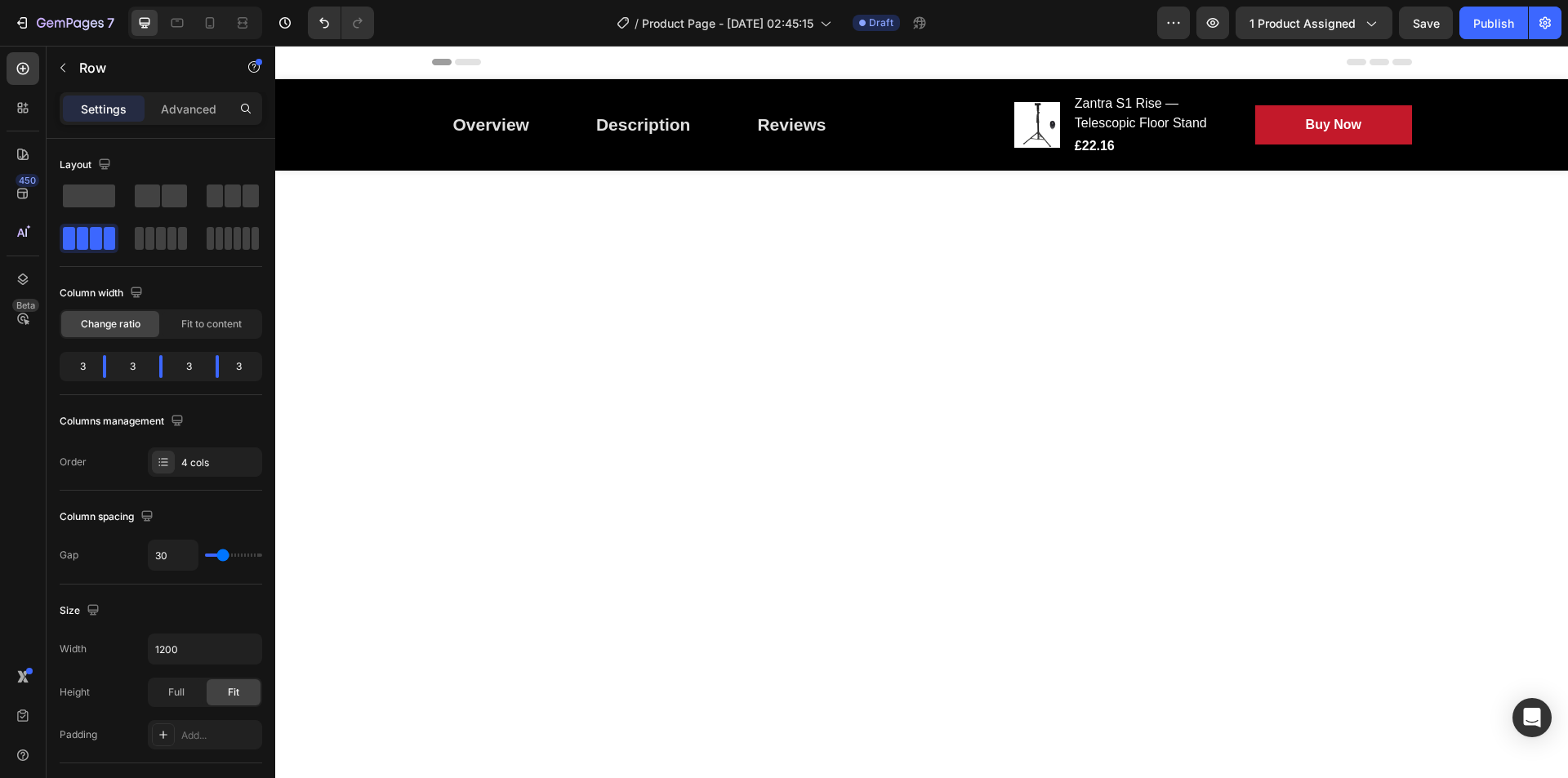
scroll to position [2048, 0]
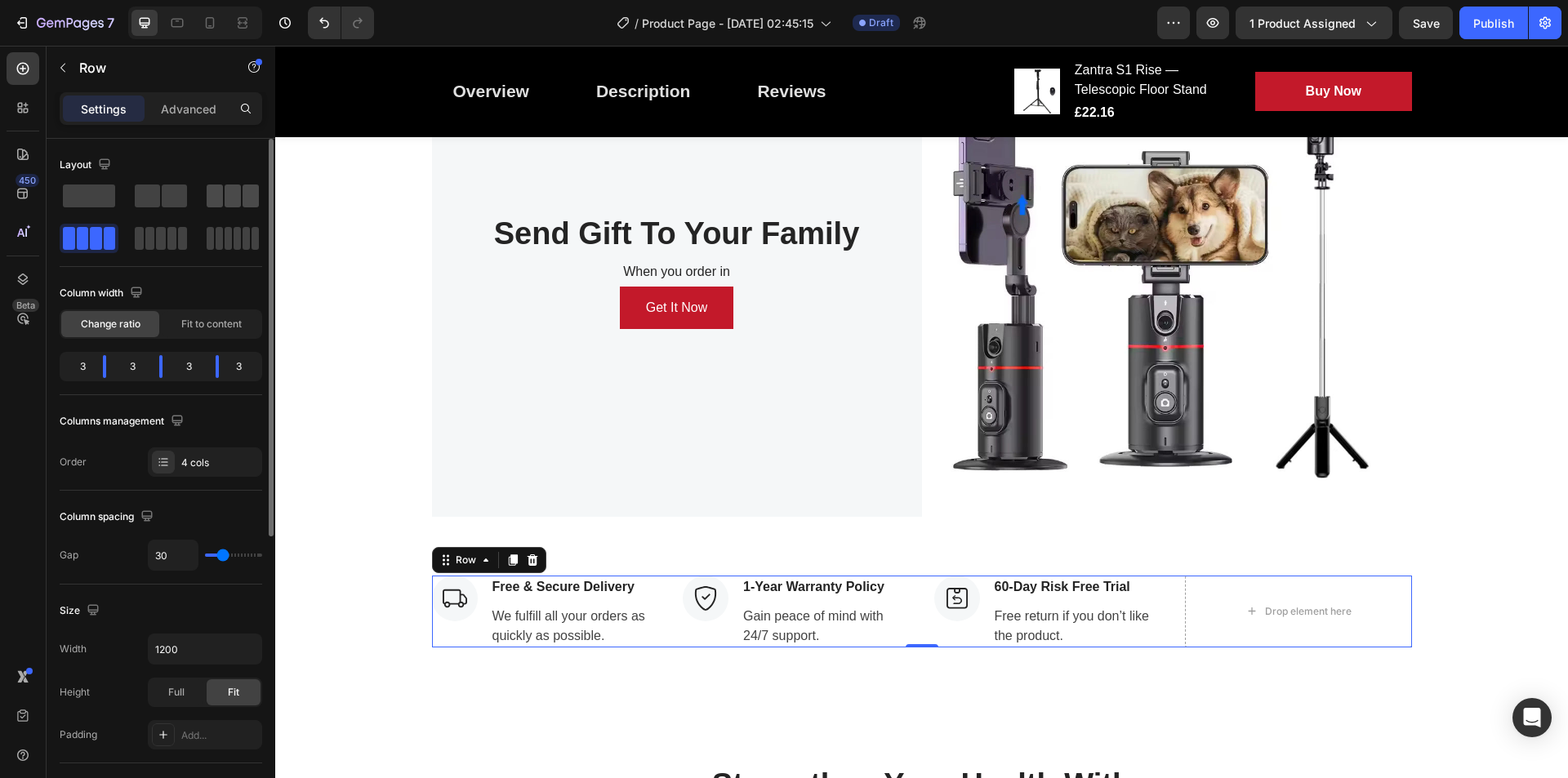
click at [231, 190] on span at bounding box center [233, 196] width 16 height 23
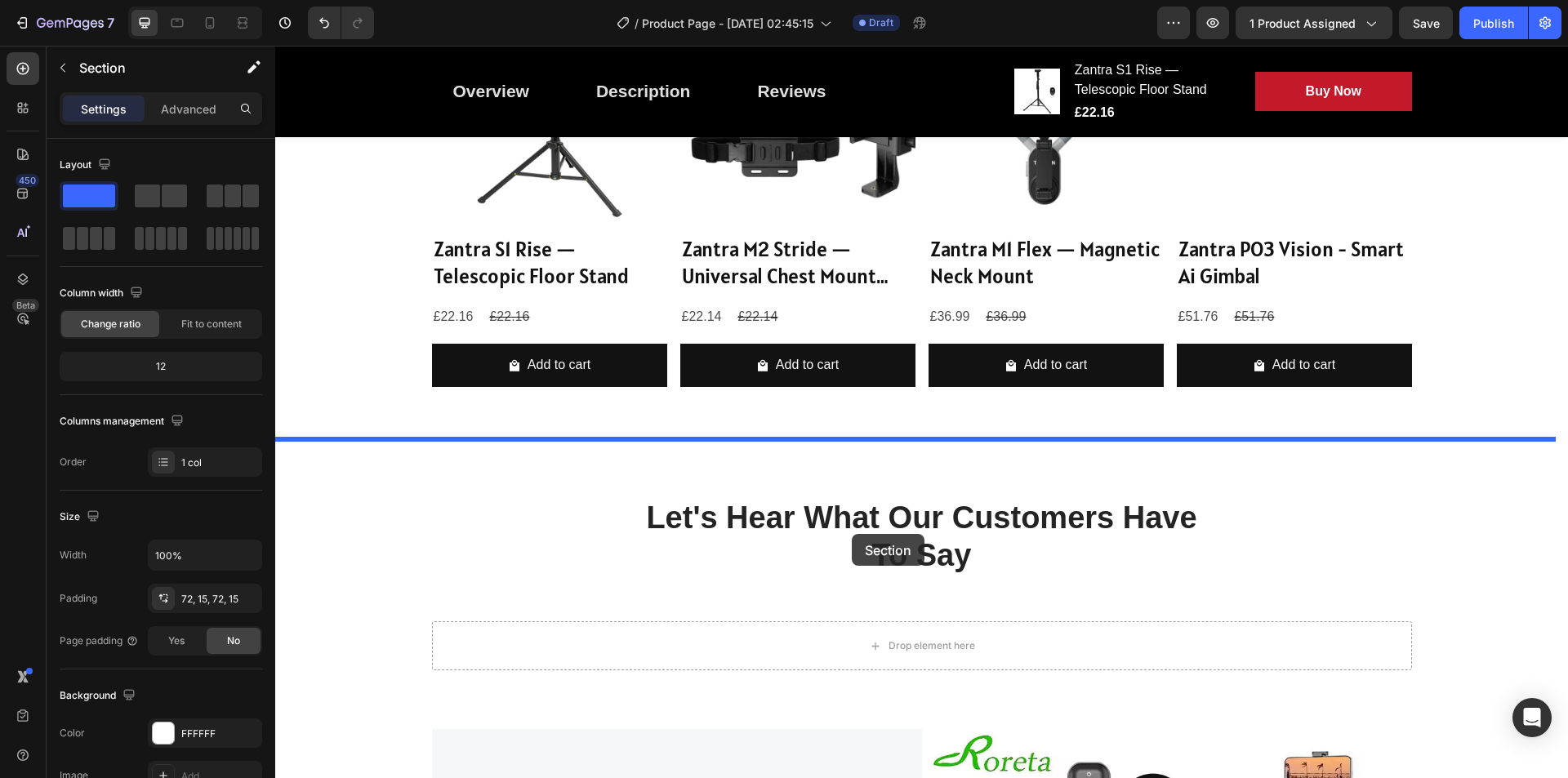
scroll to position [1768, 0]
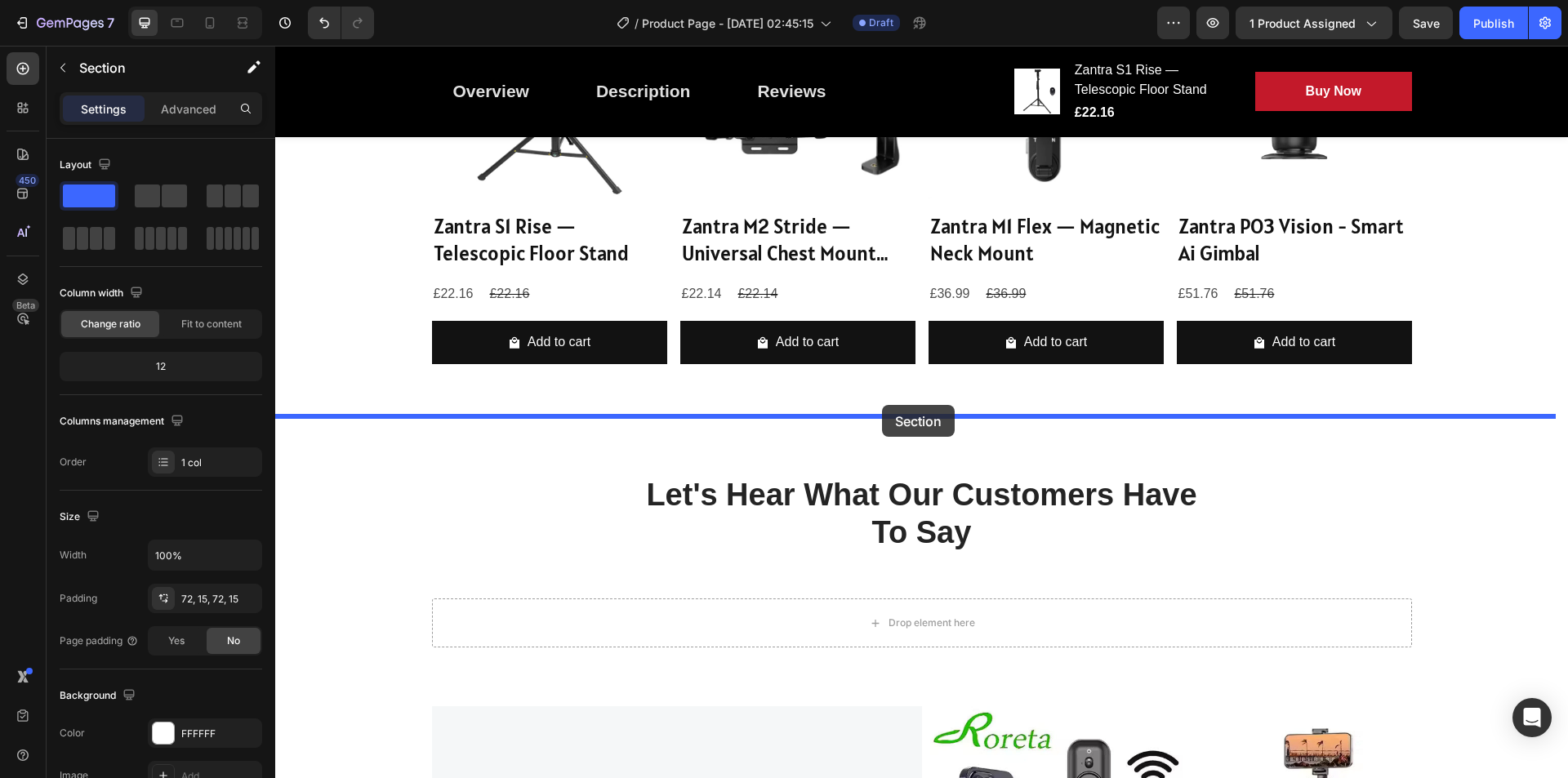
drag, startPoint x: 901, startPoint y: 557, endPoint x: 882, endPoint y: 405, distance: 153.2
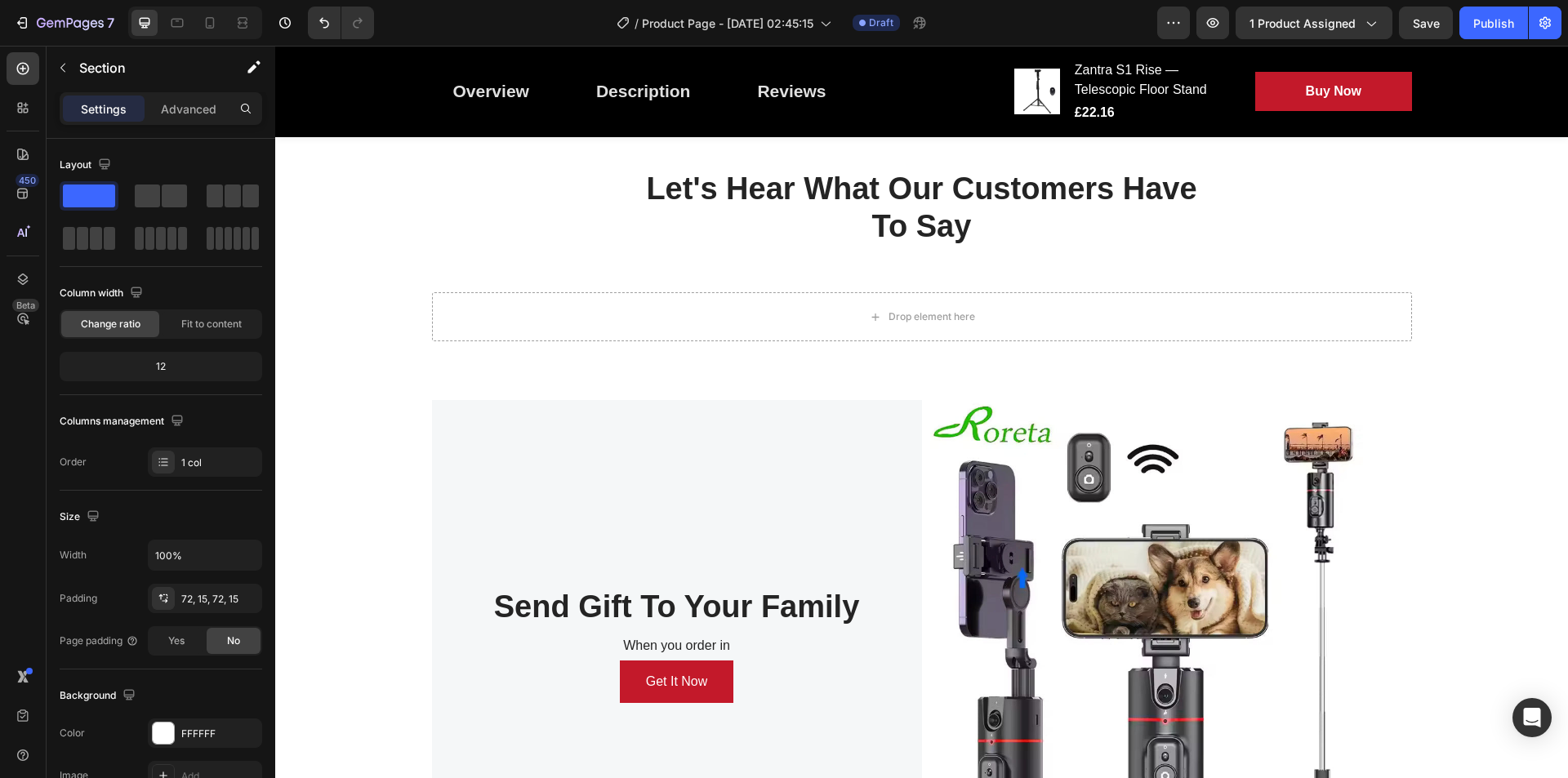
scroll to position [2266, 0]
click at [1047, 399] on img at bounding box center [1166, 643] width 490 height 490
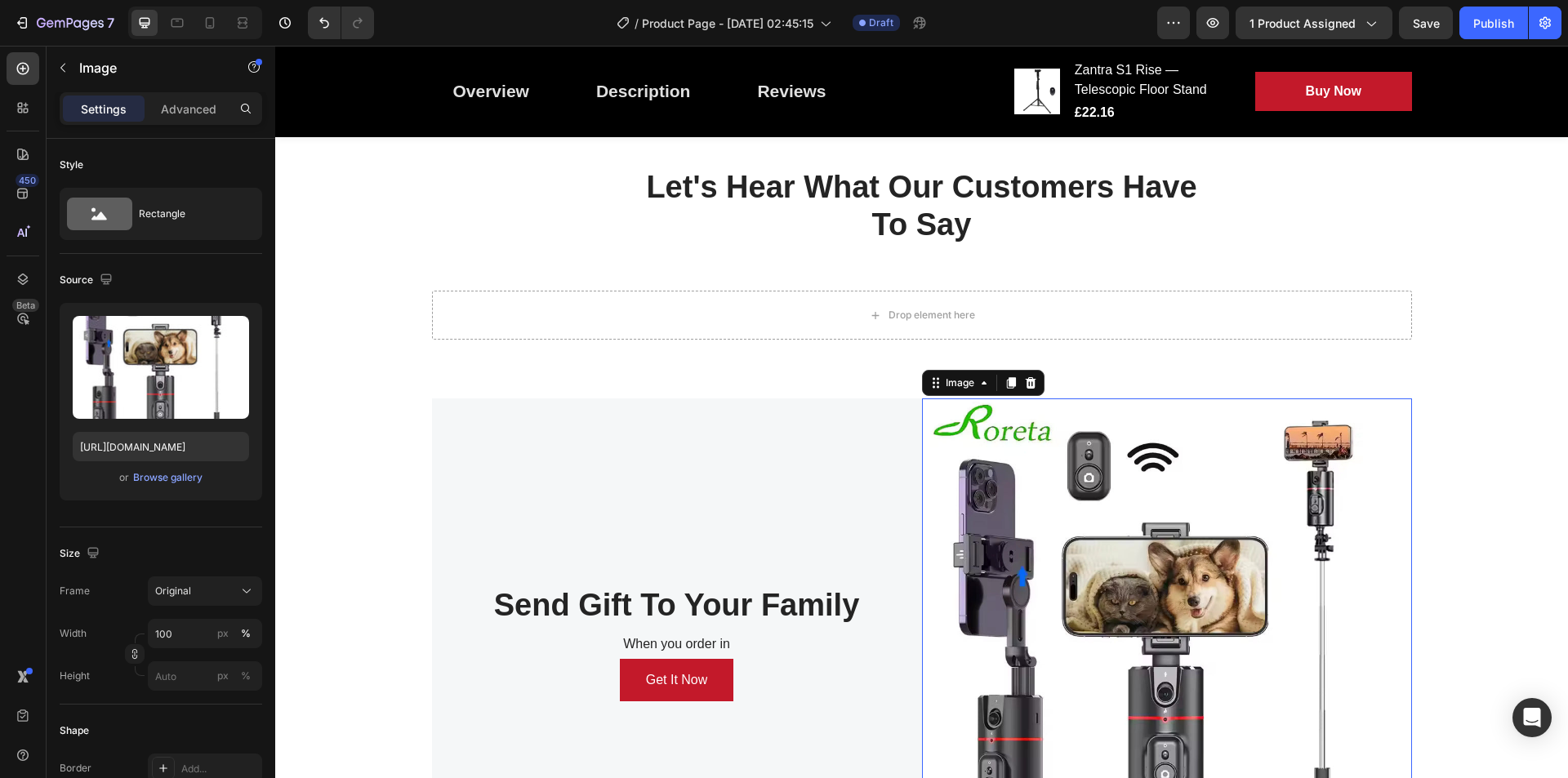
scroll to position [2498, 0]
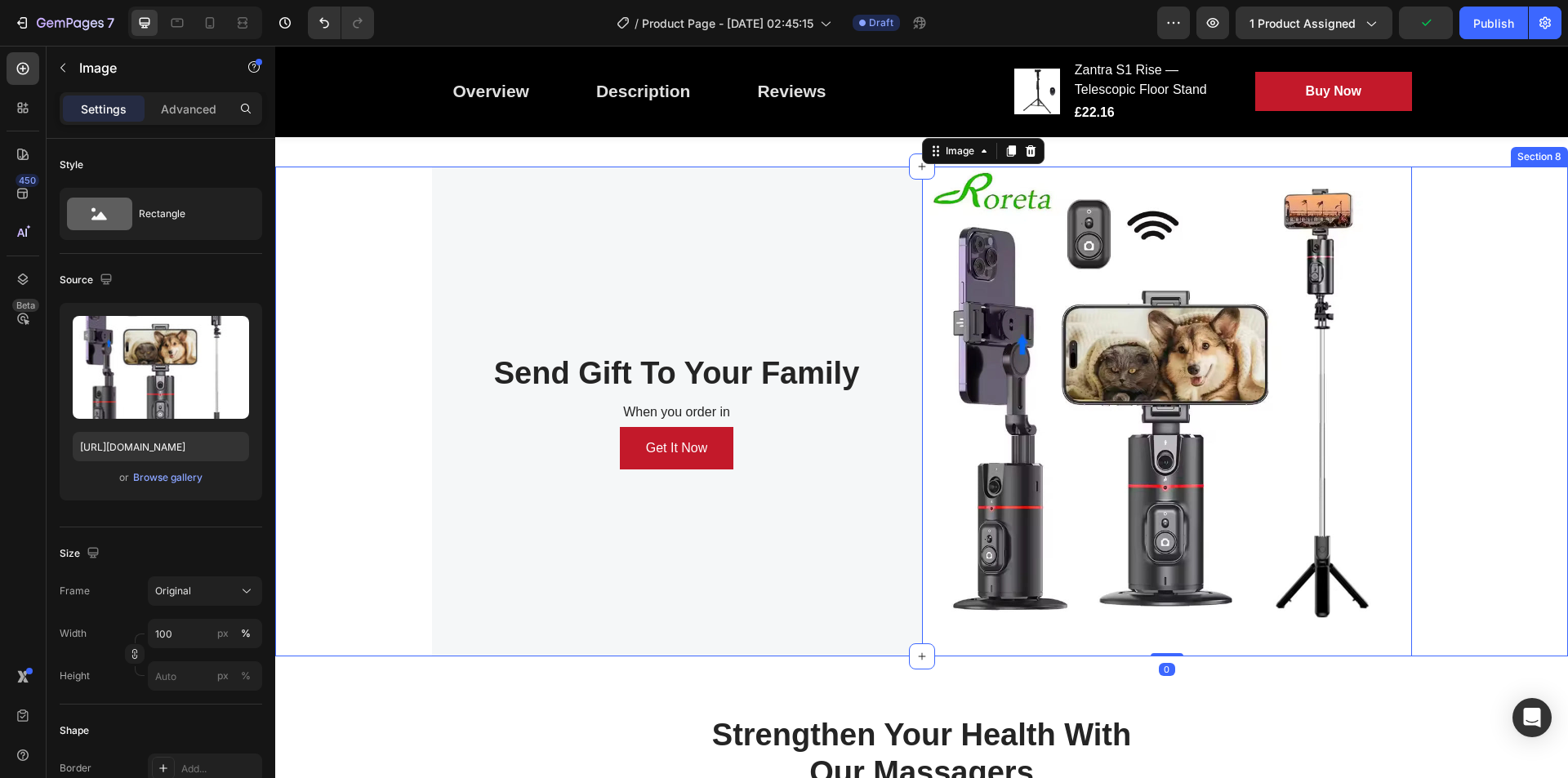
click at [1442, 344] on div "Send Gift To Your Family Heading When you order in Text block Get It Now Button…" at bounding box center [921, 411] width 1293 height 490
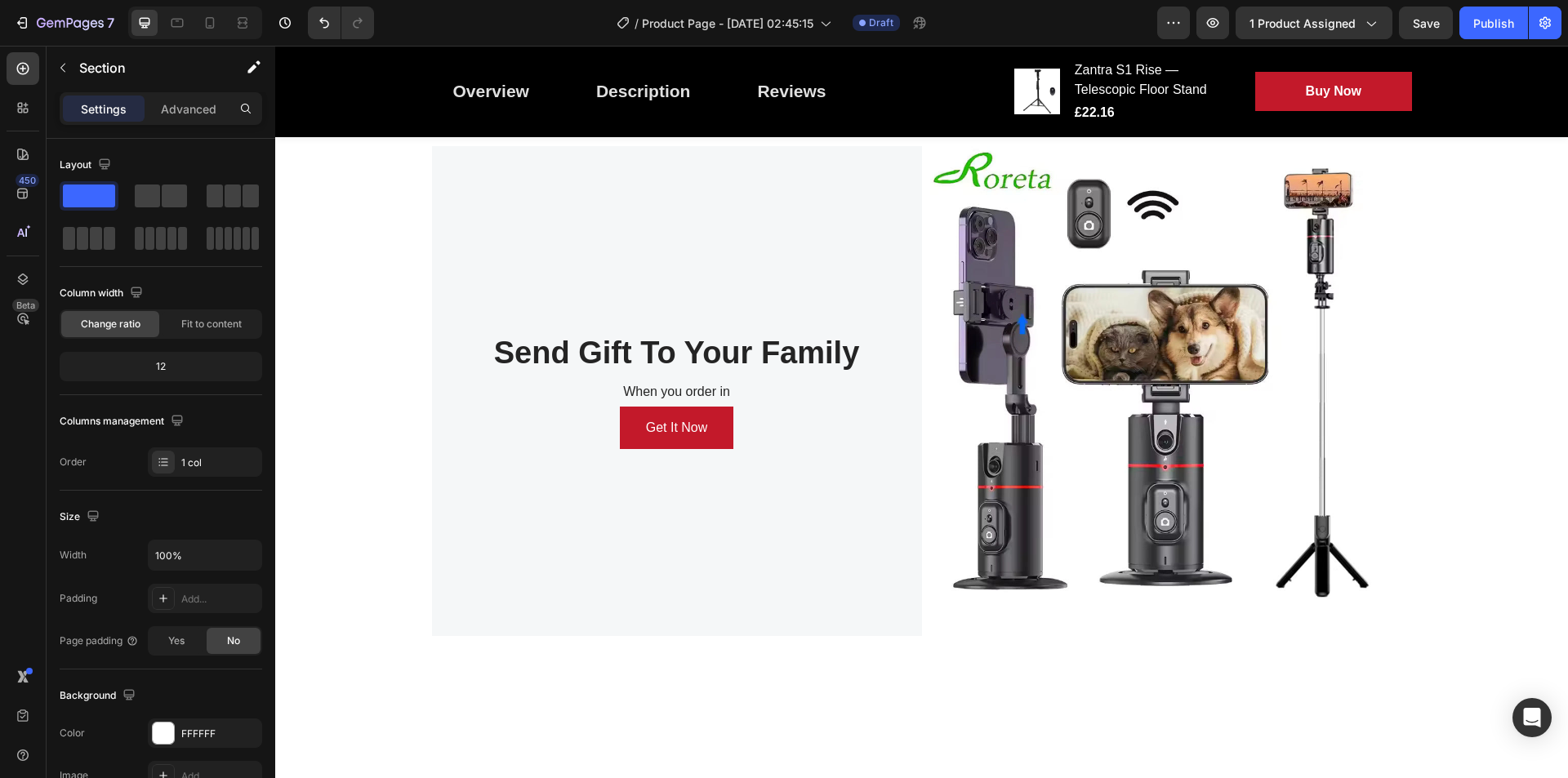
scroll to position [2295, 0]
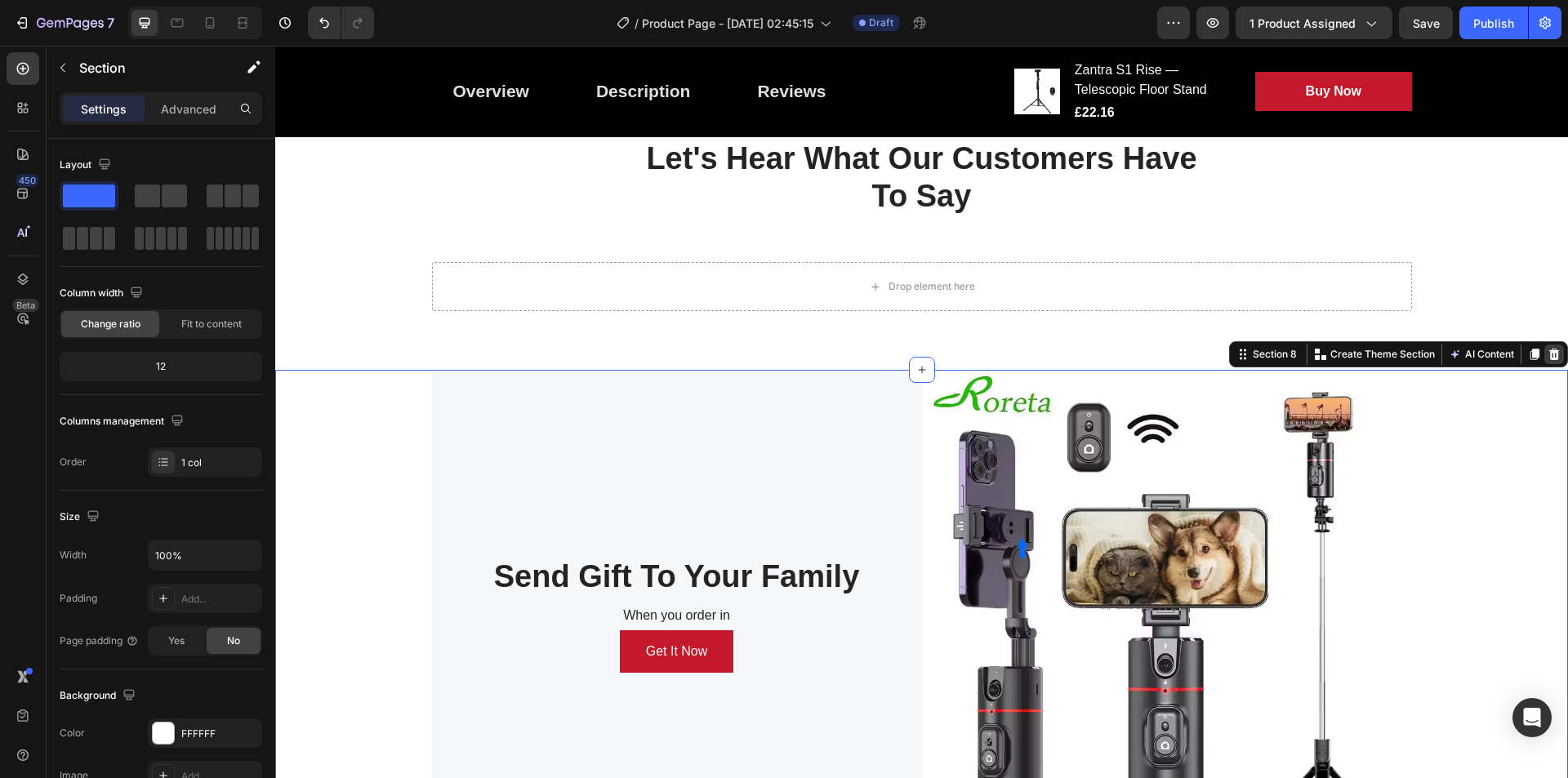
click at [1549, 360] on icon at bounding box center [1555, 354] width 11 height 12
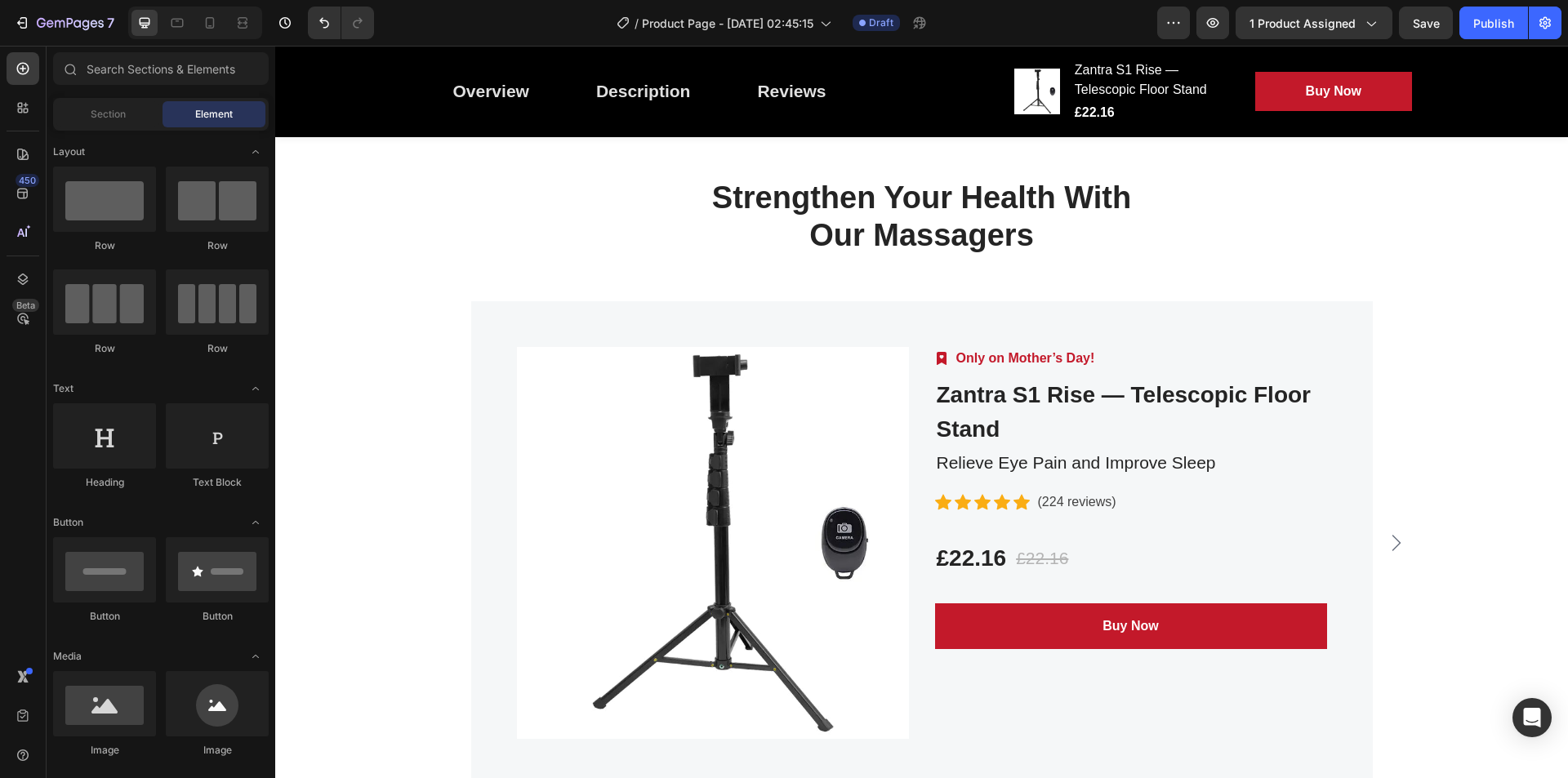
scroll to position [2546, 0]
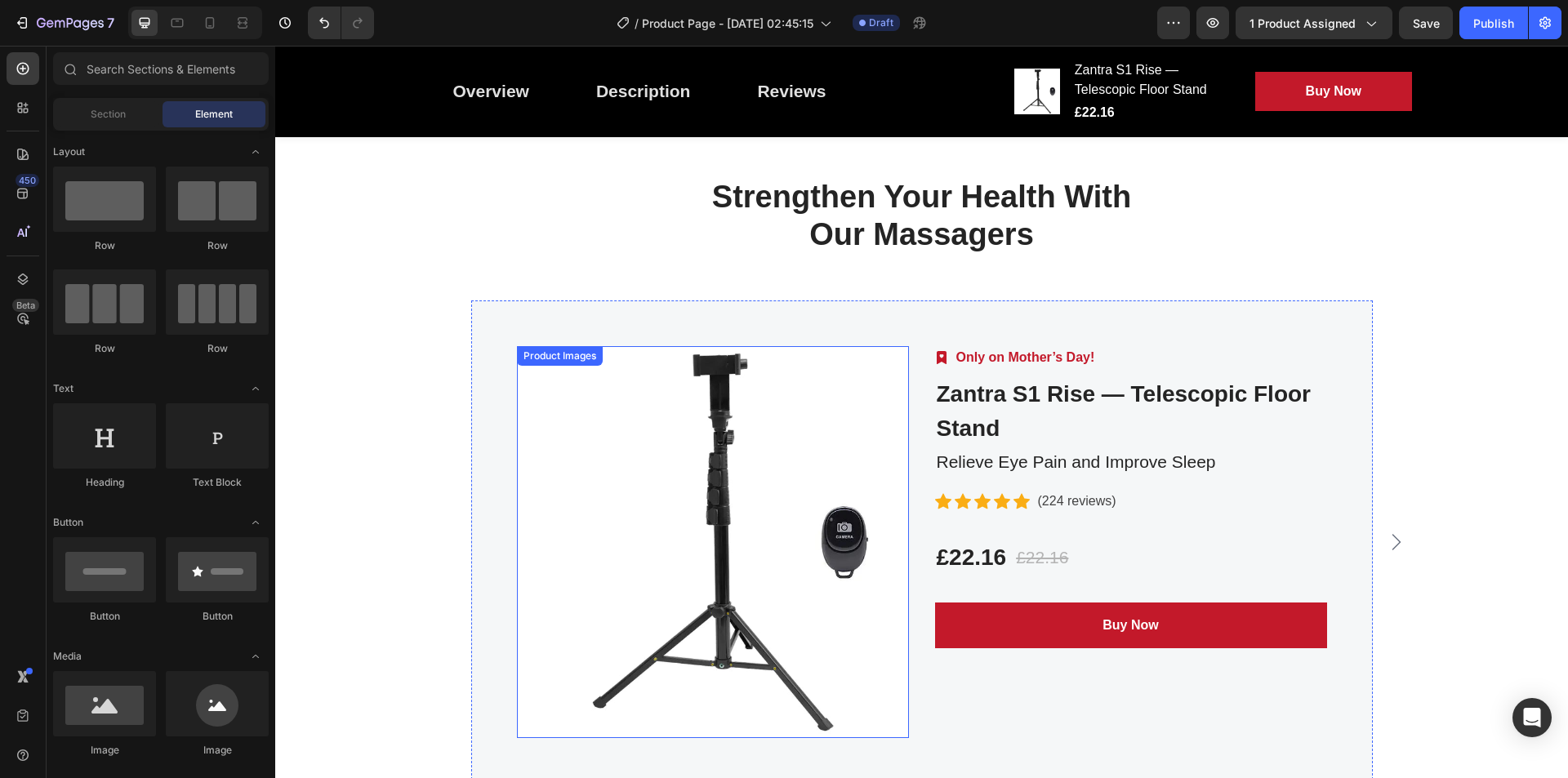
click at [772, 468] on img at bounding box center [712, 542] width 392 height 392
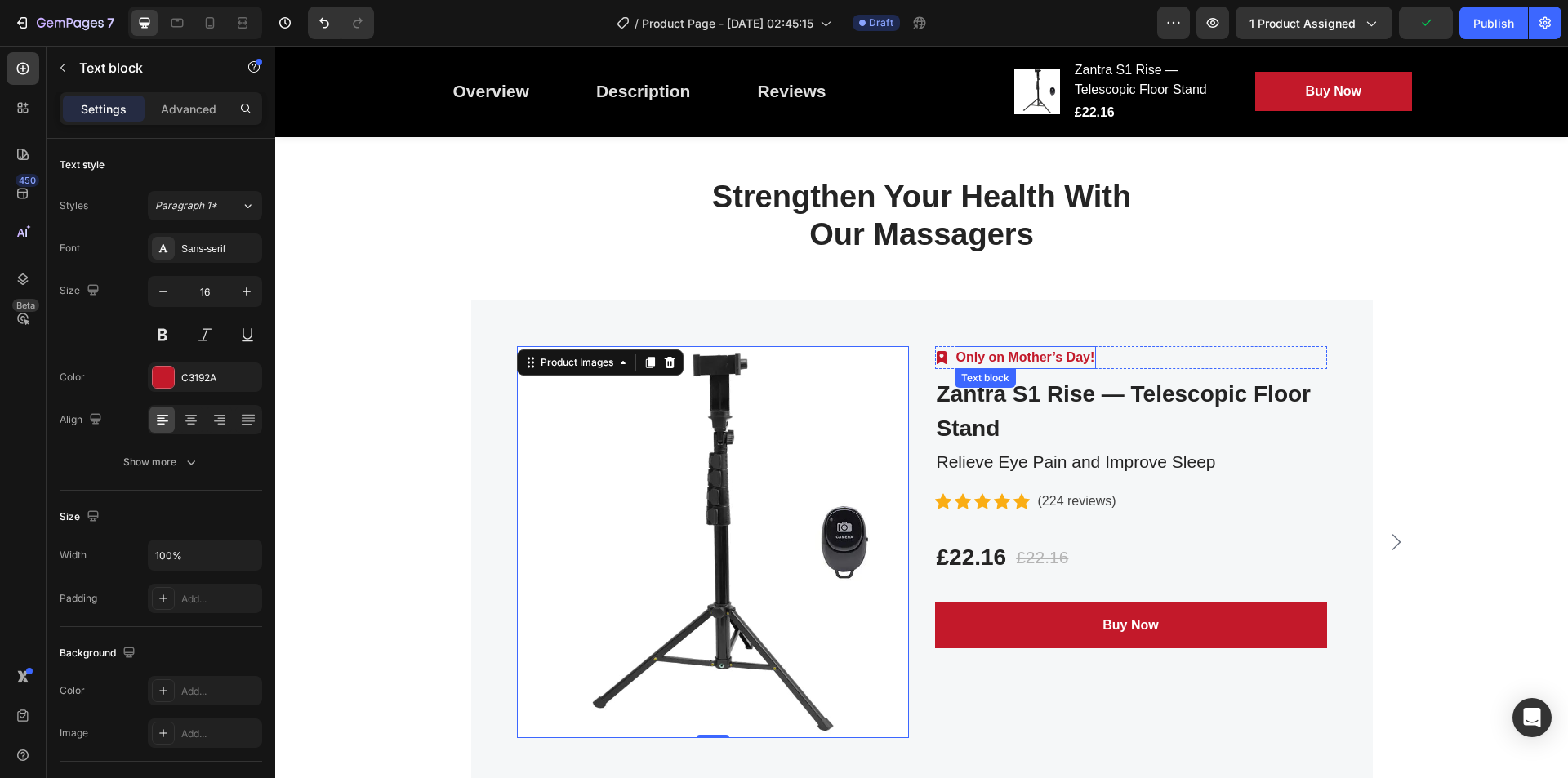
click at [1066, 354] on p "Only on Mother’s Day!" at bounding box center [1026, 358] width 139 height 20
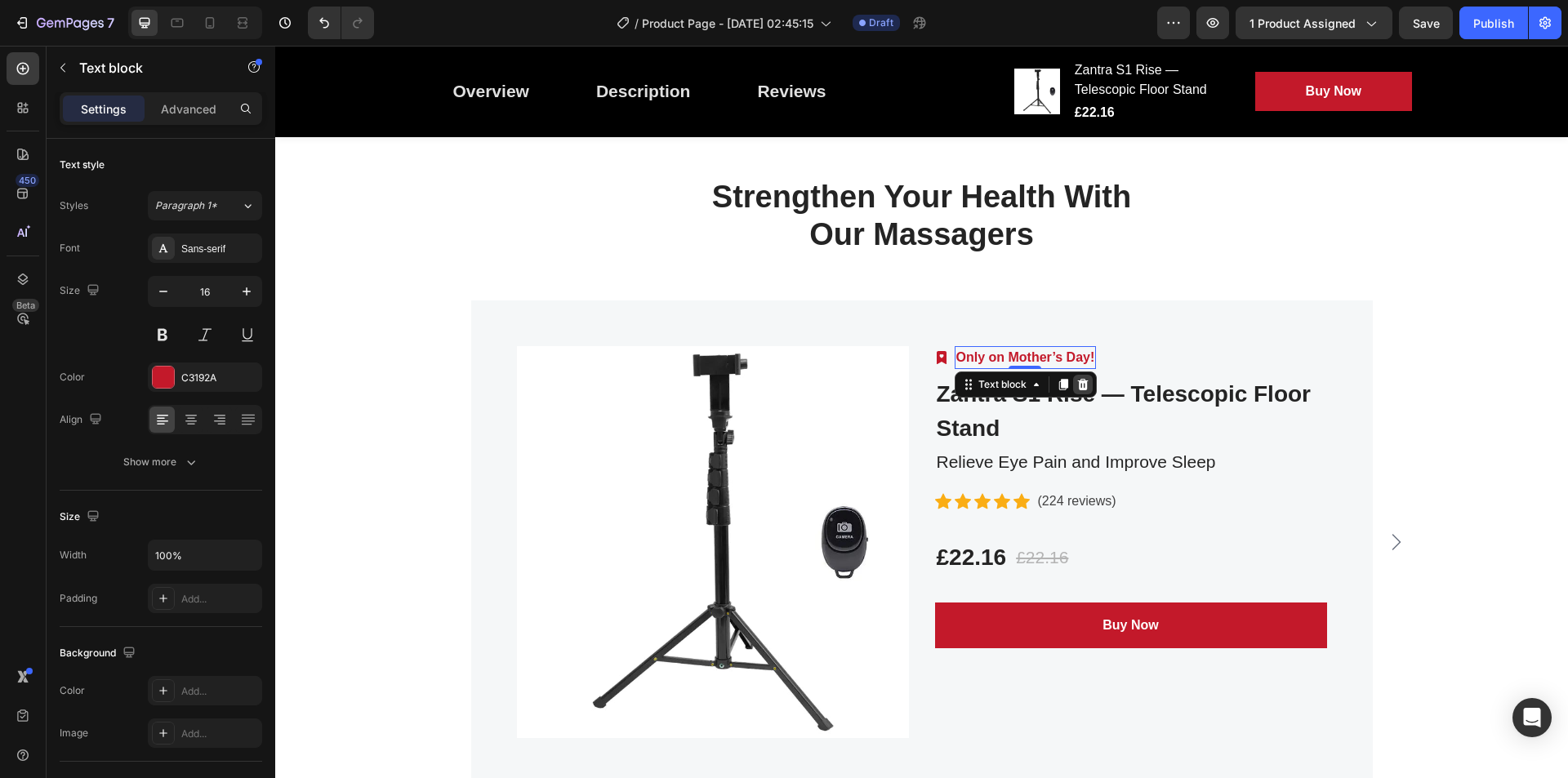
click at [1083, 380] on icon at bounding box center [1083, 385] width 13 height 13
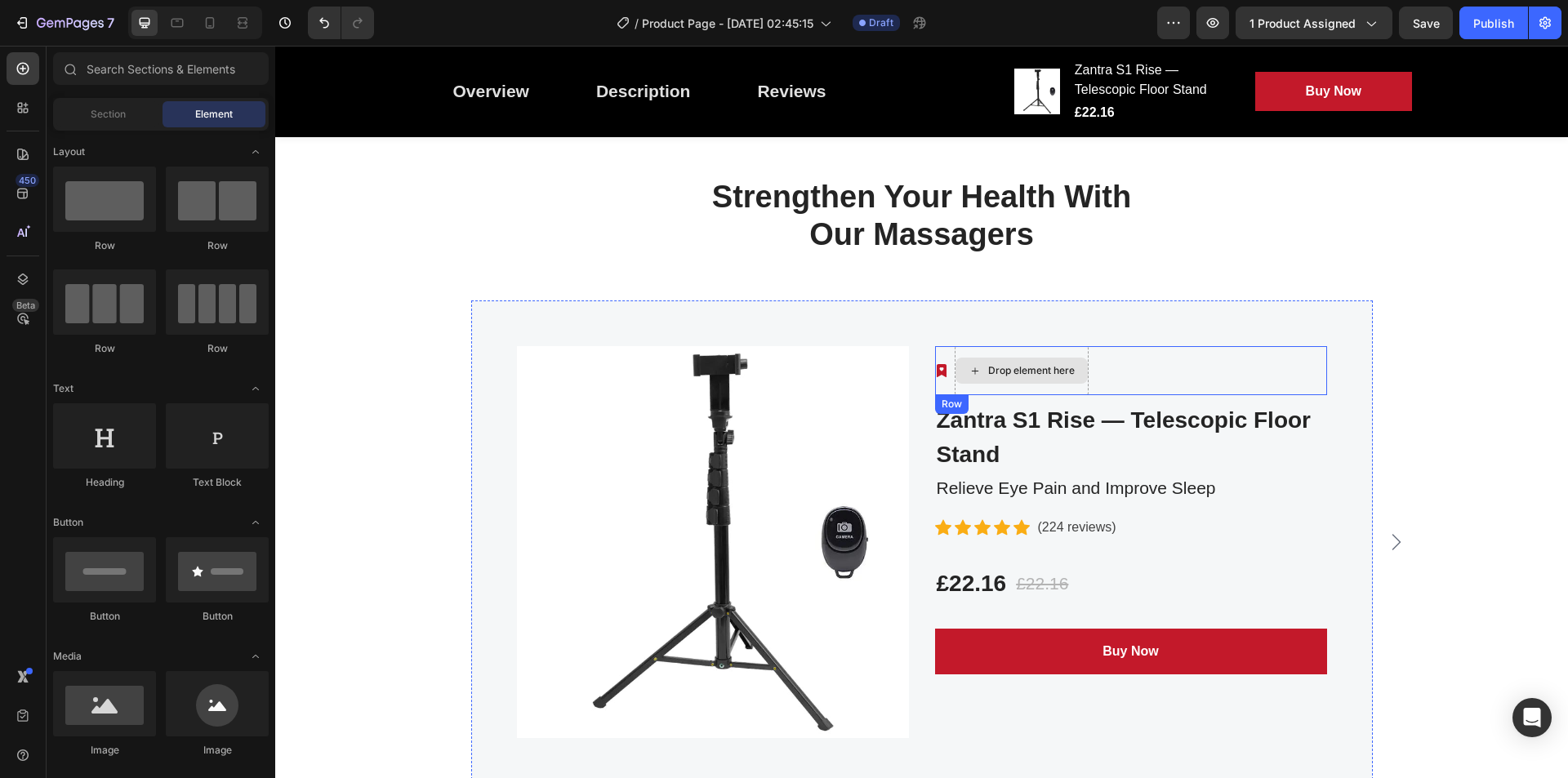
click at [955, 356] on div "Drop element here" at bounding box center [1022, 370] width 134 height 49
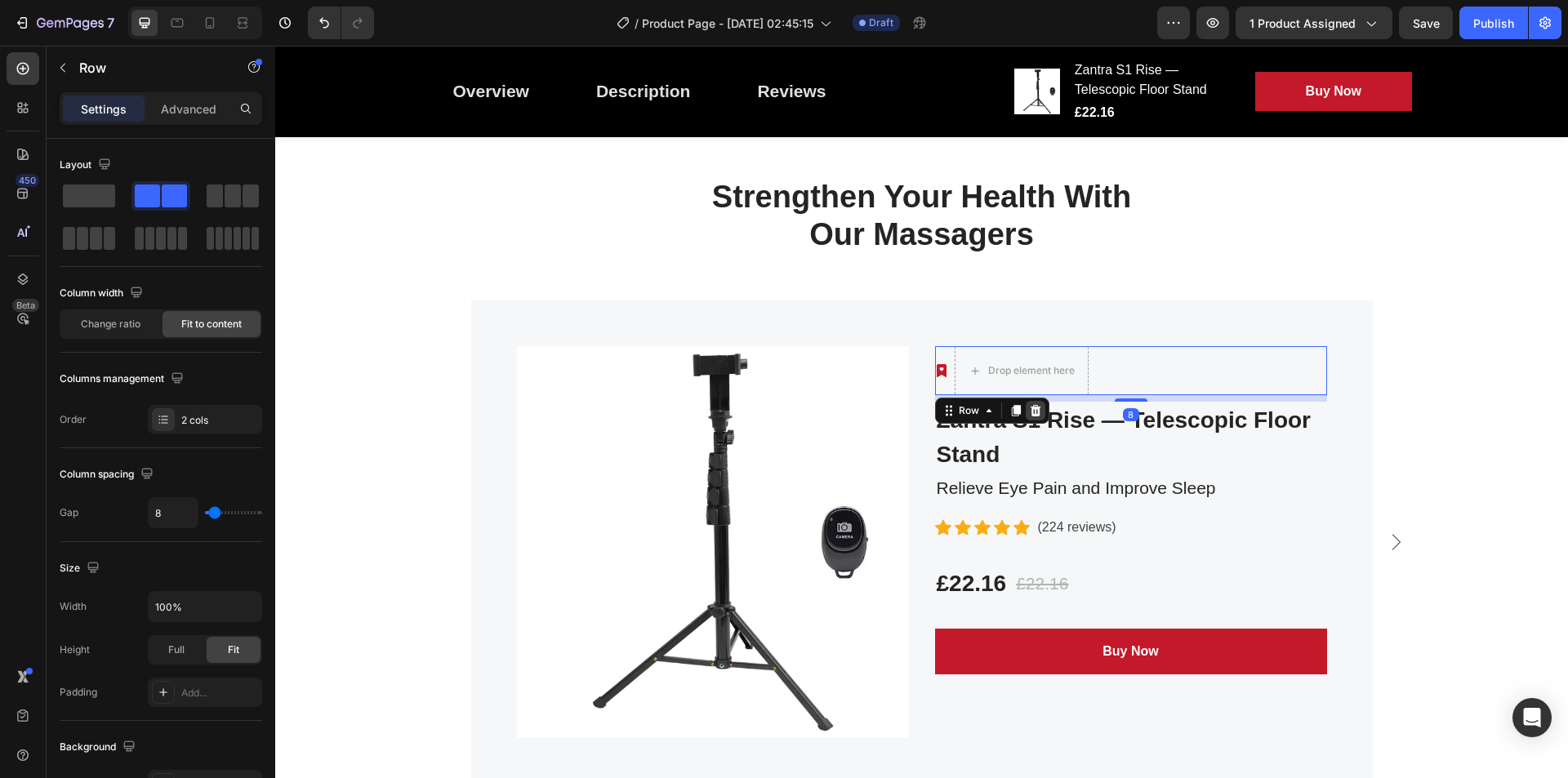
click at [1032, 405] on icon at bounding box center [1035, 410] width 13 height 13
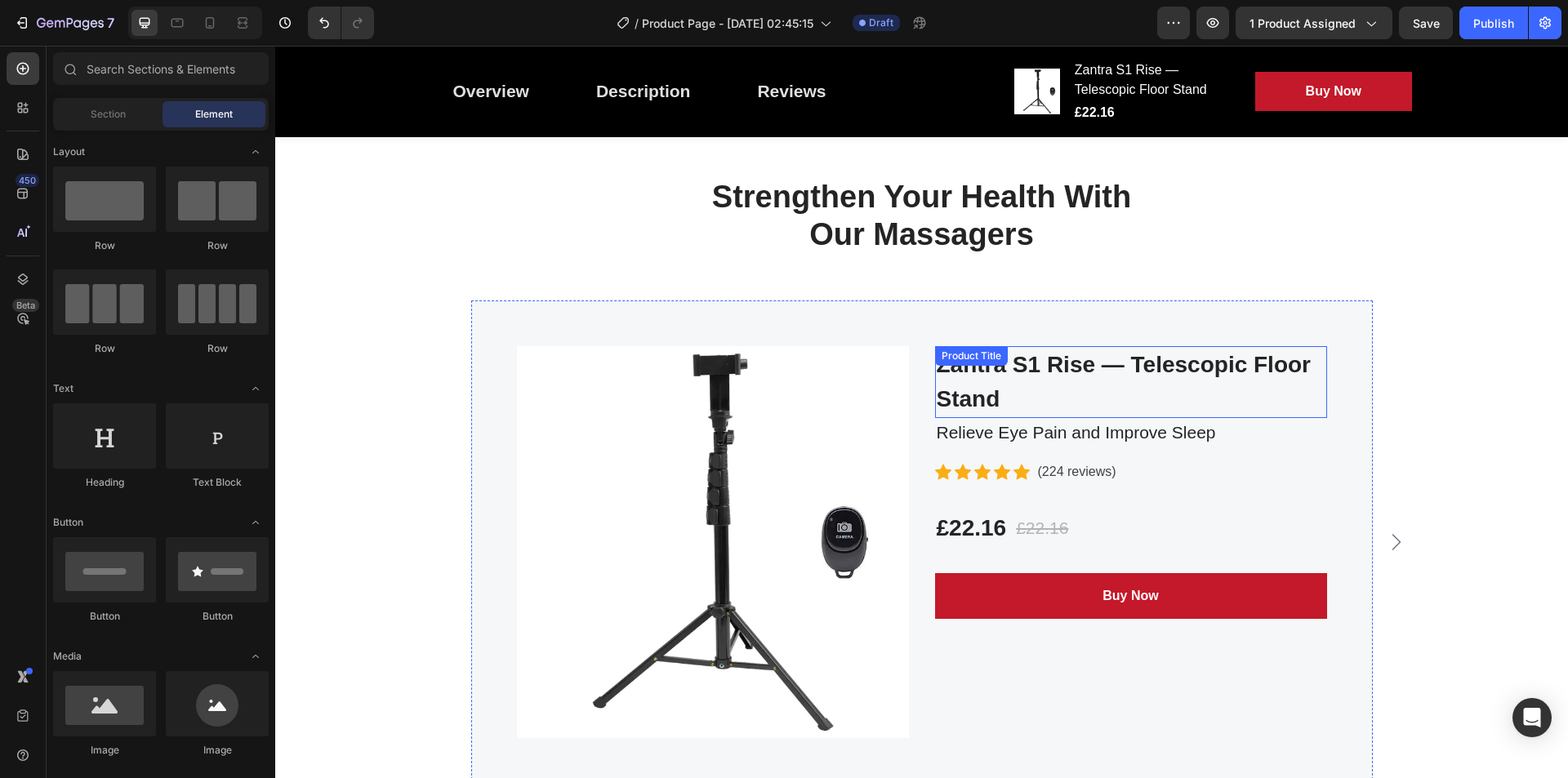
click at [965, 368] on div "Zantra S1 Rise — Telescopic Floor Stand Product Title" at bounding box center [1131, 382] width 392 height 72
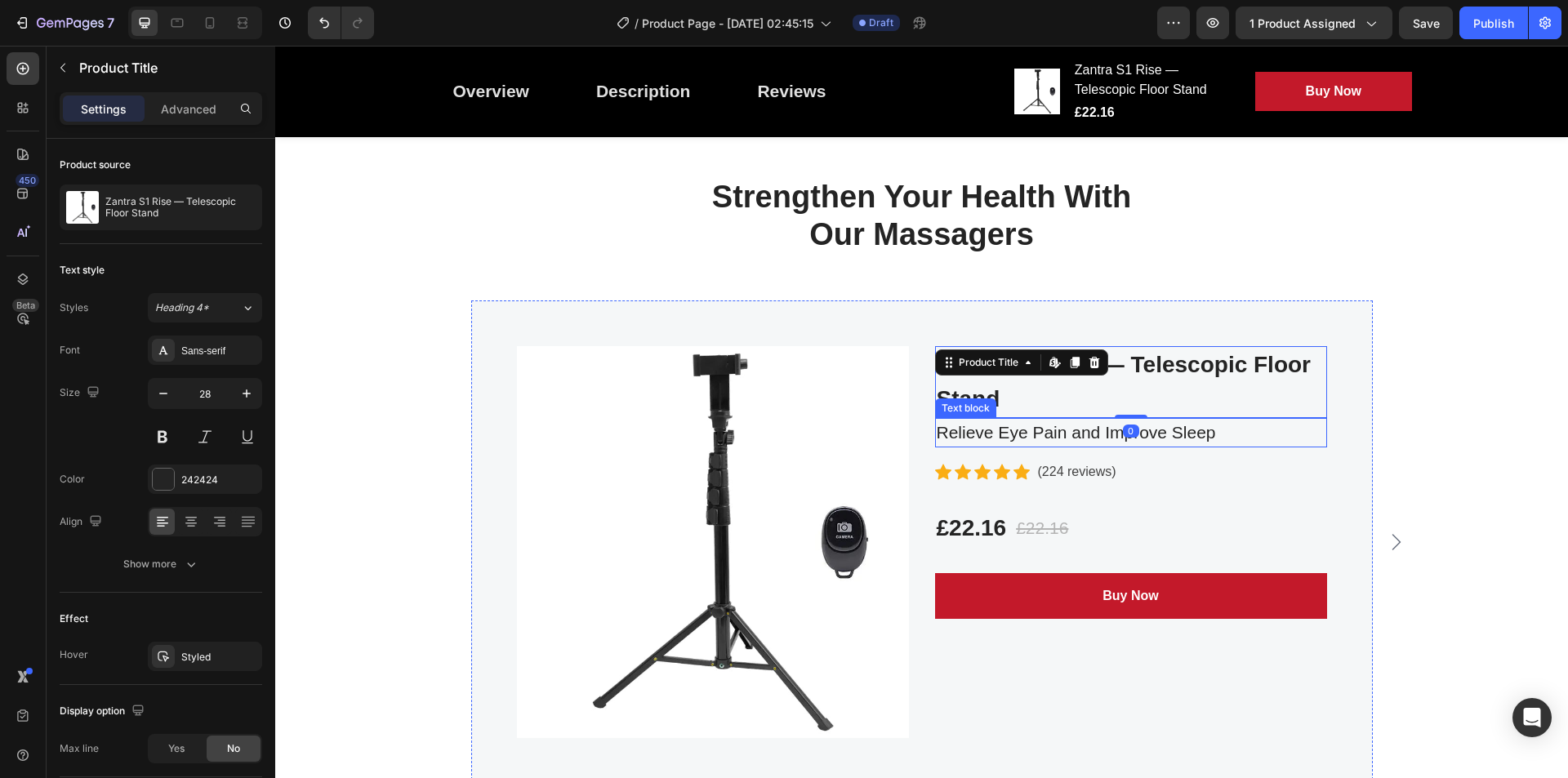
click at [1026, 439] on p "Relieve Eye Pain and Improve Sleep" at bounding box center [1132, 432] width 389 height 26
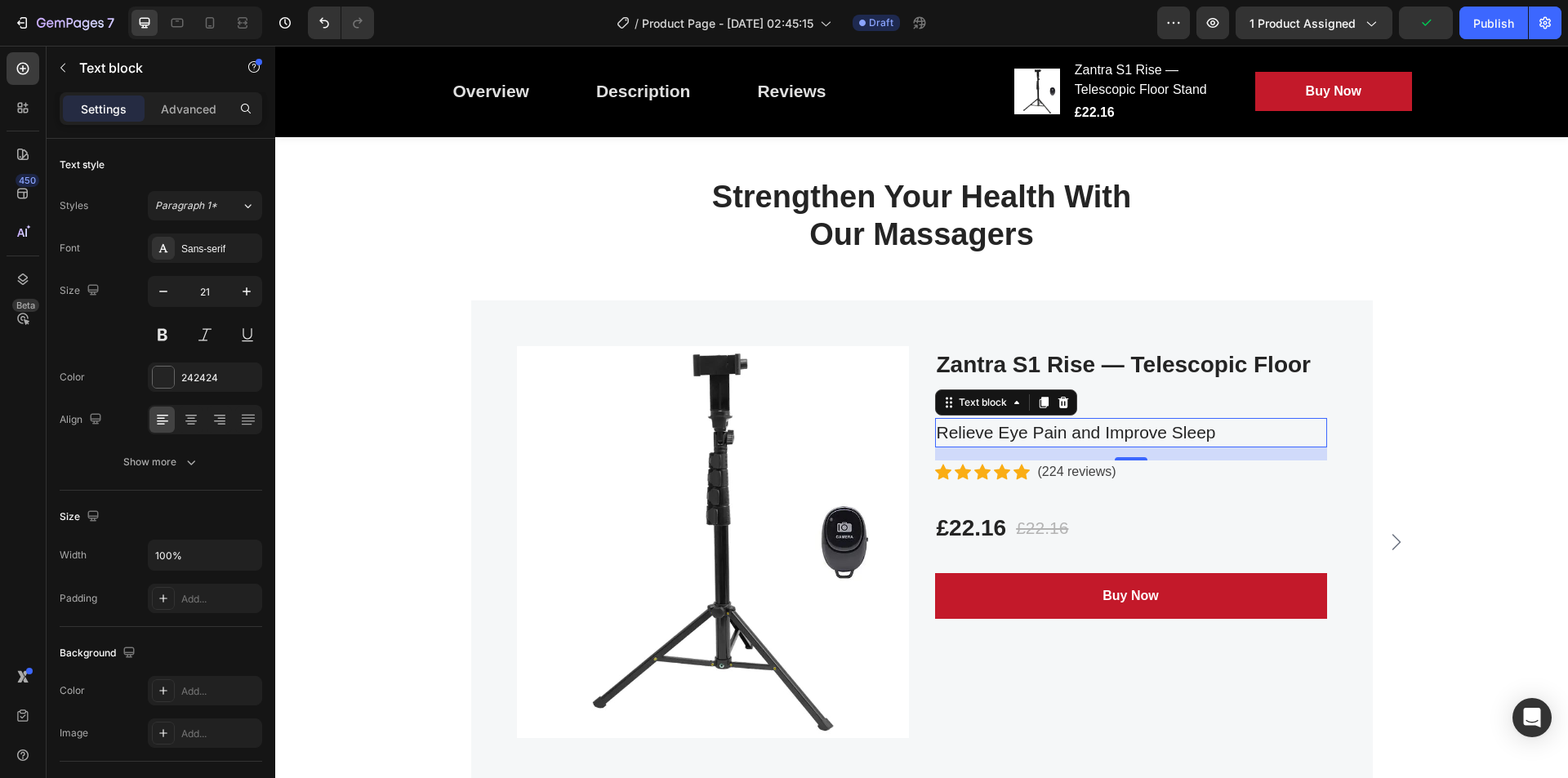
click at [1174, 429] on p "Relieve Eye Pain and Improve Sleep" at bounding box center [1132, 432] width 389 height 26
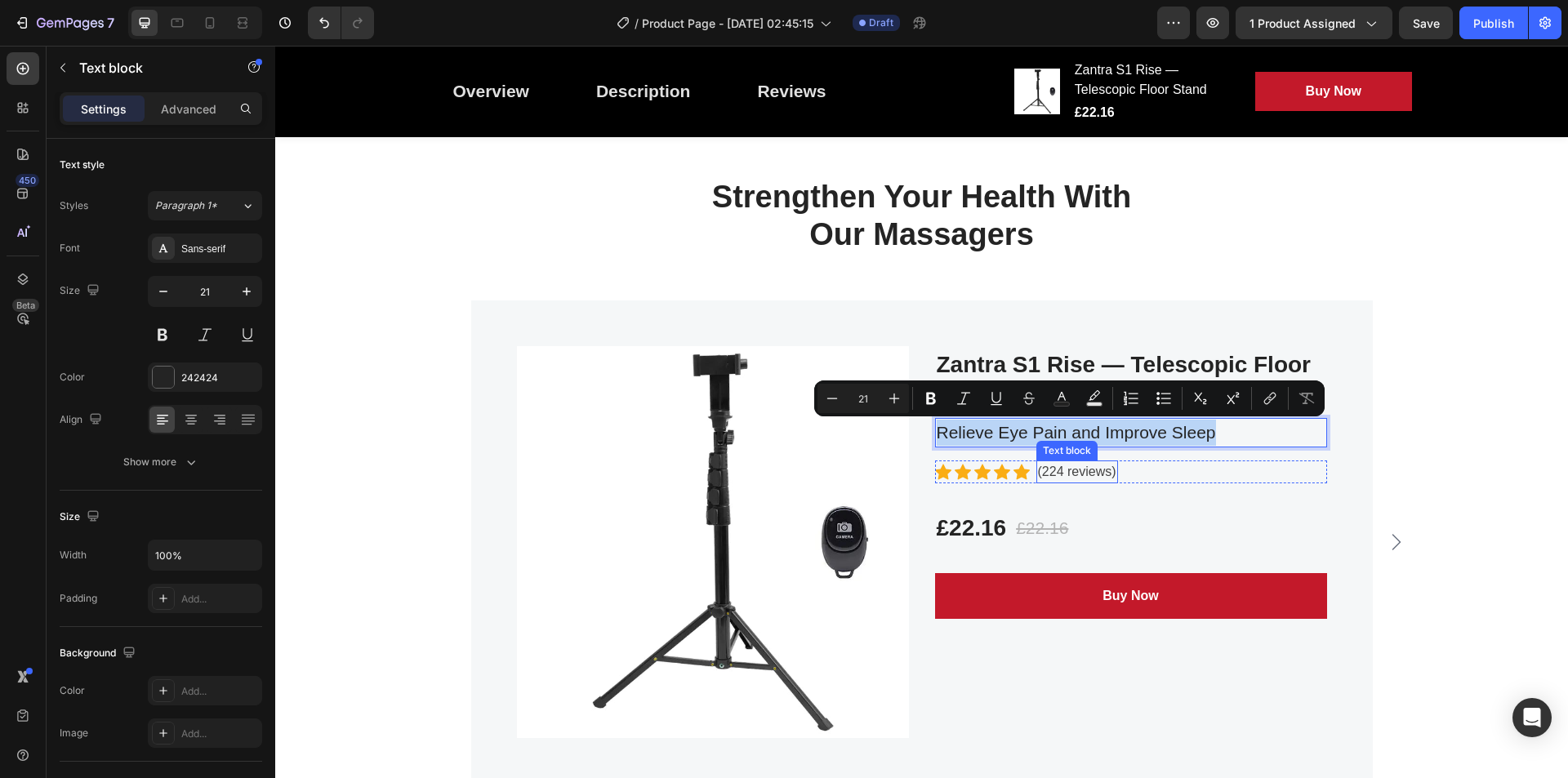
click at [1048, 470] on p "(224 reviews)" at bounding box center [1077, 472] width 79 height 20
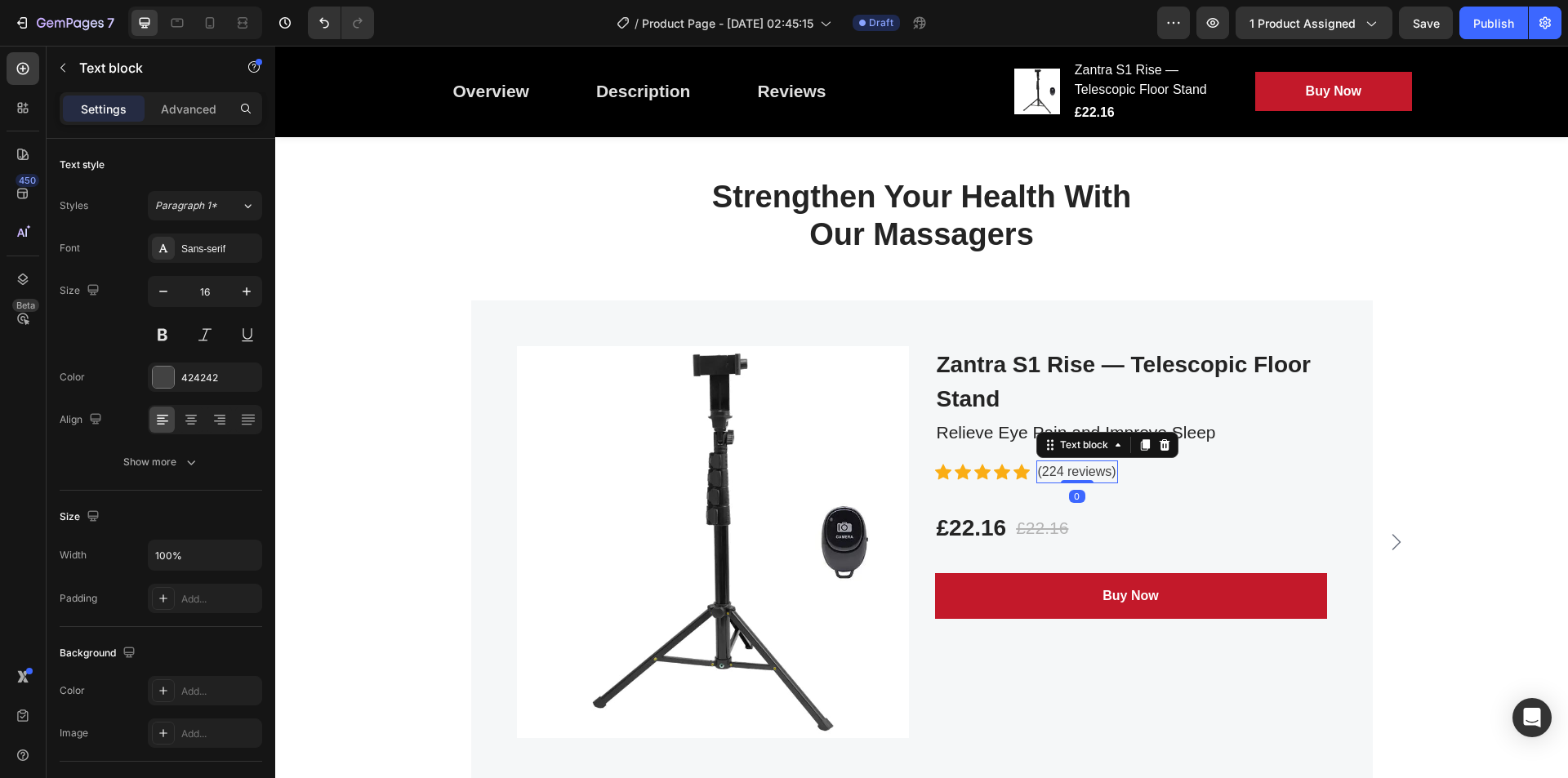
click at [1057, 469] on p "(224 reviews)" at bounding box center [1077, 472] width 79 height 20
click at [1038, 529] on div "£22.16" at bounding box center [1042, 528] width 55 height 29
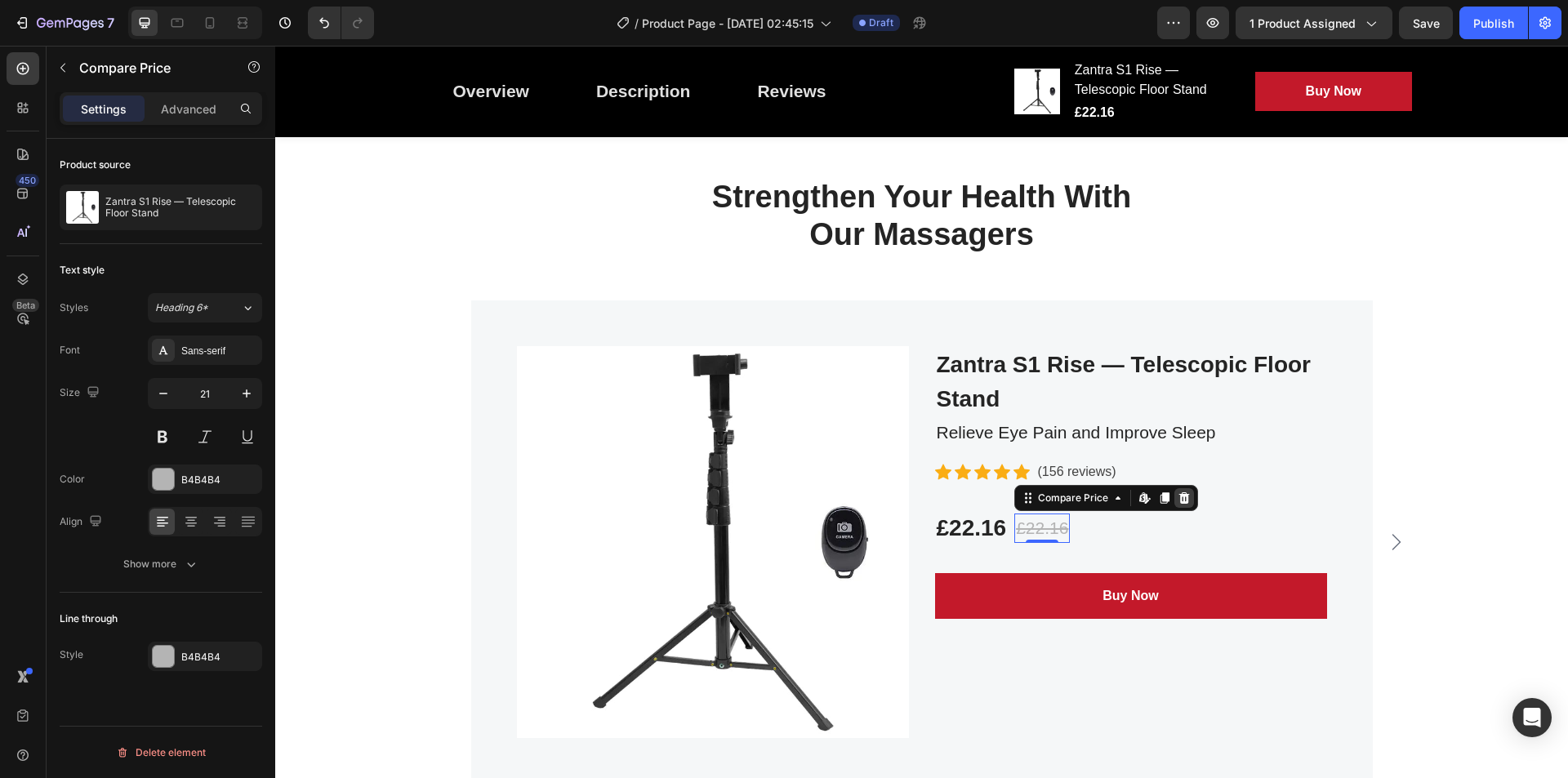
click at [1182, 497] on icon at bounding box center [1184, 498] width 13 height 13
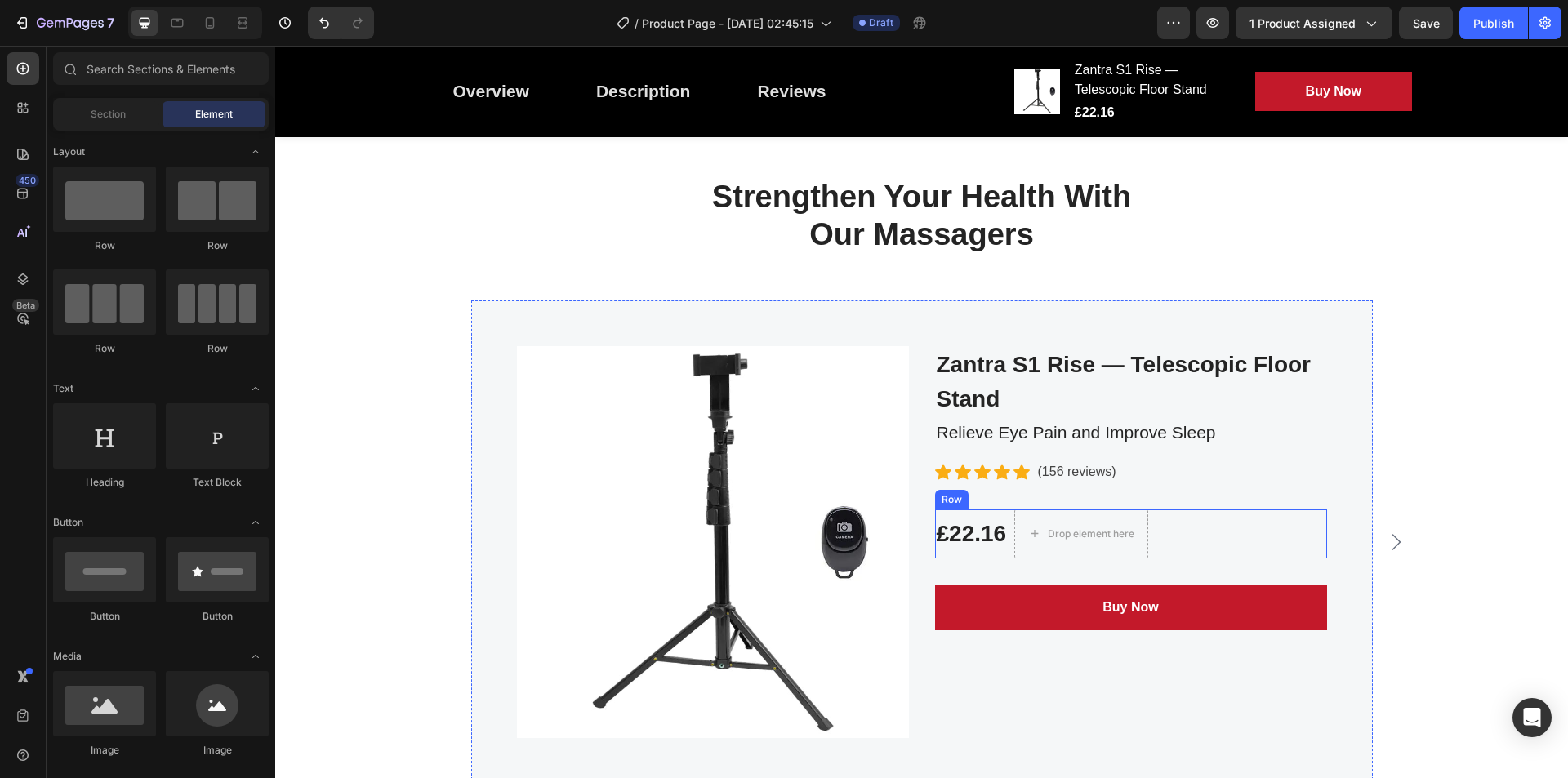
click at [1191, 538] on div "£22.16 Product Price Product Price Drop element here Row" at bounding box center [1131, 534] width 392 height 49
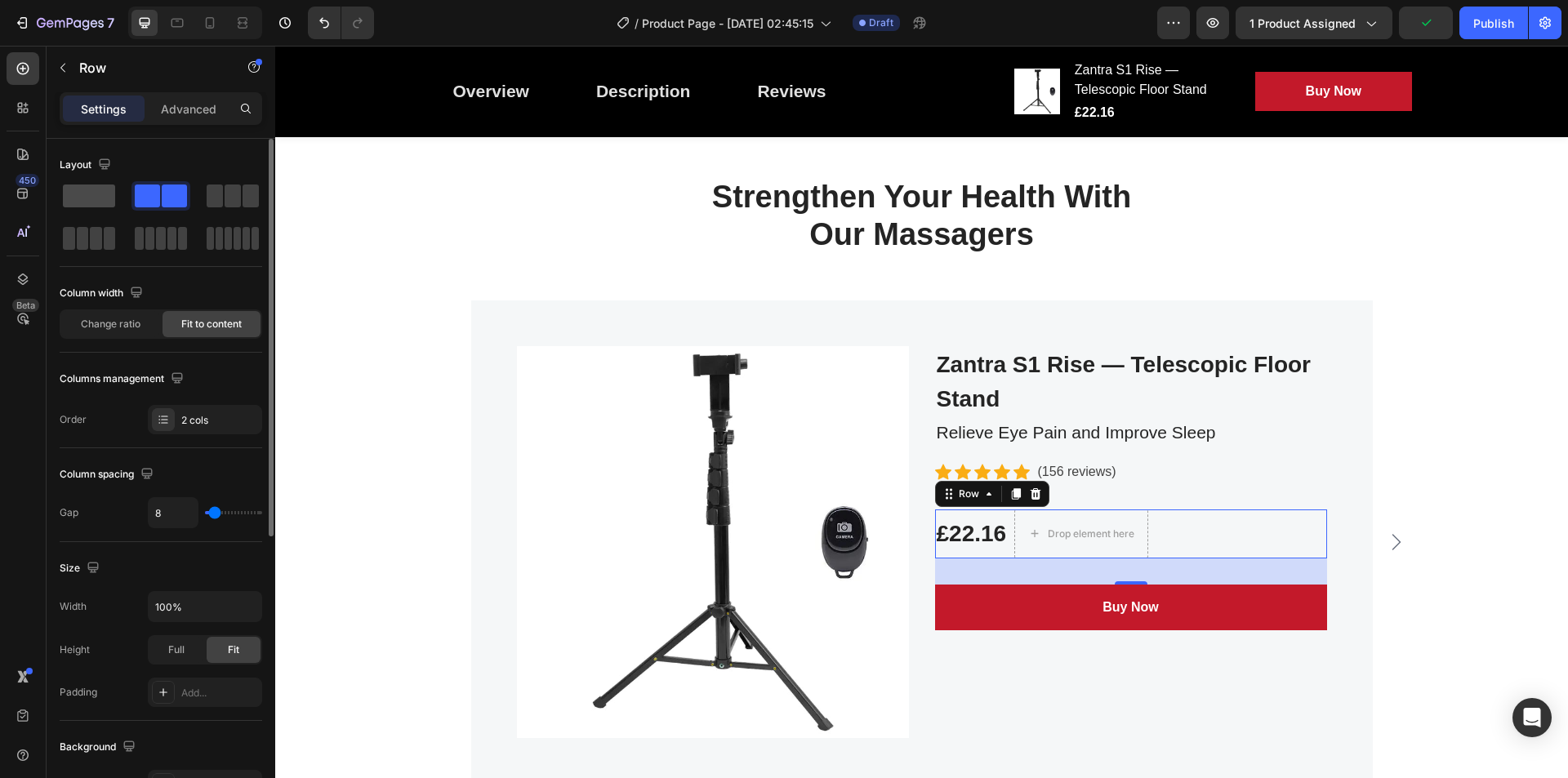
click at [79, 188] on span at bounding box center [88, 196] width 53 height 23
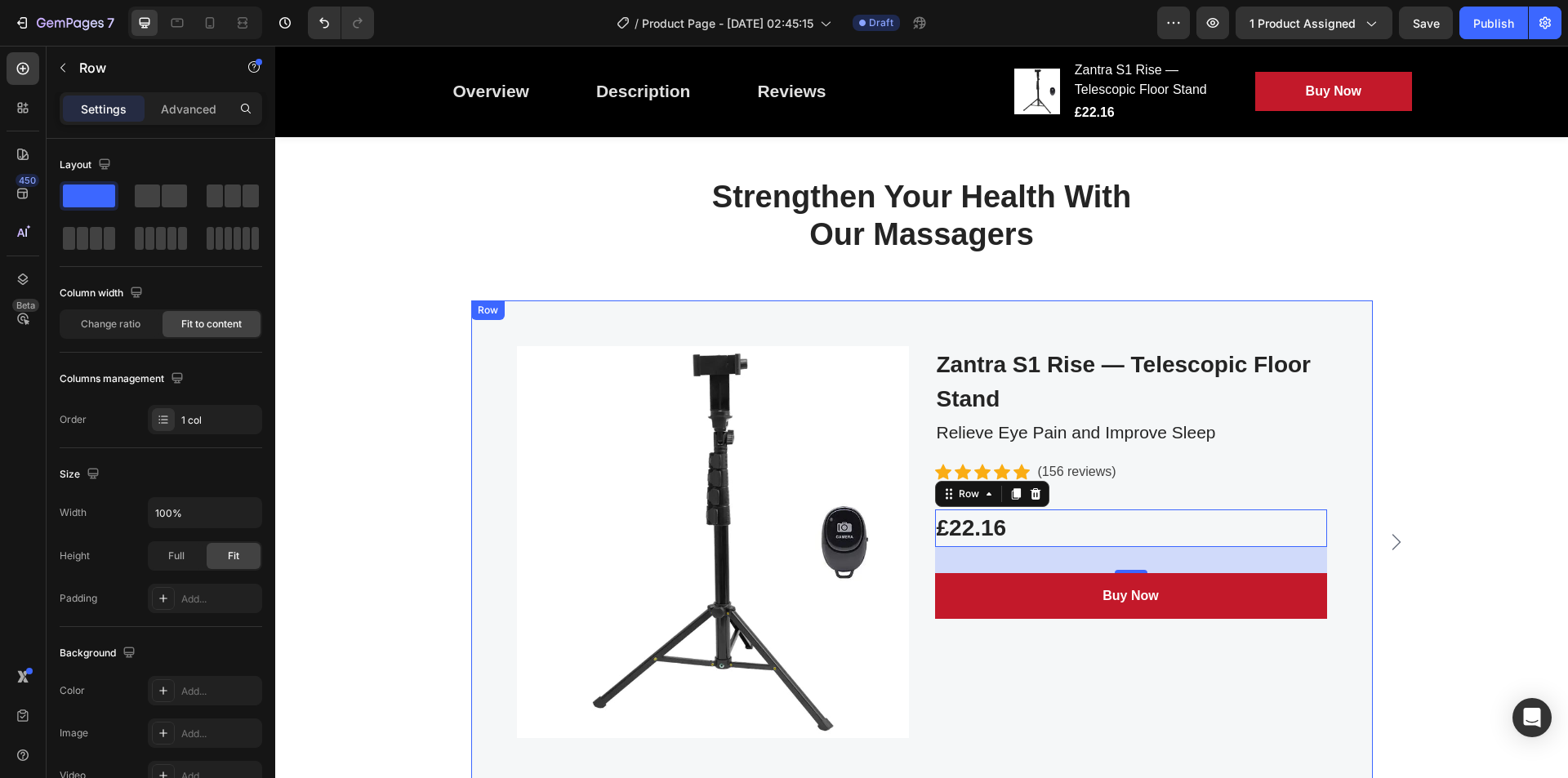
click at [1172, 491] on div "Zantra S1 Rise — Telescopic Floor Stand Product Title Relieve Eye Pain and Impr…" at bounding box center [1131, 542] width 392 height 392
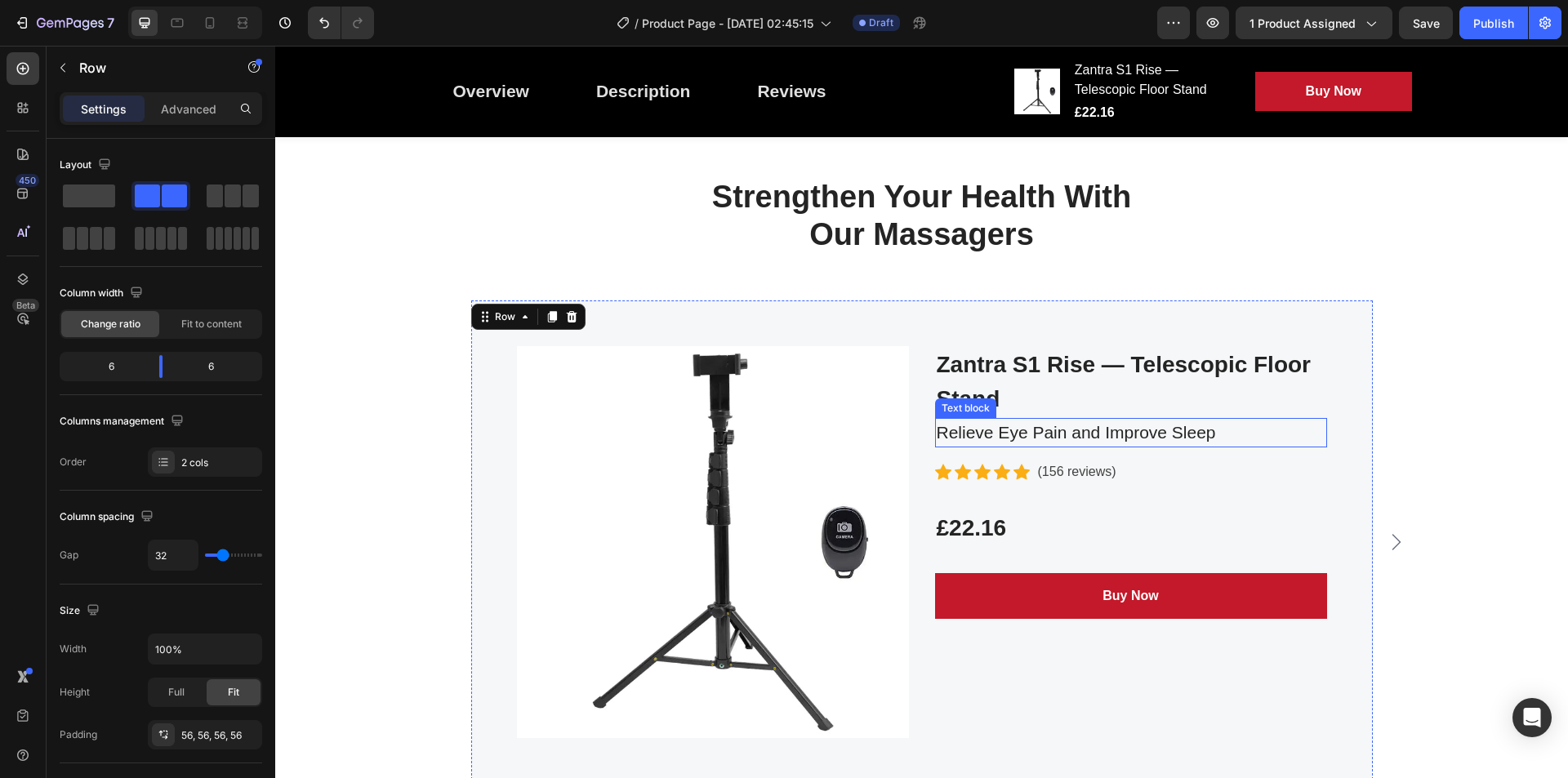
click at [1185, 426] on p "Relieve Eye Pain and Improve Sleep" at bounding box center [1132, 432] width 389 height 26
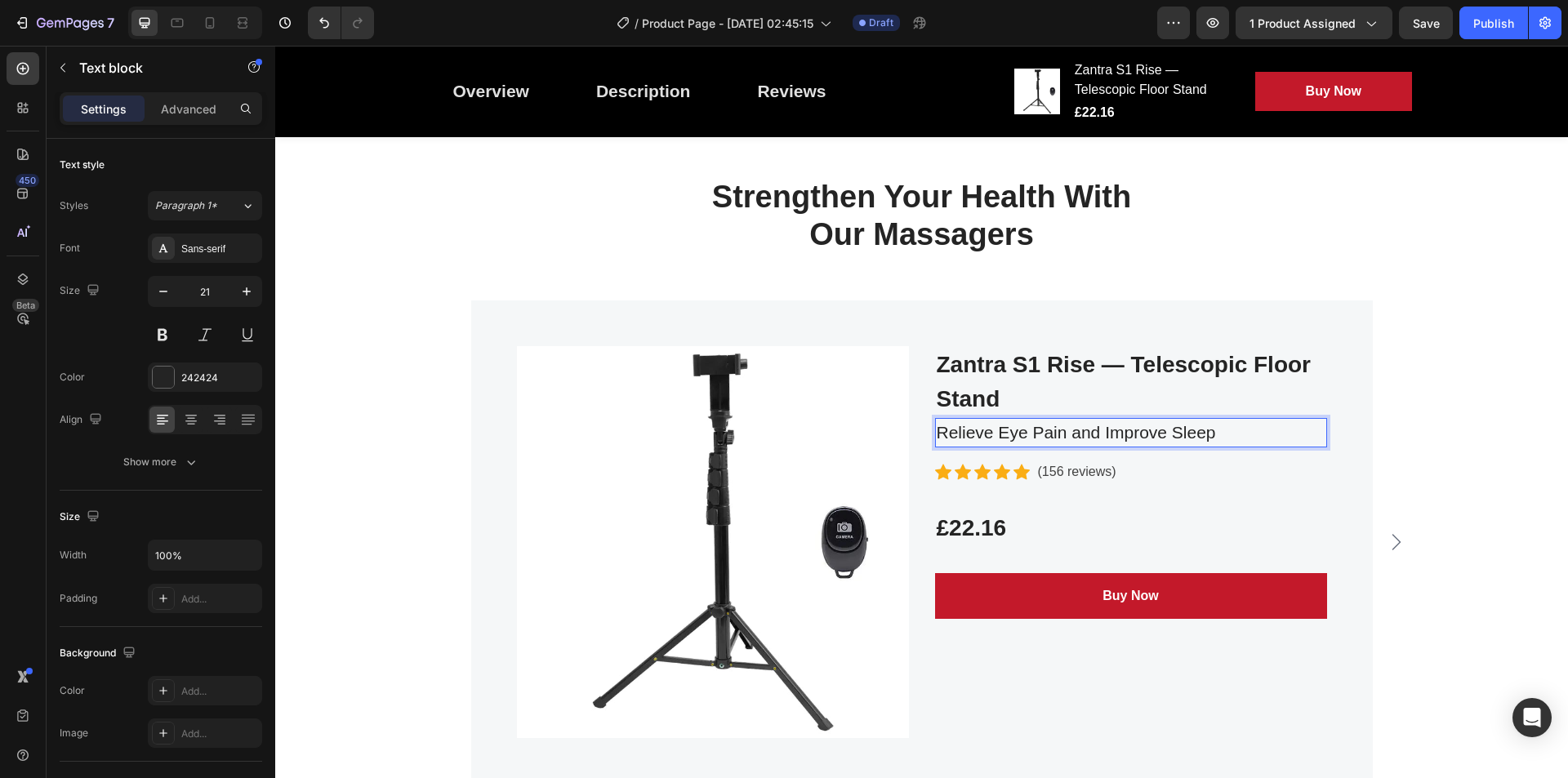
click at [1223, 432] on p "Relieve Eye Pain and Improve Sleep" at bounding box center [1132, 432] width 389 height 26
click at [1443, 361] on div "Product Images Zantra S1 Rise — Telescopic Floor Stand Product Title Complate y…" at bounding box center [921, 542] width 1268 height 484
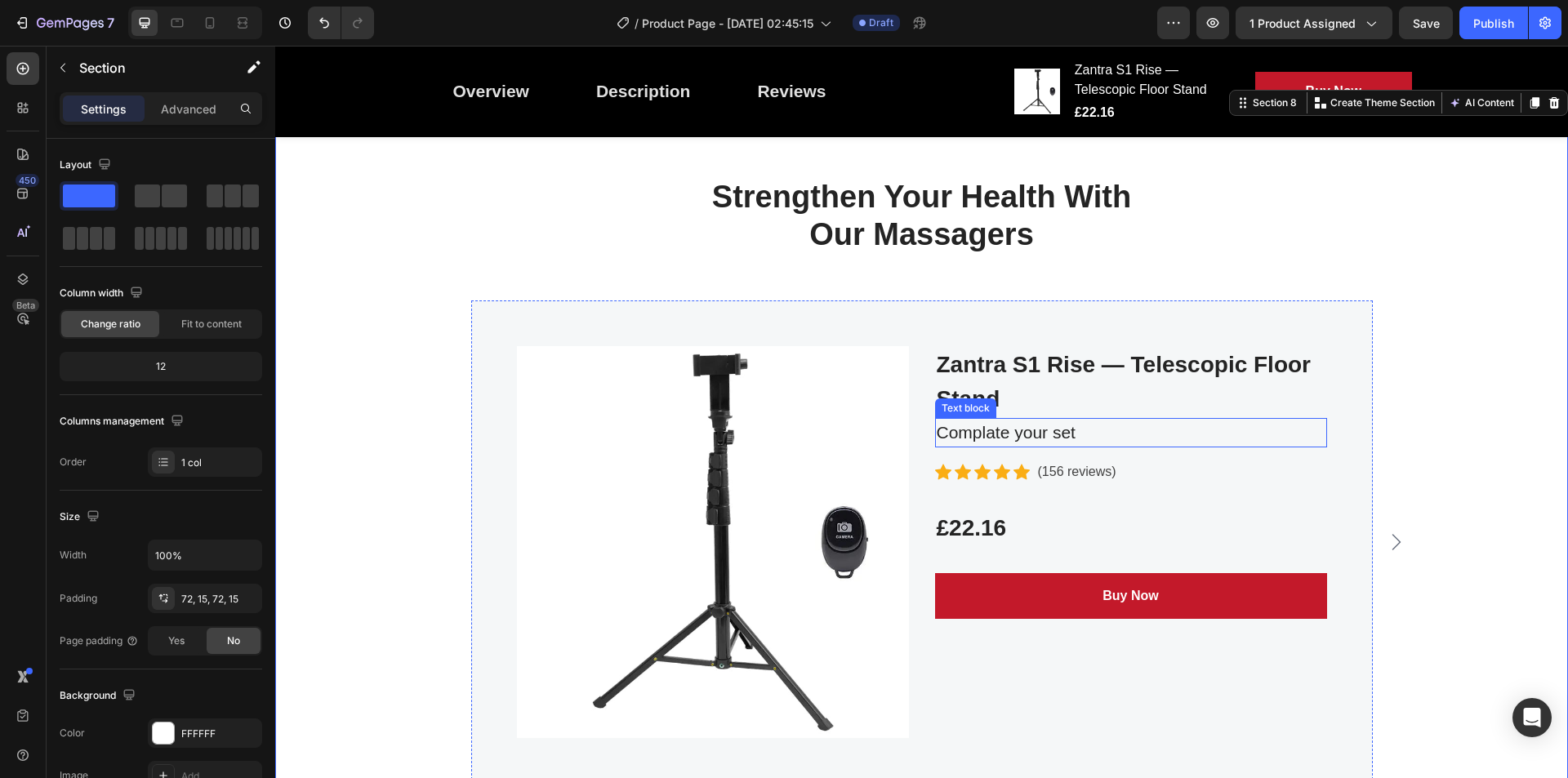
click at [1120, 436] on p "Complate your set" at bounding box center [1132, 432] width 389 height 26
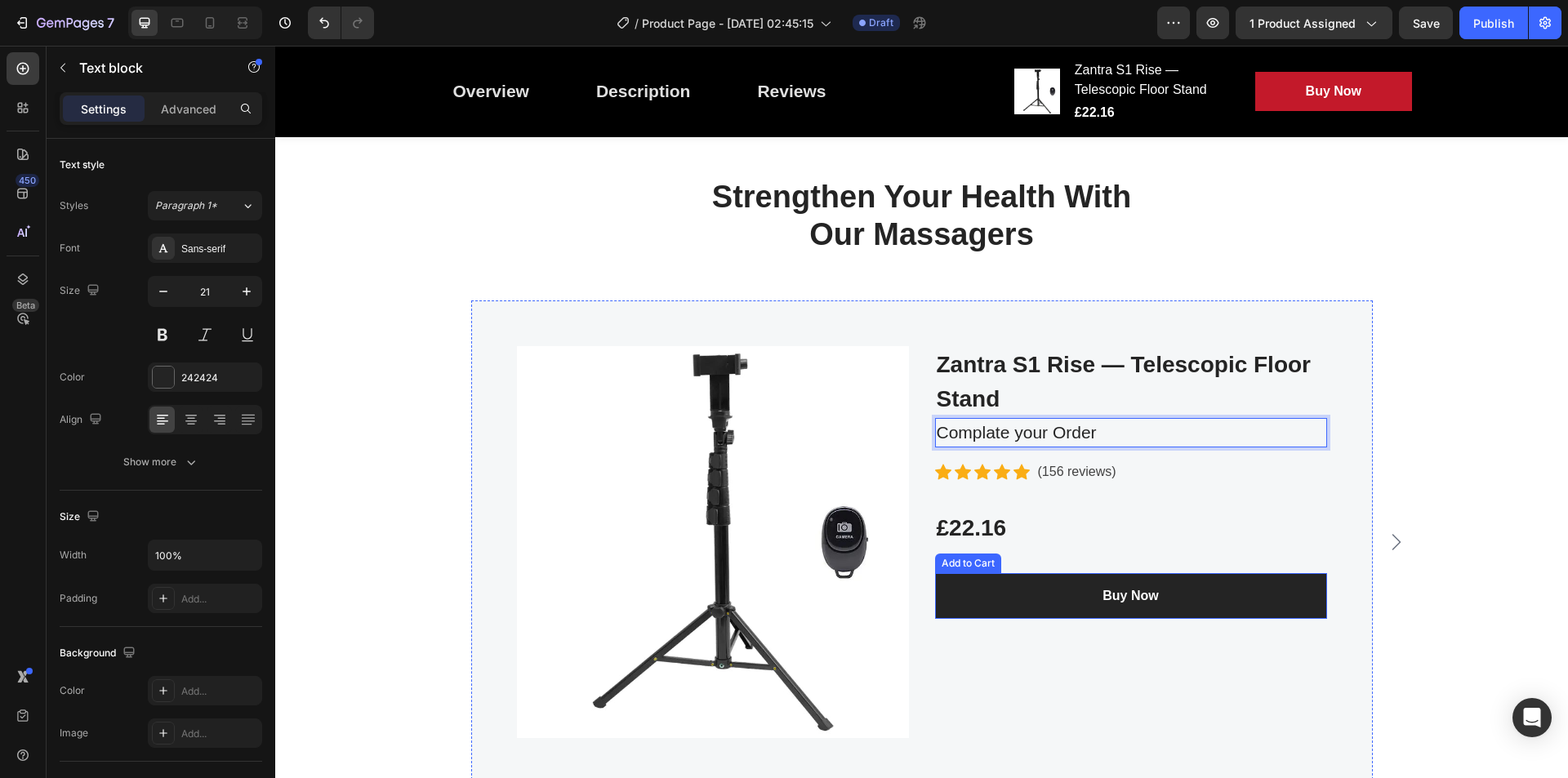
click at [1124, 609] on button "Buy Now" at bounding box center [1131, 596] width 392 height 46
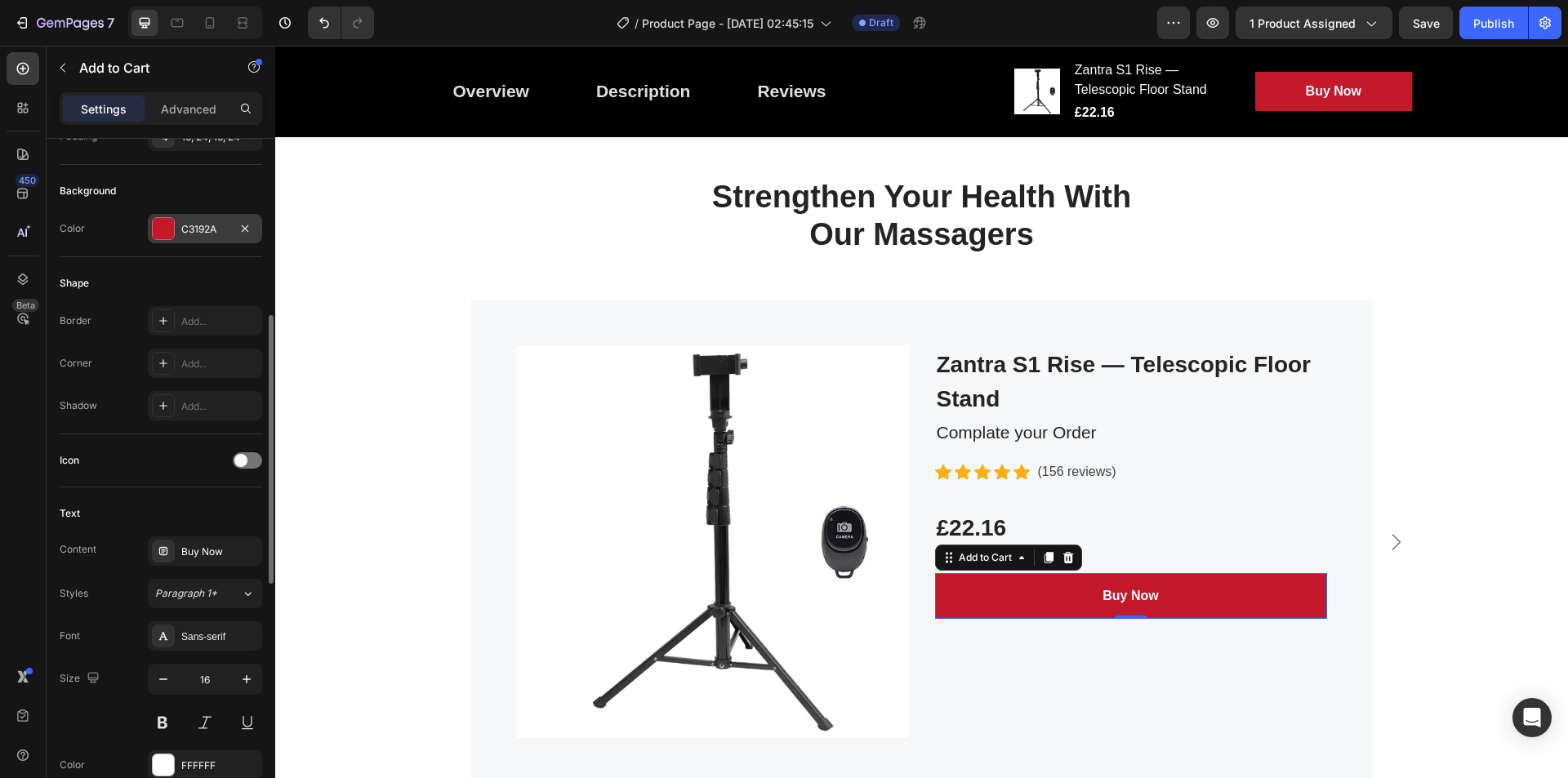
scroll to position [413, 0]
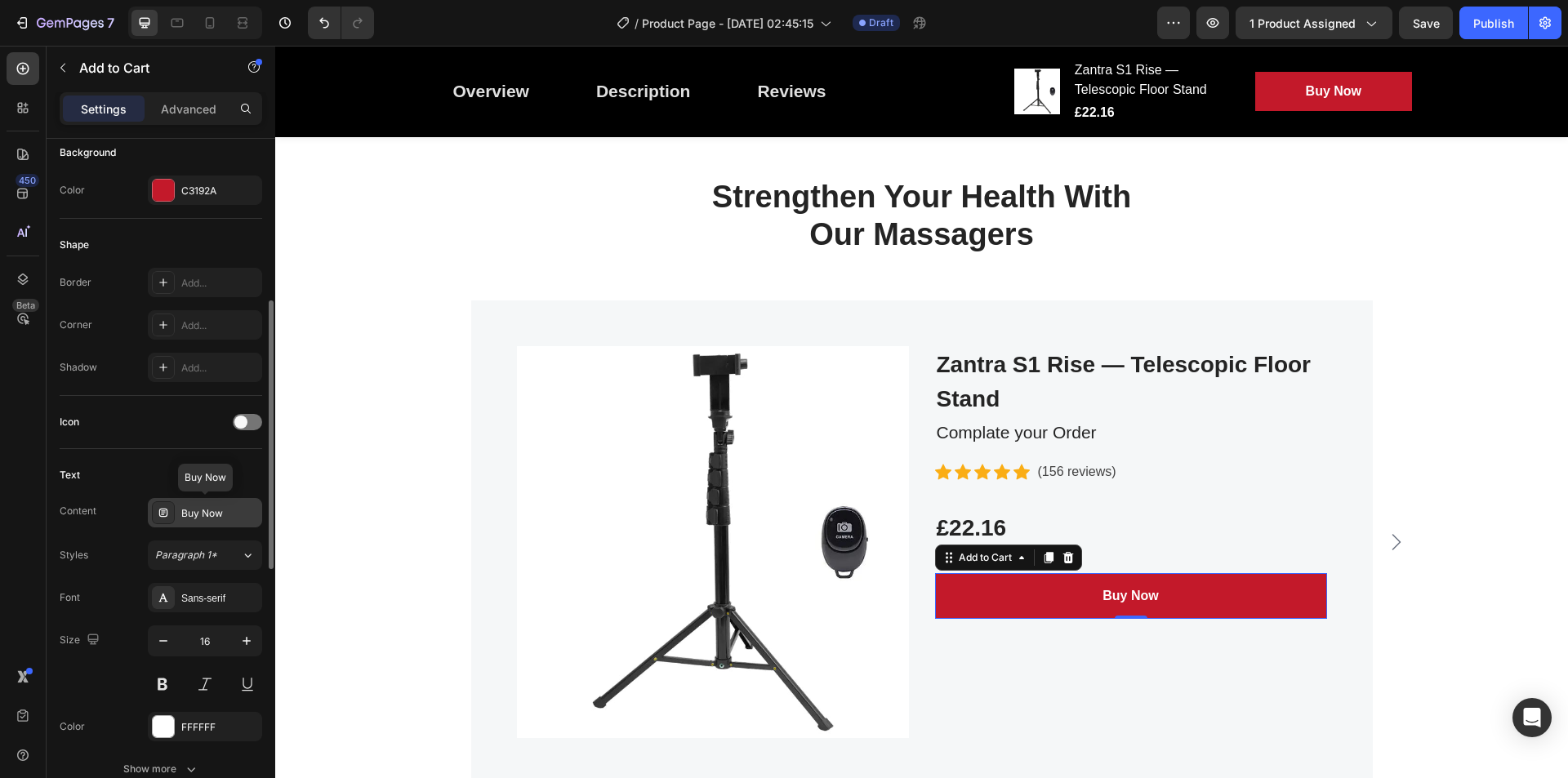
click at [170, 525] on div "Buy Now" at bounding box center [205, 512] width 114 height 29
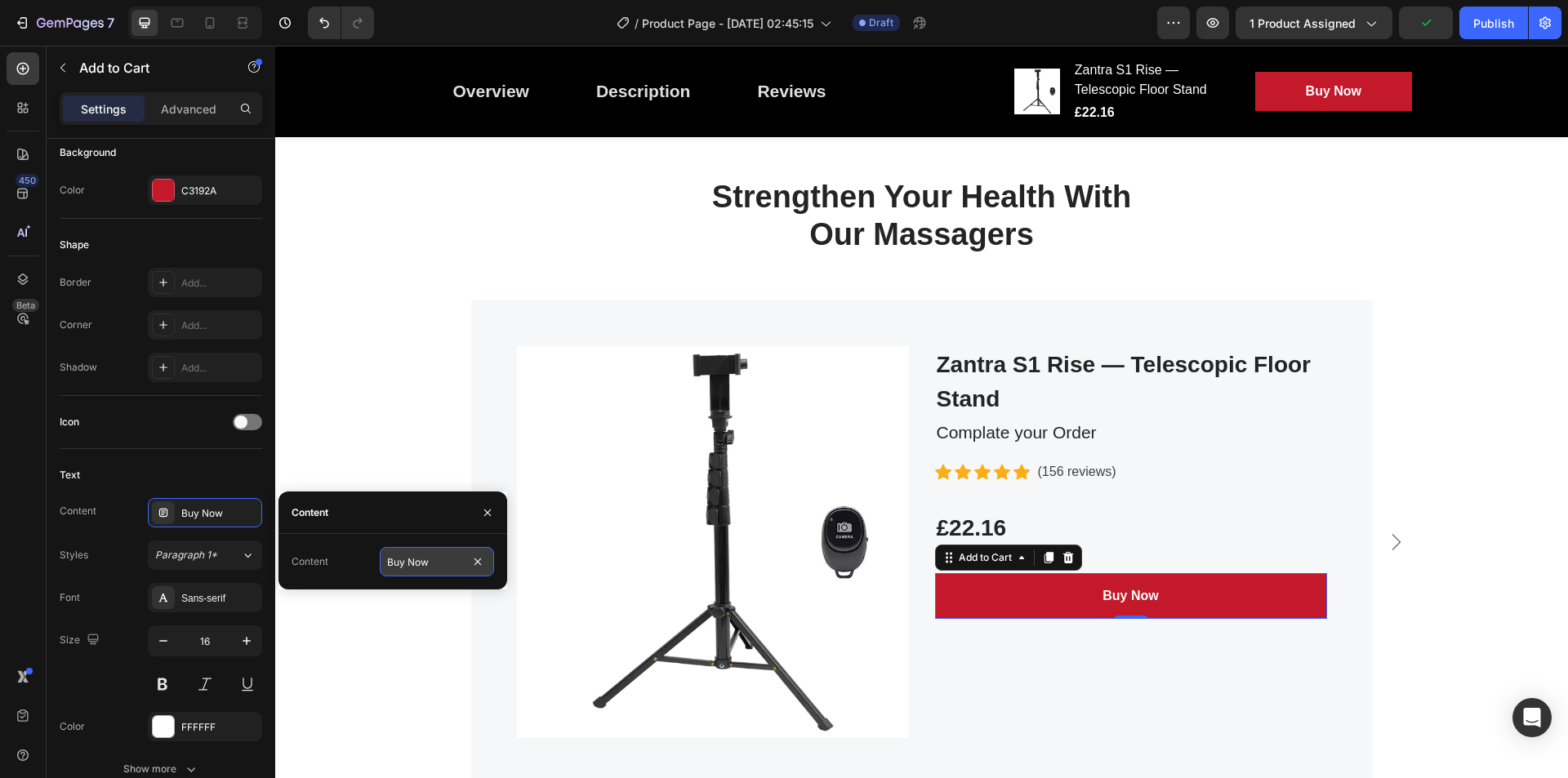
click at [411, 552] on input "Buy Now" at bounding box center [437, 561] width 114 height 29
click at [394, 584] on div "Content Buy Now" at bounding box center [393, 562] width 228 height 55
click at [494, 506] on button "button" at bounding box center [487, 512] width 26 height 26
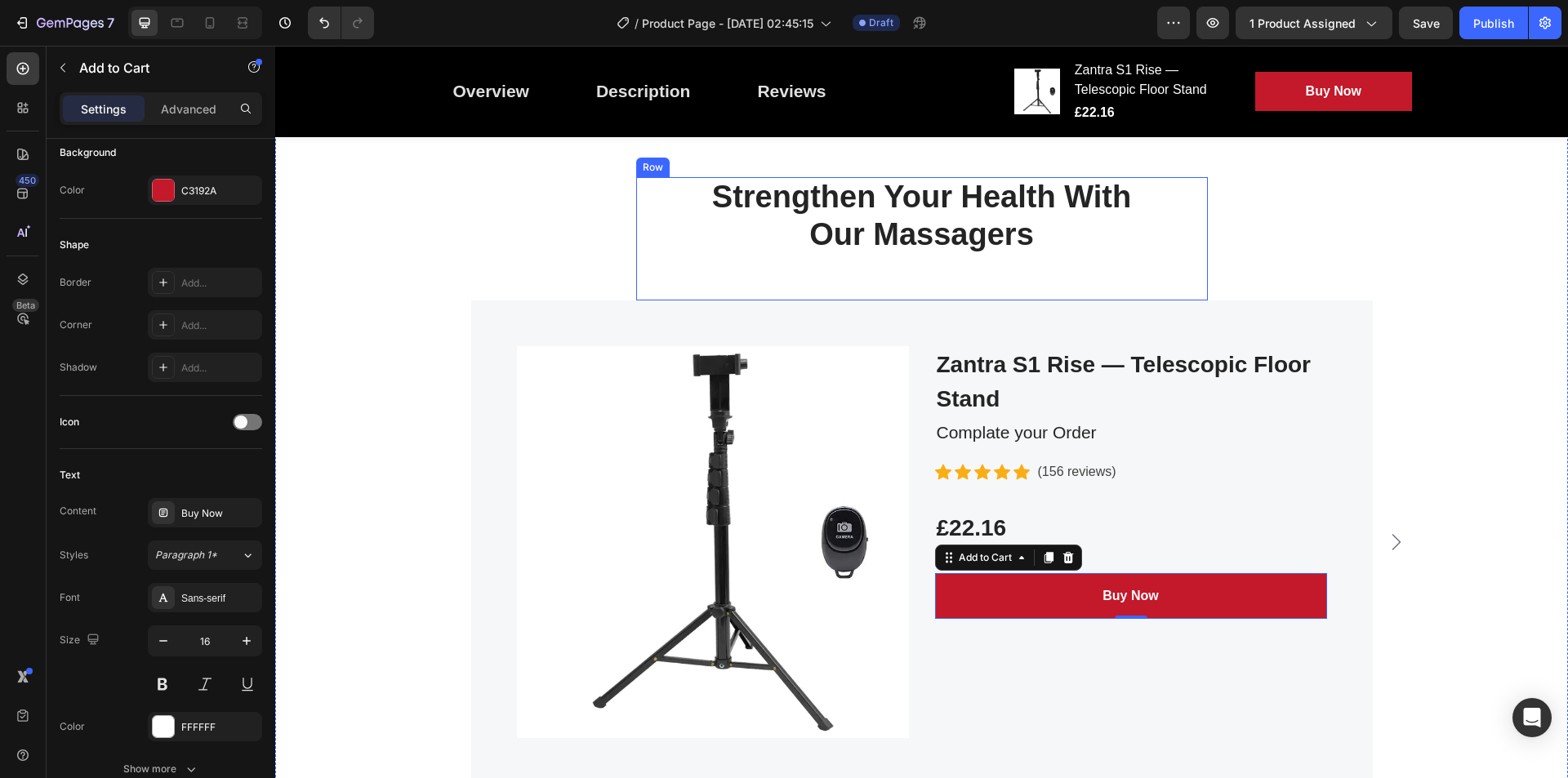
click at [927, 256] on div "Strengthen Your Health With Our Massagers Heading" at bounding box center [922, 239] width 572 height 123
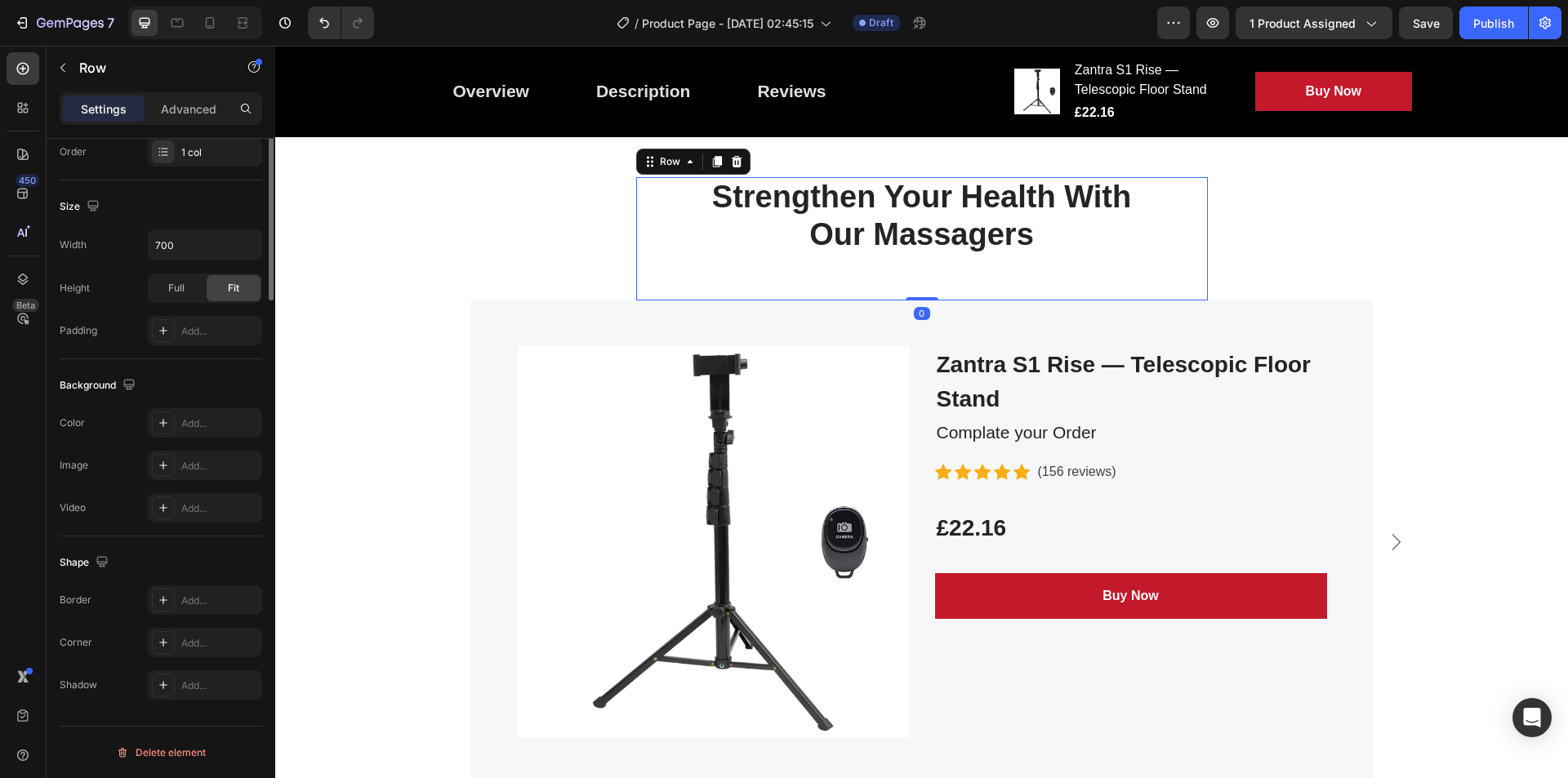
scroll to position [0, 0]
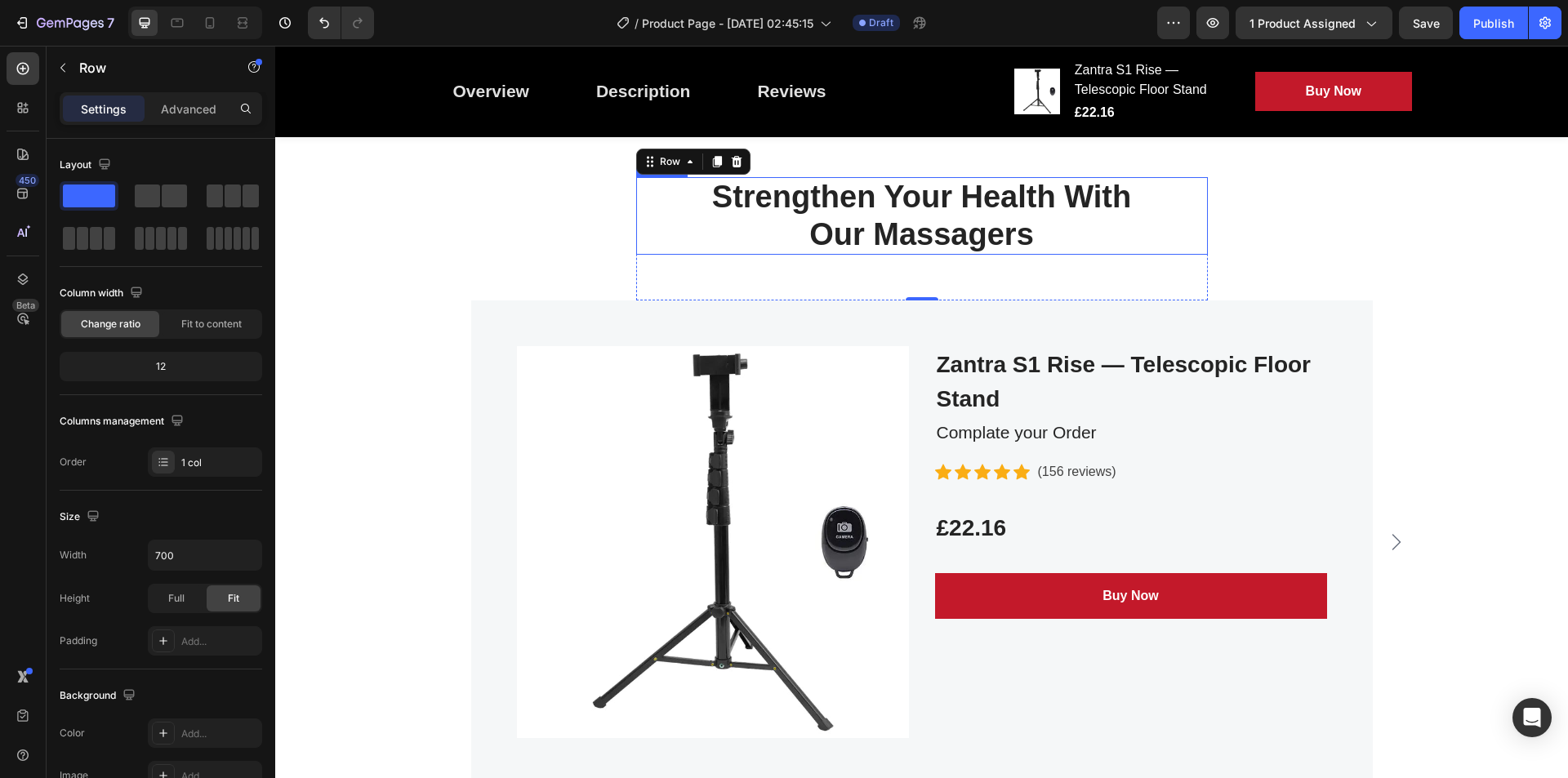
click at [840, 198] on p "Strengthen Your Health With Our Massagers" at bounding box center [922, 215] width 568 height 74
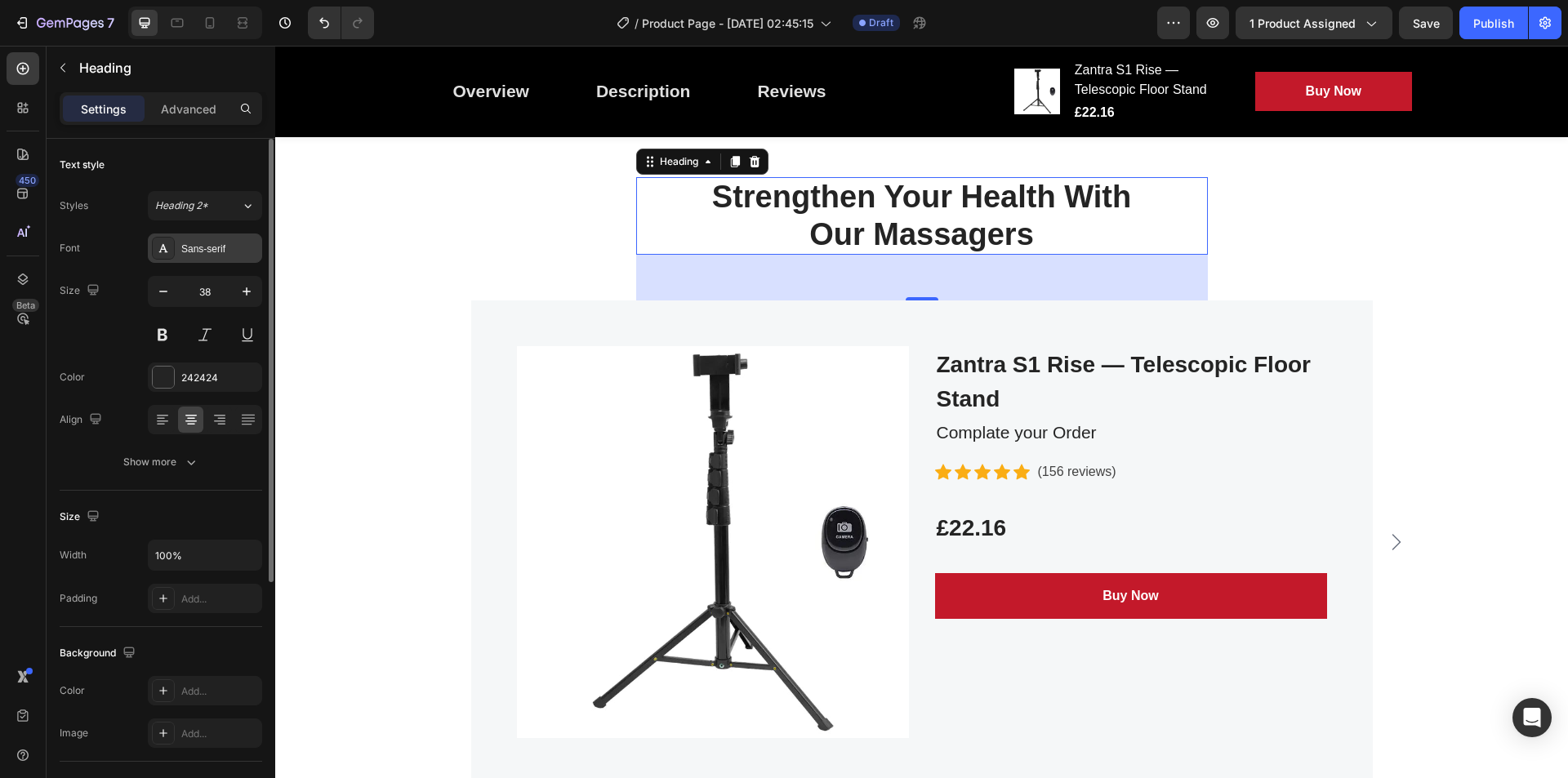
click at [238, 238] on div "Sans-serif" at bounding box center [205, 248] width 114 height 29
click at [238, 155] on div "Text style" at bounding box center [161, 164] width 203 height 26
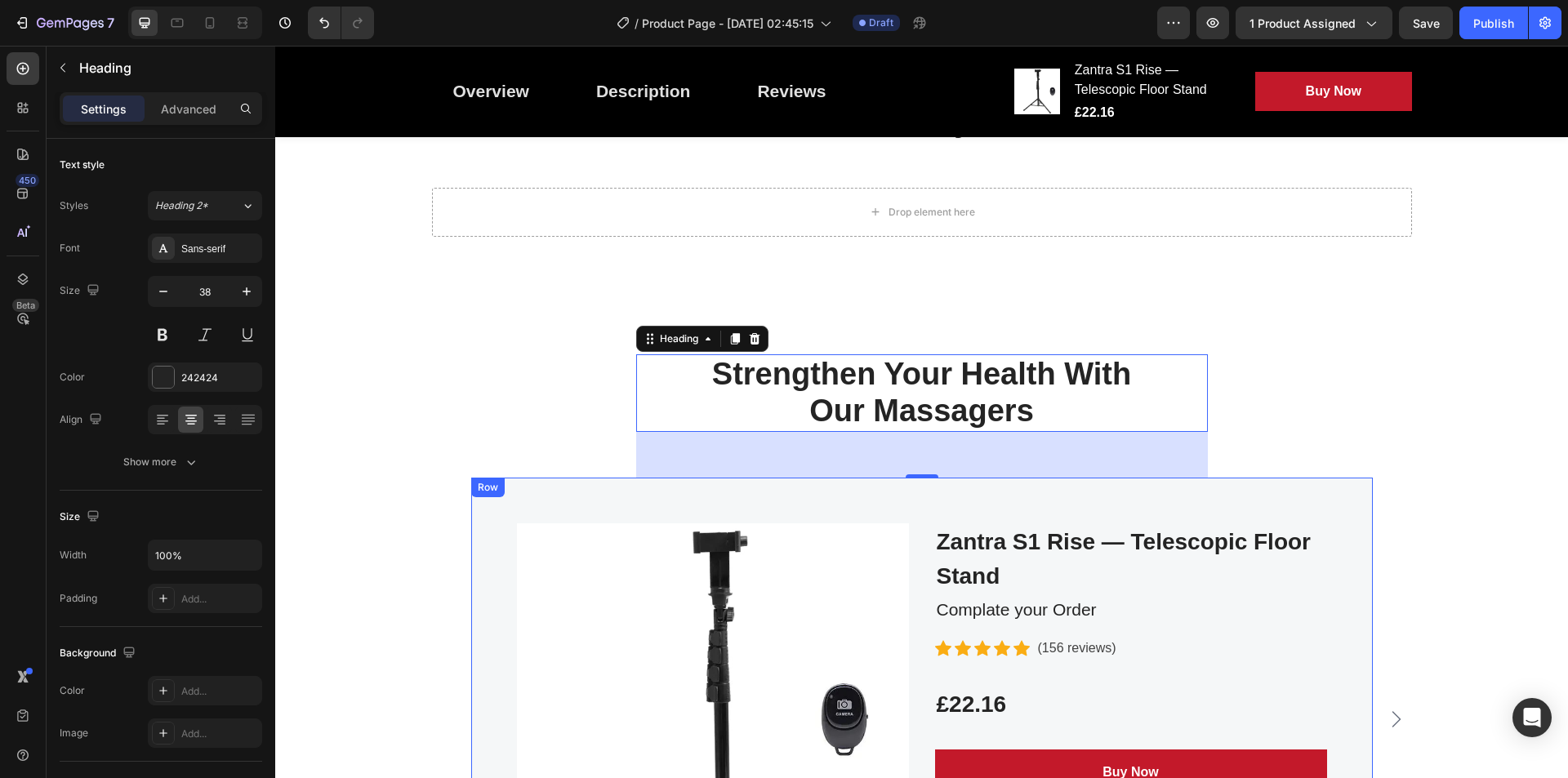
scroll to position [1971, 0]
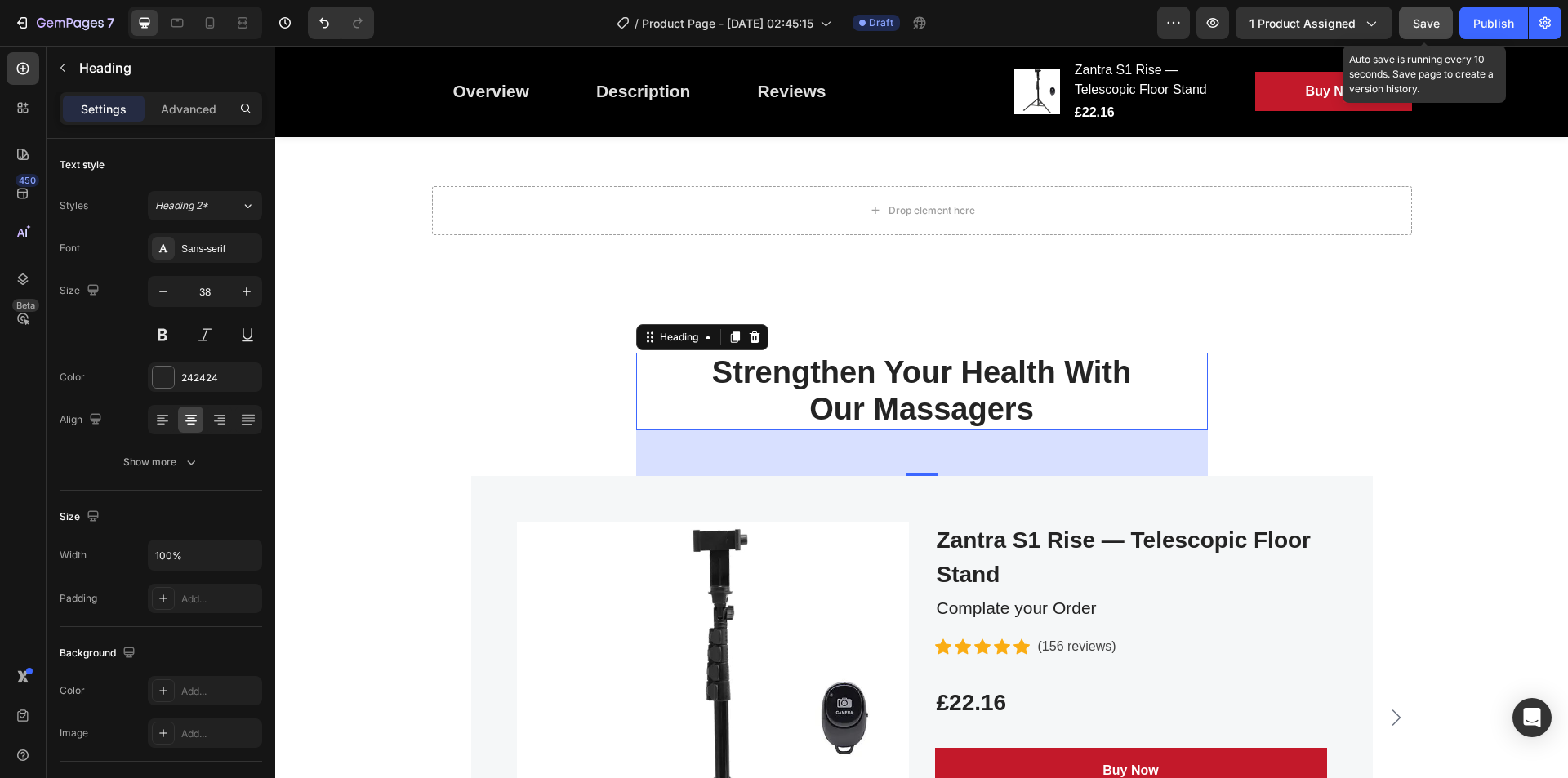
click at [1428, 24] on span "Save" at bounding box center [1426, 23] width 27 height 14
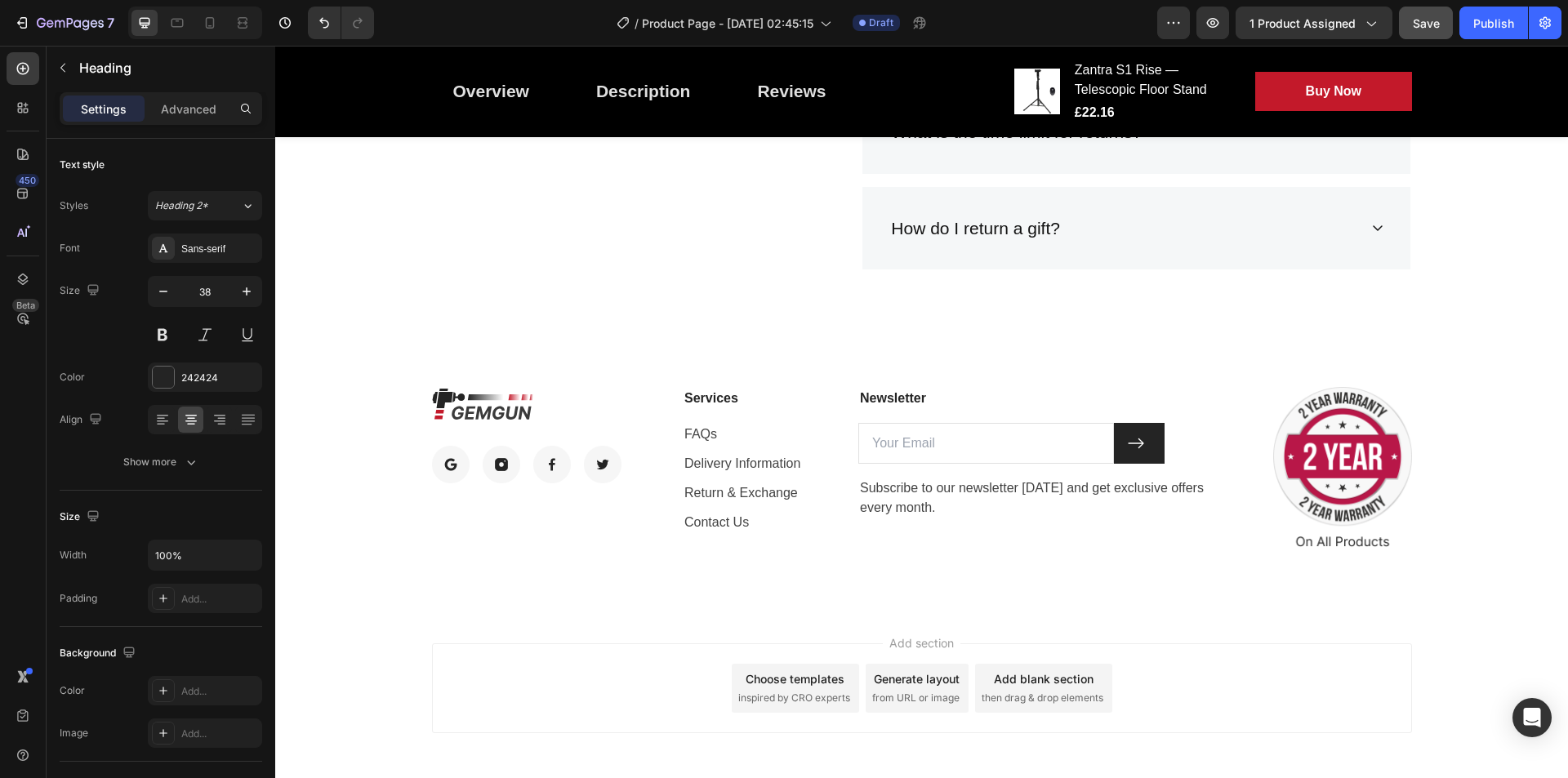
scroll to position [3437, 0]
click at [1293, 404] on img at bounding box center [1343, 468] width 139 height 164
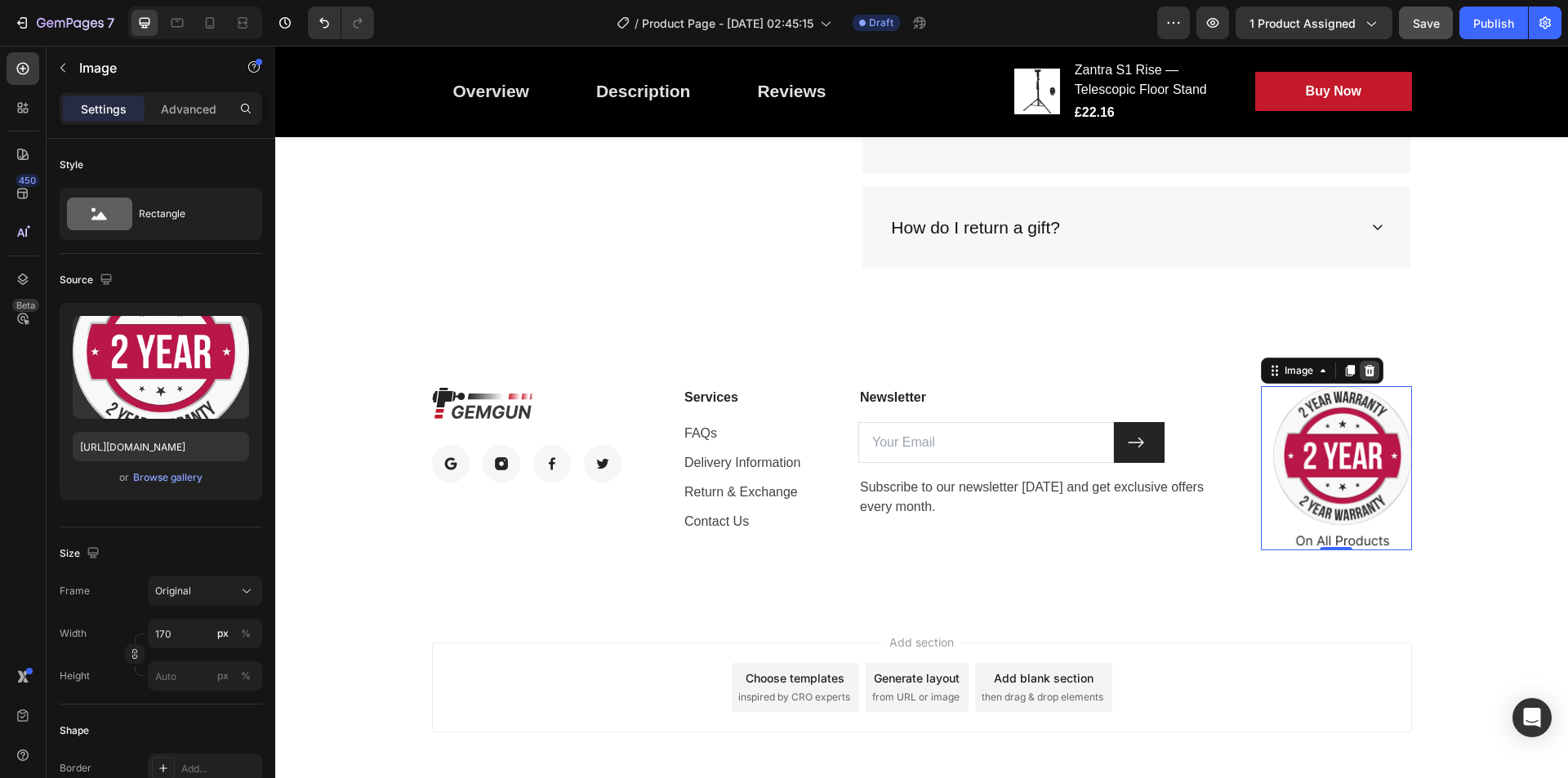
click at [1368, 375] on icon at bounding box center [1370, 370] width 13 height 13
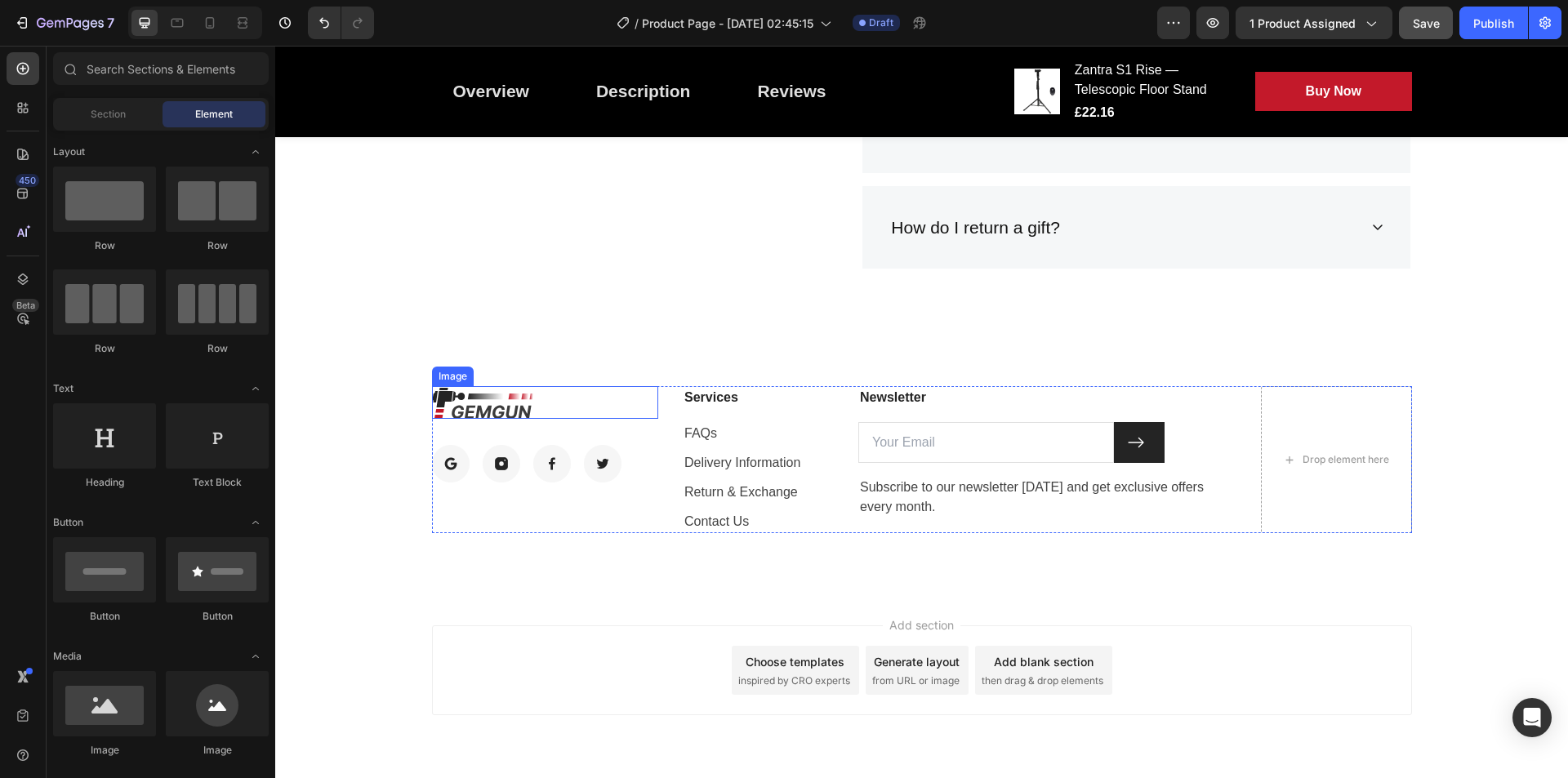
click at [475, 398] on img at bounding box center [482, 402] width 101 height 33
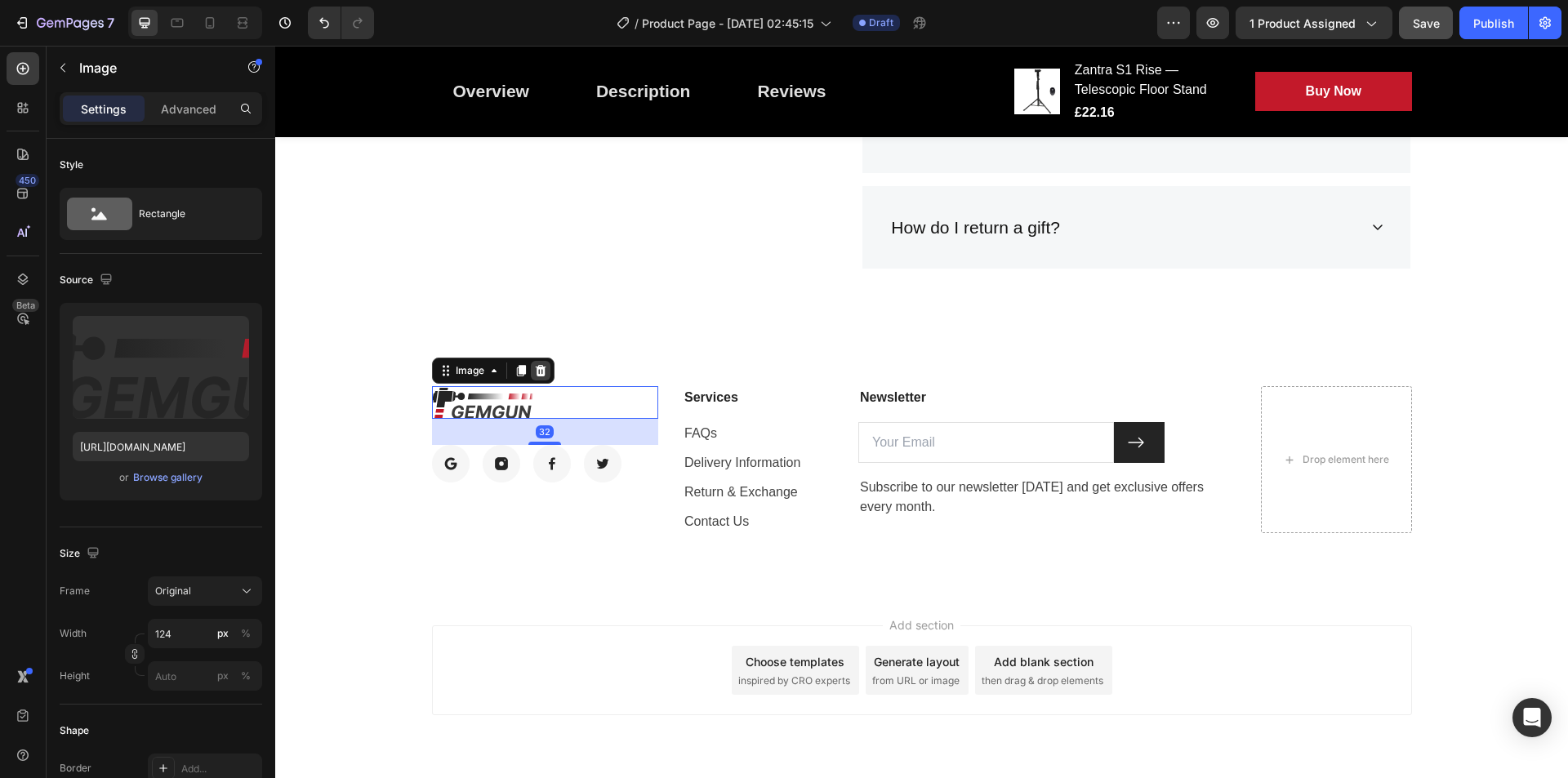
click at [535, 374] on icon at bounding box center [541, 370] width 13 height 13
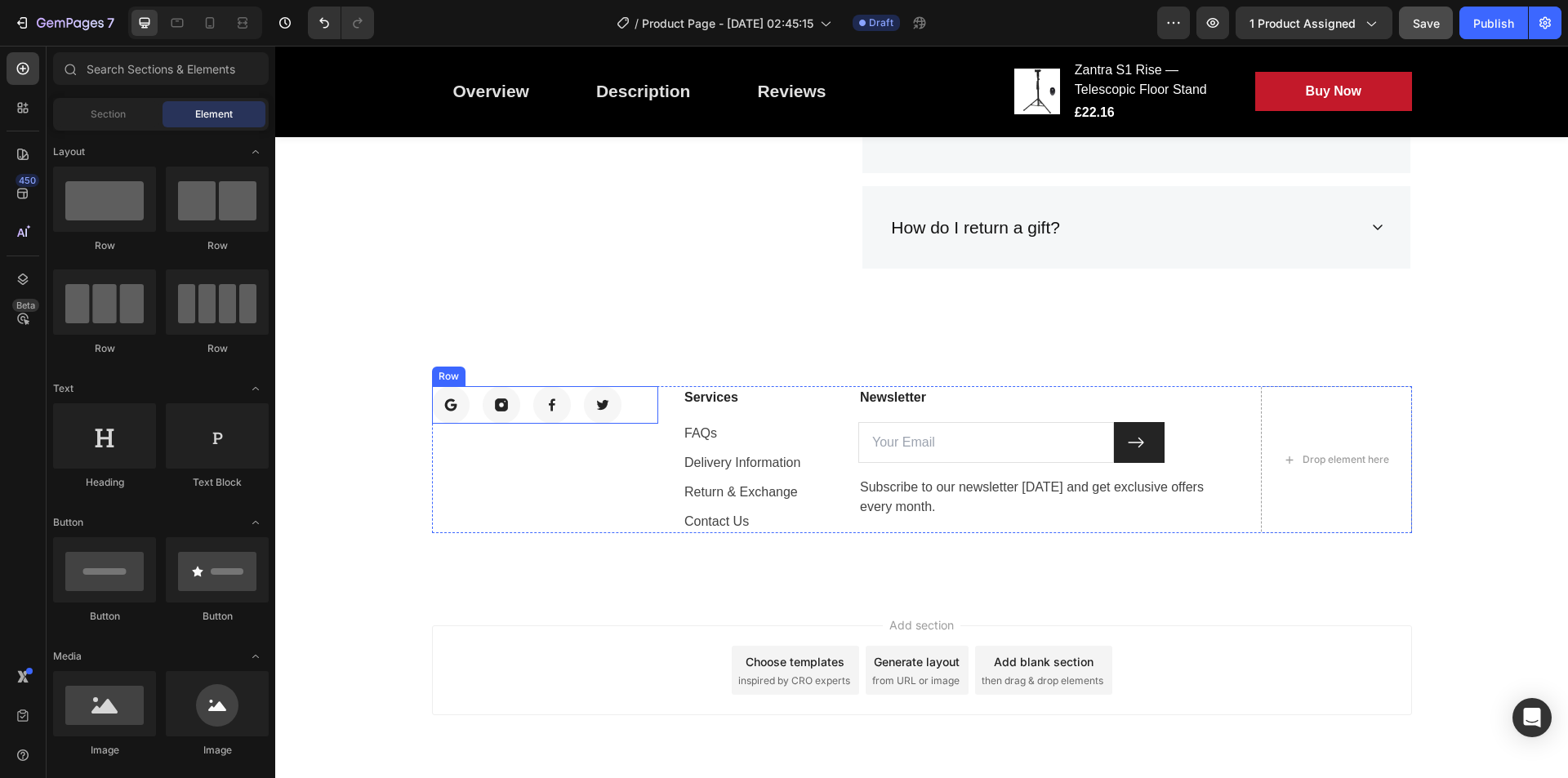
click at [641, 401] on div "Image Image Image Image Row" at bounding box center [545, 405] width 227 height 37
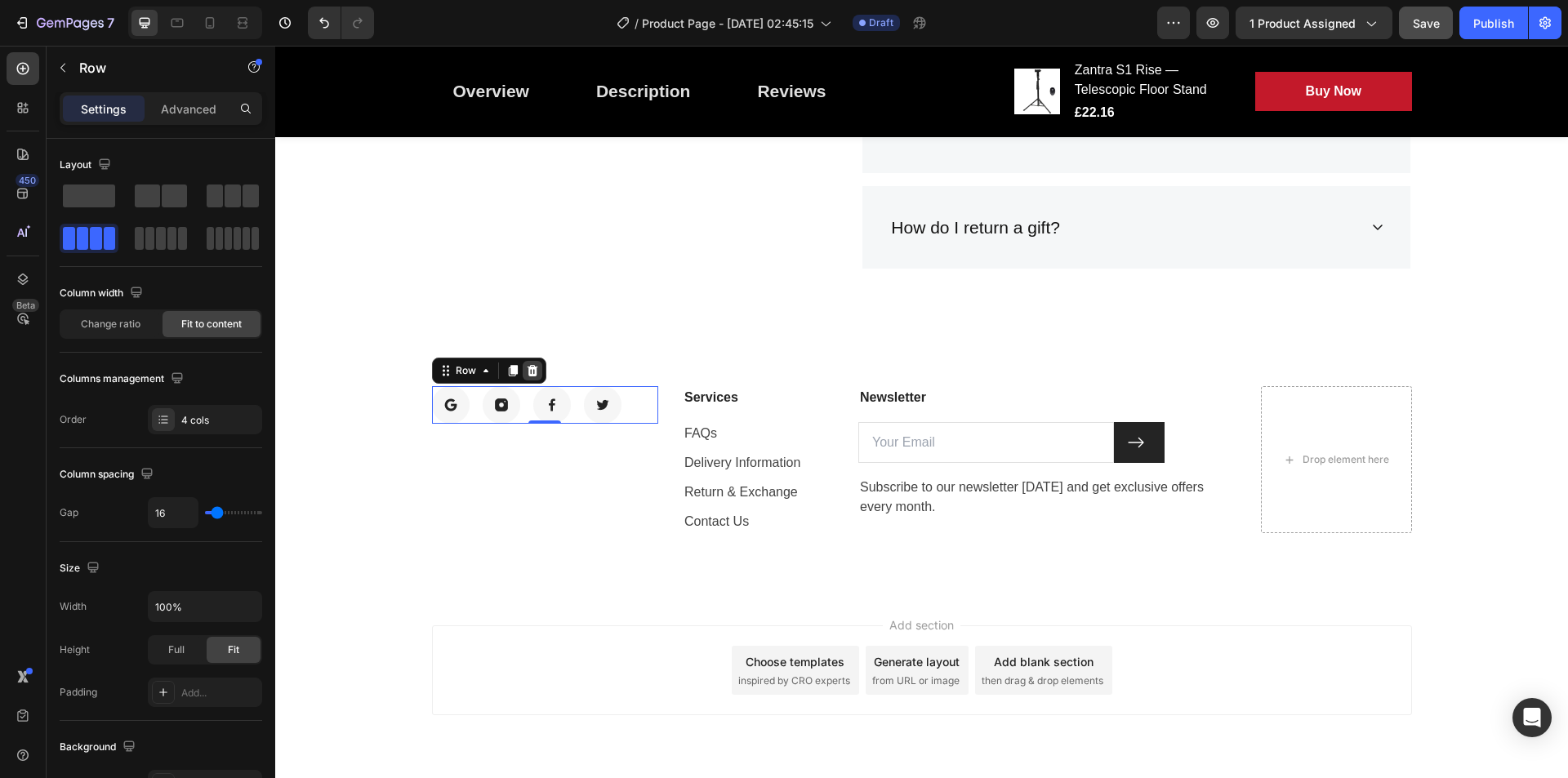
click at [531, 376] on icon at bounding box center [532, 370] width 13 height 13
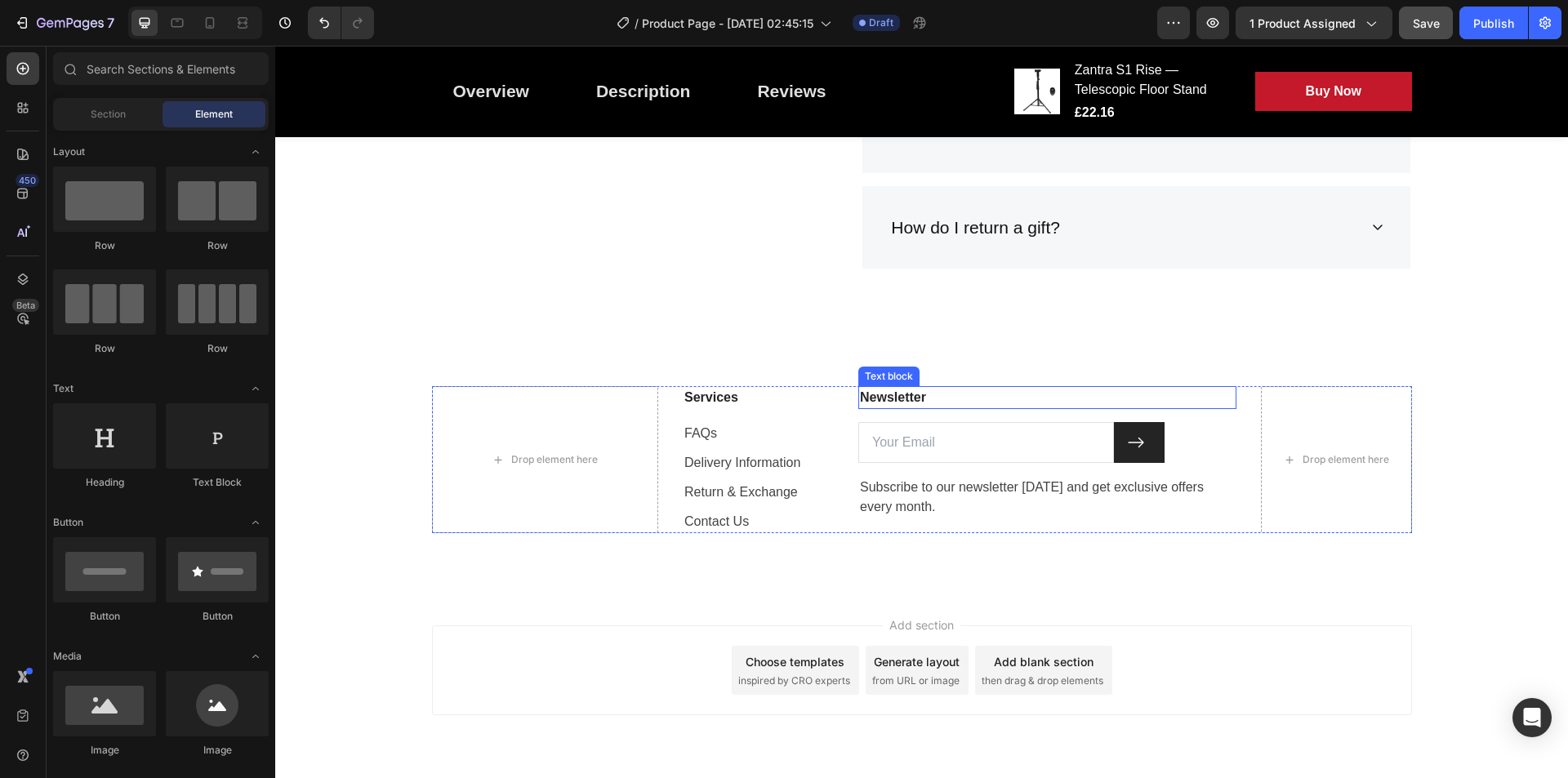
click at [912, 403] on p "Newsletter" at bounding box center [1048, 398] width 375 height 20
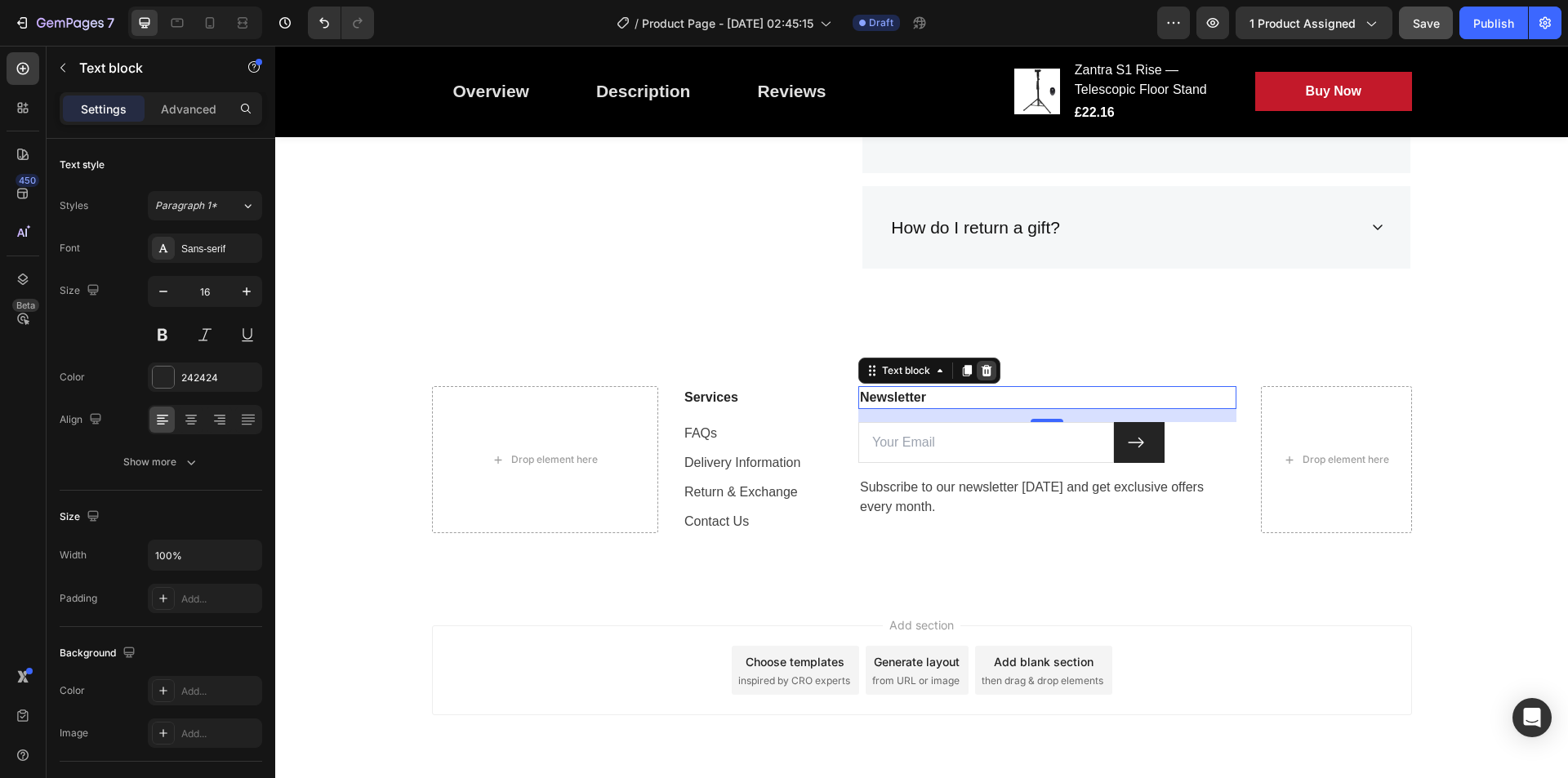
click at [982, 375] on icon at bounding box center [987, 370] width 11 height 12
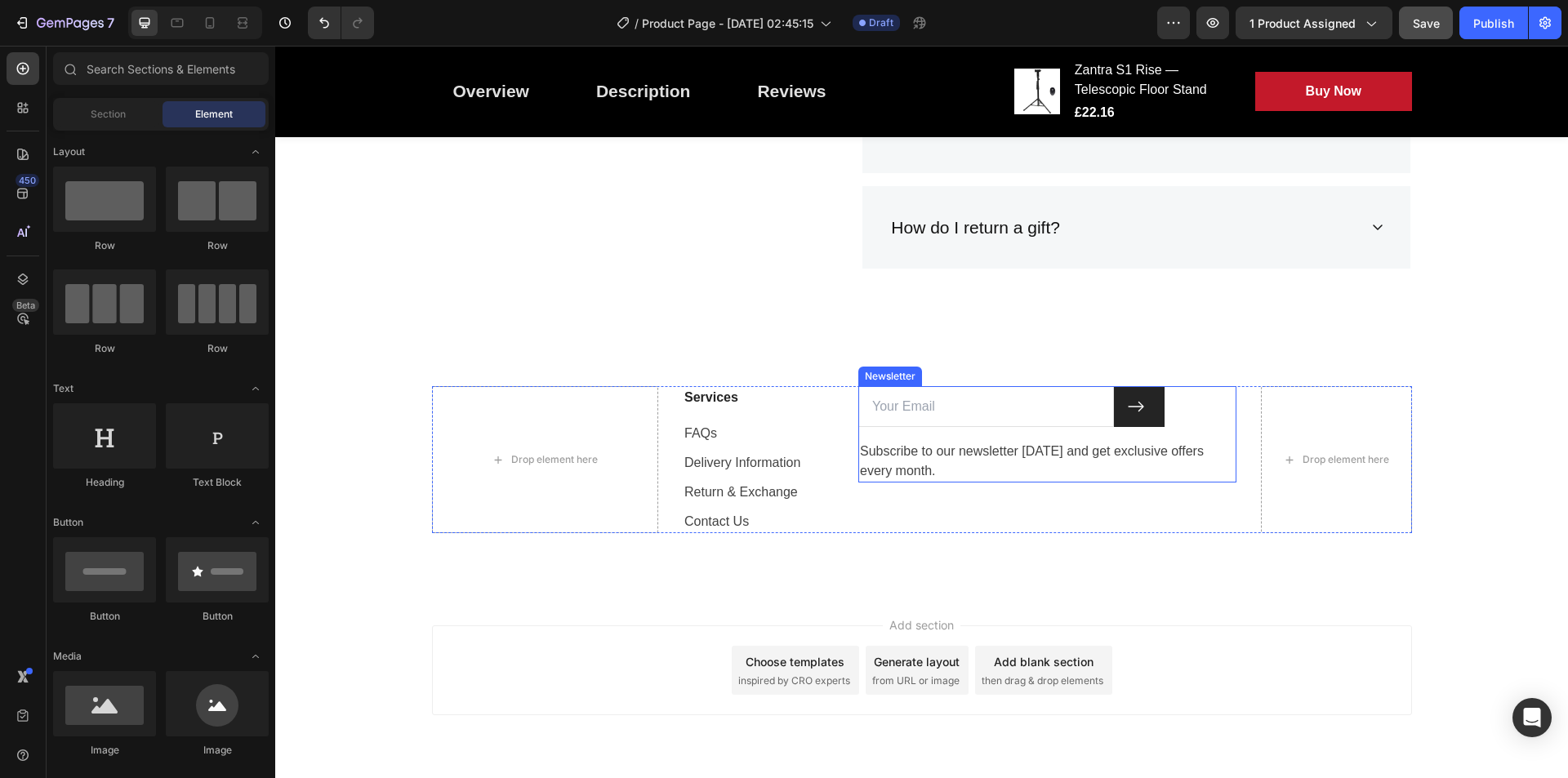
click at [987, 434] on div "Email Field Submit Button Row Subscribe to our newsletter [DATE] and get exclus…" at bounding box center [1048, 435] width 378 height 96
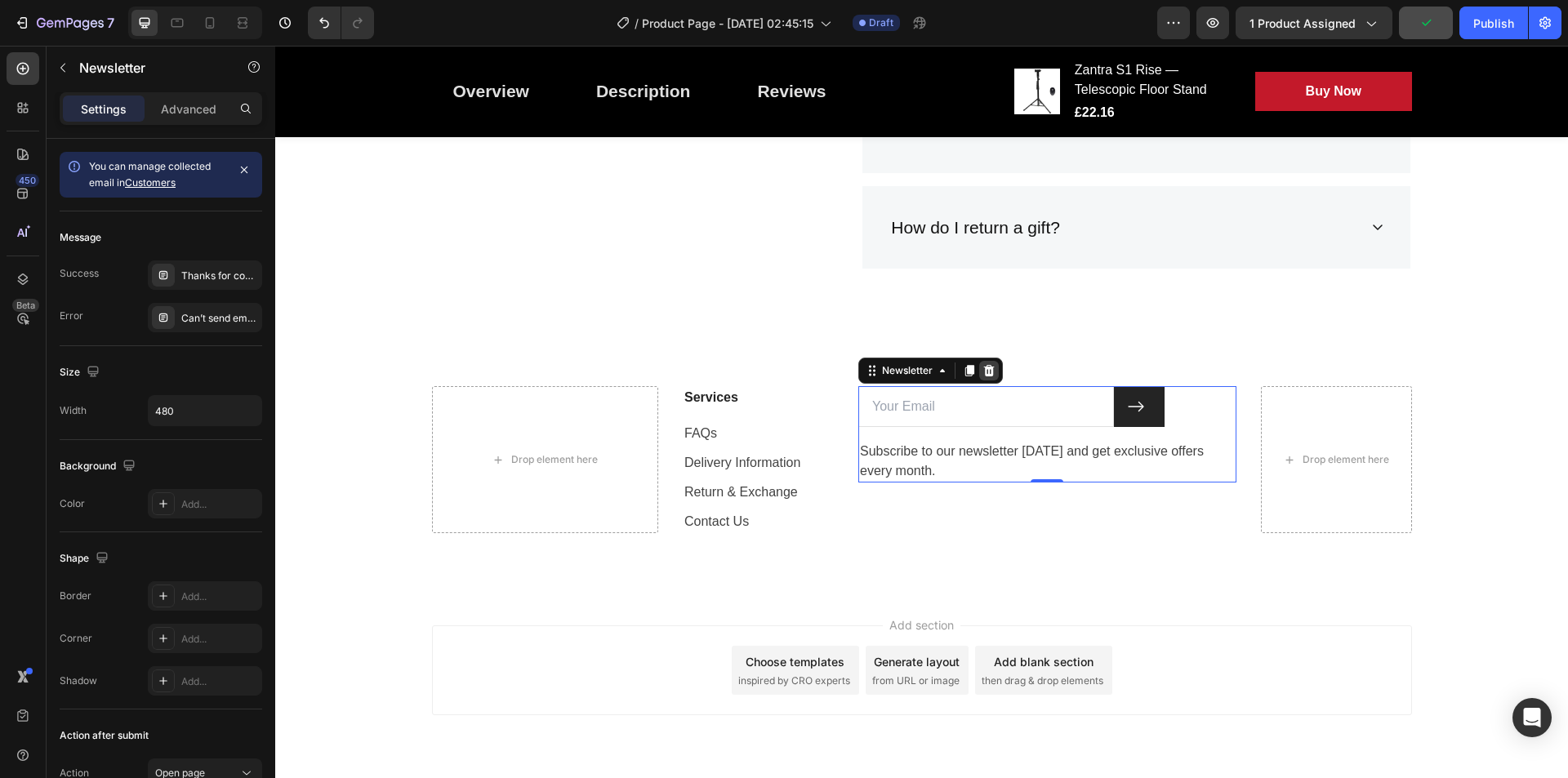
click at [984, 377] on icon at bounding box center [990, 370] width 11 height 12
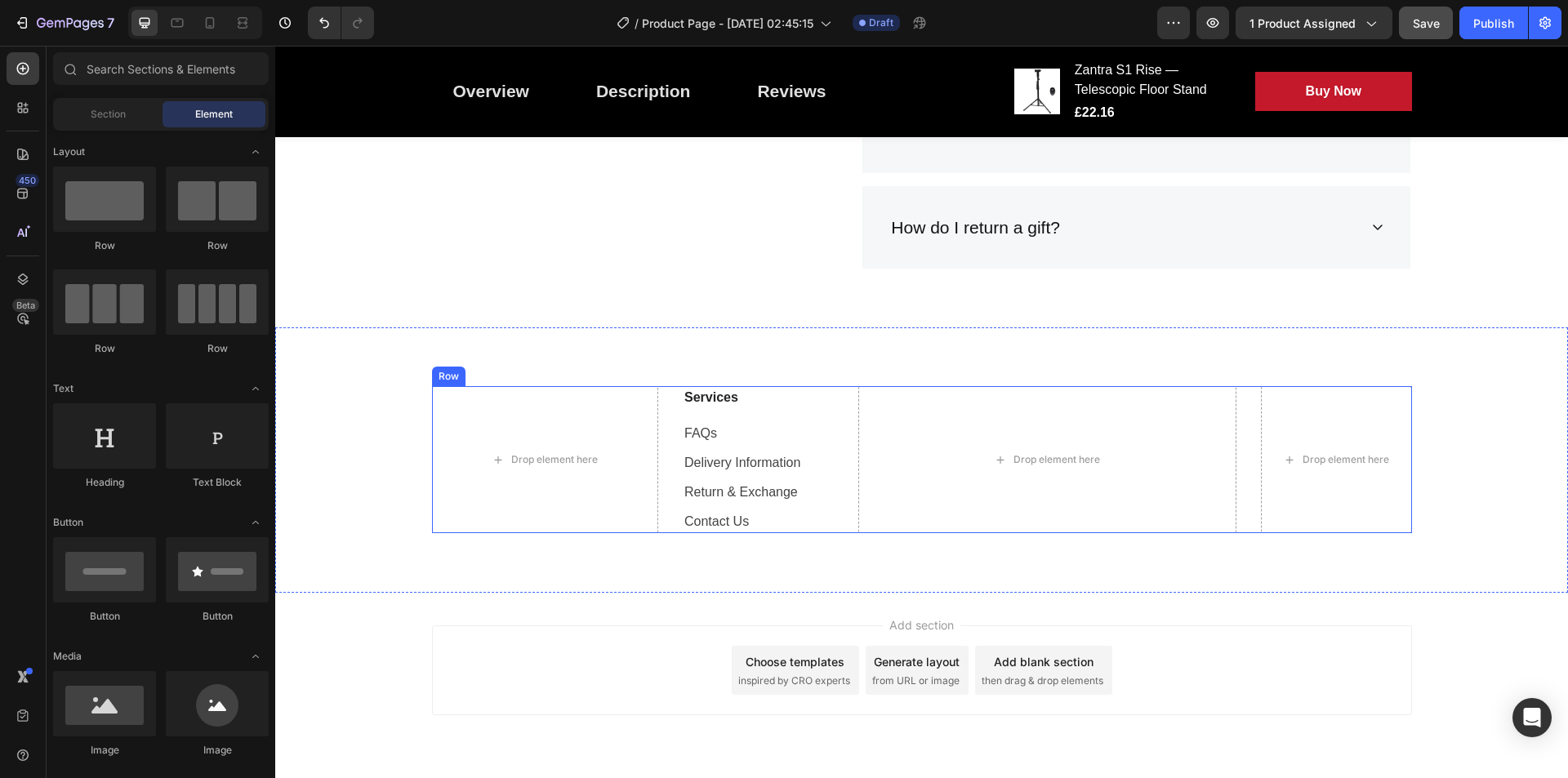
click at [777, 421] on div "Services Text block FAQs Text block Delivery Information Text block Return & Ex…" at bounding box center [758, 459] width 151 height 147
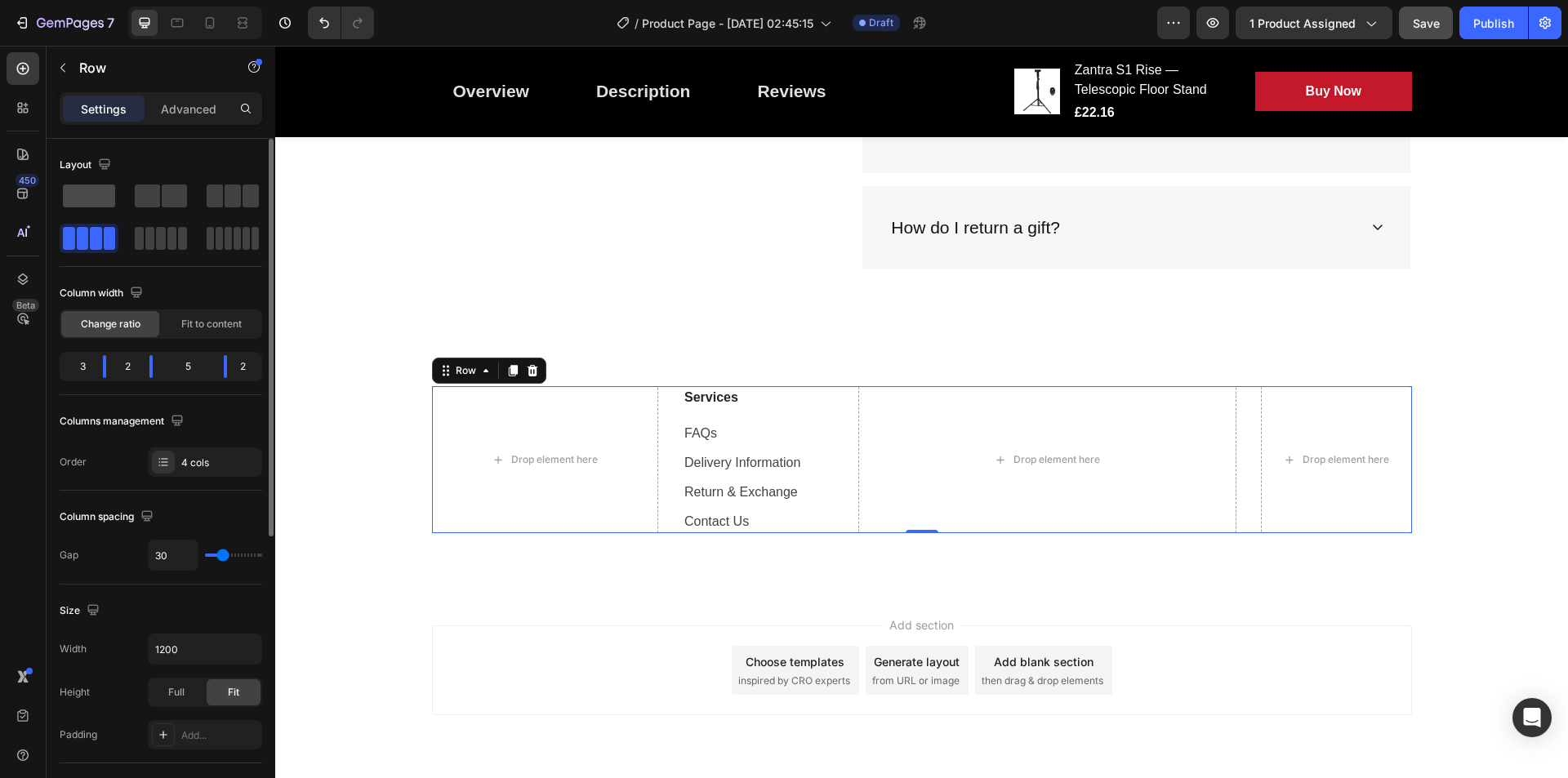
click at [93, 201] on span at bounding box center [88, 196] width 53 height 23
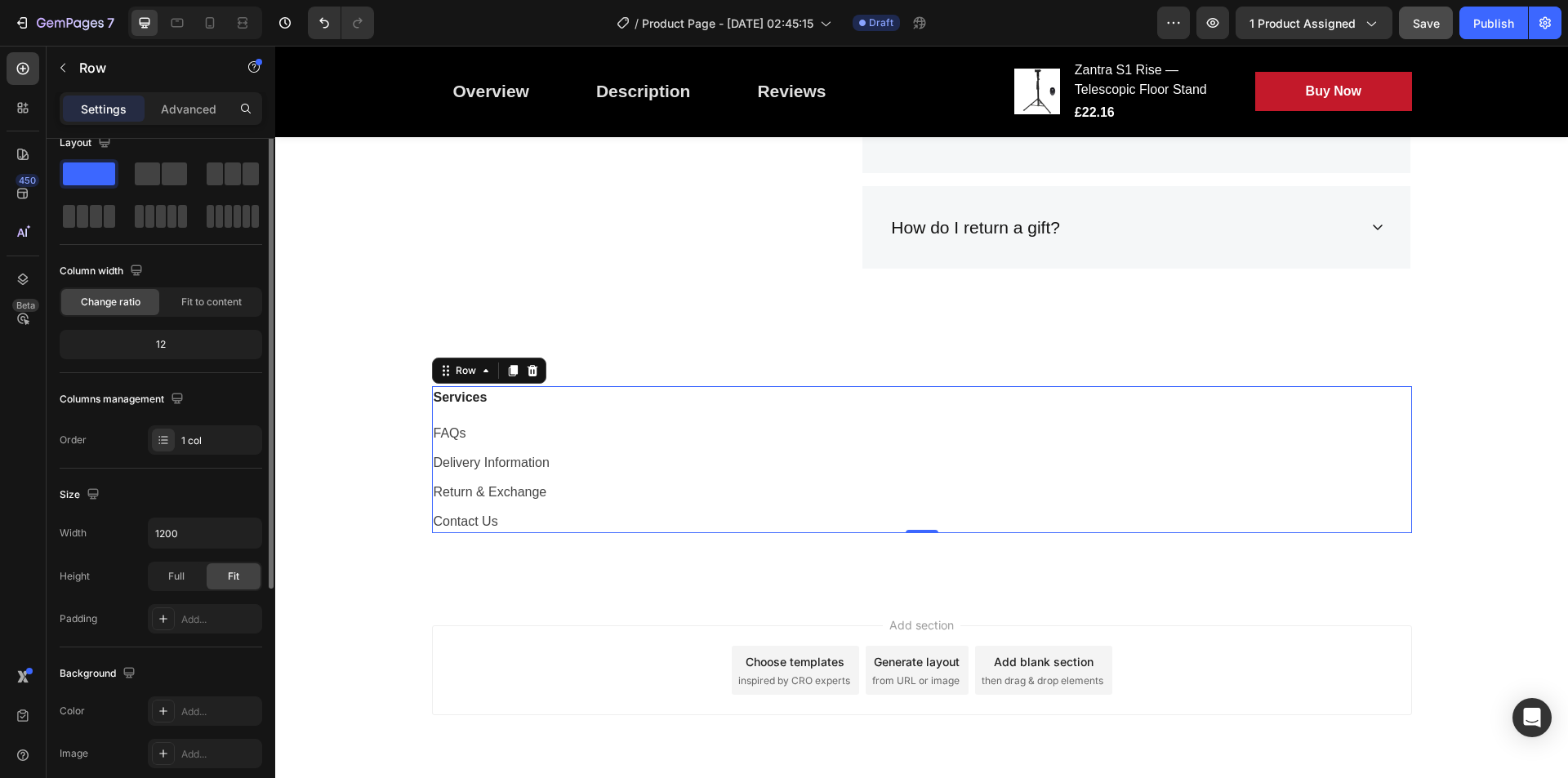
scroll to position [0, 0]
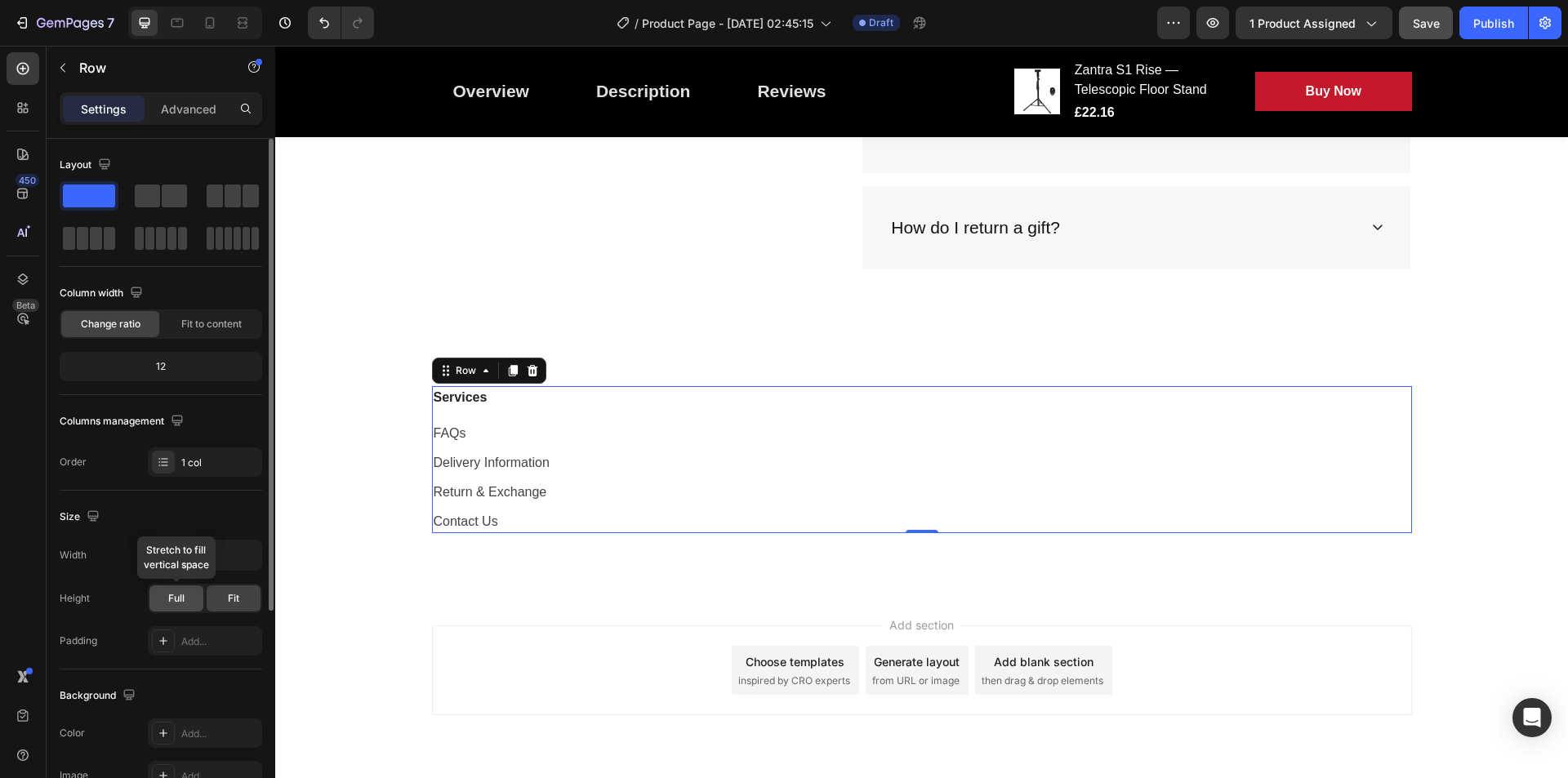
click at [187, 592] on div "Full" at bounding box center [176, 598] width 54 height 26
click at [240, 603] on div "Fit" at bounding box center [234, 598] width 54 height 26
click at [187, 332] on div "Fit to content" at bounding box center [212, 324] width 98 height 26
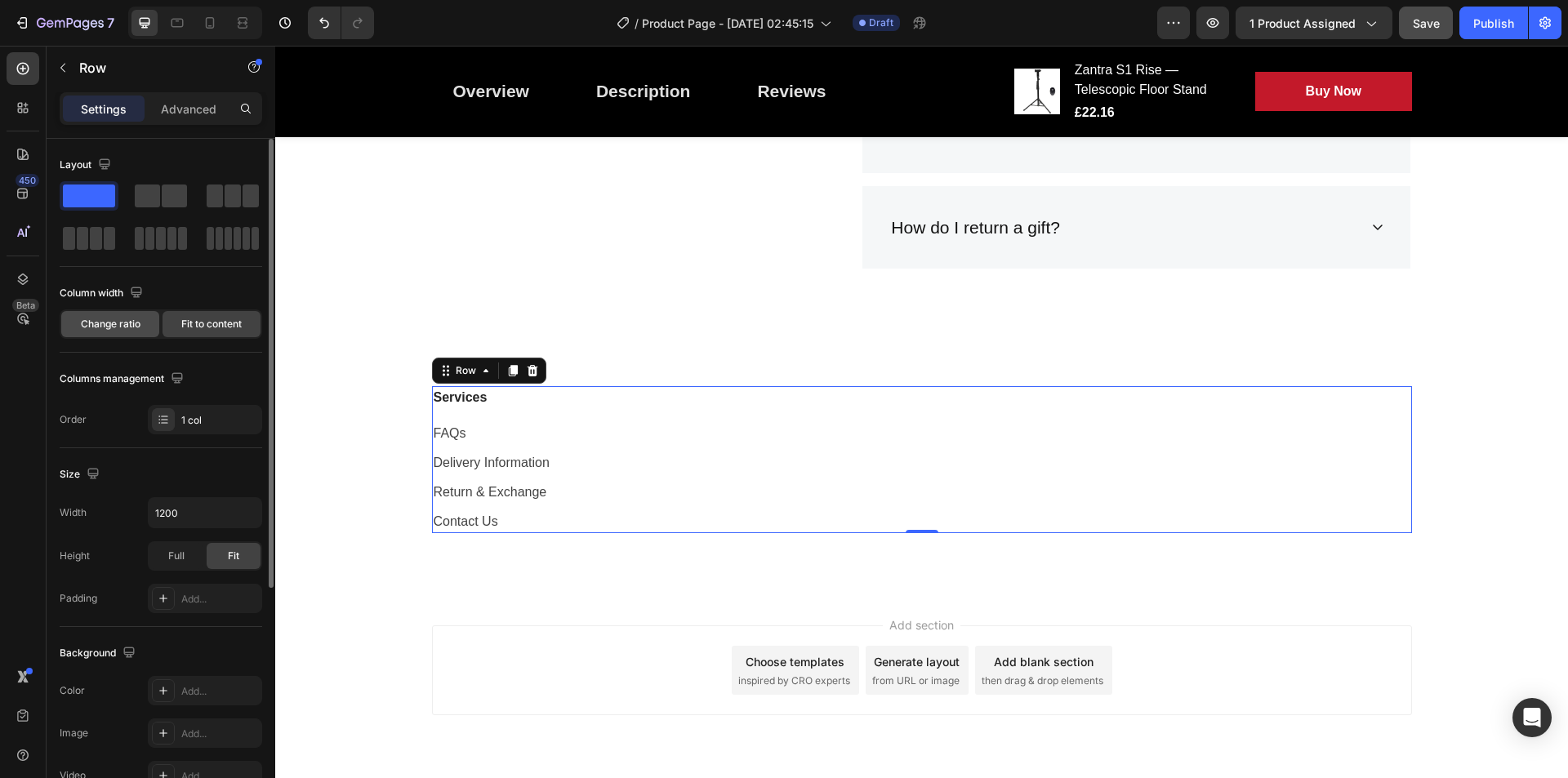
click at [126, 335] on div "Change ratio" at bounding box center [111, 324] width 98 height 26
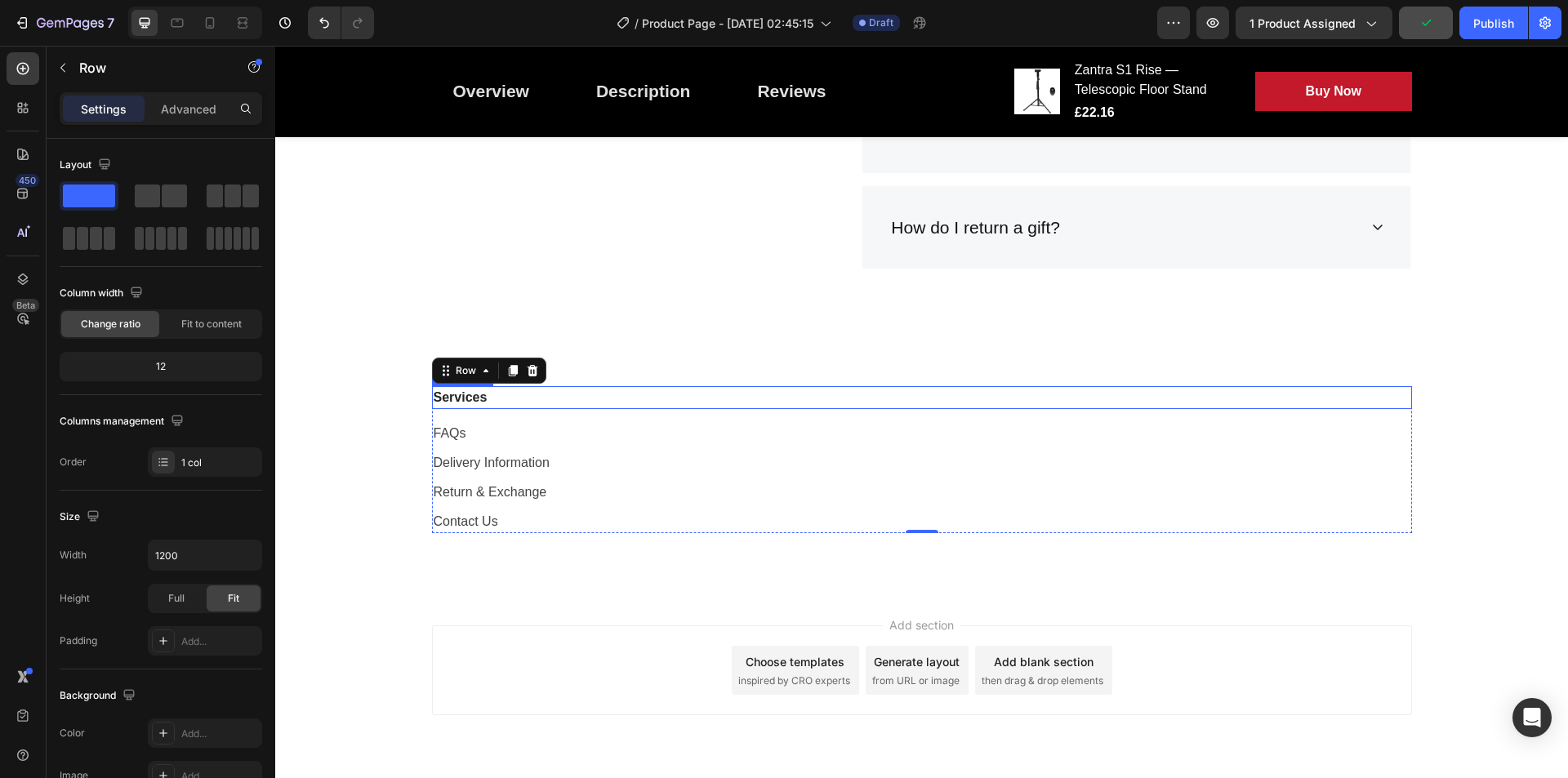
click at [488, 406] on p "Services" at bounding box center [922, 398] width 977 height 20
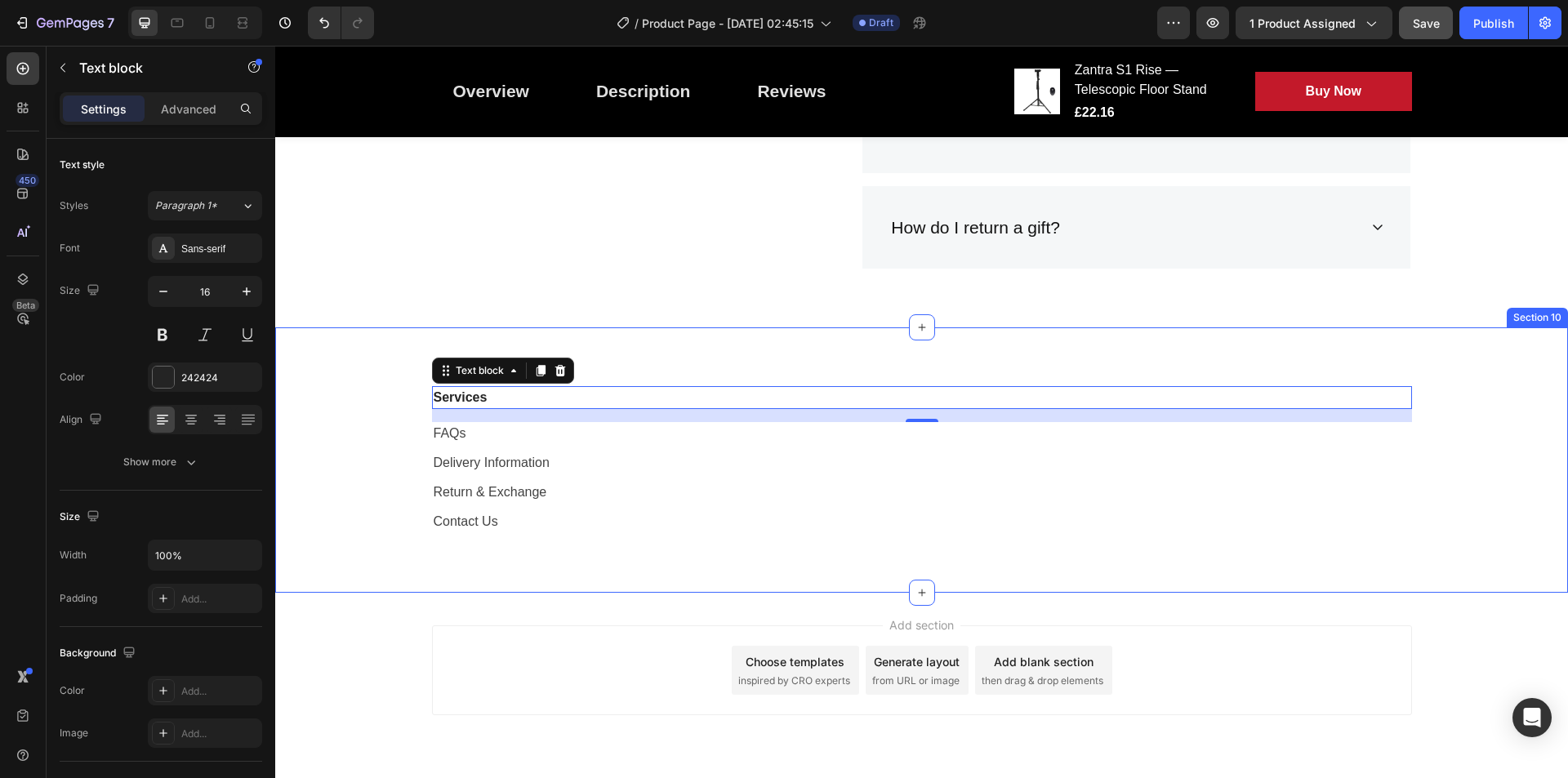
click at [1479, 412] on div "Services Text block 16 FAQs Text block Delivery Information Text block Return &…" at bounding box center [921, 459] width 1268 height 147
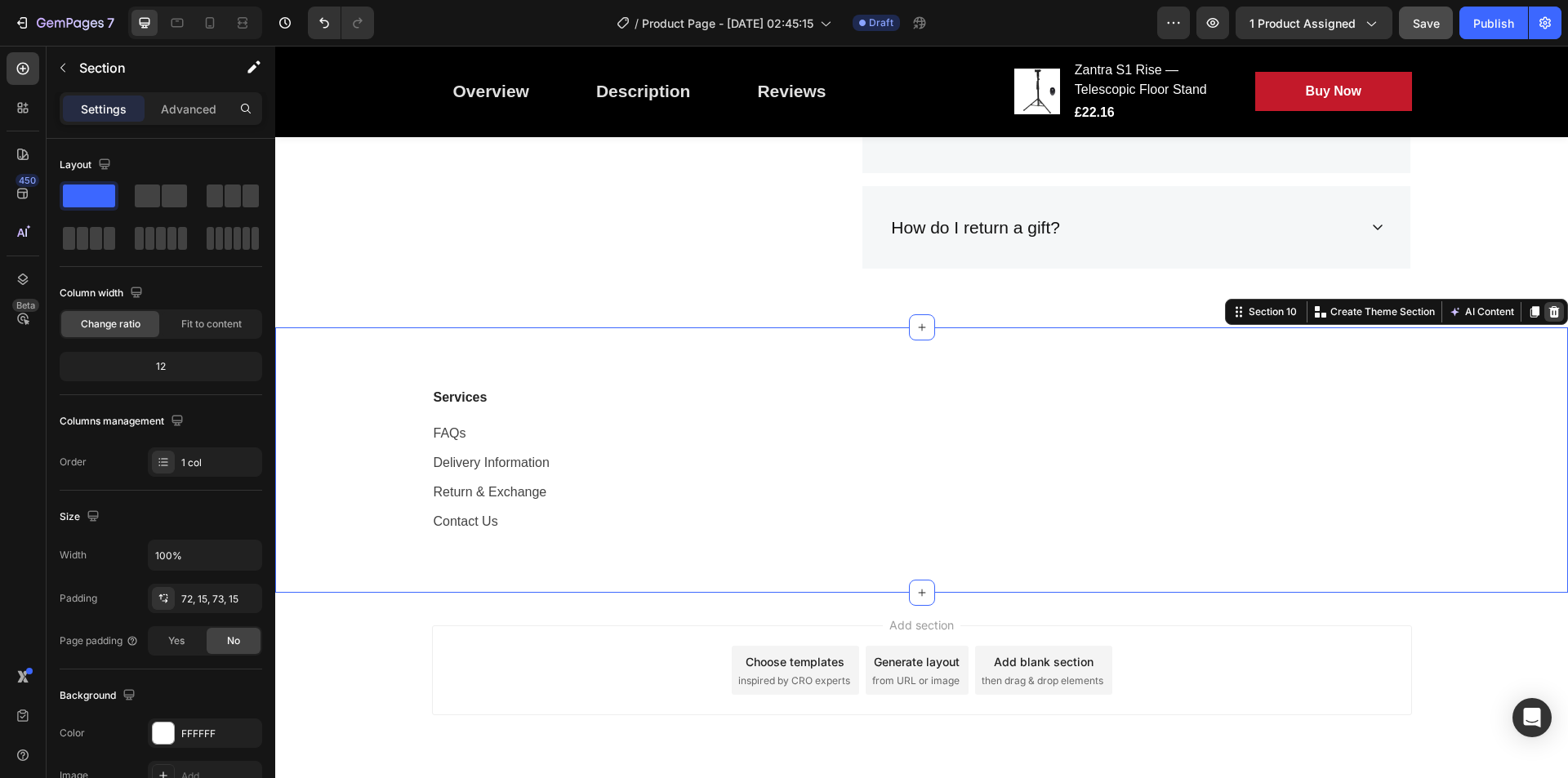
click at [1549, 316] on icon at bounding box center [1555, 311] width 11 height 12
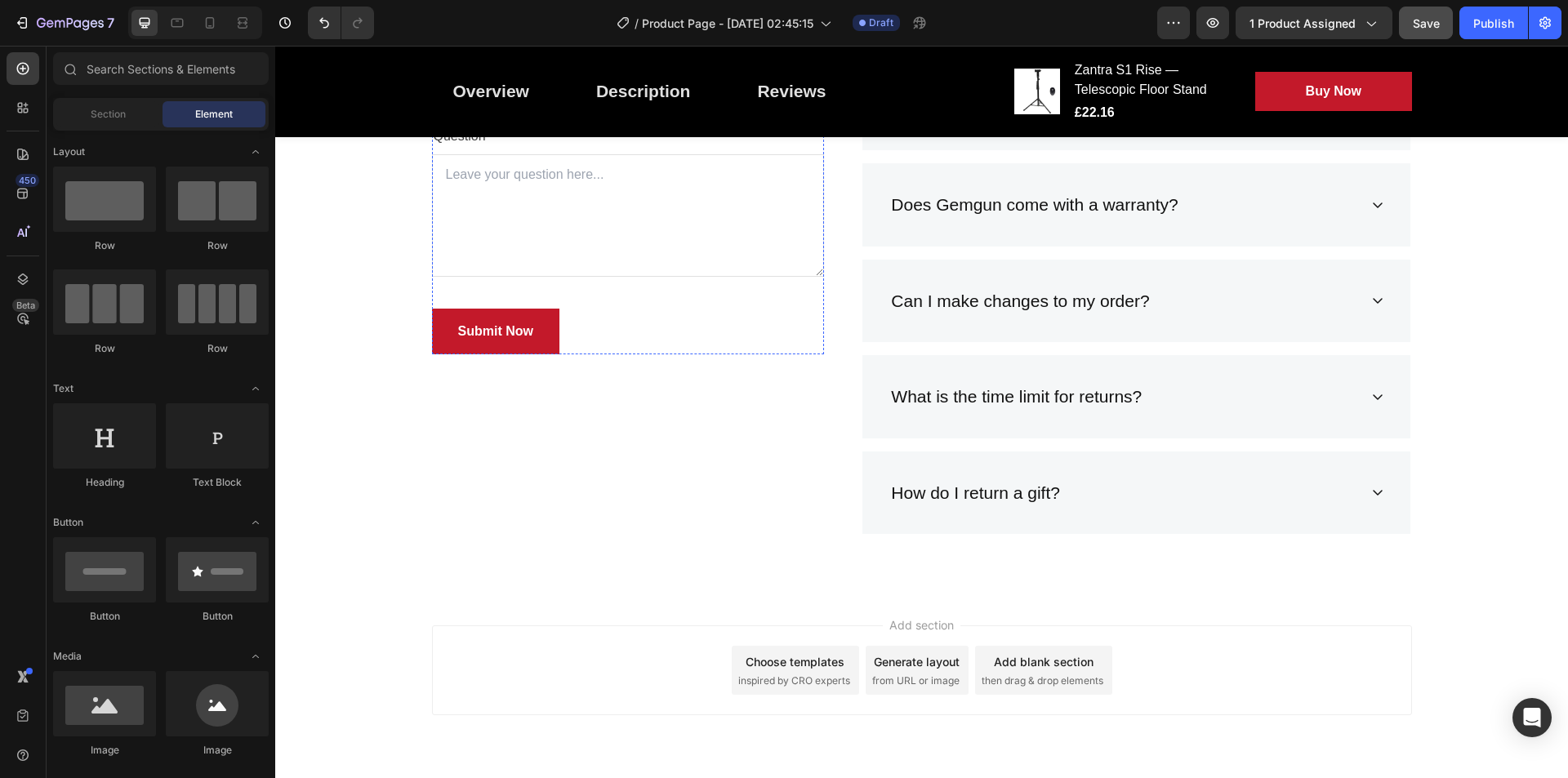
scroll to position [3222, 0]
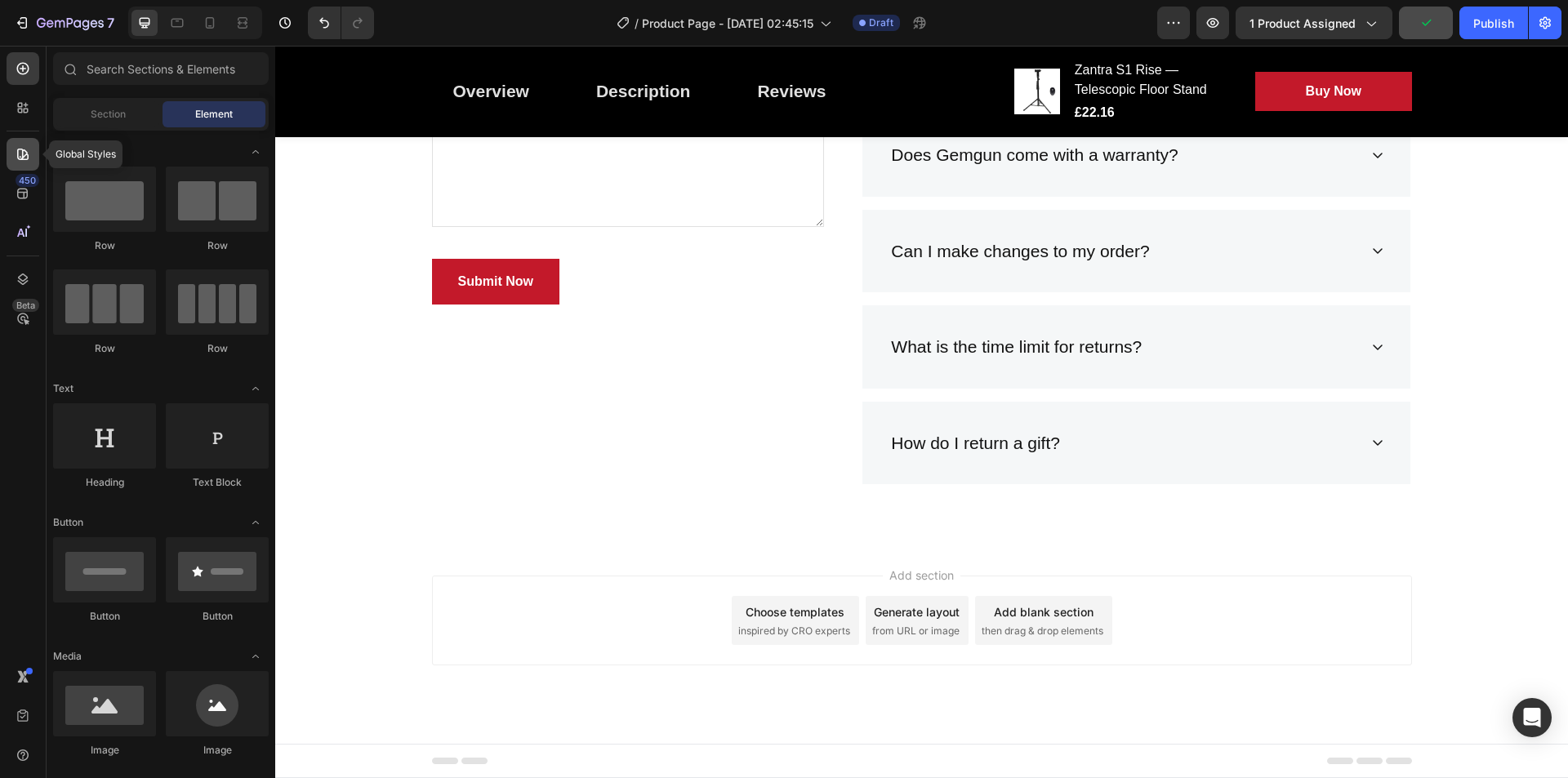
click at [25, 170] on div at bounding box center [22, 154] width 33 height 33
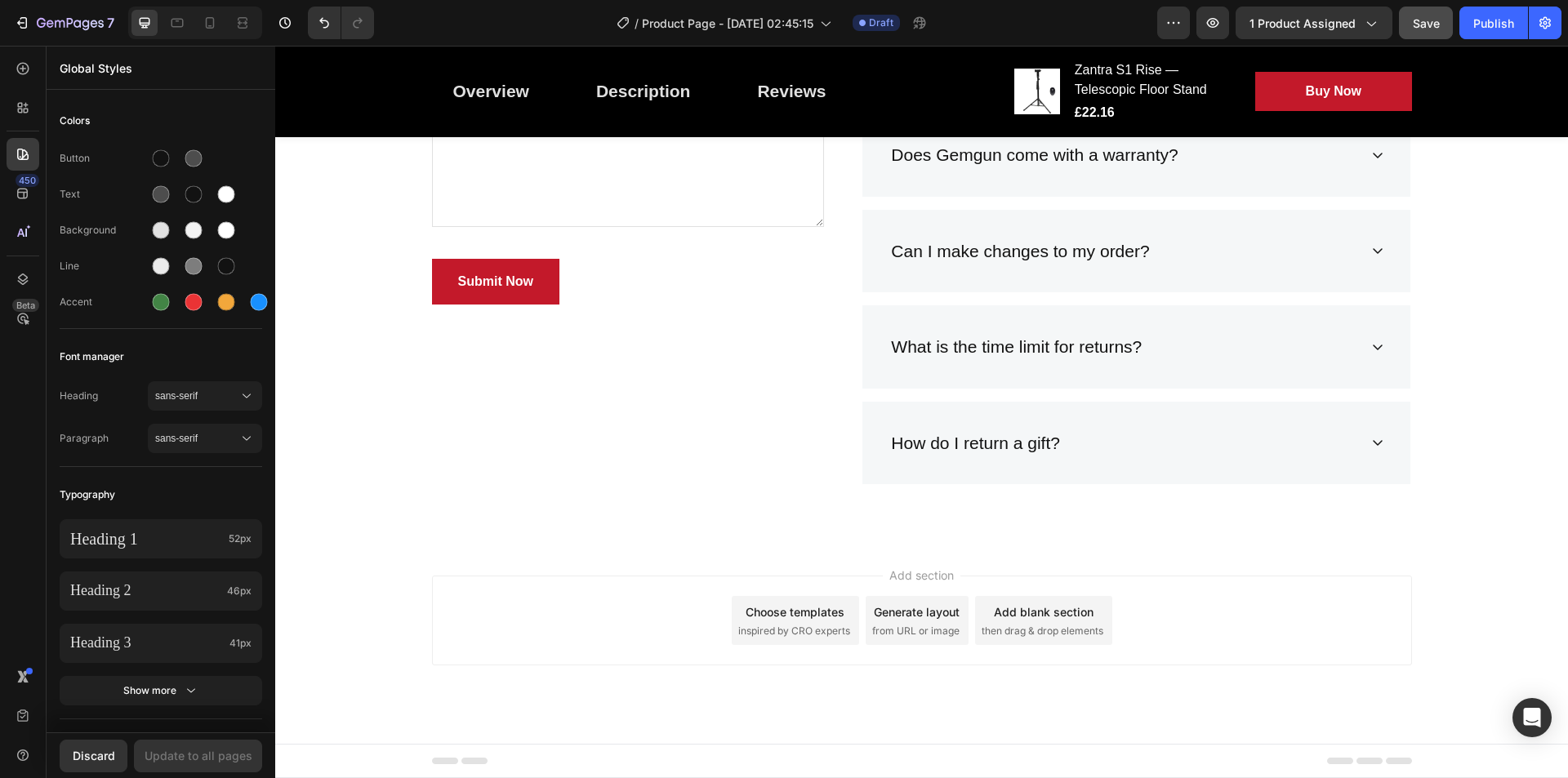
click at [22, 210] on div "450 Beta" at bounding box center [22, 357] width 33 height 608
click at [24, 203] on div "450" at bounding box center [22, 194] width 33 height 33
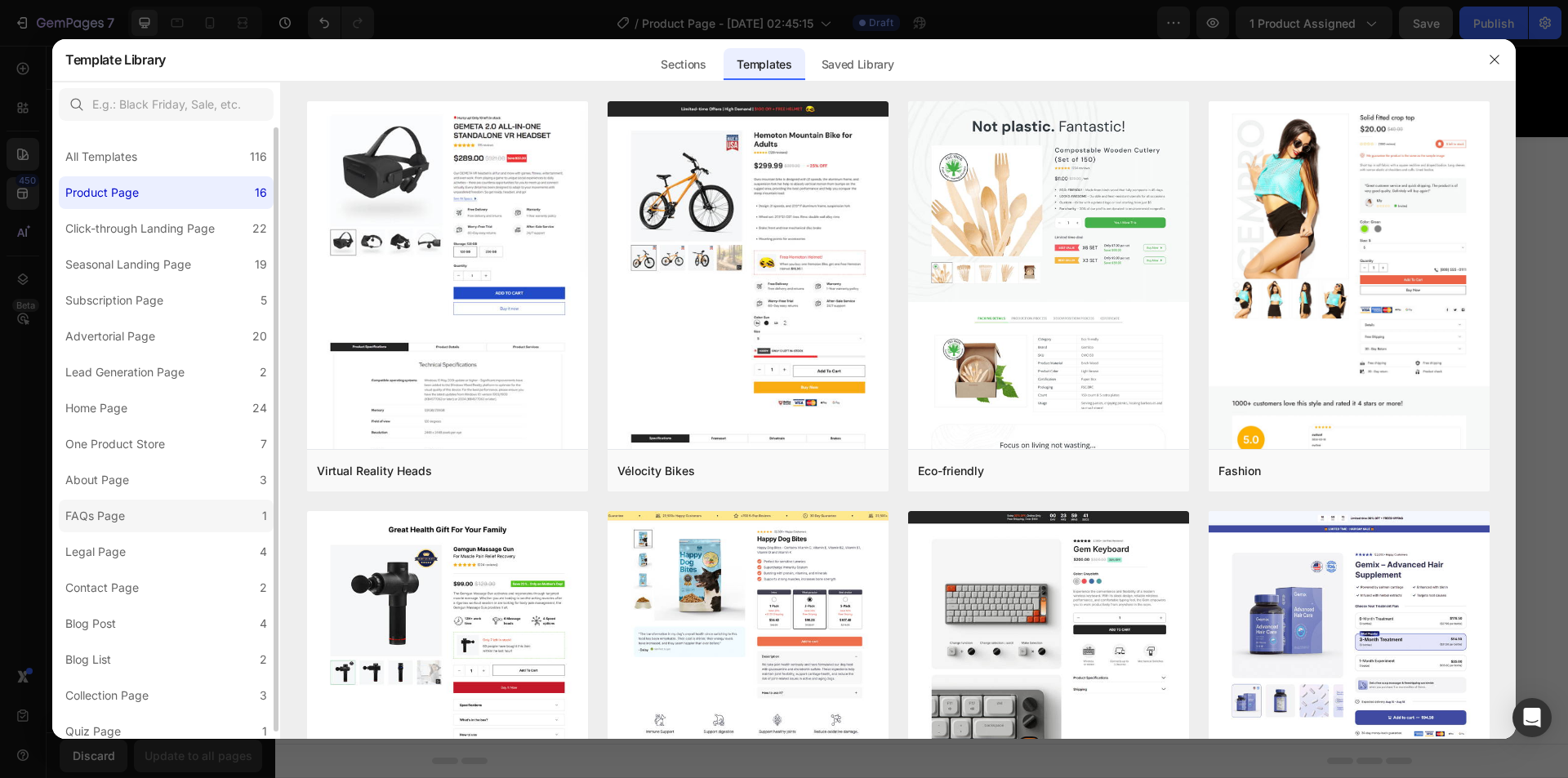
click at [144, 520] on label "FAQs Page 1" at bounding box center [166, 516] width 215 height 33
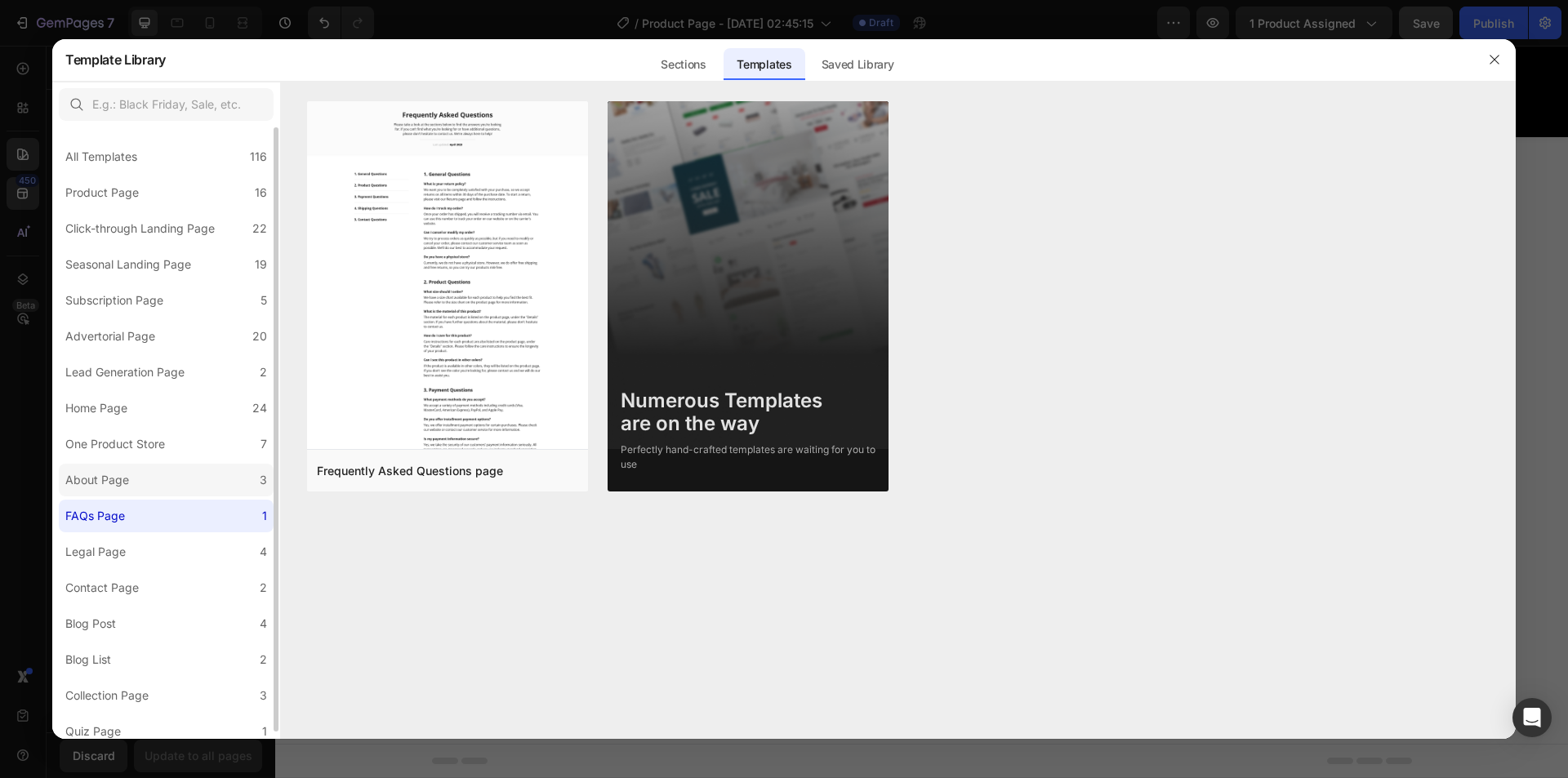
click at [138, 474] on label "About Page 3" at bounding box center [166, 480] width 215 height 33
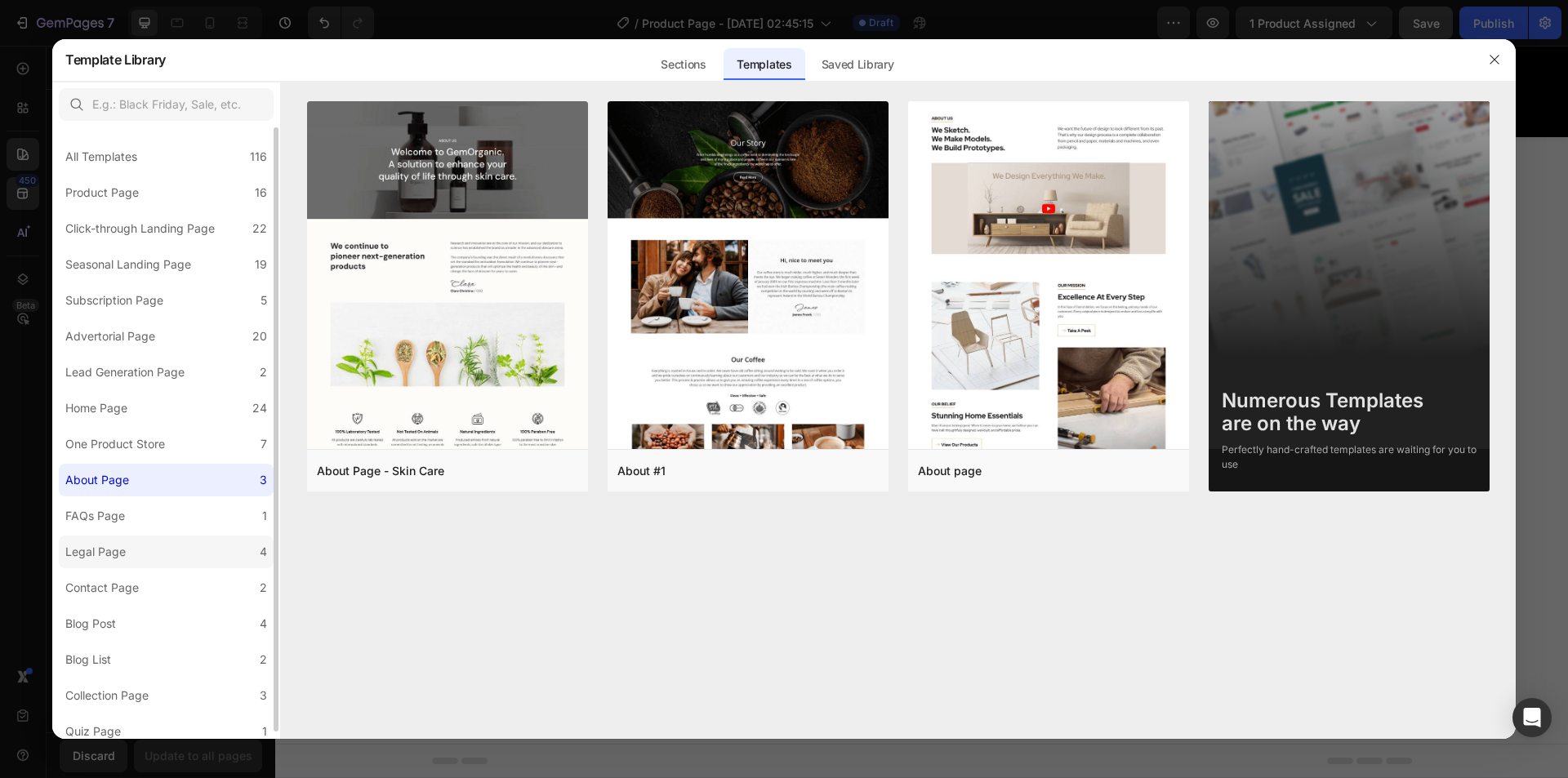
click at [145, 550] on label "Legal Page 4" at bounding box center [166, 551] width 215 height 33
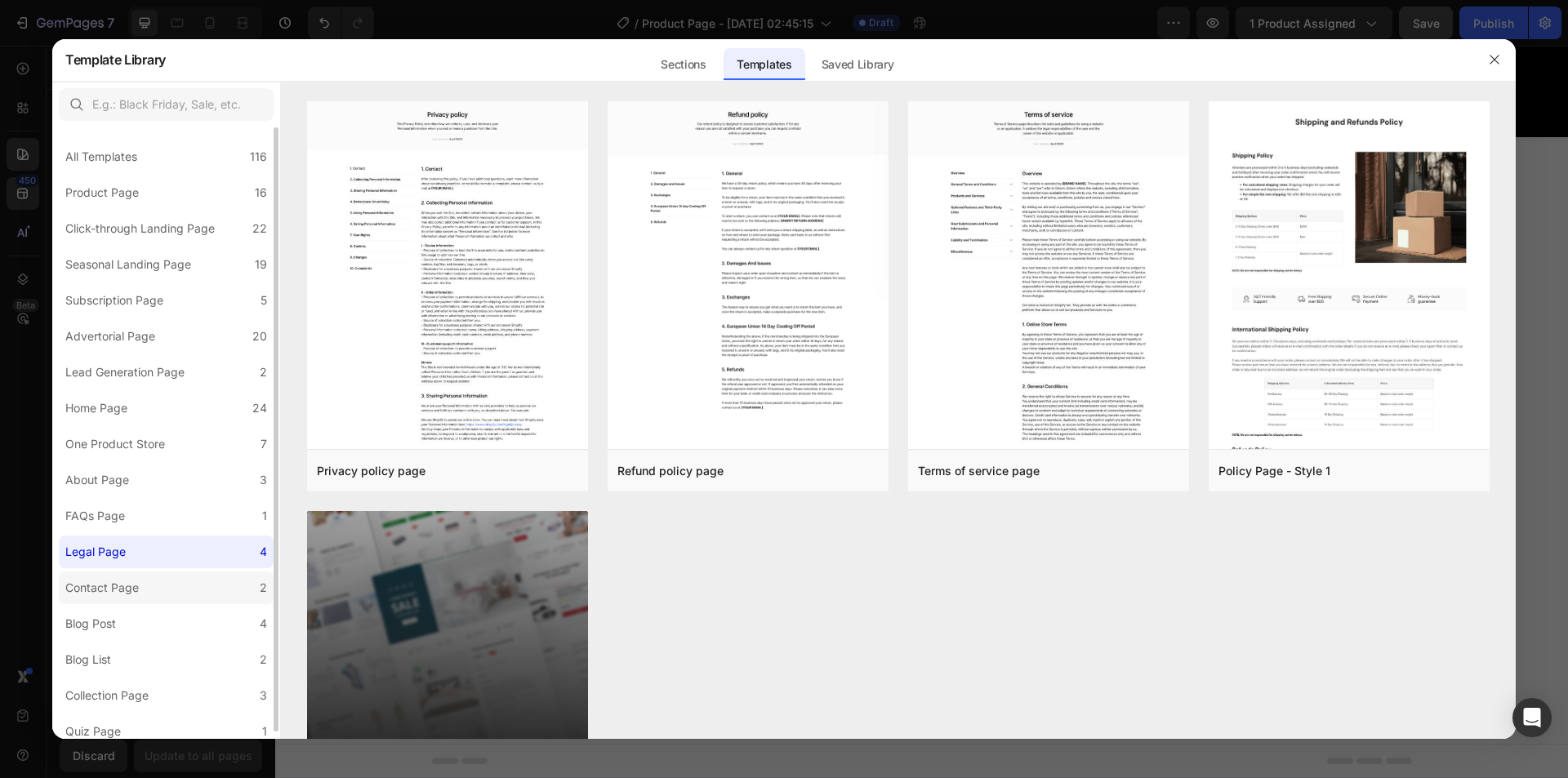
click at [176, 586] on label "Contact Page 2" at bounding box center [166, 588] width 215 height 33
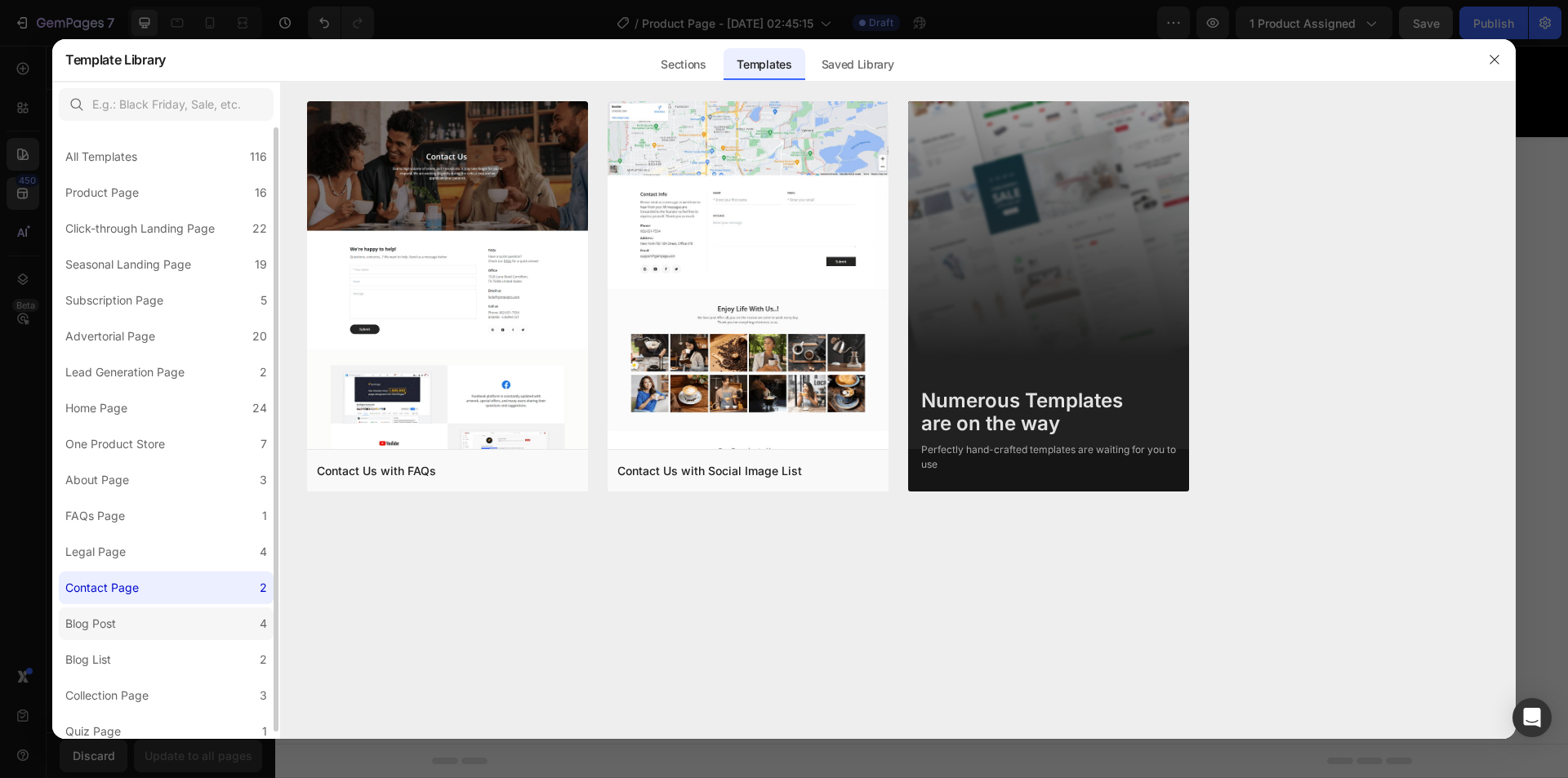
click at [129, 618] on label "Blog Post 4" at bounding box center [166, 624] width 215 height 33
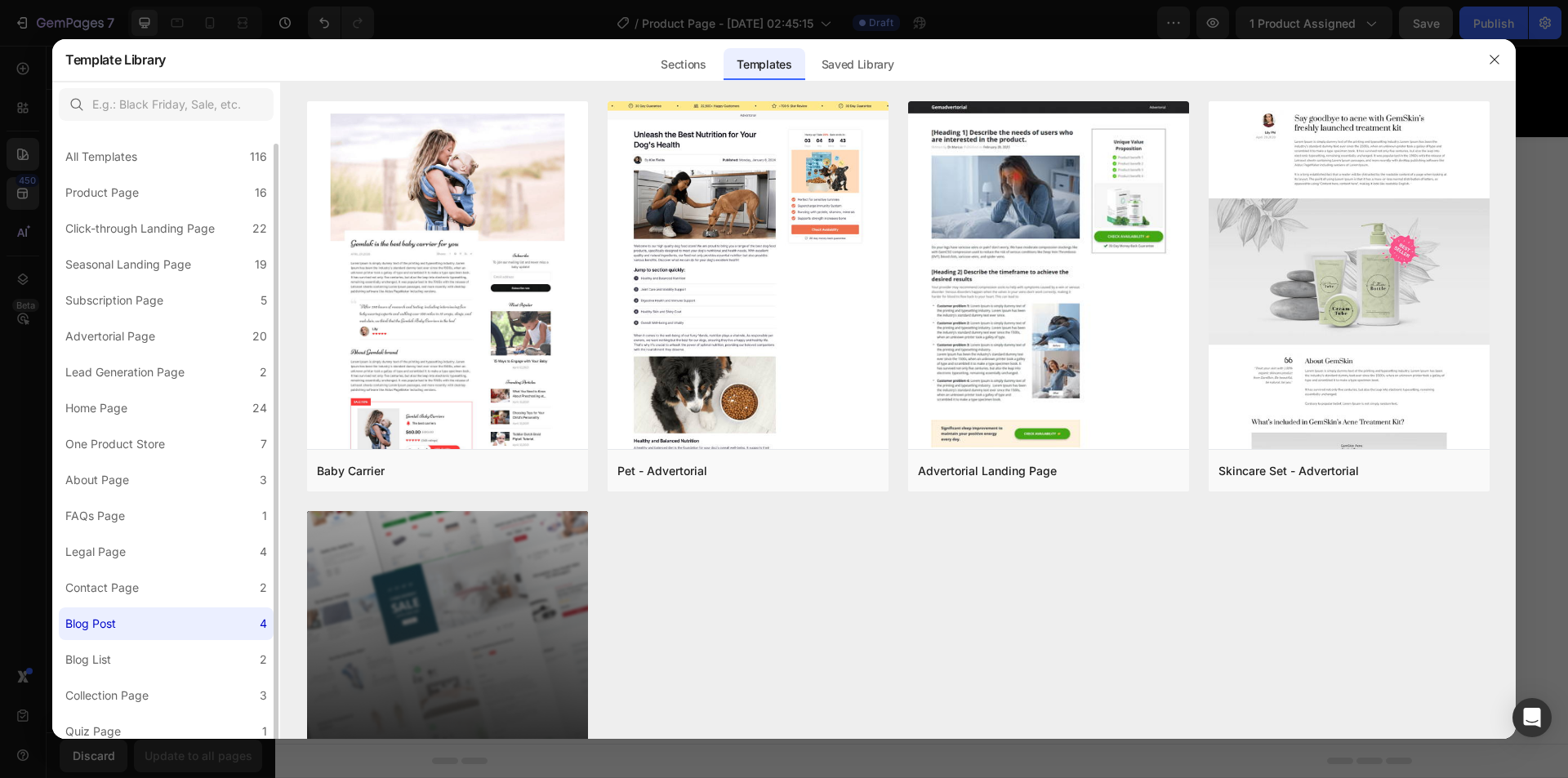
scroll to position [8, 0]
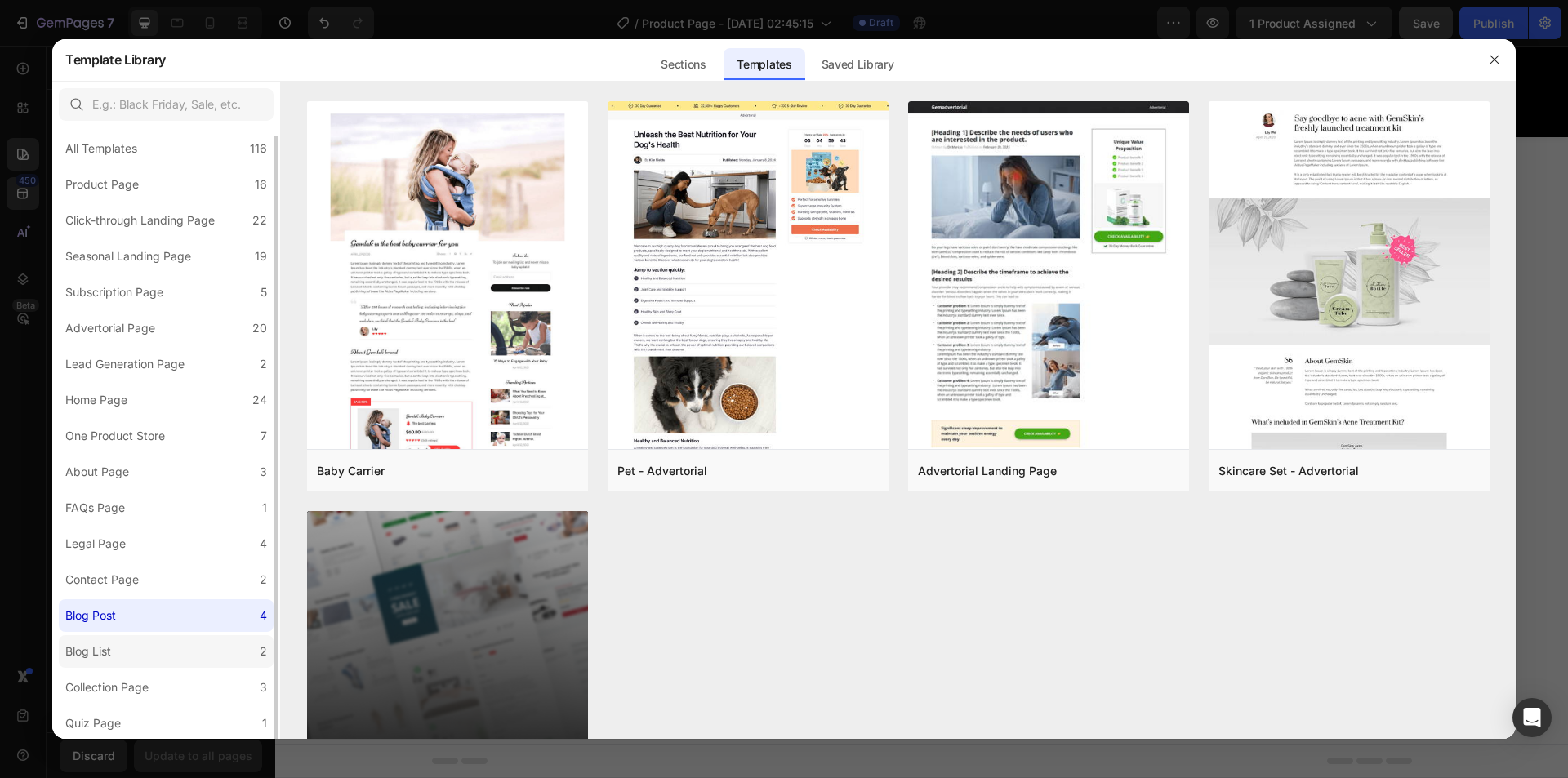
click at [93, 659] on div "Blog List" at bounding box center [87, 651] width 46 height 20
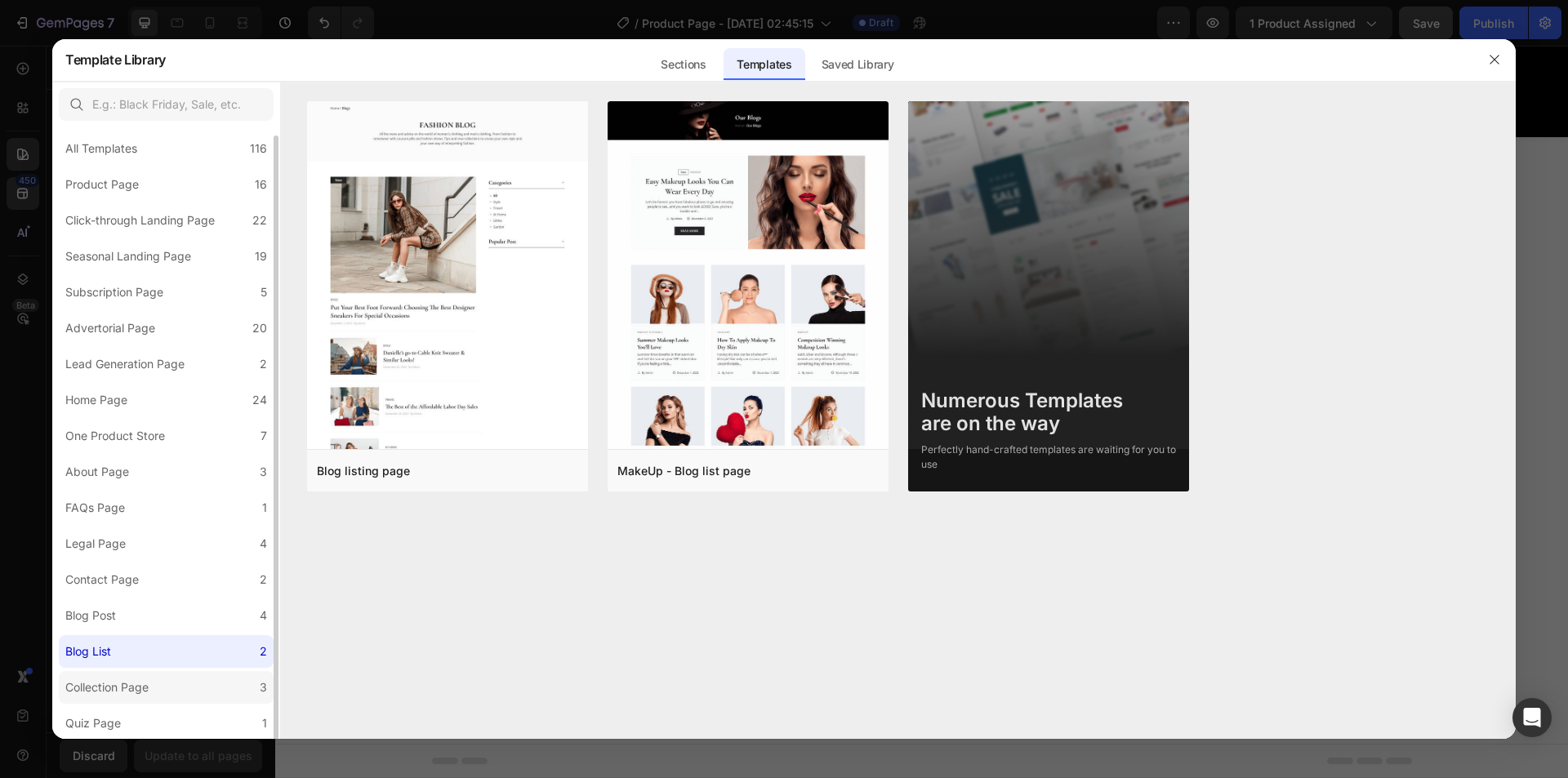
click at [103, 682] on div "Collection Page" at bounding box center [106, 688] width 83 height 20
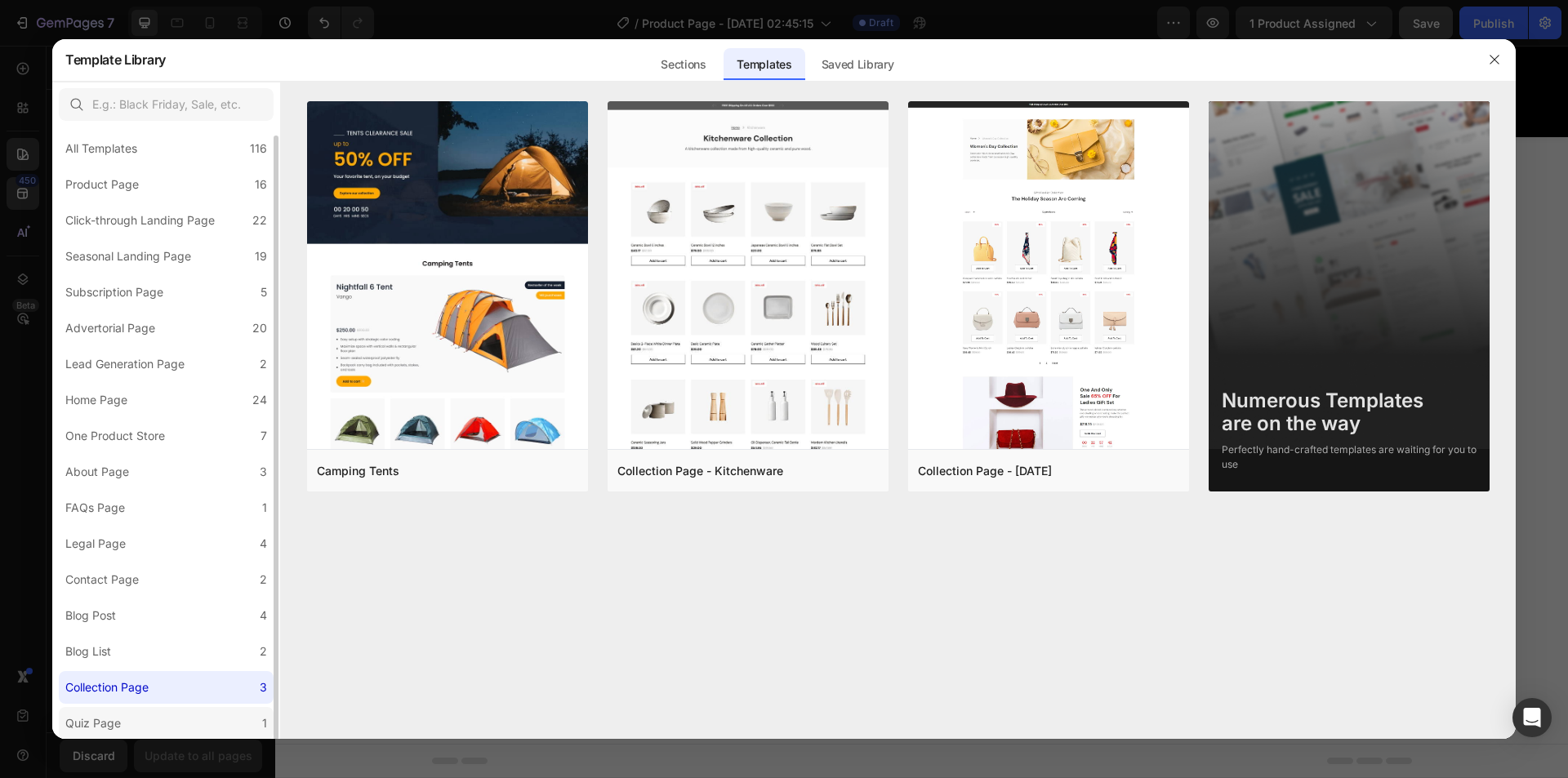
click at [131, 725] on label "Quiz Page 1" at bounding box center [166, 724] width 215 height 33
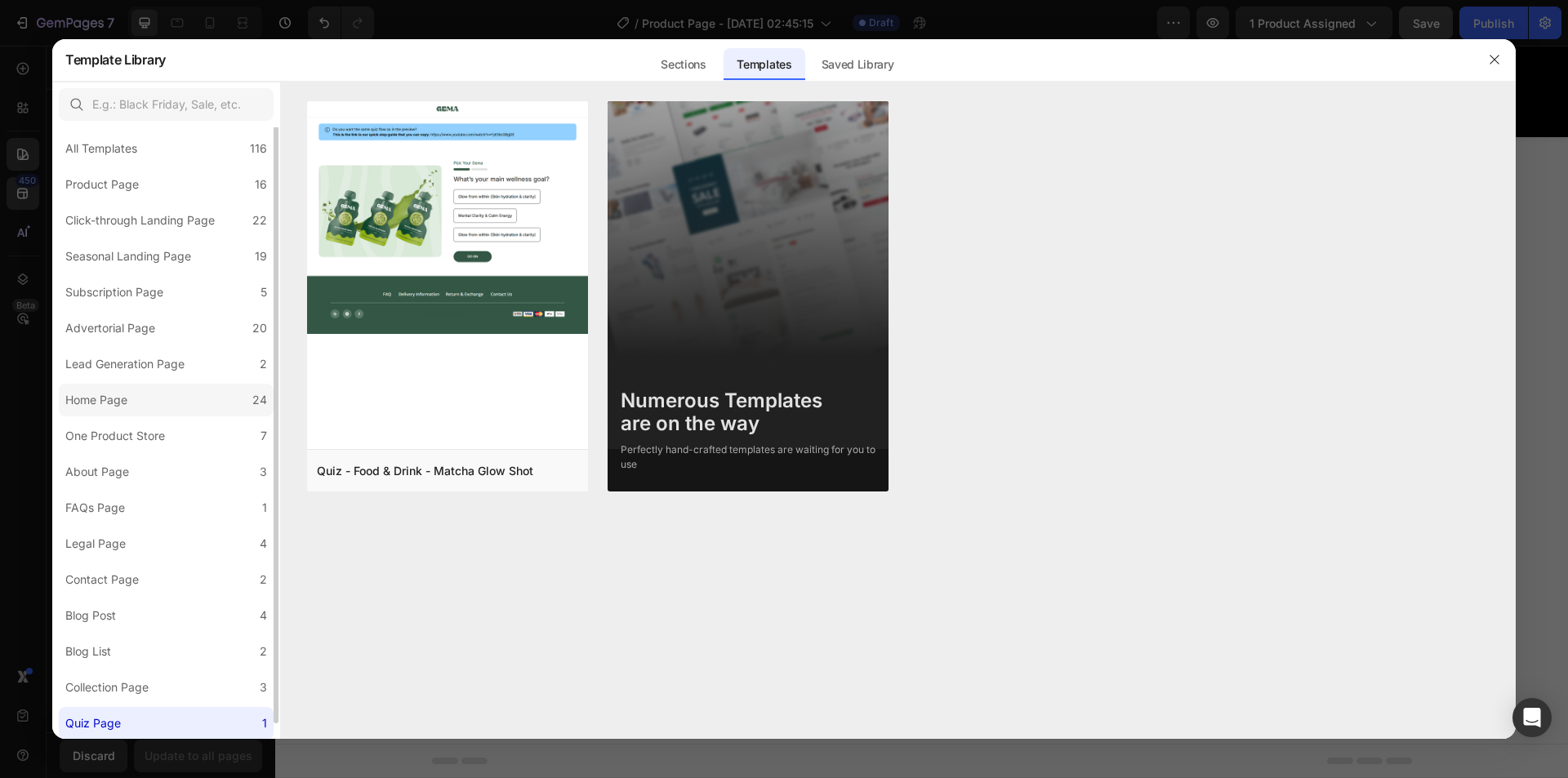
scroll to position [0, 0]
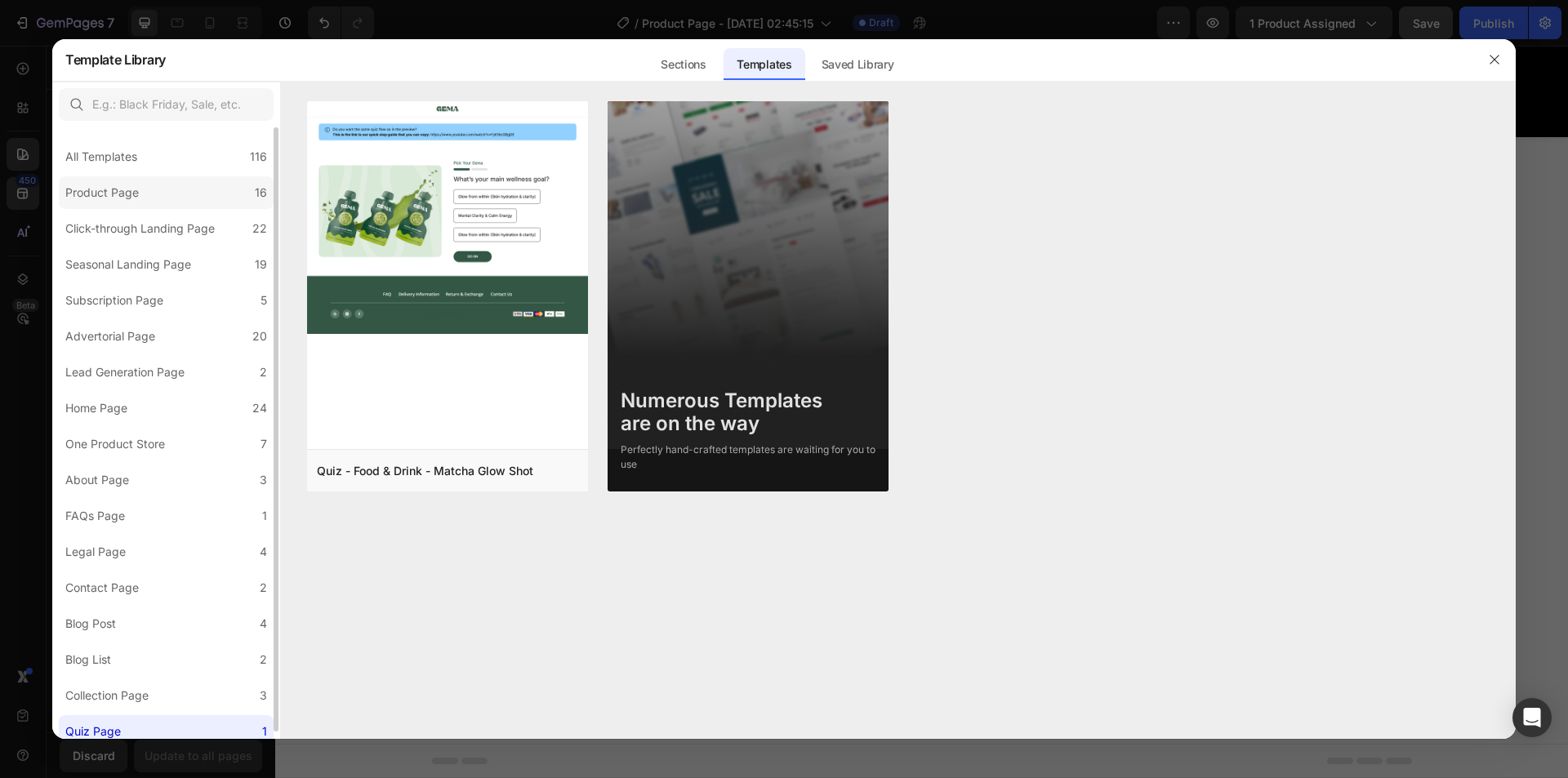
click at [141, 199] on div "Product Page" at bounding box center [105, 193] width 80 height 20
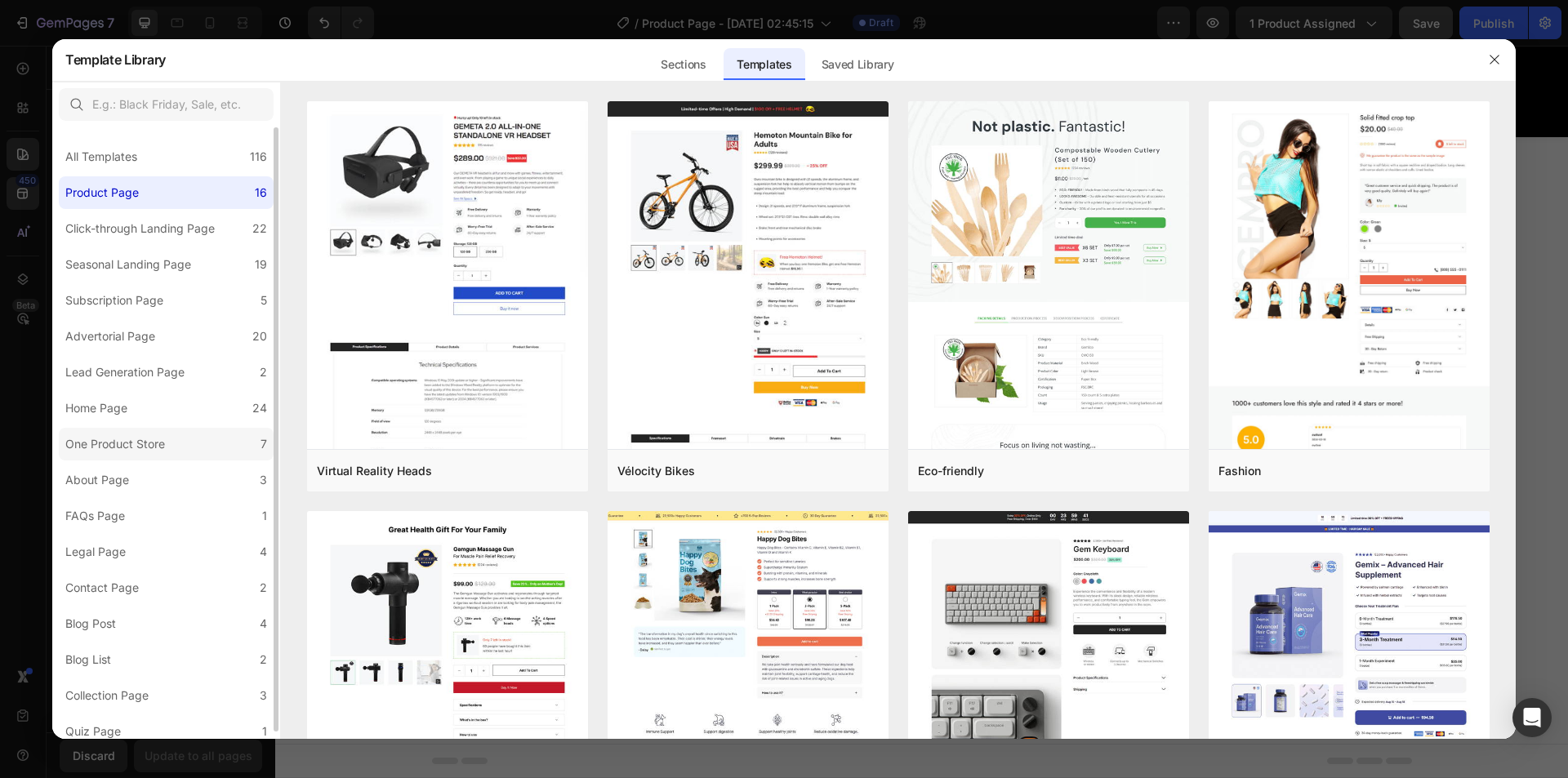
click at [174, 448] on label "One Product Store 7" at bounding box center [166, 444] width 215 height 33
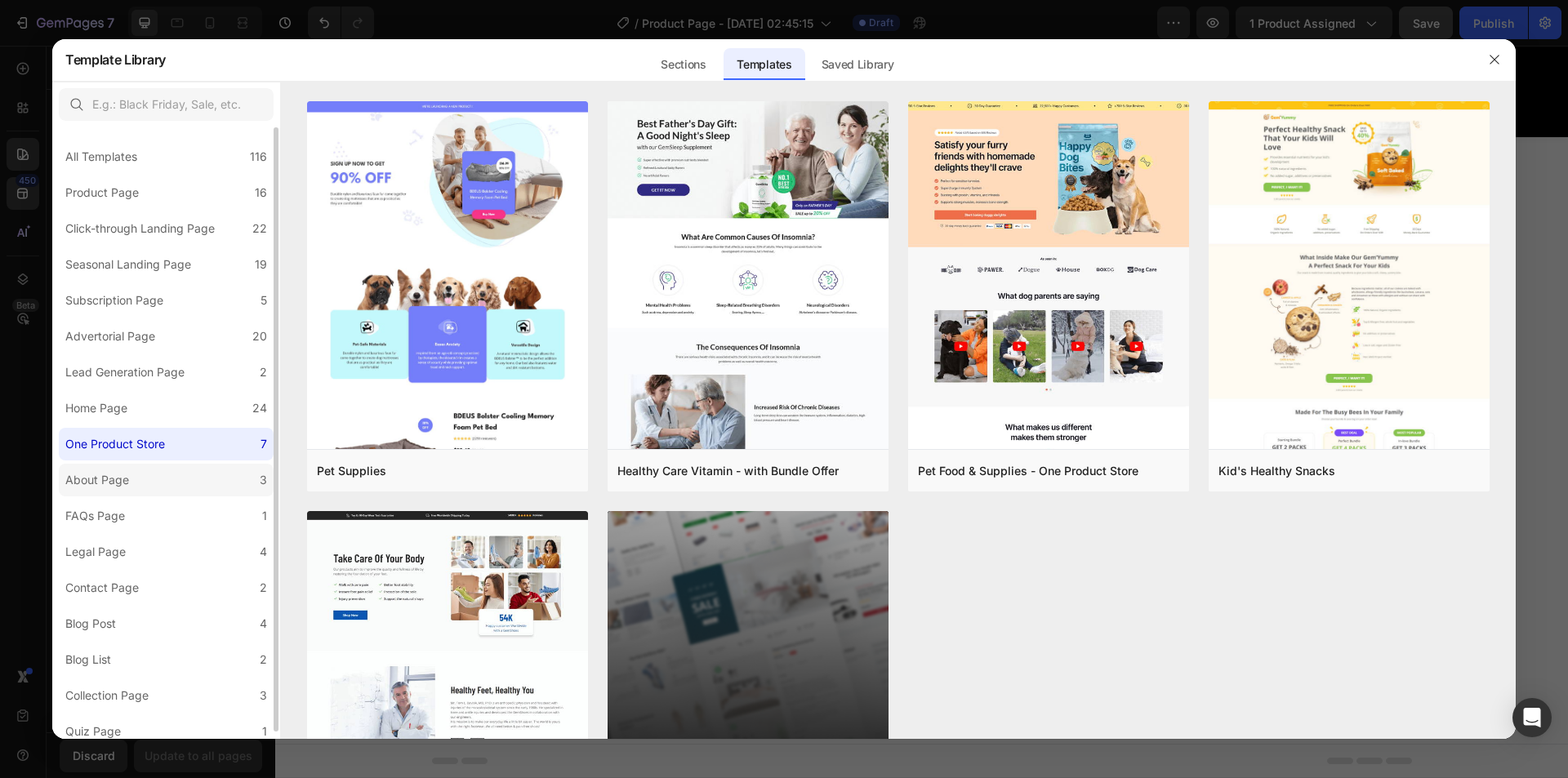
click at [130, 492] on label "About Page 3" at bounding box center [166, 480] width 215 height 33
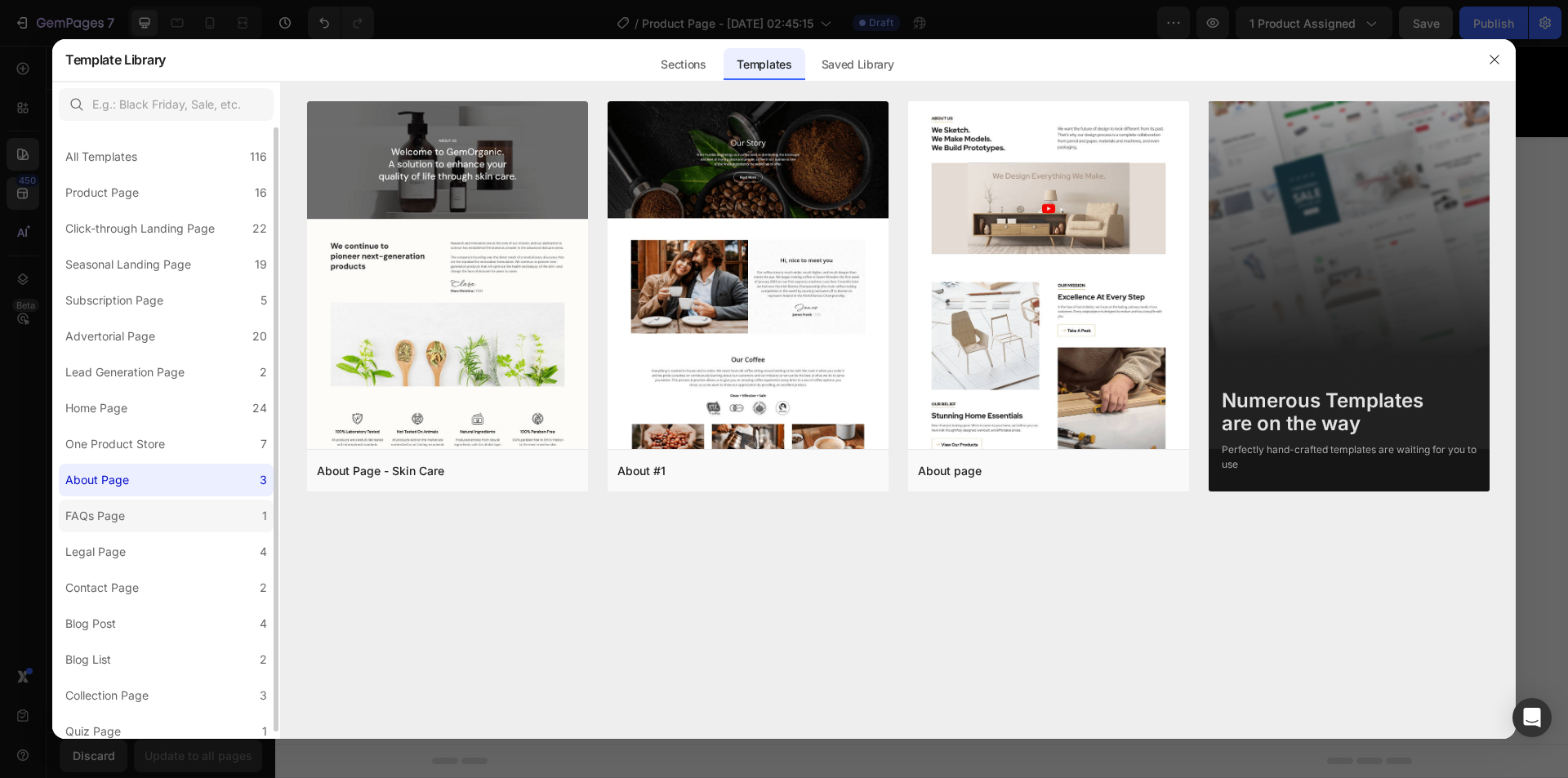
click at [118, 526] on label "FAQs Page 1" at bounding box center [166, 516] width 215 height 33
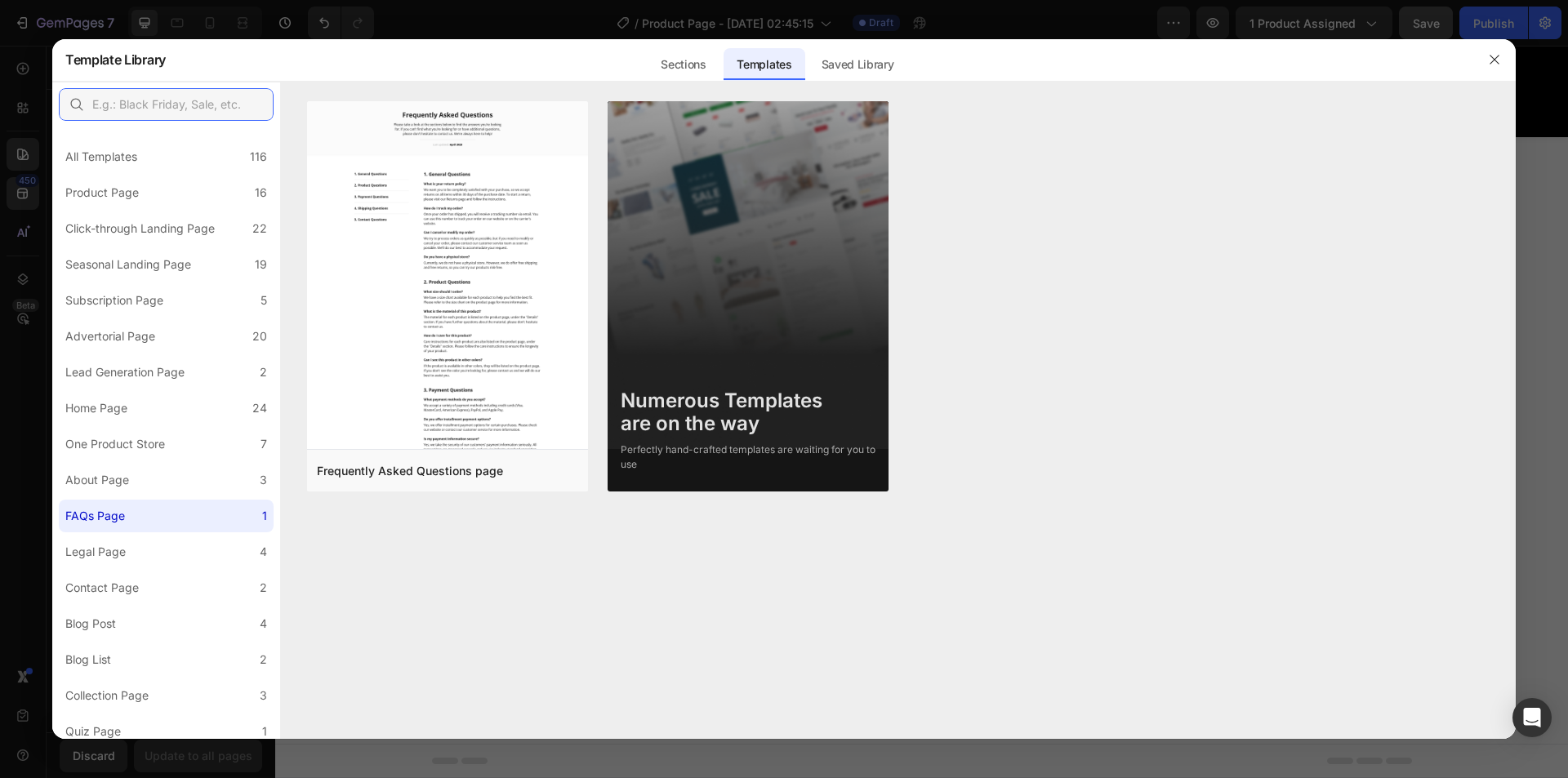
click at [210, 93] on input "text" at bounding box center [166, 104] width 215 height 33
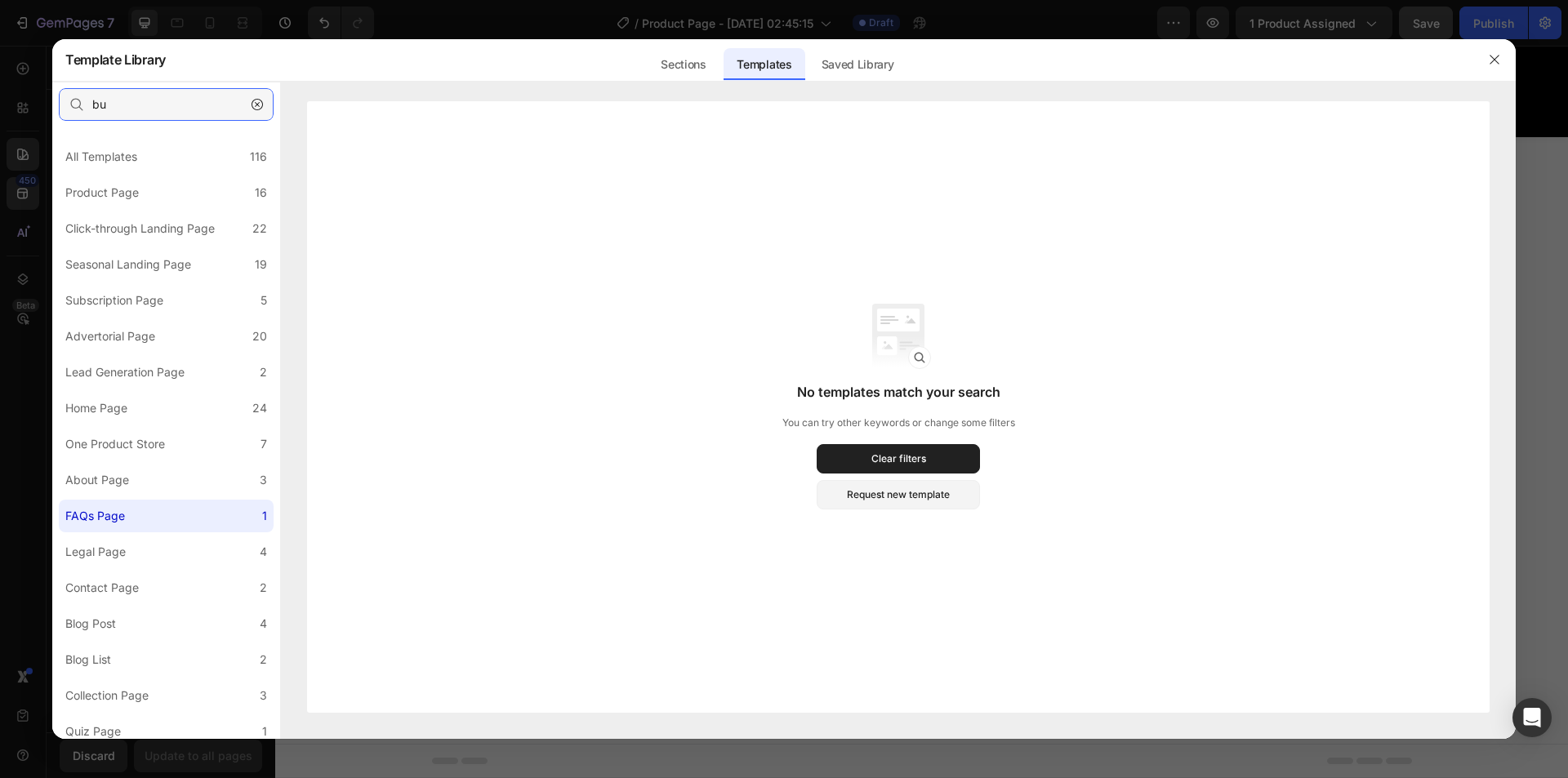
type input "b"
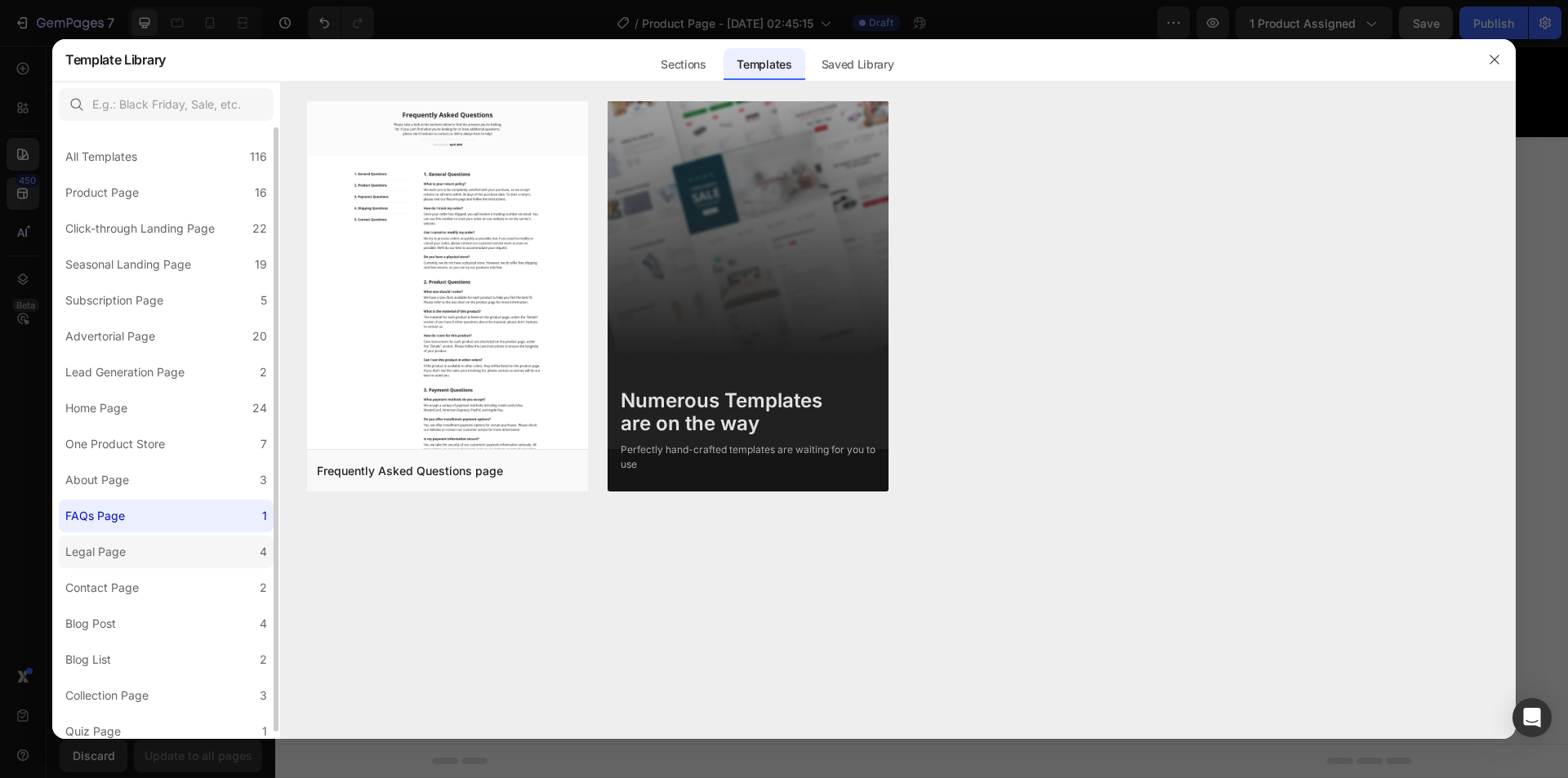
click at [119, 542] on div "Legal Page" at bounding box center [95, 552] width 61 height 20
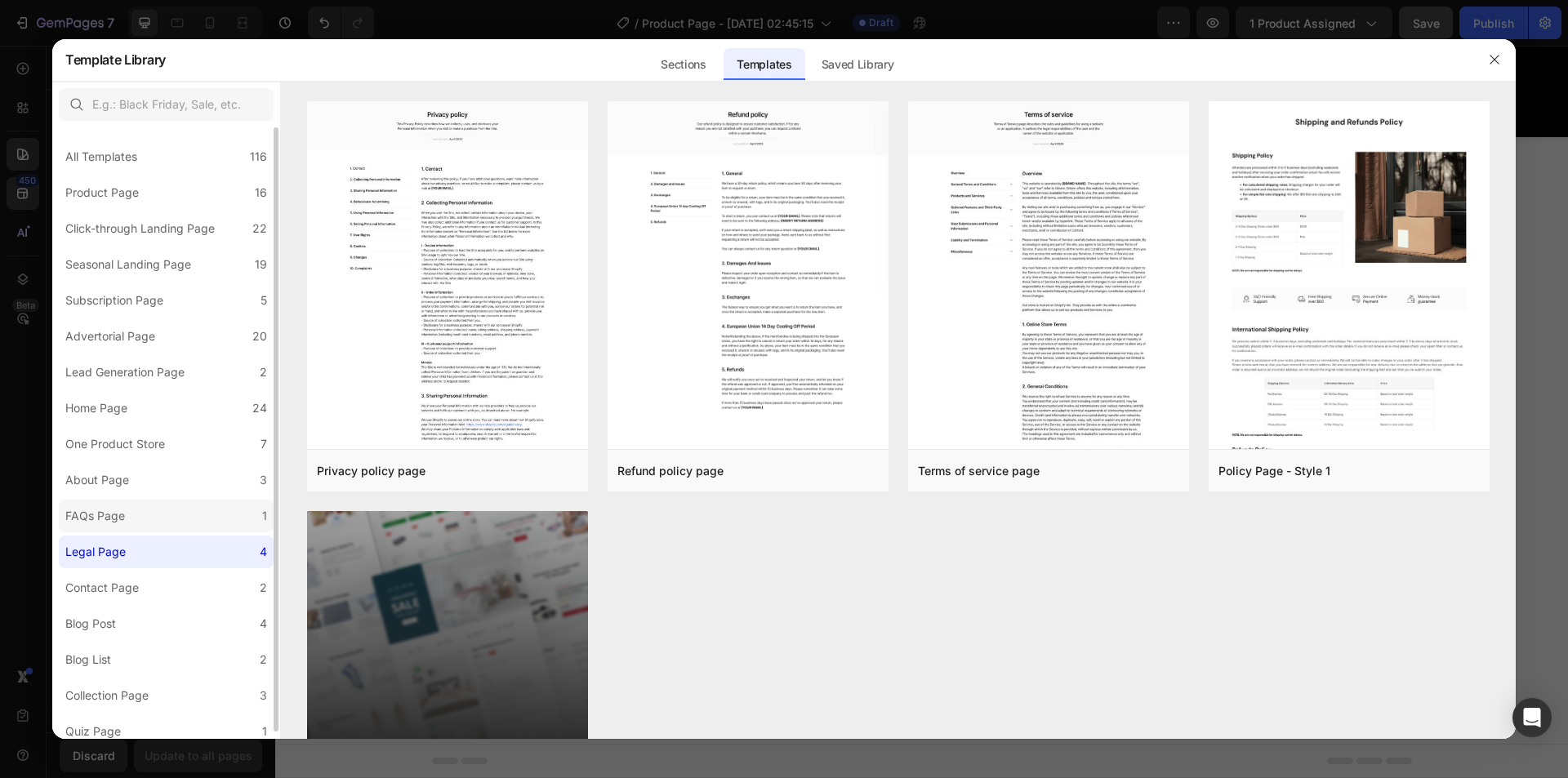
click at [102, 531] on label "FAQs Page 1" at bounding box center [166, 516] width 215 height 33
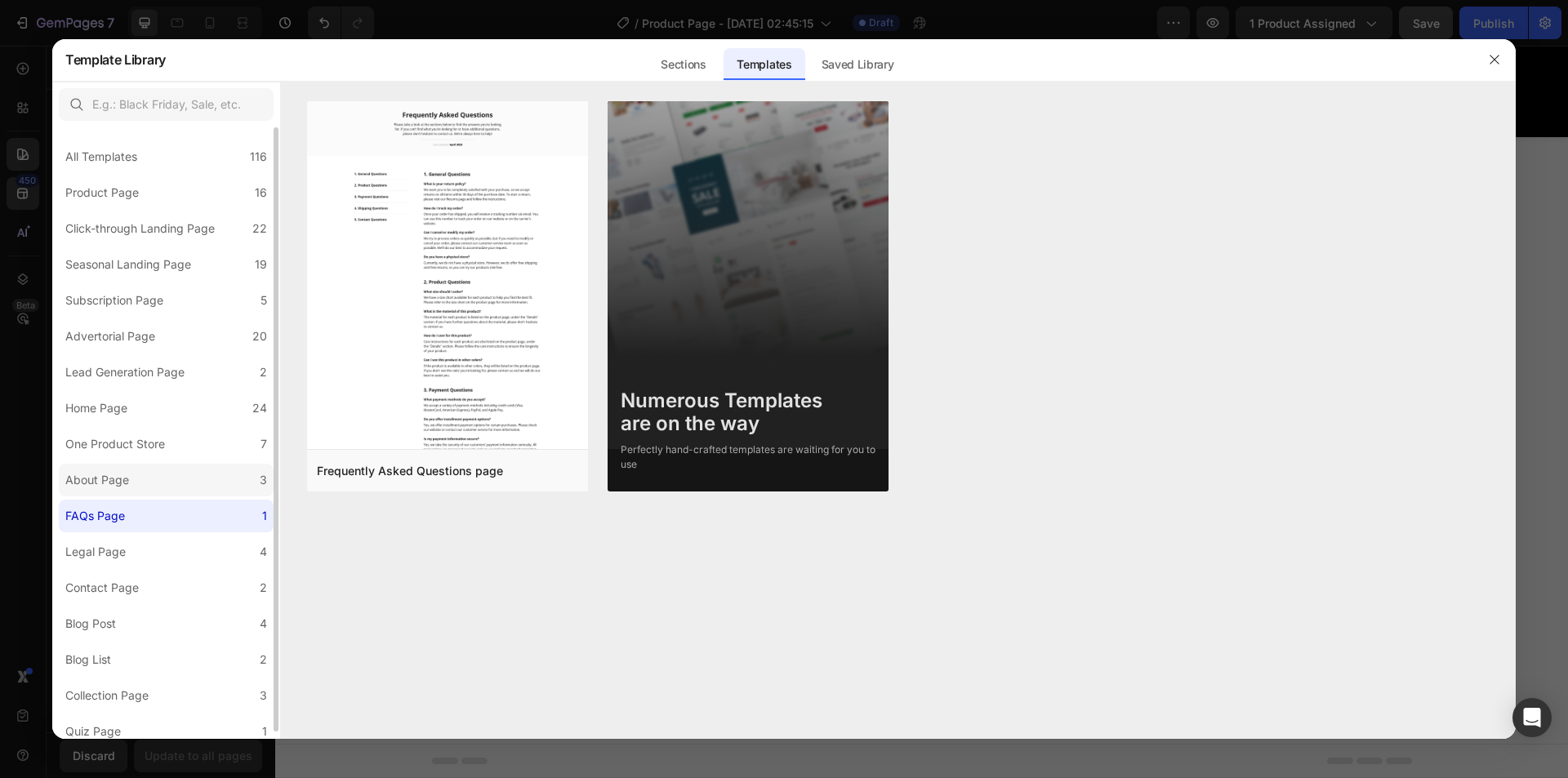
click at [120, 475] on div "About Page" at bounding box center [96, 480] width 63 height 20
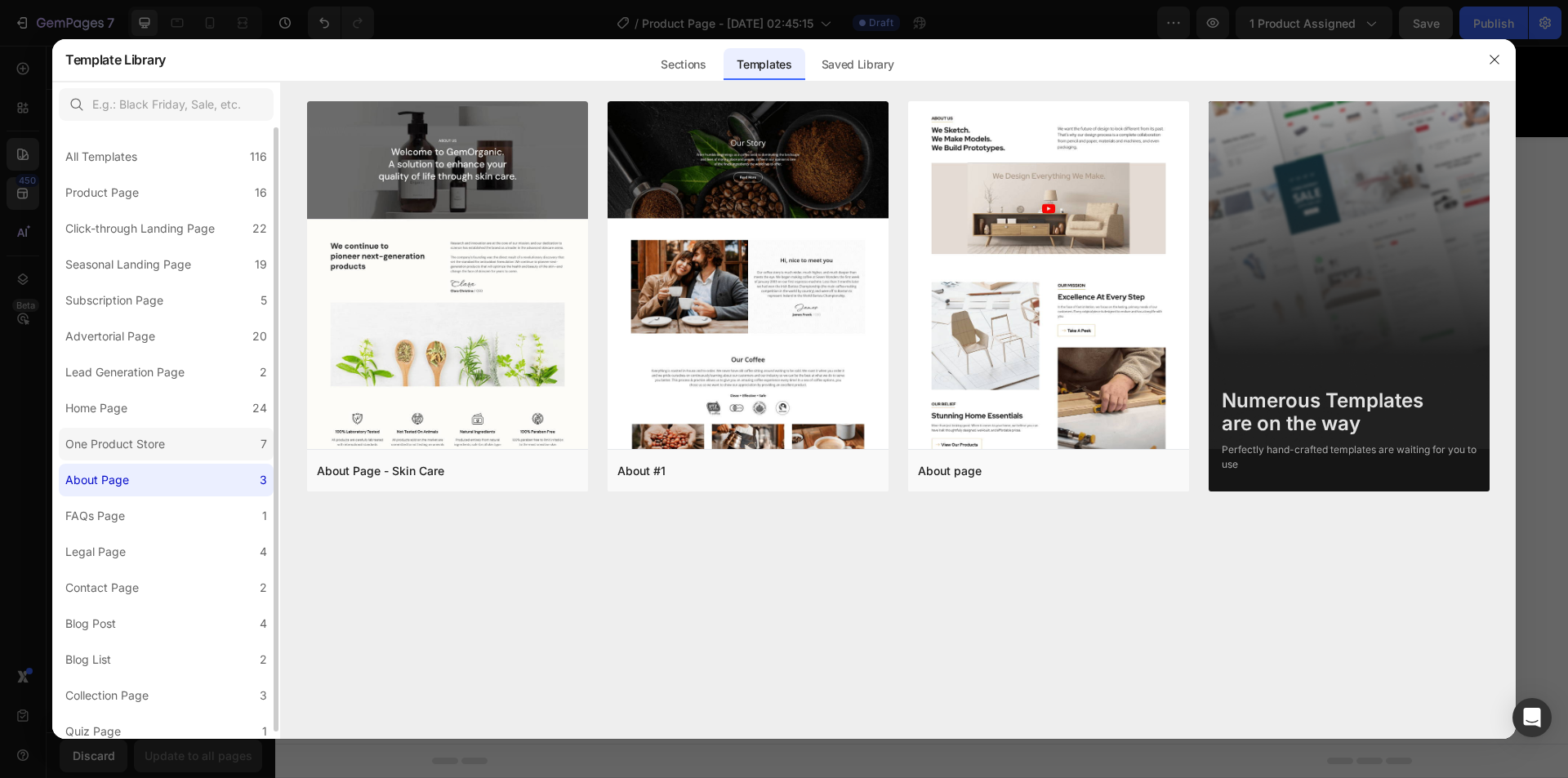
click at [103, 443] on div "One Product Store" at bounding box center [115, 444] width 100 height 20
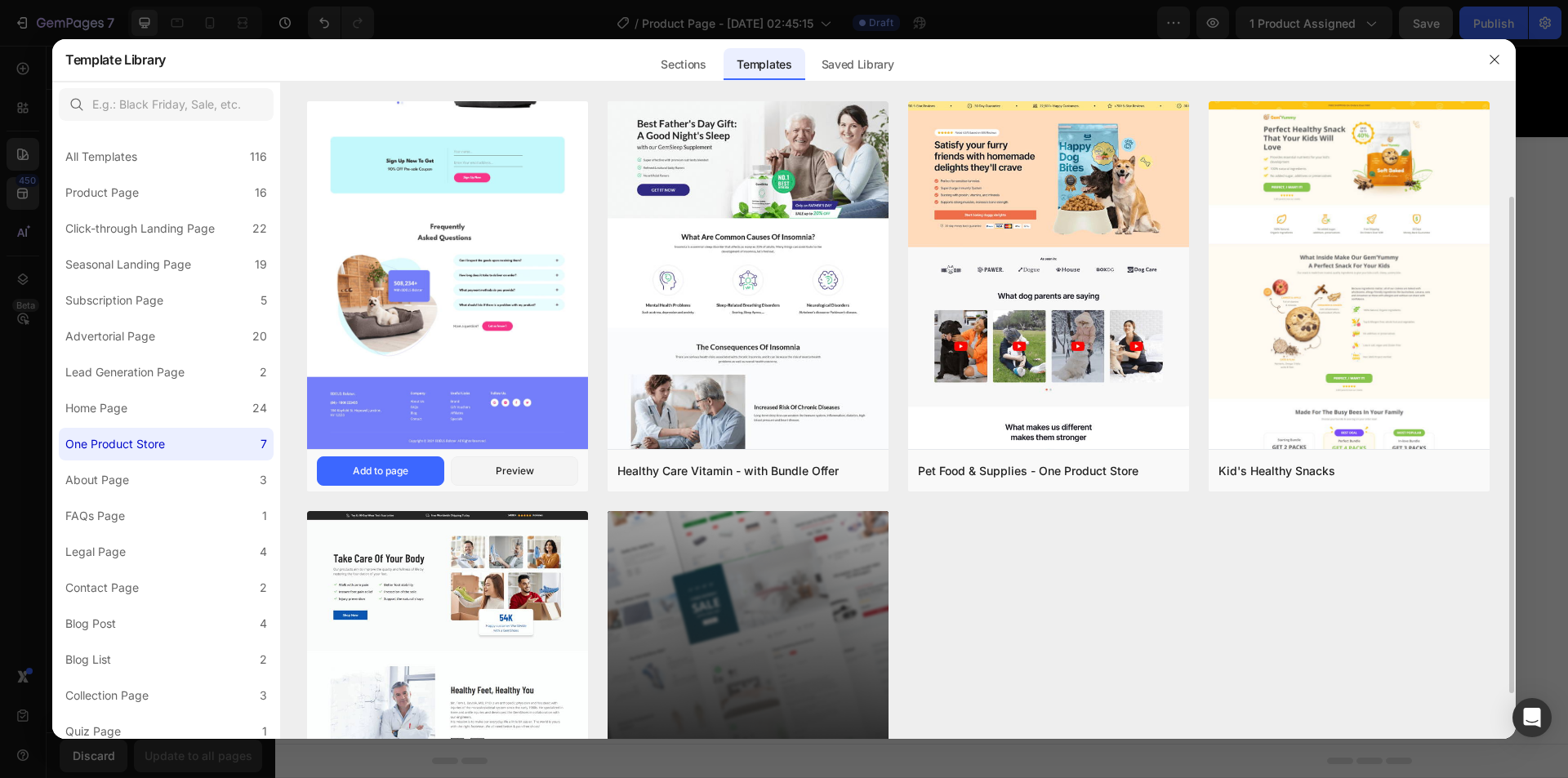
scroll to position [182, 0]
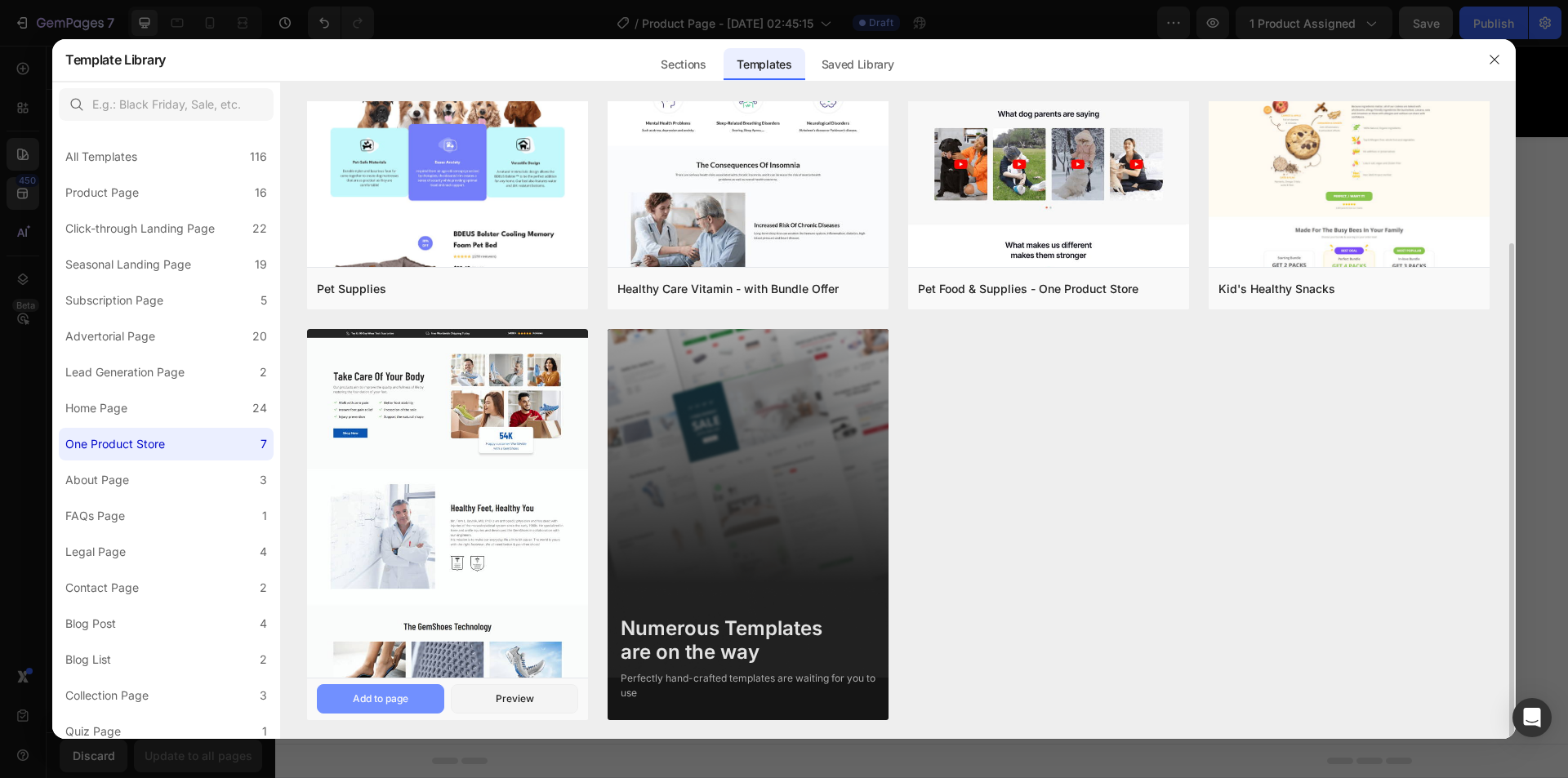
click at [386, 712] on button "Add to page" at bounding box center [380, 699] width 128 height 29
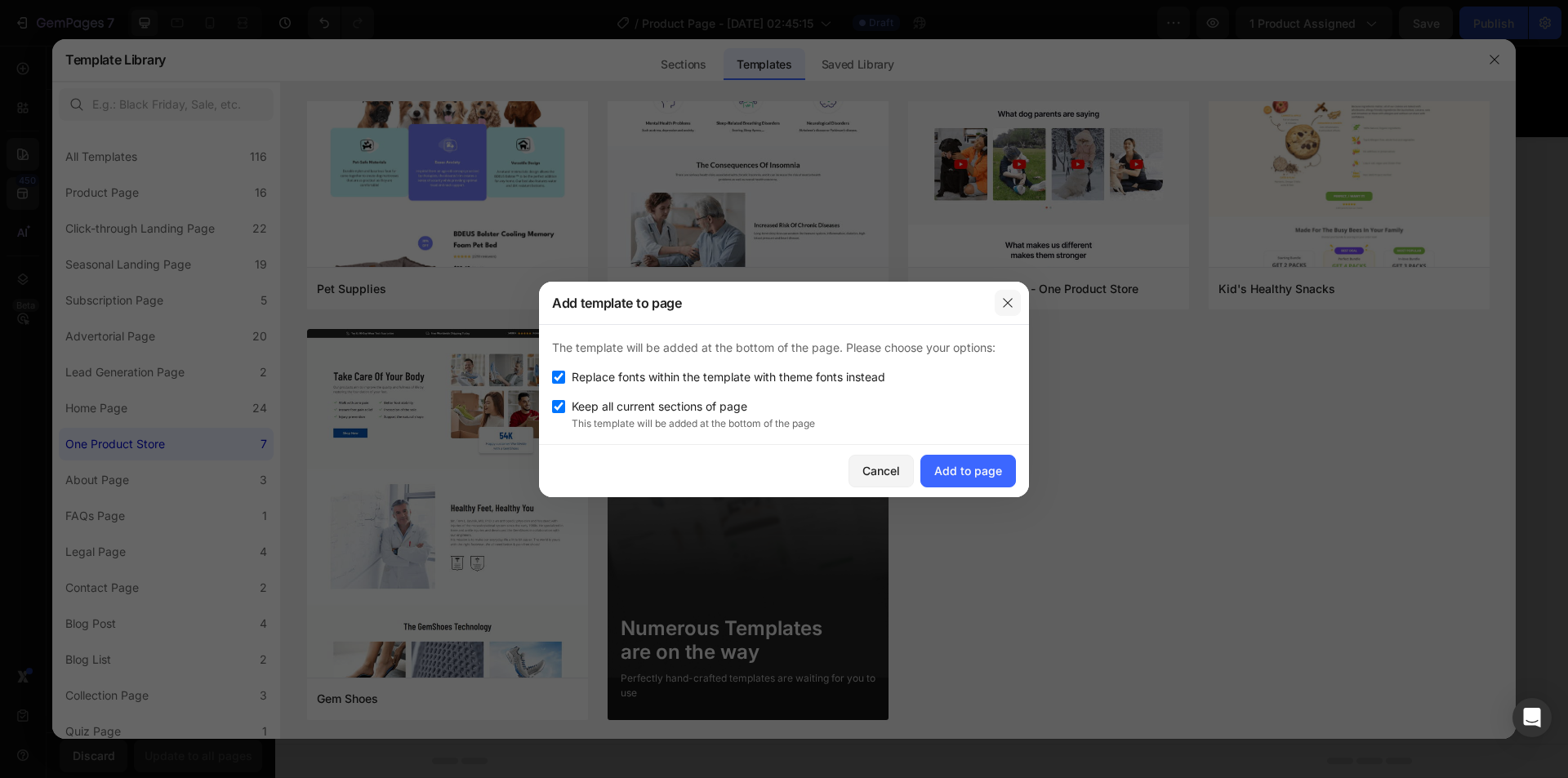
click at [1009, 303] on icon "button" at bounding box center [1008, 302] width 9 height 9
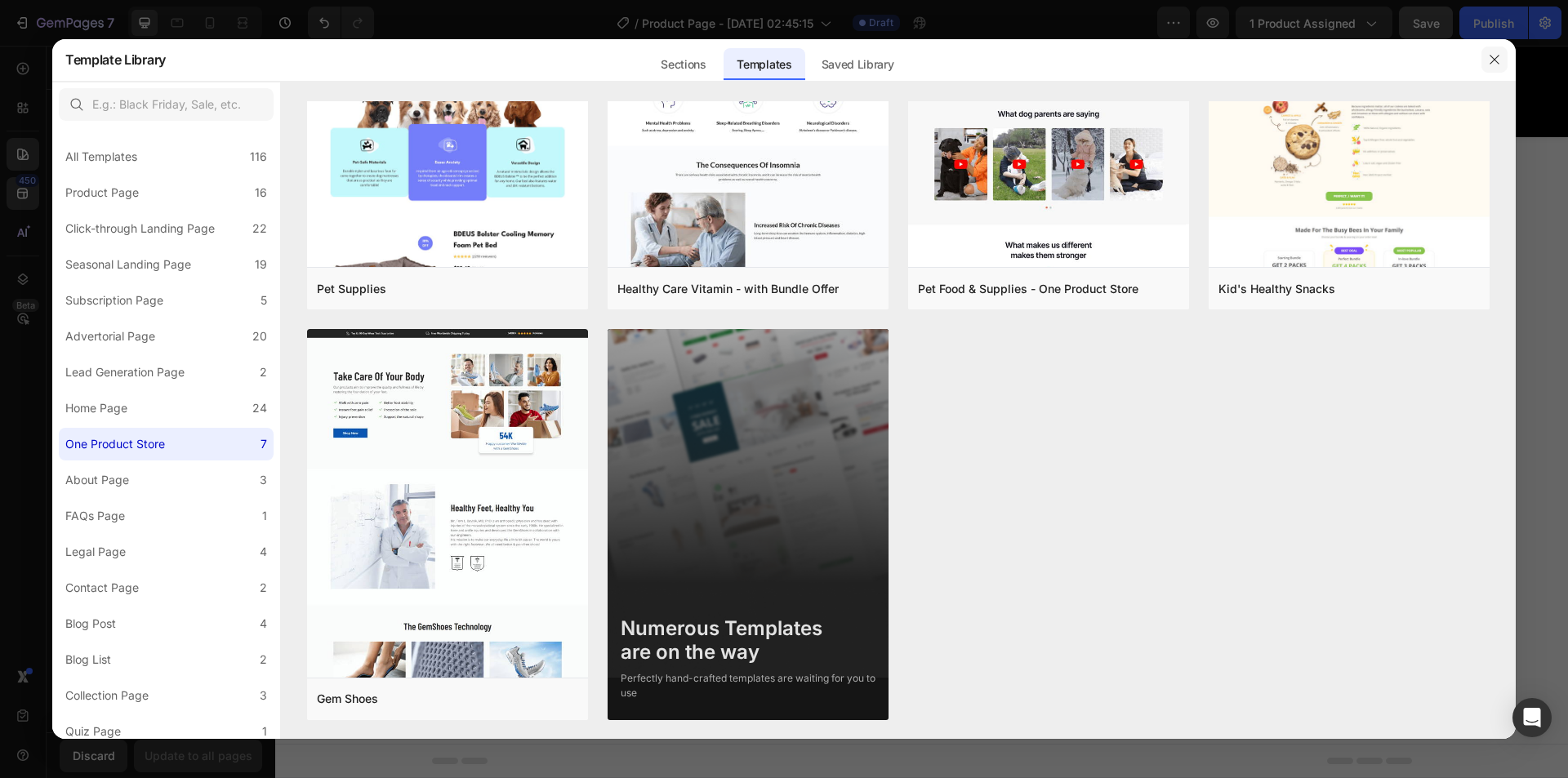
click at [1493, 58] on icon "button" at bounding box center [1494, 59] width 9 height 9
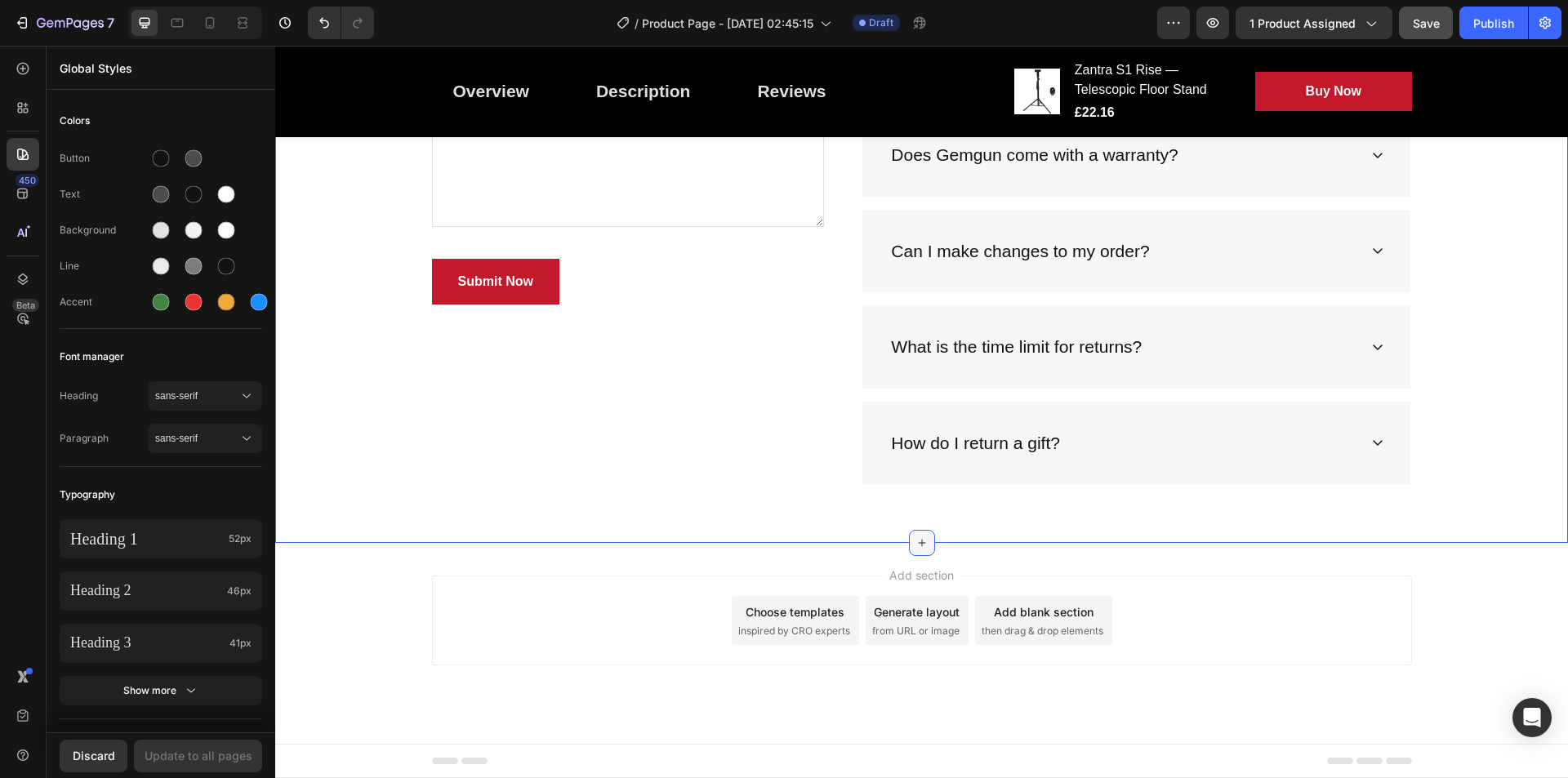
click at [909, 538] on div at bounding box center [922, 542] width 26 height 26
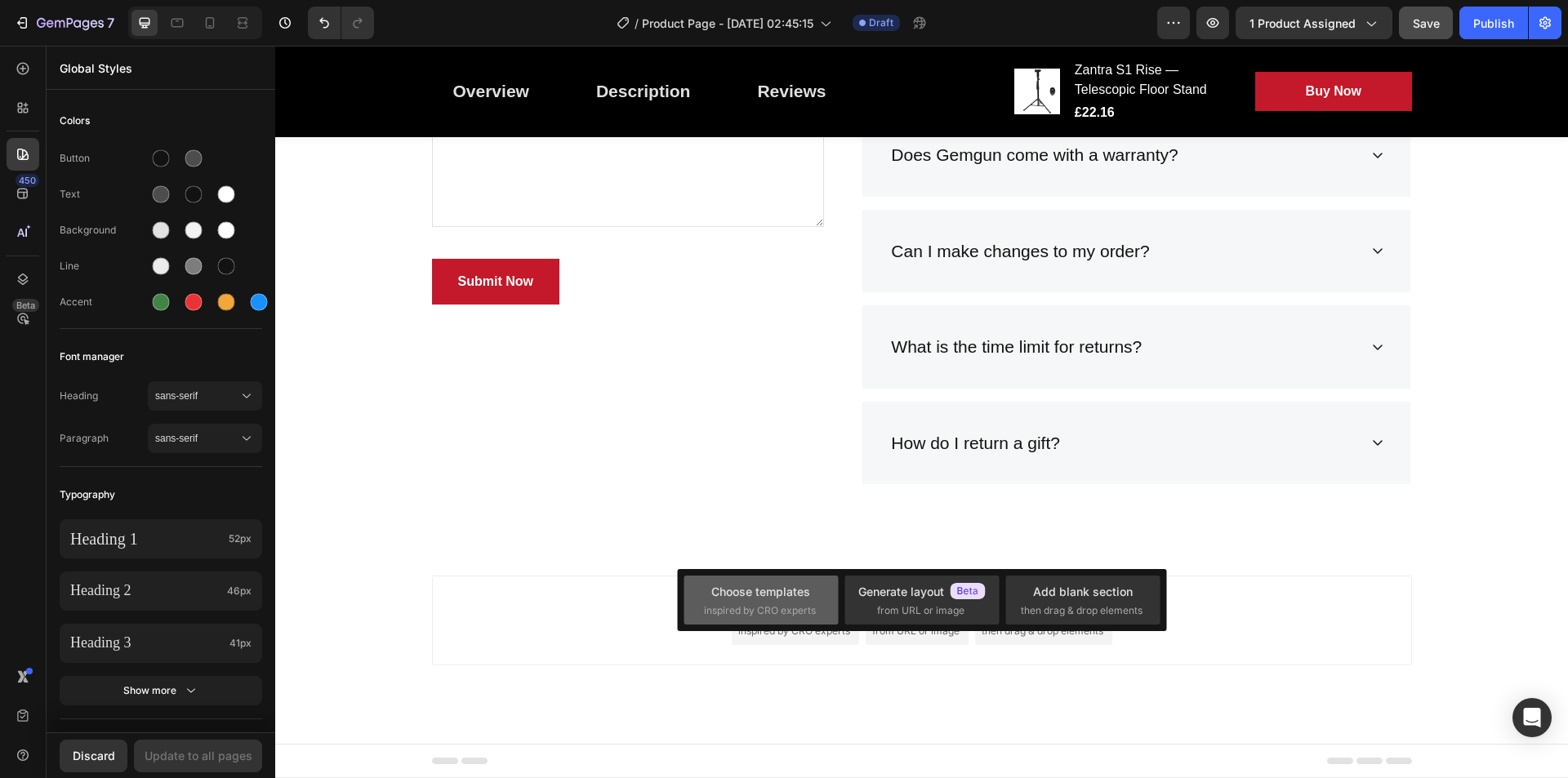
click at [844, 598] on div "Choose templates inspired by CRO experts" at bounding box center [921, 600] width 154 height 49
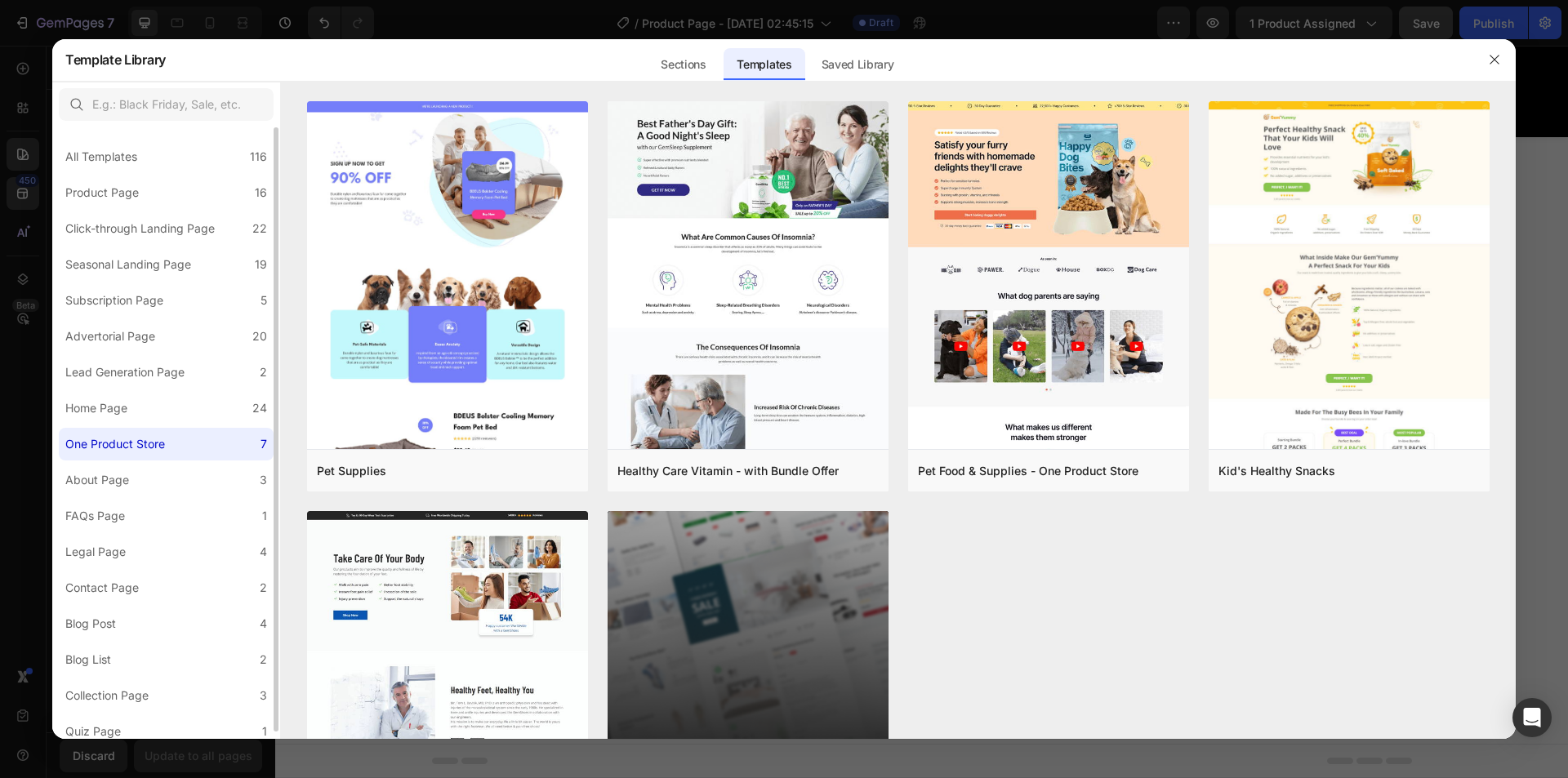
scroll to position [8, 0]
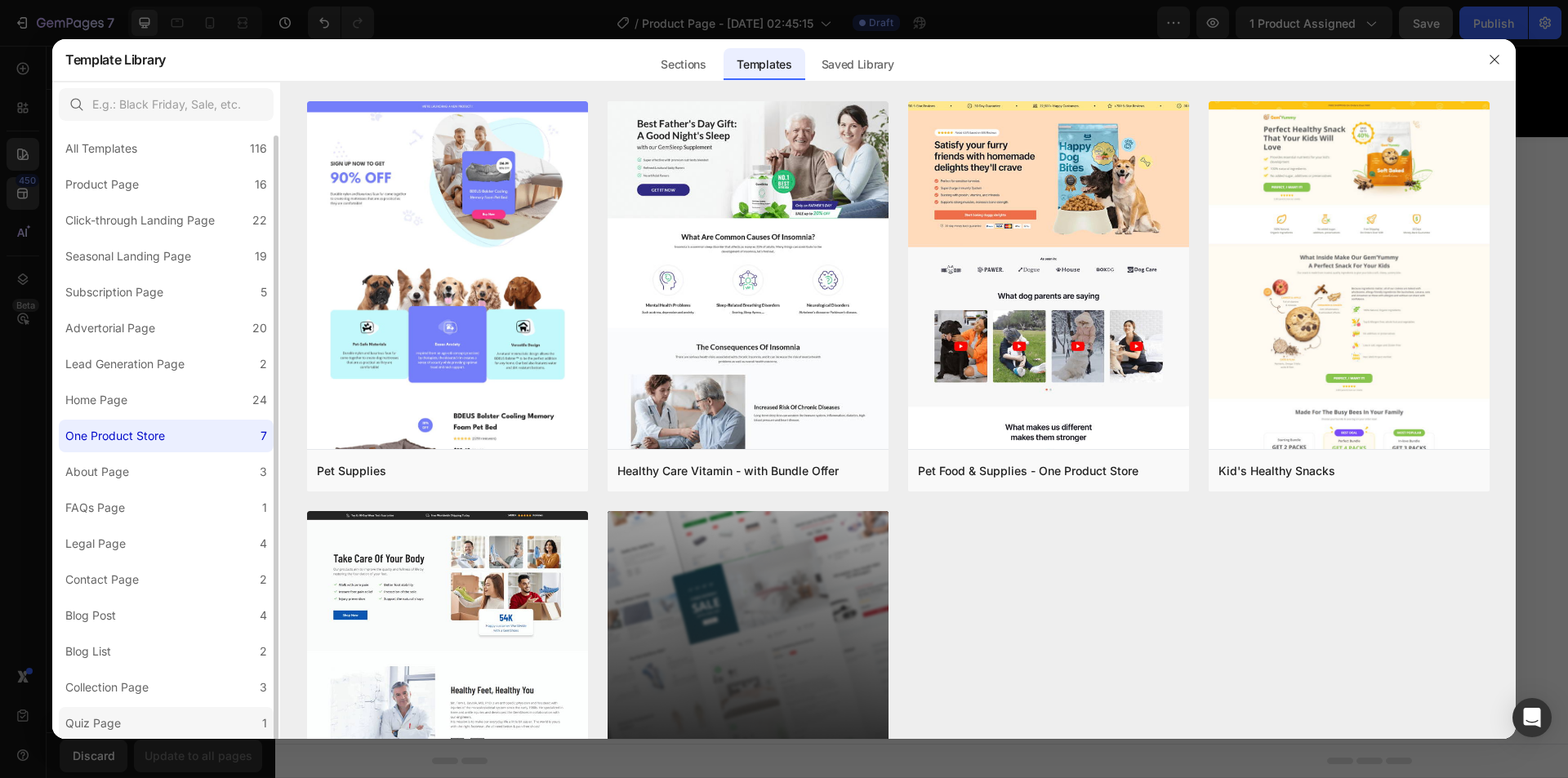
click at [107, 708] on label "Quiz Page 1" at bounding box center [166, 724] width 215 height 33
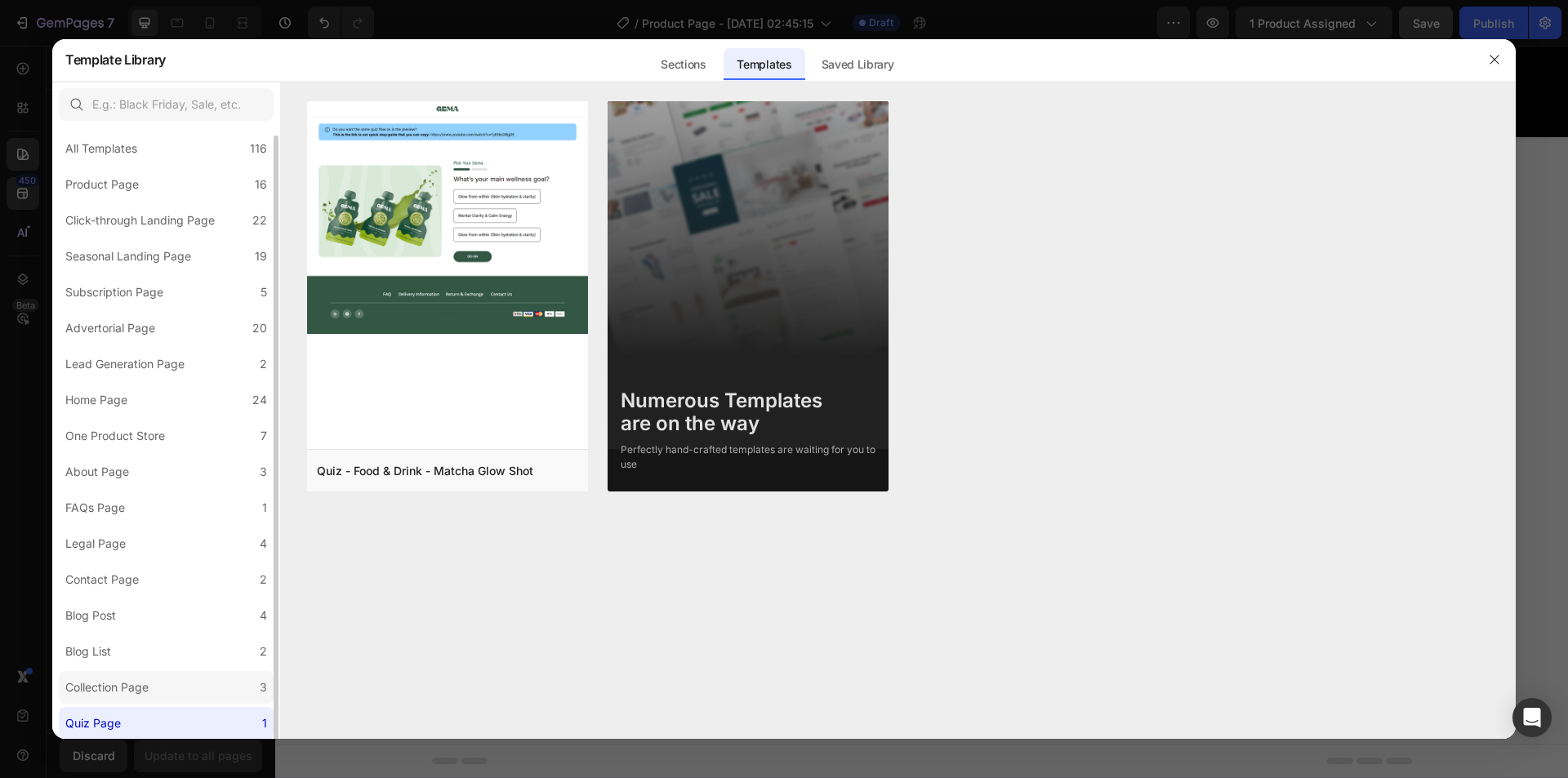
click at [116, 692] on div "Collection Page" at bounding box center [106, 688] width 83 height 20
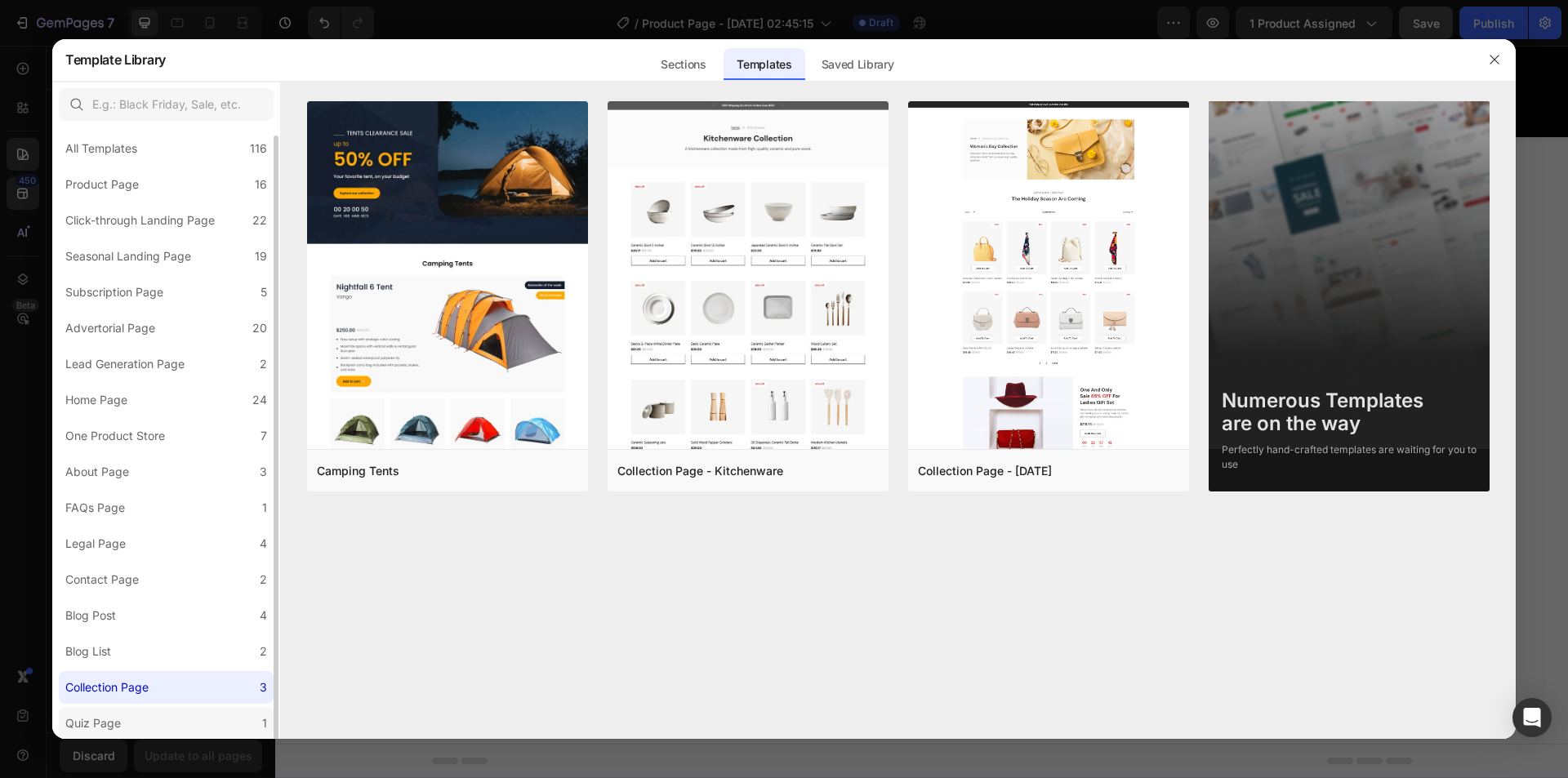
click at [116, 729] on div "Quiz Page" at bounding box center [93, 724] width 55 height 20
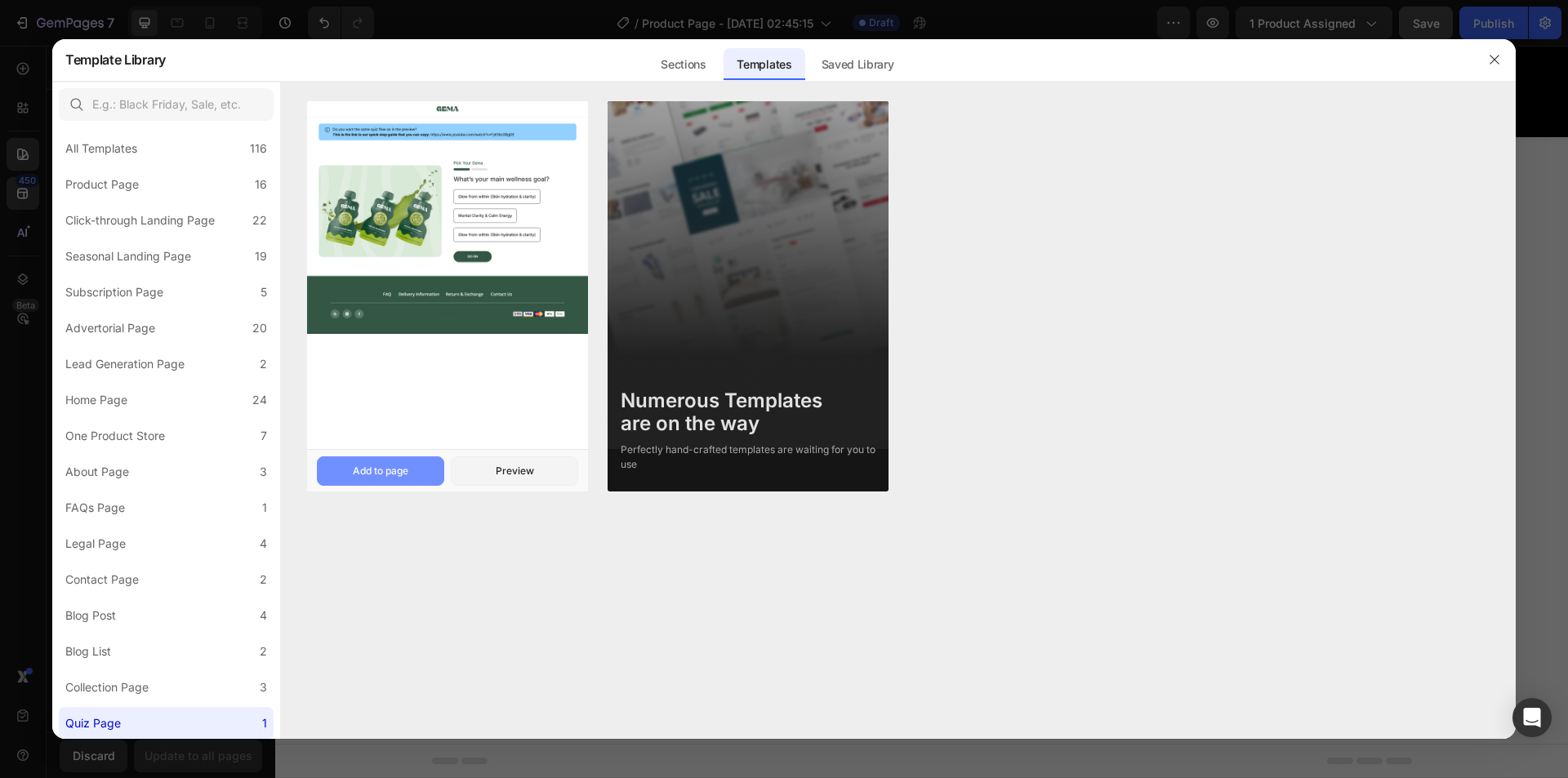
click at [411, 471] on button "Add to page" at bounding box center [380, 471] width 128 height 29
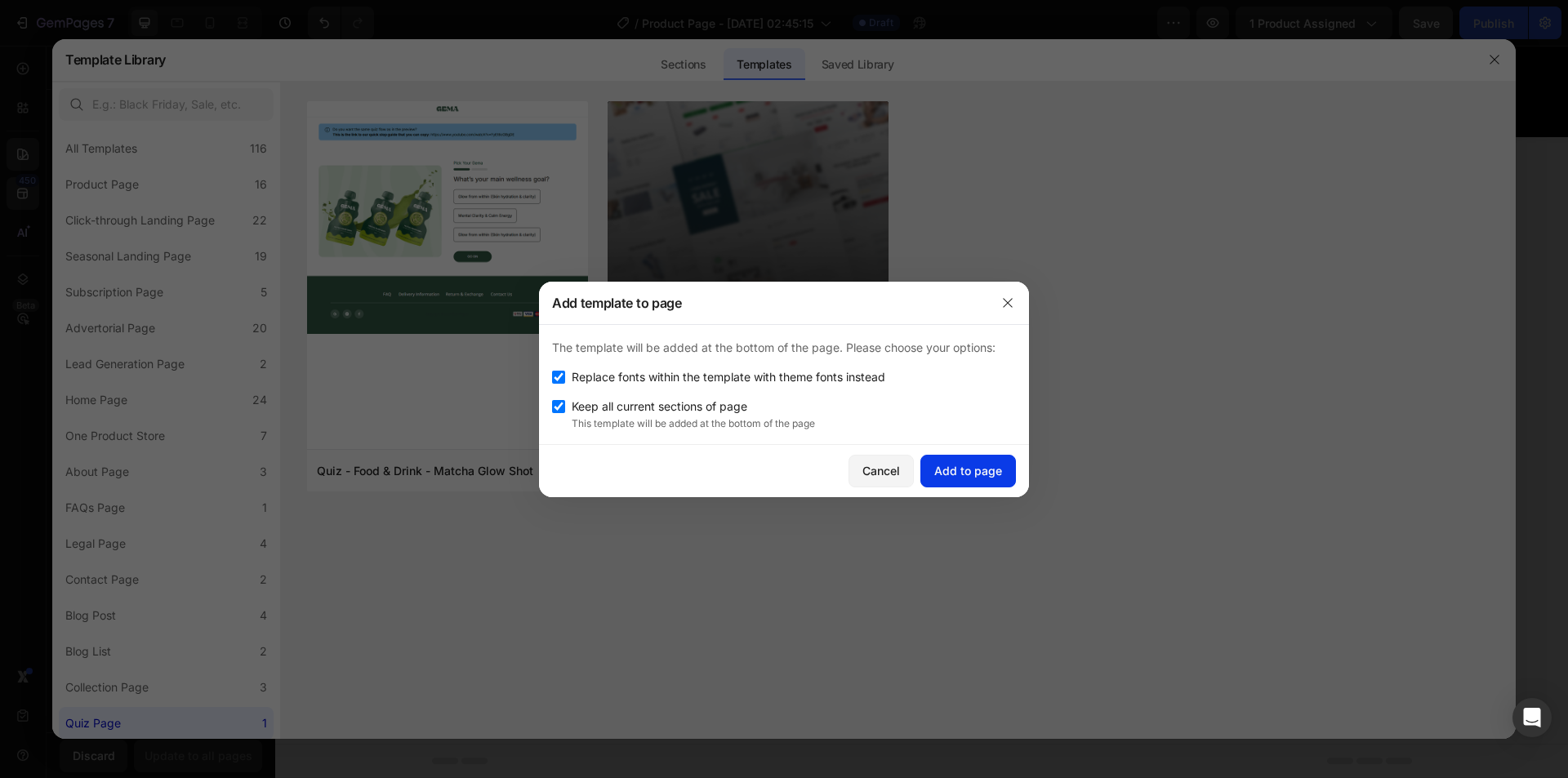
click at [960, 466] on div "Add to page" at bounding box center [968, 470] width 68 height 17
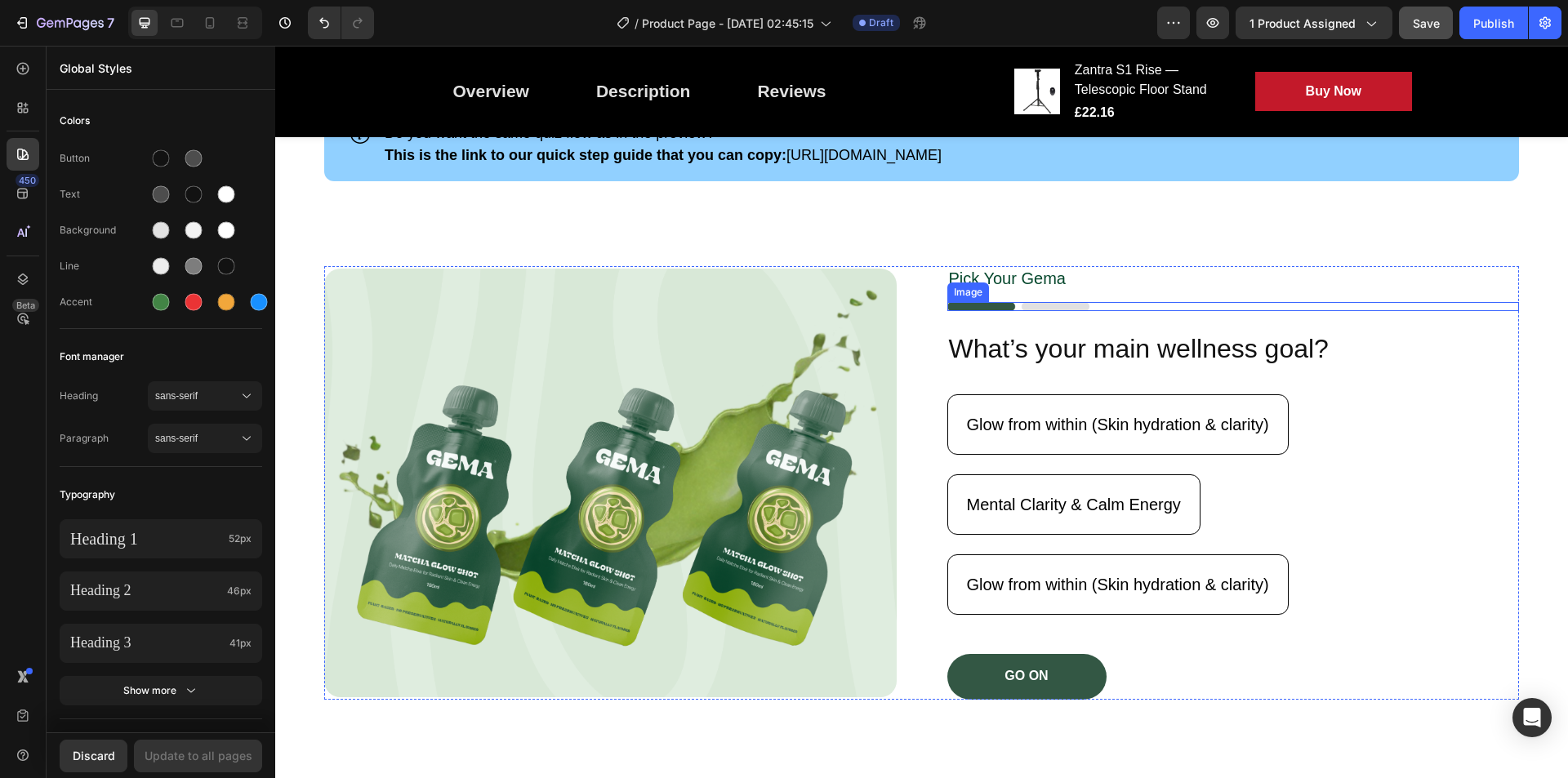
scroll to position [3803, 0]
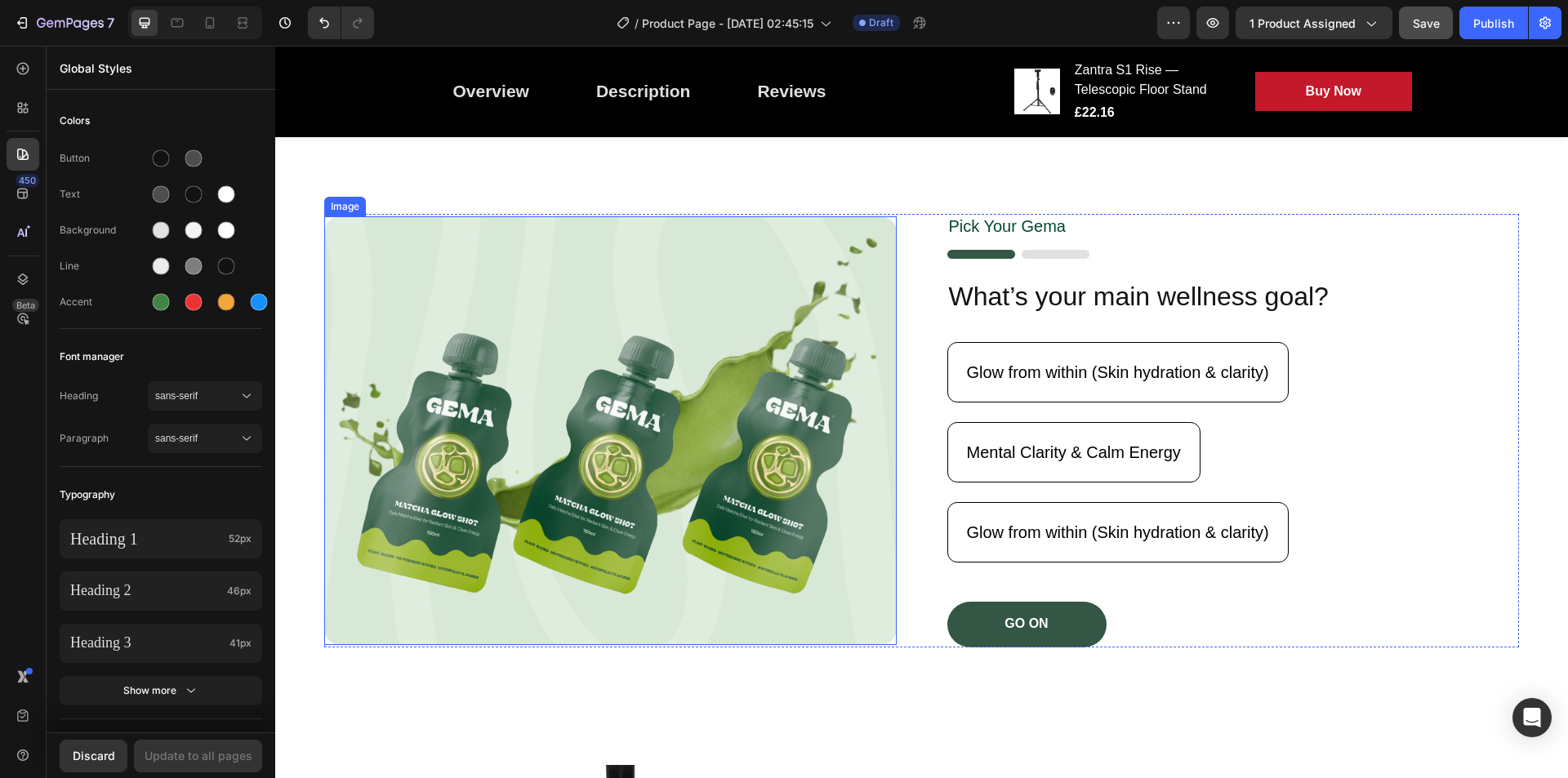
click at [843, 314] on img at bounding box center [610, 431] width 573 height 429
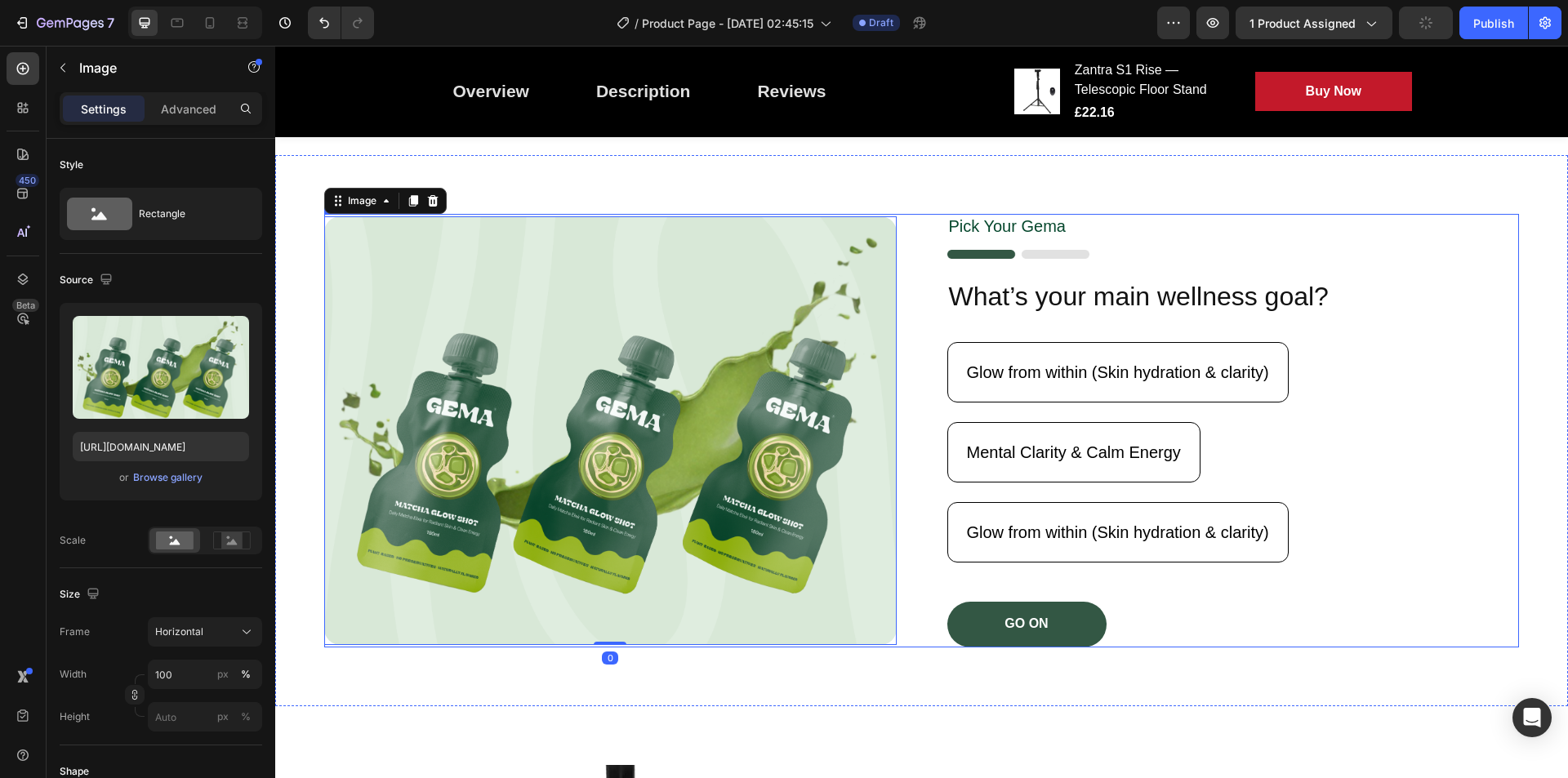
click at [1391, 266] on div "Pick Your [PERSON_NAME] Text Block Image What’s your main wellness goal? Headin…" at bounding box center [1234, 431] width 573 height 434
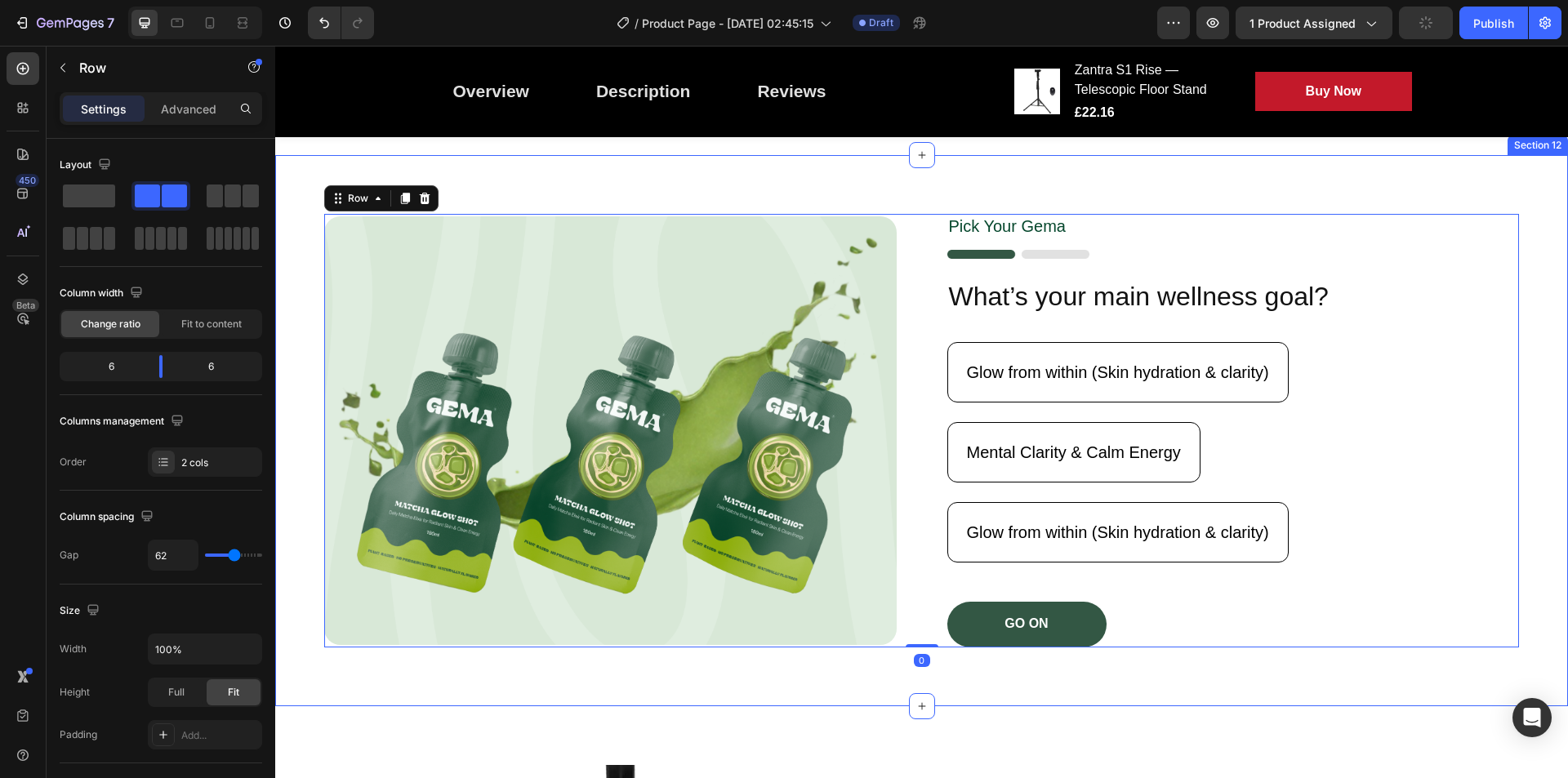
click at [1400, 192] on div "Image Pick Your [PERSON_NAME] Text Block Image What’s your main wellness goal? …" at bounding box center [921, 431] width 1293 height 551
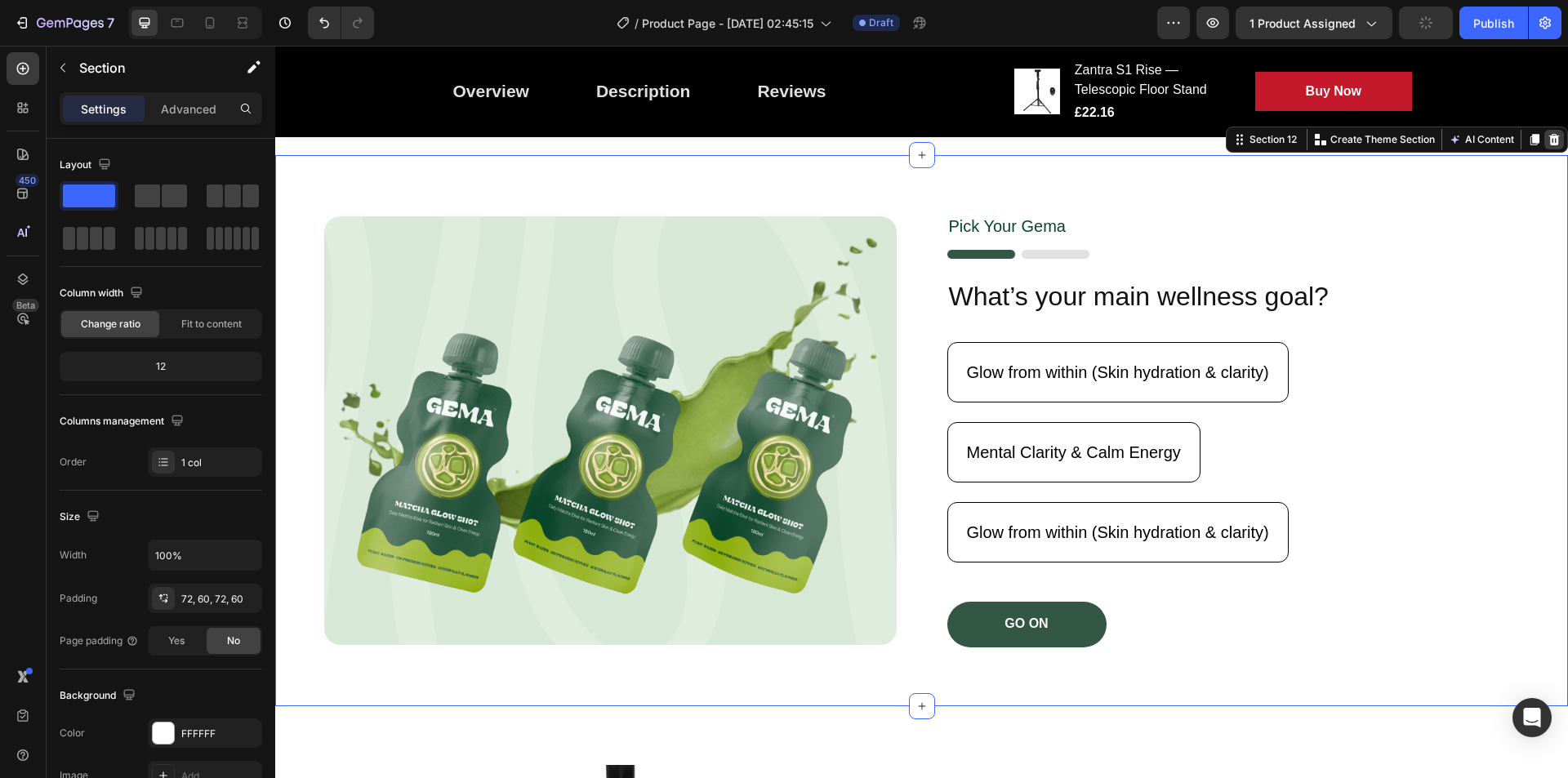
click at [1549, 140] on icon at bounding box center [1555, 139] width 11 height 12
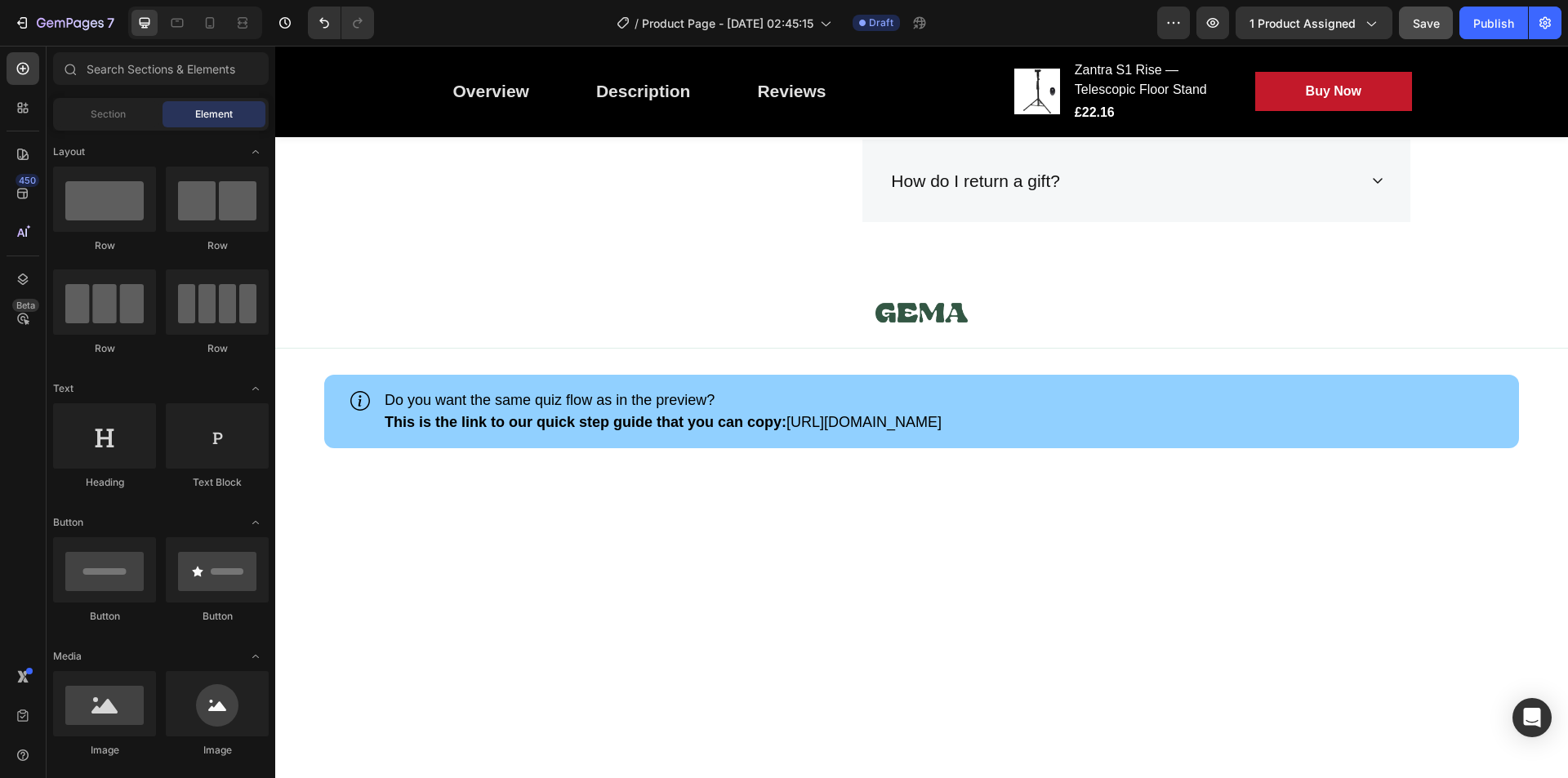
scroll to position [3093, 0]
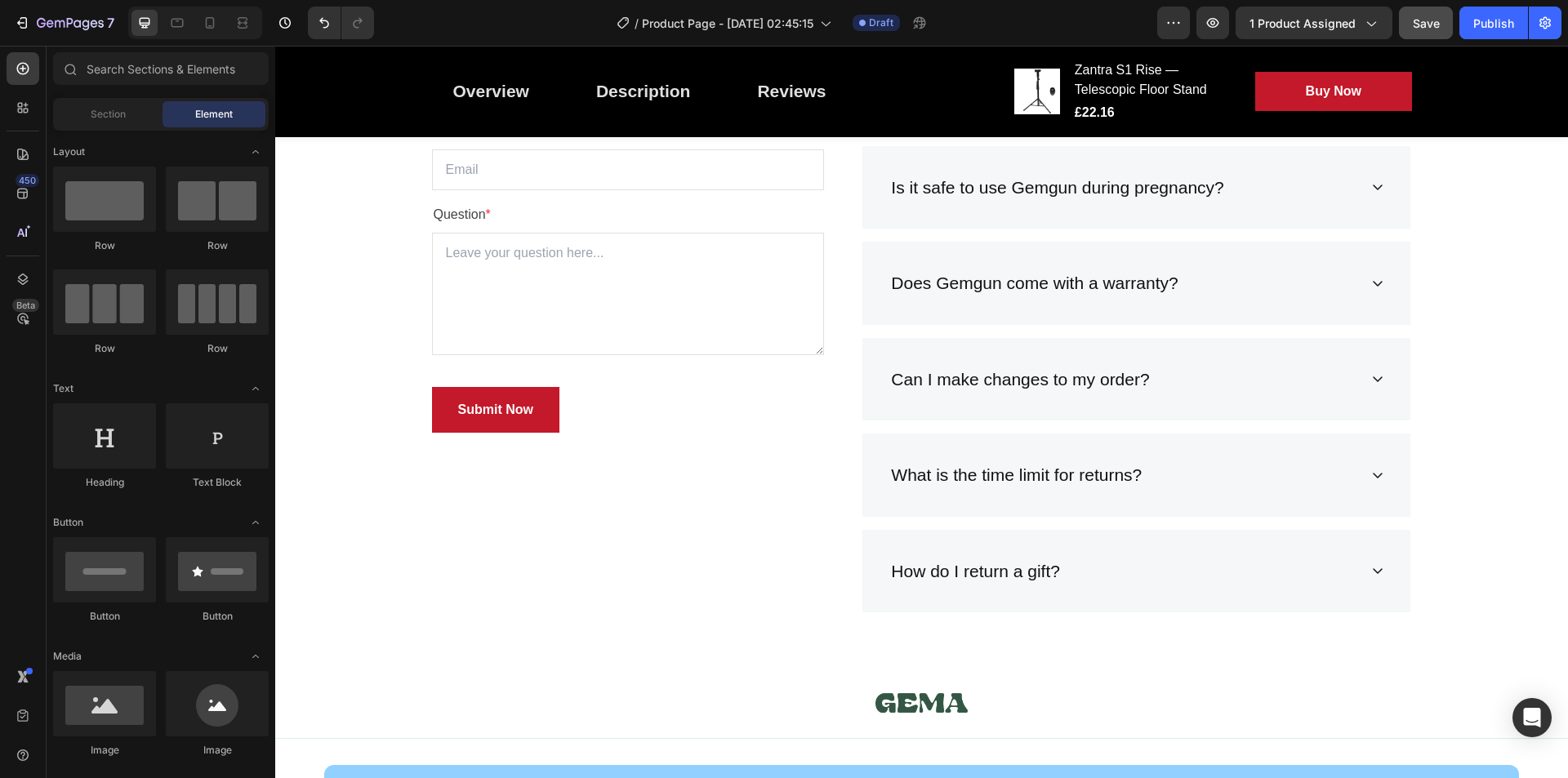
click at [936, 681] on img at bounding box center [921, 702] width 92 height 44
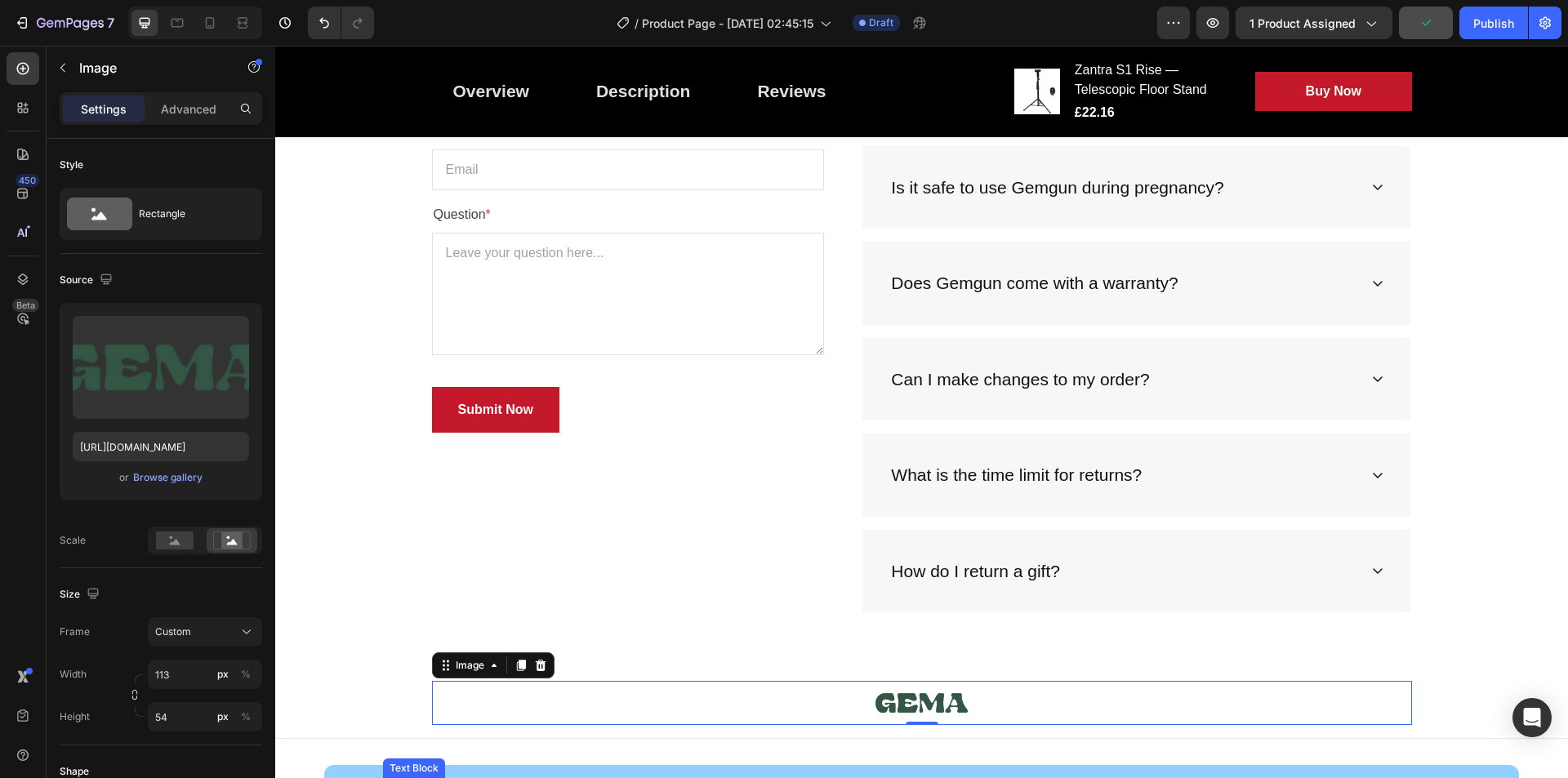
scroll to position [3501, 0]
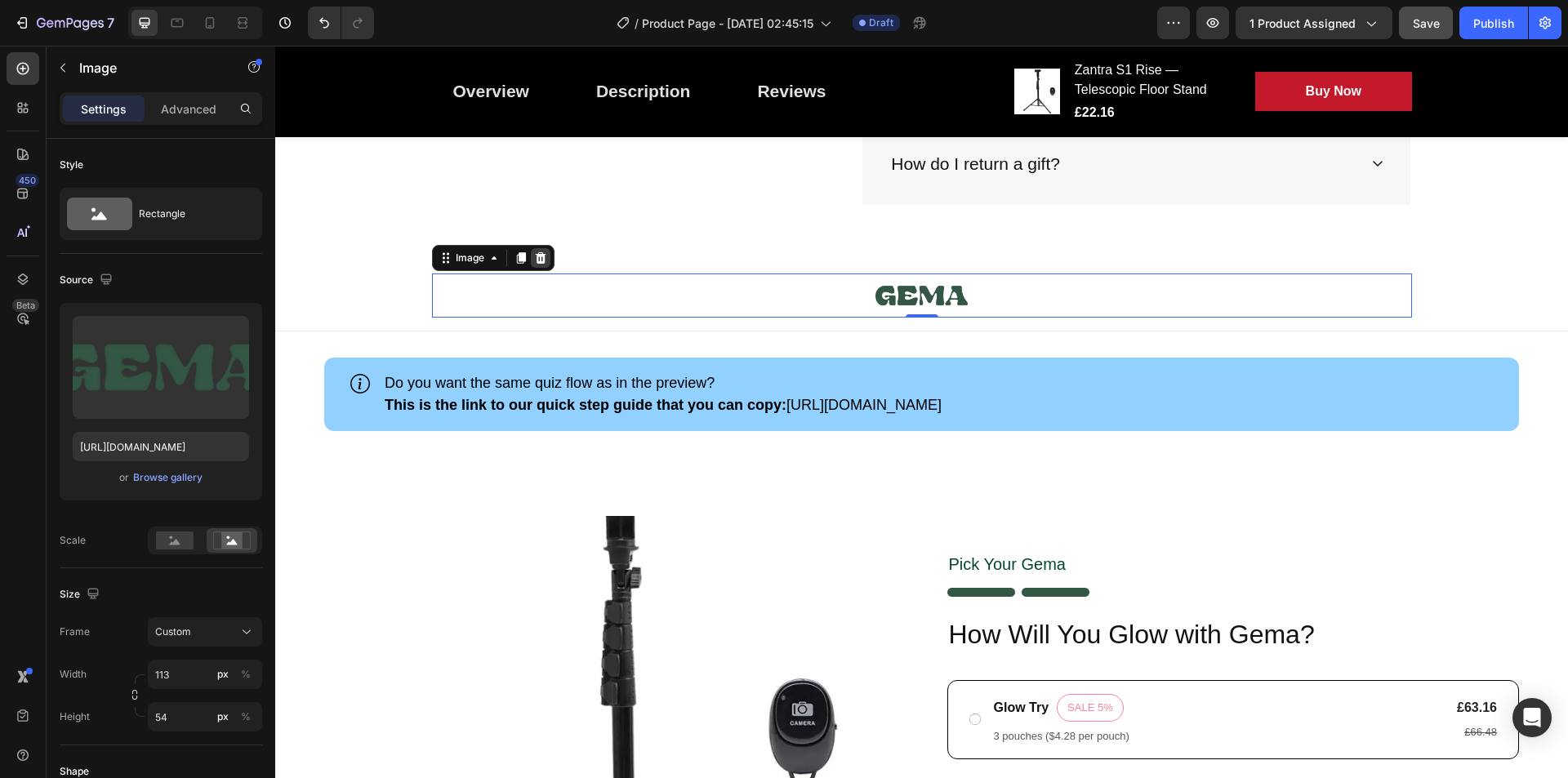
click at [538, 258] on icon at bounding box center [541, 258] width 11 height 12
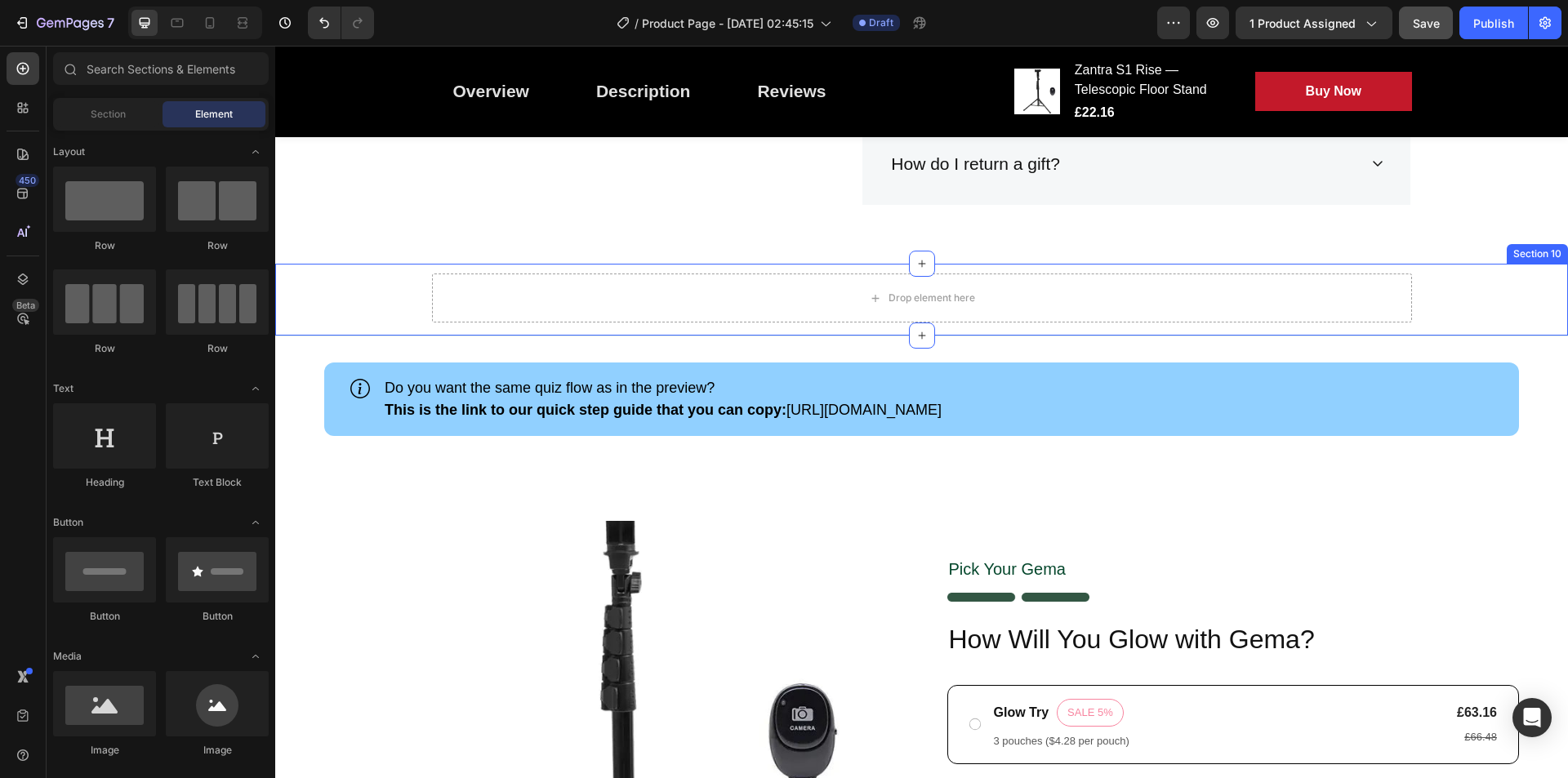
click at [1455, 288] on div "Drop element here Row" at bounding box center [921, 305] width 1293 height 62
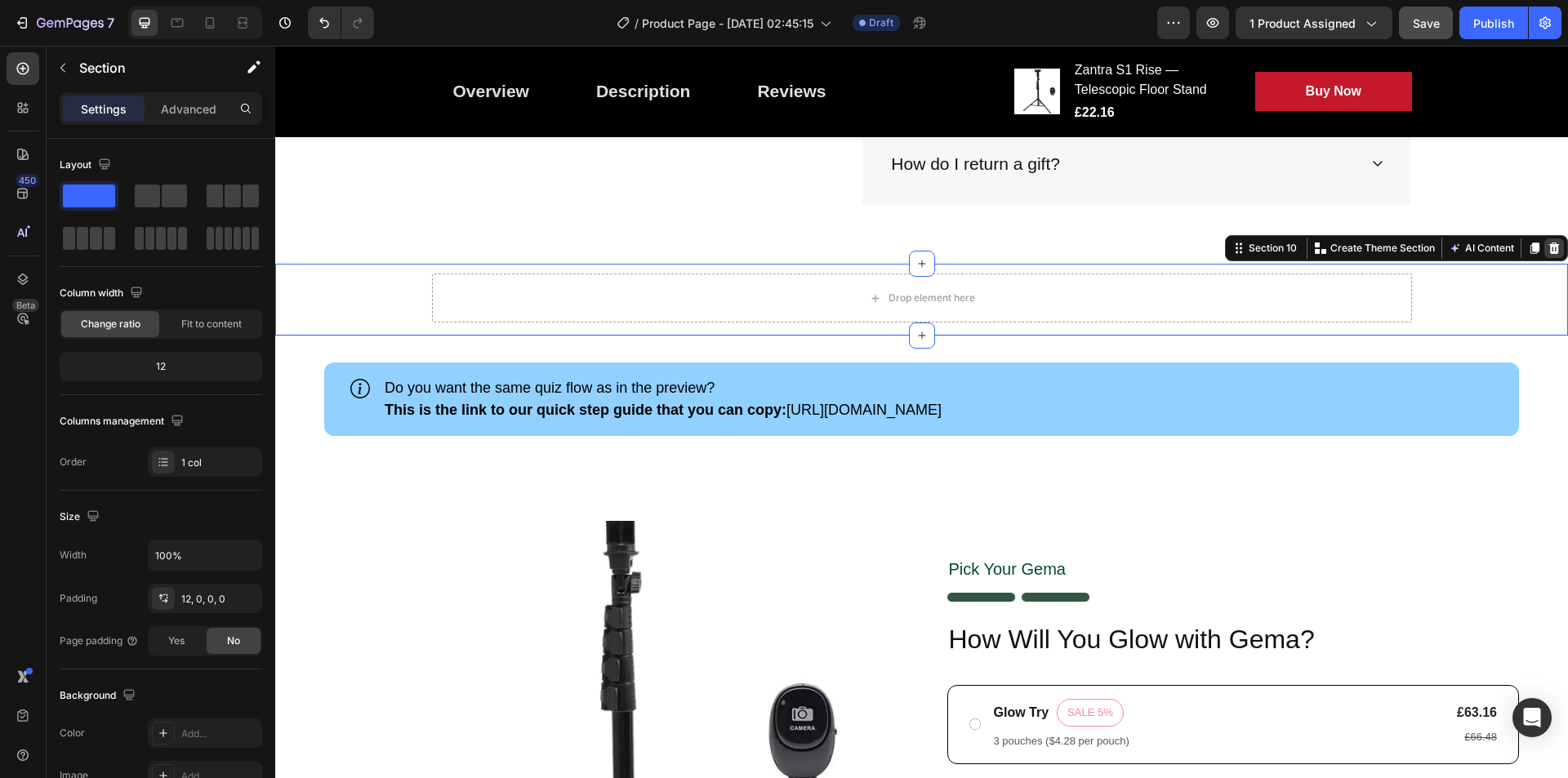
click at [1547, 249] on icon at bounding box center [1554, 248] width 13 height 13
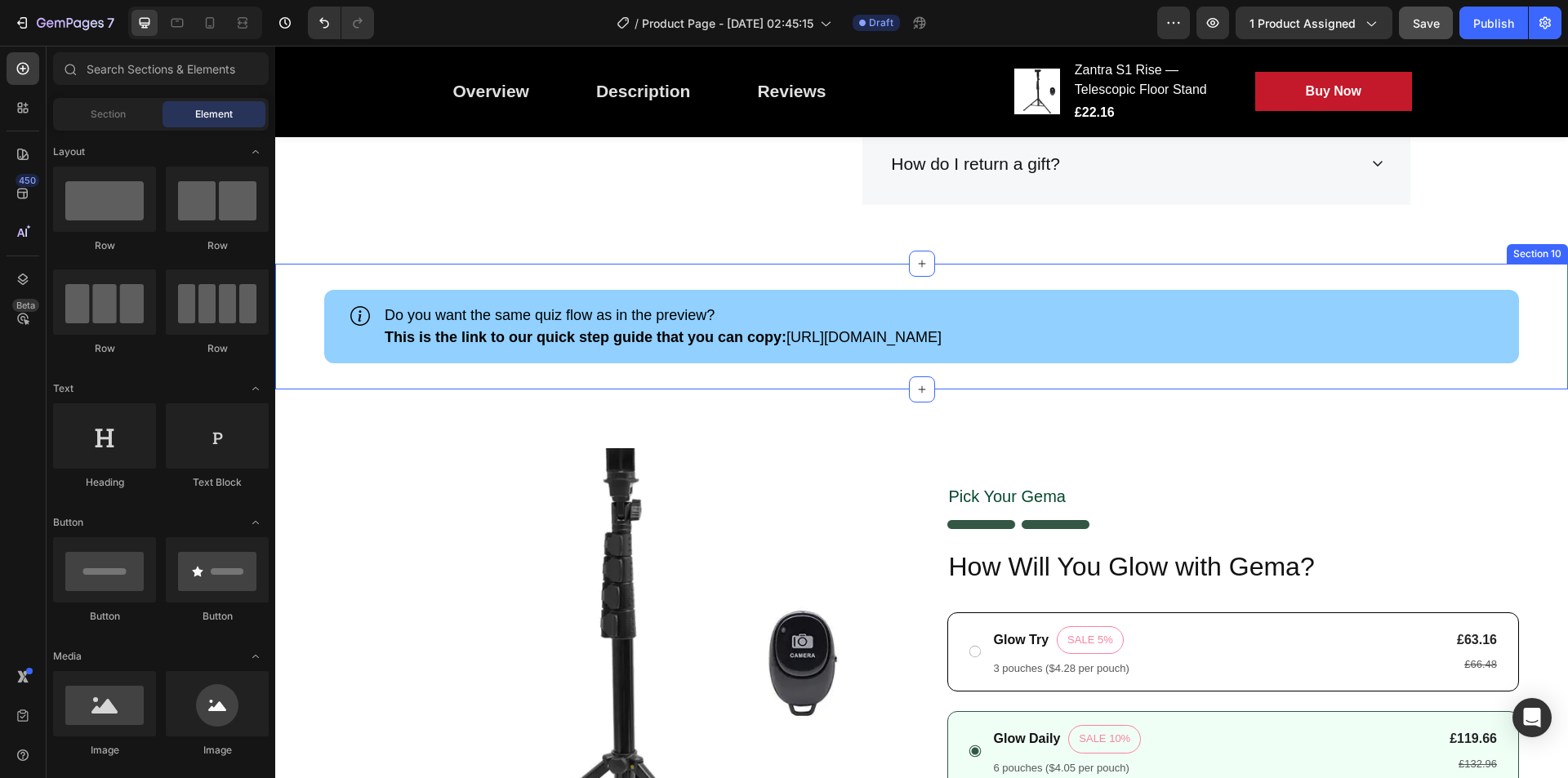
click at [1529, 309] on div "Icon Do you want the same quiz flow as in the preview? This is the link to our …" at bounding box center [921, 327] width 1293 height 126
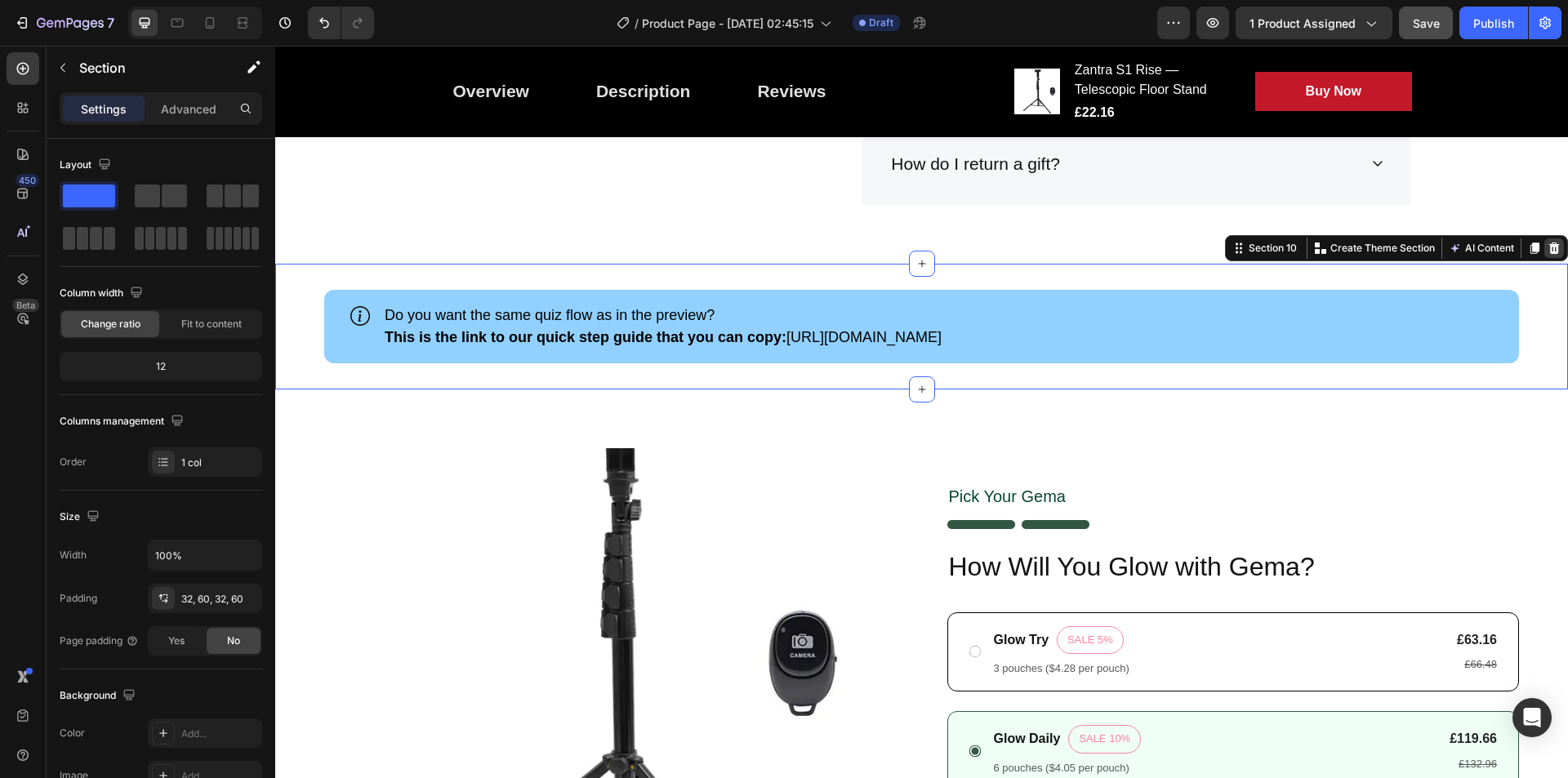
click at [1547, 238] on div at bounding box center [1555, 248] width 20 height 20
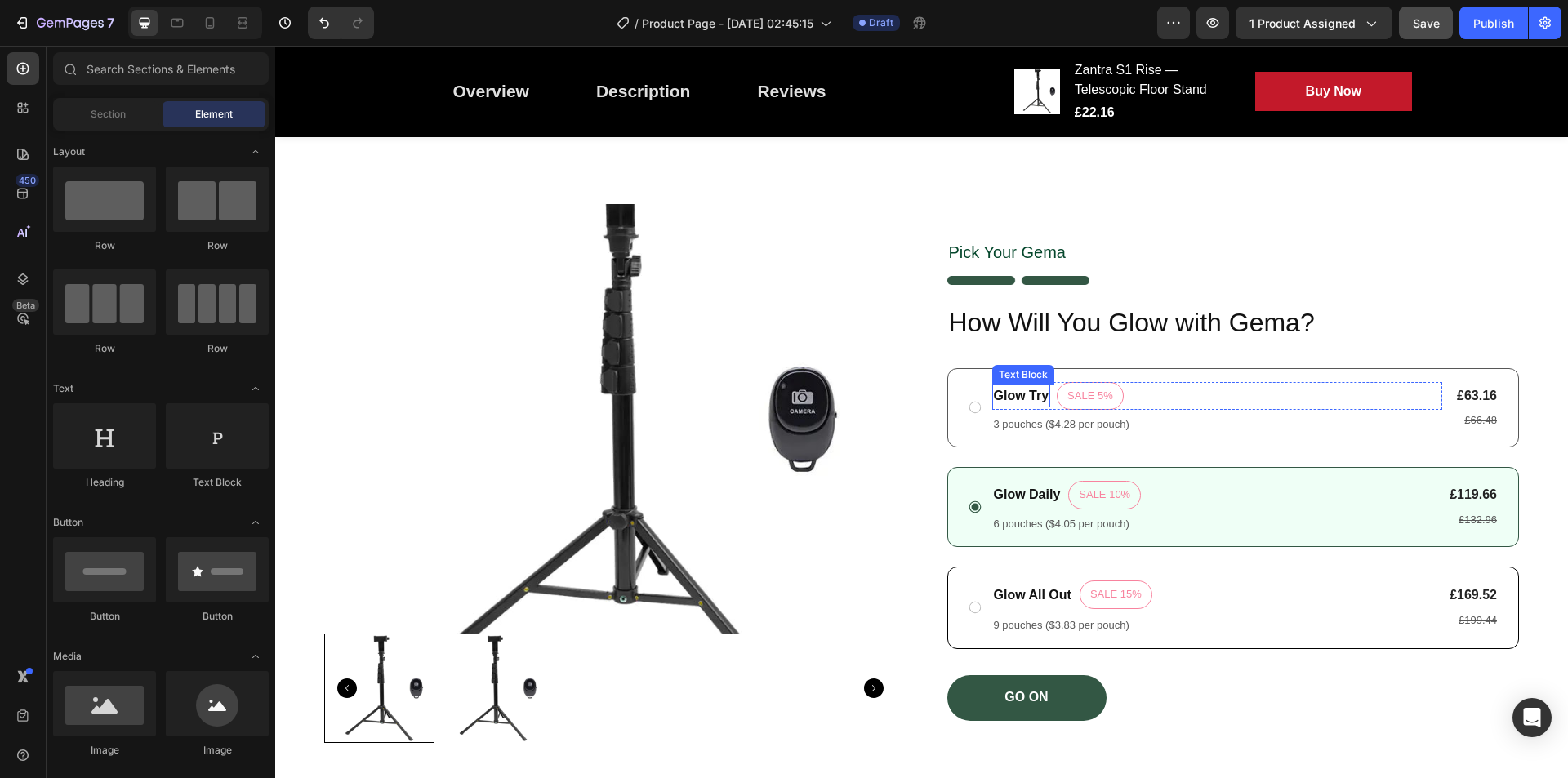
scroll to position [3621, 0]
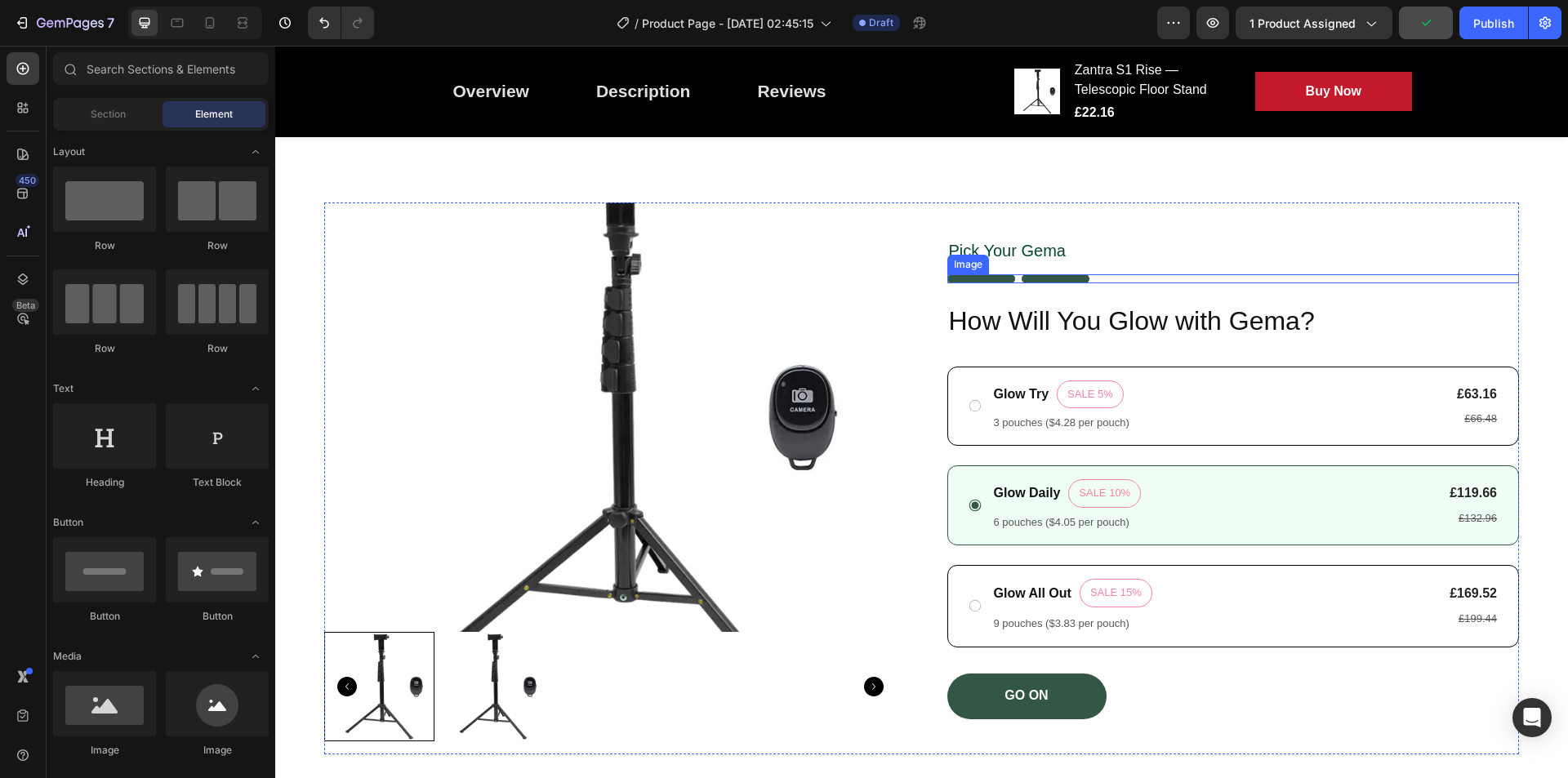
click at [1449, 278] on div at bounding box center [1234, 279] width 573 height 9
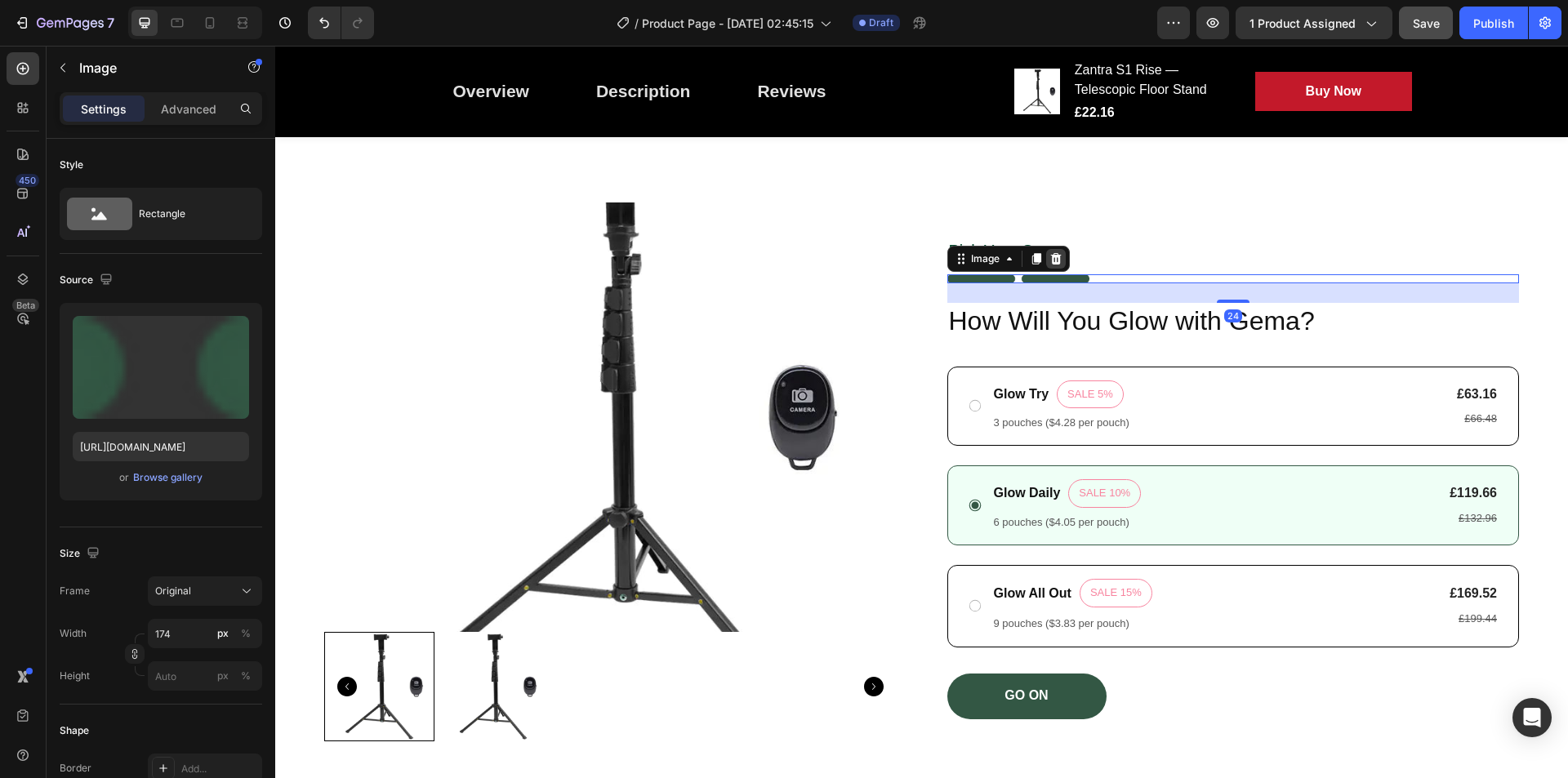
click at [1055, 253] on icon at bounding box center [1056, 259] width 11 height 12
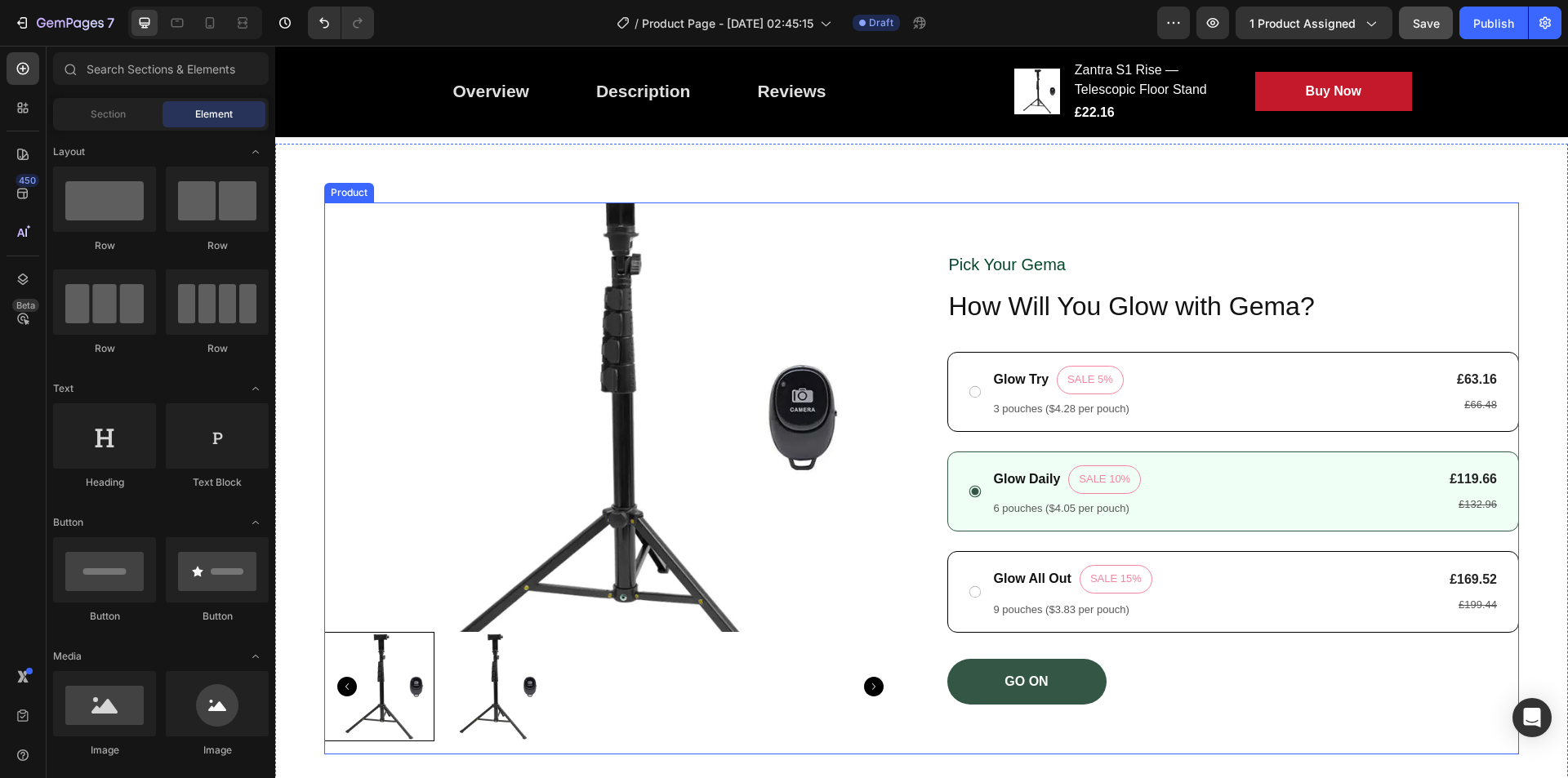
click at [1443, 208] on div "Pick Your [PERSON_NAME] Text Block How Will You Glow with [PERSON_NAME]? Headin…" at bounding box center [1234, 478] width 573 height 552
click at [1453, 185] on div "Product Images Pick Your [PERSON_NAME] Text Block How Will You Glow with [PERSO…" at bounding box center [921, 478] width 1293 height 670
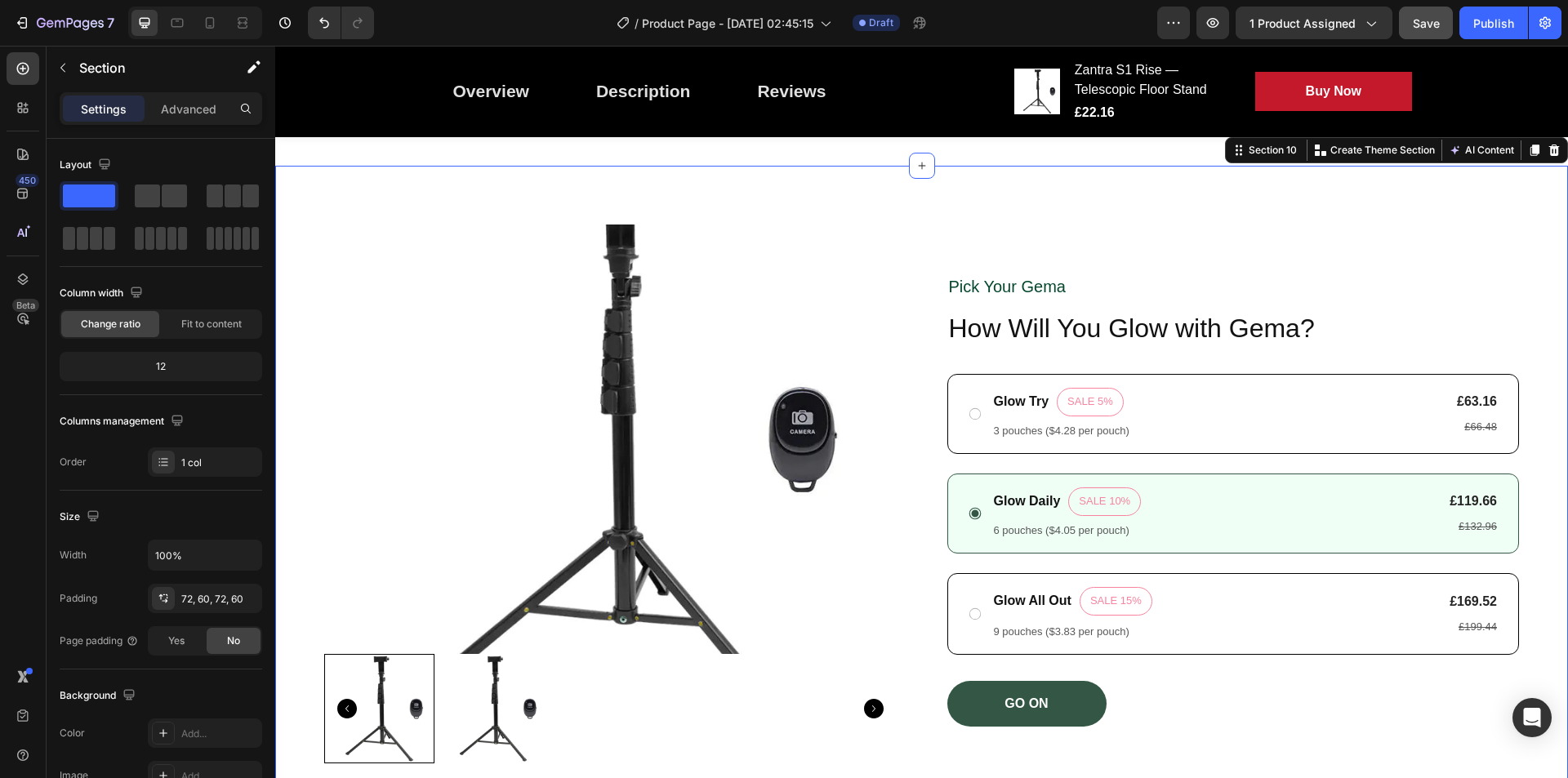
scroll to position [3571, 0]
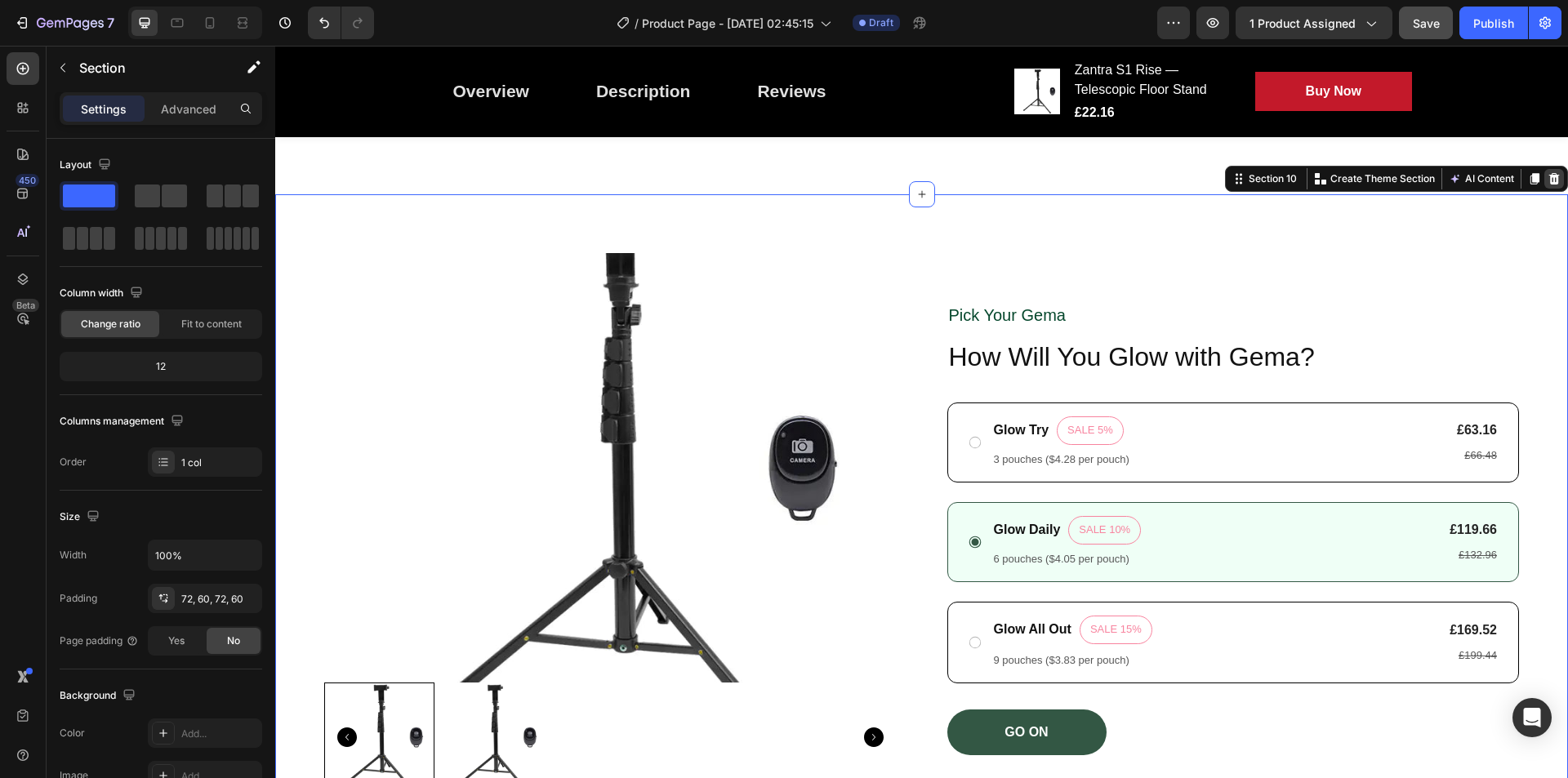
click at [1549, 178] on icon at bounding box center [1555, 178] width 11 height 12
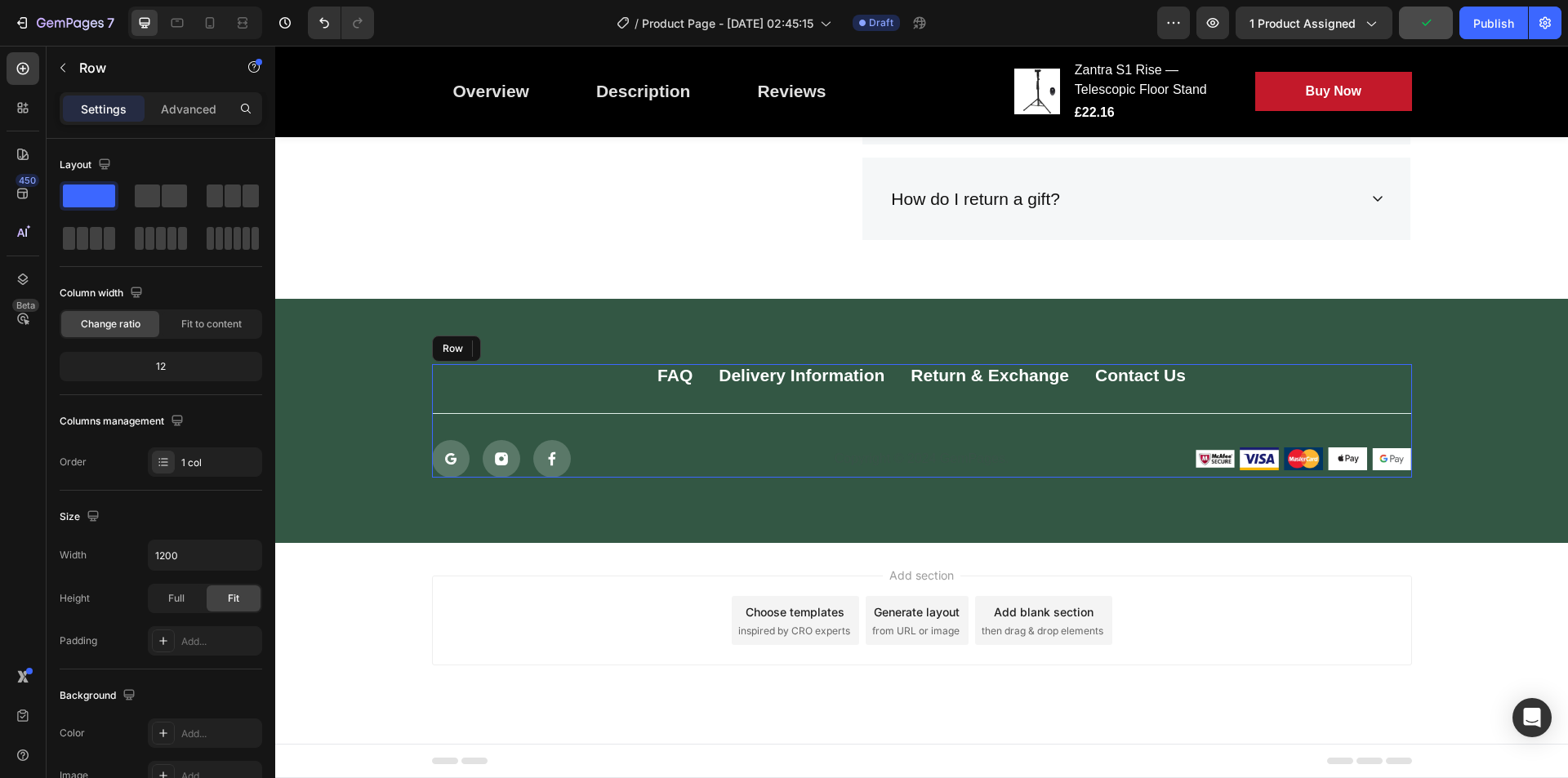
scroll to position [3462, 0]
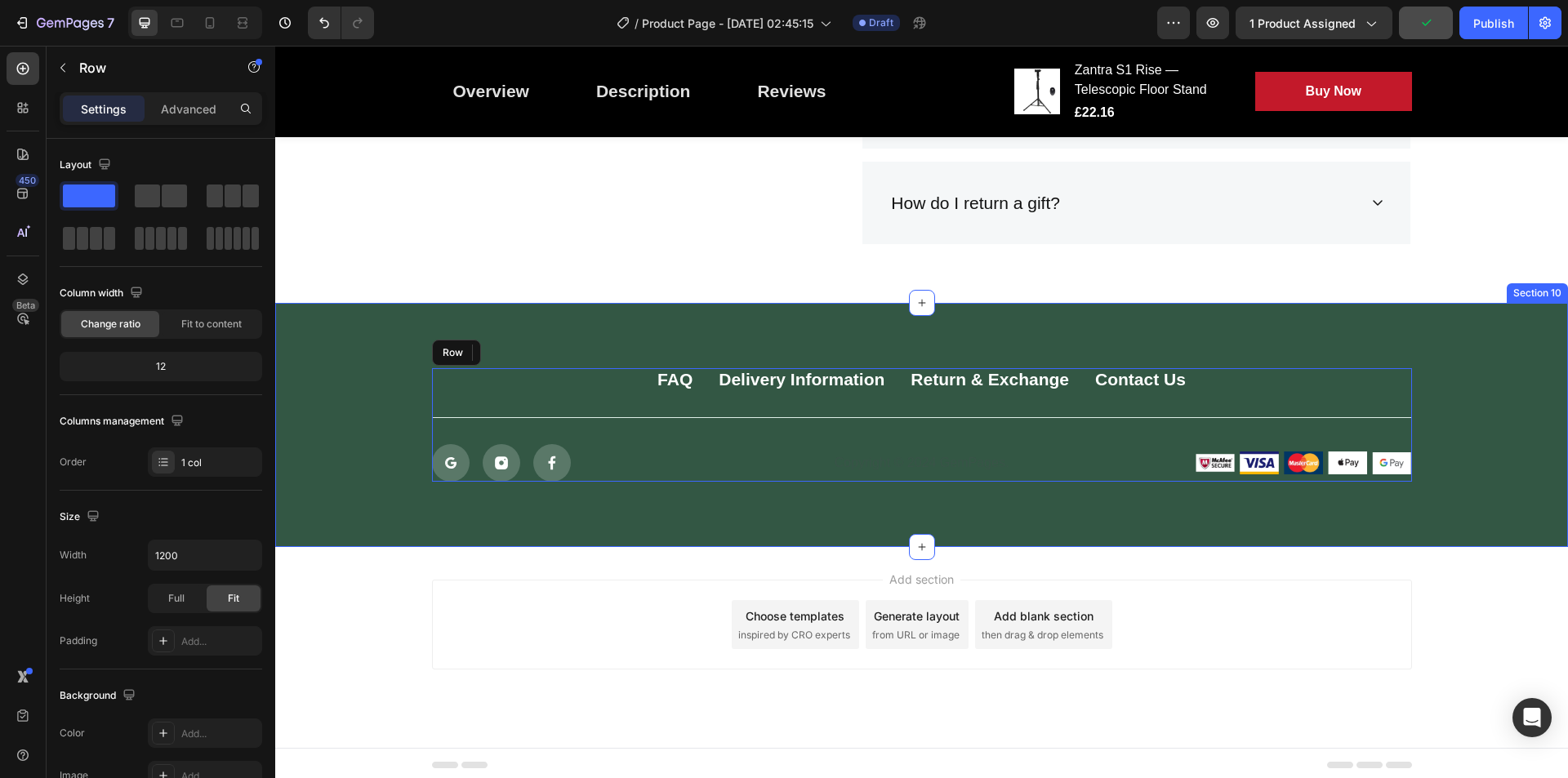
click at [801, 498] on div "FAQ Button Delivery Information Button Return & Exchange Button Contact Us Butt…" at bounding box center [921, 426] width 1293 height 244
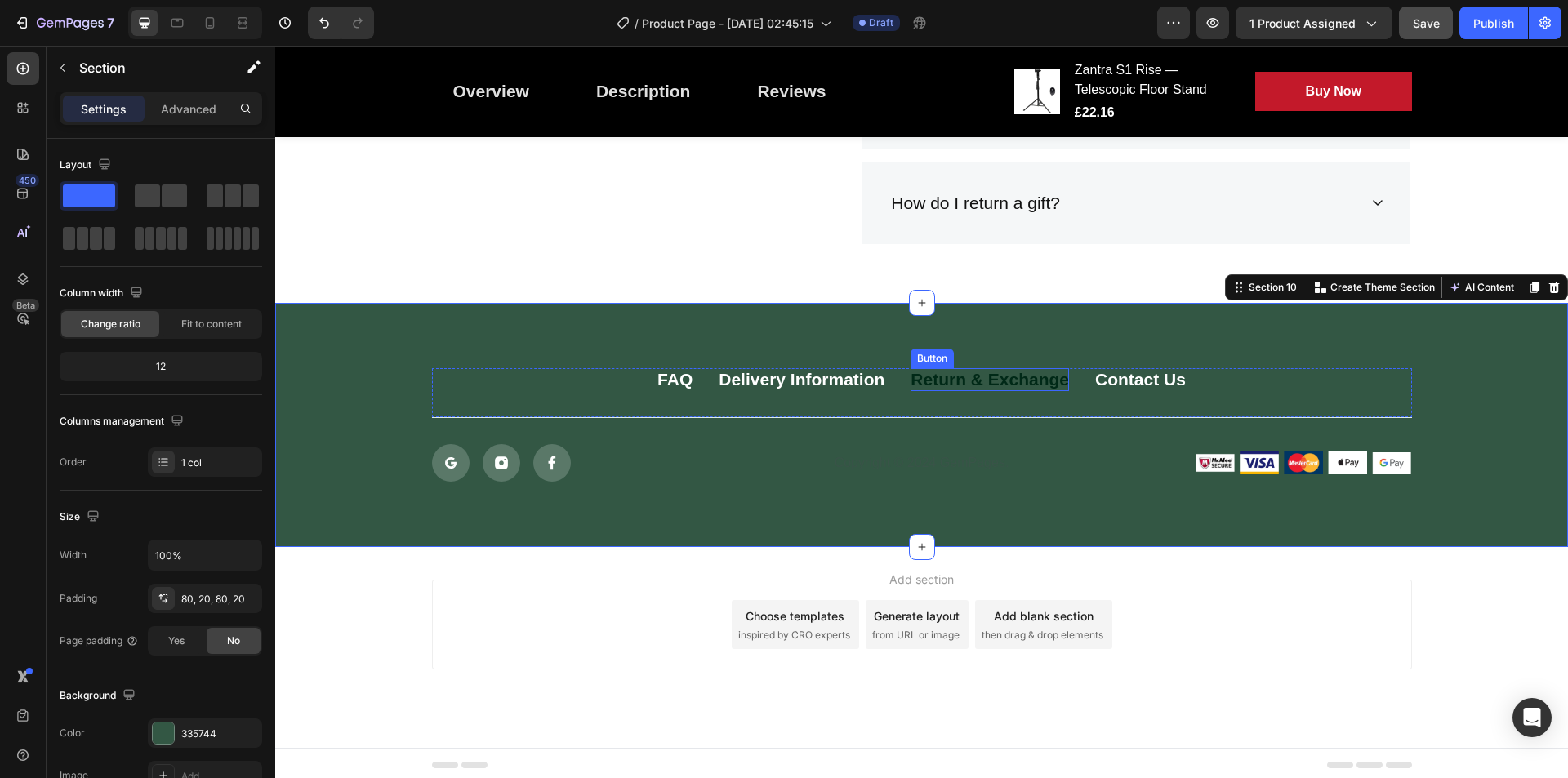
click at [1027, 373] on div "Return & Exchange" at bounding box center [991, 379] width 159 height 22
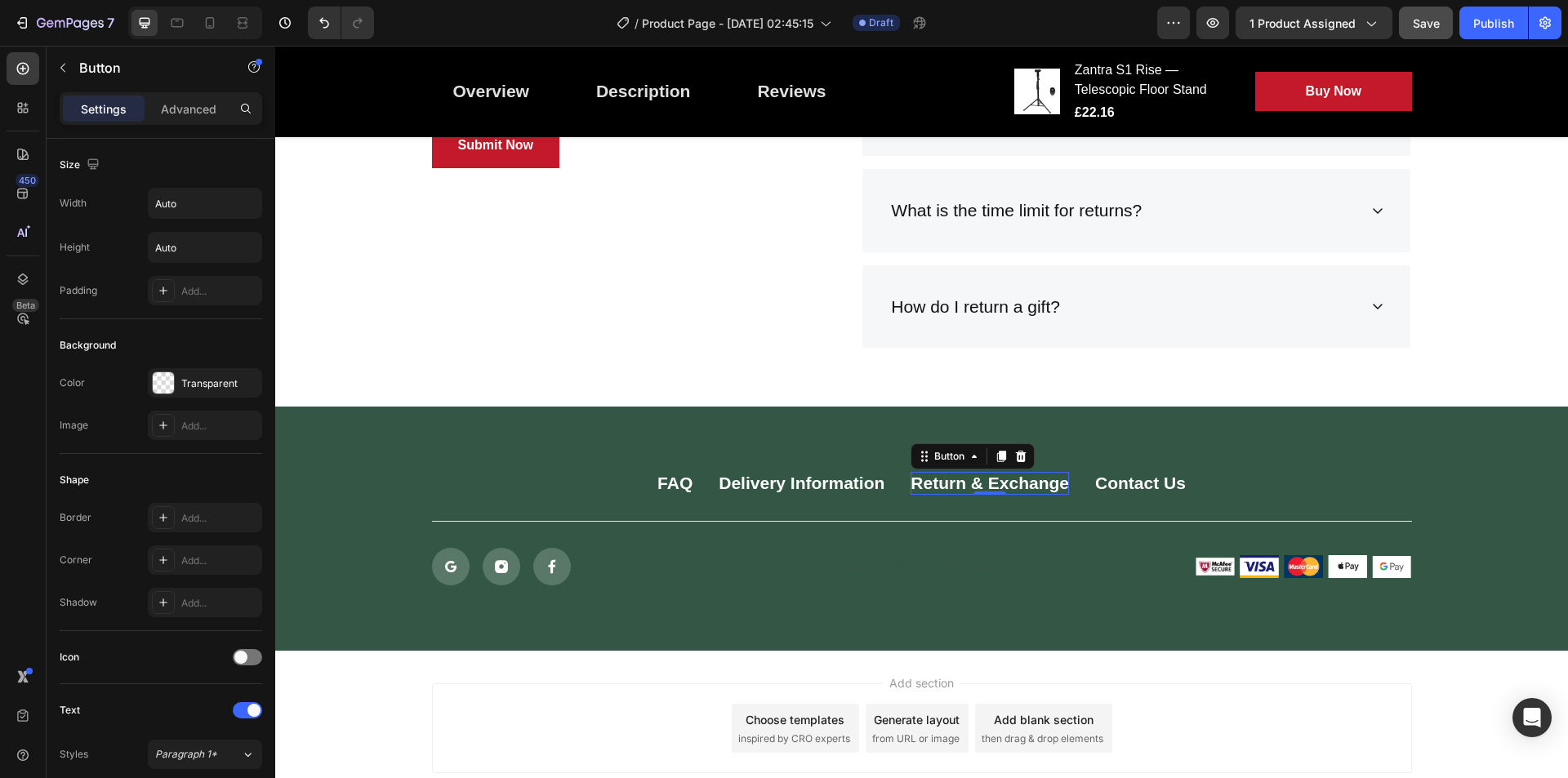
scroll to position [3349, 0]
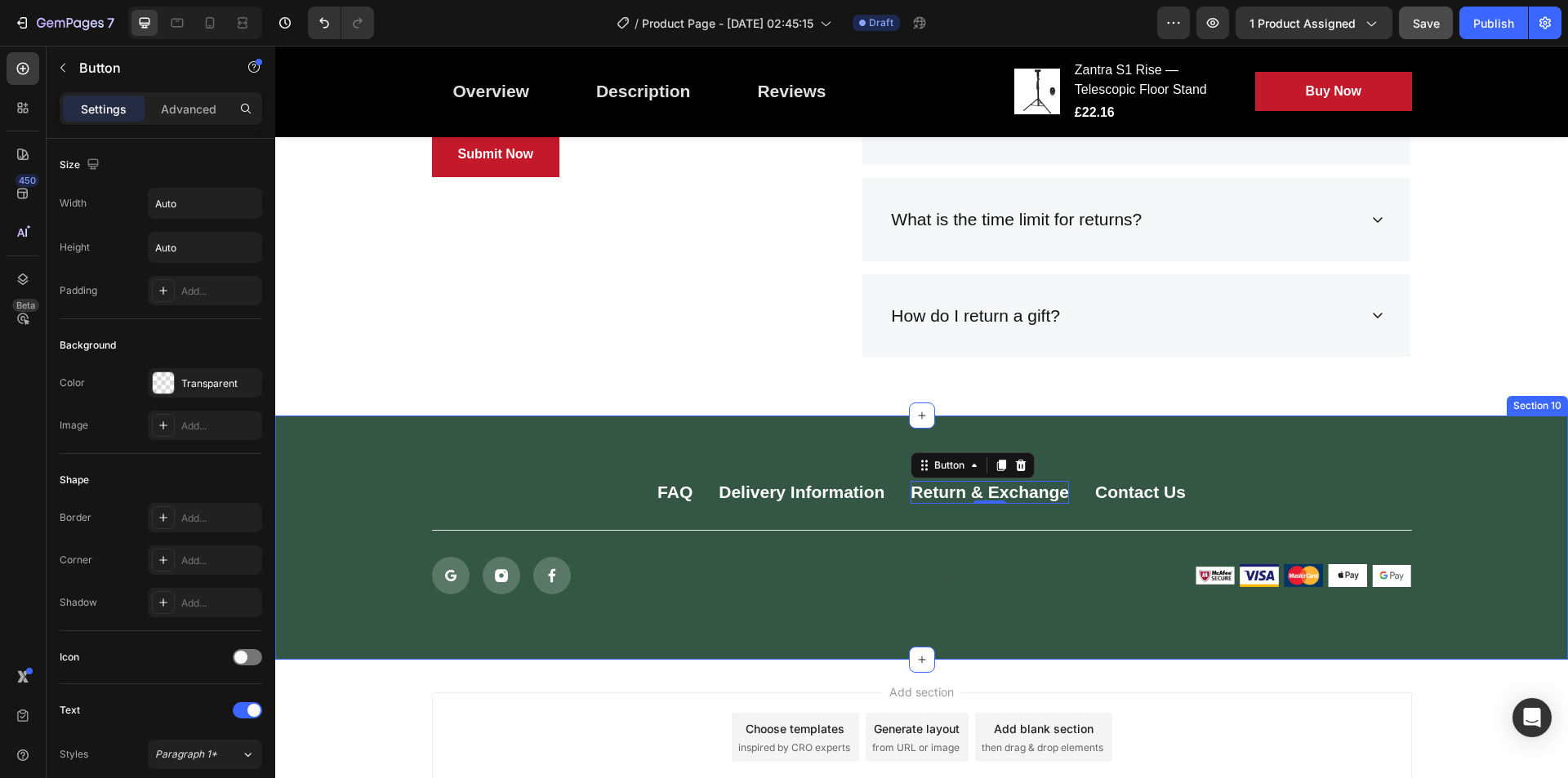
click at [572, 431] on div "FAQ Button Delivery Information Button Return & Exchange Button 0 Contact Us Bu…" at bounding box center [921, 538] width 1293 height 244
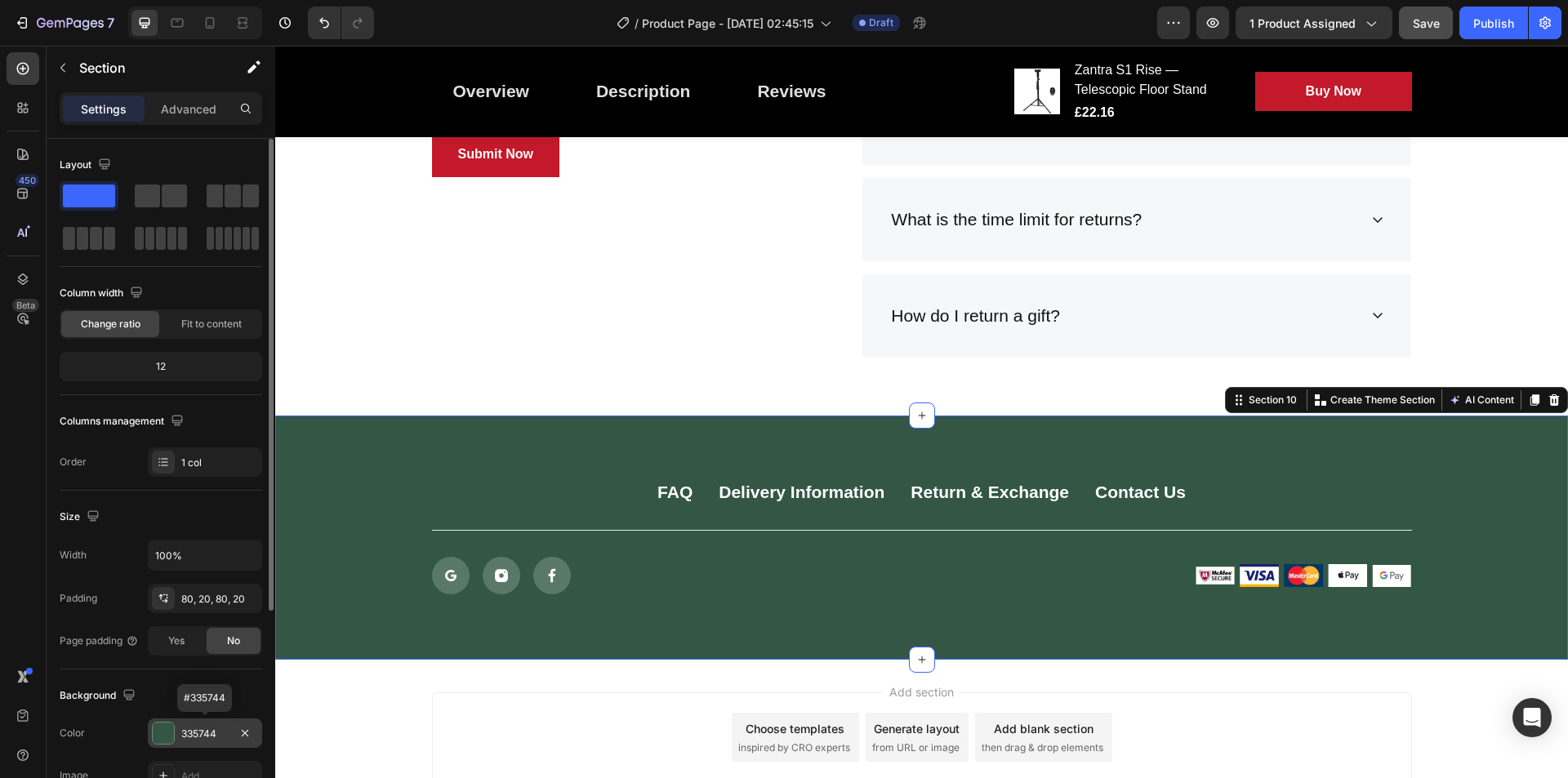
click at [162, 724] on div at bounding box center [163, 733] width 21 height 21
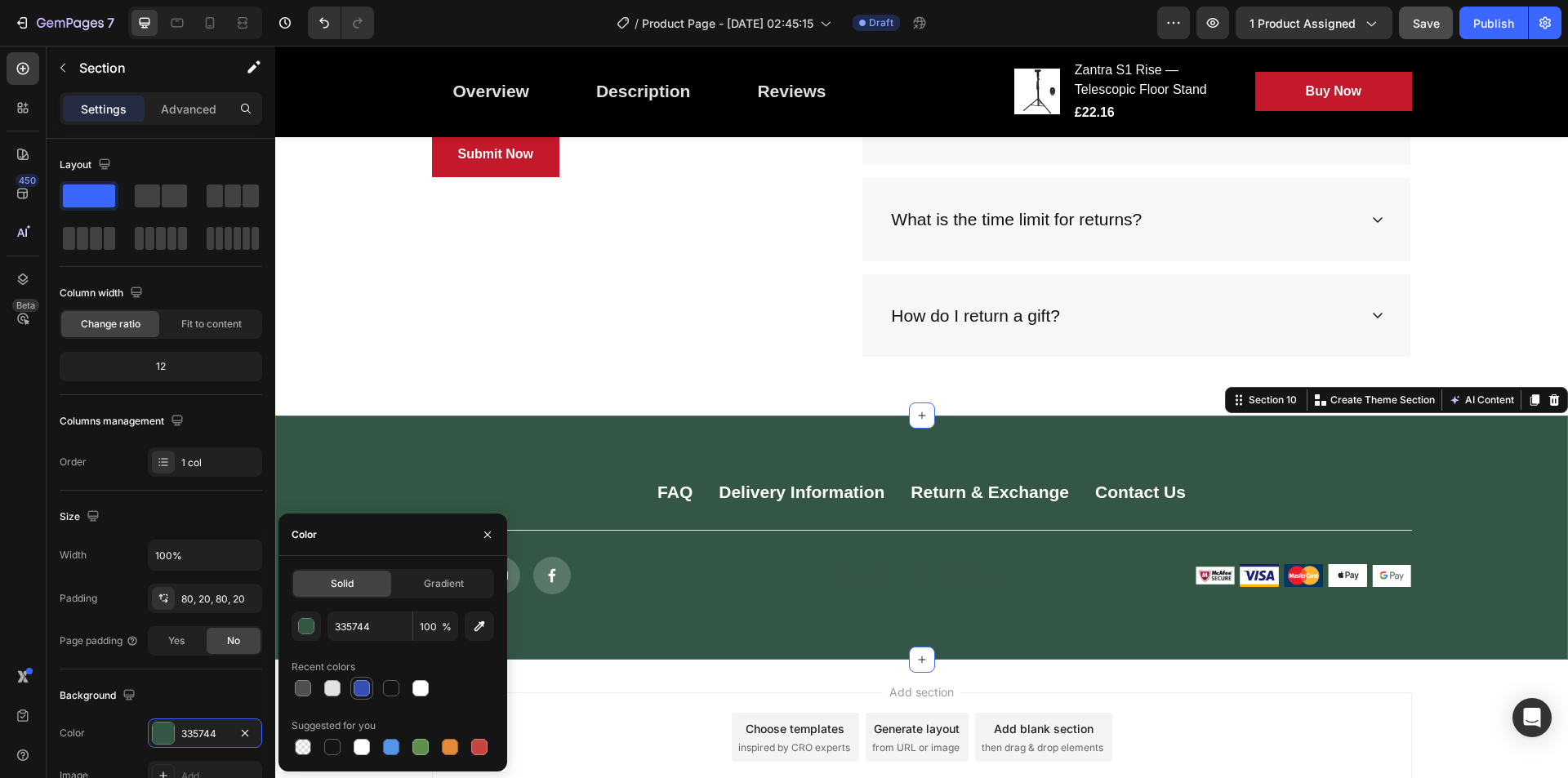
click at [361, 682] on div at bounding box center [361, 688] width 16 height 16
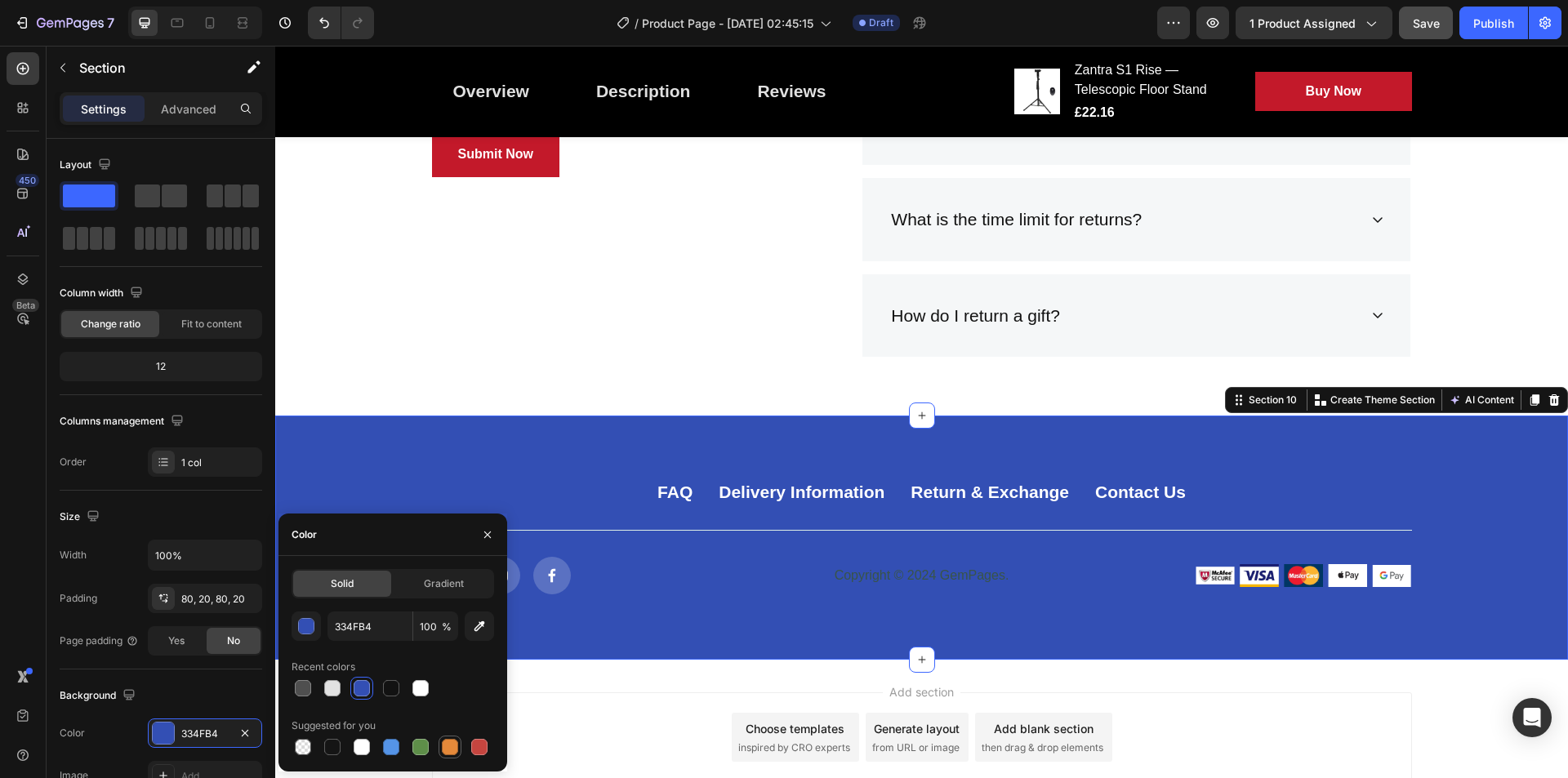
click at [448, 747] on div at bounding box center [450, 747] width 16 height 16
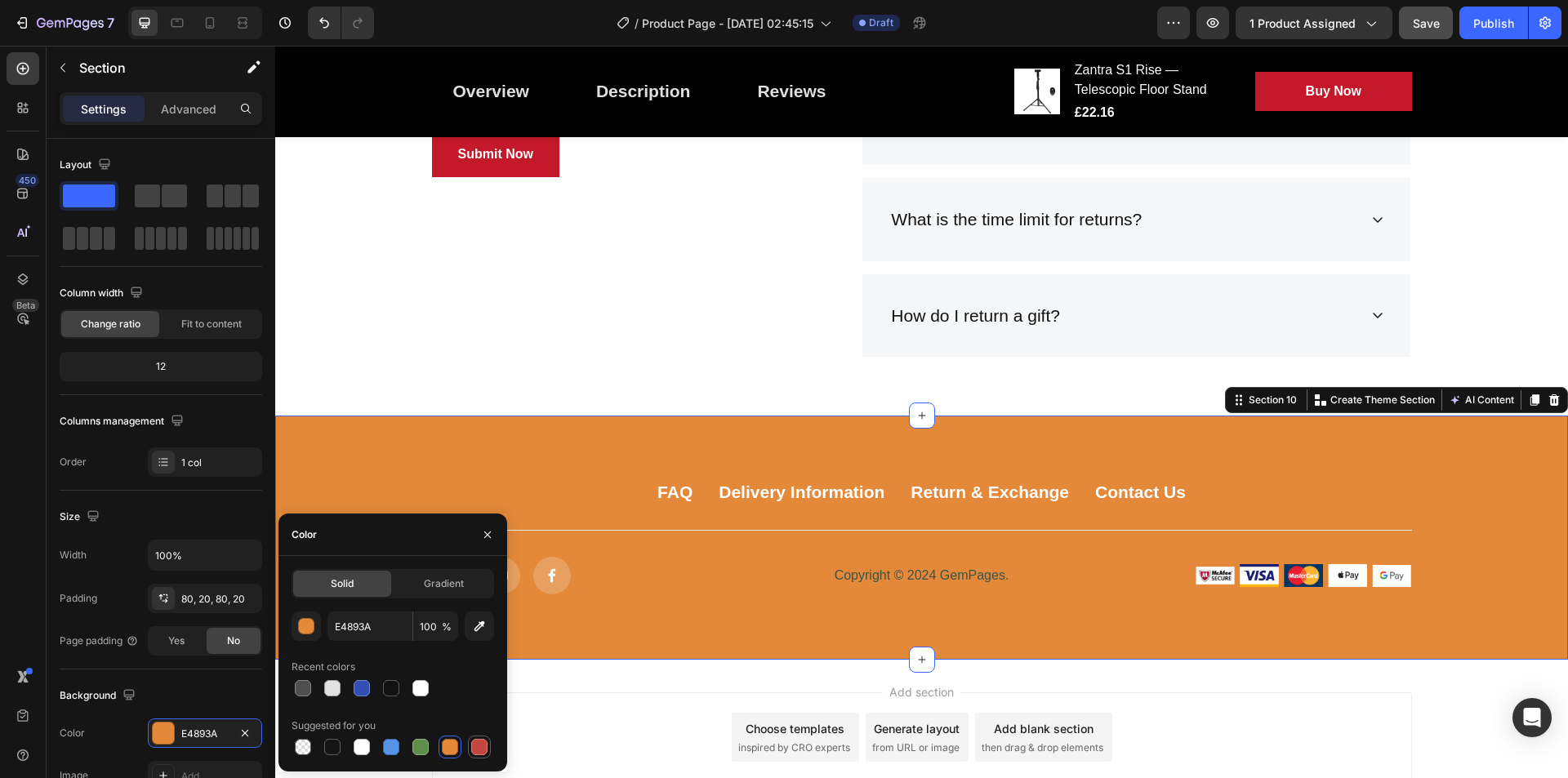
click at [479, 740] on div at bounding box center [479, 747] width 16 height 16
type input "C5453F"
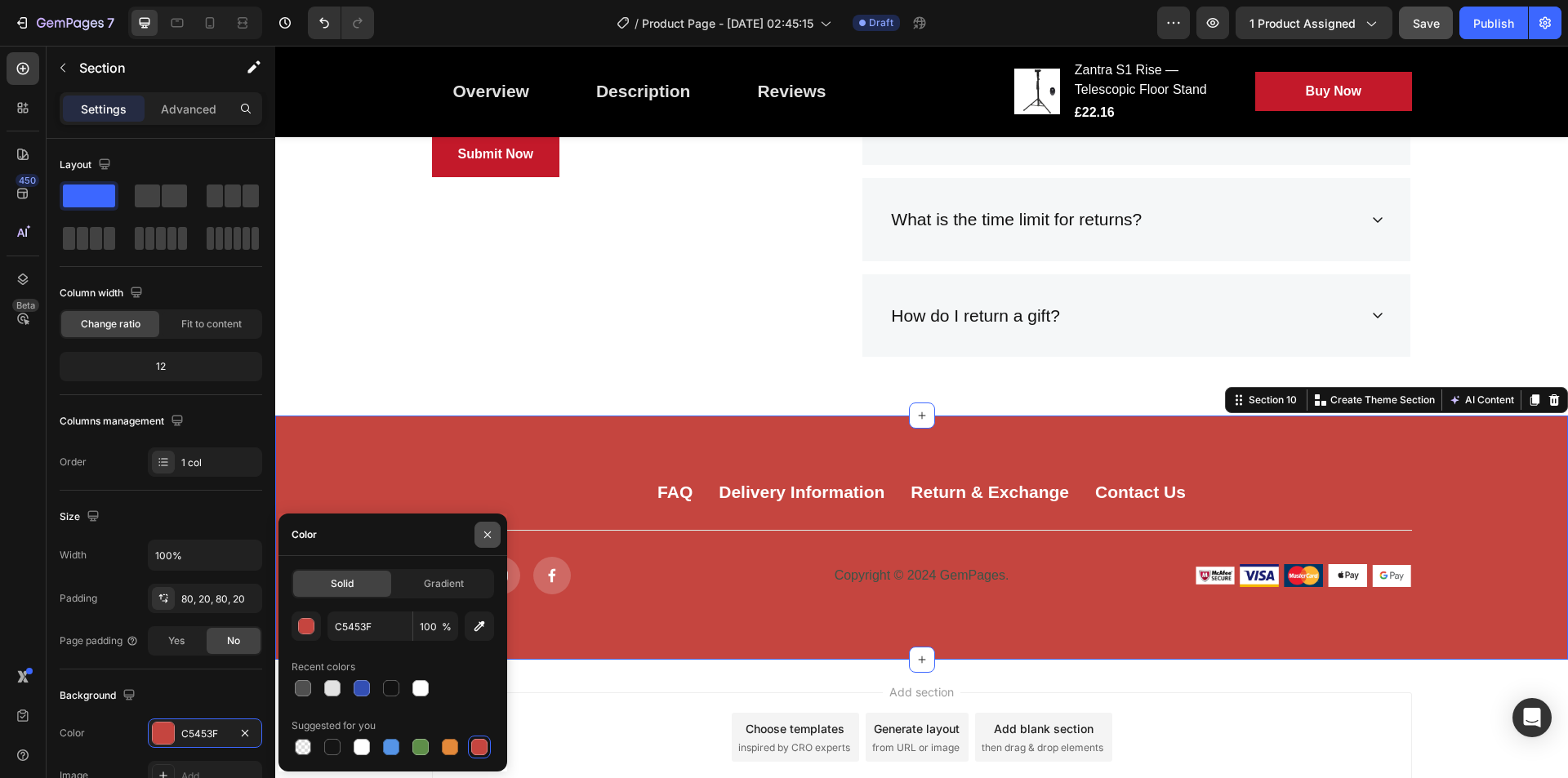
click at [485, 539] on icon "button" at bounding box center [487, 534] width 13 height 13
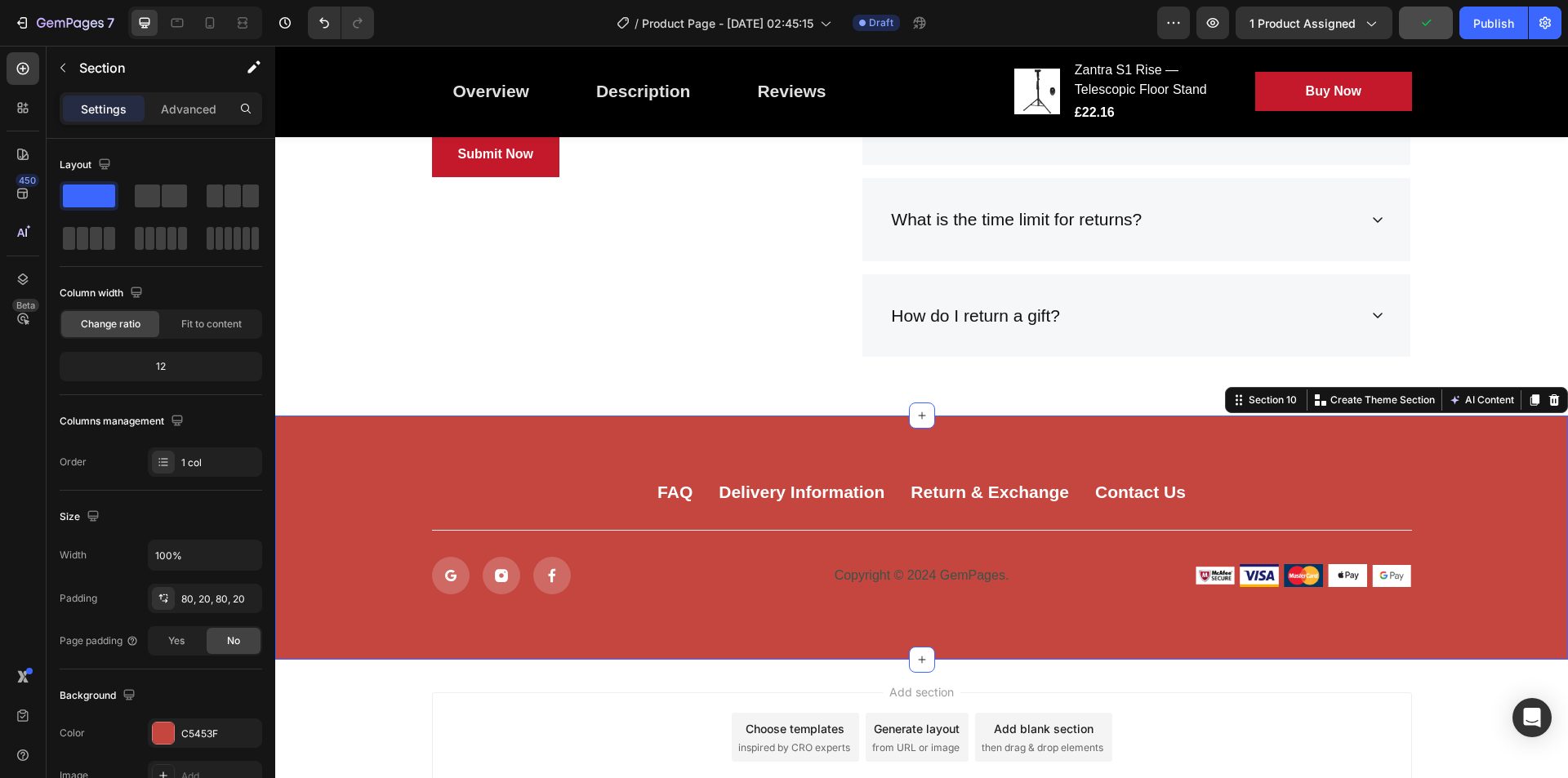
click at [162, 740] on div at bounding box center [163, 733] width 21 height 21
click at [173, 733] on div at bounding box center [163, 733] width 21 height 21
click at [200, 728] on div "C5453F" at bounding box center [220, 734] width 77 height 14
click at [868, 570] on p "Copyright © 2024 GemPages." at bounding box center [922, 575] width 319 height 17
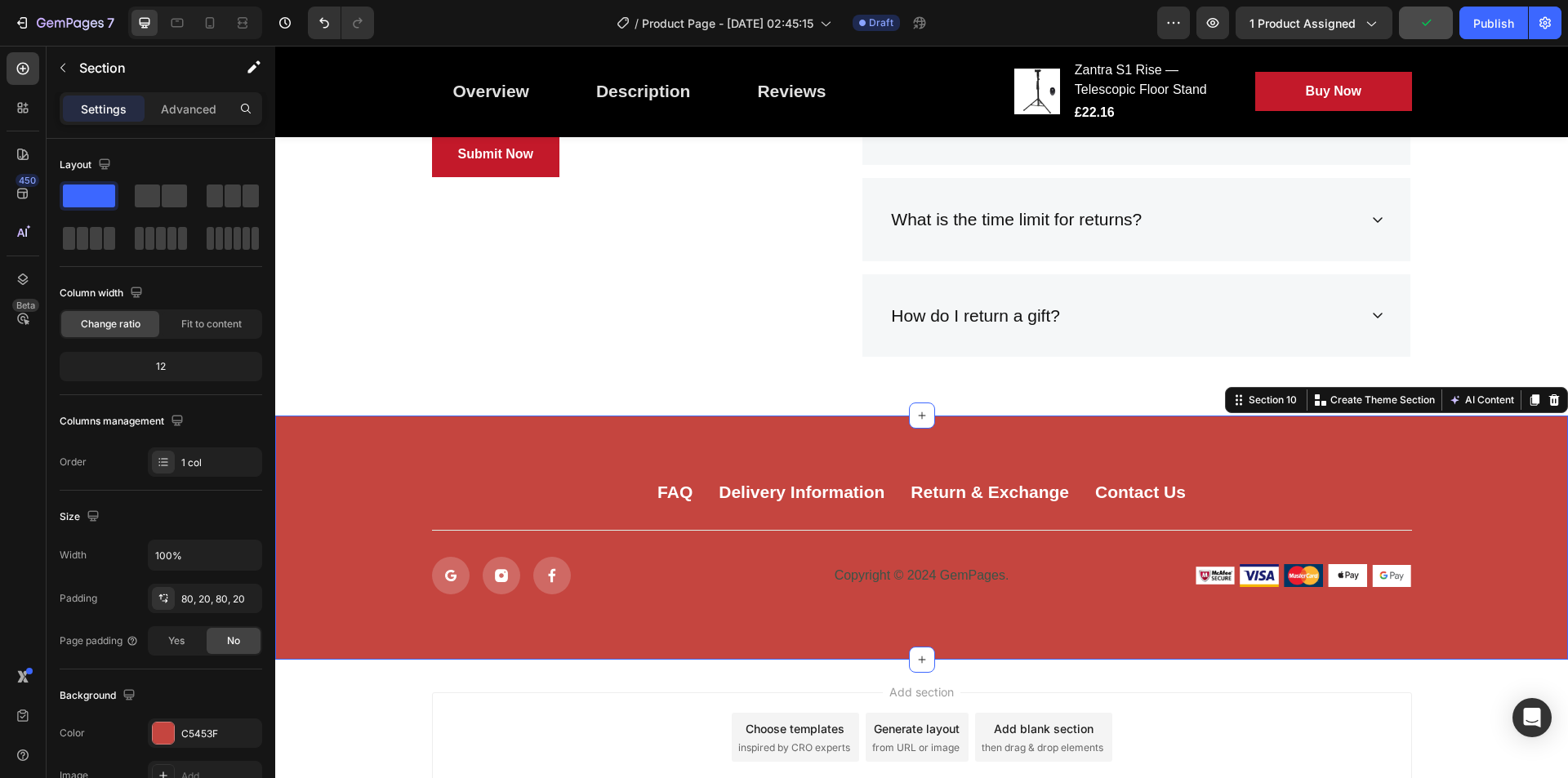
click at [868, 570] on p "Copyright © 2024 GemPages." at bounding box center [922, 575] width 319 height 17
click at [1218, 325] on div "How do I return a gift?" at bounding box center [1124, 316] width 469 height 31
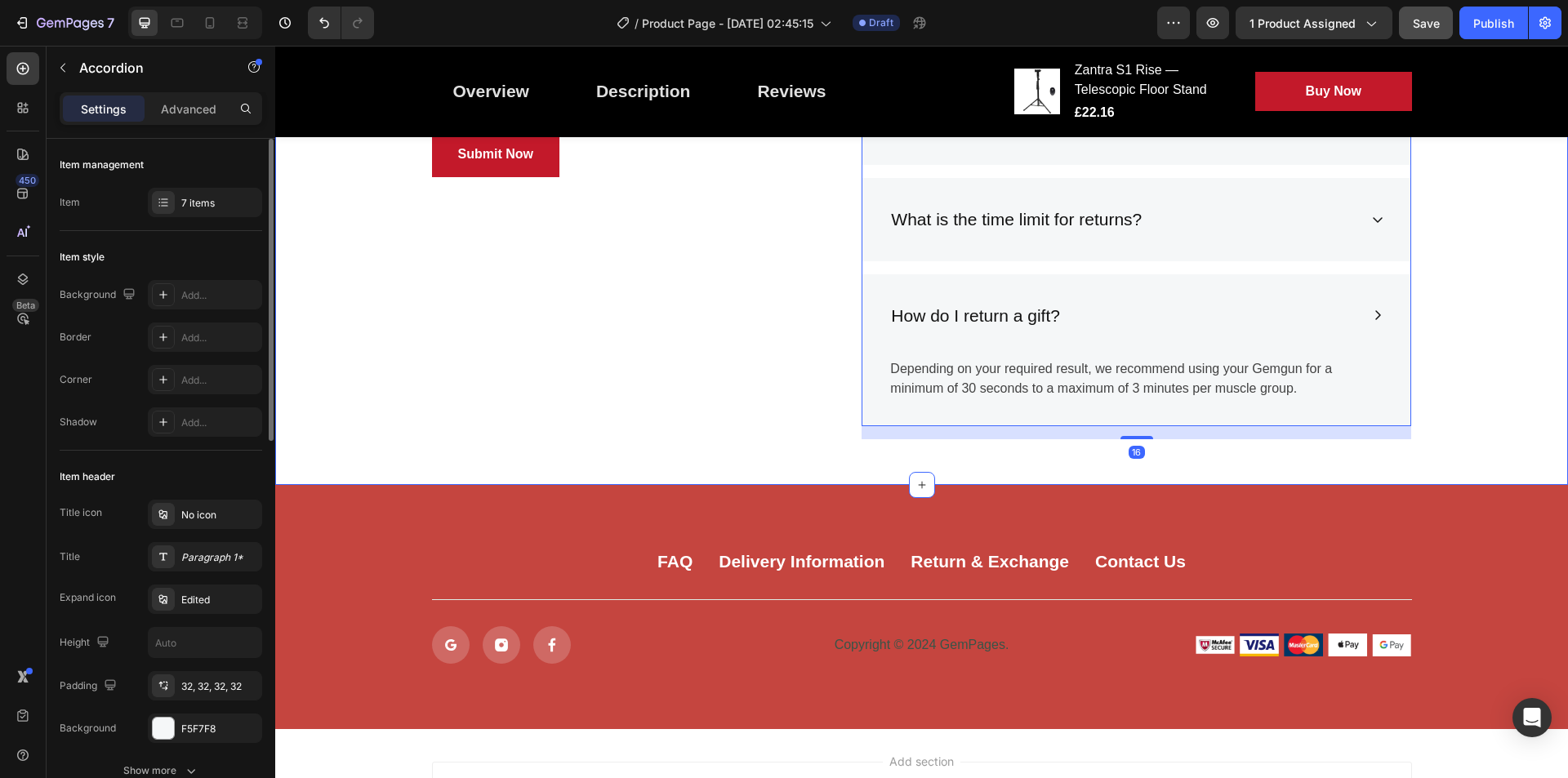
scroll to position [3260, 0]
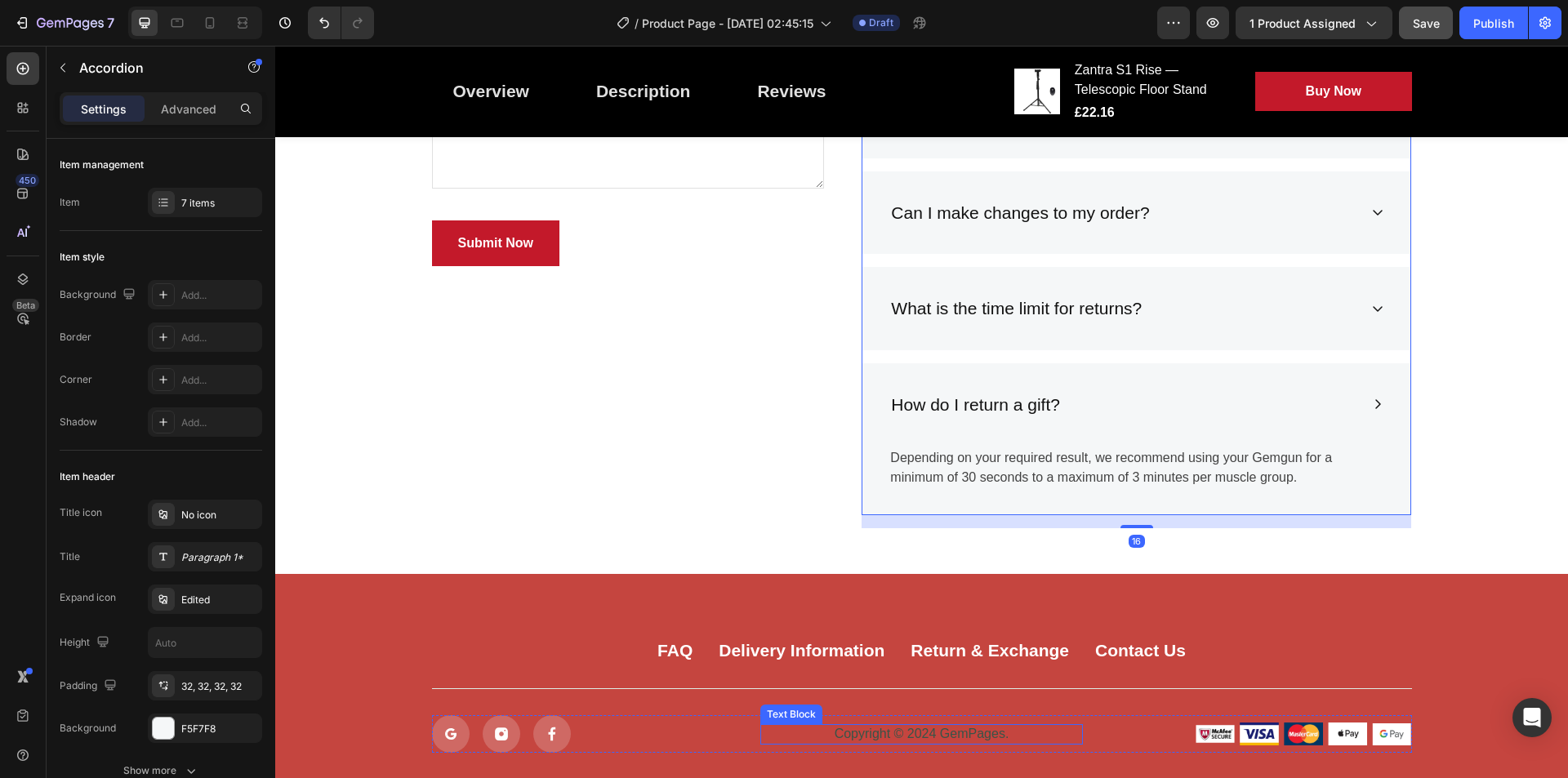
click at [890, 742] on p "Copyright © 2024 GemPages." at bounding box center [922, 734] width 319 height 17
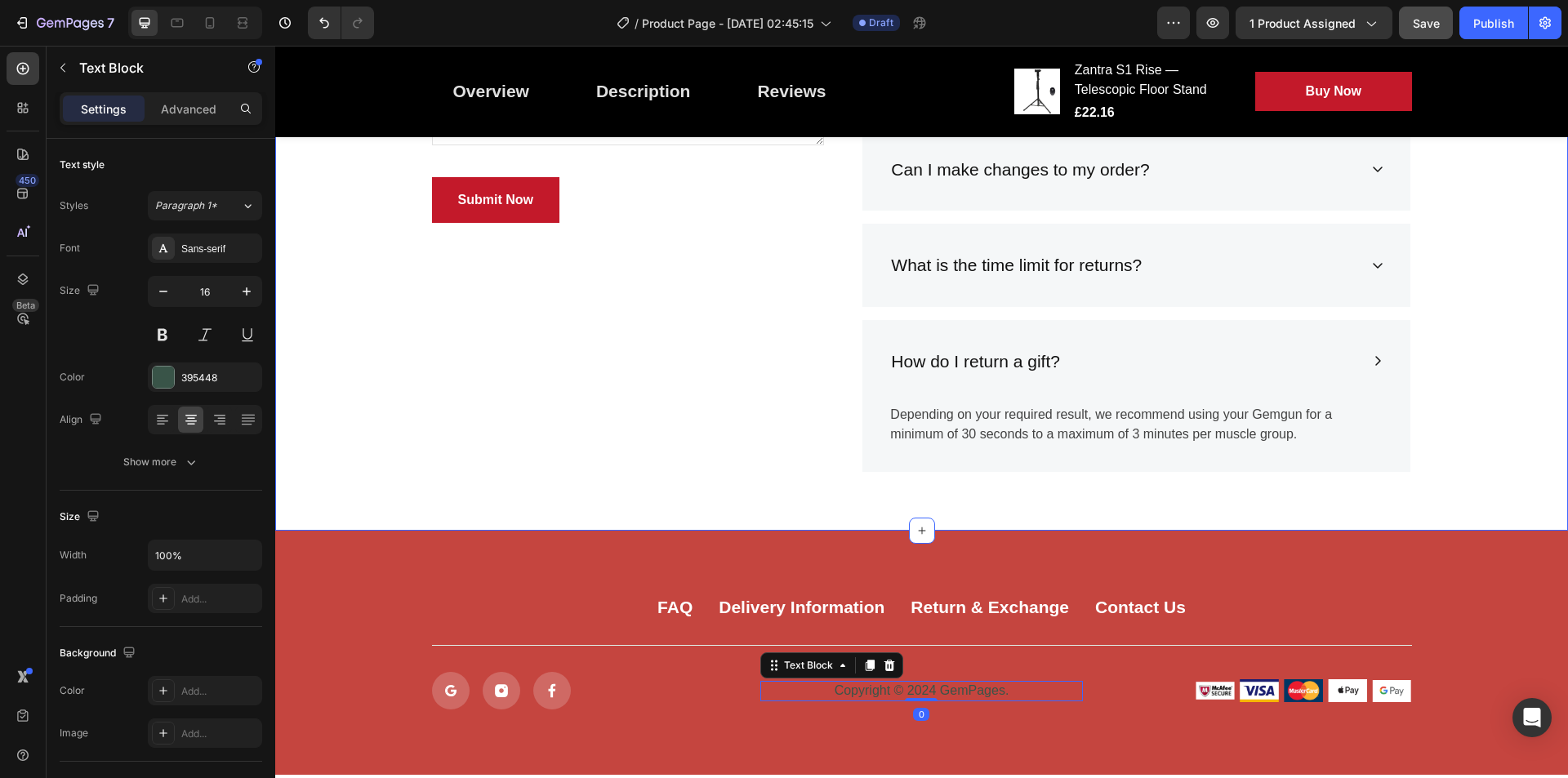
scroll to position [3311, 0]
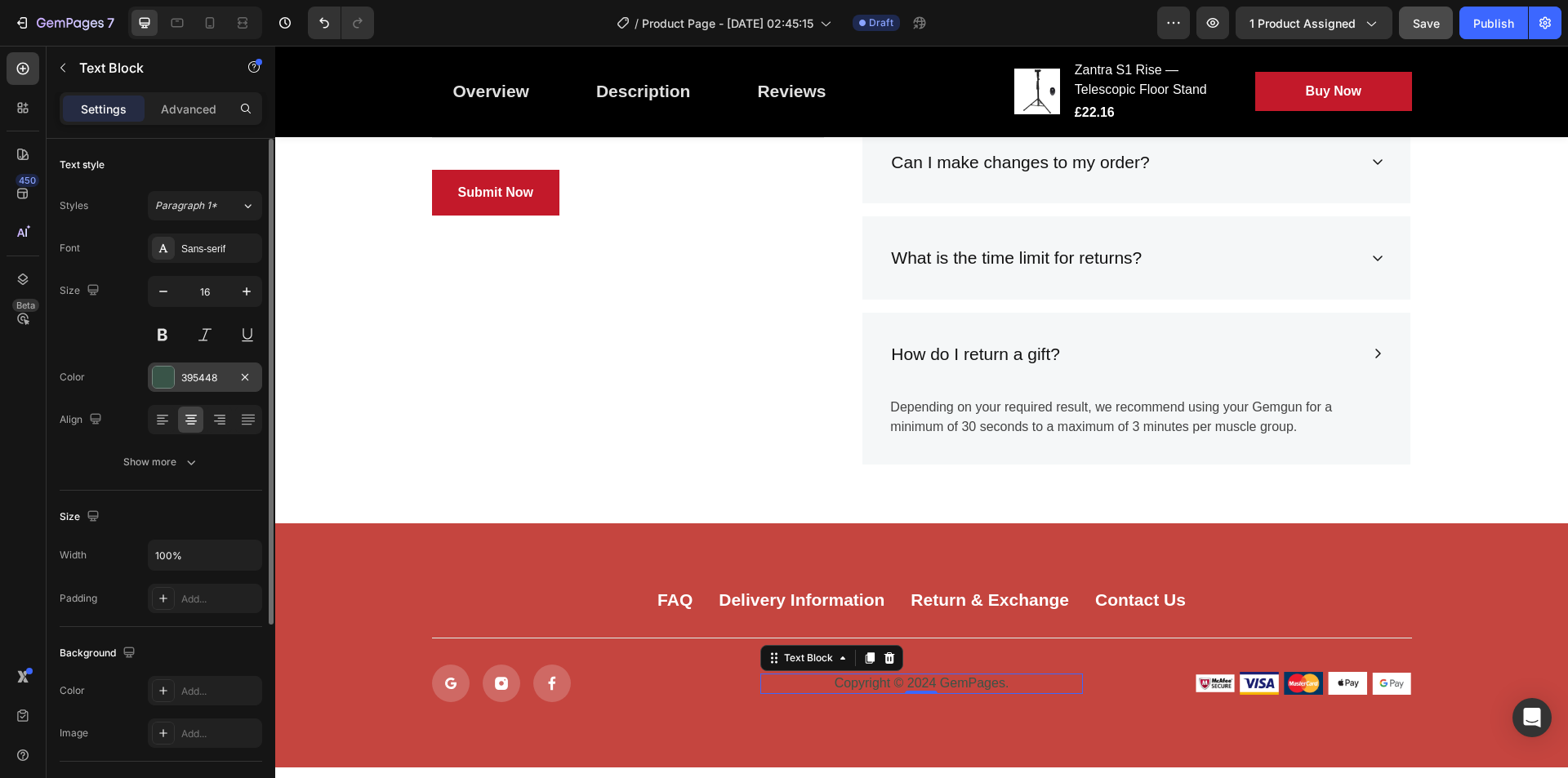
click at [163, 382] on div at bounding box center [163, 377] width 21 height 21
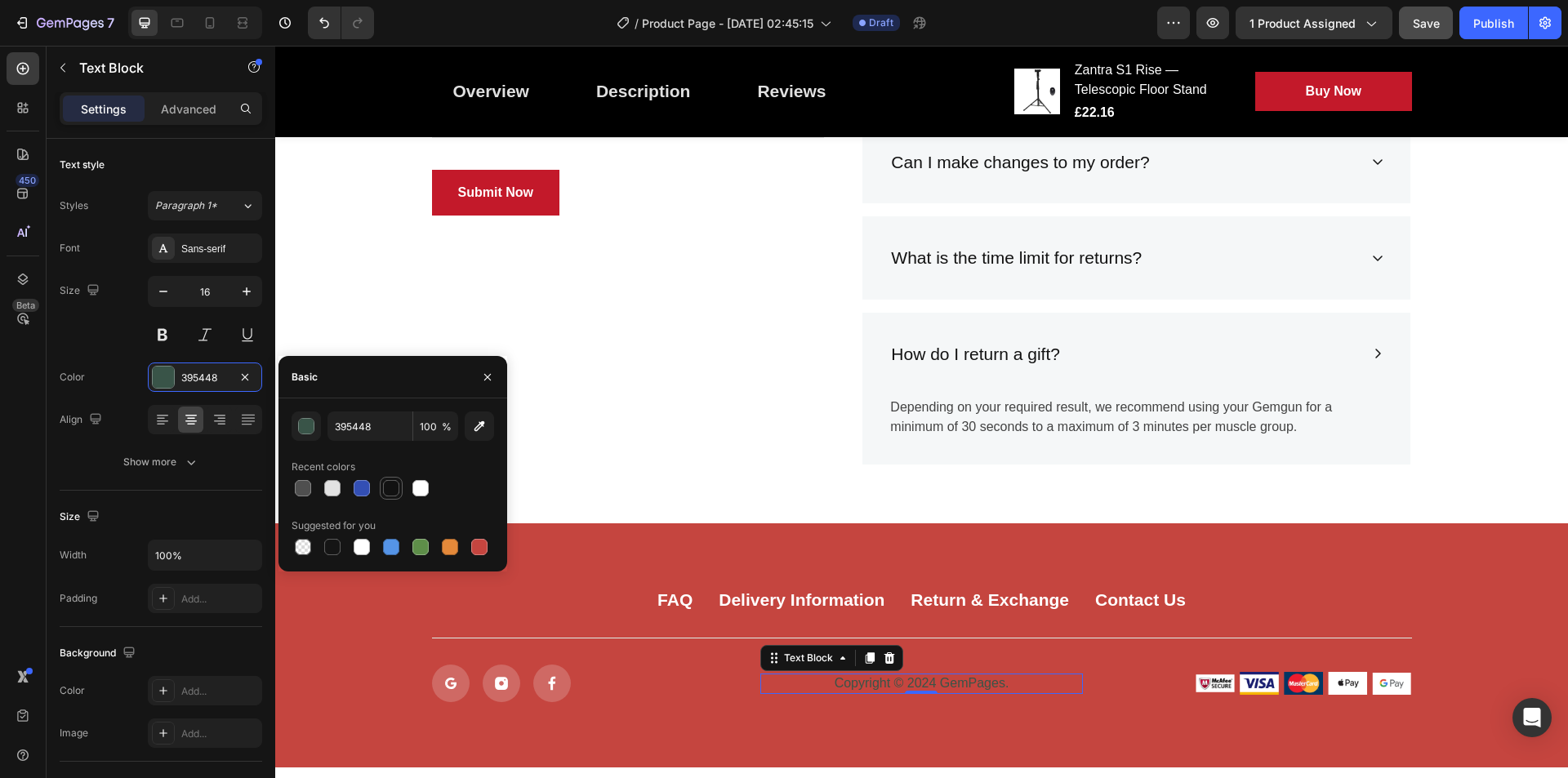
click at [402, 488] on div at bounding box center [392, 489] width 23 height 23
type input "121212"
click at [485, 378] on icon "button" at bounding box center [487, 377] width 13 height 13
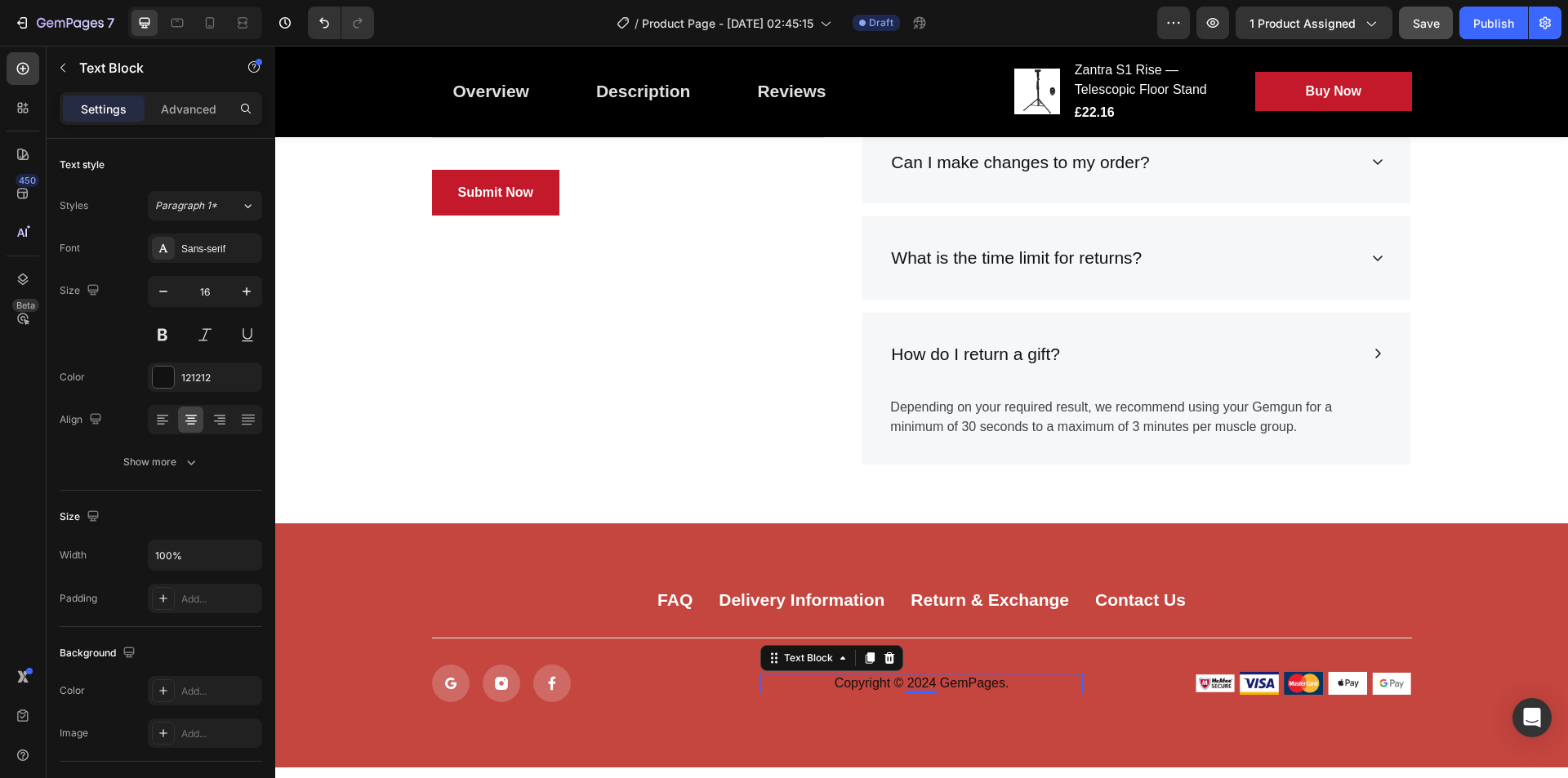
click at [1004, 683] on p "Copyright © 2024 GemPages." at bounding box center [922, 683] width 319 height 17
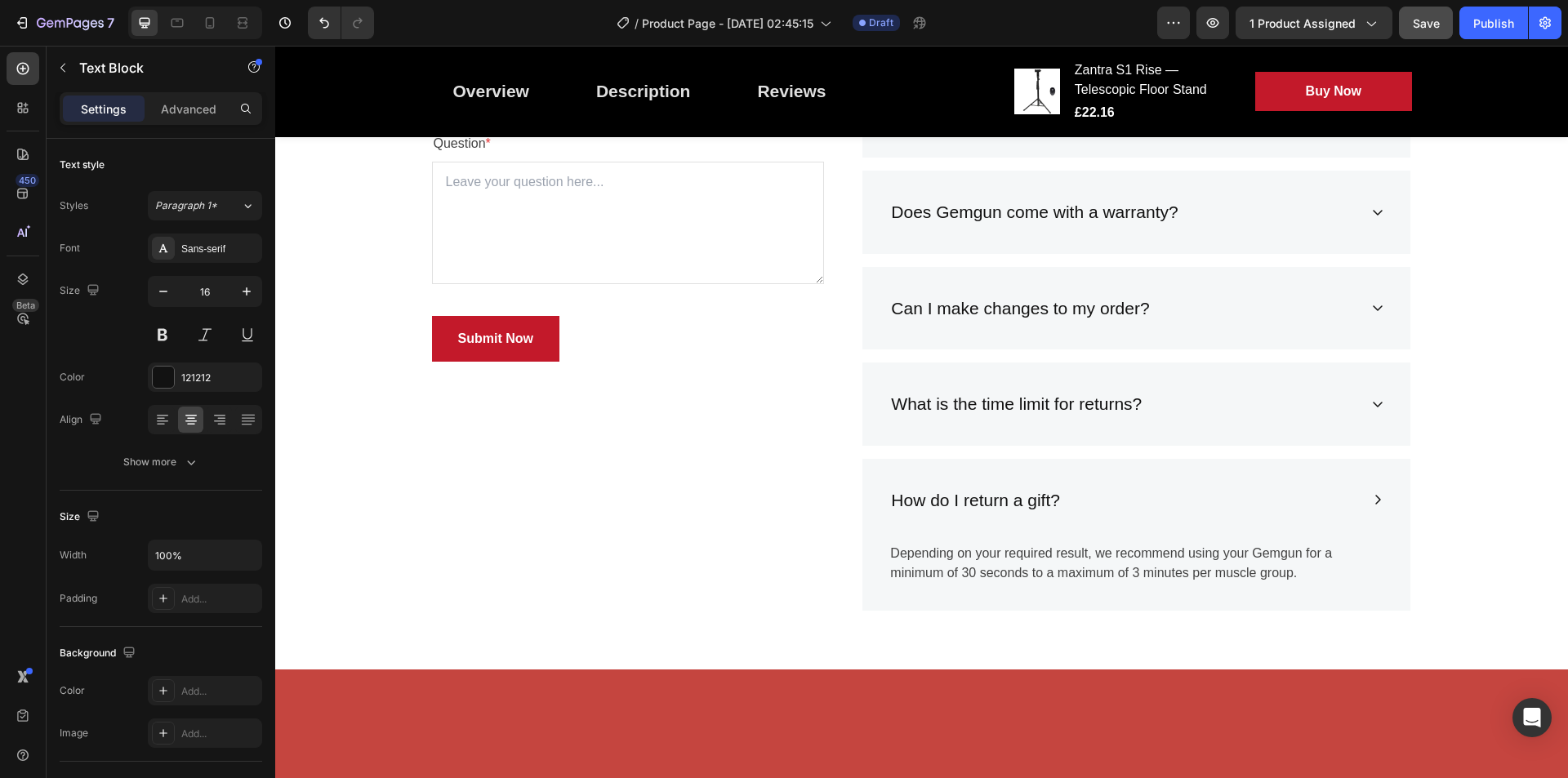
scroll to position [2885, 0]
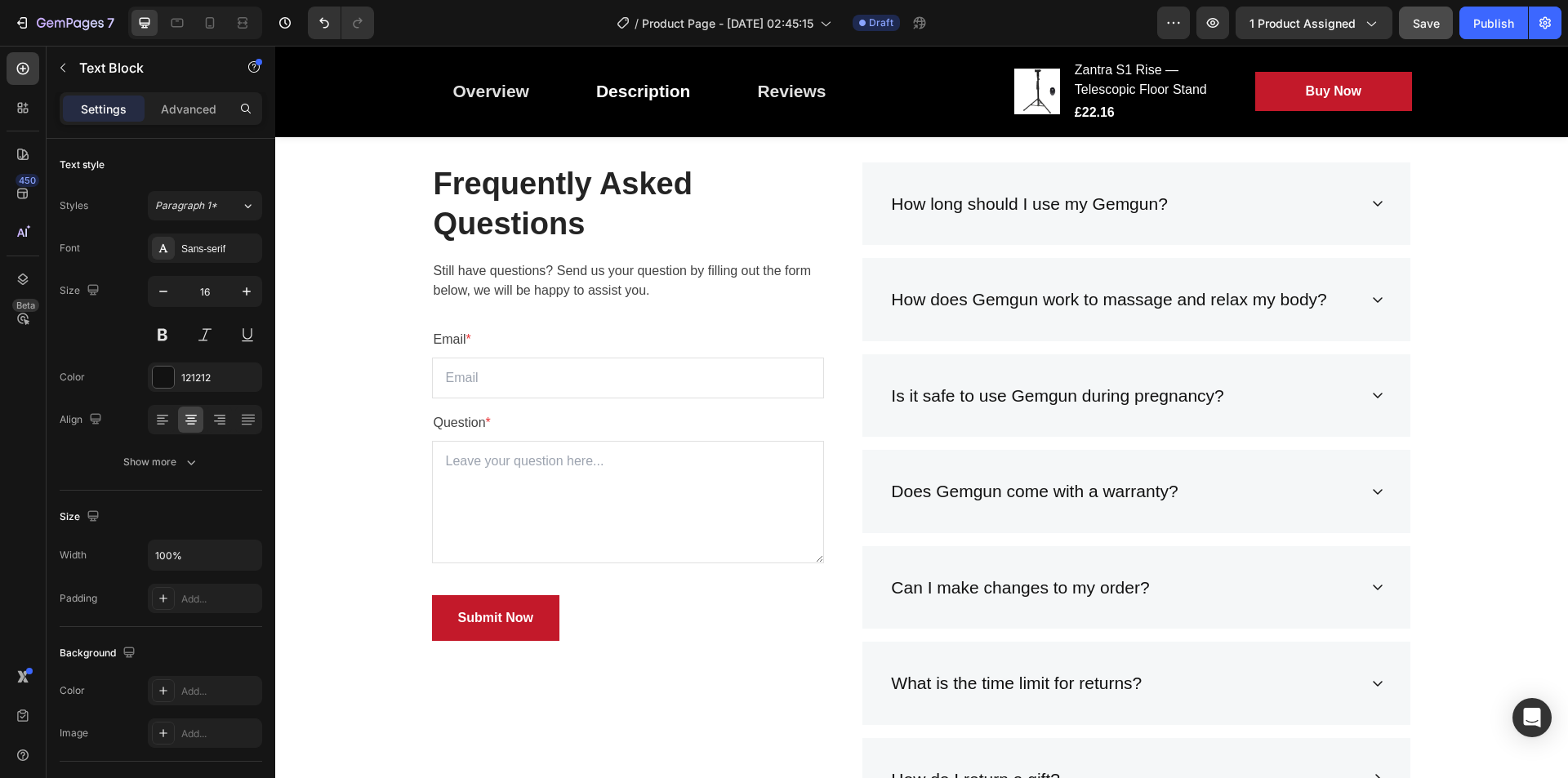
click at [1421, 21] on span "Save" at bounding box center [1426, 23] width 27 height 14
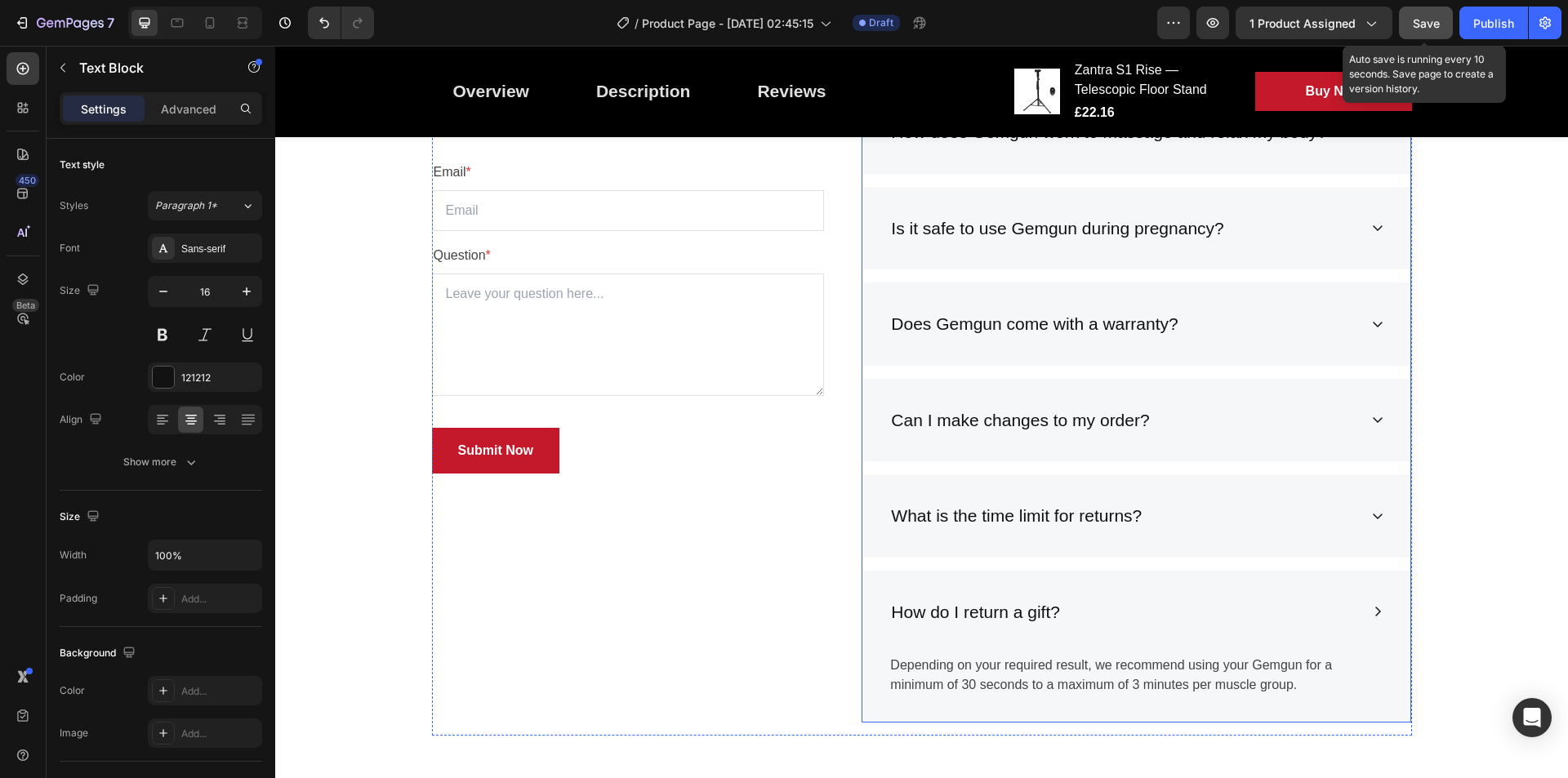
scroll to position [3059, 0]
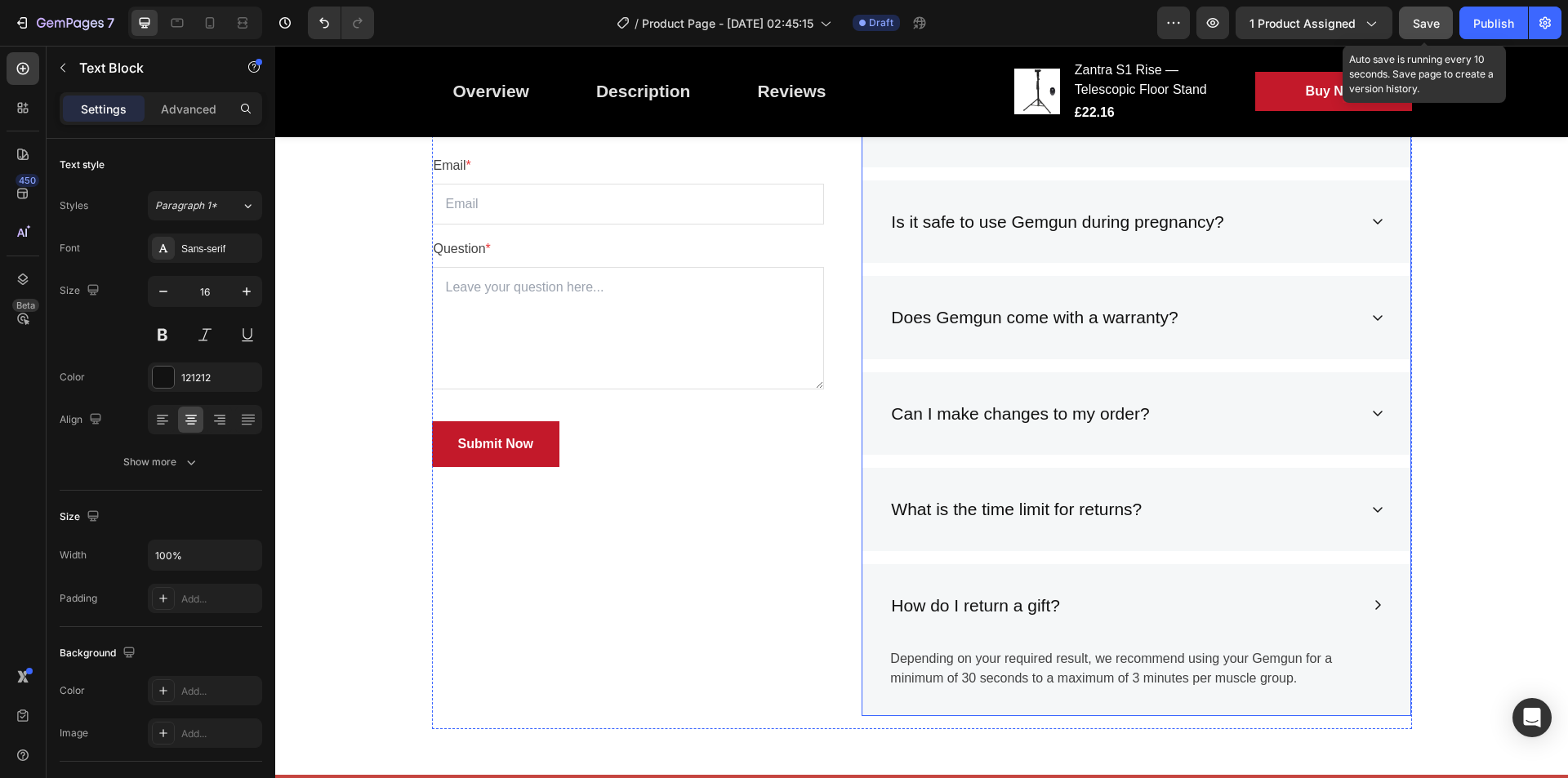
click at [1226, 465] on div "How long should I use my Gemgun? How does Gemgun work to massage and relax my b…" at bounding box center [1137, 352] width 550 height 728
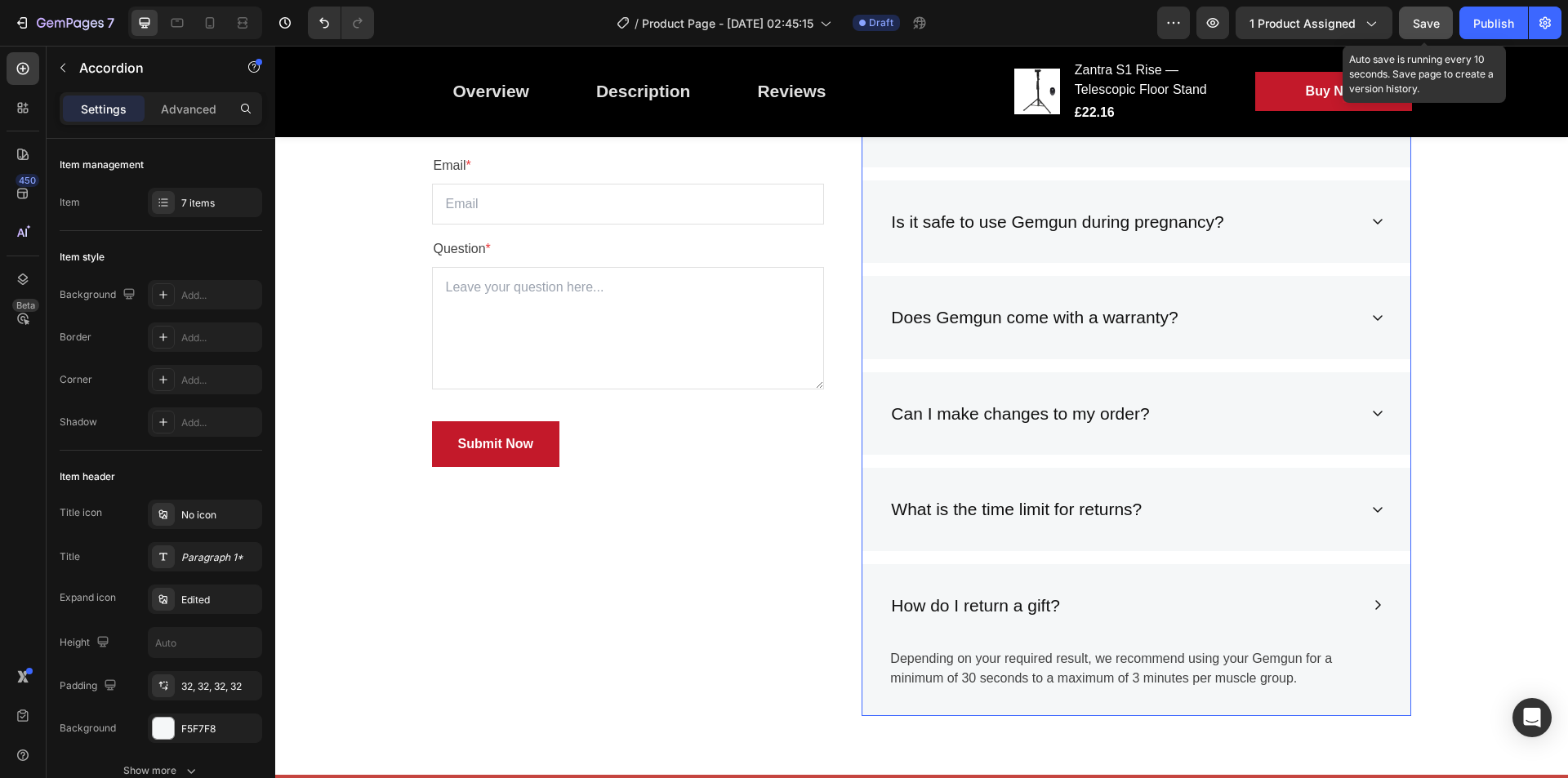
click at [162, 194] on div at bounding box center [163, 203] width 23 height 23
click at [167, 200] on icon at bounding box center [163, 203] width 13 height 13
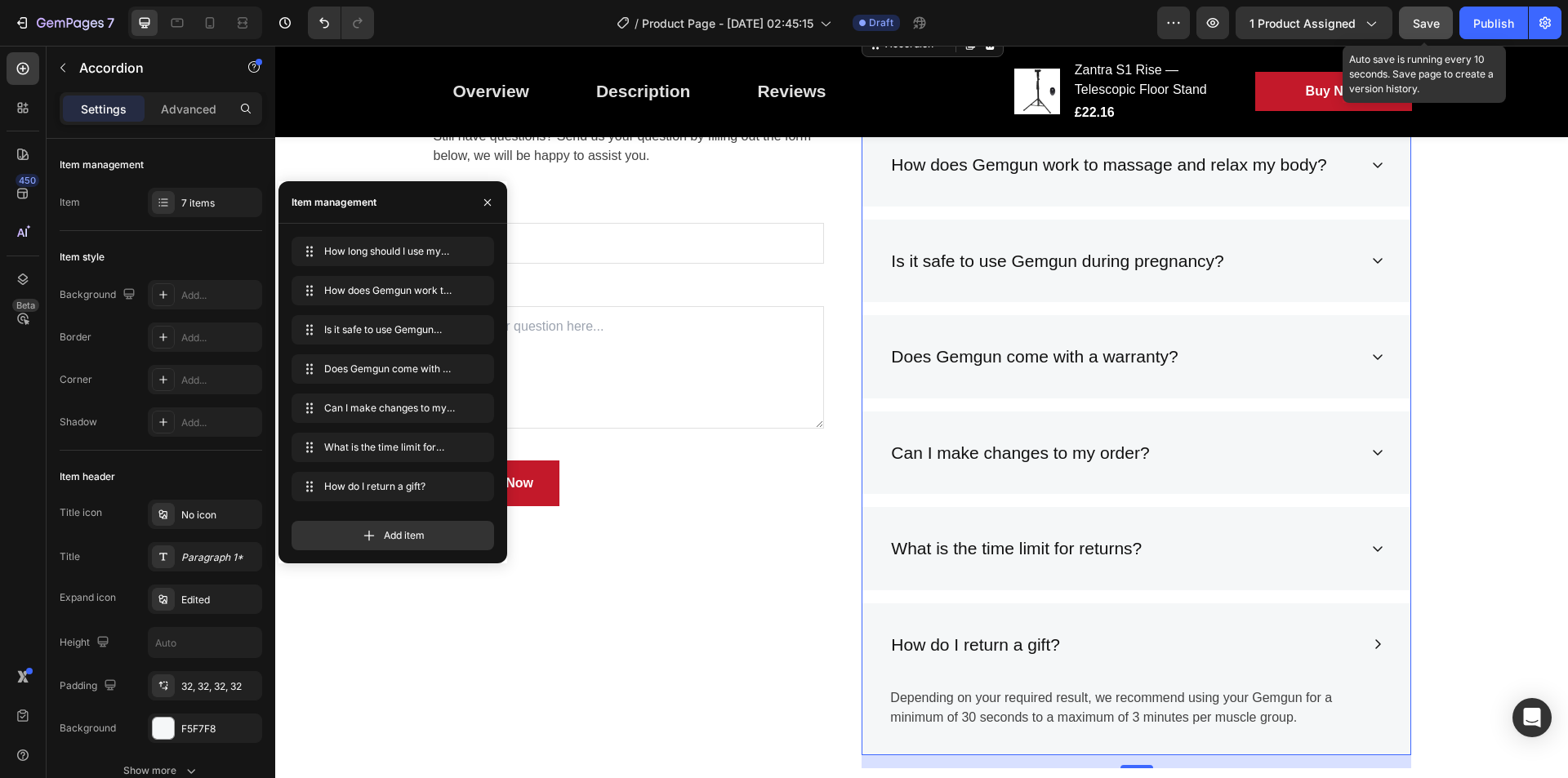
scroll to position [2911, 0]
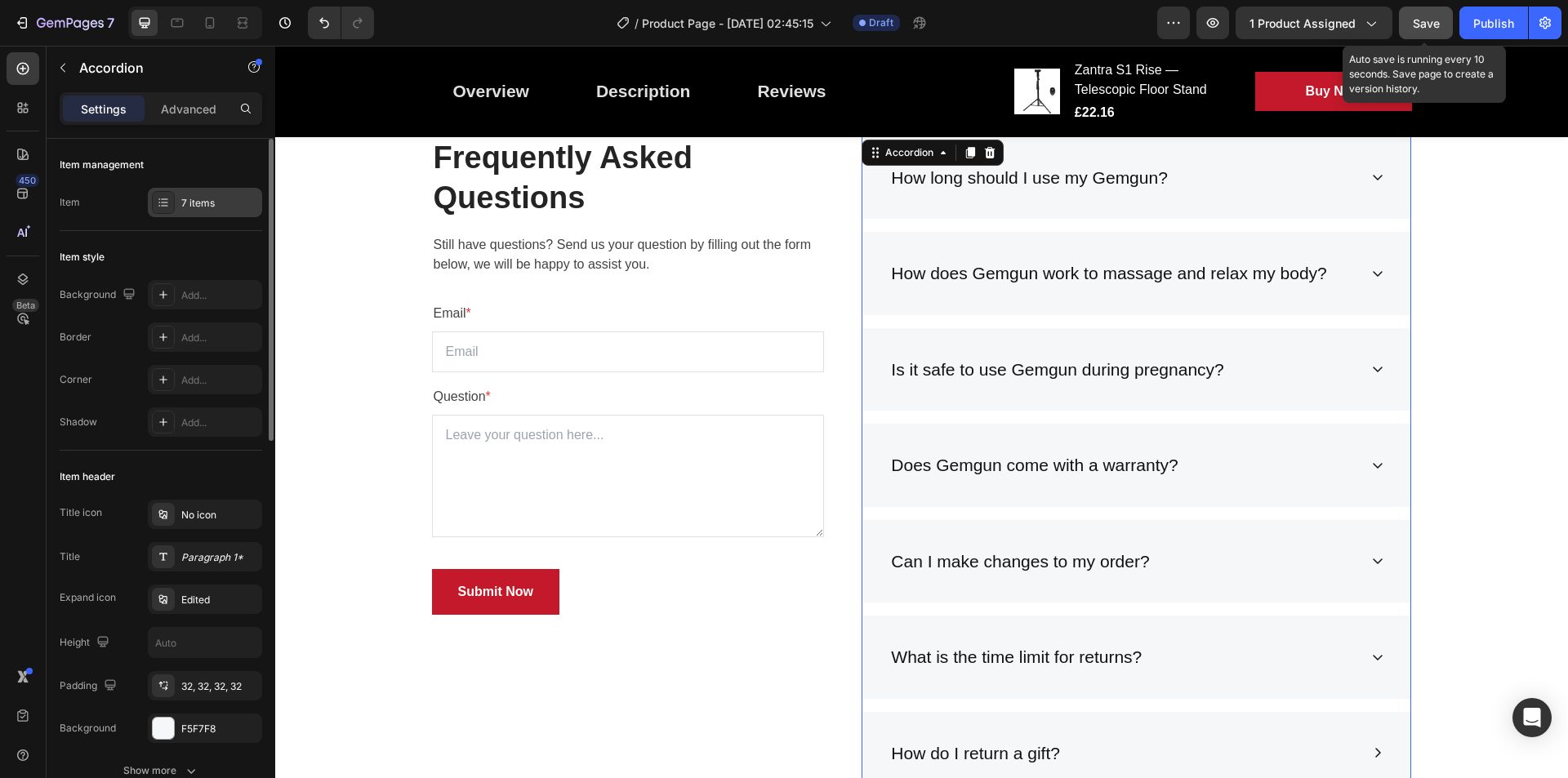
click at [169, 205] on icon at bounding box center [163, 203] width 13 height 13
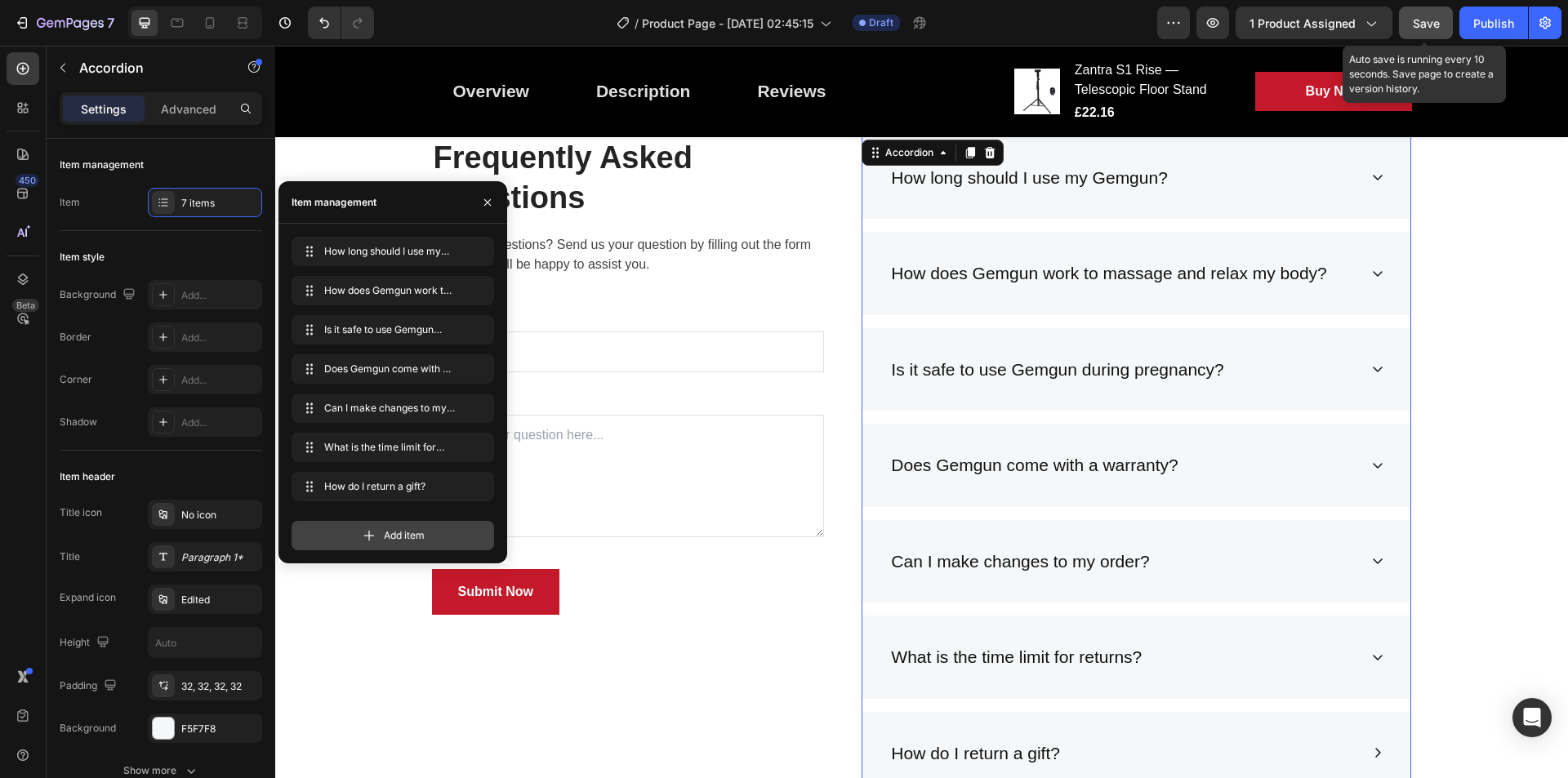
drag, startPoint x: 436, startPoint y: 540, endPoint x: 77, endPoint y: 572, distance: 360.4
click at [436, 540] on div "Add item" at bounding box center [393, 535] width 203 height 29
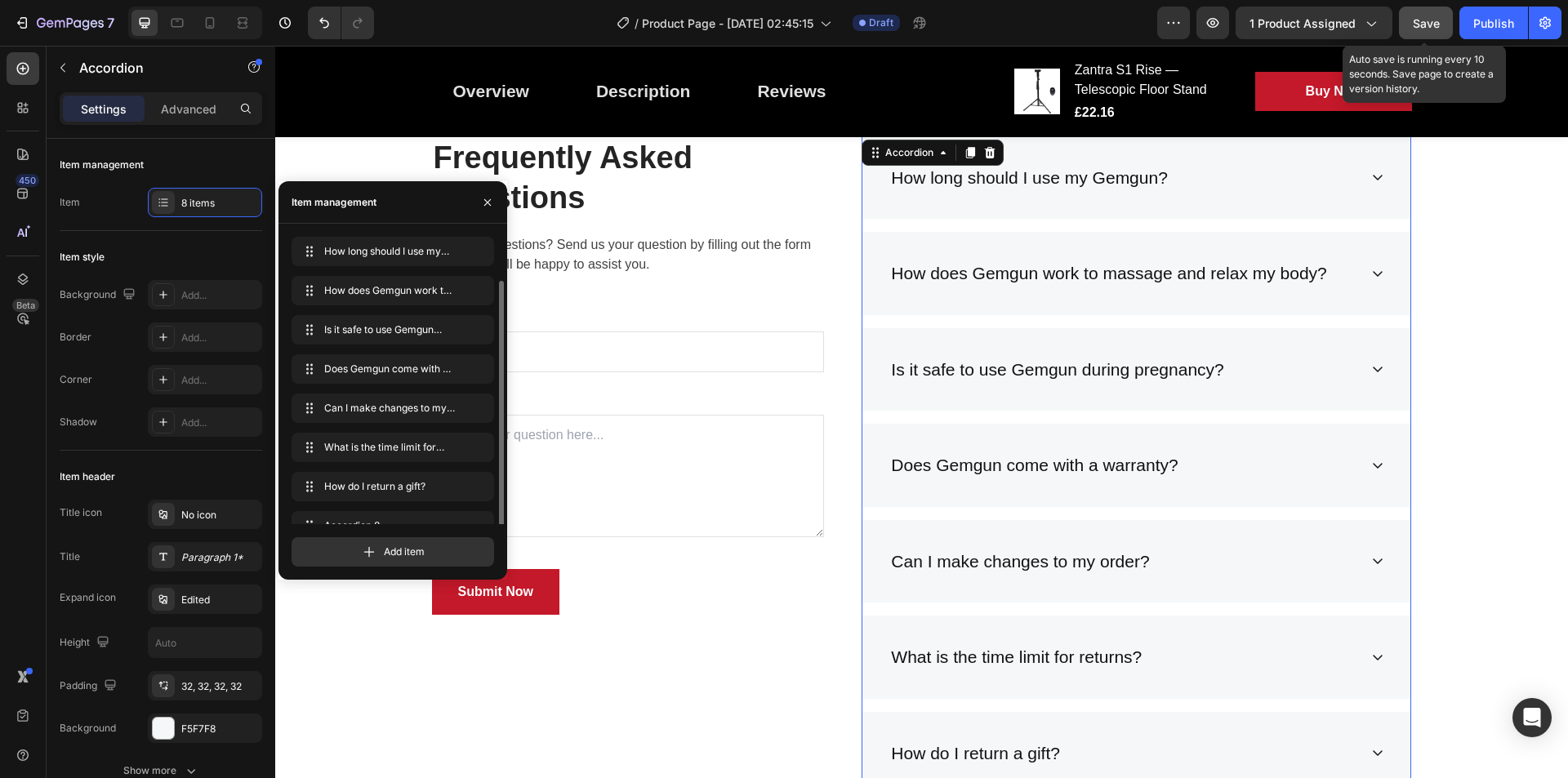
scroll to position [23, 0]
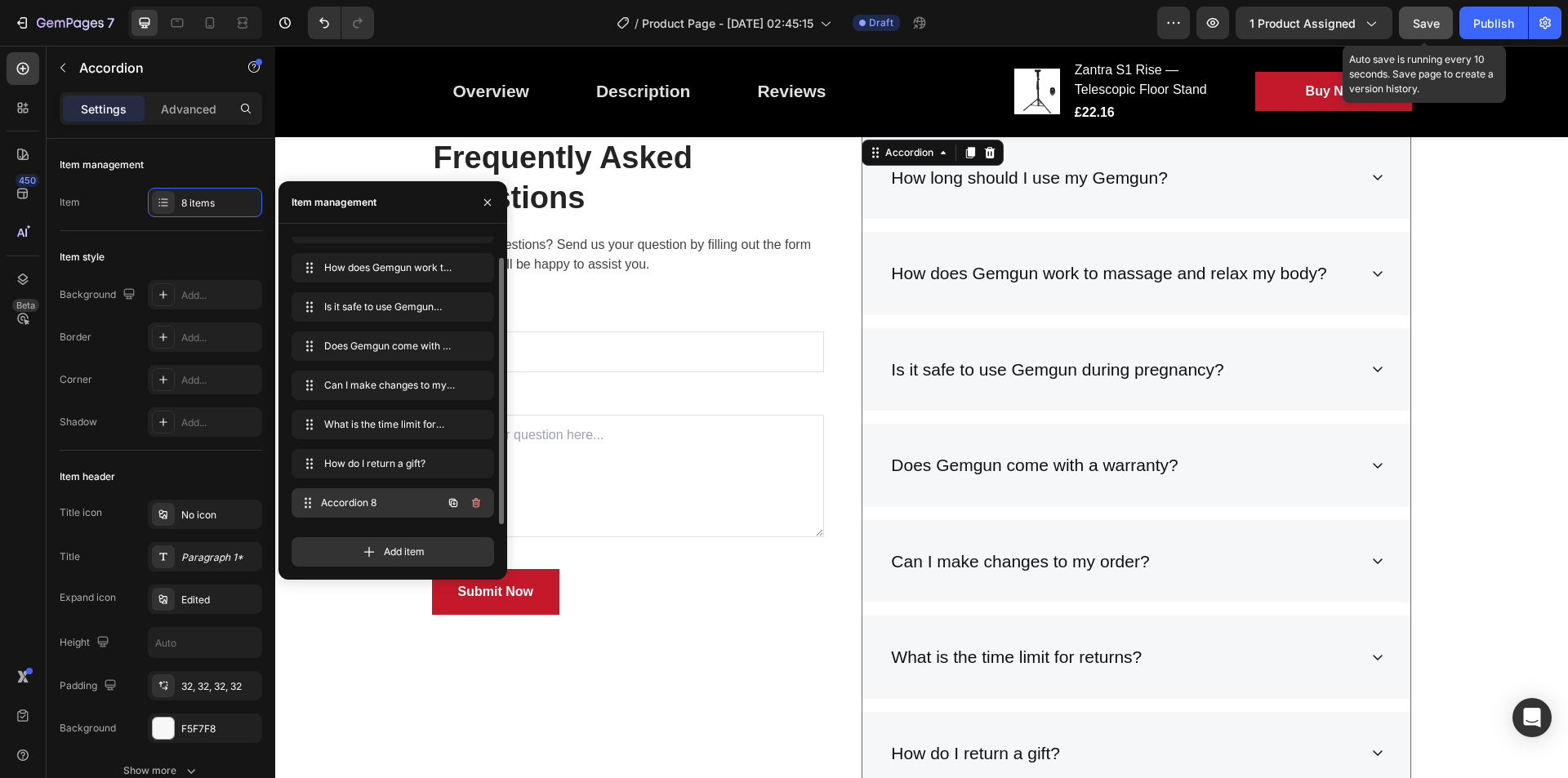
click at [423, 509] on div "Accordion 8 Accordion 8" at bounding box center [369, 503] width 144 height 23
click at [407, 511] on div "Accordion 8 Accordion 8" at bounding box center [369, 503] width 144 height 23
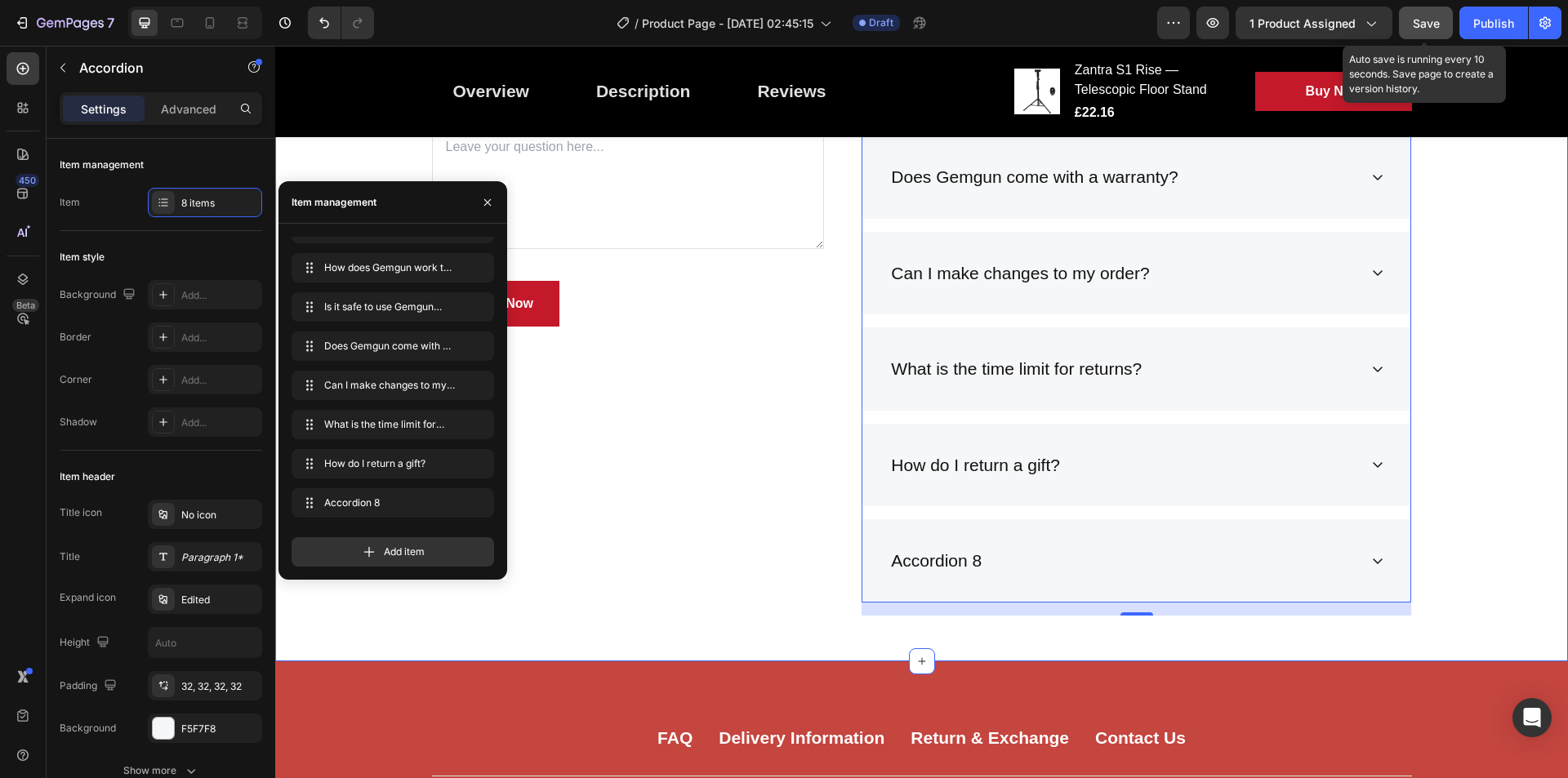
click at [1479, 309] on div "Frequently Asked Questions Heading Still have questions? Send us your question …" at bounding box center [921, 238] width 1268 height 781
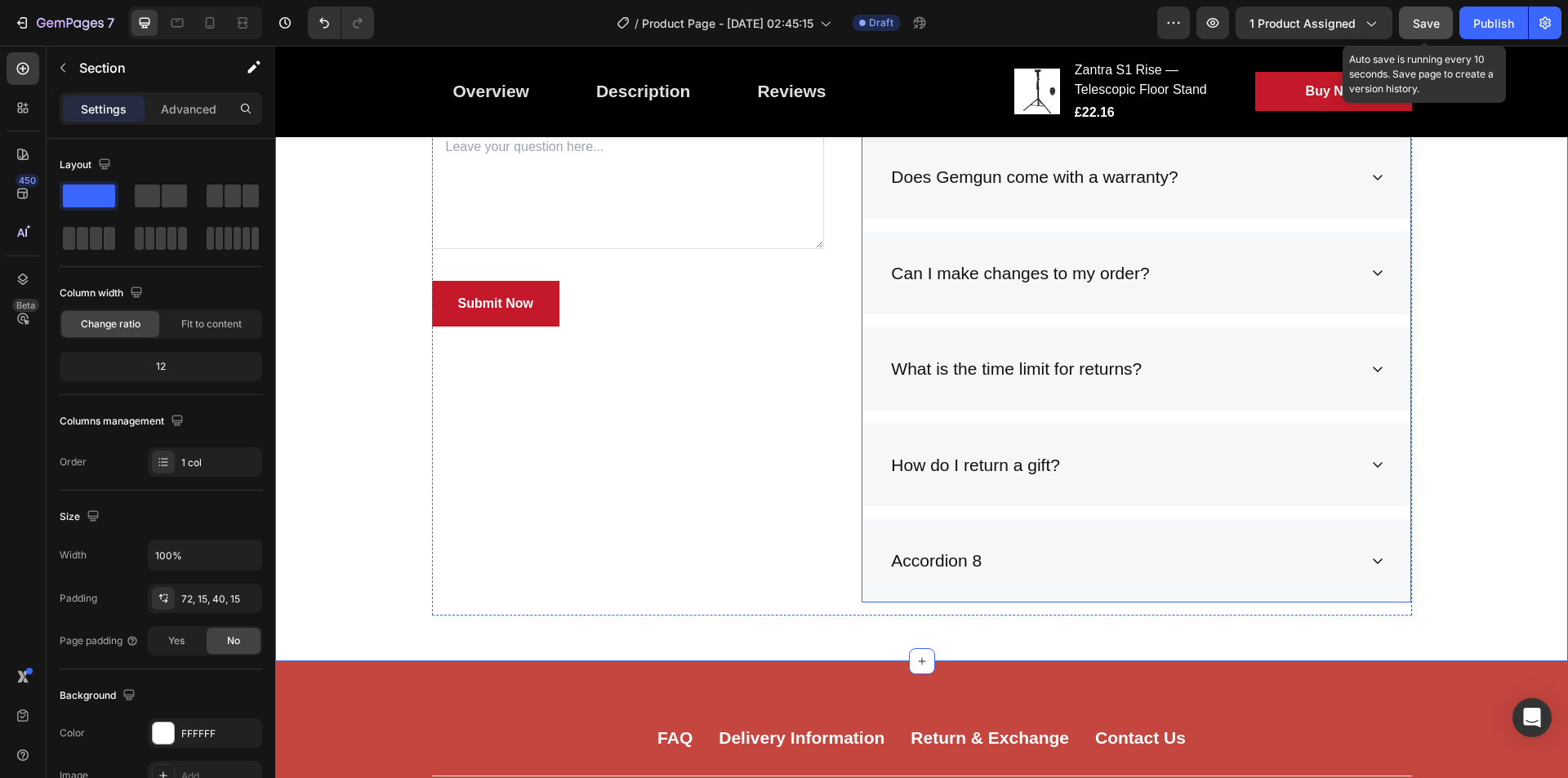
click at [826, 163] on div "Frequently Asked Questions Heading Still have questions? Send us your question …" at bounding box center [921, 226] width 1293 height 873
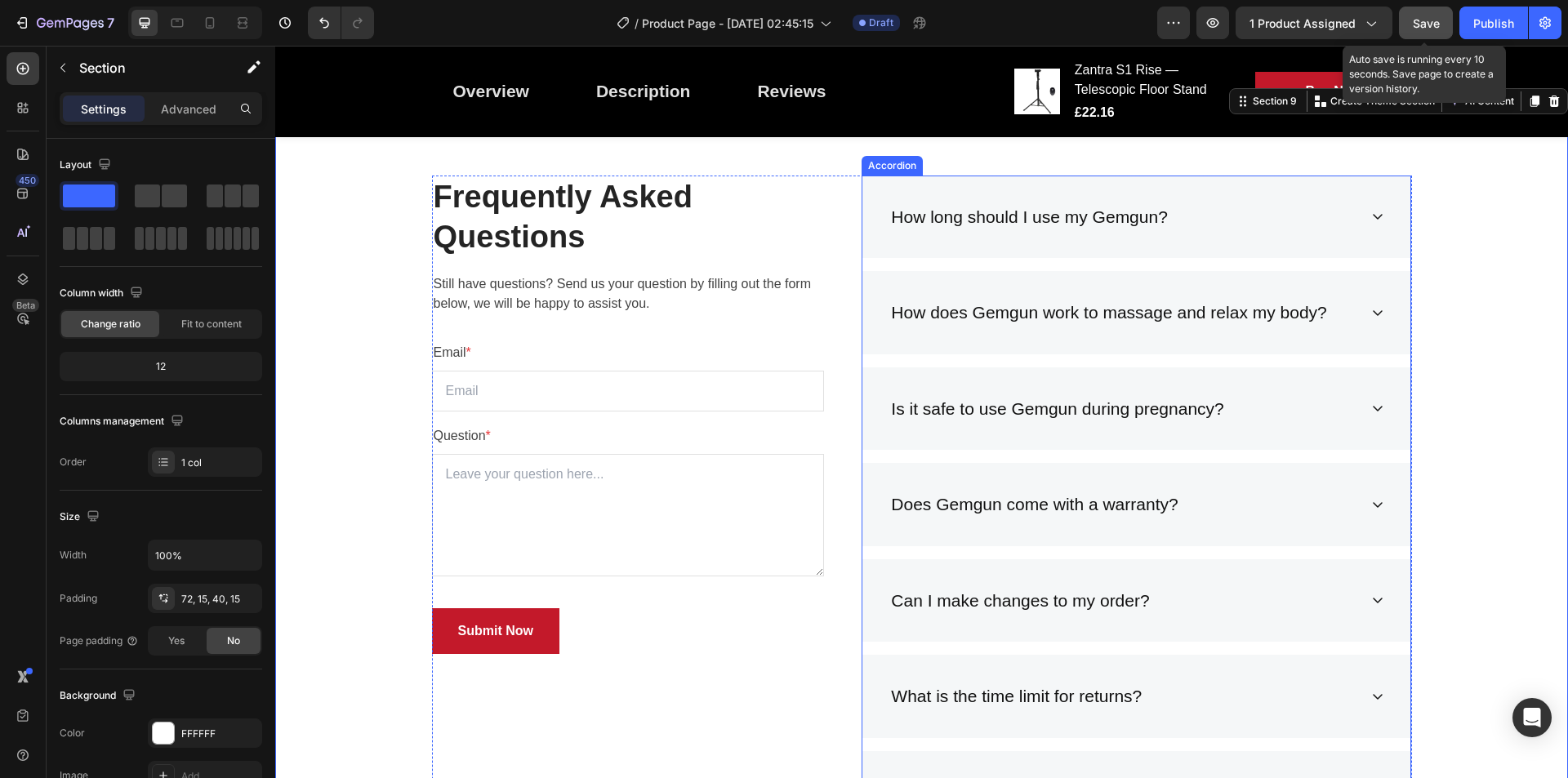
click at [1130, 222] on div "How long should I use my Gemgun?" at bounding box center [1030, 217] width 282 height 31
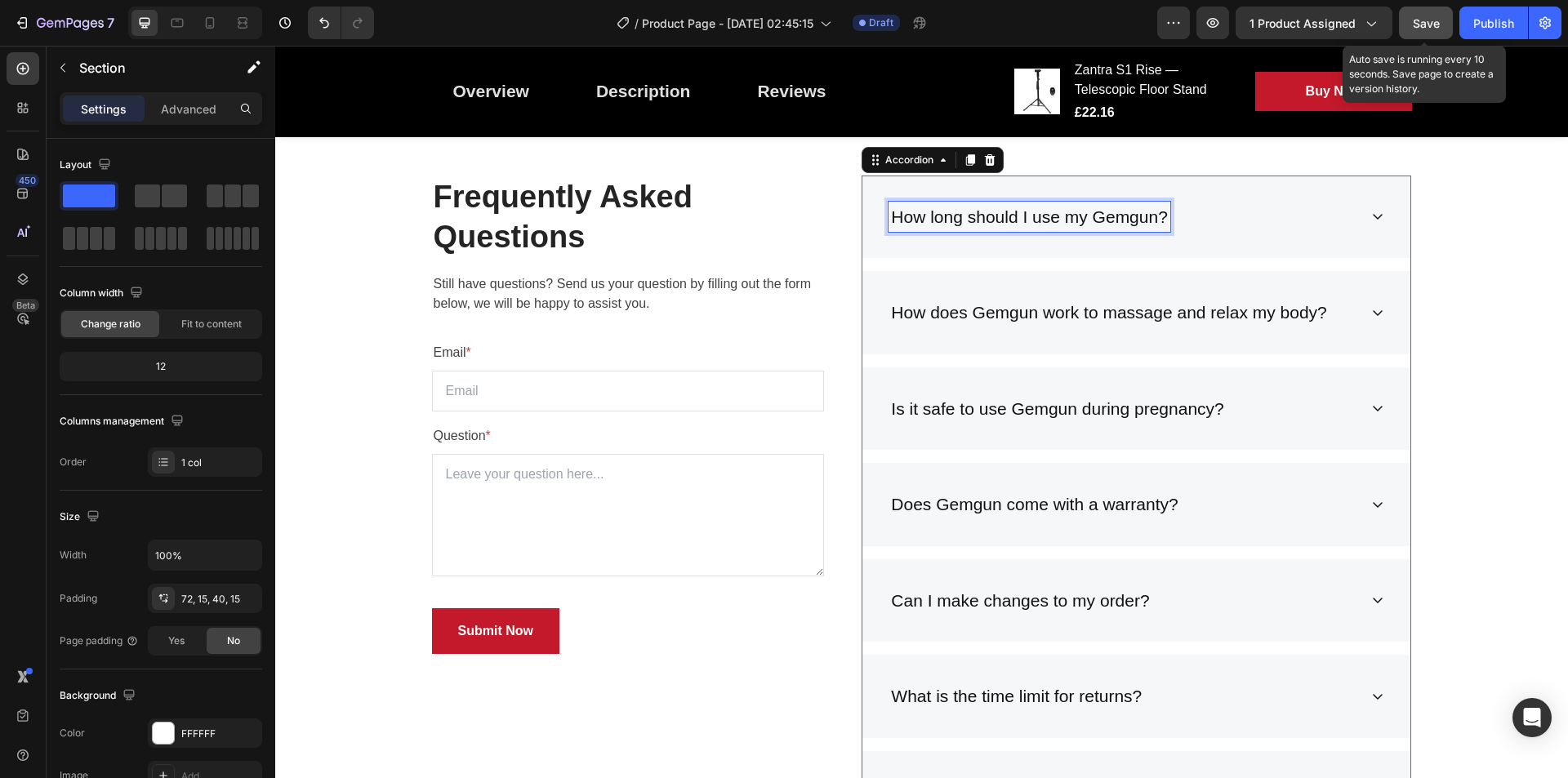
scroll to position [2871, 0]
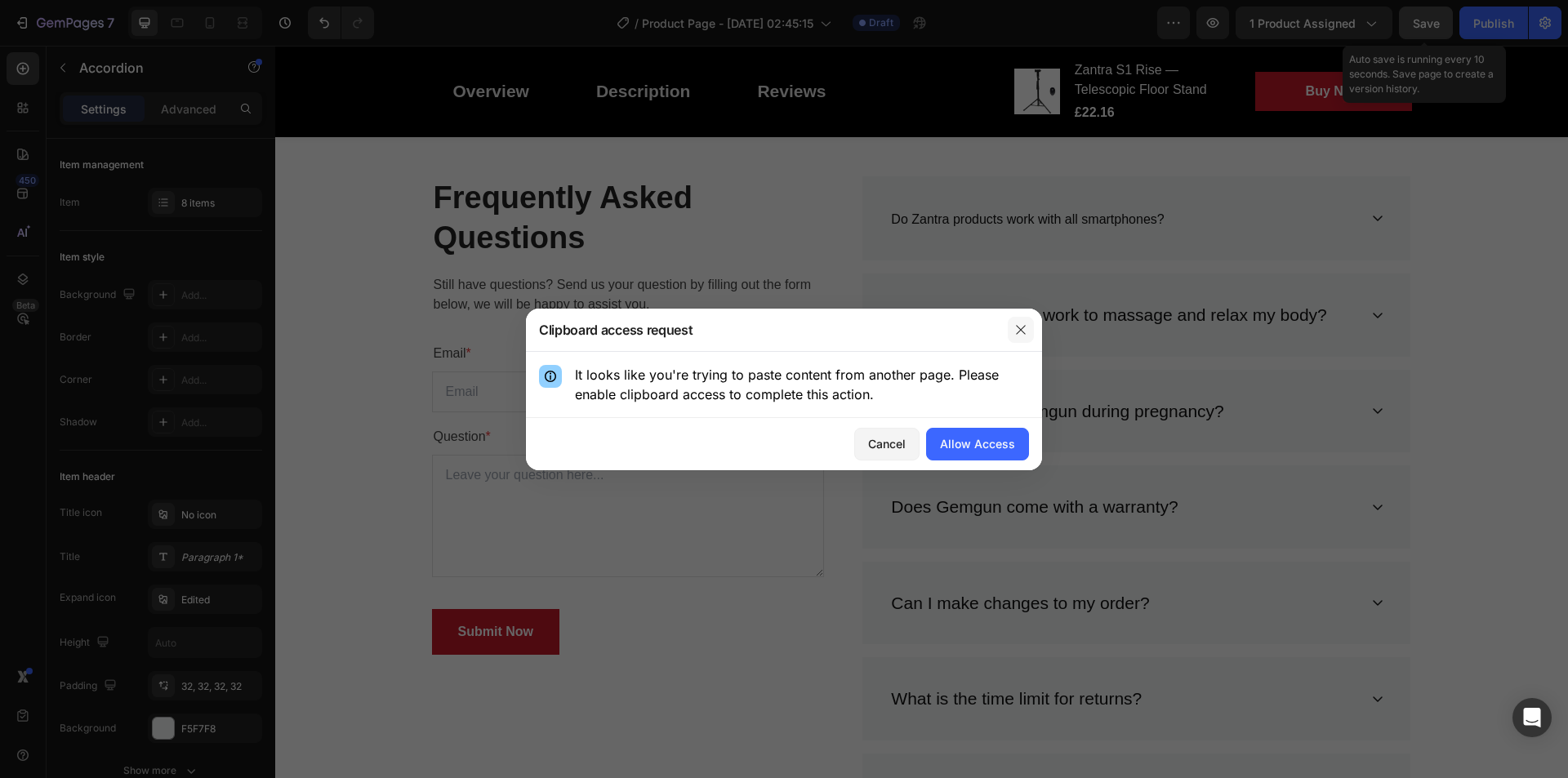
click at [1019, 323] on icon "button" at bounding box center [1021, 329] width 13 height 13
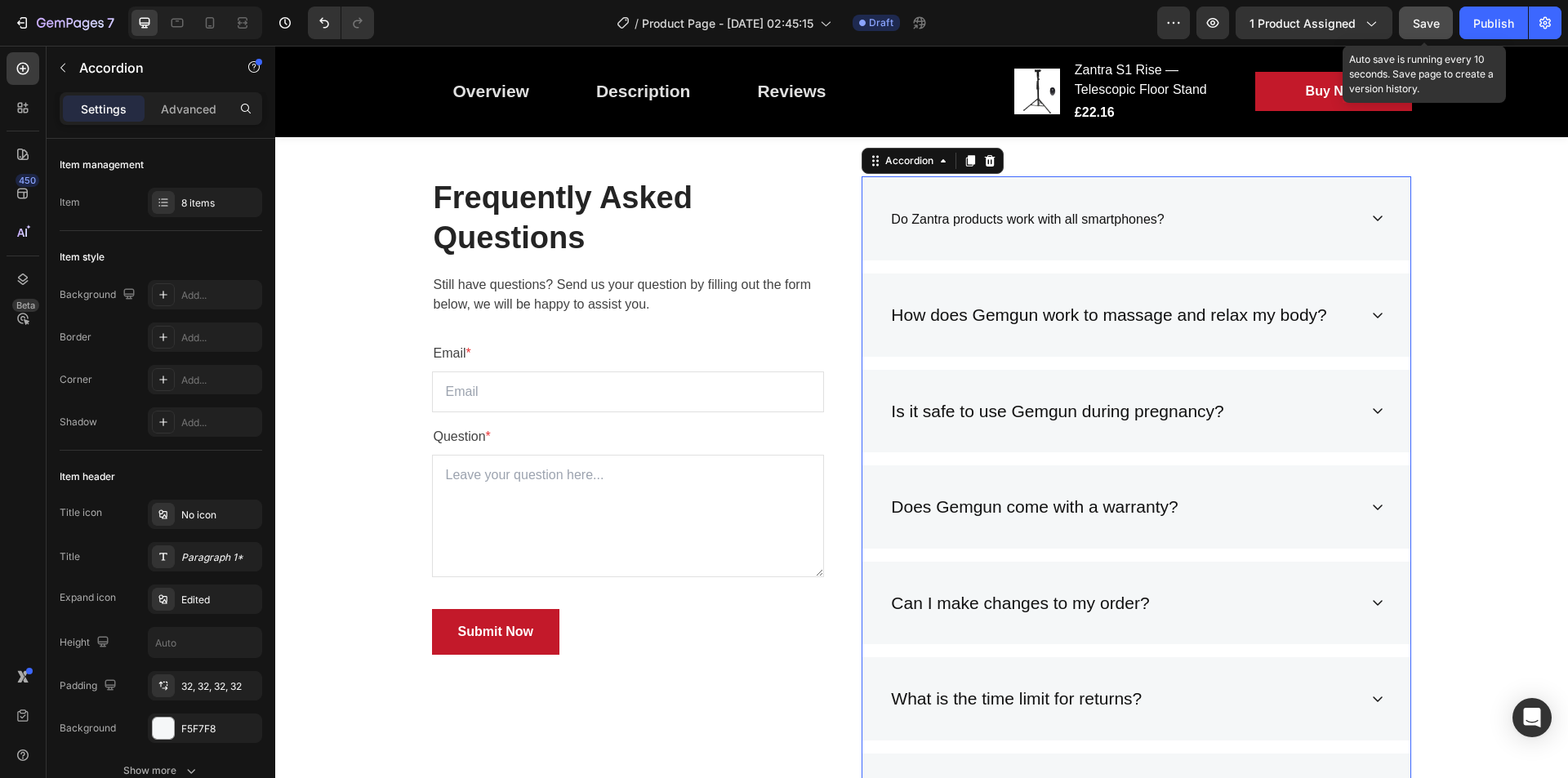
click at [1078, 221] on span "Do Zantra products work with all smartphones?" at bounding box center [1028, 219] width 273 height 14
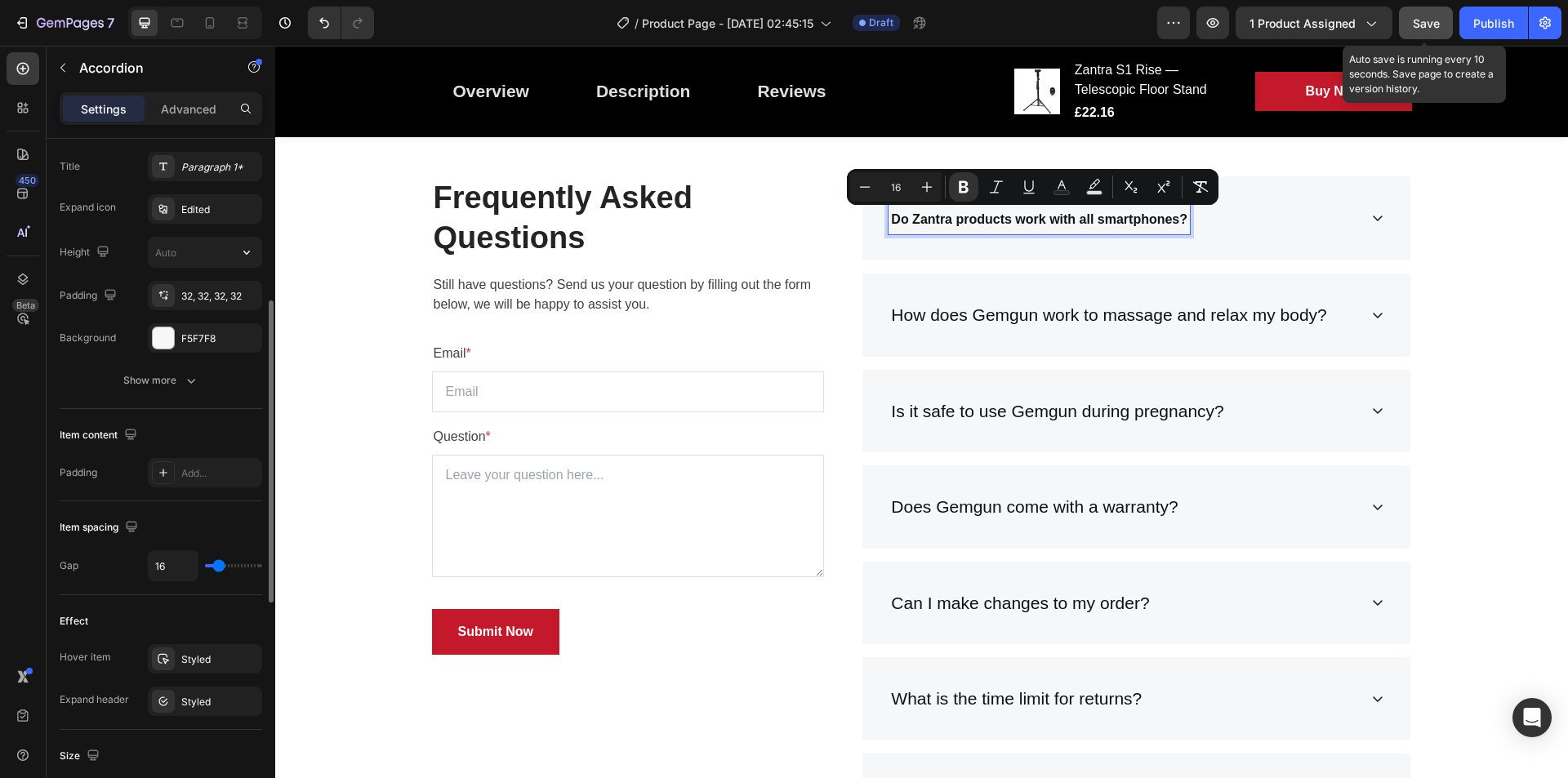
scroll to position [393, 0]
click at [940, 194] on button "Plus" at bounding box center [926, 186] width 29 height 29
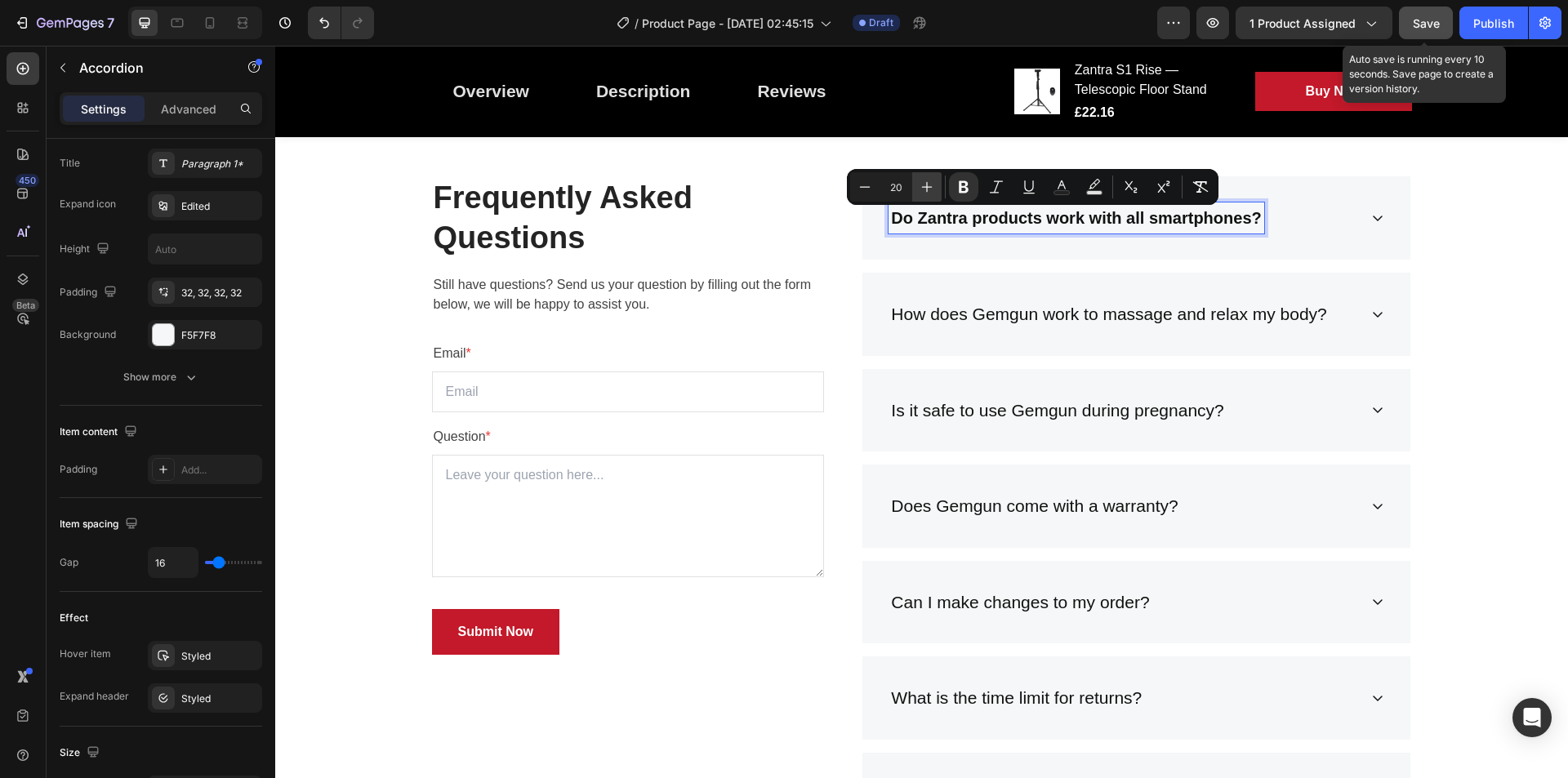
click at [917, 182] on button "Plus" at bounding box center [926, 186] width 29 height 29
click at [867, 182] on icon "Editor contextual toolbar" at bounding box center [865, 186] width 16 height 16
type input "20"
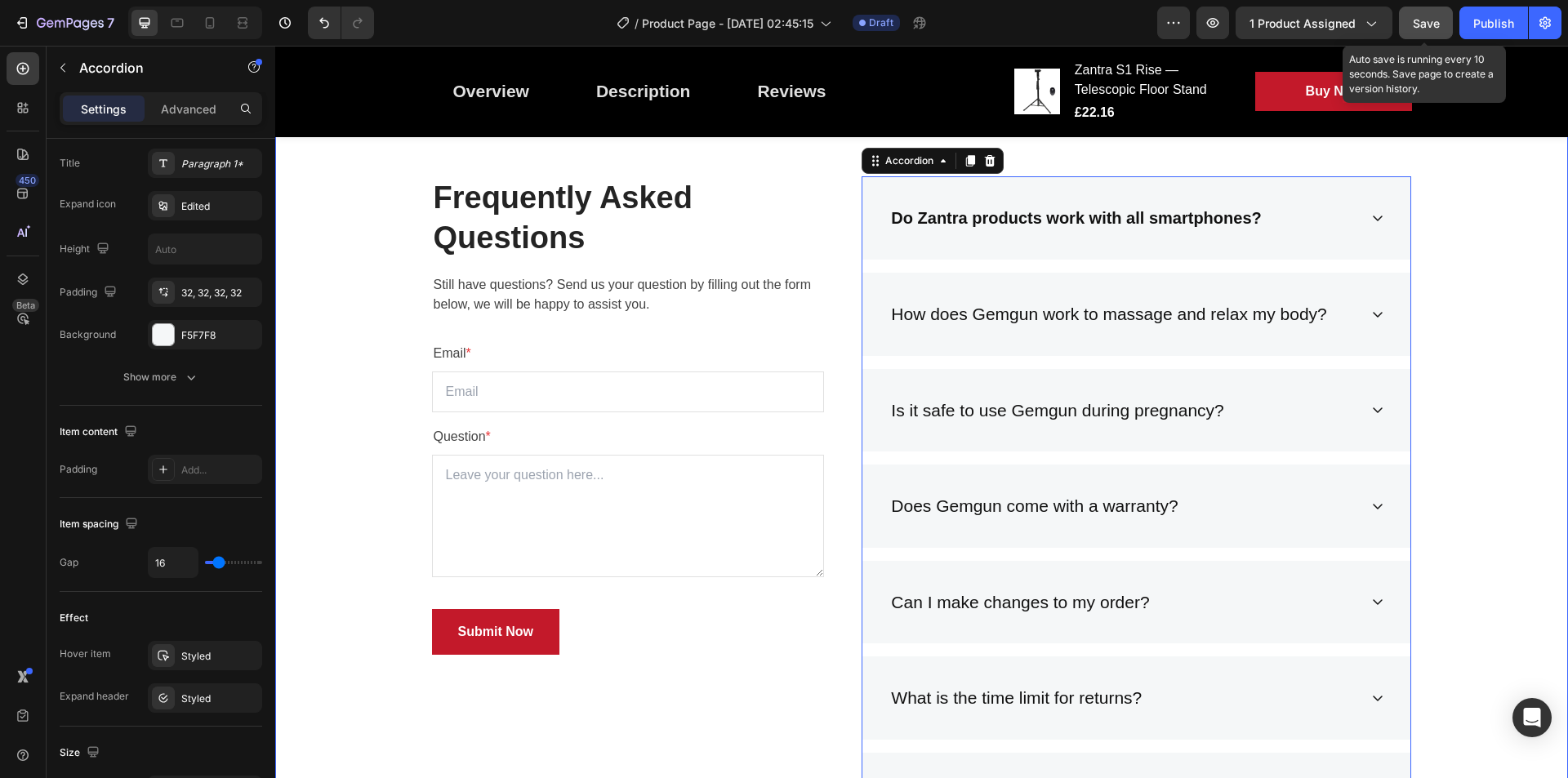
drag, startPoint x: 1483, startPoint y: 245, endPoint x: 1363, endPoint y: 219, distance: 122.8
click at [1483, 245] on div "Frequently Asked Questions Heading Still have questions? Send us your question …" at bounding box center [921, 567] width 1268 height 782
click at [1363, 219] on div "Do Zantra products work with all smartphones?" at bounding box center [1137, 219] width 548 height 84
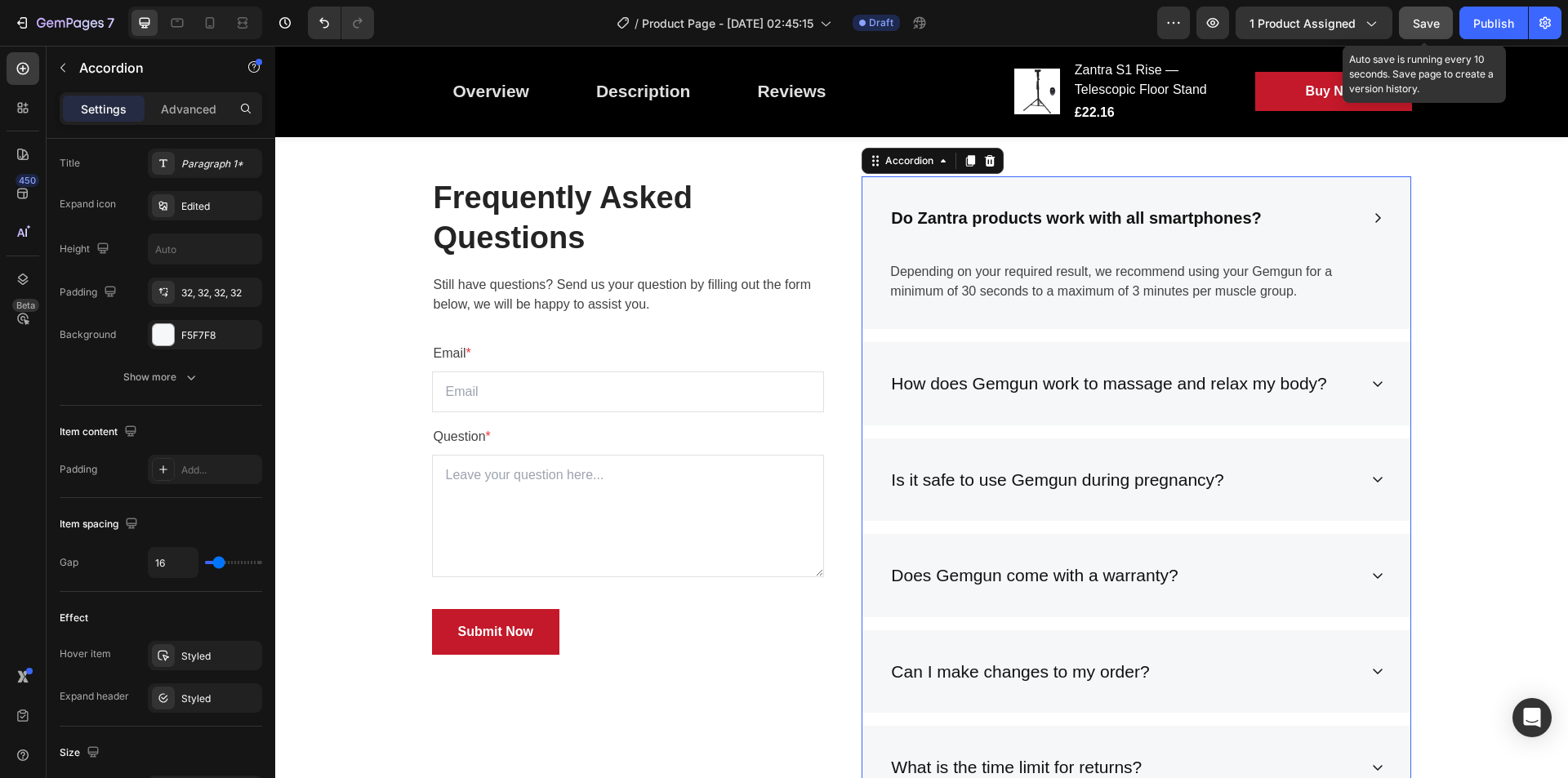
scroll to position [0, 0]
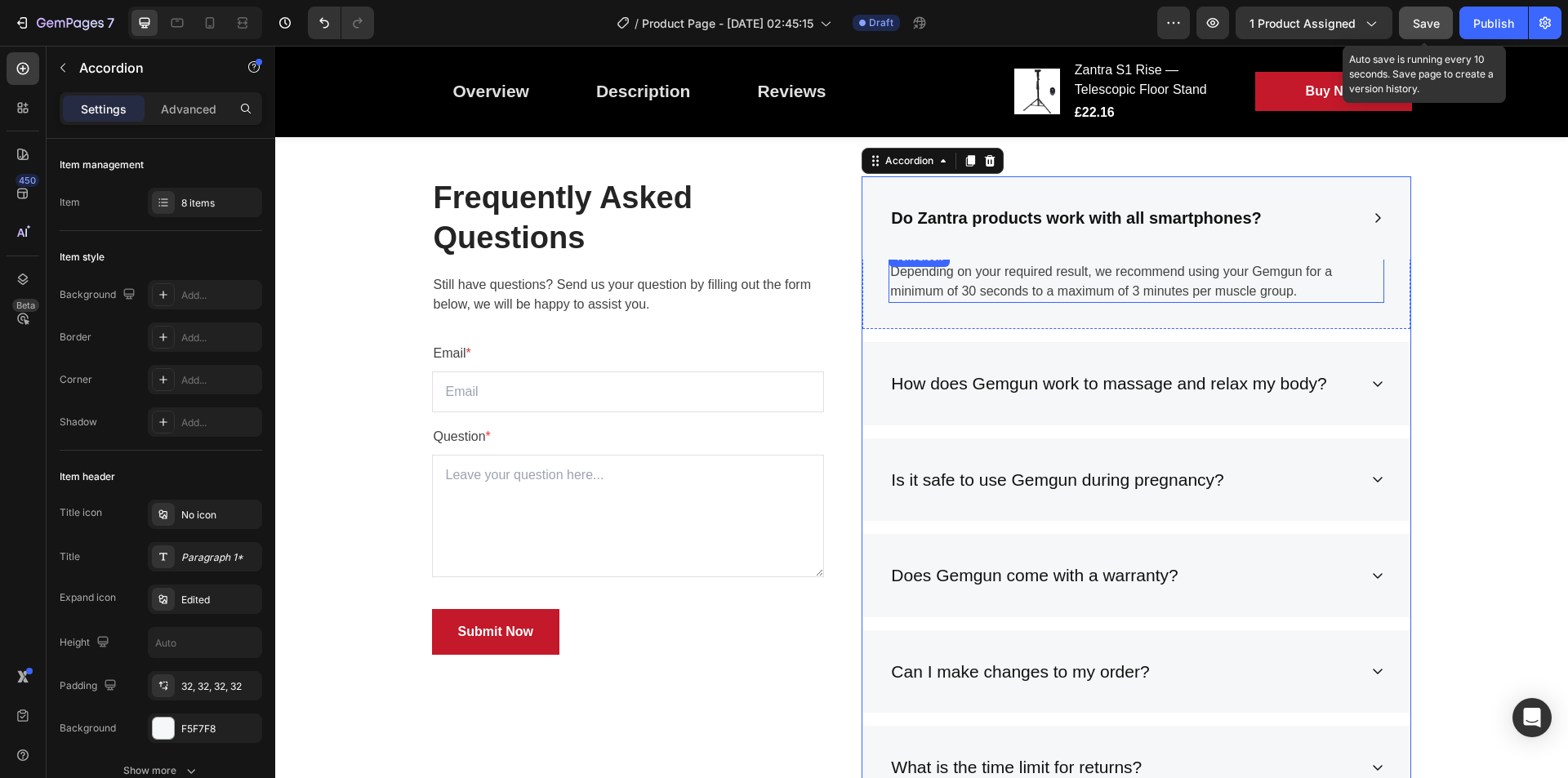
click at [1152, 294] on p "Depending on your required result, we recommend using your Gemgun for a minimum…" at bounding box center [1137, 282] width 493 height 39
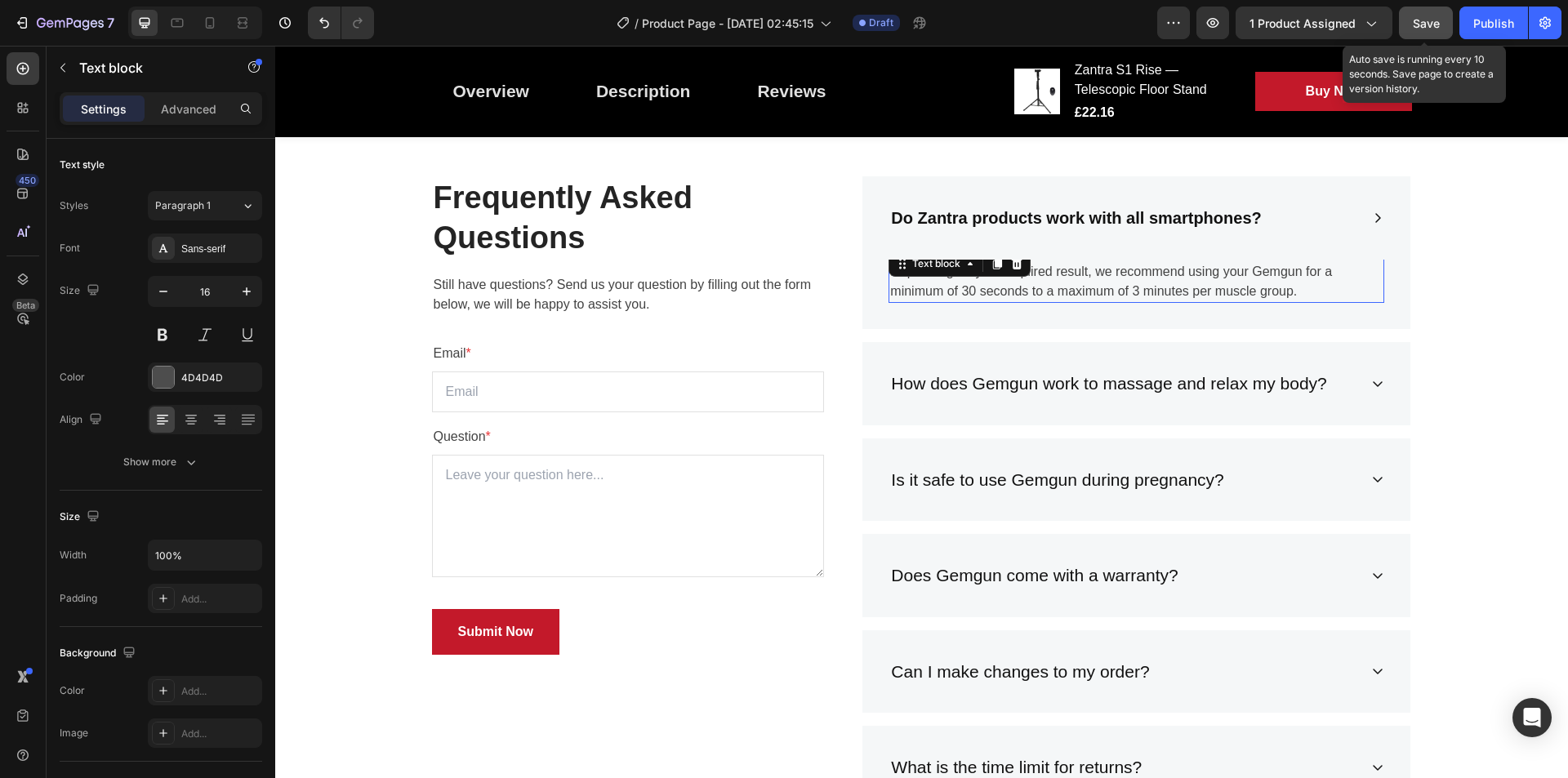
click at [1152, 294] on p "Depending on your required result, we recommend using your Gemgun for a minimum…" at bounding box center [1137, 282] width 493 height 39
click at [1152, 280] on p "Depending on your required result, we recommend using your Gemgun for a minimum…" at bounding box center [1137, 282] width 493 height 39
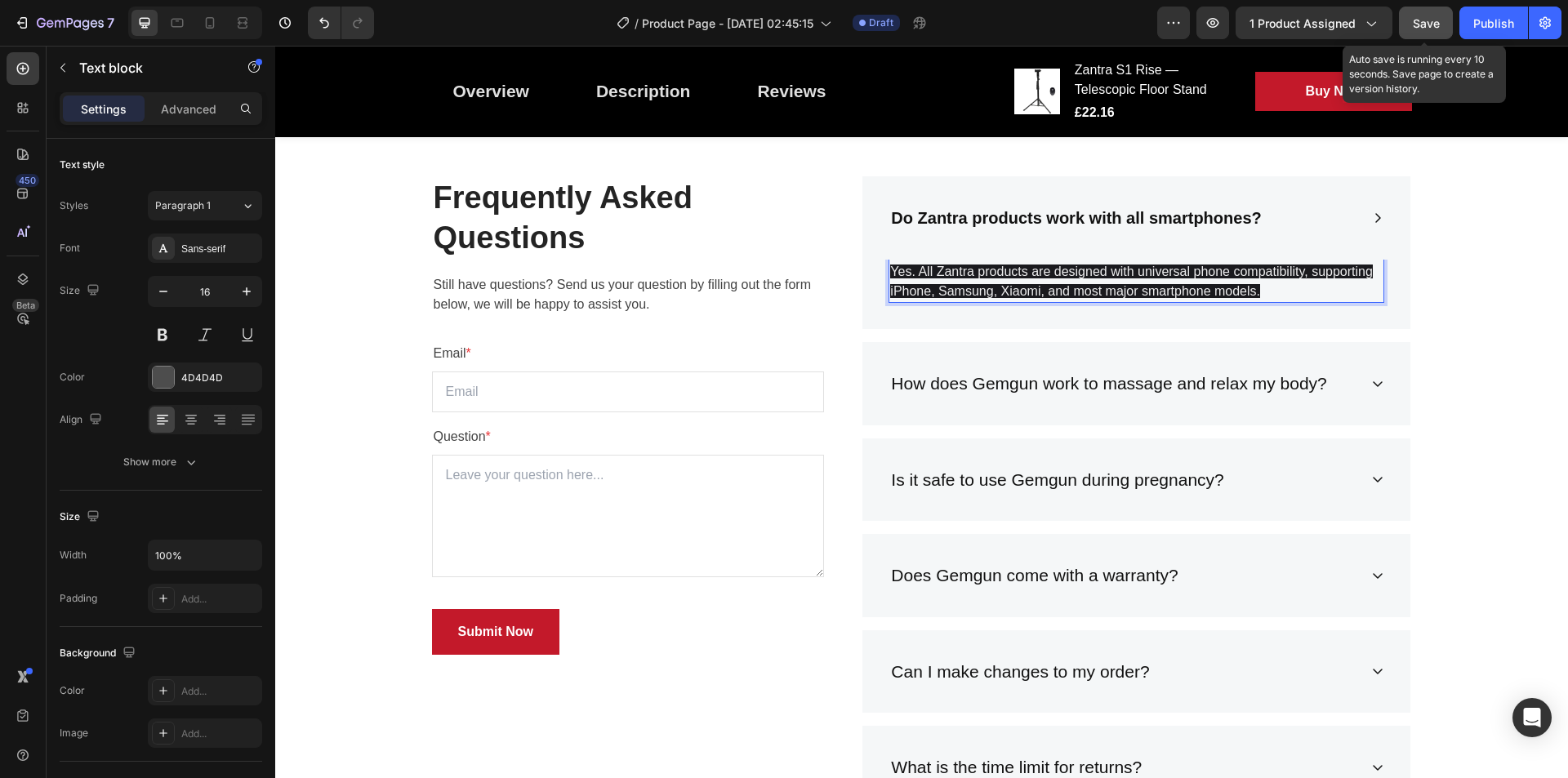
click at [1130, 294] on span "Yes. All Zantra products are designed with universal phone compatibility, suppo…" at bounding box center [1132, 282] width 483 height 34
click at [1102, 279] on p "Yes. All Zantra products are designed with universal phone compatibility, suppo…" at bounding box center [1137, 282] width 493 height 39
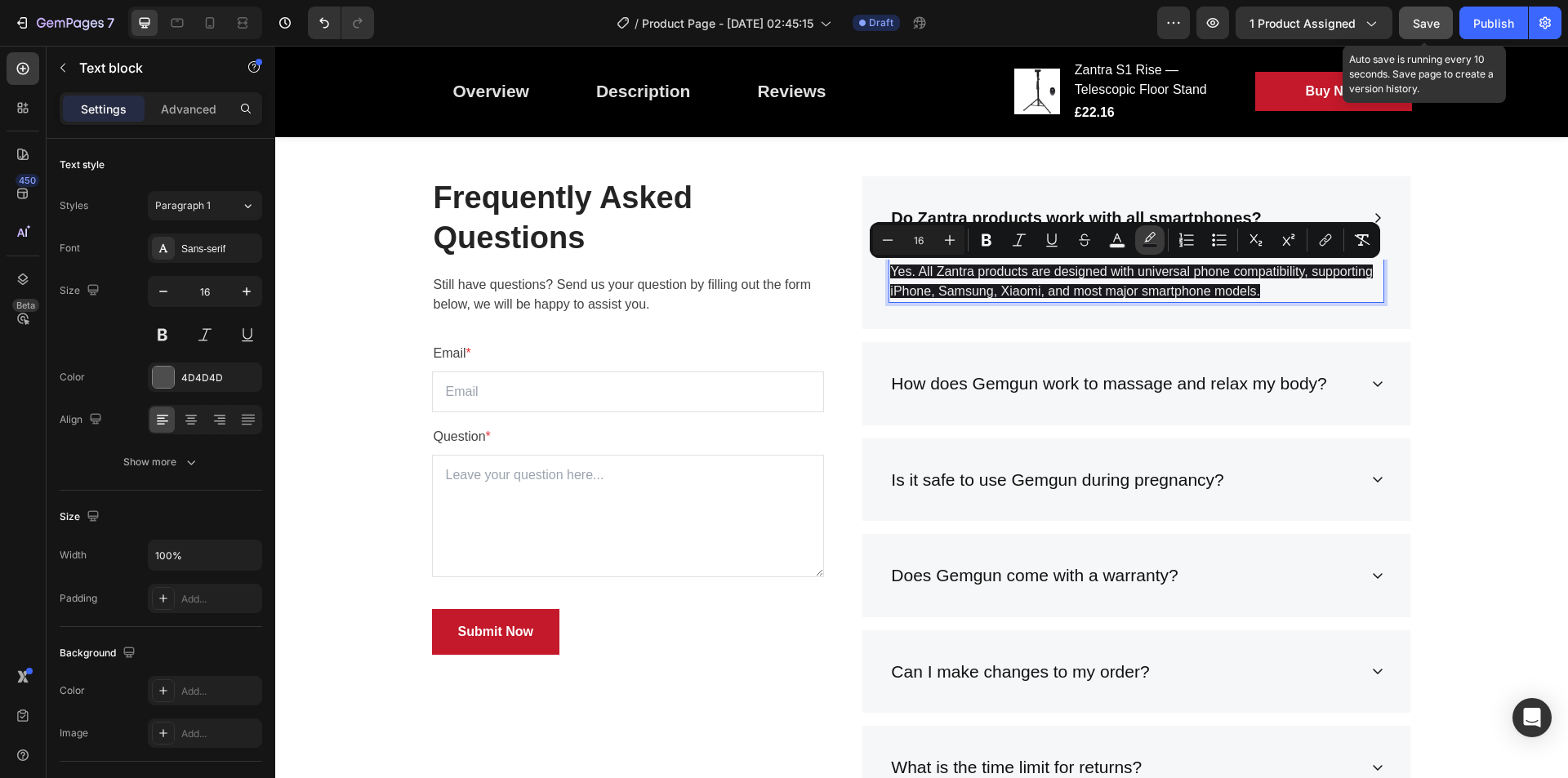
click at [1141, 236] on button "color" at bounding box center [1149, 240] width 29 height 29
type input "000000"
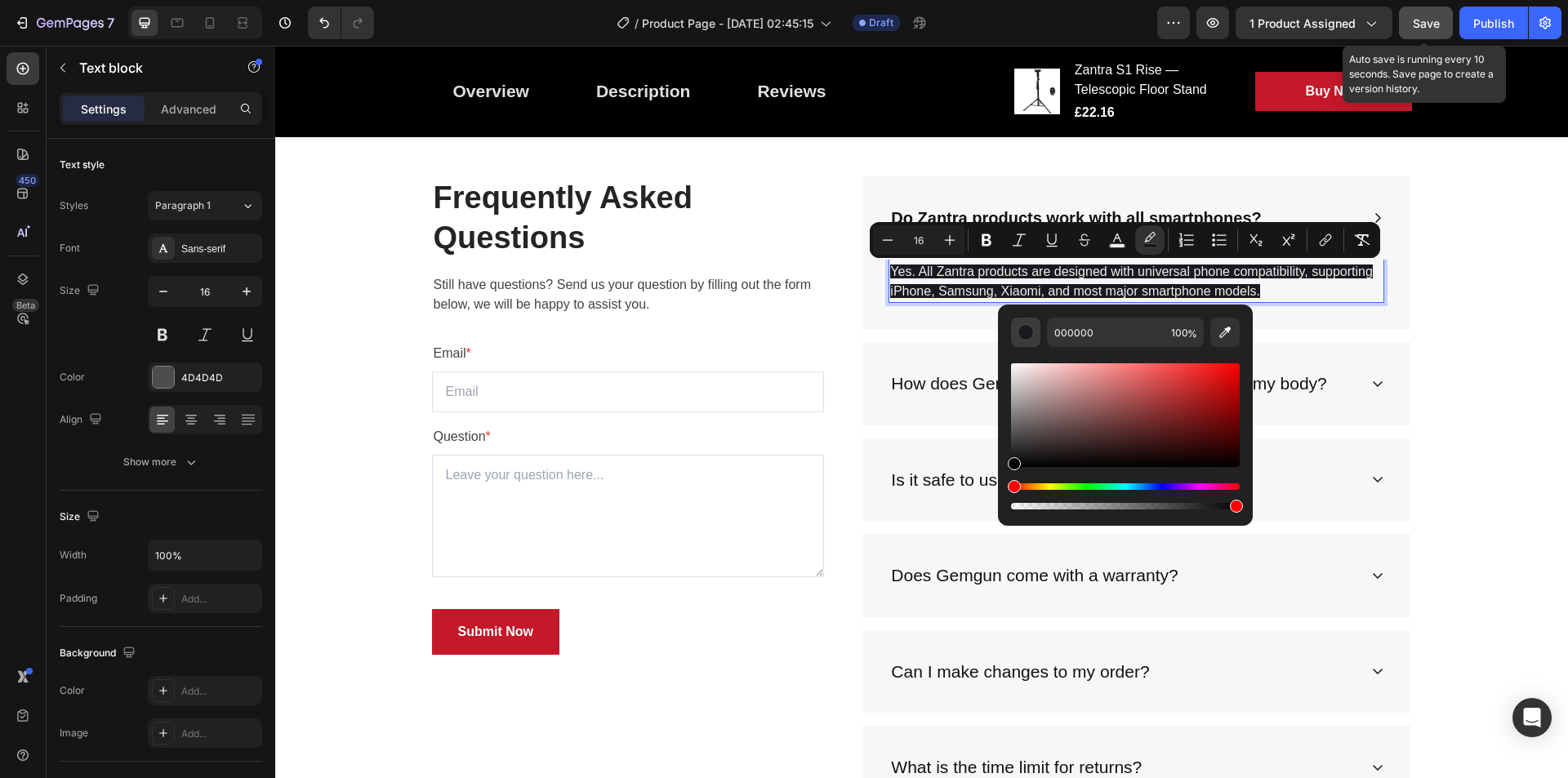
click at [1035, 338] on button "Editor contextual toolbar" at bounding box center [1025, 332] width 29 height 29
click at [1074, 446] on div "Editor contextual toolbar" at bounding box center [1125, 415] width 228 height 103
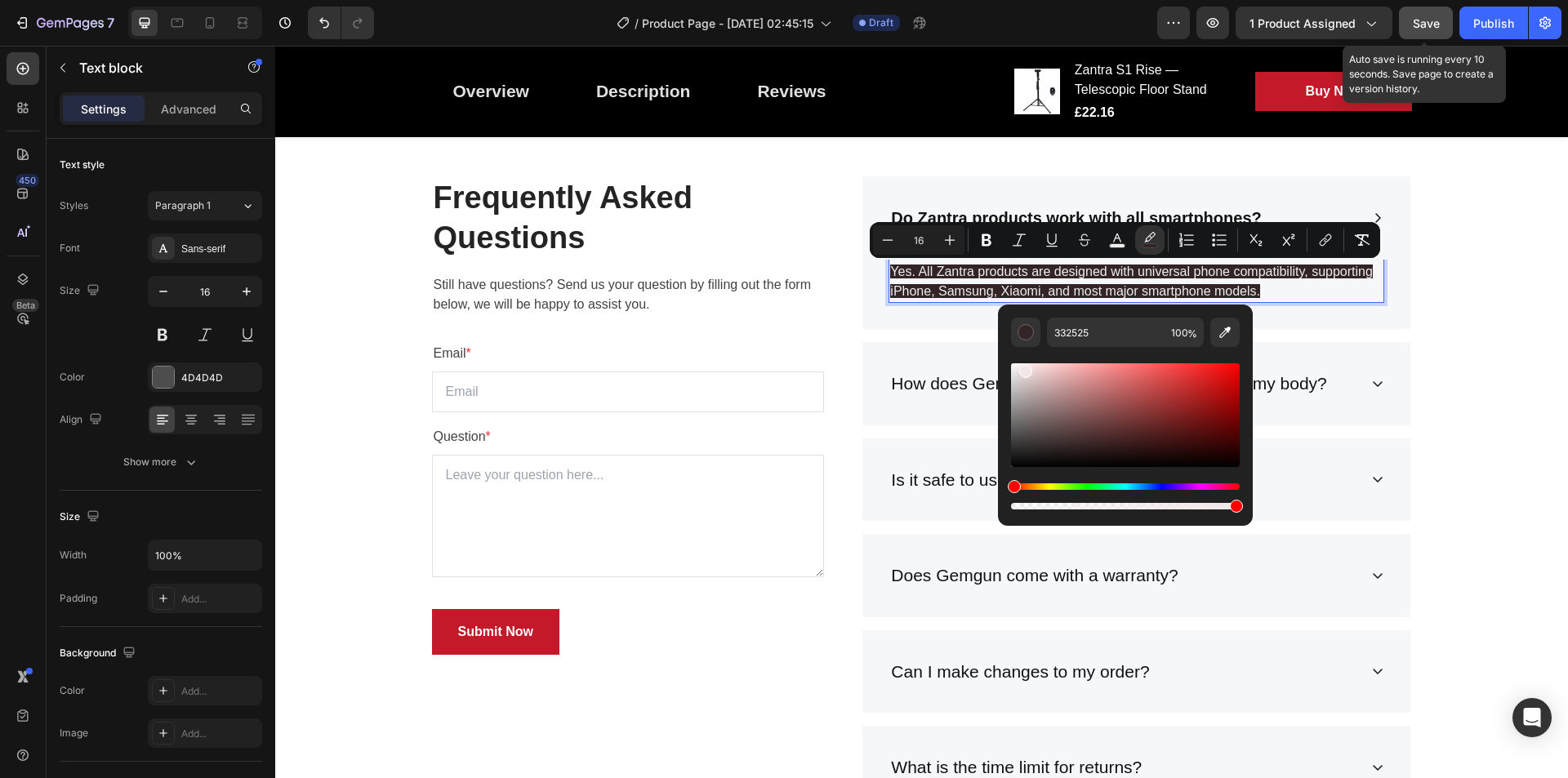
click at [1023, 368] on div "Editor contextual toolbar" at bounding box center [1125, 415] width 228 height 103
type input "F2E6E6"
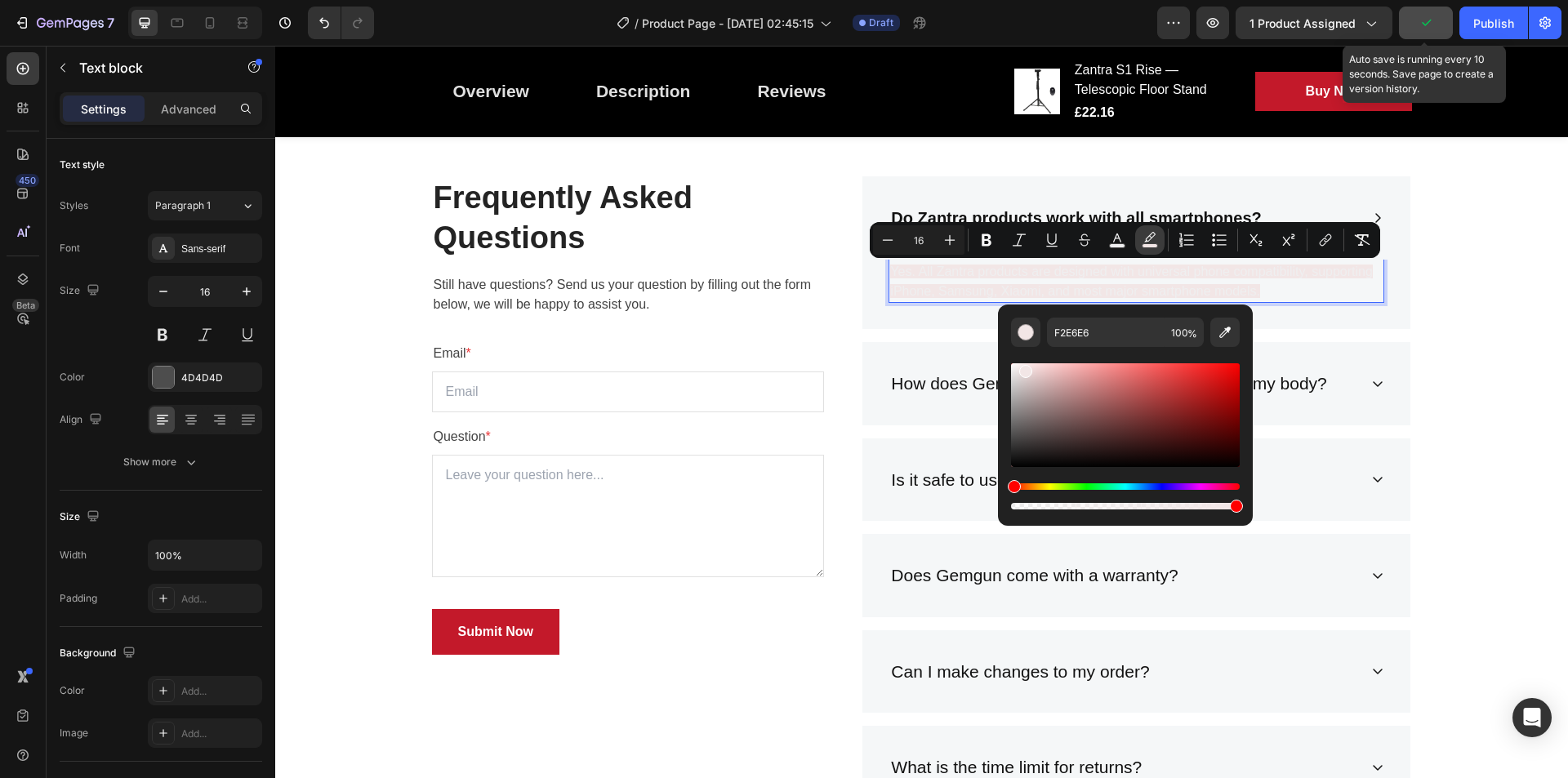
click at [1152, 248] on button "color" at bounding box center [1149, 240] width 29 height 29
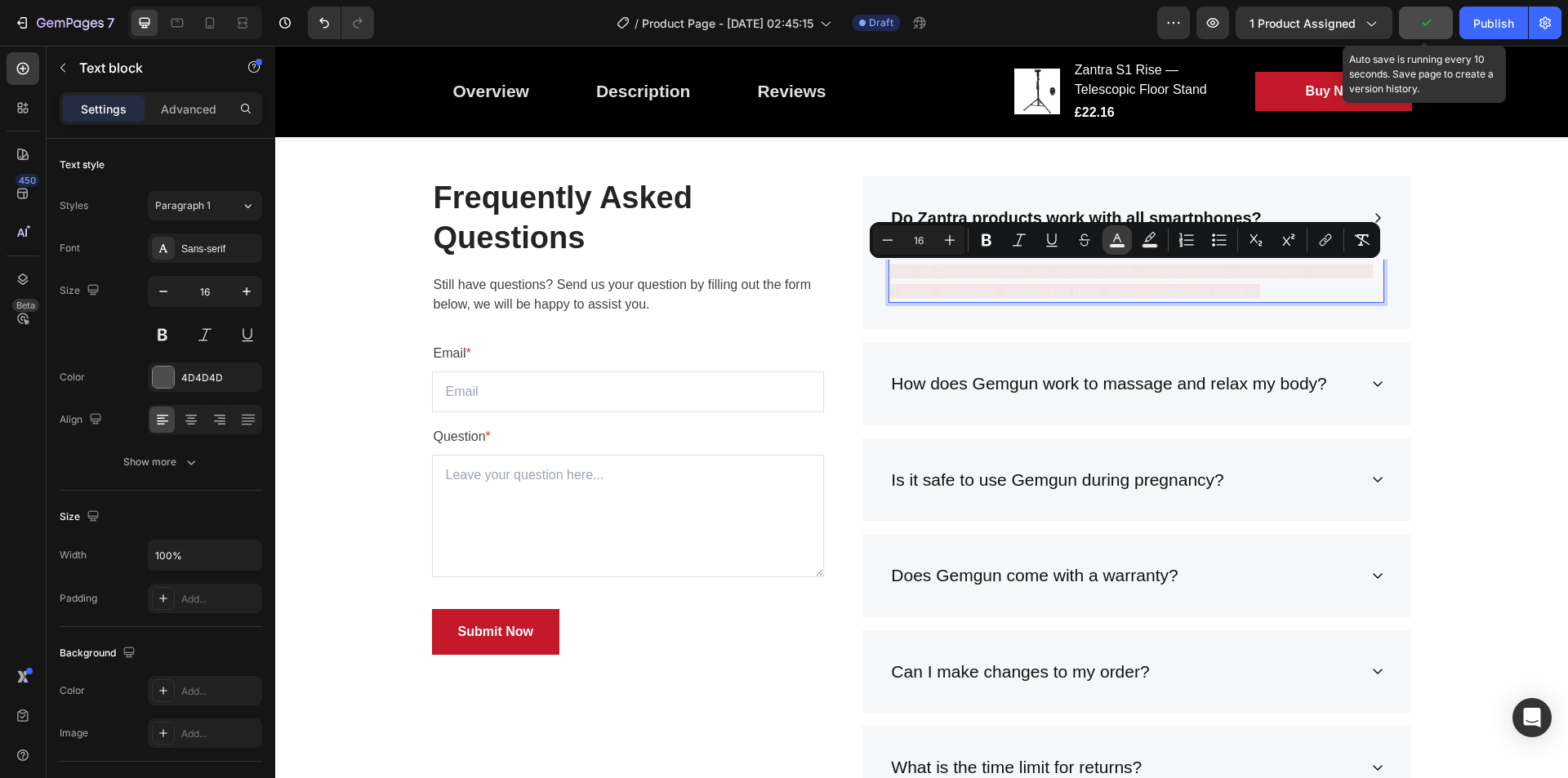
click at [1123, 250] on button "color" at bounding box center [1117, 240] width 29 height 29
type input "000000"
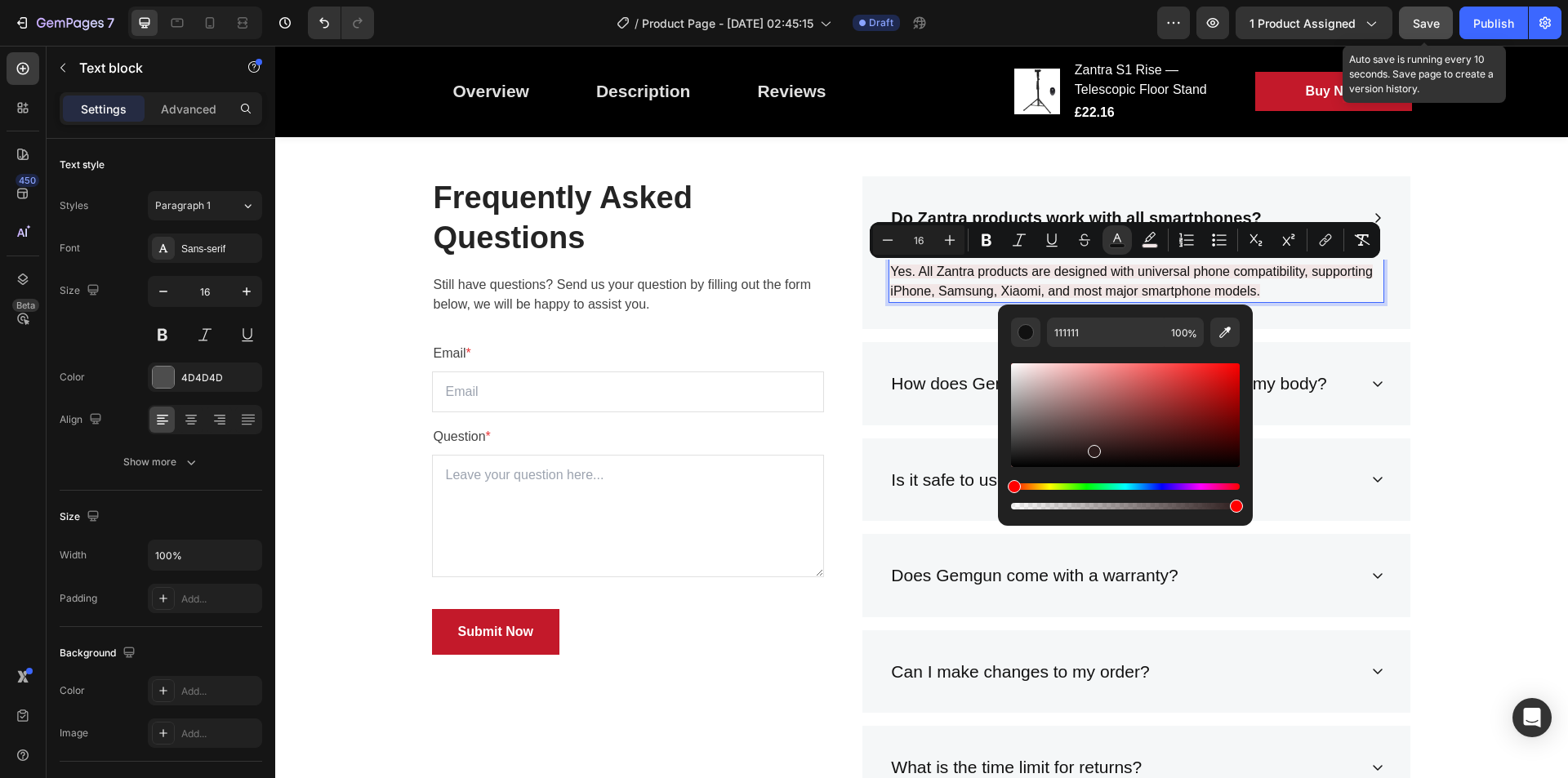
drag, startPoint x: 1009, startPoint y: 459, endPoint x: 1092, endPoint y: 448, distance: 83.7
click at [1092, 448] on div "Editor contextual toolbar" at bounding box center [1094, 451] width 13 height 13
type input "2D1D1D"
click at [1461, 352] on div "Frequently Asked Questions Heading Still have questions? Send us your question …" at bounding box center [921, 602] width 1268 height 851
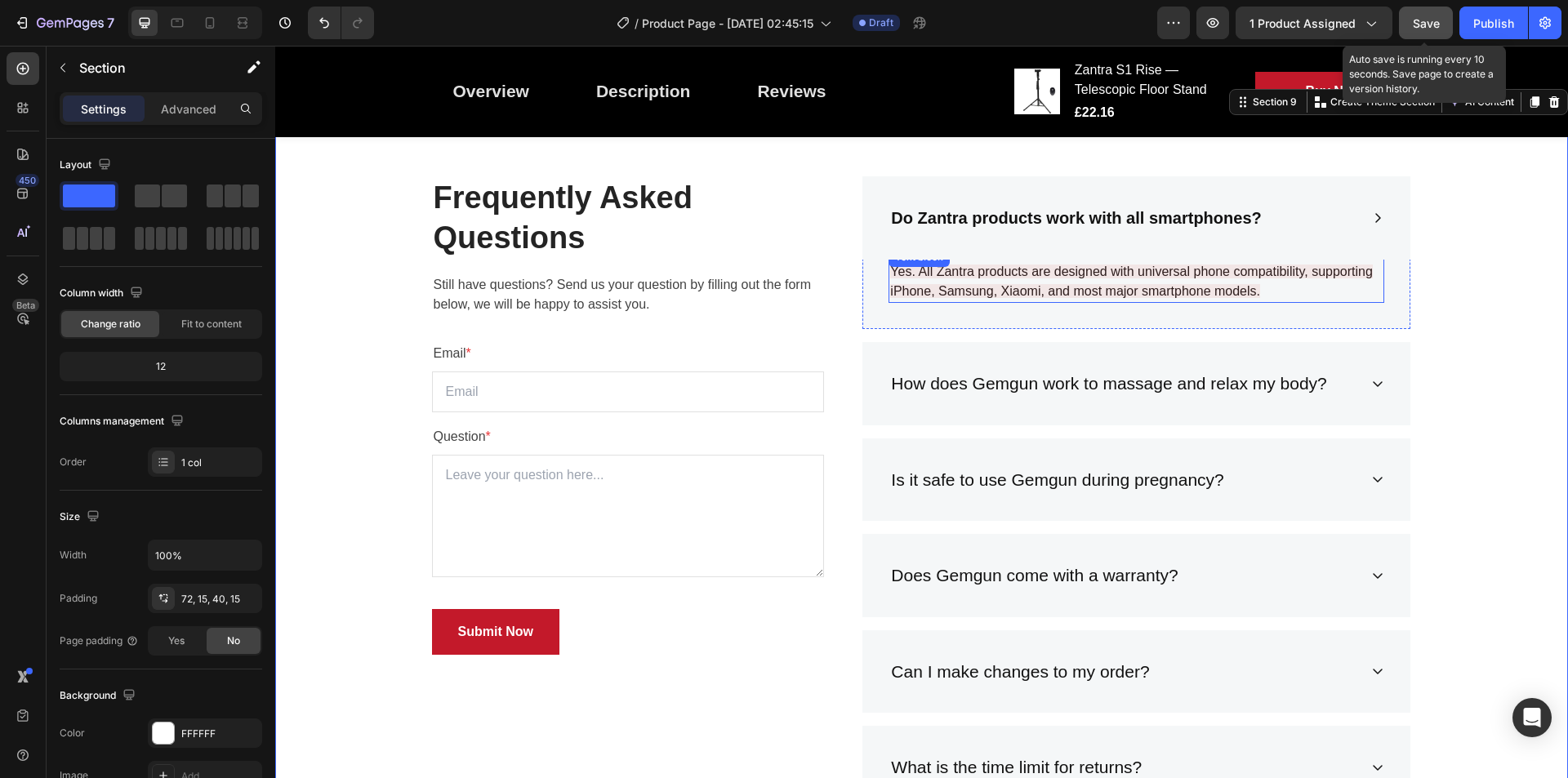
click at [1173, 285] on span "Yes. All Zantra products are designed with universal phone compatibility, suppo…" at bounding box center [1132, 282] width 483 height 34
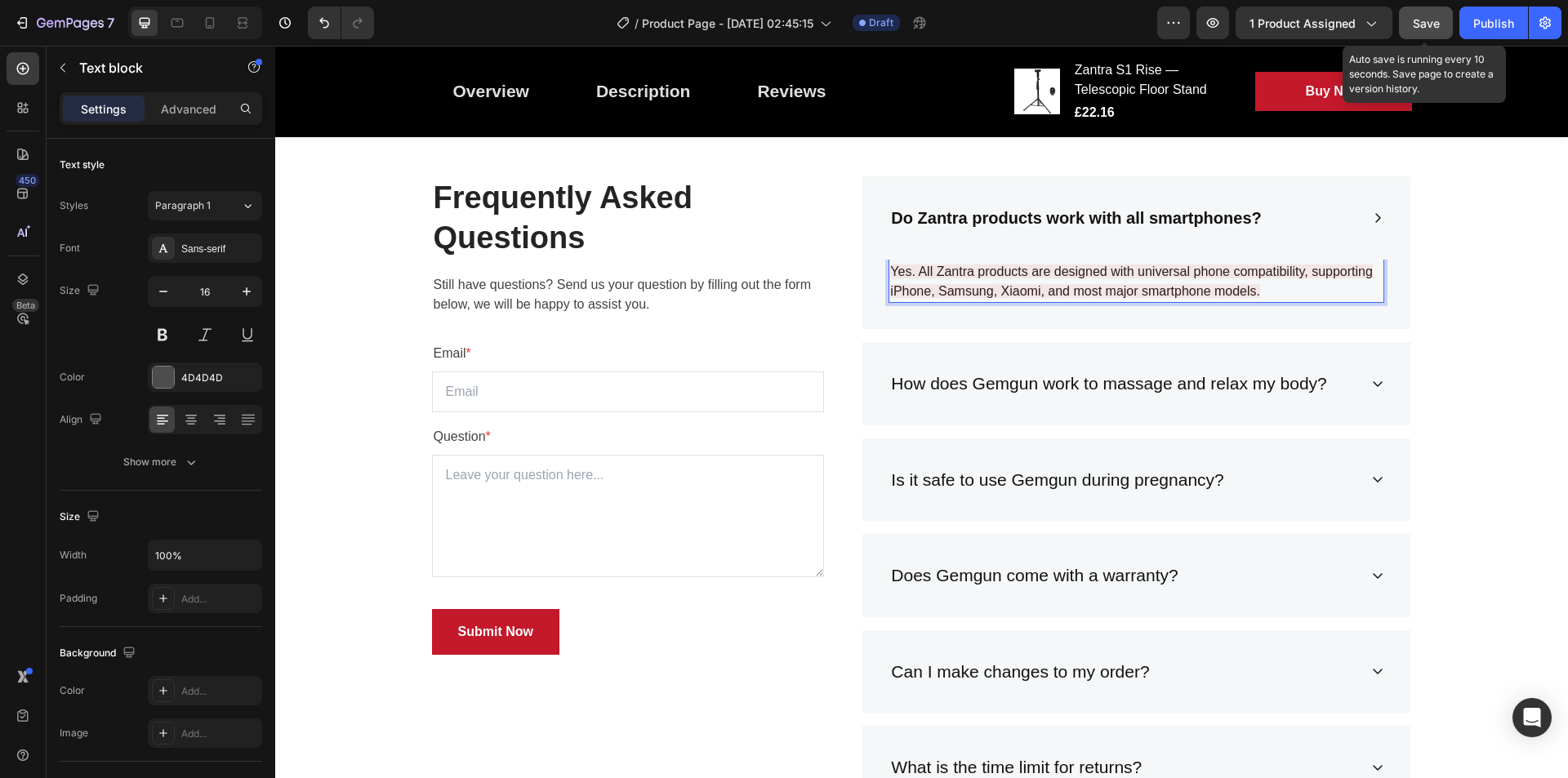
scroll to position [2818, 0]
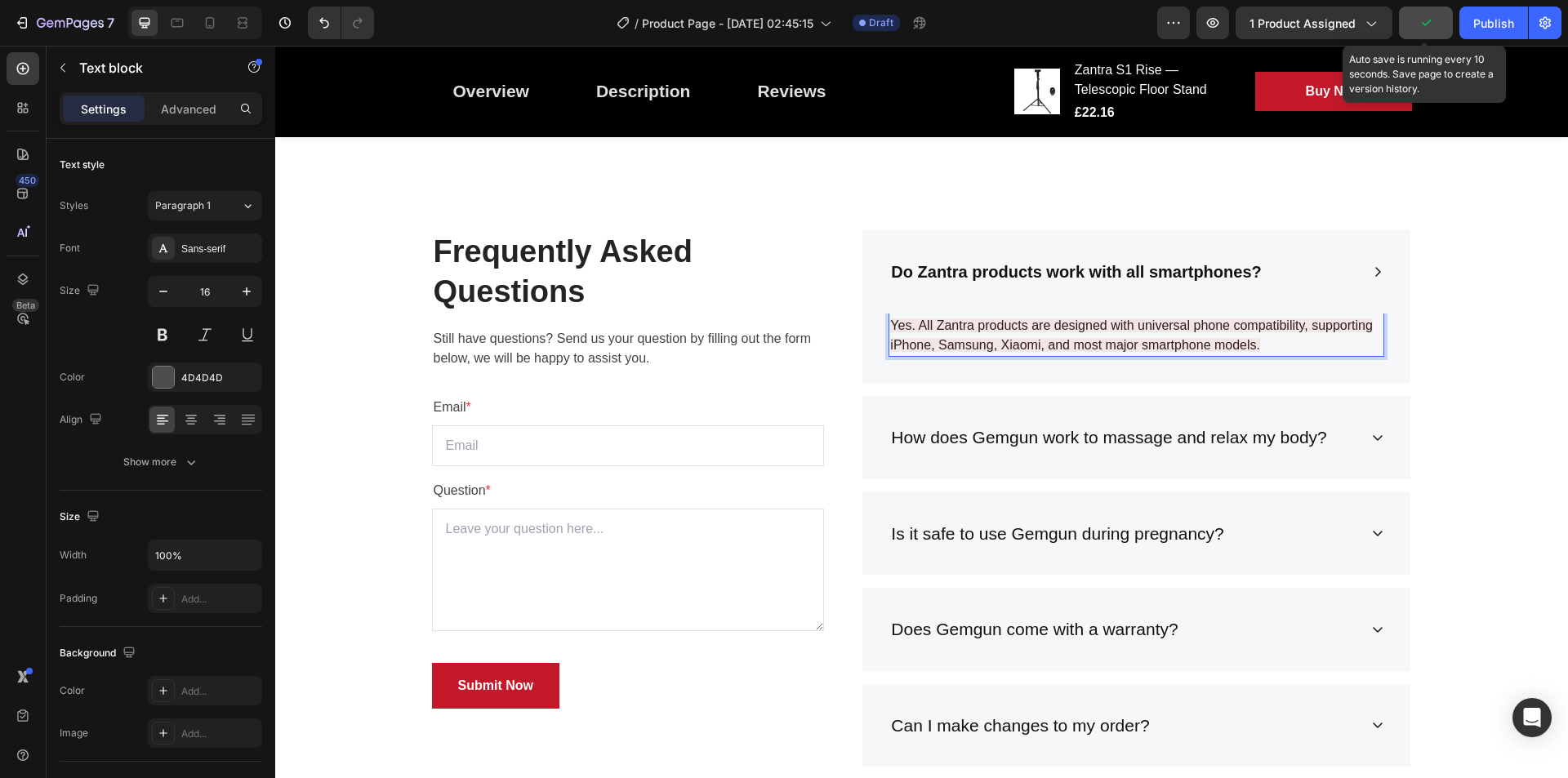
click at [1149, 318] on p "Yes. All Zantra products are designed with universal phone compatibility, suppo…" at bounding box center [1137, 335] width 493 height 39
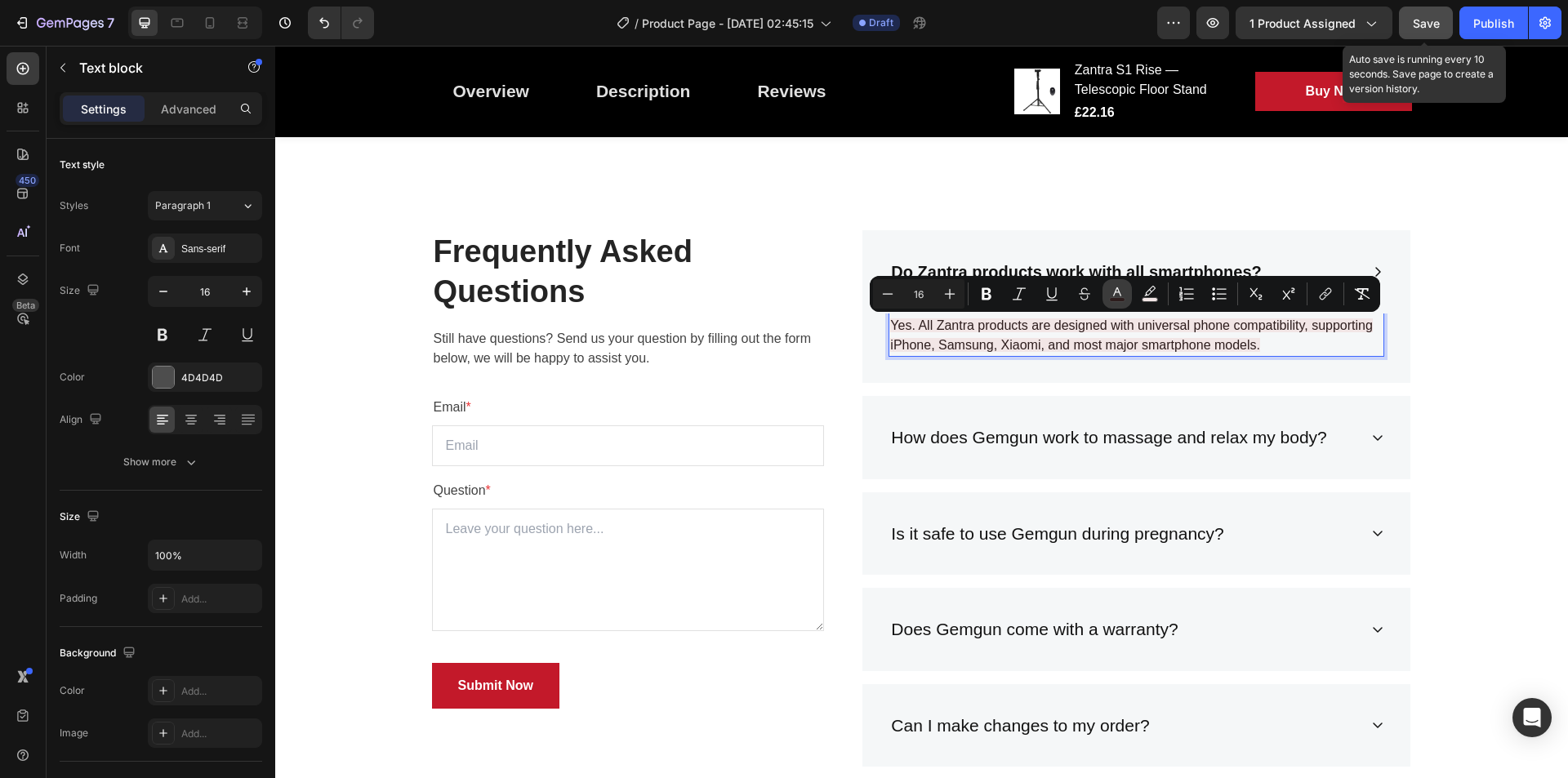
click at [1121, 294] on icon "Editor contextual toolbar" at bounding box center [1117, 292] width 8 height 9
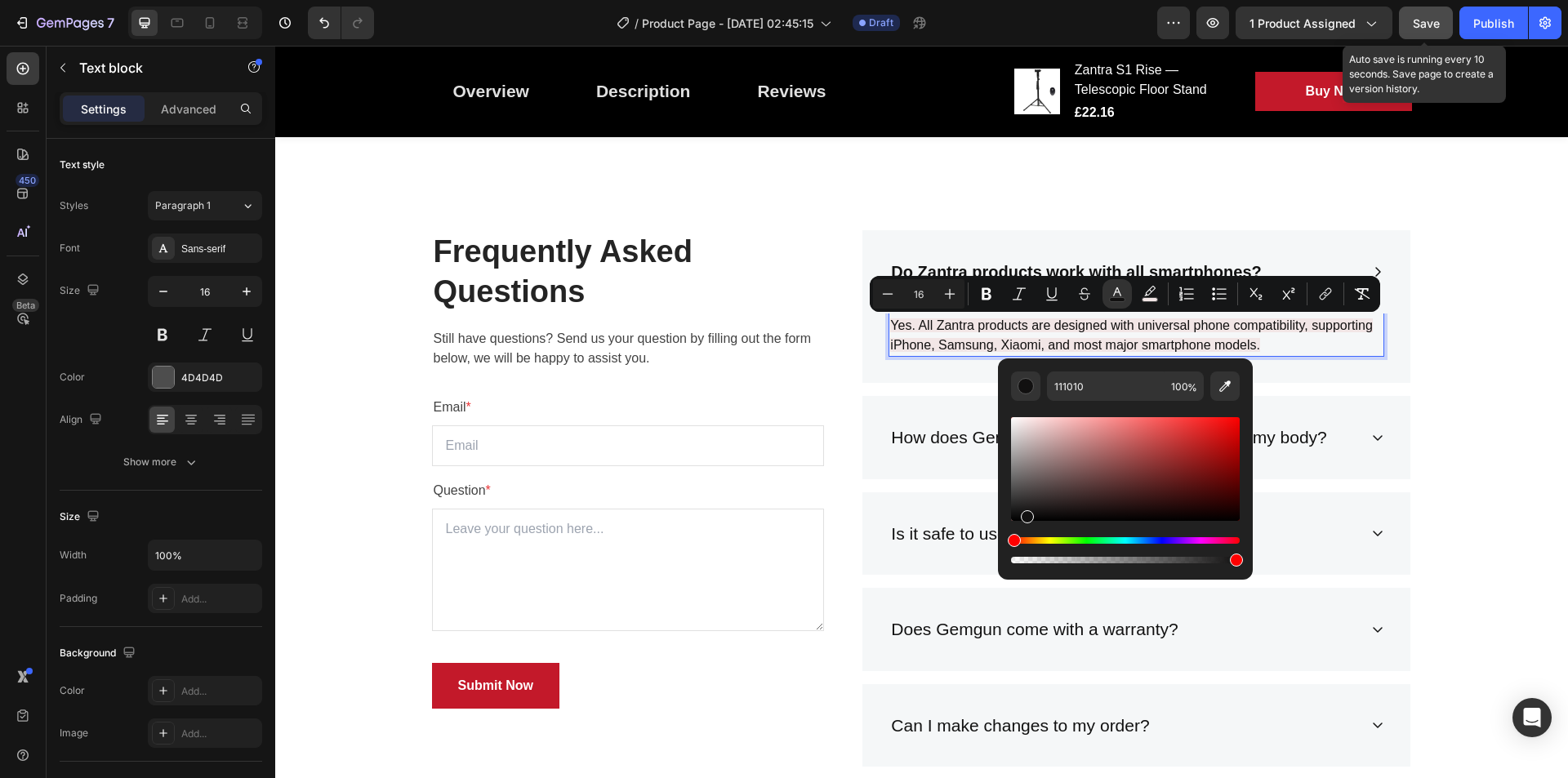
drag, startPoint x: 1024, startPoint y: 513, endPoint x: 1000, endPoint y: 542, distance: 37.6
click at [1000, 542] on div "111010 100 %" at bounding box center [1125, 462] width 255 height 208
type input "000000"
click at [991, 299] on icon "Editor contextual toolbar" at bounding box center [986, 294] width 16 height 16
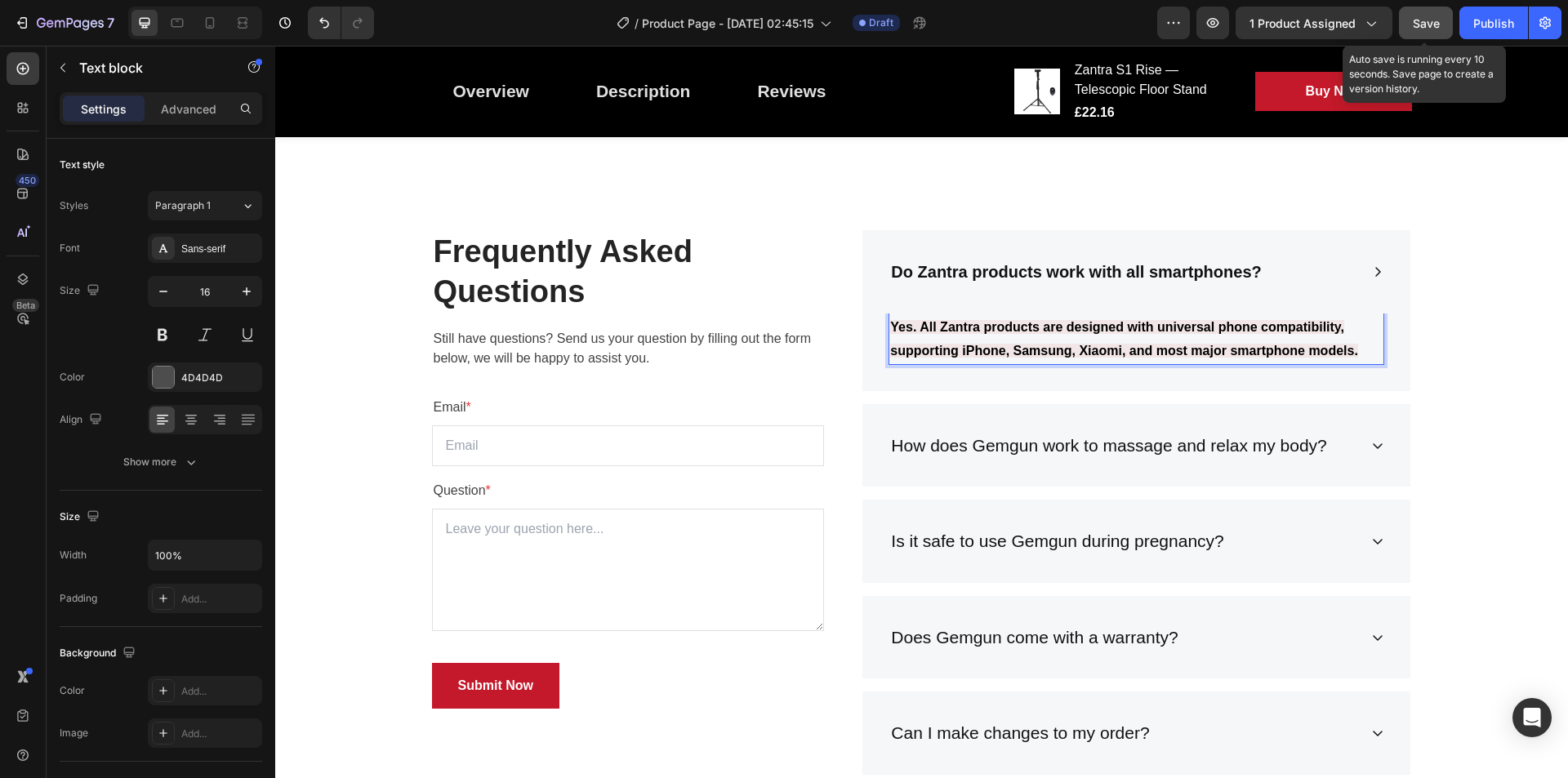
click at [972, 332] on strong "Yes. All Zantra products are designed with universal phone compatibility, suppo…" at bounding box center [1124, 339] width 468 height 37
click at [1071, 360] on p "Yes. All Zantra products are designed with universal phone compatibility, suppo…" at bounding box center [1137, 339] width 493 height 47
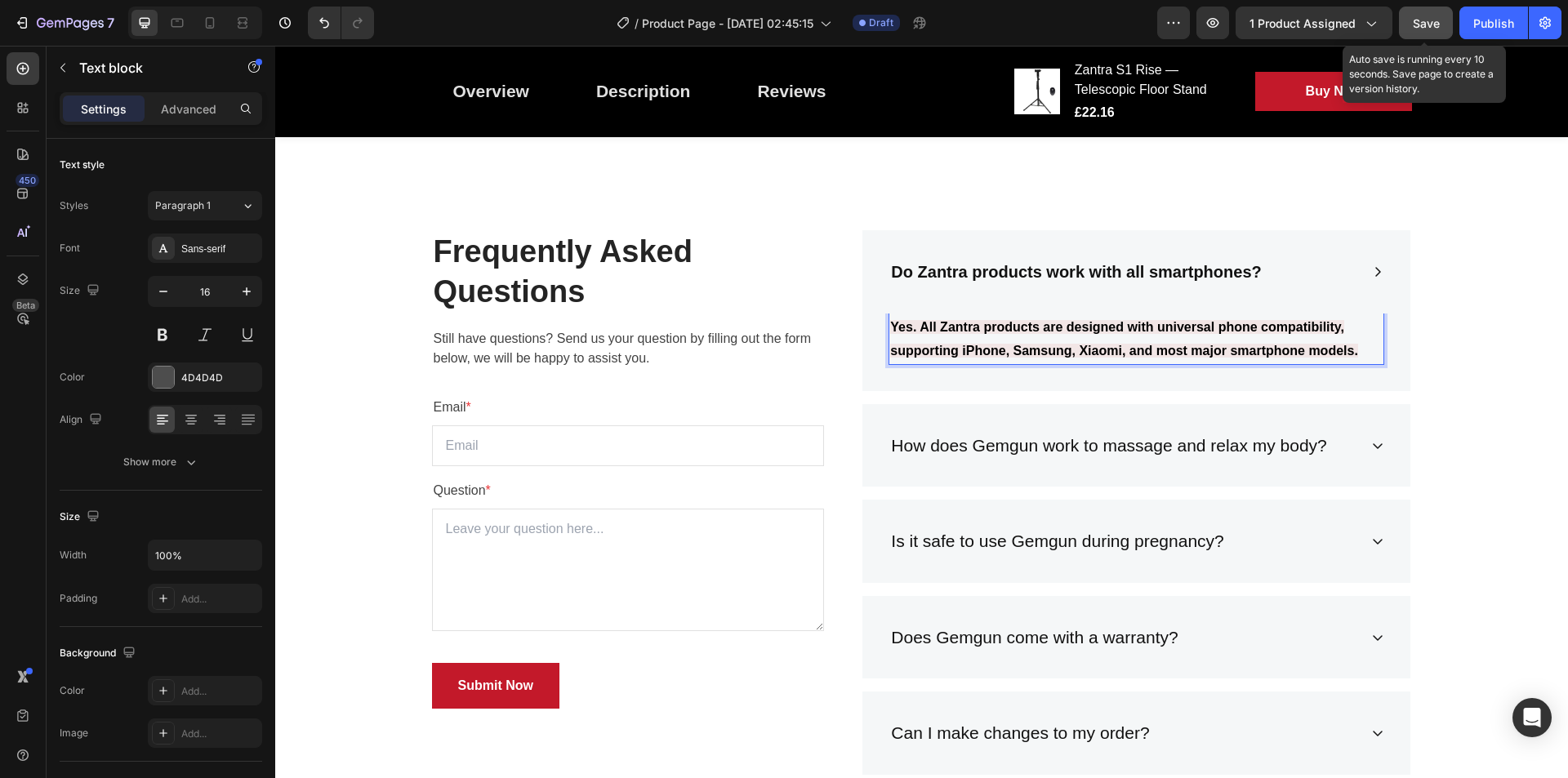
click at [1084, 322] on strong "Yes. All Zantra products are designed with universal phone compatibility, suppo…" at bounding box center [1124, 339] width 468 height 37
click at [1005, 334] on strong "Yes. All Zantra products are designed with universal phone compatibility, suppo…" at bounding box center [1124, 339] width 468 height 37
click at [988, 332] on strong "Yes. All Zantra products are designed with universal phone compatibility, suppo…" at bounding box center [1124, 339] width 468 height 37
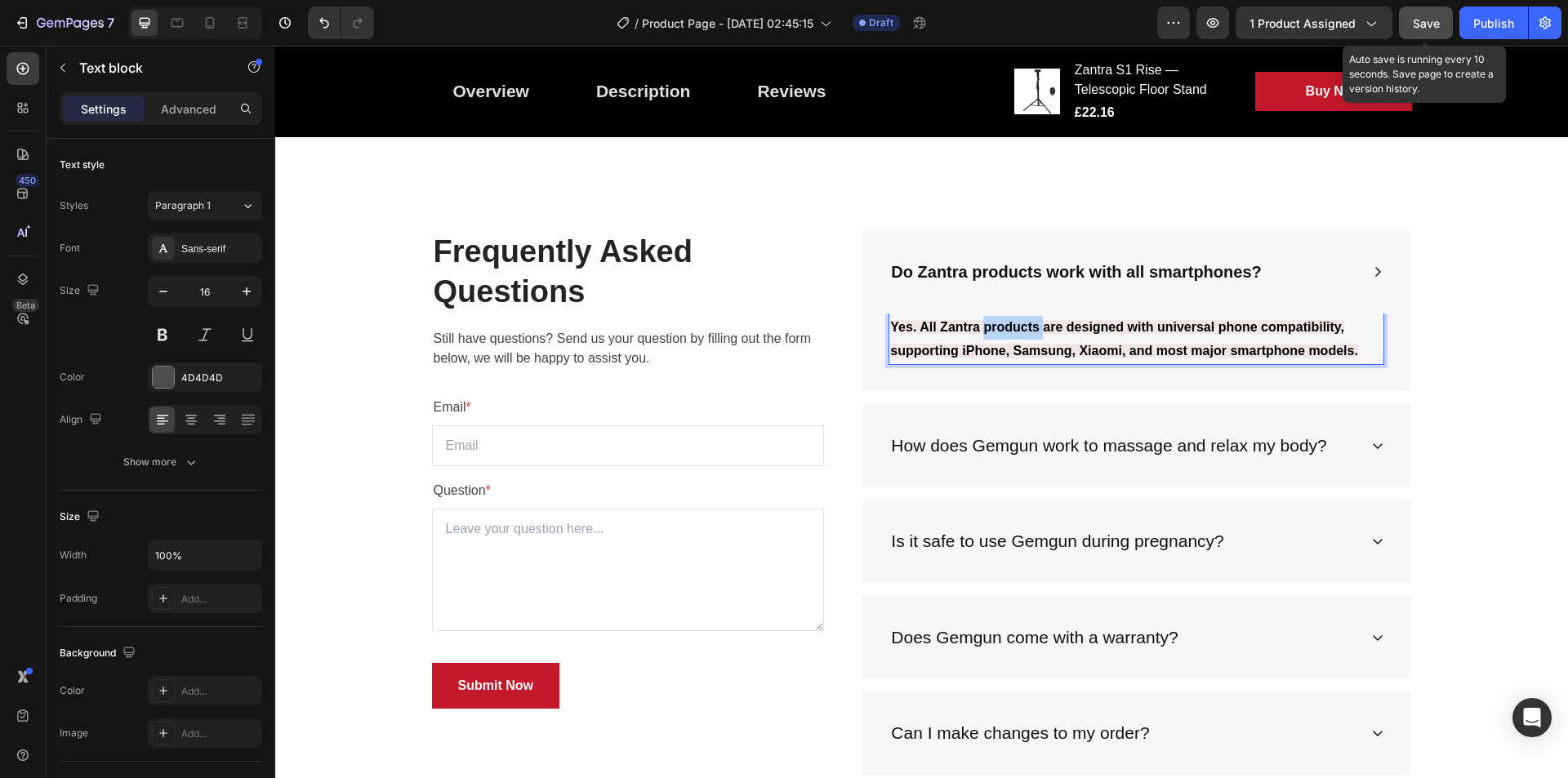
click at [988, 332] on strong "Yes. All Zantra products are designed with universal phone compatibility, suppo…" at bounding box center [1124, 339] width 468 height 37
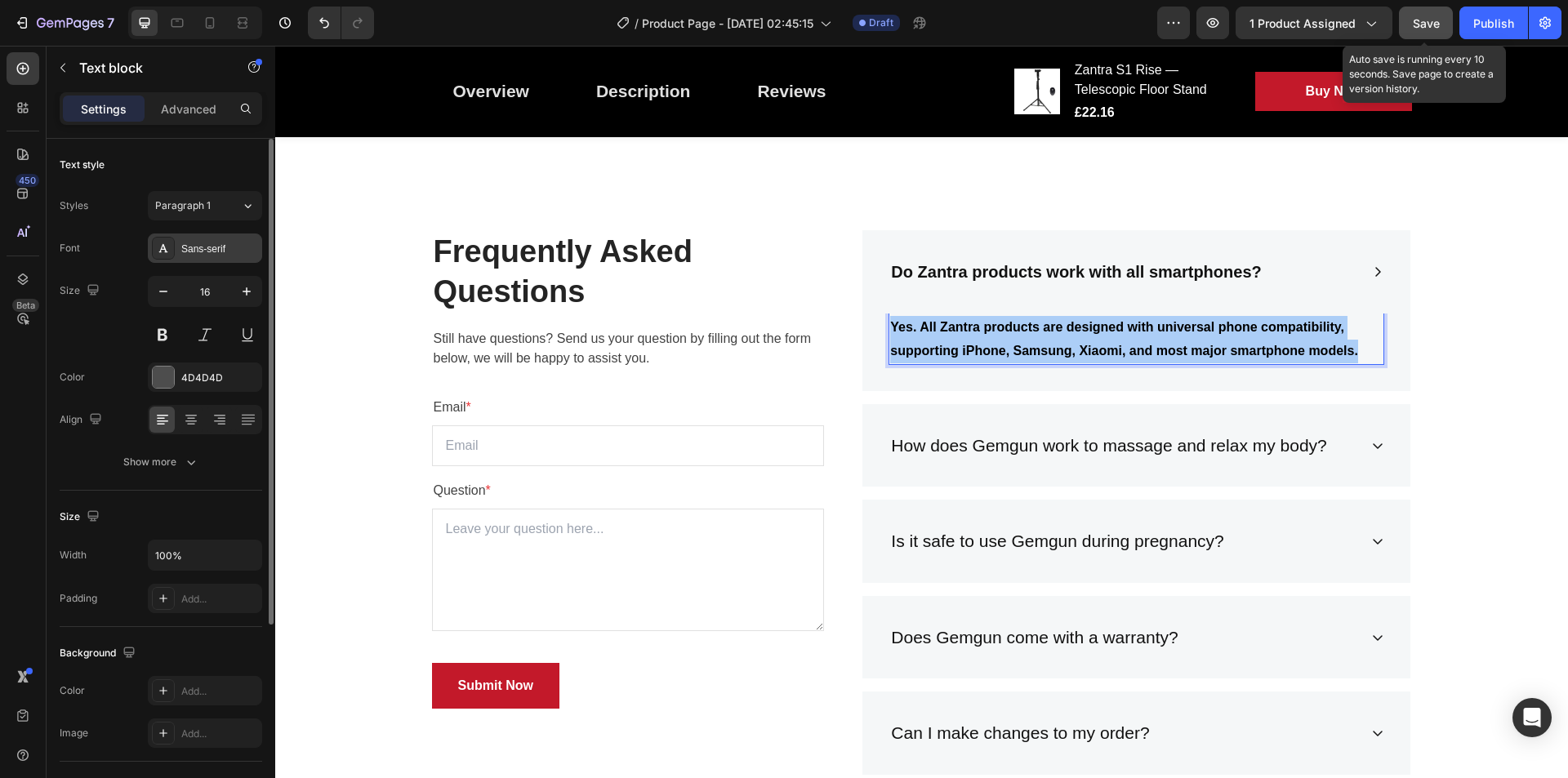
click at [203, 253] on div "Sans-serif" at bounding box center [220, 249] width 77 height 14
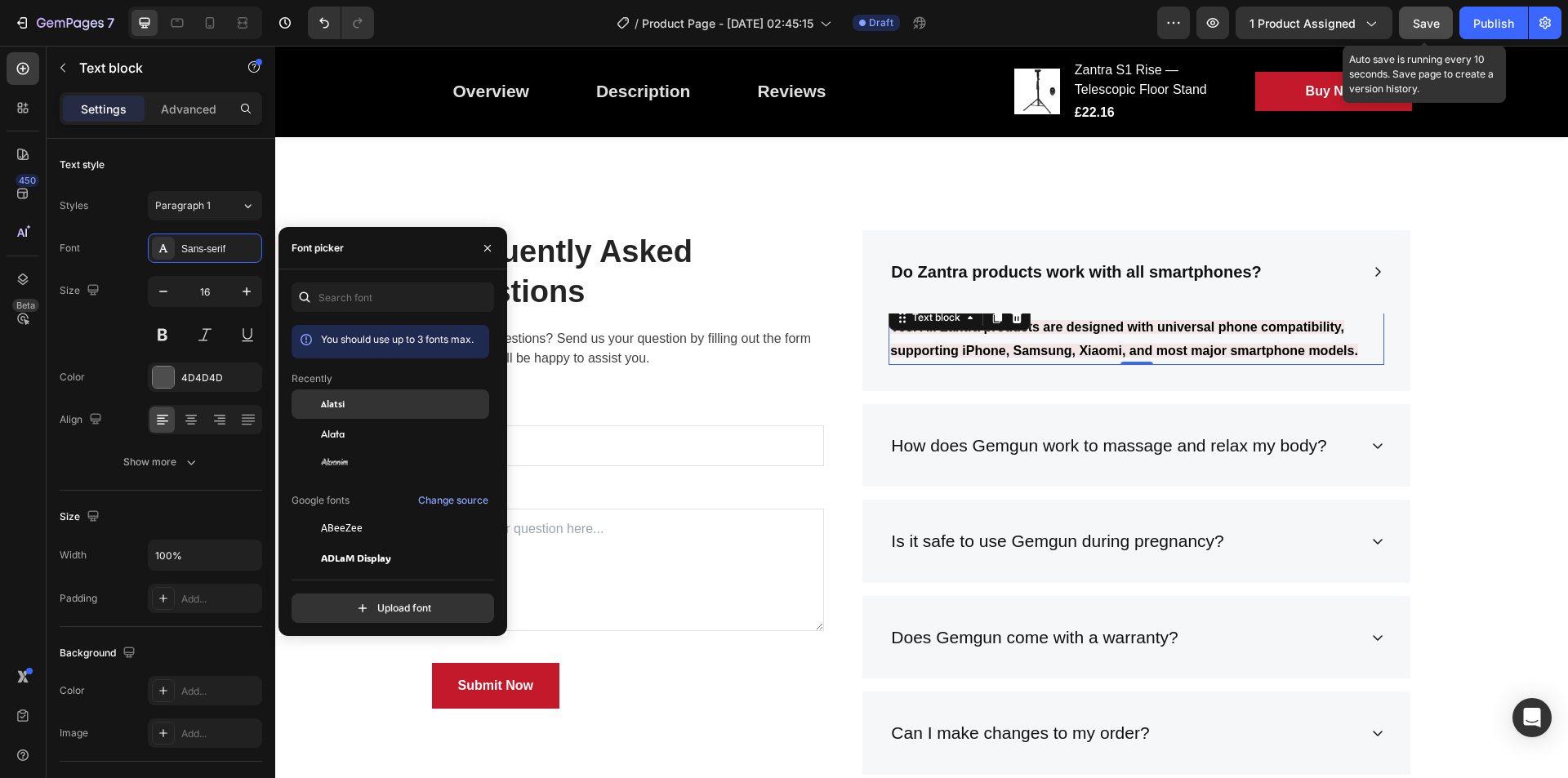
click at [361, 514] on div "Alatsi" at bounding box center [390, 528] width 197 height 29
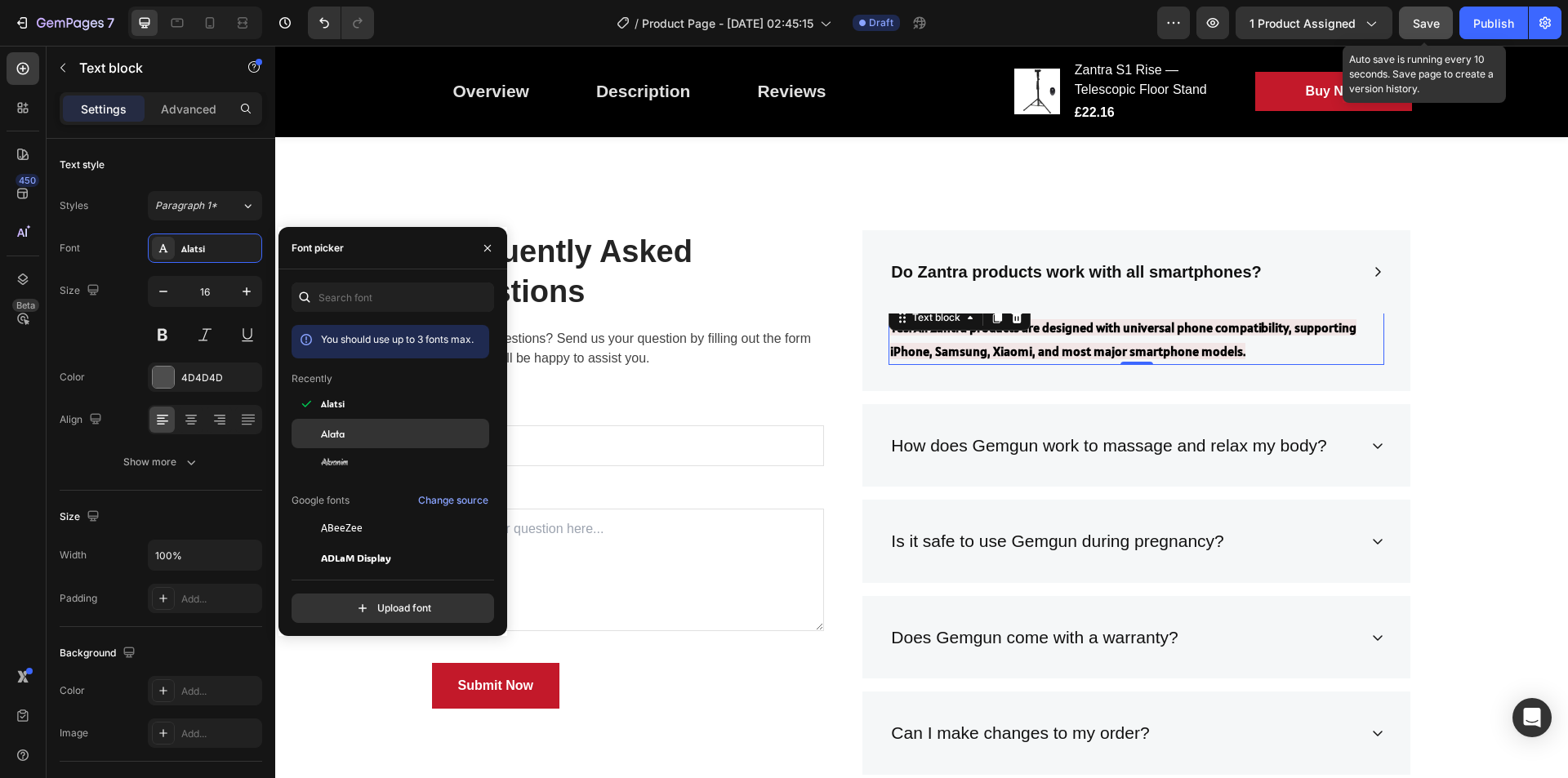
click at [361, 426] on div "Alata" at bounding box center [403, 434] width 165 height 14
click at [367, 690] on div "Akronim" at bounding box center [390, 704] width 197 height 29
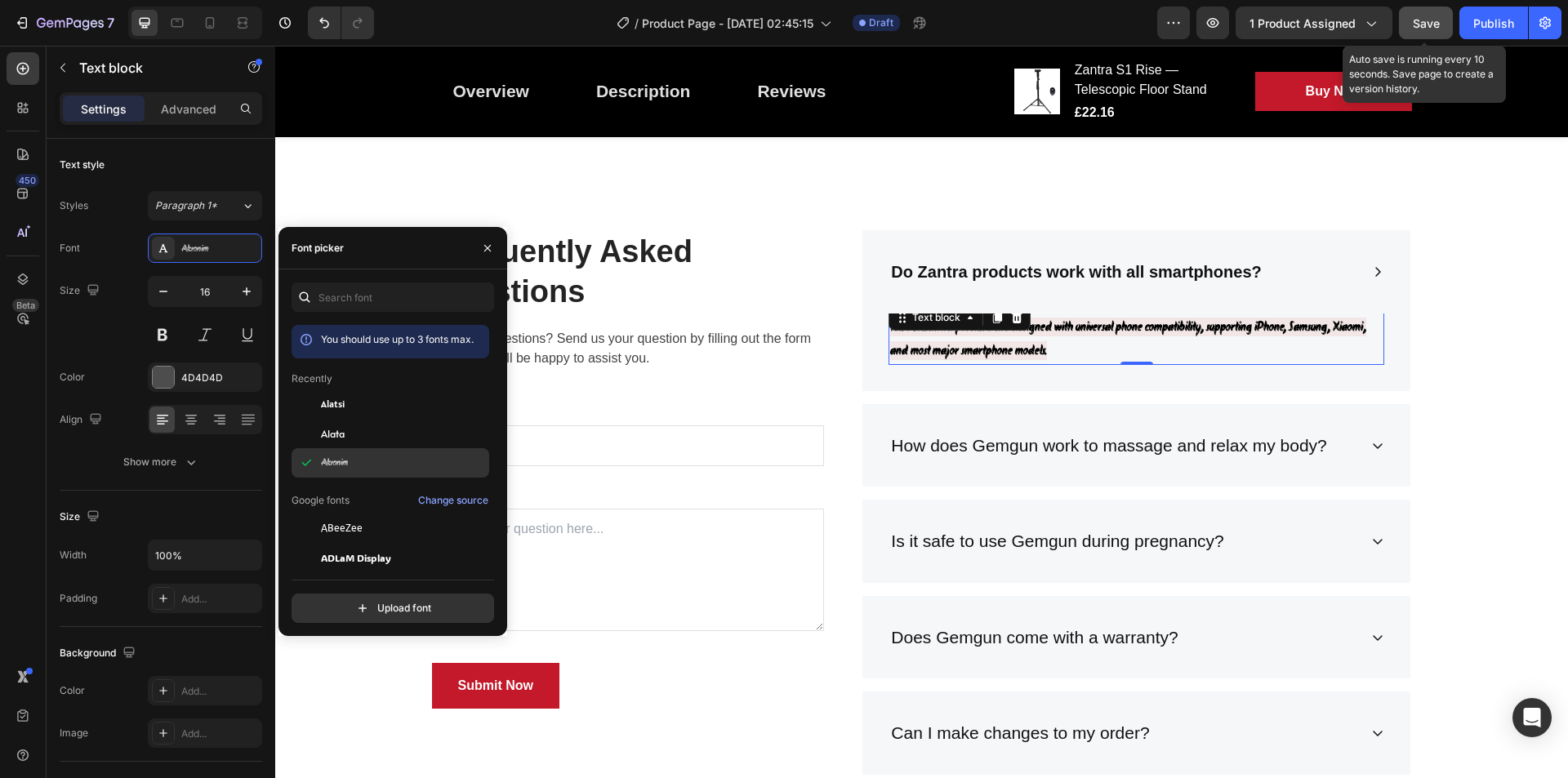
scroll to position [156, 0]
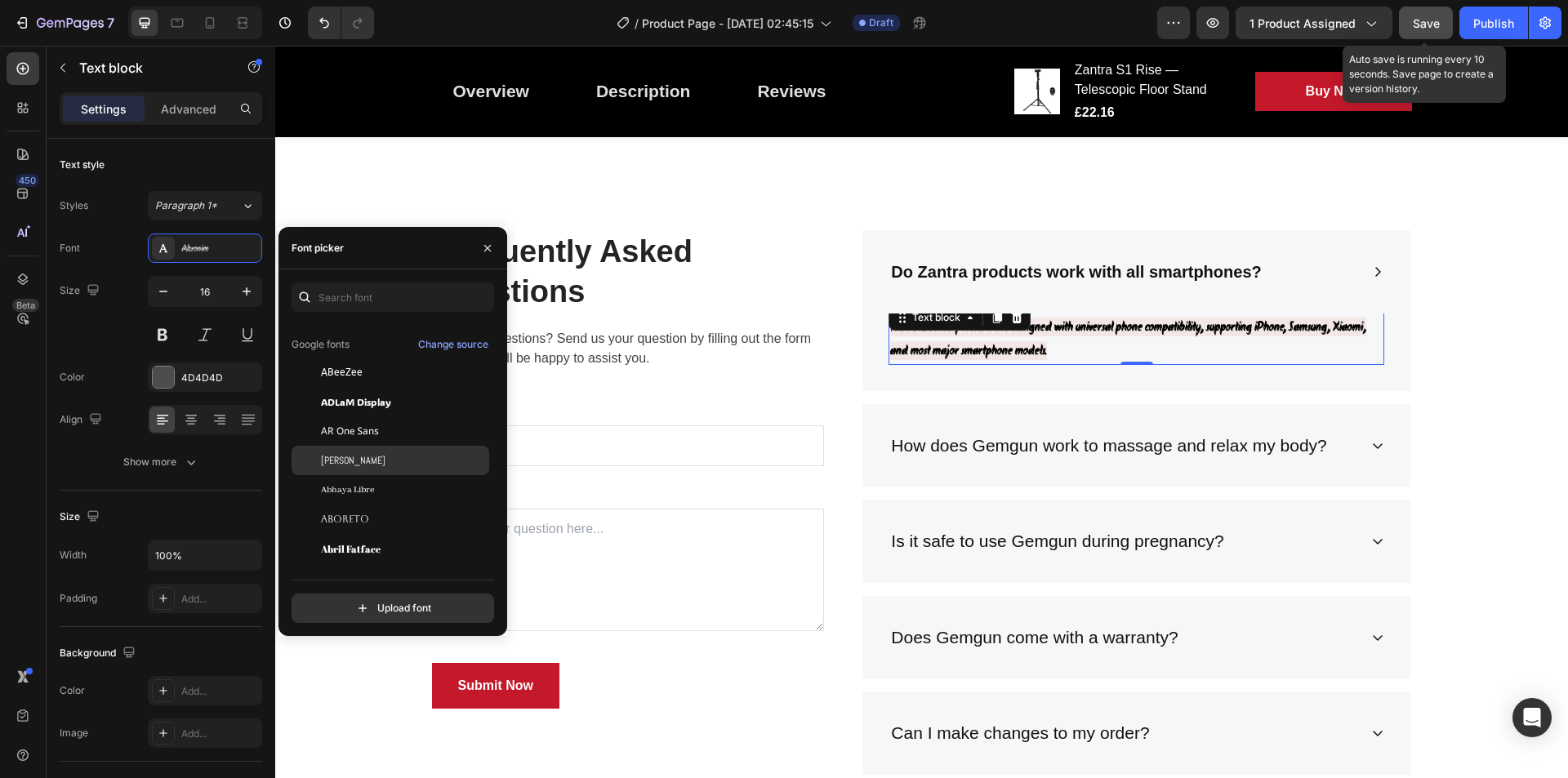
click at [365, 456] on div "[PERSON_NAME]" at bounding box center [403, 460] width 165 height 14
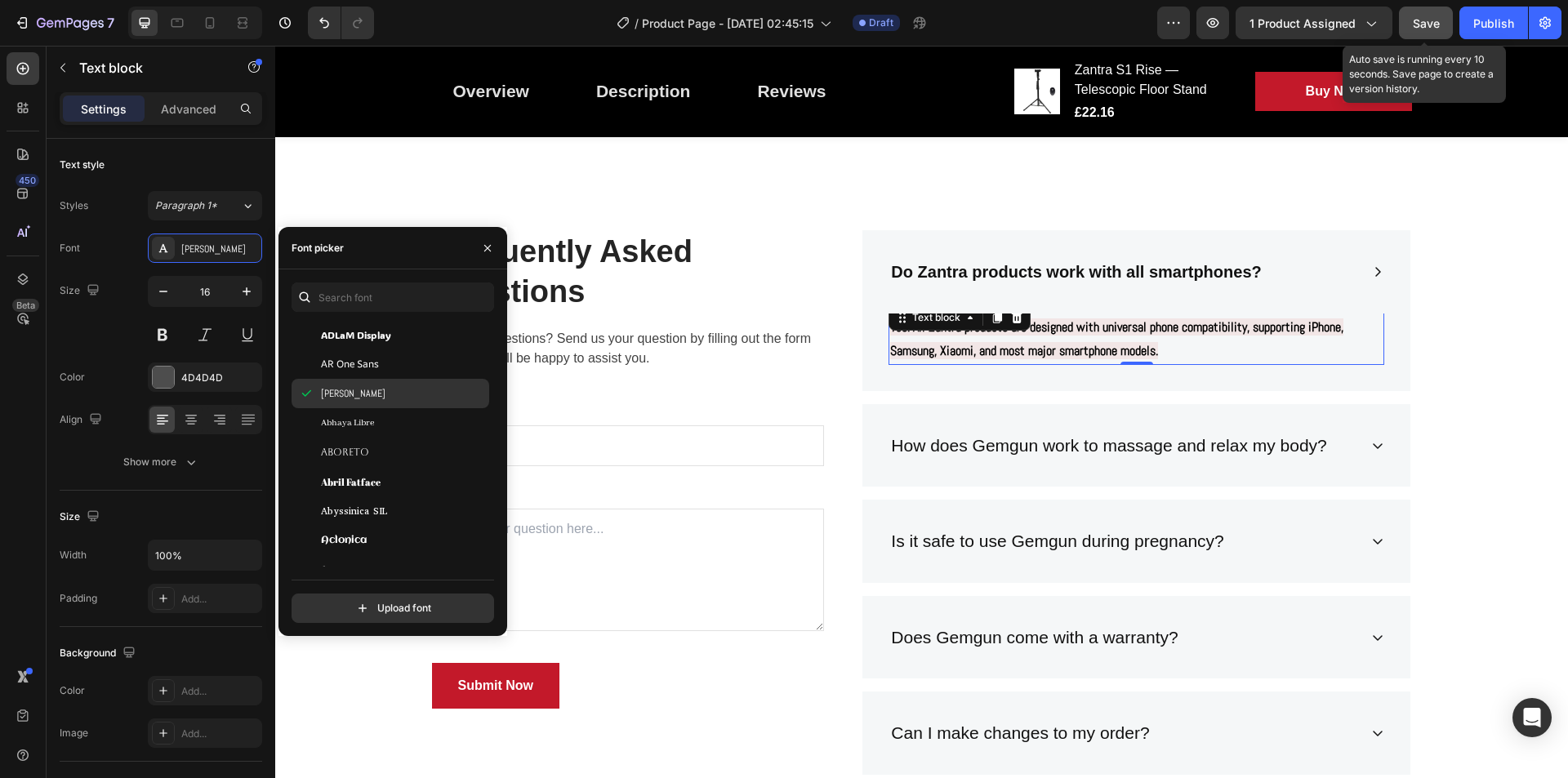
scroll to position [225, 0]
click at [365, 456] on span "Aboreto" at bounding box center [345, 451] width 48 height 14
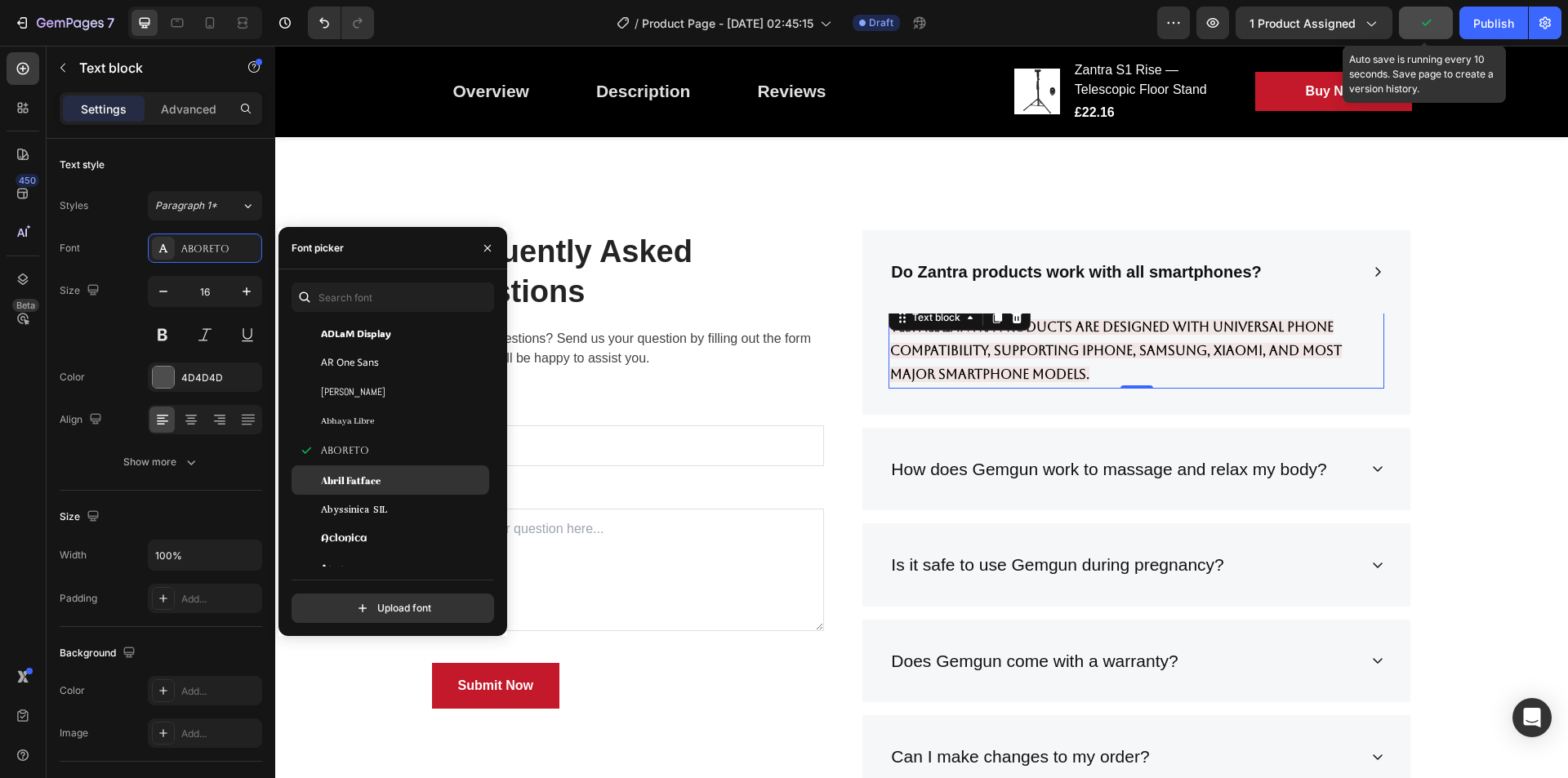
click at [376, 484] on span "Abril Fatface" at bounding box center [351, 480] width 60 height 14
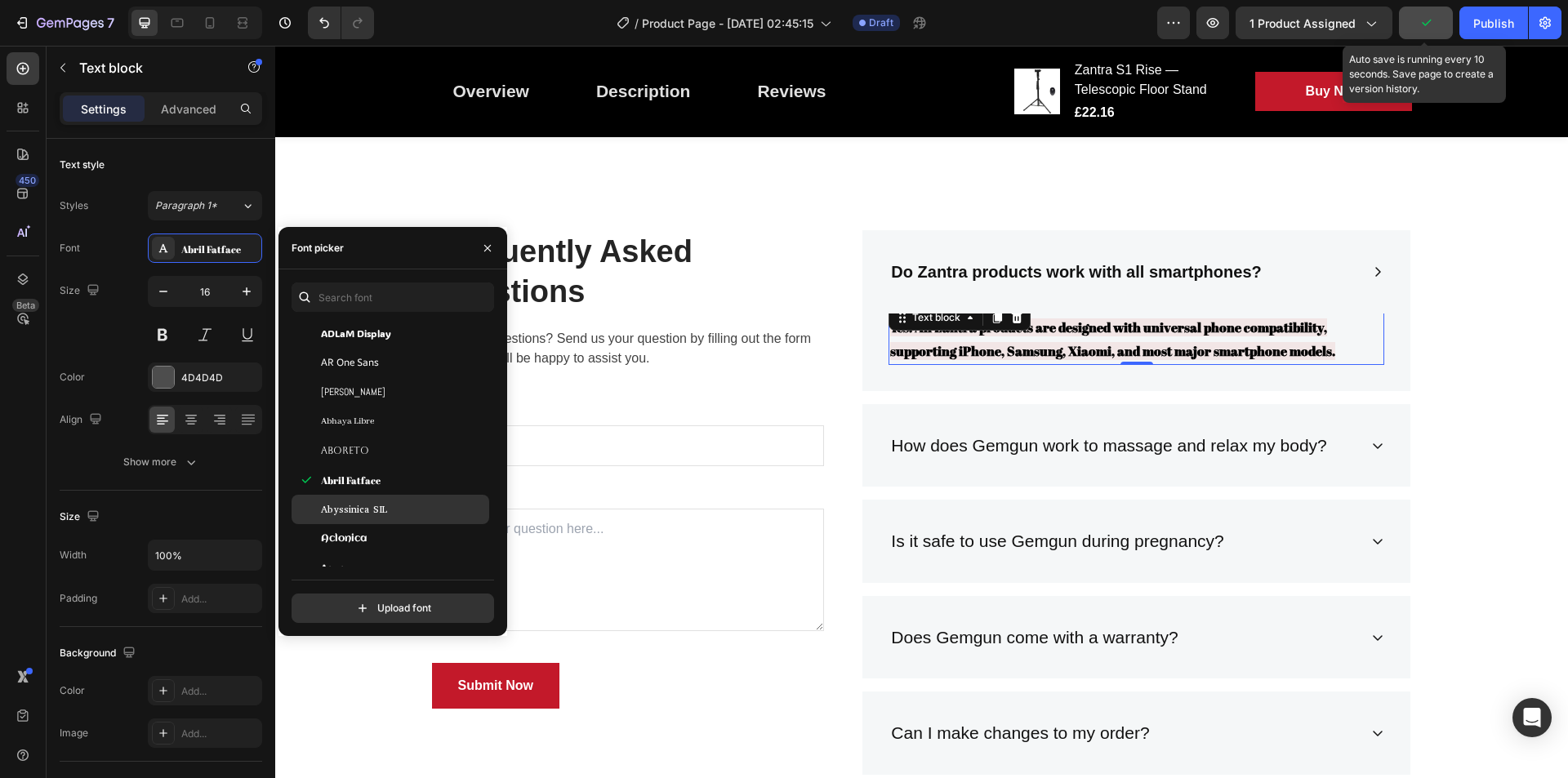
click at [384, 510] on span "Abyssinica SIL" at bounding box center [354, 509] width 66 height 14
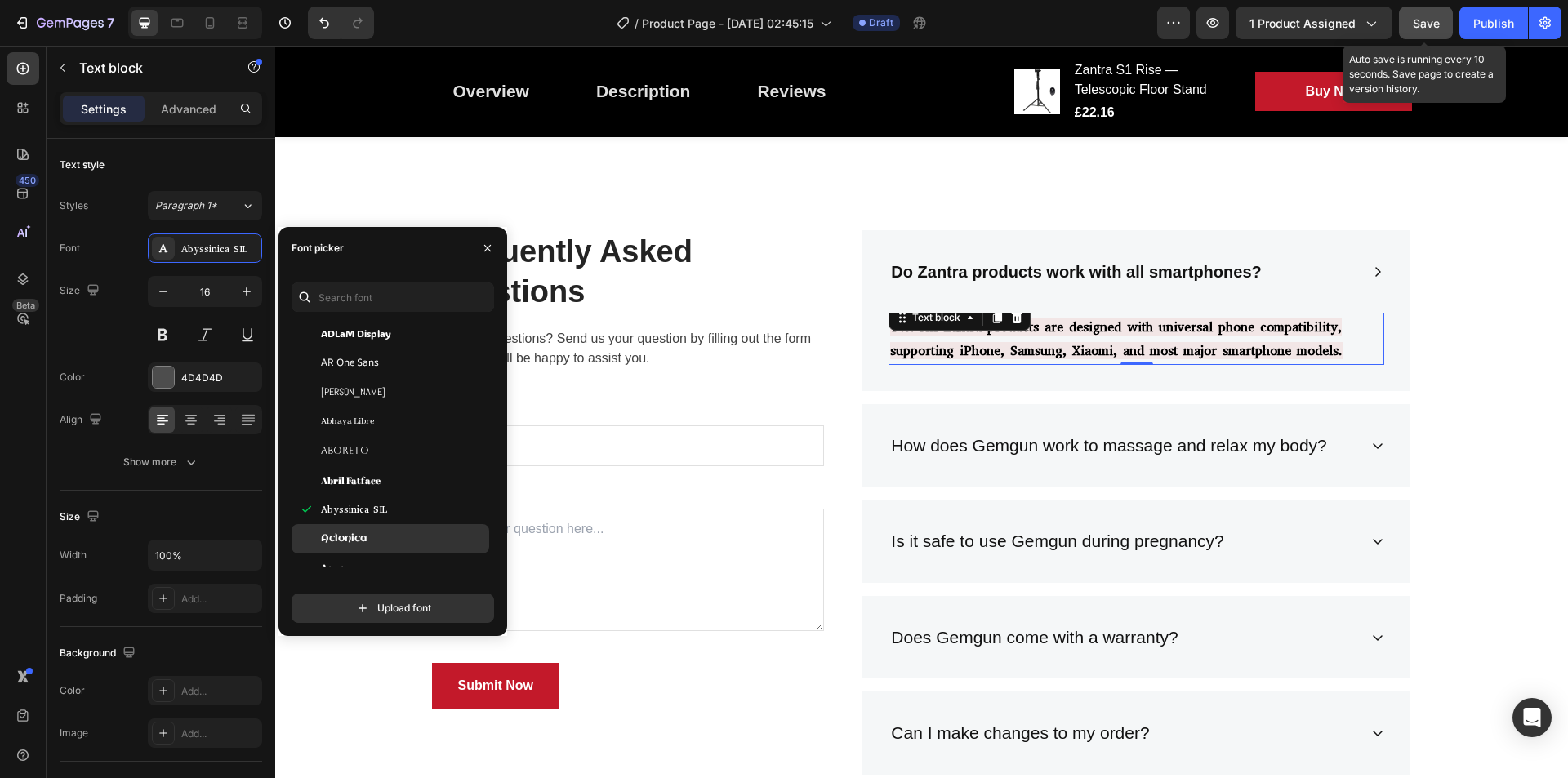
click at [381, 528] on div "Aclonica" at bounding box center [390, 539] width 197 height 29
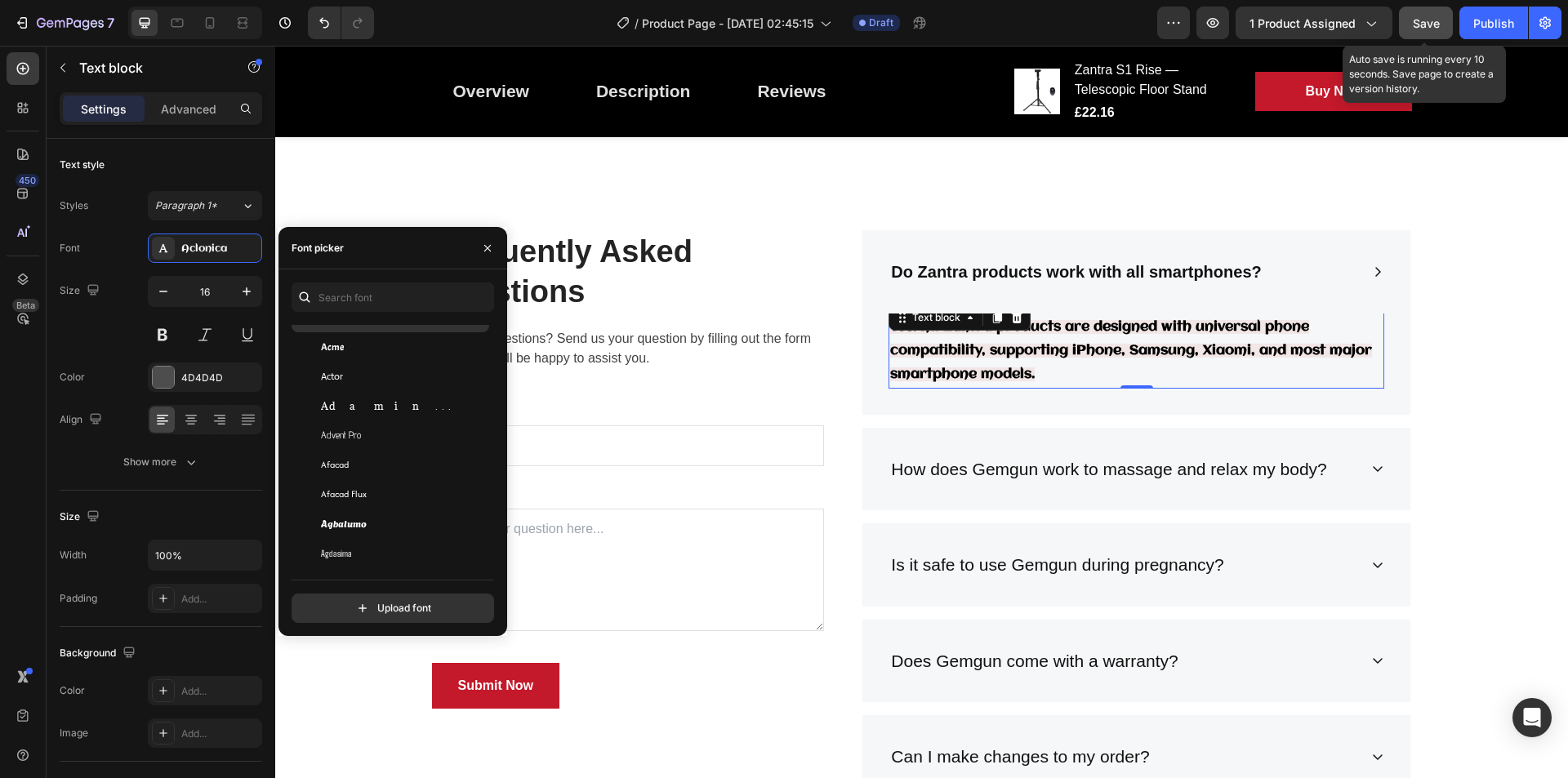
scroll to position [440, 0]
click at [377, 338] on div "Acme" at bounding box center [403, 344] width 165 height 14
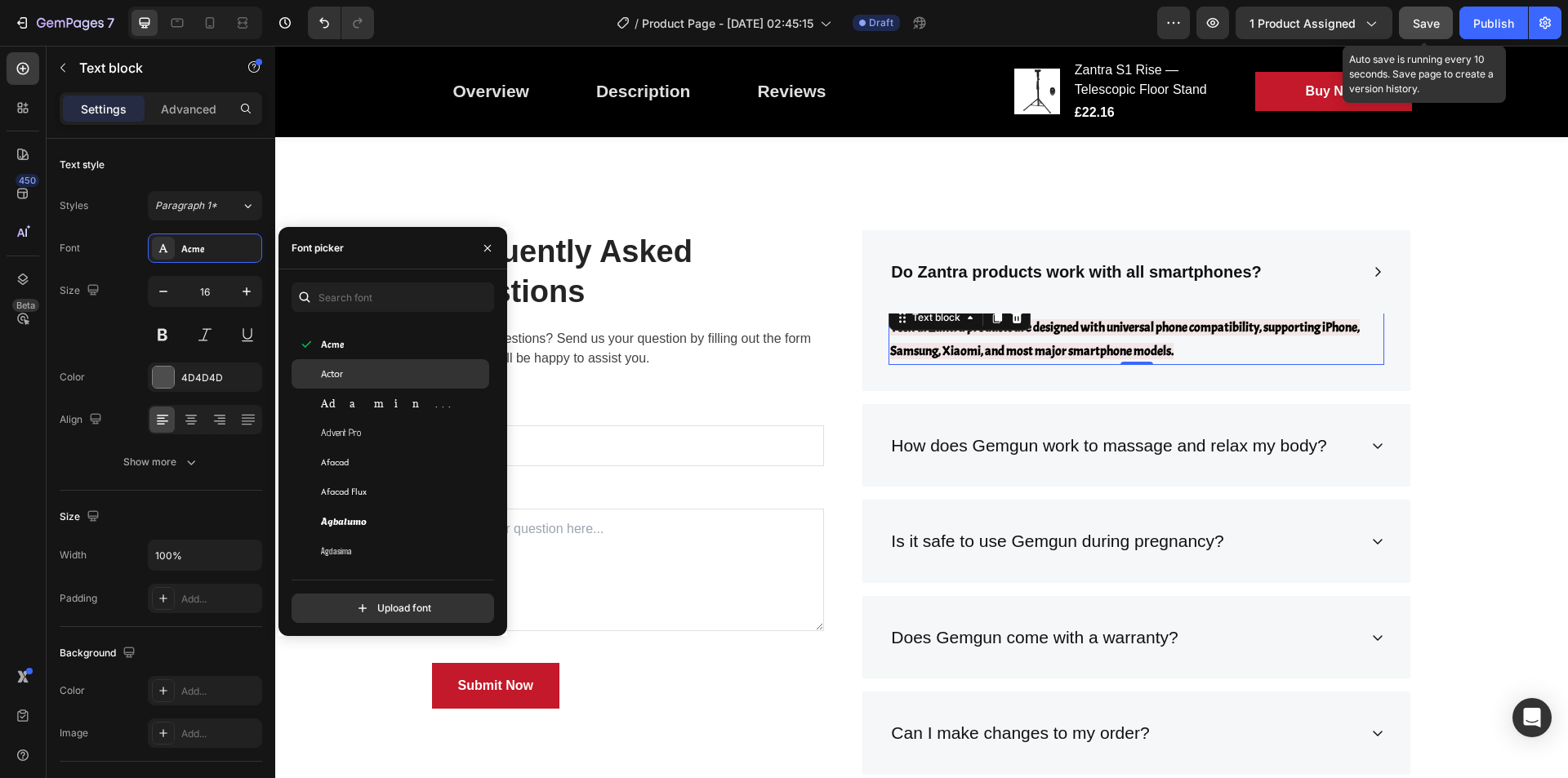
click at [371, 368] on div "Actor" at bounding box center [403, 374] width 165 height 14
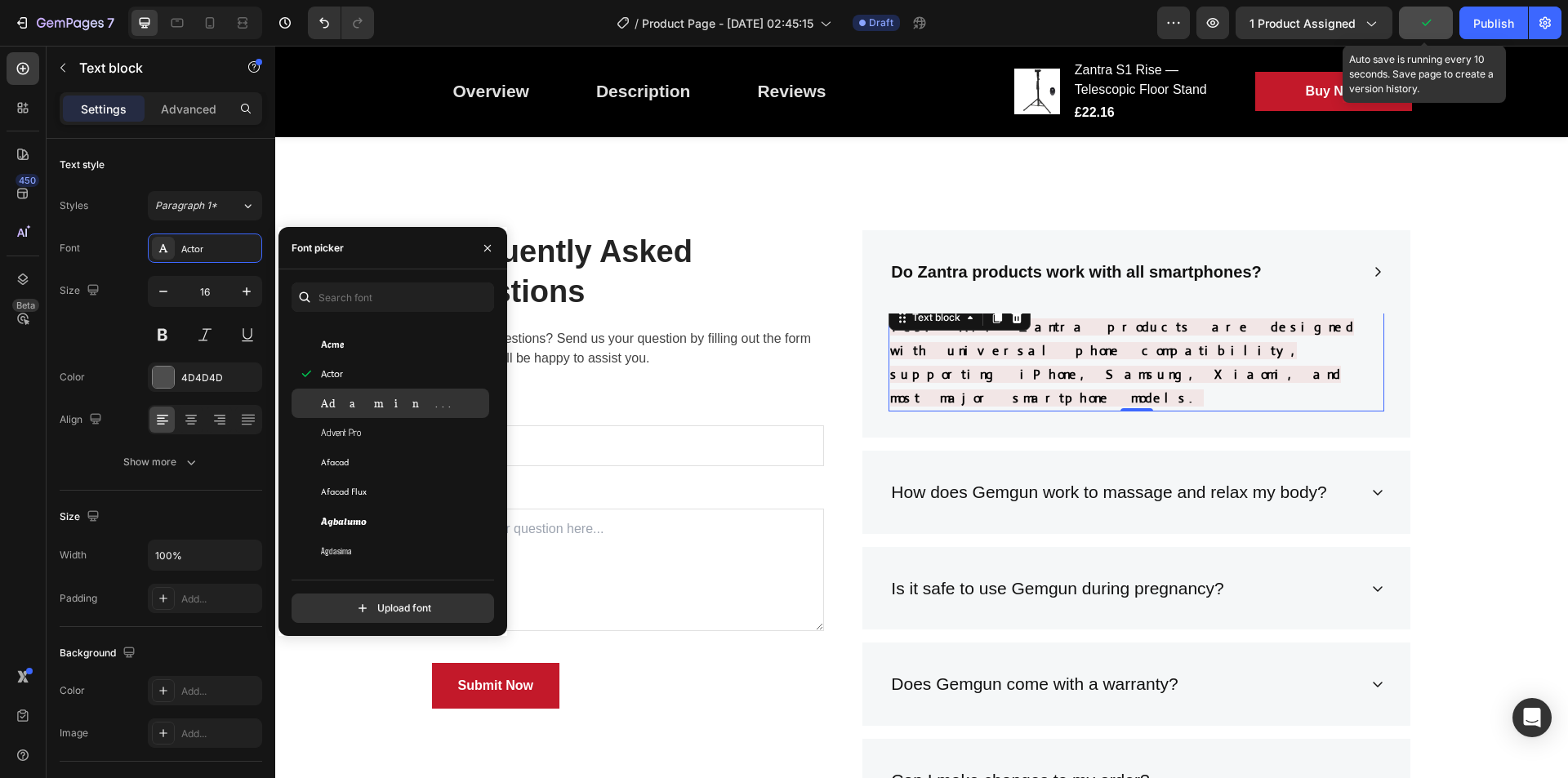
click at [373, 399] on div "Adamina" at bounding box center [403, 403] width 165 height 14
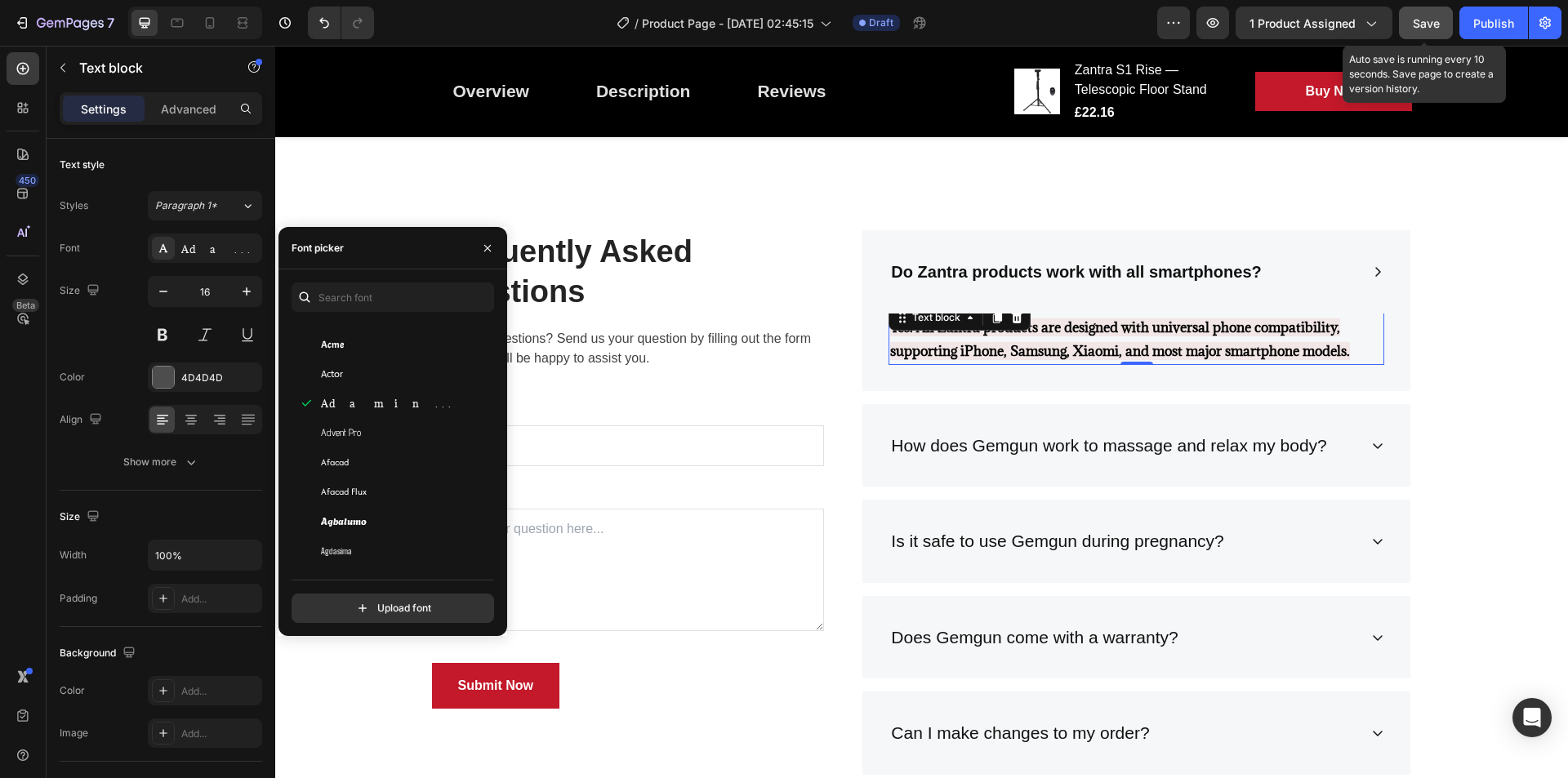
click at [1166, 334] on strong "Yes. All Zantra products are designed with universal phone compatibility, suppo…" at bounding box center [1120, 339] width 460 height 42
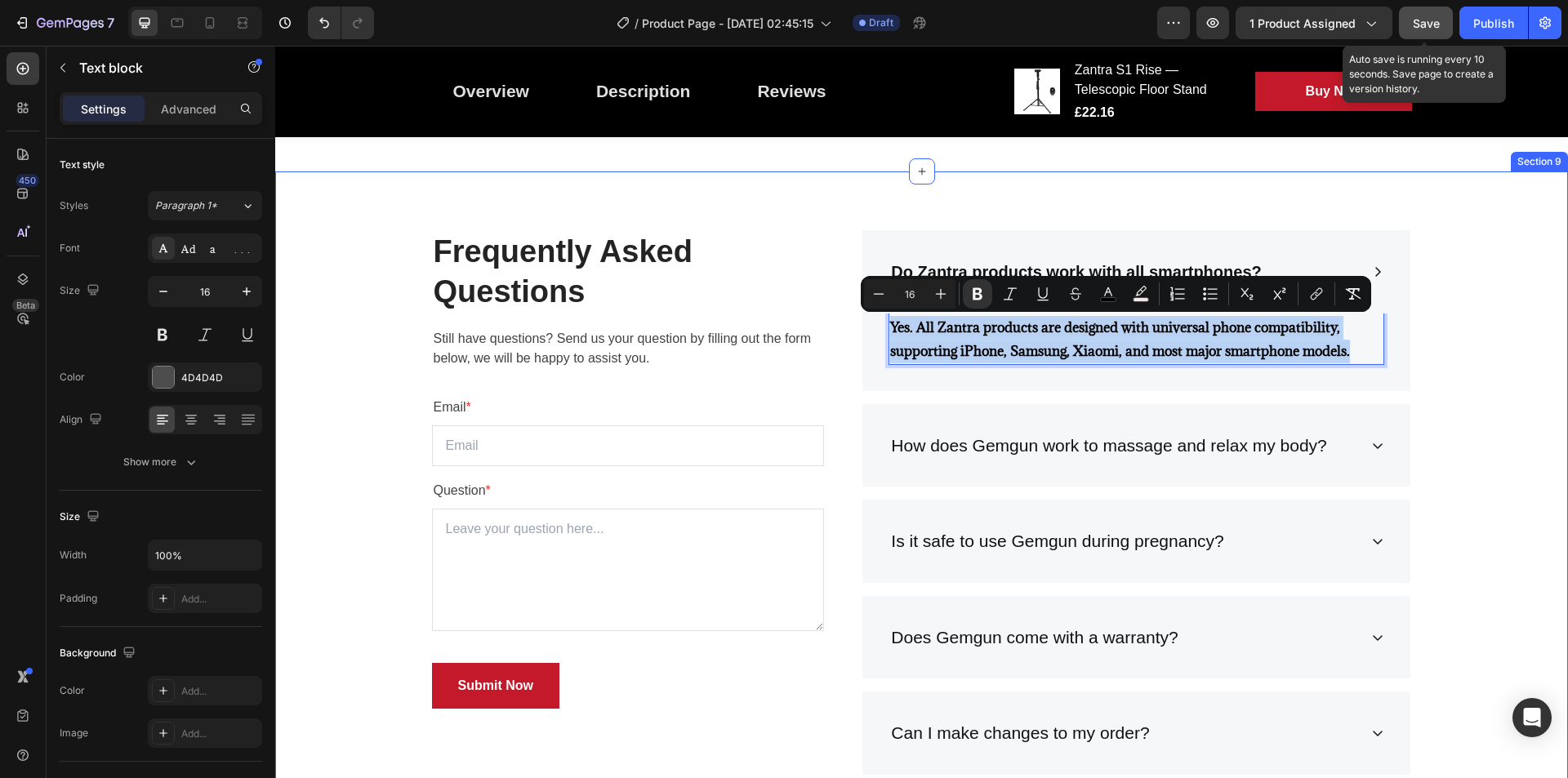
click at [1482, 349] on div "Frequently Asked Questions Heading Still have questions? Send us your question …" at bounding box center [921, 659] width 1268 height 859
click at [1290, 342] on strong "Yes. All Zantra products are designed with universal phone compatibility, suppo…" at bounding box center [1120, 339] width 460 height 42
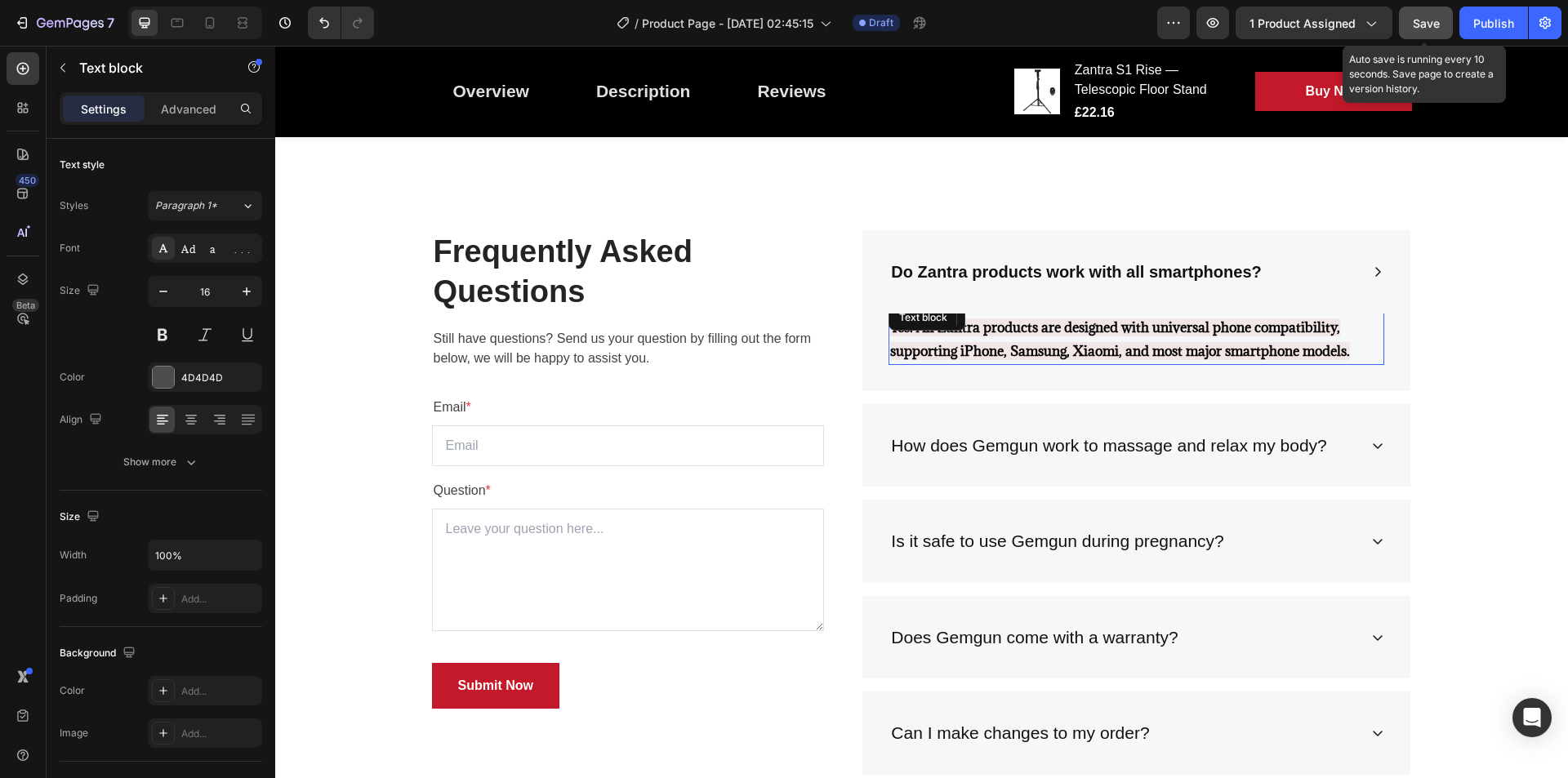
click at [1290, 342] on strong "Yes. All Zantra products are designed with universal phone compatibility, suppo…" at bounding box center [1120, 339] width 460 height 42
click at [1290, 346] on strong "Yes. All Zantra products are designed with universal phone compatibility, suppo…" at bounding box center [1120, 339] width 460 height 42
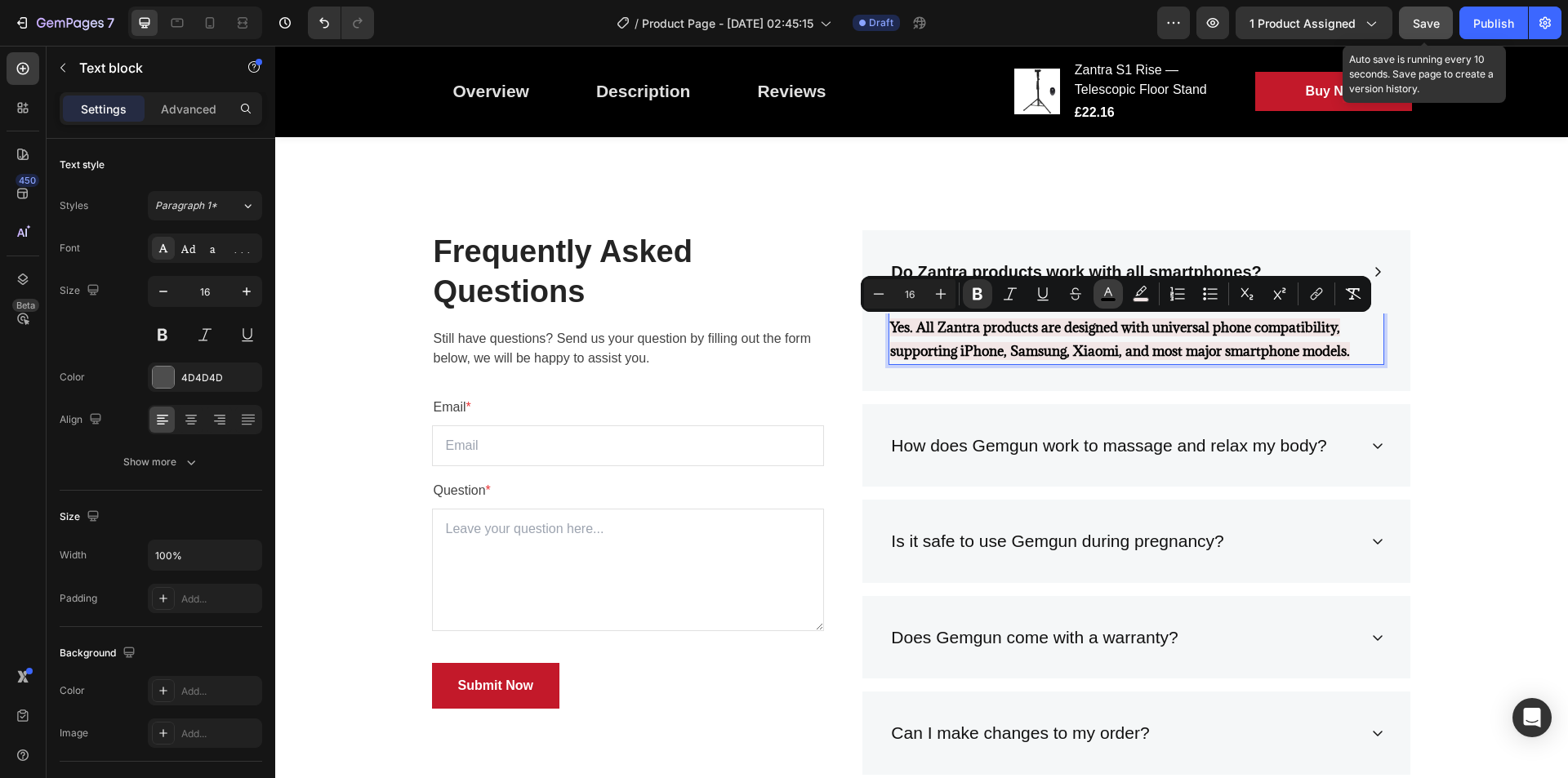
click at [1104, 292] on icon "Editor contextual toolbar" at bounding box center [1108, 294] width 16 height 16
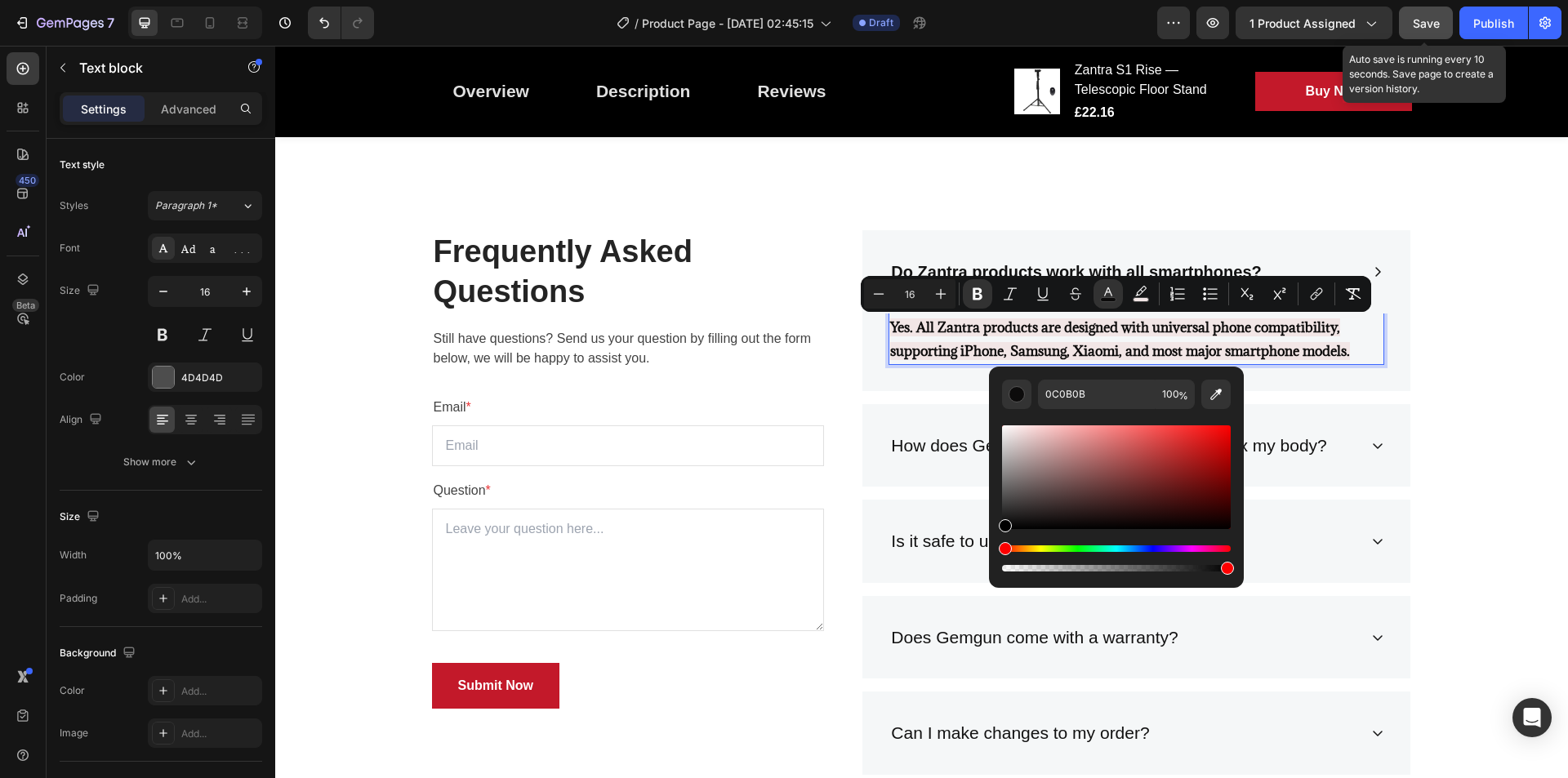
drag, startPoint x: 1009, startPoint y: 525, endPoint x: 993, endPoint y: 528, distance: 16.3
click at [993, 528] on div "0C0B0B 100 %" at bounding box center [1116, 470] width 255 height 208
type input "000000"
click at [1149, 290] on icon "Editor contextual toolbar" at bounding box center [1141, 294] width 16 height 16
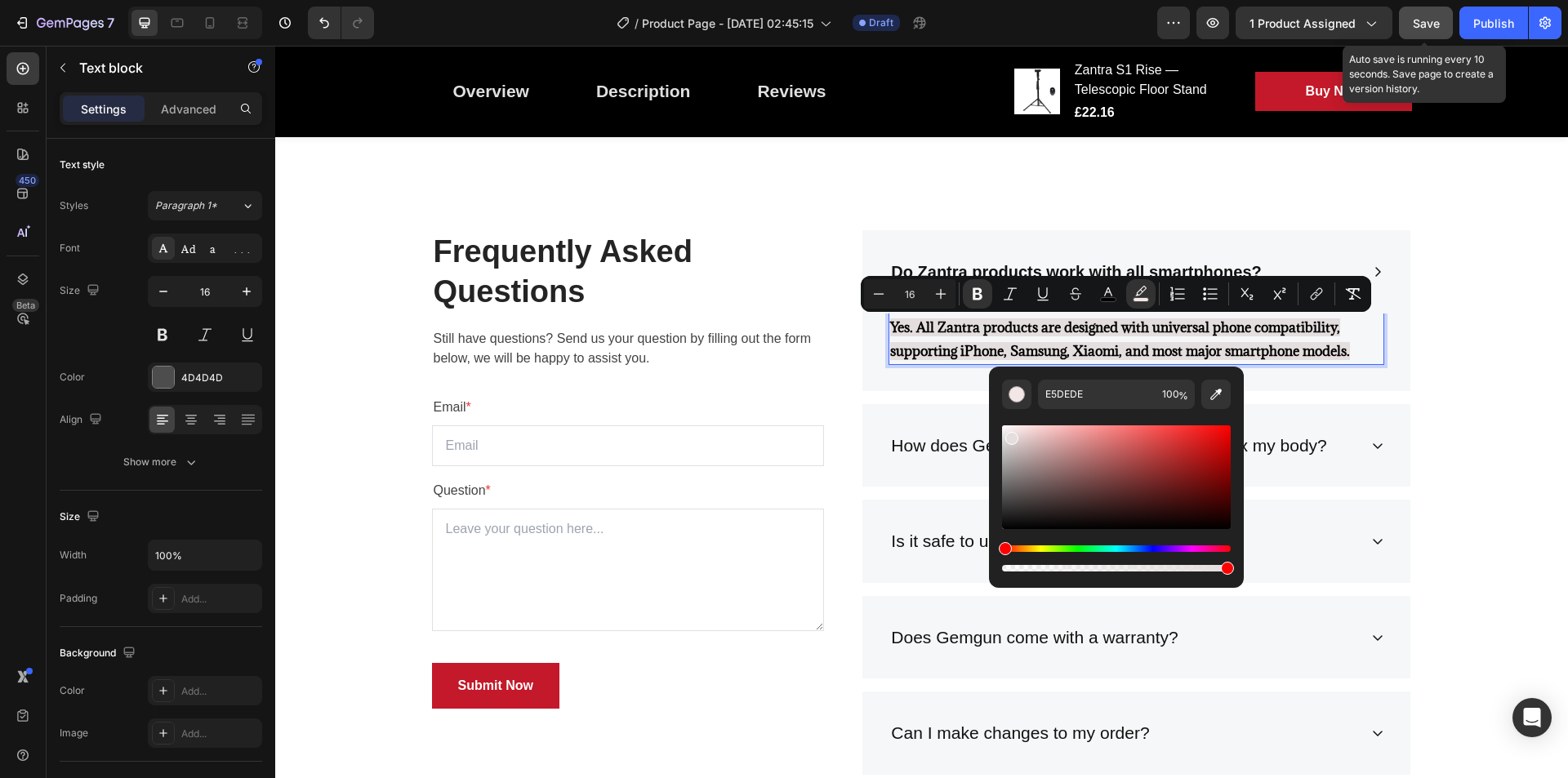
drag, startPoint x: 1009, startPoint y: 435, endPoint x: 1008, endPoint y: 526, distance: 91.0
click at [1008, 526] on div "Editor contextual toolbar" at bounding box center [1116, 477] width 228 height 103
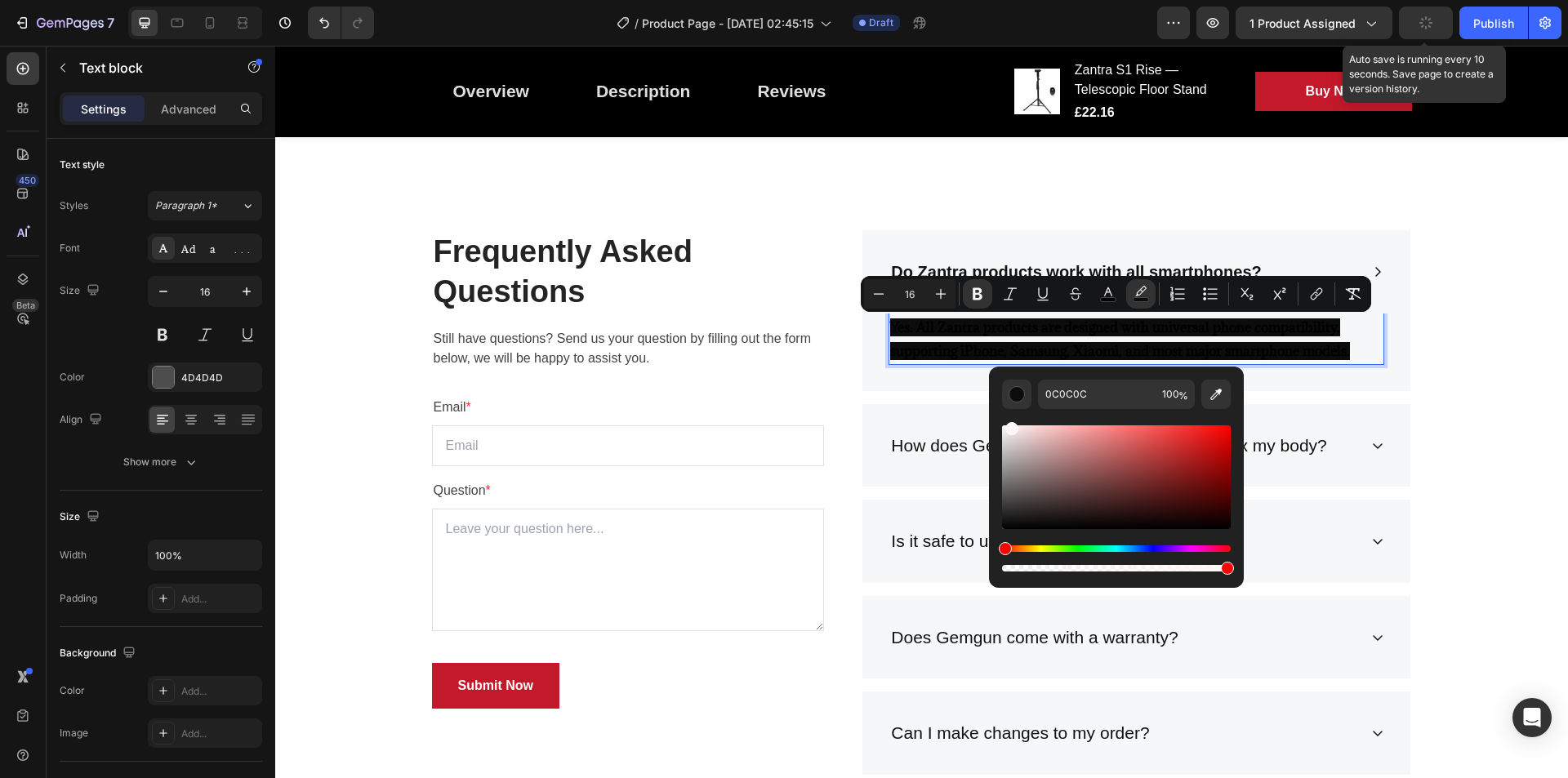
drag, startPoint x: 1012, startPoint y: 524, endPoint x: 1008, endPoint y: 426, distance: 98.1
click at [1008, 426] on div "Editor contextual toolbar" at bounding box center [1116, 477] width 228 height 103
type input "FCF7F7"
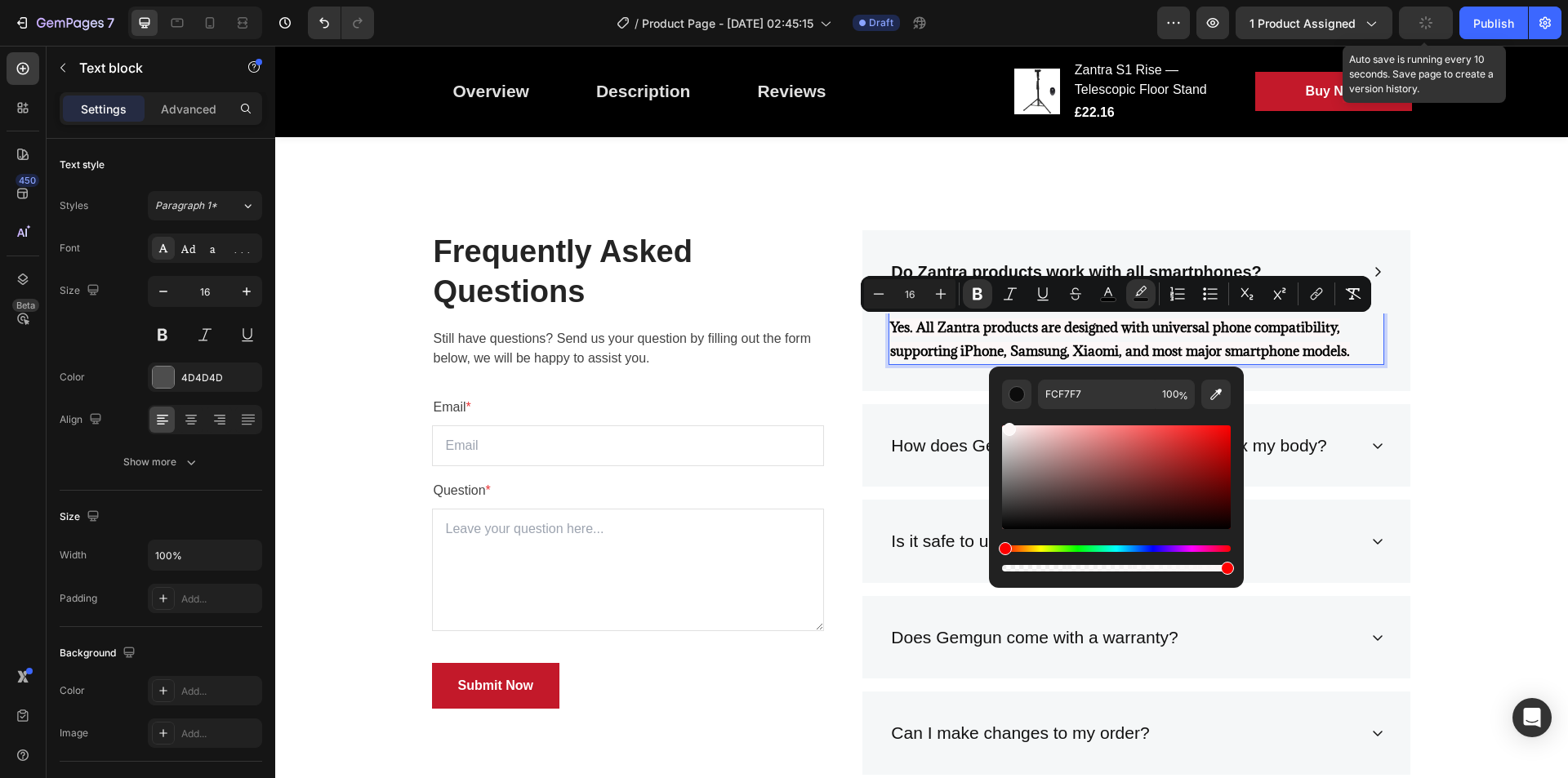
click at [1008, 426] on div "Editor contextual toolbar" at bounding box center [1009, 429] width 13 height 13
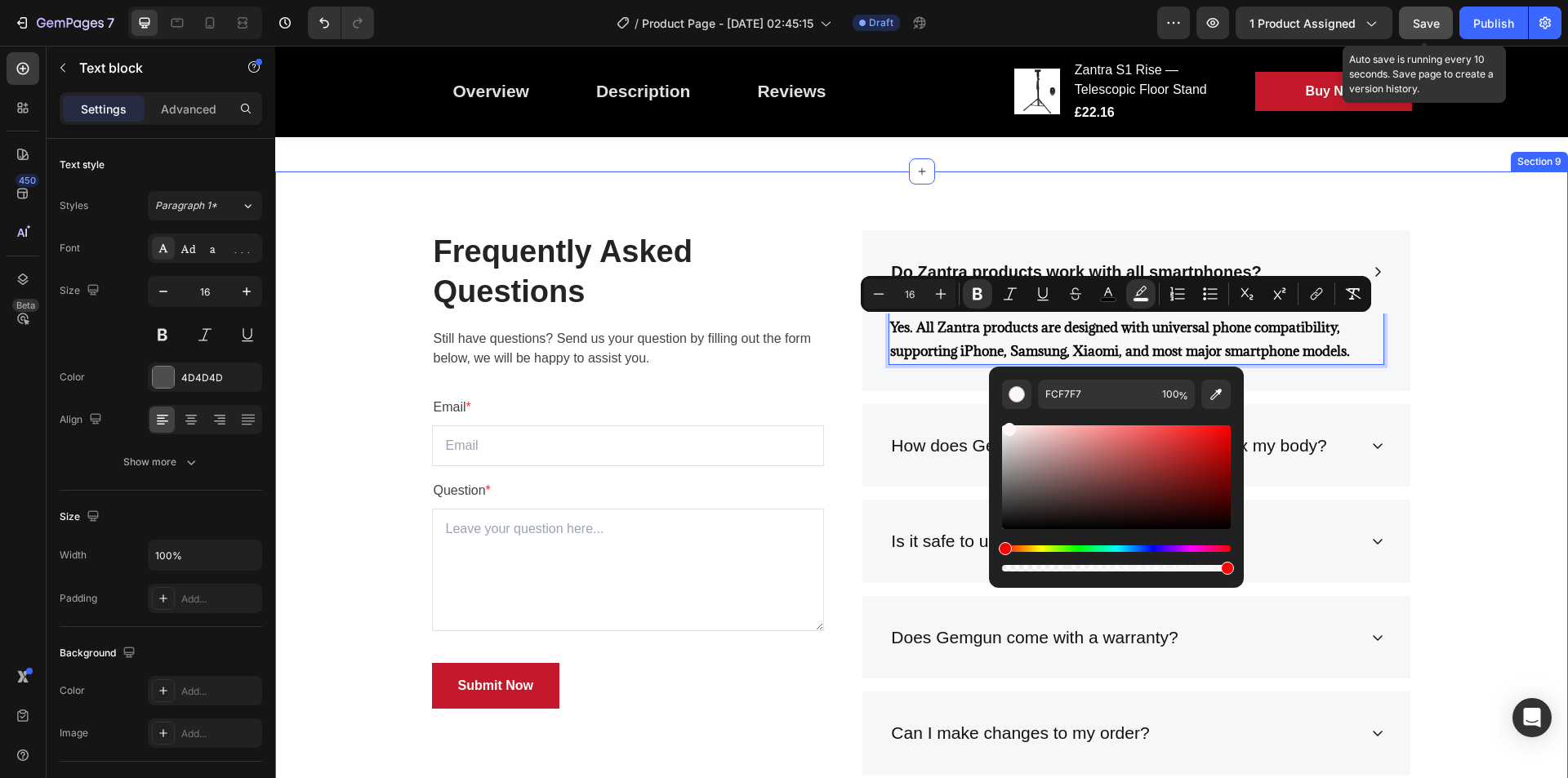
click at [1437, 343] on div "Frequently Asked Questions Heading Still have questions? Send us your question …" at bounding box center [921, 659] width 1268 height 859
click at [1439, 337] on div "Frequently Asked Questions Heading Still have questions? Send us your question …" at bounding box center [921, 659] width 1268 height 859
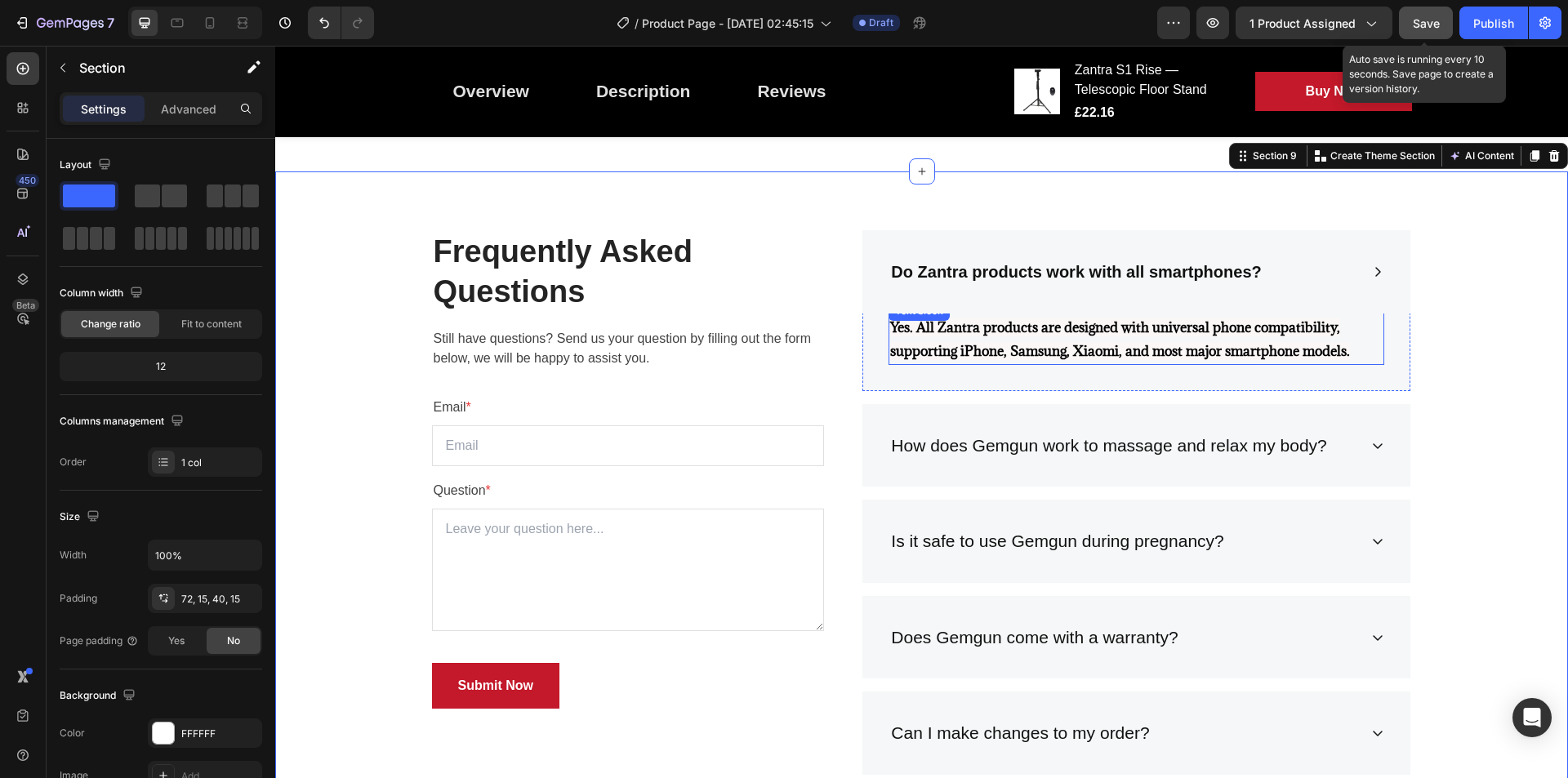
click at [1142, 339] on p "Yes. All Zantra products are designed with universal phone compatibility, suppo…" at bounding box center [1137, 339] width 493 height 47
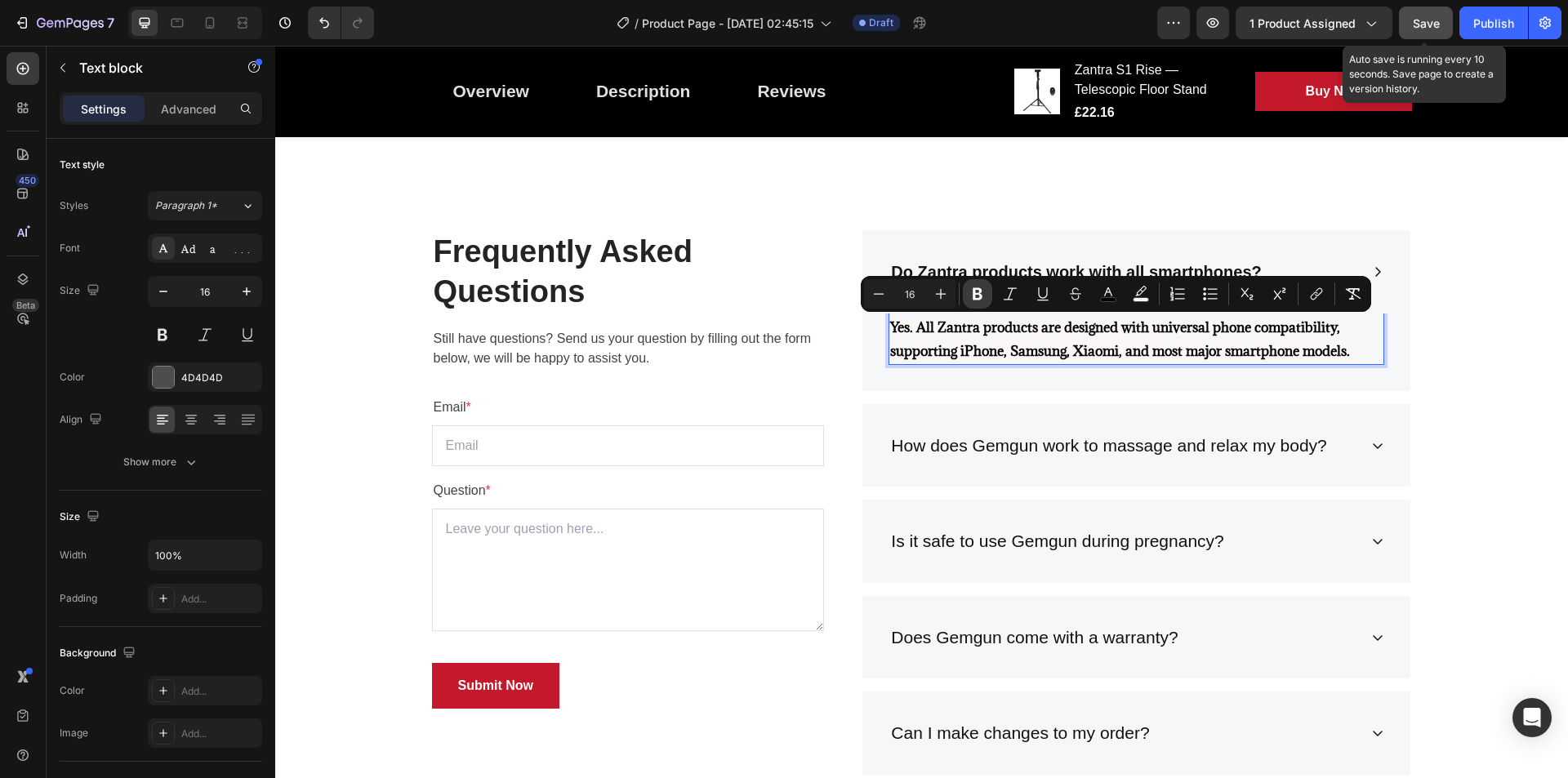
click at [983, 294] on icon "Editor contextual toolbar" at bounding box center [977, 294] width 16 height 16
click at [1012, 295] on div "Do Zantra products work with all smartphones?" at bounding box center [1137, 272] width 548 height 84
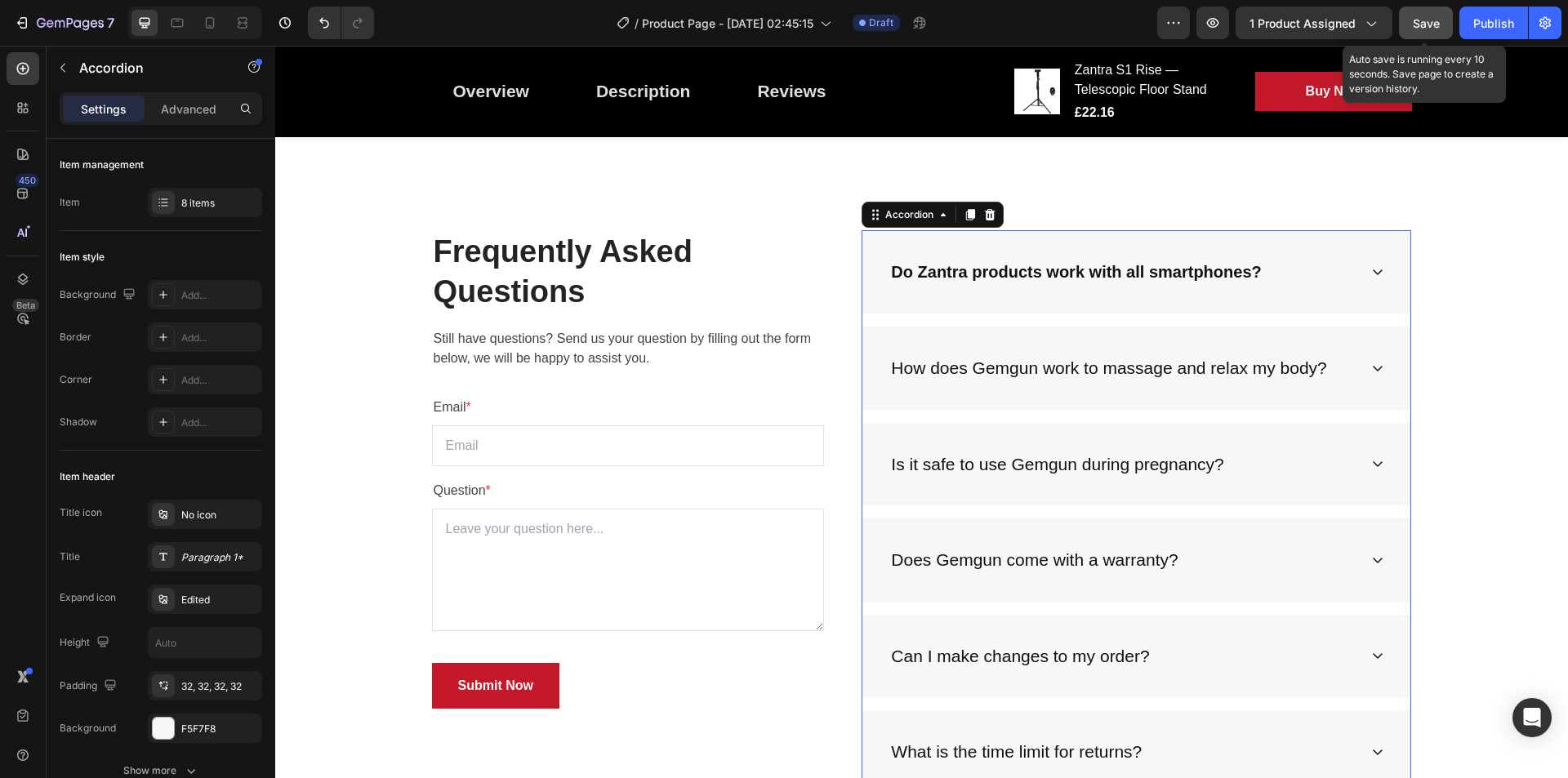
click at [1282, 279] on div "Do Zantra products work with all smartphones?" at bounding box center [1124, 272] width 469 height 32
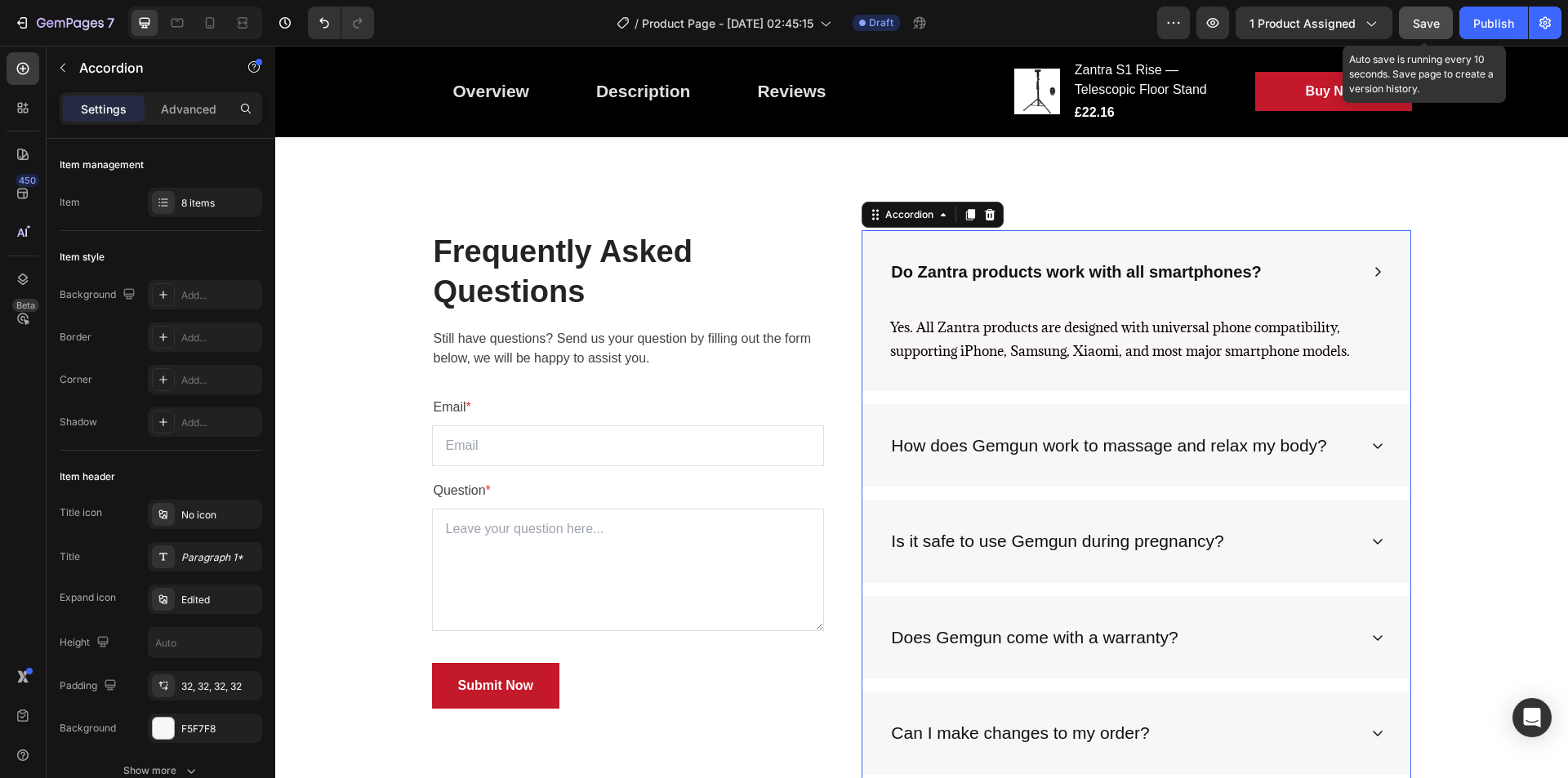
click at [1355, 272] on div "Do Zantra products work with all smartphones?" at bounding box center [1137, 272] width 548 height 84
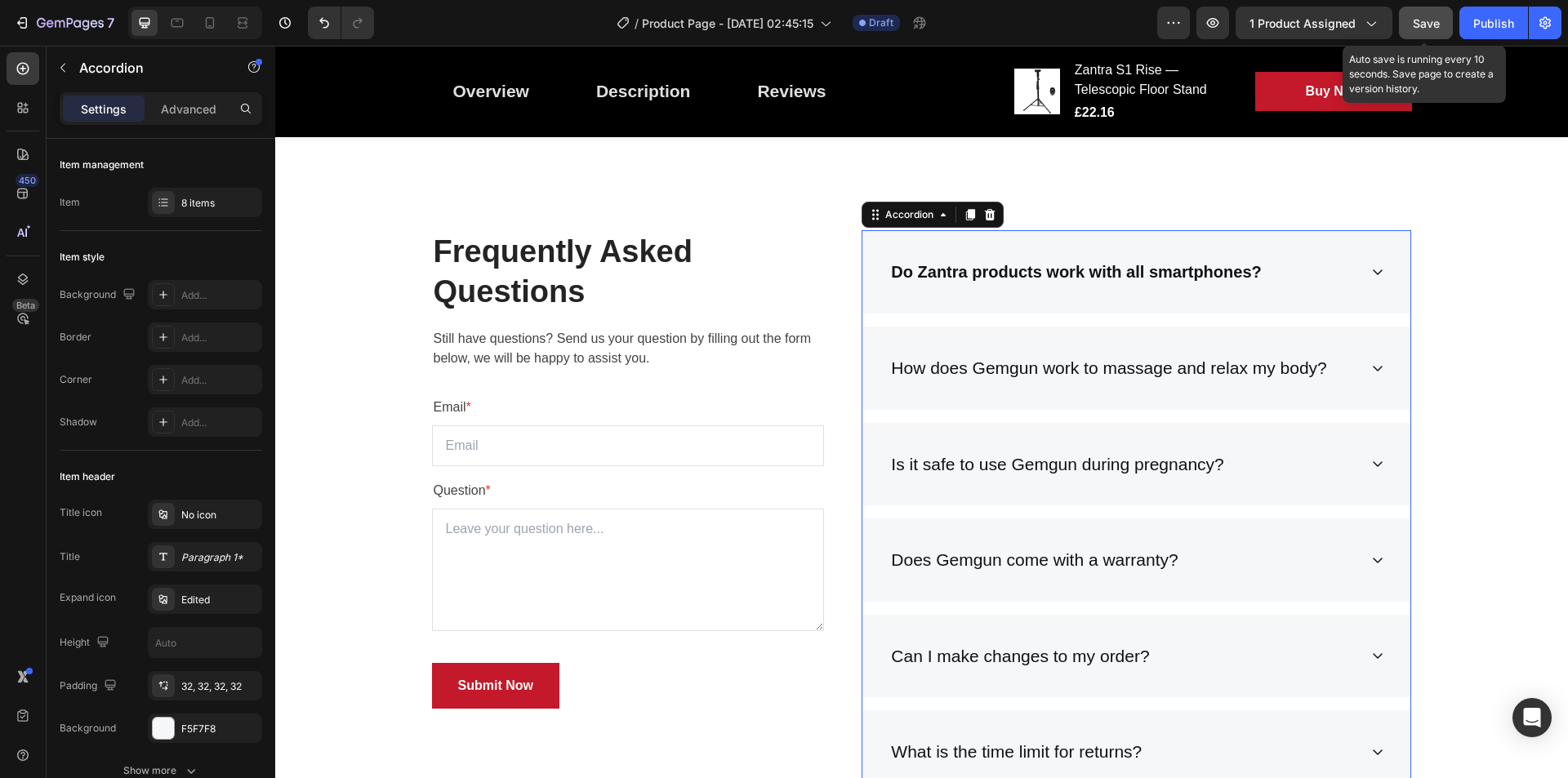
click at [1363, 273] on div "Do Zantra products work with all smartphones?" at bounding box center [1137, 272] width 548 height 84
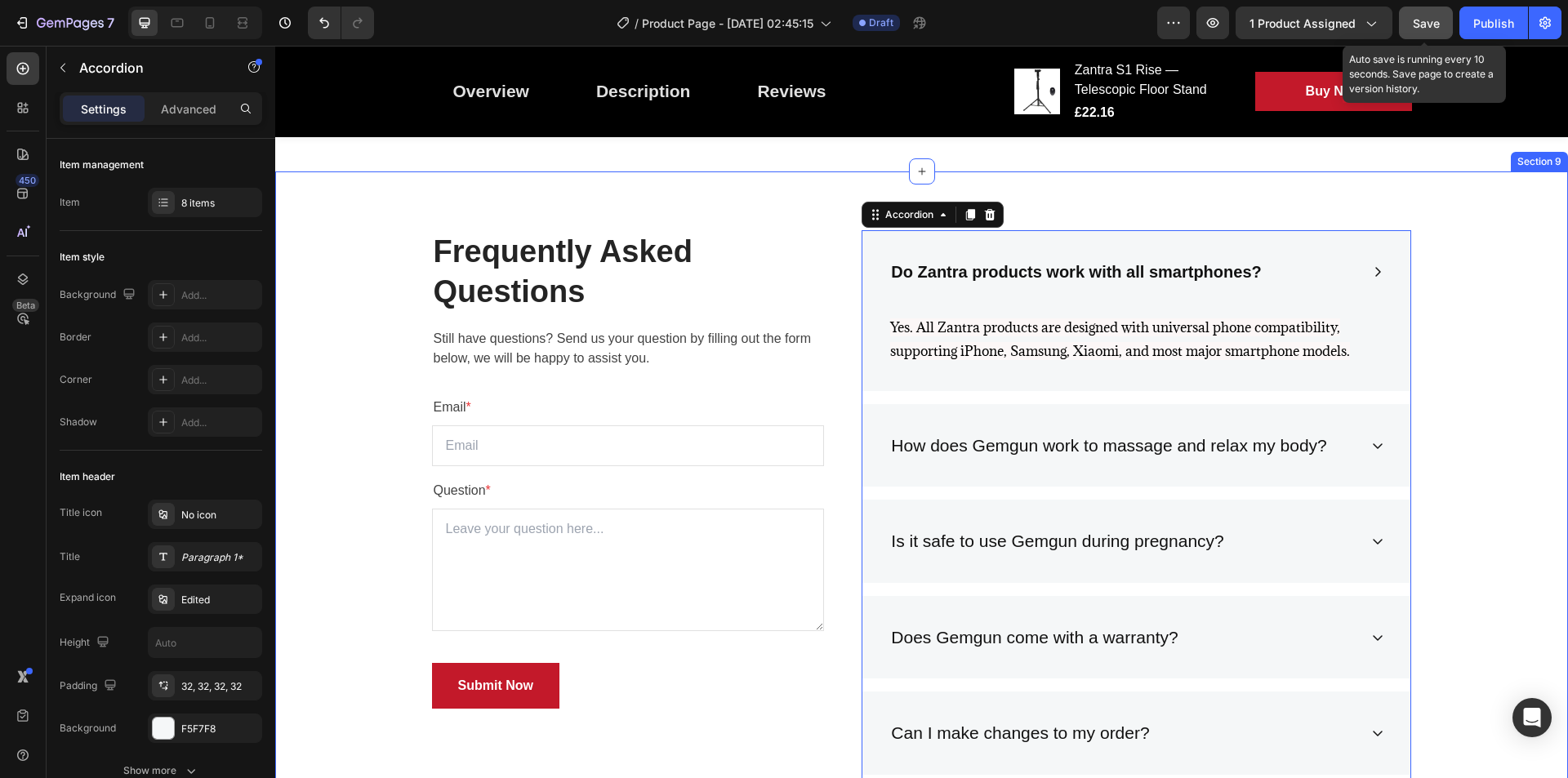
drag, startPoint x: 1456, startPoint y: 319, endPoint x: 1142, endPoint y: 446, distance: 338.7
click at [1456, 319] on div "Frequently Asked Questions Heading Still have questions? Send us your question …" at bounding box center [921, 659] width 1268 height 859
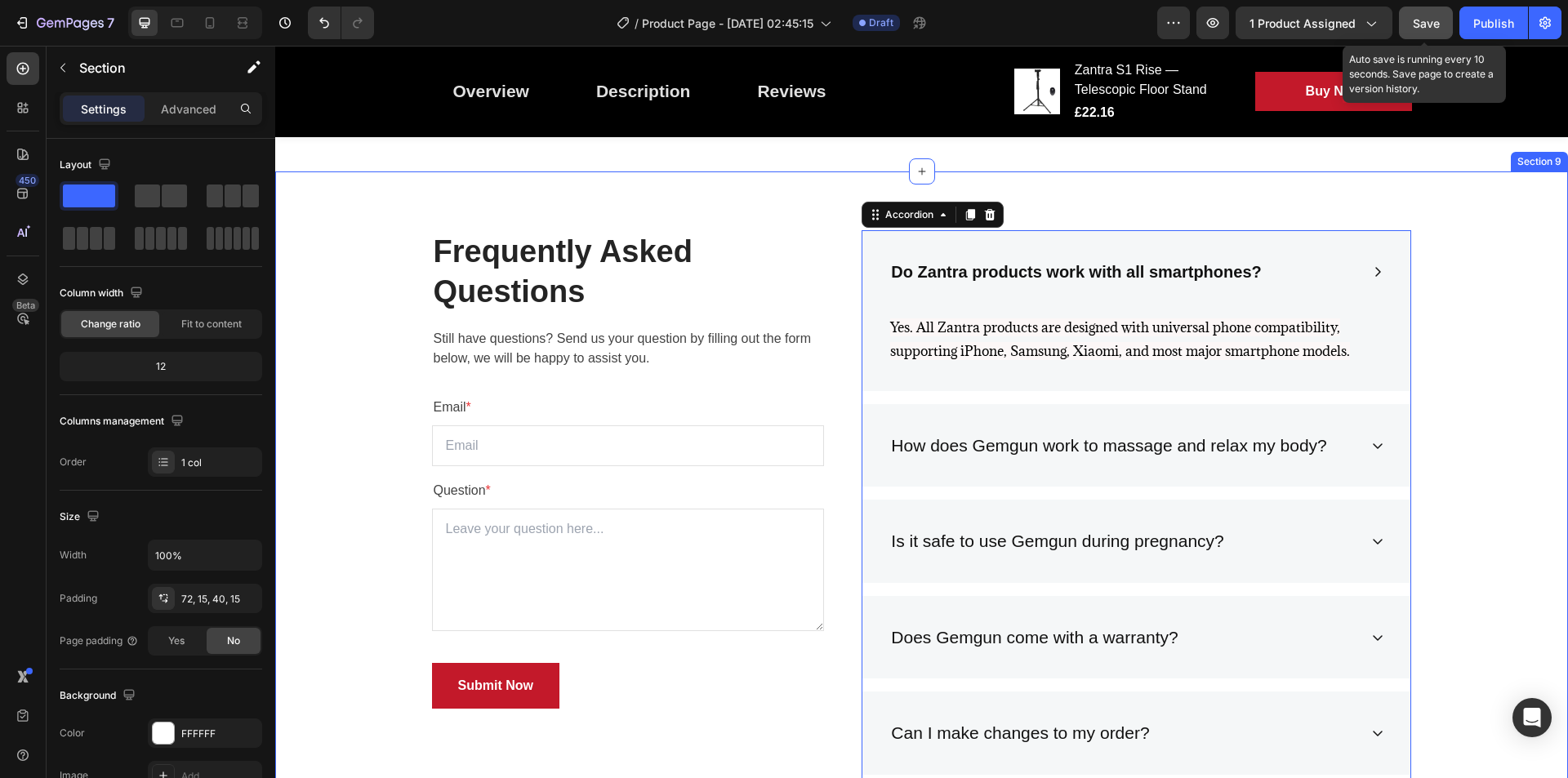
click at [1142, 446] on p "How does Gemgun work to massage and relax my body?" at bounding box center [1109, 445] width 436 height 26
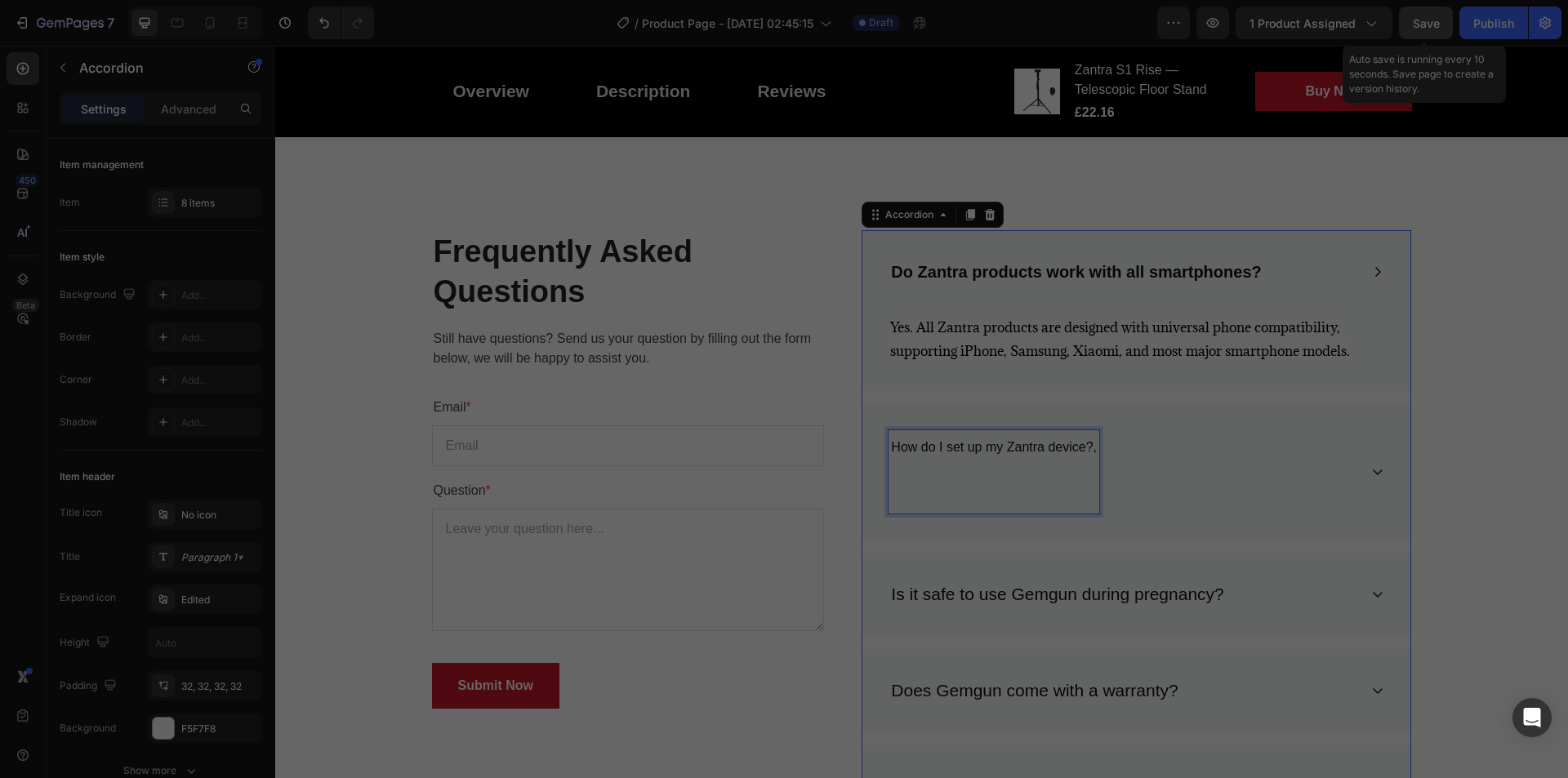
click at [1025, 333] on icon "button" at bounding box center [1021, 329] width 9 height 9
click at [896, 450] on div "Cancel" at bounding box center [887, 443] width 37 height 17
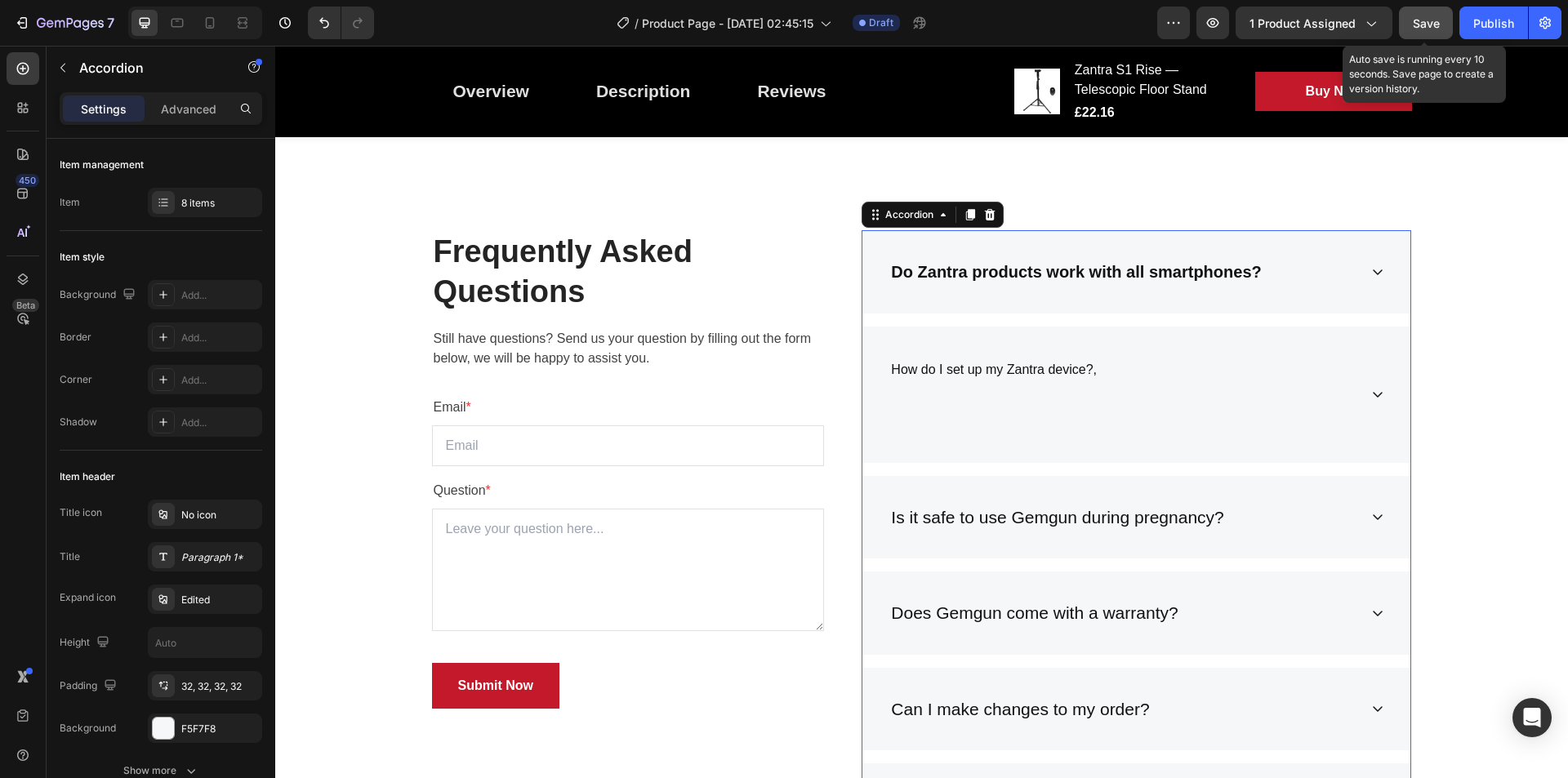
click at [1041, 366] on span "How do I set up my Zantra device?," at bounding box center [994, 369] width 206 height 14
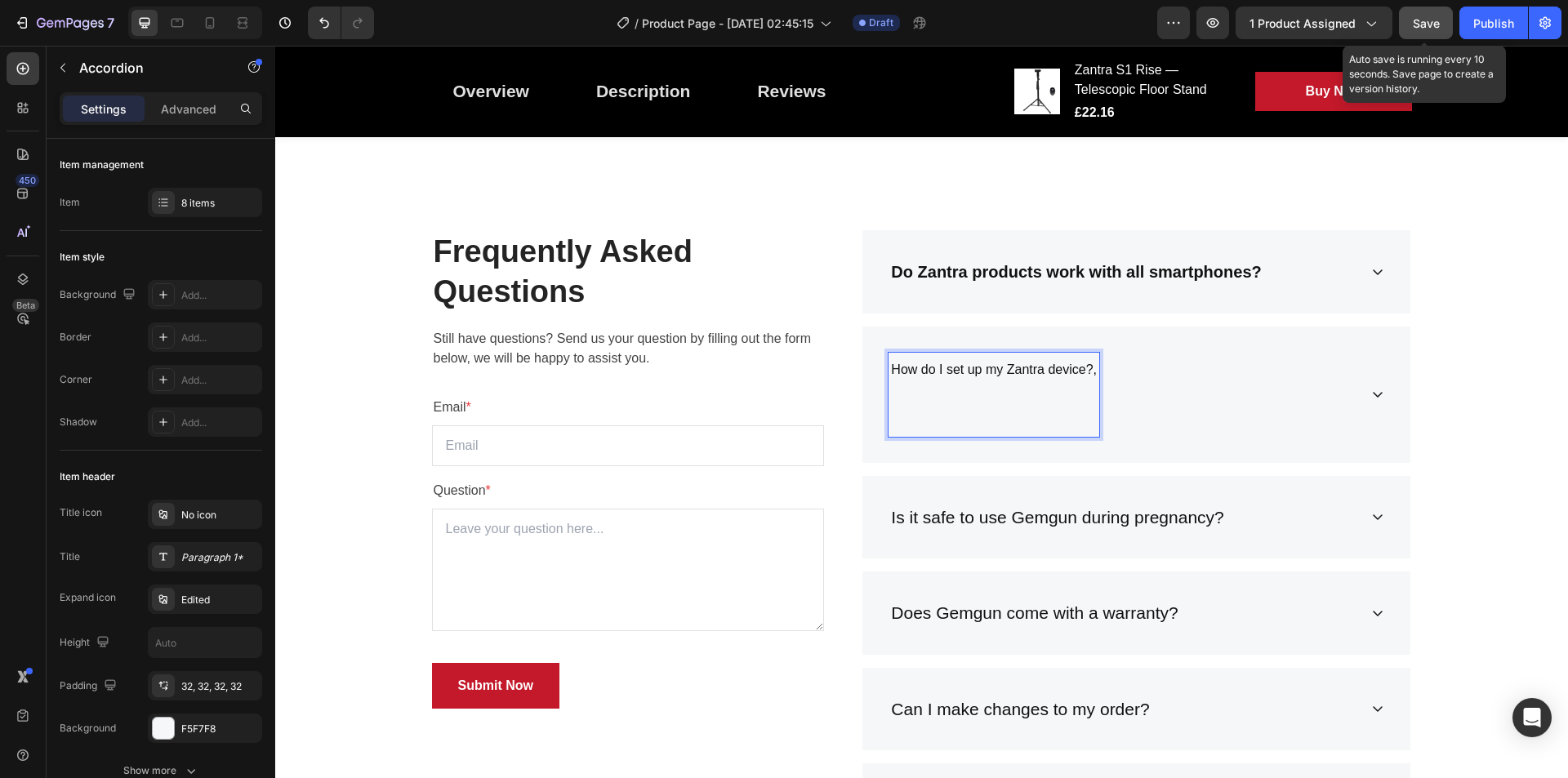
click at [1041, 366] on span "How do I set up my Zantra device?," at bounding box center [994, 369] width 206 height 14
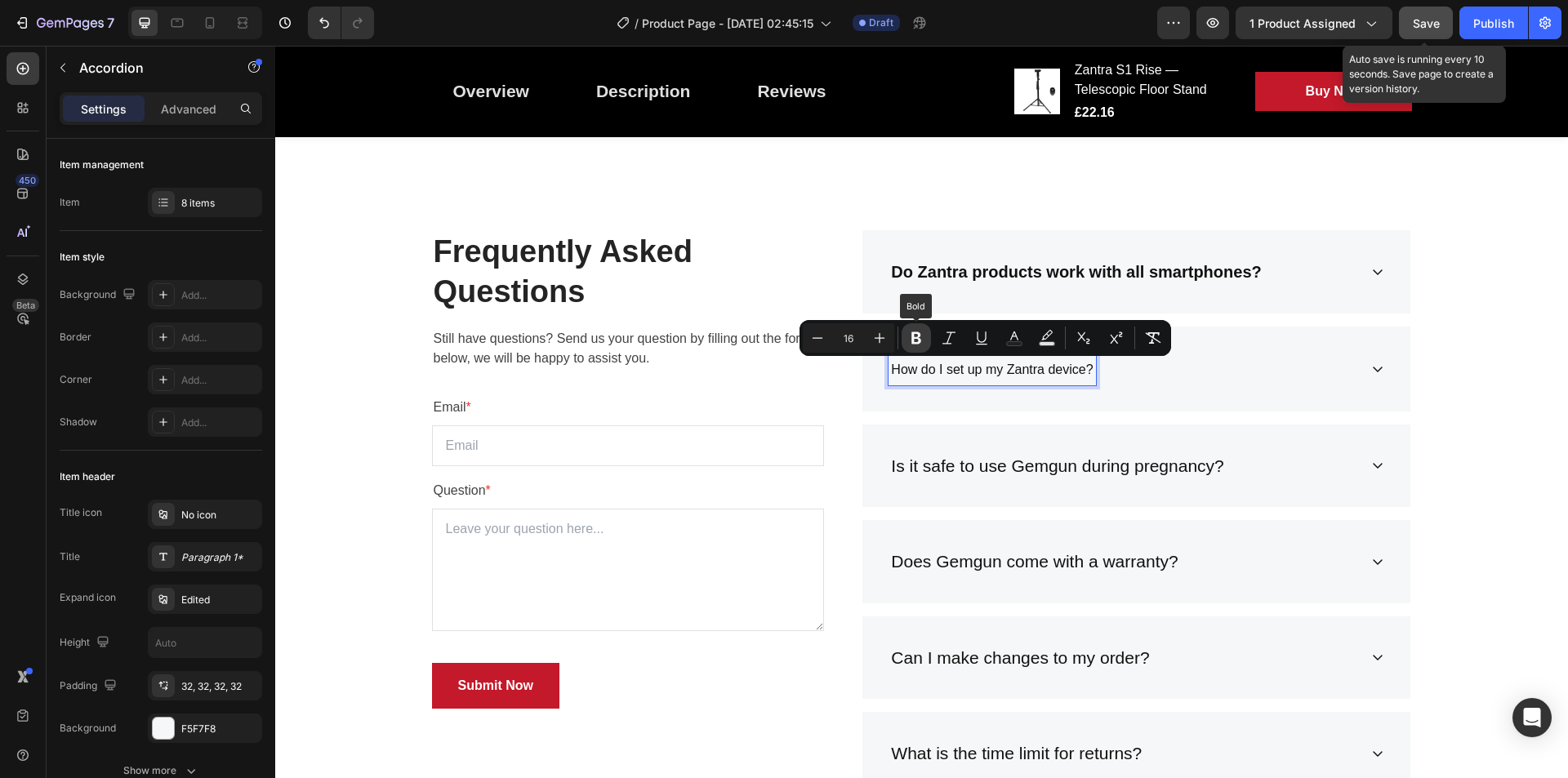
click at [914, 334] on icon "Editor contextual toolbar" at bounding box center [916, 339] width 10 height 12
click at [882, 335] on icon "Editor contextual toolbar" at bounding box center [880, 338] width 16 height 16
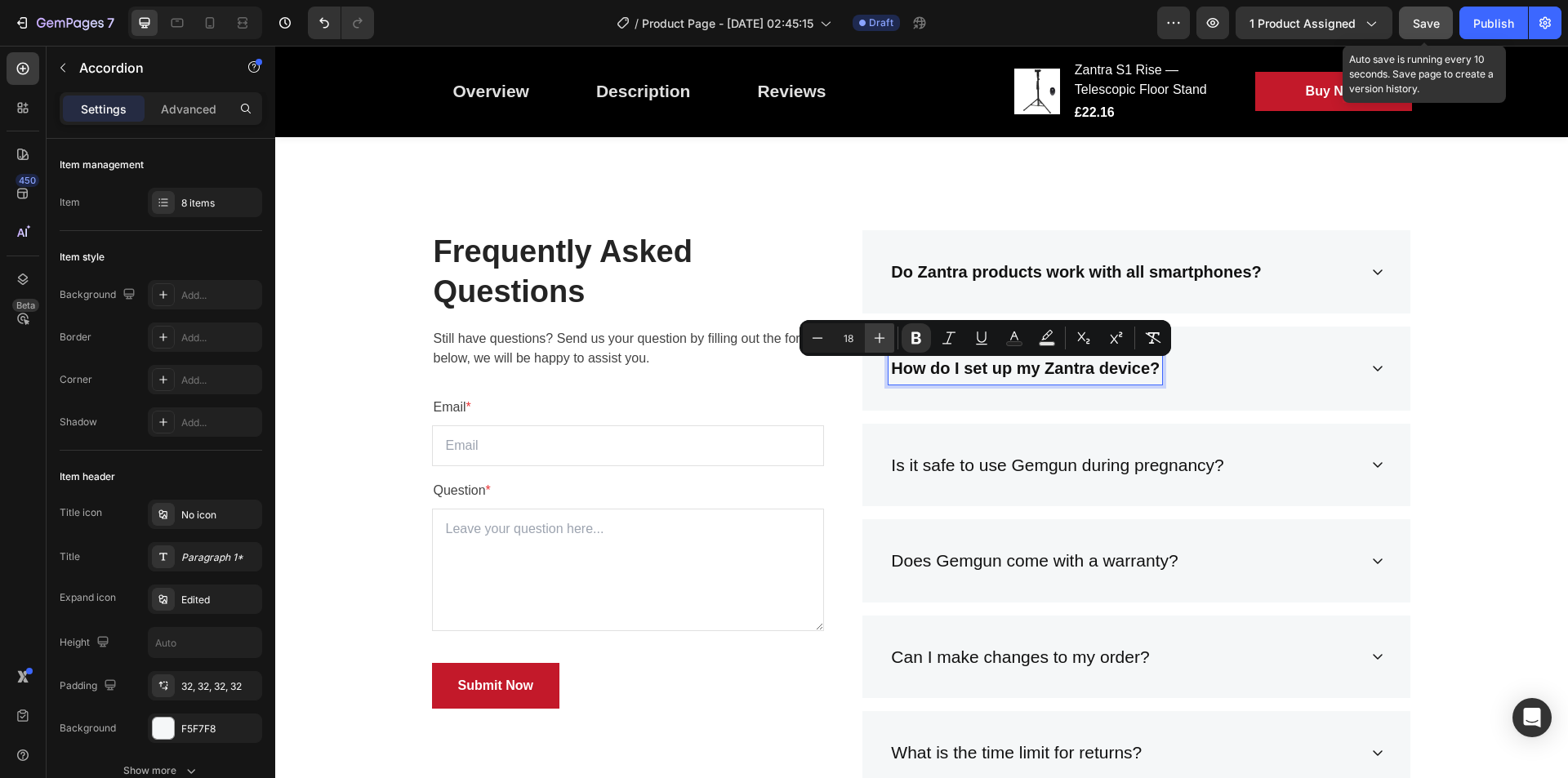
type input "20"
click at [1271, 360] on div "How do I set up my Zantra device?" at bounding box center [1124, 368] width 469 height 32
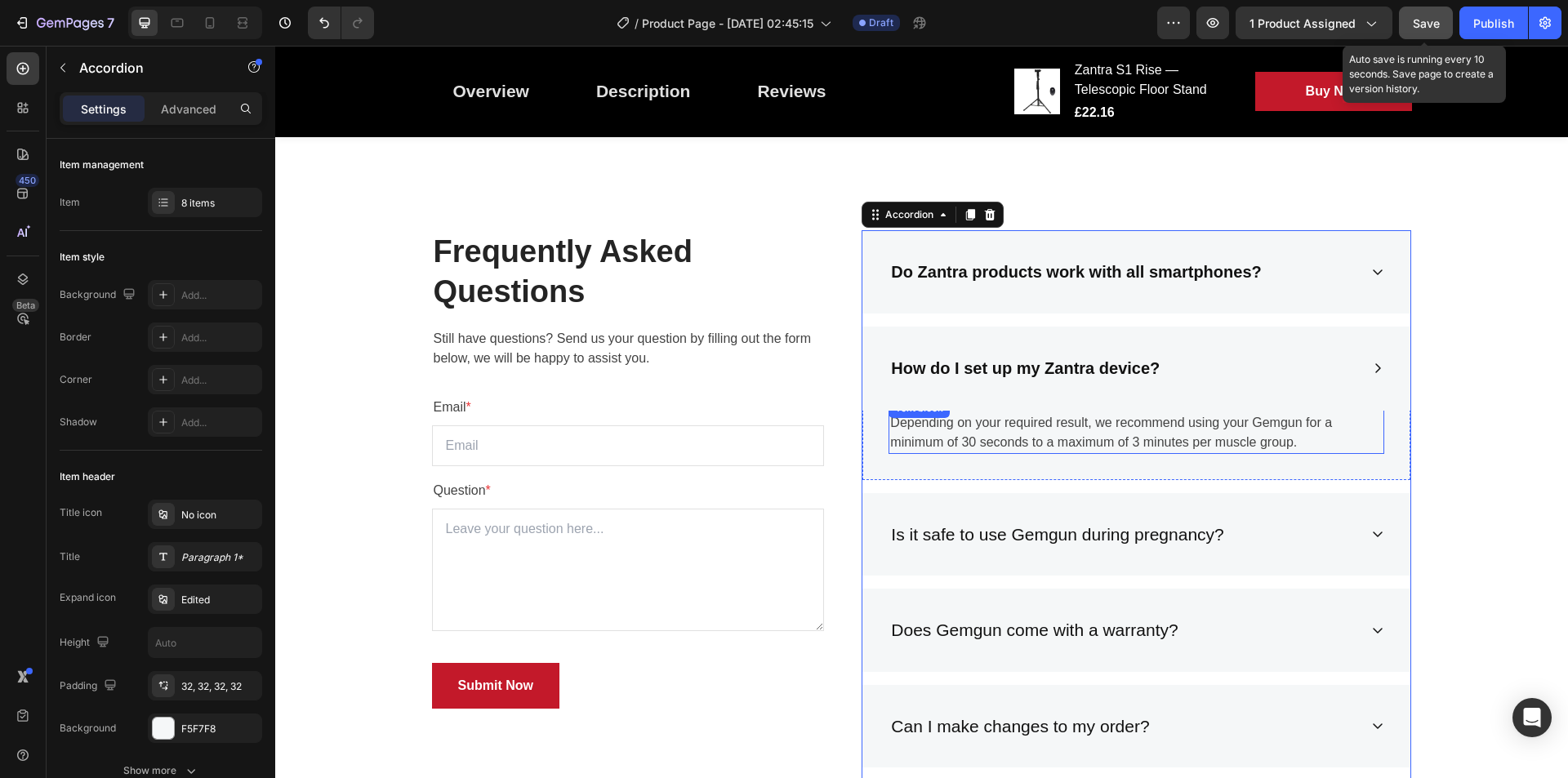
click at [1088, 427] on p "Depending on your required result, we recommend using your Gemgun for a minimum…" at bounding box center [1137, 433] width 493 height 39
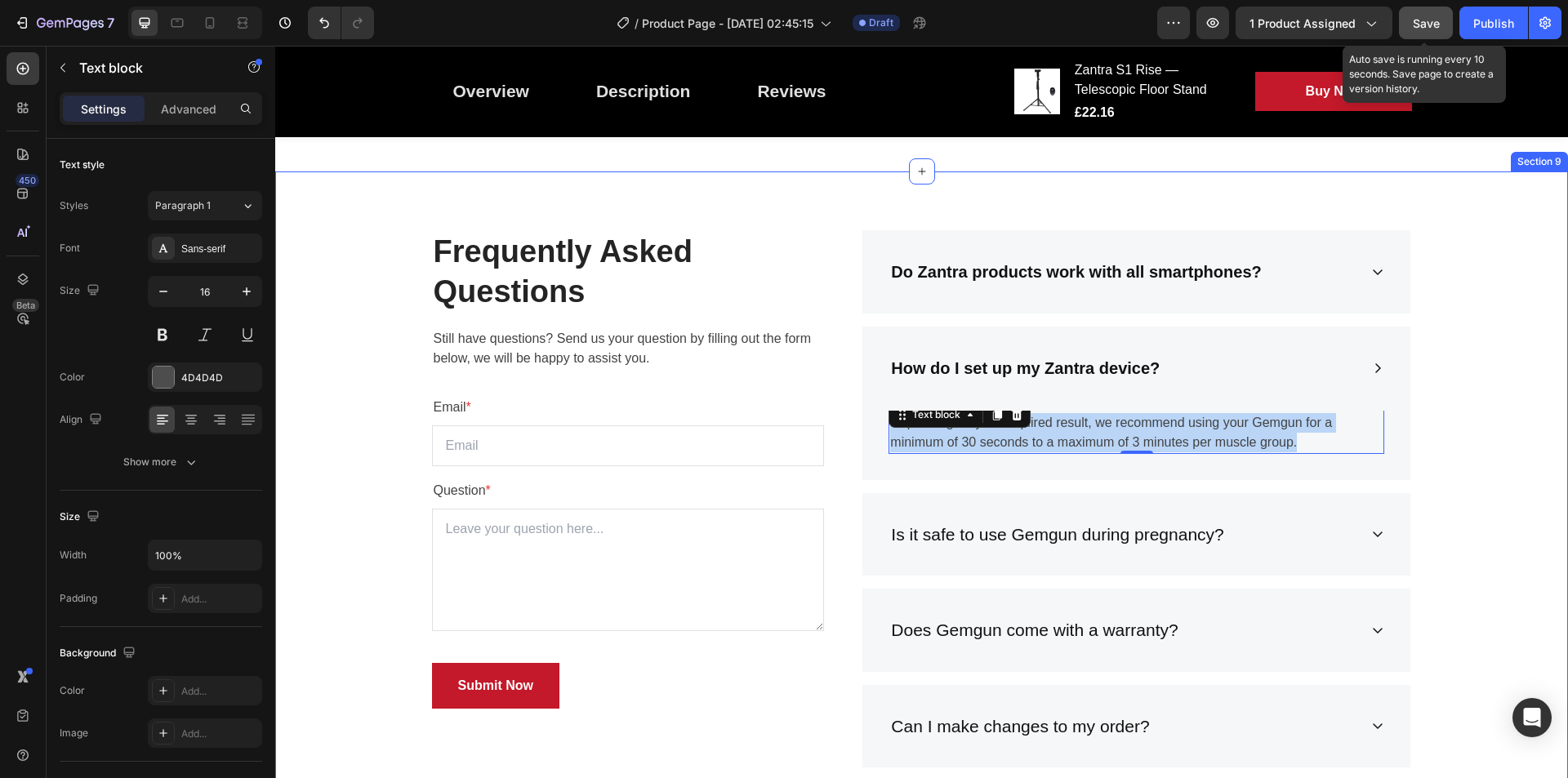
drag, startPoint x: 1452, startPoint y: 341, endPoint x: 1249, endPoint y: 443, distance: 227.2
click at [1452, 341] on div "Frequently Asked Questions Heading Still have questions? Send us your question …" at bounding box center [921, 656] width 1268 height 852
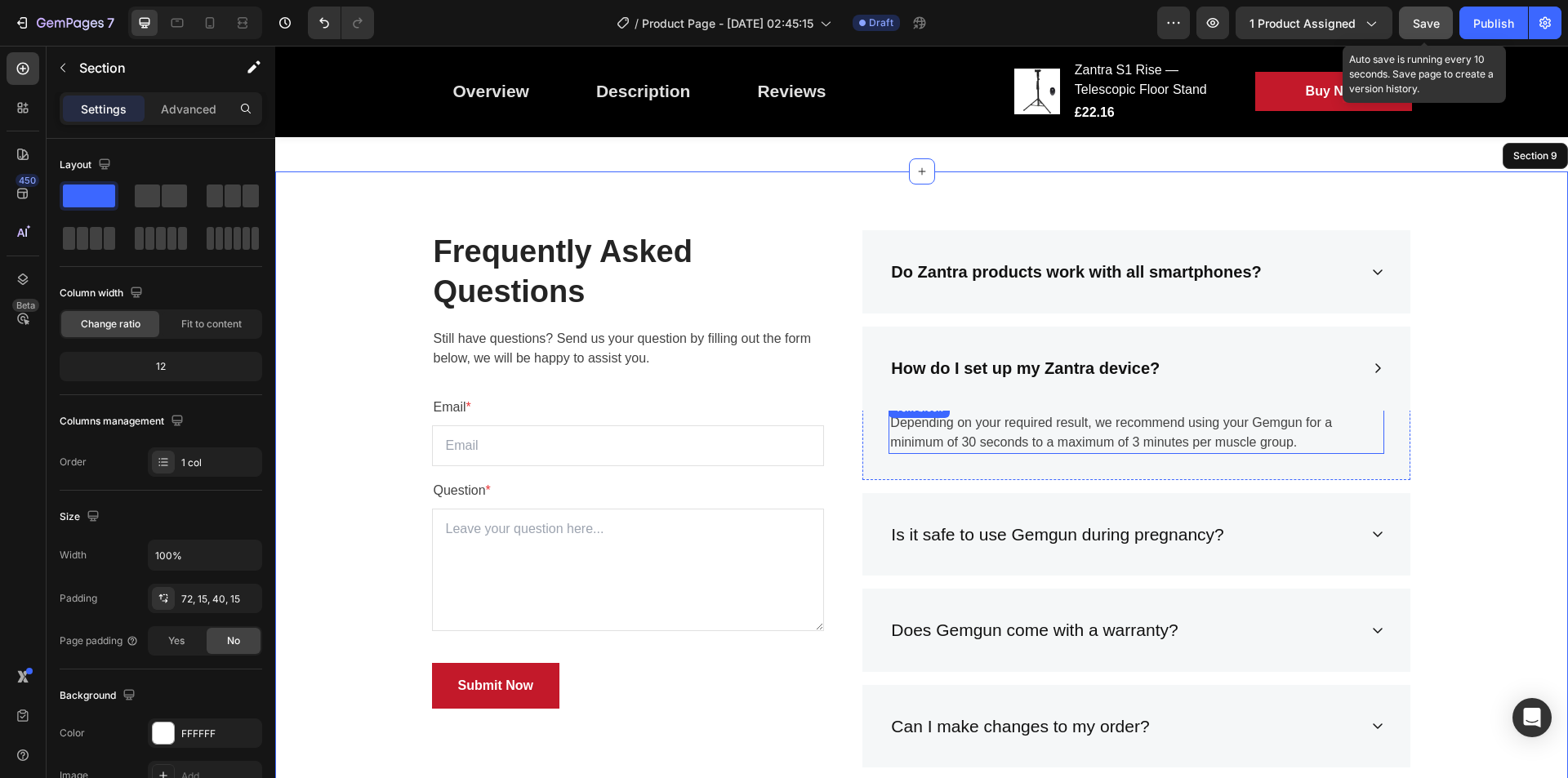
click at [1214, 435] on p "Depending on your required result, we recommend using your Gemgun for a minimum…" at bounding box center [1137, 433] width 493 height 39
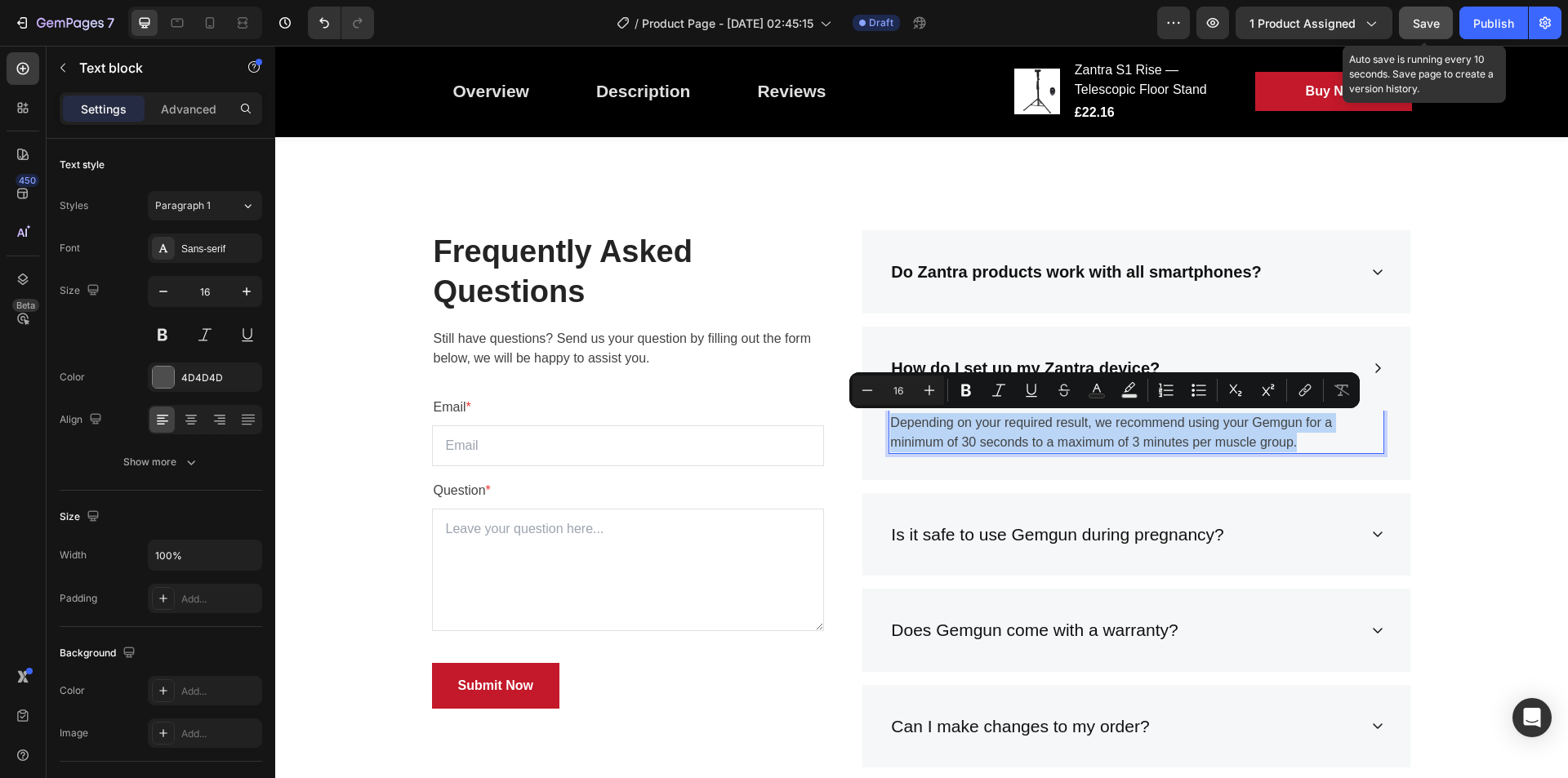
click at [1214, 435] on p "Depending on your required result, we recommend using your Gemgun for a minimum…" at bounding box center [1137, 433] width 493 height 39
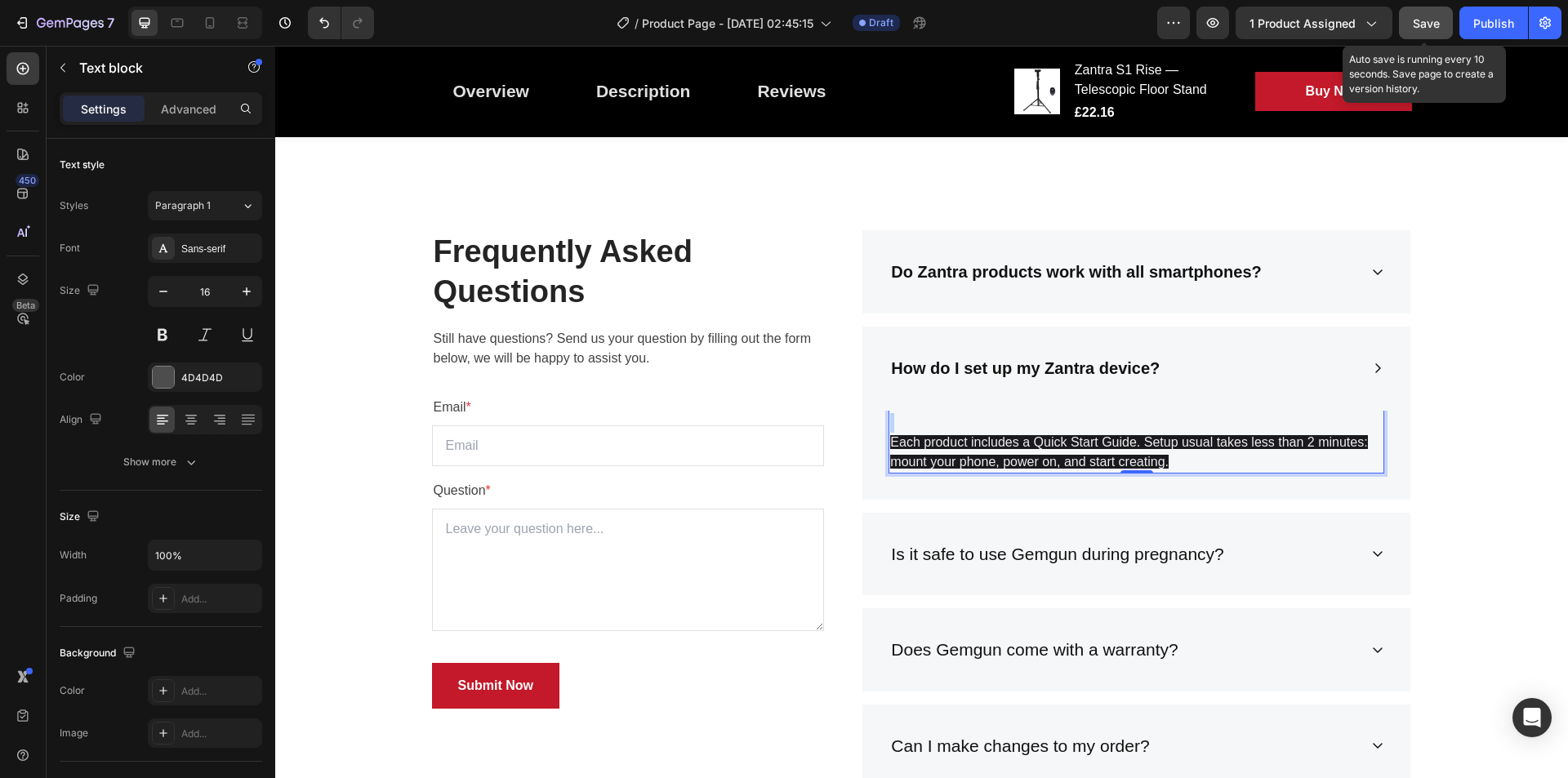
click at [1132, 459] on span "Each product includes a Quick Start Guide. Setup usual takes less than 2 minute…" at bounding box center [1129, 452] width 477 height 34
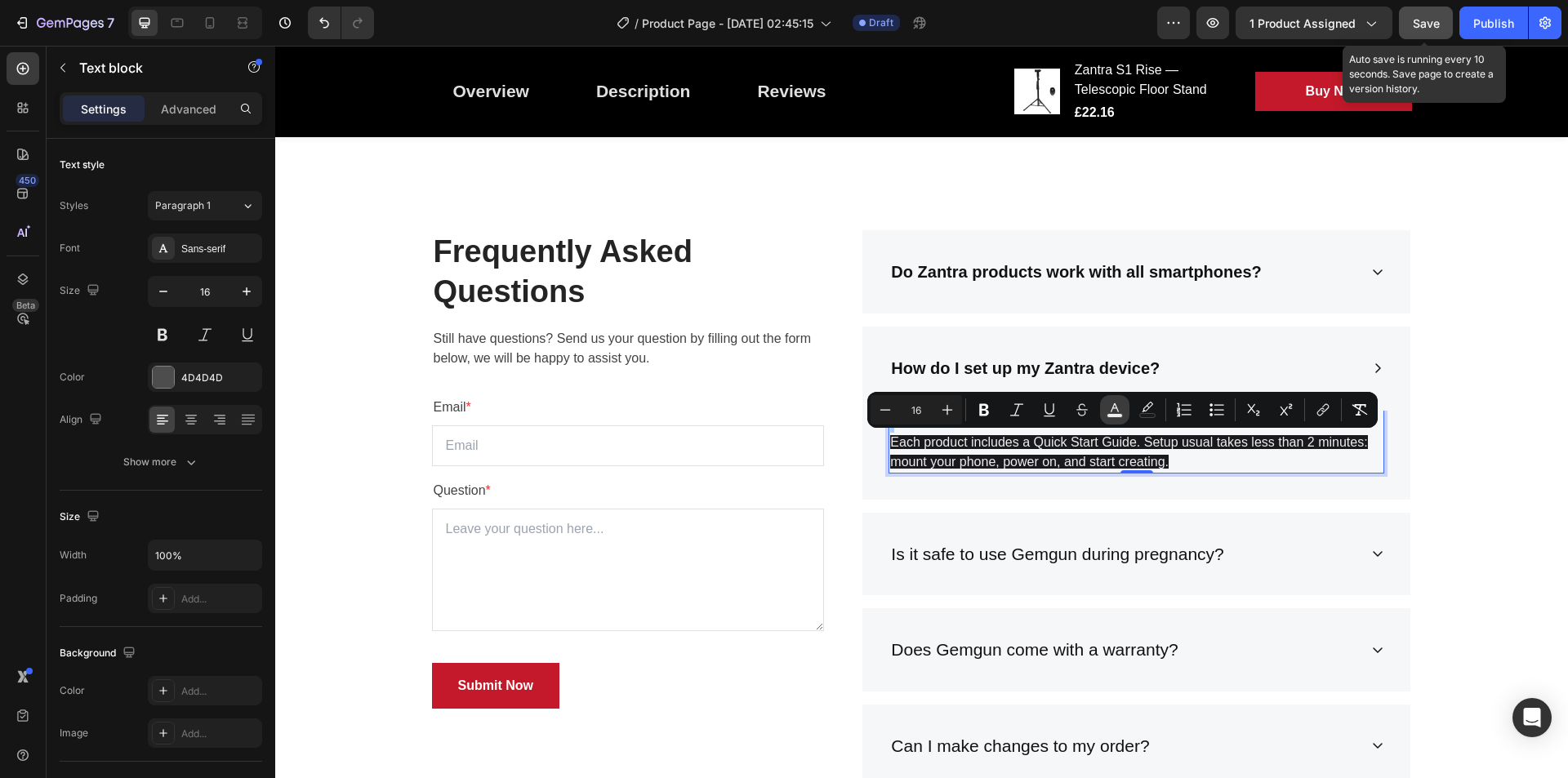
click at [1110, 409] on icon "Editor contextual toolbar" at bounding box center [1115, 410] width 16 height 16
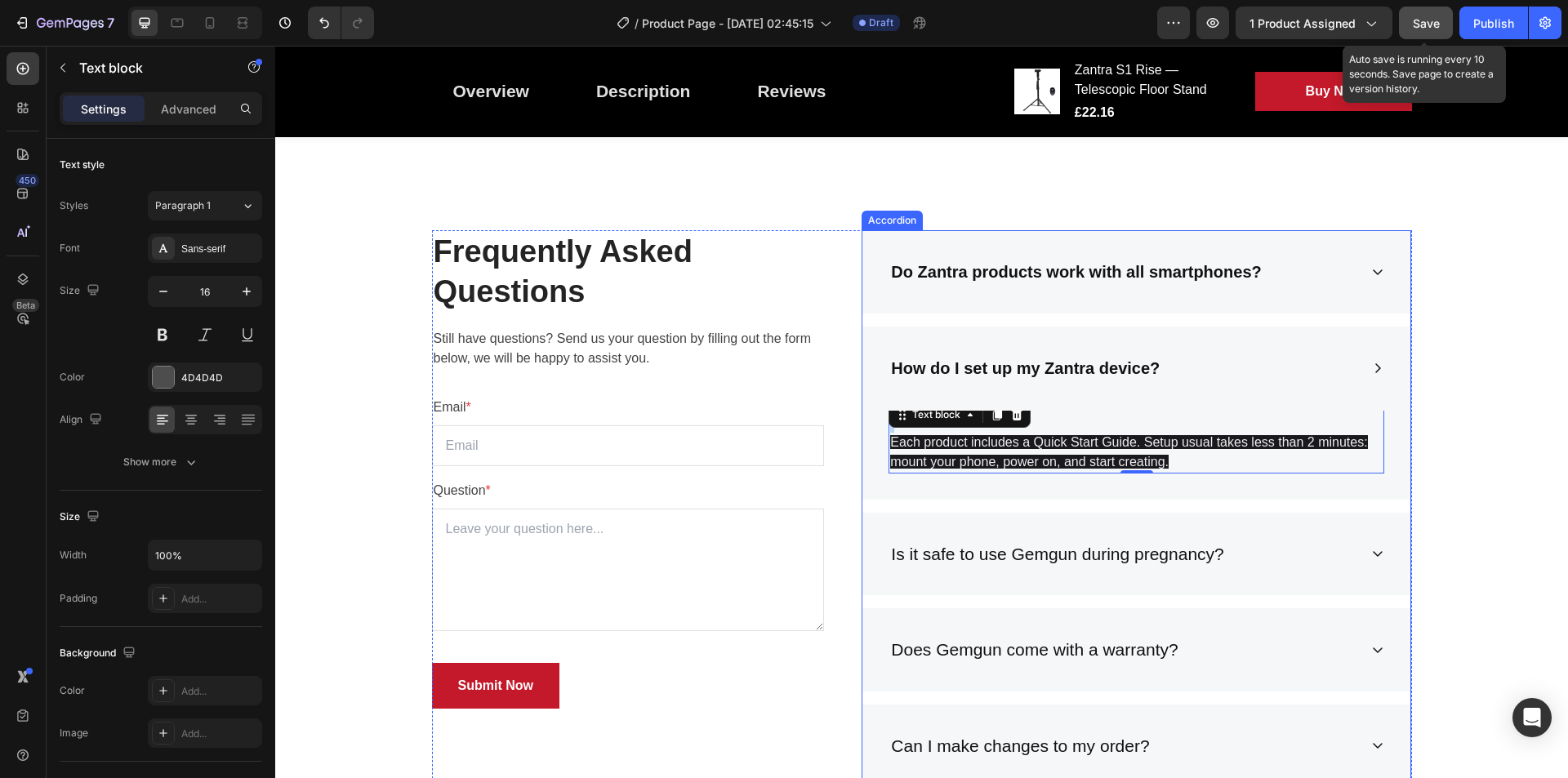
click at [1016, 550] on p "Is it safe to use Gemgun during pregnancy?" at bounding box center [1058, 554] width 333 height 26
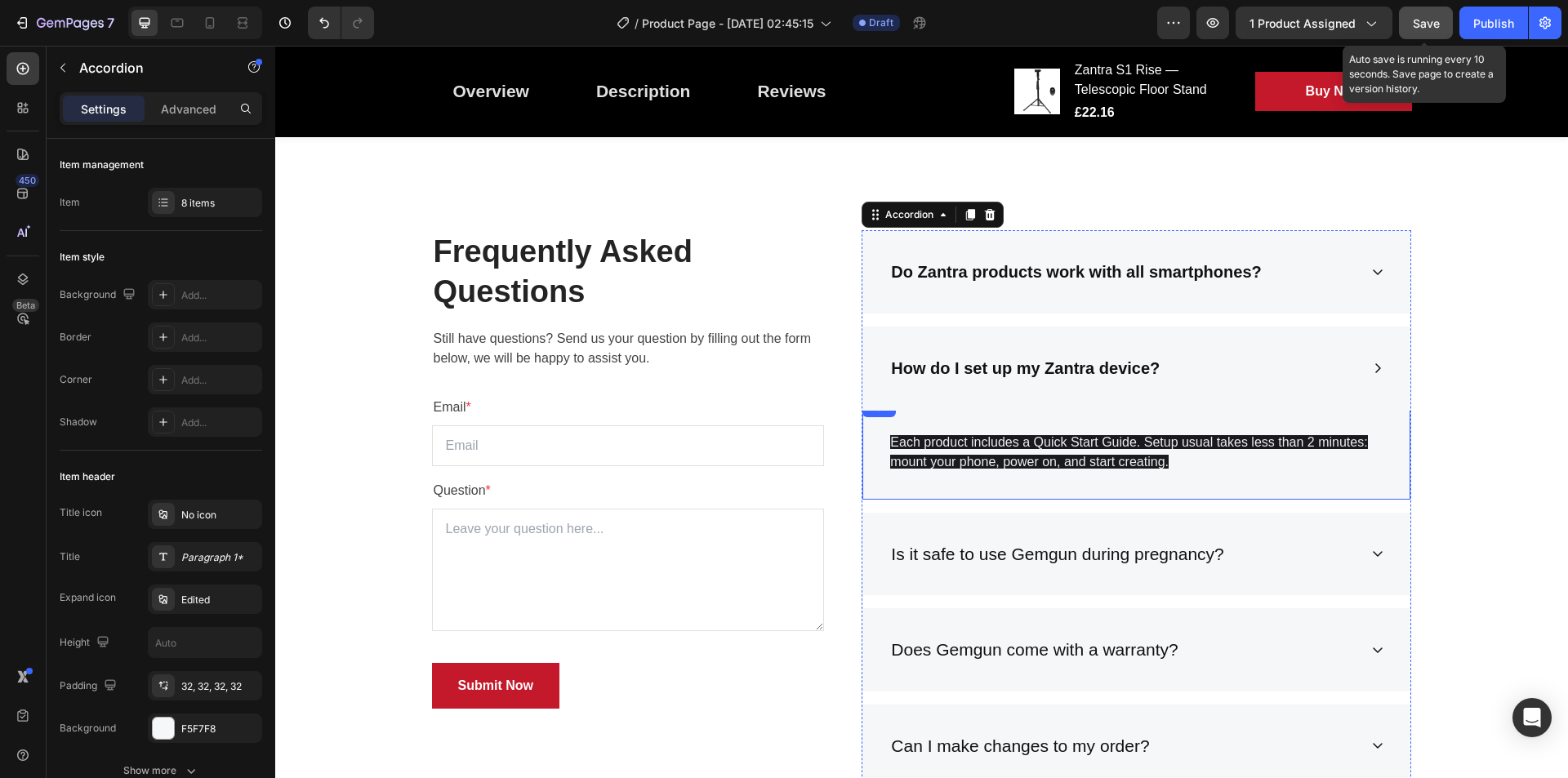
click at [1078, 451] on p "Each product includes a Quick Start Guide. Setup usual takes less than 2 minute…" at bounding box center [1137, 443] width 493 height 59
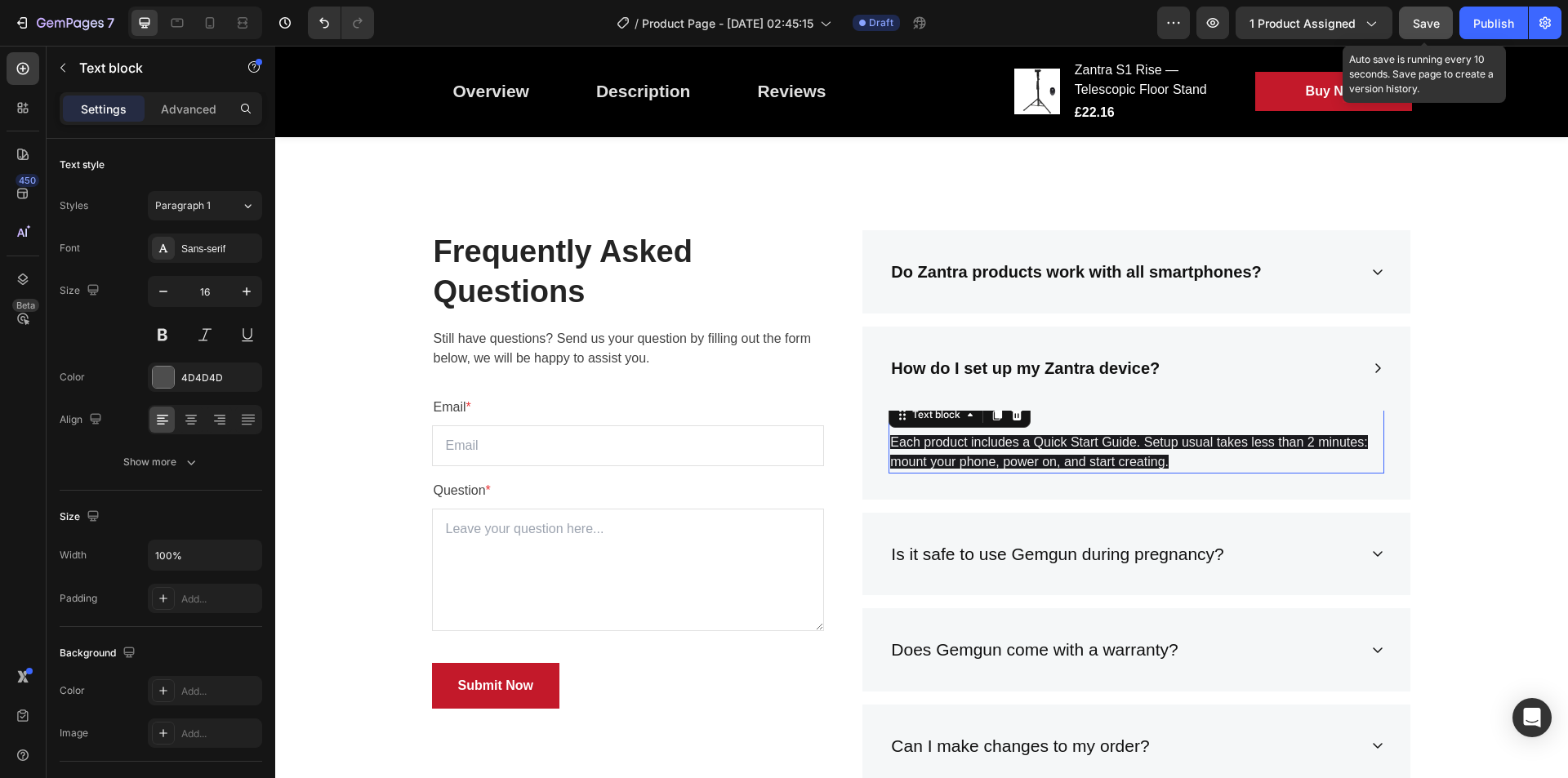
click at [1088, 439] on span "Each product includes a Quick Start Guide. Setup usual takes less than 2 minute…" at bounding box center [1129, 452] width 477 height 34
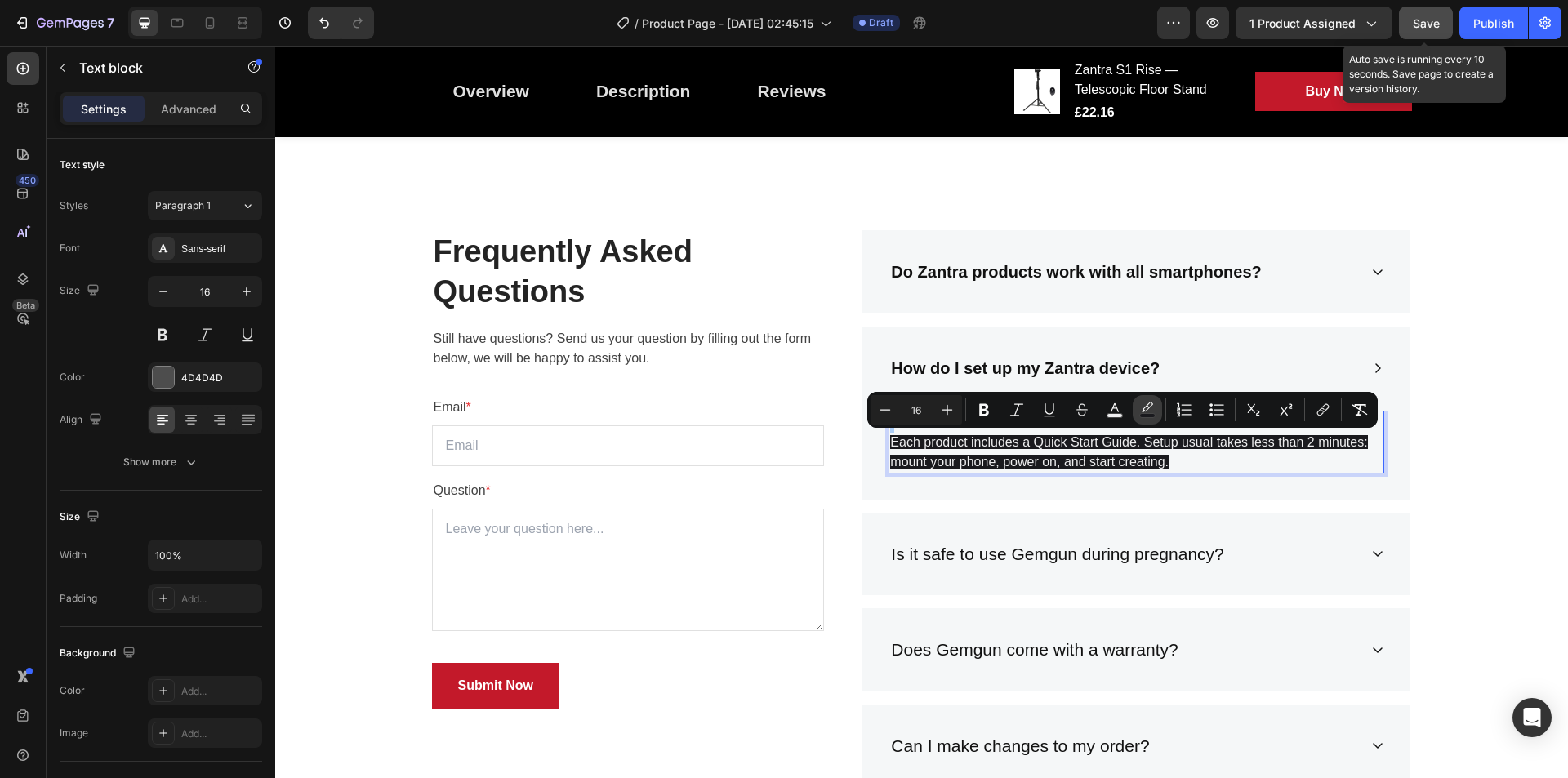
click at [1149, 410] on icon "Editor contextual toolbar" at bounding box center [1148, 410] width 16 height 16
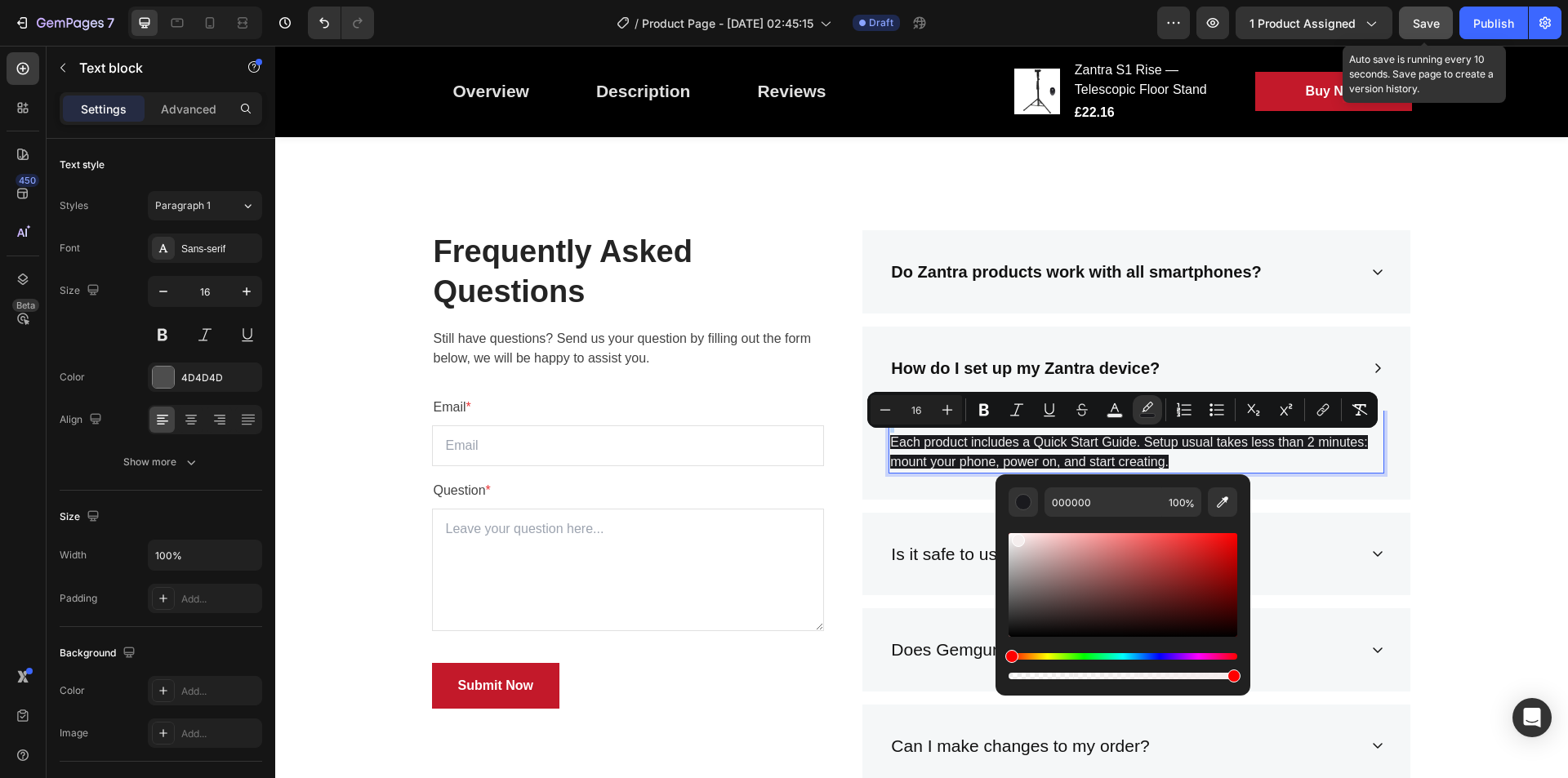
click at [1016, 537] on div "Editor contextual toolbar" at bounding box center [1123, 585] width 228 height 103
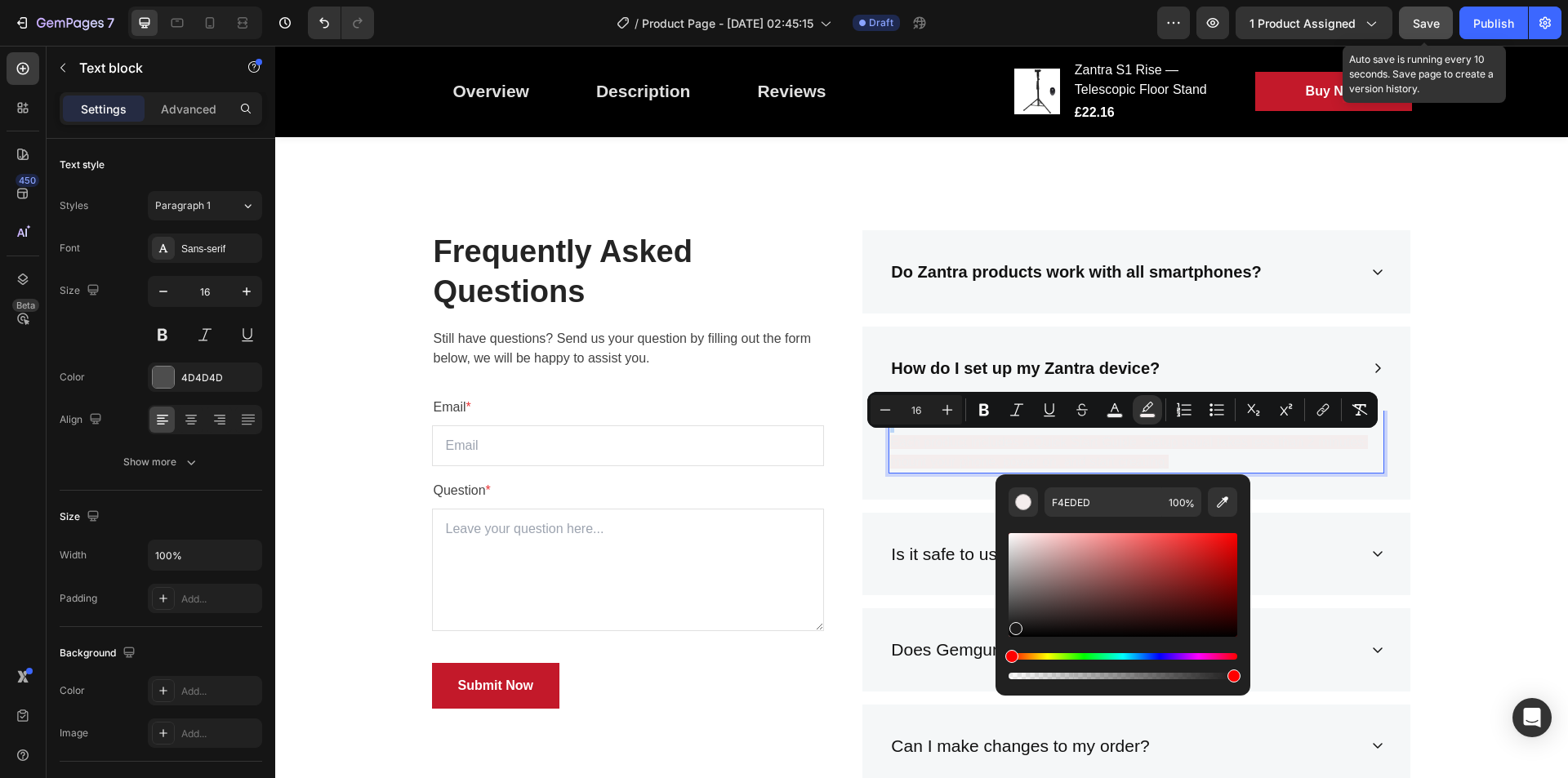
click at [1015, 625] on div "Editor contextual toolbar" at bounding box center [1123, 585] width 228 height 103
type input "1C1B1B"
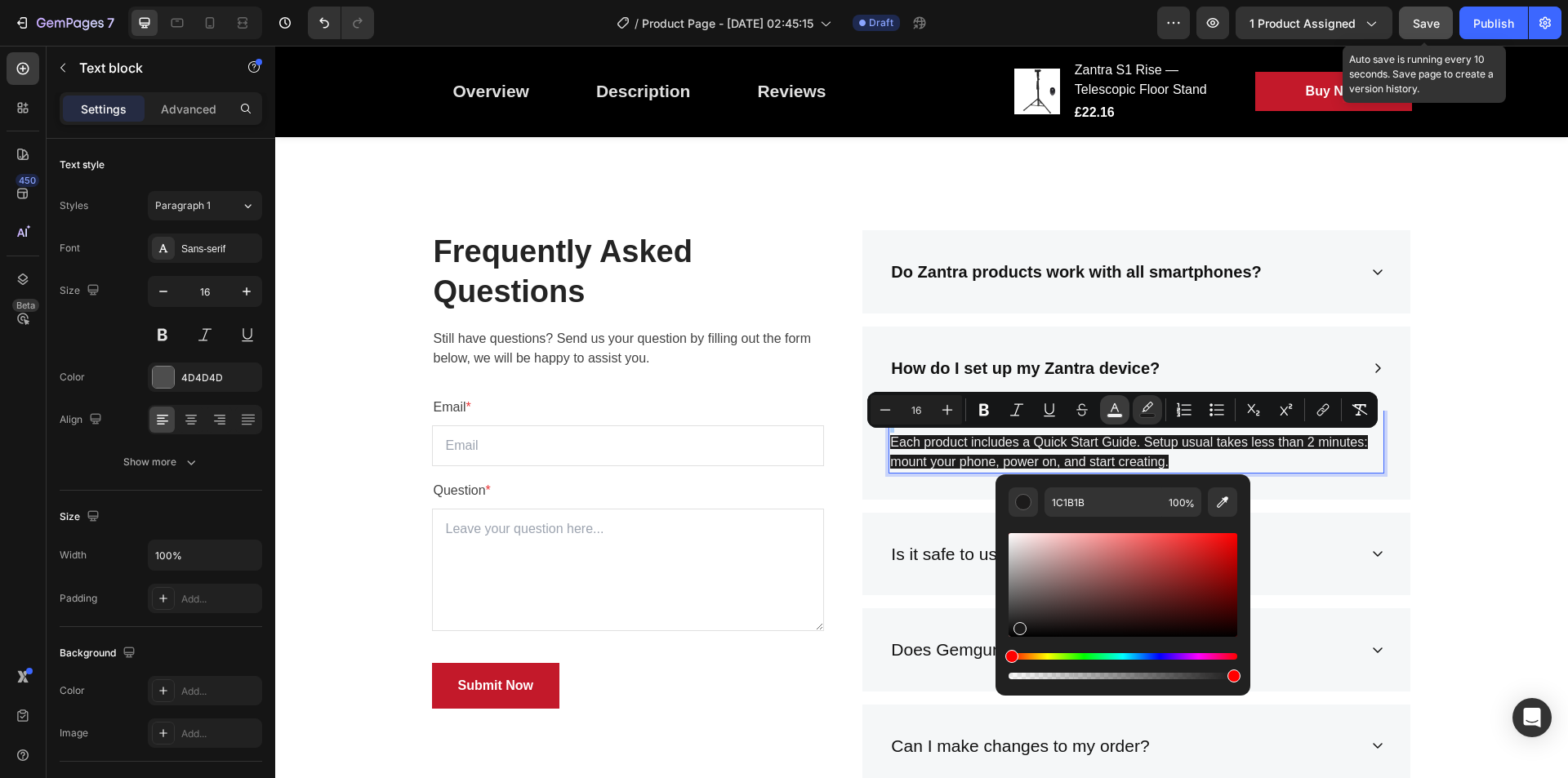
click at [1116, 401] on icon "Editor contextual toolbar" at bounding box center [1115, 410] width 16 height 16
click at [1017, 542] on div "Editor contextual toolbar" at bounding box center [1123, 585] width 228 height 103
drag, startPoint x: 1017, startPoint y: 542, endPoint x: 1011, endPoint y: 522, distance: 20.9
click at [1011, 522] on div "Editor contextual toolbar" at bounding box center [1123, 600] width 228 height 166
type input "FFFCFC"
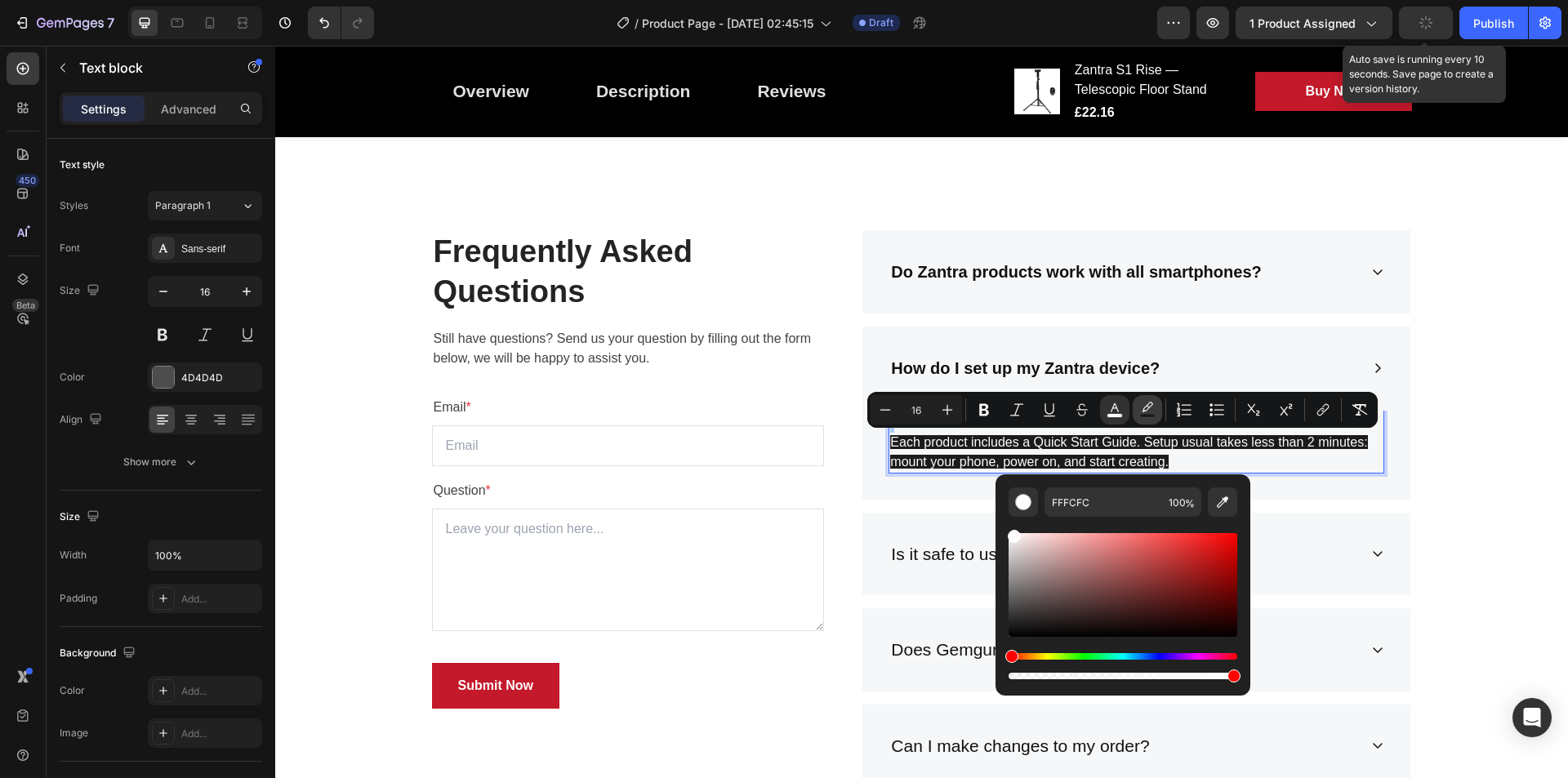
click at [1143, 410] on icon "Editor contextual toolbar" at bounding box center [1148, 406] width 12 height 10
drag, startPoint x: 1030, startPoint y: 610, endPoint x: 1009, endPoint y: 518, distance: 94.4
click at [1009, 518] on div "Editor contextual toolbar" at bounding box center [1123, 600] width 228 height 166
type input "FFFFFF"
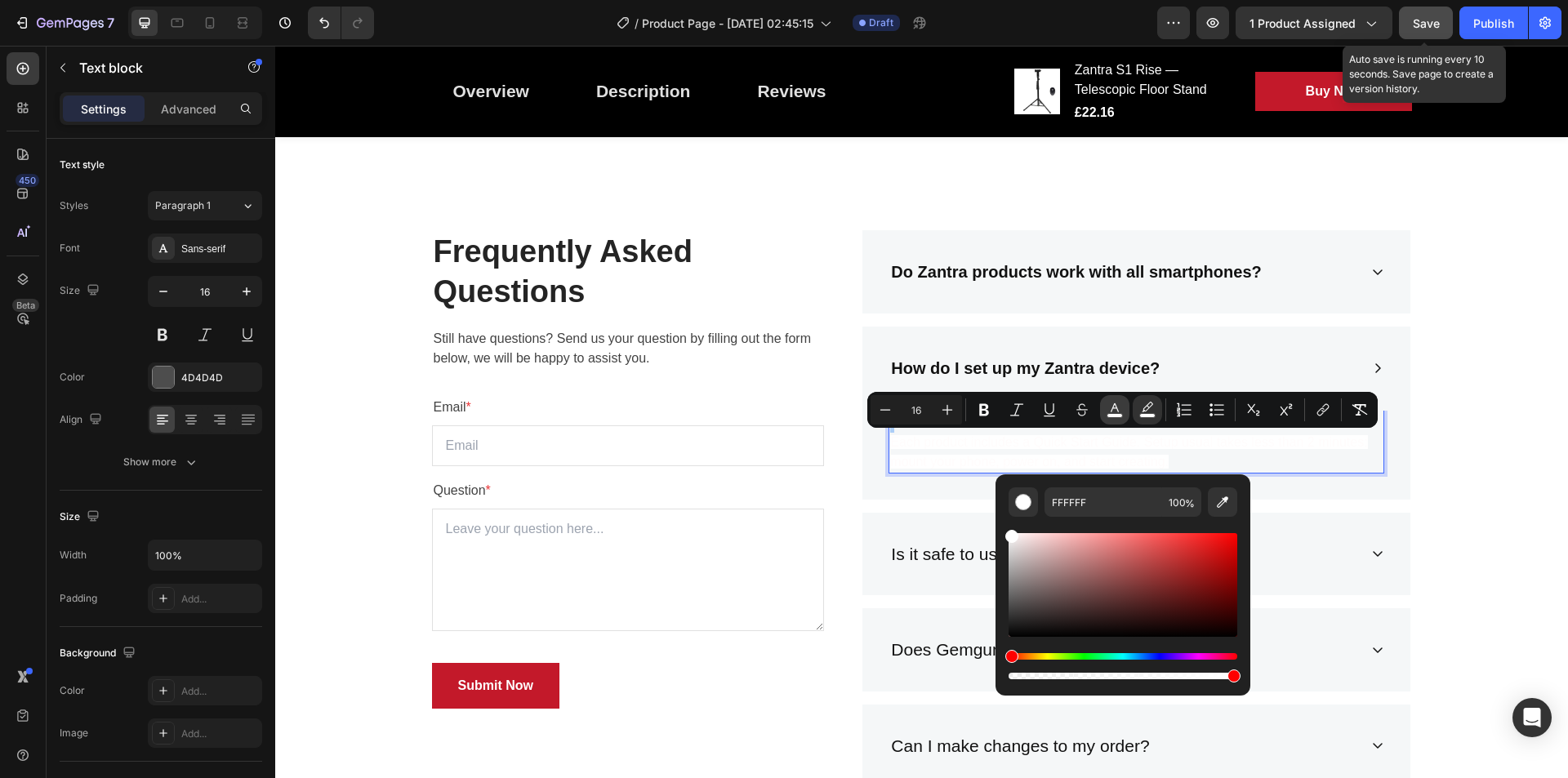
click at [1120, 400] on button "color" at bounding box center [1115, 410] width 29 height 29
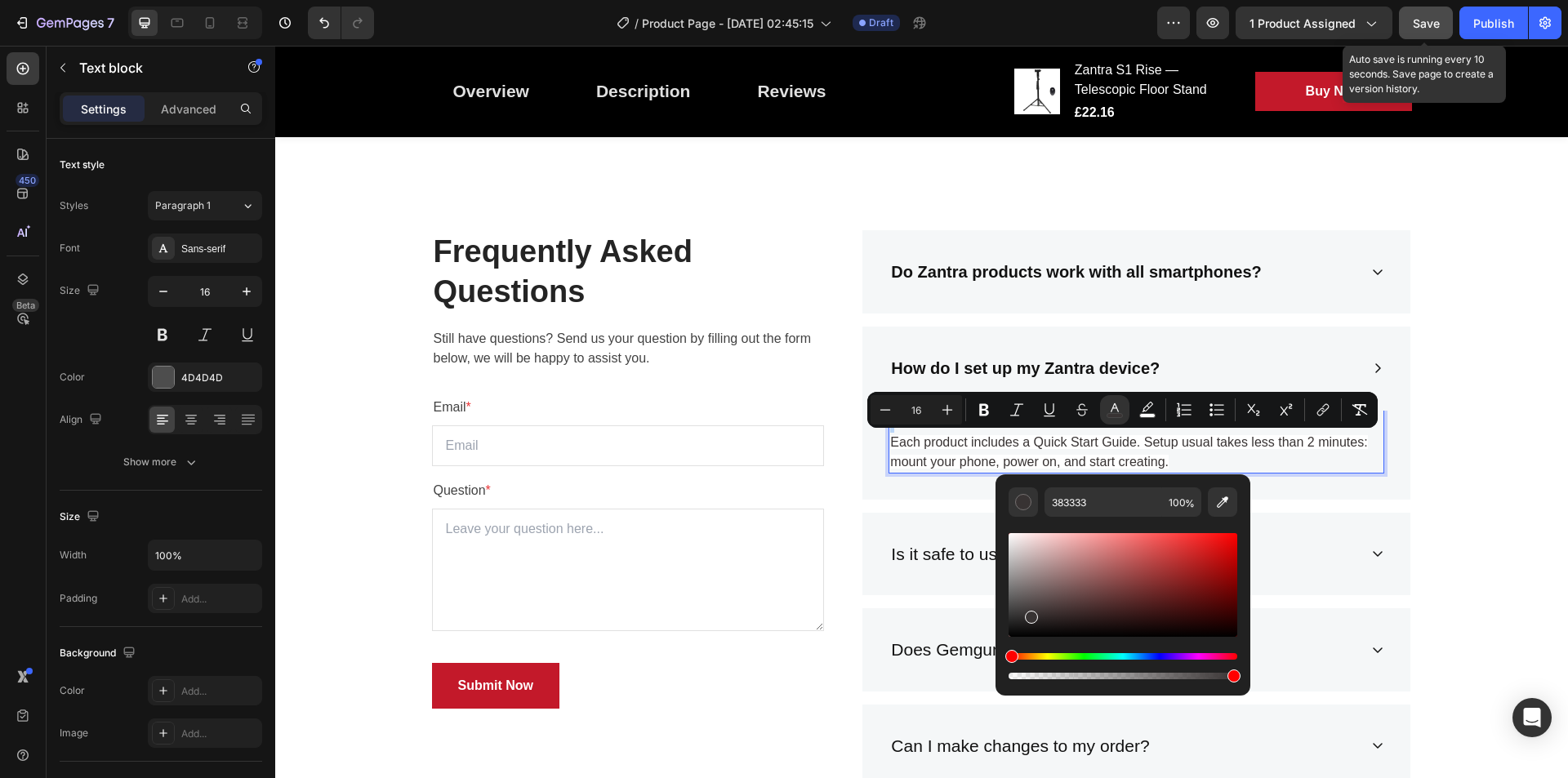
drag, startPoint x: 1027, startPoint y: 613, endPoint x: 1000, endPoint y: 639, distance: 37.5
click at [1000, 639] on div "383333 100 %" at bounding box center [1124, 578] width 255 height 208
type input "000000"
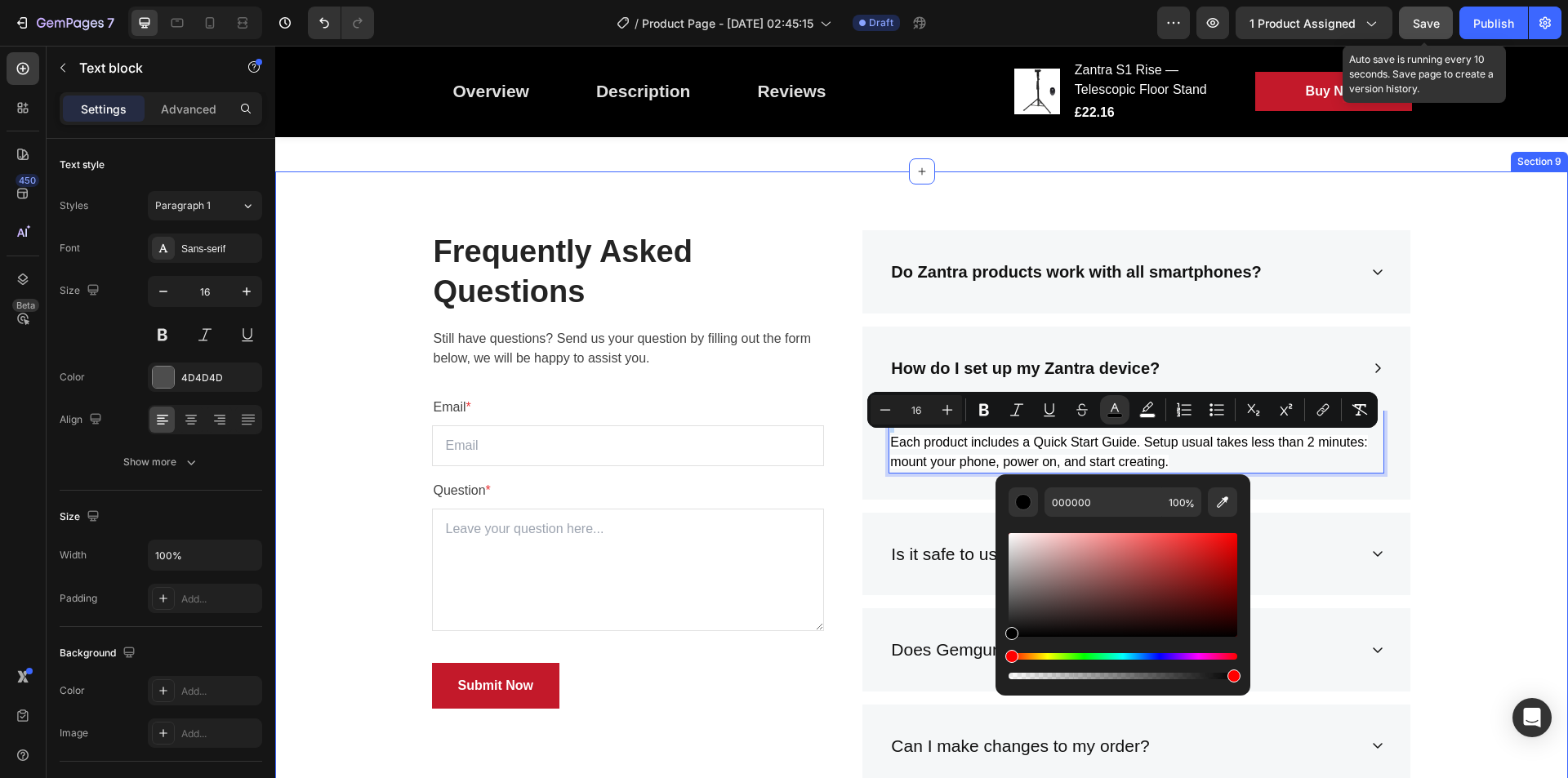
click at [1424, 439] on div "Frequently Asked Questions Heading Still have questions? Send us your question …" at bounding box center [921, 666] width 1268 height 872
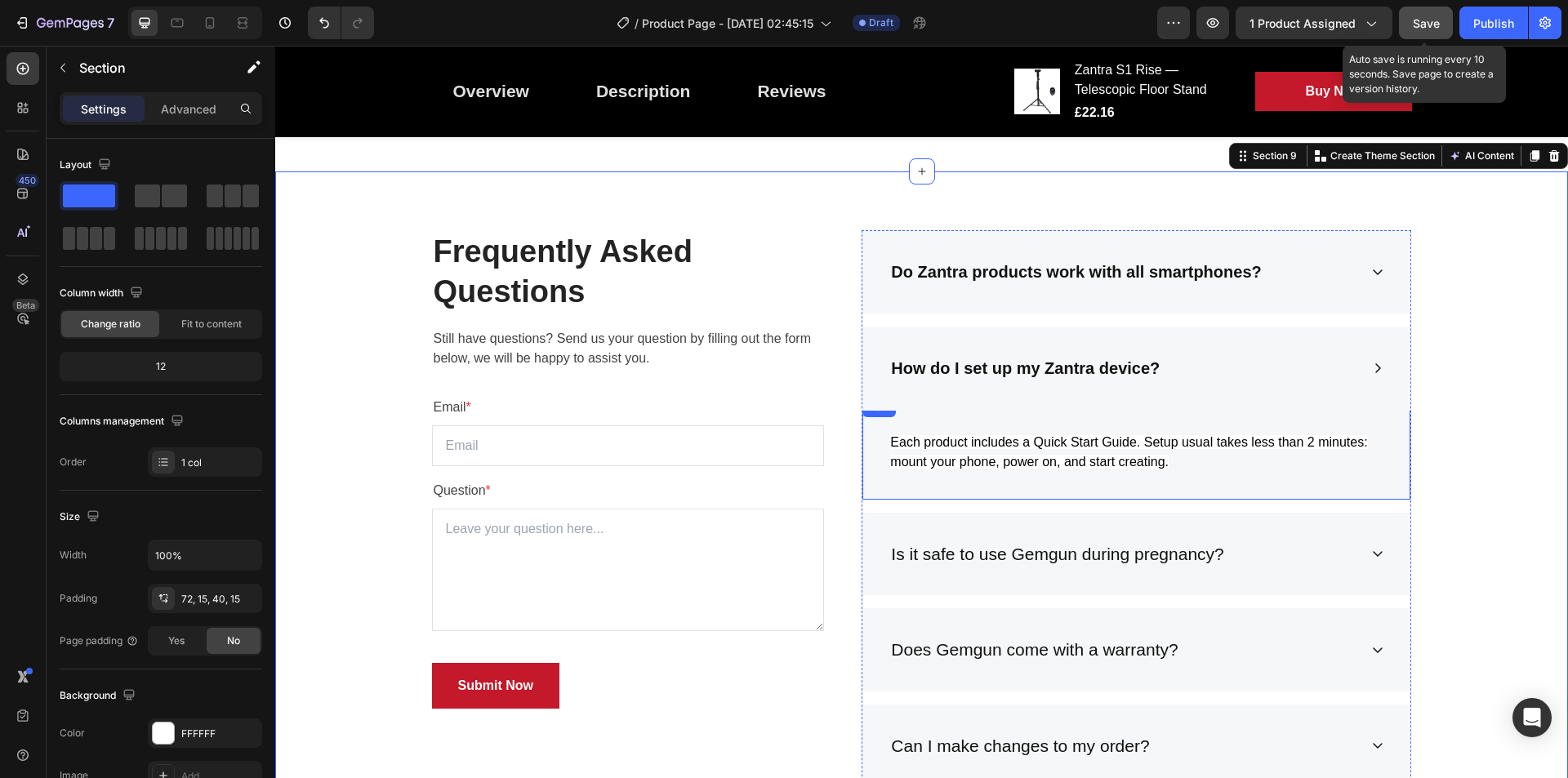
click at [1164, 457] on p "Each product includes a Quick Start Guide. Setup usual takes less than 2 minute…" at bounding box center [1137, 443] width 493 height 59
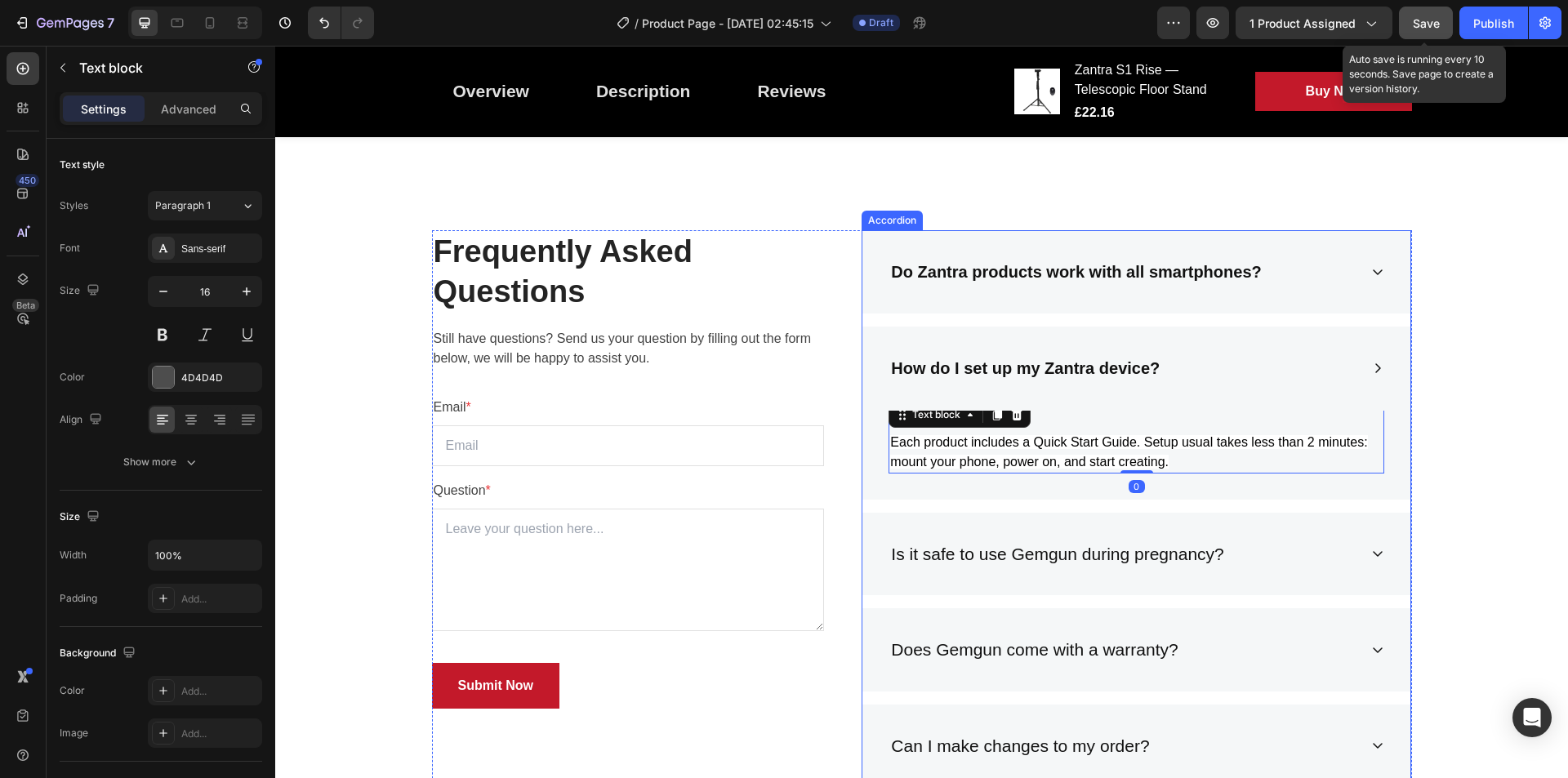
click at [1175, 553] on p "Is it safe to use Gemgun during pregnancy?" at bounding box center [1058, 554] width 333 height 26
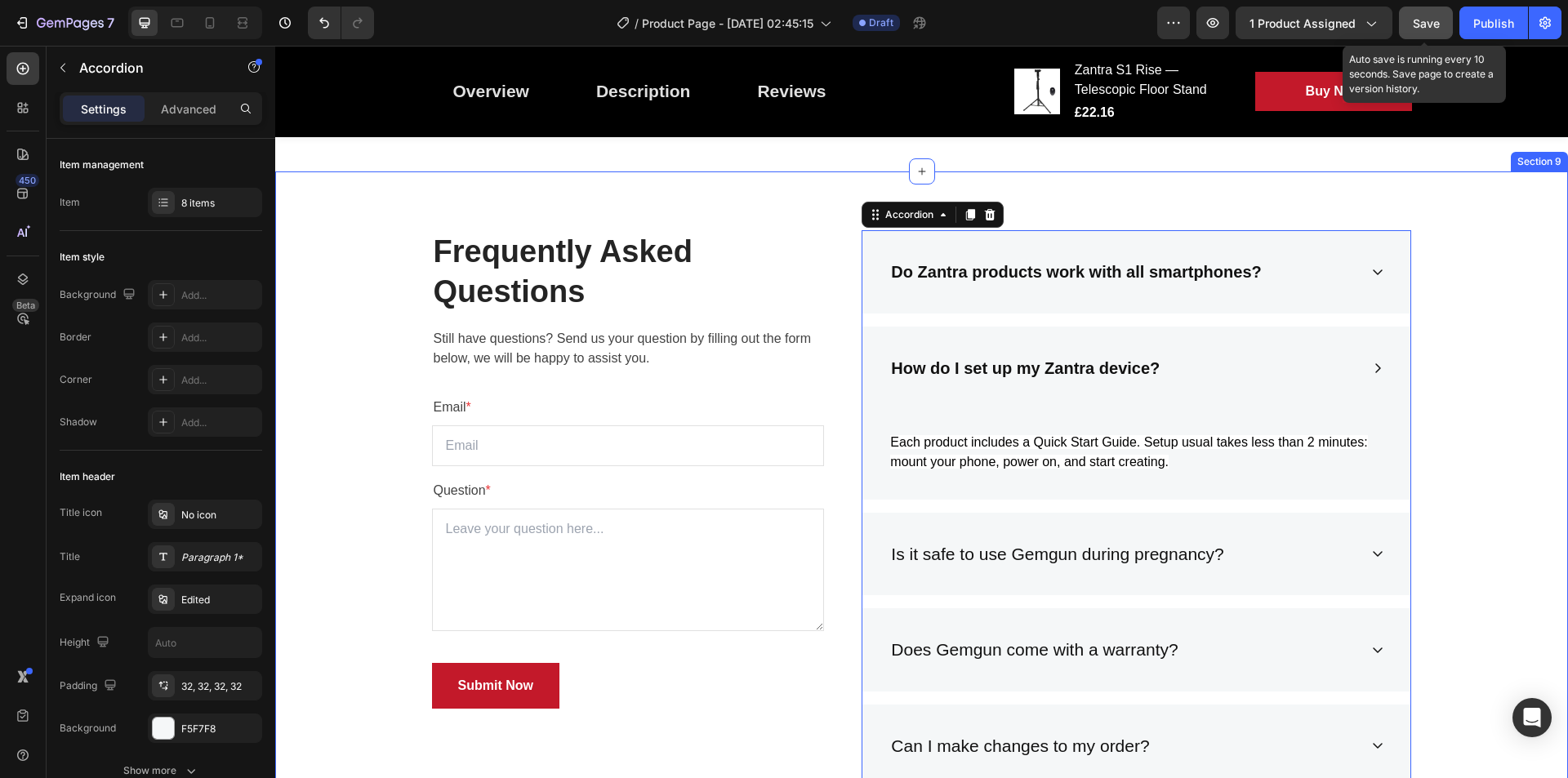
drag, startPoint x: 1422, startPoint y: 369, endPoint x: 1163, endPoint y: 554, distance: 318.3
click at [1422, 369] on div "Frequently Asked Questions Heading Still have questions? Send us your question …" at bounding box center [921, 666] width 1268 height 872
click at [1149, 554] on p "Is it safe to use Gemgun during pregnancy?" at bounding box center [1058, 554] width 333 height 26
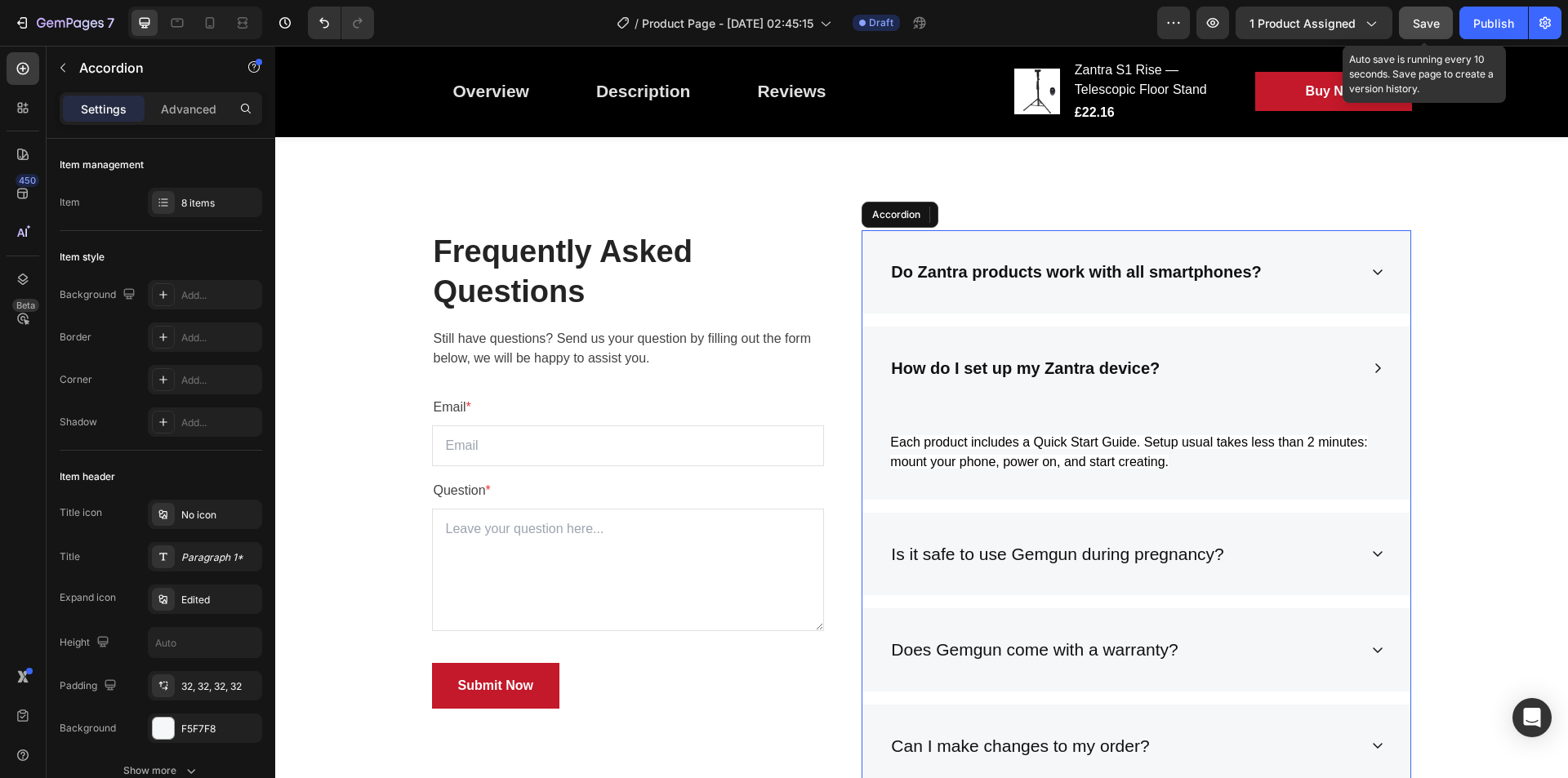
click at [1149, 554] on p "Is it safe to use Gemgun during pregnancy?" at bounding box center [1058, 554] width 333 height 26
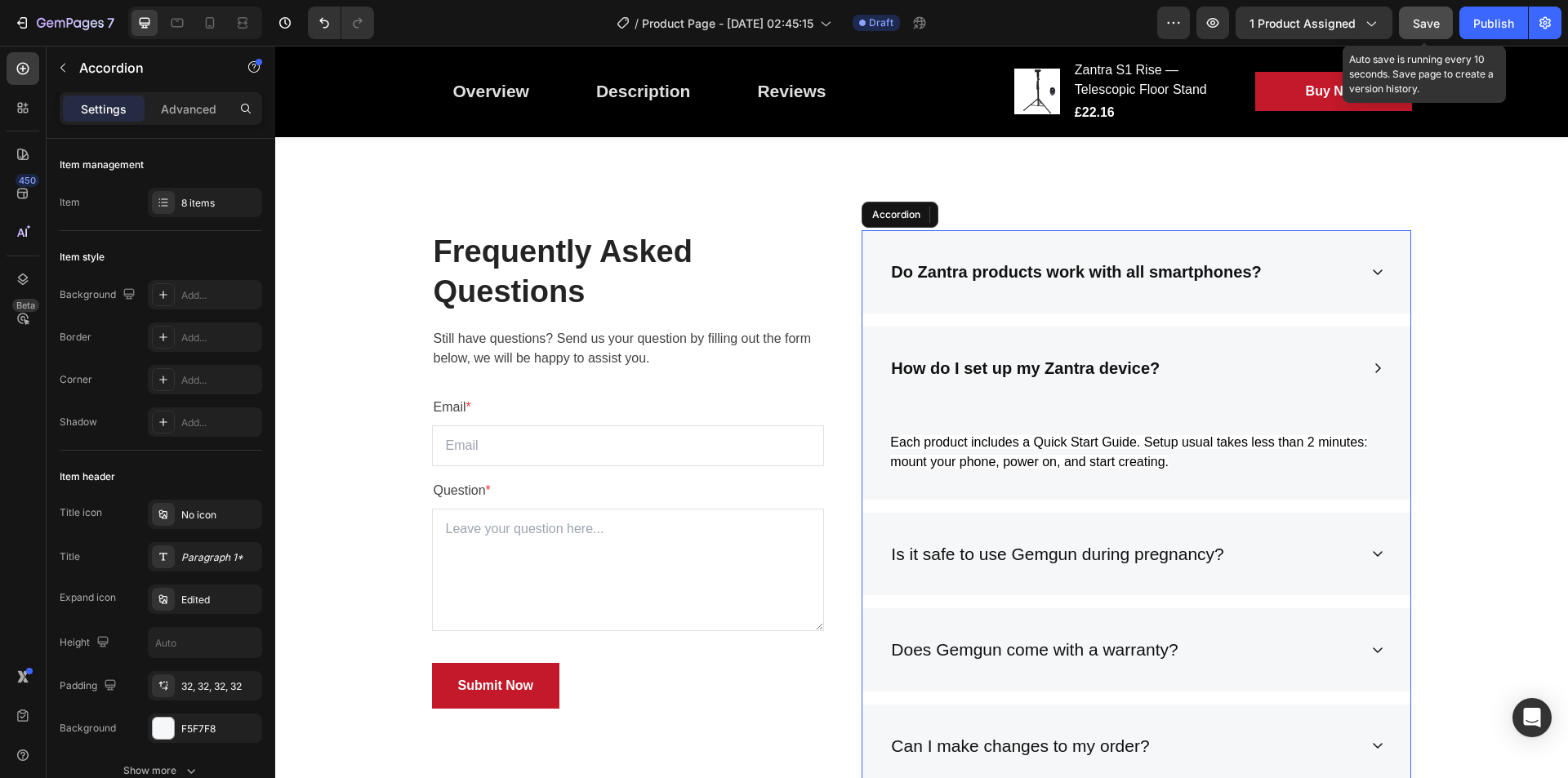
click at [1149, 554] on p "Is it safe to use Gemgun during pregnancy?" at bounding box center [1058, 554] width 333 height 26
click at [1153, 564] on p "Is it safe to use Gemgun during pregnancy?" at bounding box center [1058, 554] width 333 height 26
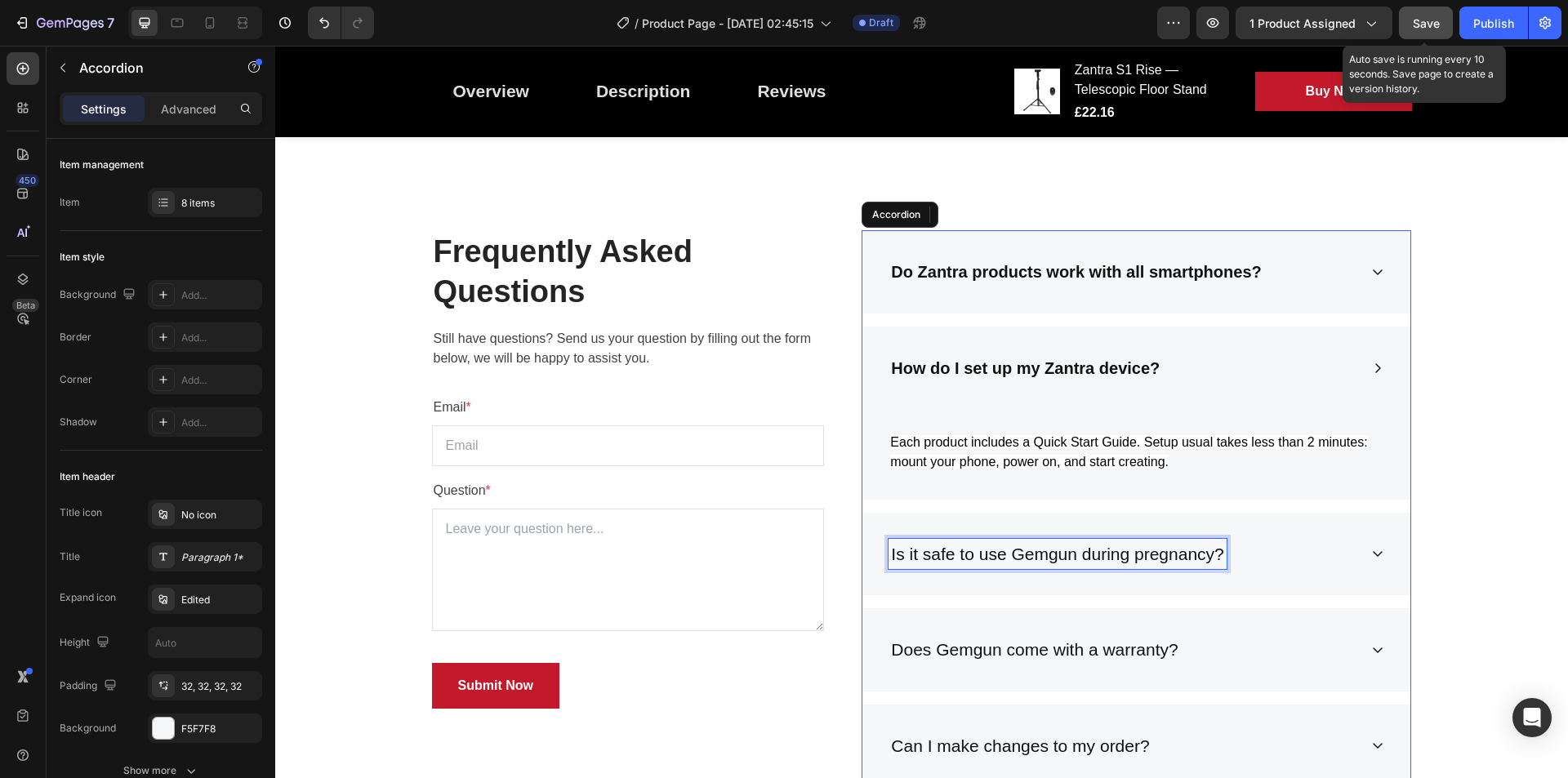
click at [1151, 555] on p "Is it safe to use Gemgun during pregnancy?" at bounding box center [1058, 554] width 333 height 26
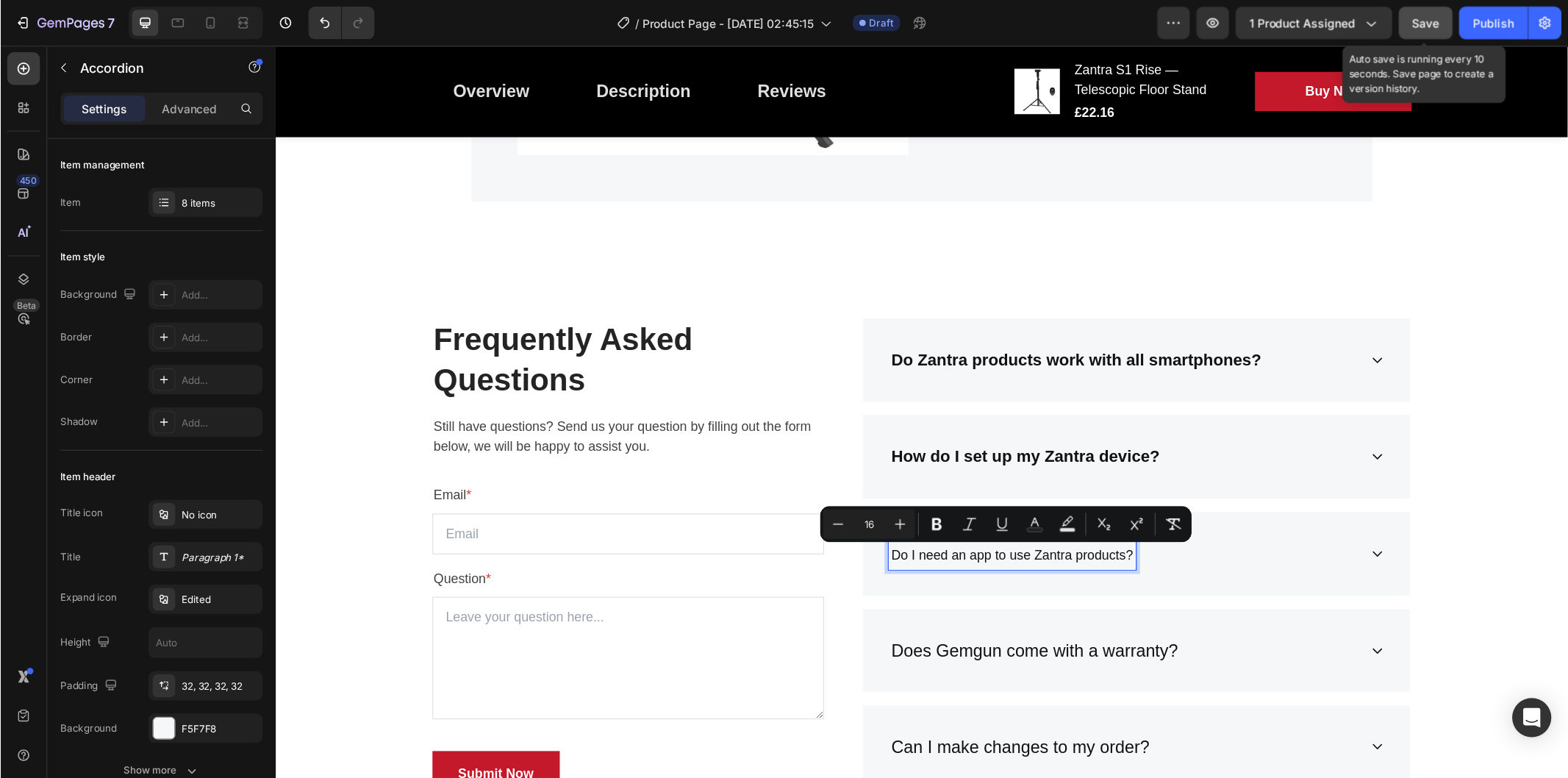
scroll to position [2458, 0]
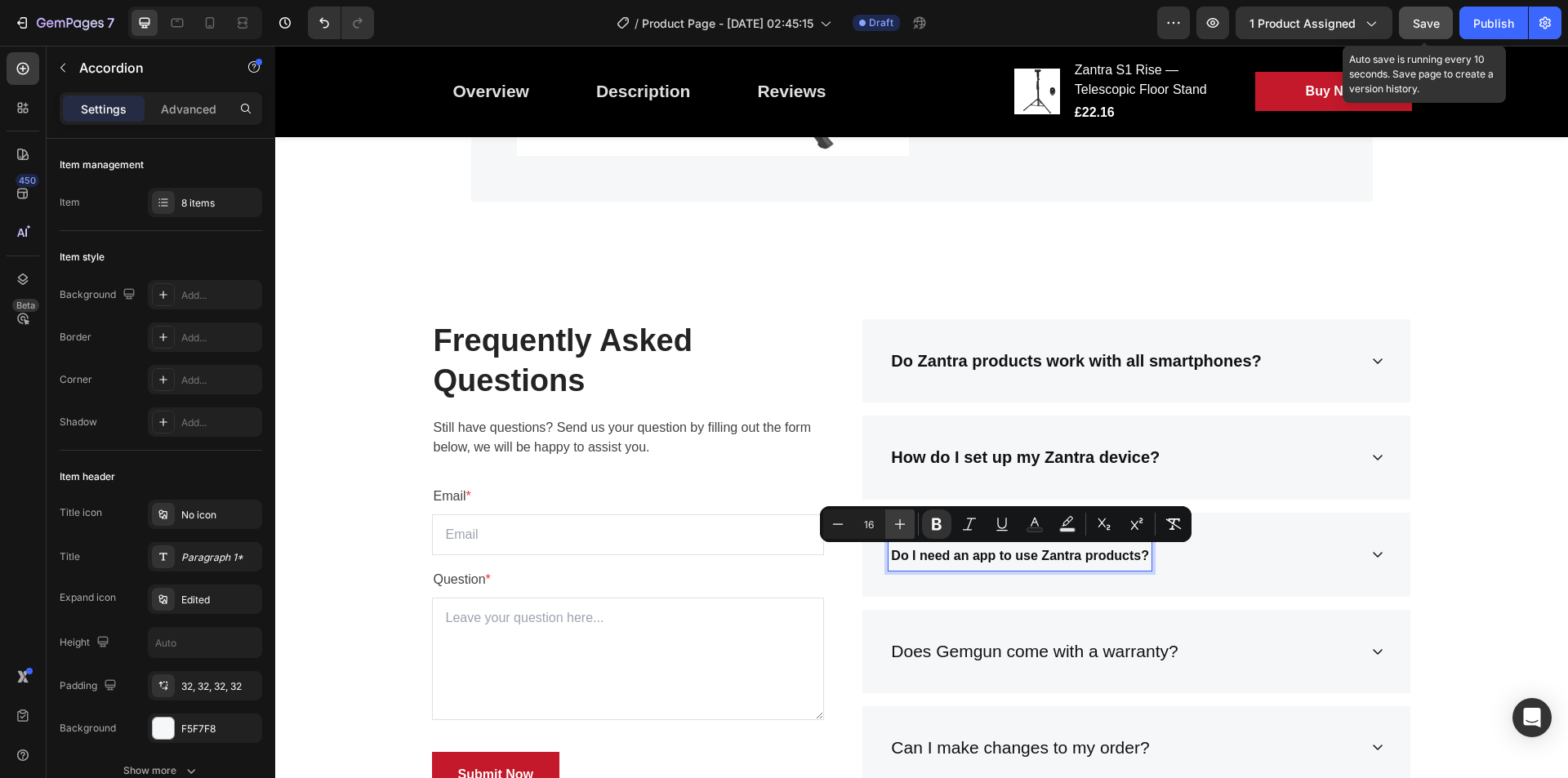
click at [898, 526] on icon "Editor contextual toolbar" at bounding box center [900, 524] width 16 height 16
type input "20"
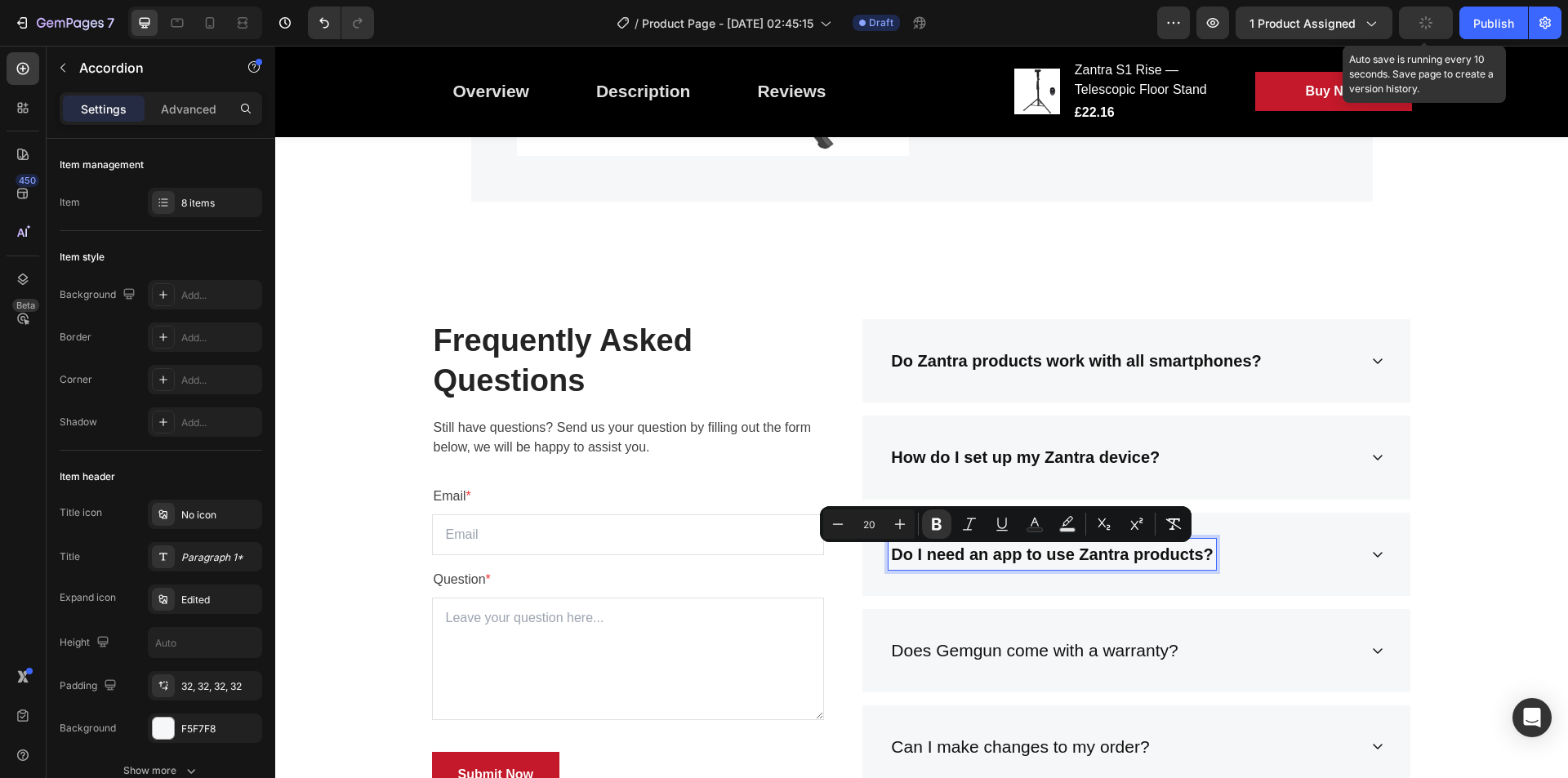
click at [1351, 556] on div "Do I need an app to use Zantra products?" at bounding box center [1124, 555] width 469 height 32
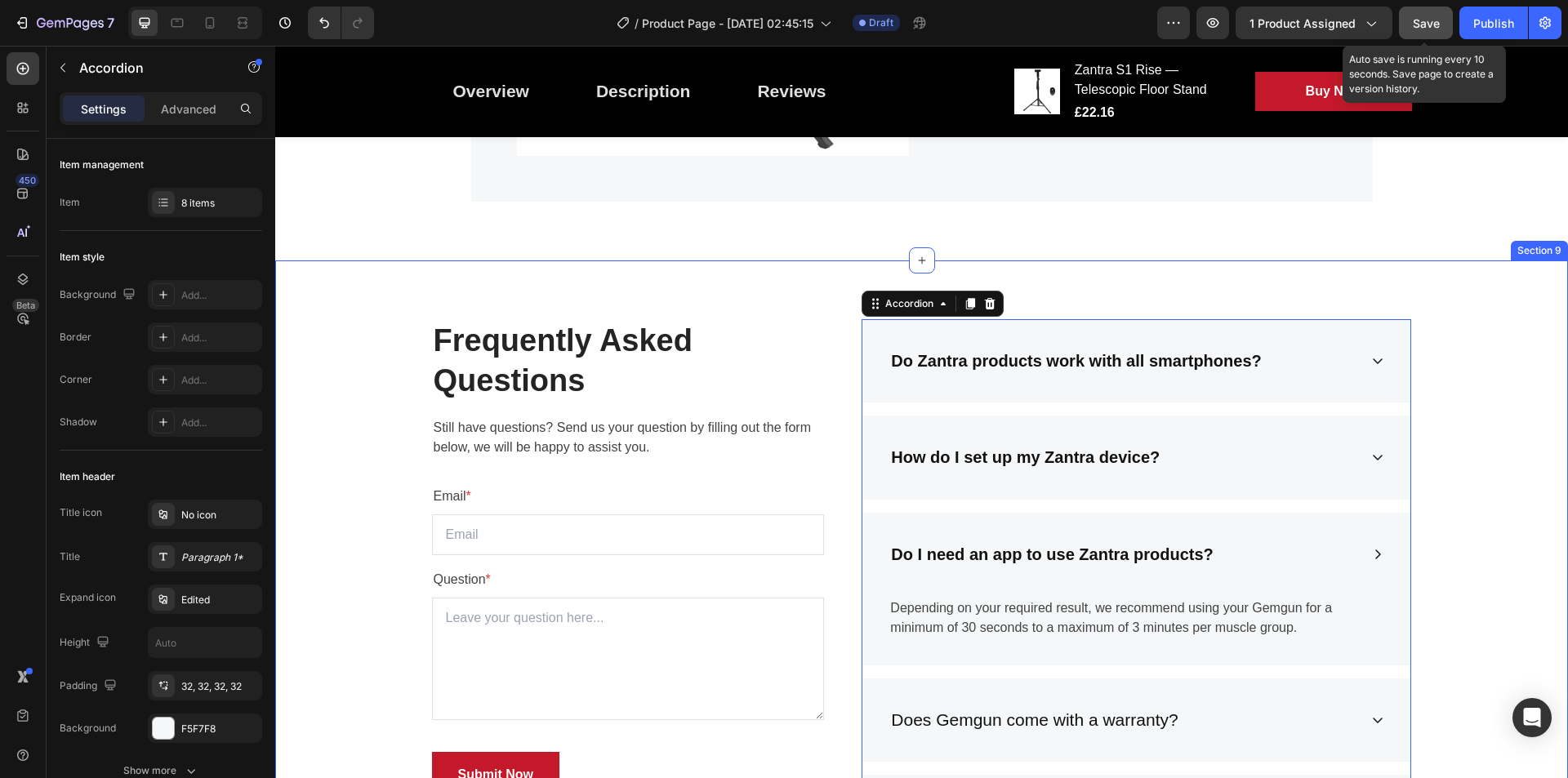
drag, startPoint x: 1508, startPoint y: 413, endPoint x: 1102, endPoint y: 603, distance: 448.3
click at [1508, 413] on div "Frequently Asked Questions Heading Still have questions? Send us your question …" at bounding box center [921, 746] width 1268 height 853
click at [1102, 603] on p "Depending on your required result, we recommend using your Gemgun for a minimum…" at bounding box center [1137, 618] width 493 height 39
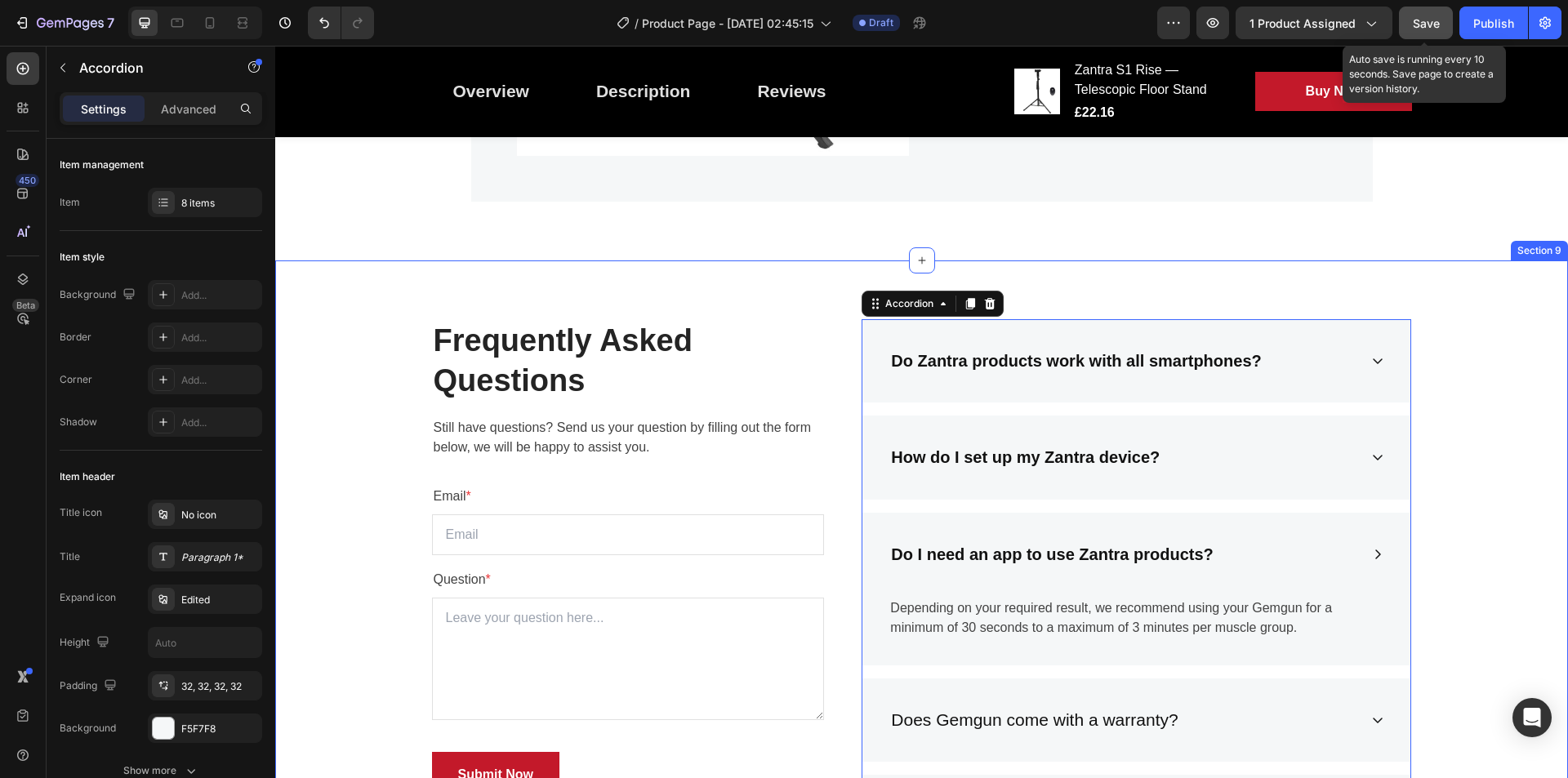
click at [1102, 603] on p "Depending on your required result, we recommend using your Gemgun for a minimum…" at bounding box center [1137, 618] width 493 height 39
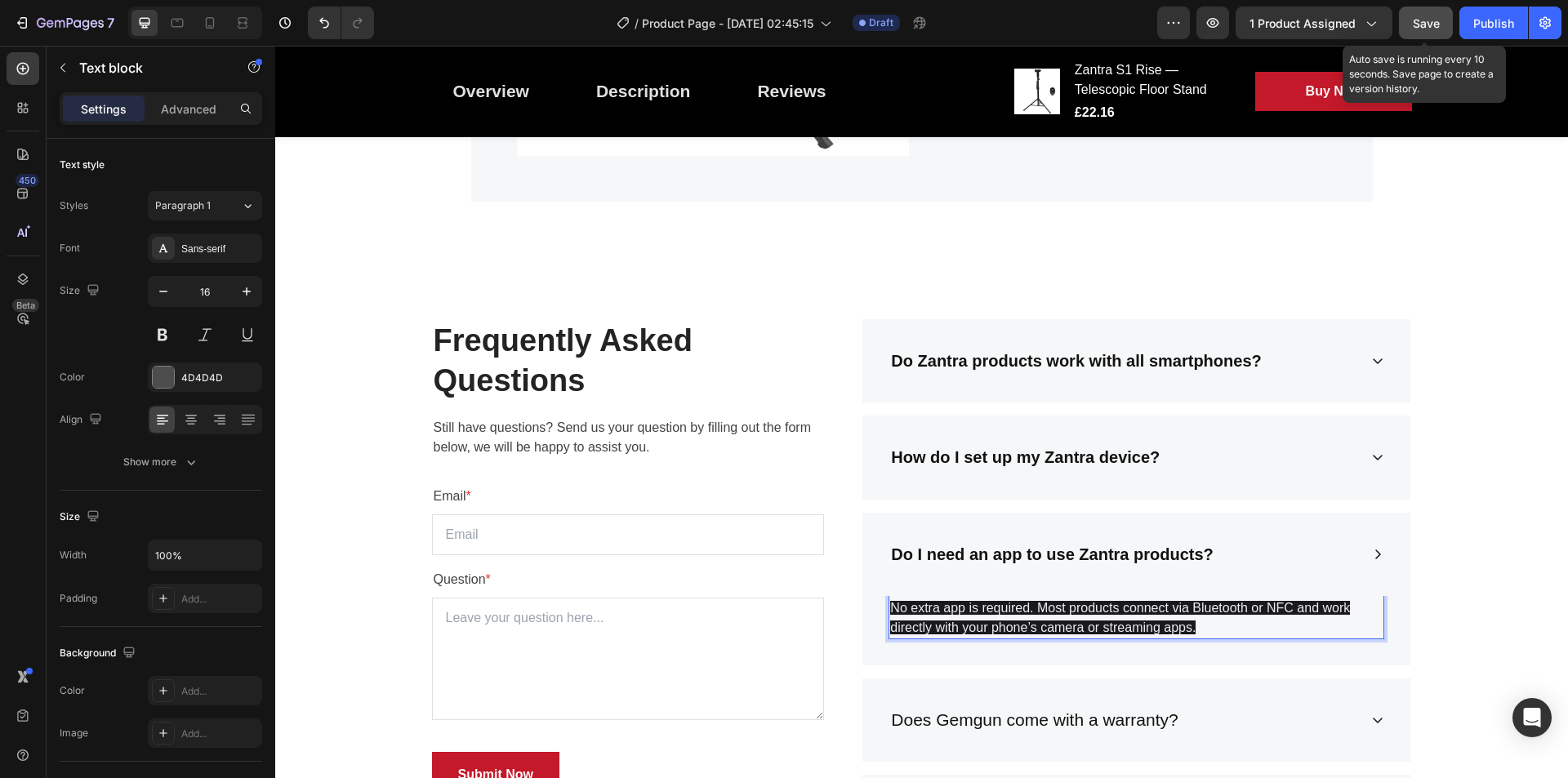
click at [1092, 607] on span "No extra app is required. Most products connect via Bluetooth or NFC and work d…" at bounding box center [1120, 618] width 460 height 34
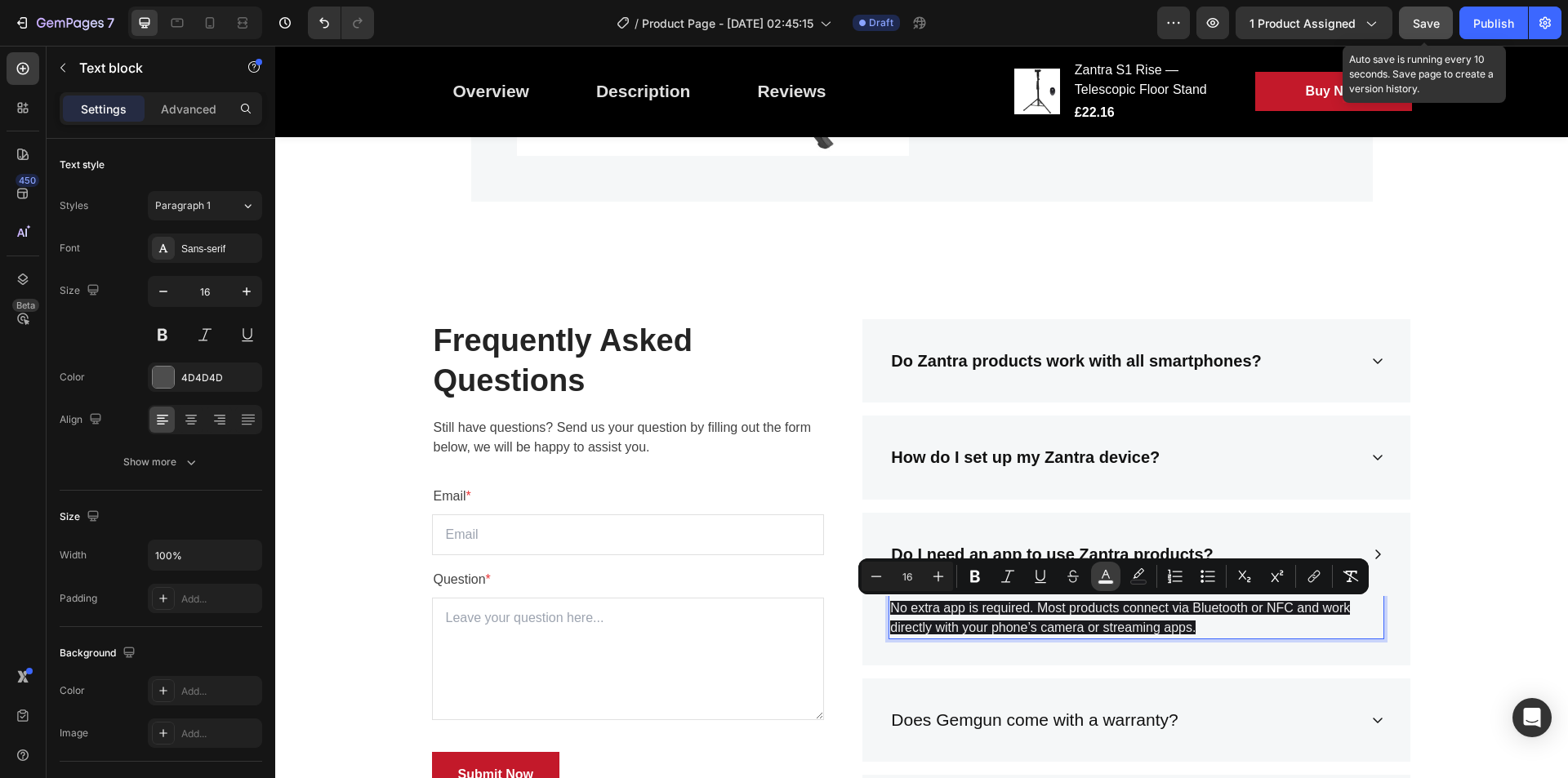
click at [1108, 574] on icon "Editor contextual toolbar" at bounding box center [1106, 575] width 8 height 9
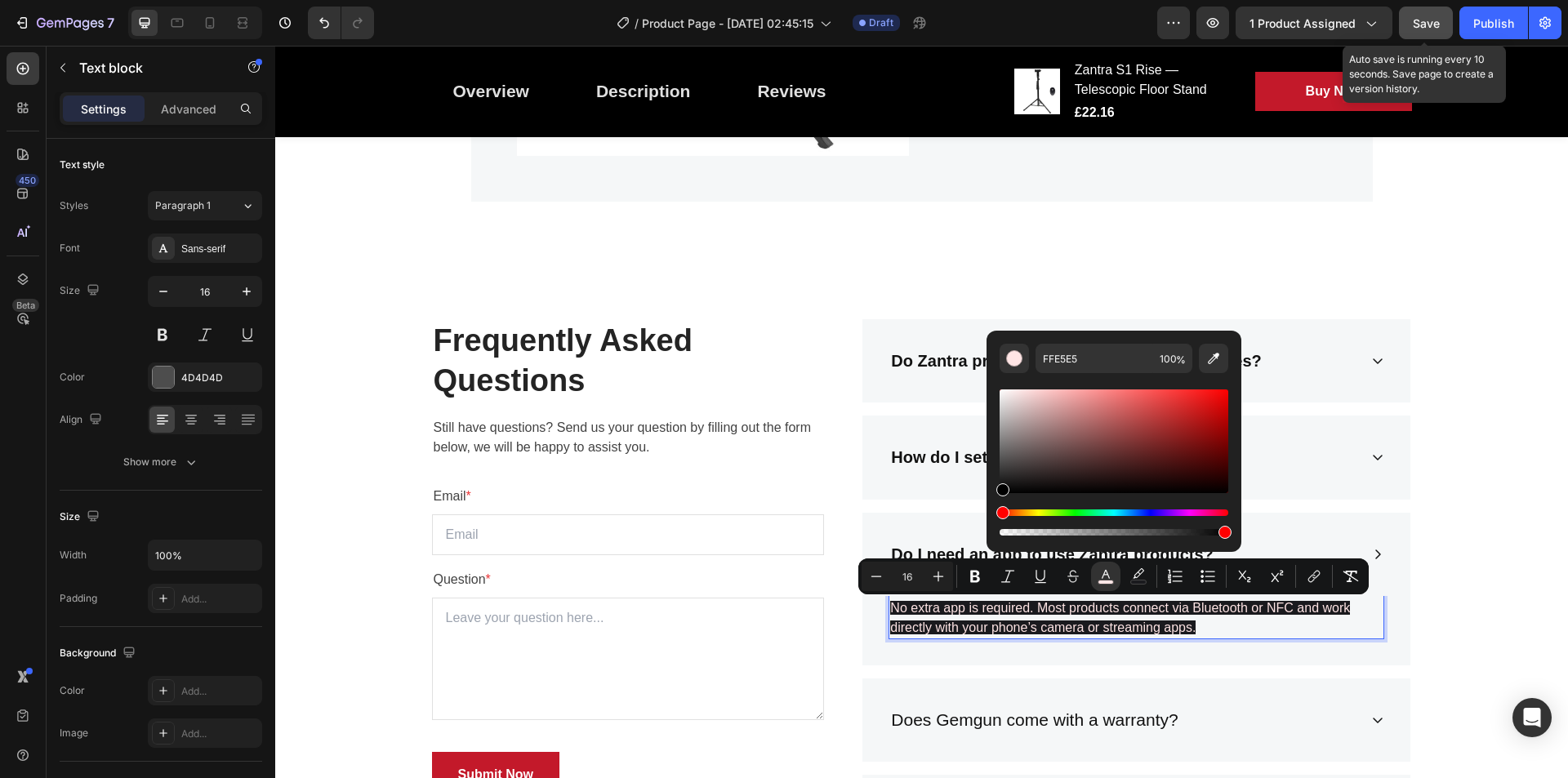
drag, startPoint x: 1002, startPoint y: 492, endPoint x: 996, endPoint y: 515, distance: 23.8
click at [1000, 515] on div "Editor contextual toolbar" at bounding box center [1114, 462] width 228 height 153
type input "000000"
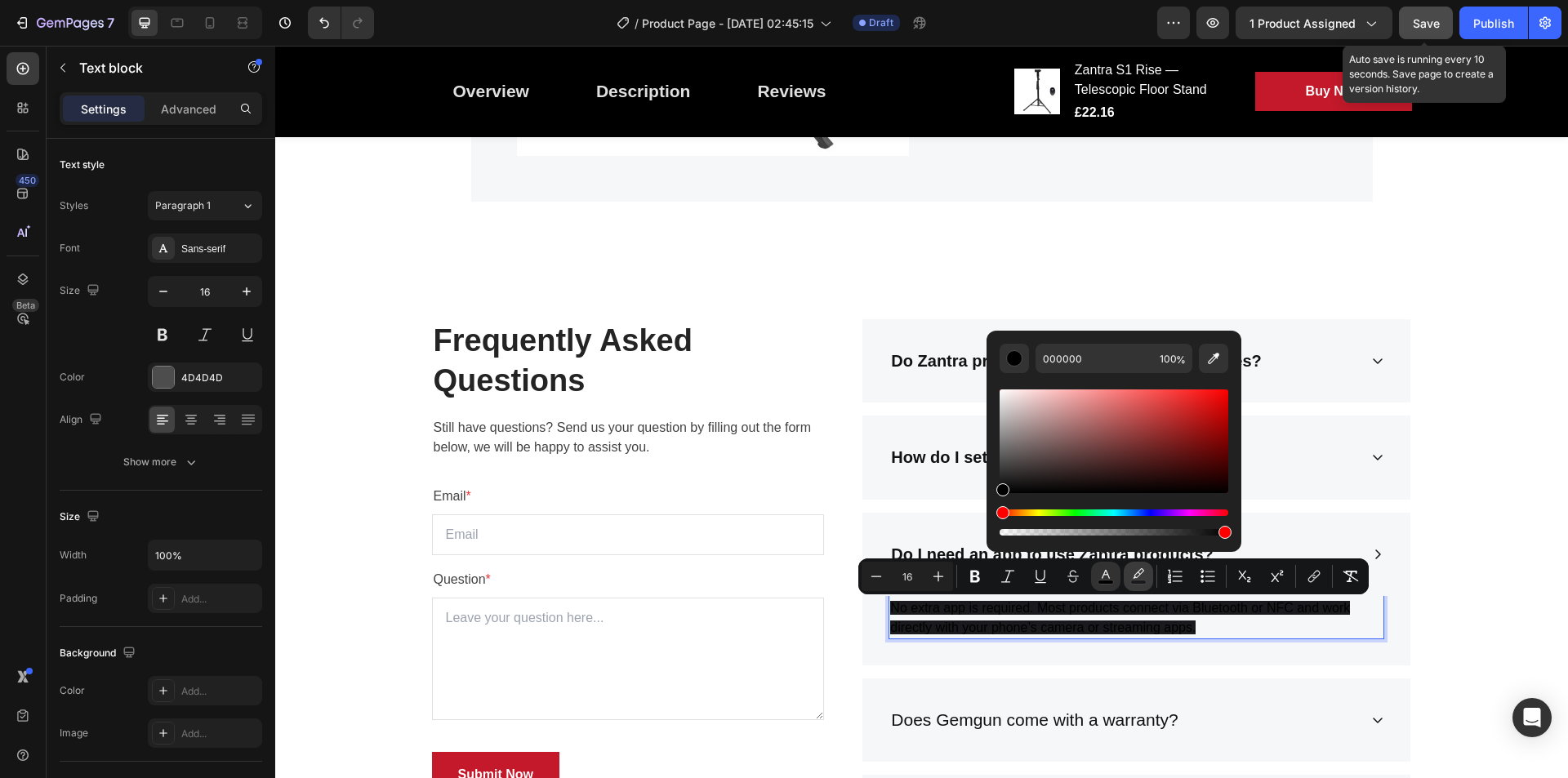
click at [1141, 581] on rect "Editor contextual toolbar" at bounding box center [1139, 583] width 15 height 4
type input "EDE3E3"
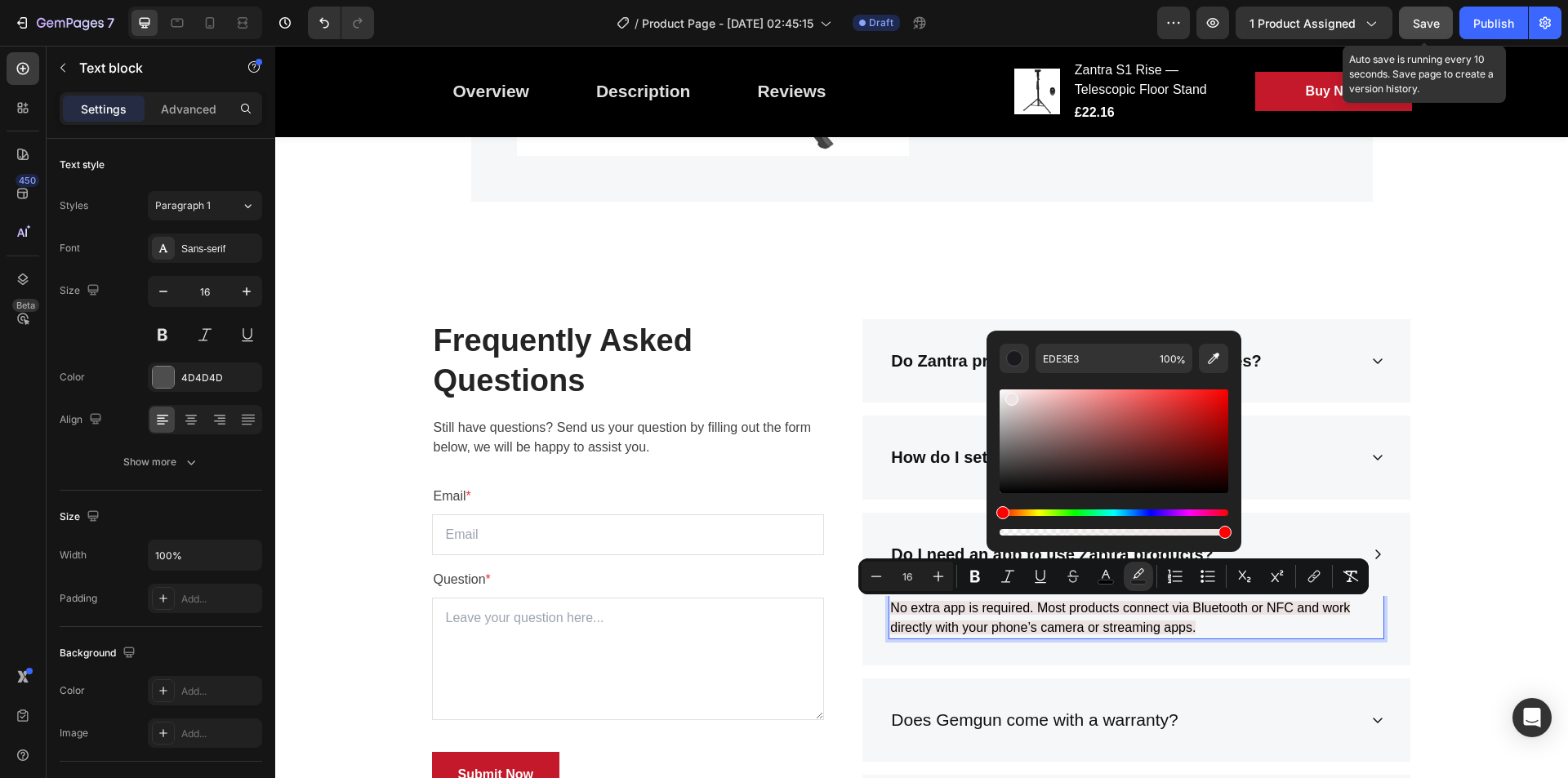
drag, startPoint x: 1286, startPoint y: 442, endPoint x: 977, endPoint y: 377, distance: 315.8
click at [1450, 468] on div "Frequently Asked Questions Heading Still have questions? Send us your question …" at bounding box center [921, 746] width 1268 height 853
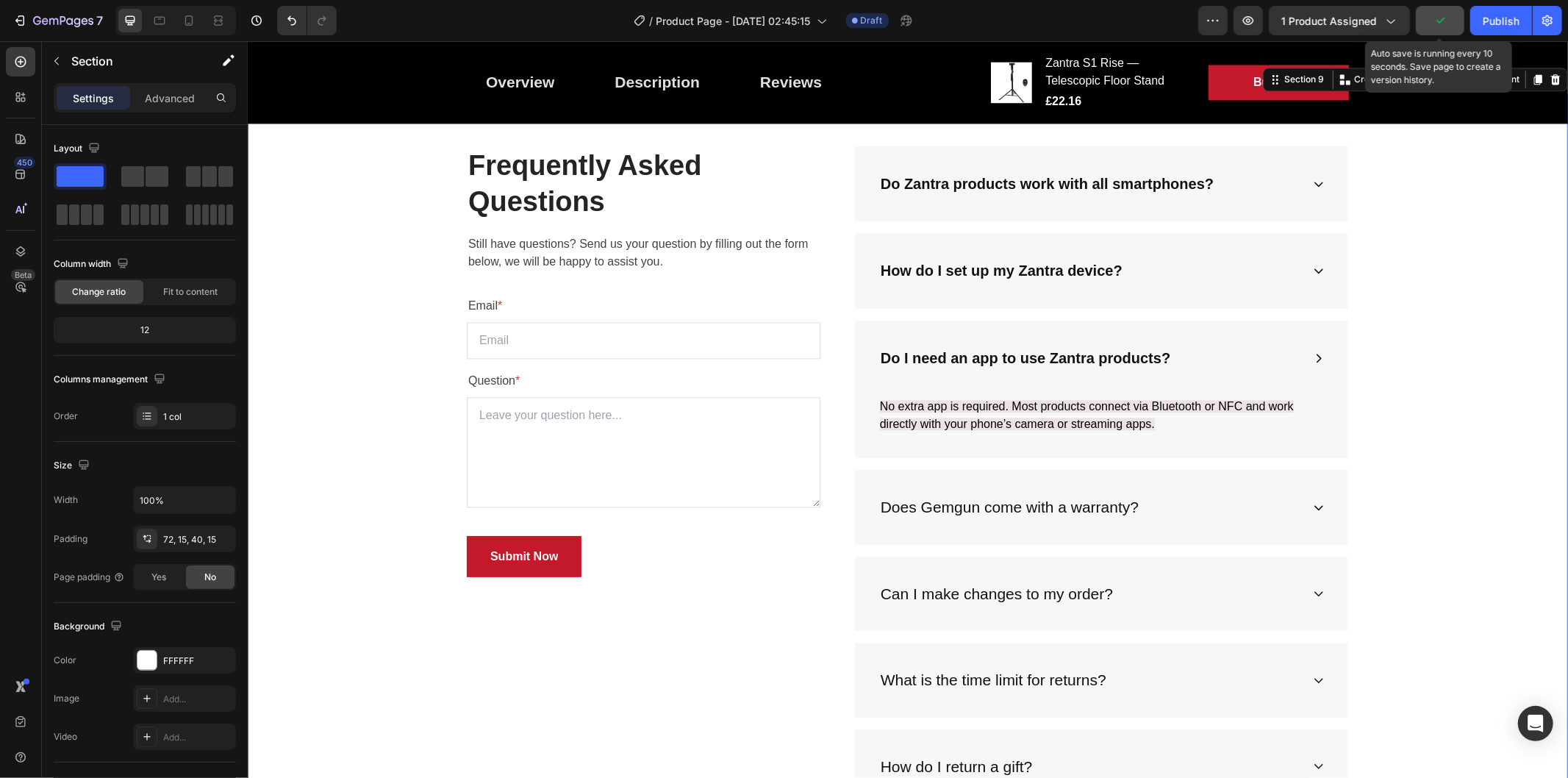
scroll to position [2628, 0]
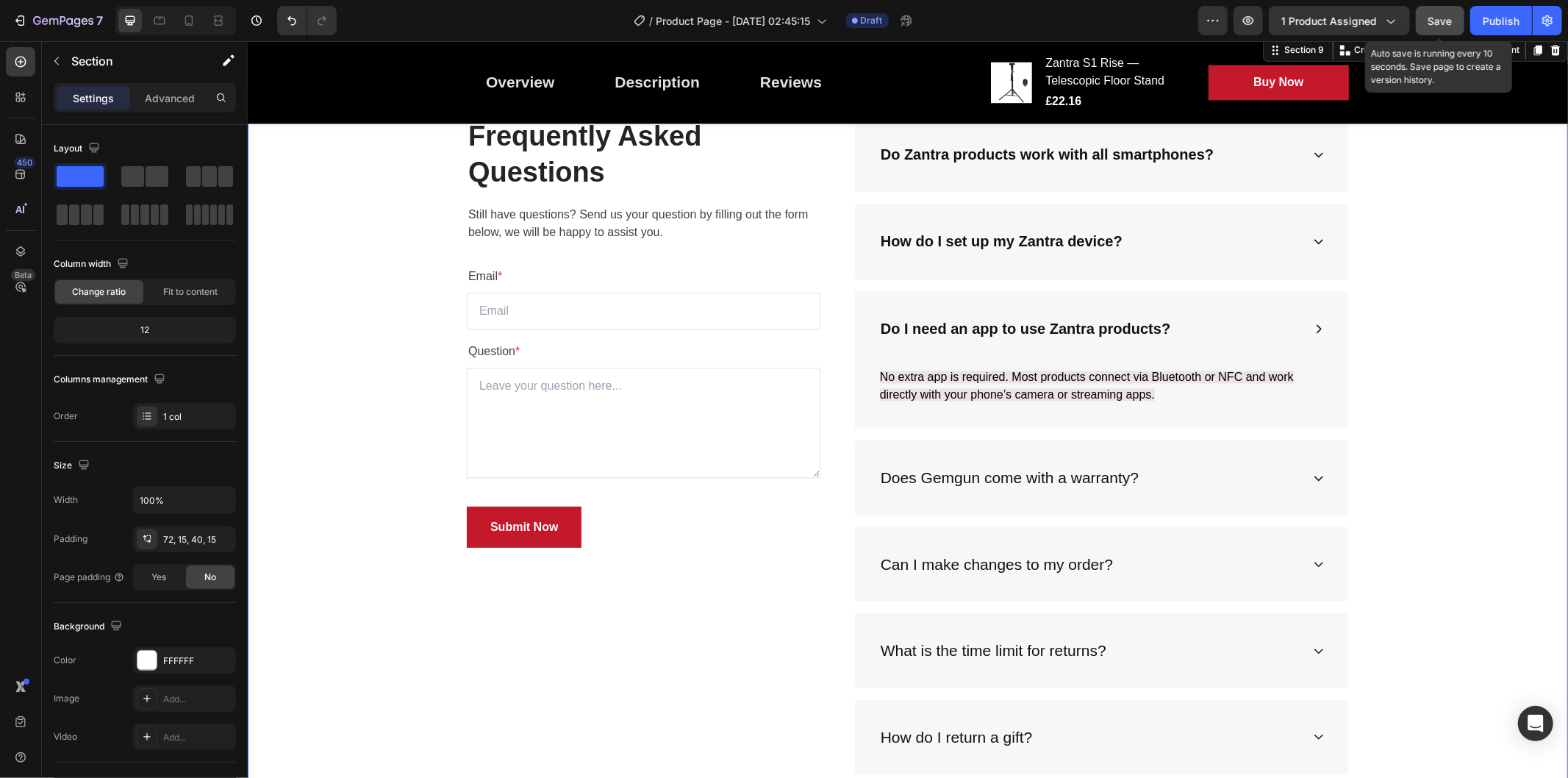
click at [1411, 382] on div "Frequently Asked Questions Heading Still have questions? Send us your question …" at bounding box center [907, 501] width 1298 height 768
click at [1313, 472] on icon at bounding box center [1318, 477] width 12 height 12
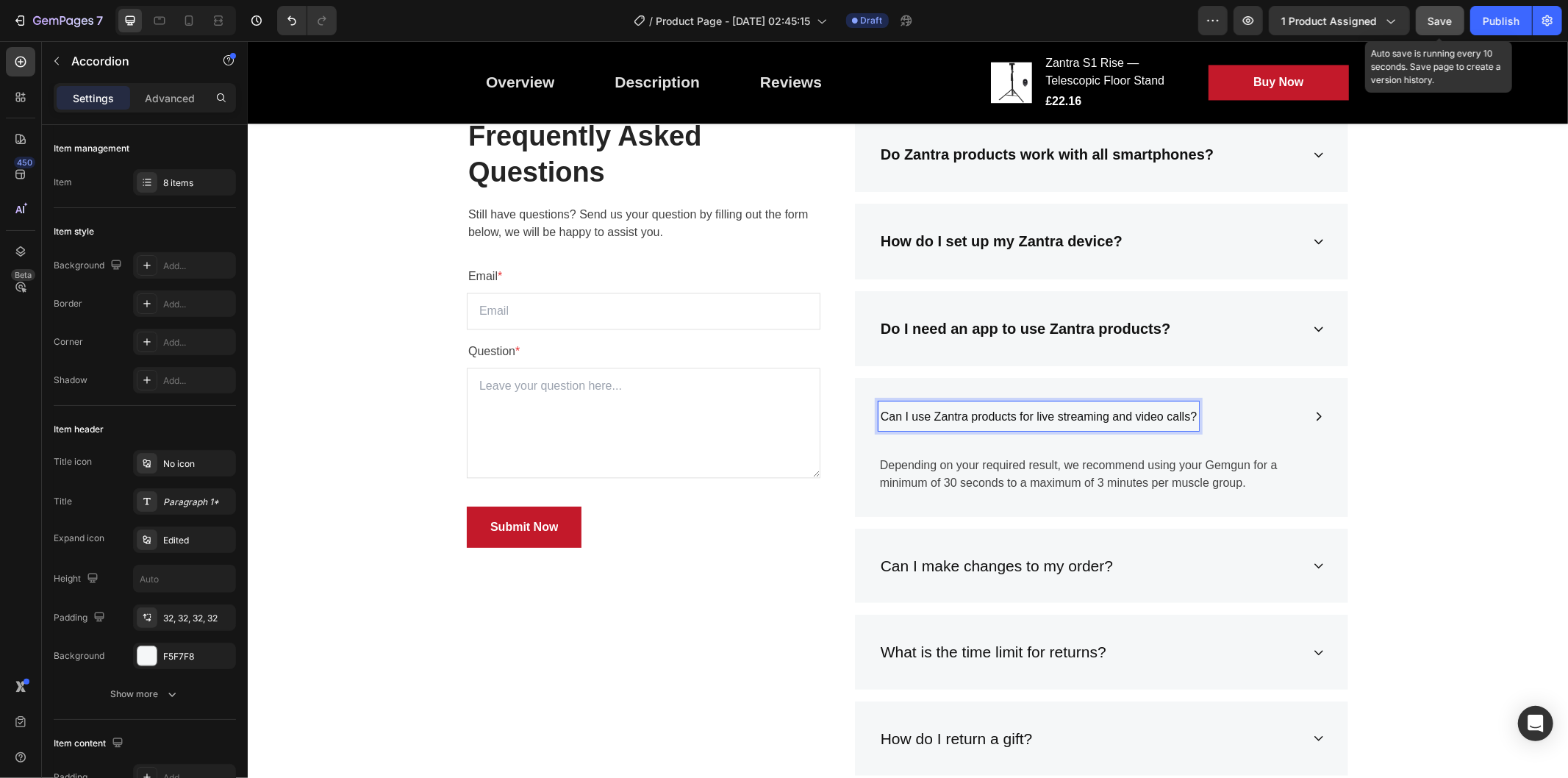
click at [1035, 413] on span "Can I use Zantra products for live streaming and video calls?" at bounding box center [1039, 416] width 316 height 13
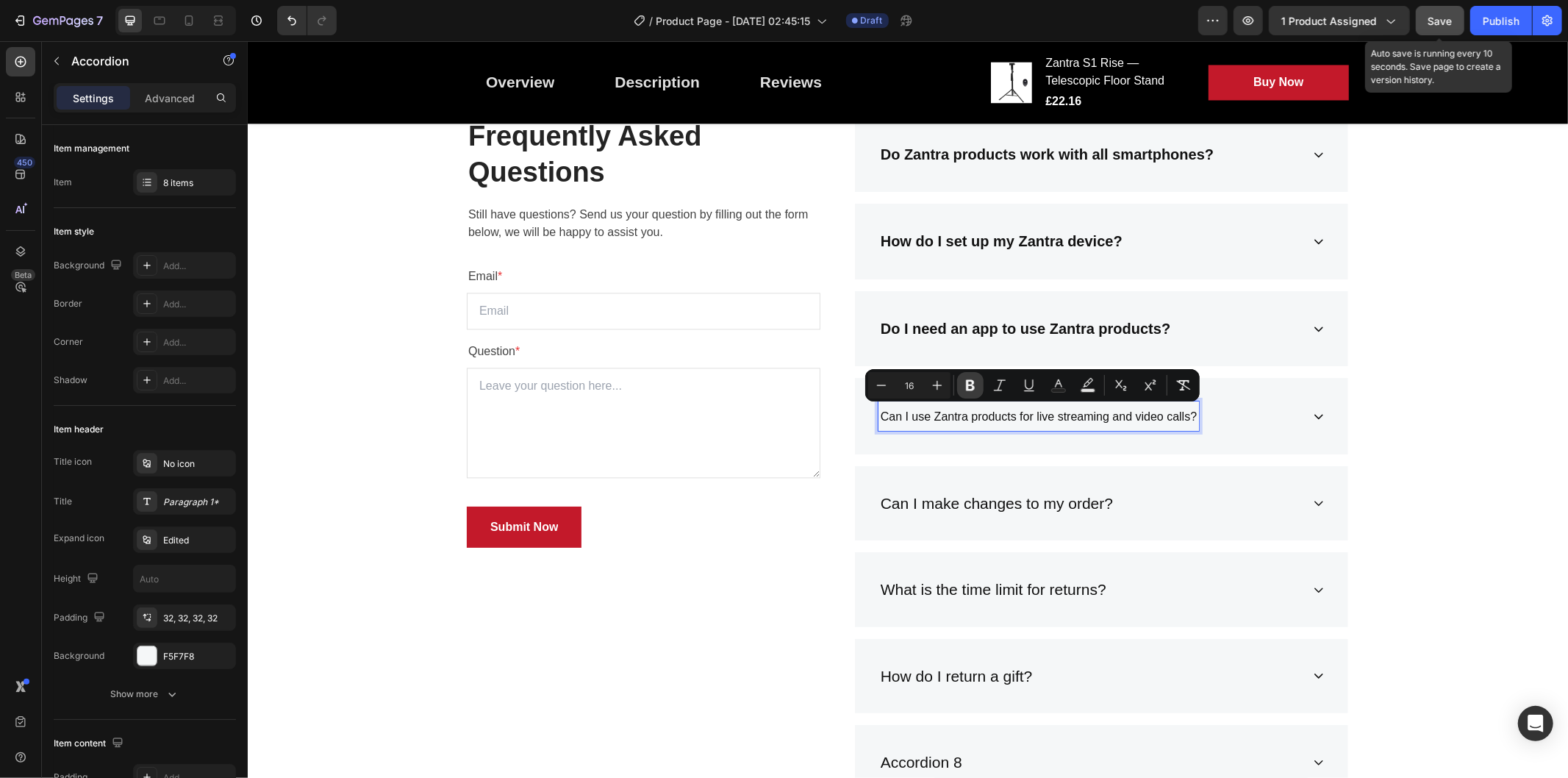
click at [966, 387] on icon "Editor contextual toolbar" at bounding box center [970, 386] width 9 height 11
click at [937, 387] on icon "Editor contextual toolbar" at bounding box center [937, 385] width 14 height 14
type input "18"
click at [1321, 407] on div "Can I use Zantra products for live streaming and video calls?" at bounding box center [1101, 416] width 493 height 76
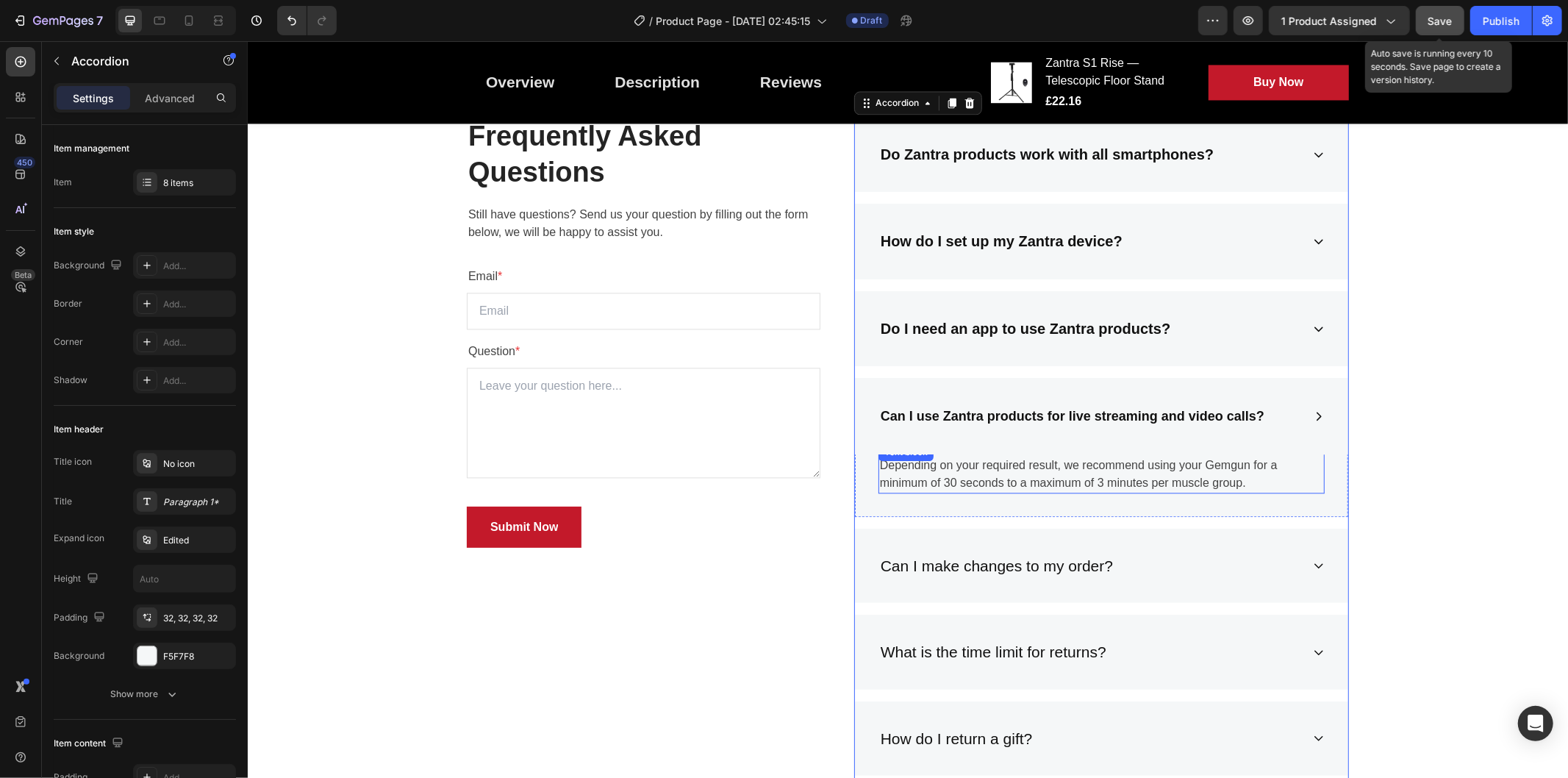
click at [1107, 468] on p "Depending on your required result, we recommend using your Gemgun for a minimum…" at bounding box center [1101, 473] width 443 height 35
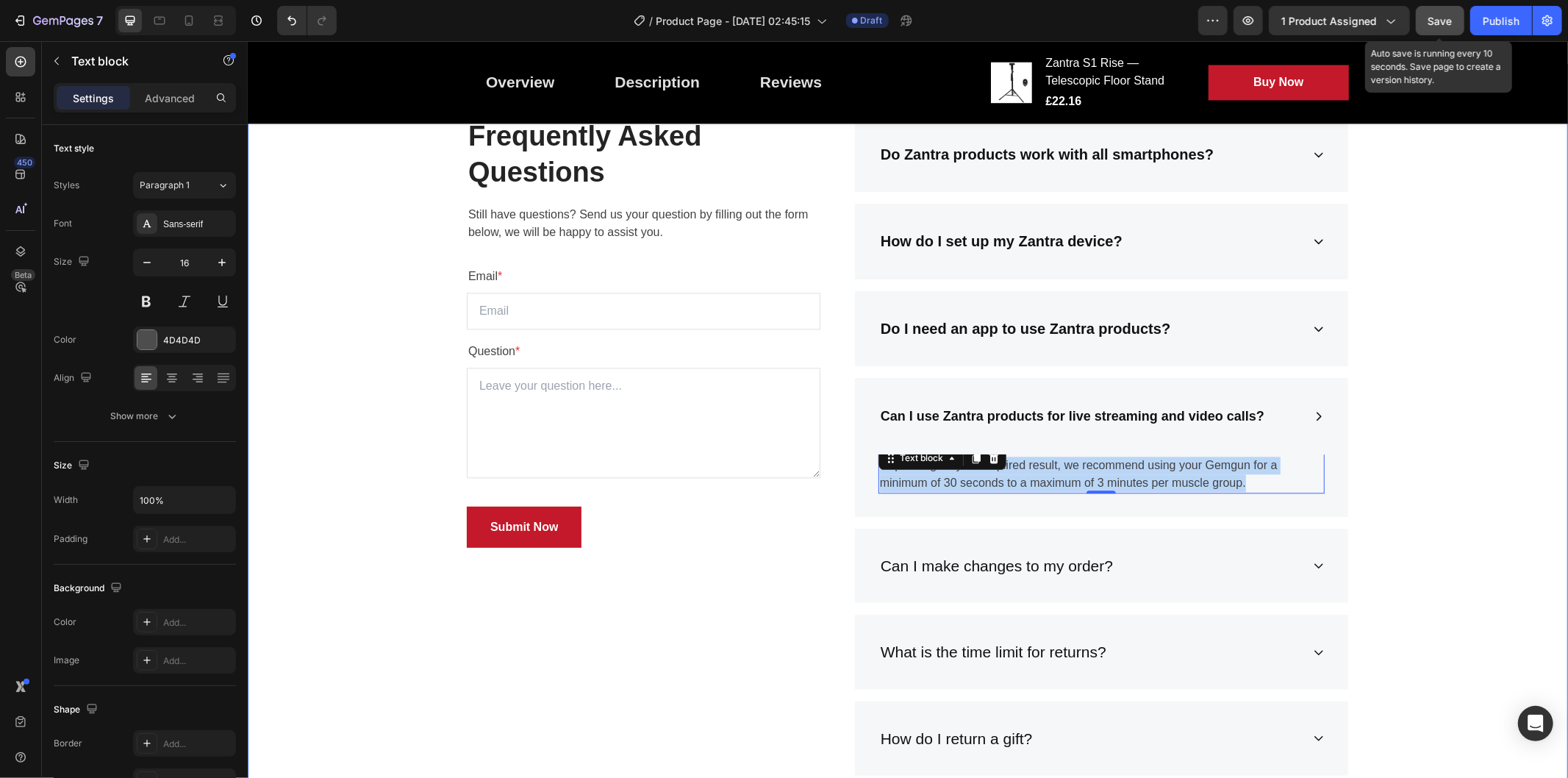
drag, startPoint x: 1426, startPoint y: 273, endPoint x: 1158, endPoint y: 474, distance: 335.0
click at [1411, 273] on div "Frequently Asked Questions Heading Still have questions? Send us your question …" at bounding box center [907, 501] width 1298 height 769
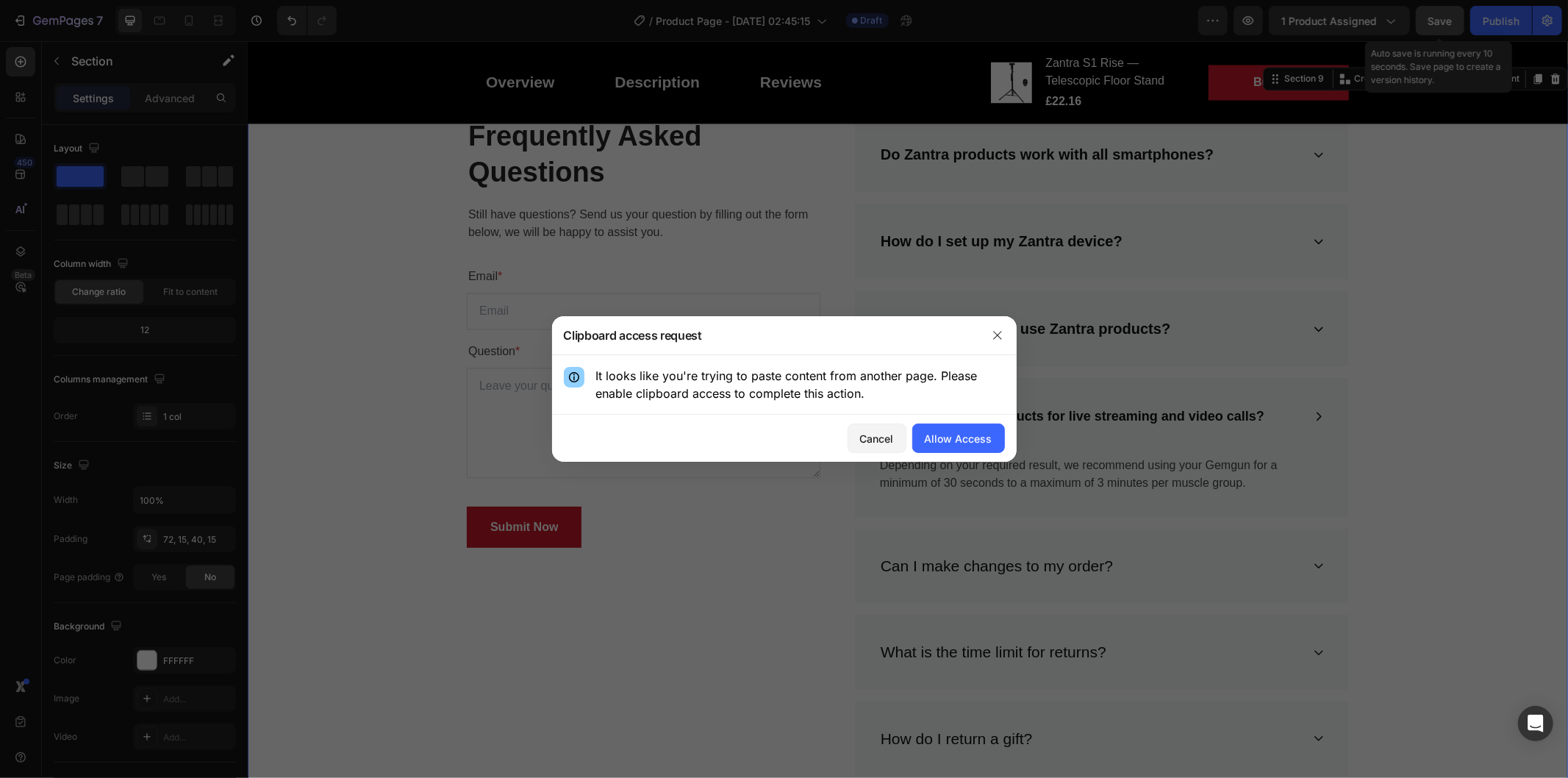
click at [1158, 475] on div at bounding box center [784, 389] width 1568 height 778
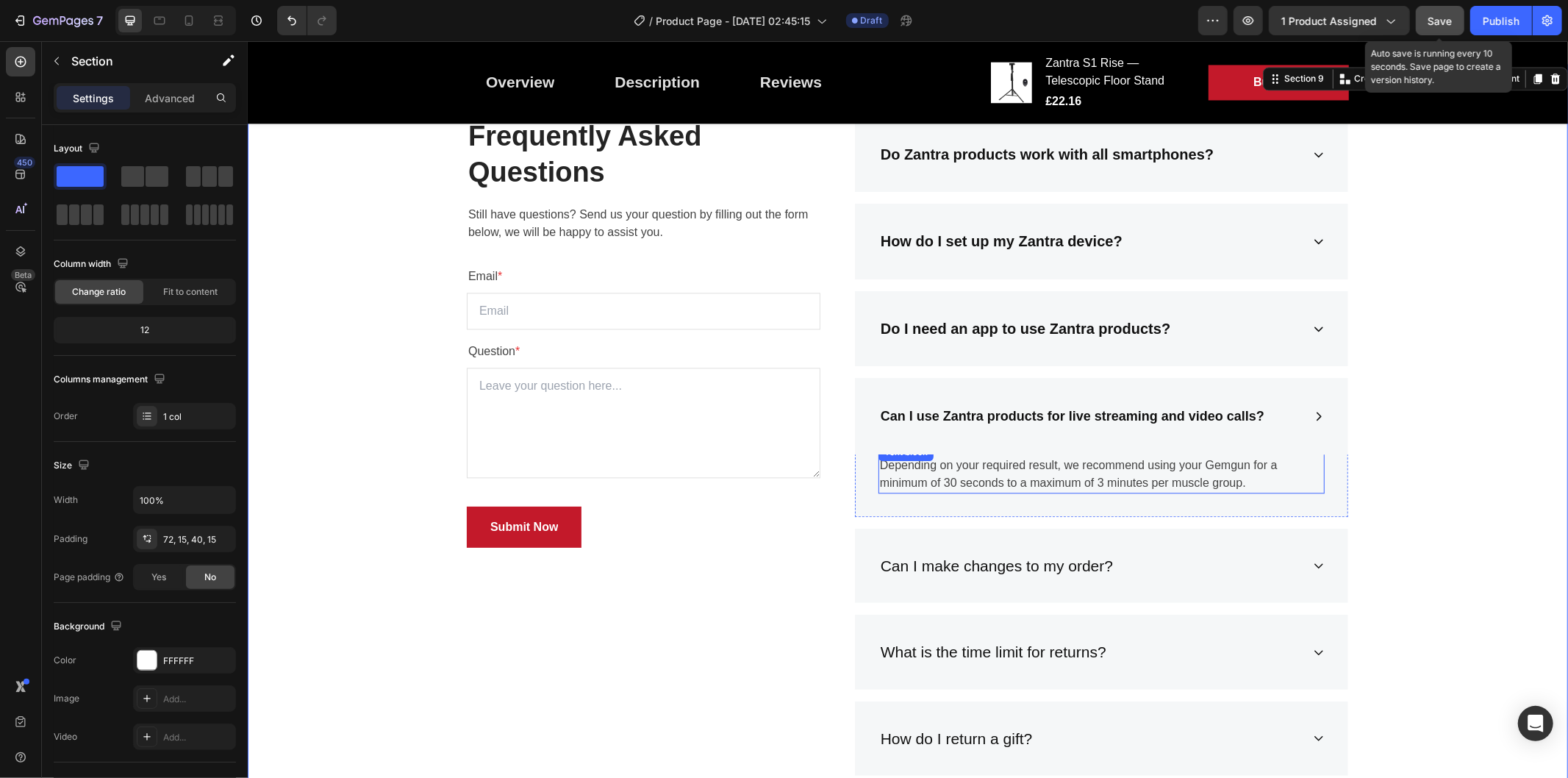
click at [1124, 472] on p "Depending on your required result, we recommend using your Gemgun for a minimum…" at bounding box center [1101, 473] width 443 height 35
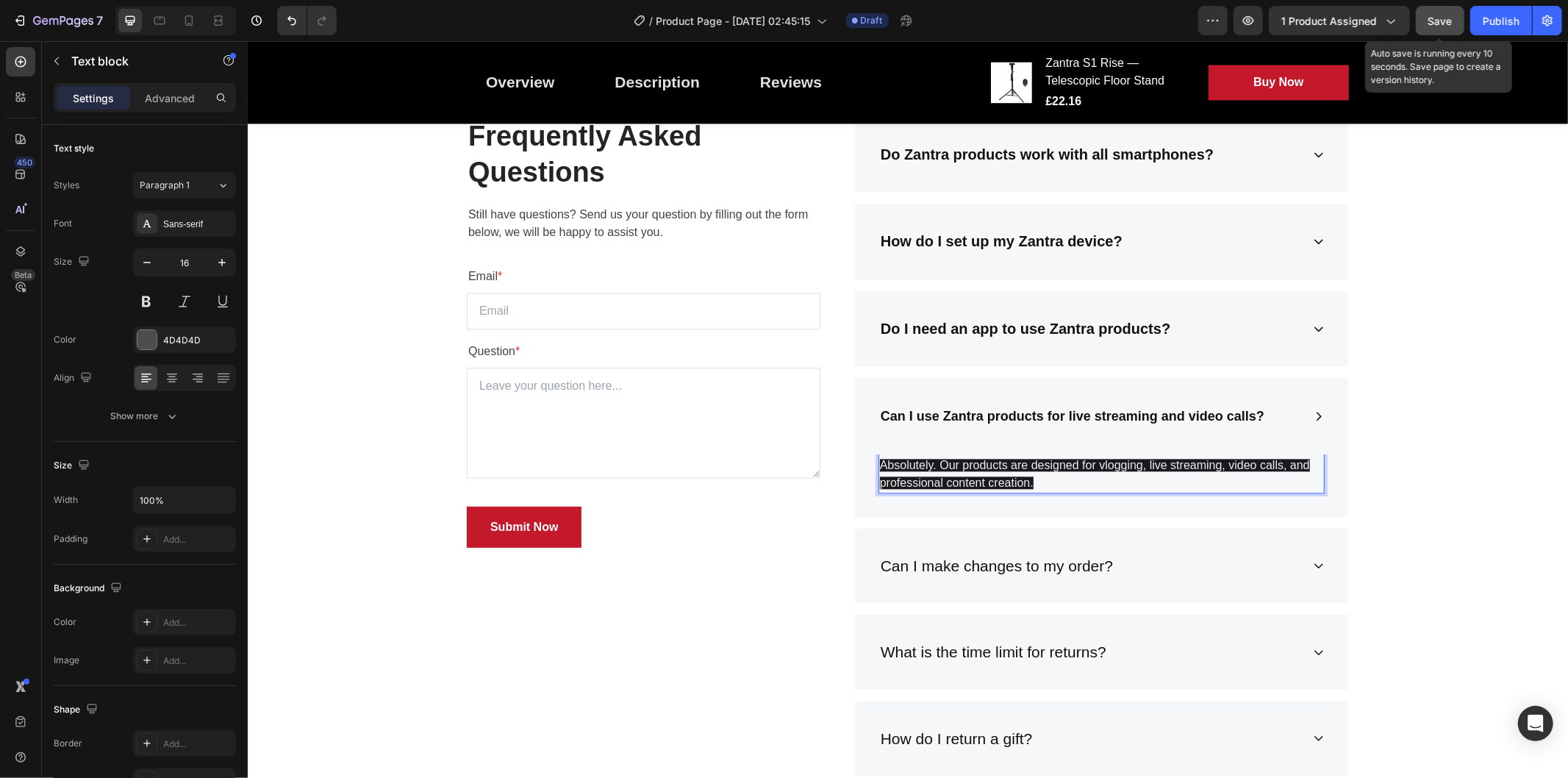
click at [1100, 470] on p "Absolutely. Our products are designed for vlogging, live streaming, video calls…" at bounding box center [1101, 473] width 443 height 35
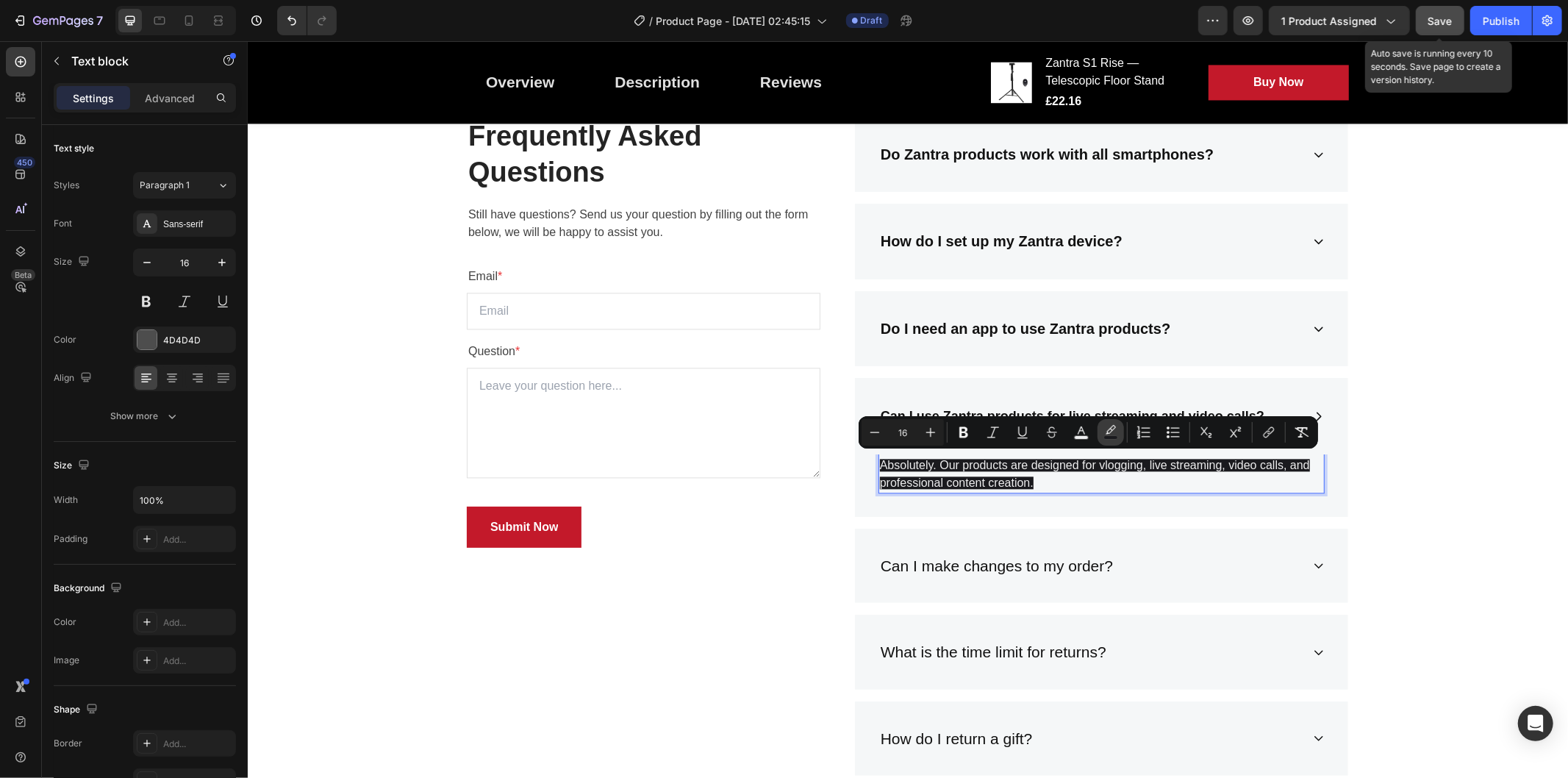
click at [1115, 428] on icon "Editor contextual toolbar" at bounding box center [1111, 432] width 14 height 14
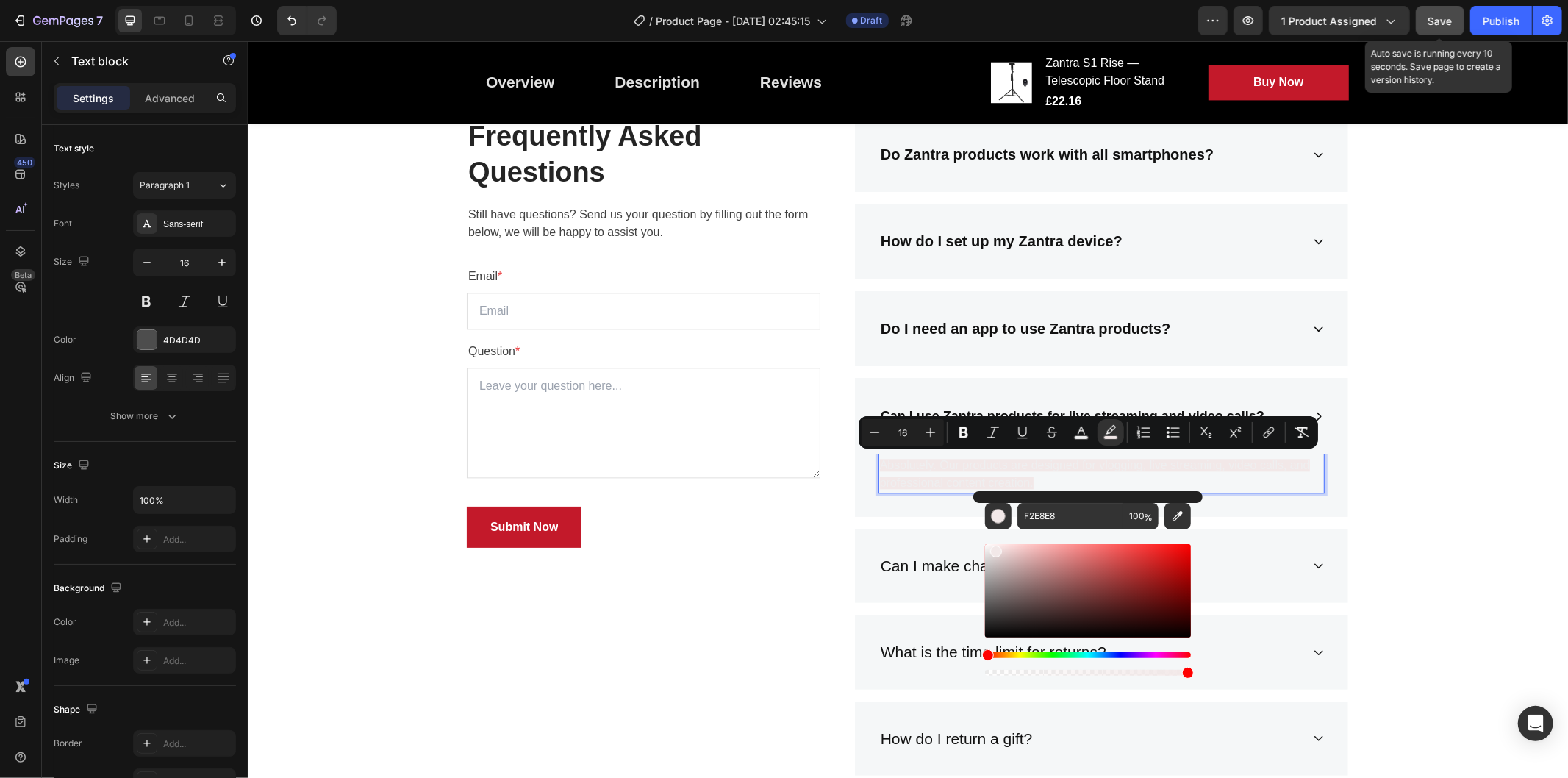
drag, startPoint x: 995, startPoint y: 548, endPoint x: 976, endPoint y: 517, distance: 36.4
click at [976, 517] on div "F2E8E8 100 %" at bounding box center [1088, 584] width 230 height 187
type input "FFFFFF"
click at [1078, 425] on icon "Editor contextual toolbar" at bounding box center [1081, 432] width 14 height 14
drag, startPoint x: 993, startPoint y: 615, endPoint x: 976, endPoint y: 645, distance: 34.5
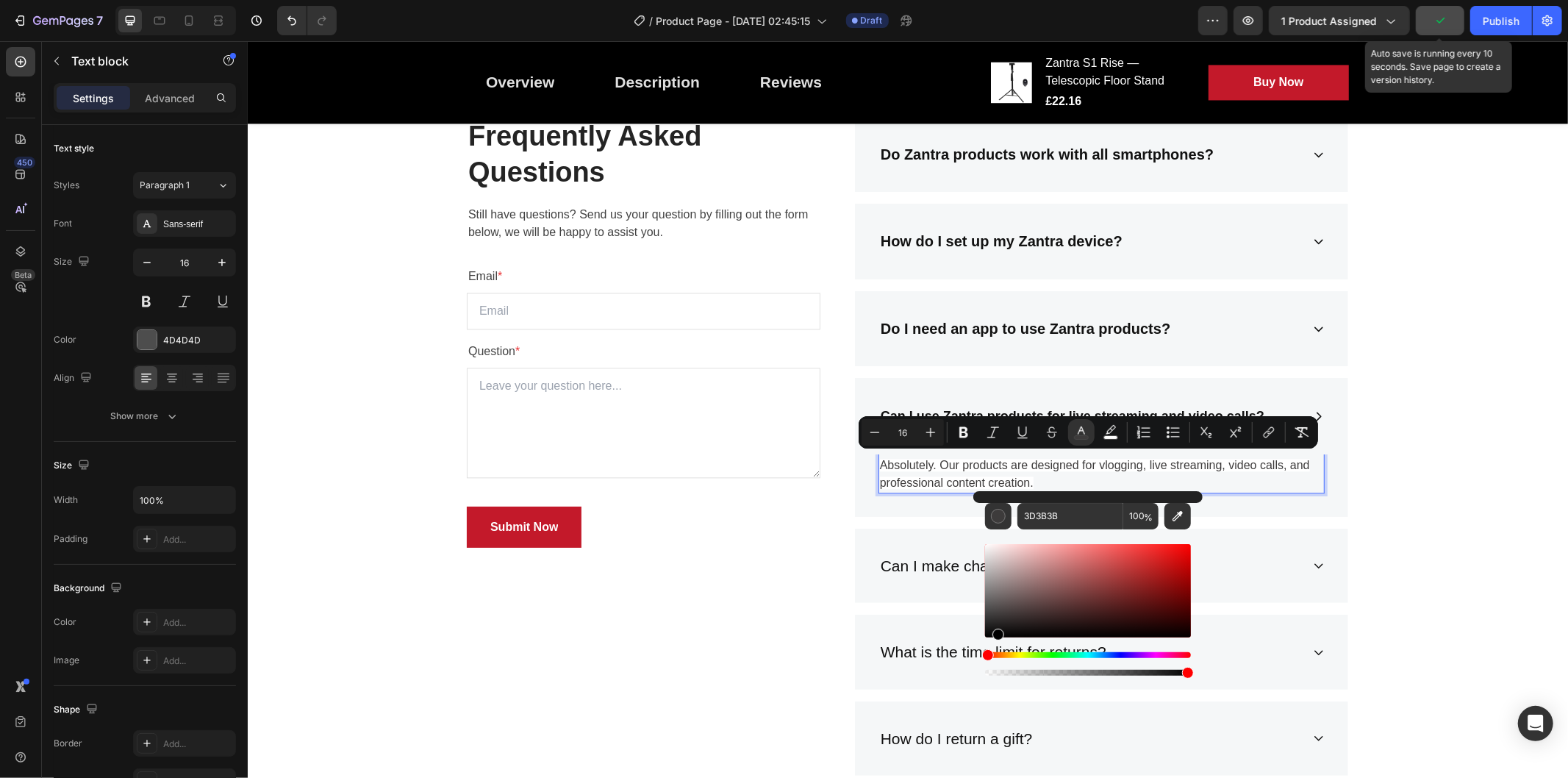
click at [976, 645] on div "3D3B3B 100 %" at bounding box center [1088, 584] width 230 height 187
type input "000000"
click at [998, 434] on icon "Editor contextual toolbar" at bounding box center [993, 432] width 14 height 14
click at [1411, 481] on div "Frequently Asked Questions Heading Still have questions? Send us your question …" at bounding box center [907, 501] width 1298 height 769
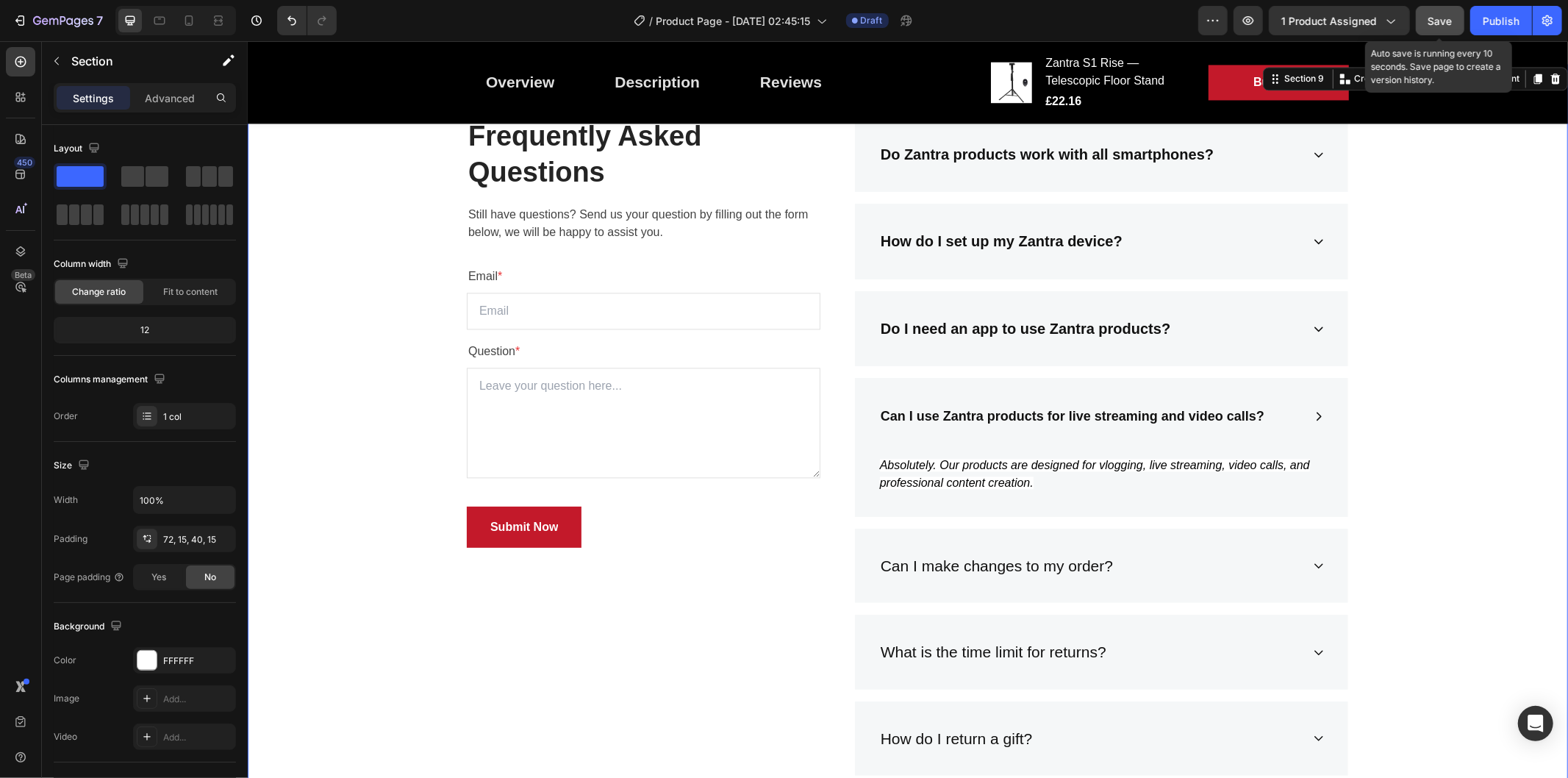
click at [1411, 386] on div "Frequently Asked Questions Heading Still have questions? Send us your question …" at bounding box center [907, 501] width 1298 height 769
click at [986, 561] on p "Can I make changes to my order?" at bounding box center [996, 565] width 232 height 23
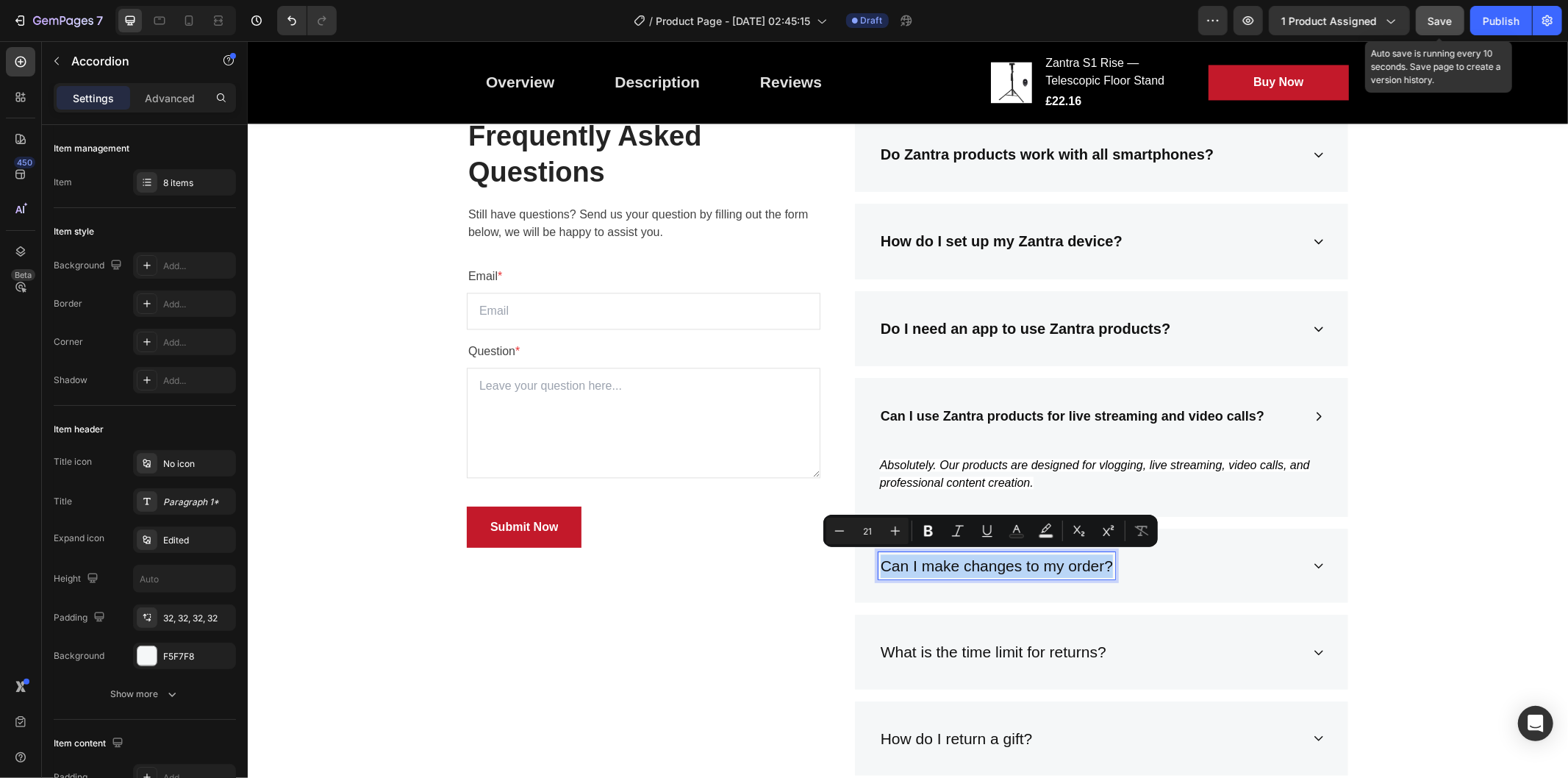
type input "16"
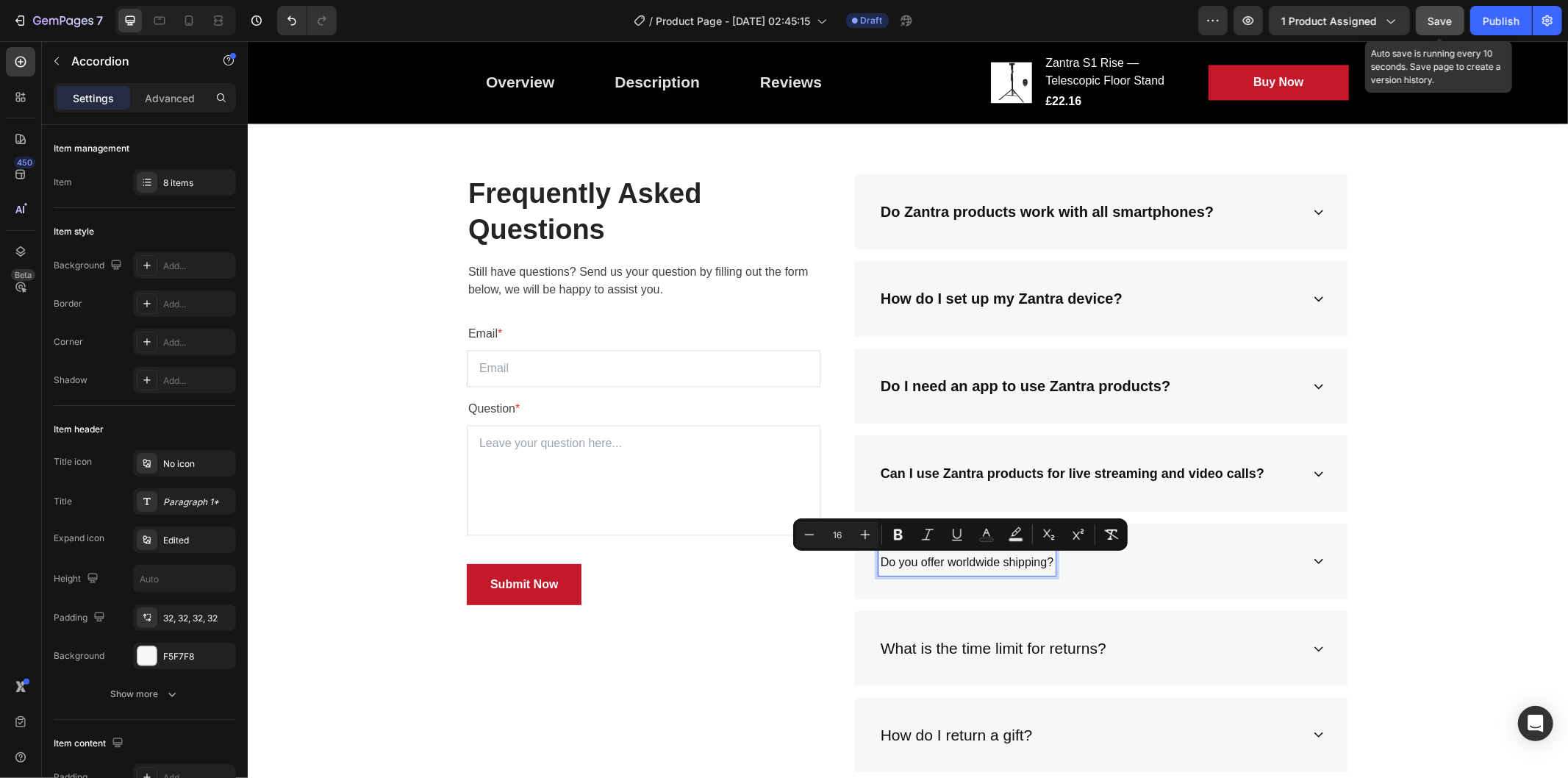
scroll to position [2565, 0]
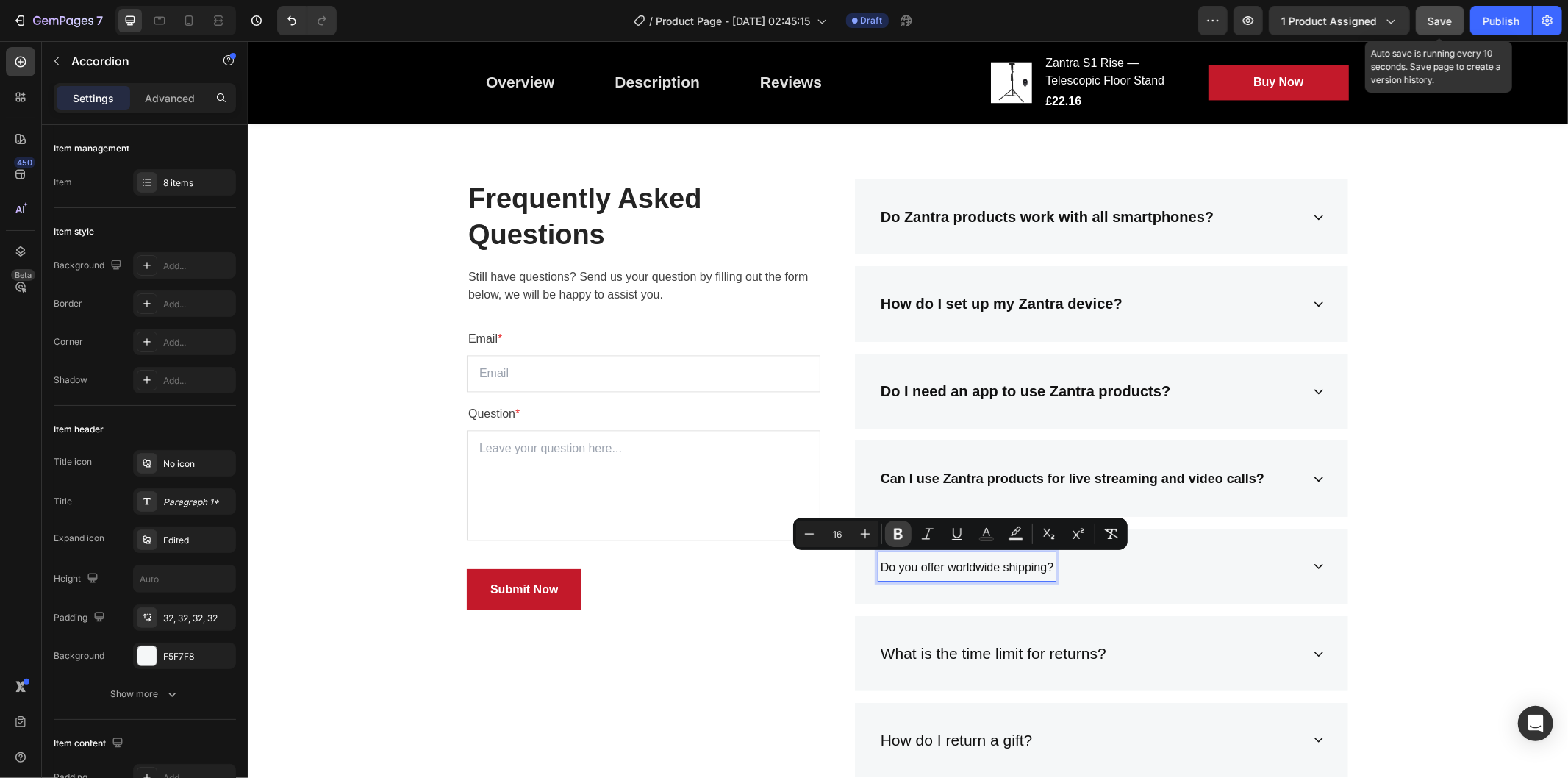
click at [897, 525] on button "Bold" at bounding box center [898, 534] width 27 height 27
click at [861, 537] on icon "Editor contextual toolbar" at bounding box center [865, 534] width 14 height 14
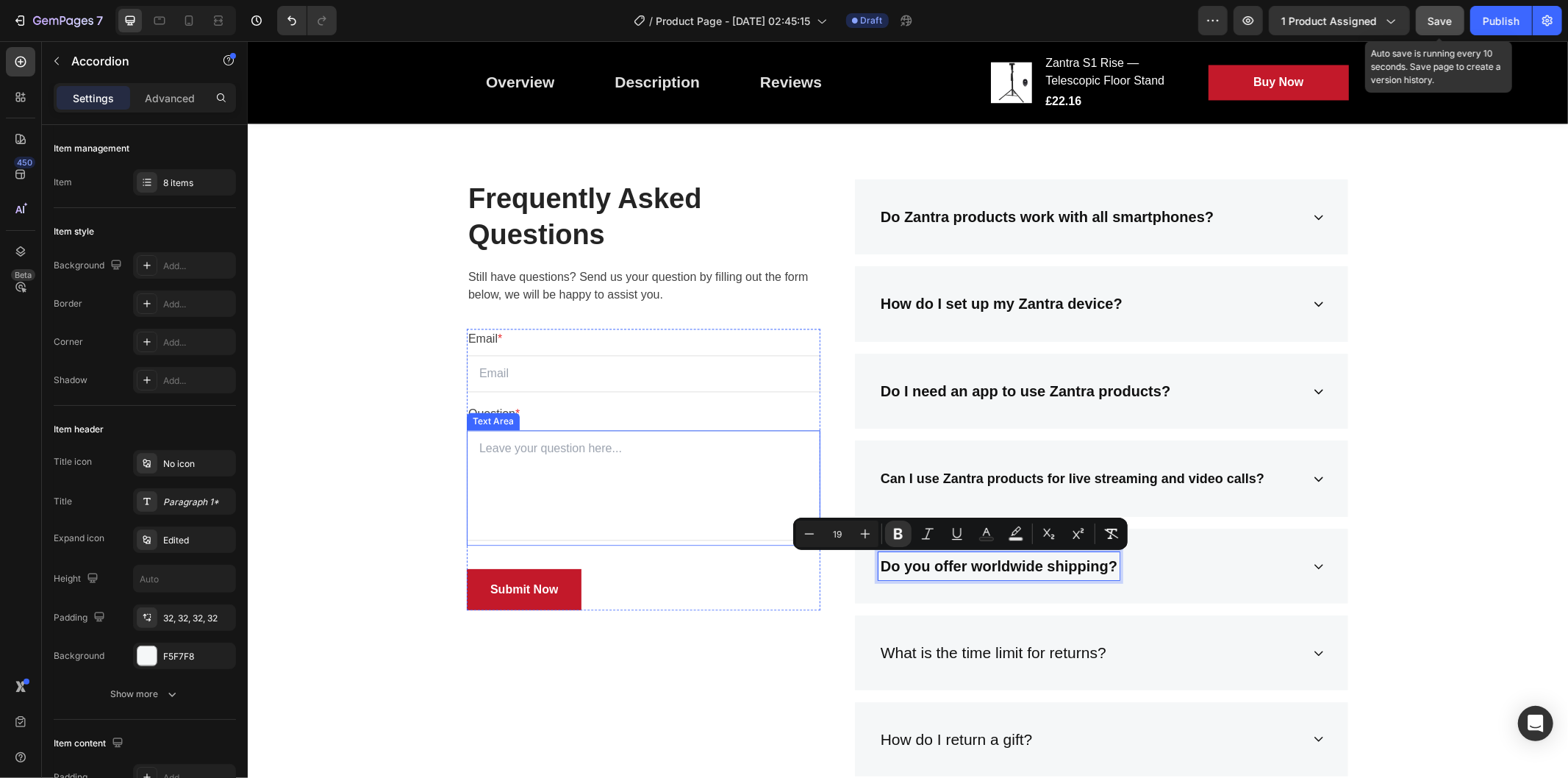
type input "20"
click at [1298, 557] on div "Do you offer worldwide shipping?" at bounding box center [1101, 566] width 493 height 76
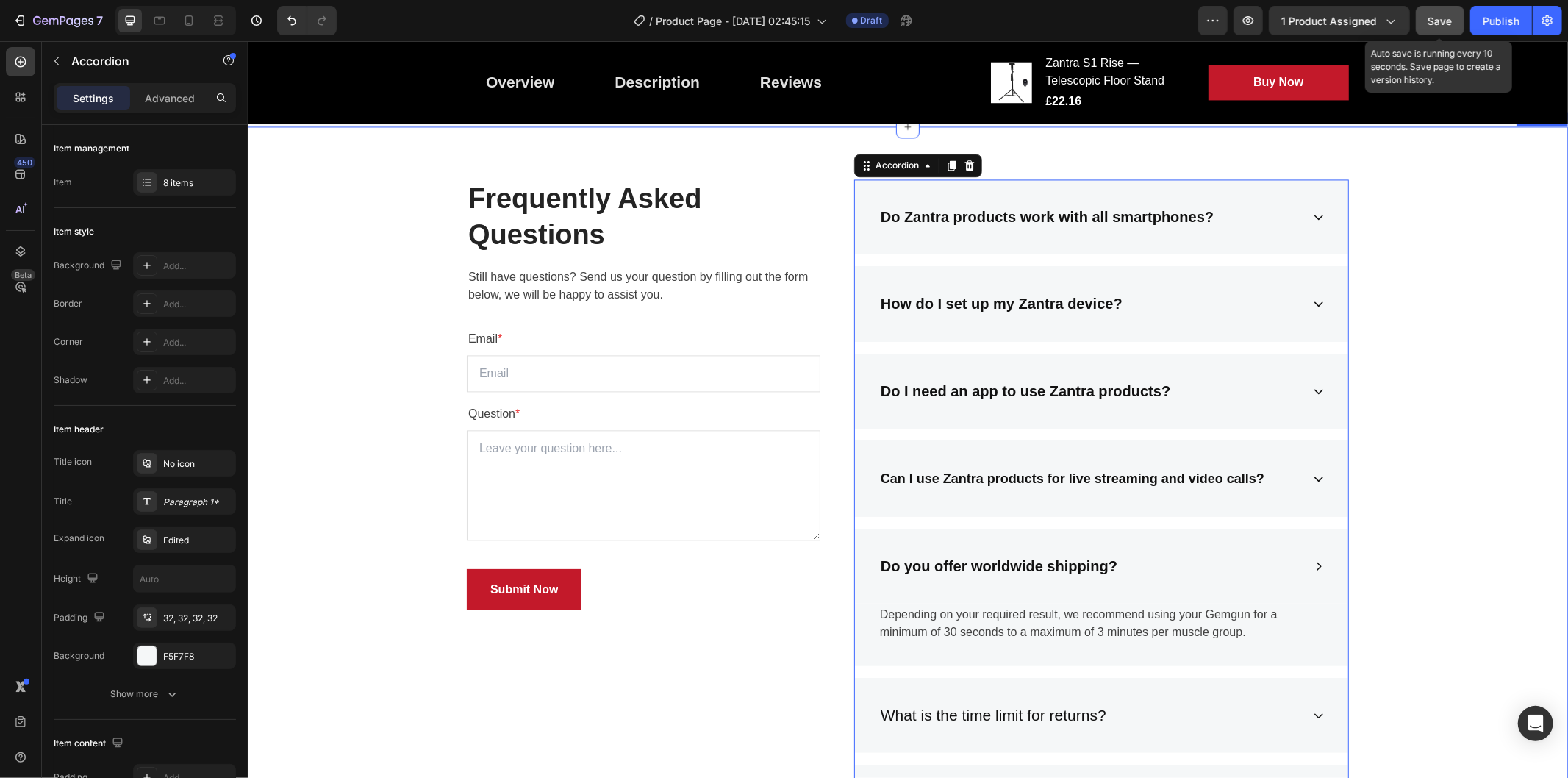
click at [1407, 275] on div "Frequently Asked Questions Heading Still have questions? Send us your question …" at bounding box center [907, 563] width 1298 height 770
click at [990, 617] on p "Depending on your required result, we recommend using your Gemgun for a minimum…" at bounding box center [1101, 623] width 443 height 35
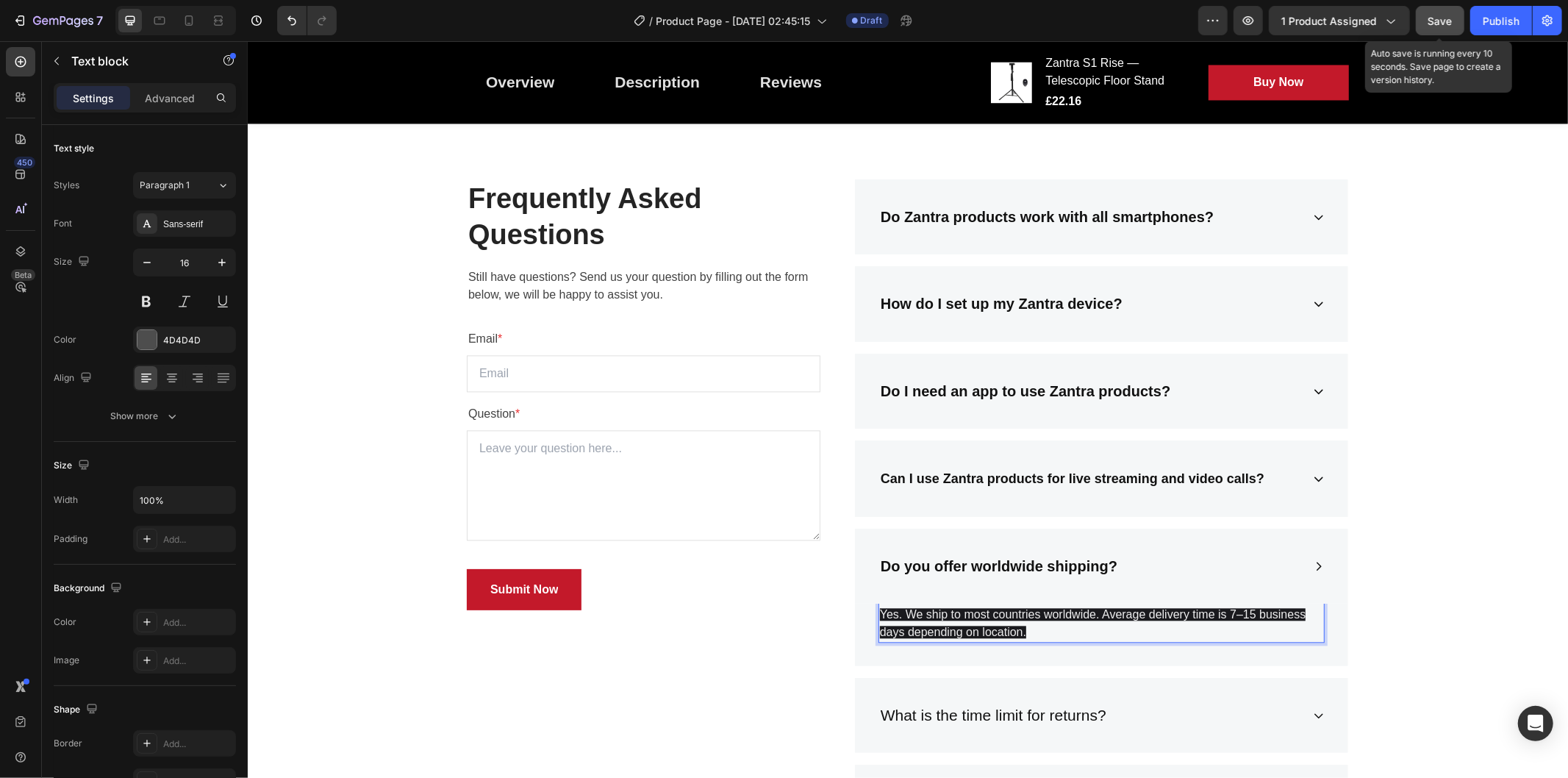
click at [1024, 620] on p "Yes. We ship to most countries worldwide. Average delivery time is 7–15 busines…" at bounding box center [1101, 623] width 443 height 35
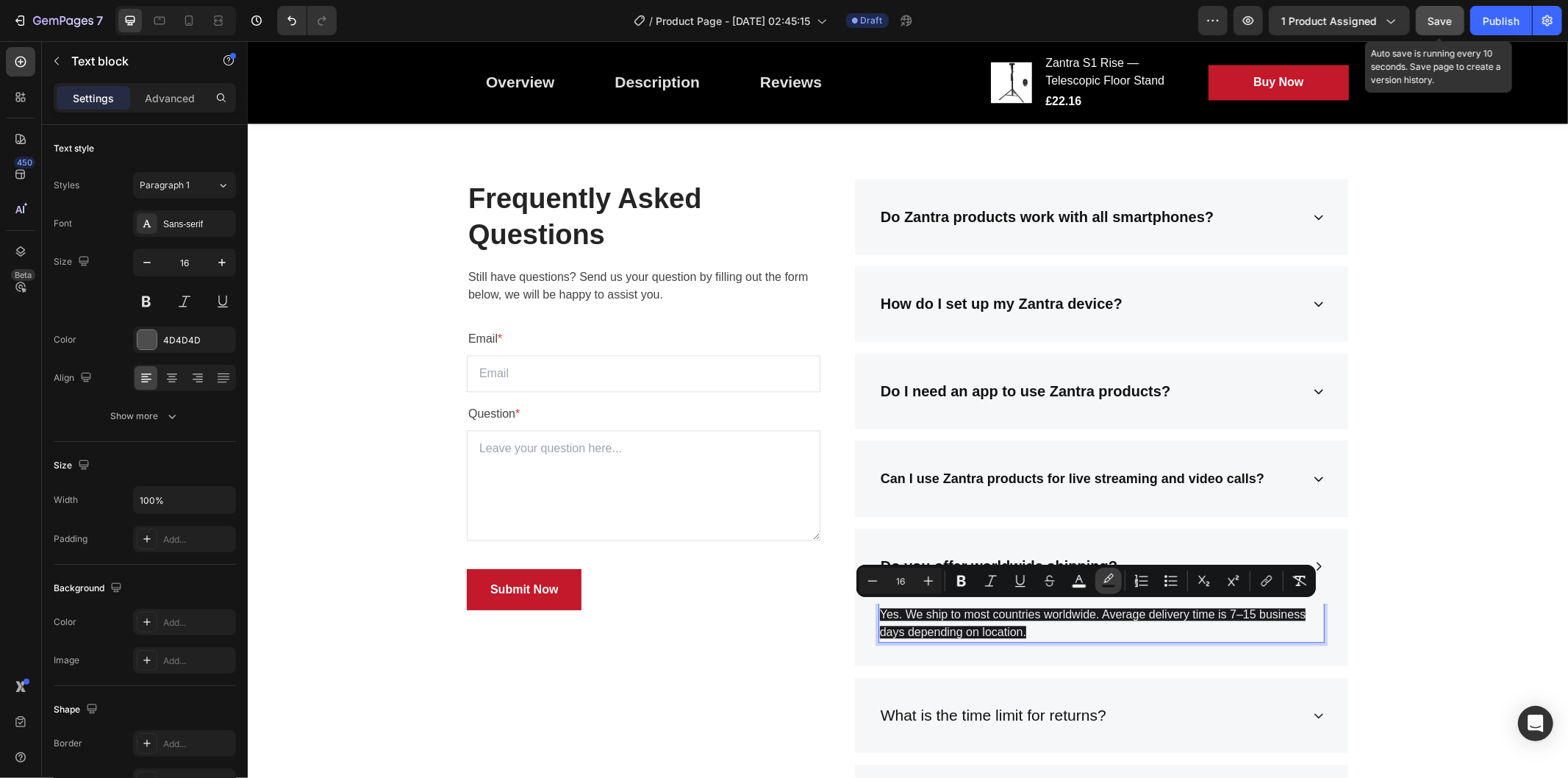
click at [1110, 575] on icon "Editor contextual toolbar" at bounding box center [1109, 578] width 10 height 9
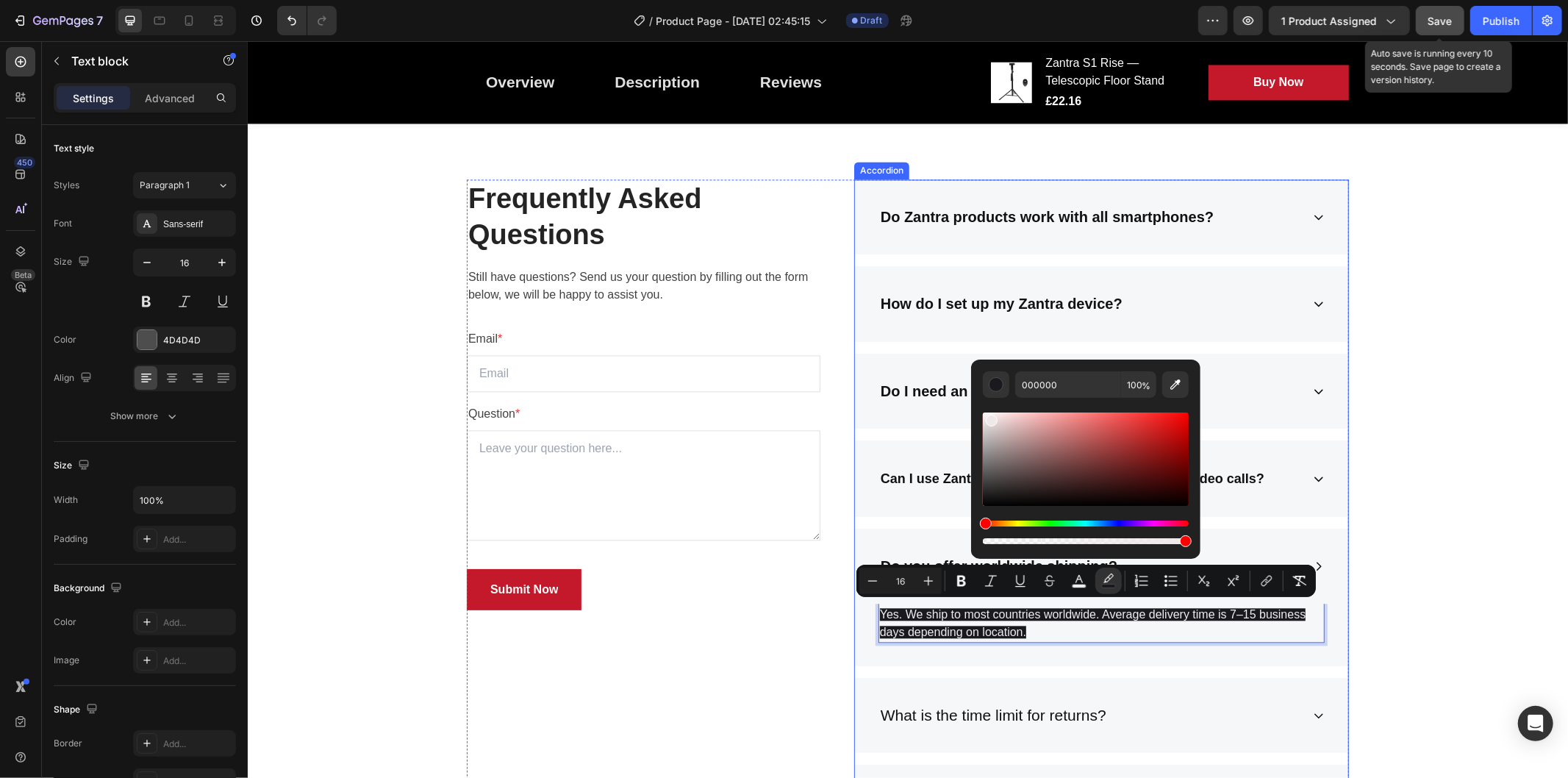
drag, startPoint x: 1243, startPoint y: 463, endPoint x: 961, endPoint y: 389, distance: 291.5
type input "FFFFFF"
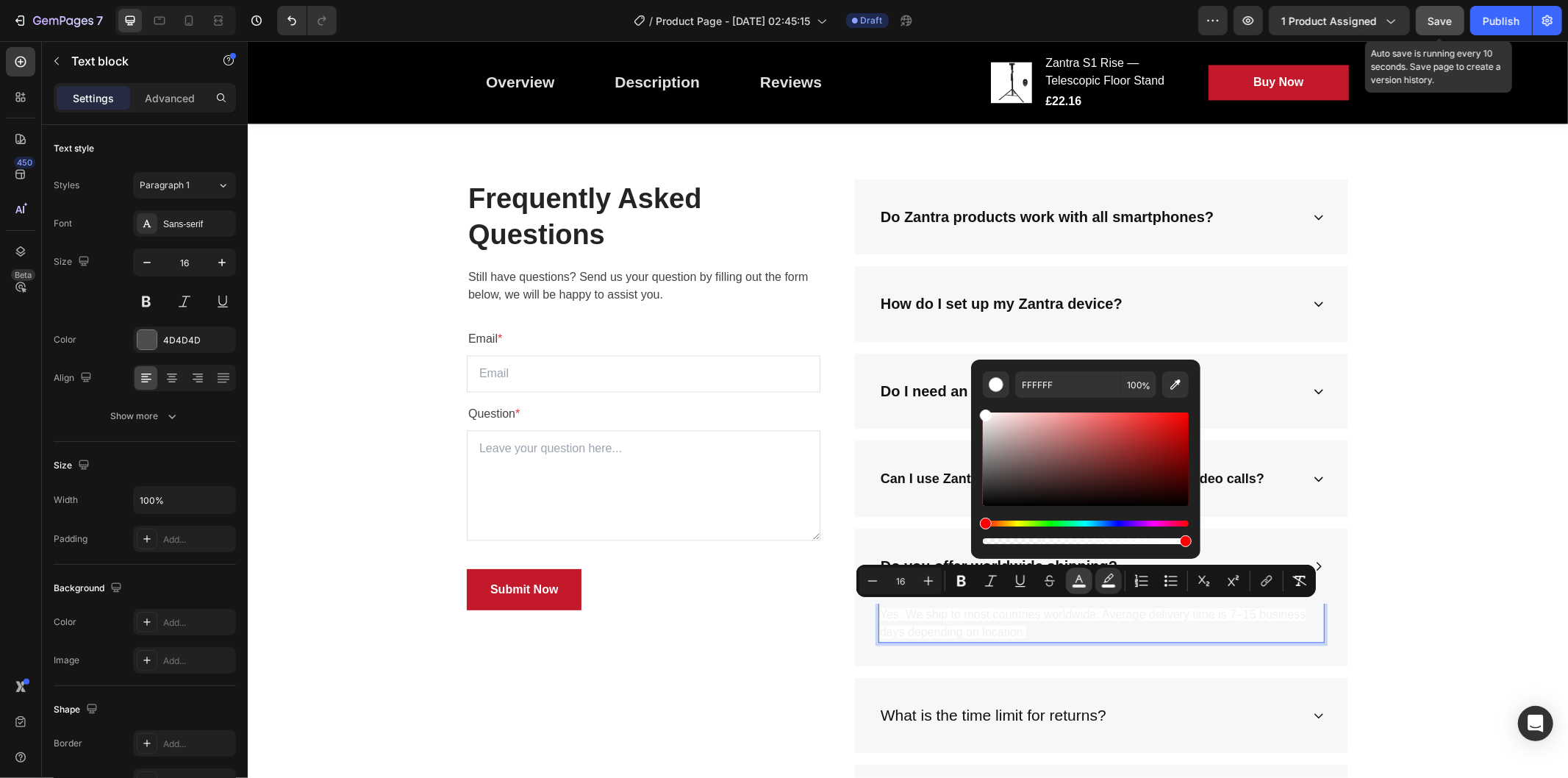
click at [1087, 576] on button "color" at bounding box center [1079, 581] width 27 height 27
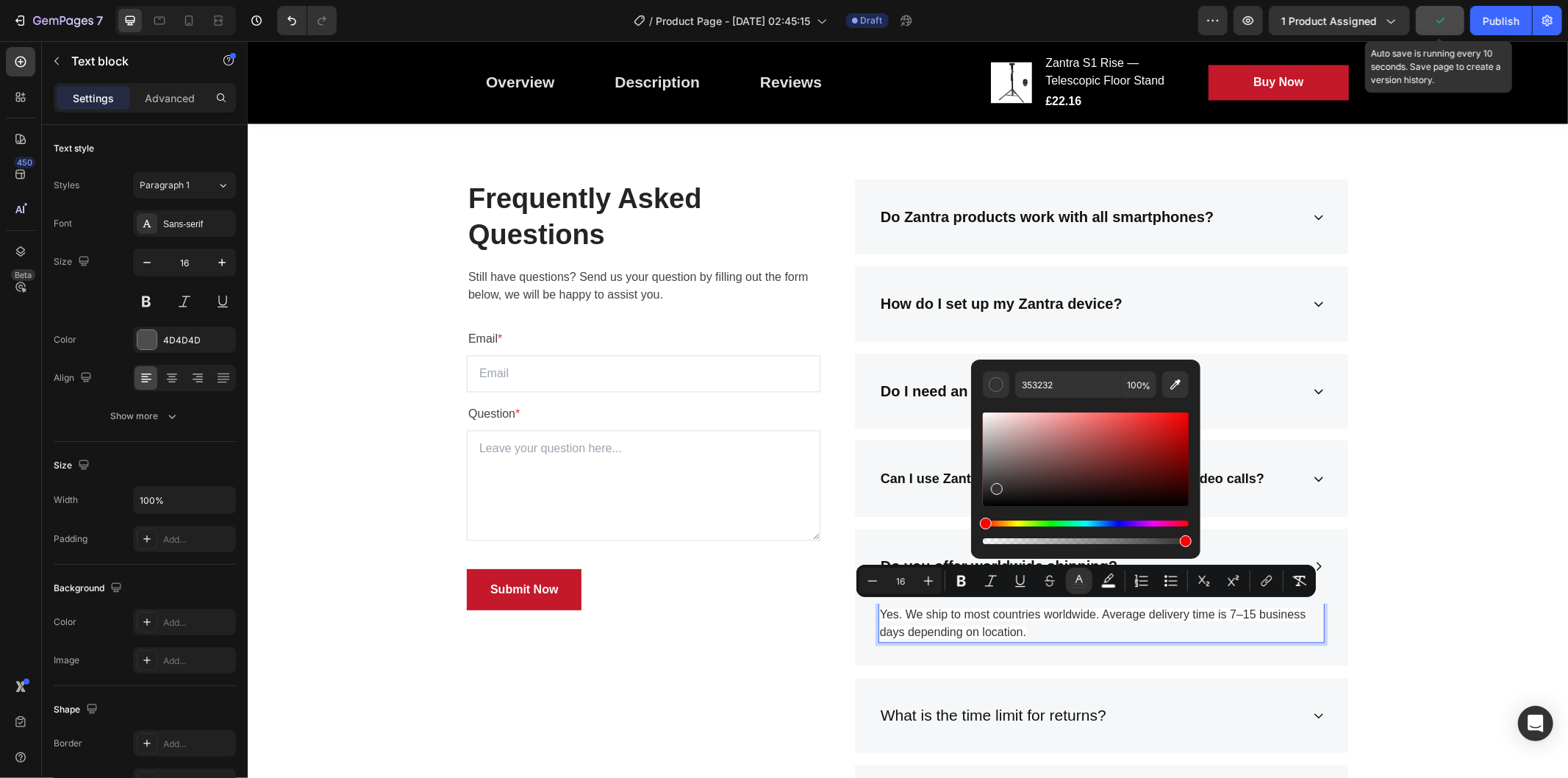
drag, startPoint x: 996, startPoint y: 486, endPoint x: 975, endPoint y: 512, distance: 33.4
click at [975, 512] on div "353232 100 %" at bounding box center [1086, 453] width 230 height 187
type input "000000"
click at [982, 586] on button "Italic" at bounding box center [990, 581] width 27 height 27
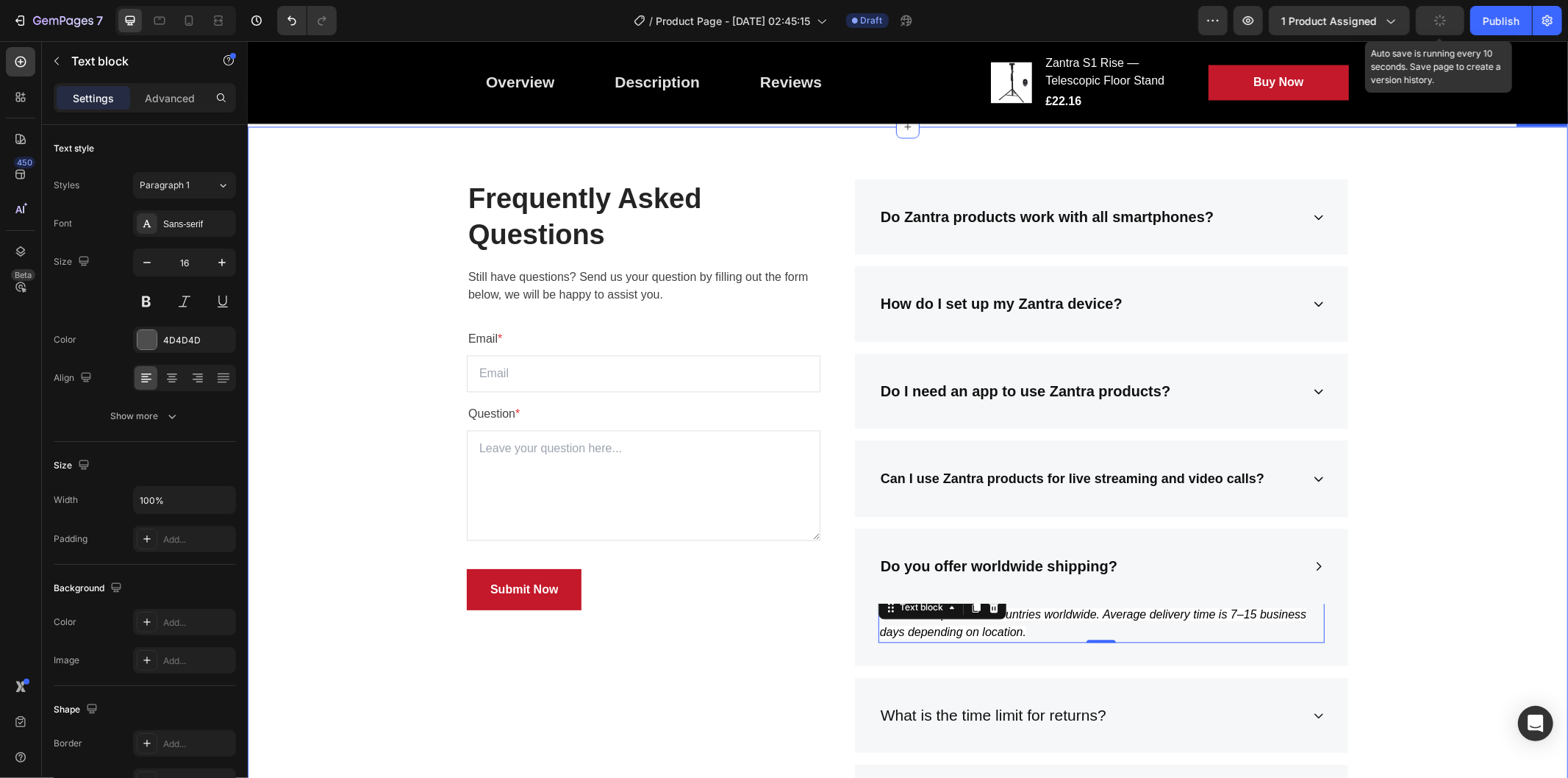
drag, startPoint x: 1481, startPoint y: 342, endPoint x: 1385, endPoint y: 460, distance: 152.1
click at [1411, 342] on div "Frequently Asked Questions Heading Still have questions? Send us your question …" at bounding box center [907, 563] width 1298 height 770
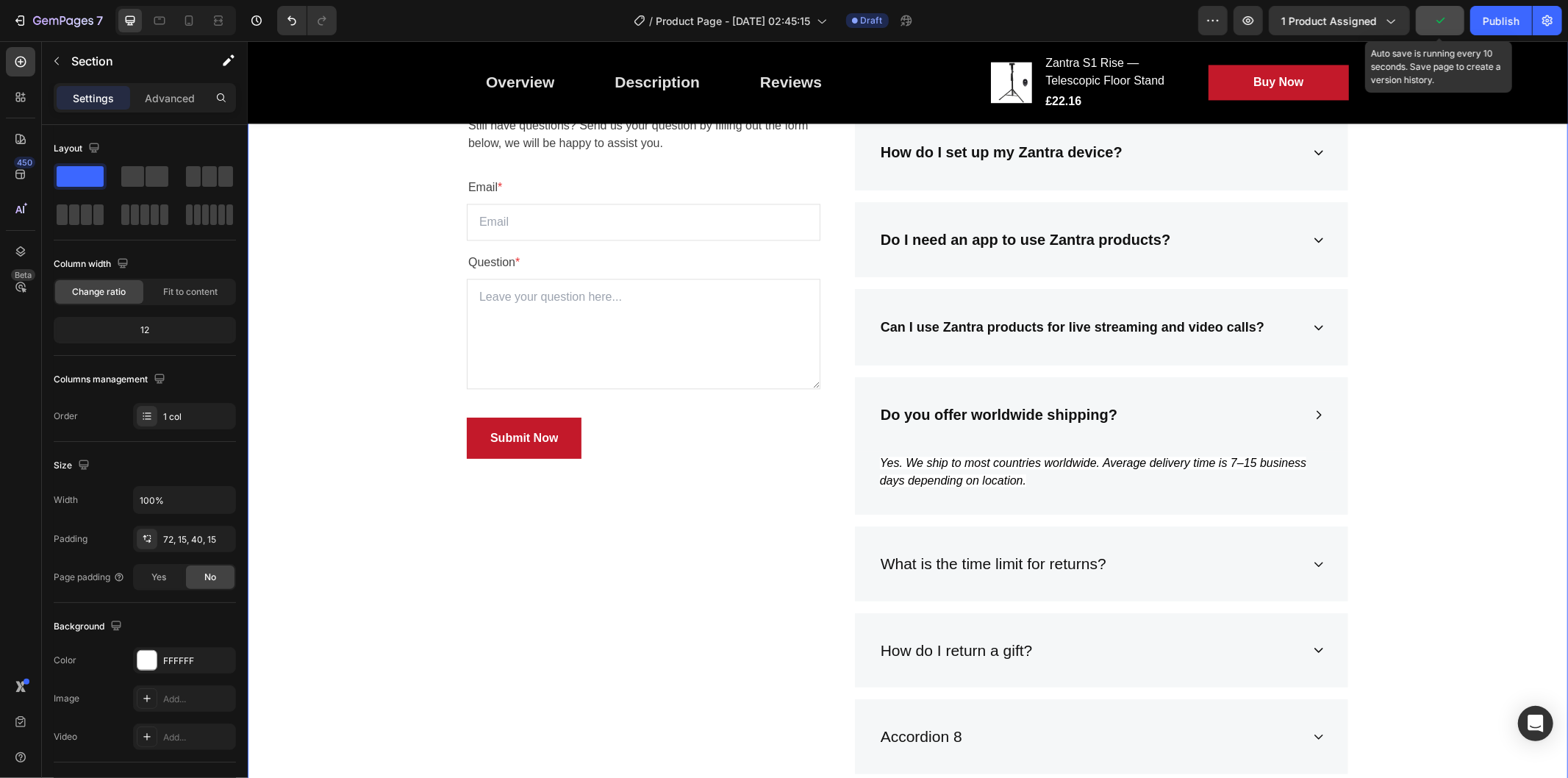
scroll to position [2721, 0]
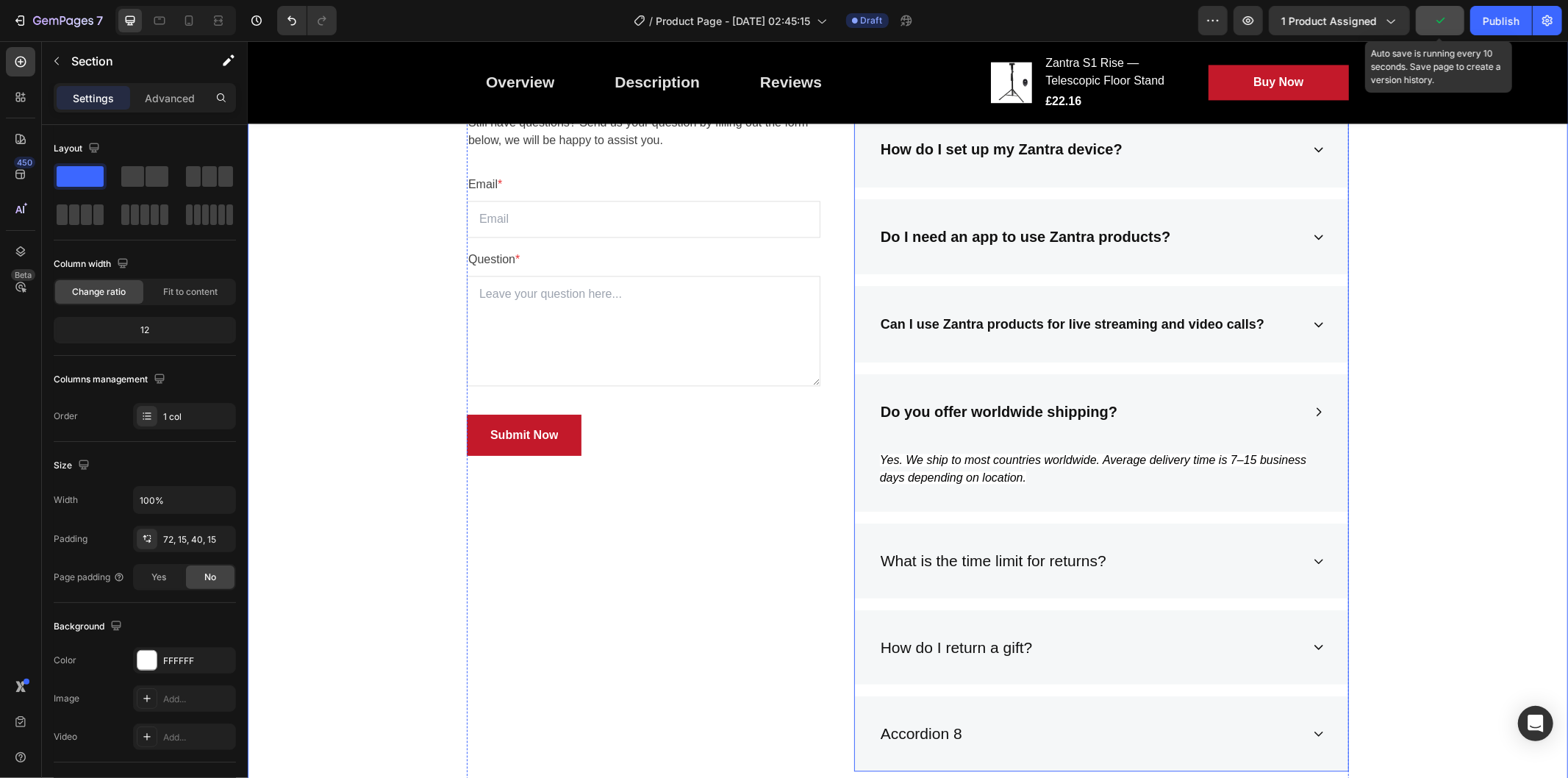
click at [1011, 549] on p "What is the time limit for returns?" at bounding box center [993, 560] width 226 height 23
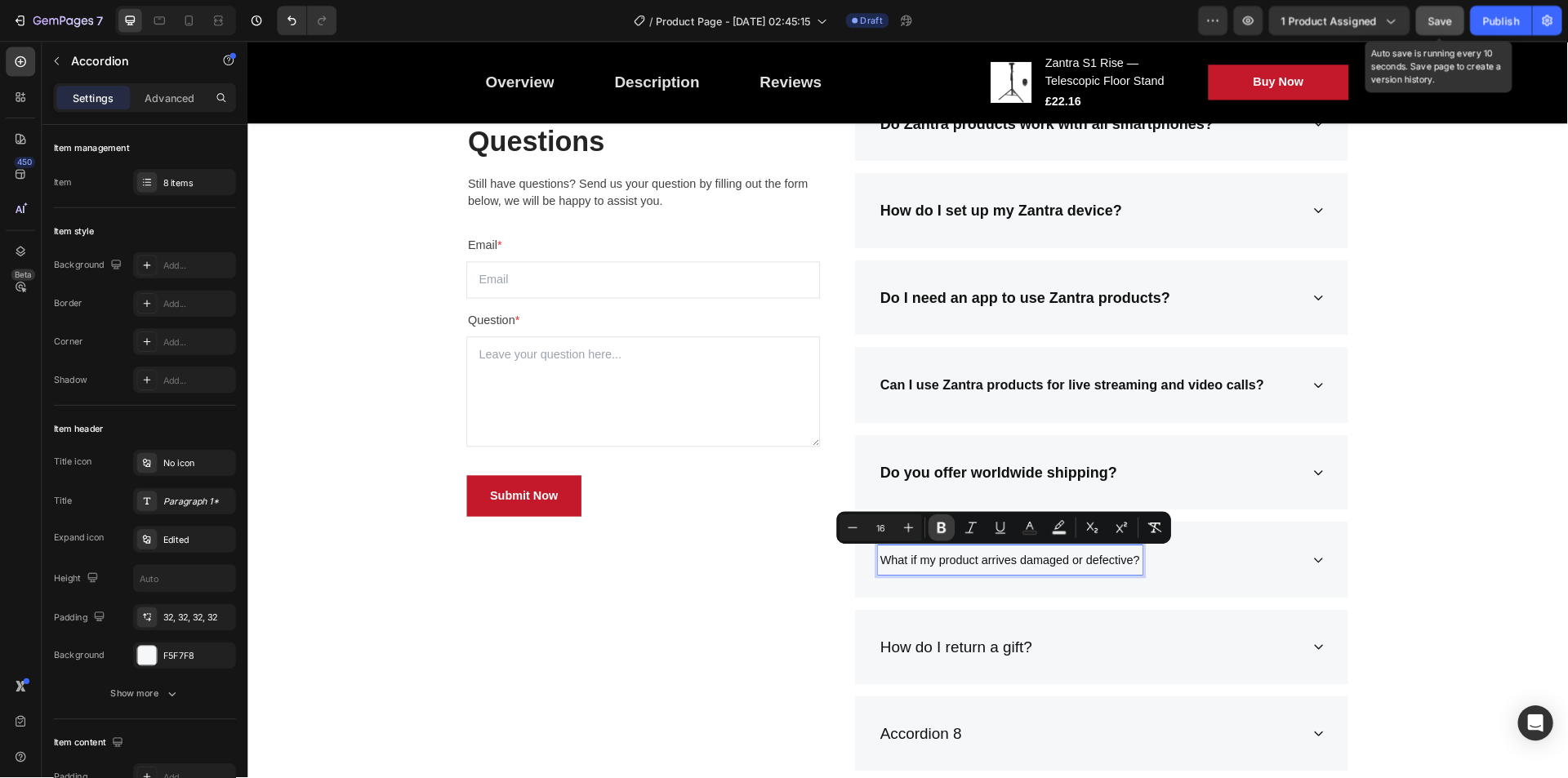
scroll to position [2951, 0]
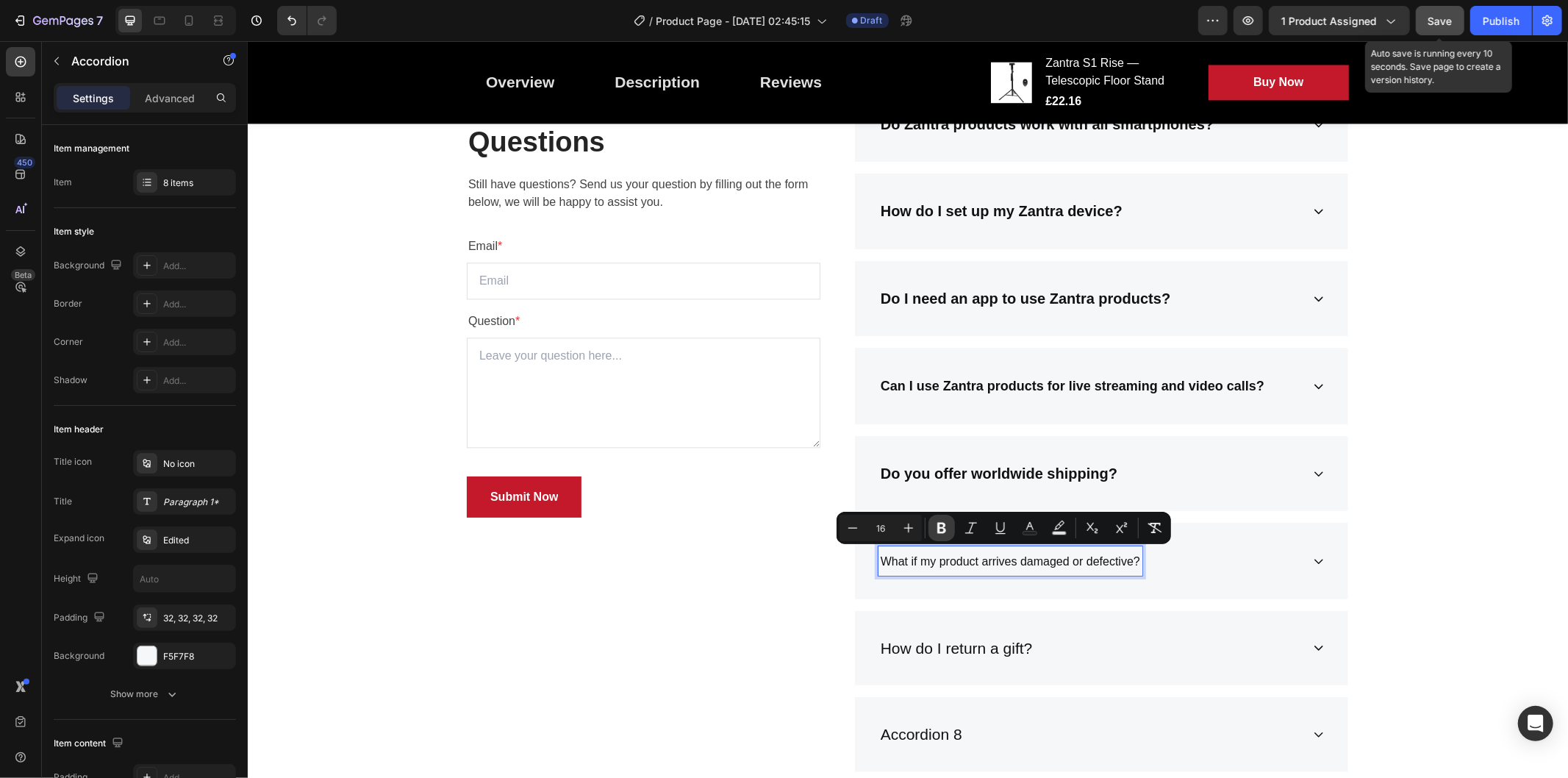
click at [939, 526] on icon "Editor contextual toolbar" at bounding box center [941, 529] width 9 height 11
click at [908, 526] on icon "Editor contextual toolbar" at bounding box center [909, 529] width 10 height 10
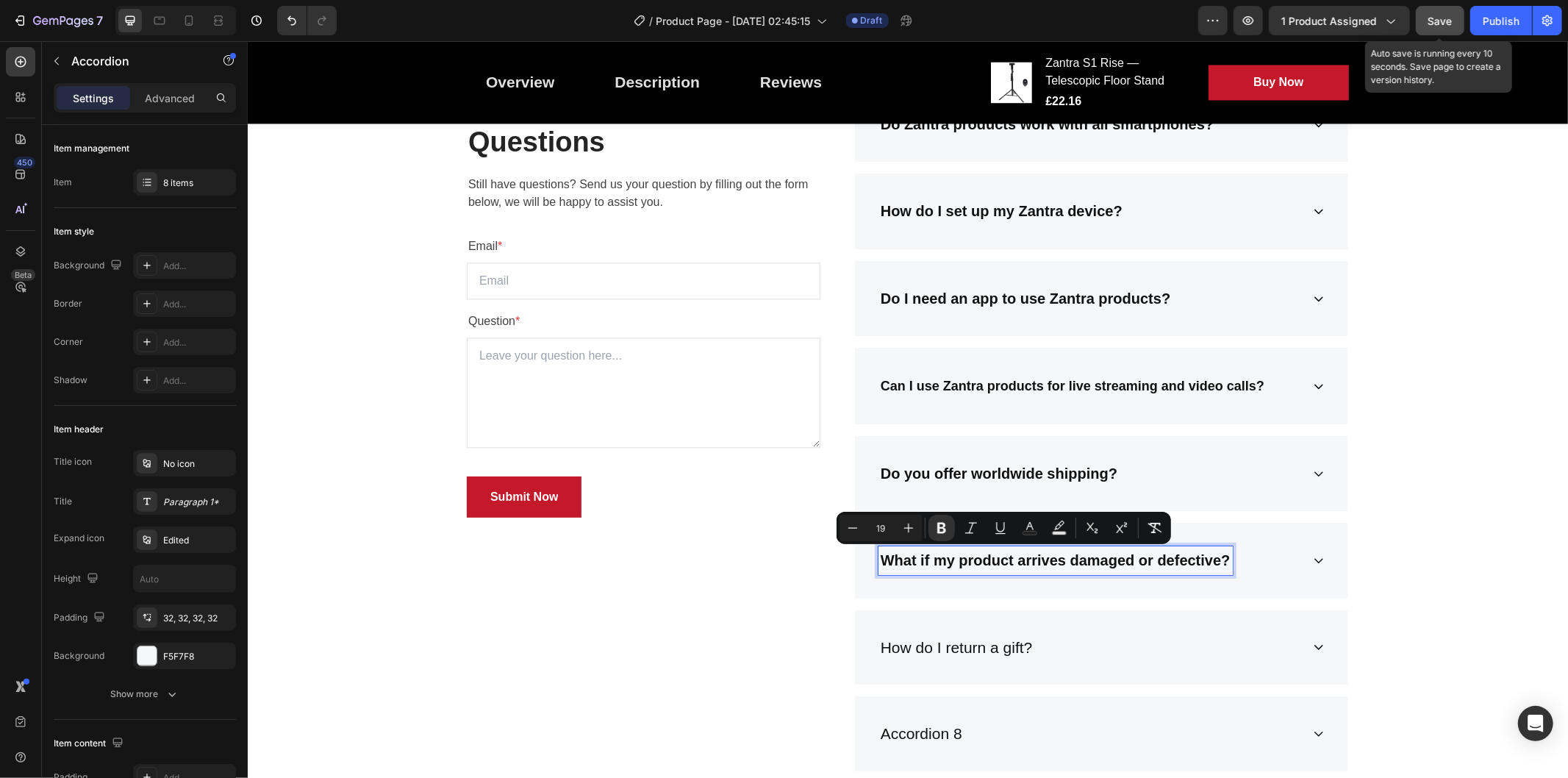
type input "20"
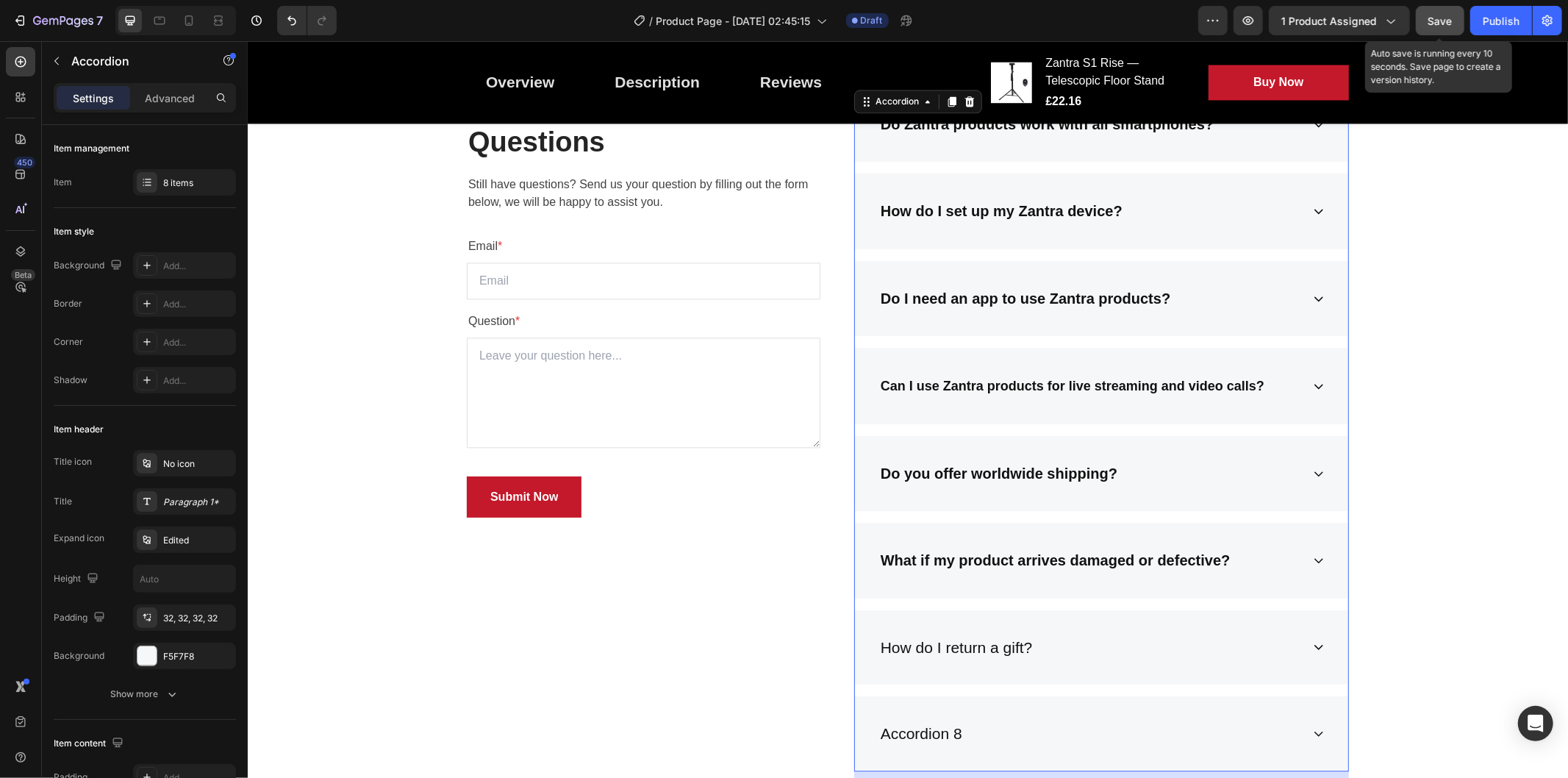
click at [1346, 339] on div "Frequently Asked Questions Heading Still have questions? Send us your question …" at bounding box center [907, 440] width 1298 height 708
click at [1298, 555] on div "What if my product arrives damaged or defective?" at bounding box center [1101, 560] width 493 height 76
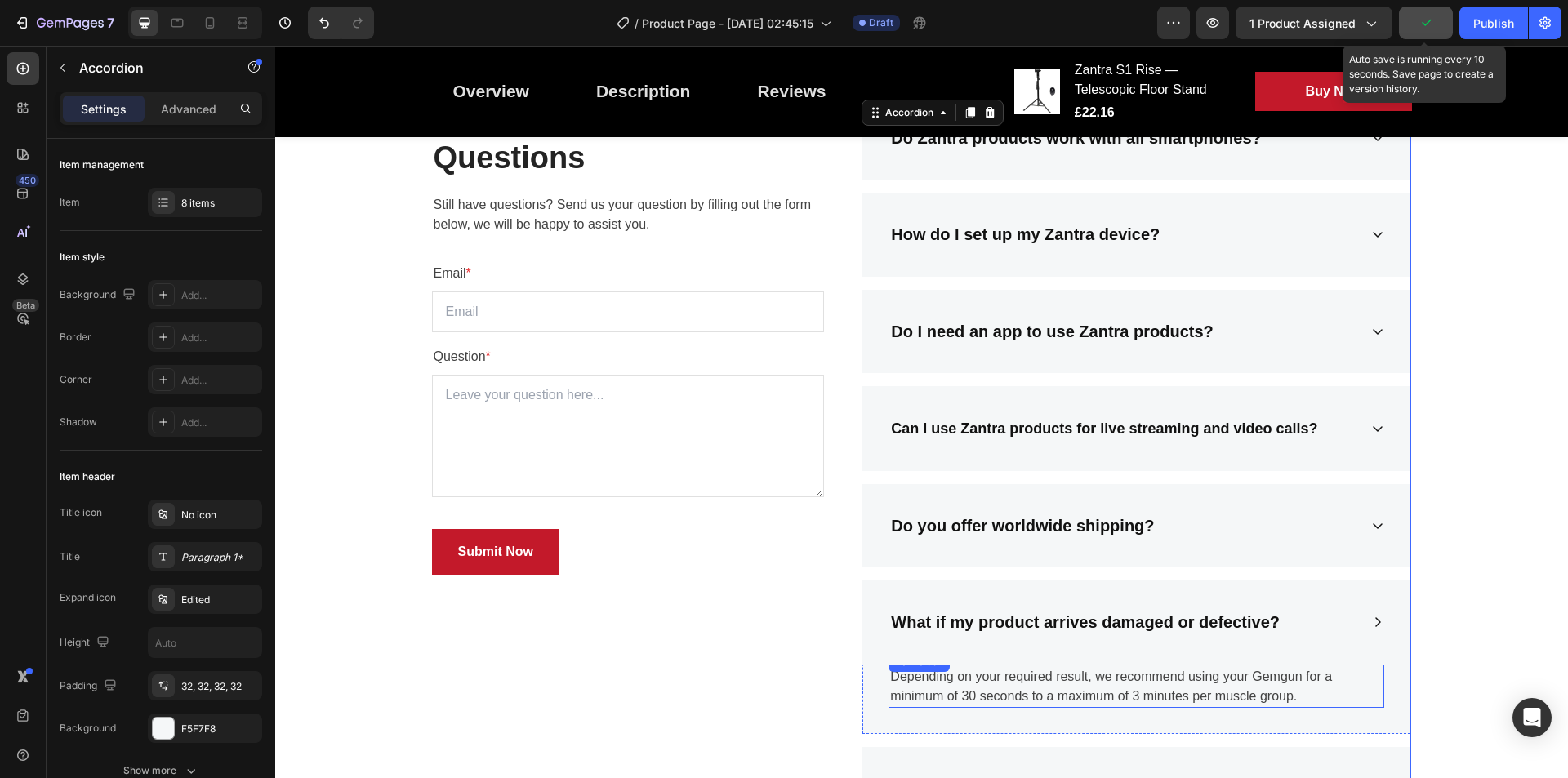
click at [1201, 668] on p "Depending on your required result, we recommend using your Gemgun for a minimum…" at bounding box center [1137, 687] width 493 height 39
click at [1185, 678] on p "Depending on your required result, we recommend using your Gemgun for a minimum…" at bounding box center [1137, 687] width 493 height 39
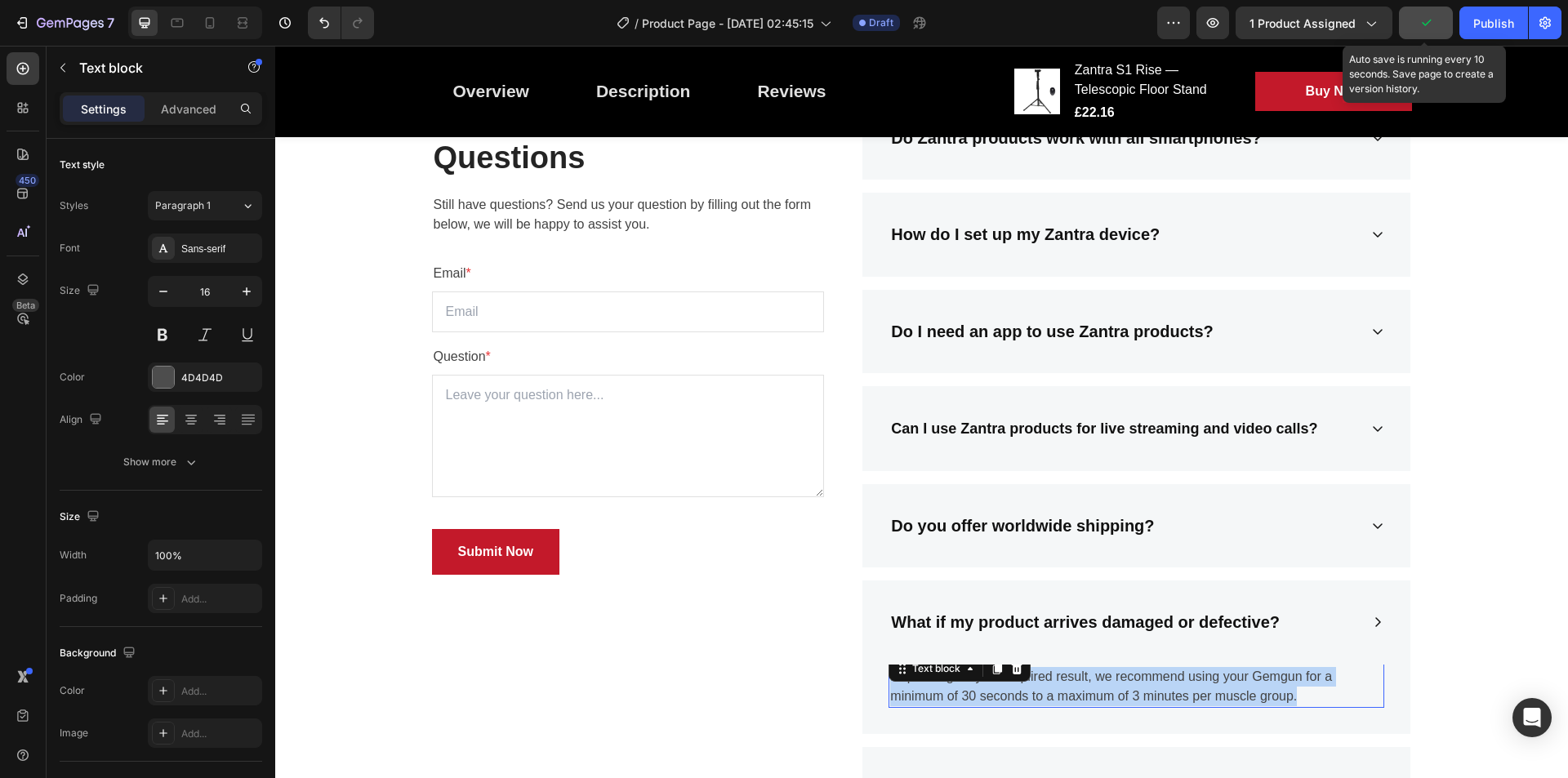
click at [1185, 678] on p "Depending on your required result, we recommend using your Gemgun for a minimum…" at bounding box center [1137, 687] width 493 height 39
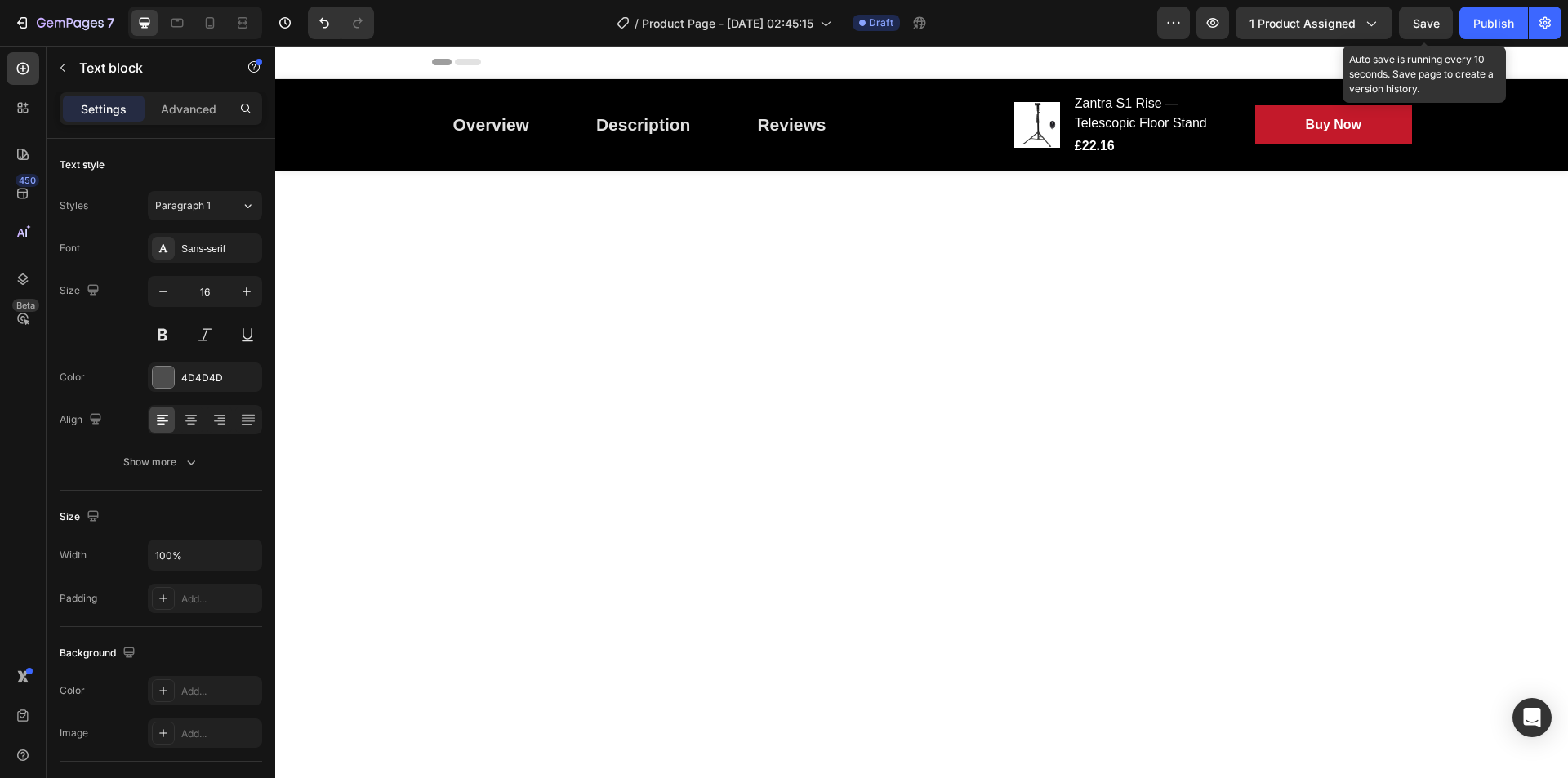
scroll to position [2951, 0]
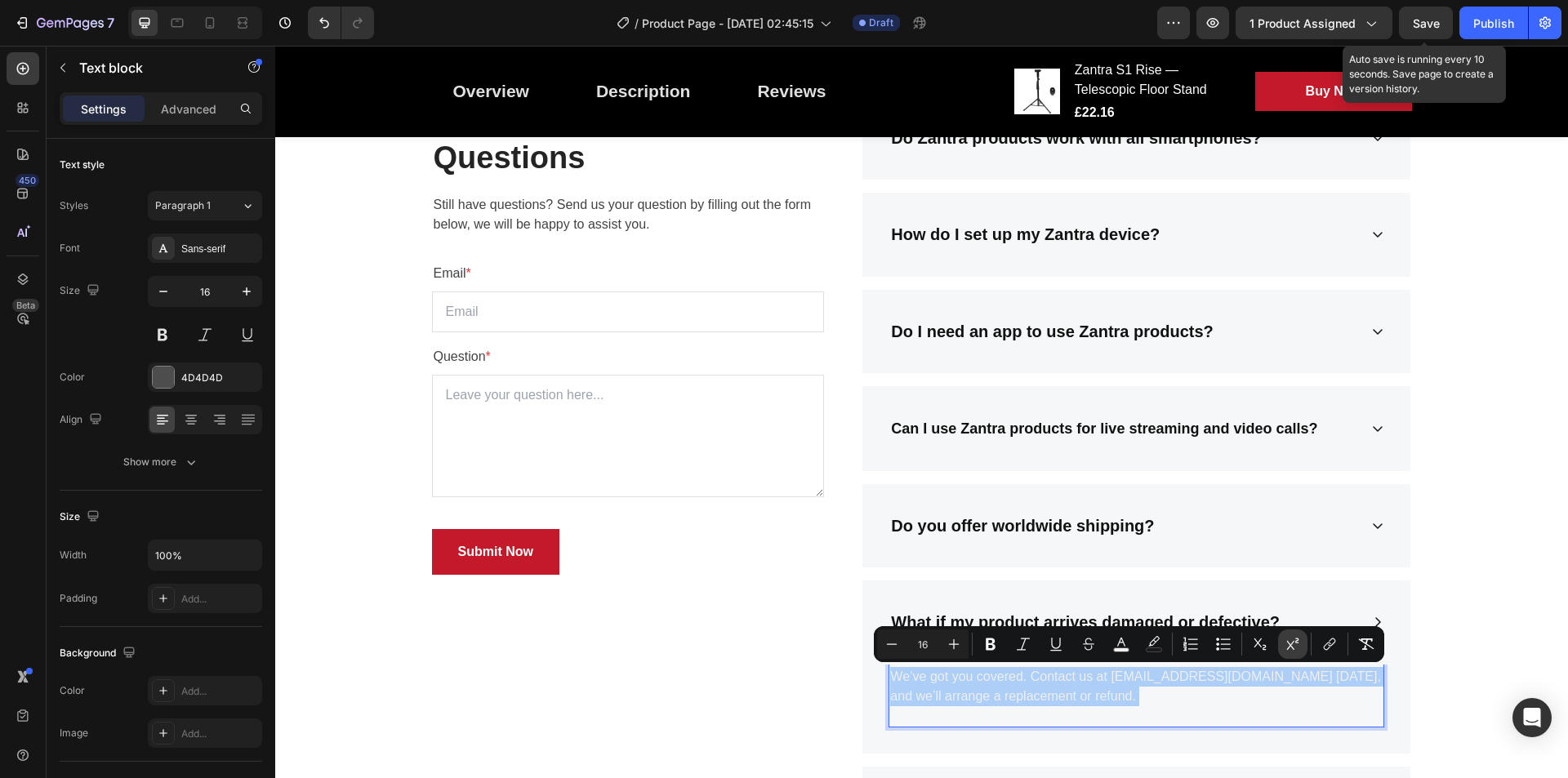
click at [1290, 637] on icon "Editor contextual toolbar" at bounding box center [1293, 644] width 16 height 16
click at [1257, 641] on icon "Editor contextual toolbar" at bounding box center [1261, 644] width 12 height 12
click at [1373, 643] on icon "Editor contextual toolbar" at bounding box center [1366, 644] width 16 height 16
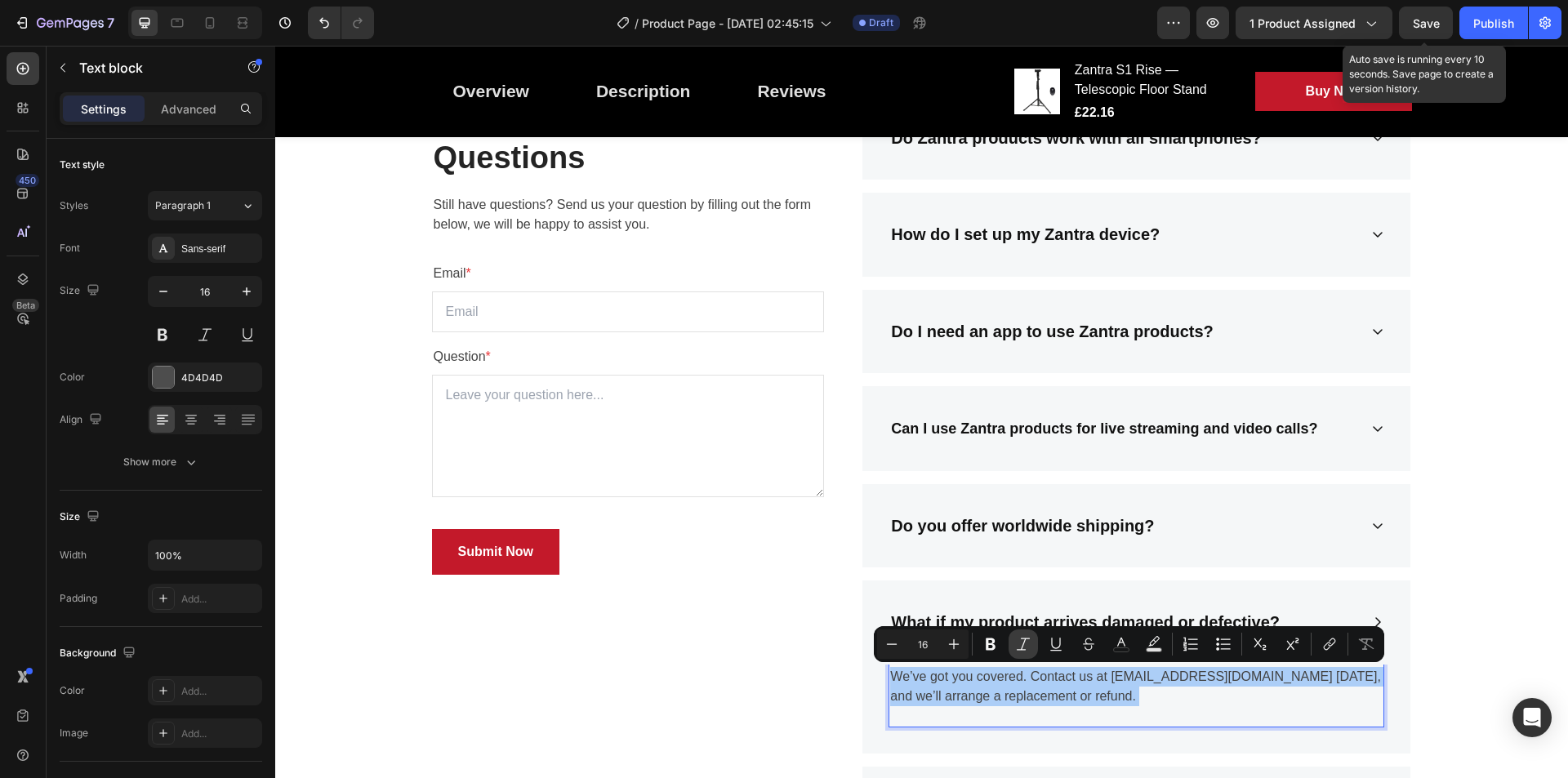
click at [1025, 644] on icon "Editor contextual toolbar" at bounding box center [1024, 644] width 16 height 16
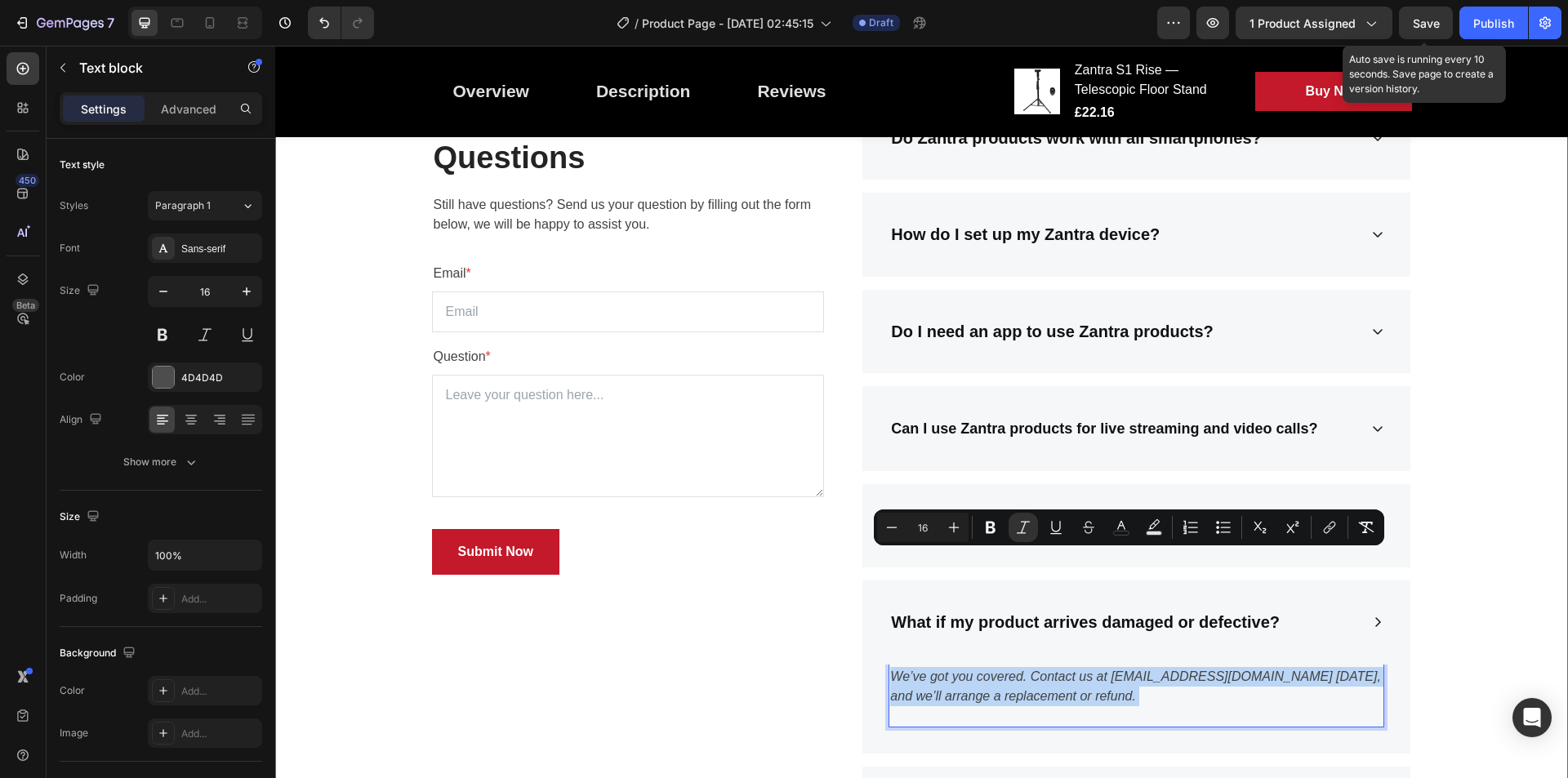
scroll to position [3076, 0]
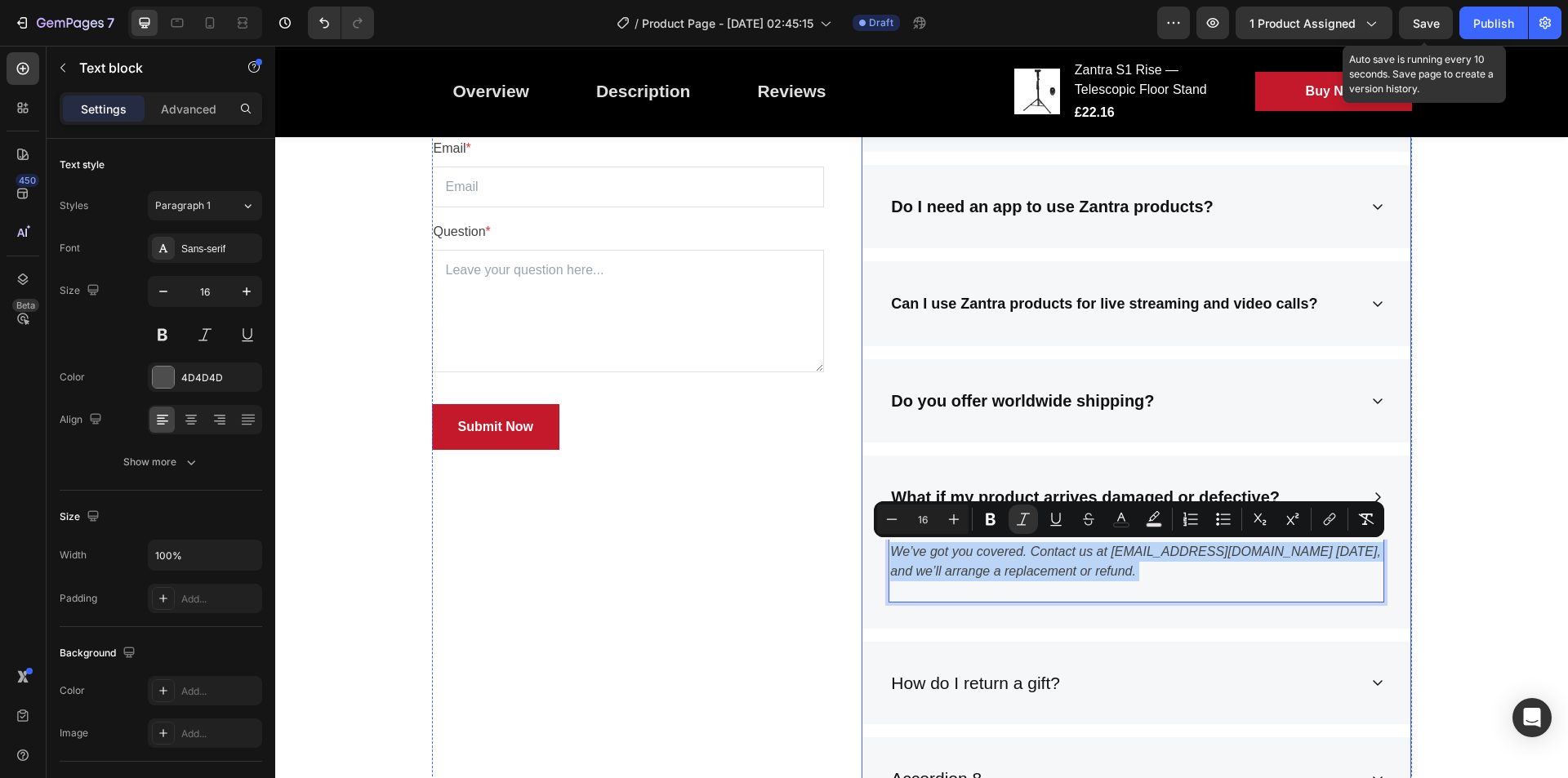
click at [1099, 690] on div "How do I return a gift?" at bounding box center [1124, 683] width 469 height 31
click at [1370, 675] on div "How do I return a gift?" at bounding box center [1137, 683] width 548 height 83
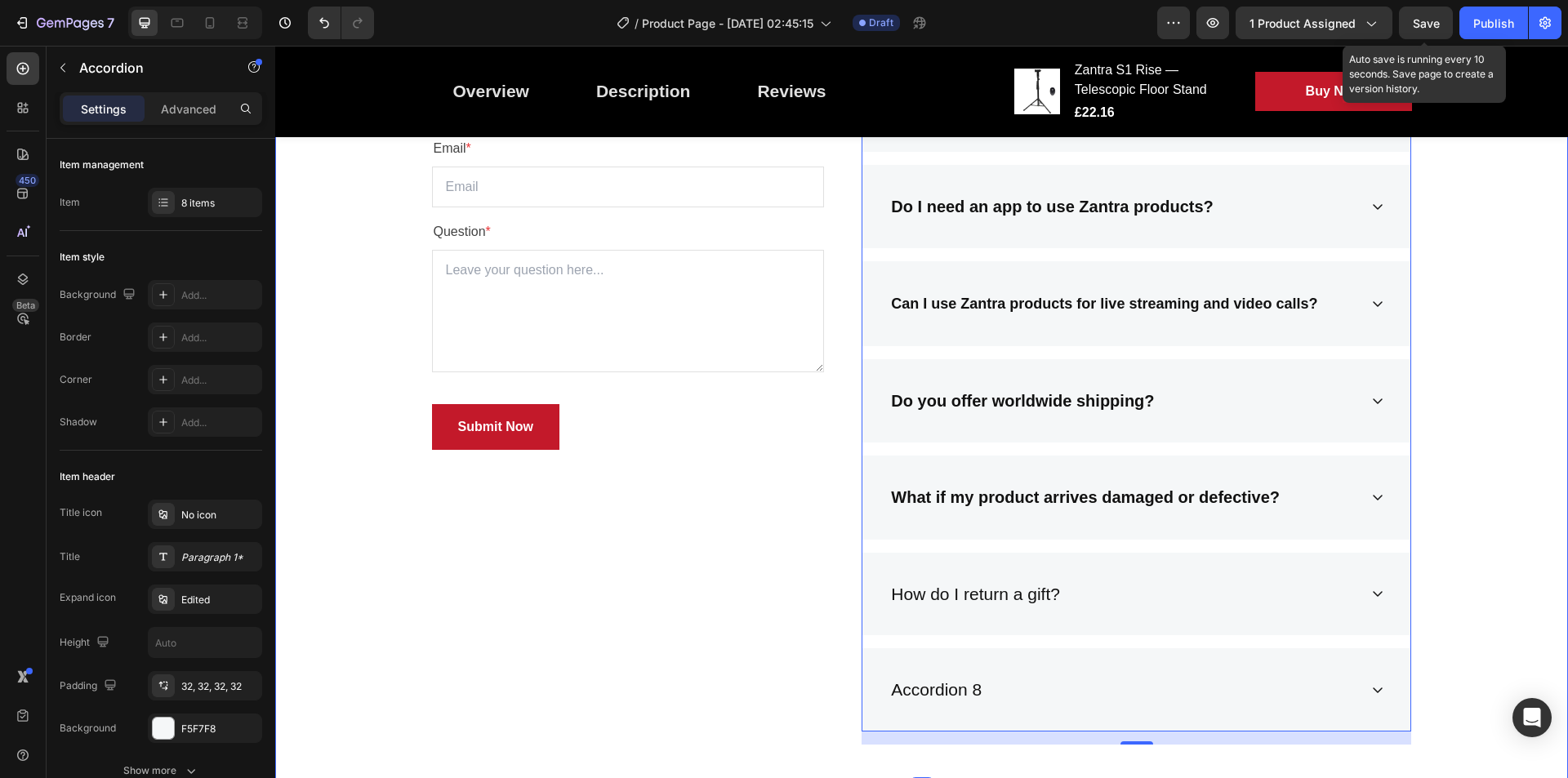
click at [1323, 579] on div "How do I return a gift?" at bounding box center [1124, 594] width 469 height 31
click at [1343, 482] on div "What if my product arrives damaged or defective?" at bounding box center [1124, 498] width 469 height 32
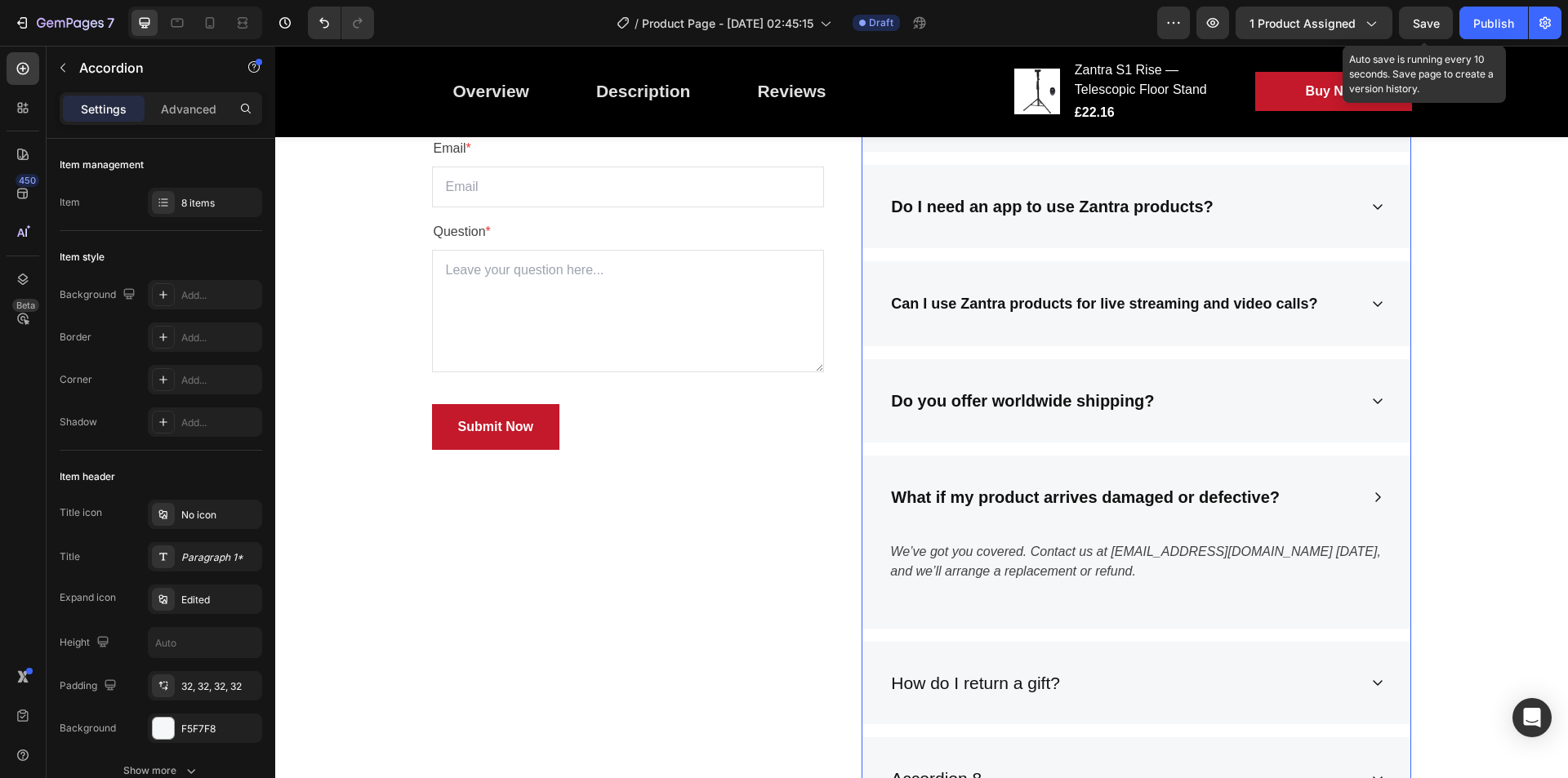
scroll to position [3200, 0]
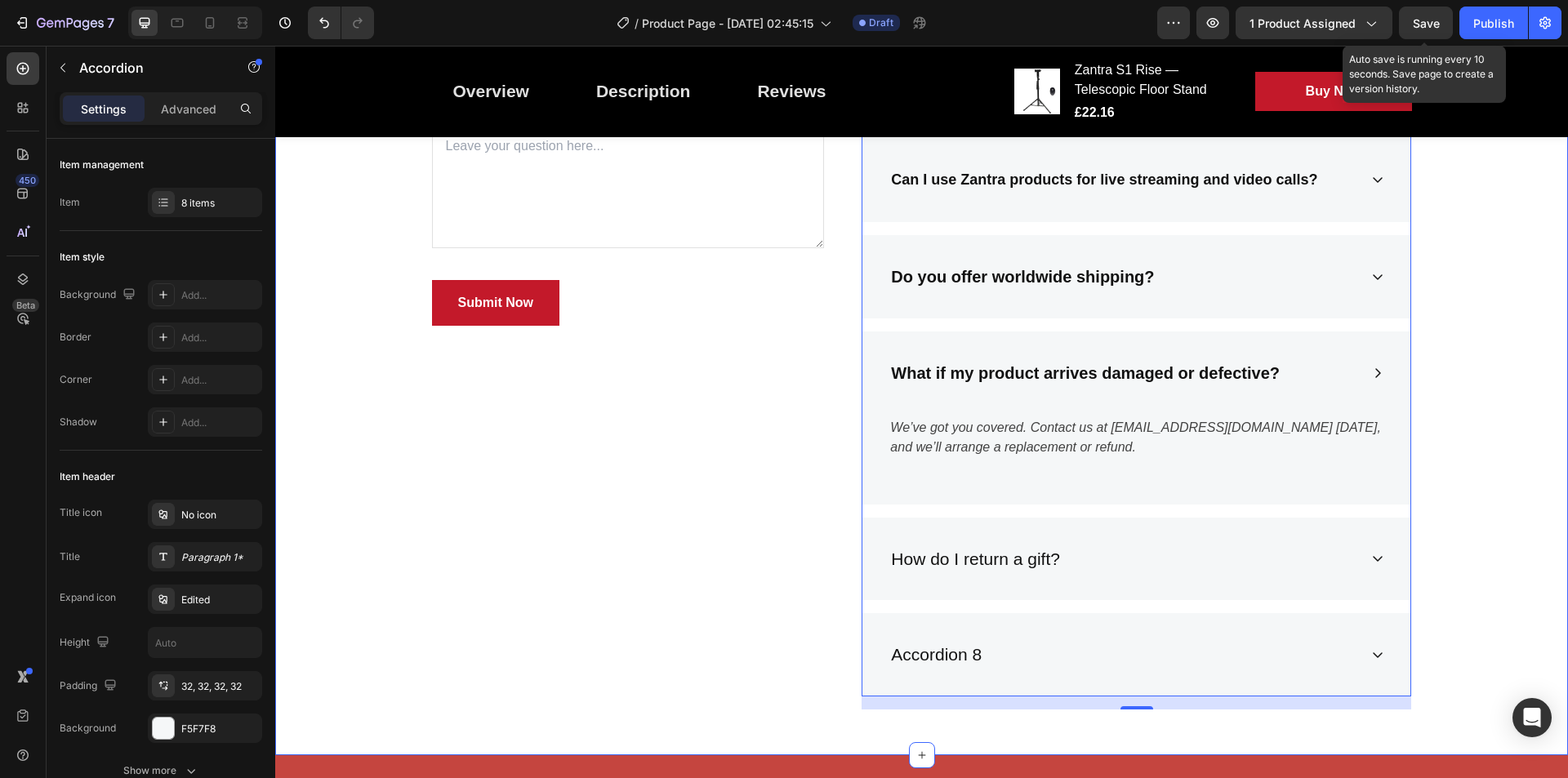
drag, startPoint x: 1510, startPoint y: 391, endPoint x: 1028, endPoint y: 554, distance: 508.8
click at [1510, 391] on div "Frequently Asked Questions Heading Still have questions? Send us your question …" at bounding box center [921, 285] width 1268 height 875
click at [1028, 554] on p "How do I return a gift?" at bounding box center [975, 559] width 169 height 26
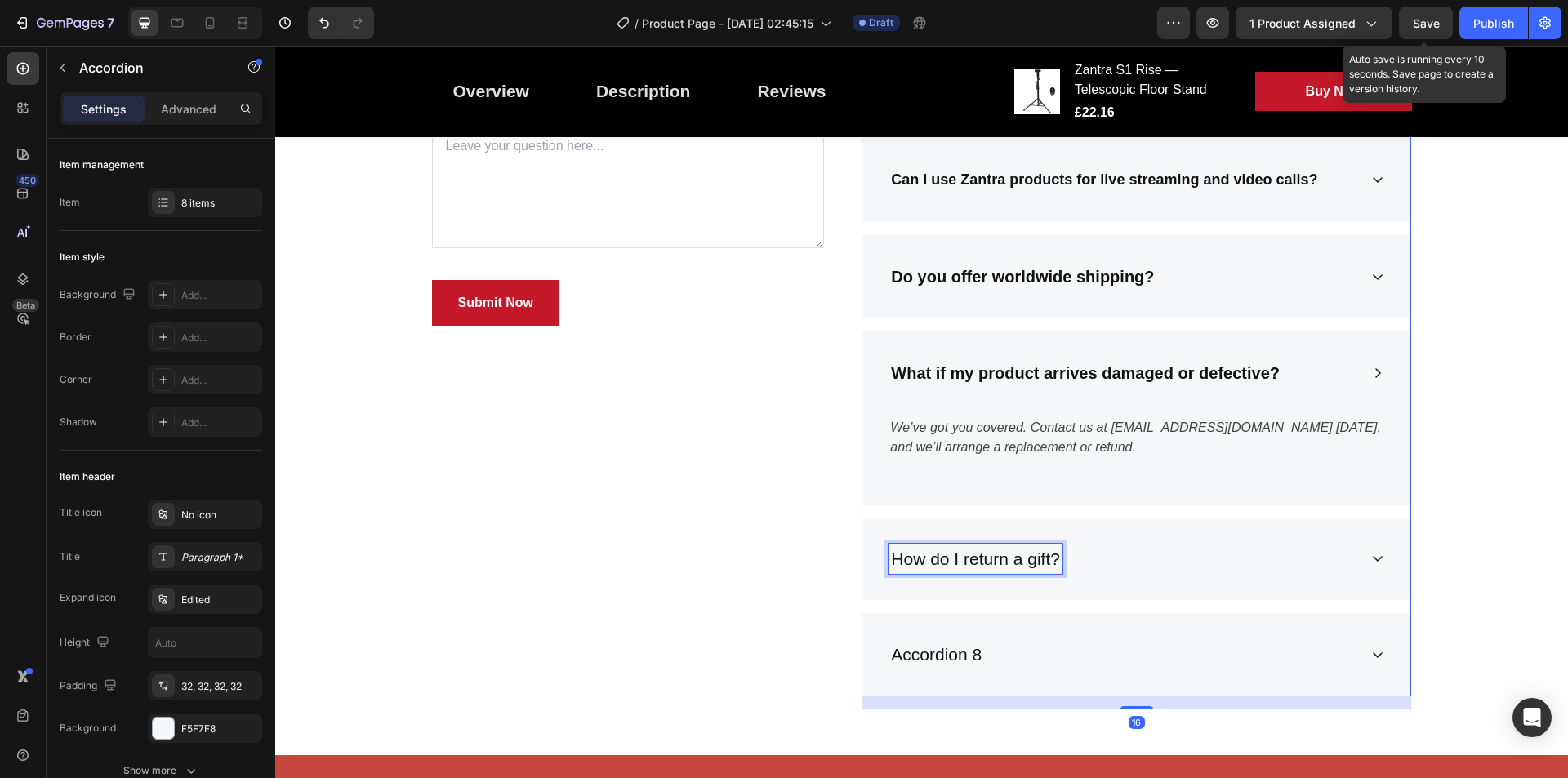
click at [1028, 554] on p "How do I return a gift?" at bounding box center [975, 559] width 169 height 26
click at [1025, 559] on p "How do I return a gift?" at bounding box center [975, 559] width 169 height 26
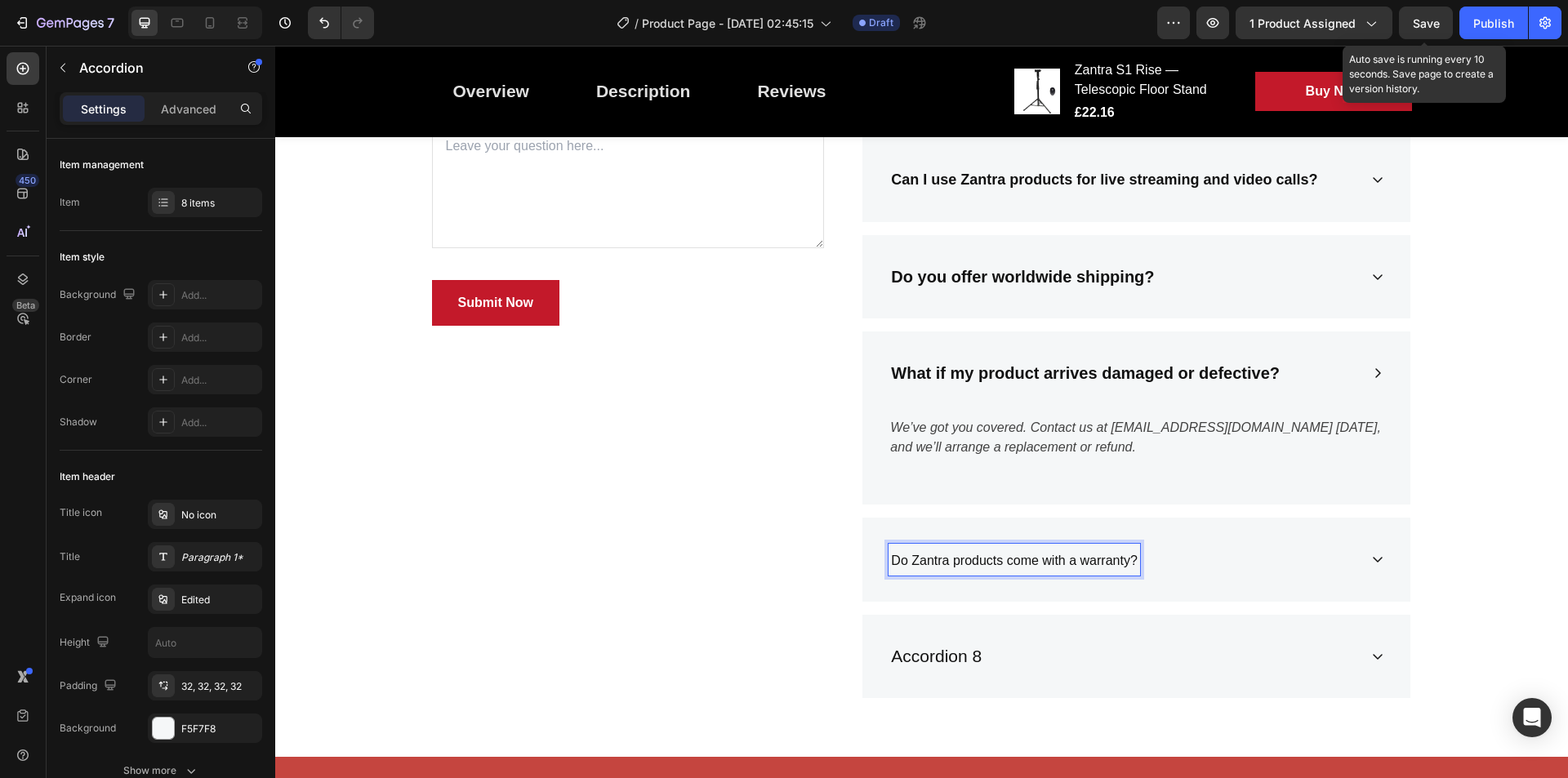
click at [989, 551] on p "Do Zantra products come with a warranty?" at bounding box center [1014, 559] width 245 height 28
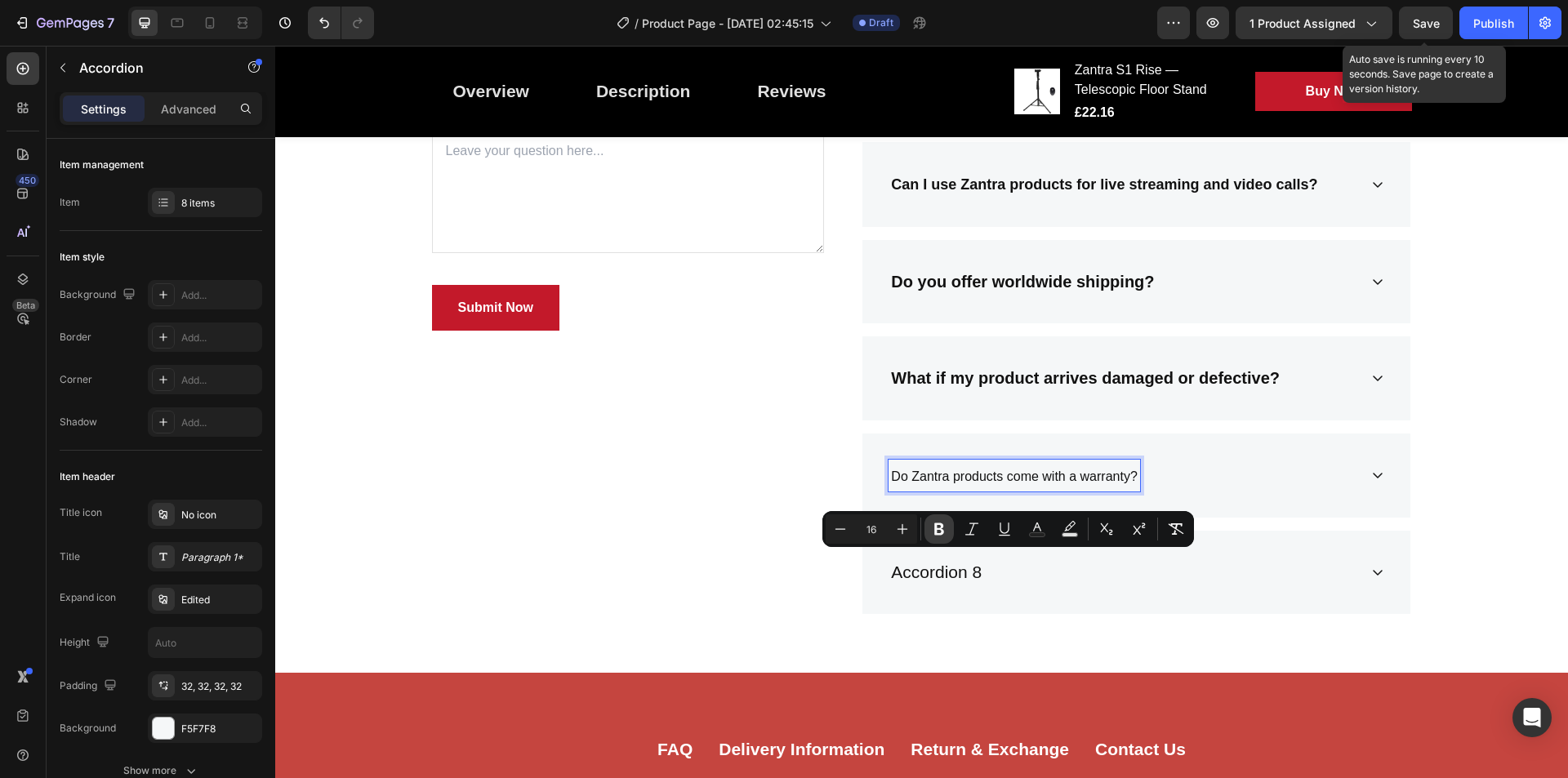
scroll to position [3124, 0]
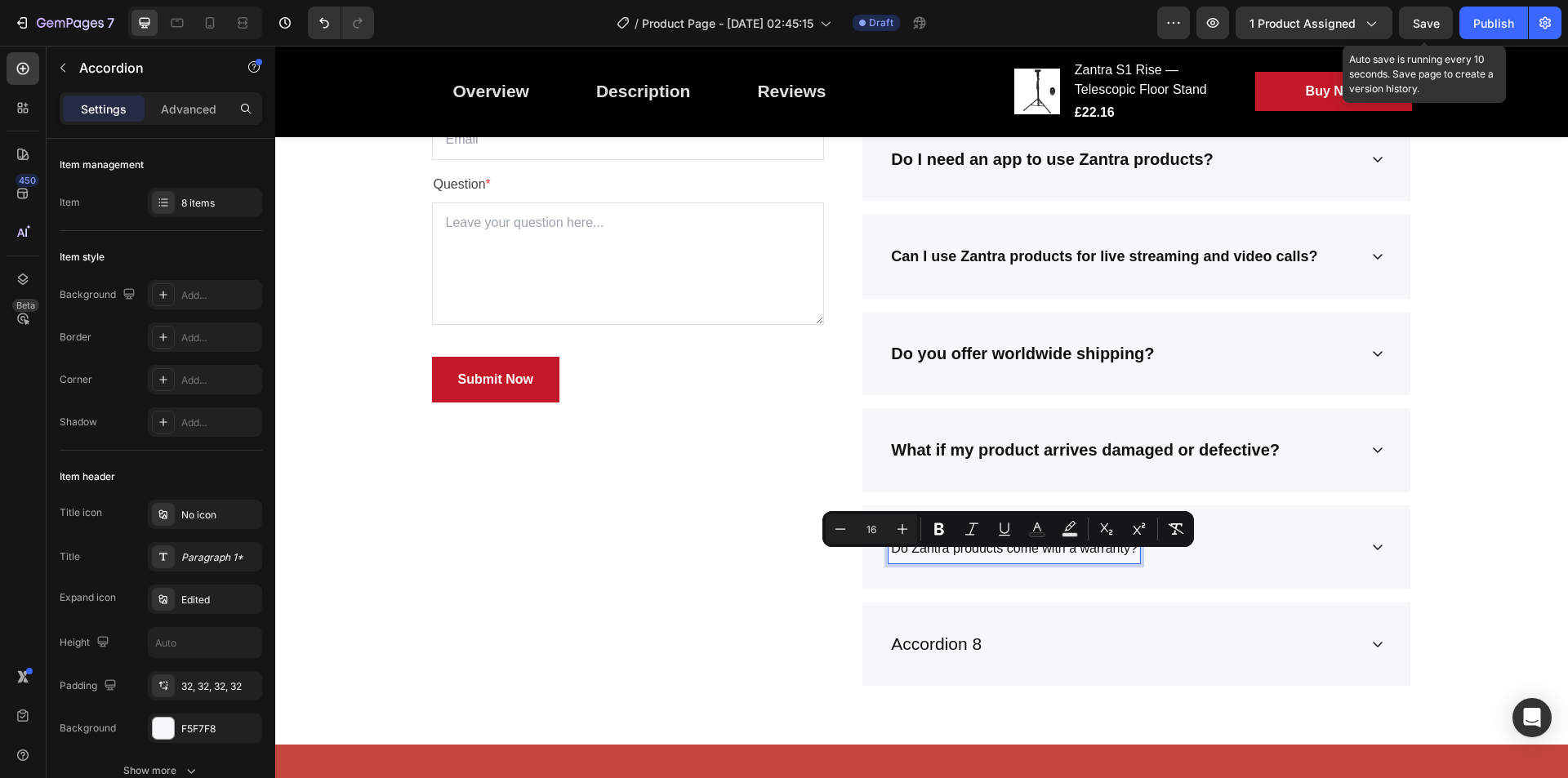
click at [905, 527] on icon "Editor contextual toolbar" at bounding box center [902, 529] width 16 height 16
click at [905, 527] on icon "Editor contextual toolbar" at bounding box center [902, 528] width 16 height 16
click at [948, 538] on button "Bold" at bounding box center [939, 528] width 29 height 29
click at [900, 530] on icon "Editor contextual toolbar" at bounding box center [902, 528] width 16 height 16
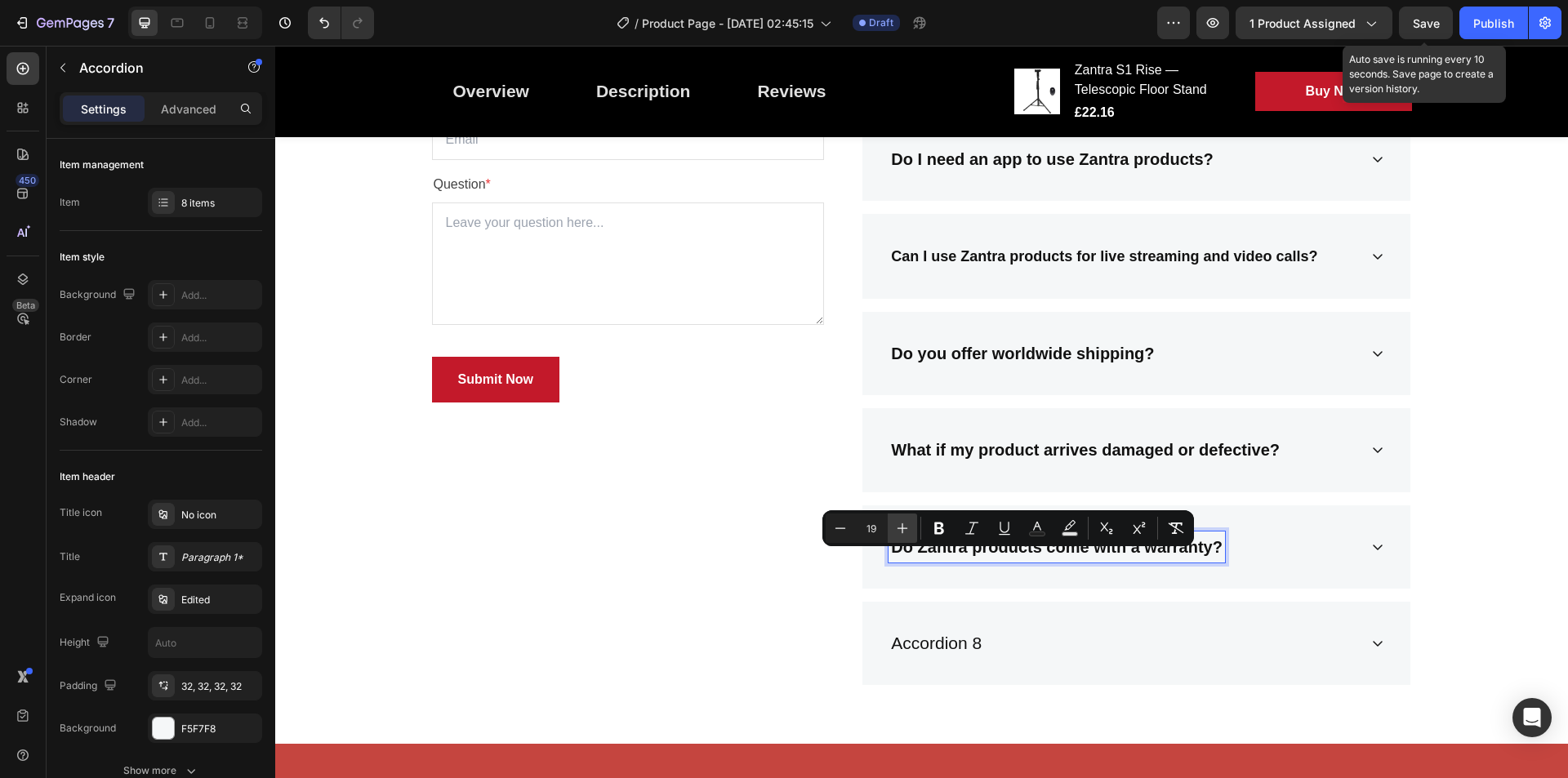
scroll to position [3111, 0]
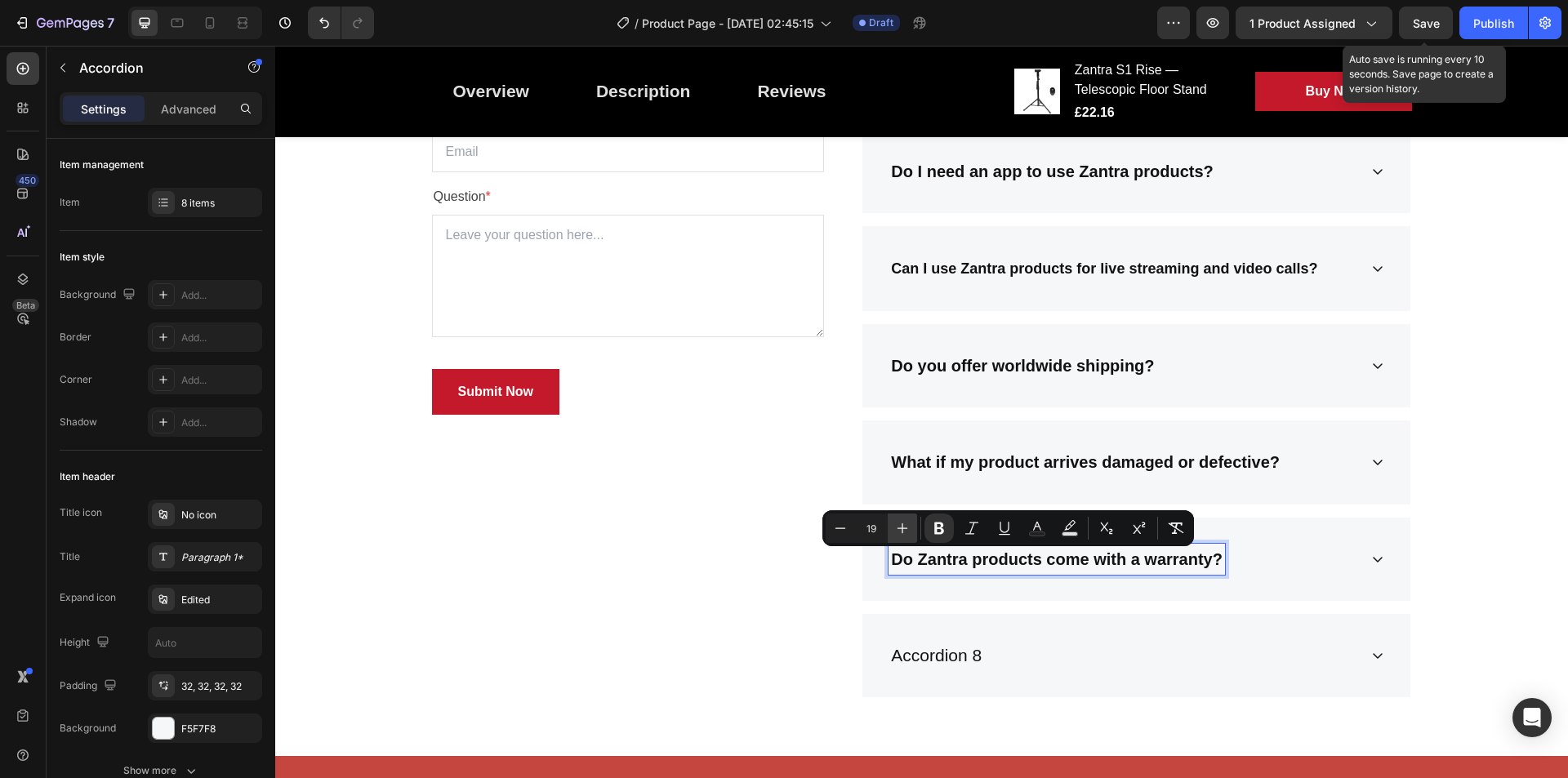
type input "20"
click at [1358, 563] on div "Do Zantra products come with a warranty?" at bounding box center [1137, 559] width 548 height 84
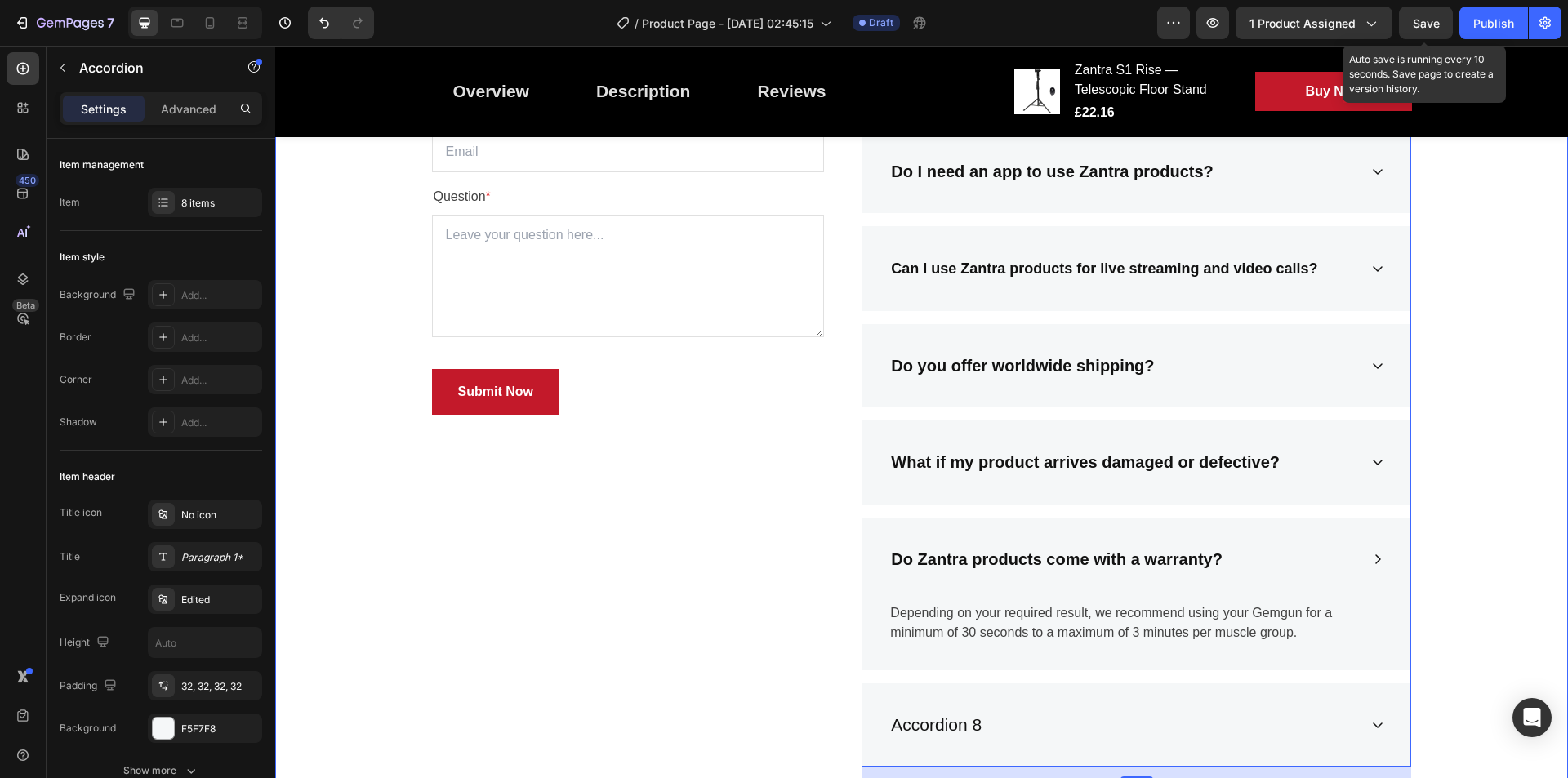
click at [1505, 375] on div "Frequently Asked Questions Heading Still have questions? Send us your question …" at bounding box center [921, 365] width 1268 height 857
click at [1236, 630] on p "Depending on your required result, we recommend using your Gemgun for a minimum…" at bounding box center [1137, 623] width 493 height 39
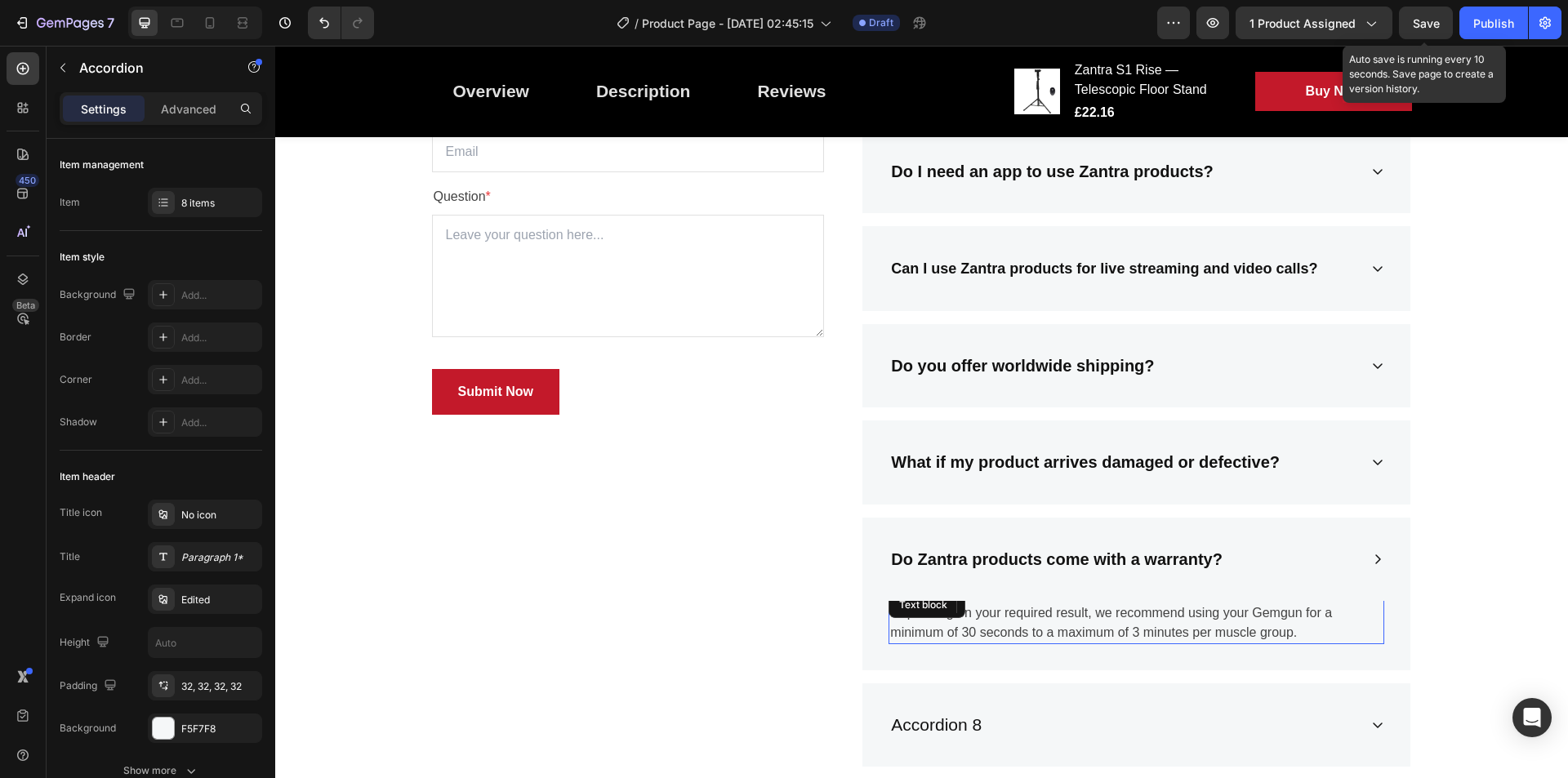
click at [1236, 630] on p "Depending on your required result, we recommend using your Gemgun for a minimum…" at bounding box center [1137, 623] width 493 height 39
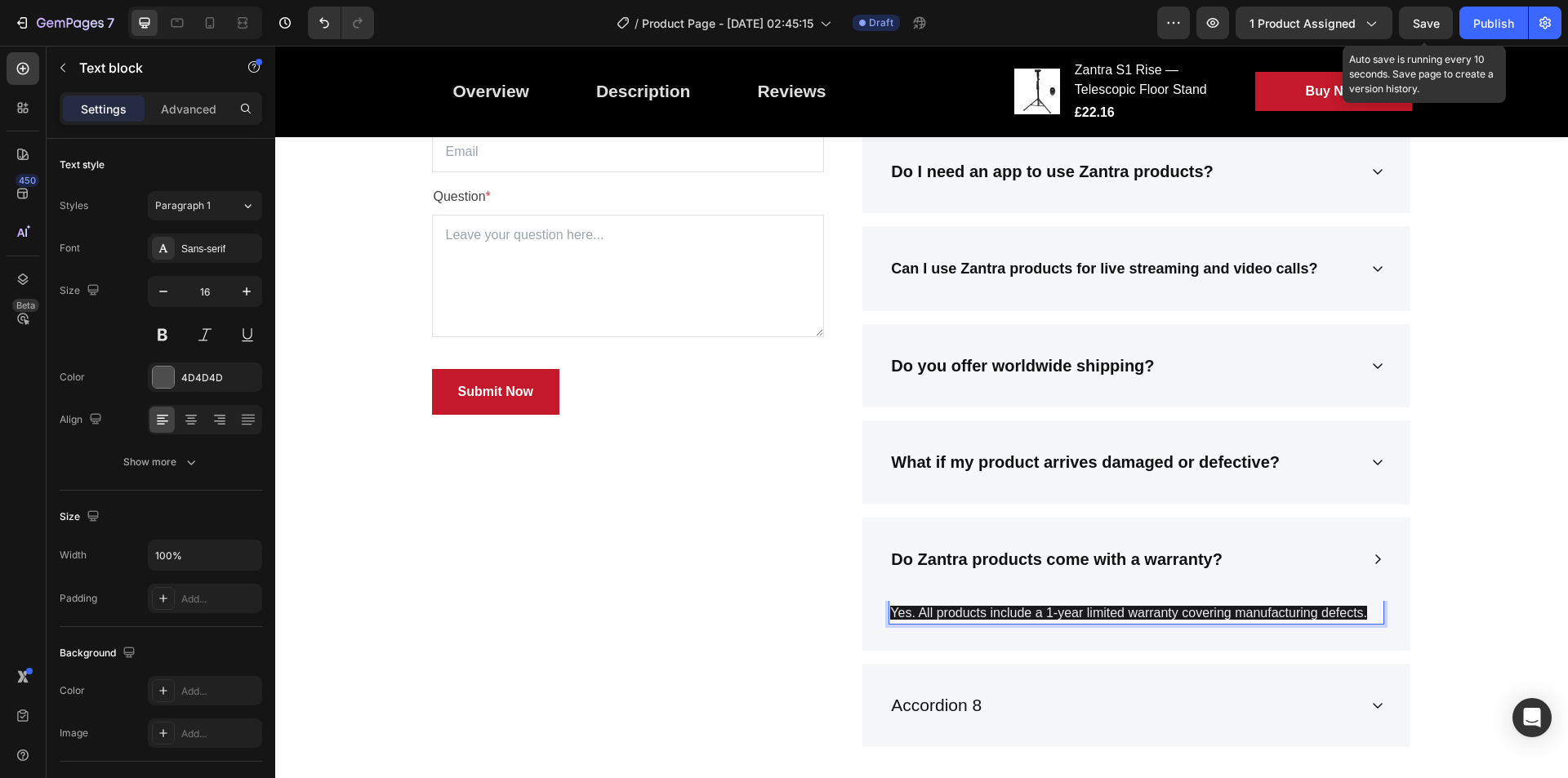
click at [1307, 614] on span "Yes. All products include a 1-year limited warranty covering manufacturing defe…" at bounding box center [1129, 613] width 477 height 14
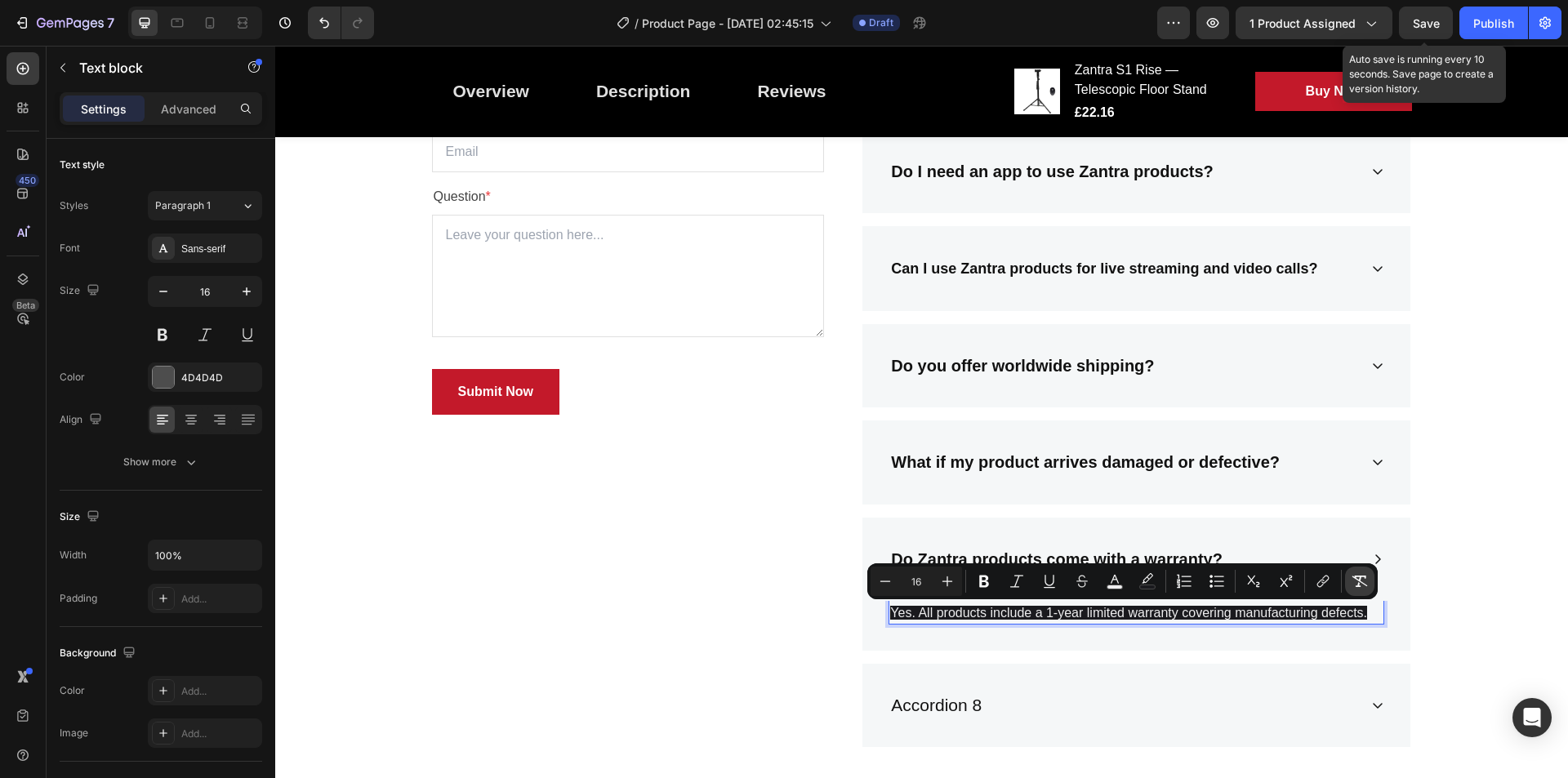
click at [1365, 571] on button "Remove Format" at bounding box center [1359, 581] width 29 height 29
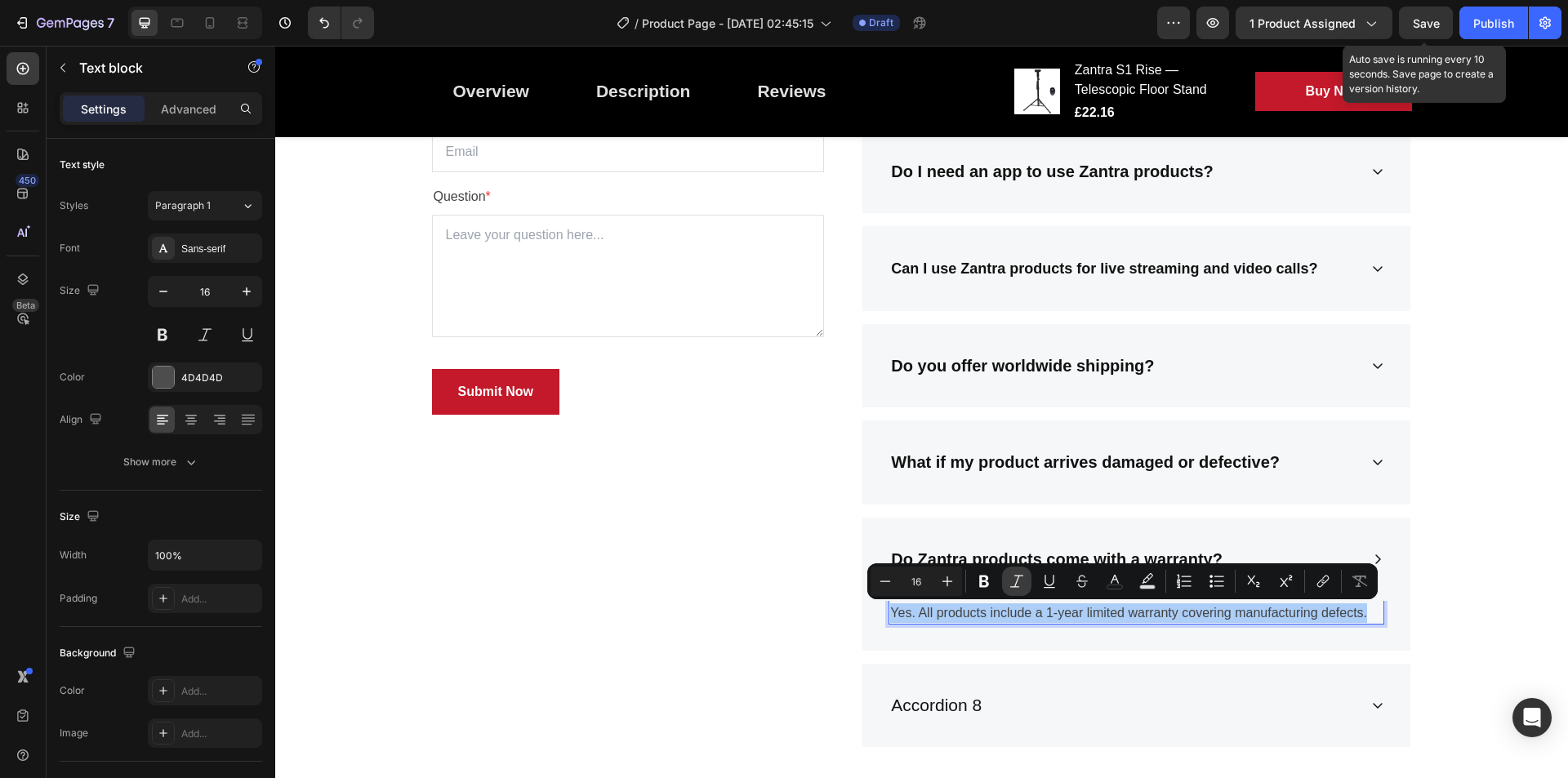
click at [1016, 592] on button "Italic" at bounding box center [1016, 581] width 29 height 29
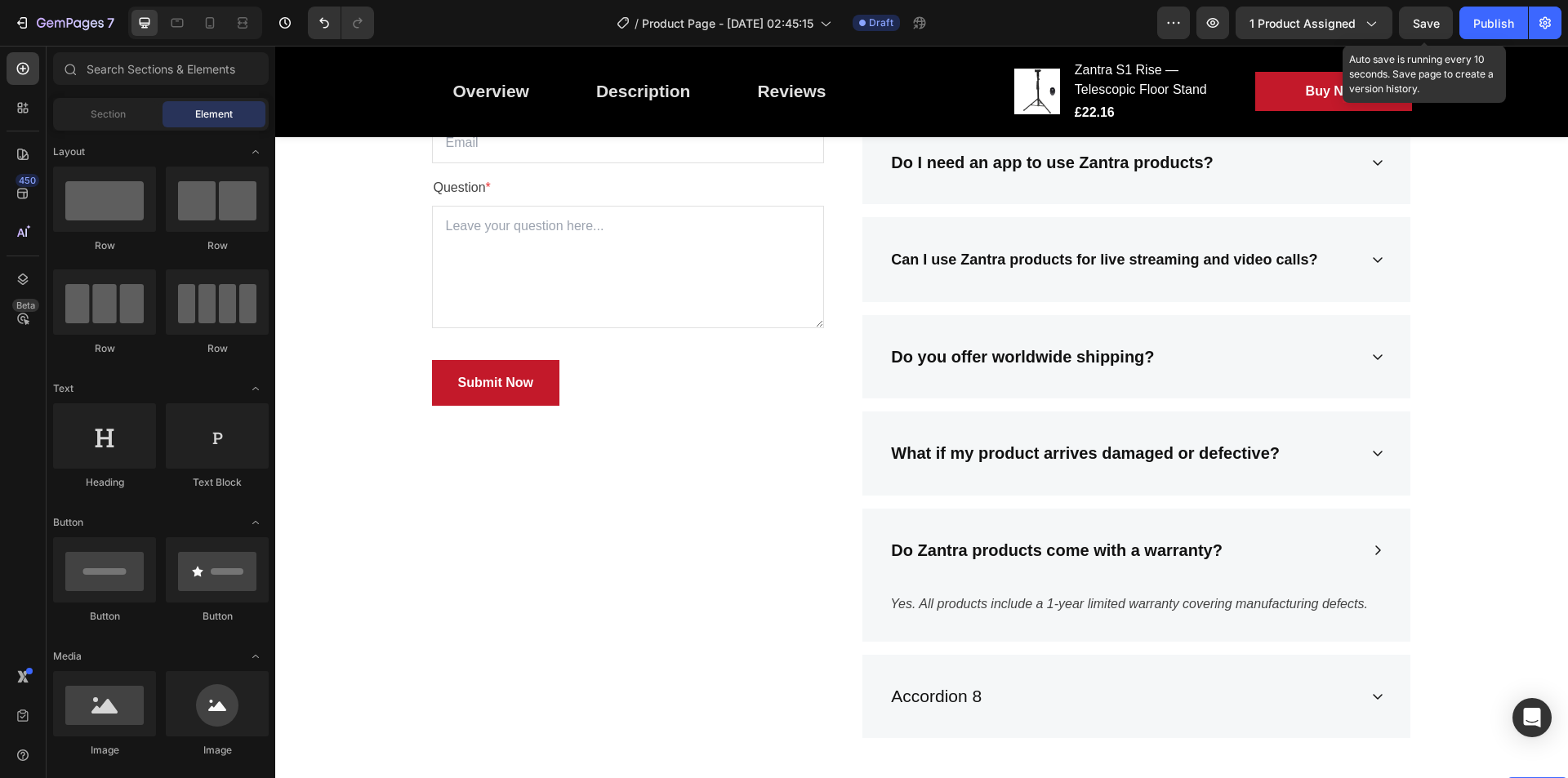
scroll to position [3259, 0]
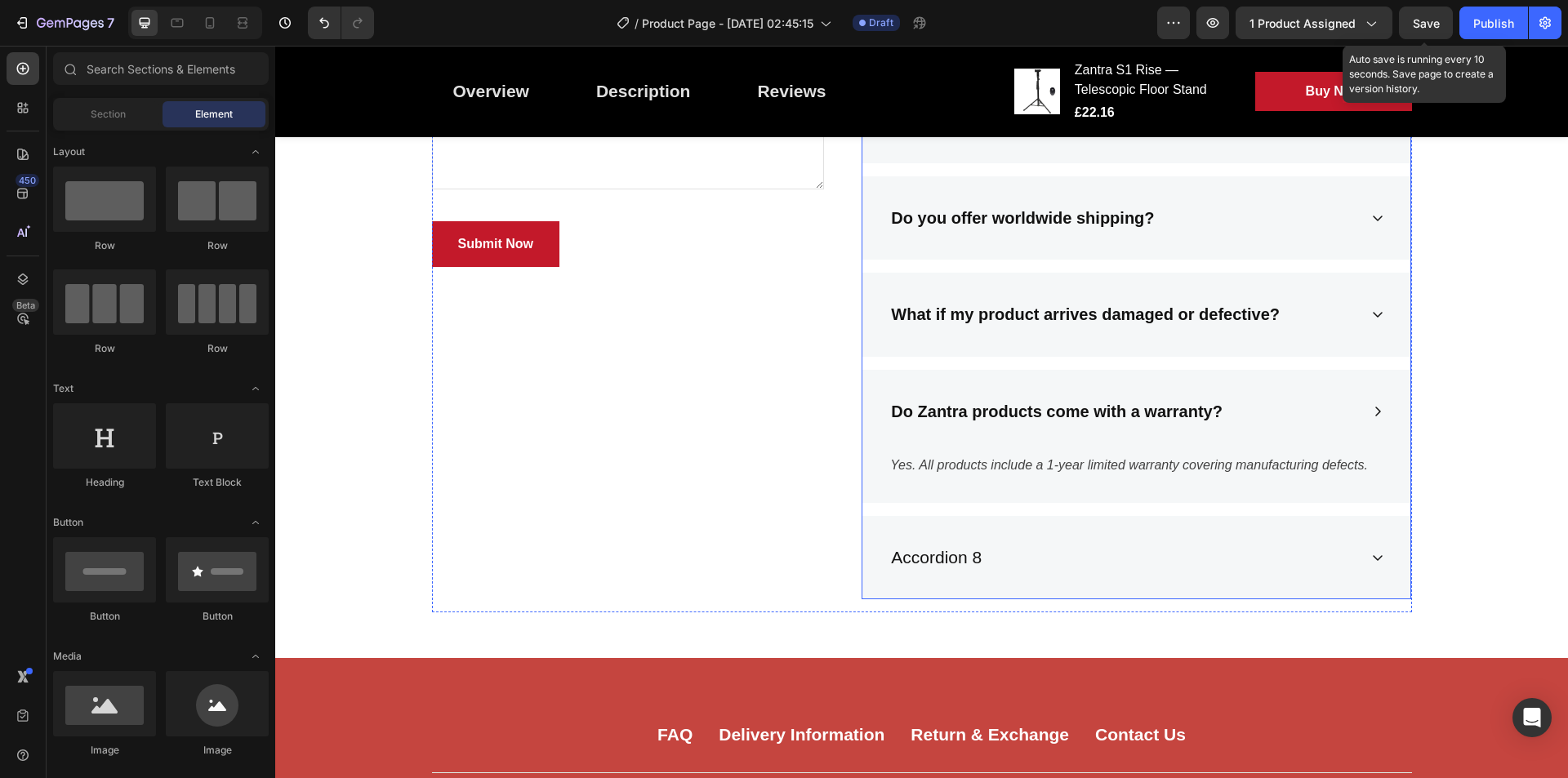
click at [1240, 544] on div "Accordion 8" at bounding box center [1124, 558] width 469 height 31
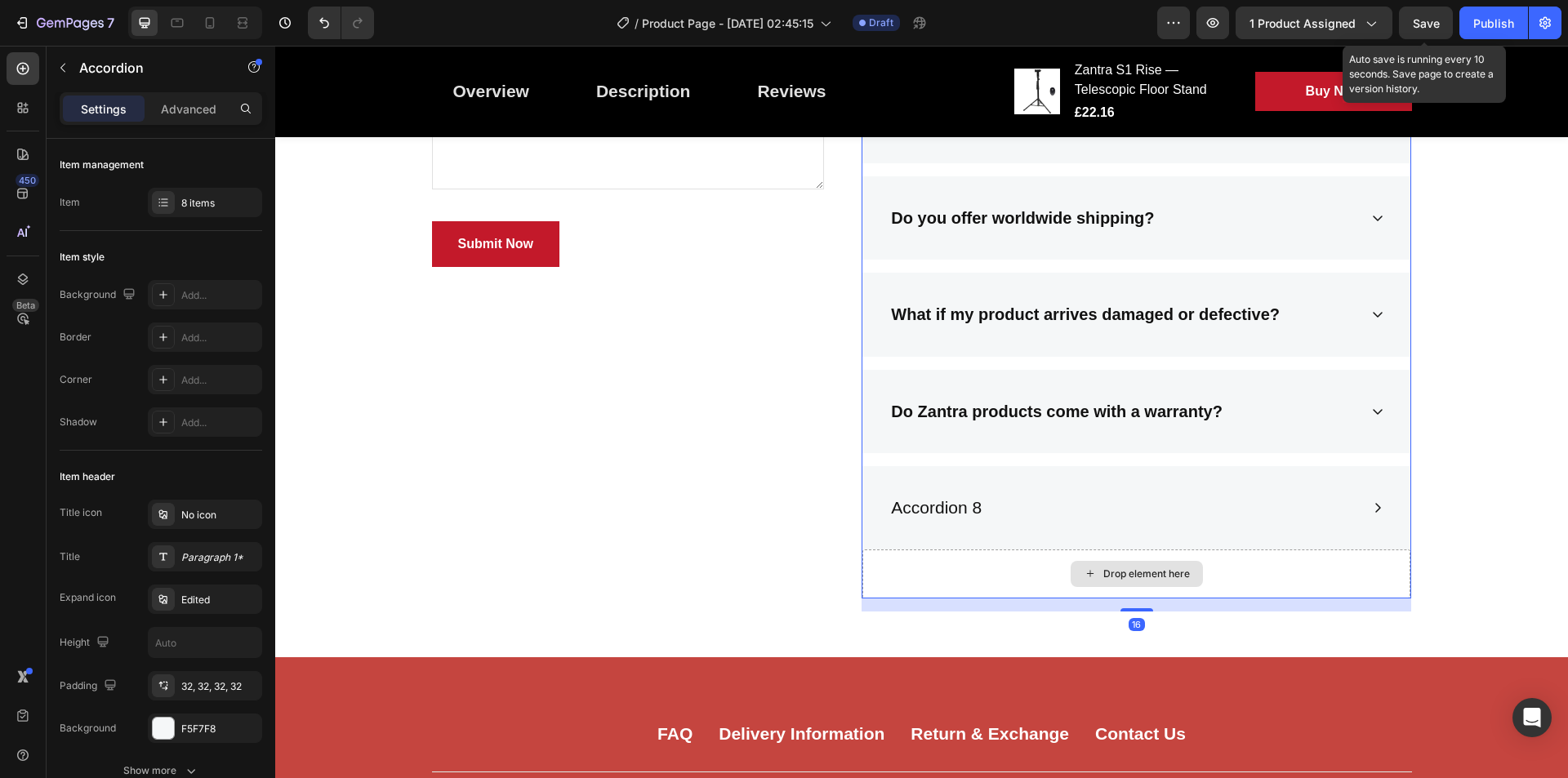
click at [1357, 511] on div "Accordion 8" at bounding box center [1137, 508] width 548 height 83
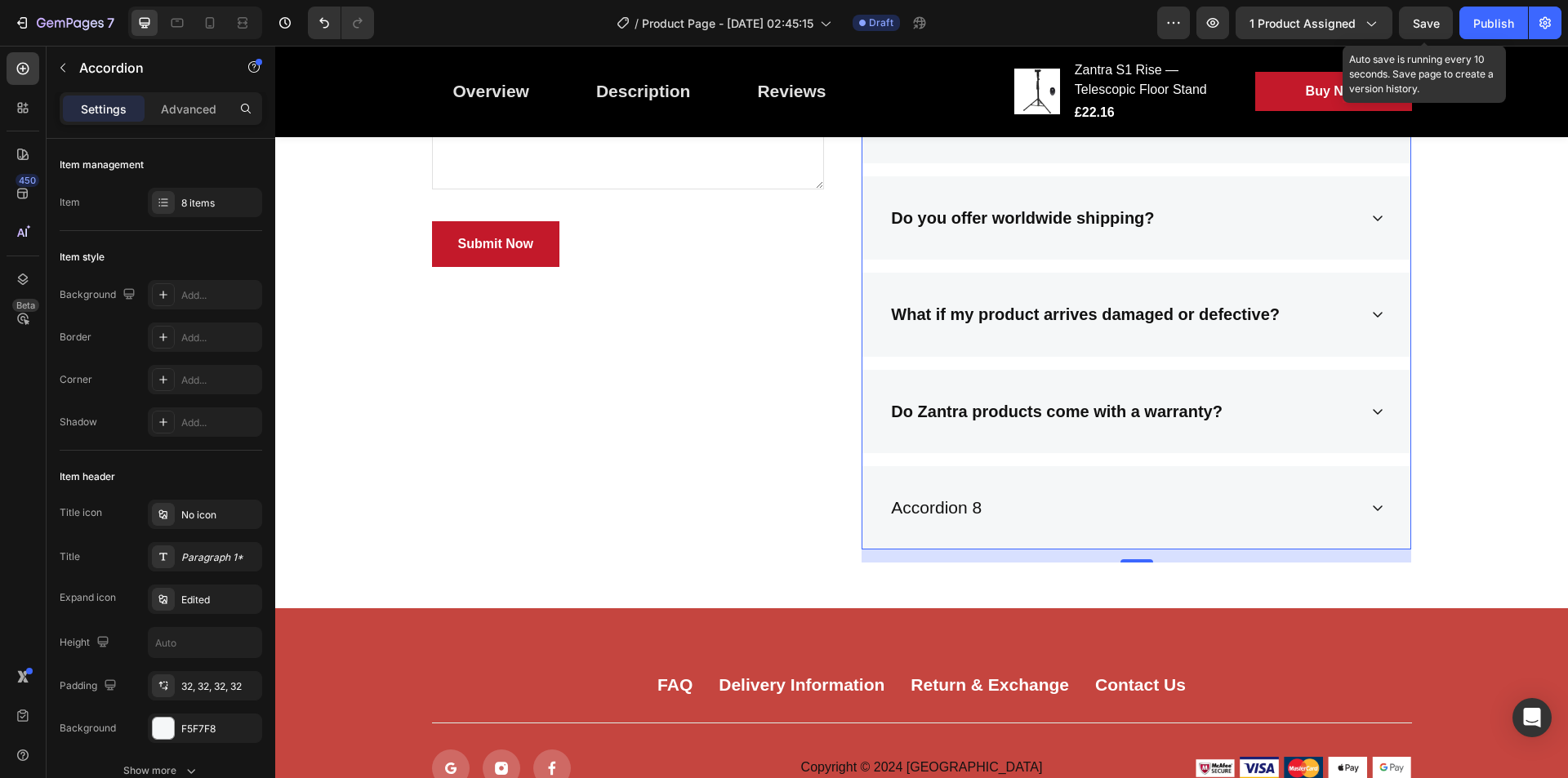
click at [1340, 502] on div "Accordion 8" at bounding box center [1124, 508] width 469 height 31
click at [1373, 499] on div "Accordion 8" at bounding box center [1137, 508] width 548 height 83
click at [937, 500] on p "Accordion 8" at bounding box center [937, 508] width 91 height 26
click at [1367, 506] on div "Accordion 8" at bounding box center [1137, 508] width 548 height 83
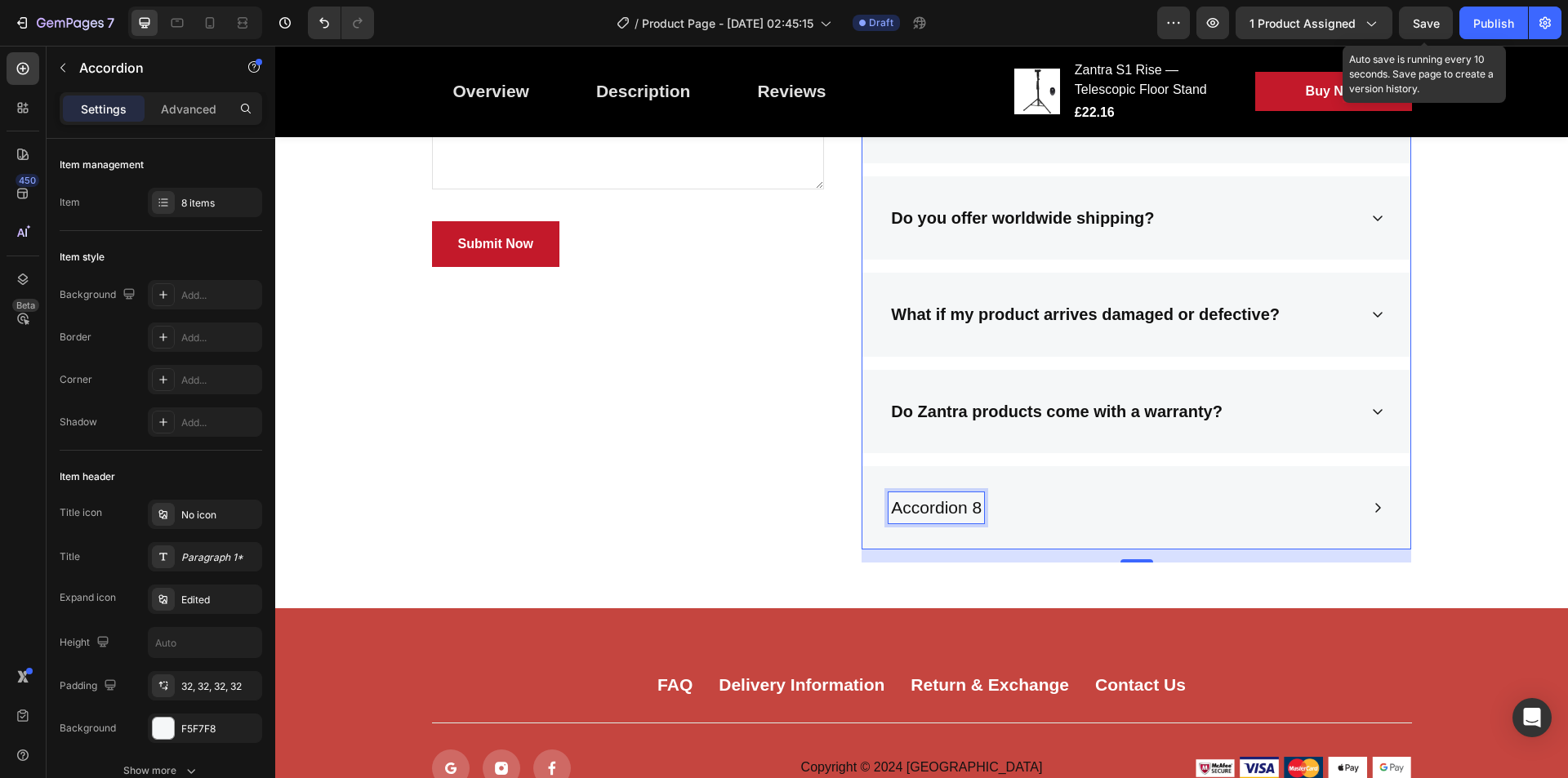
click at [1332, 516] on div "Accordion 8" at bounding box center [1124, 508] width 469 height 31
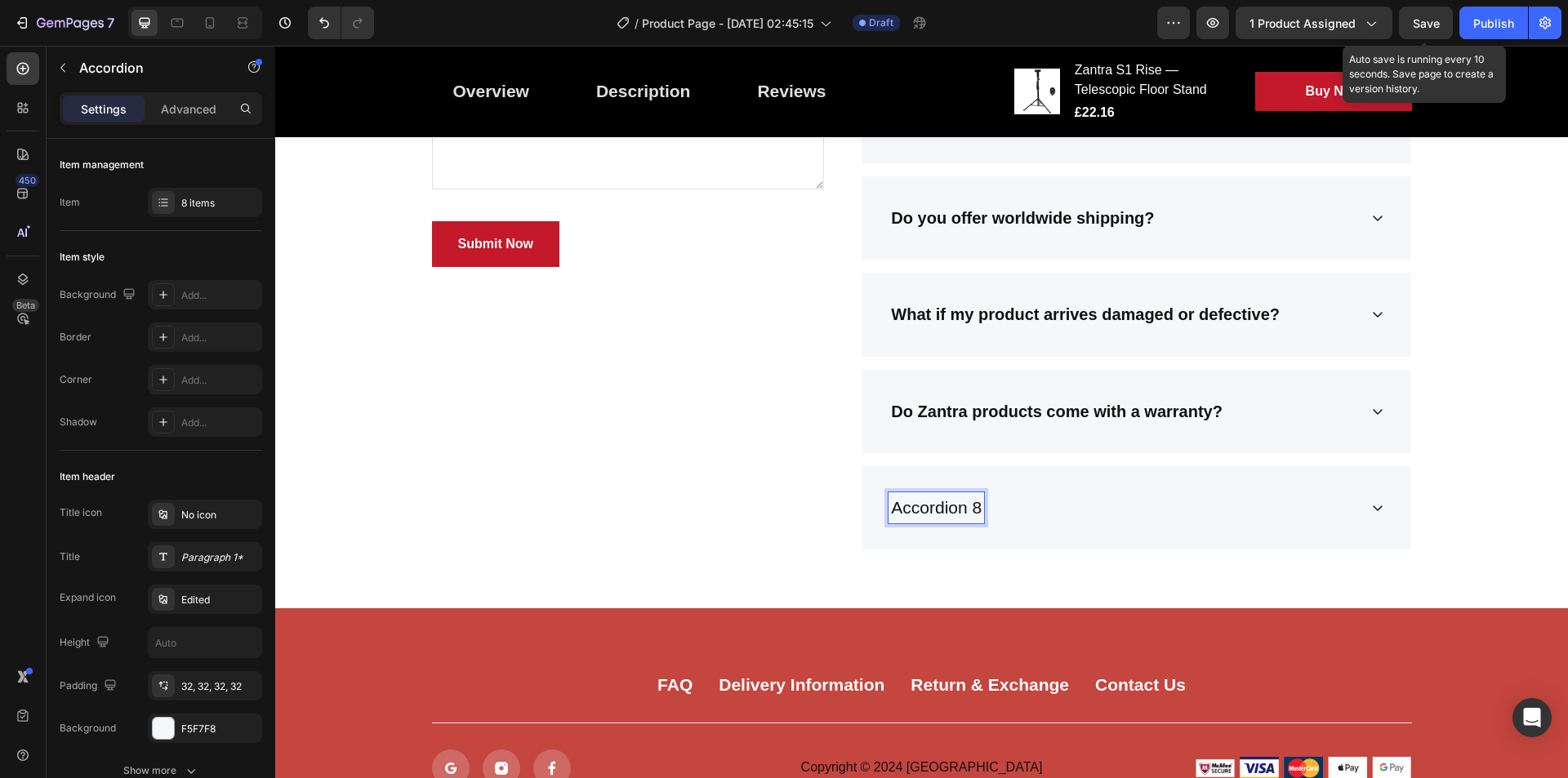
click at [1205, 522] on div "Accordion 8" at bounding box center [1124, 508] width 469 height 31
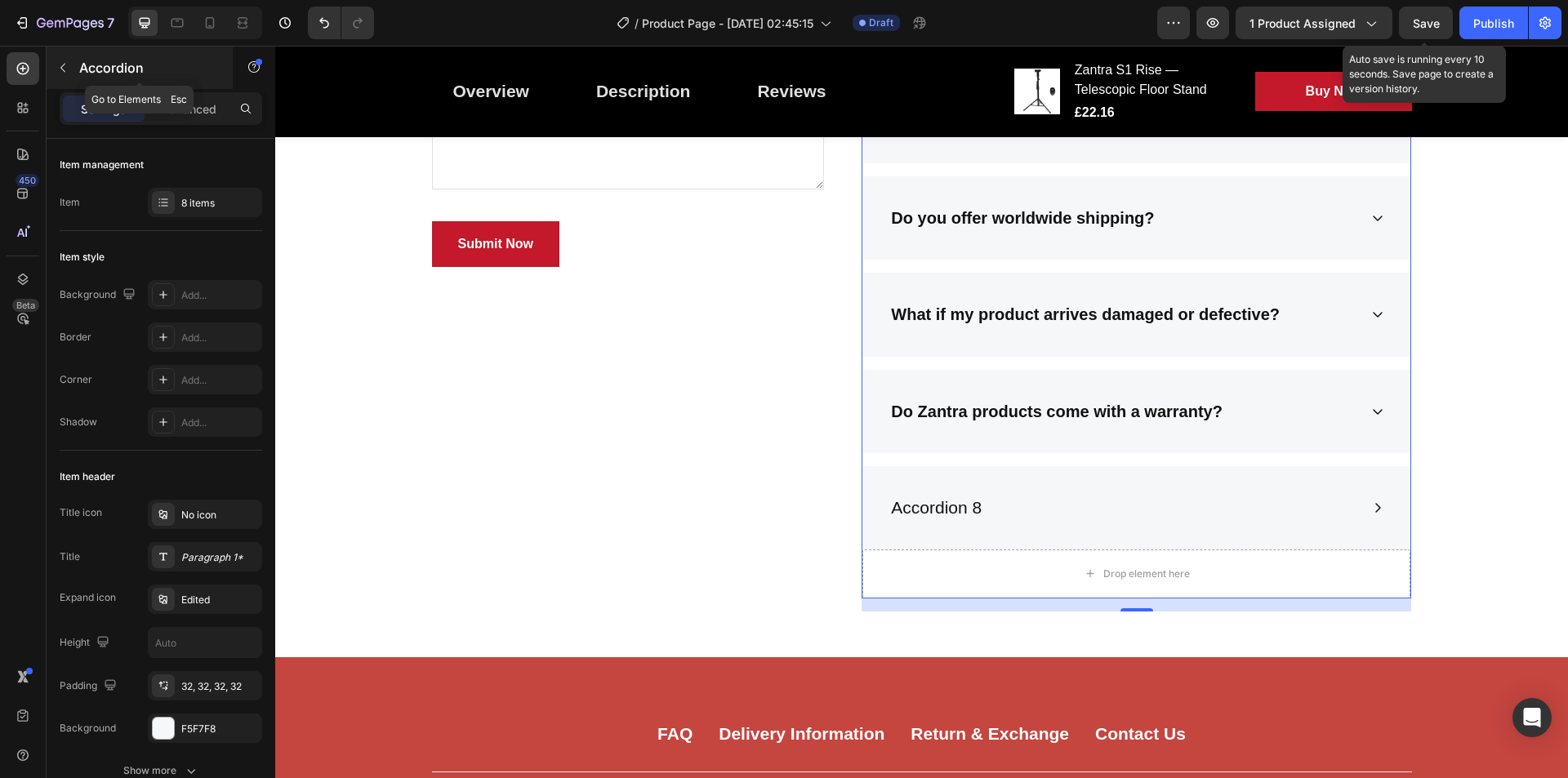
click at [62, 57] on button "button" at bounding box center [62, 67] width 26 height 26
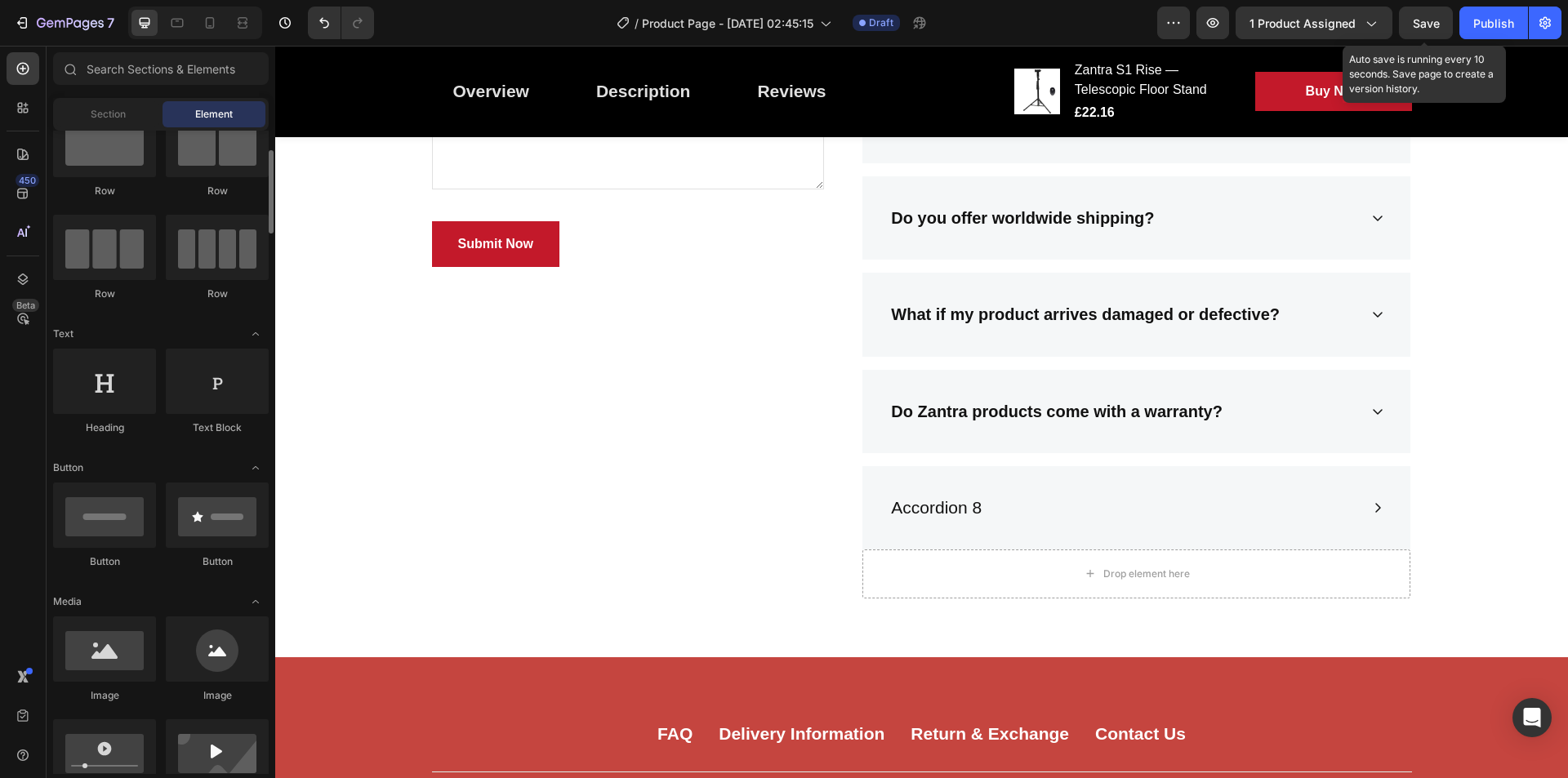
scroll to position [88, 0]
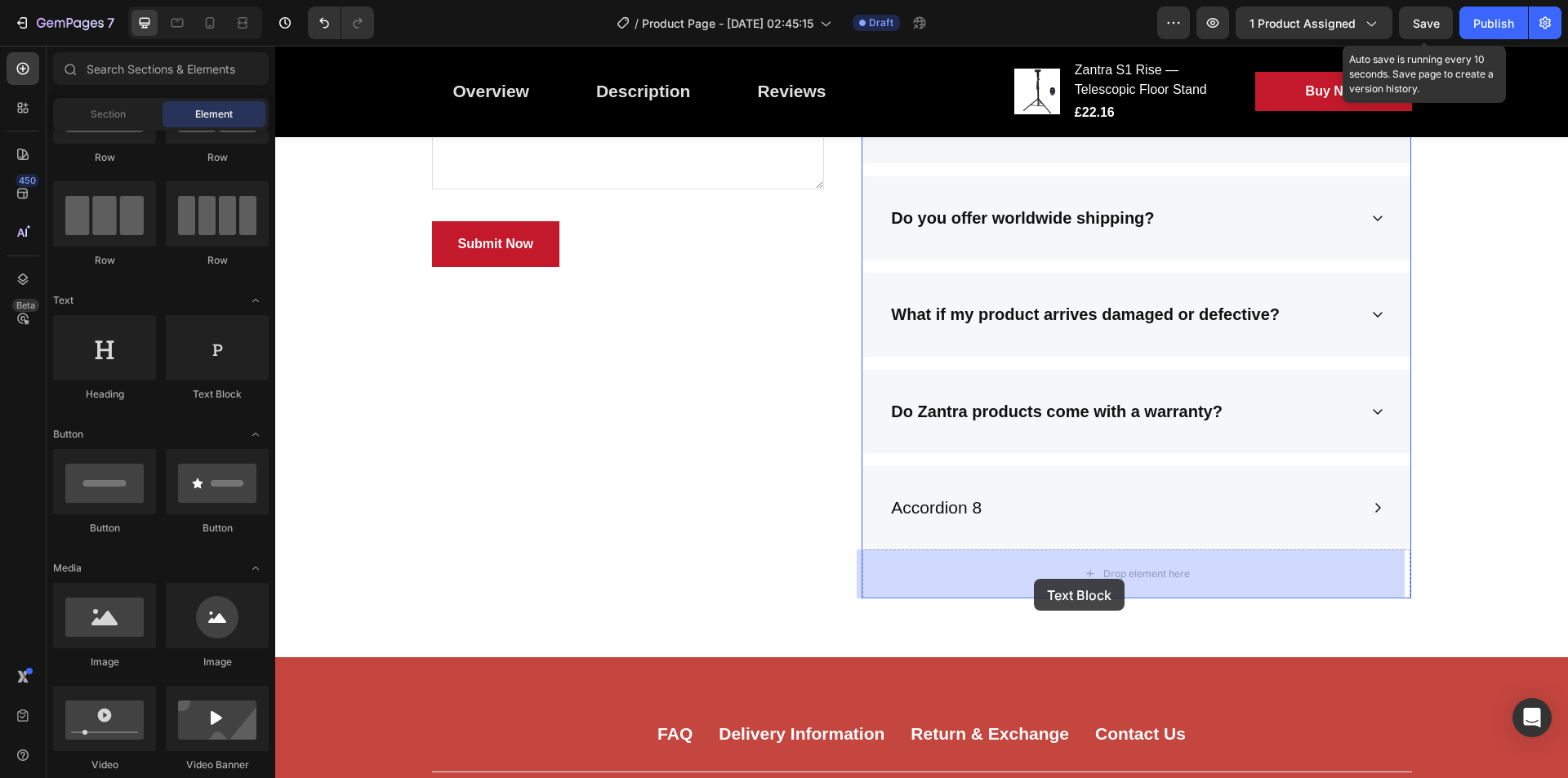
drag, startPoint x: 490, startPoint y: 410, endPoint x: 1034, endPoint y: 579, distance: 569.6
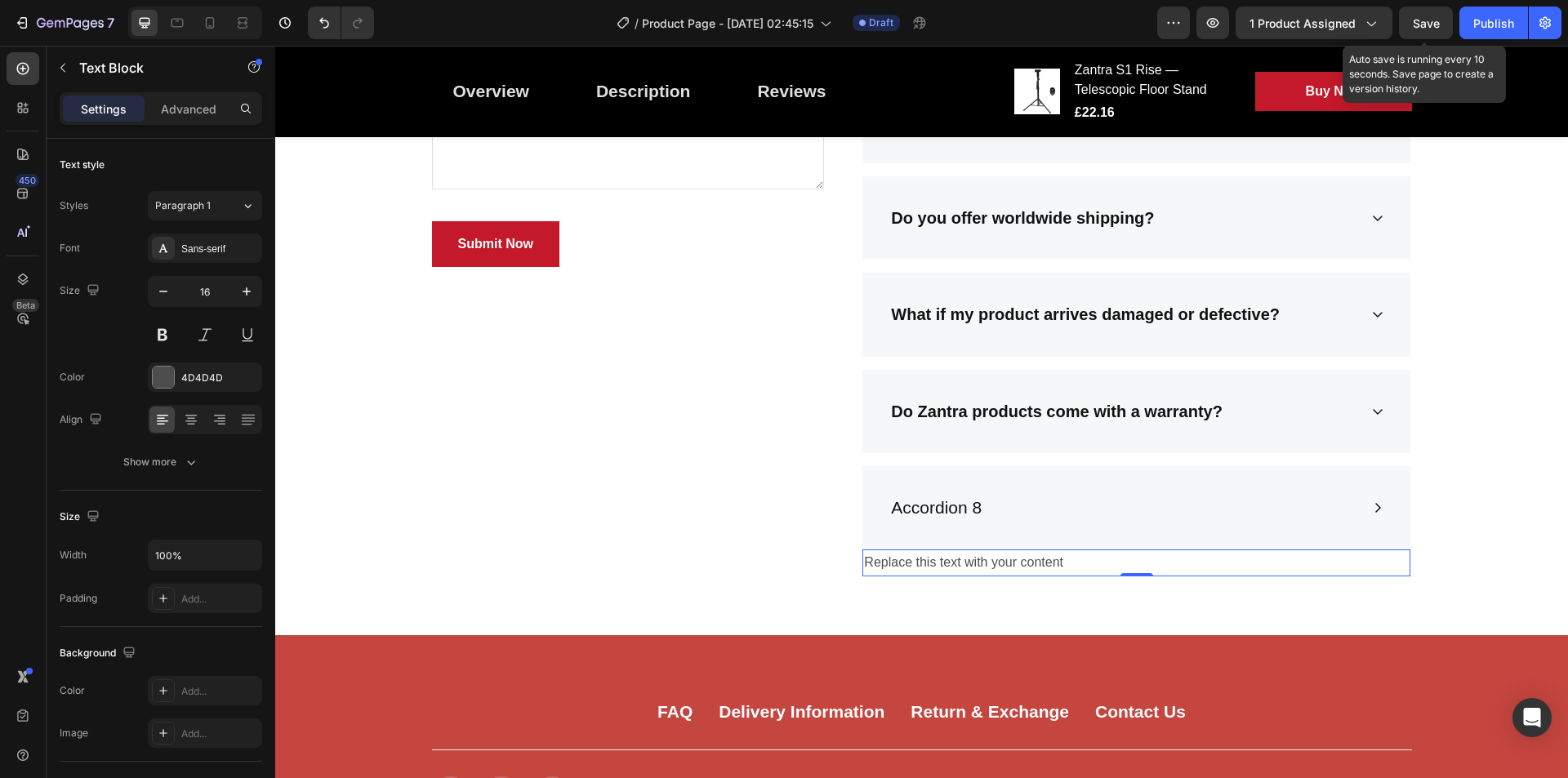
click at [1023, 568] on div "Replace this text with your content" at bounding box center [1137, 563] width 548 height 27
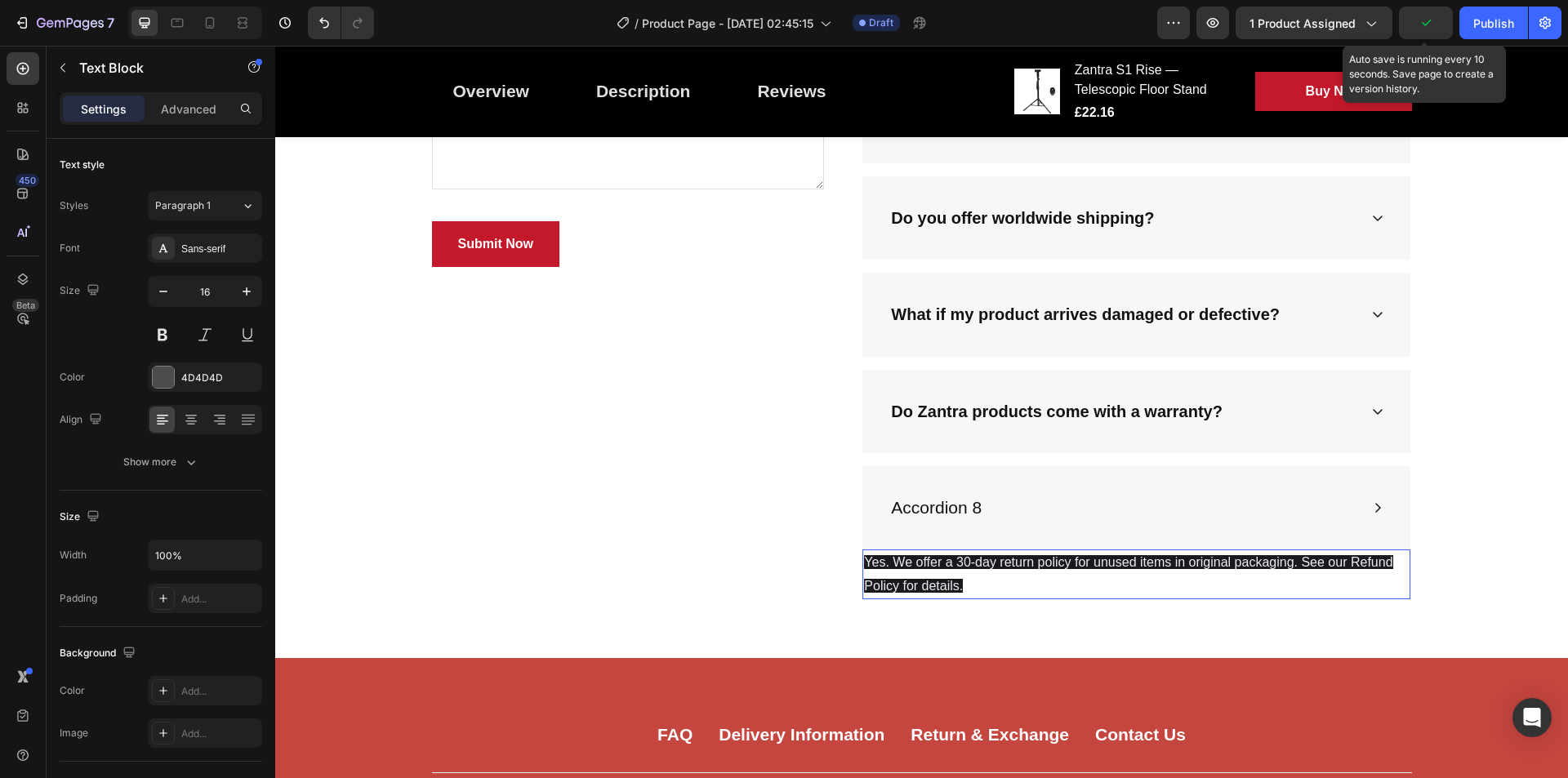
click at [978, 582] on p "Yes. We offer a 30-day return policy for unused items in original packaging. Se…" at bounding box center [1136, 575] width 544 height 47
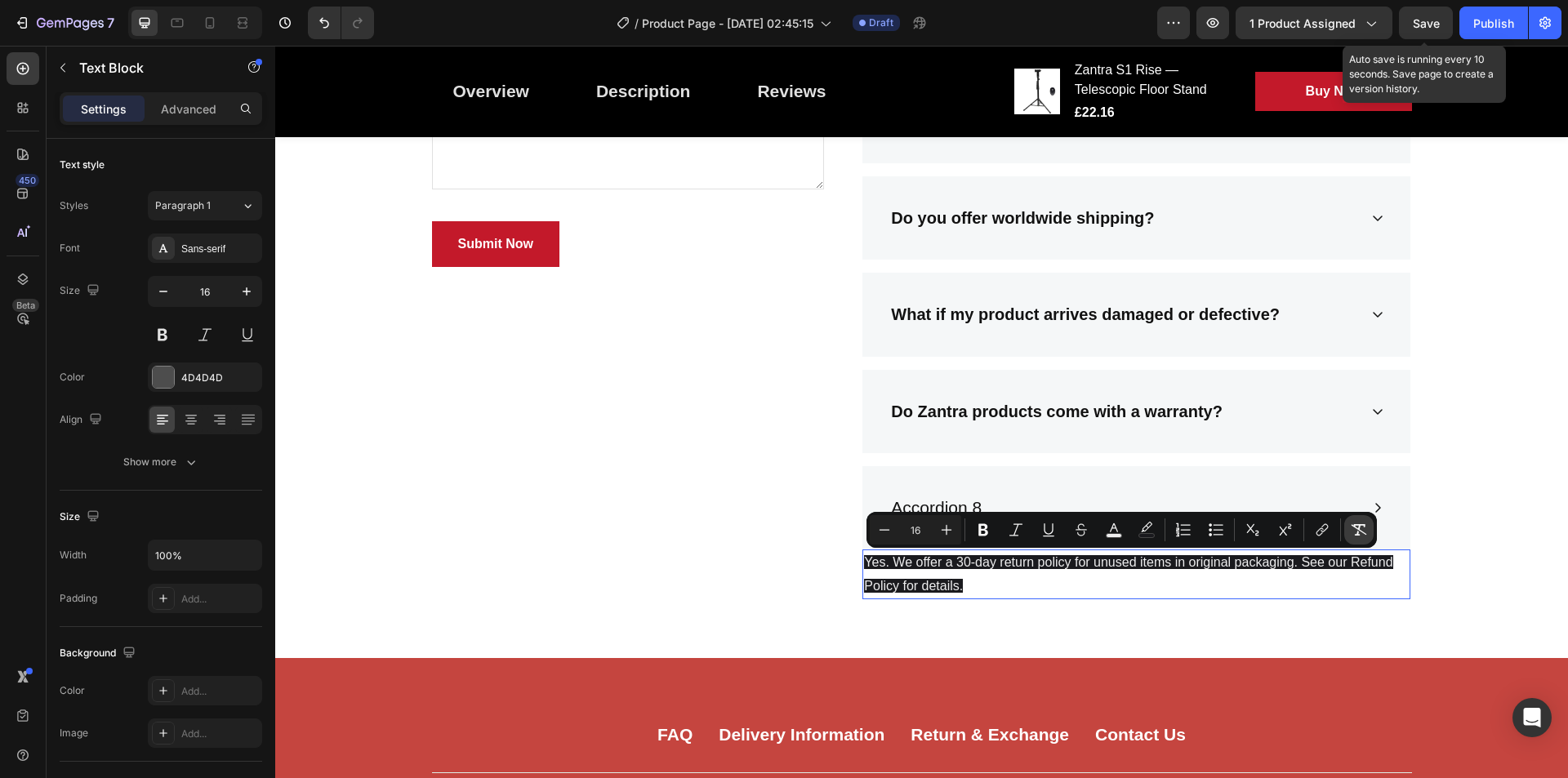
click at [1362, 527] on icon "Editor contextual toolbar" at bounding box center [1359, 530] width 16 height 16
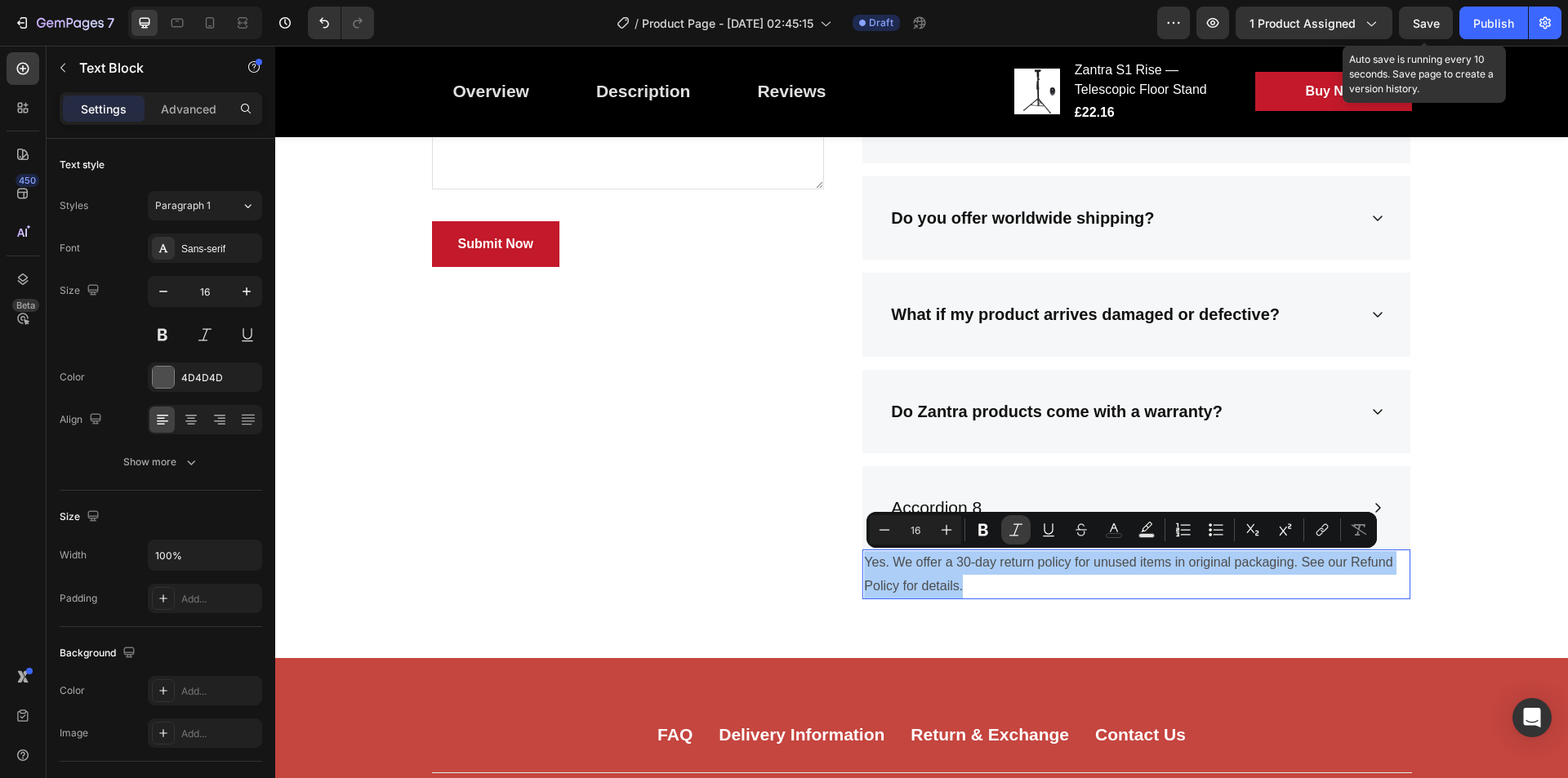
click at [1017, 534] on icon "Editor contextual toolbar" at bounding box center [1016, 530] width 16 height 16
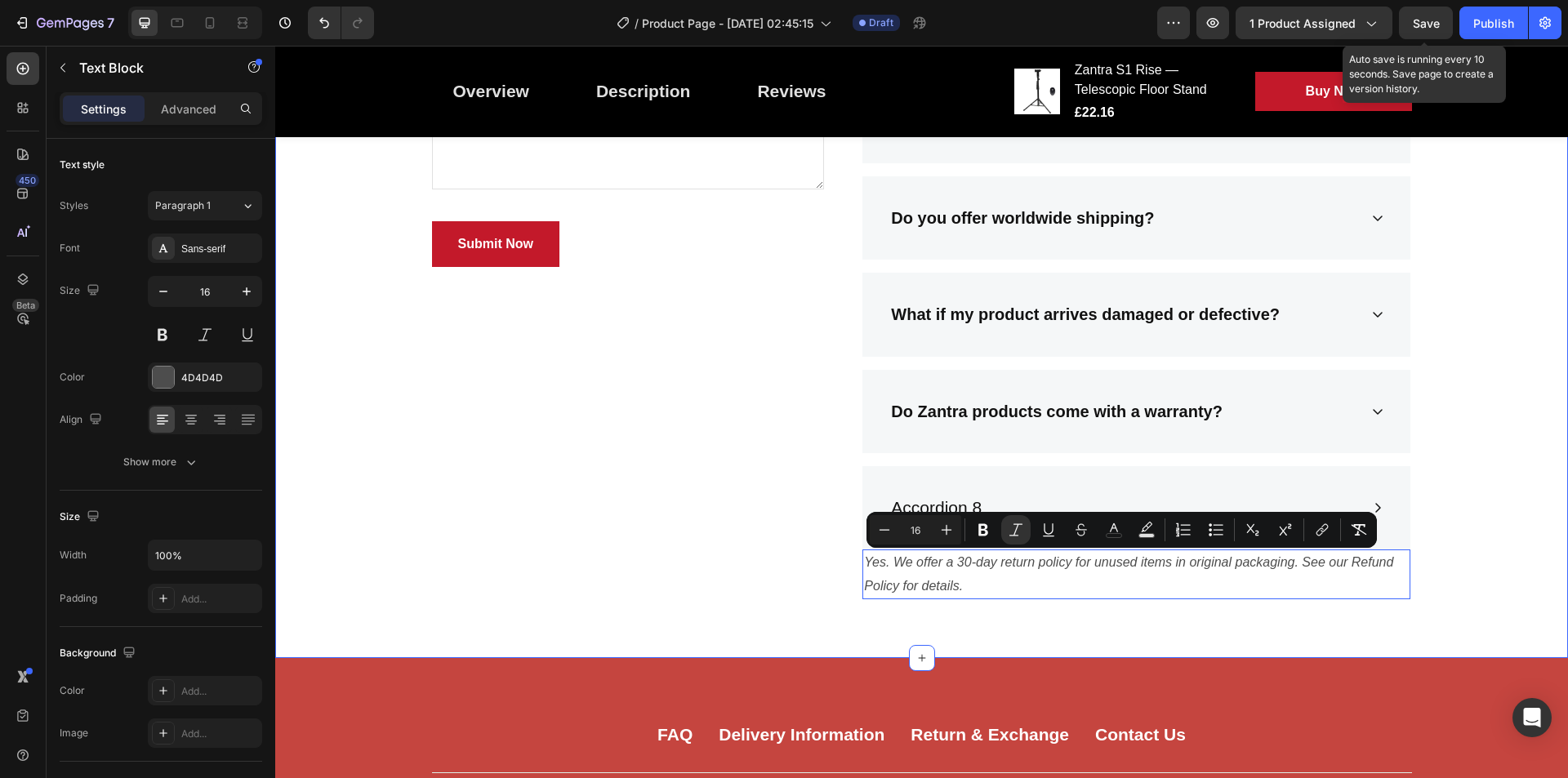
click at [1449, 540] on div "Frequently Asked Questions Heading Still have questions? Send us your question …" at bounding box center [921, 207] width 1268 height 838
click at [1343, 419] on div "Do Zantra products come with a warranty?" at bounding box center [1124, 412] width 469 height 32
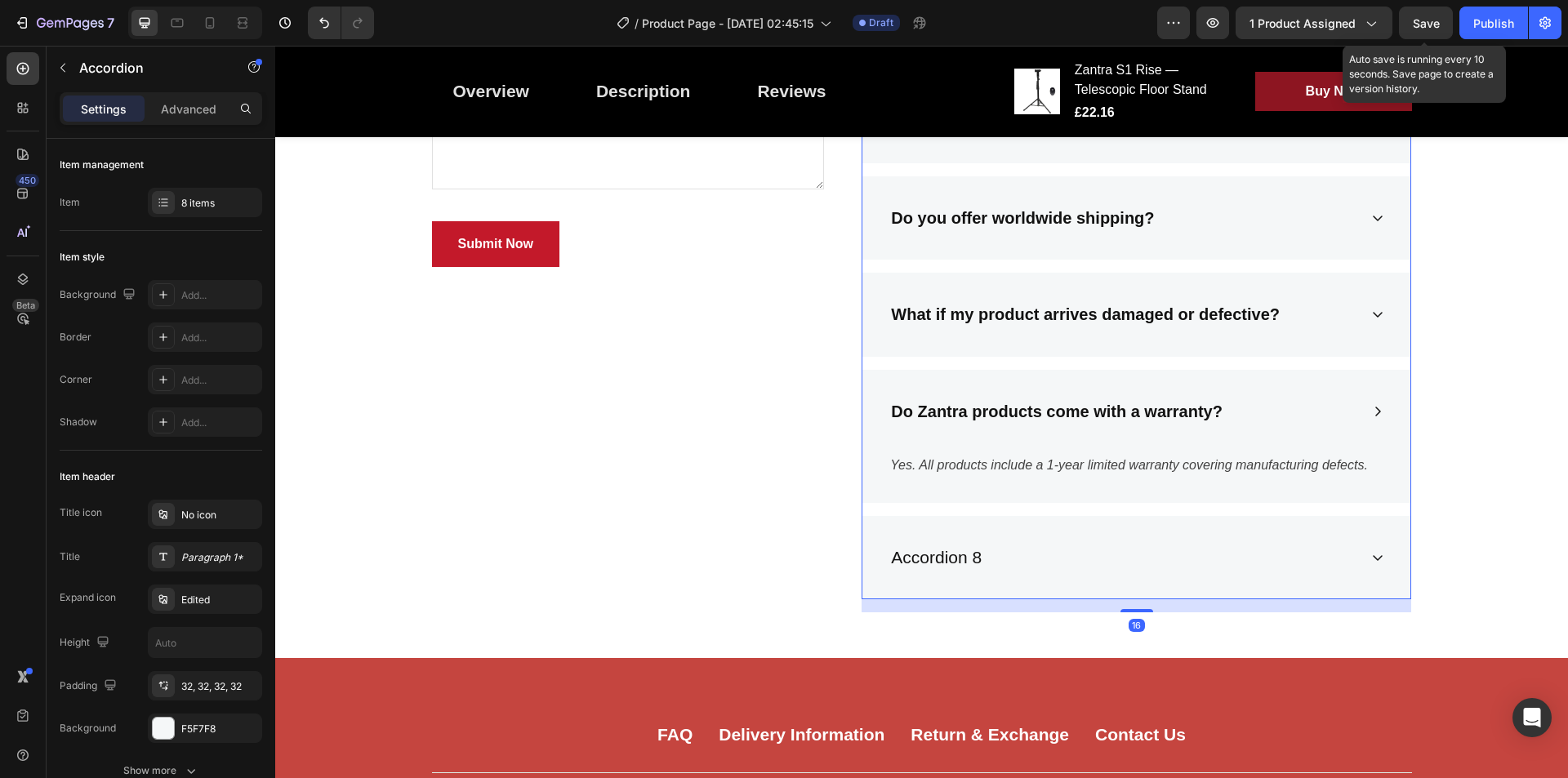
click at [1365, 563] on div "Accordion 8" at bounding box center [1137, 557] width 548 height 83
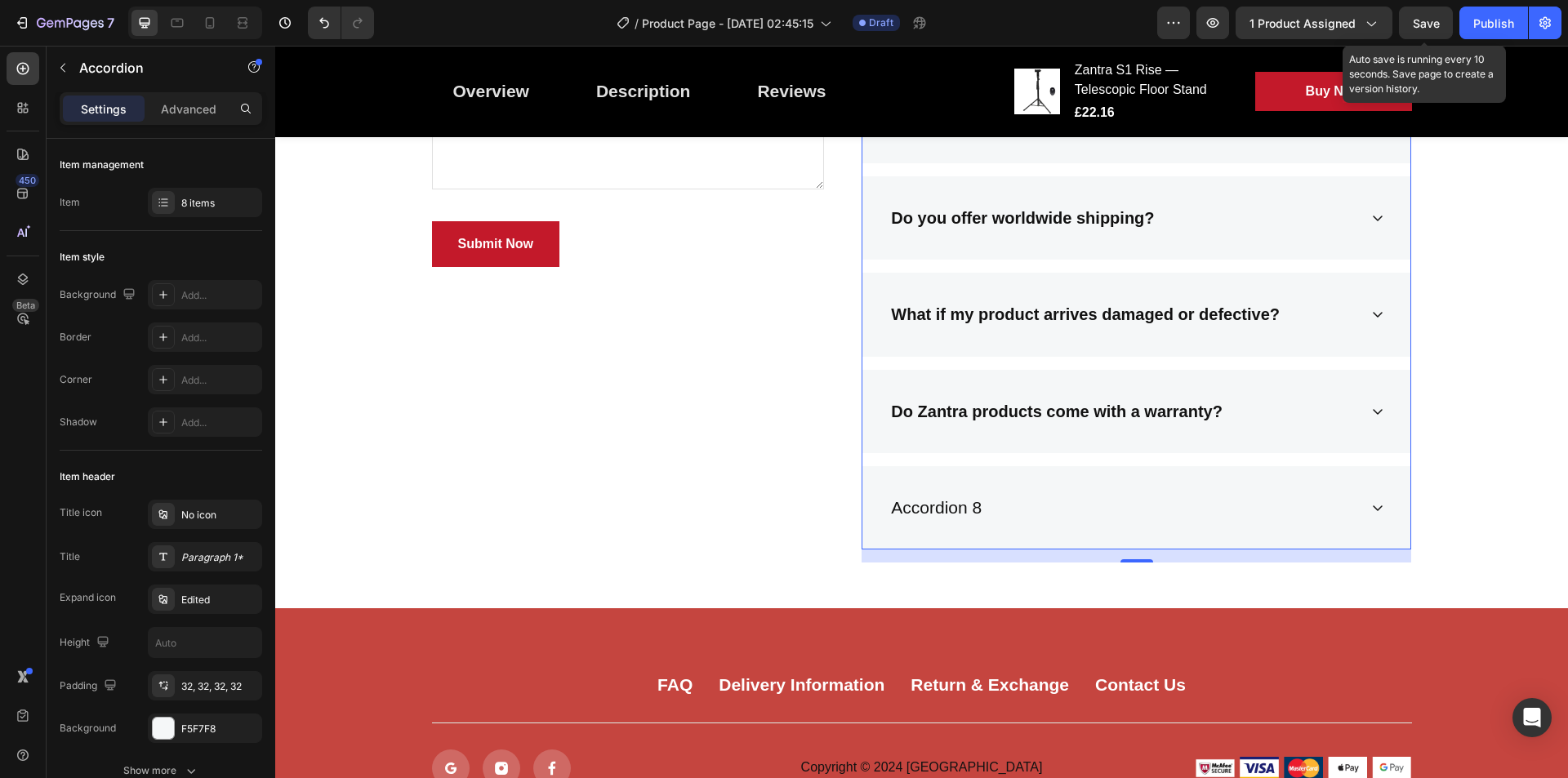
click at [1293, 505] on div "Accordion 8" at bounding box center [1124, 508] width 469 height 31
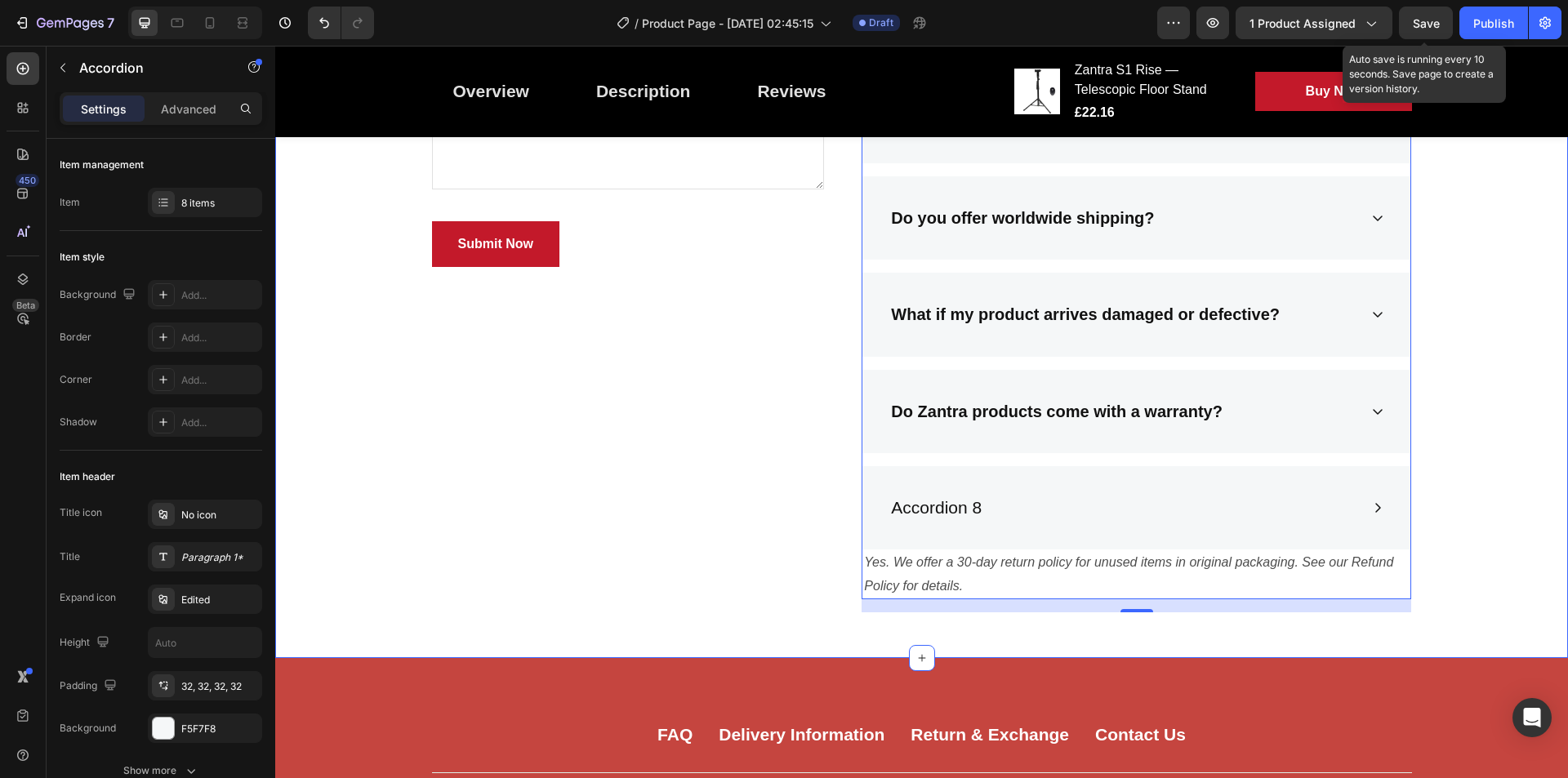
drag, startPoint x: 1489, startPoint y: 403, endPoint x: 955, endPoint y: 501, distance: 542.9
click at [1489, 403] on div "Frequently Asked Questions Heading Still have questions? Send us your question …" at bounding box center [921, 207] width 1268 height 838
click at [955, 501] on p "Accordion 8" at bounding box center [937, 508] width 91 height 26
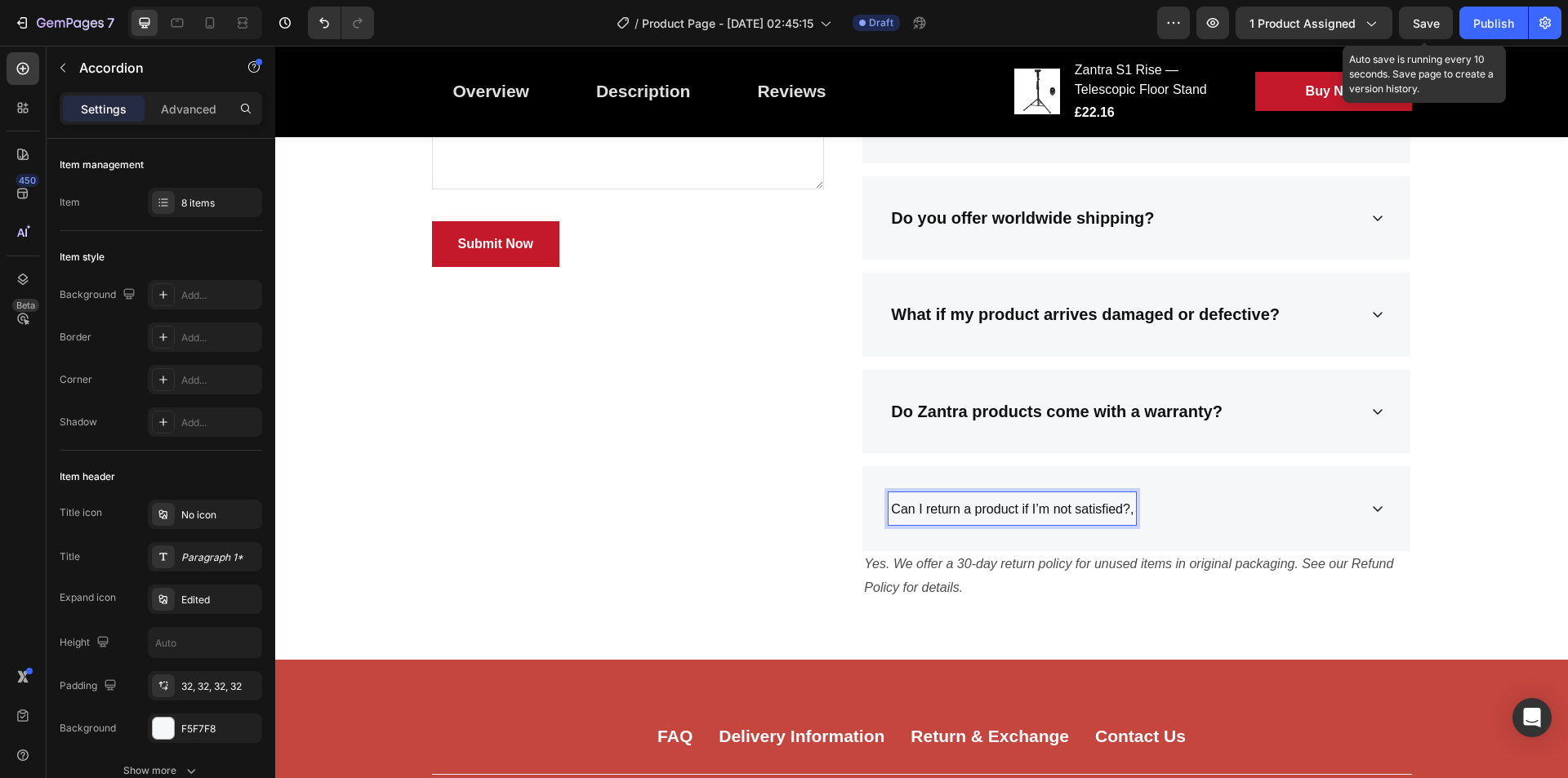
drag, startPoint x: 955, startPoint y: 526, endPoint x: 1042, endPoint y: 502, distance: 90.2
click at [1042, 502] on div "Can I return a product if I’m not satisfied?," at bounding box center [1137, 509] width 548 height 85
click at [1042, 502] on span "Can I return a product if I’m not satisfied?," at bounding box center [1013, 509] width 243 height 14
click at [1139, 498] on p "Can I return a product if I’m not satisfied?," at bounding box center [1023, 509] width 263 height 28
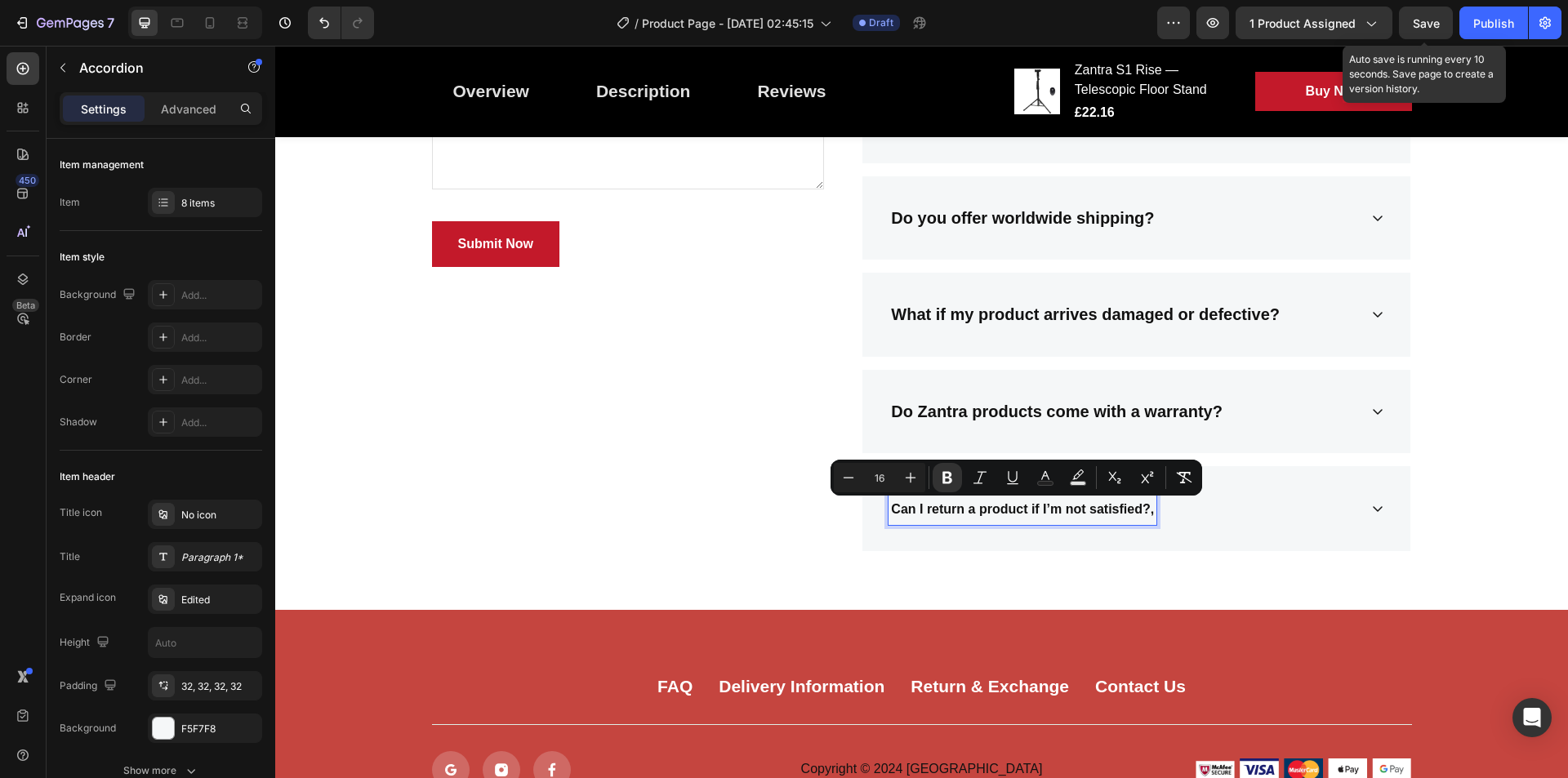
click at [1123, 503] on strong "Can I return a product if I’m not satisfied?," at bounding box center [1023, 509] width 263 height 14
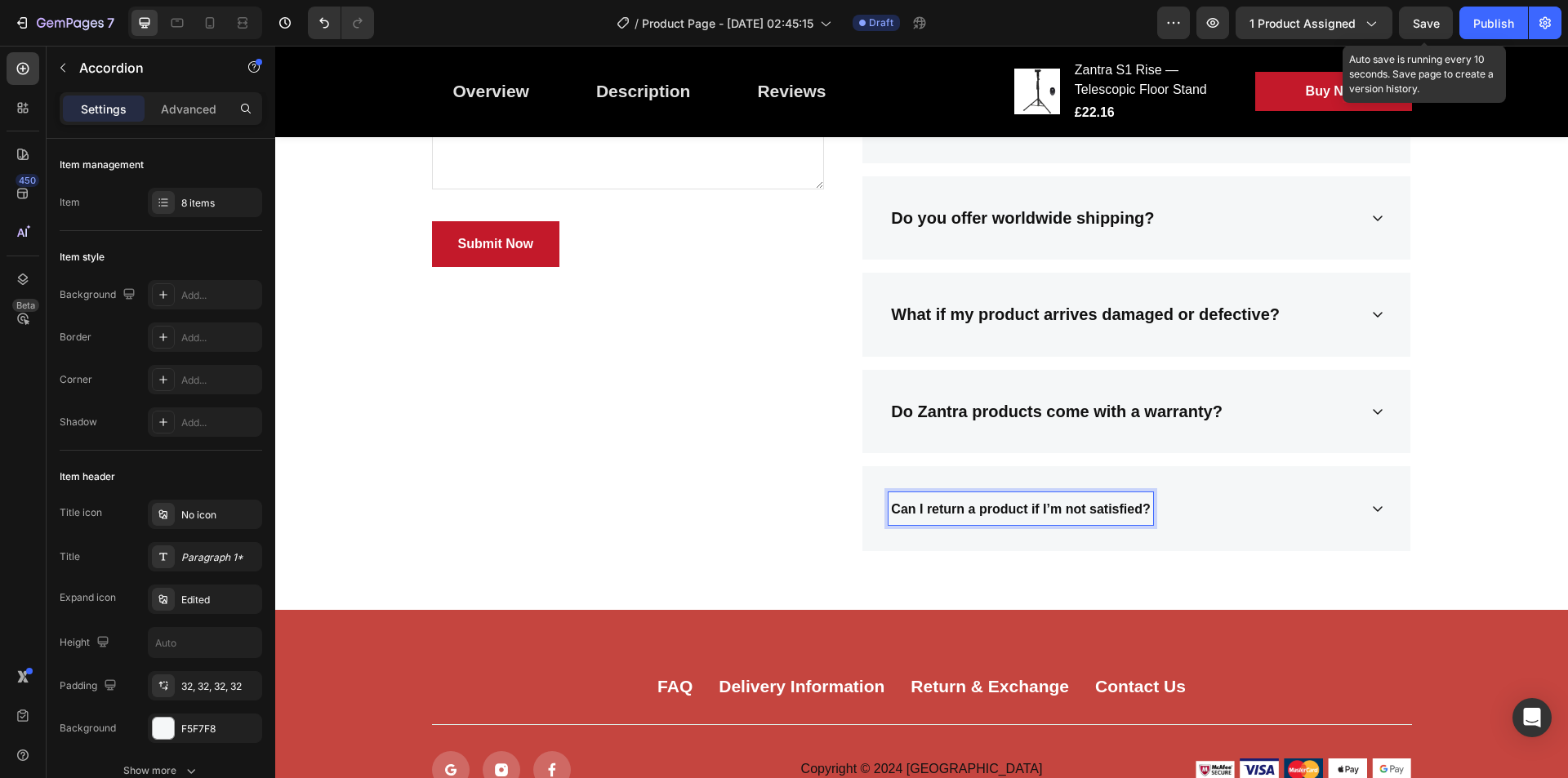
click at [1112, 506] on strong "Can I return a product if I’m not satisfied?" at bounding box center [1021, 509] width 259 height 14
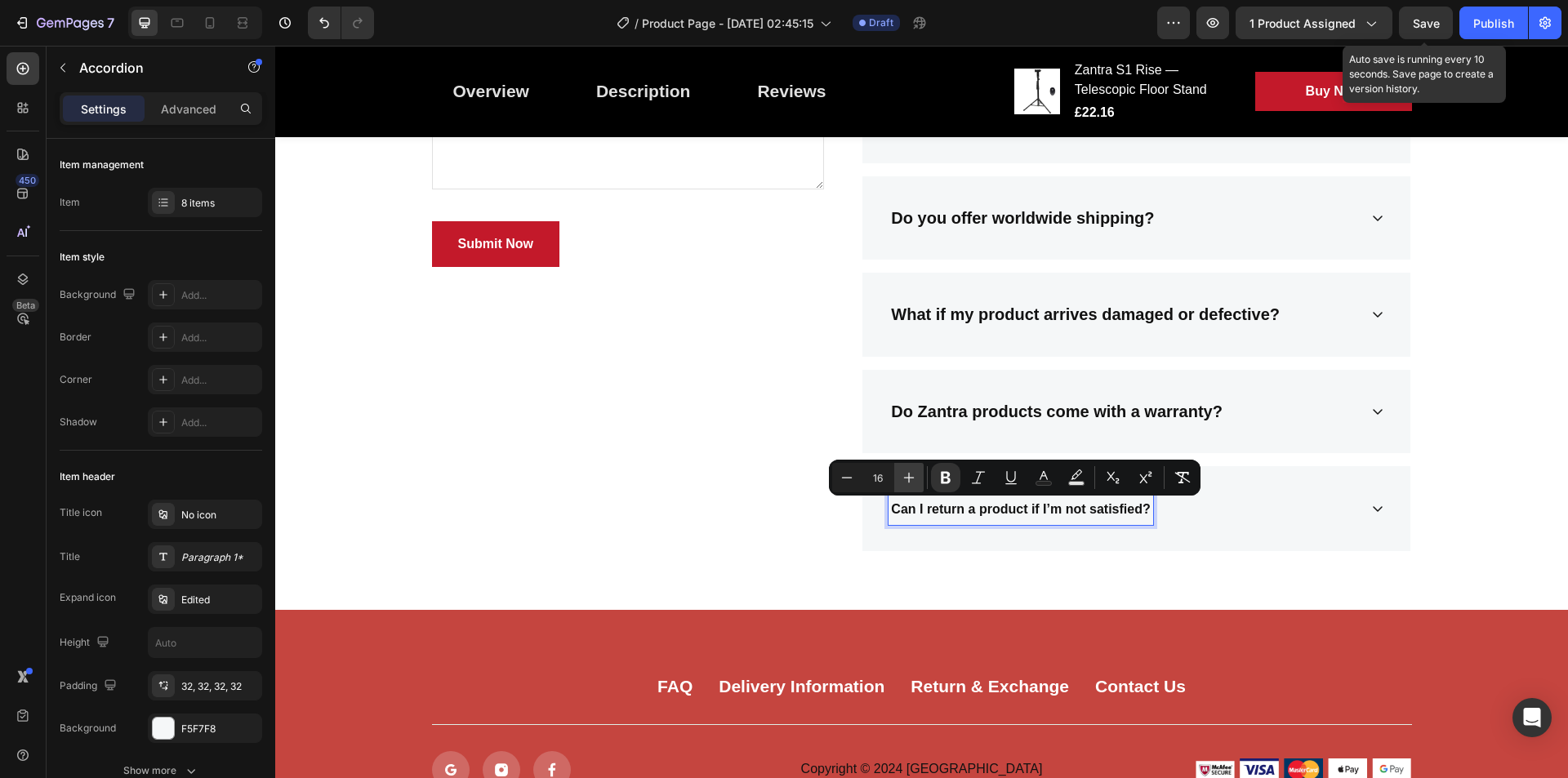
click at [901, 477] on icon "Editor contextual toolbar" at bounding box center [909, 477] width 16 height 16
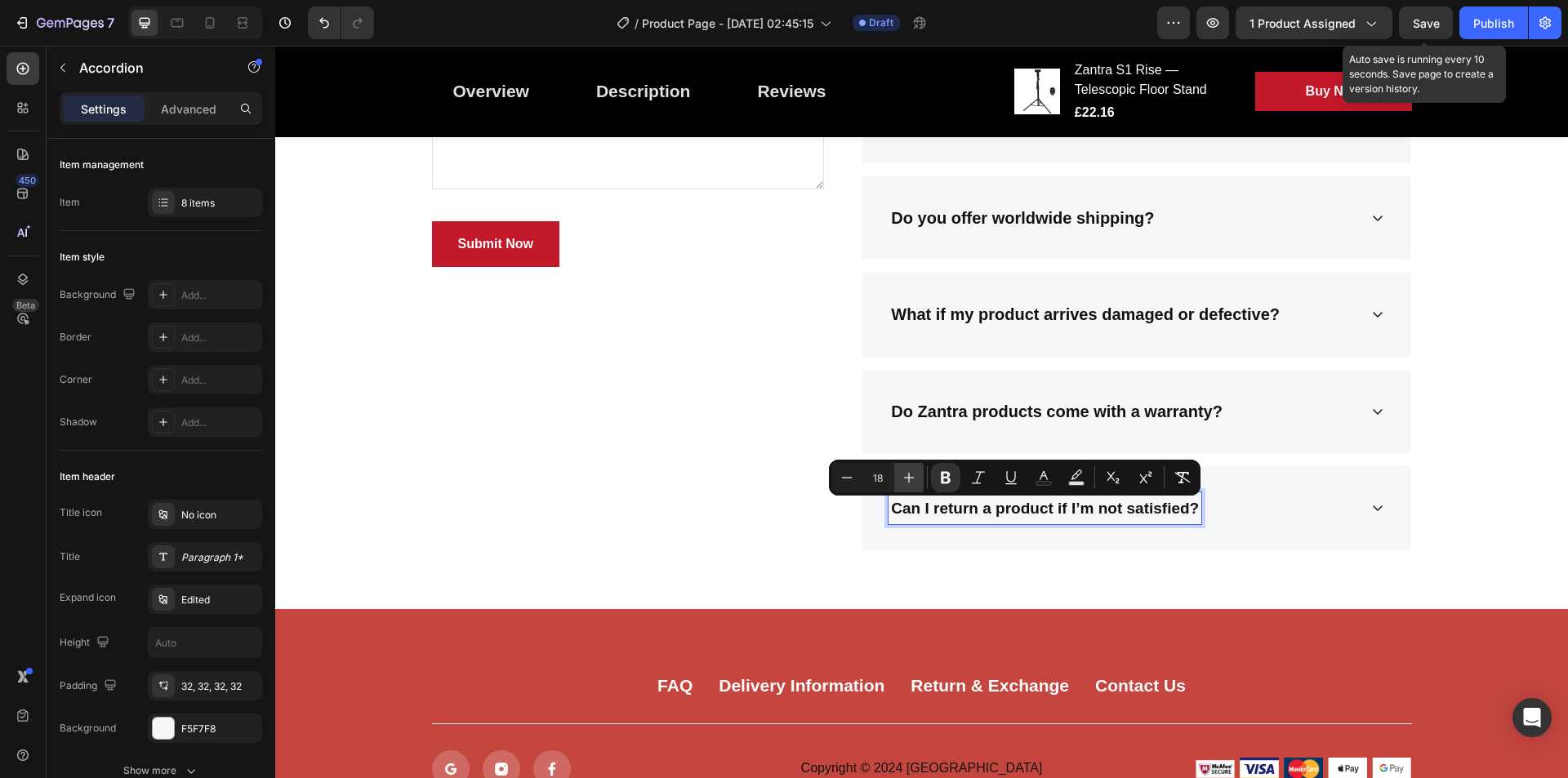
type input "19"
click at [1291, 506] on div "Can I return a product if I’m not satisfied?" at bounding box center [1124, 509] width 469 height 32
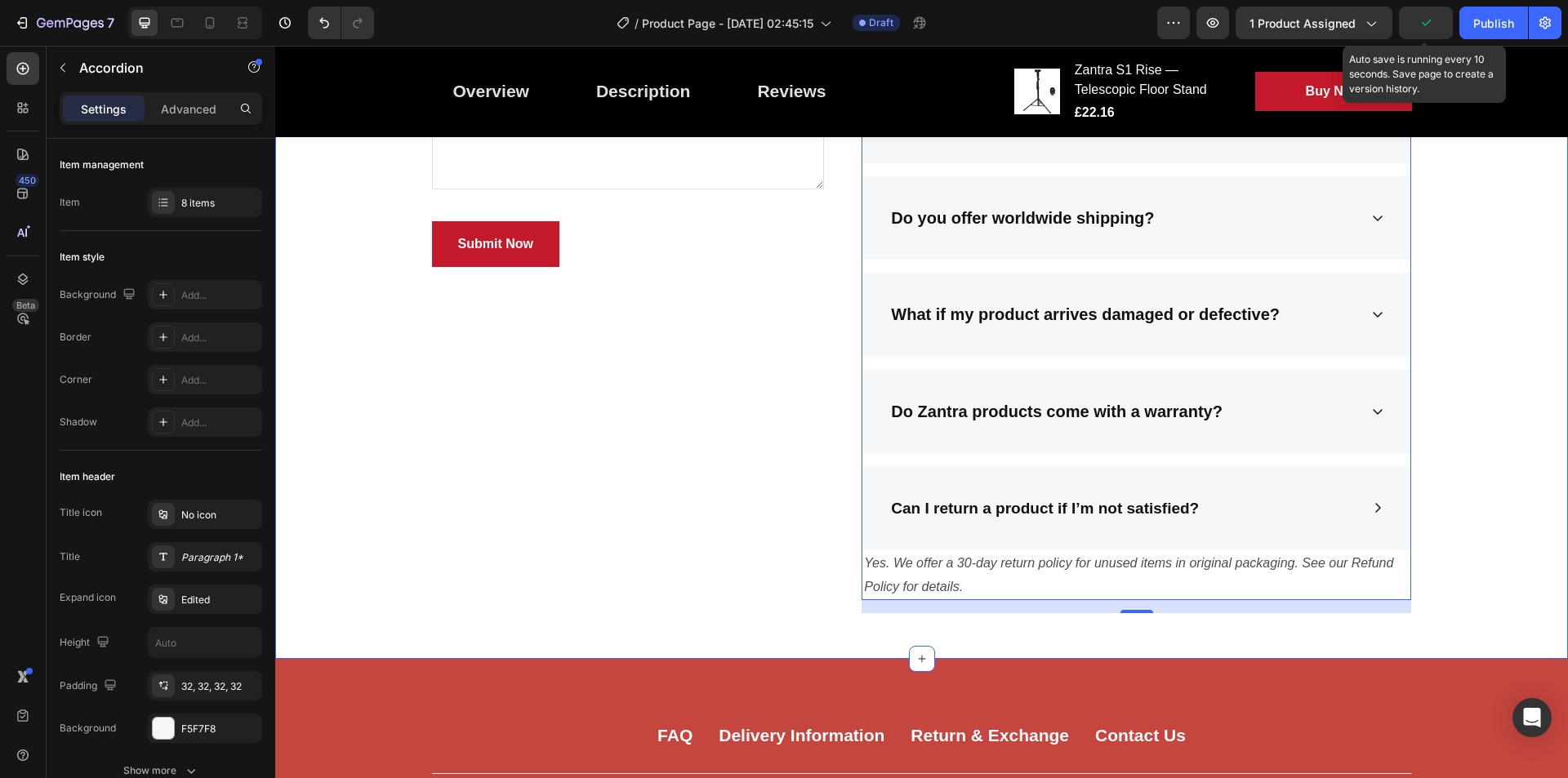
click at [1456, 336] on div "Frequently Asked Questions Heading Still have questions? Send us your question …" at bounding box center [921, 208] width 1268 height 839
click at [1346, 516] on div "Can I return a product if I’m not satisfied?" at bounding box center [1124, 509] width 469 height 32
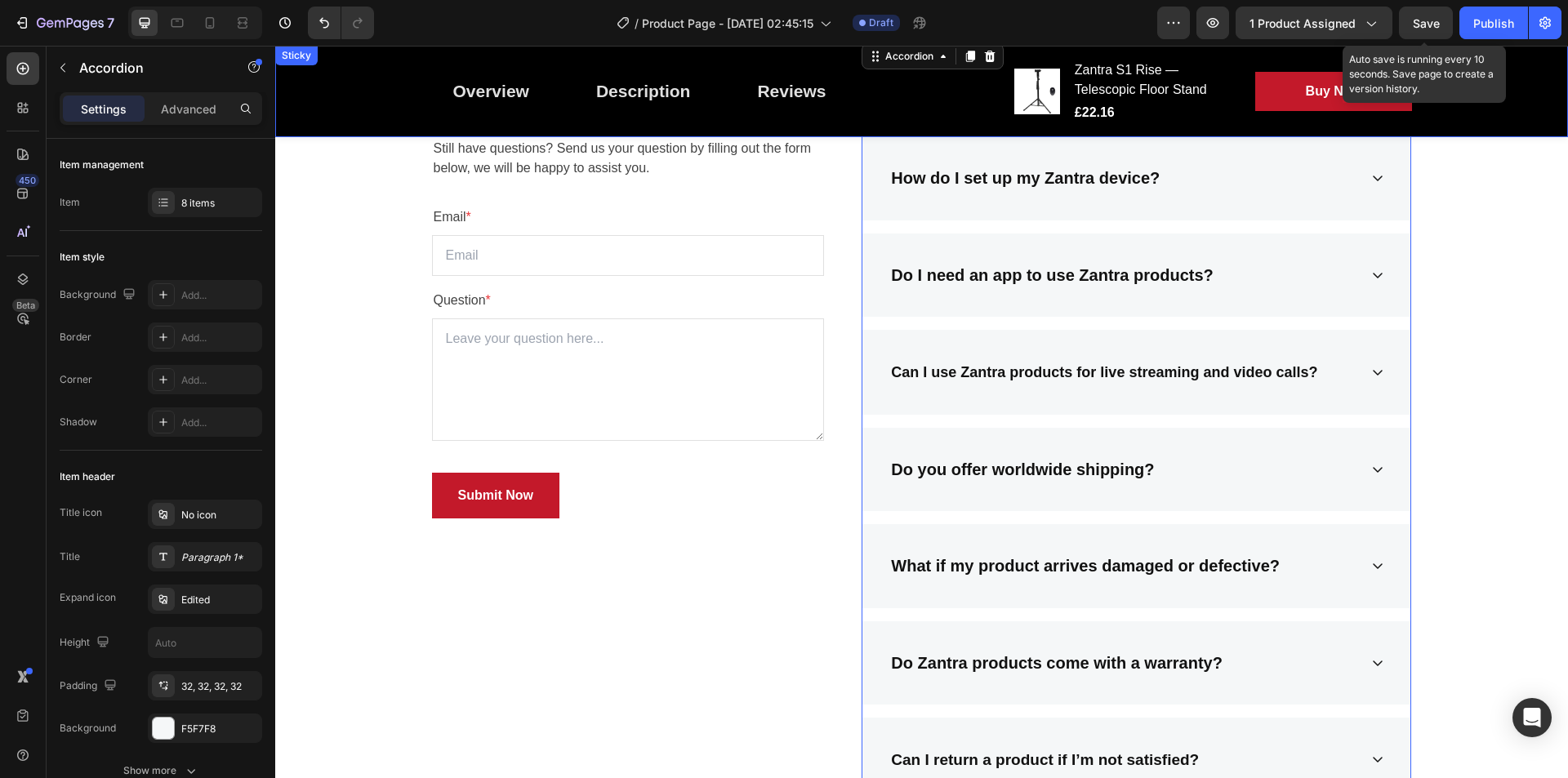
scroll to position [2456, 0]
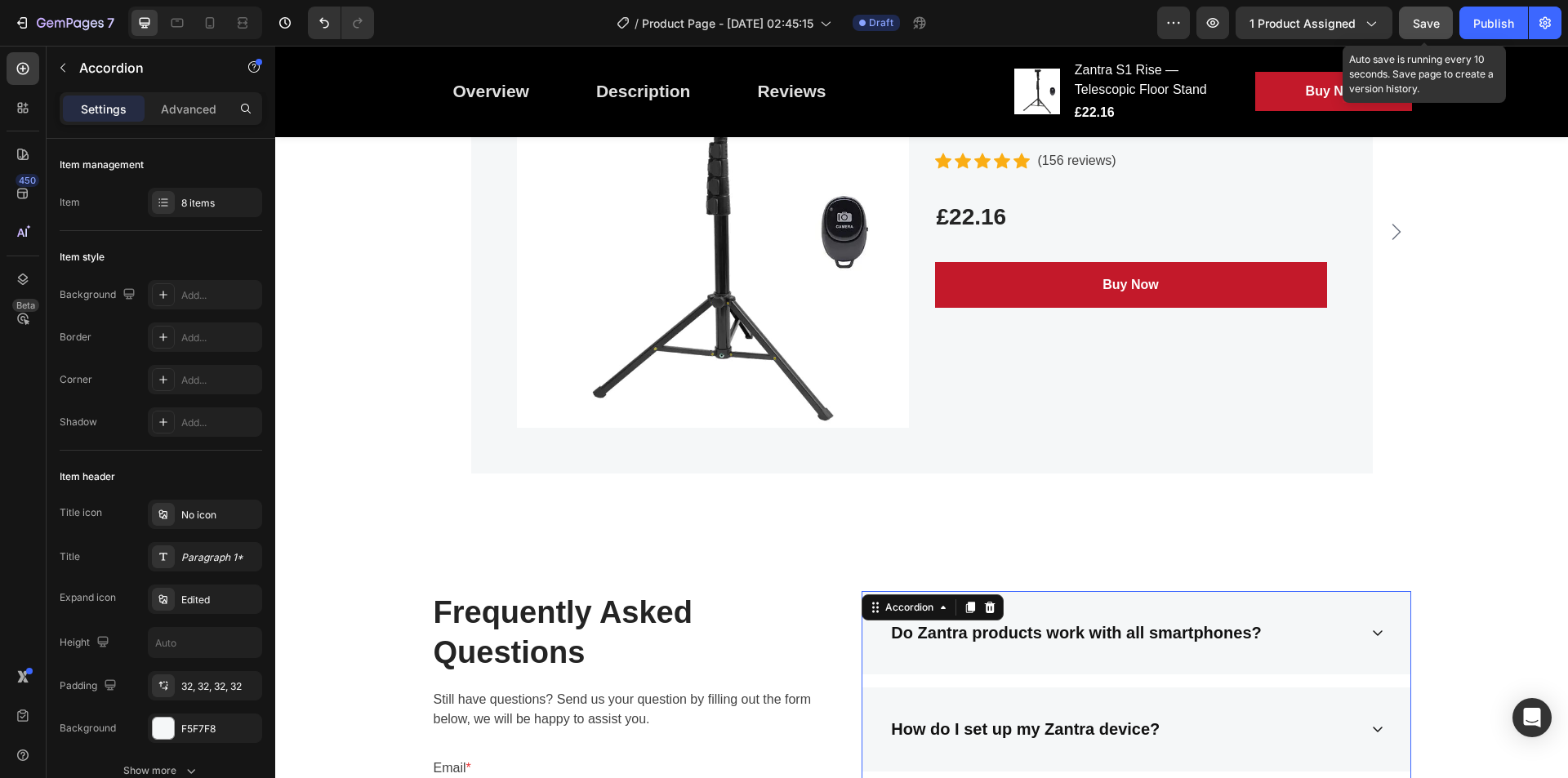
click at [1428, 18] on span "Save" at bounding box center [1426, 23] width 27 height 14
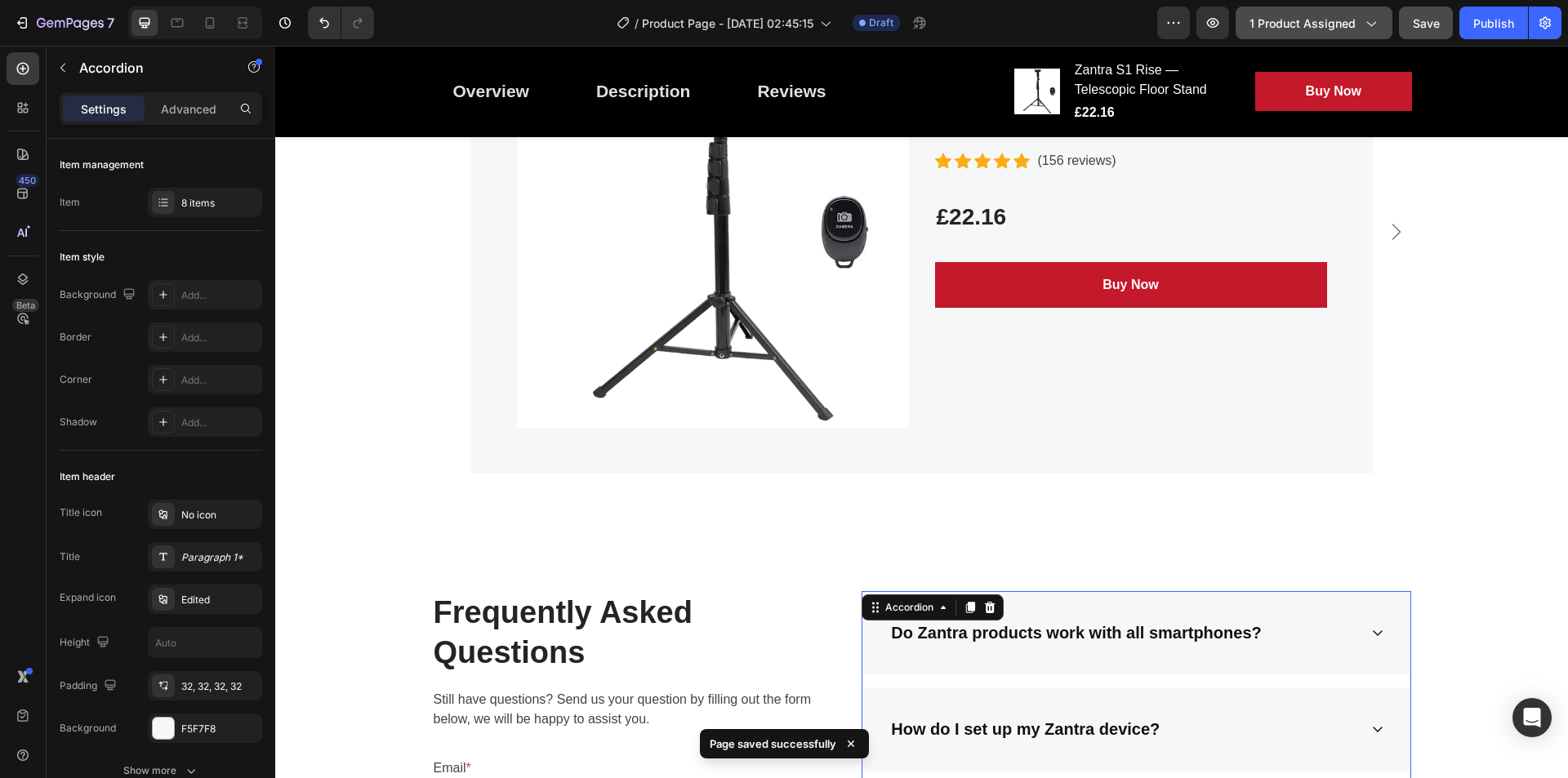
click at [1367, 24] on icon "button" at bounding box center [1371, 22] width 16 height 16
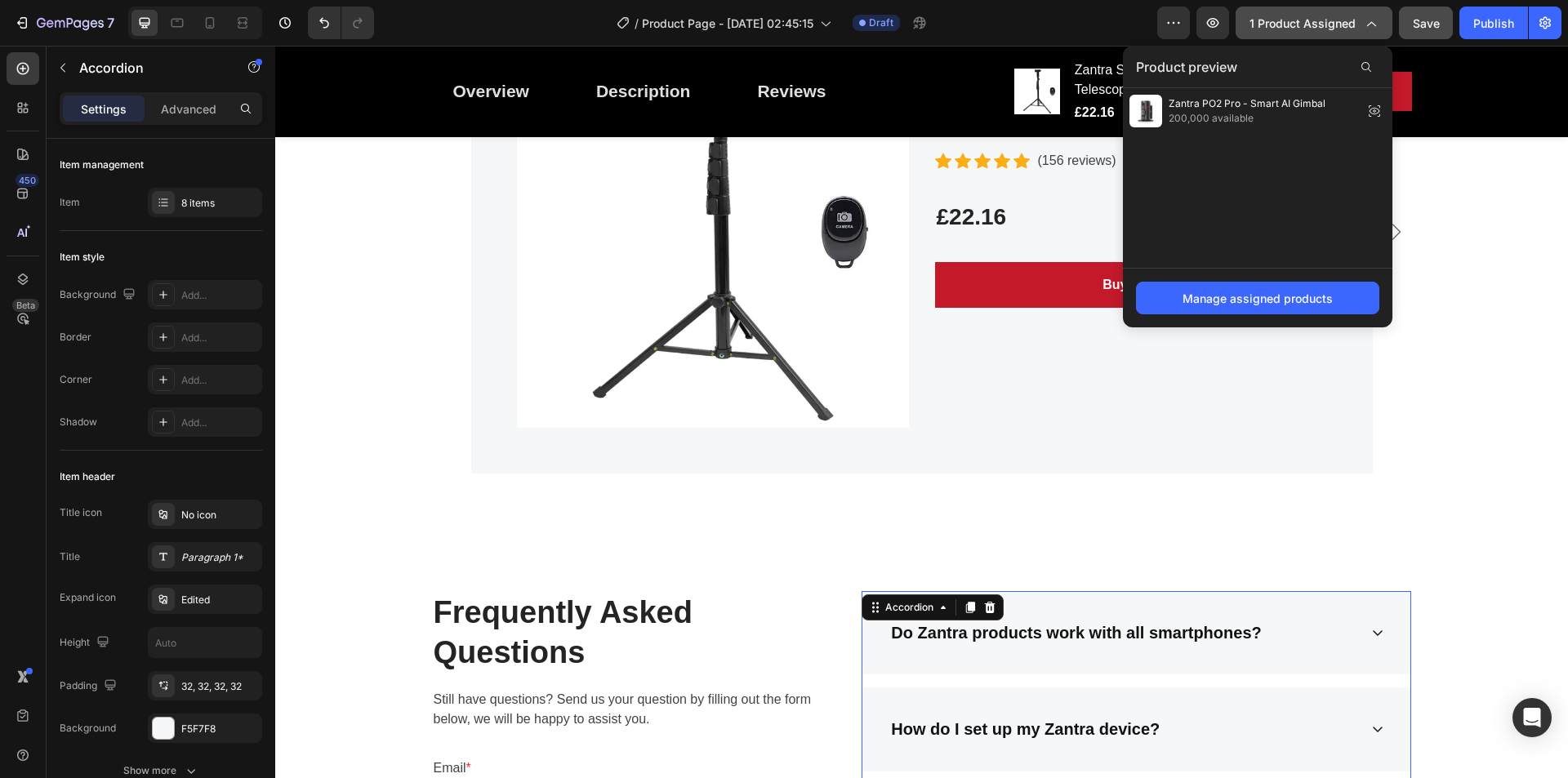
drag, startPoint x: 1367, startPoint y: 24, endPoint x: 1178, endPoint y: 230, distance: 279.6
click at [1367, 24] on icon "button" at bounding box center [1371, 22] width 16 height 16
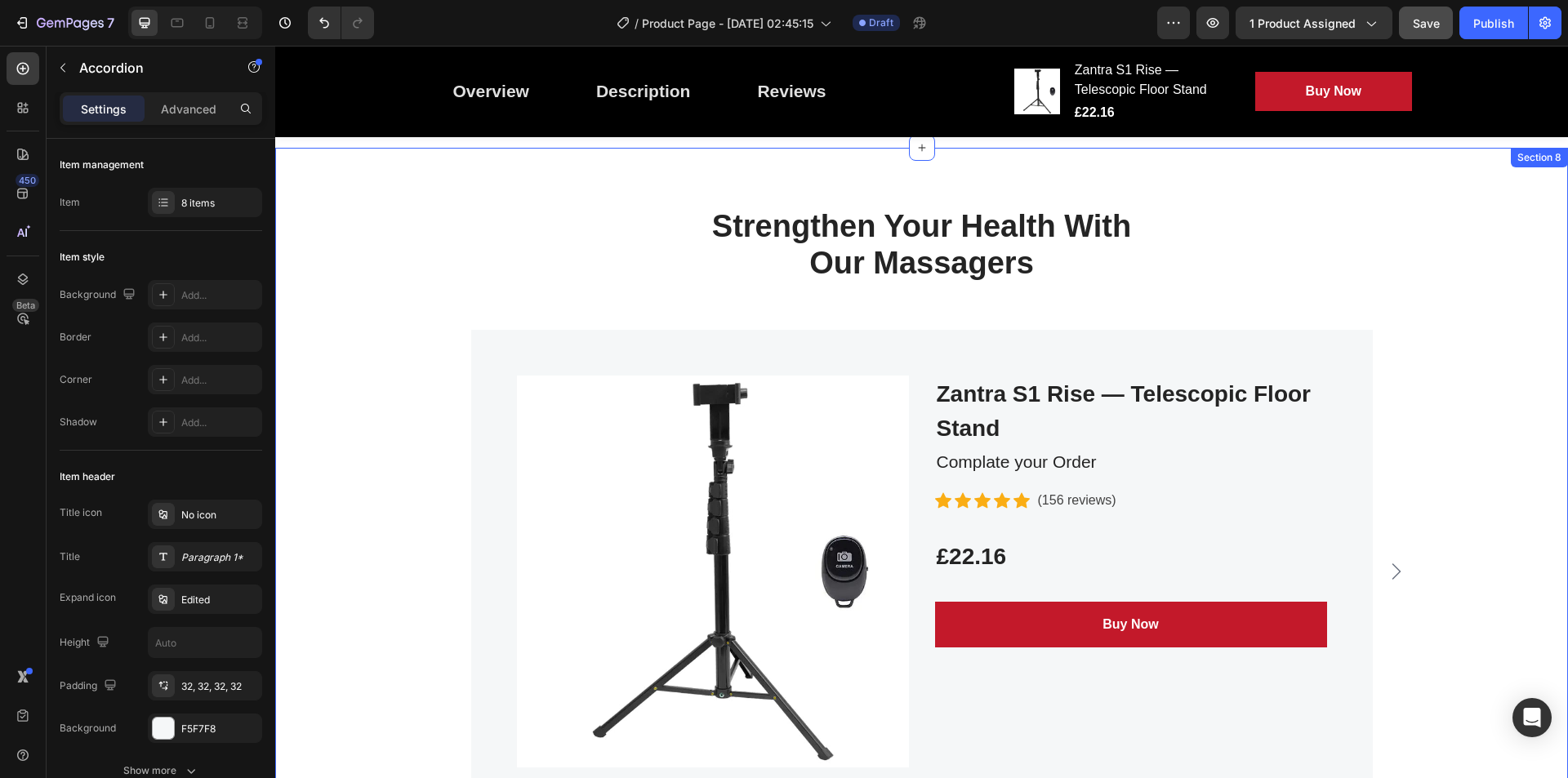
scroll to position [2111, 0]
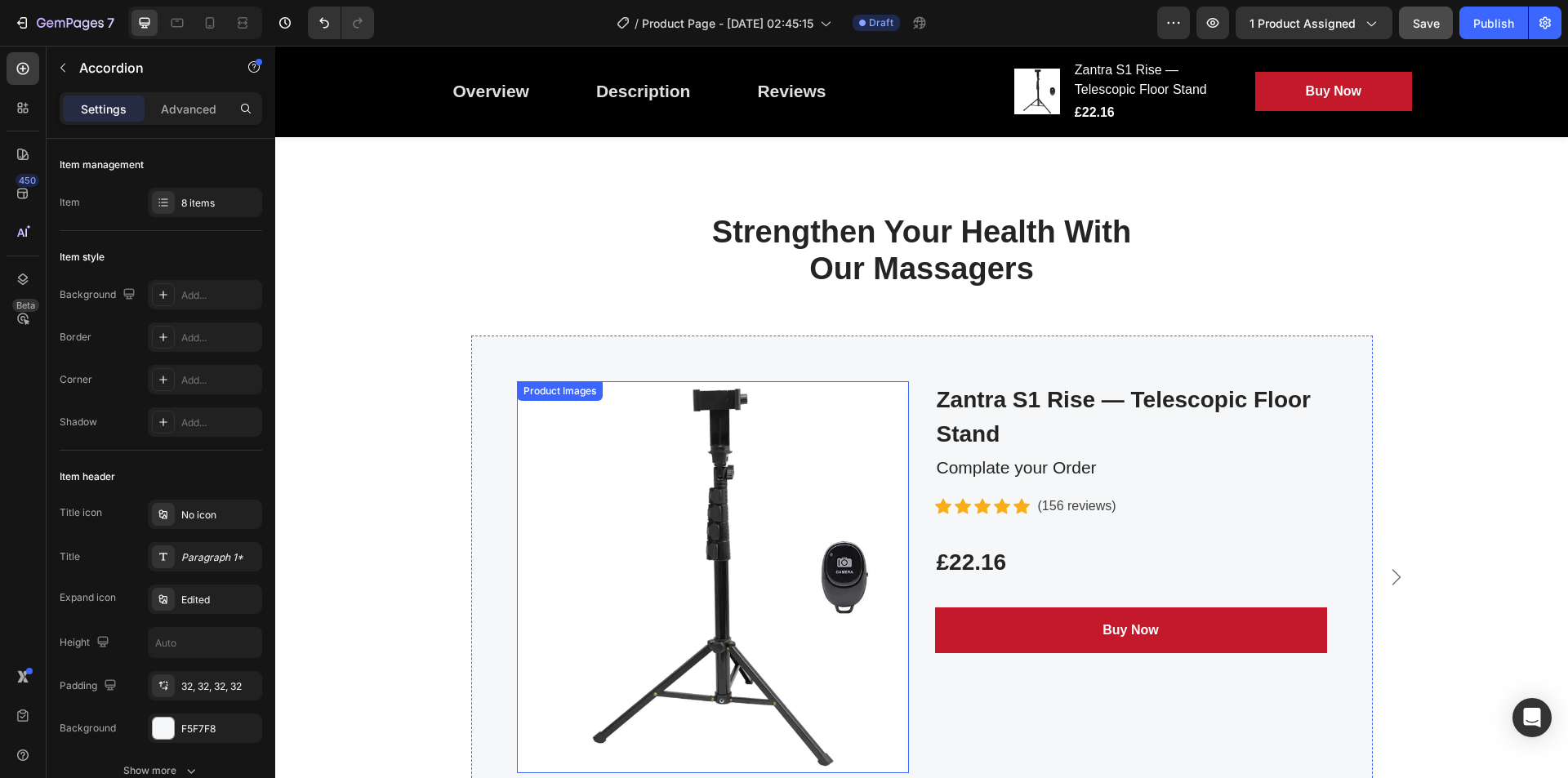
click at [748, 526] on img at bounding box center [712, 576] width 392 height 392
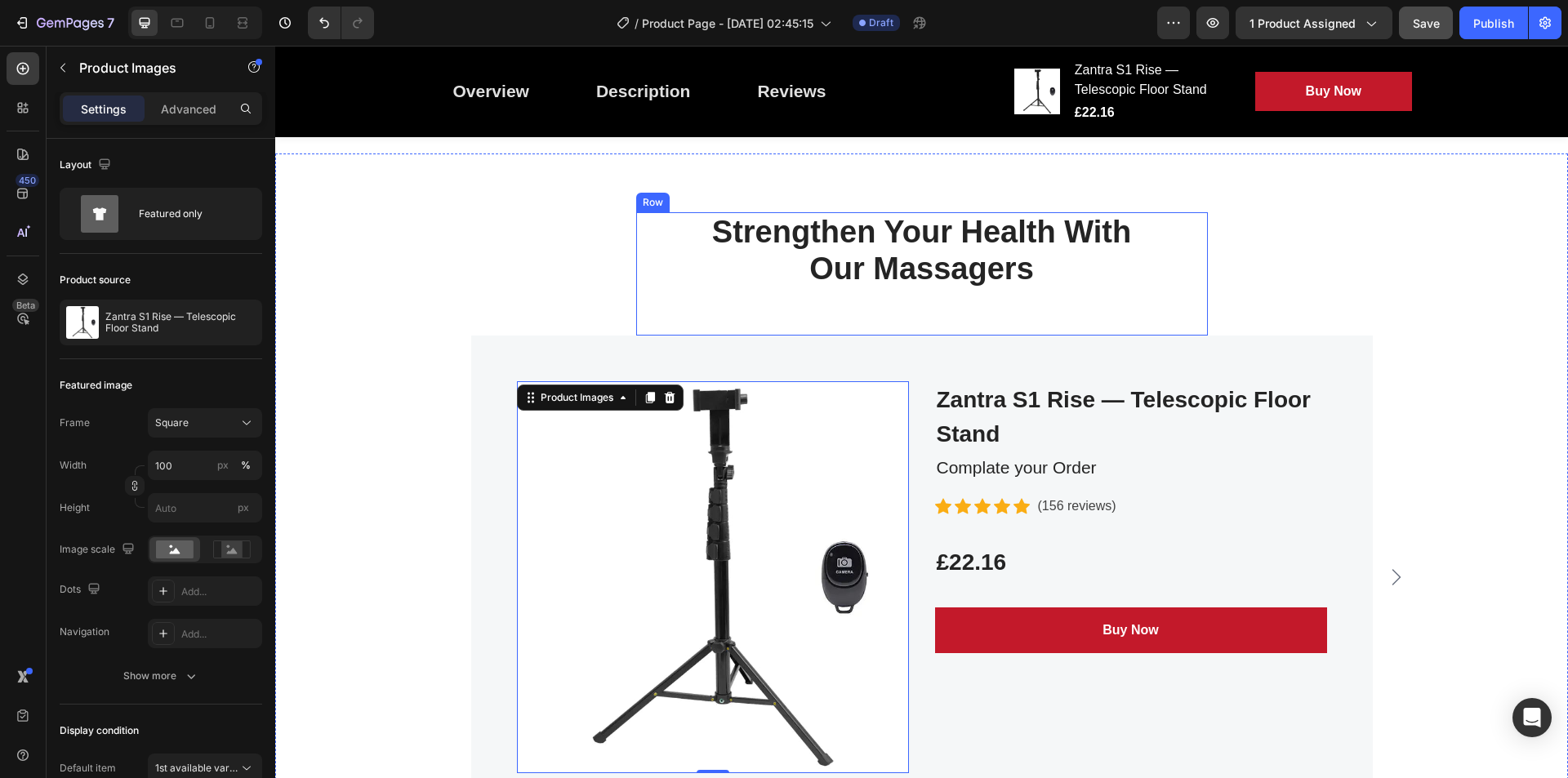
scroll to position [2227, 0]
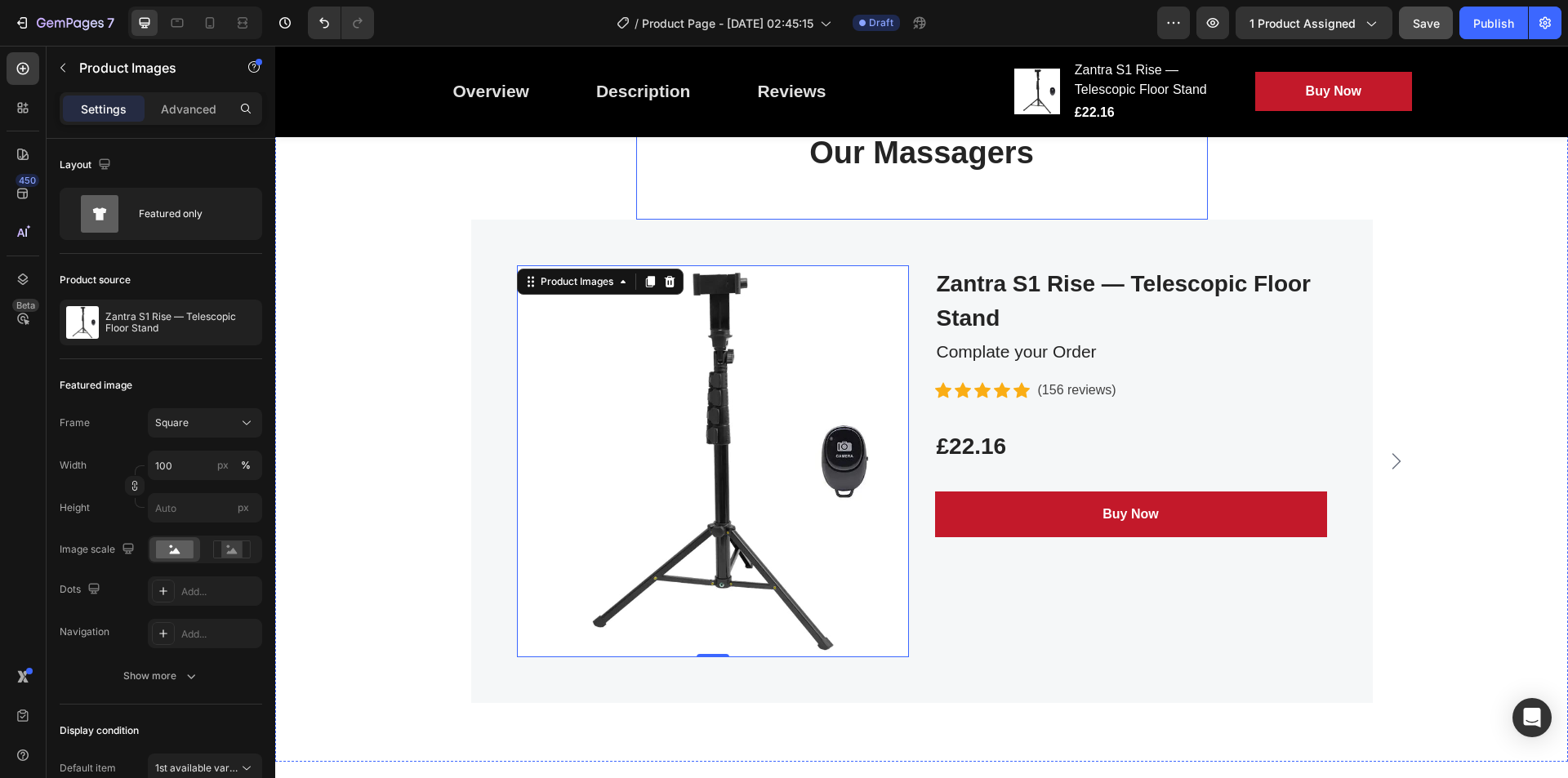
click at [1137, 510] on div "Buy Now" at bounding box center [1131, 515] width 55 height 20
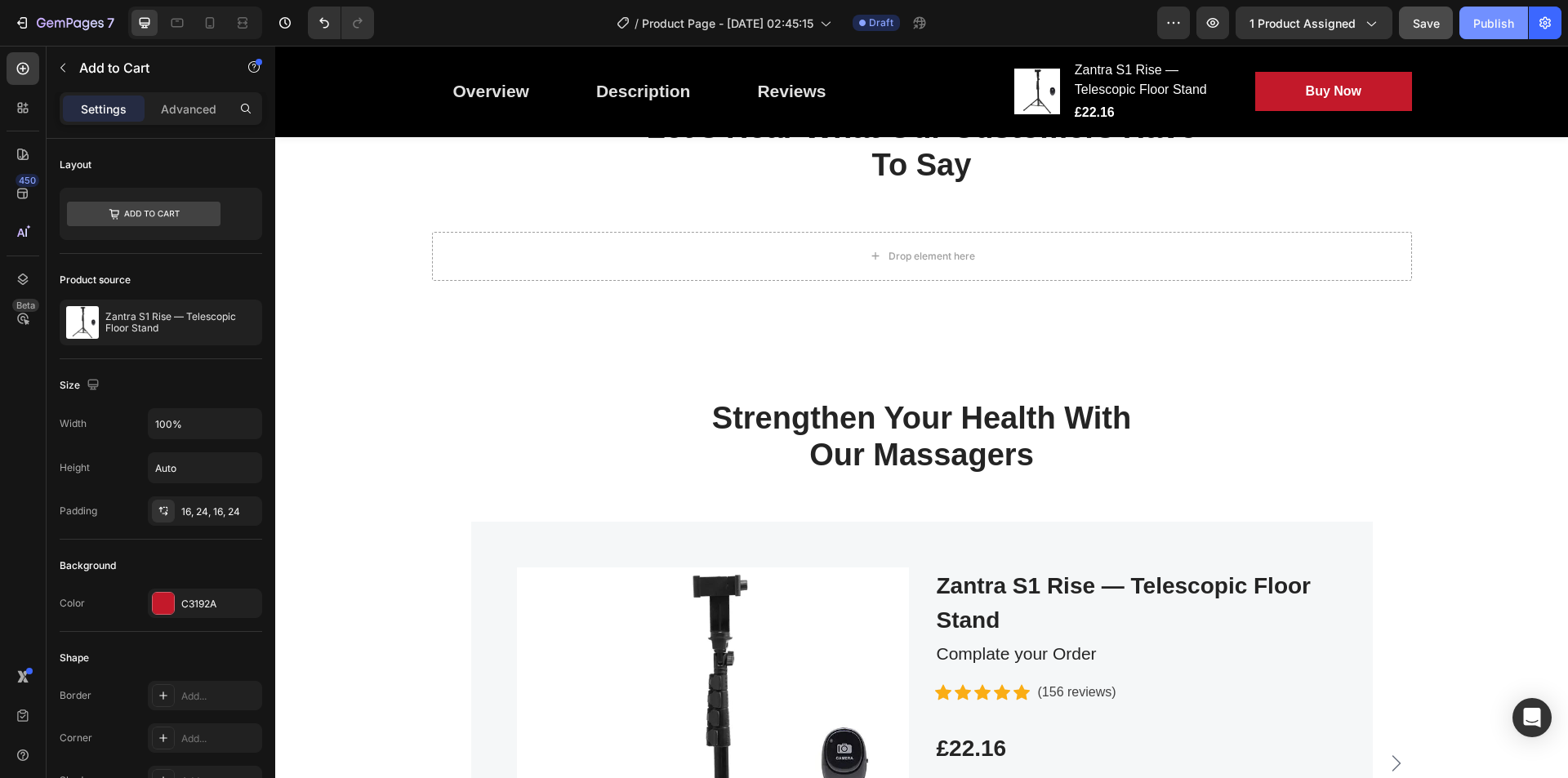
scroll to position [1793, 0]
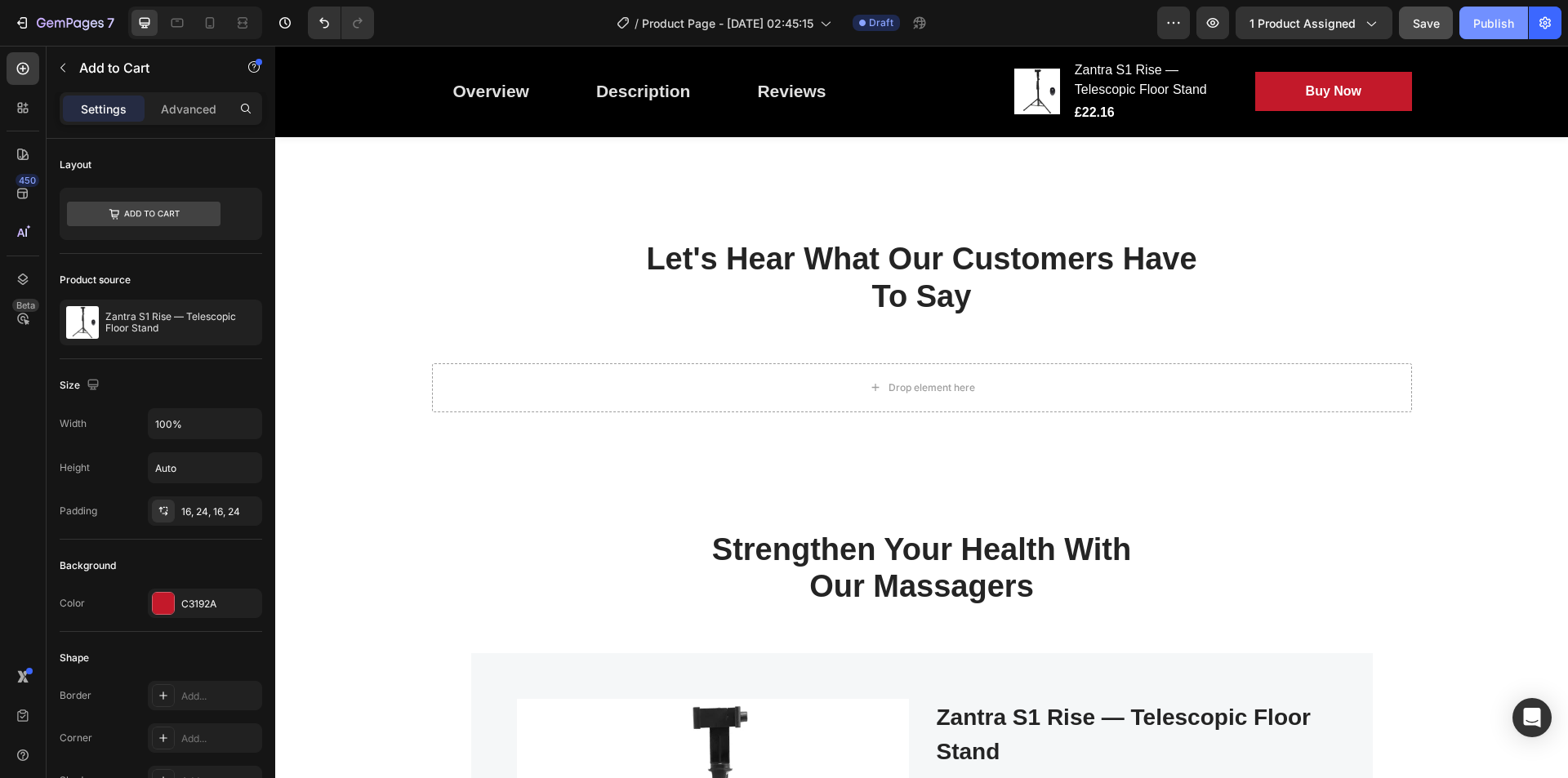
click at [1508, 24] on div "Publish" at bounding box center [1494, 22] width 41 height 17
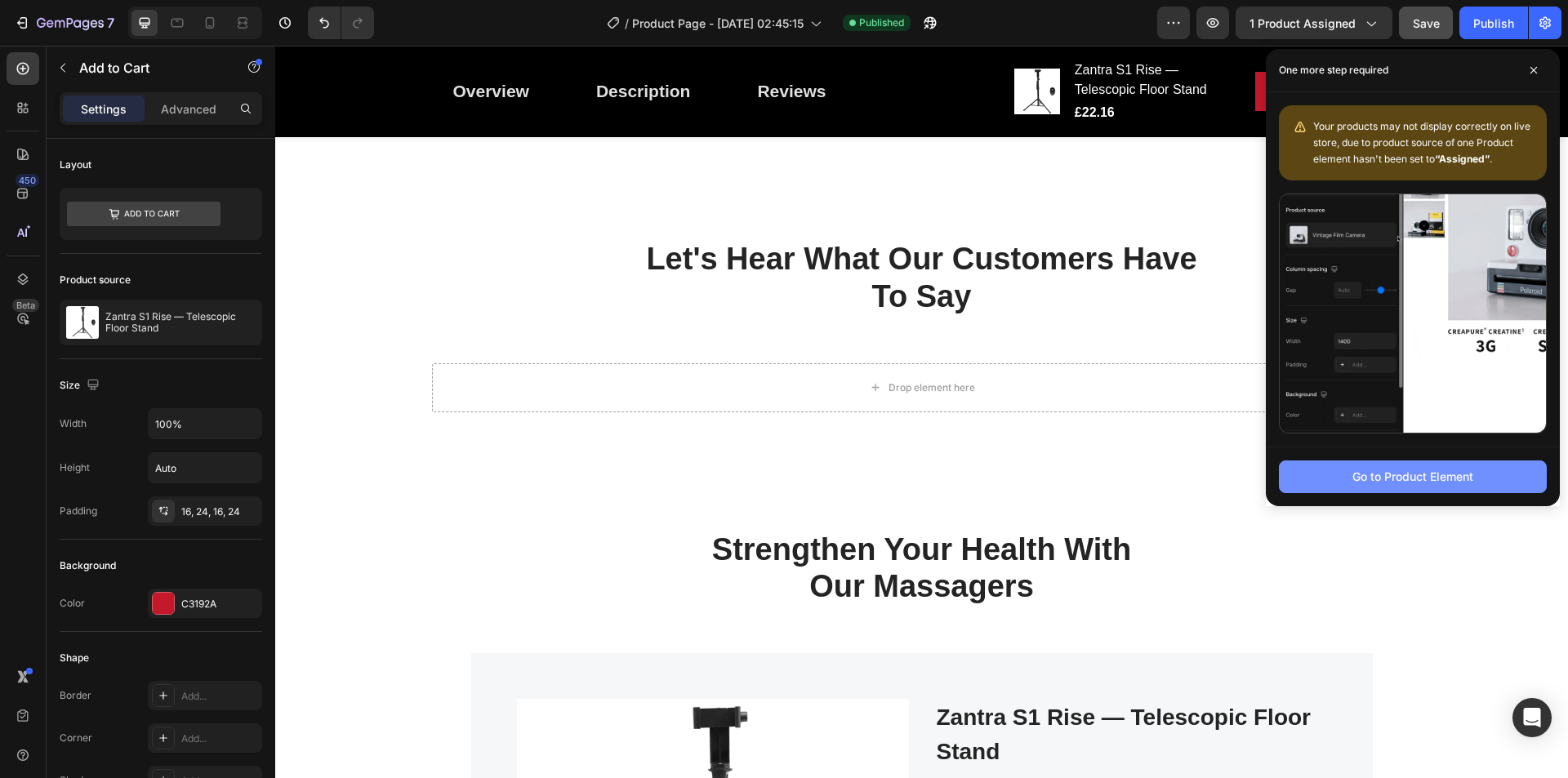
click at [1392, 476] on div "Go to Product Element" at bounding box center [1413, 476] width 120 height 17
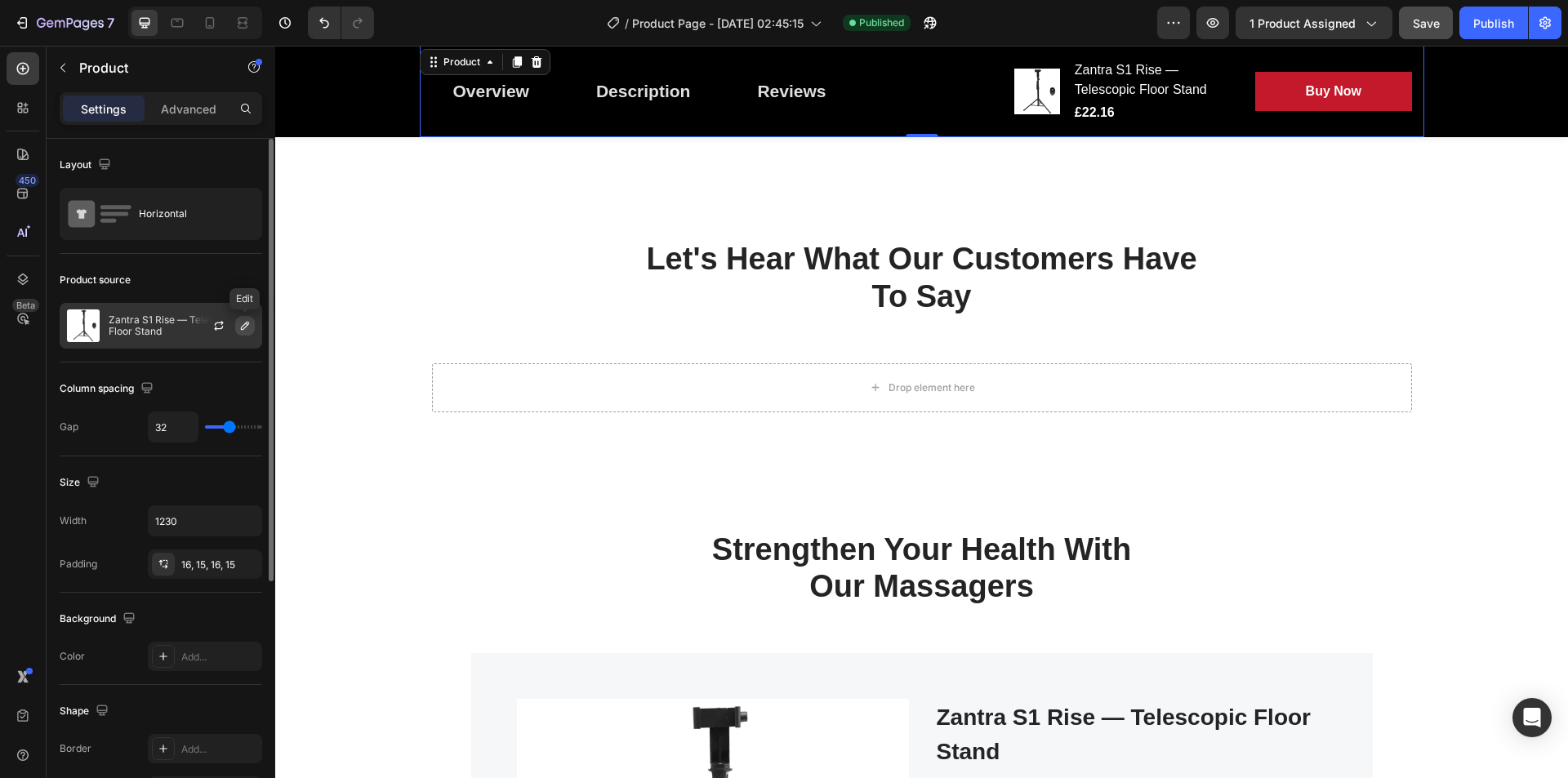
click at [246, 331] on icon "button" at bounding box center [245, 326] width 13 height 13
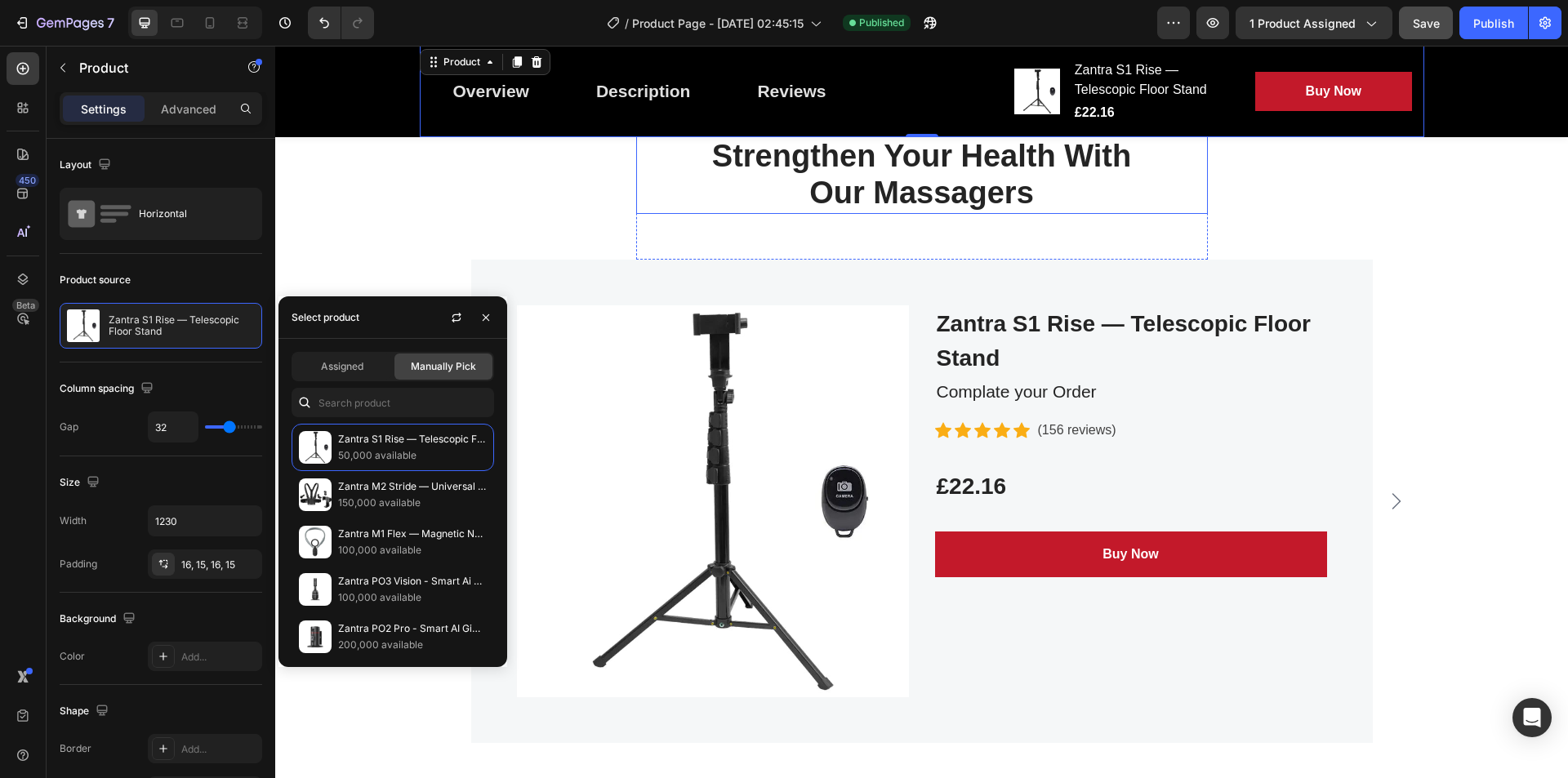
scroll to position [2190, 0]
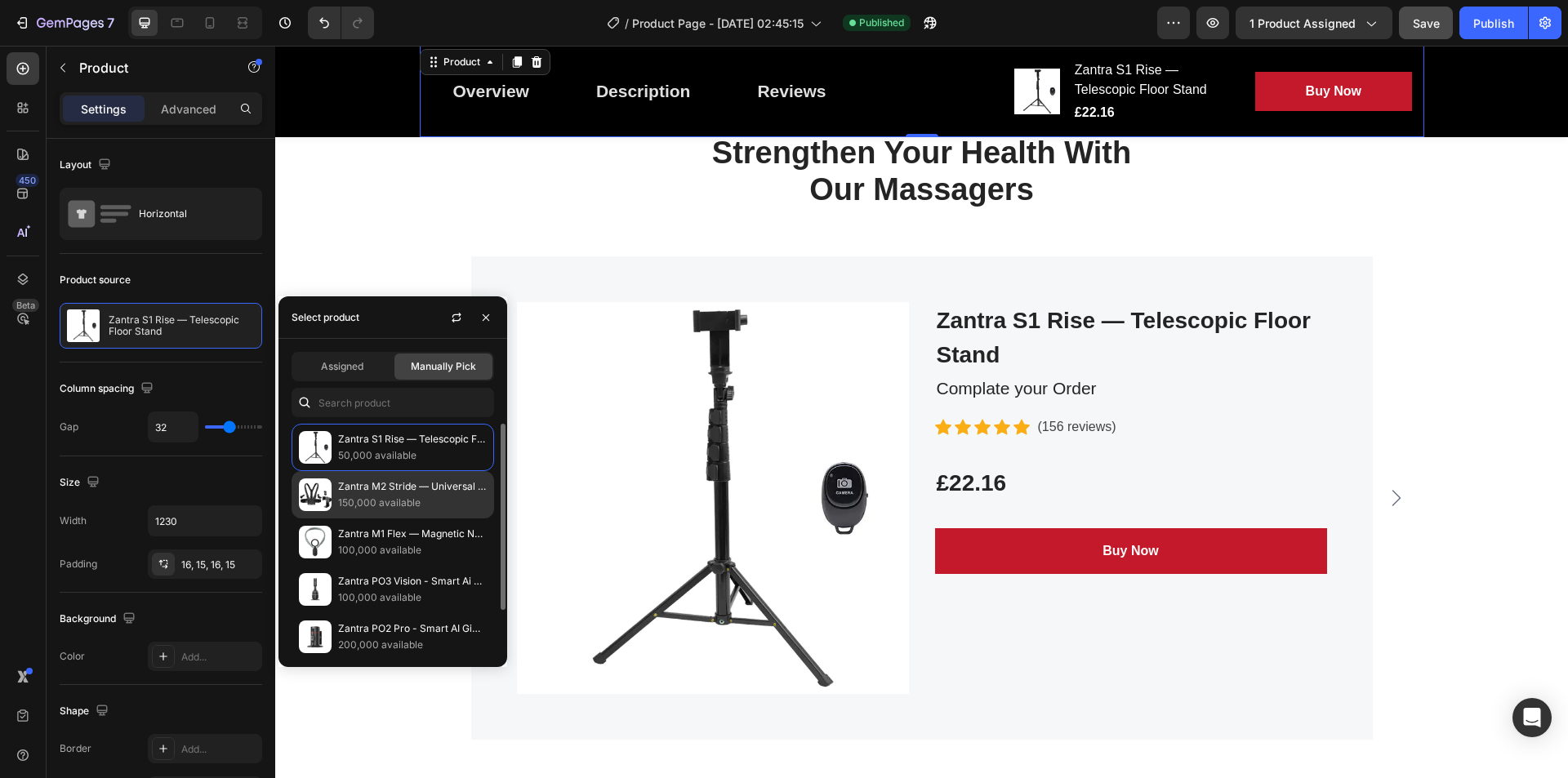
click at [409, 487] on p "Zantra M2 Stride — Universal Chest Mount Harness" at bounding box center [412, 486] width 149 height 16
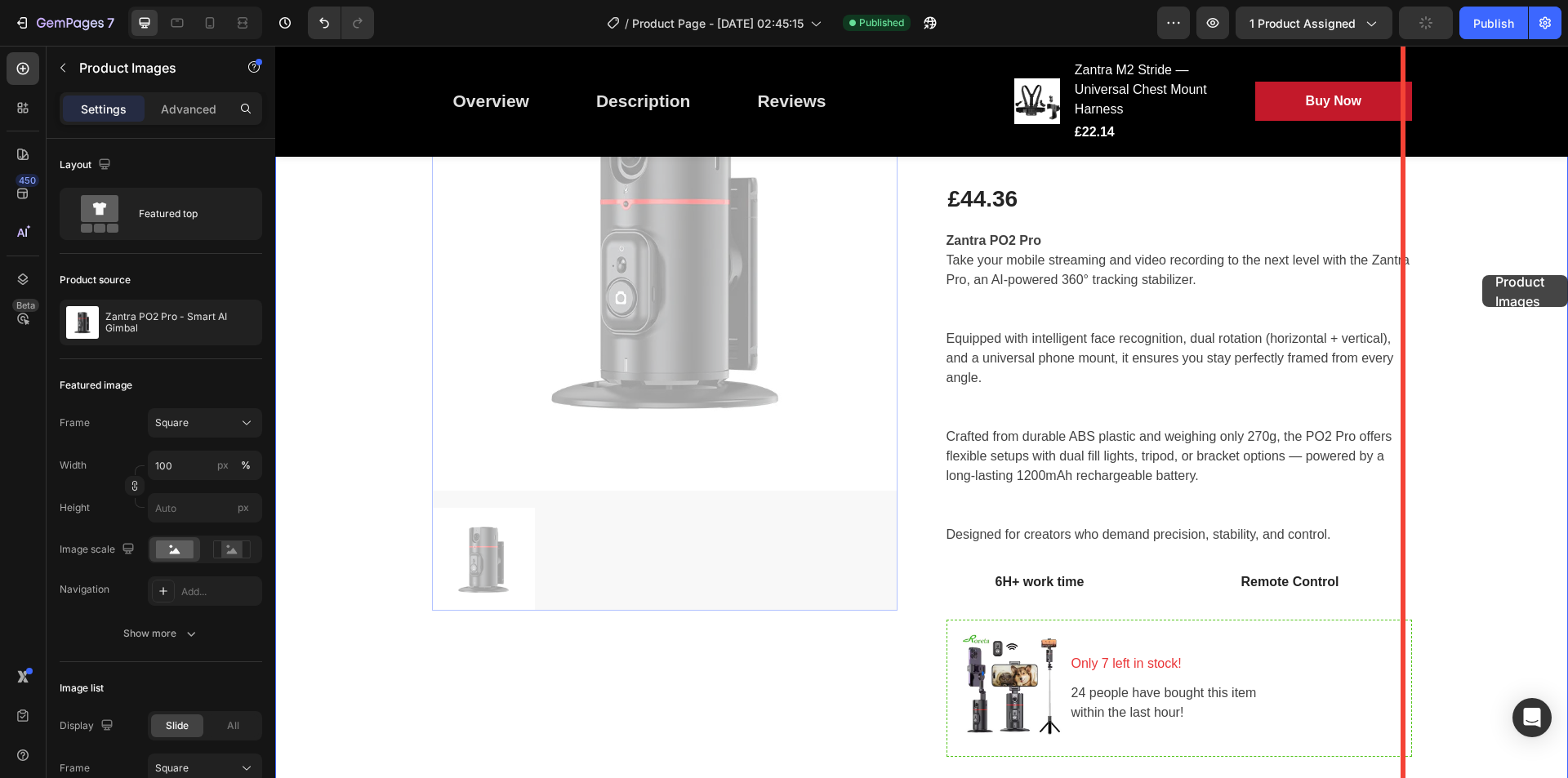
scroll to position [7, 0]
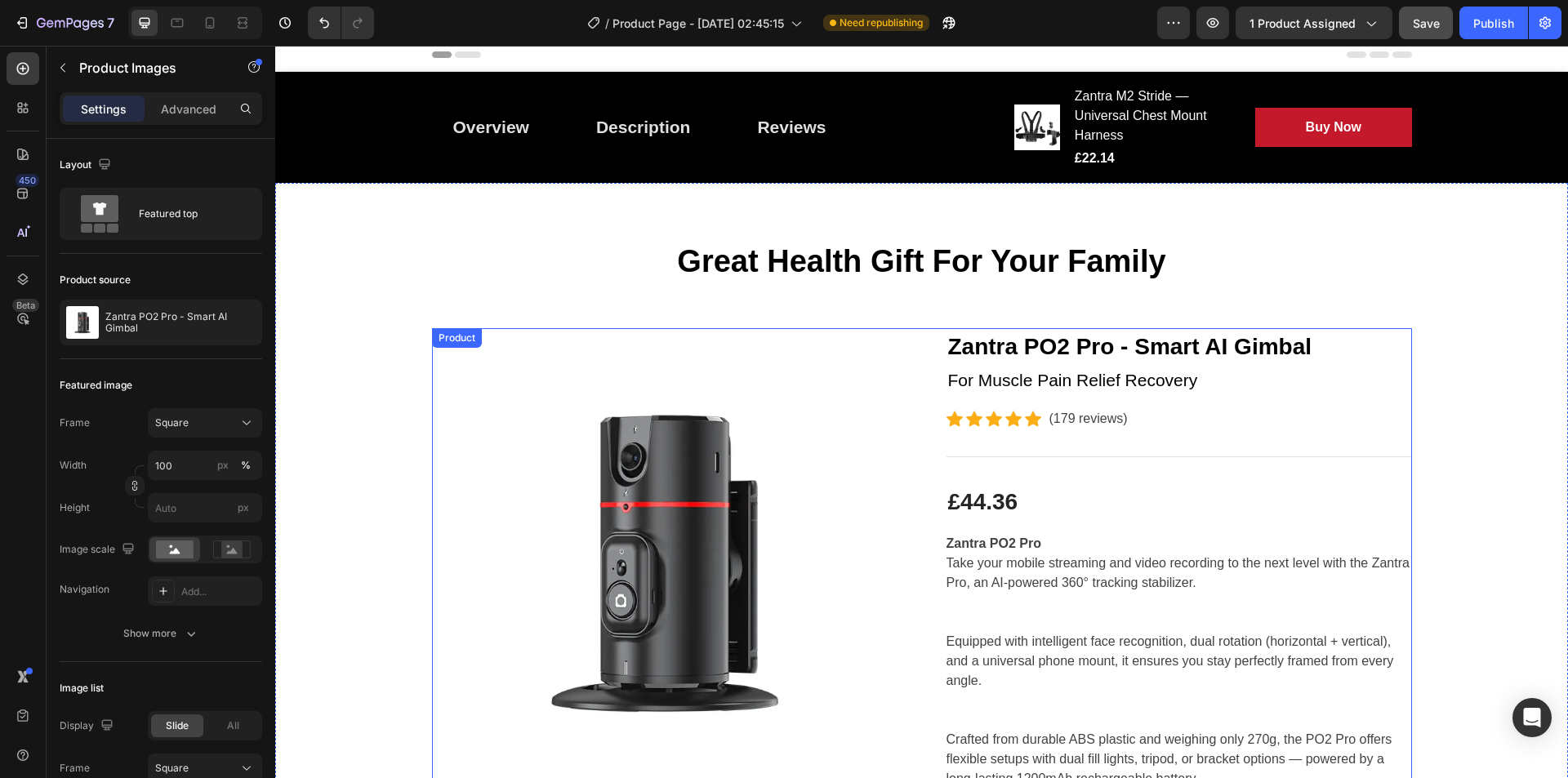
click at [1091, 732] on p "Crafted from durable ABS plastic and weighing only 270g, the PO2 Pro offers fle…" at bounding box center [1170, 758] width 446 height 53
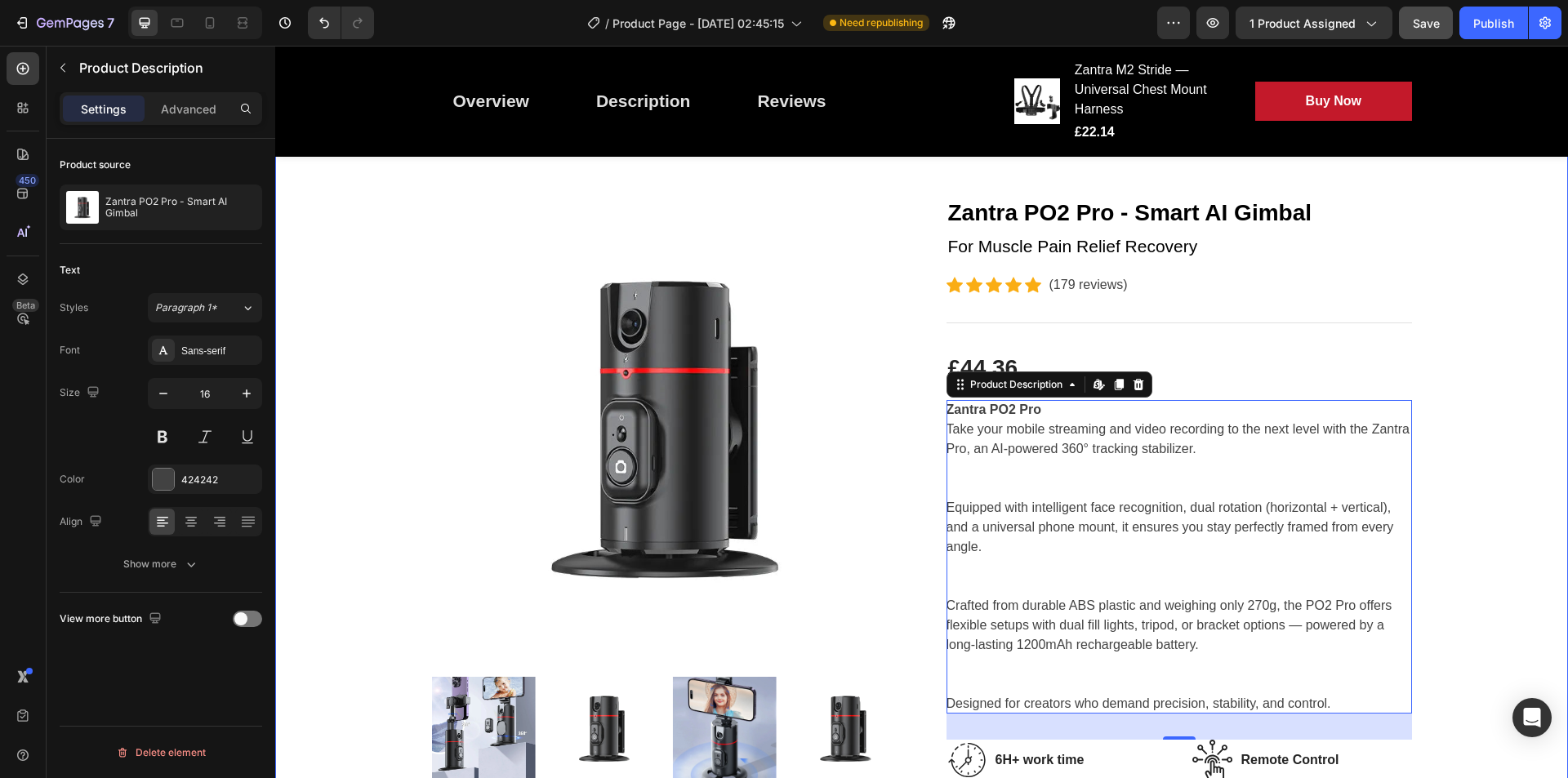
scroll to position [60, 0]
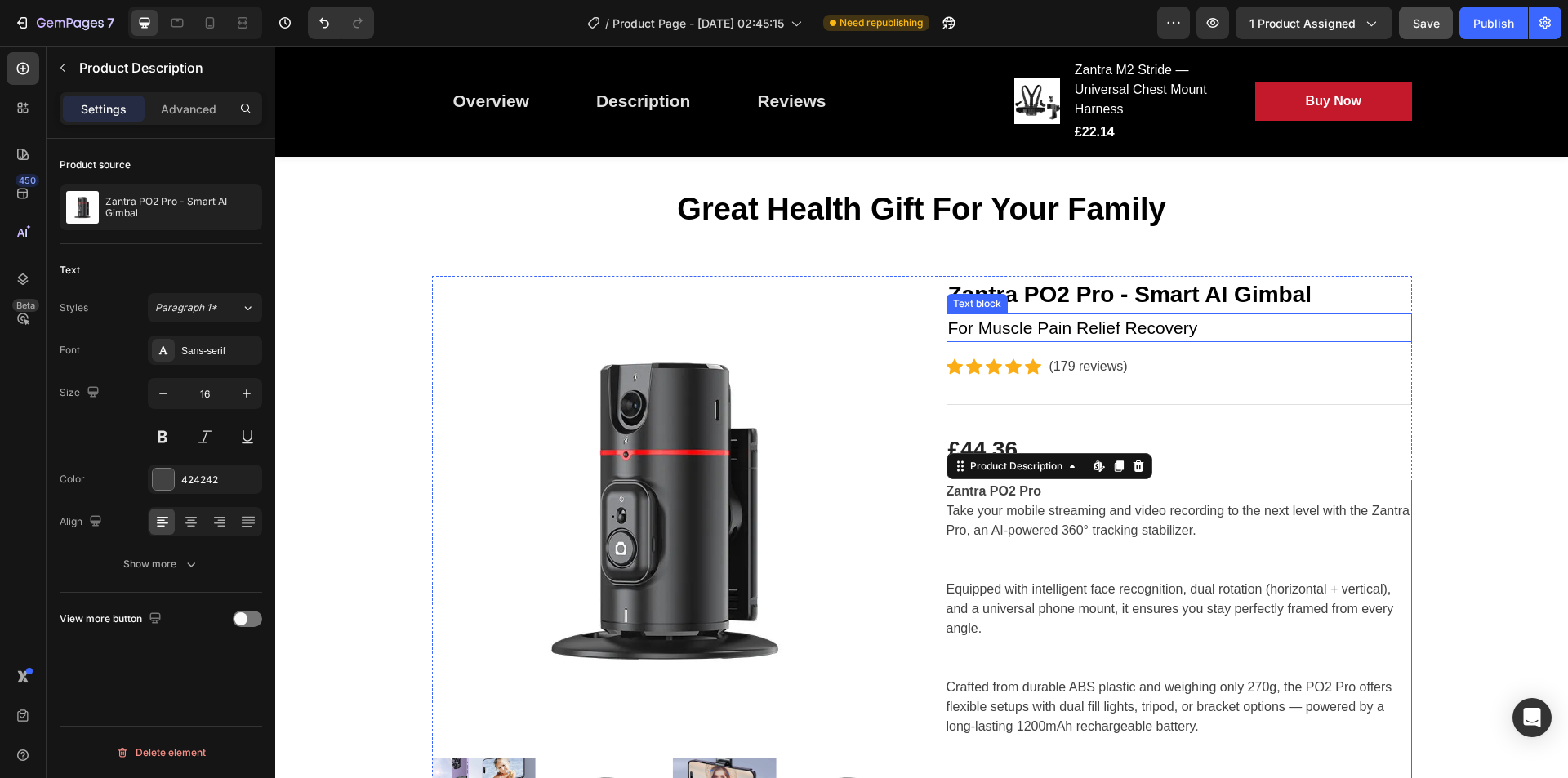
click at [1080, 327] on p "For Muscle Pain Relief Recovery" at bounding box center [1180, 327] width 462 height 26
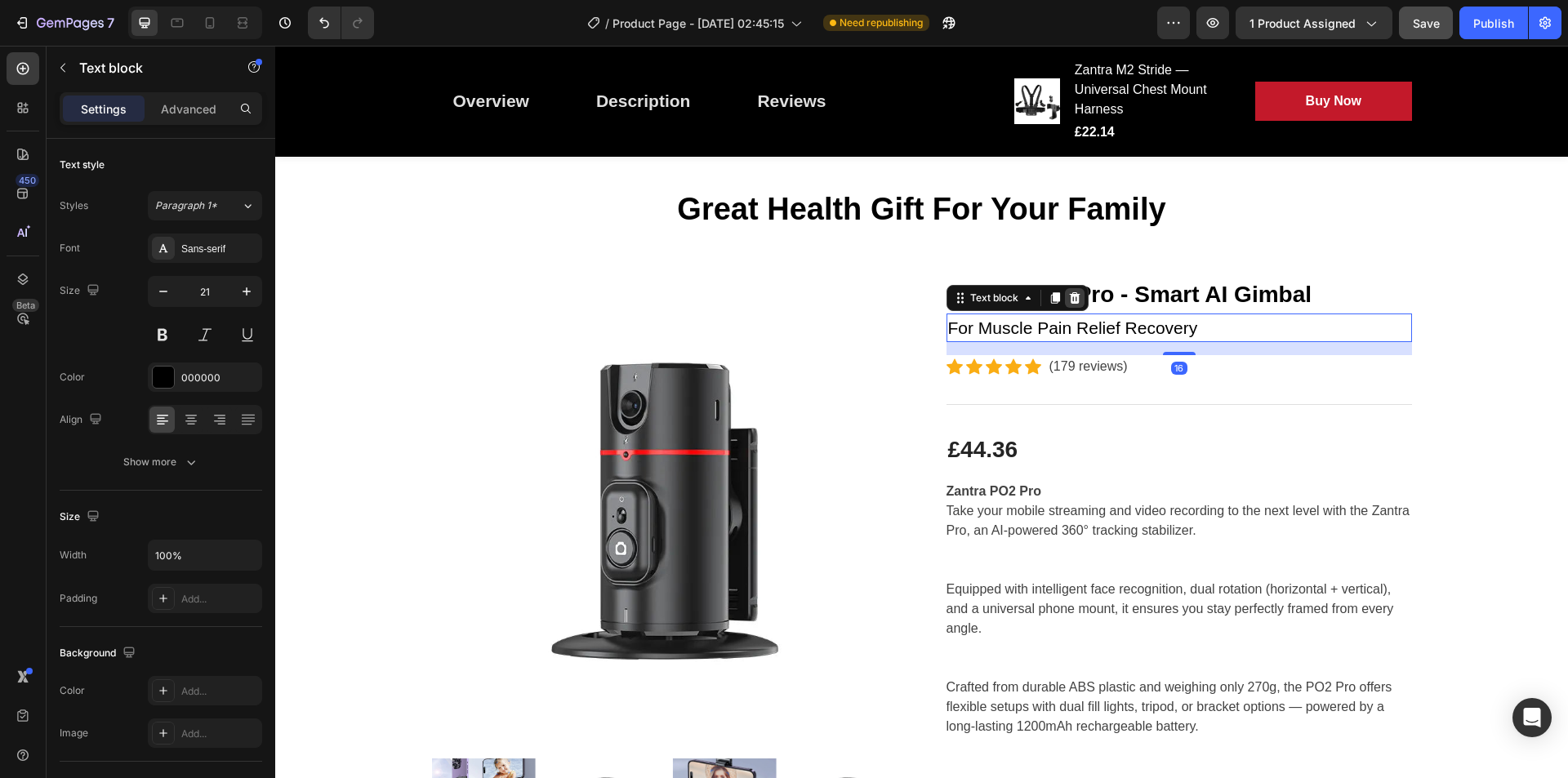
click at [1072, 298] on icon at bounding box center [1074, 297] width 11 height 12
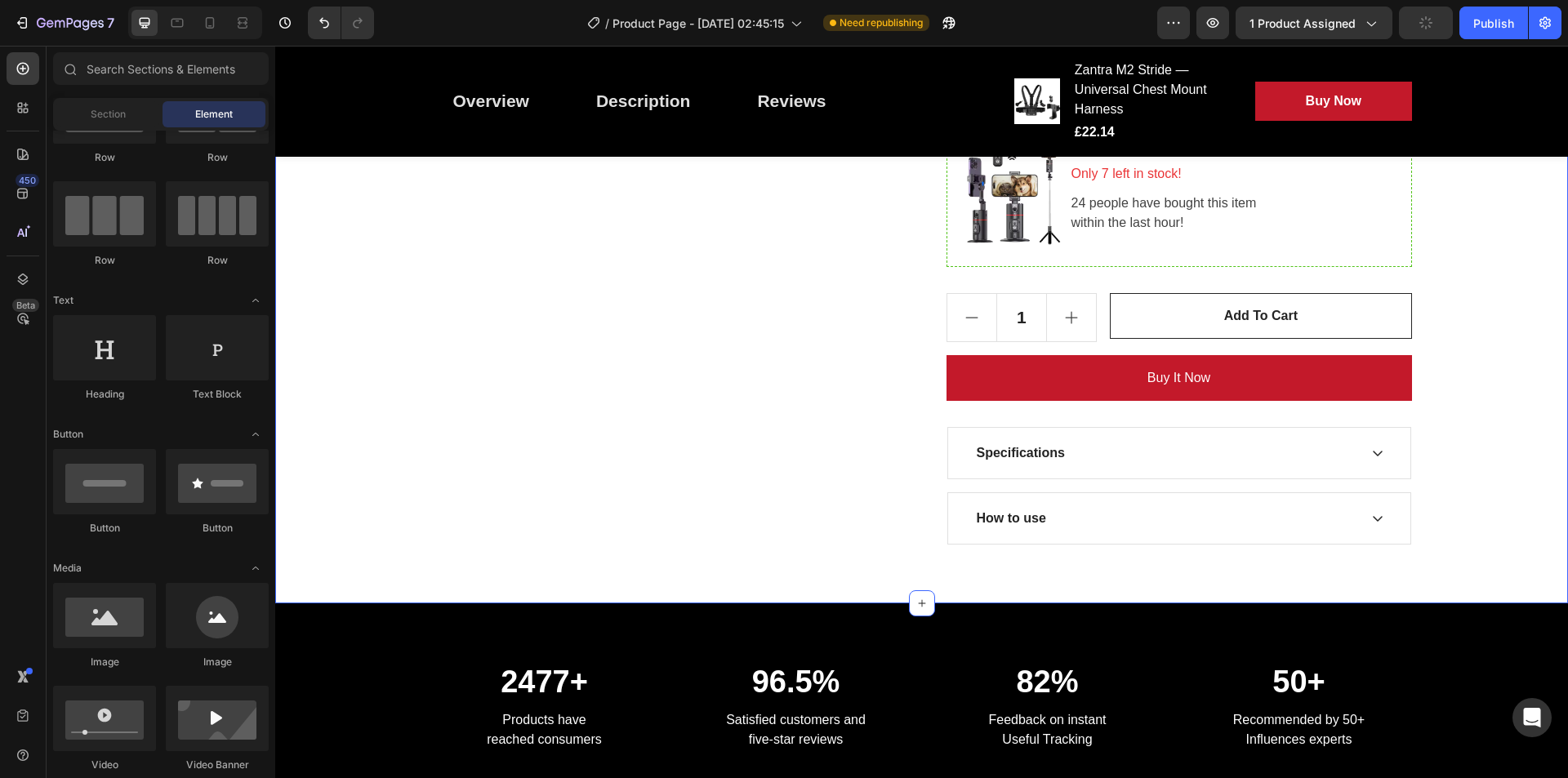
scroll to position [1198, 0]
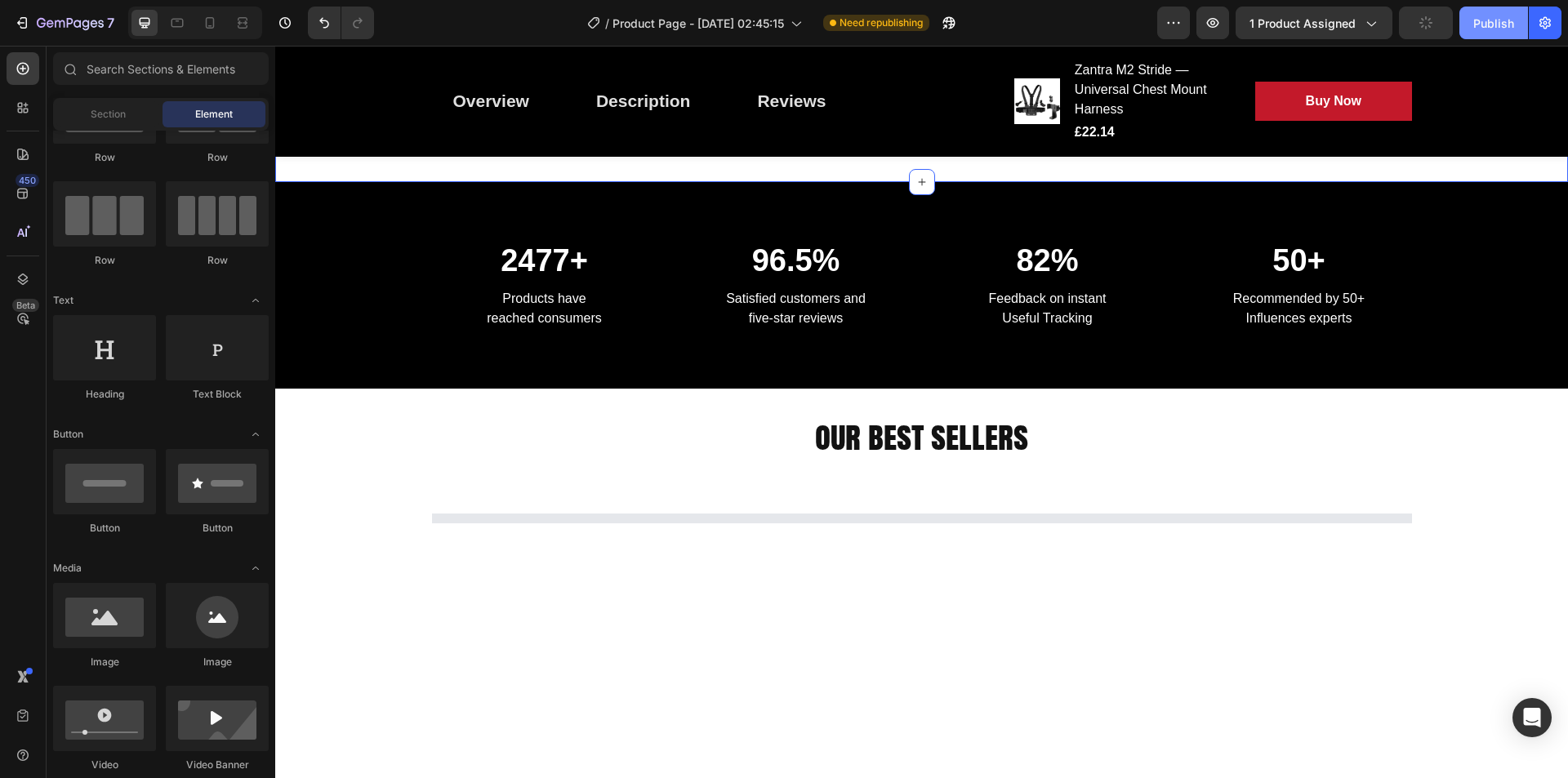
click at [1499, 15] on div "Publish" at bounding box center [1494, 22] width 41 height 17
click at [1495, 32] on button "Publish" at bounding box center [1494, 22] width 69 height 33
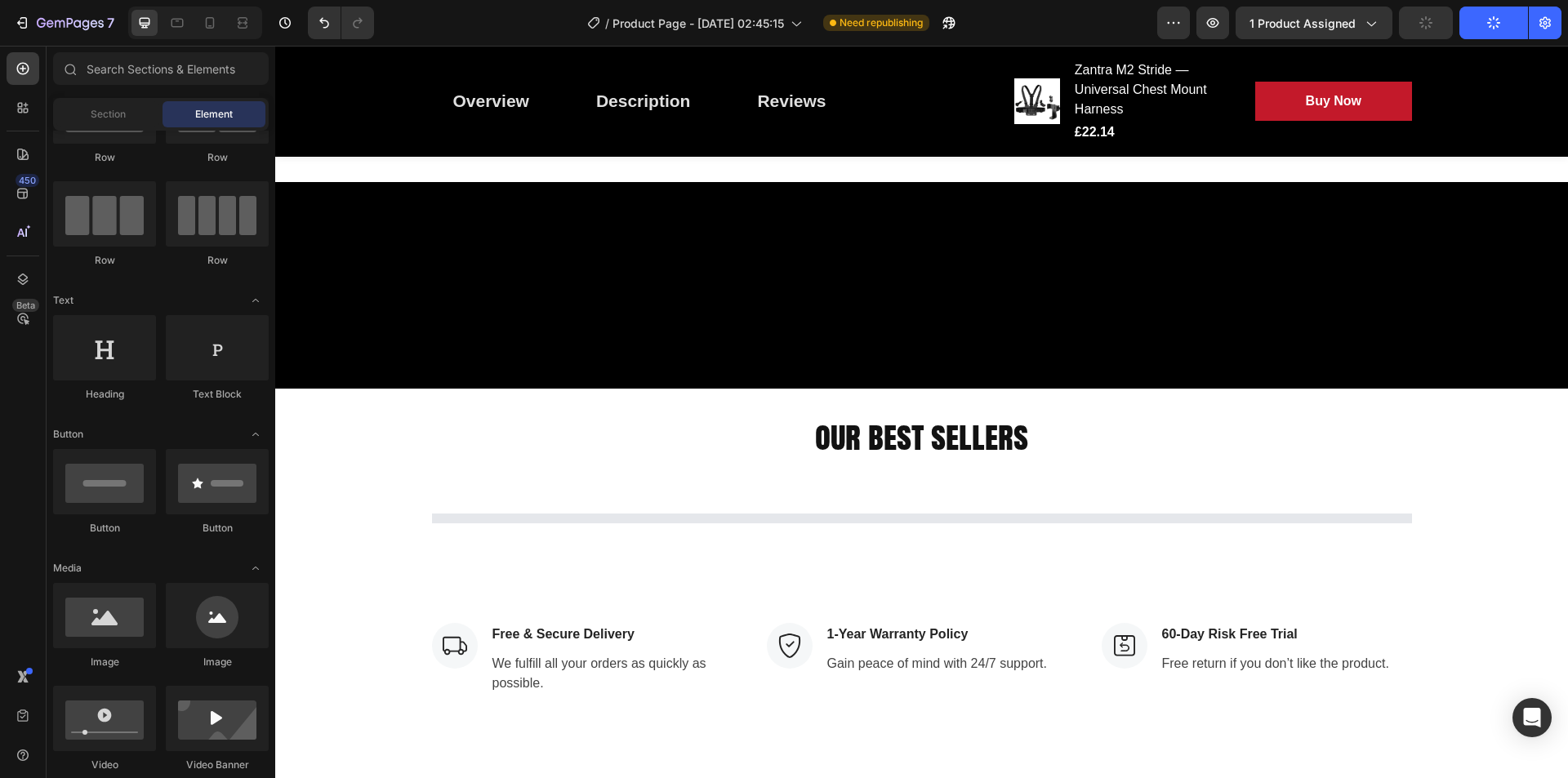
click at [1501, 21] on button "Publish" at bounding box center [1494, 22] width 69 height 33
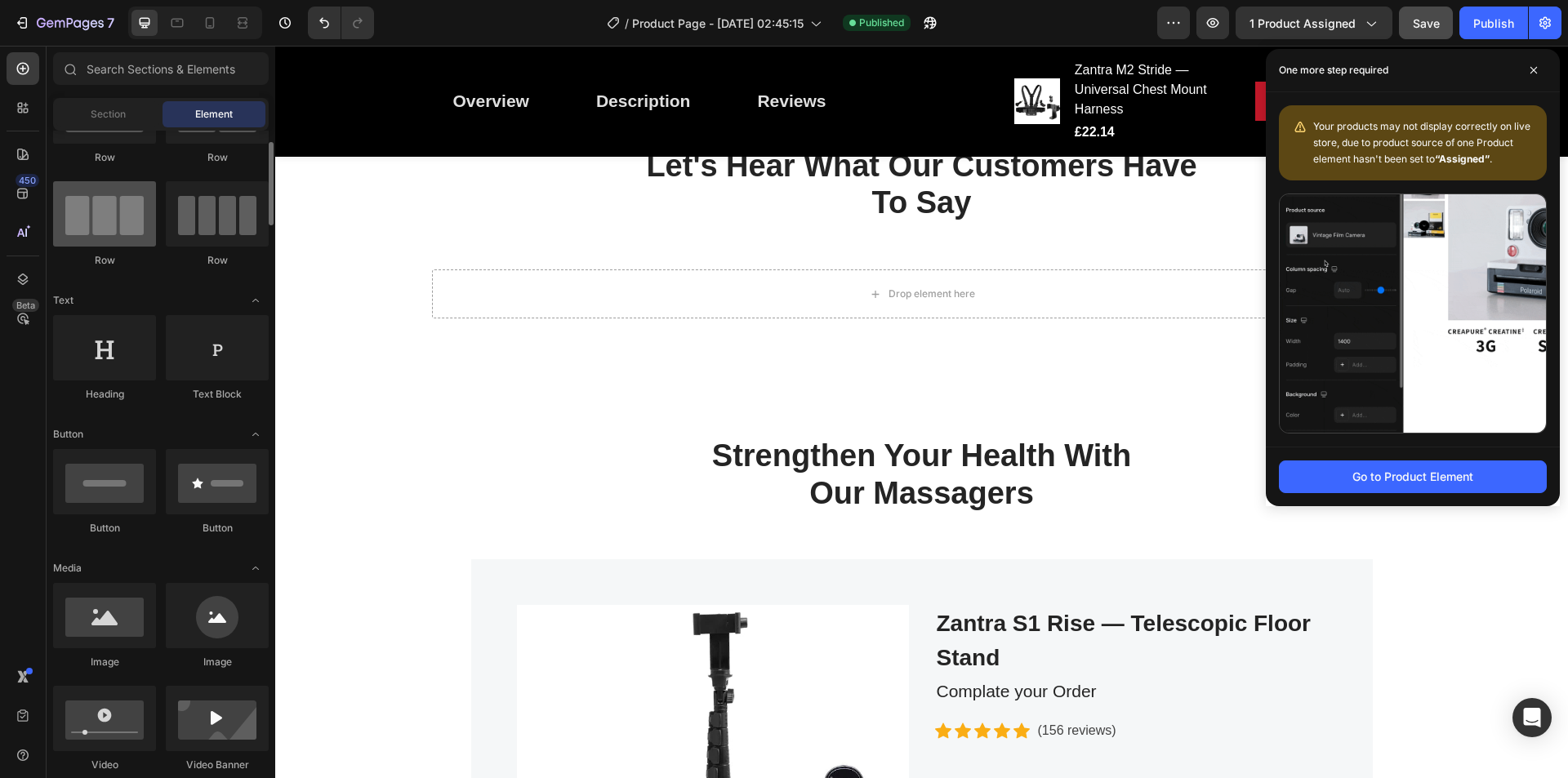
scroll to position [0, 0]
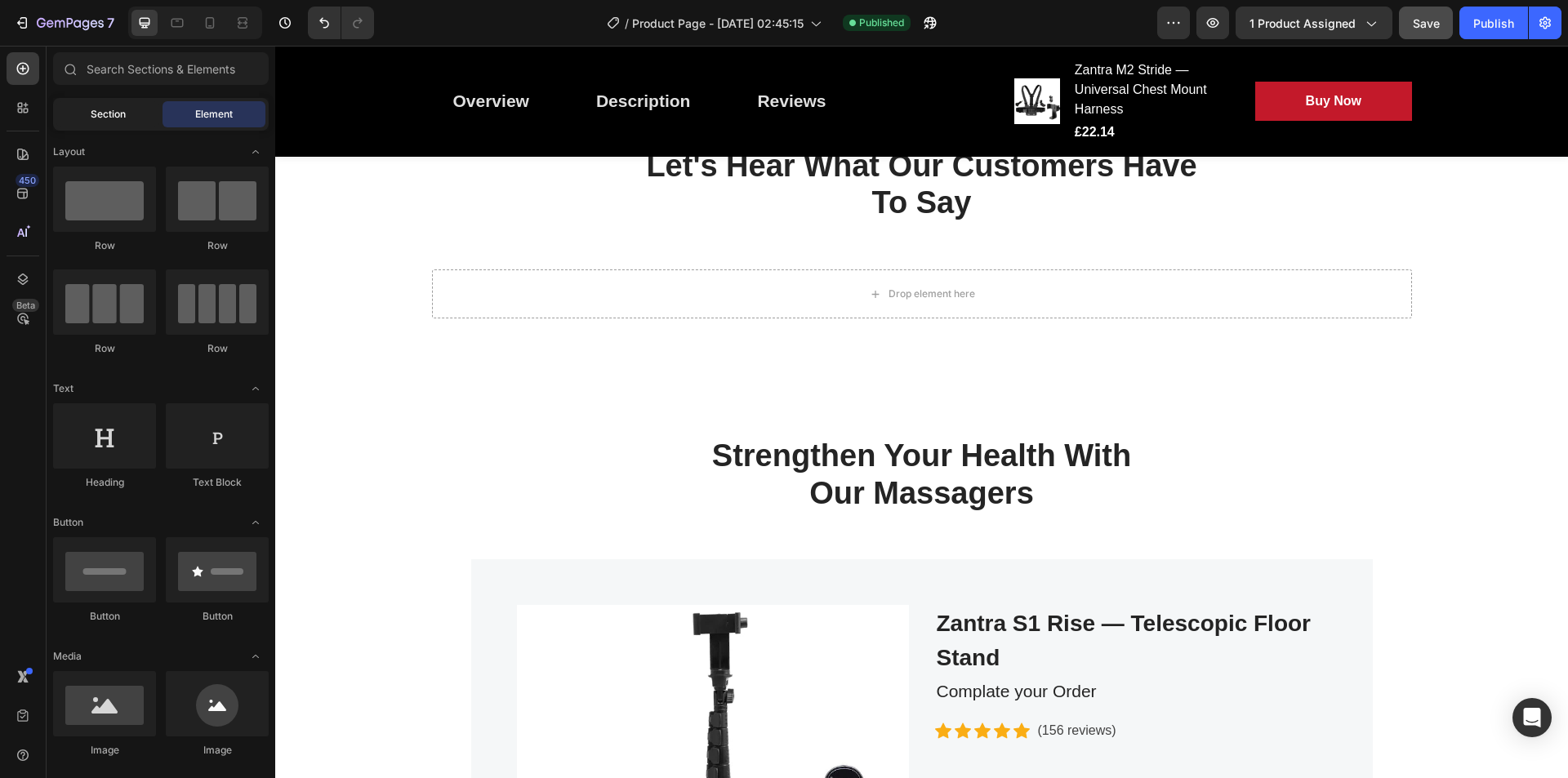
click at [103, 120] on span "Section" at bounding box center [108, 114] width 35 height 14
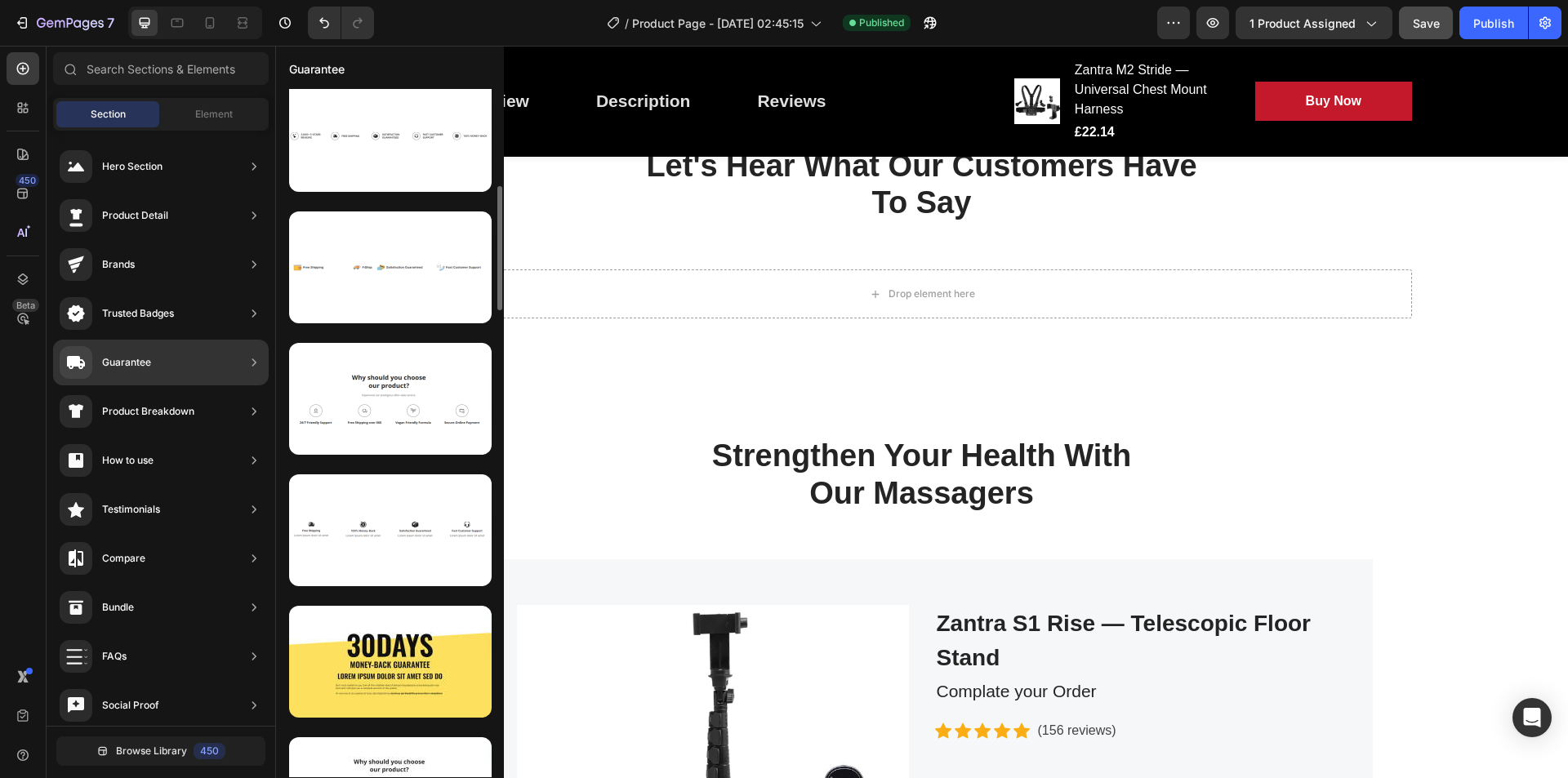
scroll to position [534, 0]
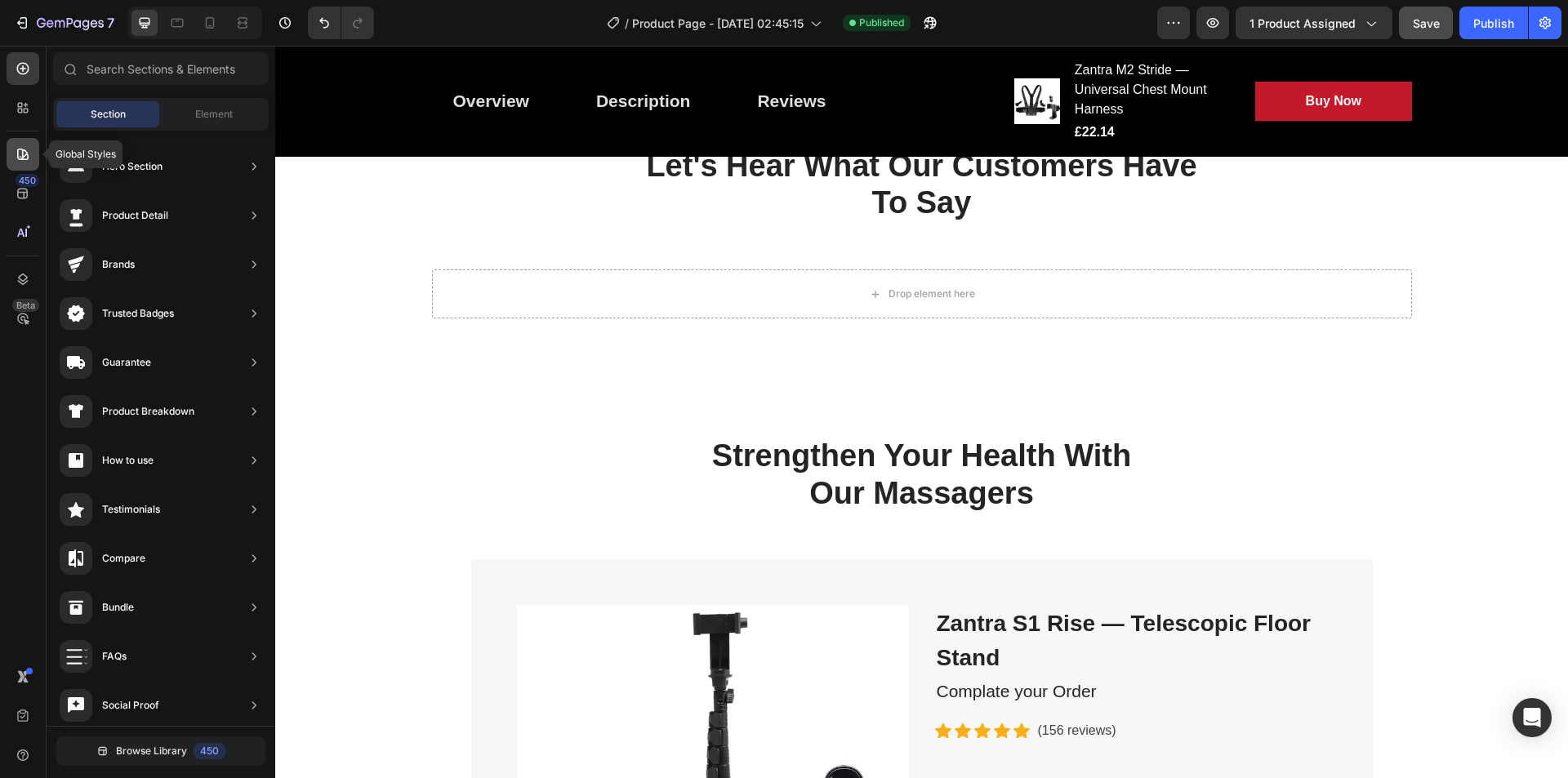
click at [32, 160] on div at bounding box center [22, 154] width 33 height 33
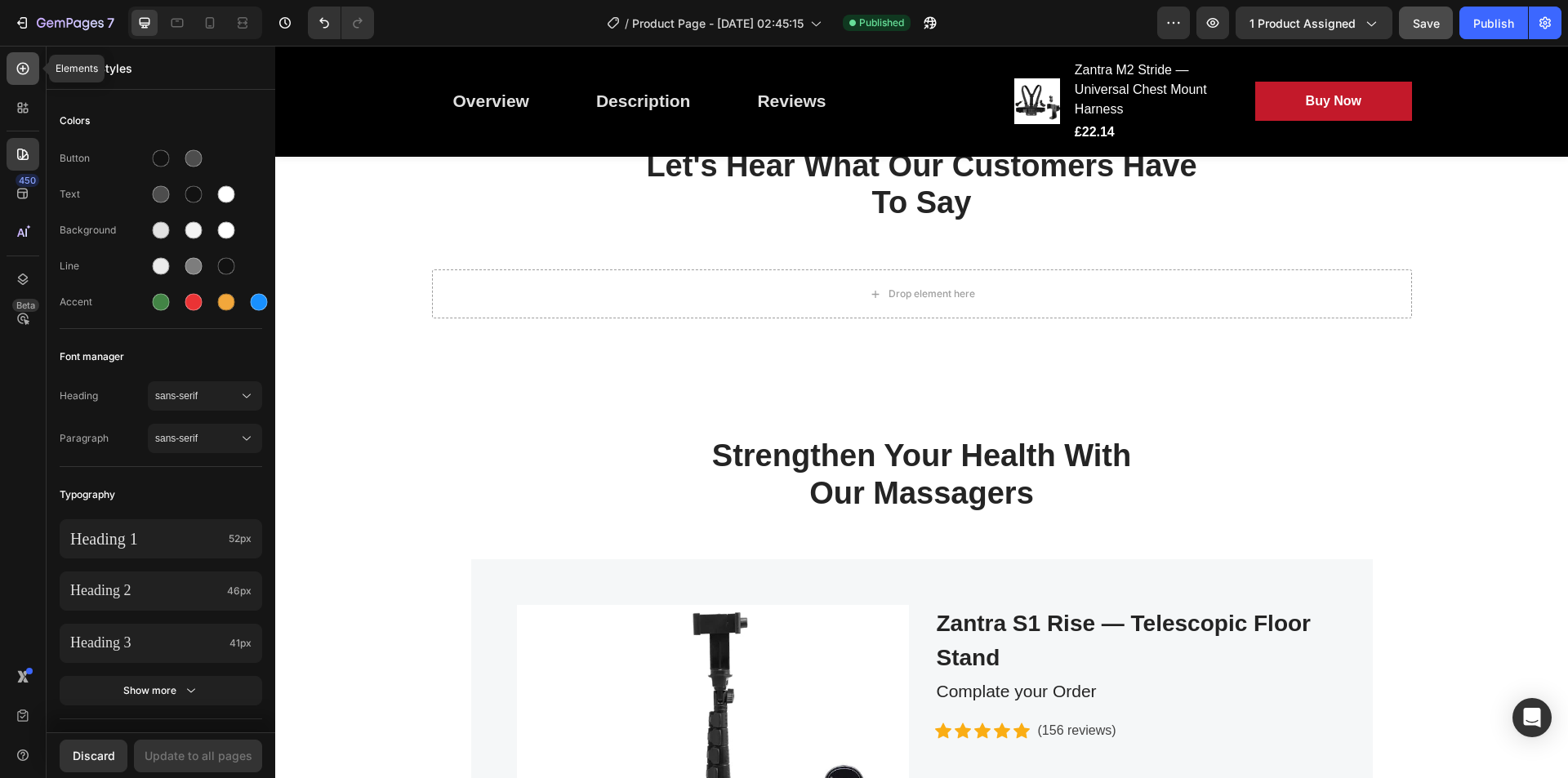
click at [16, 84] on div at bounding box center [22, 69] width 33 height 33
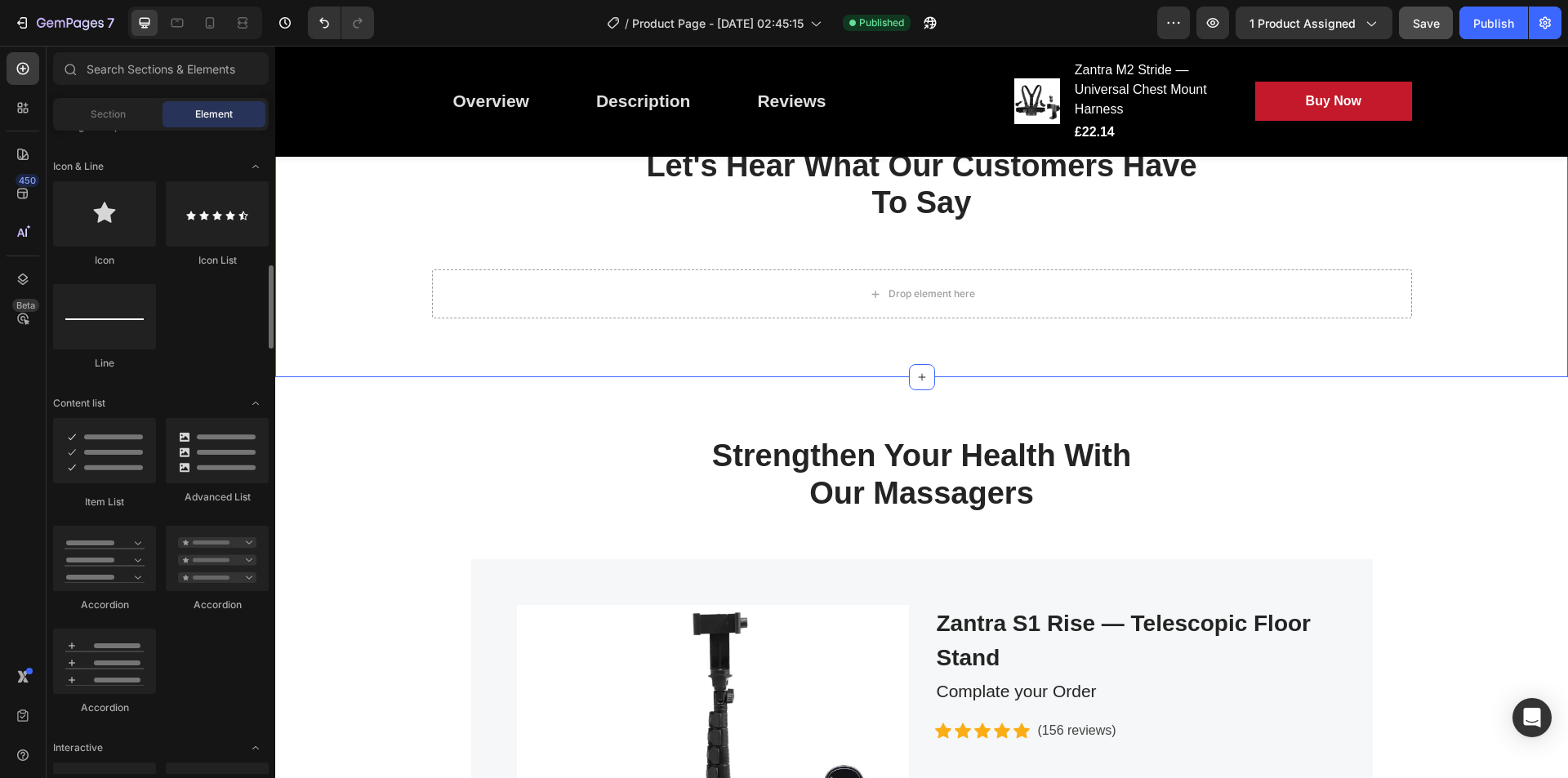
scroll to position [929, 0]
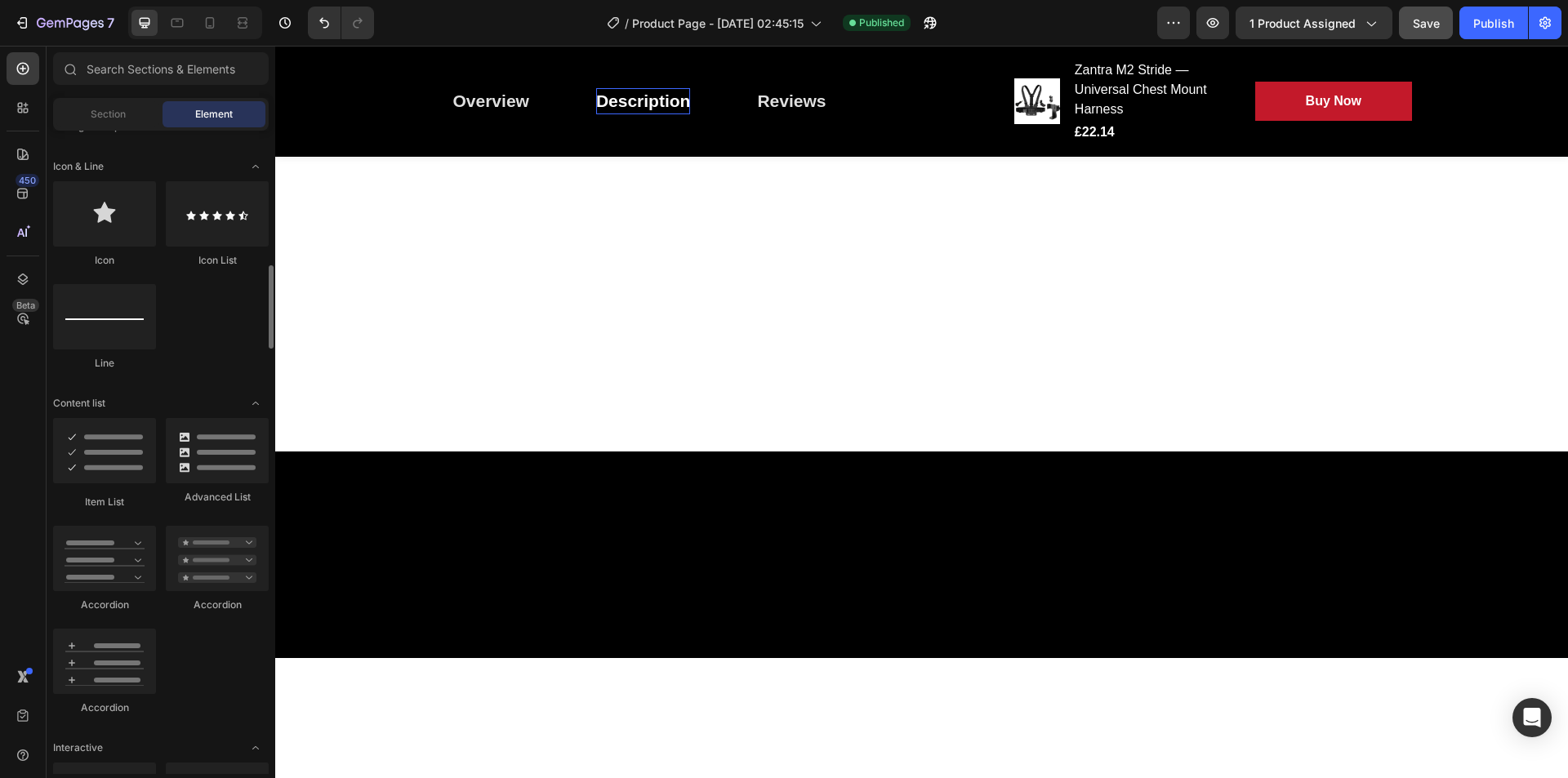
click at [944, 108] on div "Overview Button Description Button Reviews Button Row" at bounding box center [709, 101] width 556 height 46
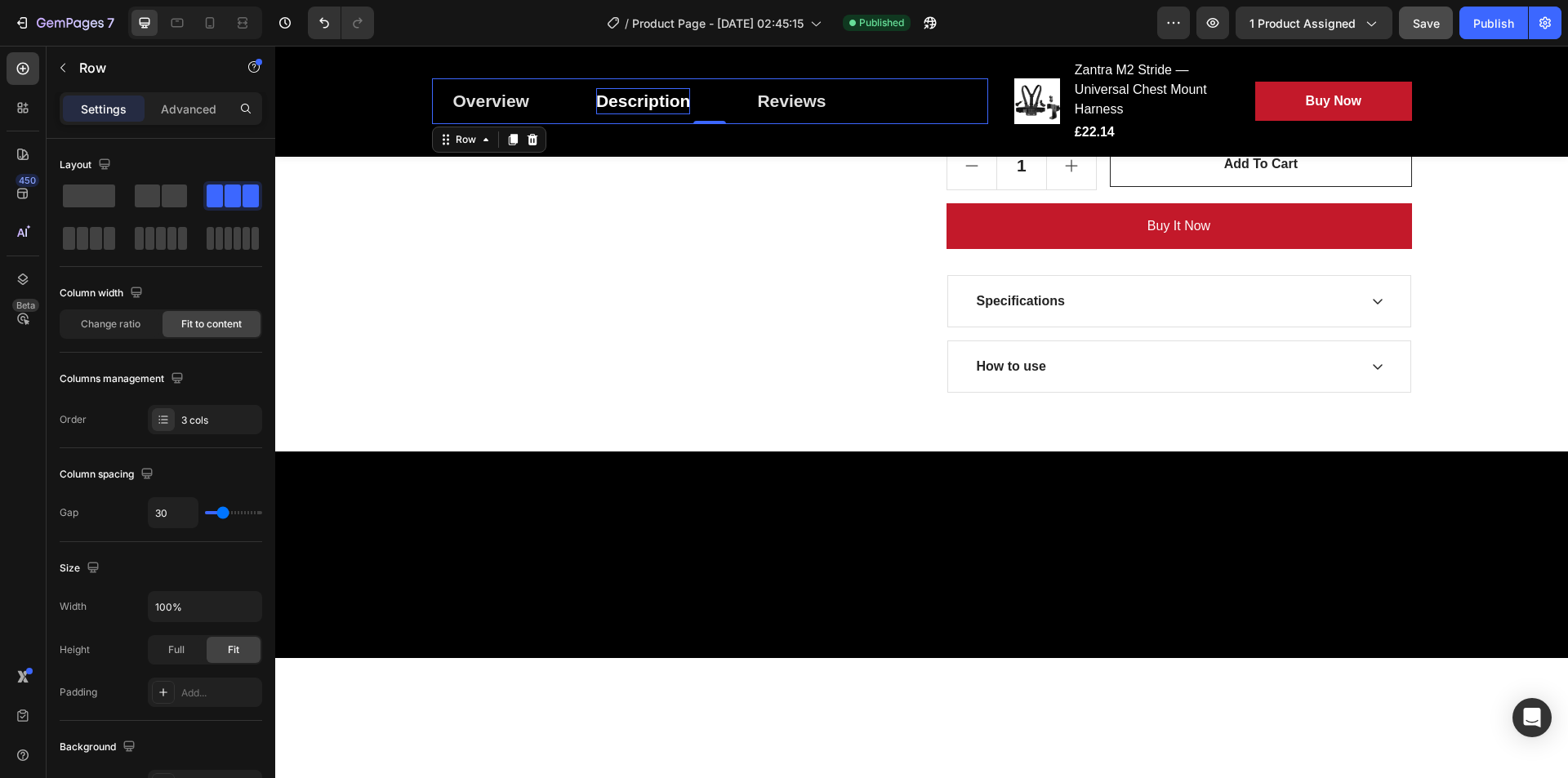
scroll to position [0, 0]
